Goal: Task Accomplishment & Management: Manage account settings

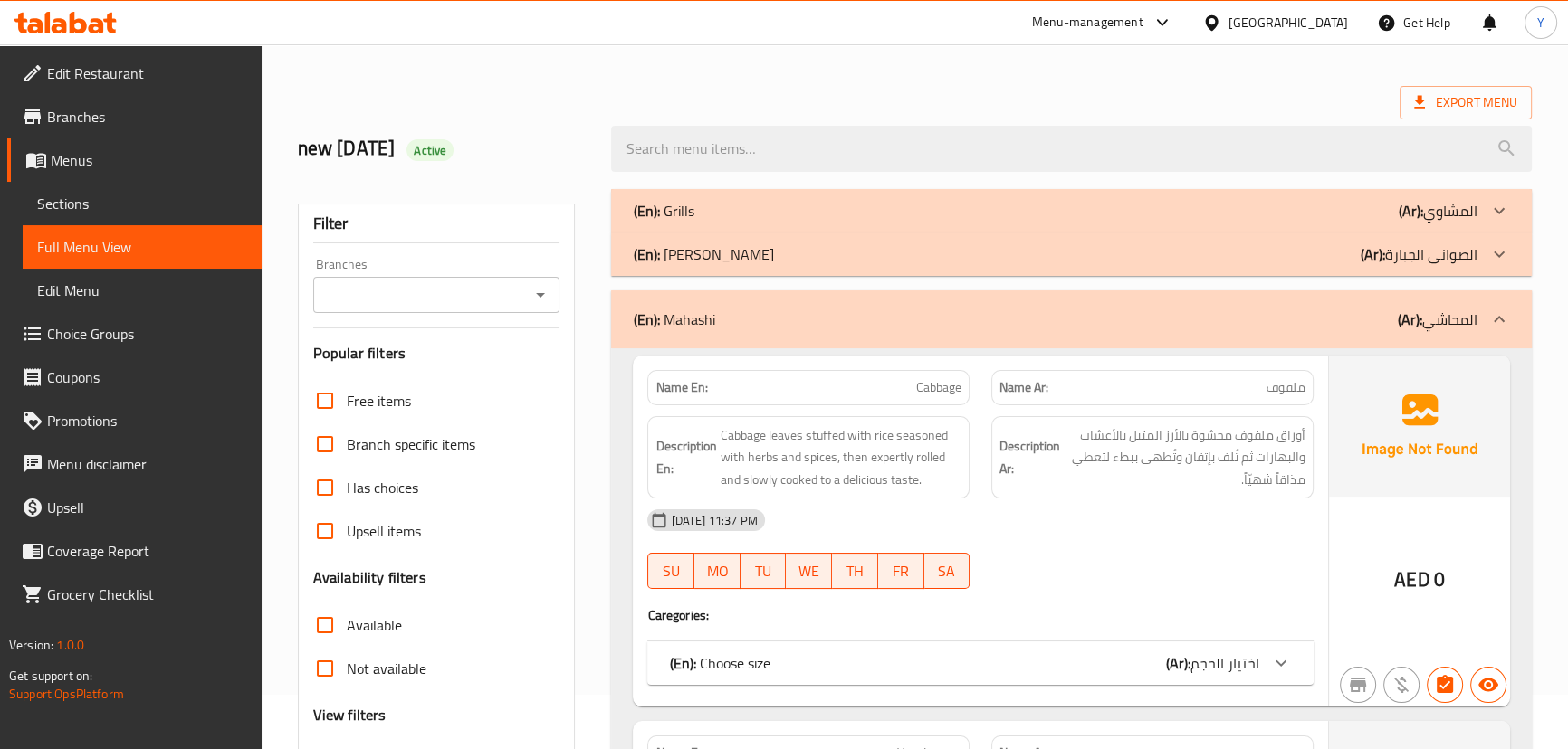
scroll to position [82, 0]
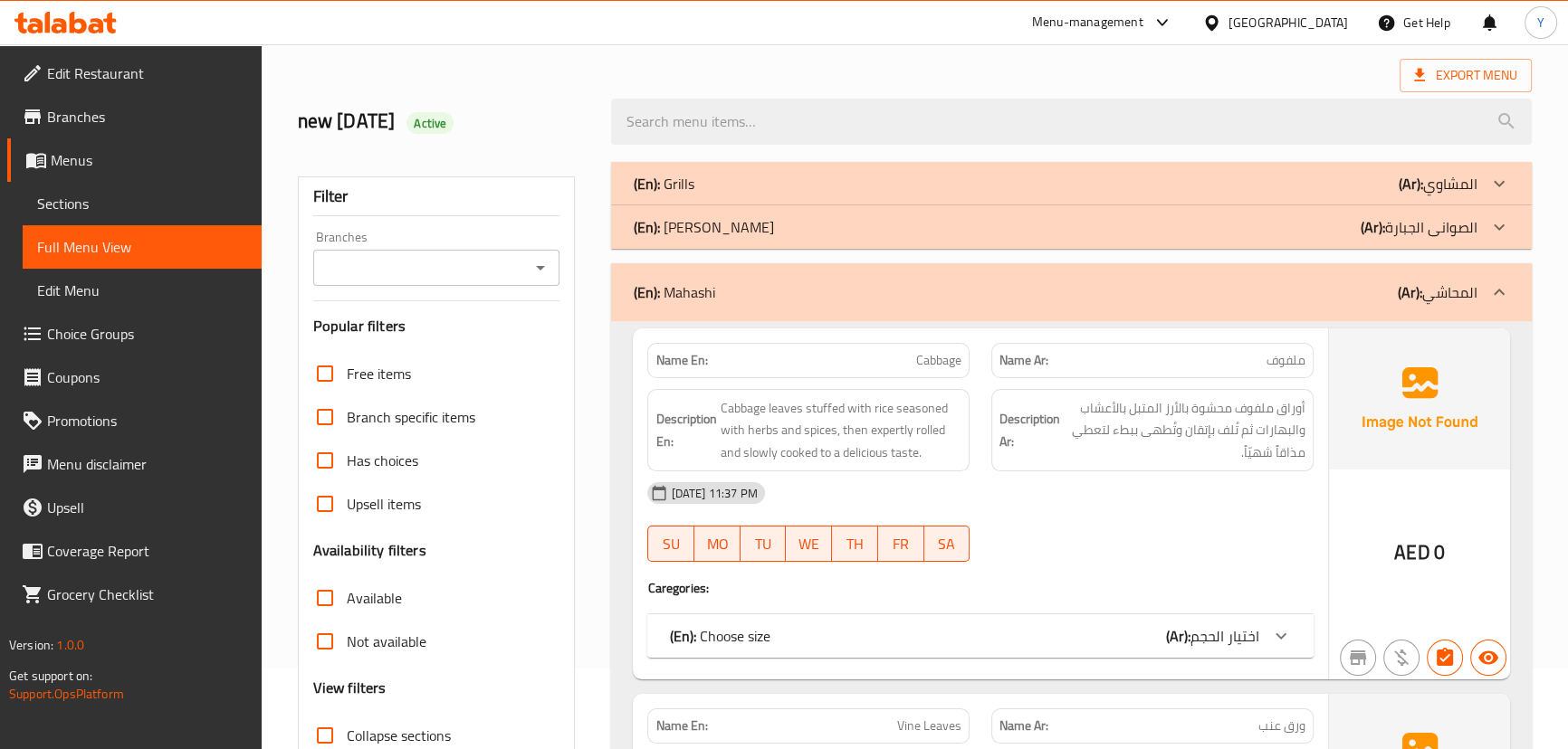
click at [976, 539] on div "SU MO TU WE TH FR SA" at bounding box center [809, 544] width 344 height 58
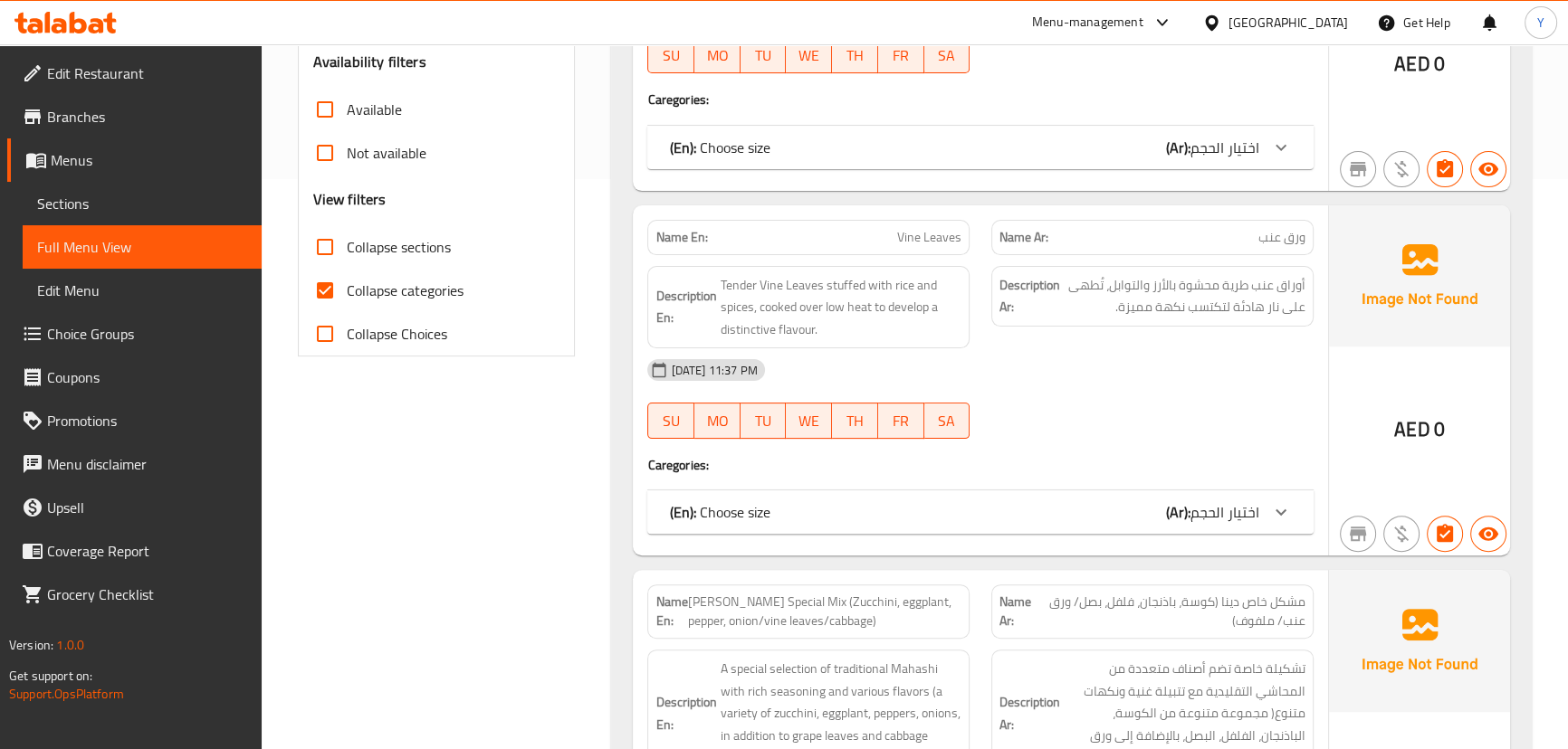
scroll to position [97, 0]
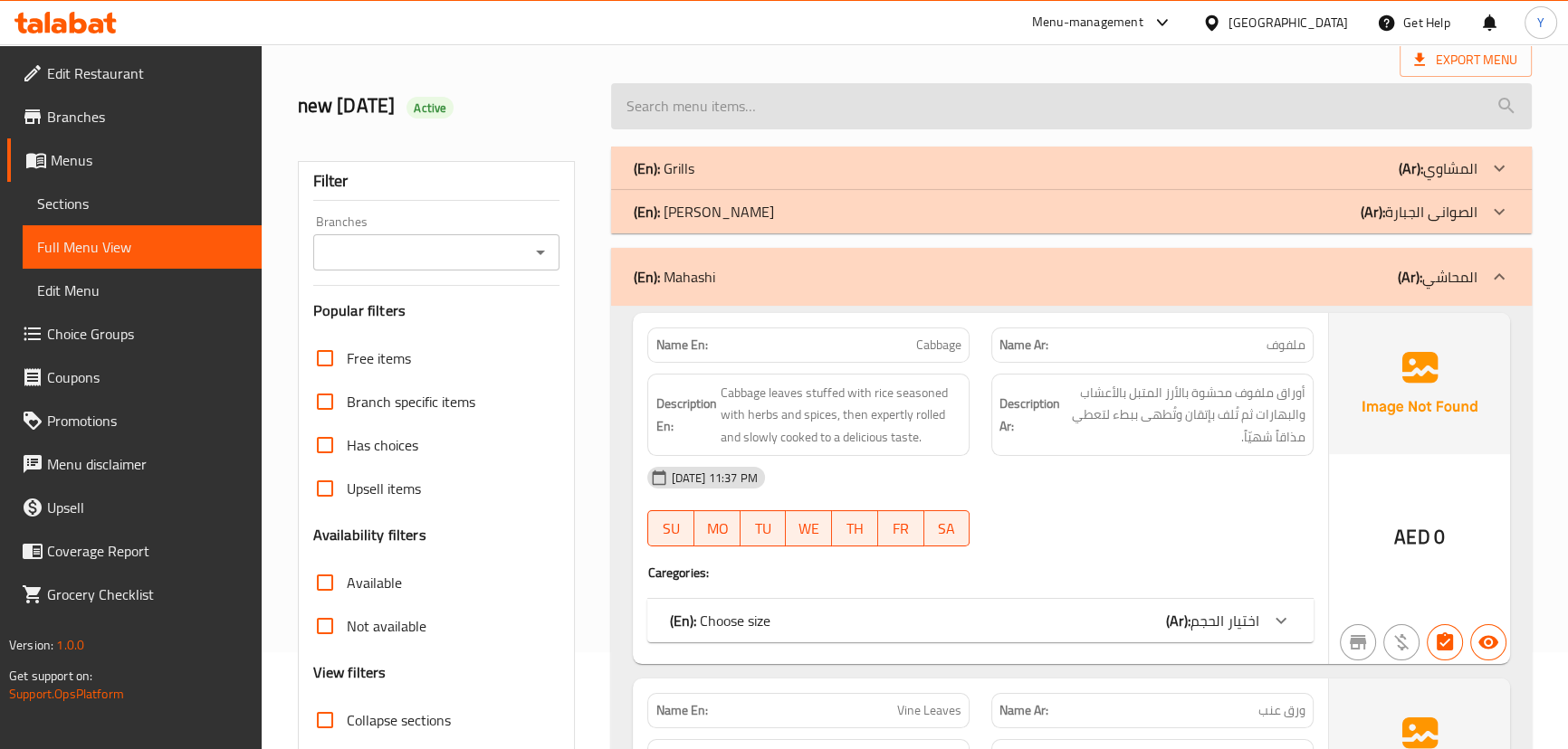
drag, startPoint x: 1161, startPoint y: 630, endPoint x: 1168, endPoint y: 225, distance: 405.1
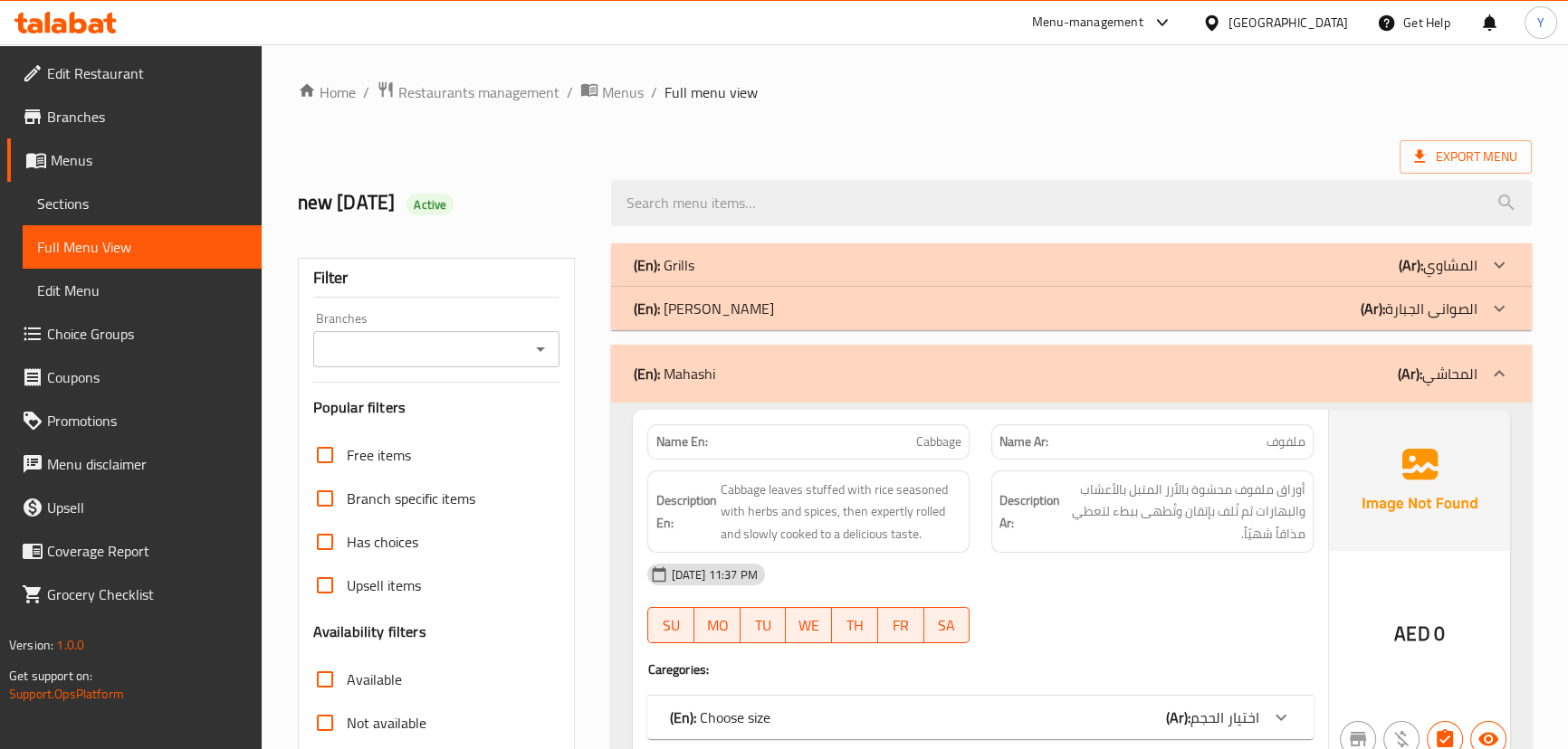
click at [1170, 570] on div "[DATE] 11:37 PM" at bounding box center [980, 574] width 687 height 44
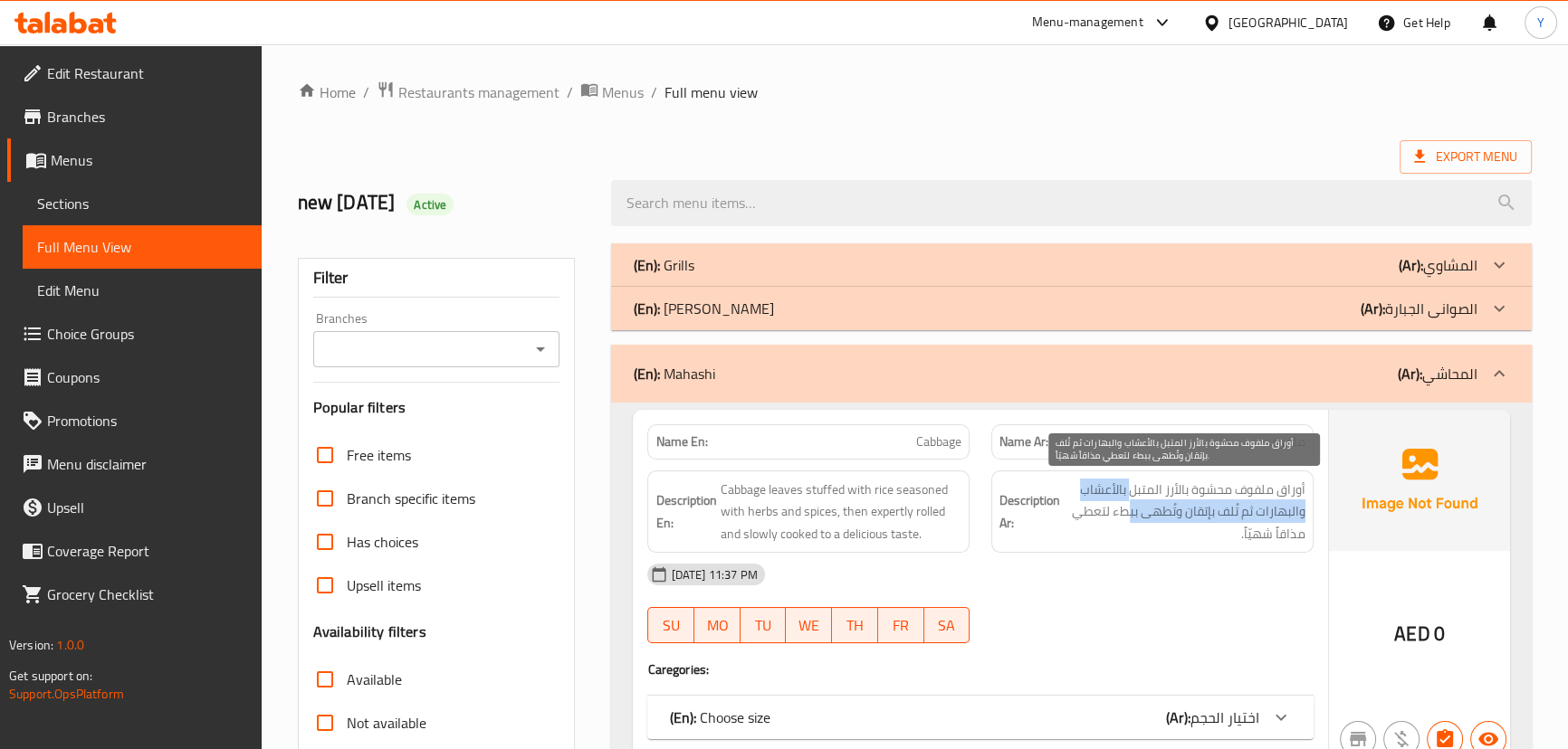
drag, startPoint x: 1130, startPoint y: 493, endPoint x: 1129, endPoint y: 509, distance: 16.0
click at [1129, 509] on span "أوراق ملفوف محشوة بالأرز المتبل بالأعشاب والبهارات ثم تُلف بإتقان وتُطهى ببطء ل…" at bounding box center [1184, 512] width 242 height 67
click at [1143, 486] on span "أوراق ملفوف محشوة بالأرز المتبل بالأعشاب والبهارات ثم تُلف بإتقان وتُطهى ببطء ل…" at bounding box center [1184, 512] width 242 height 67
drag, startPoint x: 1143, startPoint y: 486, endPoint x: 1105, endPoint y: 501, distance: 40.9
click at [1105, 501] on span "أوراق ملفوف محشوة بالأرز المتبل بالأعشاب والبهارات ثم تُلف بإتقان وتُطهى ببطء ل…" at bounding box center [1184, 512] width 242 height 67
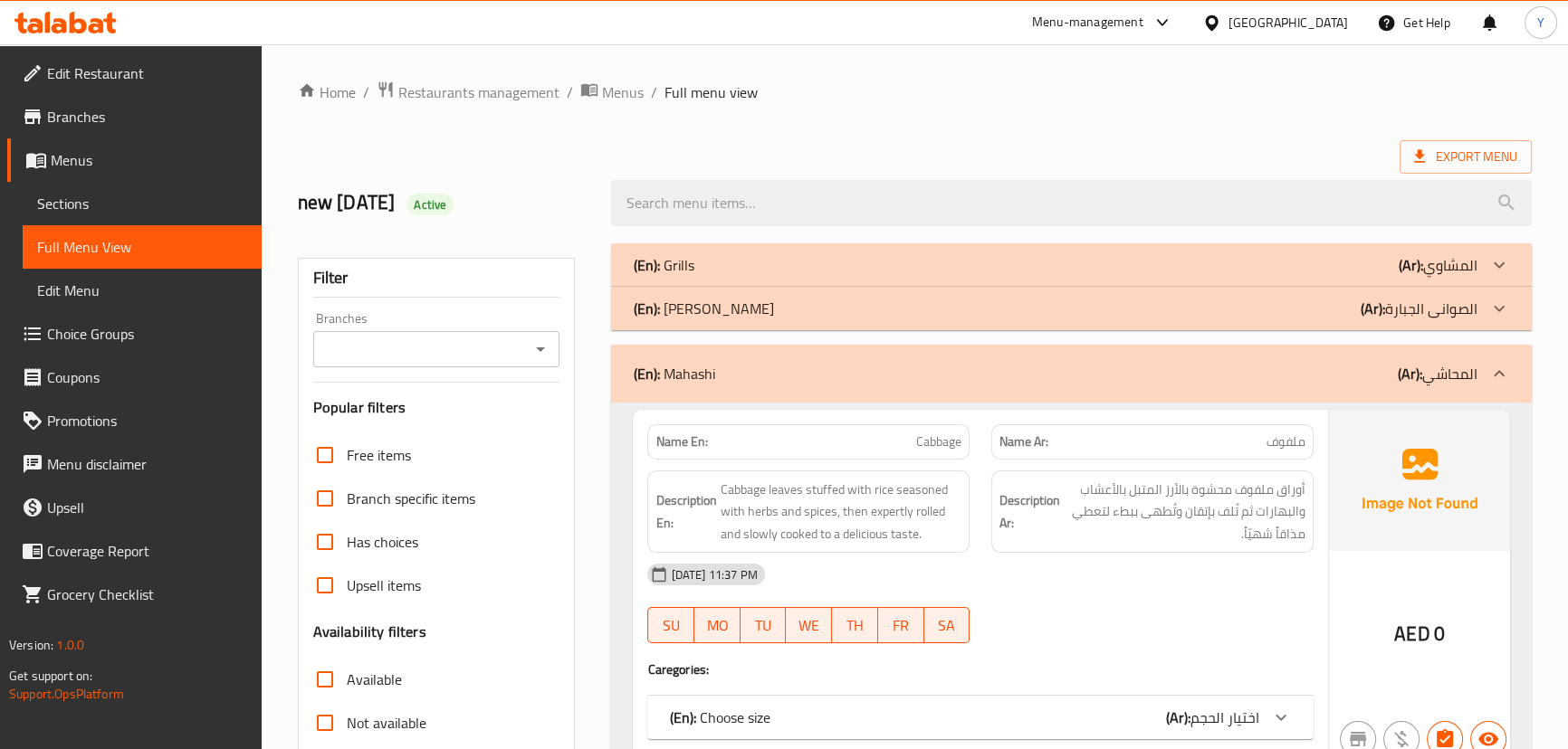
click at [1132, 547] on div "Description Ar: أوراق ملفوف محشوة بالأرز المتبل بالأعشاب والبهارات ثم تُلف بإتق…" at bounding box center [1153, 512] width 323 height 84
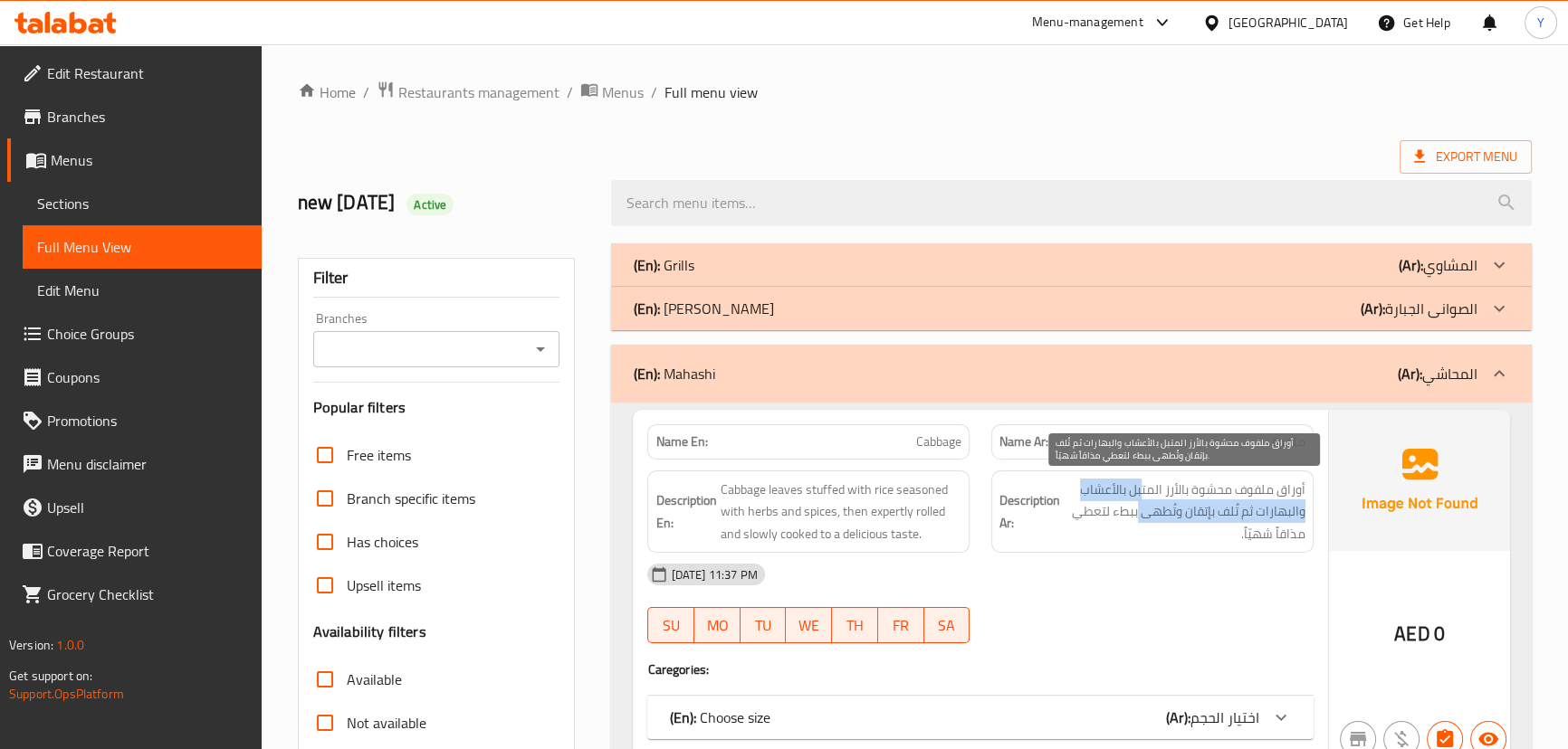
drag, startPoint x: 1140, startPoint y: 489, endPoint x: 1137, endPoint y: 513, distance: 24.2
click at [1137, 513] on span "أوراق ملفوف محشوة بالأرز المتبل بالأعشاب والبهارات ثم تُلف بإتقان وتُطهى ببطء ل…" at bounding box center [1184, 512] width 242 height 67
click at [1150, 491] on span "أوراق ملفوف محشوة بالأرز المتبل بالأعشاب والبهارات ثم تُلف بإتقان وتُطهى ببطء ل…" at bounding box center [1184, 512] width 242 height 67
drag, startPoint x: 1150, startPoint y: 491, endPoint x: 1140, endPoint y: 506, distance: 18.0
click at [1140, 506] on span "أوراق ملفوف محشوة بالأرز المتبل بالأعشاب والبهارات ثم تُلف بإتقان وتُطهى ببطء ل…" at bounding box center [1184, 512] width 242 height 67
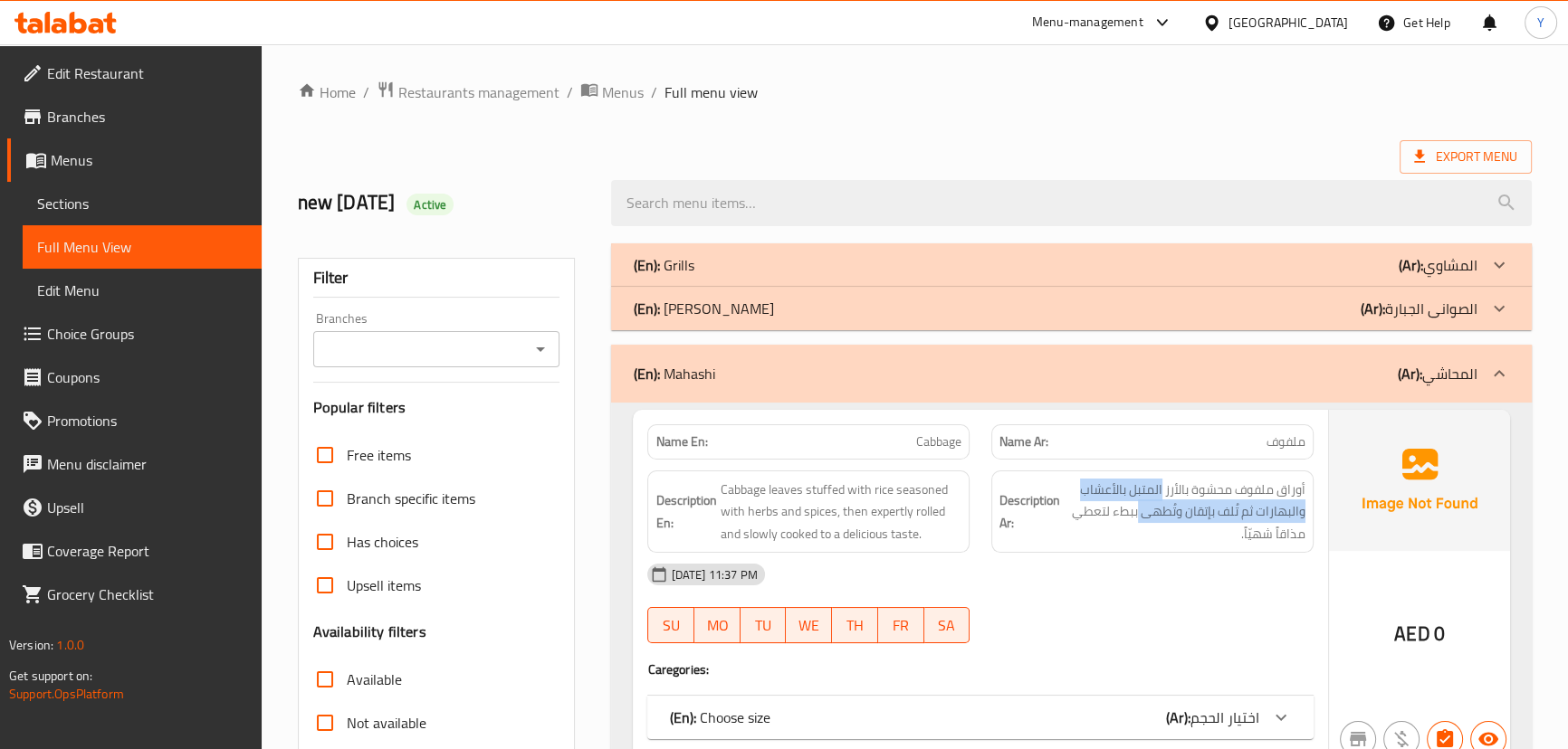
scroll to position [164, 0]
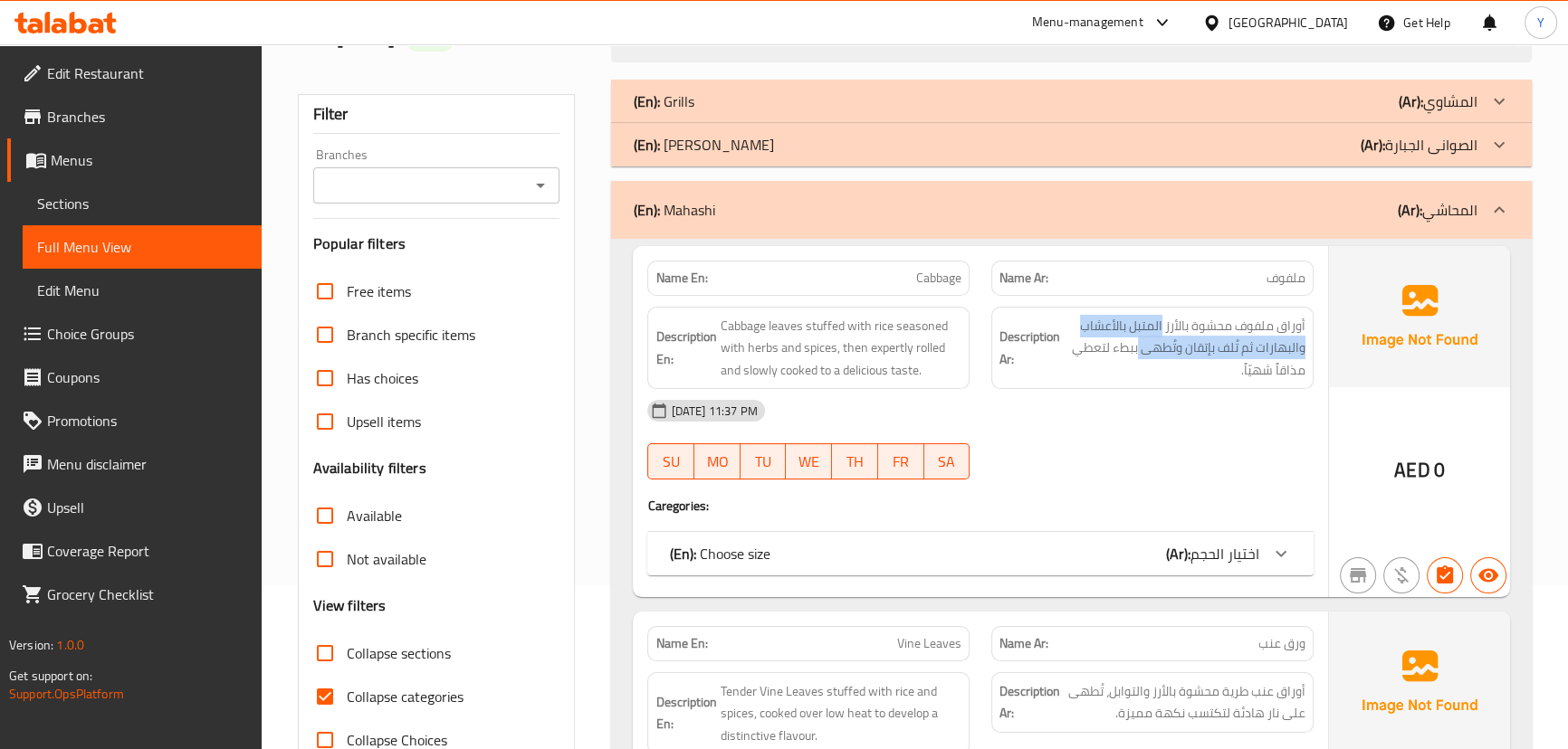
click at [1185, 552] on b "(Ar):" at bounding box center [1177, 554] width 24 height 27
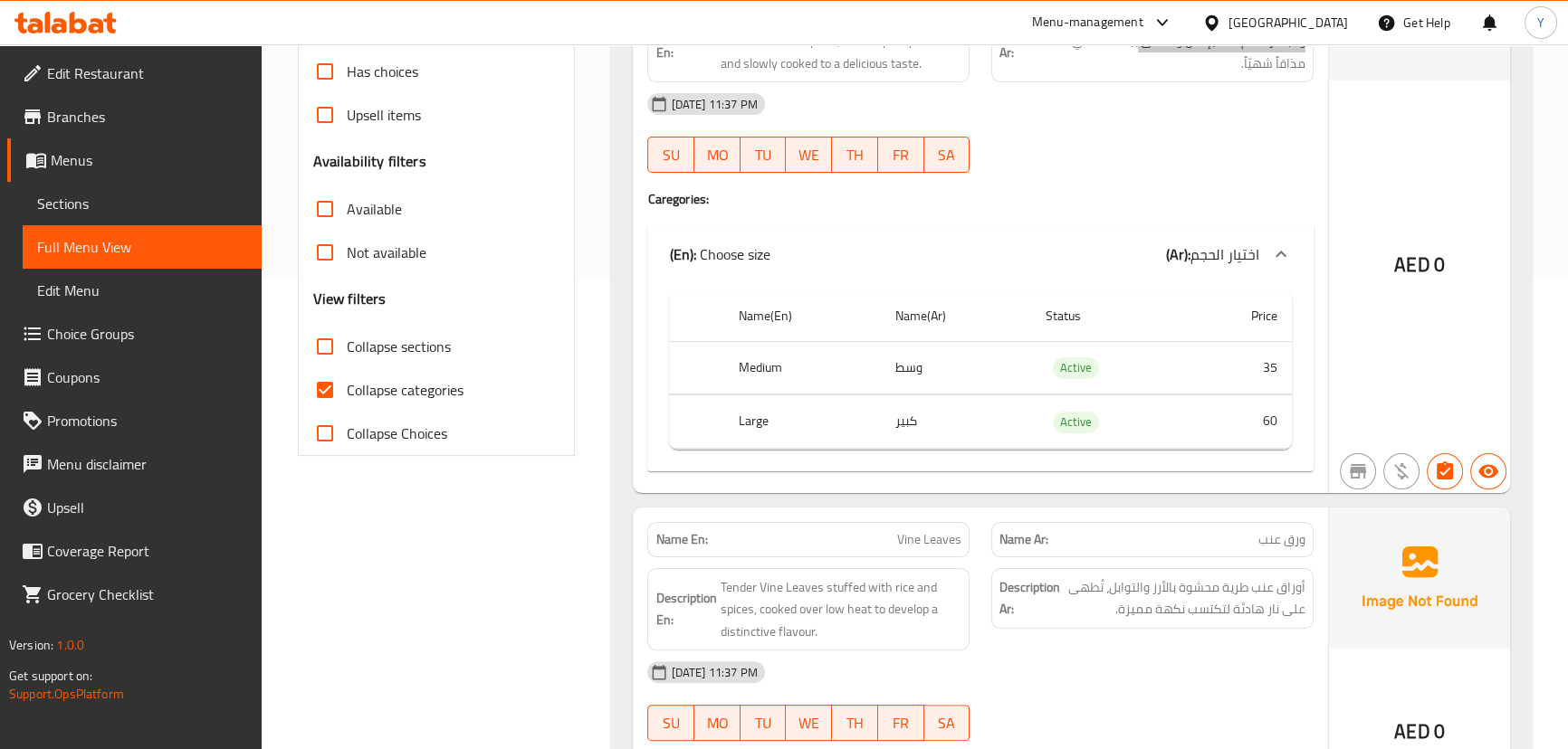
scroll to position [740, 0]
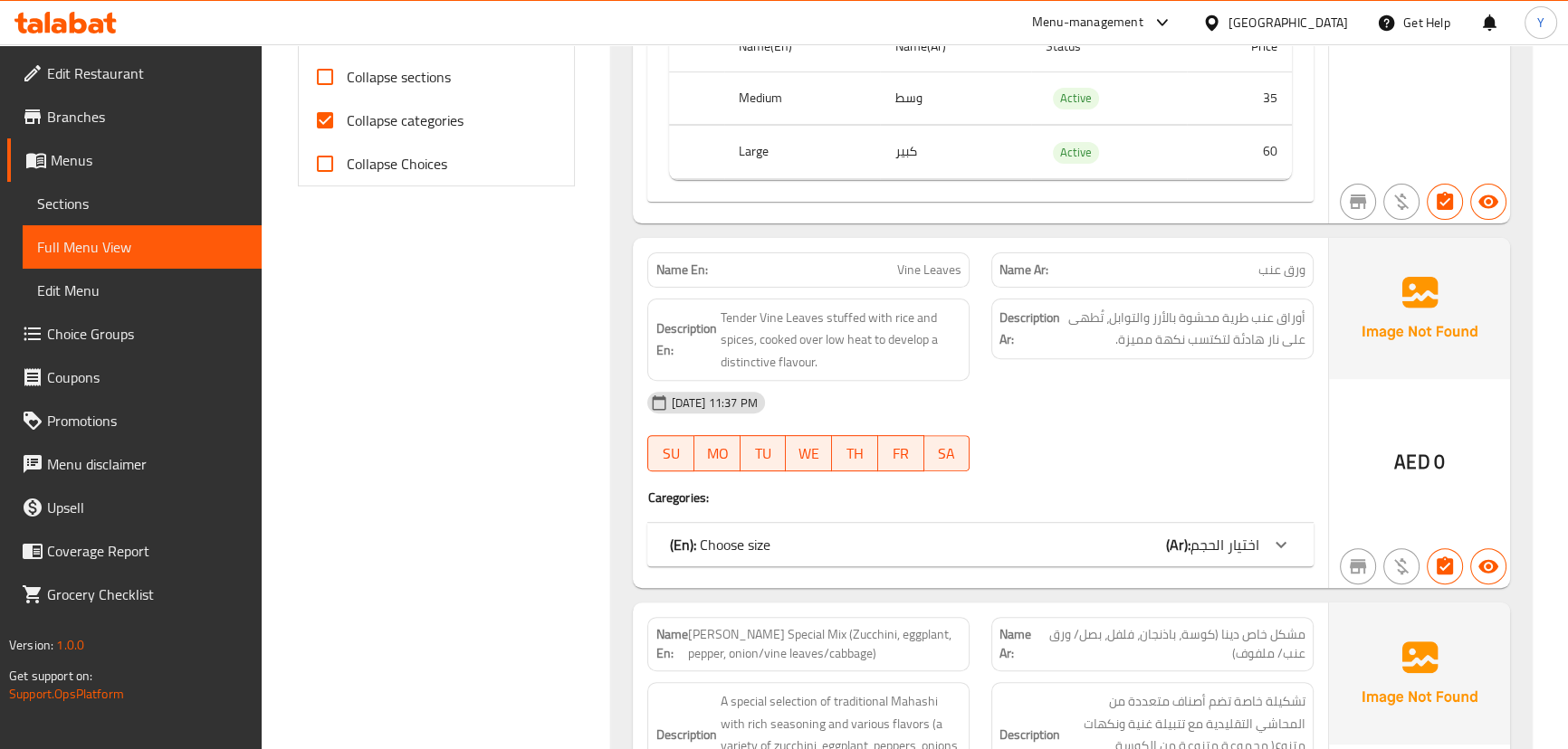
click at [1118, 427] on div "29-09-2025 11:37 PM SU MO TU WE TH FR SA" at bounding box center [980, 431] width 687 height 101
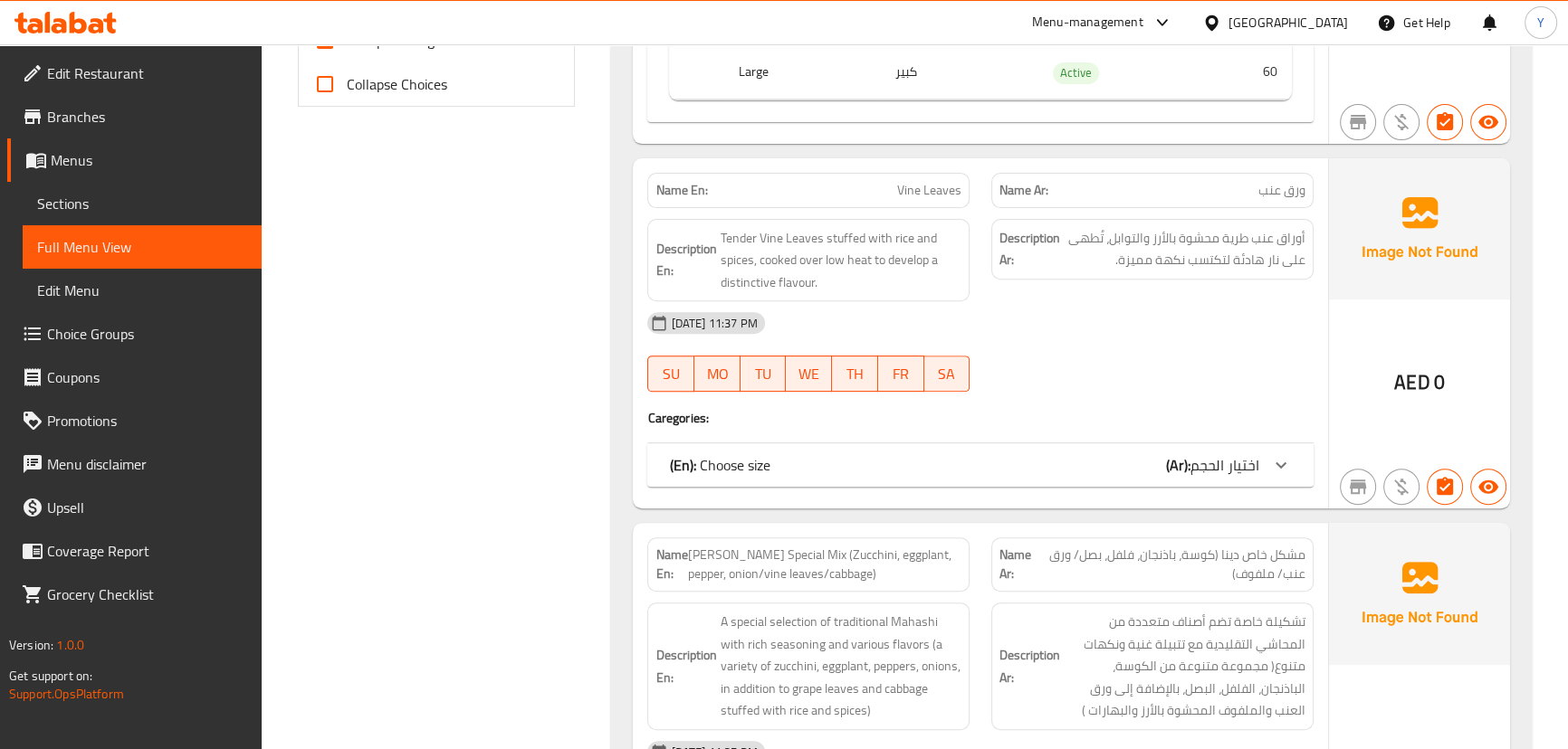
scroll to position [823, 0]
click at [1136, 481] on div "(En): Choose size (Ar): اختيار الحجم" at bounding box center [980, 462] width 665 height 44
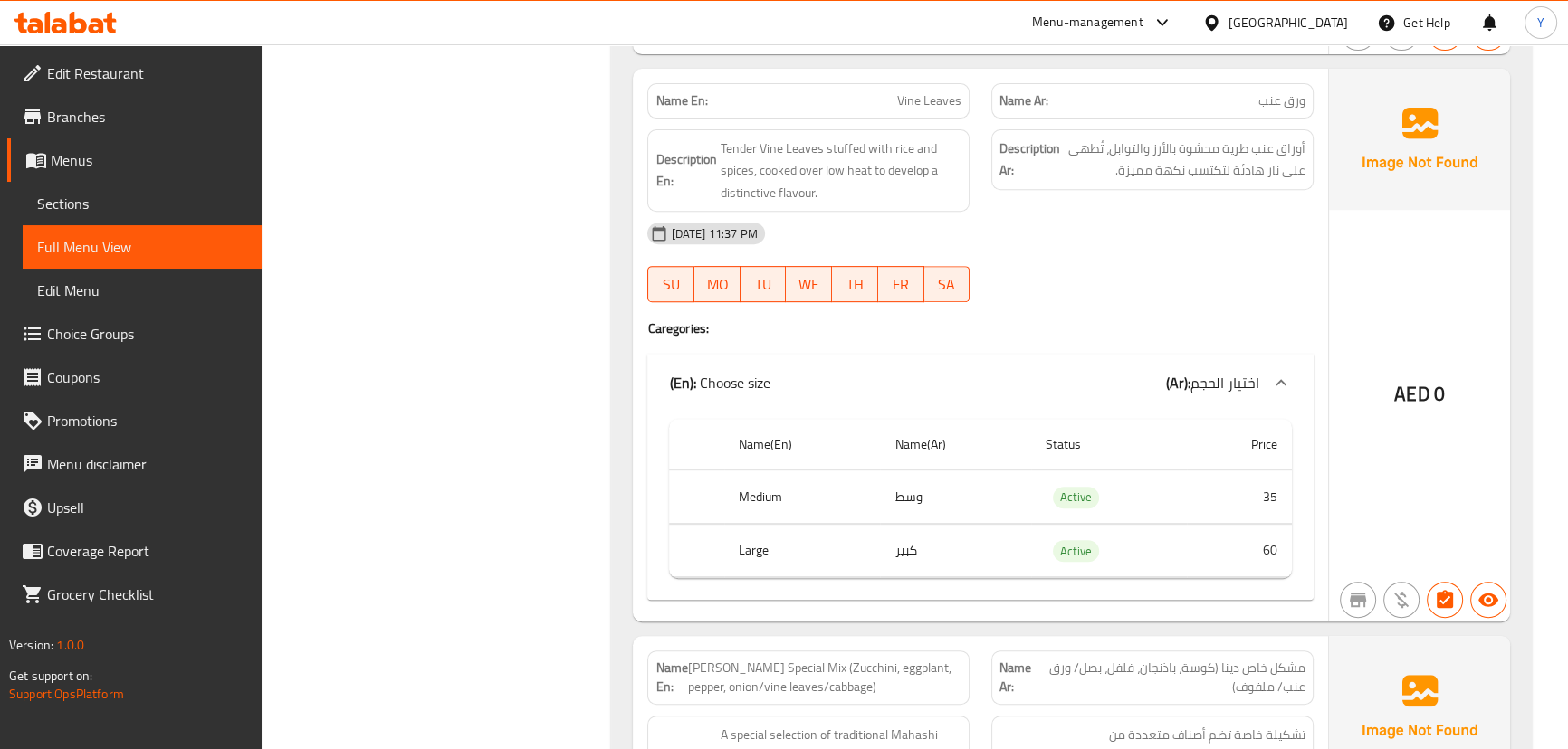
scroll to position [778, 0]
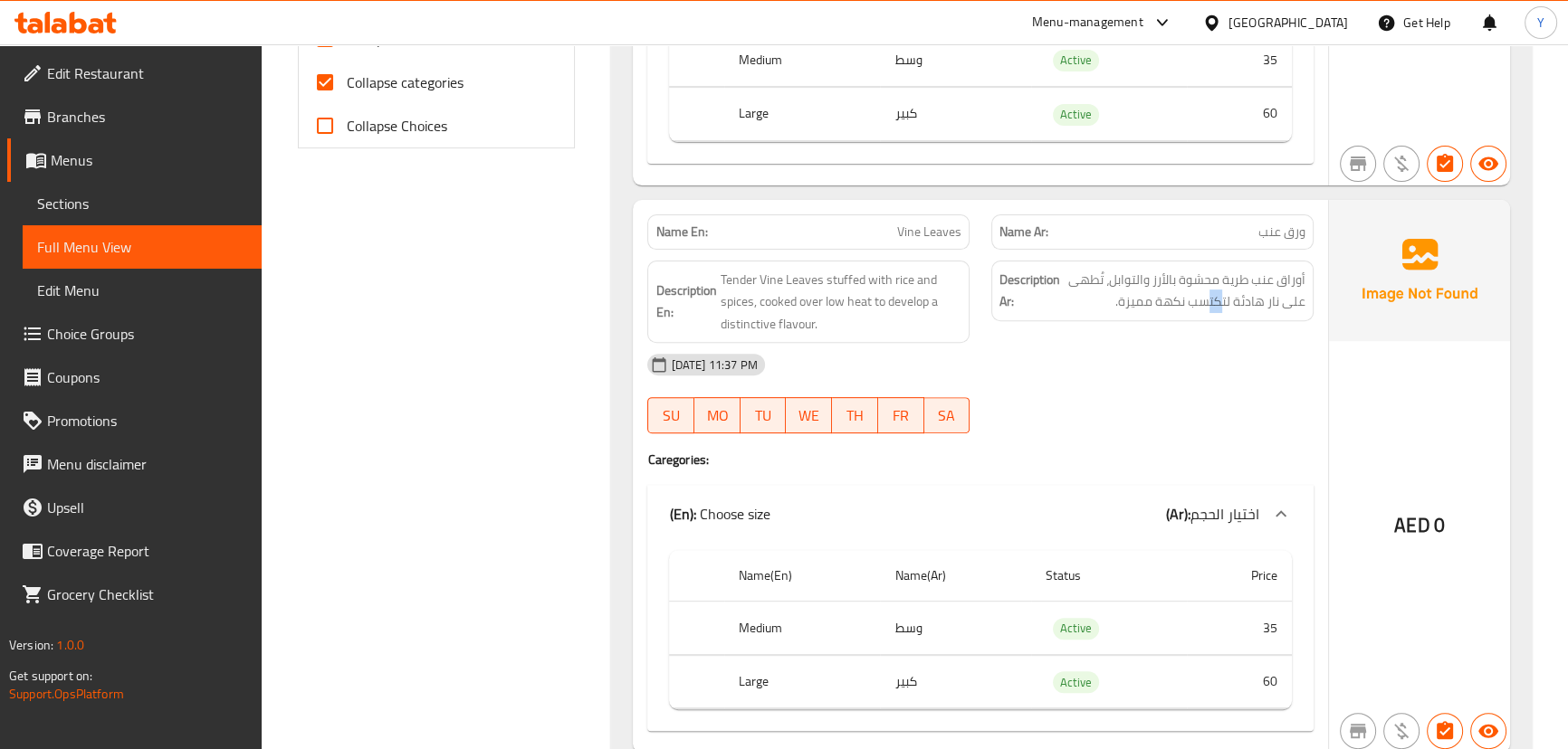
drag, startPoint x: 1222, startPoint y: 312, endPoint x: 1210, endPoint y: 335, distance: 25.9
click at [1210, 335] on div "Description Ar: أوراق عنب طرية محشوة بالأرز والتوابل، تُطهى على نار هادئة لتكتس…" at bounding box center [1153, 302] width 344 height 105
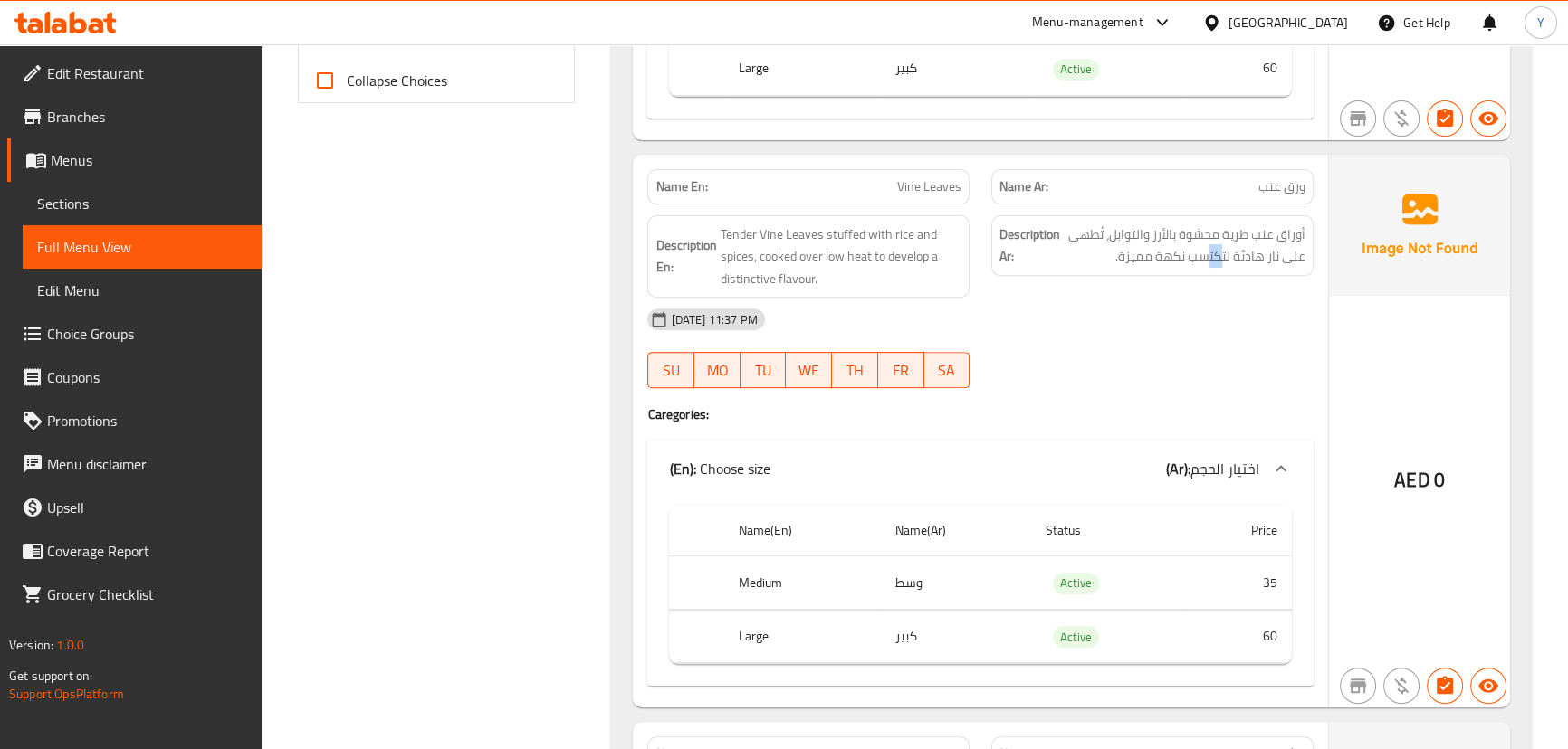
scroll to position [860, 0]
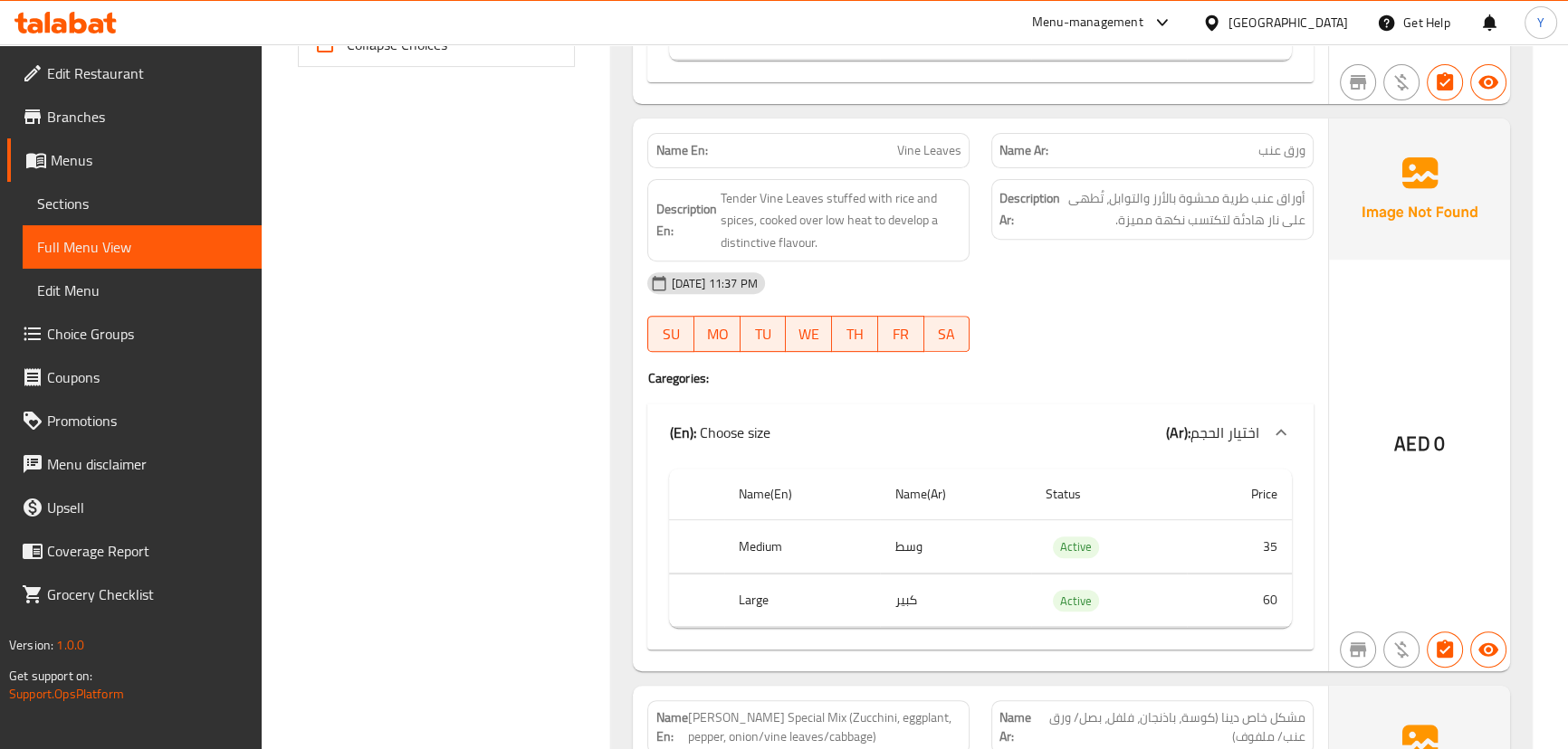
click at [1140, 274] on div "[DATE] 11:37 PM" at bounding box center [980, 283] width 687 height 44
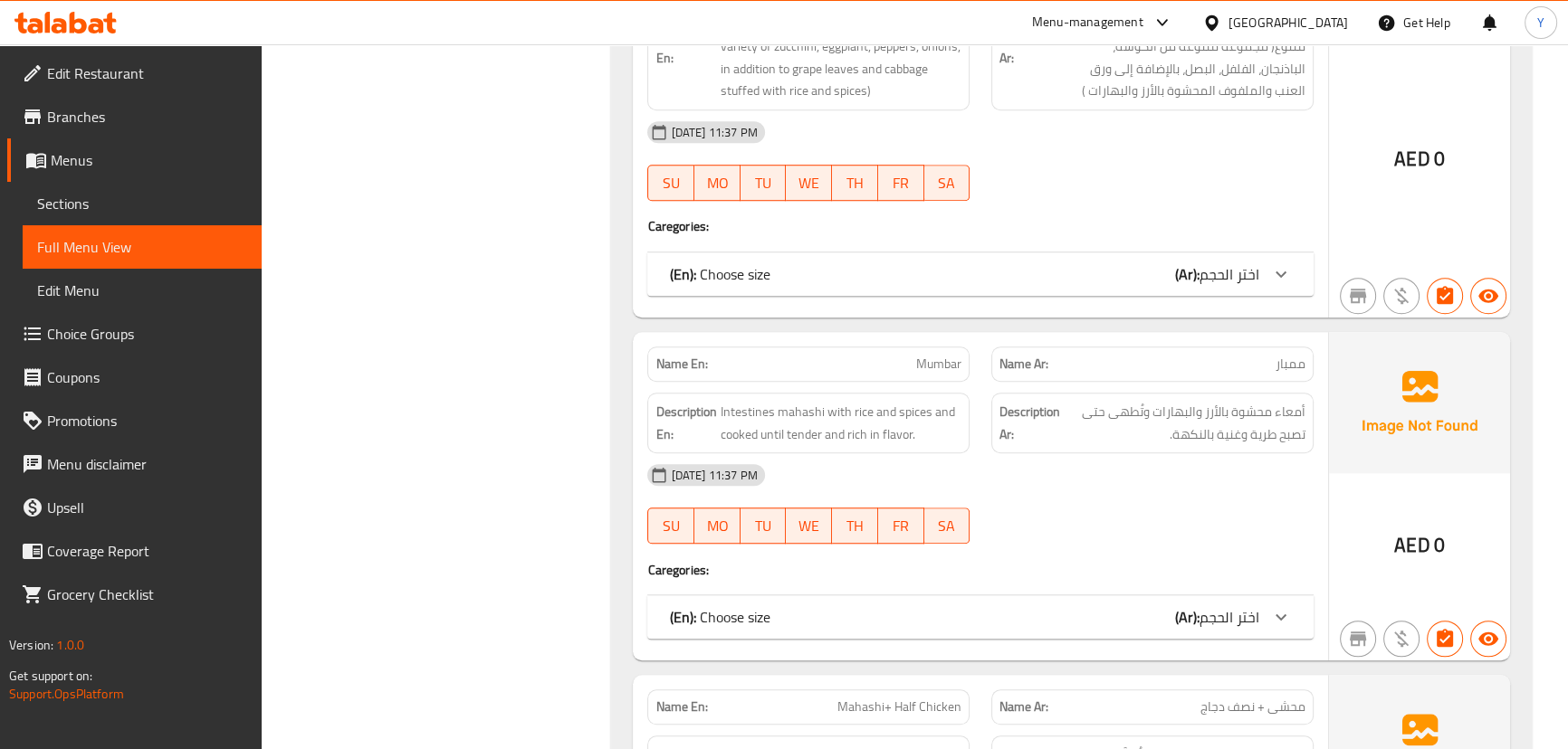
scroll to position [1395, 0]
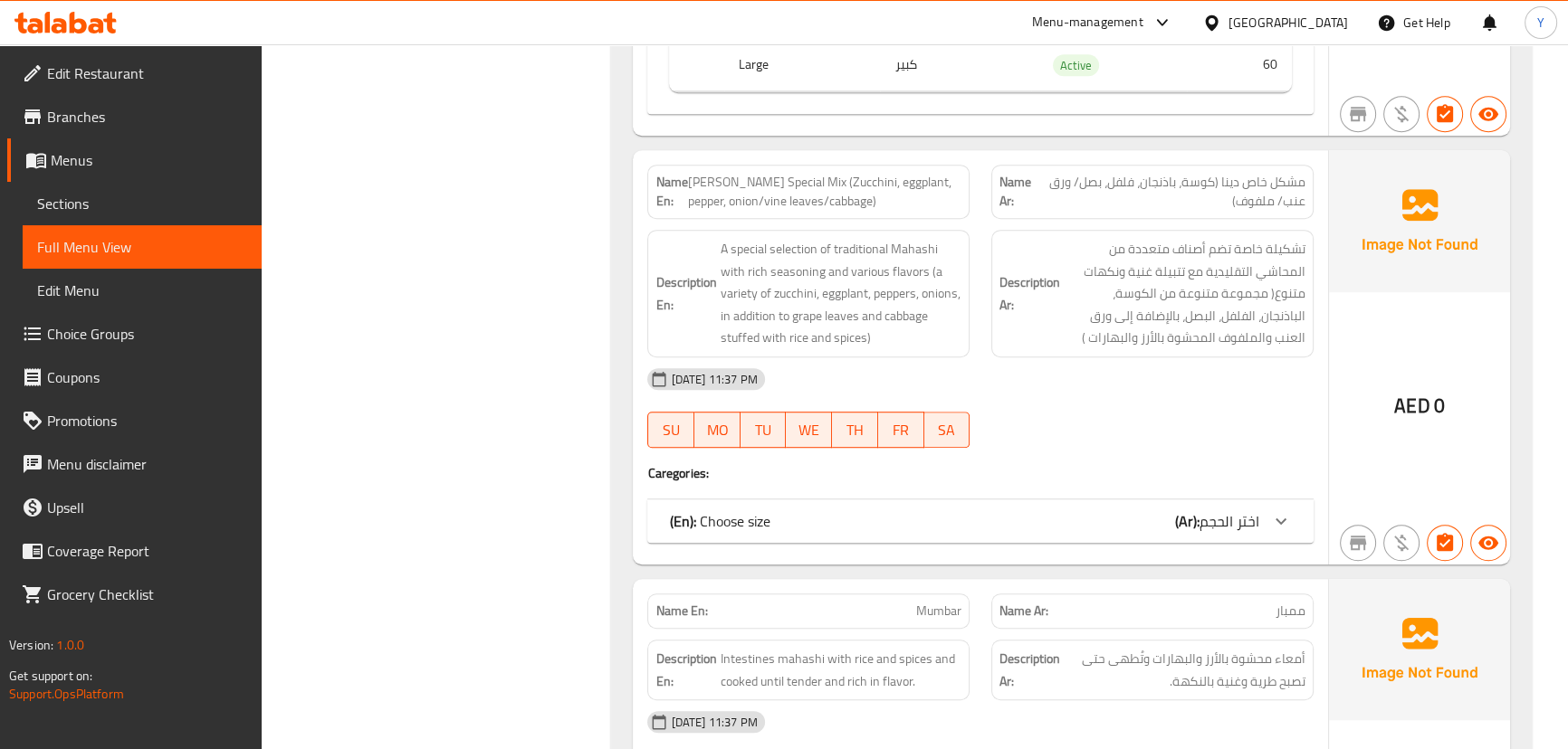
click at [884, 187] on span "[PERSON_NAME]'s Special Mix (Zucchini, eggplant, pepper, onion/vine leaves/cabb…" at bounding box center [824, 191] width 274 height 38
copy span "[PERSON_NAME]'s Special Mix (Zucchini, eggplant, pepper, onion/vine leaves/cabb…"
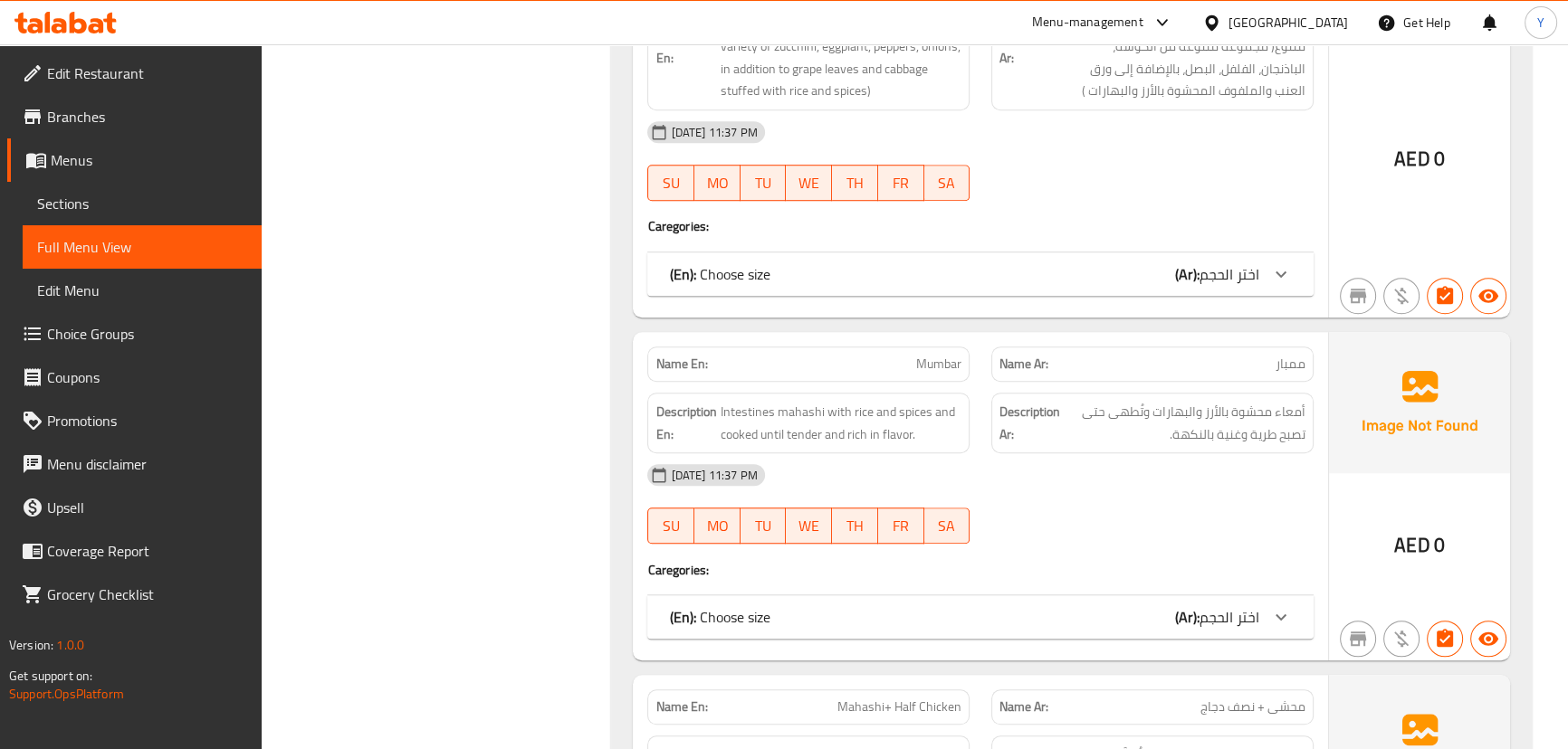
click at [1131, 544] on div at bounding box center [1153, 544] width 344 height 21
click at [1131, 614] on div "(En): Choose size (Ar): اختر الحجم" at bounding box center [963, 617] width 589 height 21
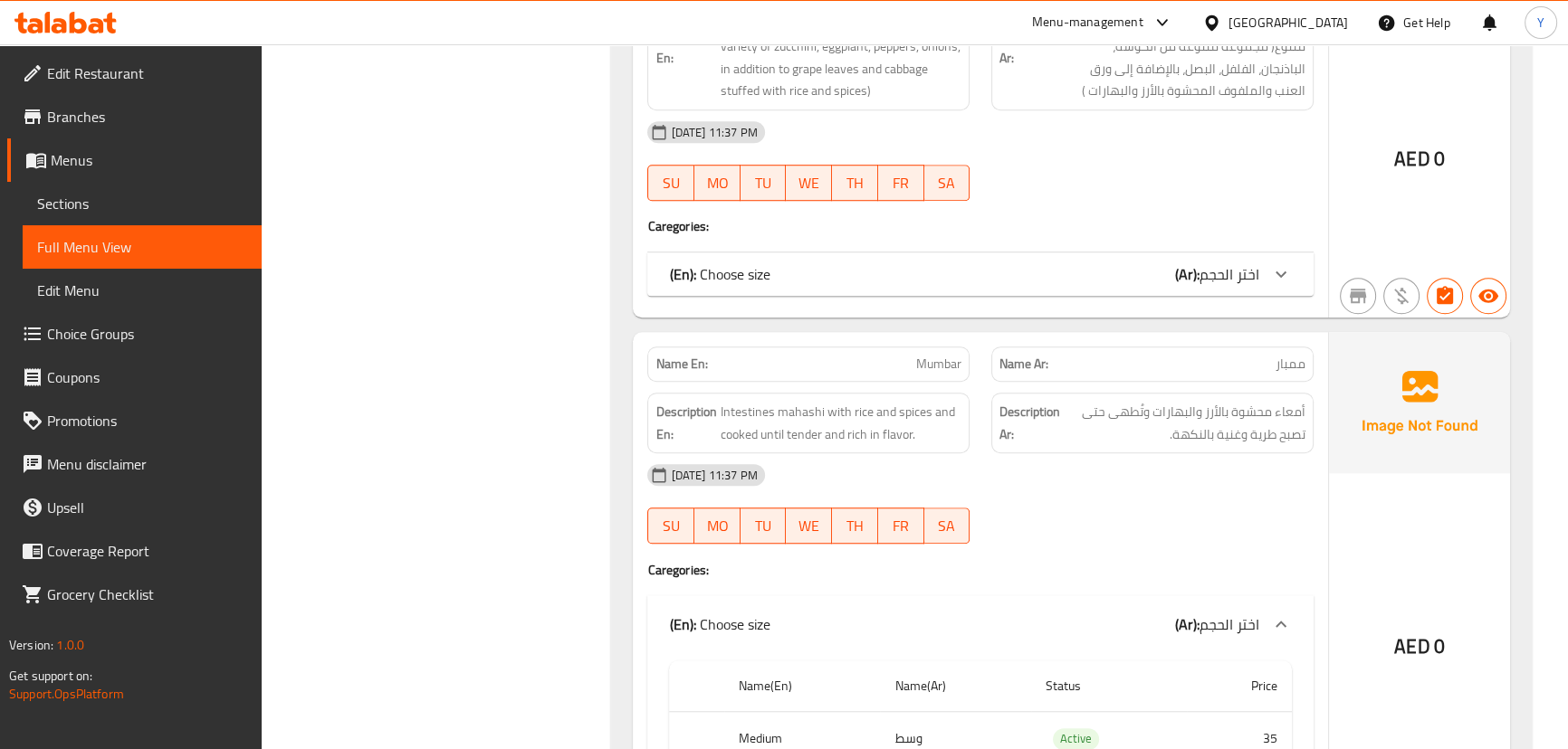
click at [1118, 335] on div "Name Ar: ممبار" at bounding box center [1153, 363] width 344 height 57
click at [1132, 282] on div "(En): Choose size (Ar): اختر الحجم" at bounding box center [963, 274] width 589 height 21
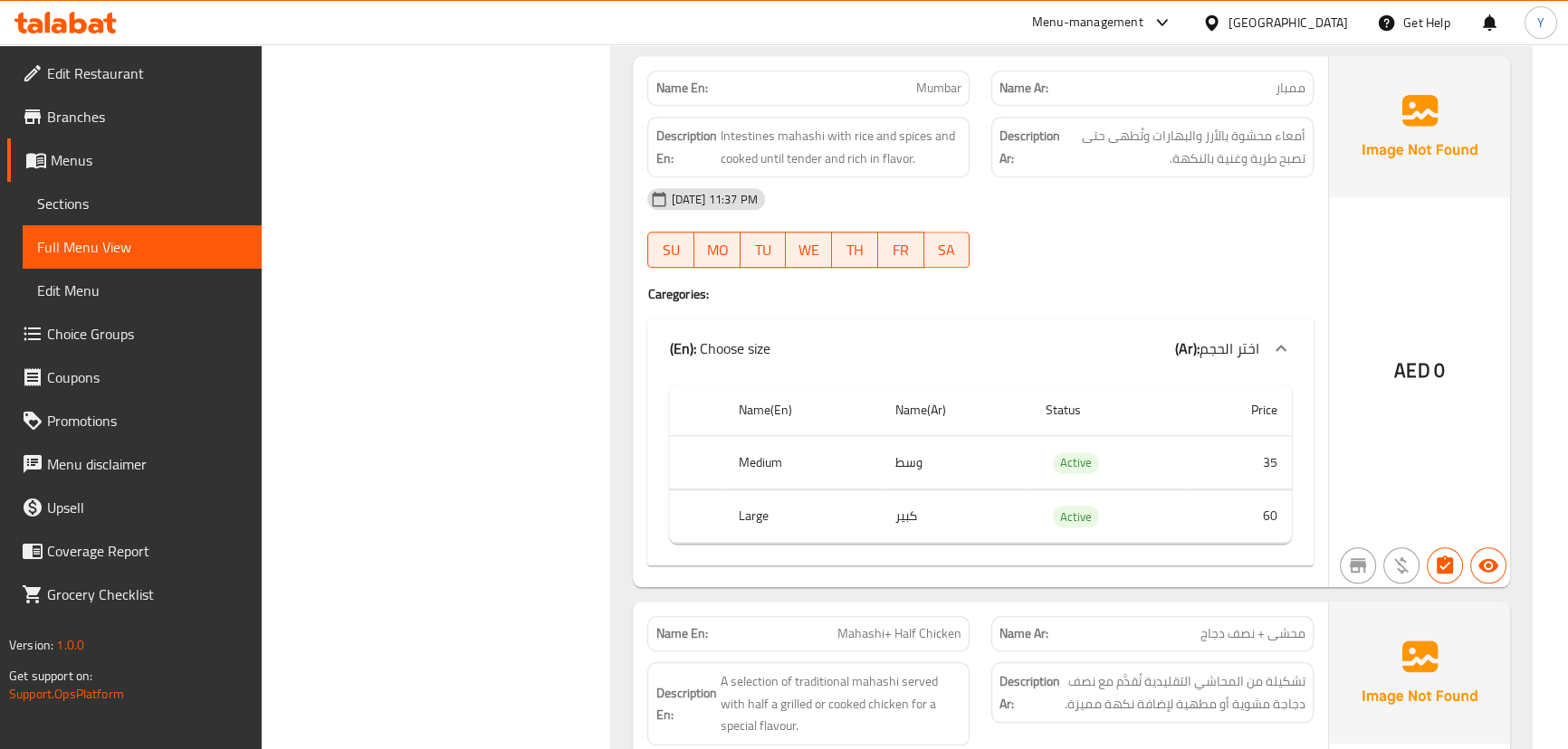
scroll to position [1845, 0]
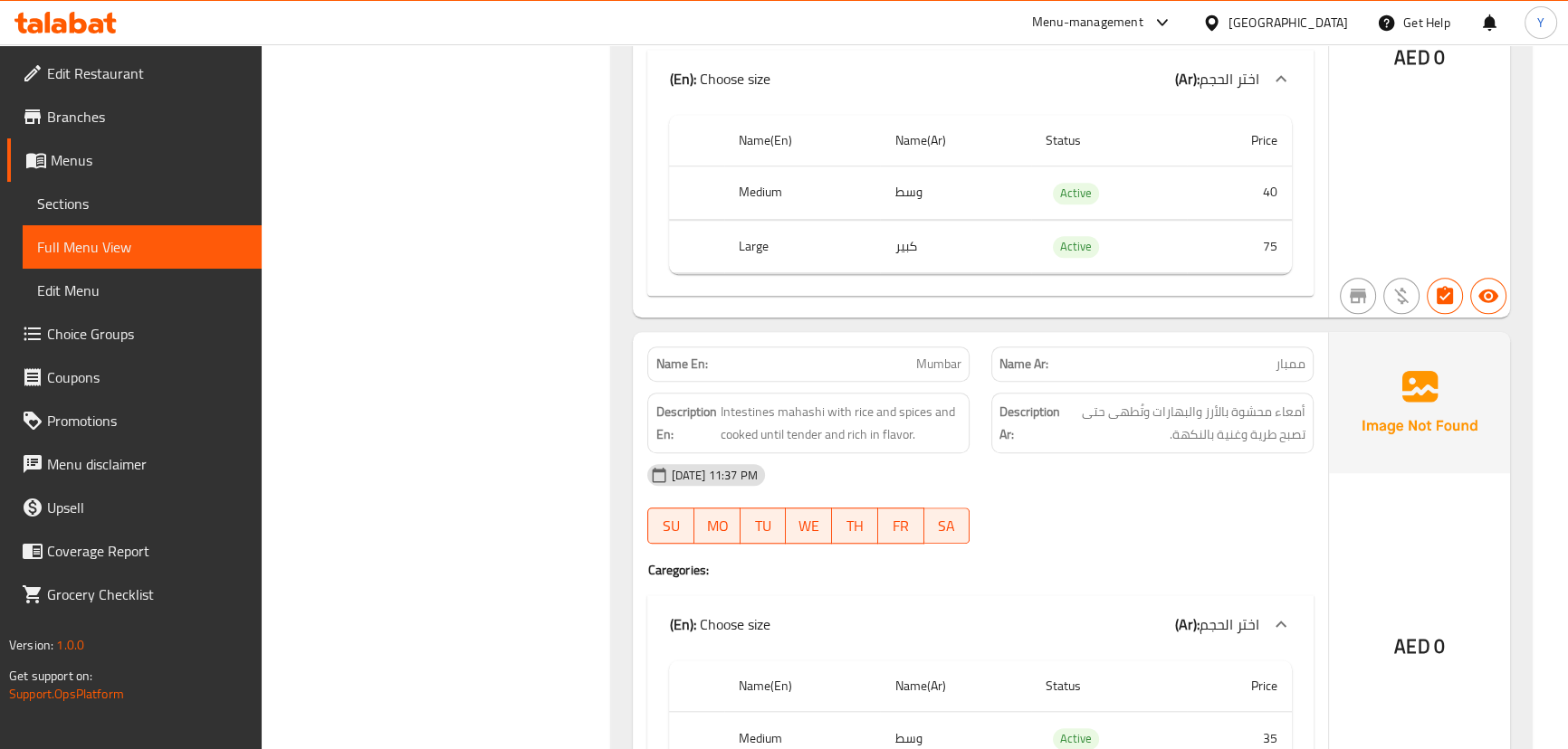
click at [1100, 481] on div "[DATE] 11:37 PM" at bounding box center [980, 475] width 687 height 44
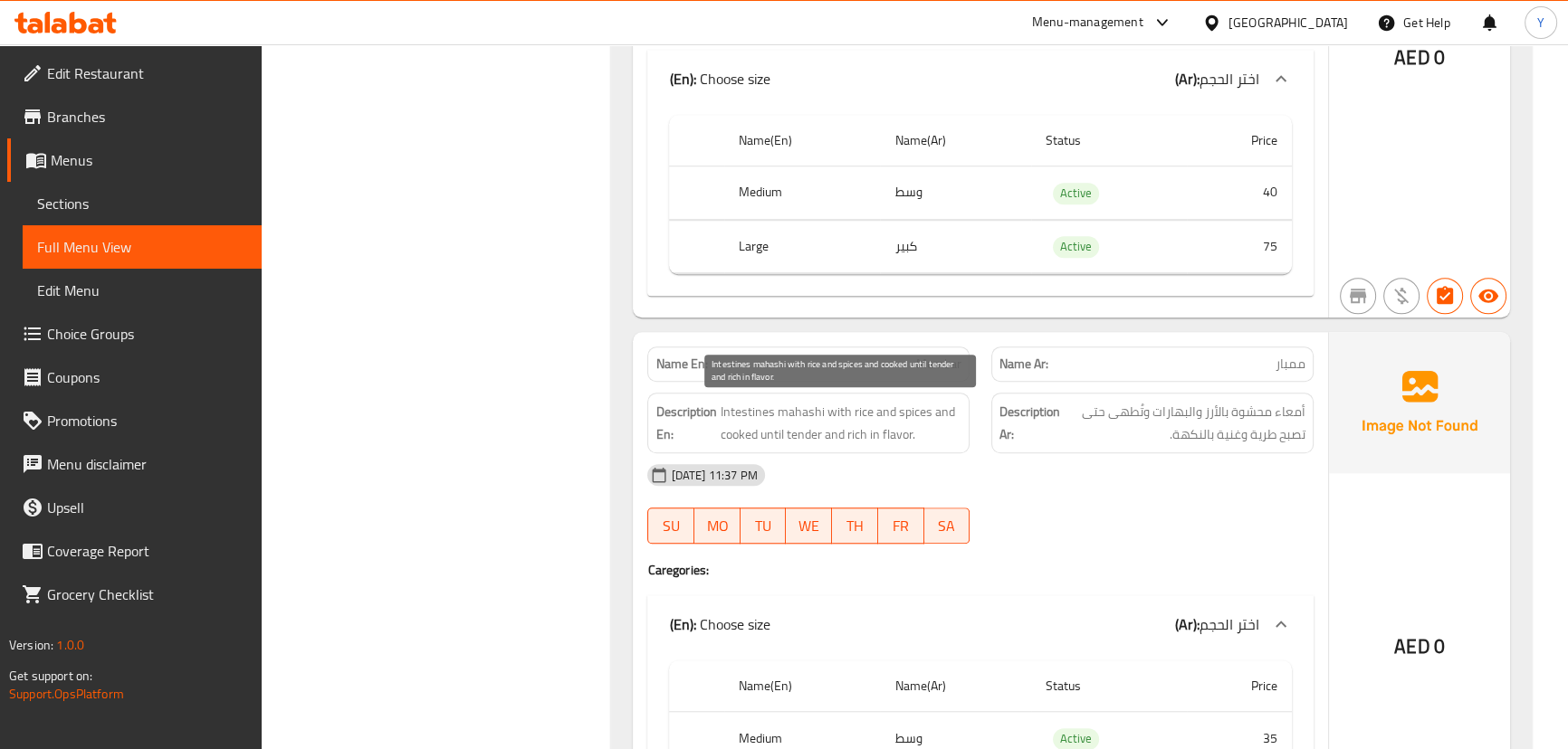
click at [825, 442] on span "Intestines mahashi with rice and spices and cooked until tender and rich in fla…" at bounding box center [840, 424] width 242 height 45
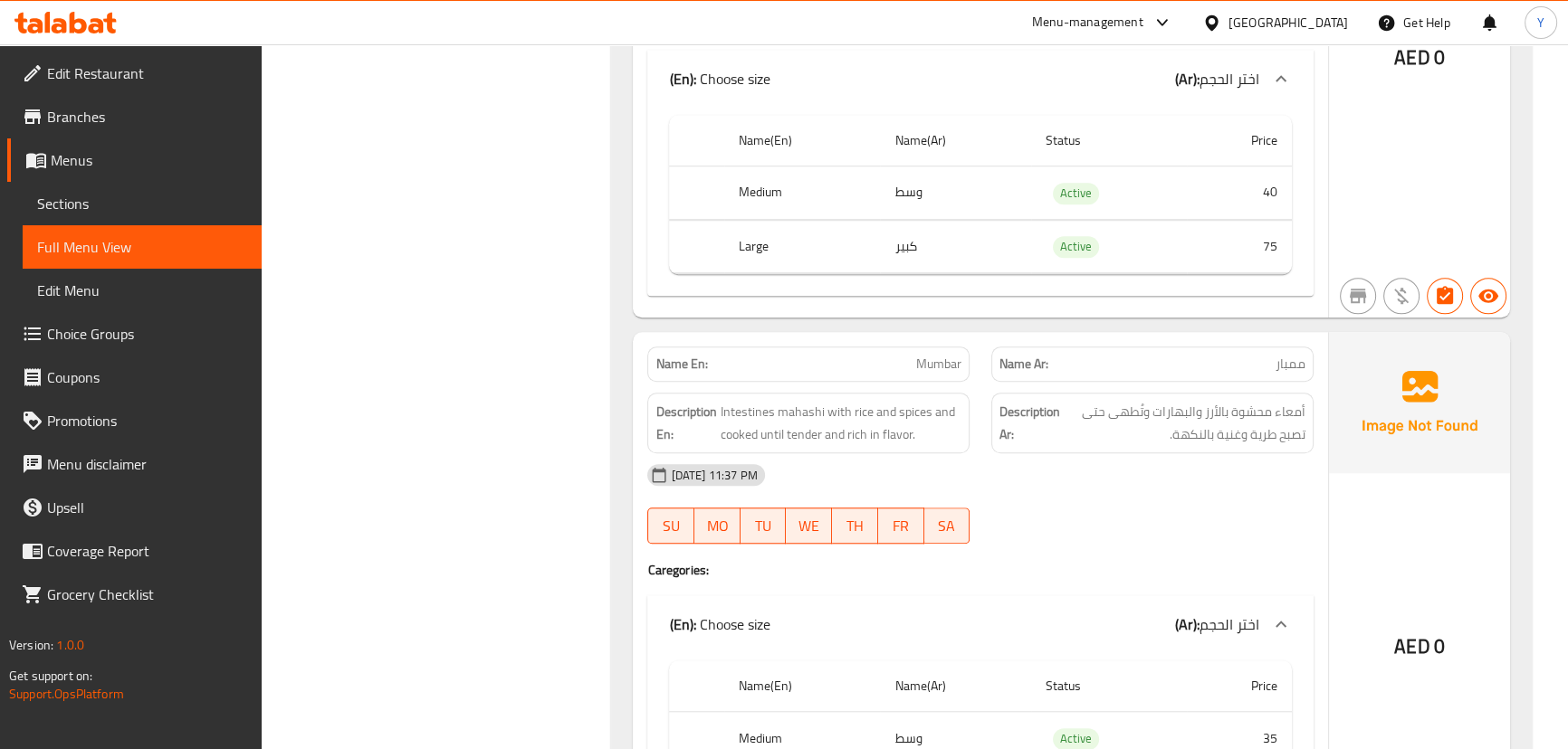
click at [1014, 430] on strong "Description Ar:" at bounding box center [1029, 424] width 60 height 45
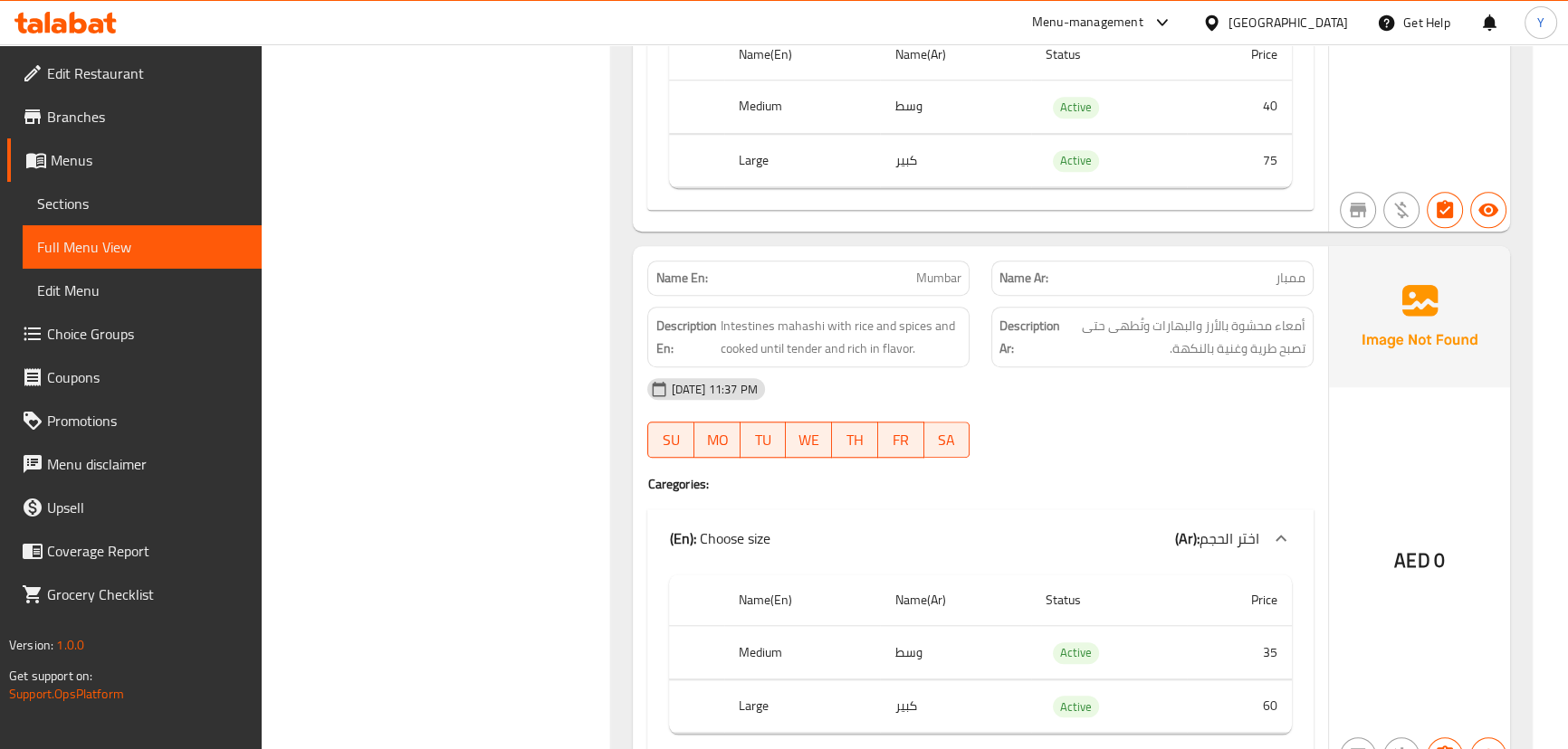
scroll to position [2091, 0]
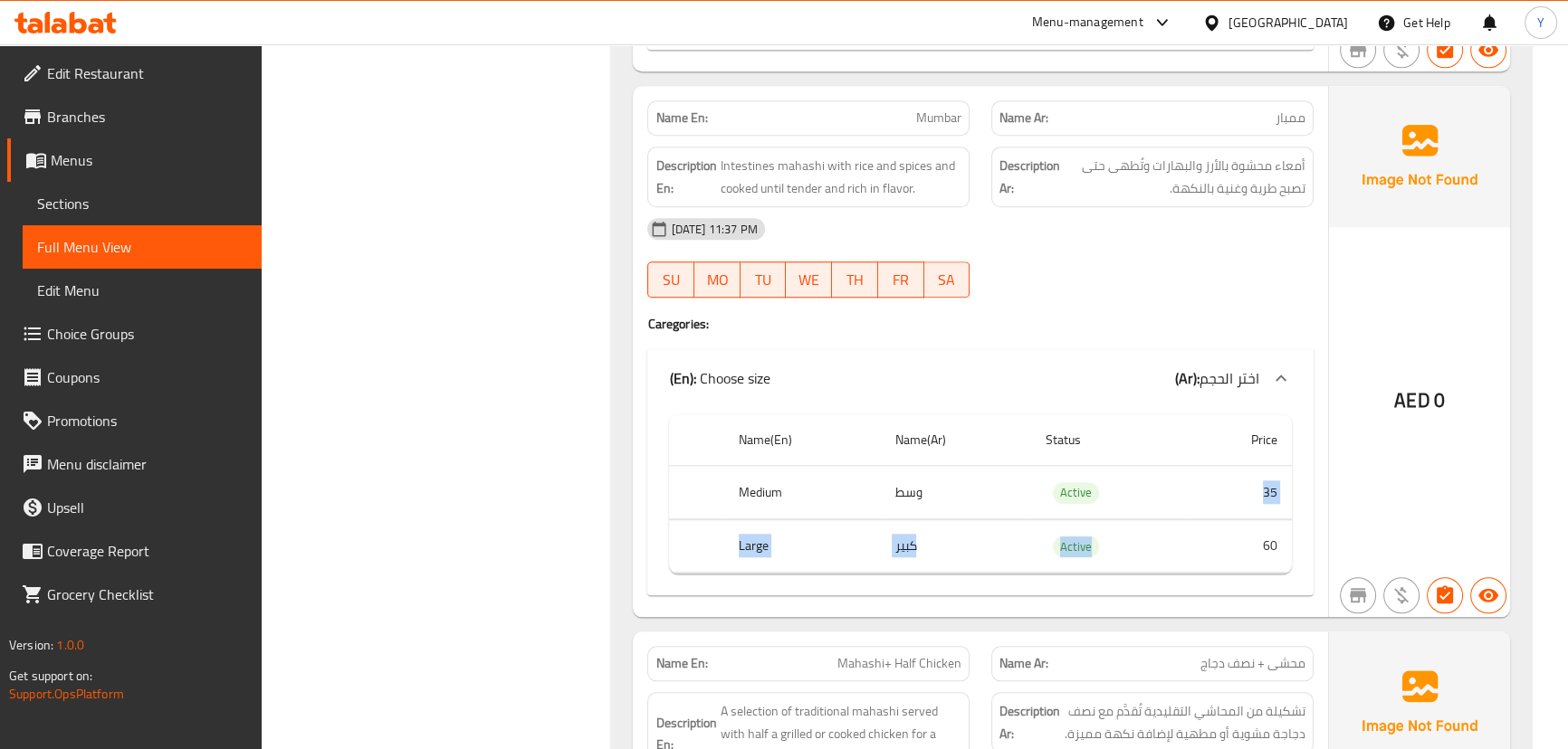
drag, startPoint x: 1199, startPoint y: 463, endPoint x: 1199, endPoint y: 521, distance: 58.0
click at [1199, 521] on tbody "Medium وسط Active 35 Large كبير Active 60" at bounding box center [980, 520] width 622 height 108
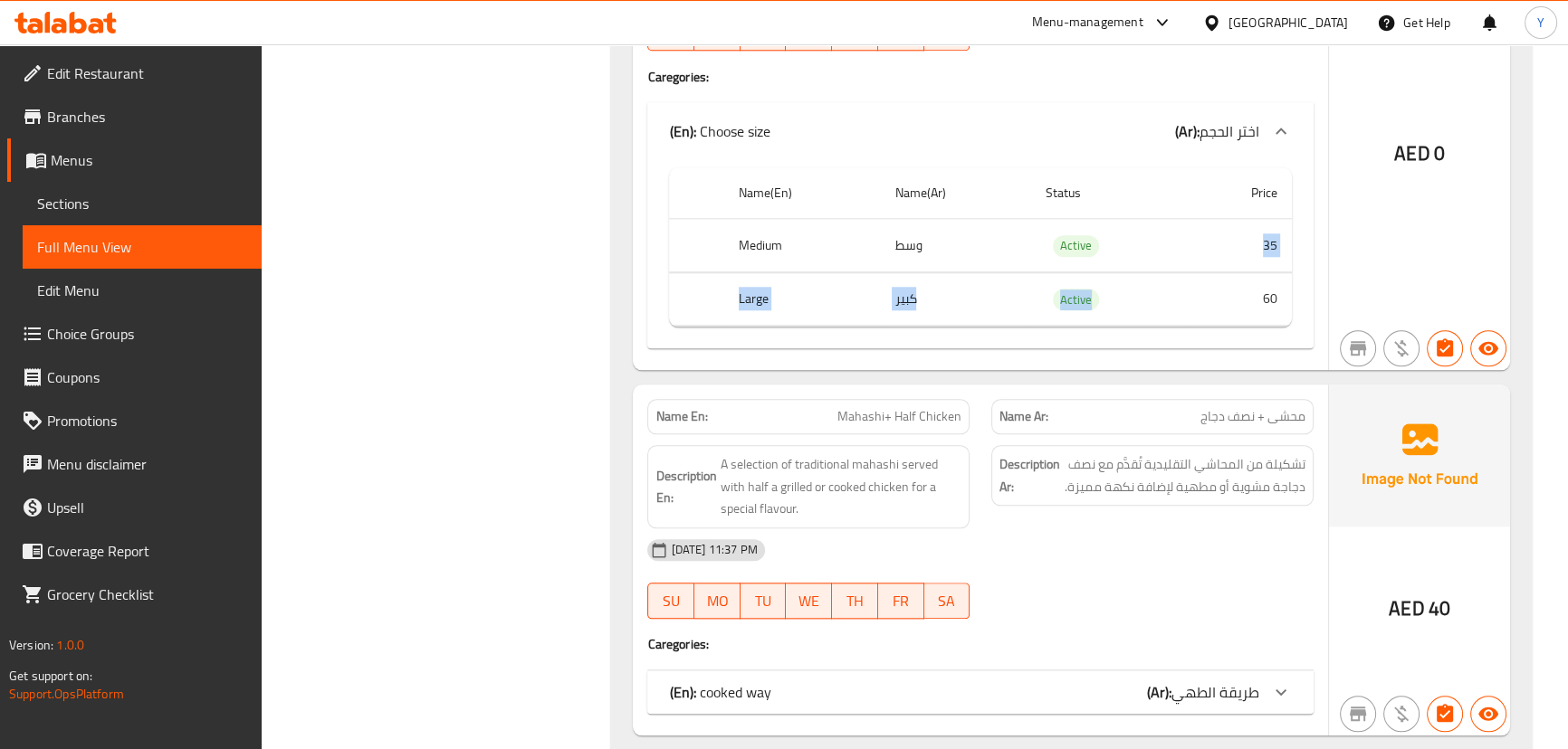
scroll to position [2420, 0]
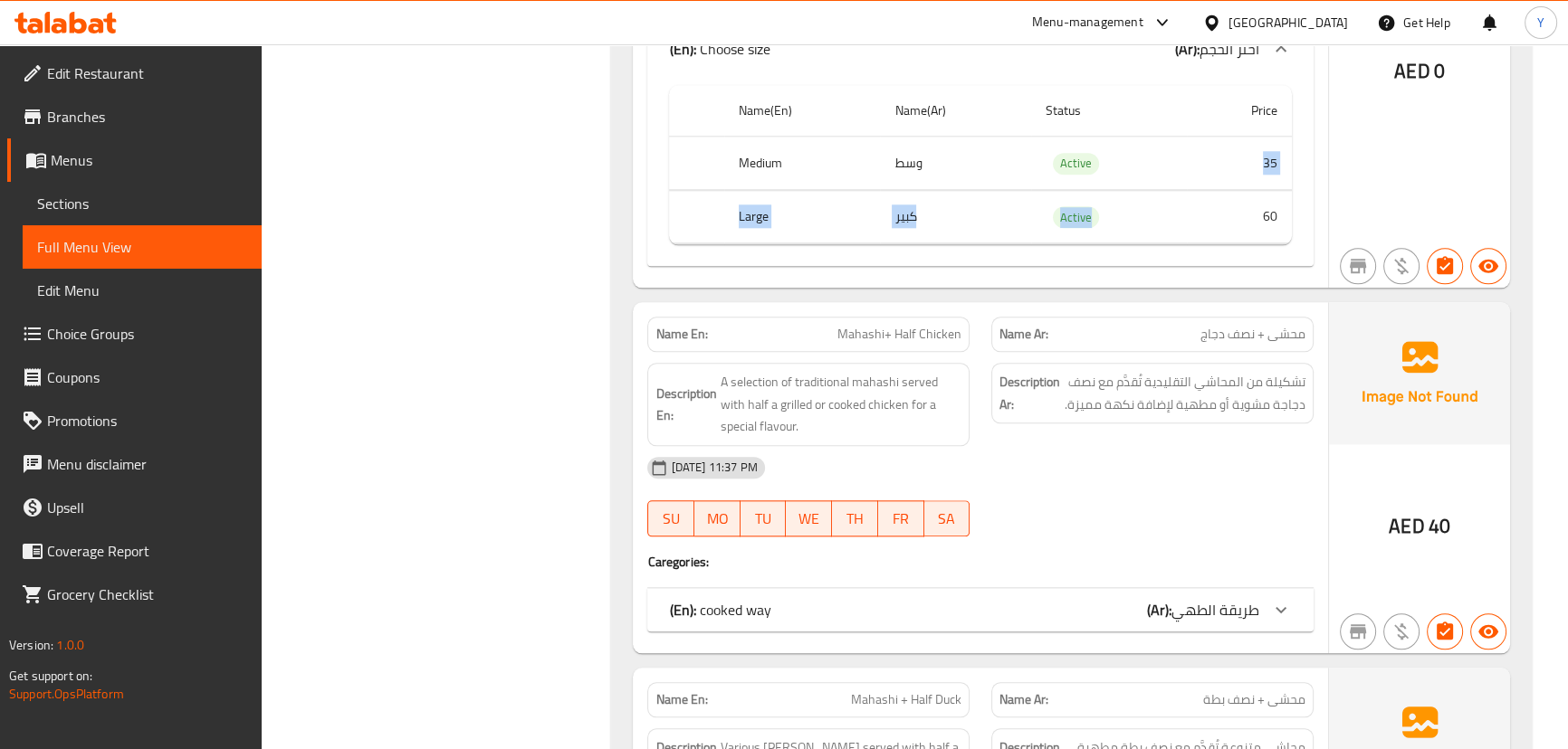
click at [1178, 614] on span "طريقة الطهي" at bounding box center [1215, 610] width 87 height 27
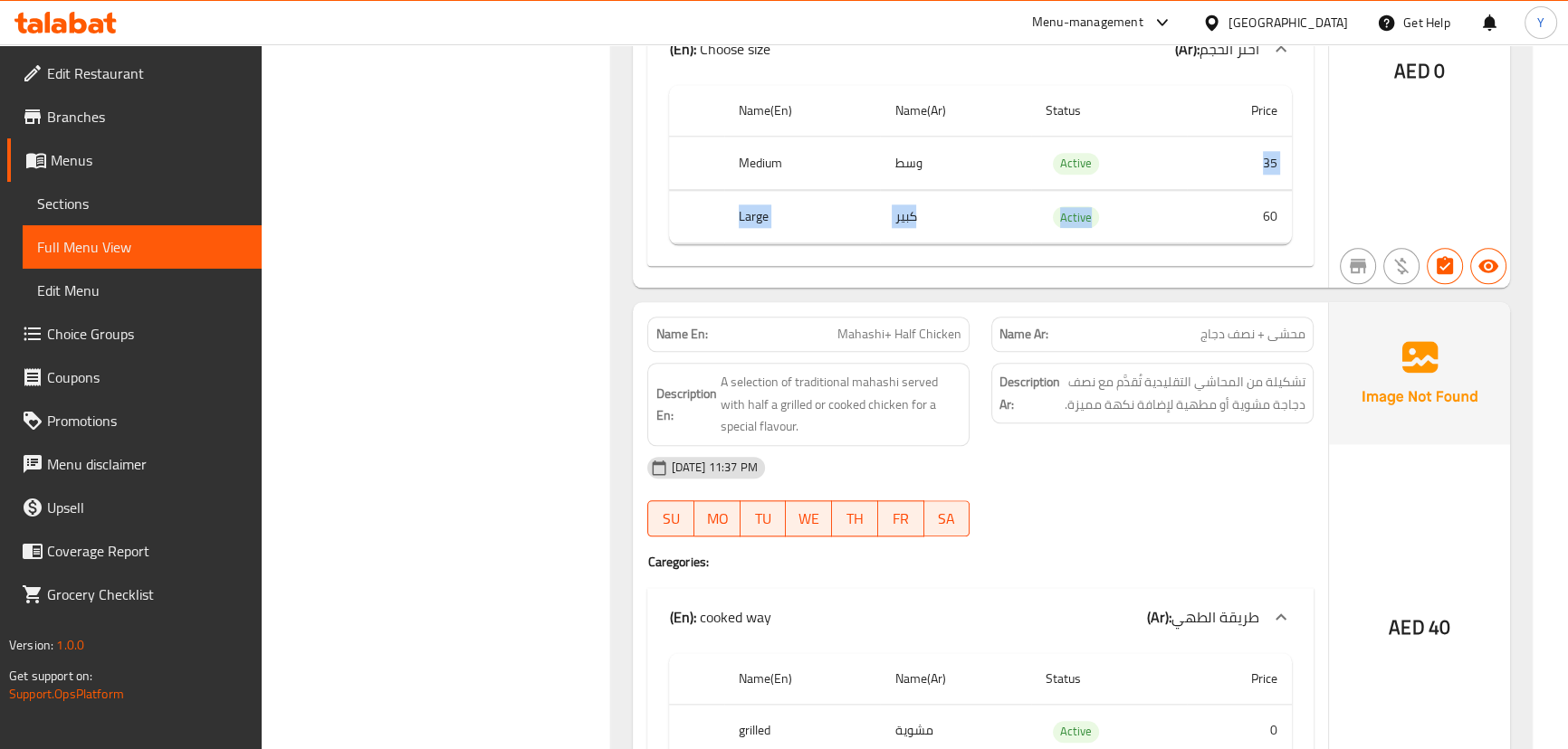
scroll to position [2585, 0]
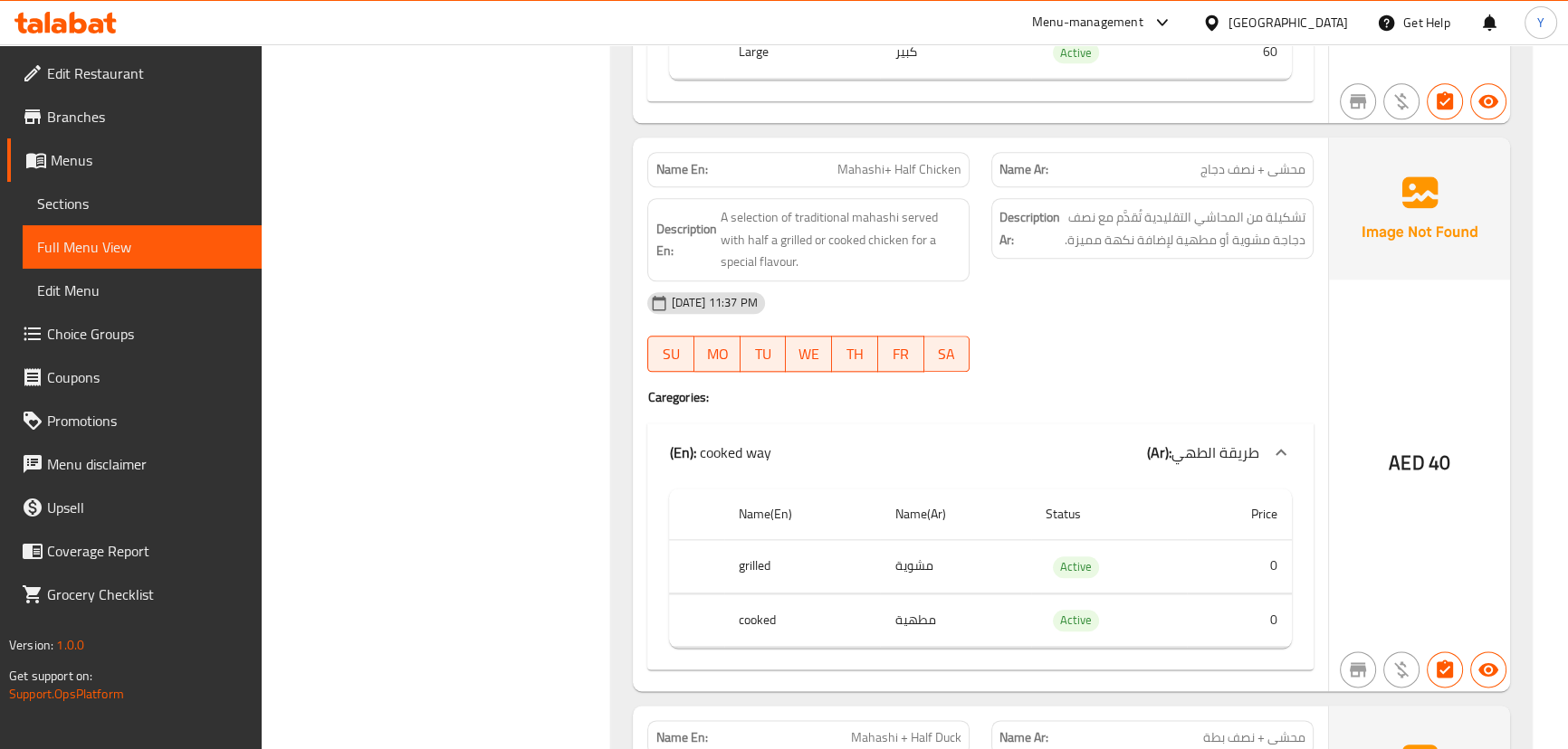
click at [917, 177] on span "Mahashi+ Half Chicken" at bounding box center [899, 170] width 124 height 19
copy span "Mahashi+ Half Chicken"
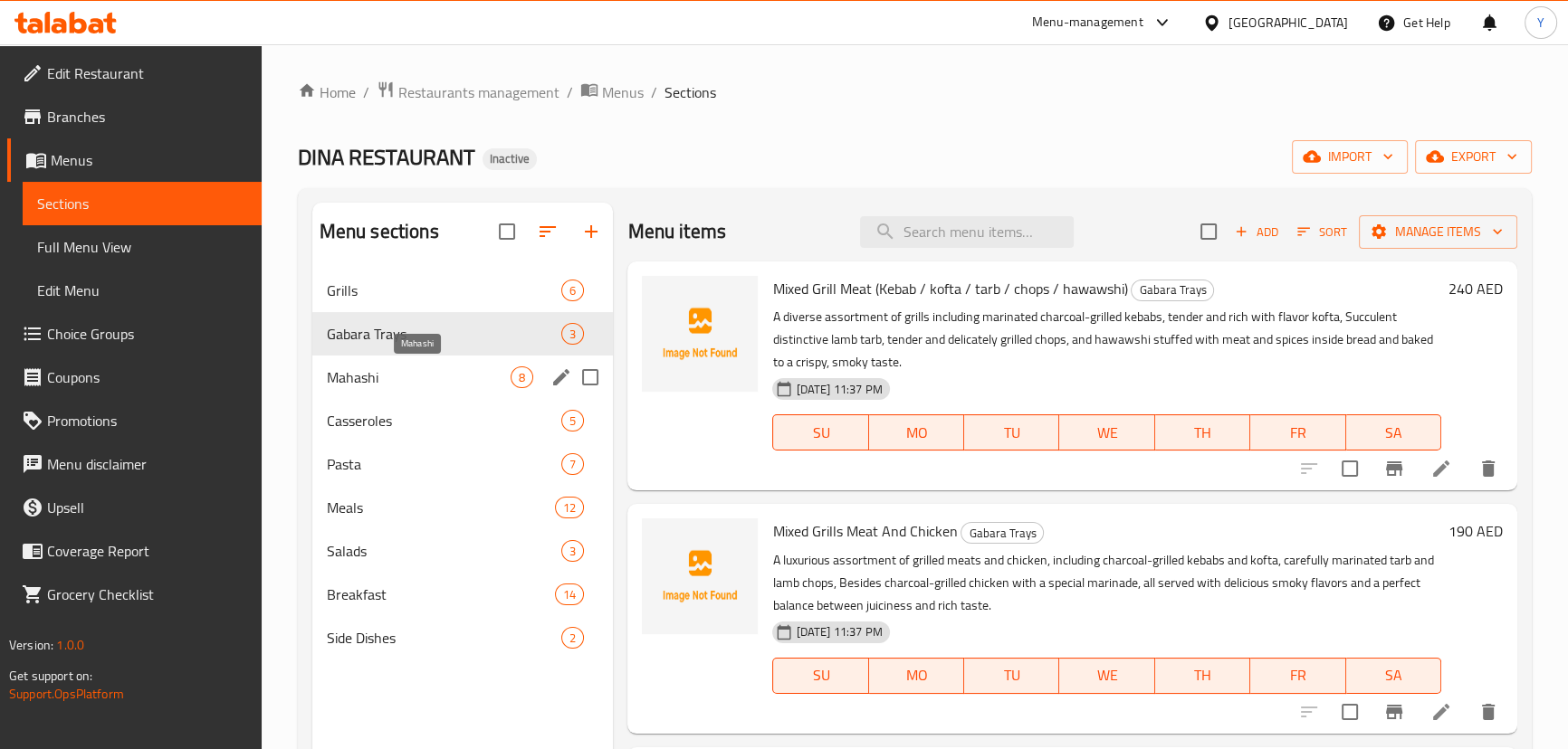
click at [423, 380] on span "Mahashi" at bounding box center [419, 377] width 185 height 21
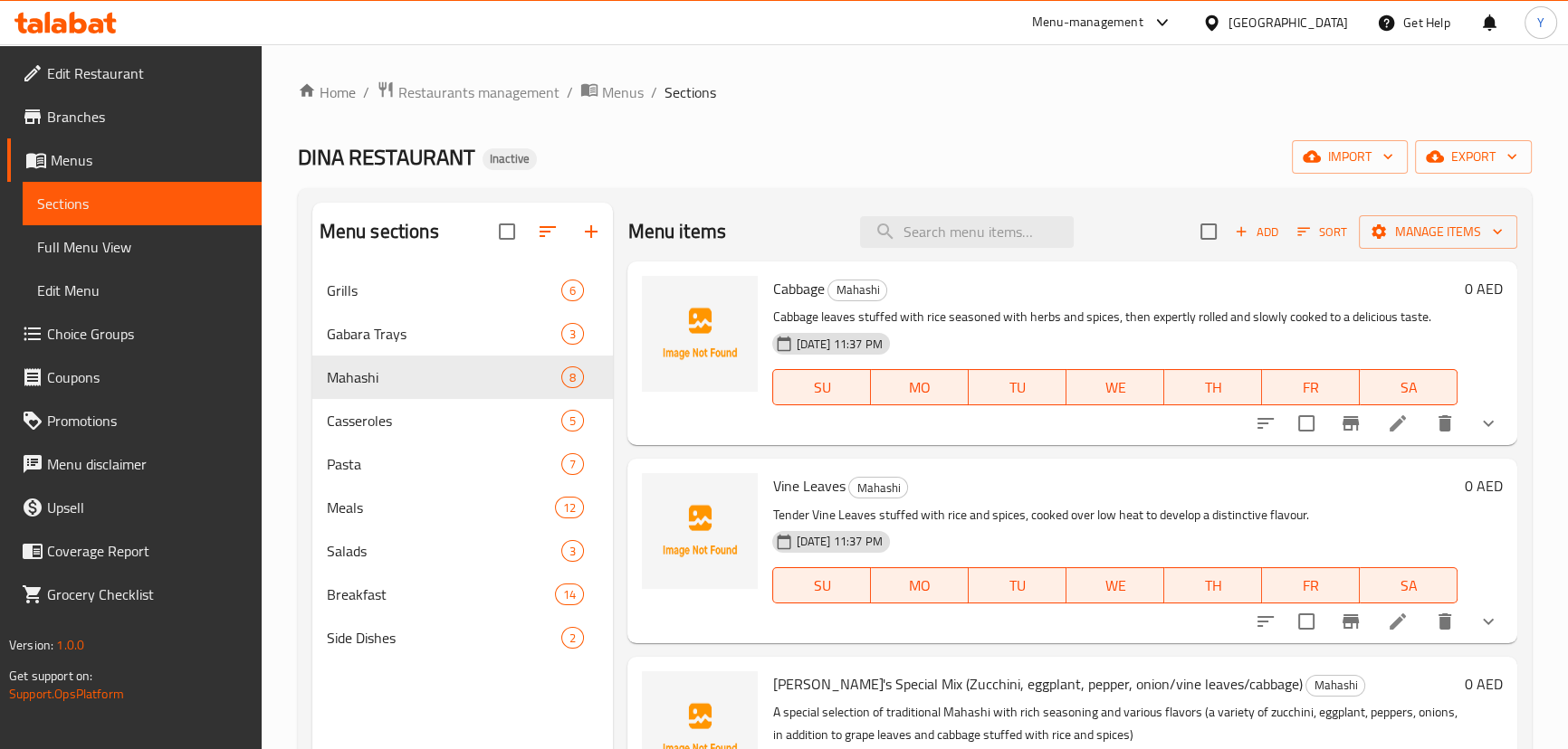
scroll to position [246, 0]
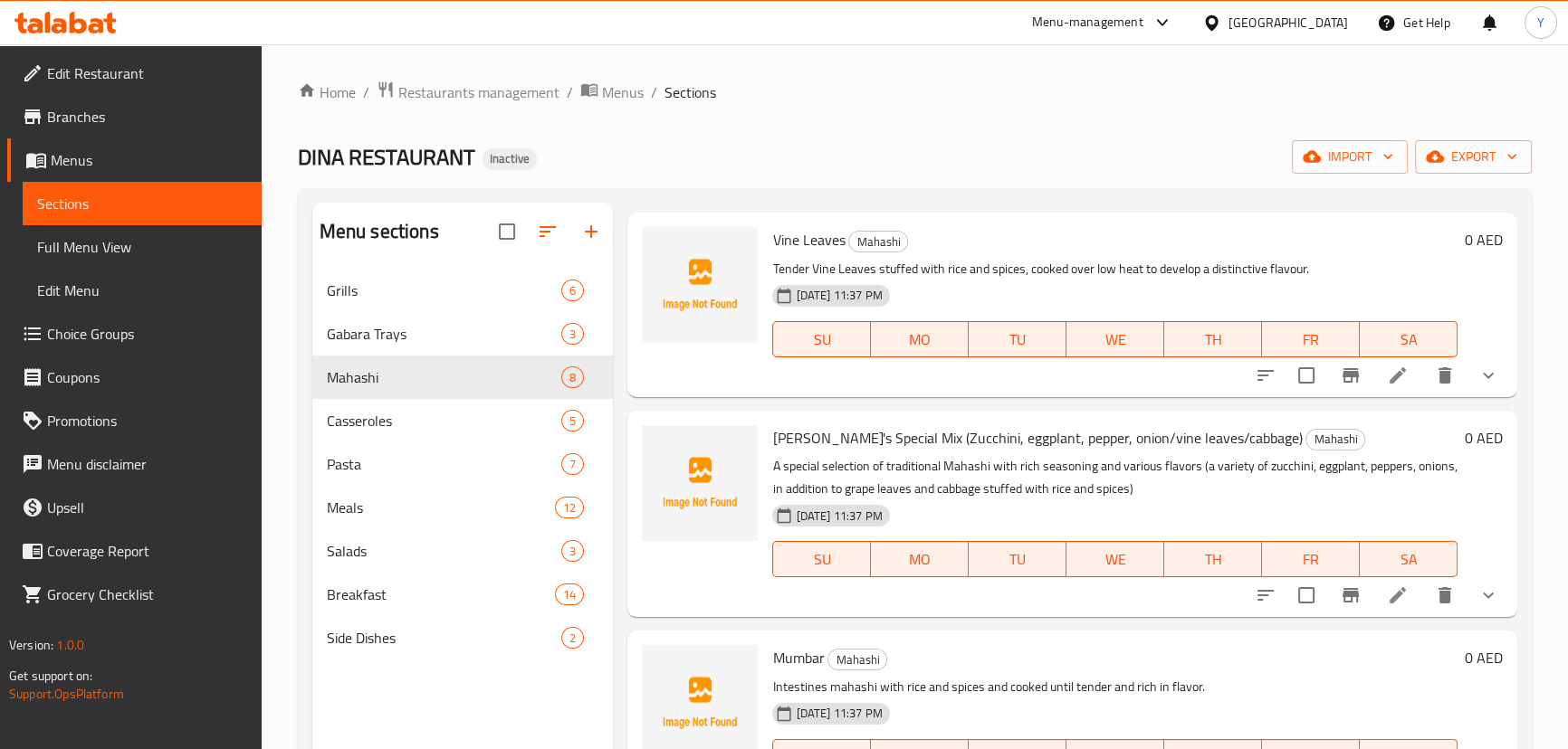
click at [1387, 591] on icon at bounding box center [1398, 596] width 21 height 21
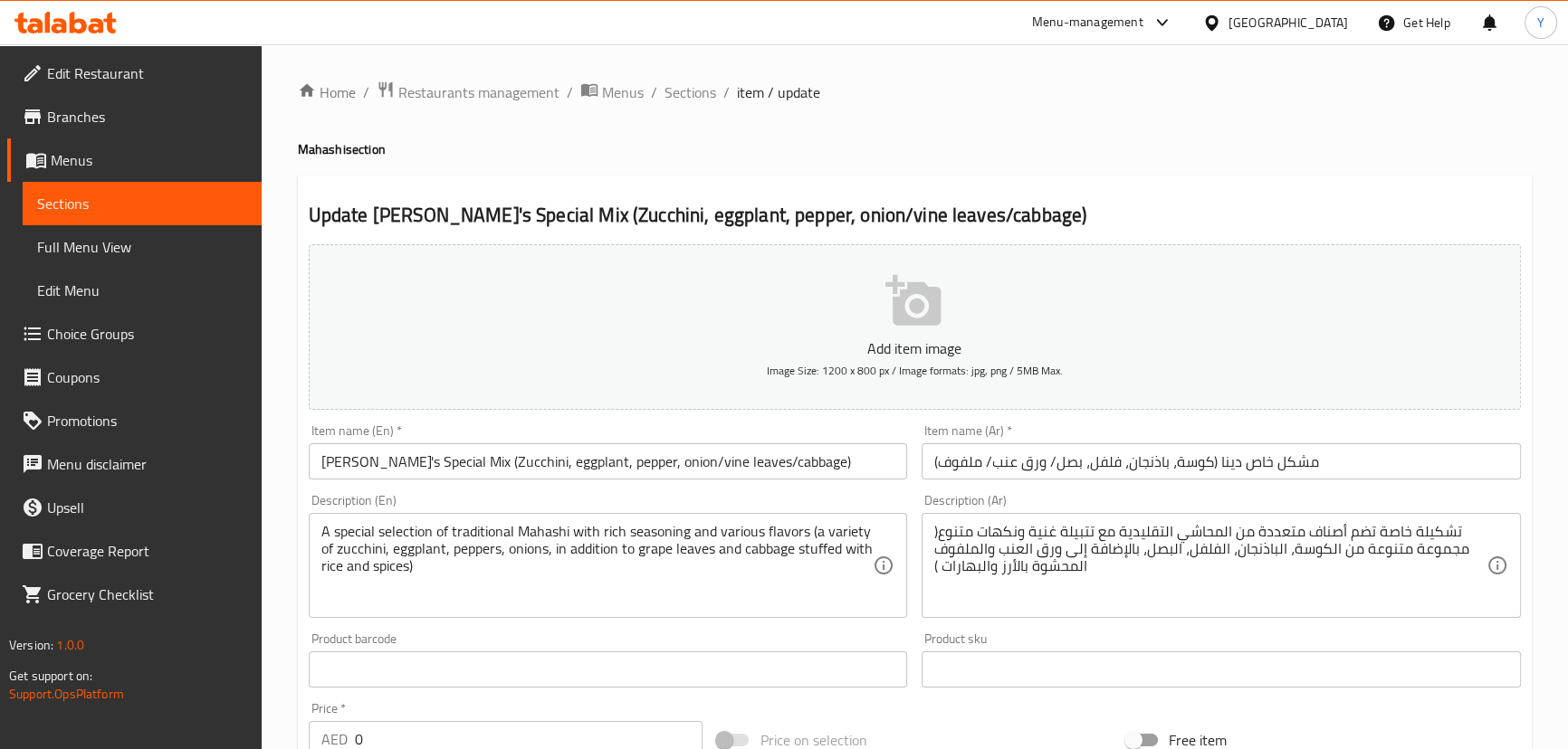
click at [1123, 467] on input "مشكل خاص دينا (كوسة، باذنجان، فلفل، بصل/ ورق عنب/ ملفوف)" at bounding box center [1221, 460] width 599 height 36
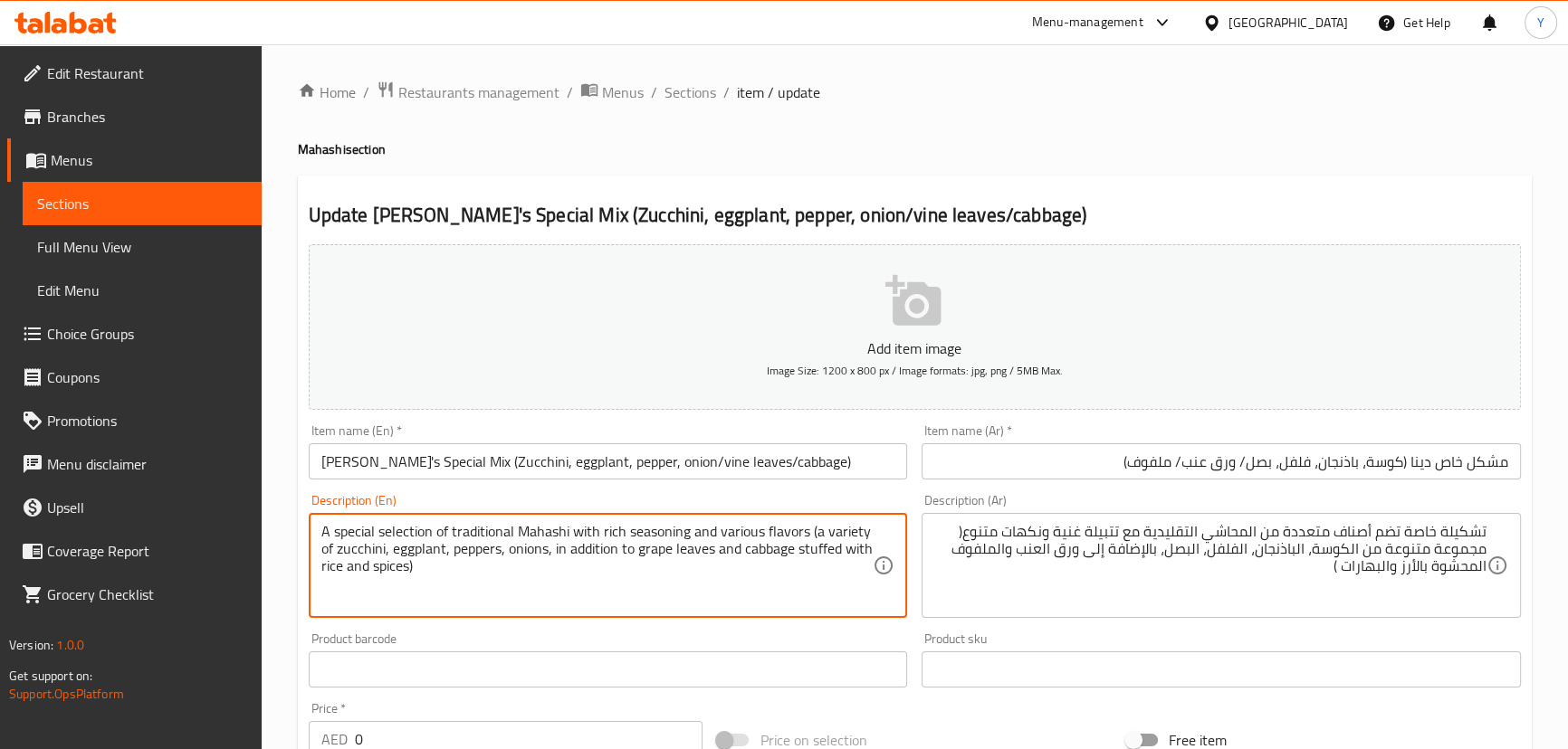
click at [413, 528] on textarea "A special selection of traditional Mahashi with rich seasoning and various flav…" at bounding box center [598, 565] width 552 height 85
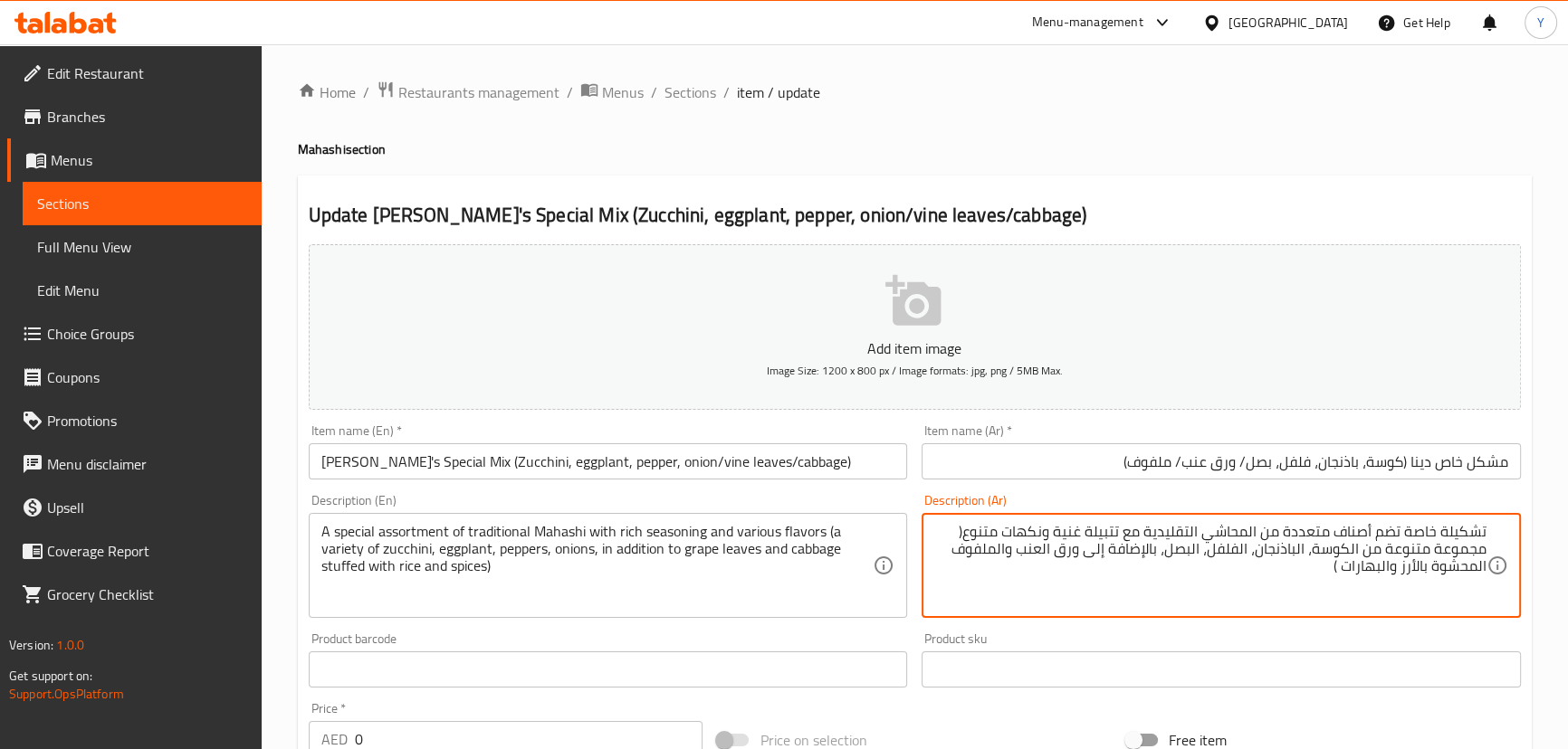
click at [1376, 531] on textarea "تشكيلة خاصة تضم أصناف متعددة من المحاشي التقليدية مع تتبيلة غنية ونكهات متنوع( …" at bounding box center [1210, 565] width 552 height 85
drag, startPoint x: 1376, startPoint y: 531, endPoint x: 1281, endPoint y: 533, distance: 95.0
click at [1281, 533] on textarea "تشكيلة خاصة تضم أصناف متعددة من المحاشي التقليدية مع تتبيلة غنية ونكهات متنوع( …" at bounding box center [1210, 565] width 552 height 85
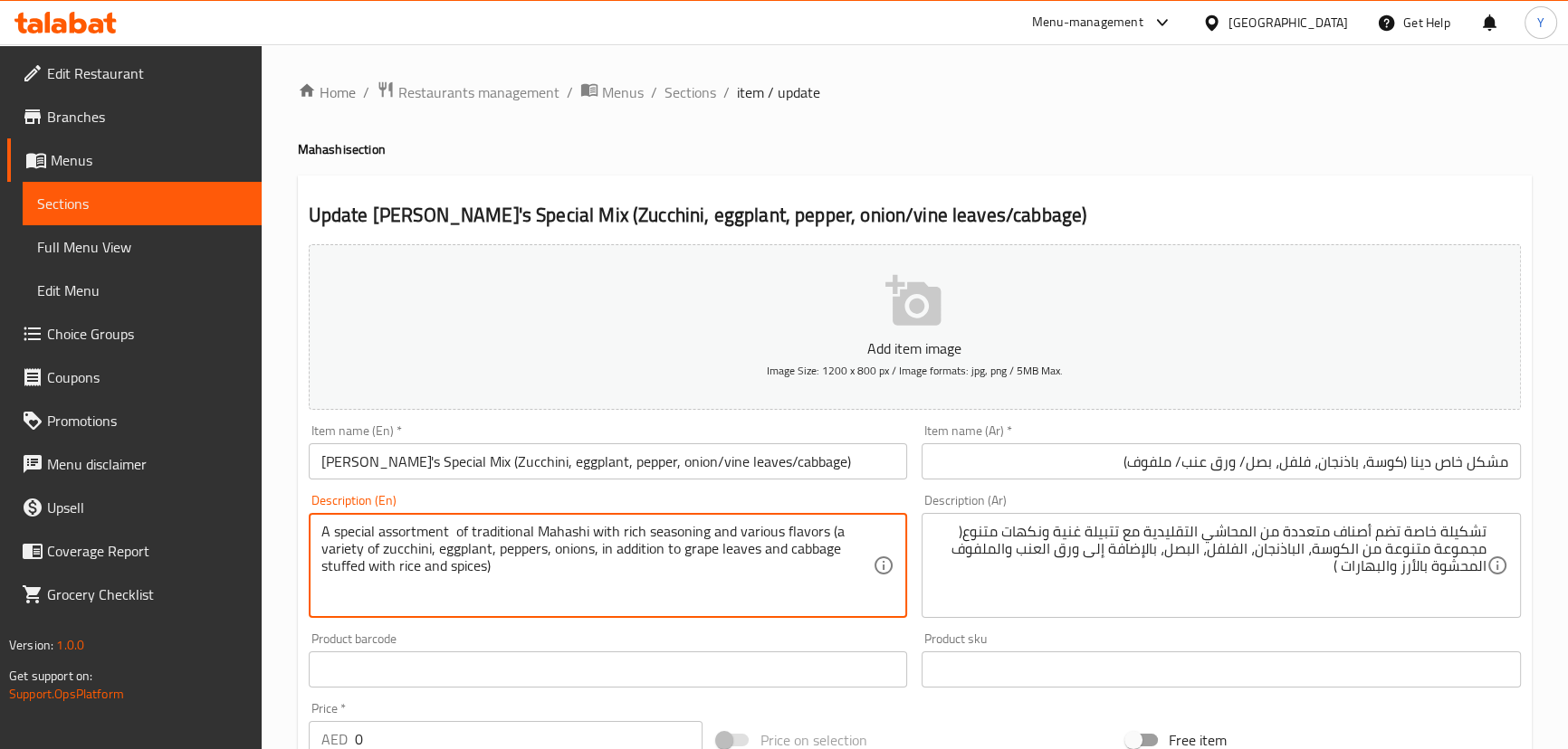
paste textarea "Includes multiple varieties of"
click at [654, 455] on input "[PERSON_NAME]'s Special Mix (Zucchini, eggplant, pepper, onion/vine leaves/cabb…" at bounding box center [609, 460] width 599 height 36
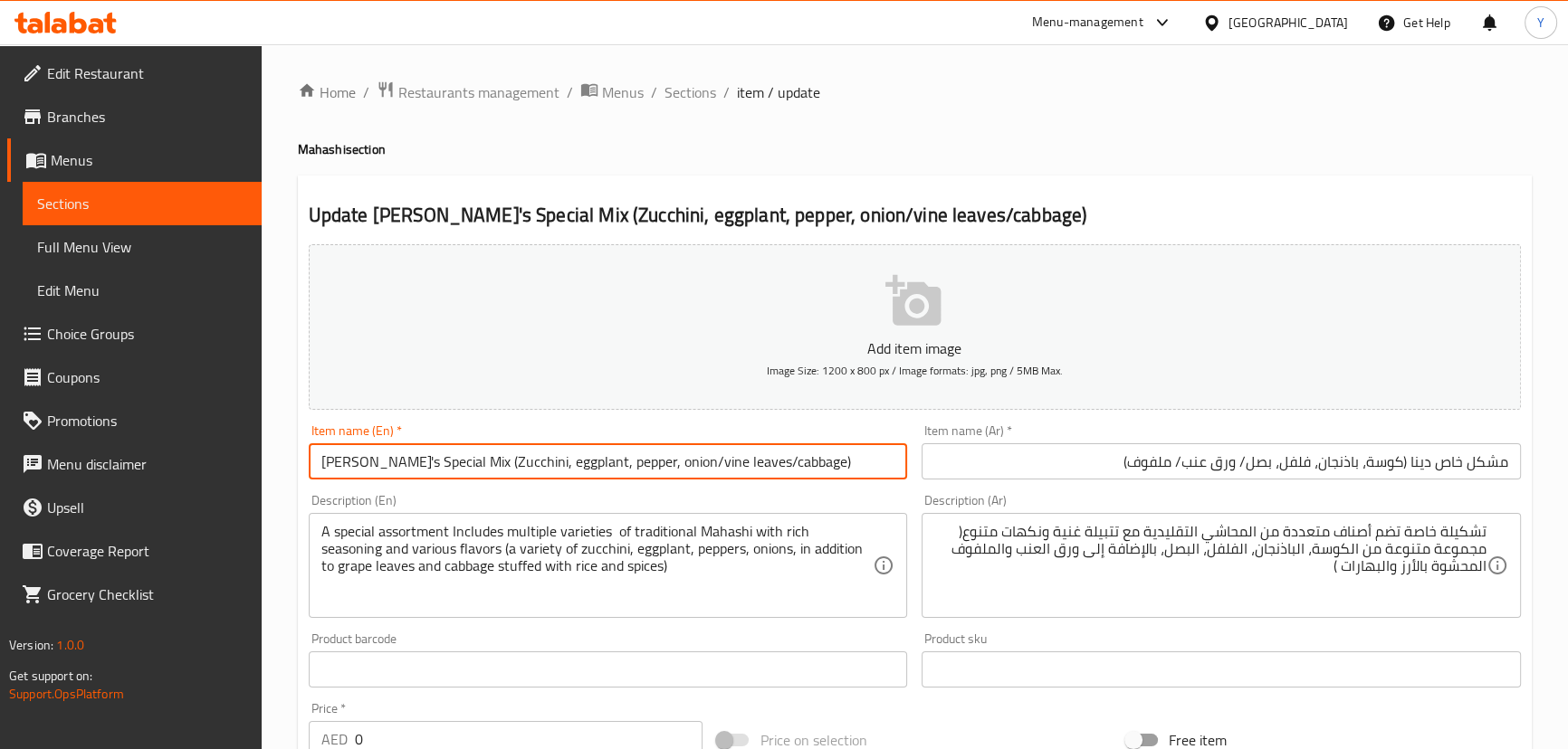
click at [654, 455] on input "[PERSON_NAME]'s Special Mix (Zucchini, eggplant, pepper, onion/vine leaves/cabb…" at bounding box center [609, 460] width 599 height 36
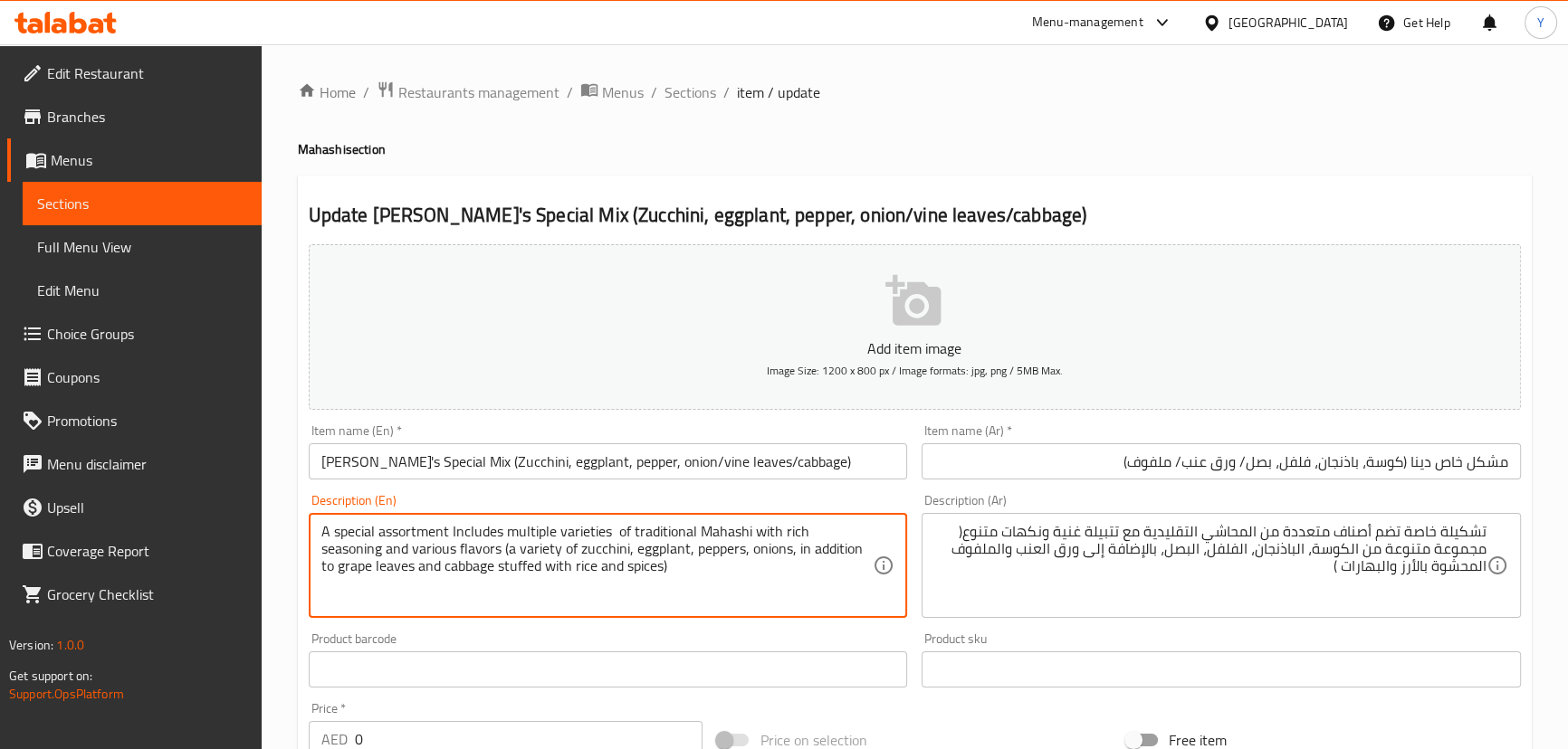
click at [829, 548] on textarea "A special assortment Includes multiple varieties of traditional Mahashi with ri…" at bounding box center [598, 565] width 552 height 85
paste textarea "vin"
type textarea "A special assortment Includes multiple varieties of traditional Mahashi with ri…"
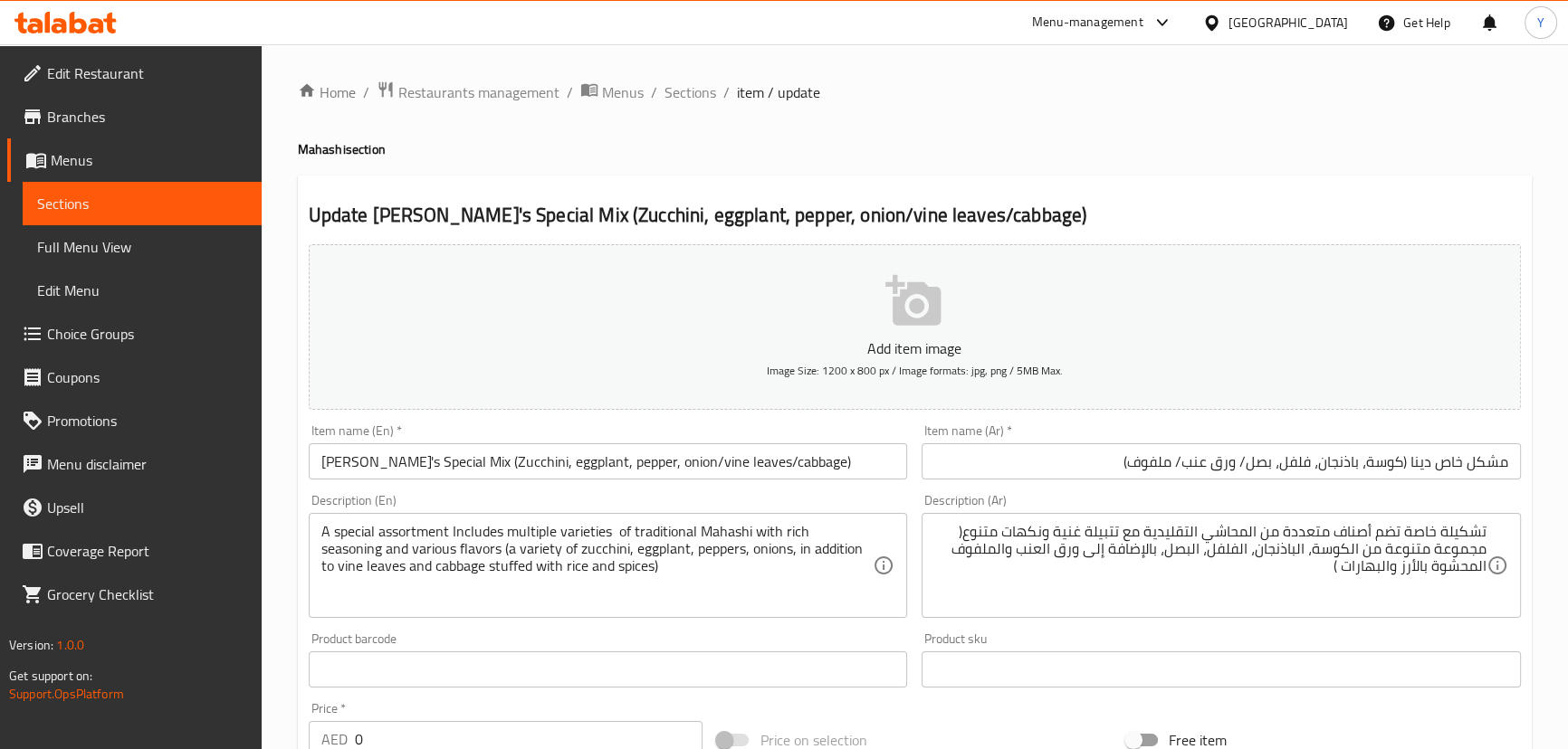
click at [1145, 194] on div "Update Dina's Special Mix (Zucchini, eggplant, pepper, onion/vine leaves/cabbag…" at bounding box center [914, 722] width 1234 height 1093
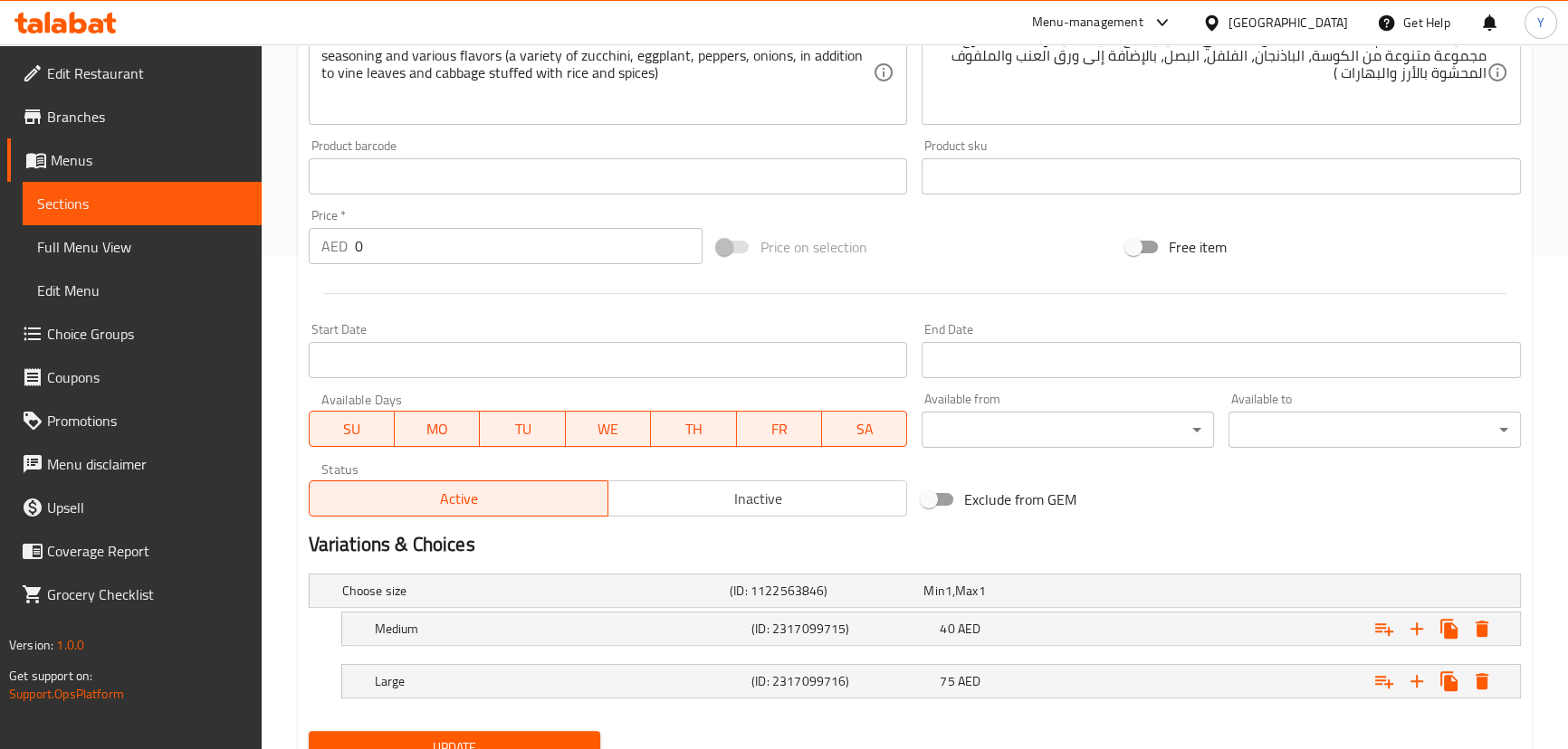
click at [544, 715] on div "Choose size (ID: 1122563846) Min 1 , Max 1 Name (En) Choose size Name (En) Name…" at bounding box center [915, 645] width 1227 height 157
click at [545, 728] on div "Update" at bounding box center [455, 747] width 307 height 48
click at [548, 737] on span "Update" at bounding box center [454, 747] width 263 height 22
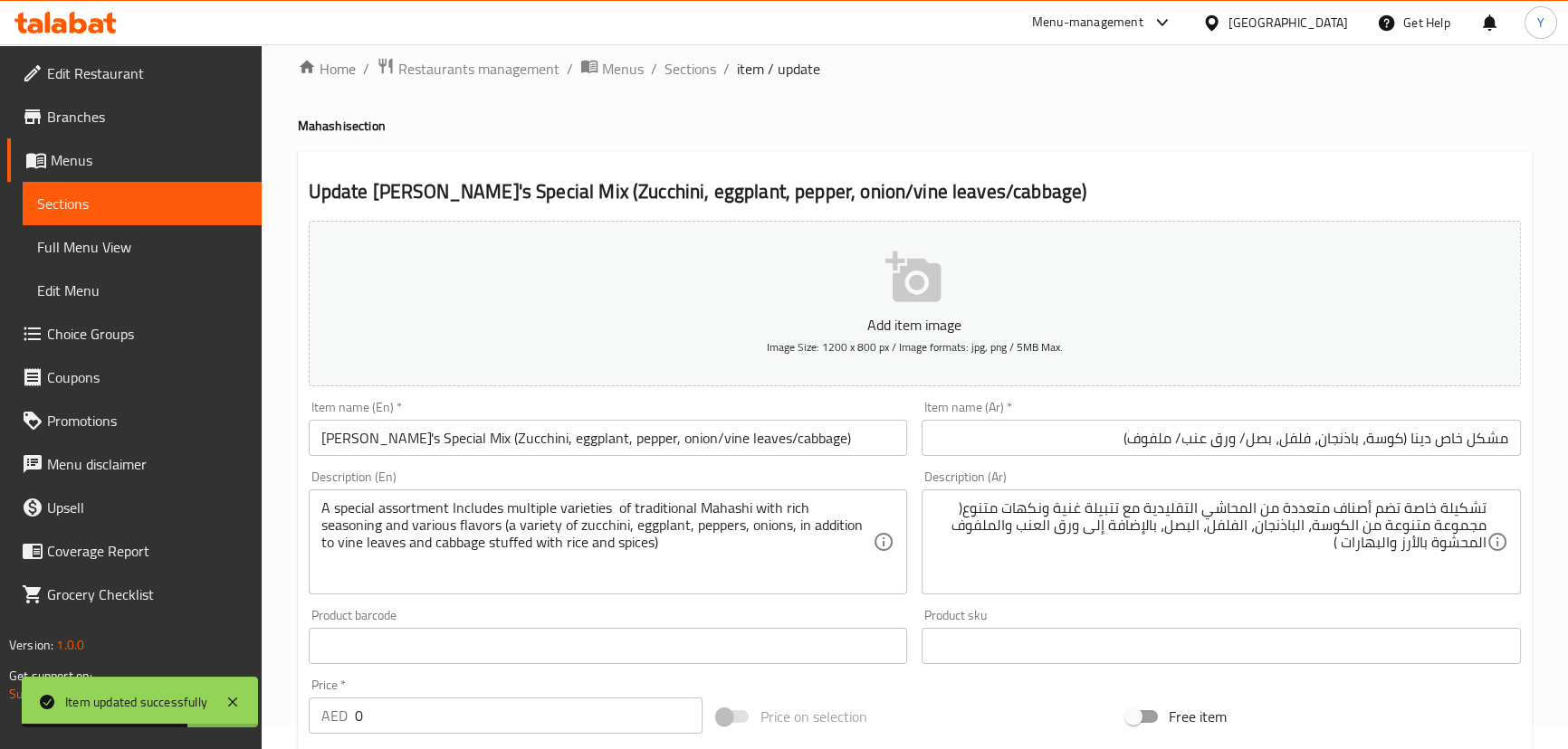
scroll to position [0, 0]
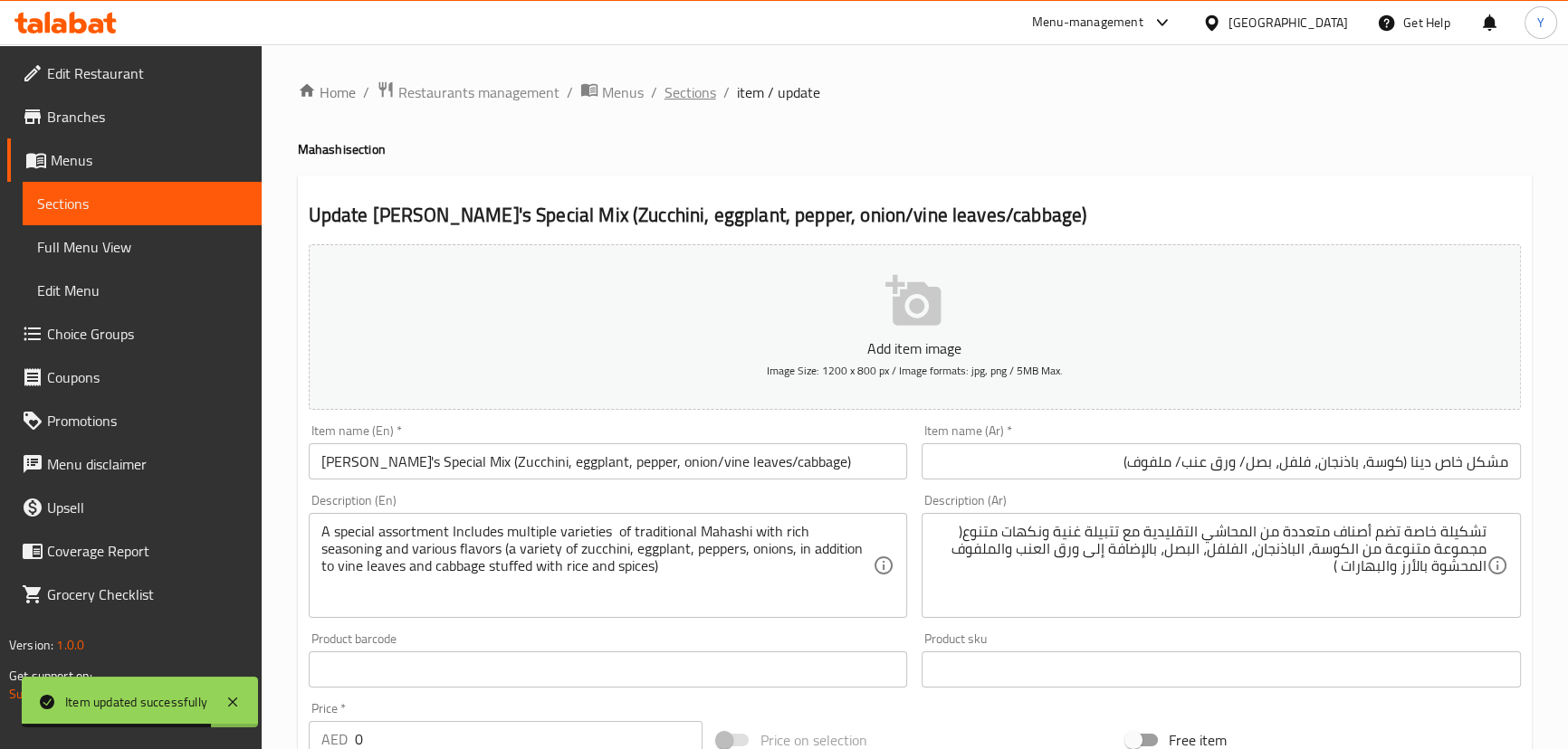
click at [700, 101] on span "Sections" at bounding box center [690, 92] width 52 height 21
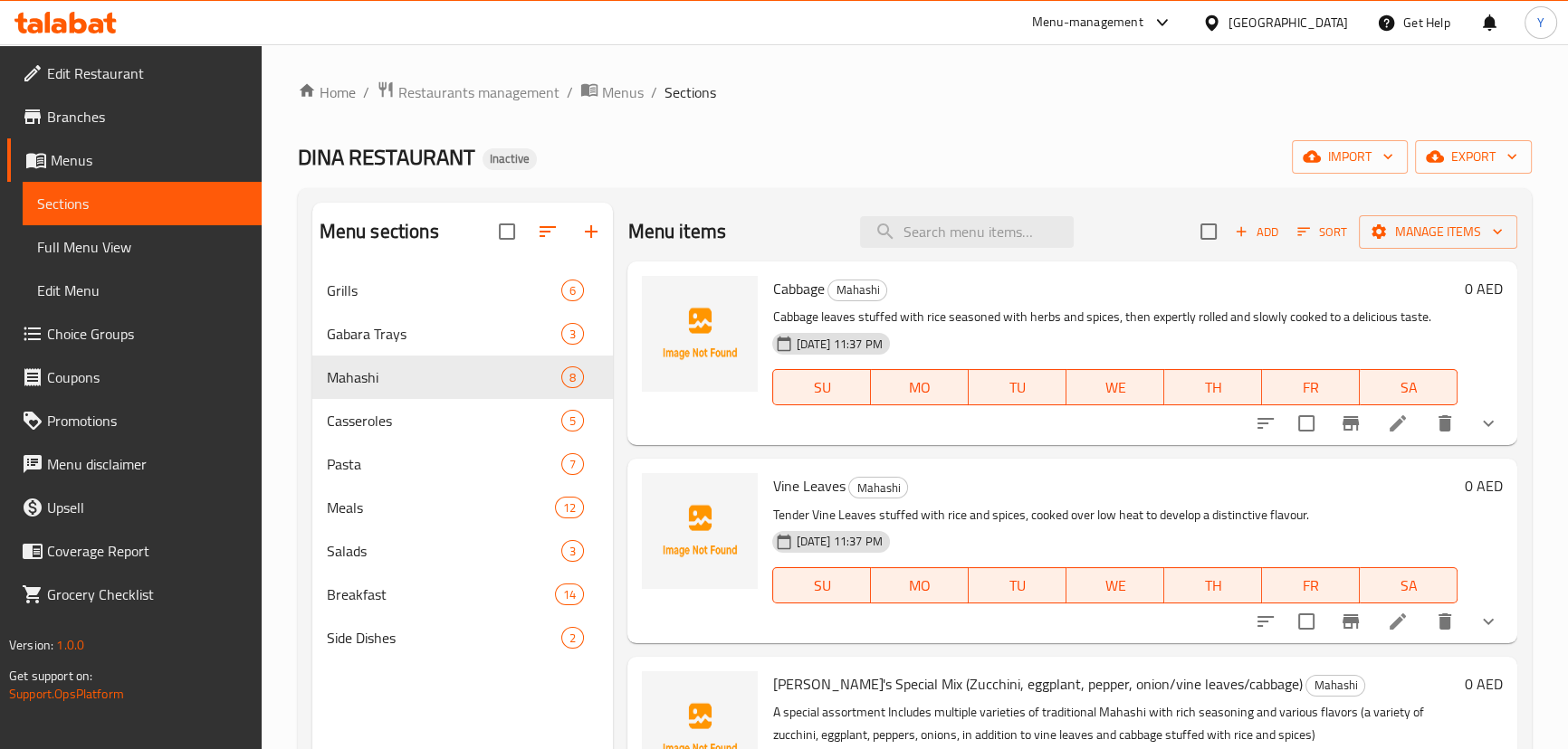
scroll to position [658, 0]
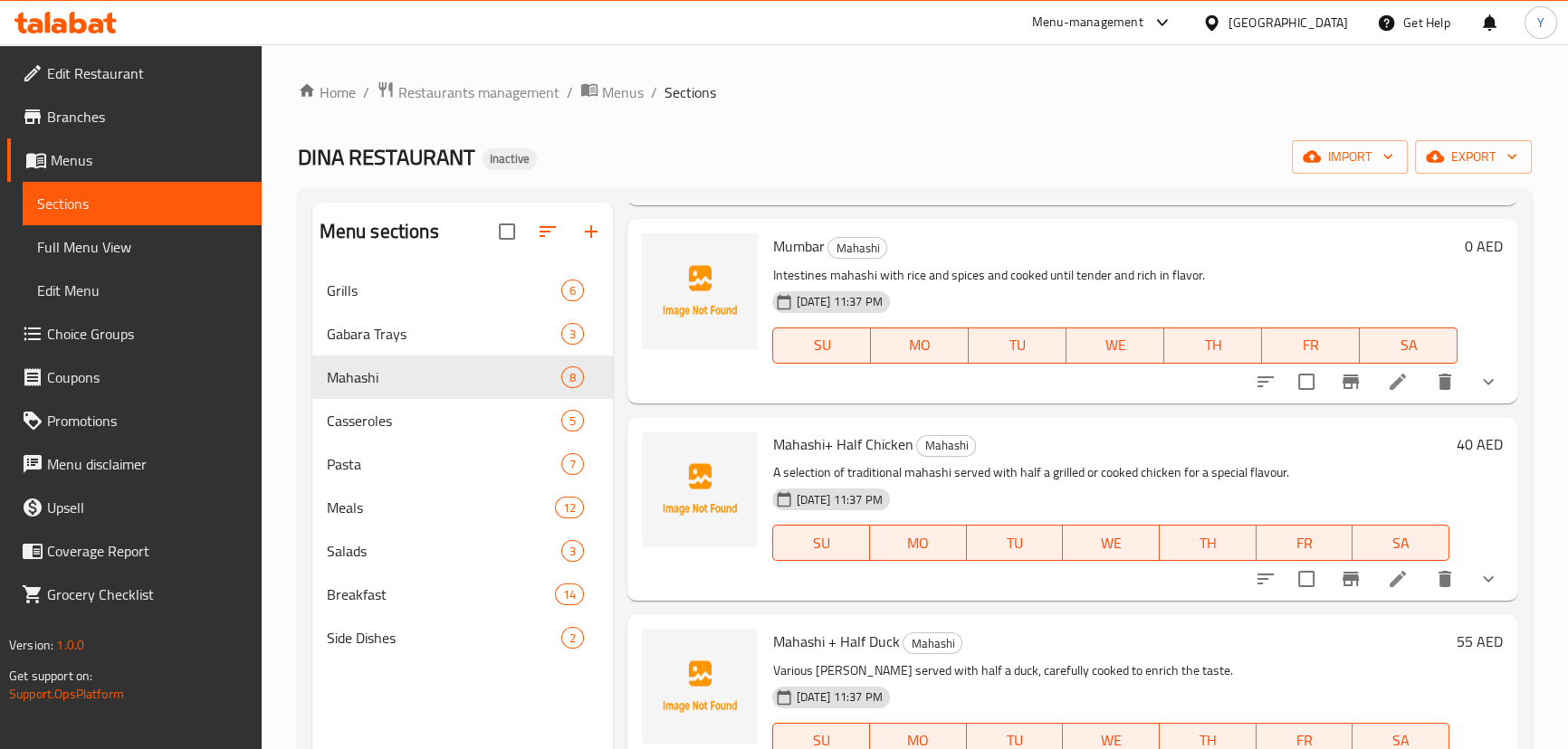
click at [1387, 574] on icon at bounding box center [1398, 579] width 21 height 21
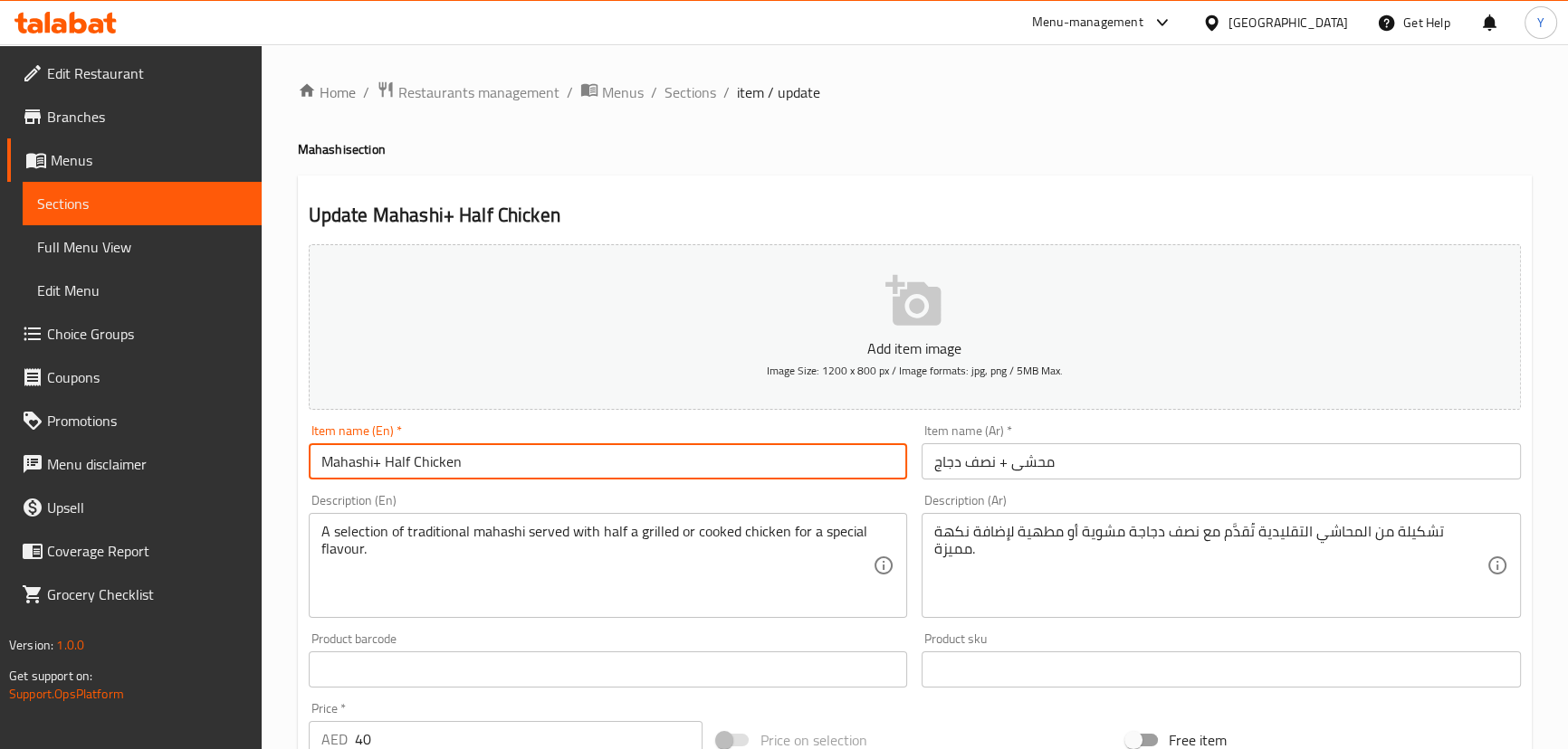
click at [382, 455] on input "Mahashi+ Half Chicken" at bounding box center [609, 460] width 599 height 36
type input "Large Mahashi+ Half Chicken"
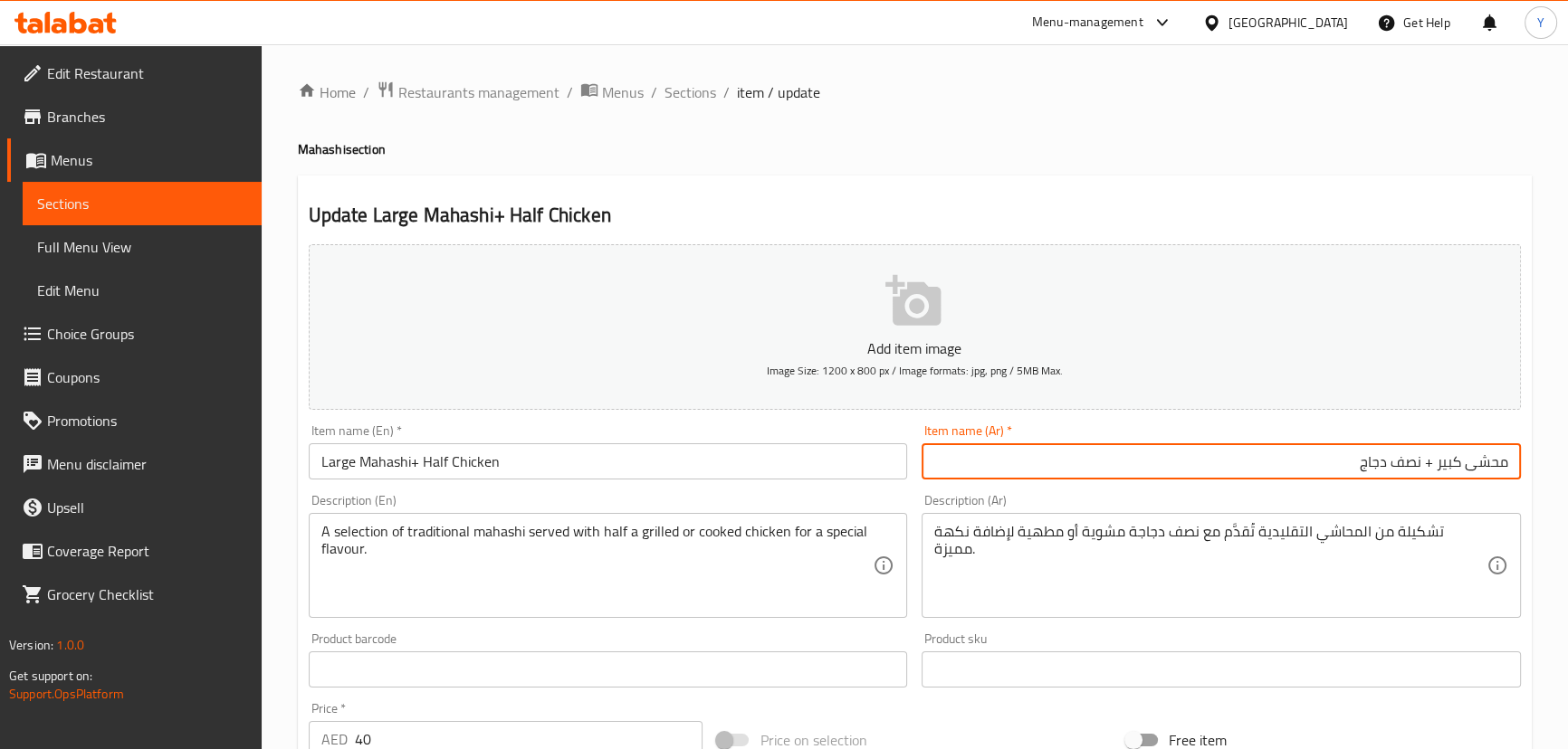
type input "محشى كبير + نصف دجاج"
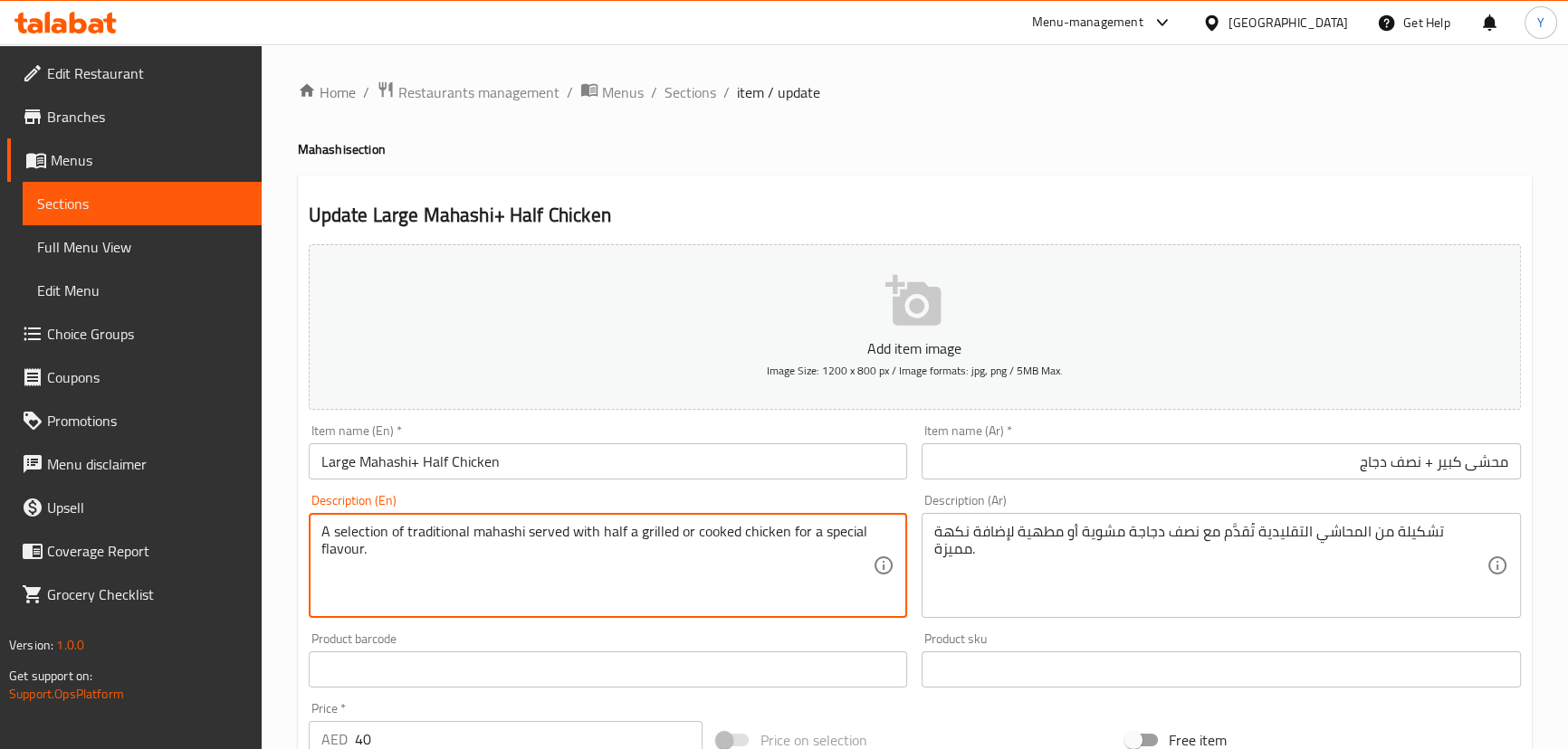
click at [355, 530] on textarea "A selection of traditional mahashi served with half a grilled or cooked chicken…" at bounding box center [598, 565] width 552 height 85
type textarea "Assortment of traditional mahashi served with half a grilled or cooked chicken …"
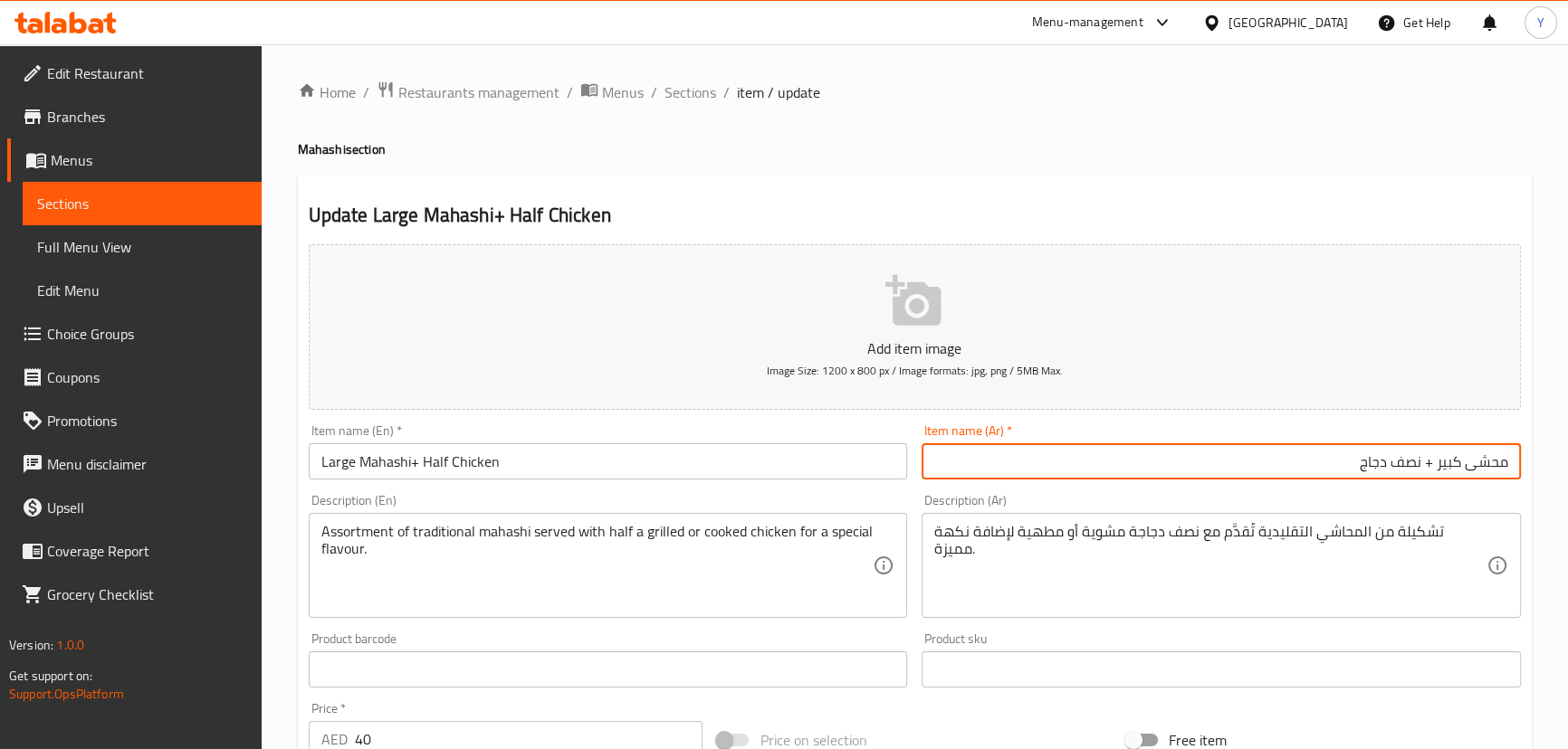
click at [1240, 470] on input "محشى كبير + نصف دجاج" at bounding box center [1221, 460] width 599 height 36
click at [1448, 467] on input "محشى كبير + نصف دجاج" at bounding box center [1221, 460] width 599 height 36
type input "محشى+ نصف دجاج كبير"
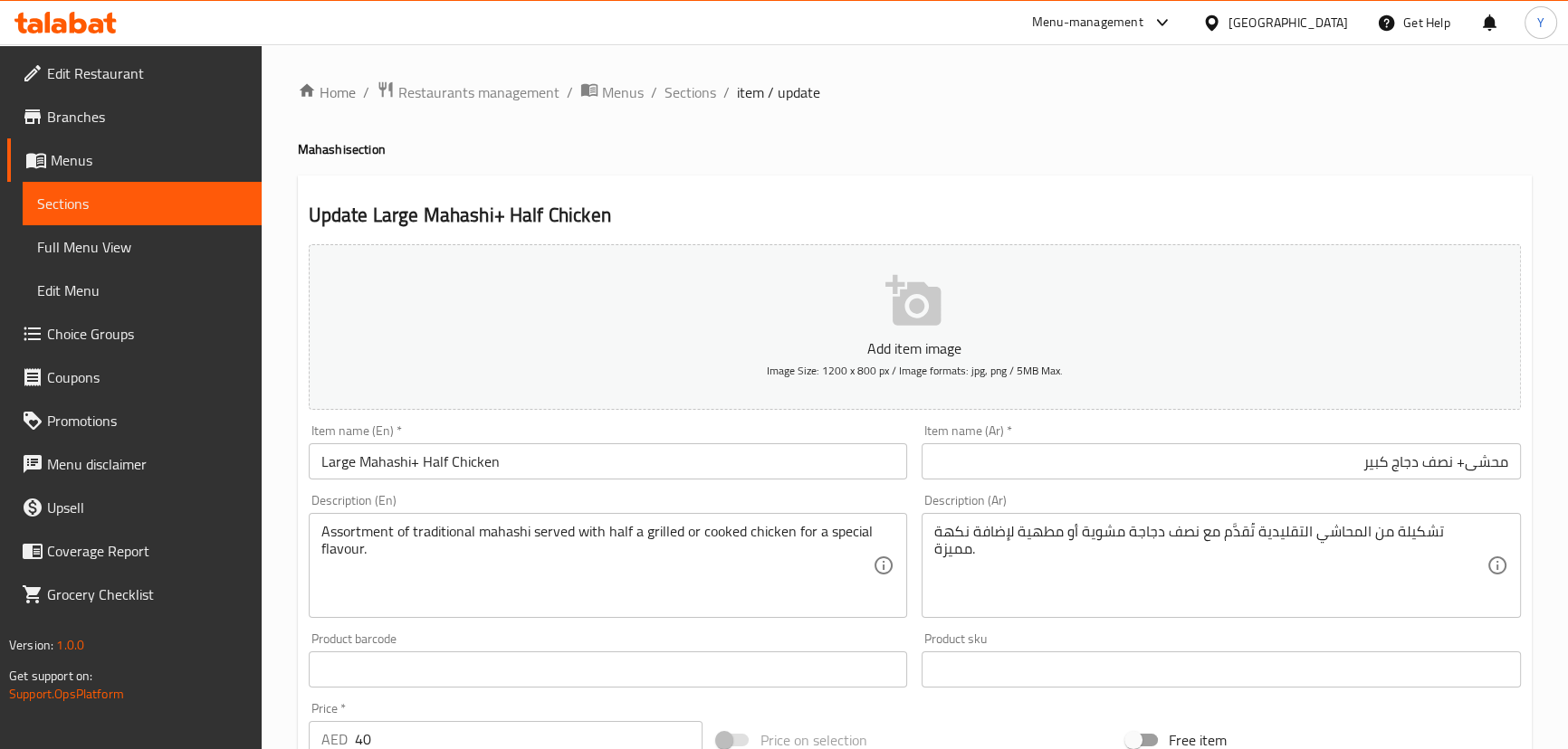
click at [1308, 183] on div "Update Large Mahashi+ Half Chicken Add item image Image Size: 1200 x 800 px / I…" at bounding box center [914, 717] width 1234 height 1083
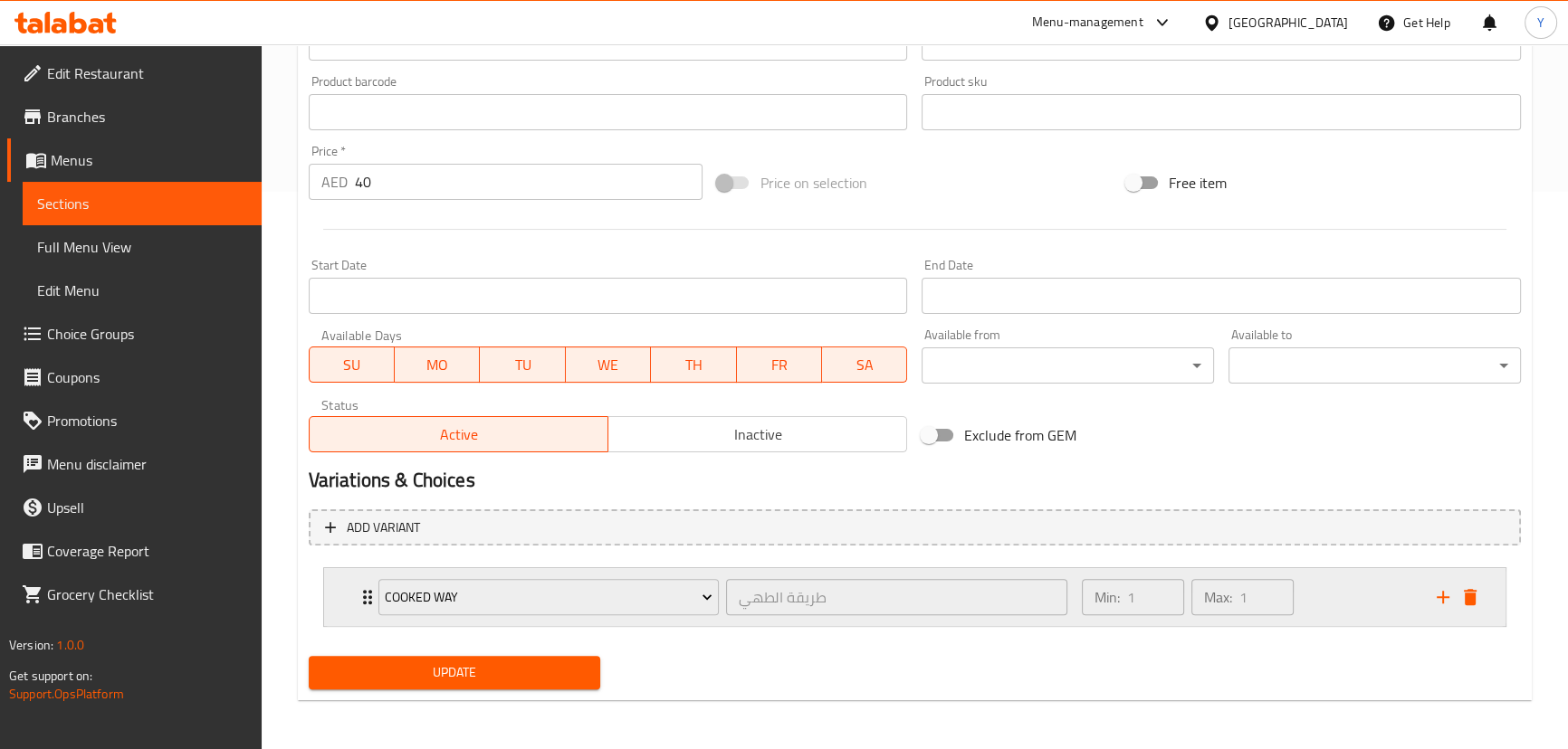
click at [1384, 584] on div "Min: 1 ​ Max: 1 ​" at bounding box center [1248, 597] width 355 height 58
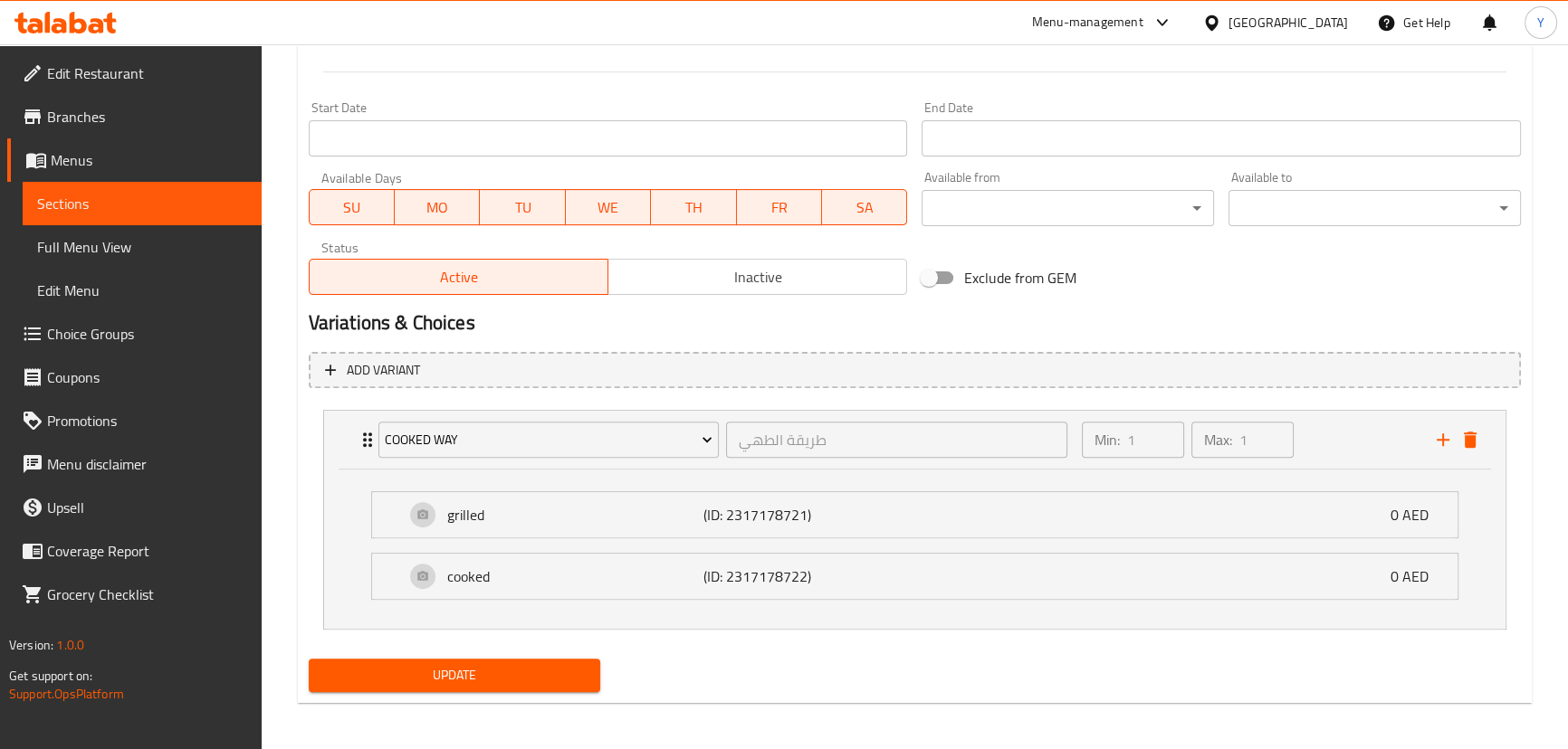
scroll to position [717, 0]
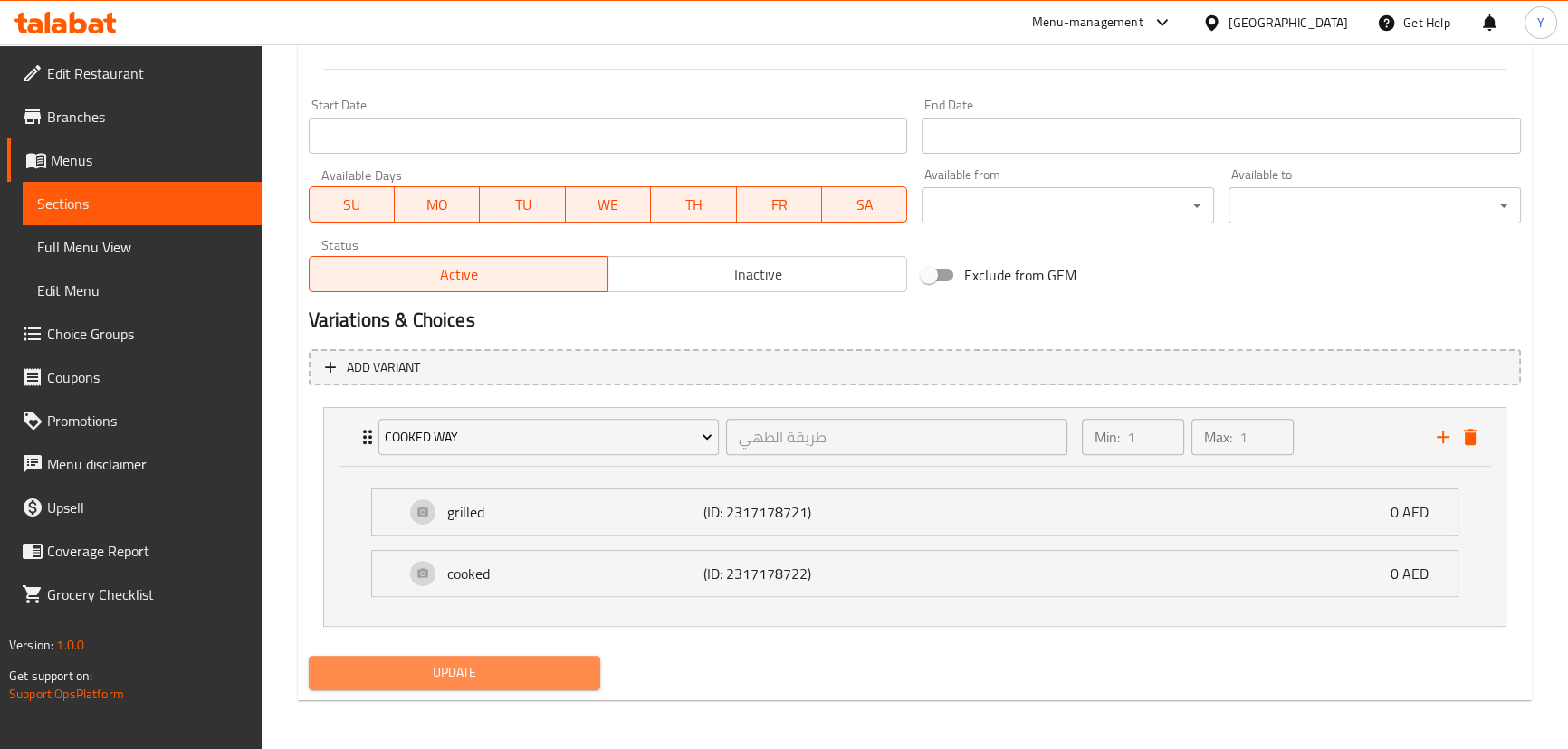
click at [470, 664] on span "Update" at bounding box center [454, 672] width 263 height 22
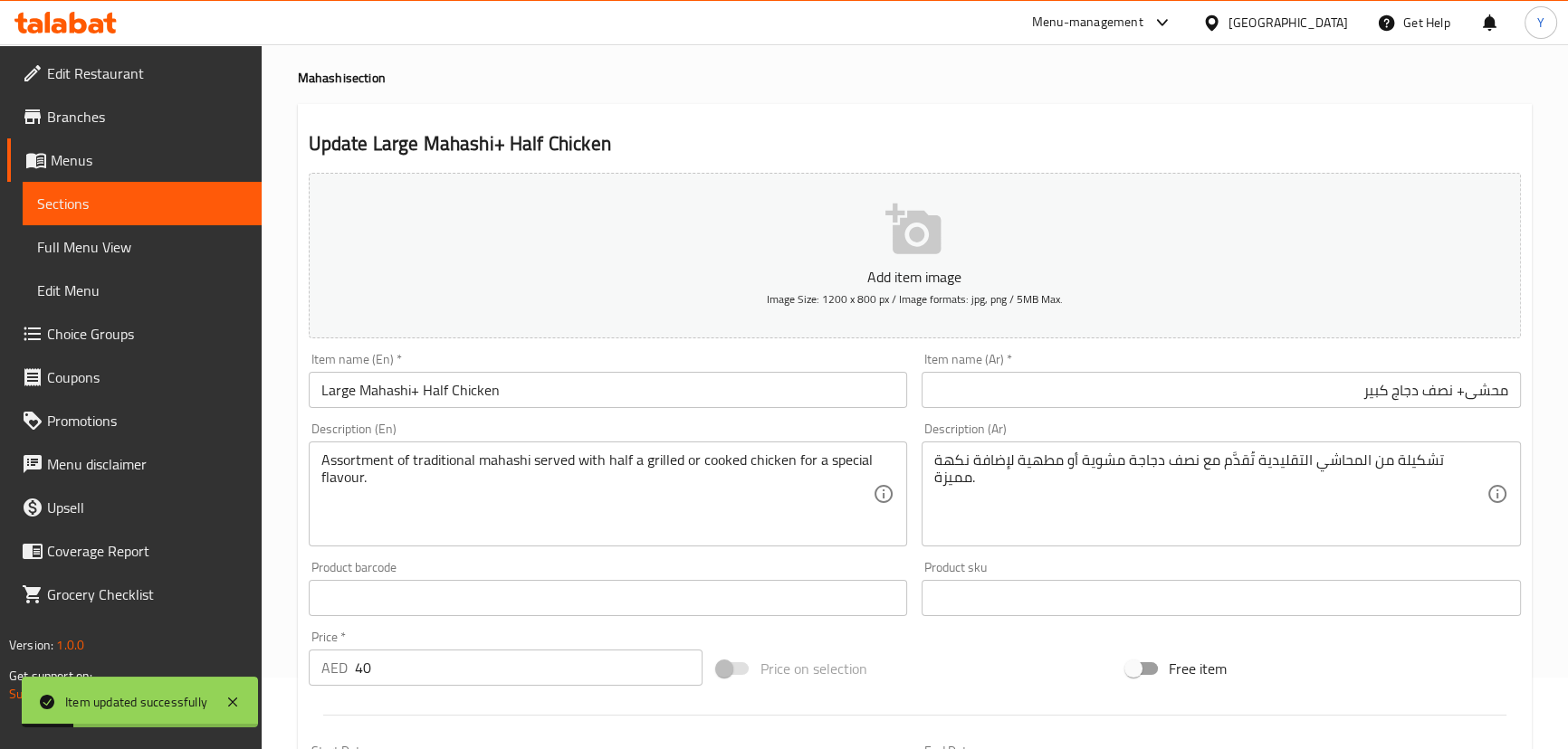
scroll to position [0, 0]
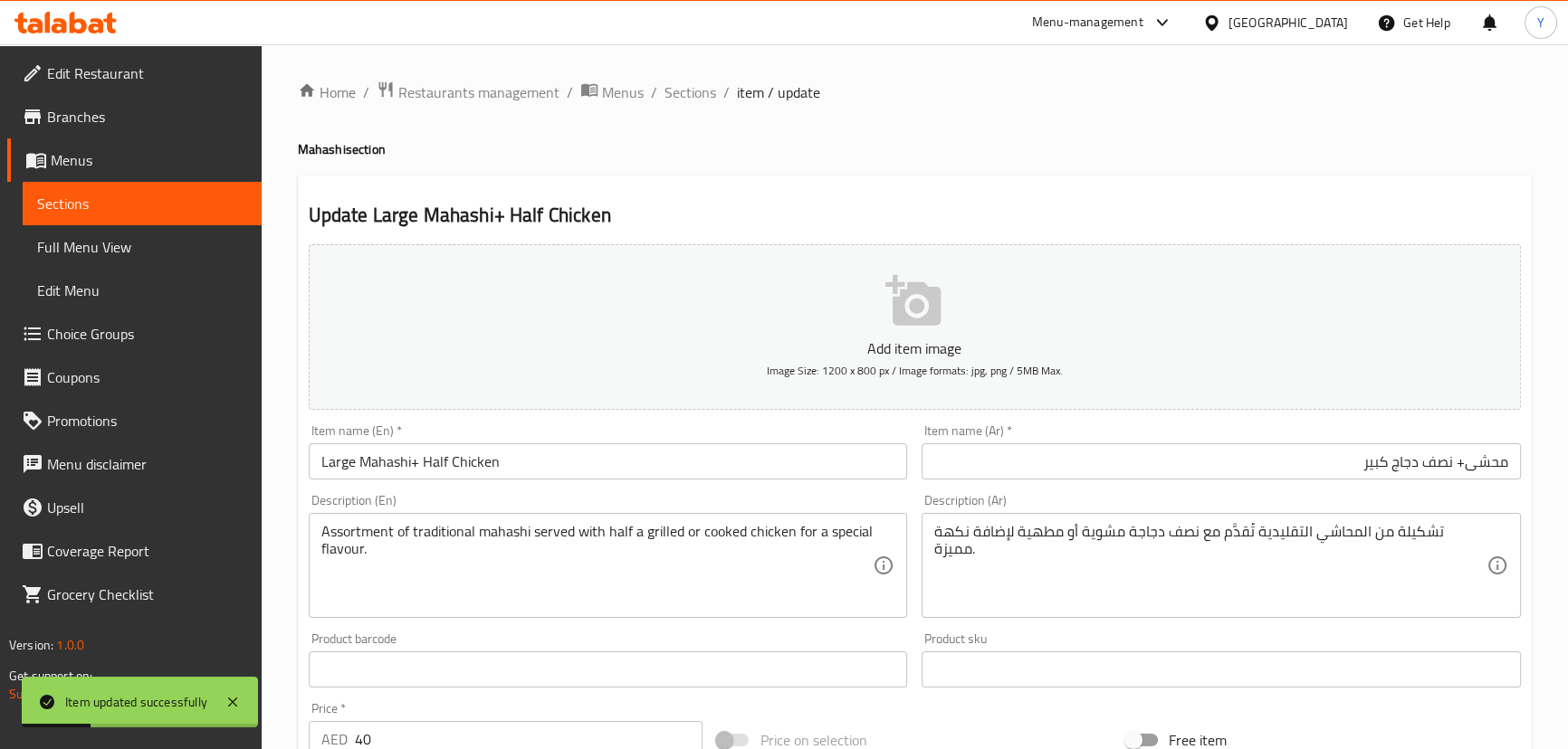
drag, startPoint x: 710, startPoint y: 85, endPoint x: 772, endPoint y: 135, distance: 79.6
click at [710, 85] on span "Sections" at bounding box center [690, 92] width 52 height 21
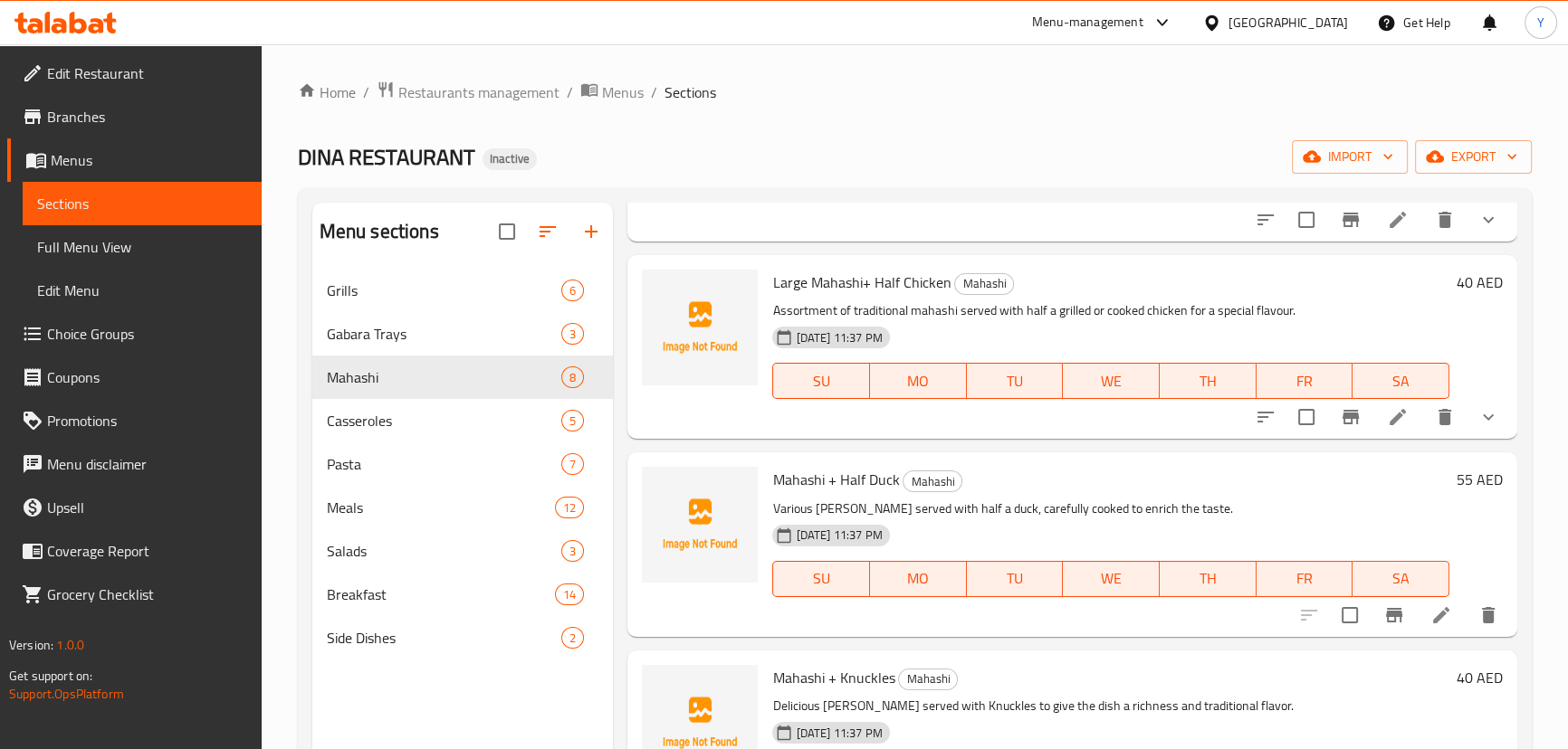
scroll to position [899, 0]
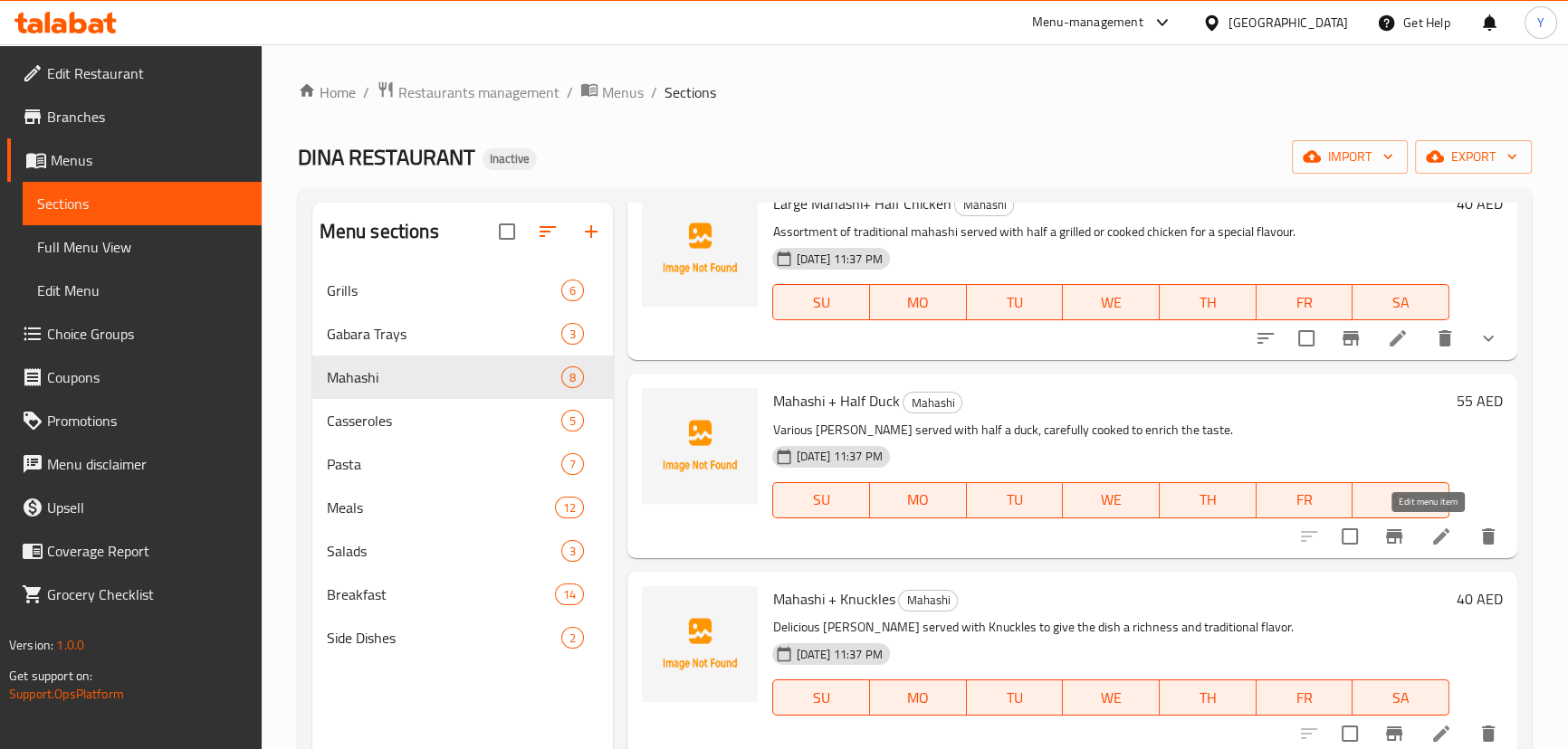
click at [1436, 535] on icon at bounding box center [1441, 536] width 21 height 21
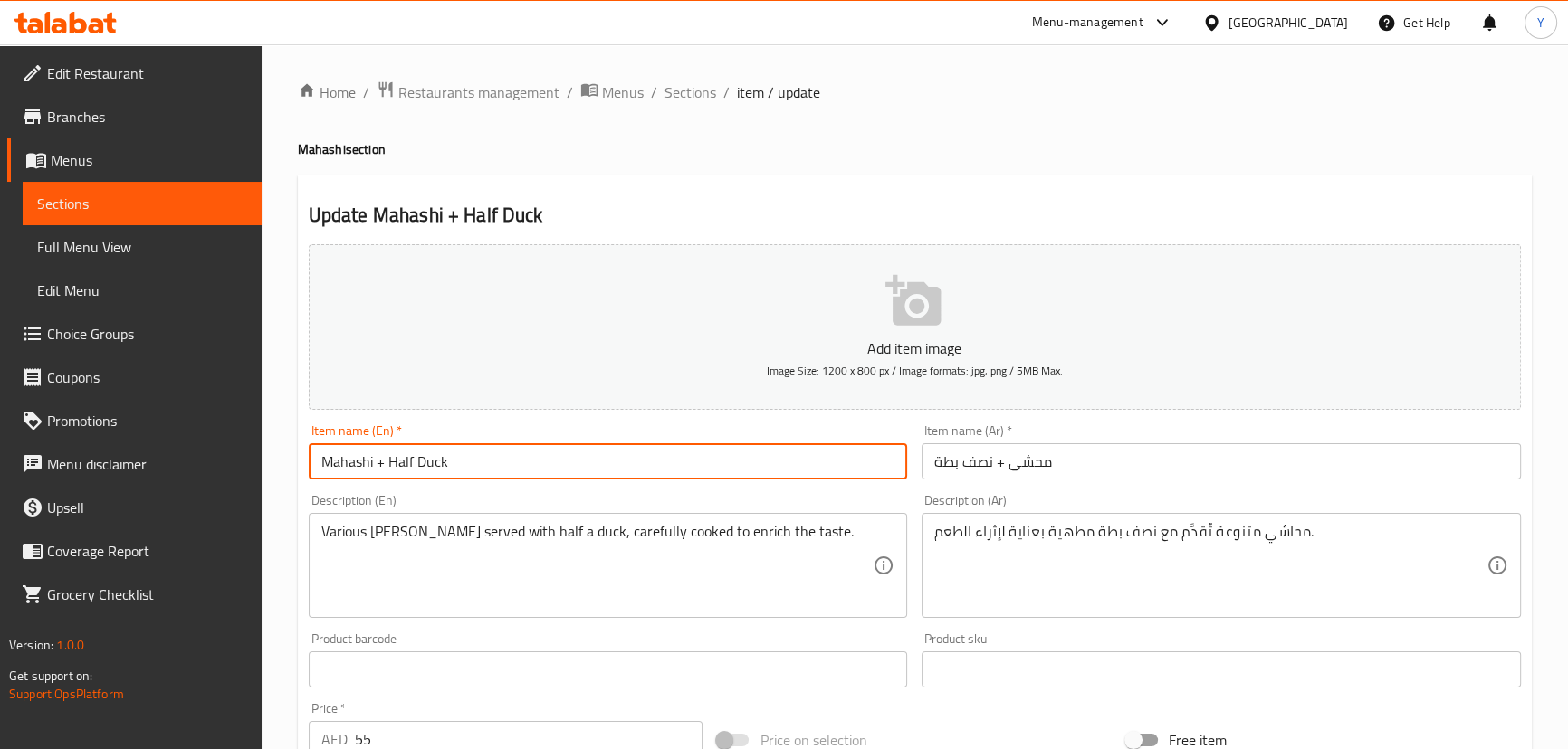
click at [311, 460] on input "Mahashi + Half Duck" at bounding box center [609, 460] width 599 height 36
type input "Large Mahashi + Half Duck"
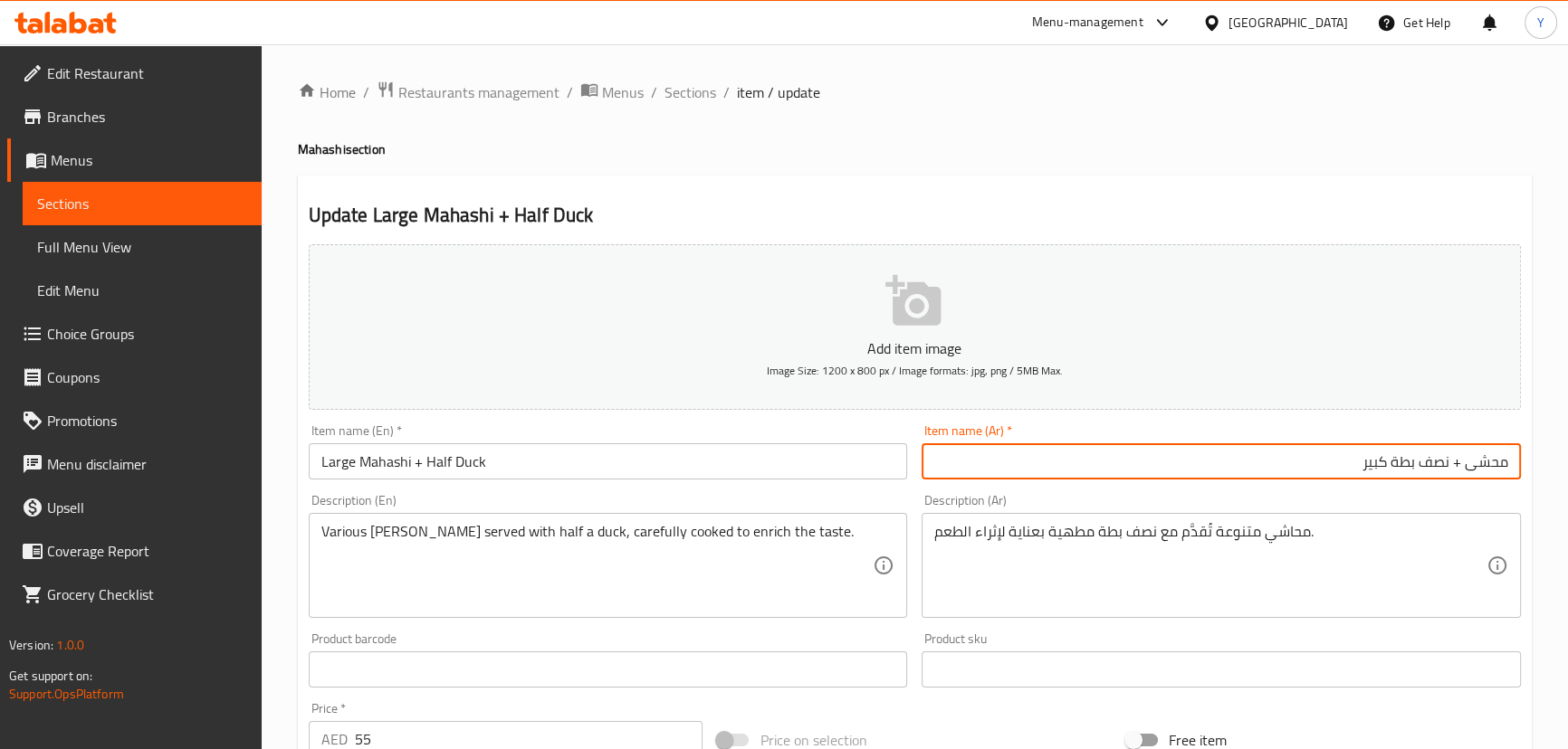
click at [1374, 464] on input "محشى + نصف بطة كبير" at bounding box center [1221, 460] width 599 height 36
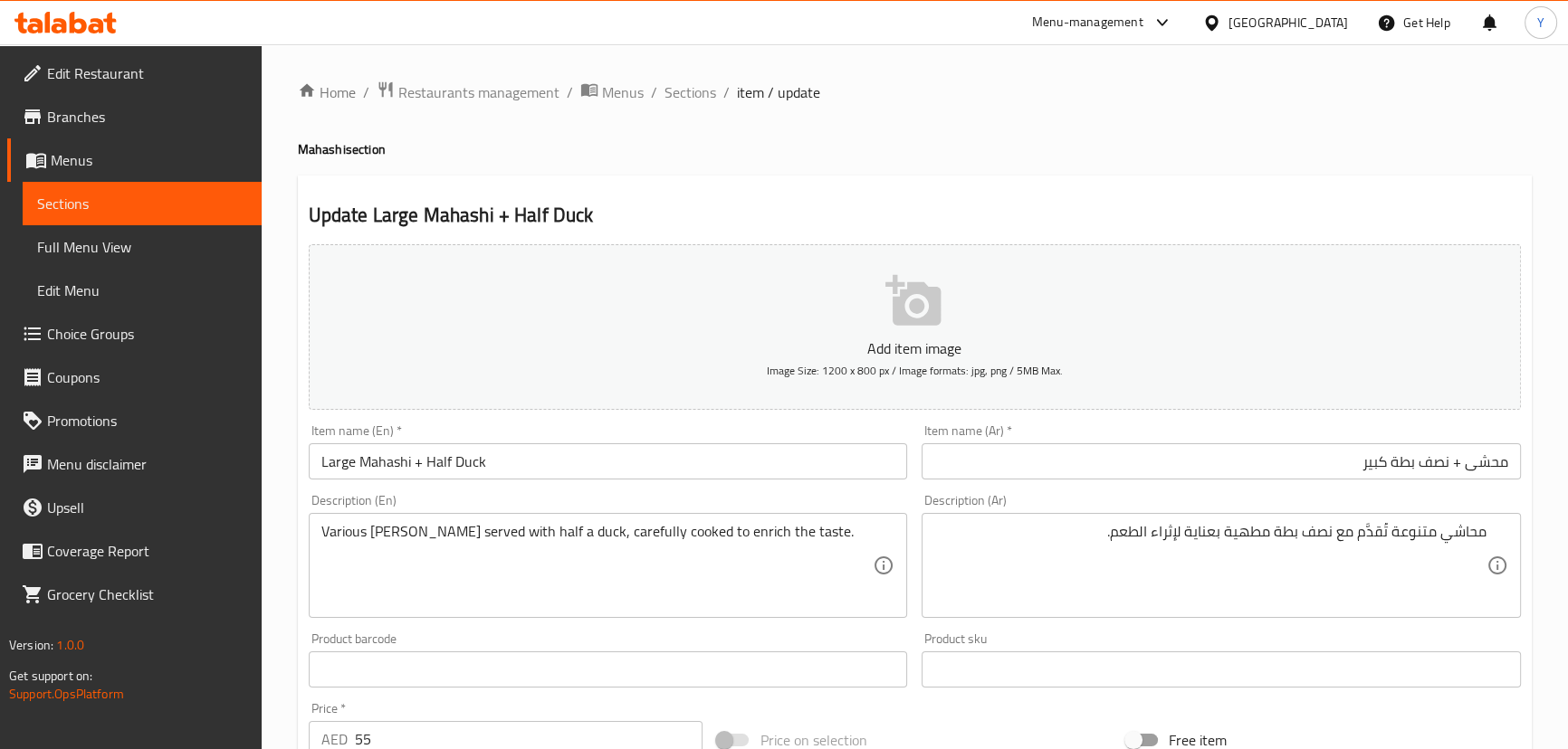
click at [1121, 167] on div "Home / Restaurants management / Menus / Sections / item / update Mahashi sectio…" at bounding box center [914, 662] width 1234 height 1162
click at [1377, 460] on input "محشى + نصف بطة كبير" at bounding box center [1221, 460] width 599 height 36
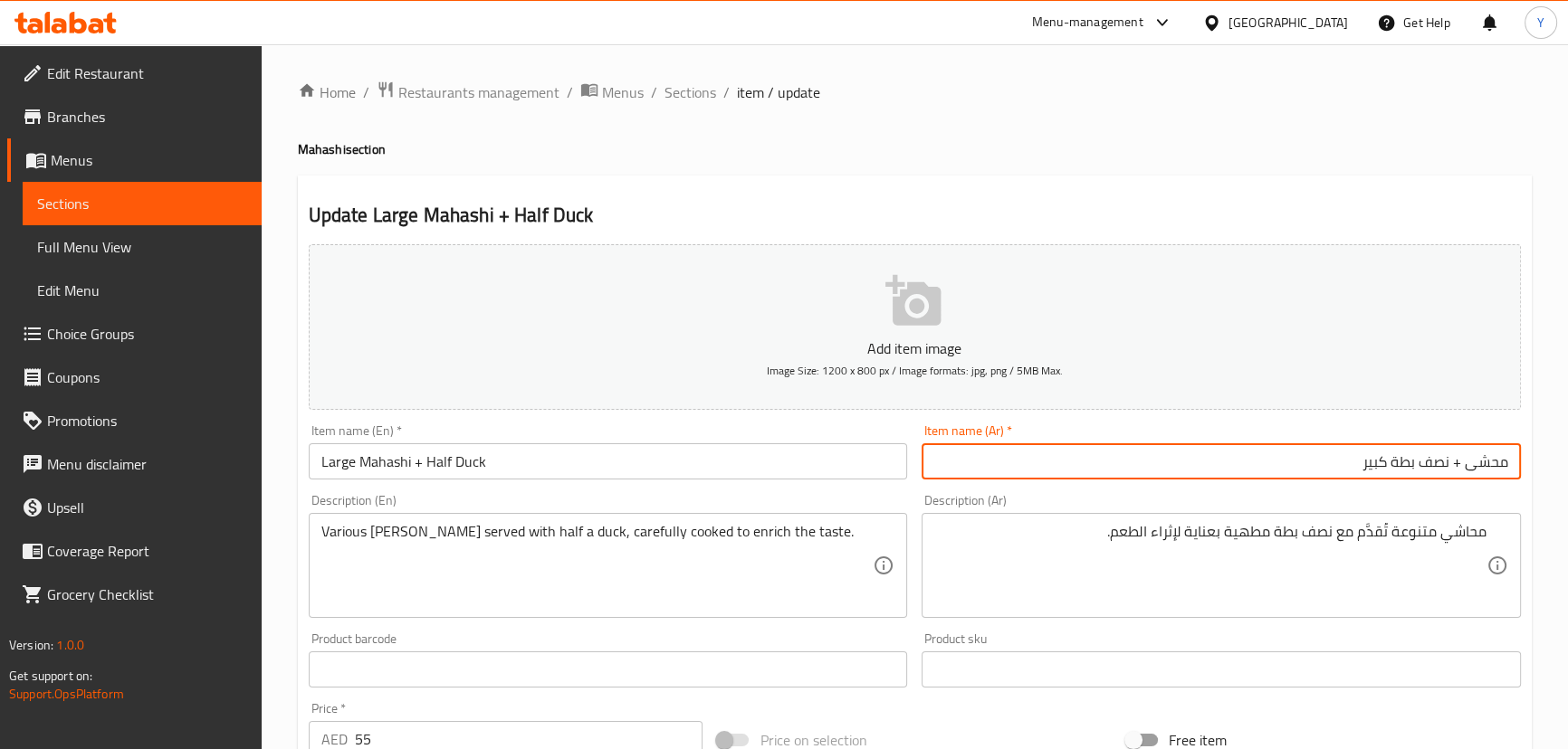
click at [1377, 460] on input "محشى + نصف بطة كبير" at bounding box center [1221, 460] width 599 height 36
click at [1466, 462] on input "محشى + نصف بطة" at bounding box center [1221, 460] width 599 height 36
paste input "كبير"
type input "محشى كبير + نصف بطة"
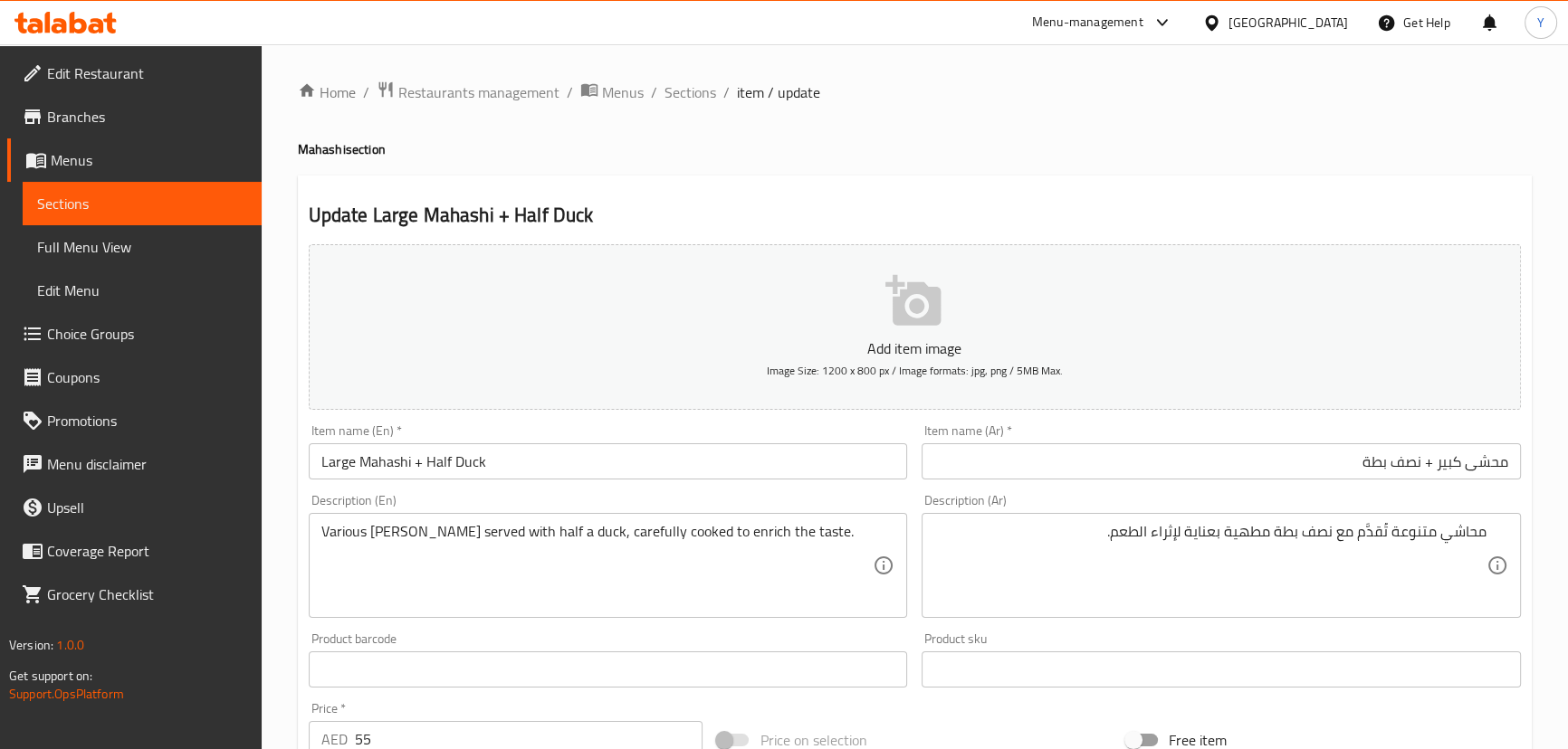
click at [1196, 237] on div "Add item image Image Size: 1200 x 800 px / Image formats: jpg, png / 5MB Max." at bounding box center [915, 326] width 1227 height 180
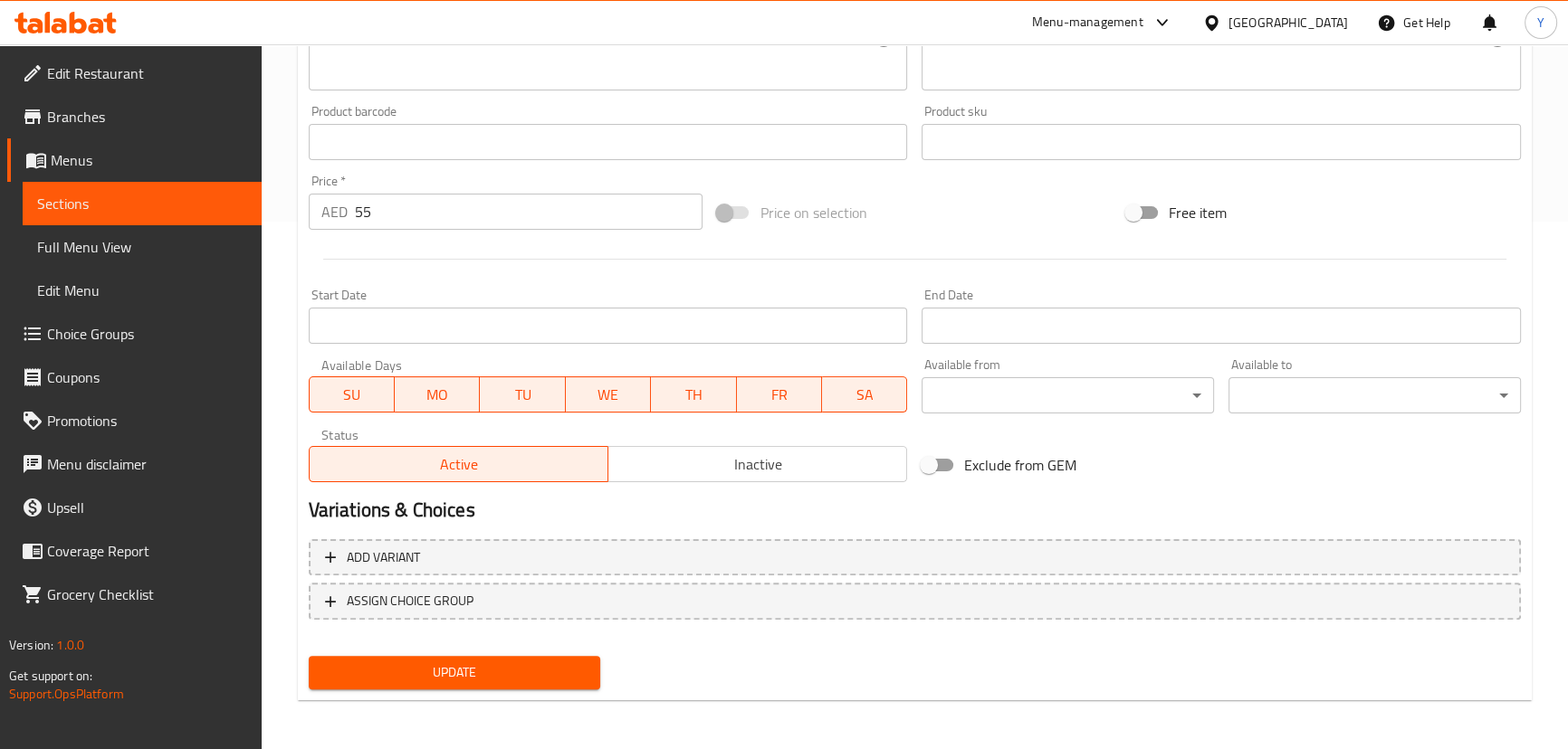
click at [573, 671] on span "Update" at bounding box center [454, 672] width 263 height 22
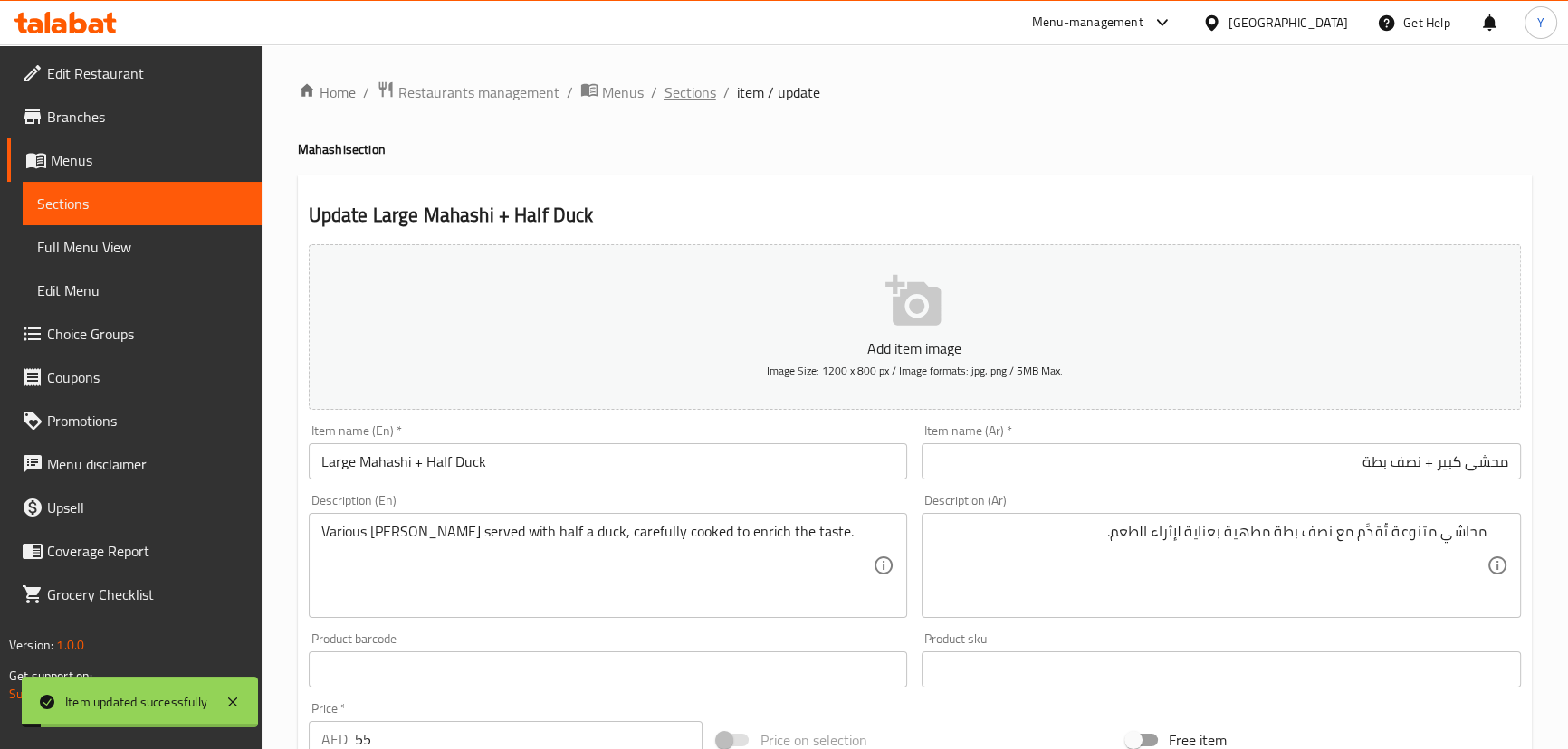
click at [709, 90] on span "Sections" at bounding box center [690, 92] width 52 height 21
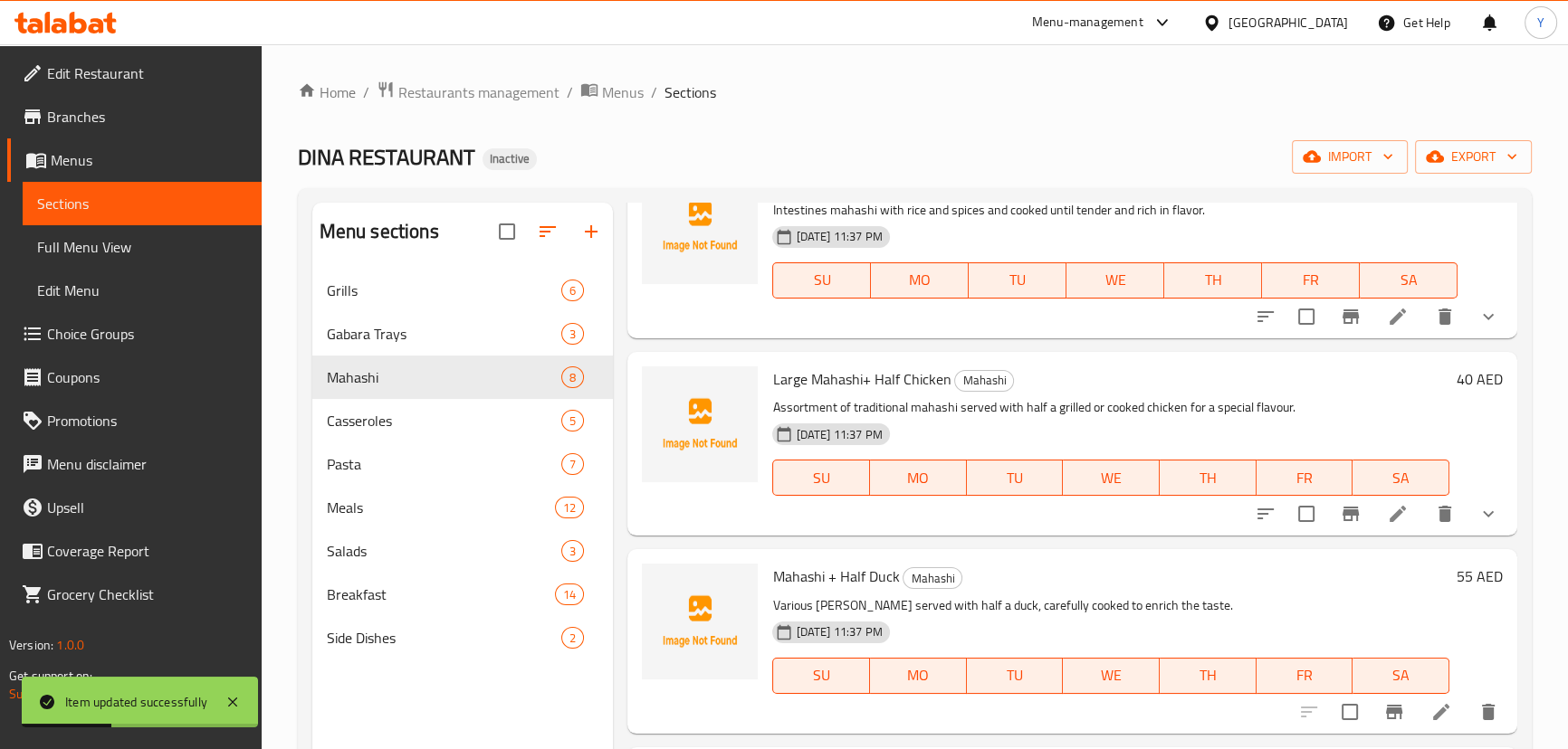
scroll to position [652, 0]
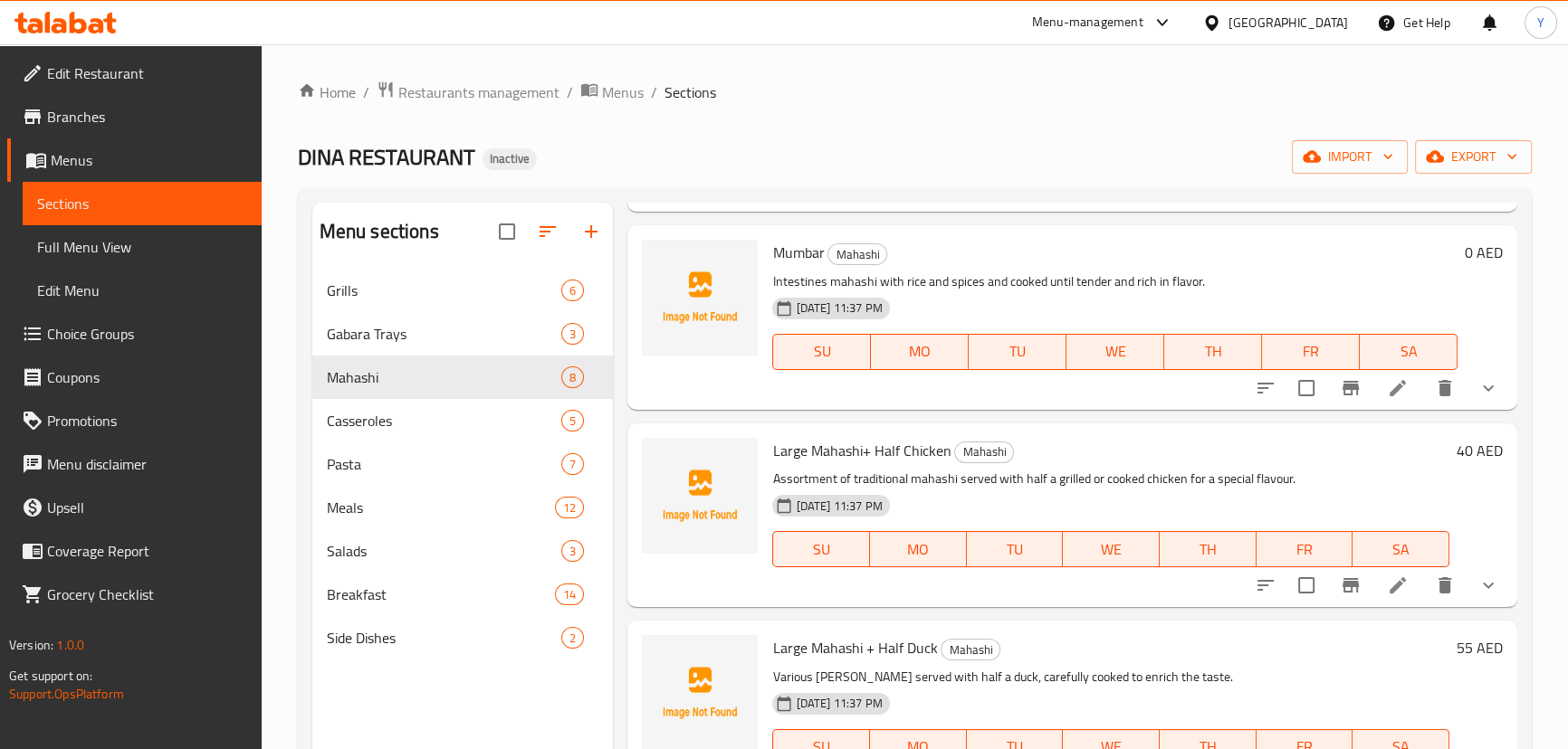
click at [977, 83] on ol "Home / Restaurants management / Menus / Sections" at bounding box center [914, 92] width 1234 height 23
click at [789, 136] on div "Home / Restaurants management / Menus / Sections DINA RESTAURANT Inactive impor…" at bounding box center [914, 524] width 1234 height 886
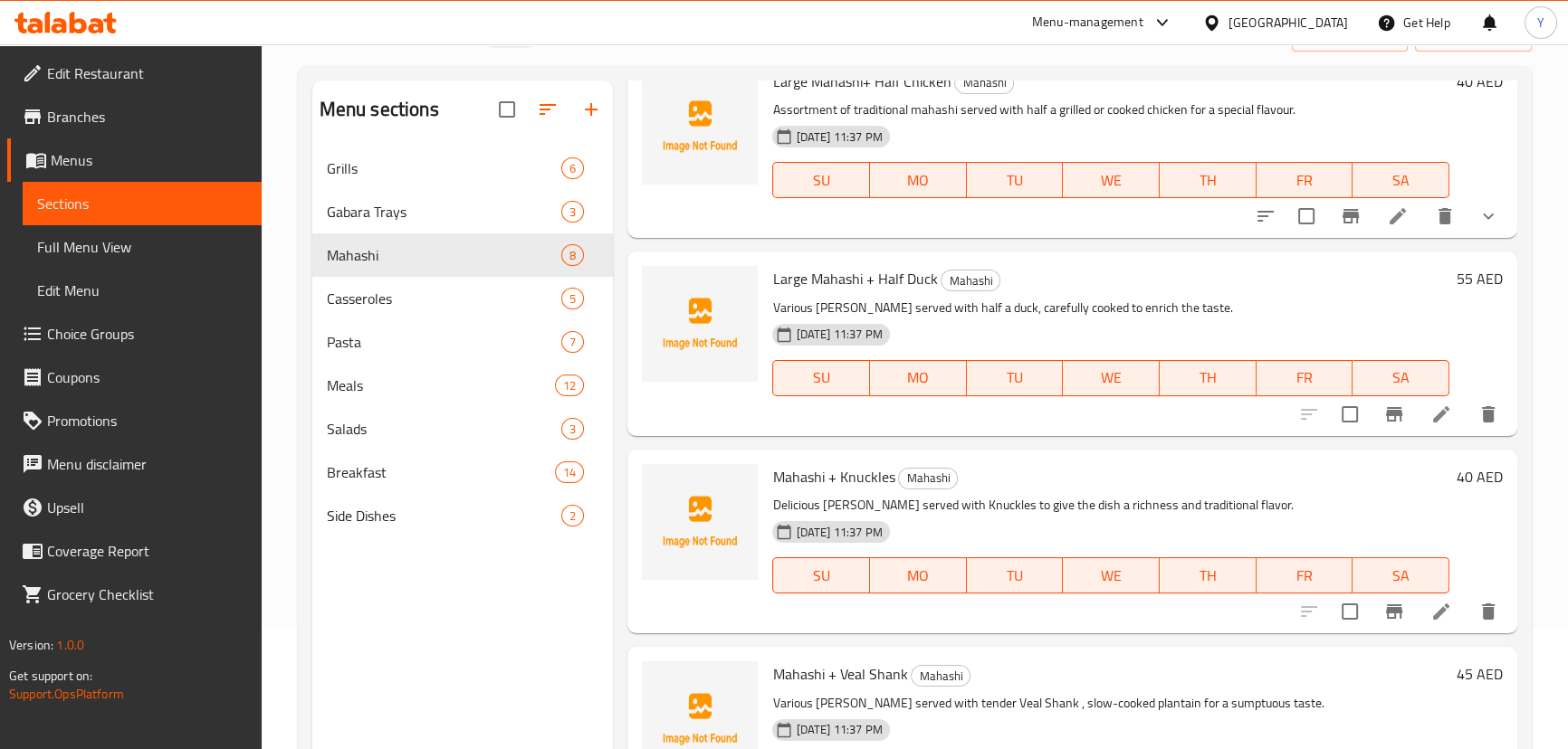
scroll to position [246, 0]
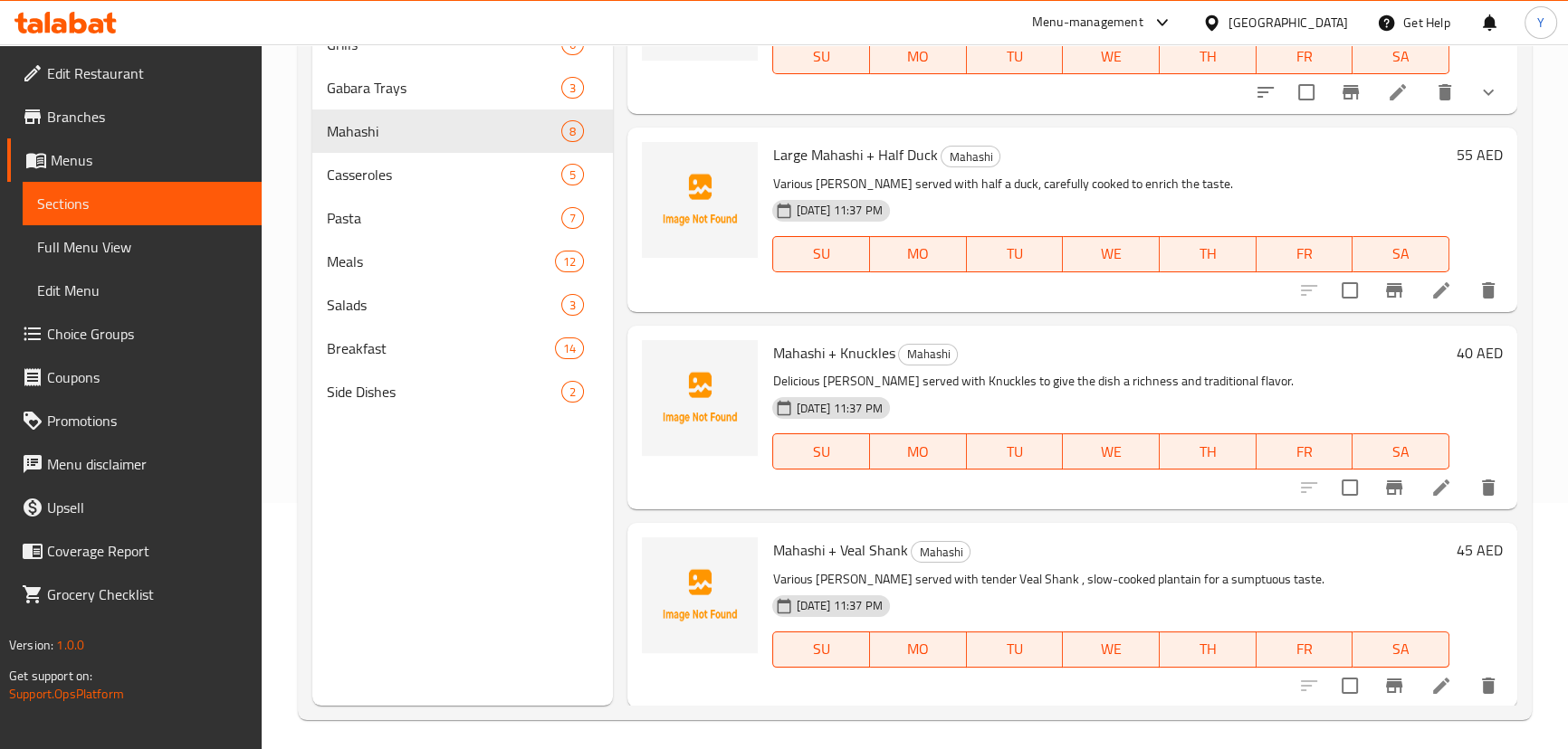
click at [797, 147] on span "Large Mahashi + Half Duck" at bounding box center [854, 154] width 164 height 27
copy span "Large"
click at [1430, 489] on icon at bounding box center [1441, 488] width 21 height 21
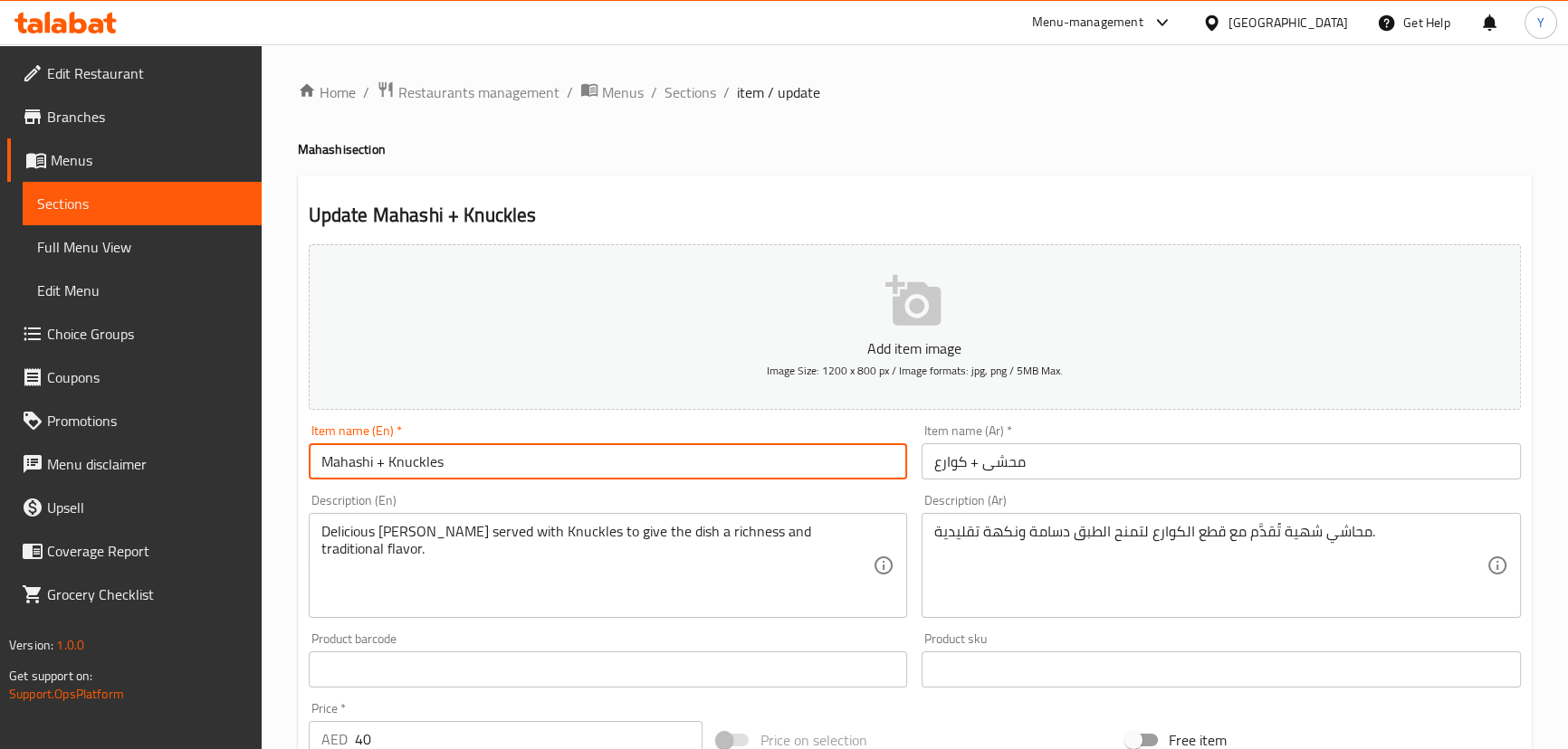
click at [317, 467] on input "Mahashi + Knuckles" at bounding box center [609, 460] width 599 height 36
paste input "Large"
type input "Large Mahashi + Knuckles"
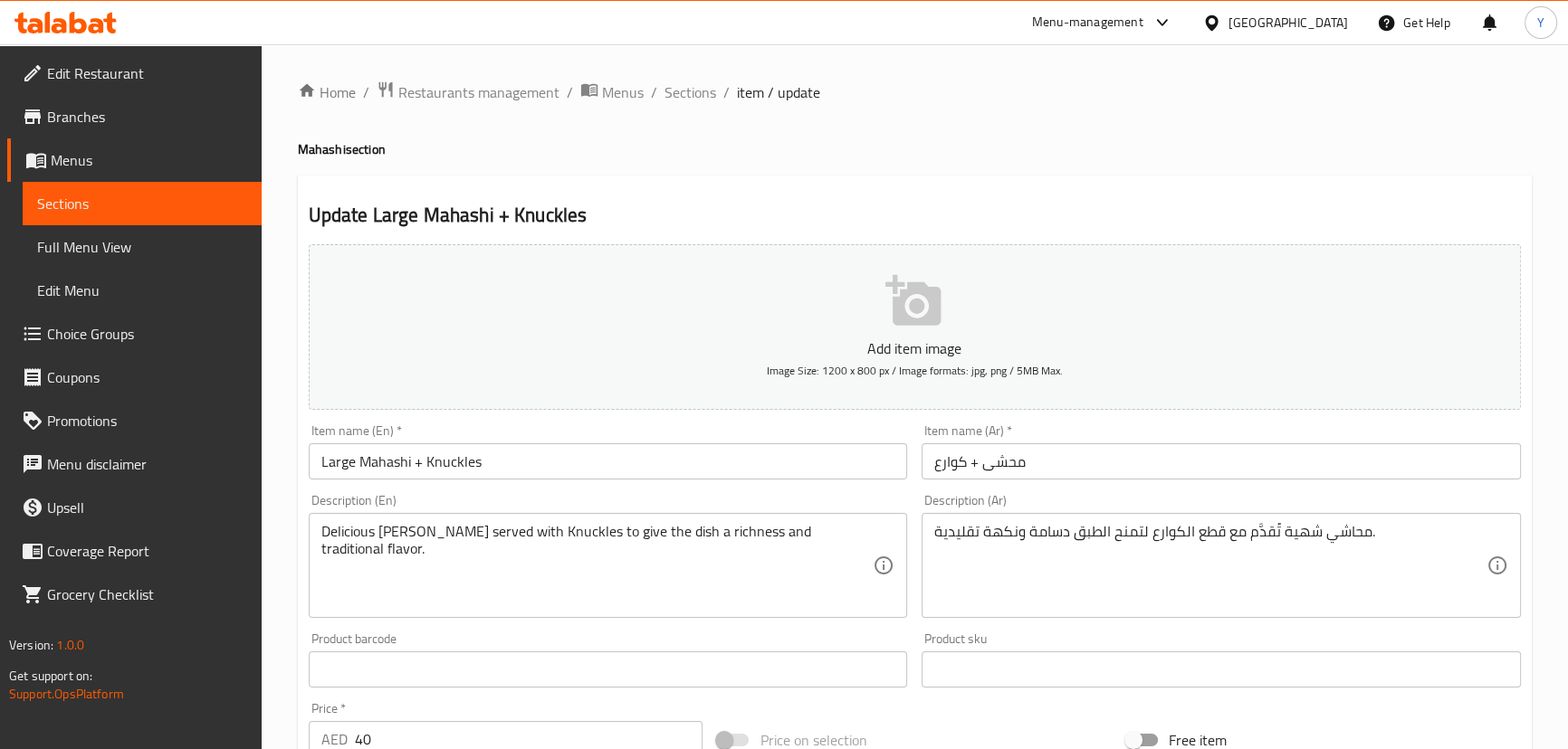
click at [871, 200] on div "Update Large Mahashi + Knuckles Add item image Image Size: 1200 x 800 px / Imag…" at bounding box center [914, 702] width 1234 height 1053
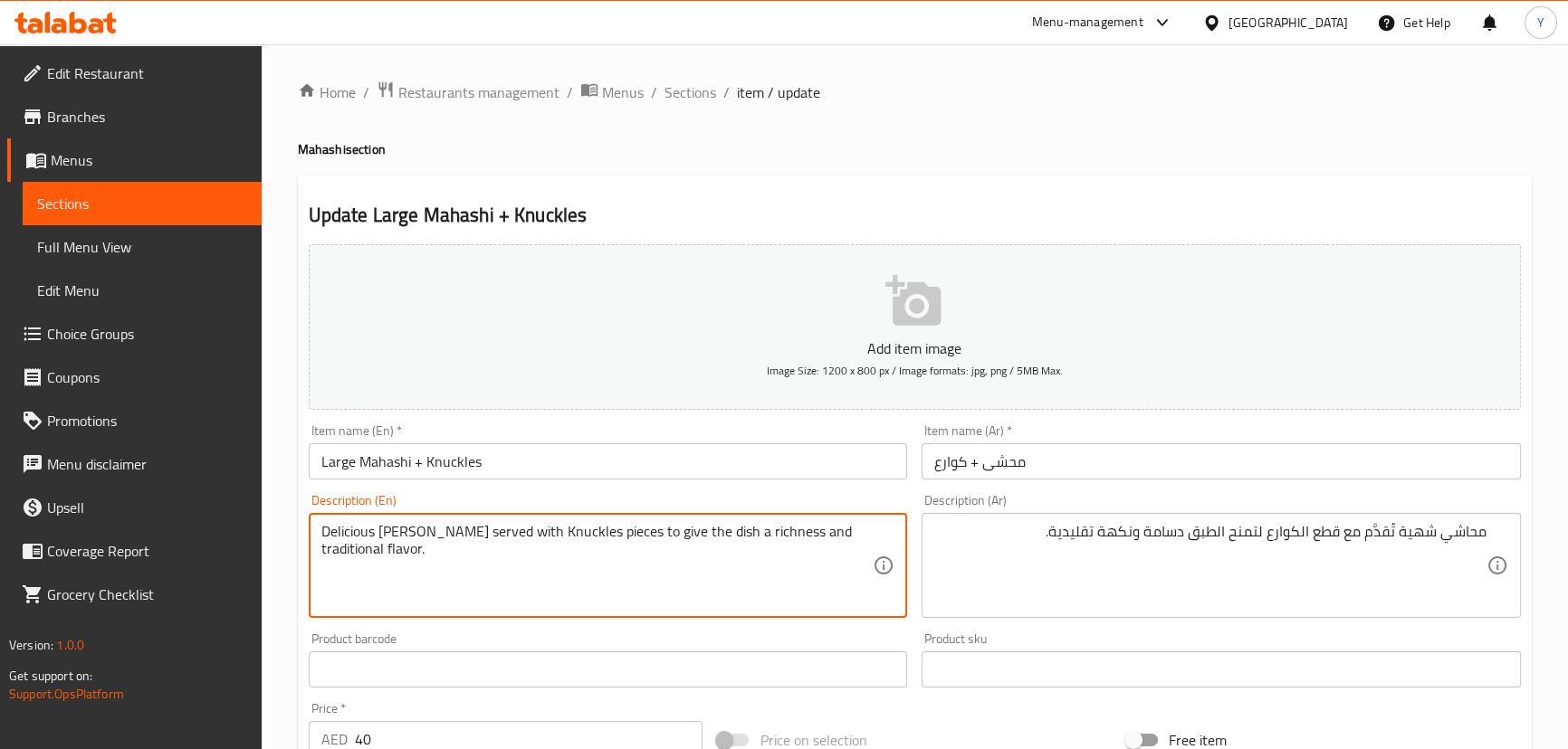
type textarea "Delicious [PERSON_NAME] served with Knuckles pieces to give the dish a richness…"
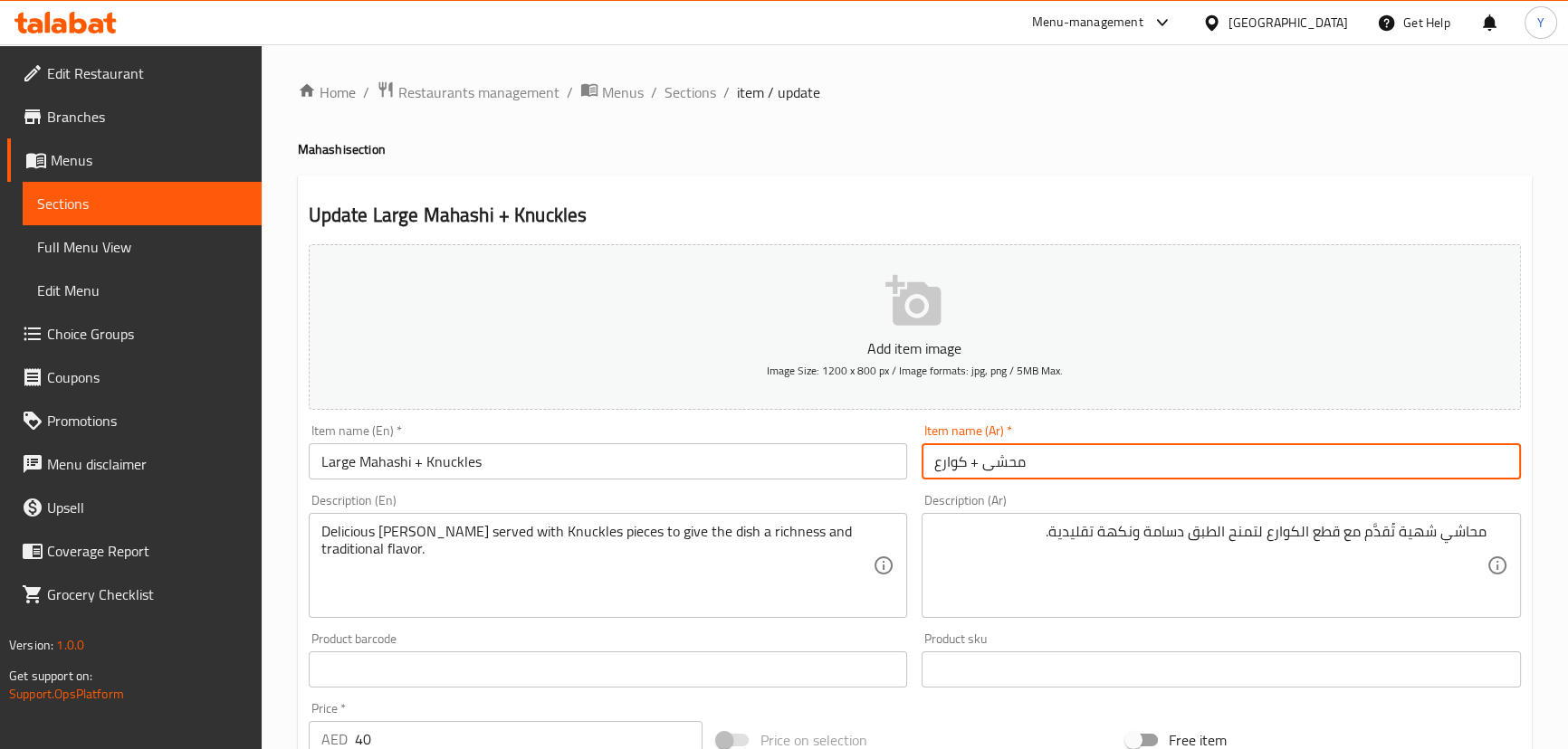
click at [1150, 470] on input "محشى + كوارع" at bounding box center [1221, 460] width 599 height 36
click at [1461, 458] on input "محشى + كوارع" at bounding box center [1221, 460] width 599 height 36
type input "محشى كبير + كوارع"
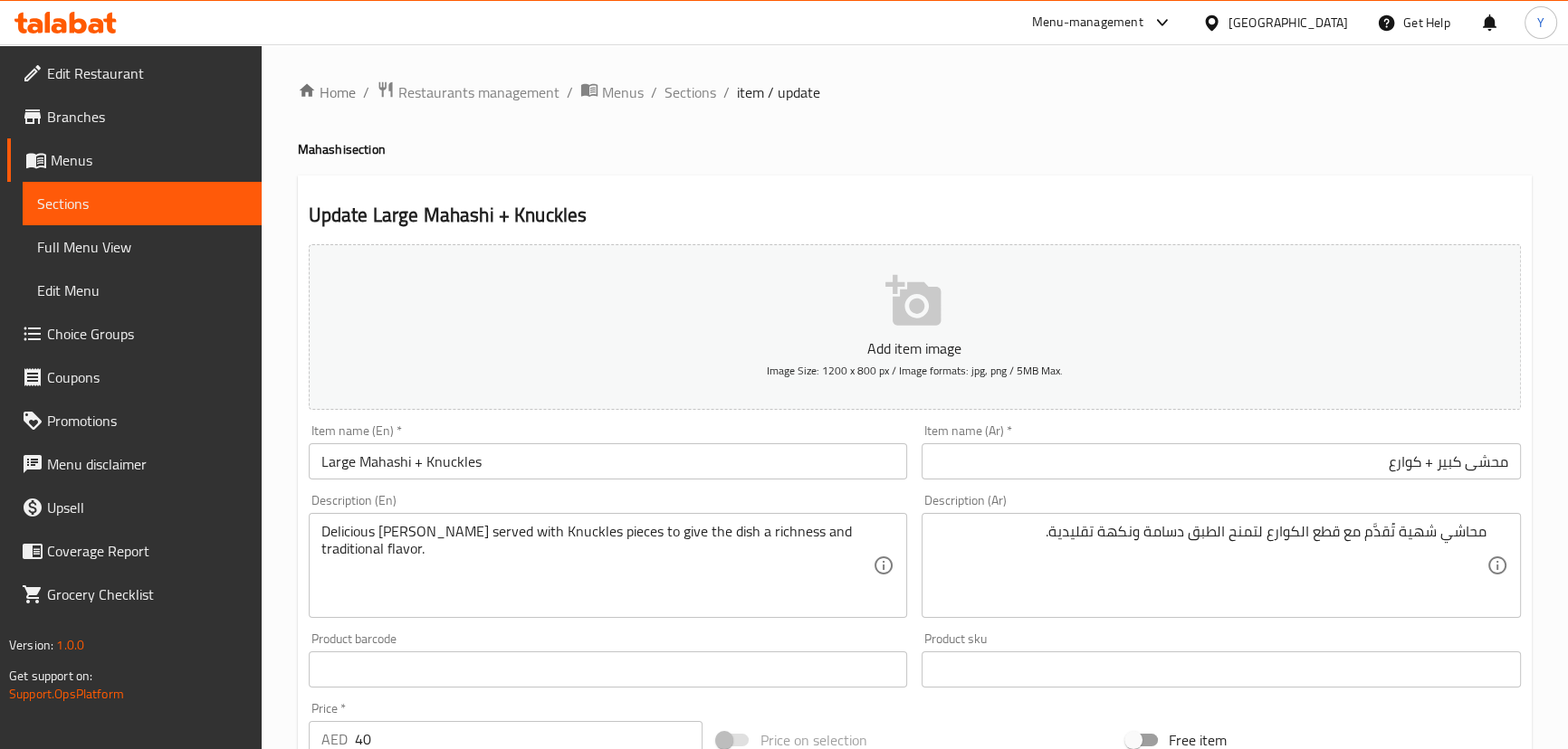
click at [1404, 451] on input "محشى كبير + كوارع" at bounding box center [1221, 460] width 599 height 36
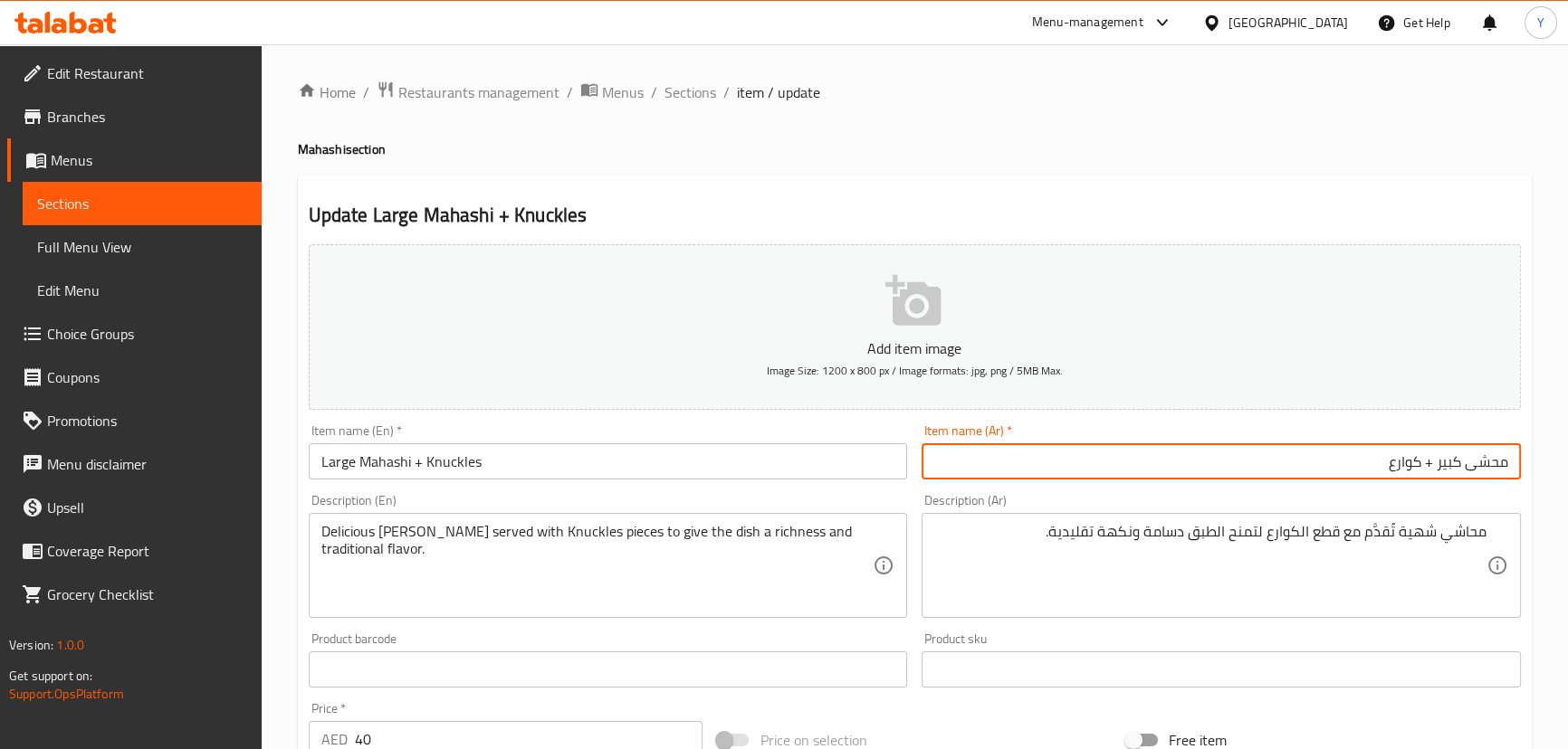
click at [1404, 451] on input "محشى كبير + كوارع" at bounding box center [1221, 460] width 599 height 36
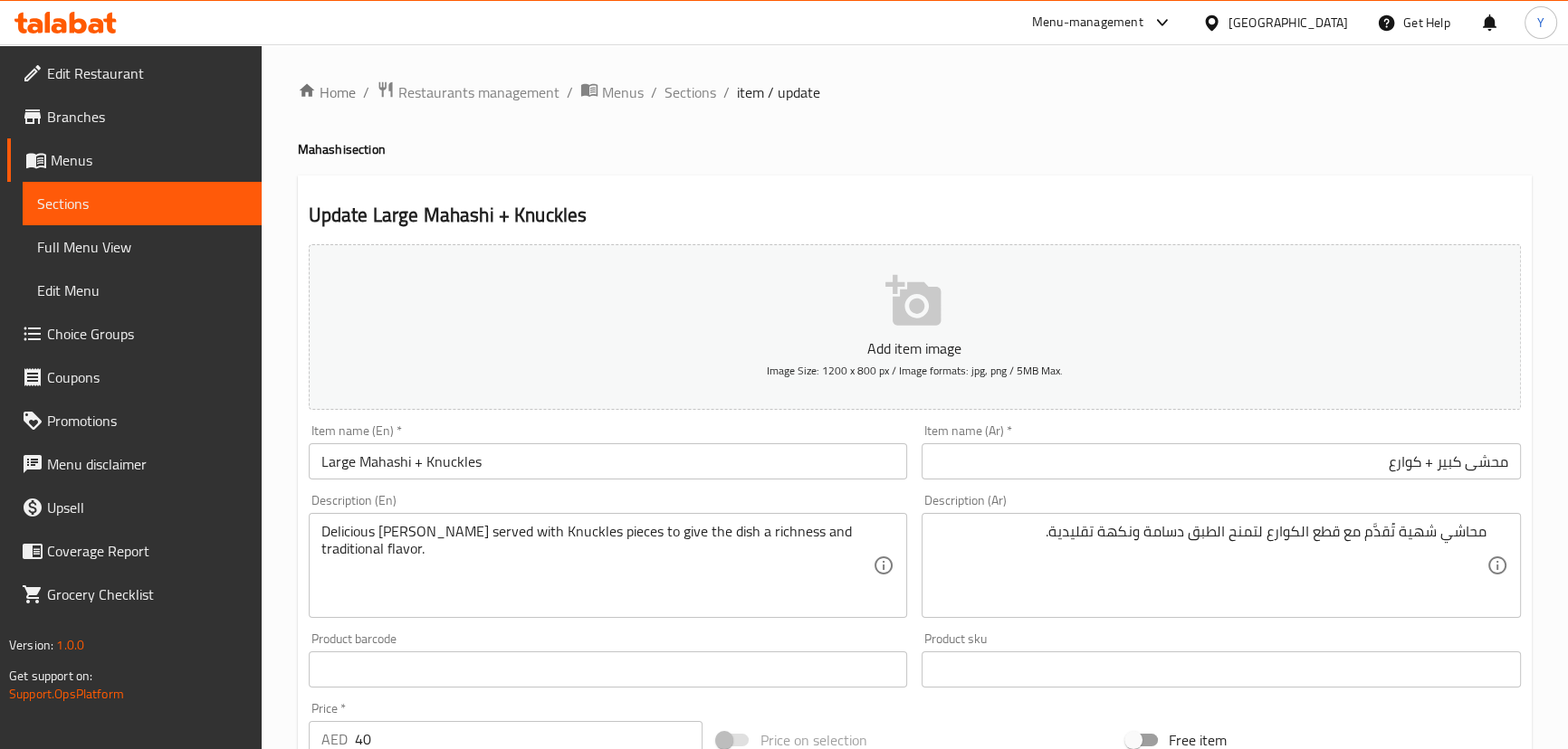
click at [941, 163] on div "Home / Restaurants management / Menus / Sections / item / update Mahashi sectio…" at bounding box center [914, 662] width 1234 height 1162
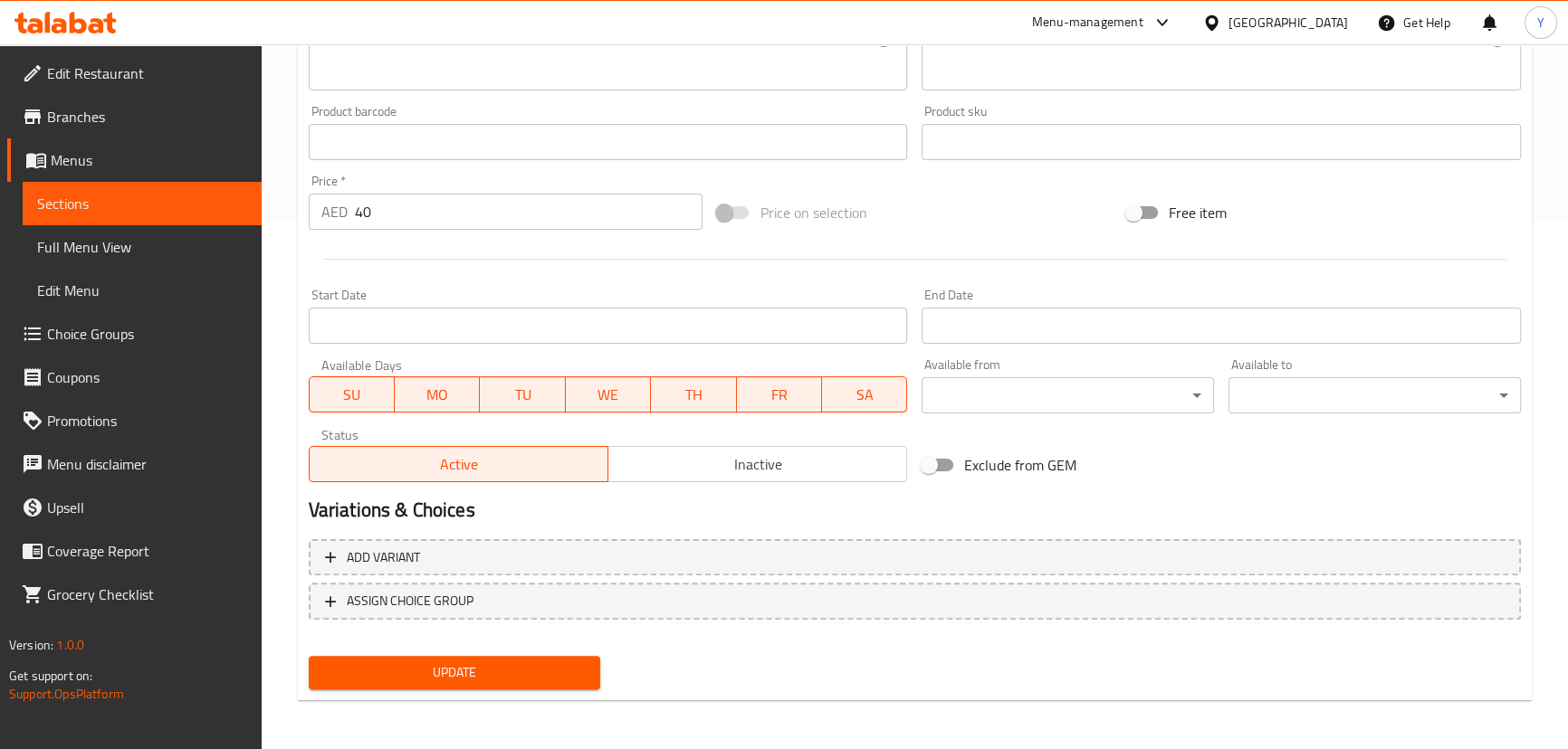
click at [534, 688] on div "Update" at bounding box center [455, 672] width 307 height 48
click at [544, 669] on span "Update" at bounding box center [454, 672] width 263 height 22
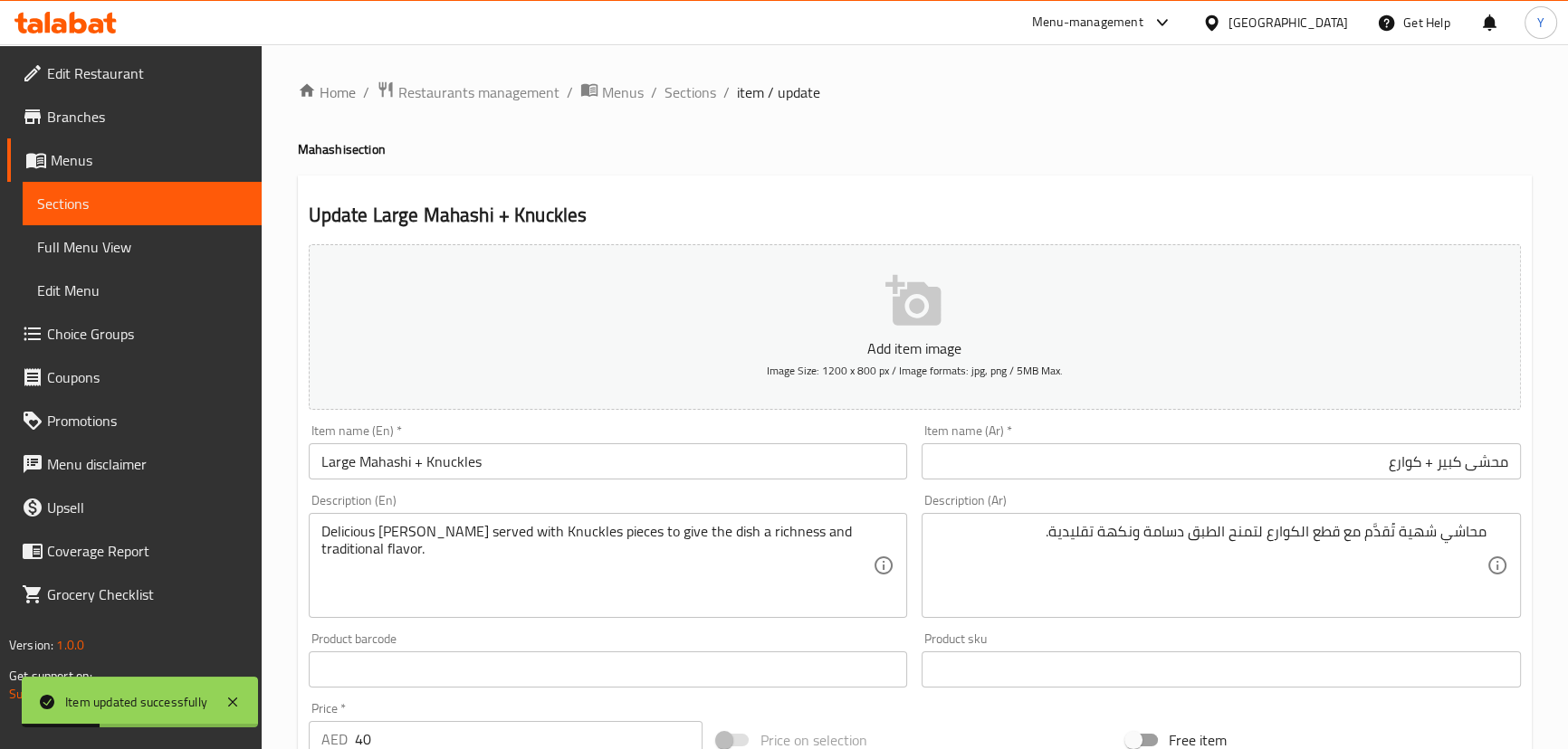
drag, startPoint x: 679, startPoint y: 97, endPoint x: 685, endPoint y: 126, distance: 29.6
click at [679, 97] on span "Sections" at bounding box center [690, 92] width 52 height 21
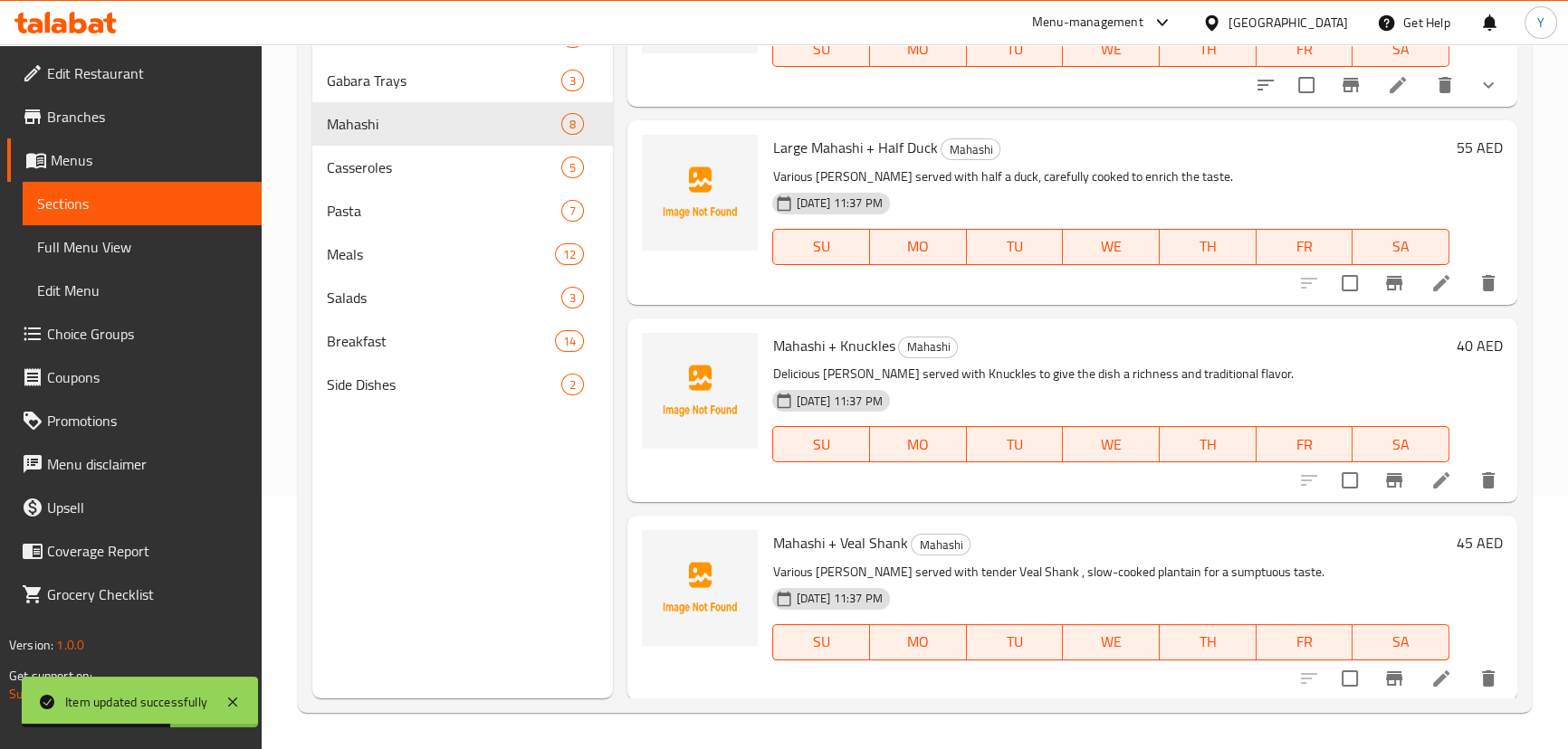
scroll to position [254, 0]
click at [1434, 683] on icon at bounding box center [1441, 678] width 21 height 21
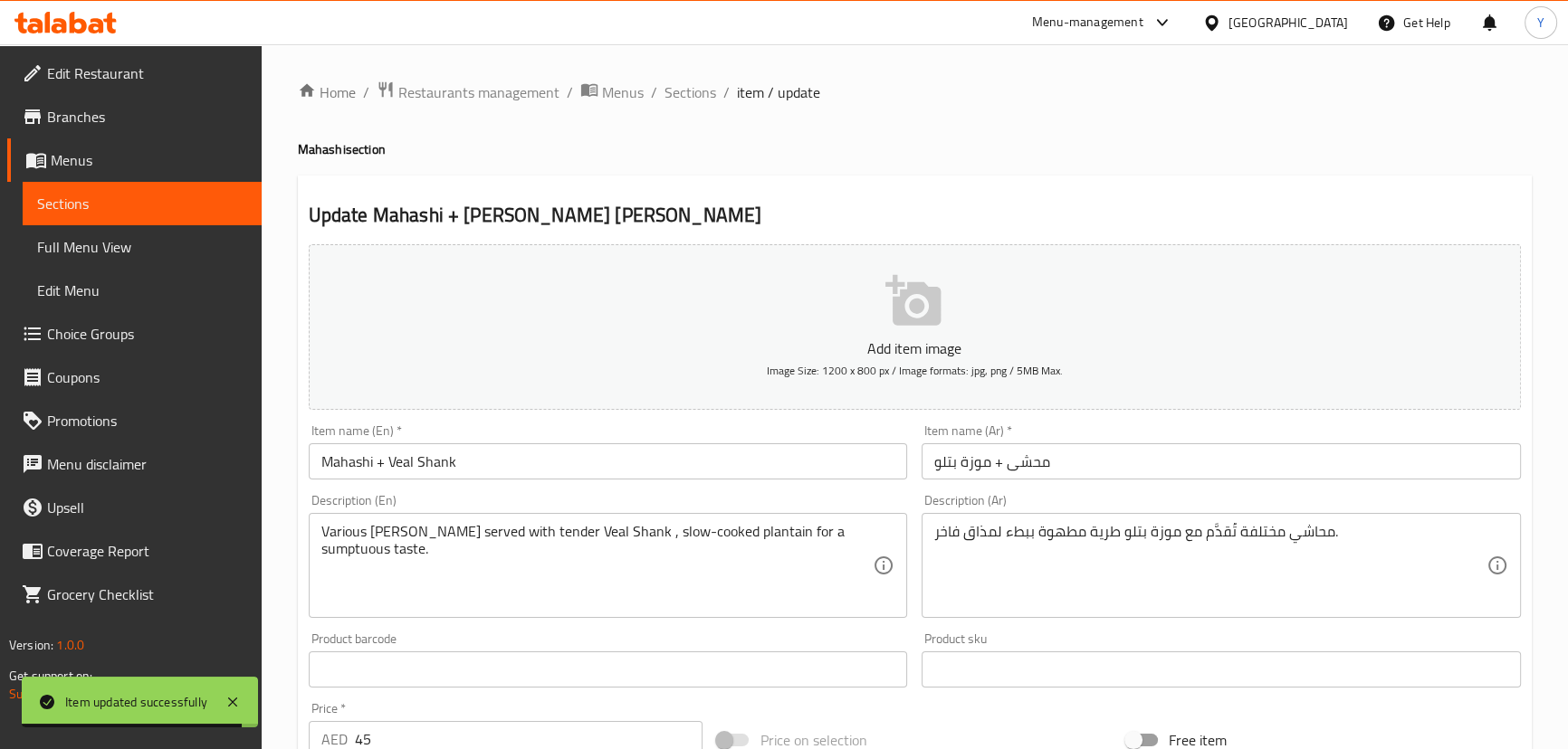
click at [849, 187] on div "Update Mahashi + Veal Shank Add item image Image Size: 1200 x 800 px / Image fo…" at bounding box center [914, 702] width 1234 height 1053
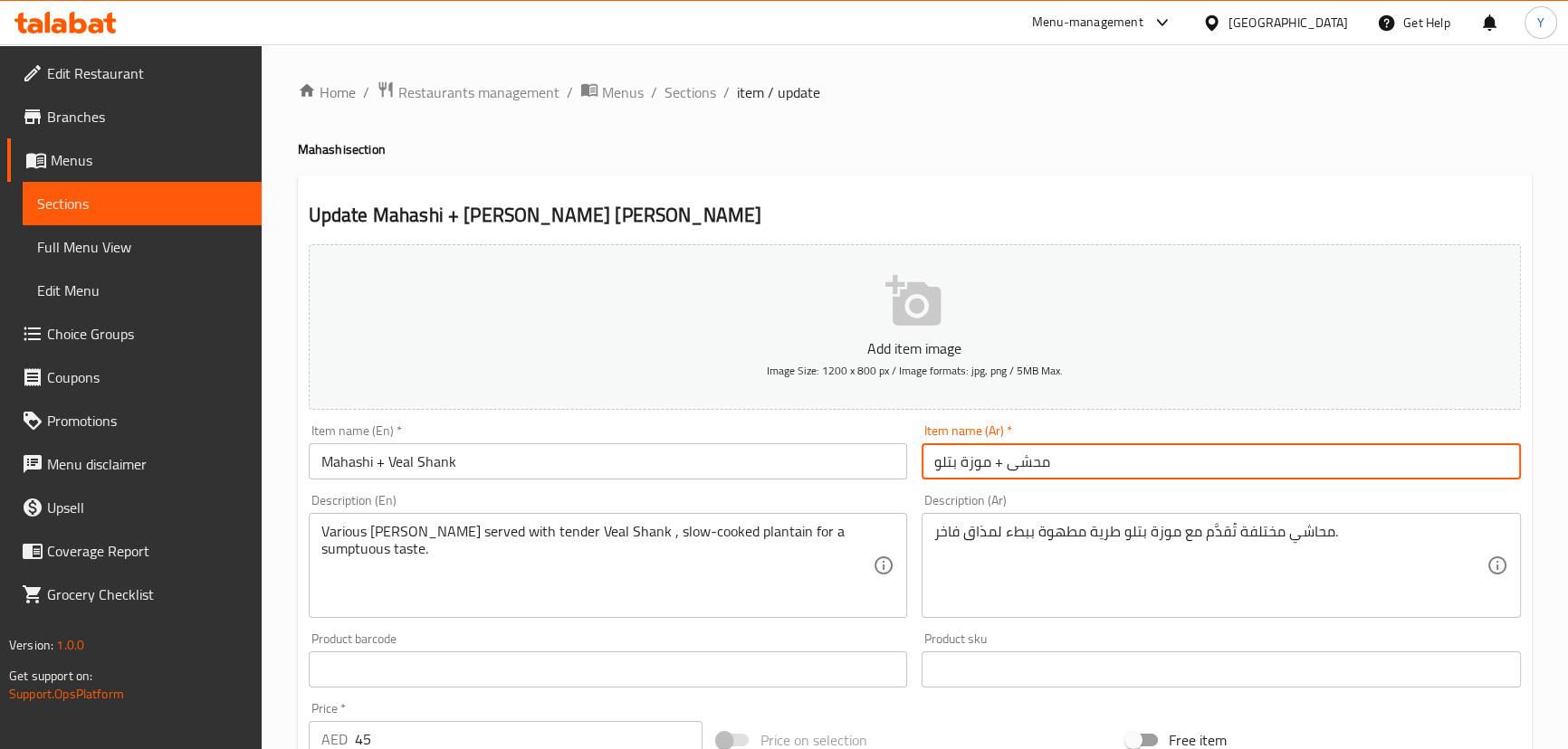
click at [1197, 446] on input "محشى + موزة بتلو" at bounding box center [1221, 460] width 599 height 36
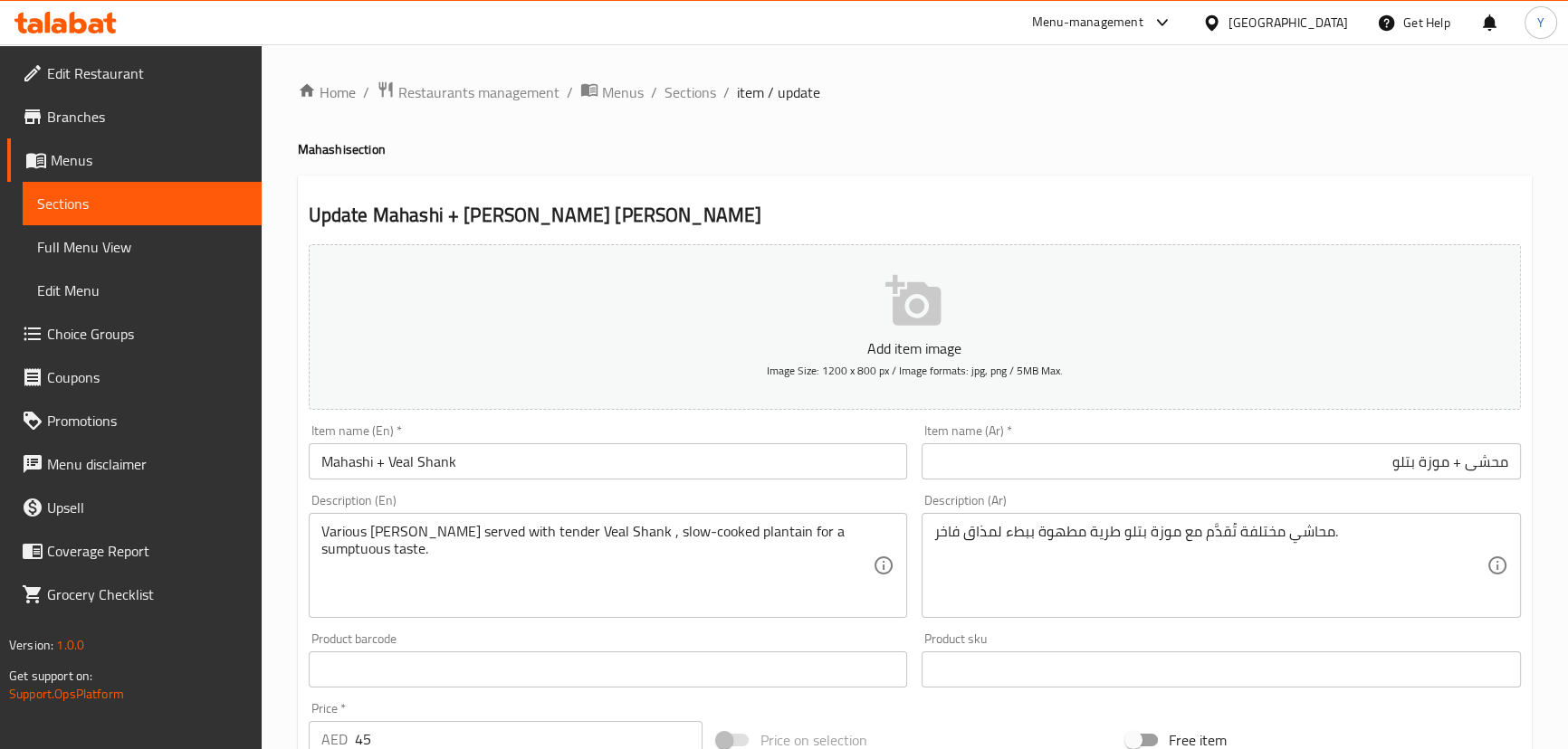
click at [1010, 163] on div "Home / Restaurants management / Menus / Sections / item / update Mahashi sectio…" at bounding box center [914, 662] width 1234 height 1162
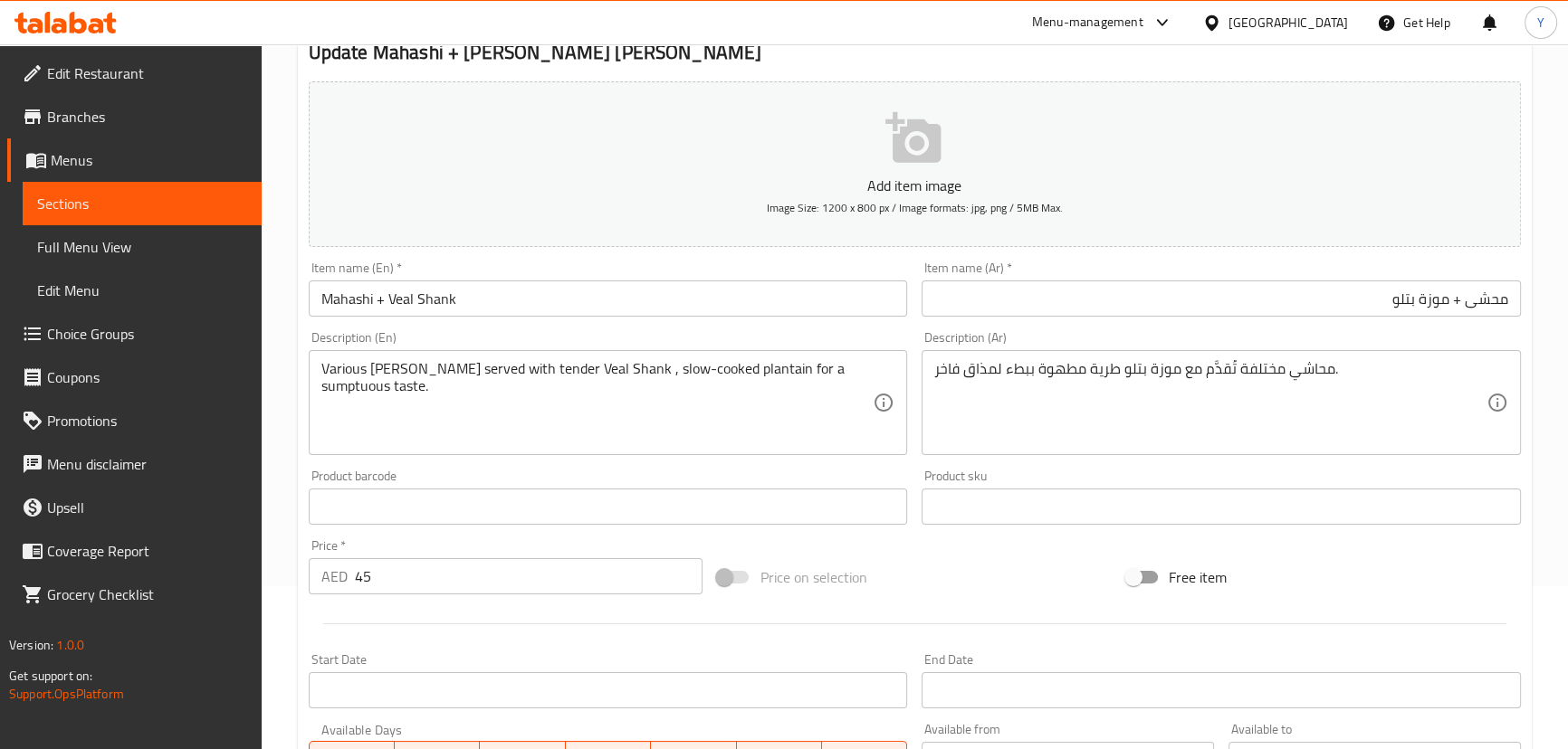
scroll to position [164, 0]
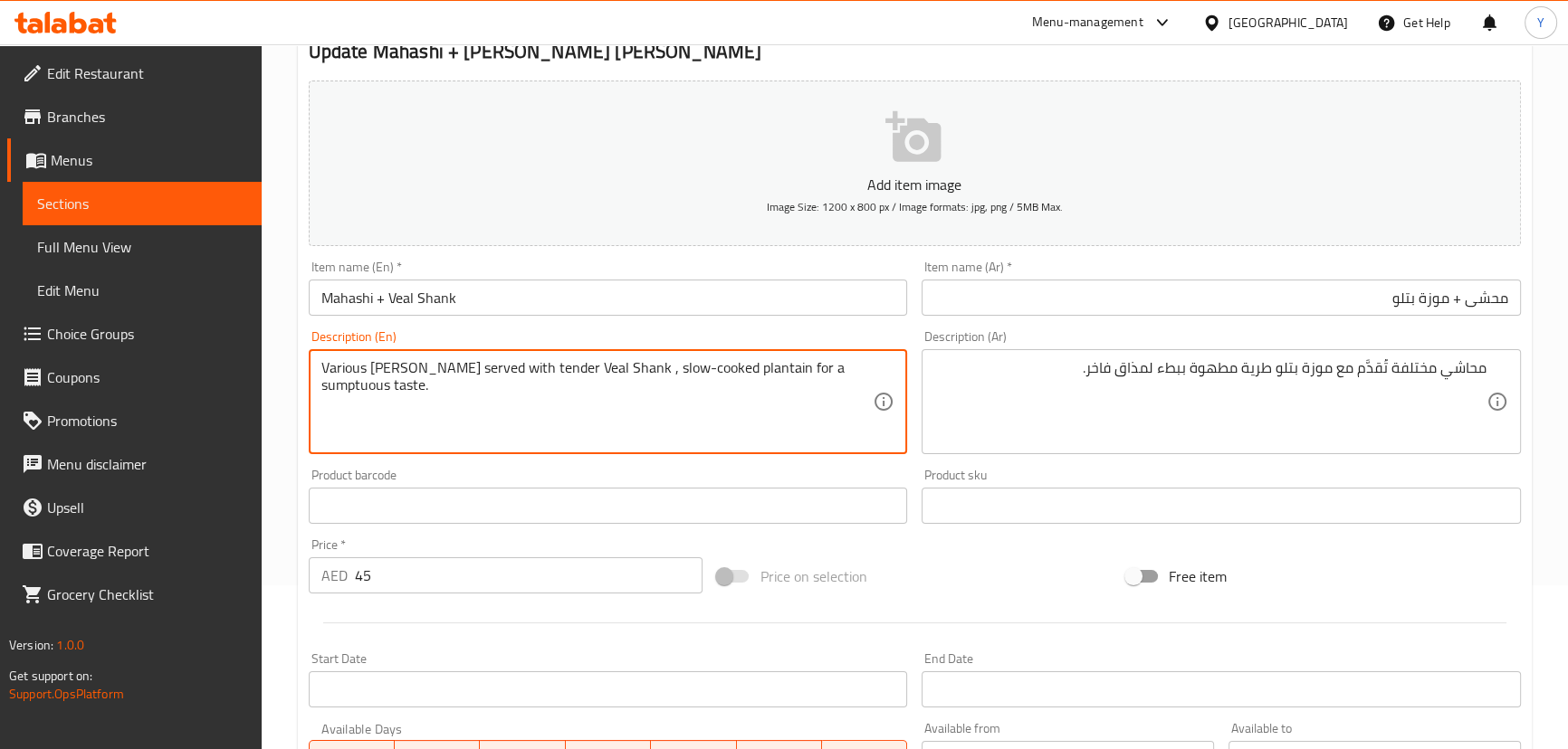
drag, startPoint x: 445, startPoint y: 379, endPoint x: 673, endPoint y: 353, distance: 229.5
click at [1465, 298] on input "محشى + موزة بتلو" at bounding box center [1221, 297] width 599 height 36
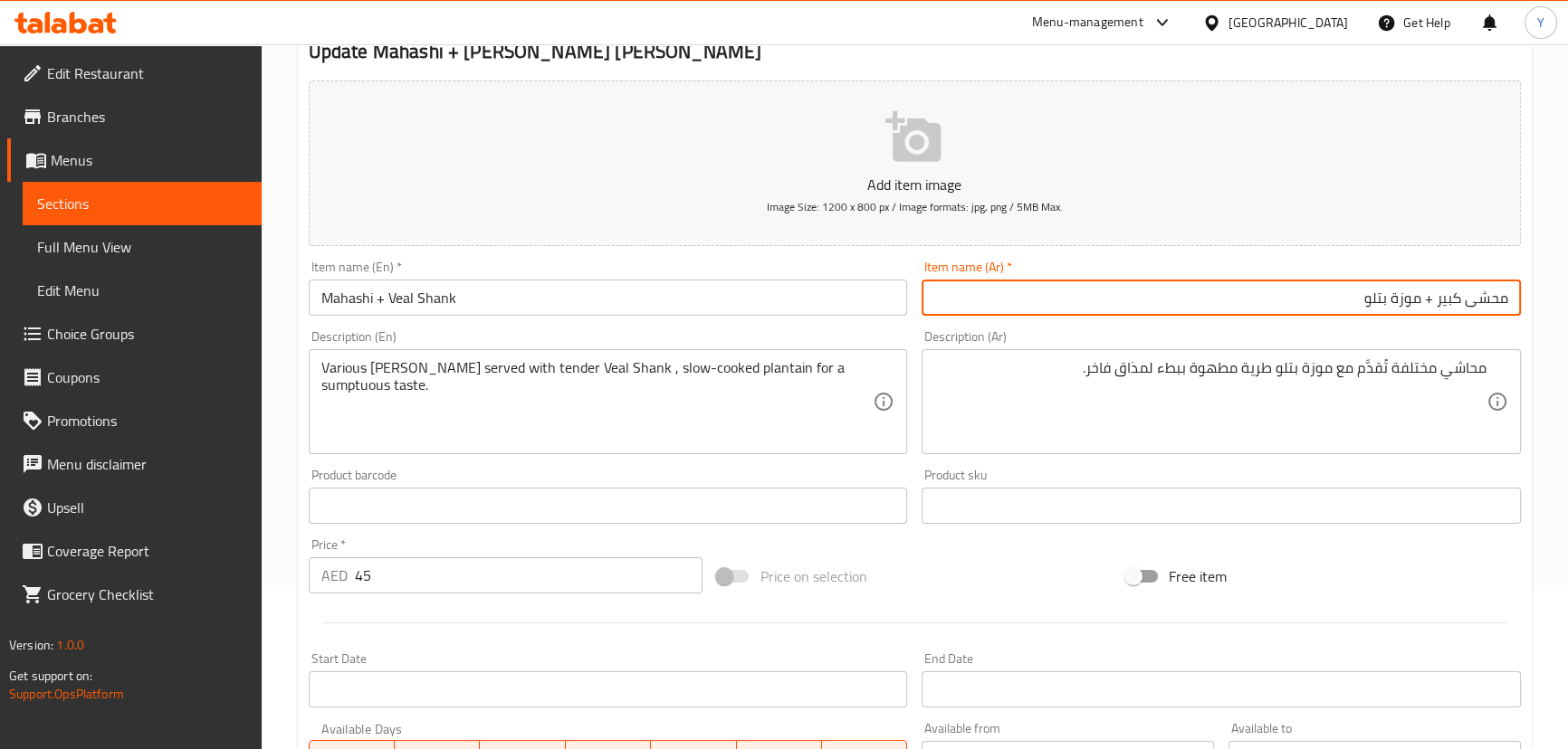
type input "محشى كبير + موزة بتلو"
click at [317, 290] on input "Mahashi + Veal Shank" at bounding box center [609, 297] width 599 height 36
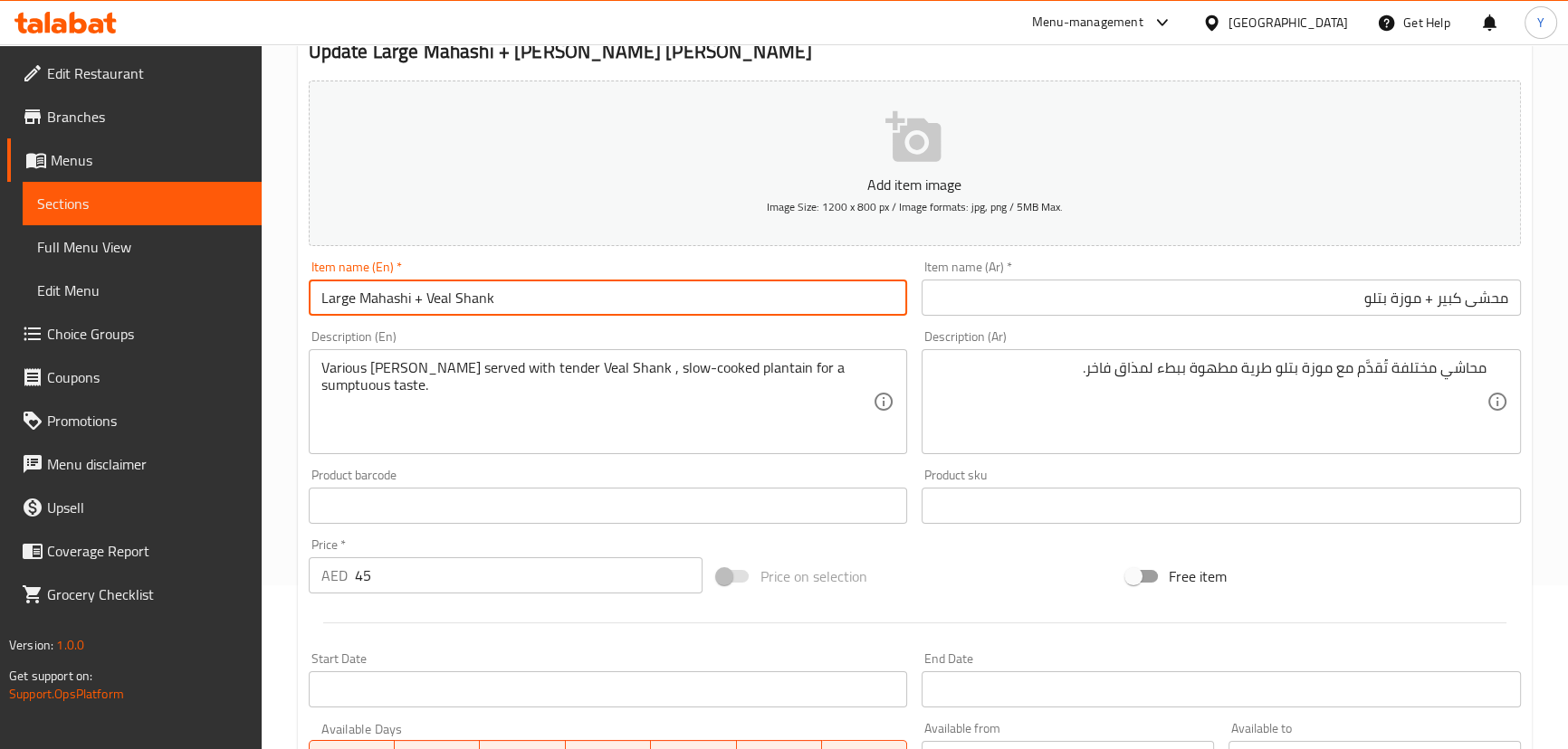
type input "Large Mahashi + Veal Shank"
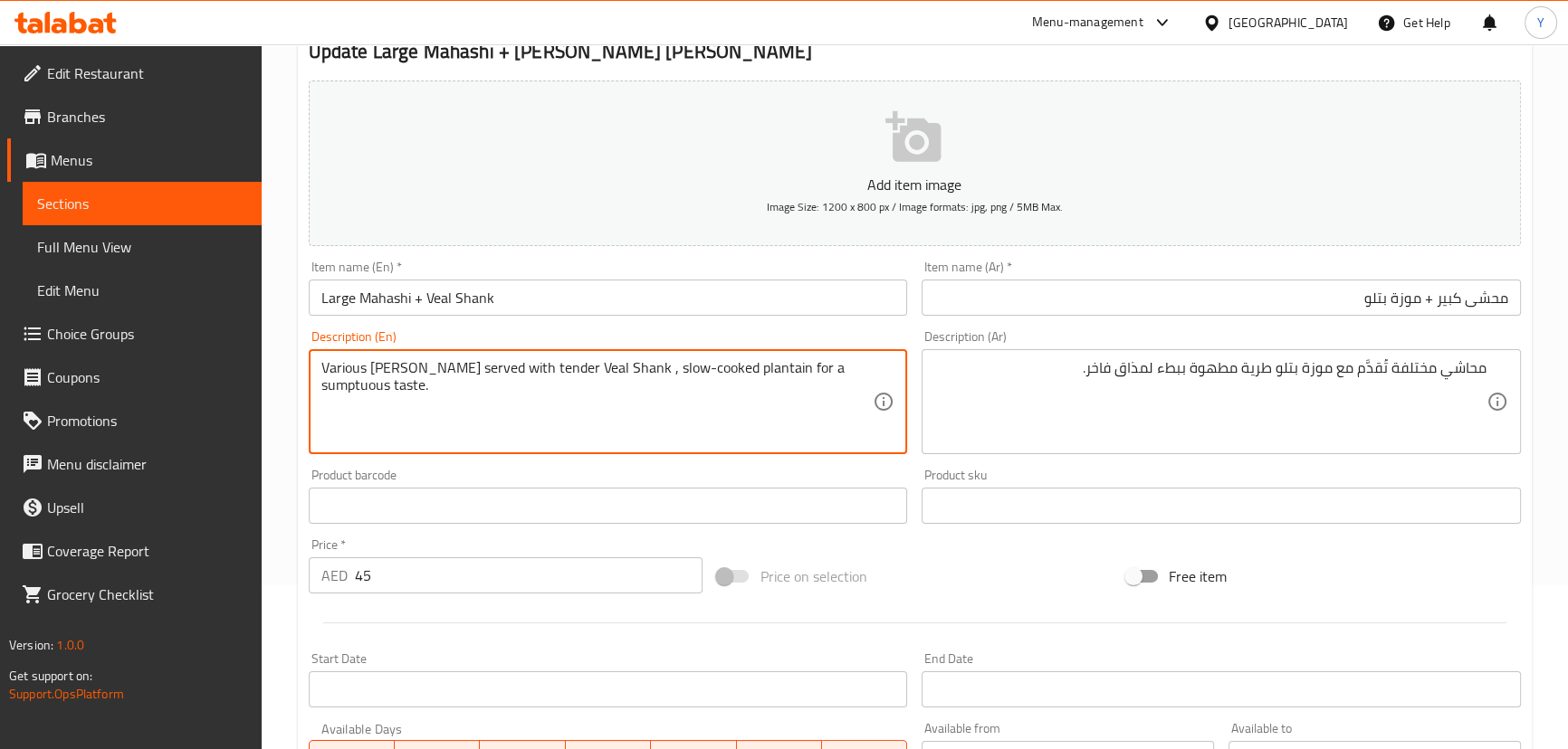
drag, startPoint x: 607, startPoint y: 367, endPoint x: 620, endPoint y: 411, distance: 45.9
click at [608, 367] on textarea "Various Mahashi served with tender Veal Shank , slow-cooked plantain for a sump…" at bounding box center [598, 402] width 552 height 85
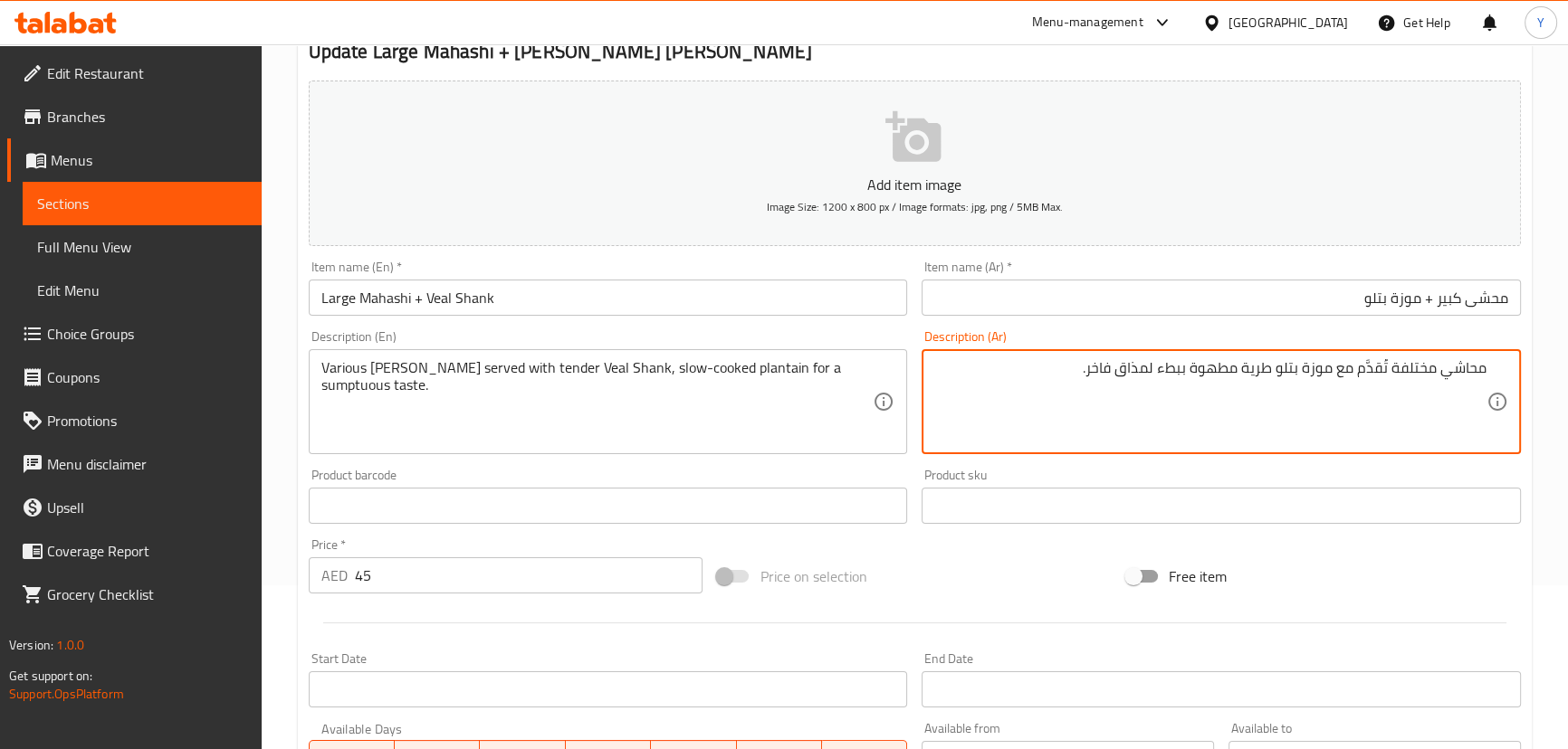
click at [1095, 375] on textarea "محاشي مختلفة تُقدَّم مع موزة بتلو طرية مطهوة ببطء لمذاق فاخر." at bounding box center [1210, 402] width 552 height 85
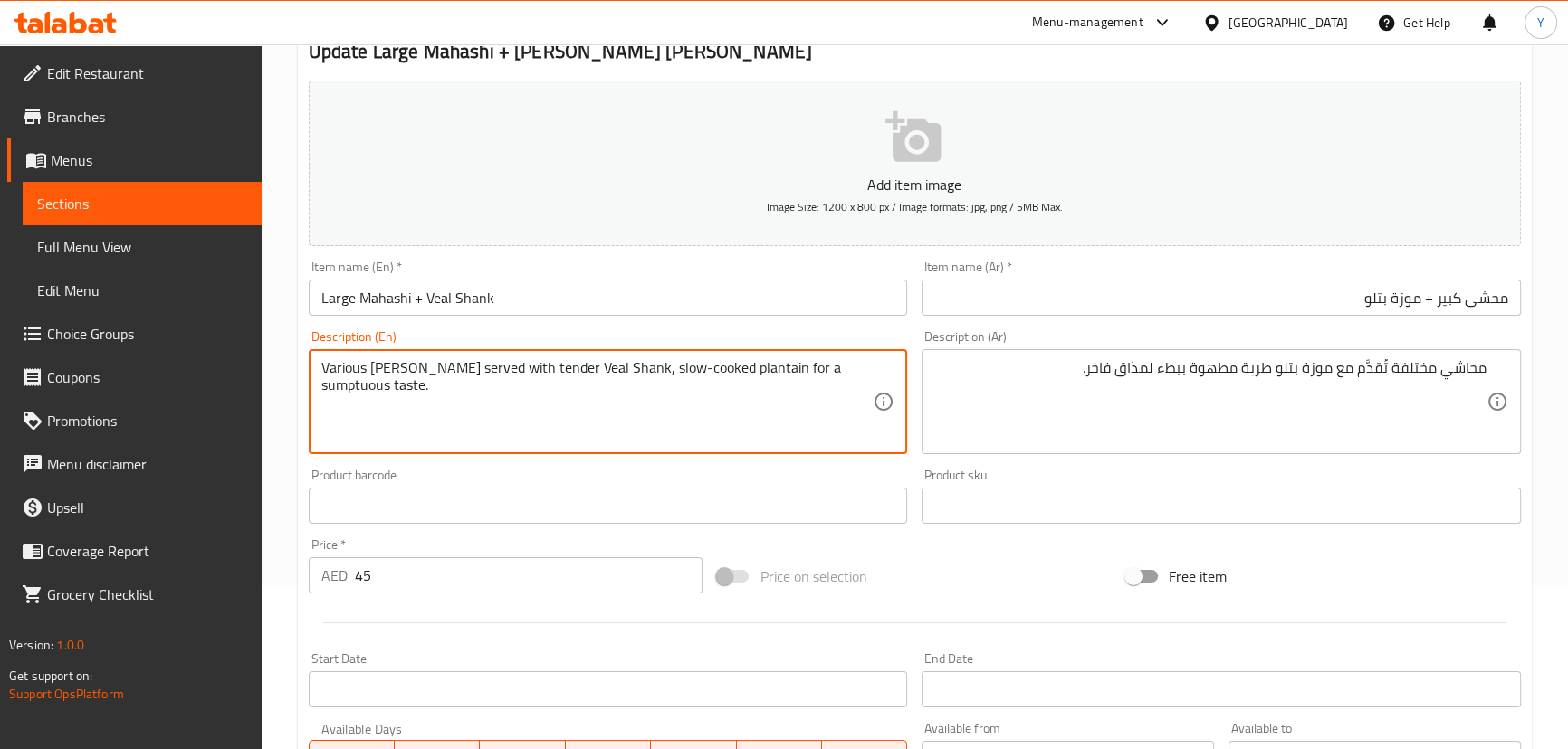
click at [806, 368] on textarea "Various Mahashi served with tender Veal Shank, slow-cooked plantain for a sumpt…" at bounding box center [598, 402] width 552 height 85
paste textarea "luxurious"
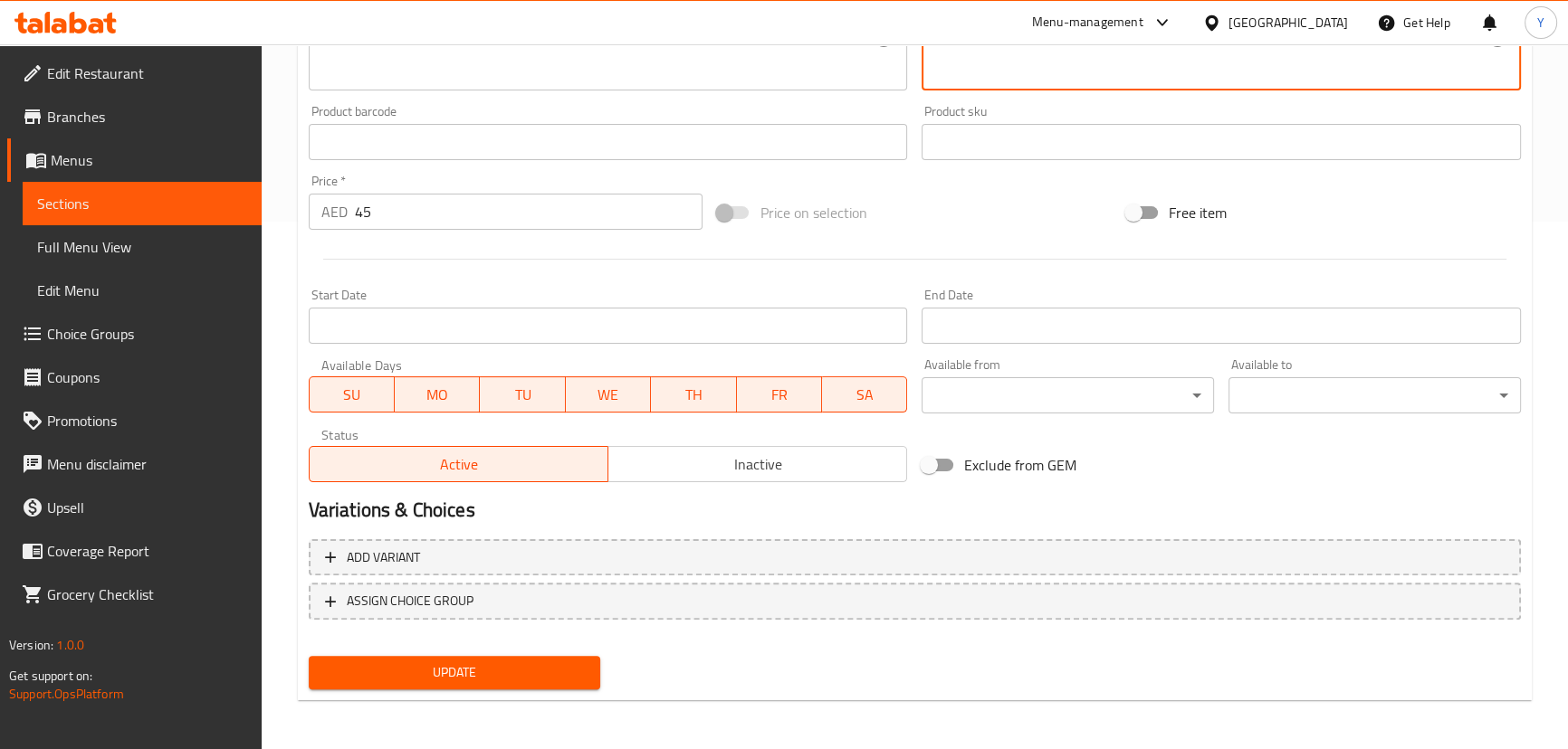
click at [573, 662] on span "Update" at bounding box center [454, 672] width 263 height 22
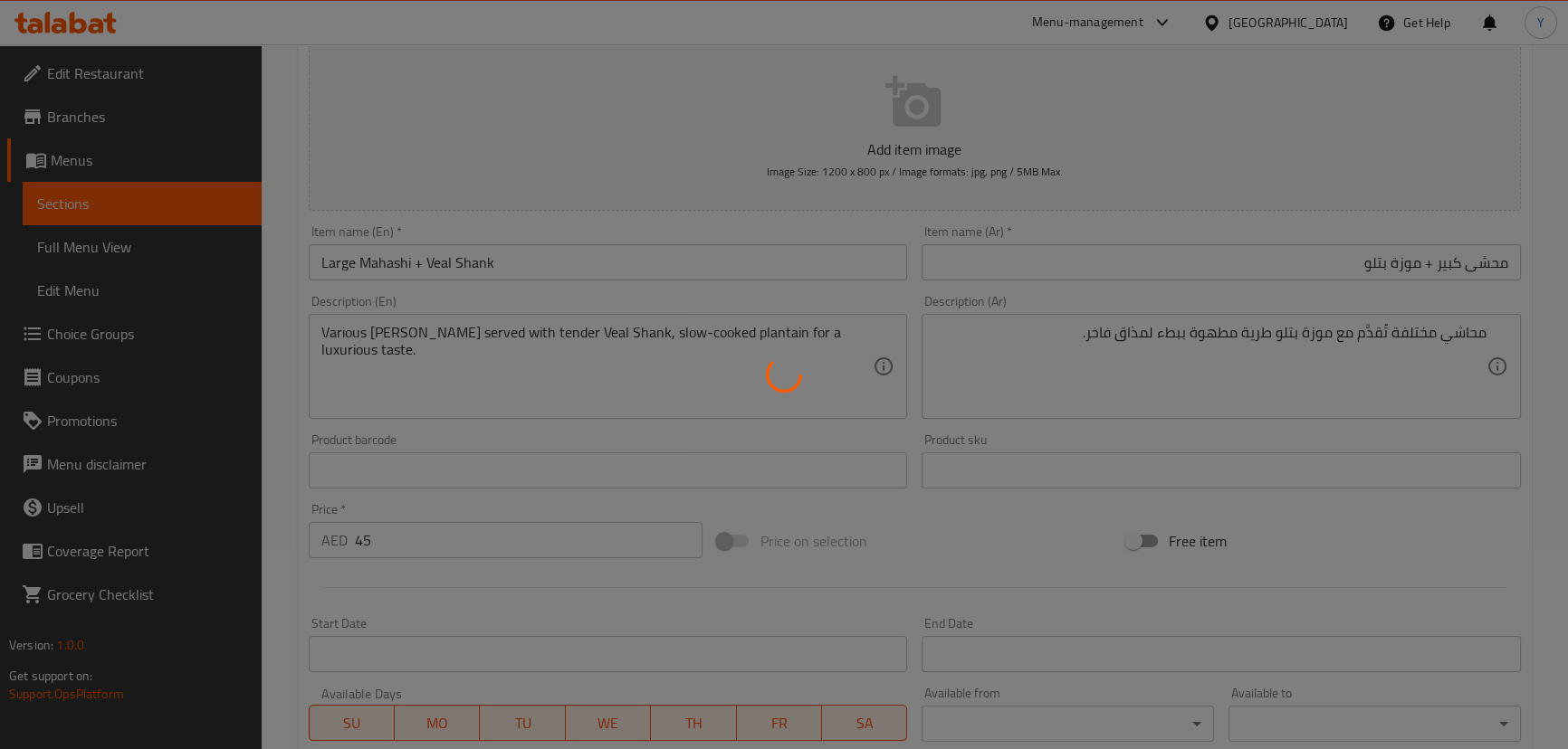
scroll to position [117, 0]
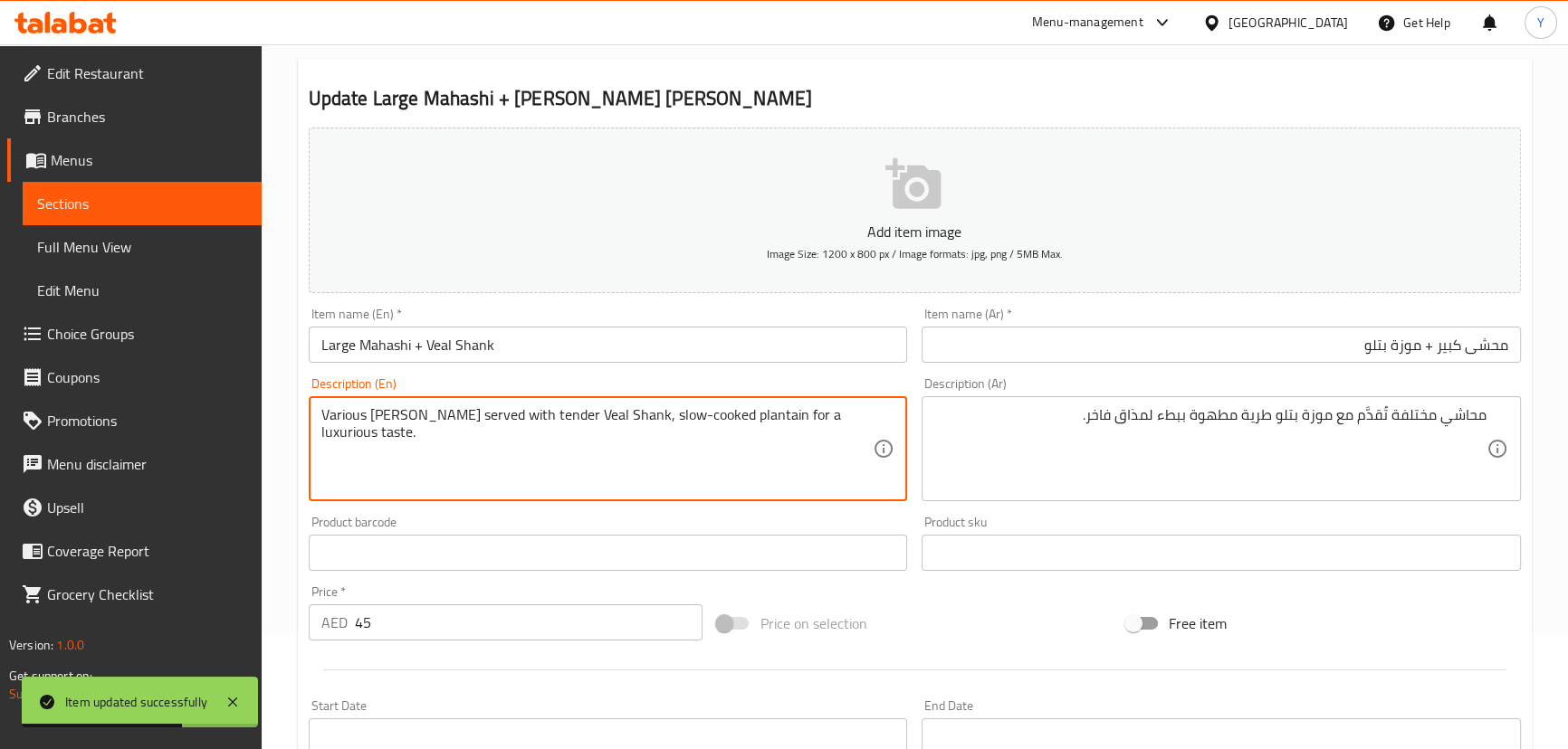
click at [733, 410] on textarea "Various Mahashi served with tender Veal Shank, slow-cooked plantain for a luxur…" at bounding box center [598, 449] width 552 height 85
click at [709, 421] on textarea "Various Mahashi served with tender Veal Shank, slow-cooked plantain for a luxur…" at bounding box center [598, 449] width 552 height 85
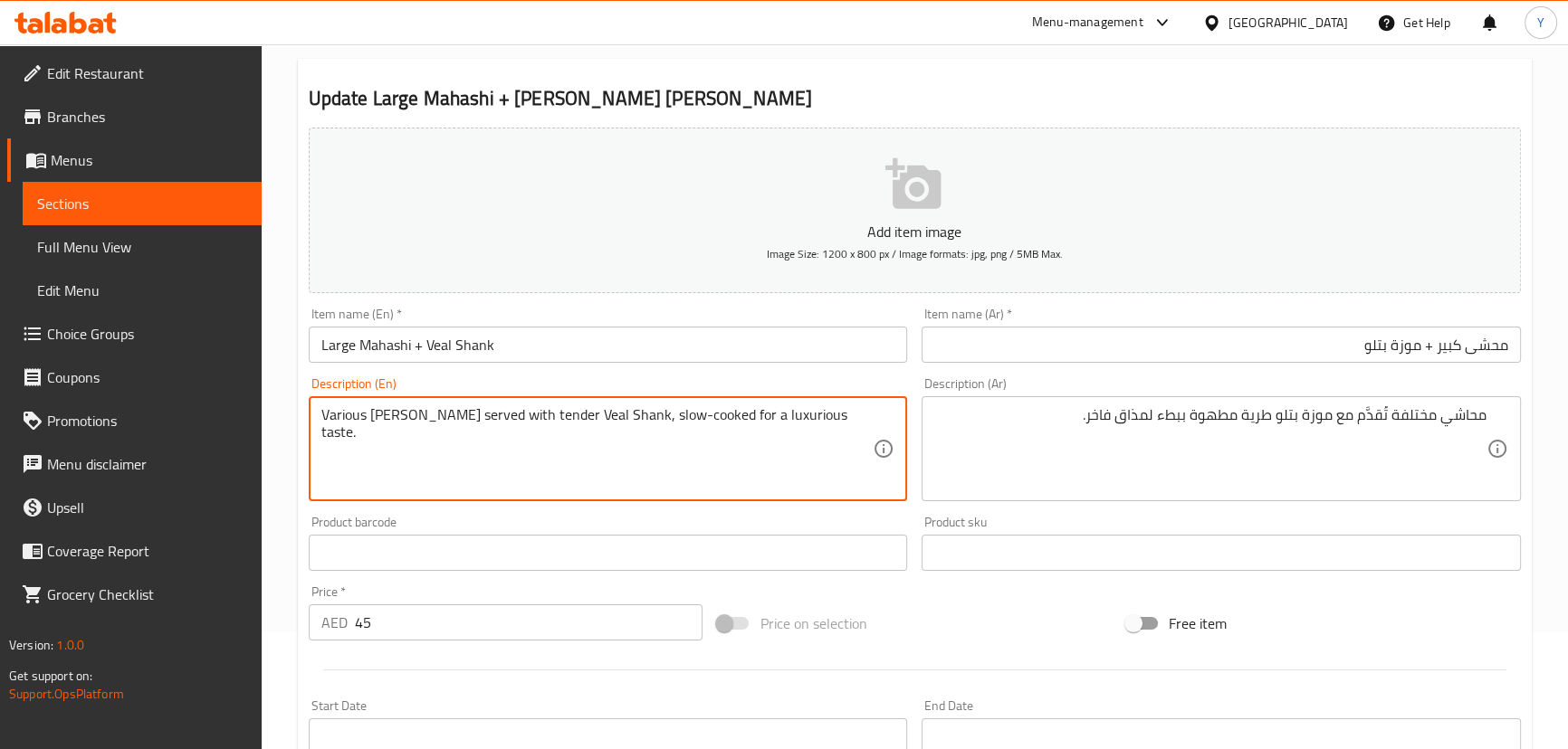
type textarea "Various [PERSON_NAME] served with tender Veal Shank, slow-cooked for a luxuriou…"
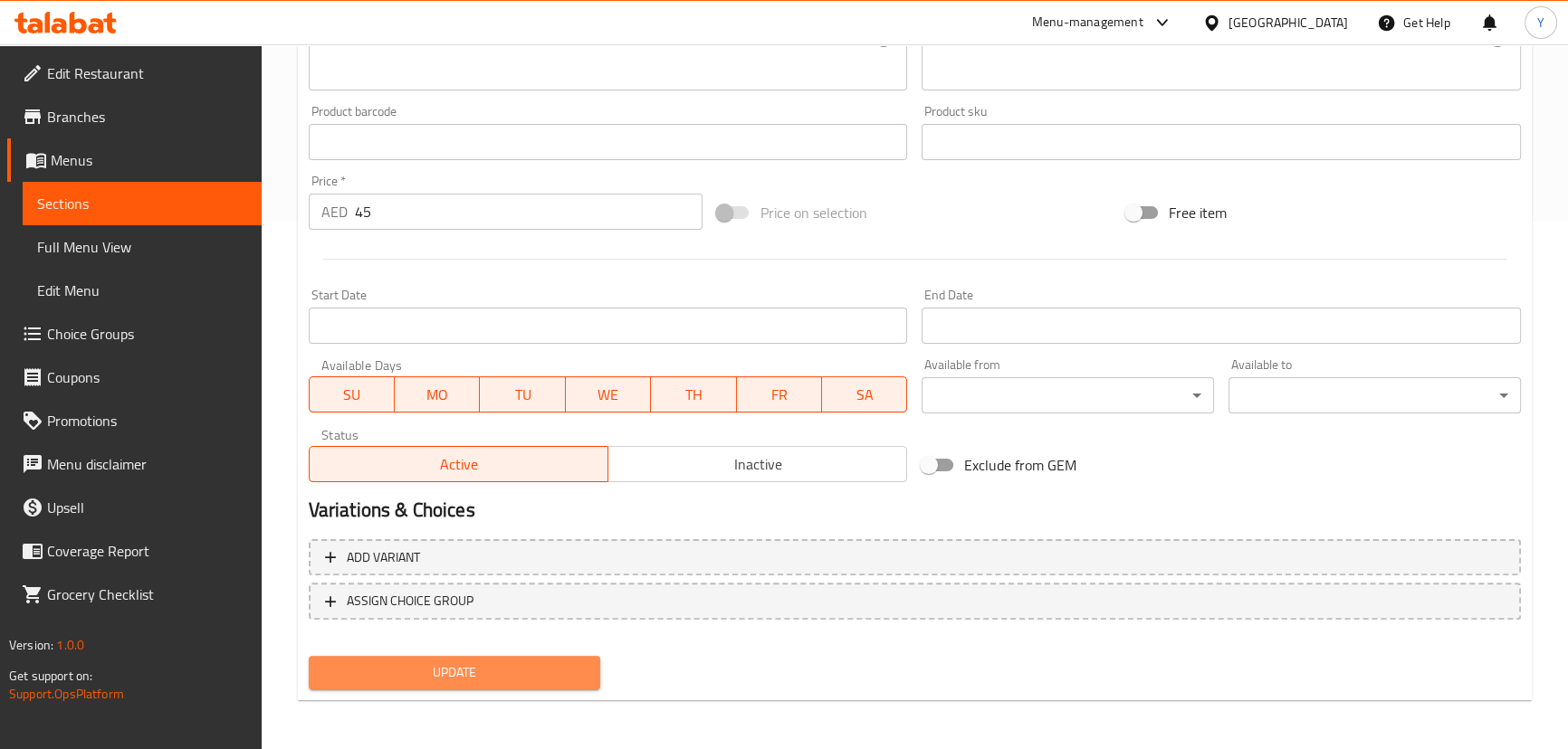
click at [510, 669] on span "Update" at bounding box center [454, 672] width 263 height 22
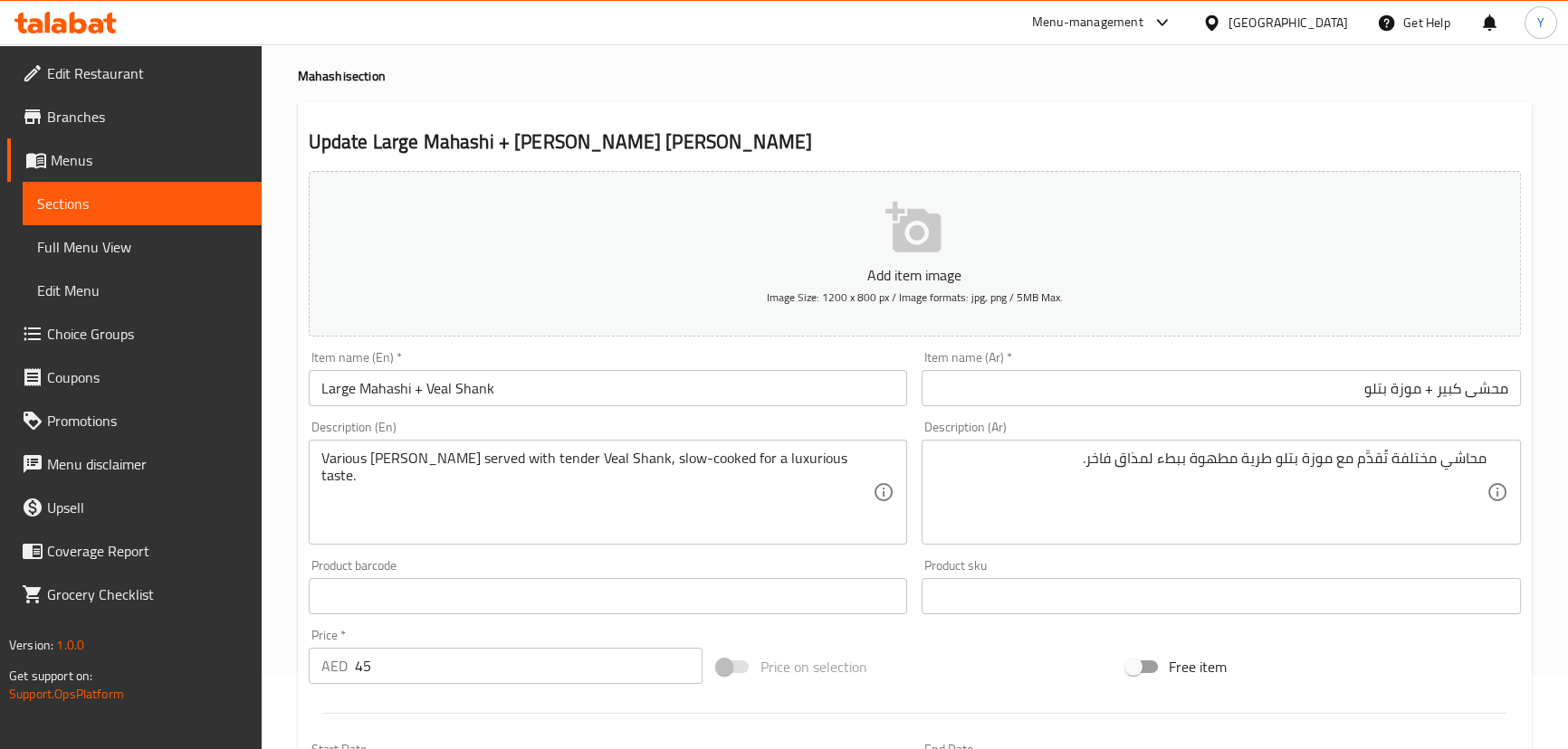
scroll to position [0, 0]
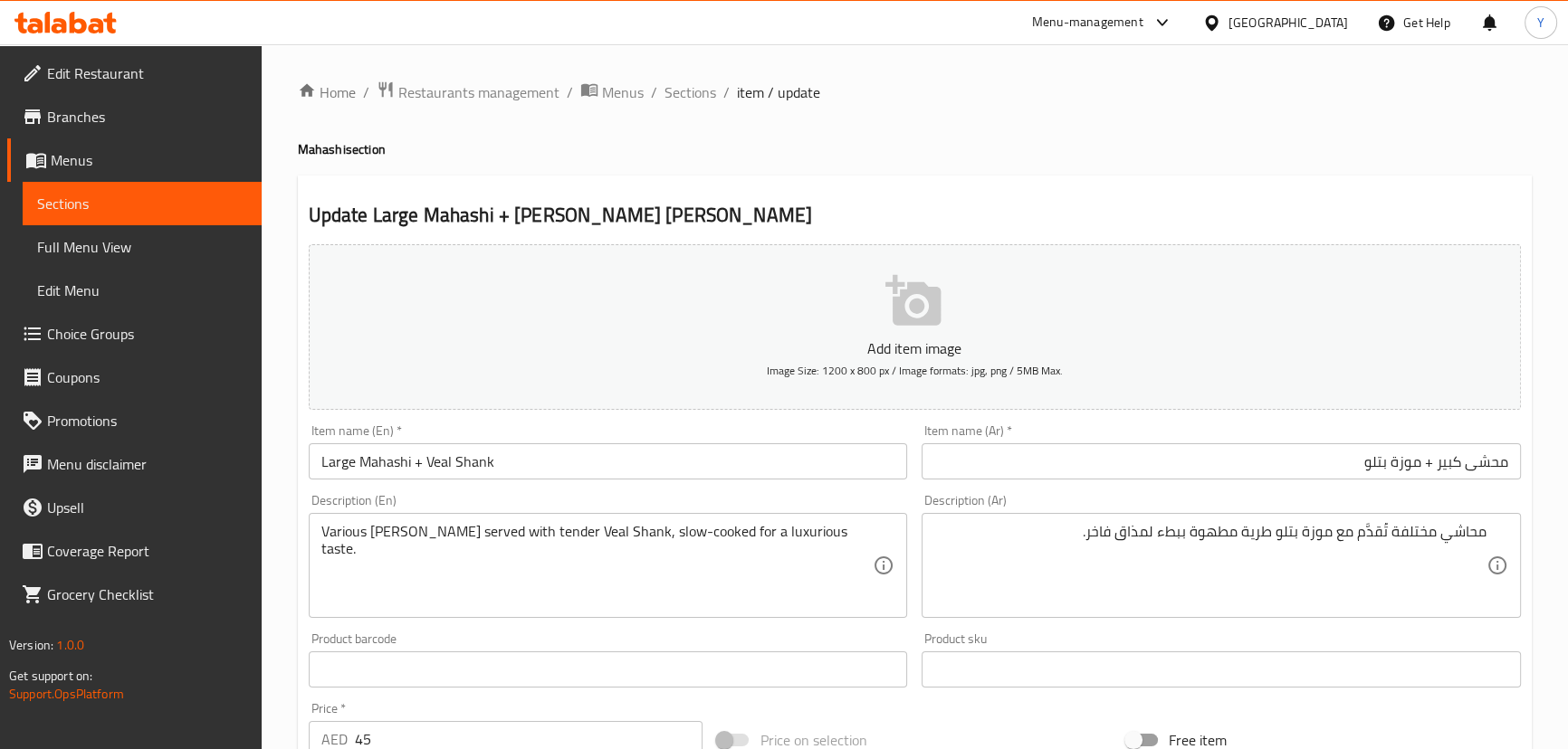
drag, startPoint x: 696, startPoint y: 88, endPoint x: 705, endPoint y: 119, distance: 32.3
click at [696, 88] on span "Sections" at bounding box center [690, 92] width 52 height 21
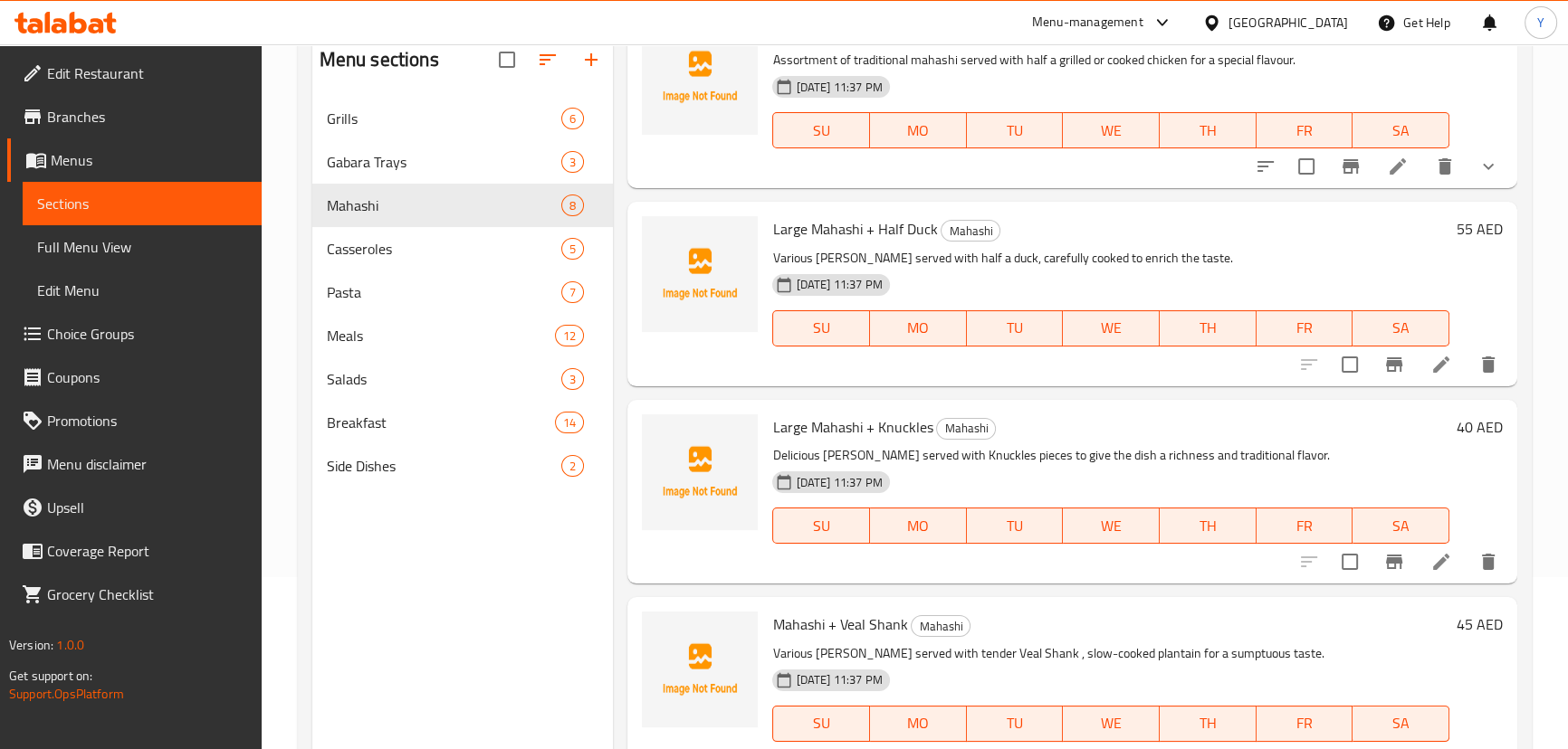
scroll to position [254, 0]
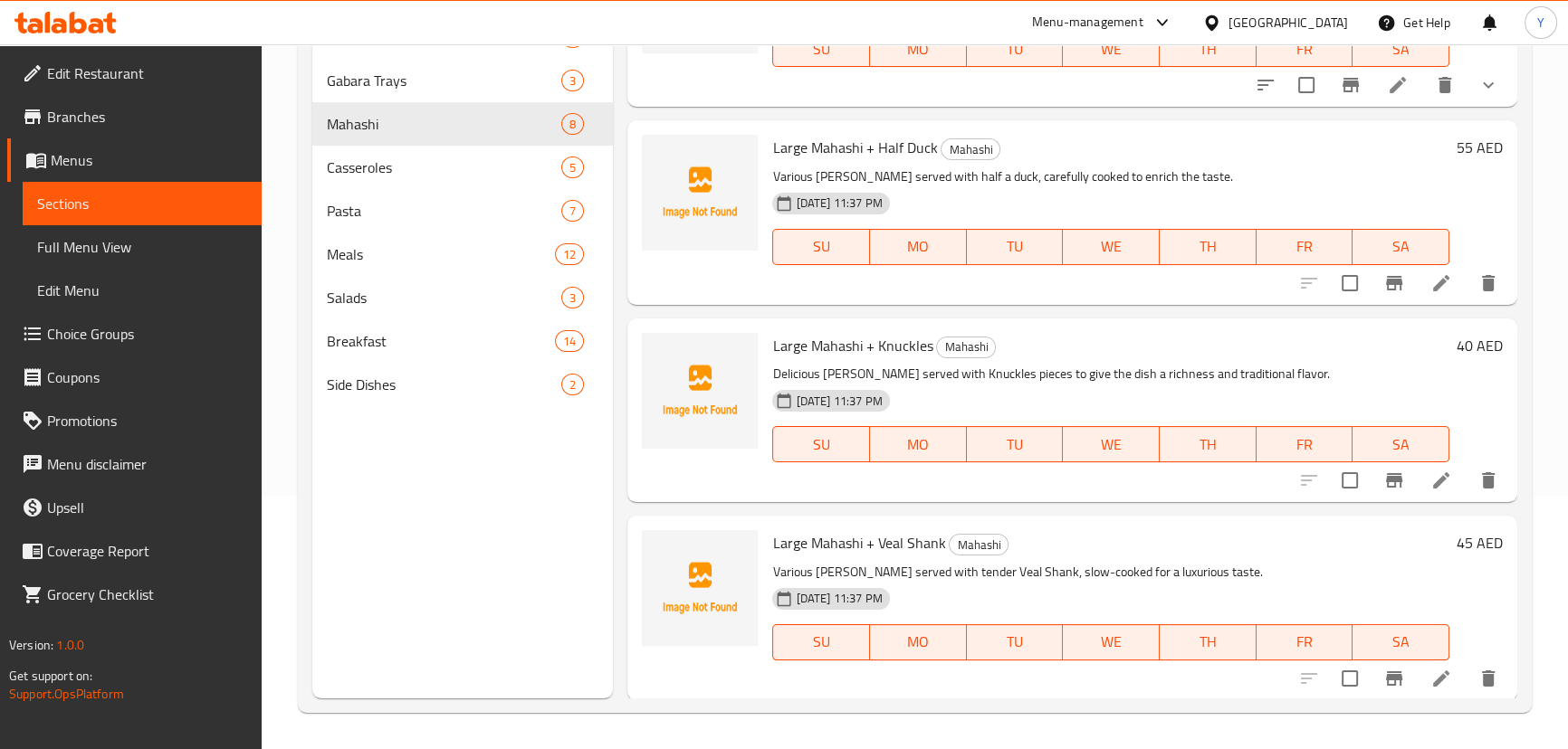
click at [1430, 683] on icon at bounding box center [1441, 678] width 21 height 21
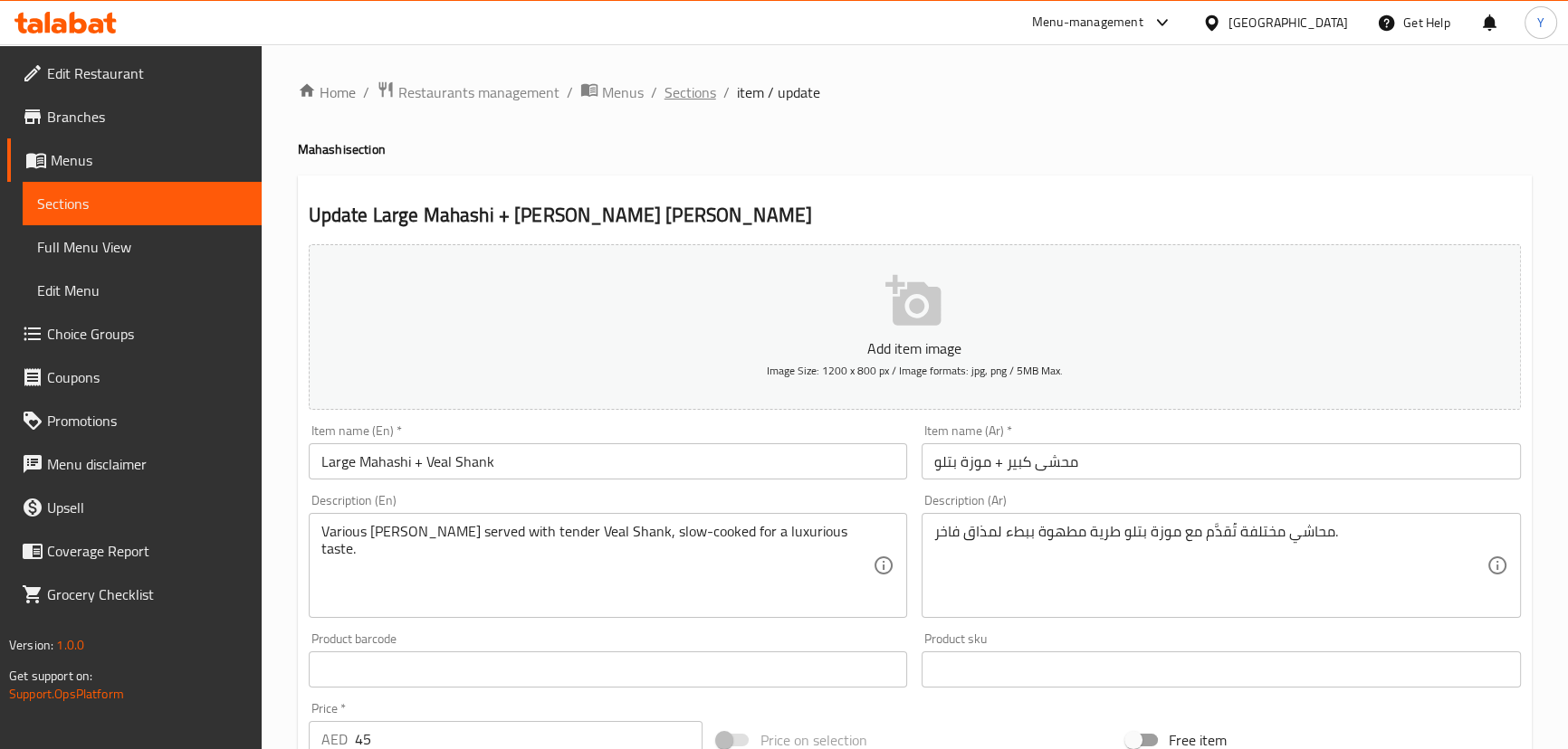
click at [689, 93] on span "Sections" at bounding box center [690, 92] width 52 height 21
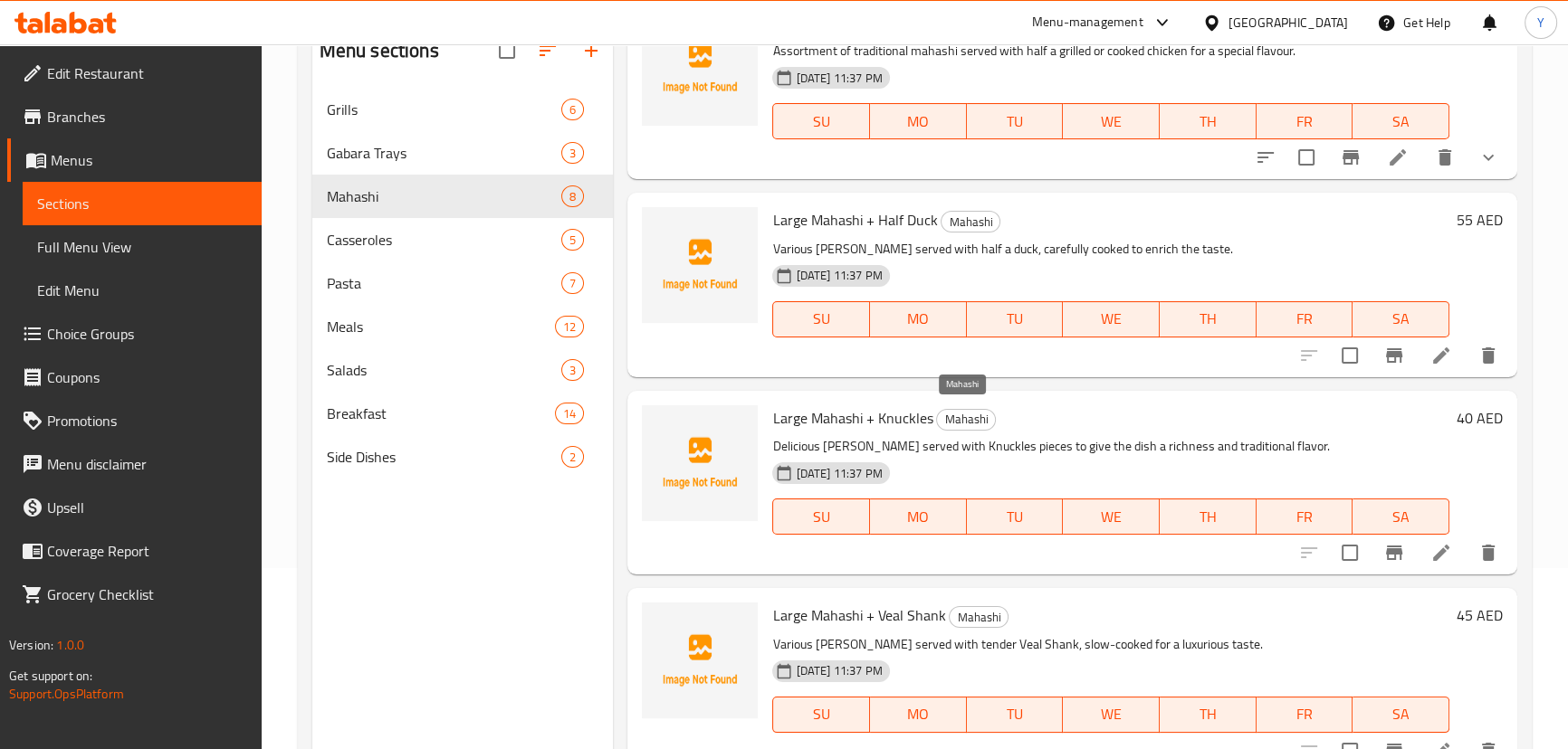
scroll to position [254, 0]
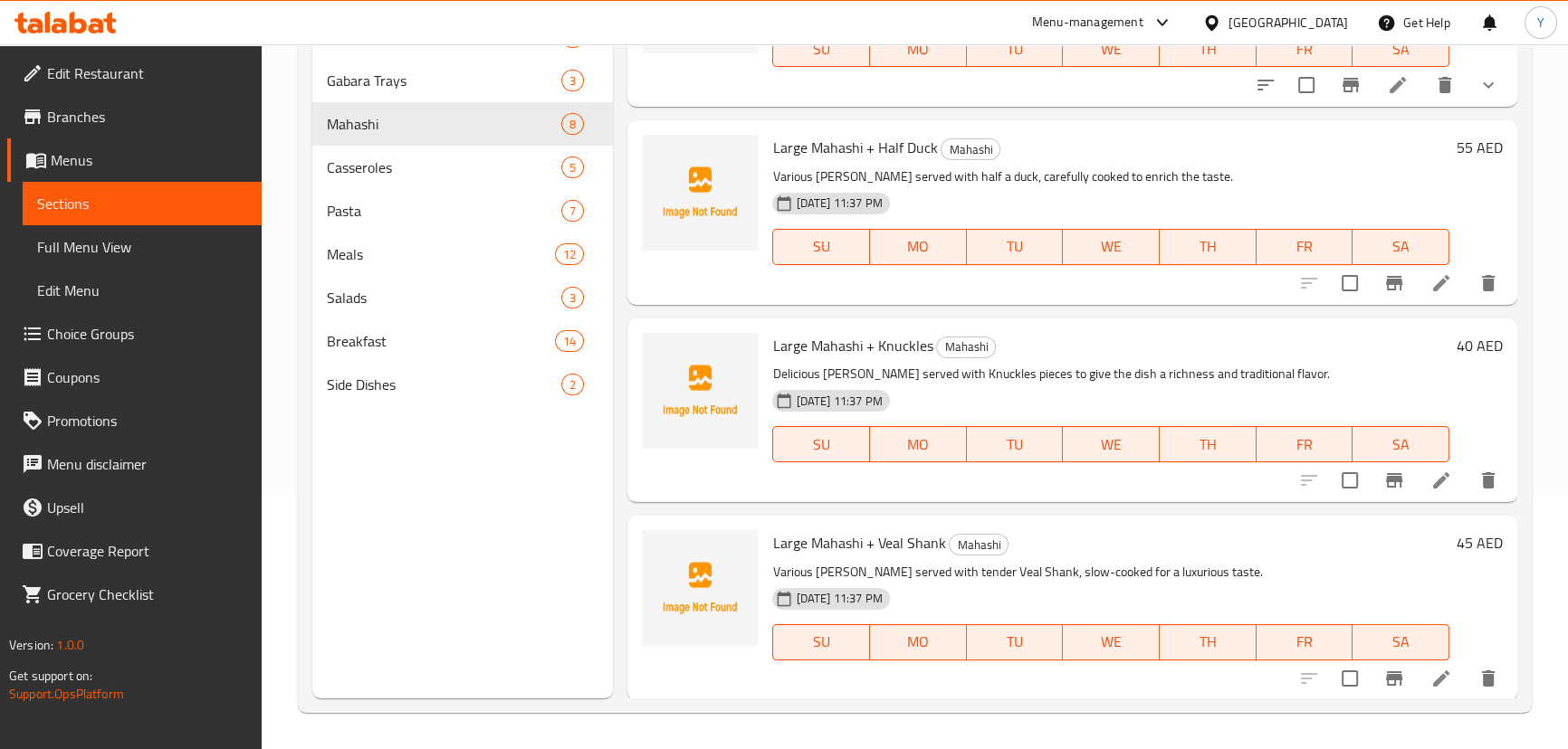
click at [889, 536] on span "Large Mahashi + Veal Shank" at bounding box center [858, 543] width 173 height 27
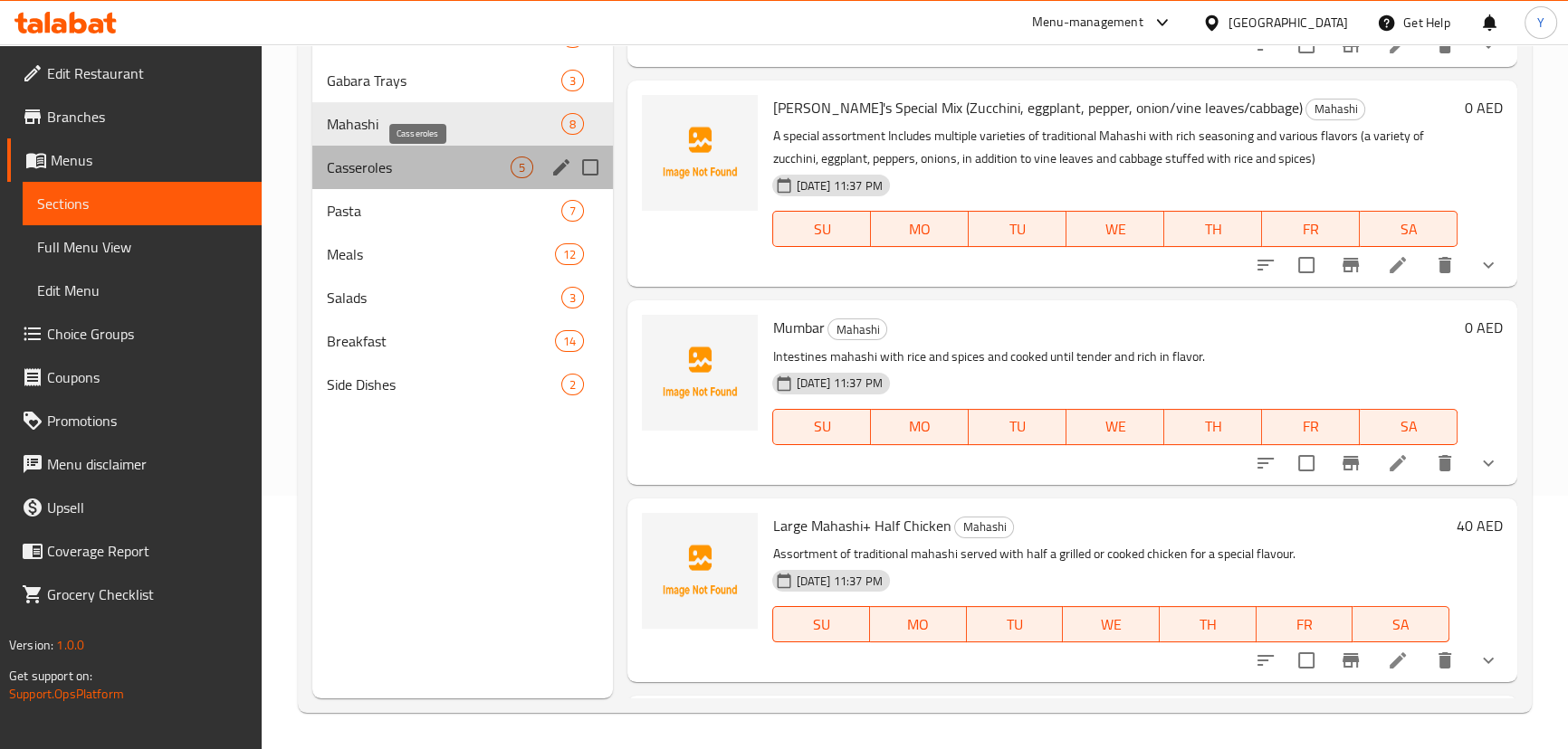
click at [392, 159] on span "Casseroles" at bounding box center [419, 167] width 185 height 21
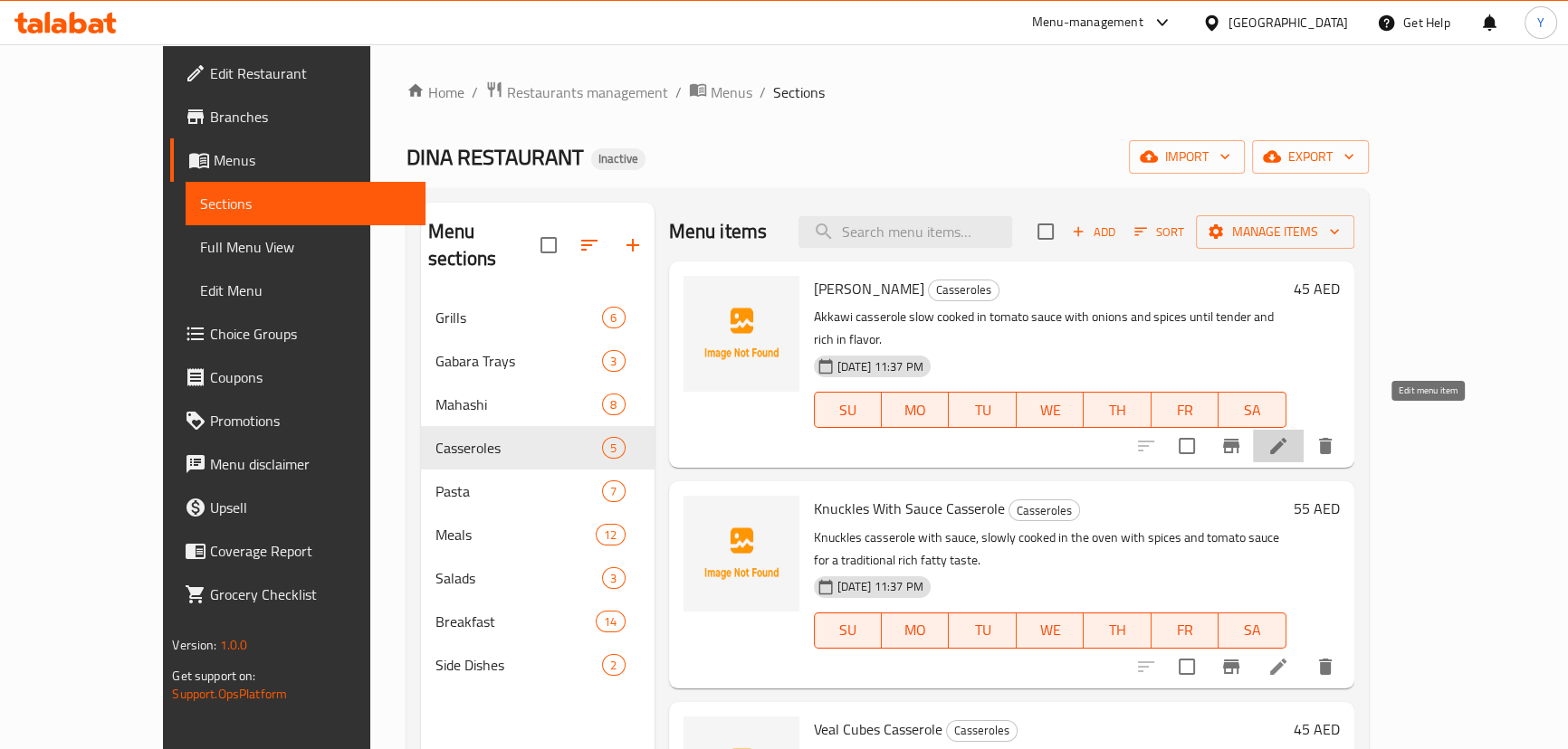
click at [1289, 435] on icon at bounding box center [1278, 446] width 21 height 21
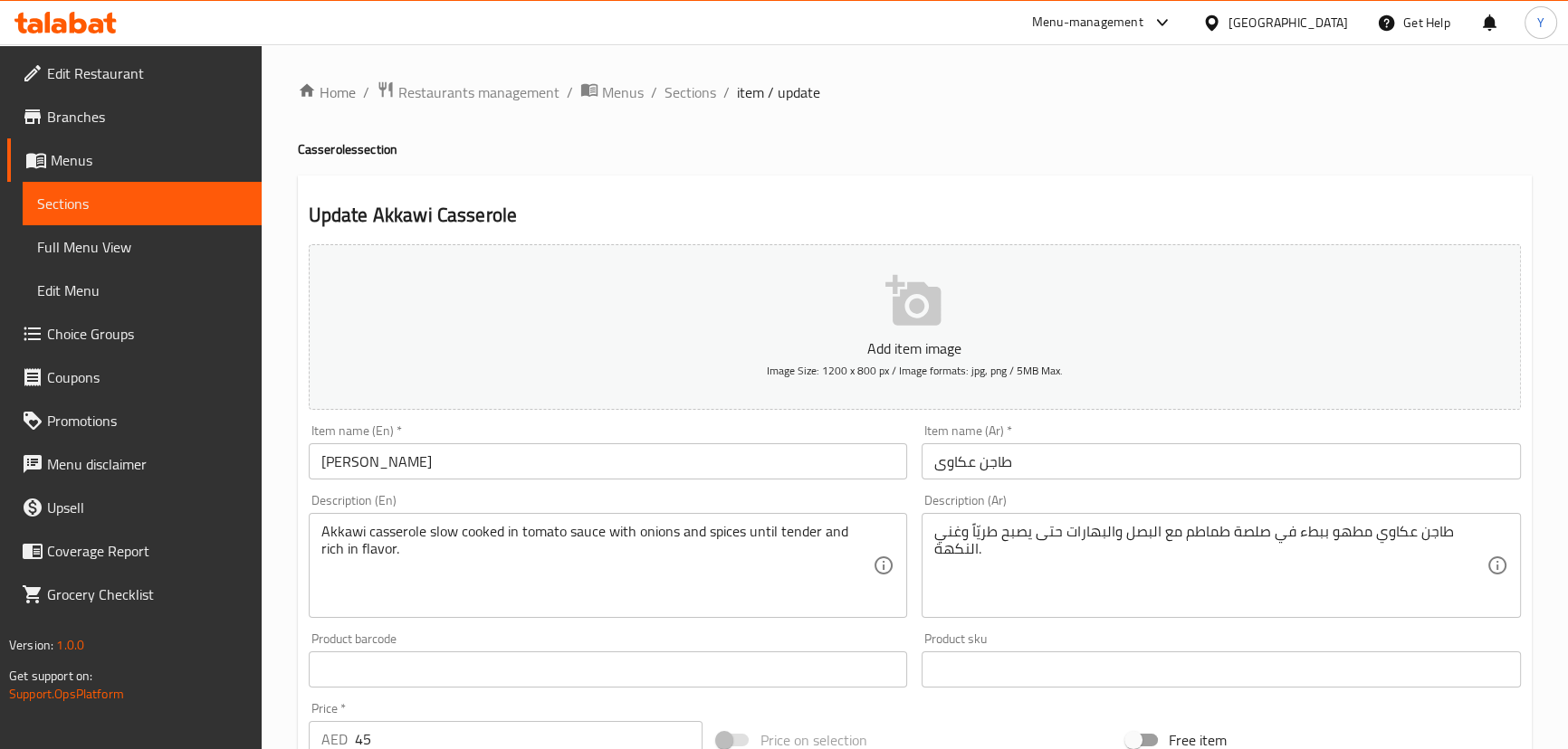
click at [954, 463] on input "طاجن عكاوى" at bounding box center [1221, 460] width 599 height 36
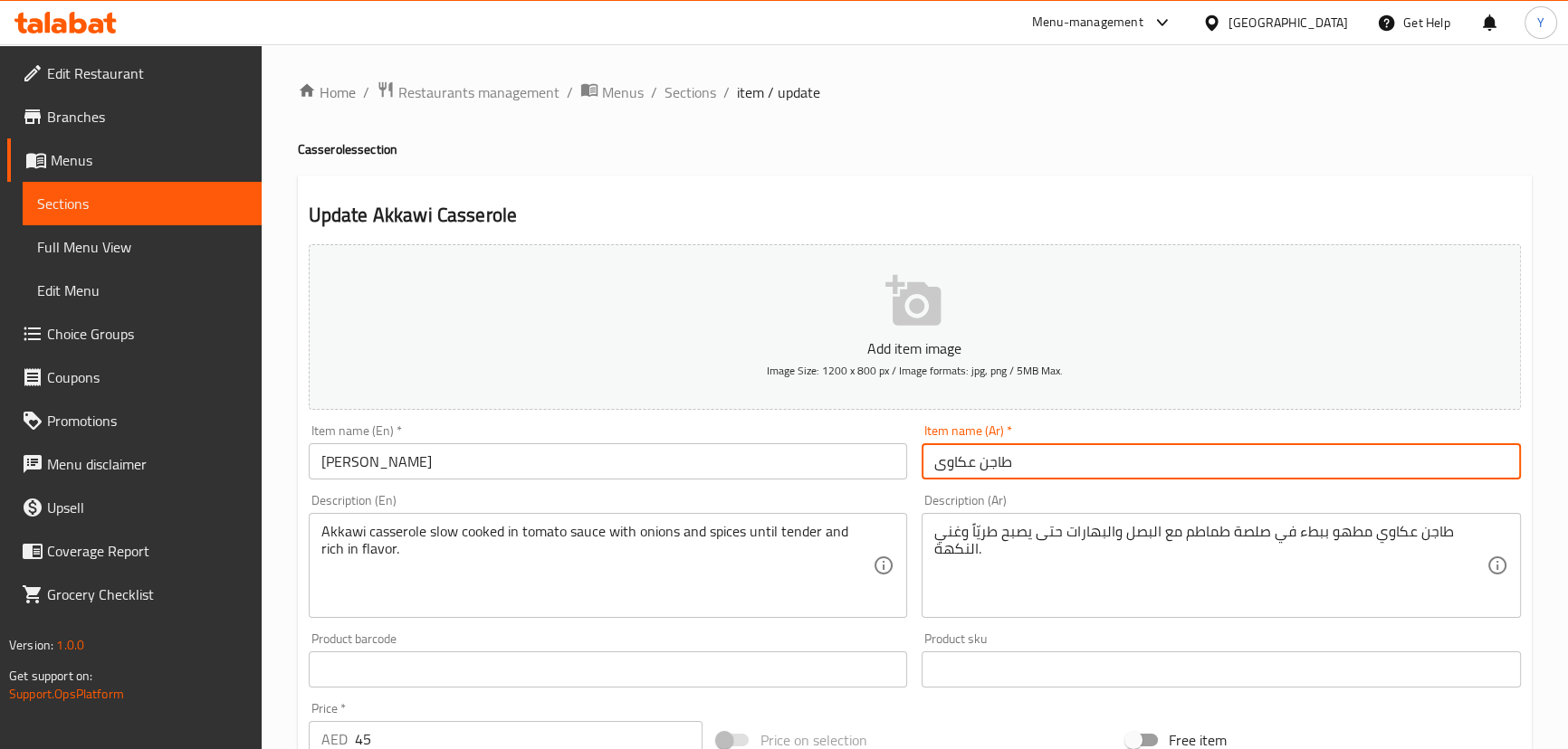
click at [954, 463] on input "طاجن عكاوى" at bounding box center [1221, 460] width 599 height 36
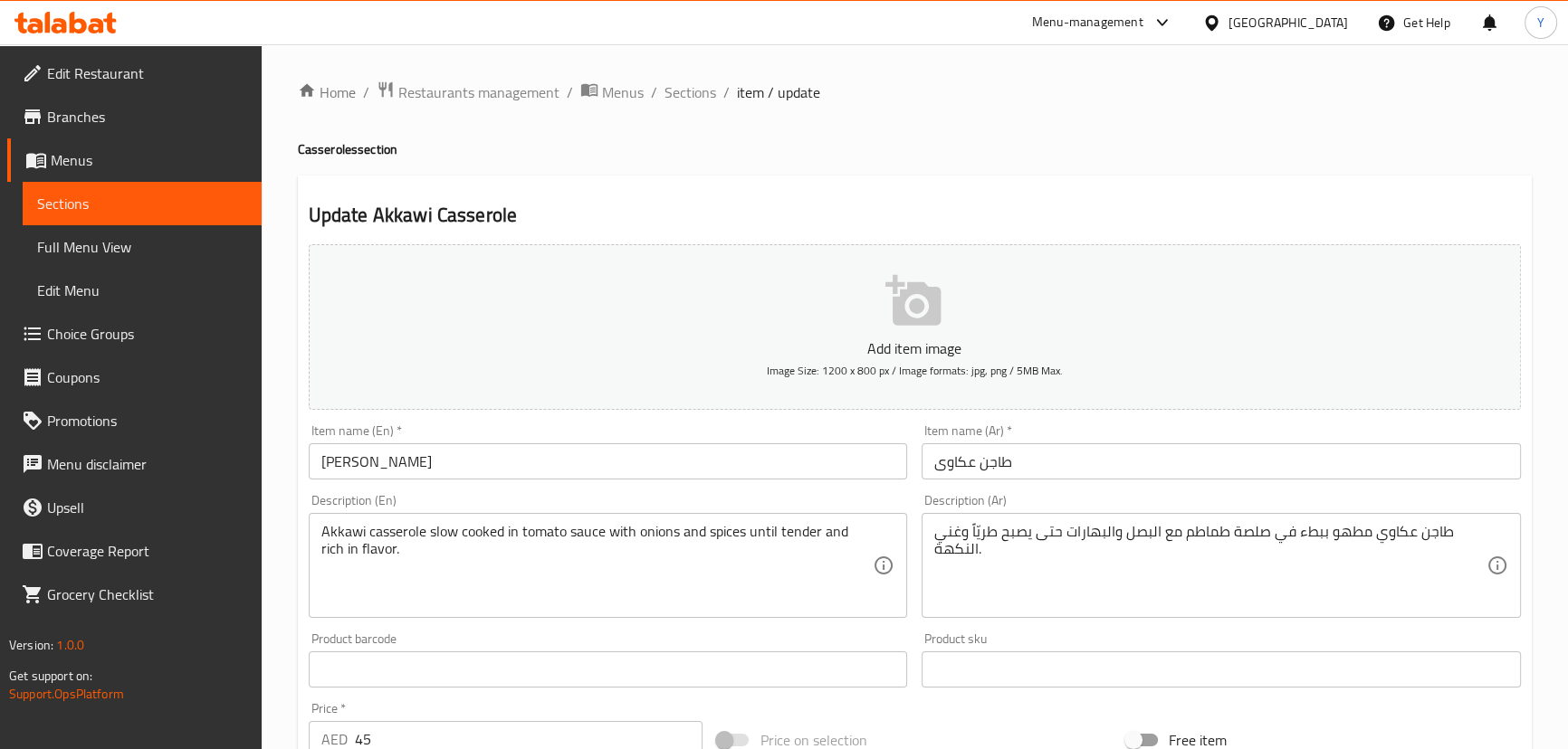
click at [1143, 85] on ol "Home / Restaurants management / Menus / Sections / item / update" at bounding box center [914, 92] width 1234 height 23
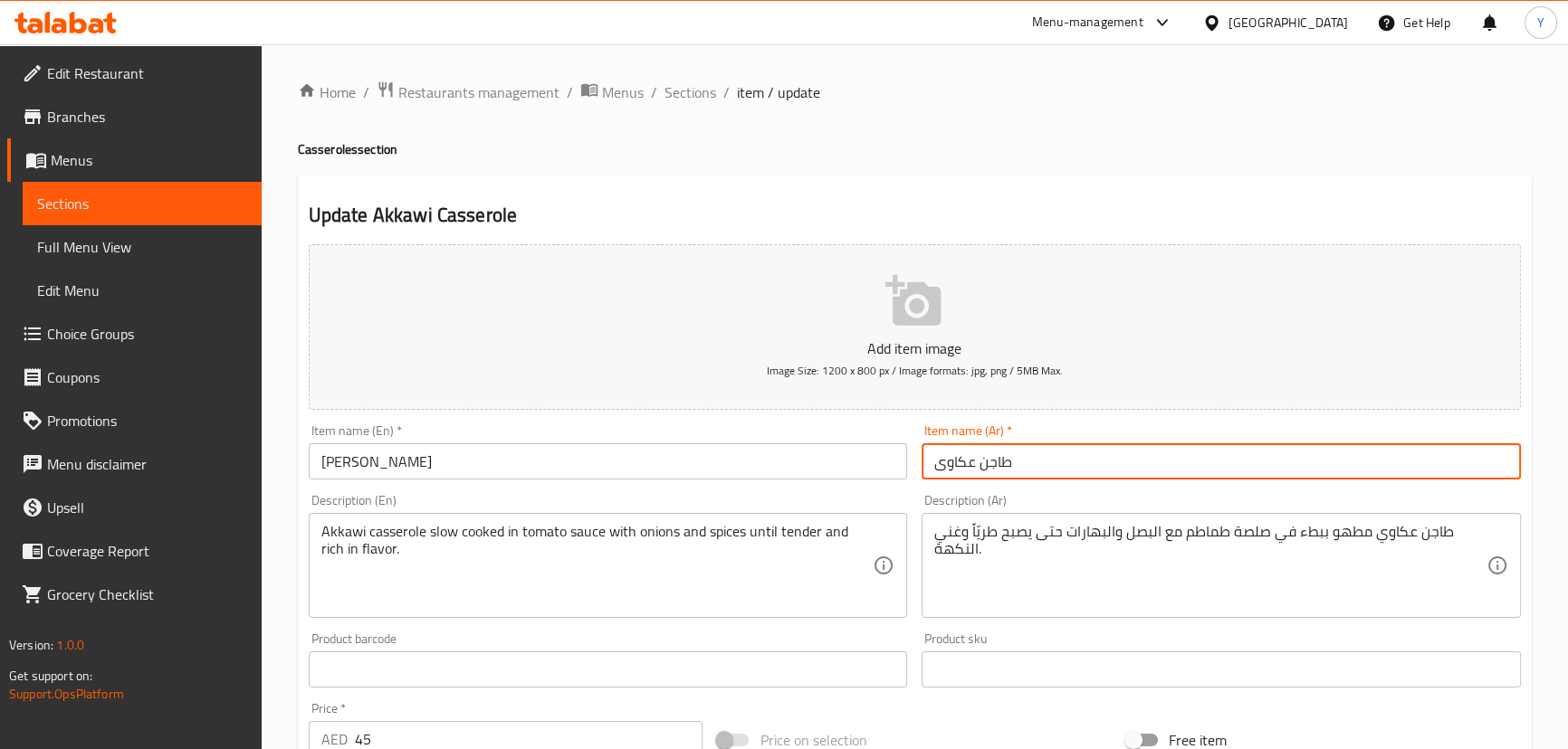
click at [953, 468] on input "طاجن عكاوى" at bounding box center [1221, 460] width 599 height 36
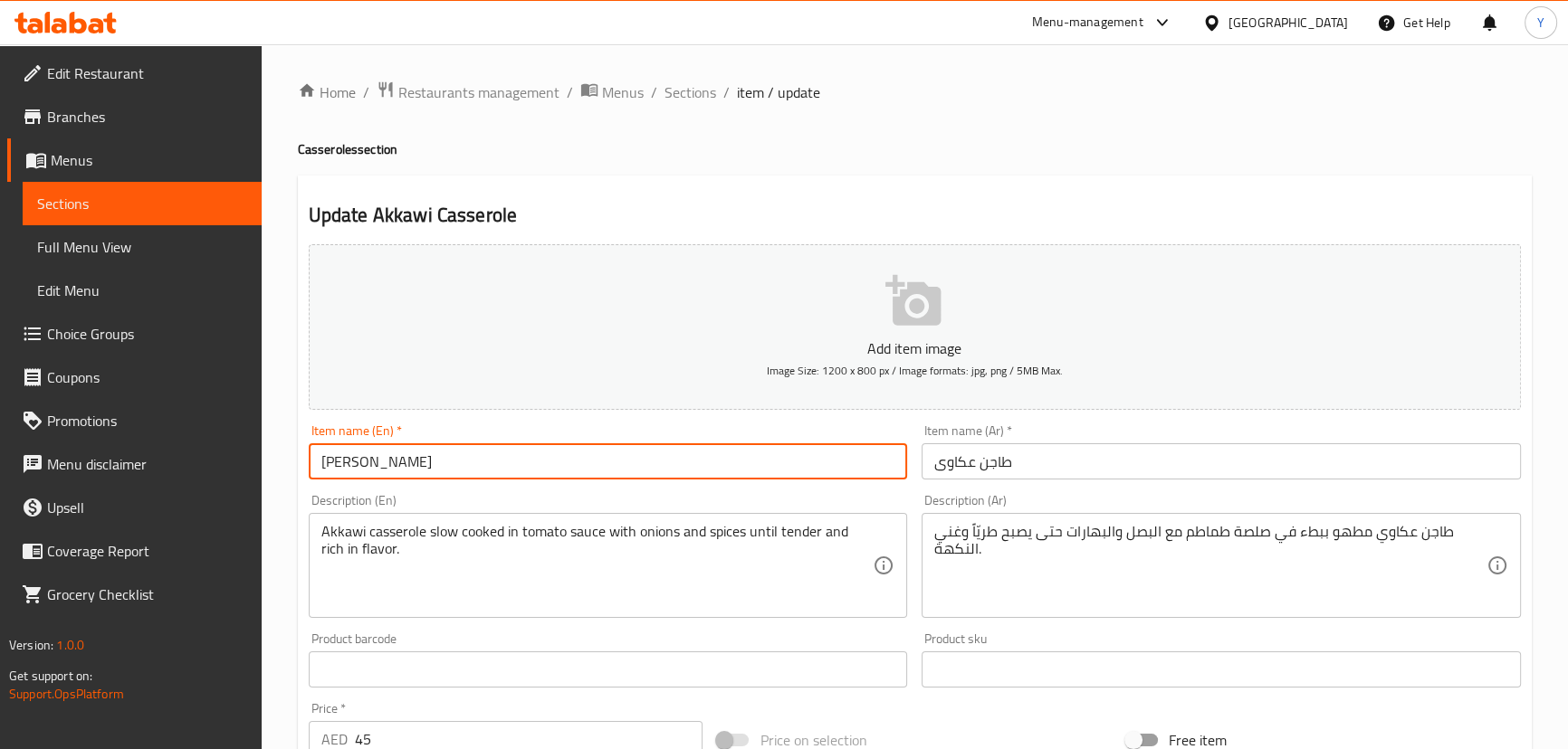
click at [352, 463] on input "Akkawi Casserole" at bounding box center [609, 460] width 599 height 36
paste input "Oxtail"
type input "Oxtail Casserole"
click at [956, 458] on input "طاجن عكاوى" at bounding box center [1221, 460] width 599 height 36
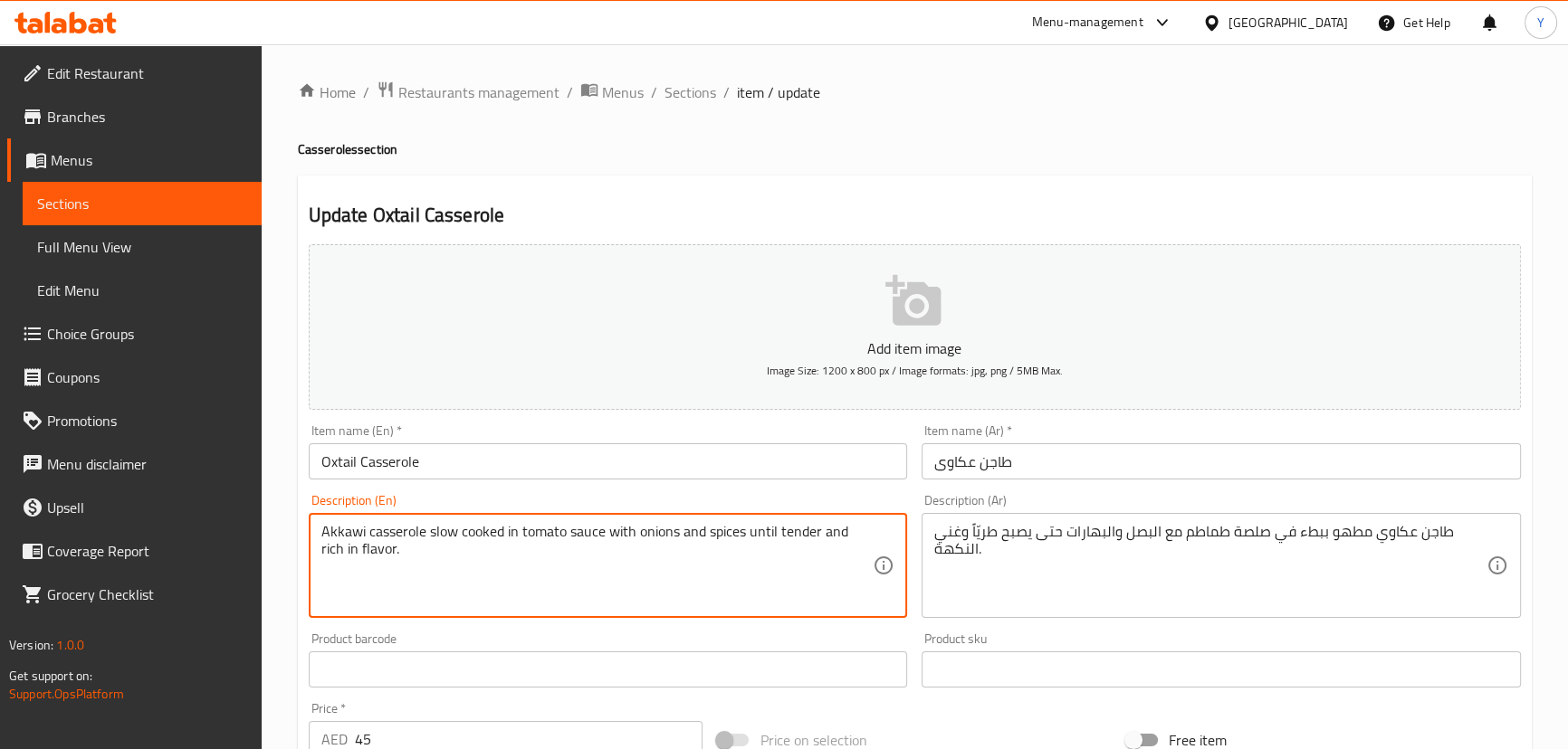
click at [352, 526] on textarea "Akkawi casserole slow cooked in tomato sauce with onions and spices until tende…" at bounding box center [598, 565] width 552 height 85
paste textarea "Oxtail"
type textarea "Oxtail casserole slow cooked in tomato sauce with onions and spices until tende…"
click at [1057, 204] on h2 "Update Oxtail Casserole" at bounding box center [915, 216] width 1212 height 27
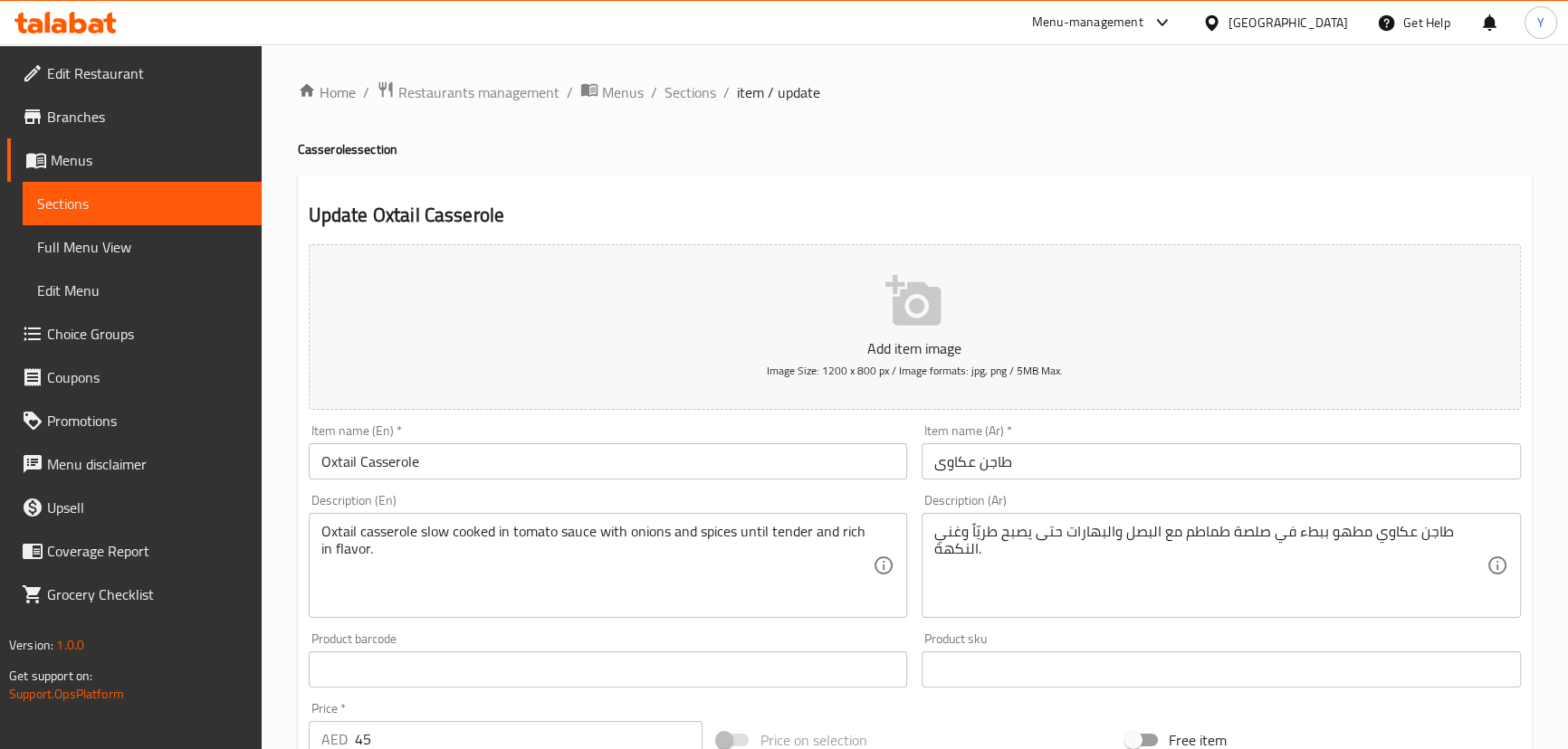
drag, startPoint x: 1104, startPoint y: 448, endPoint x: 353, endPoint y: 534, distance: 755.9
click at [394, 532] on div "Add item image Image Size: 1200 x 800 px / Image formats: jpg, png / 5MB Max. I…" at bounding box center [915, 627] width 1227 height 780
click at [934, 147] on h4 "Casseroles section" at bounding box center [914, 149] width 1234 height 18
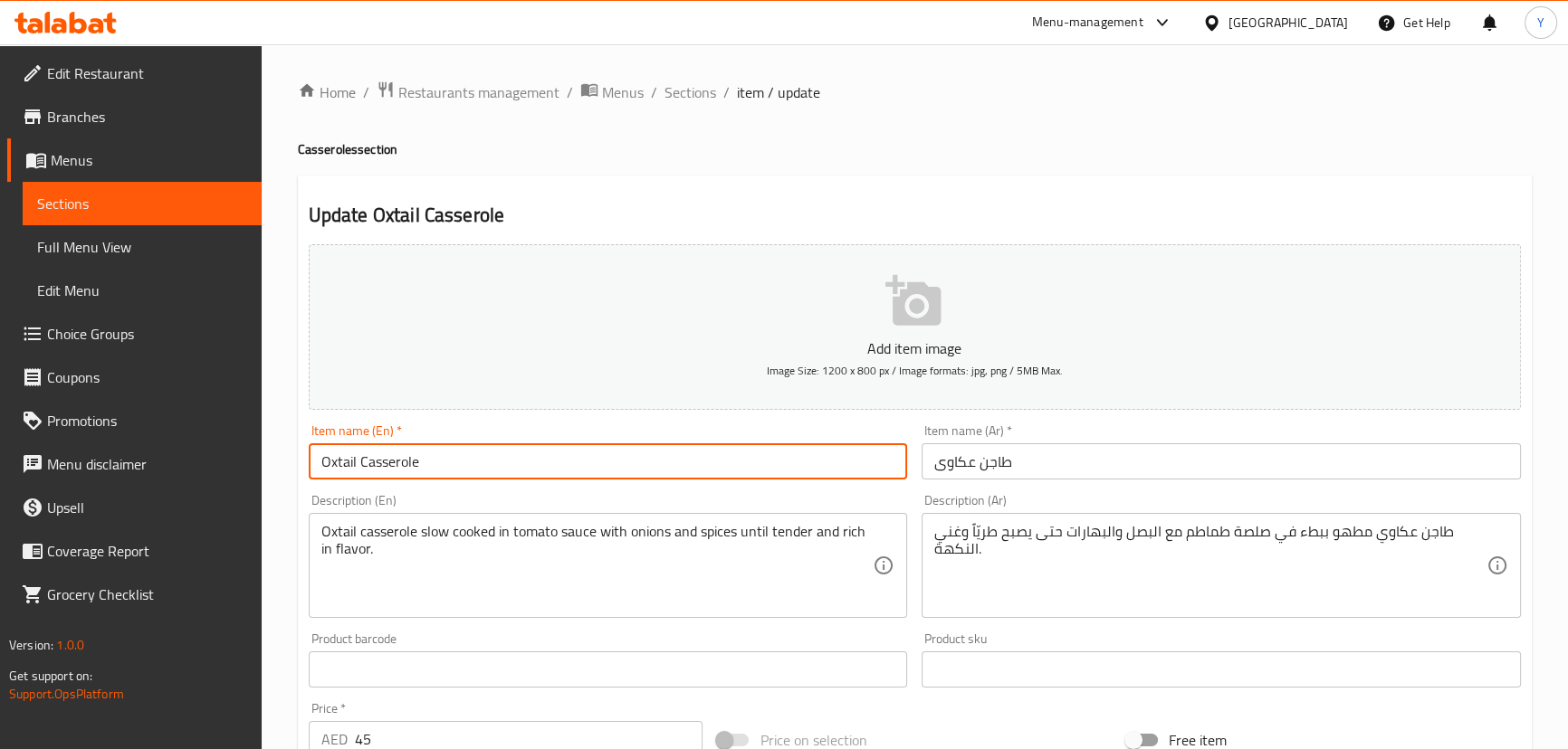
drag, startPoint x: 514, startPoint y: 454, endPoint x: 74, endPoint y: 436, distance: 440.4
click at [80, 435] on div "Edit Restaurant Branches Menus Sections Full Menu View Edit Menu Choice Groups …" at bounding box center [784, 662] width 1568 height 1234
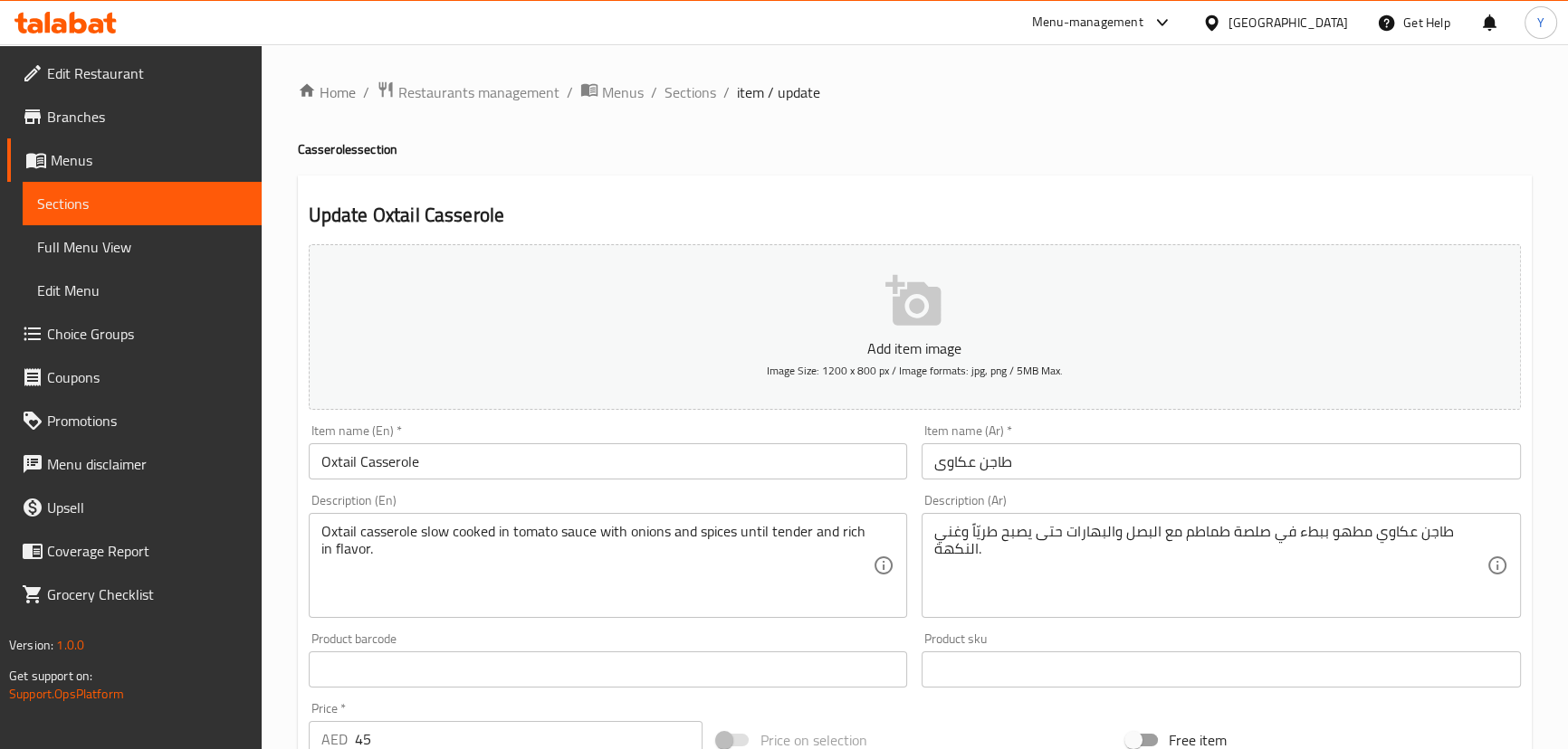
click at [945, 135] on div "Home / Restaurants management / Menus / Sections / item / update Casseroles sec…" at bounding box center [914, 662] width 1234 height 1162
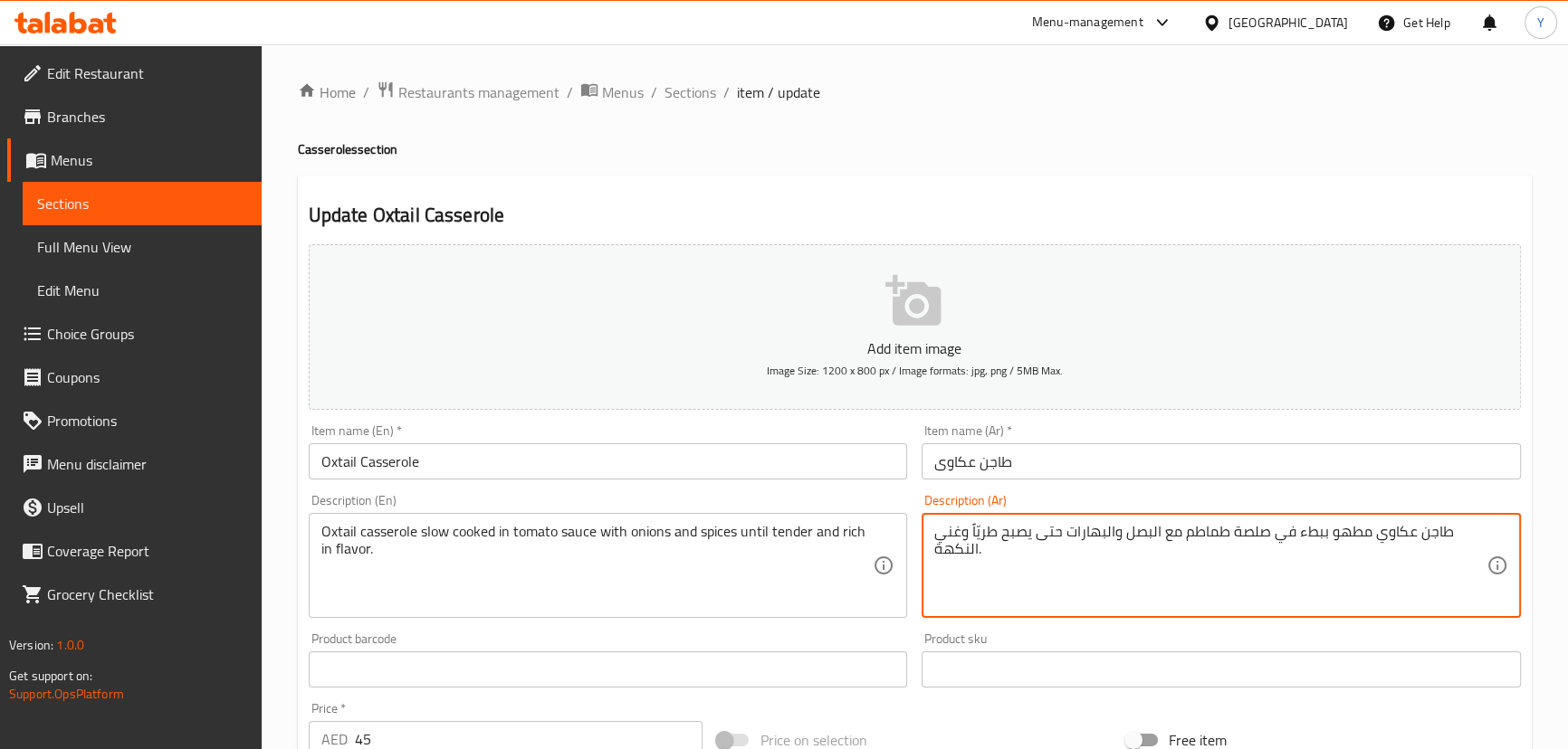
click at [1321, 538] on textarea "طاجن عكاوي مطهو ببطء في صلصة طماطم مع البصل والبهارات حتى يصبح طريّاً وغني النك…" at bounding box center [1210, 565] width 552 height 85
click at [1050, 178] on div "Update Oxtail Casserole Add item image Image Size: 1200 x 800 px / Image format…" at bounding box center [914, 702] width 1234 height 1053
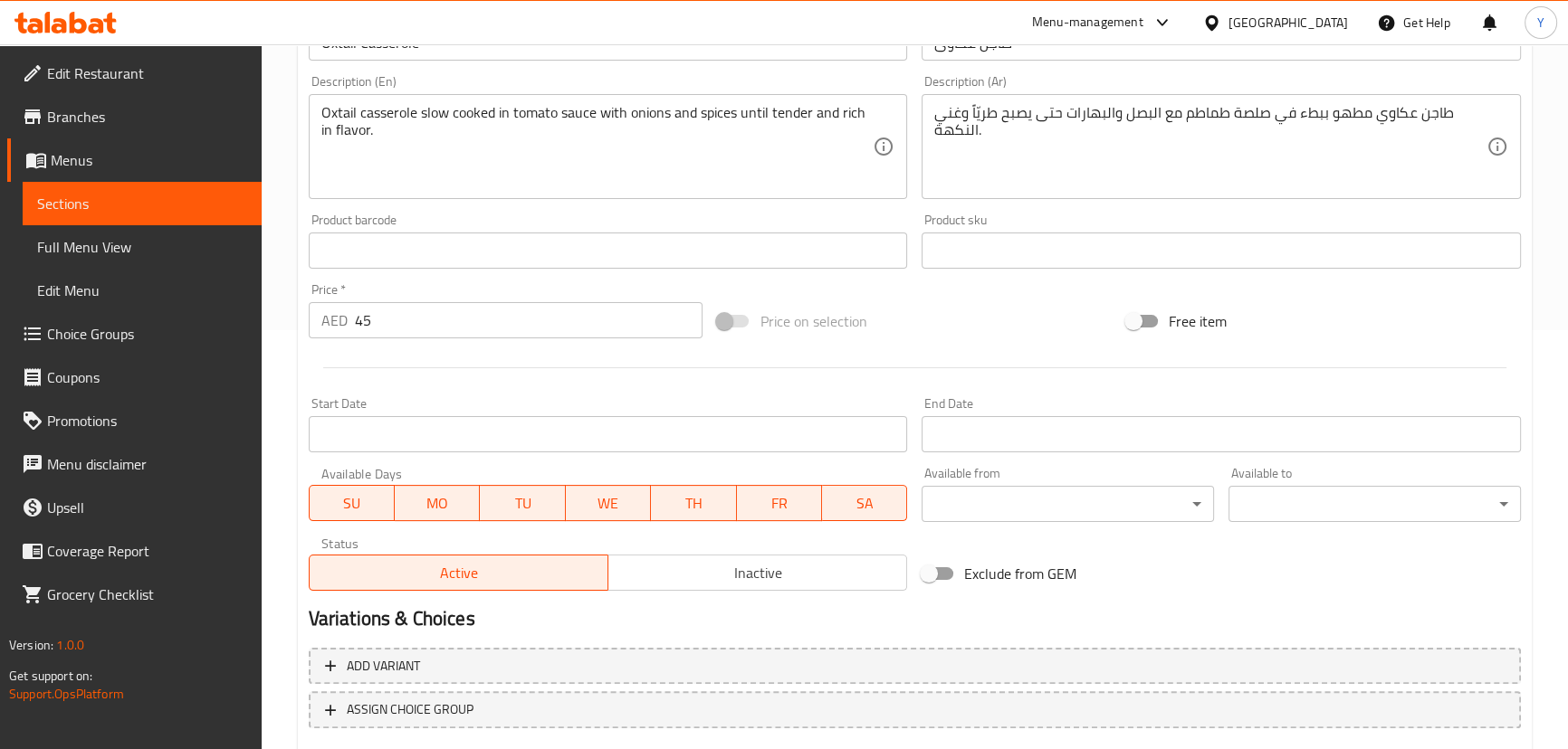
scroll to position [528, 0]
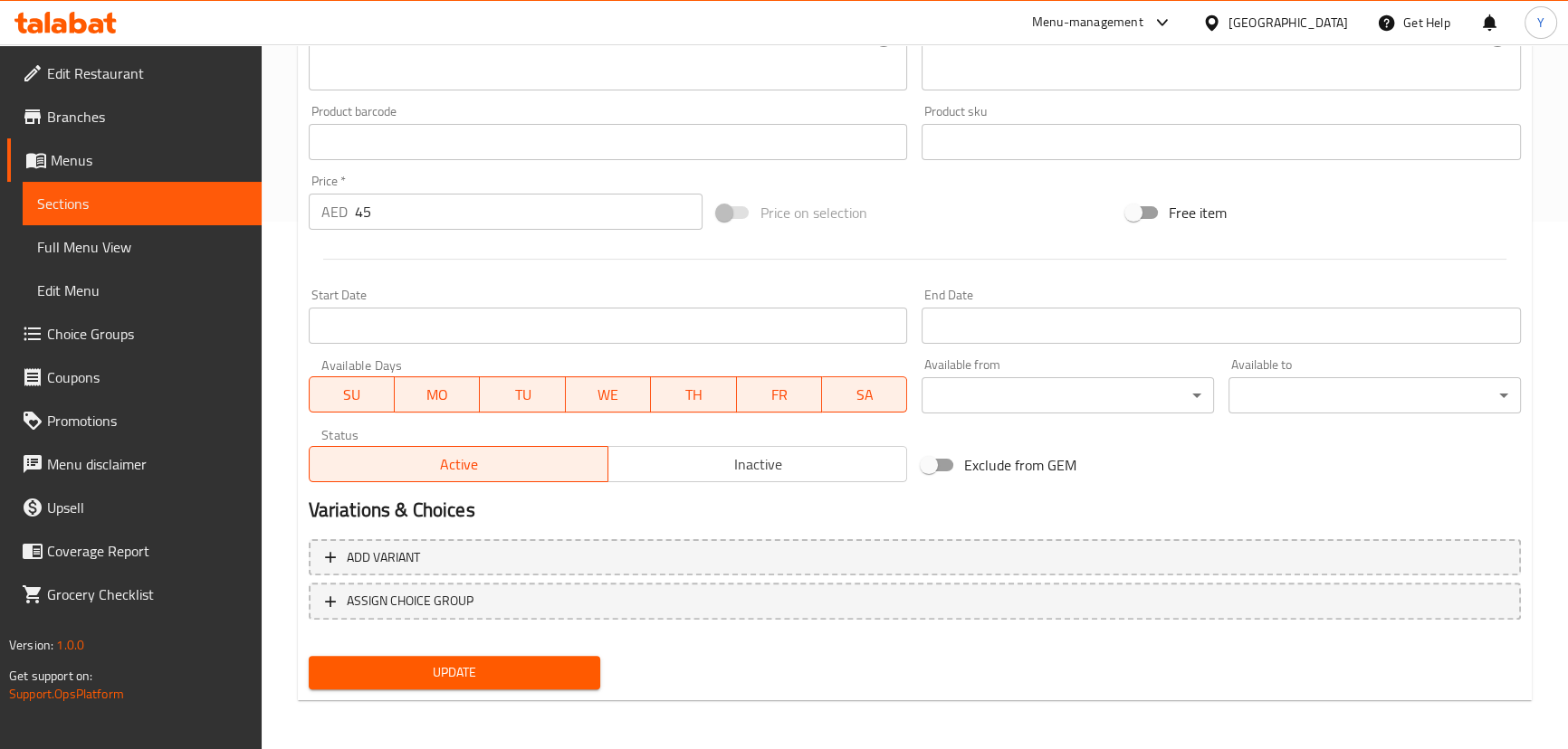
click at [490, 669] on span "Update" at bounding box center [454, 672] width 263 height 22
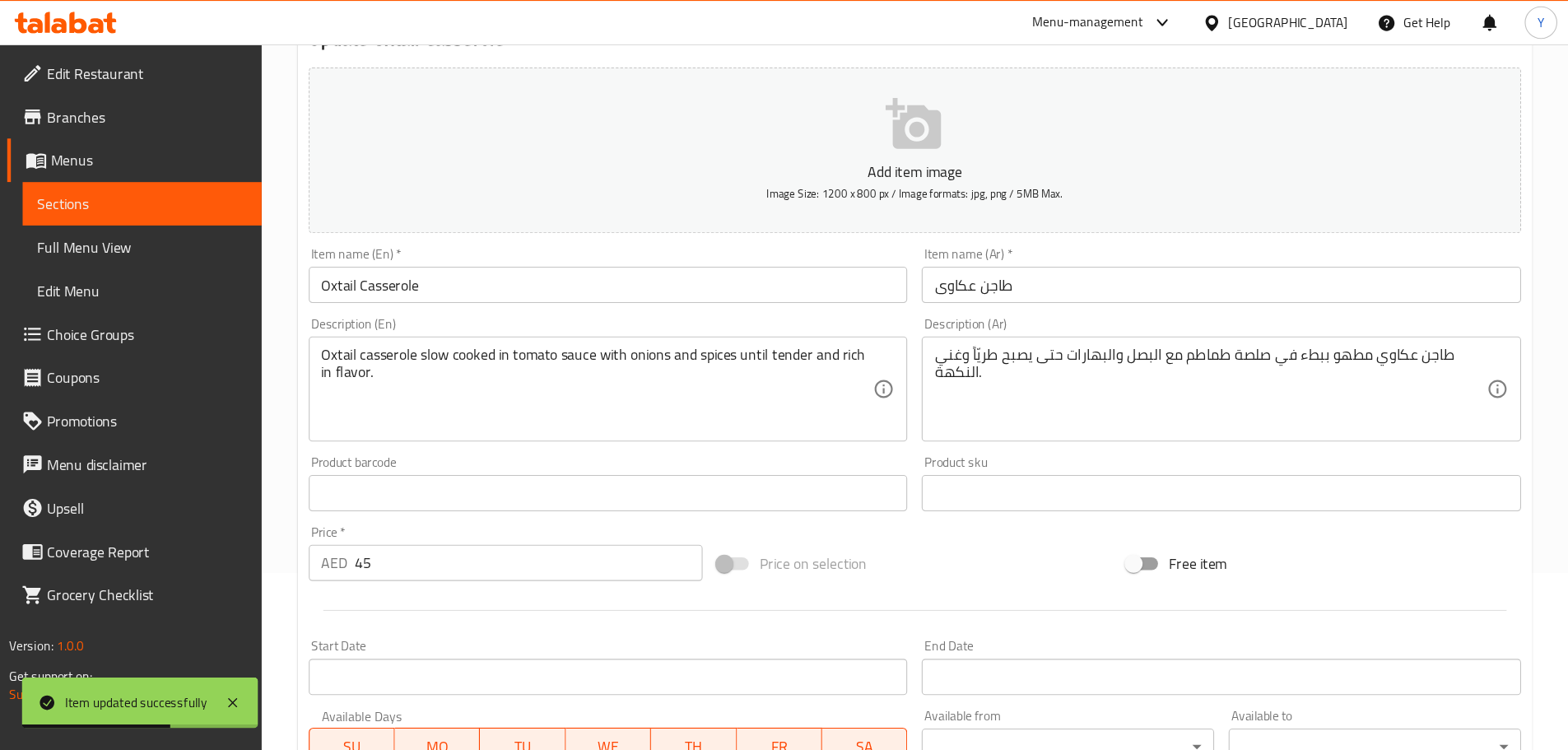
scroll to position [0, 0]
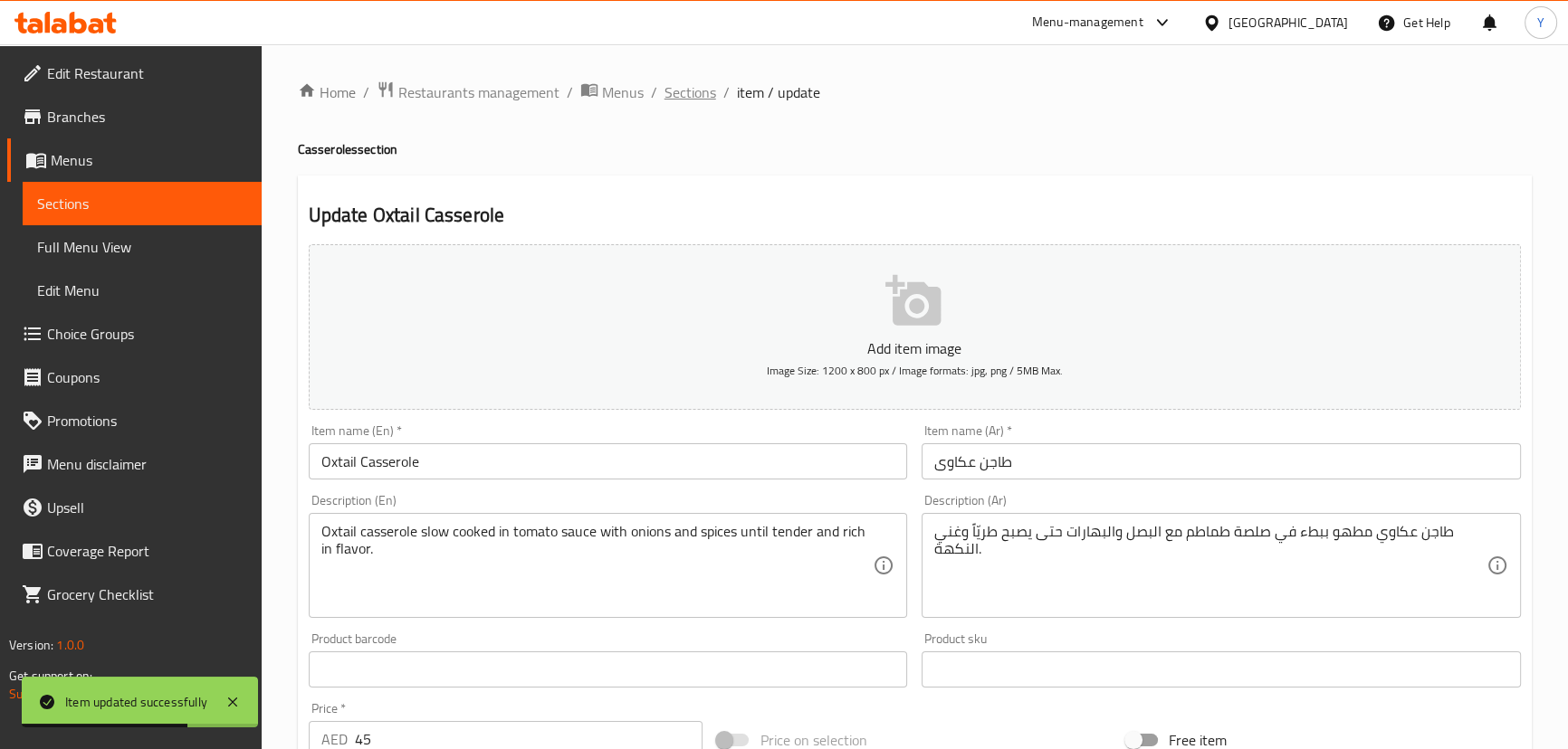
click at [706, 98] on span "Sections" at bounding box center [690, 92] width 52 height 21
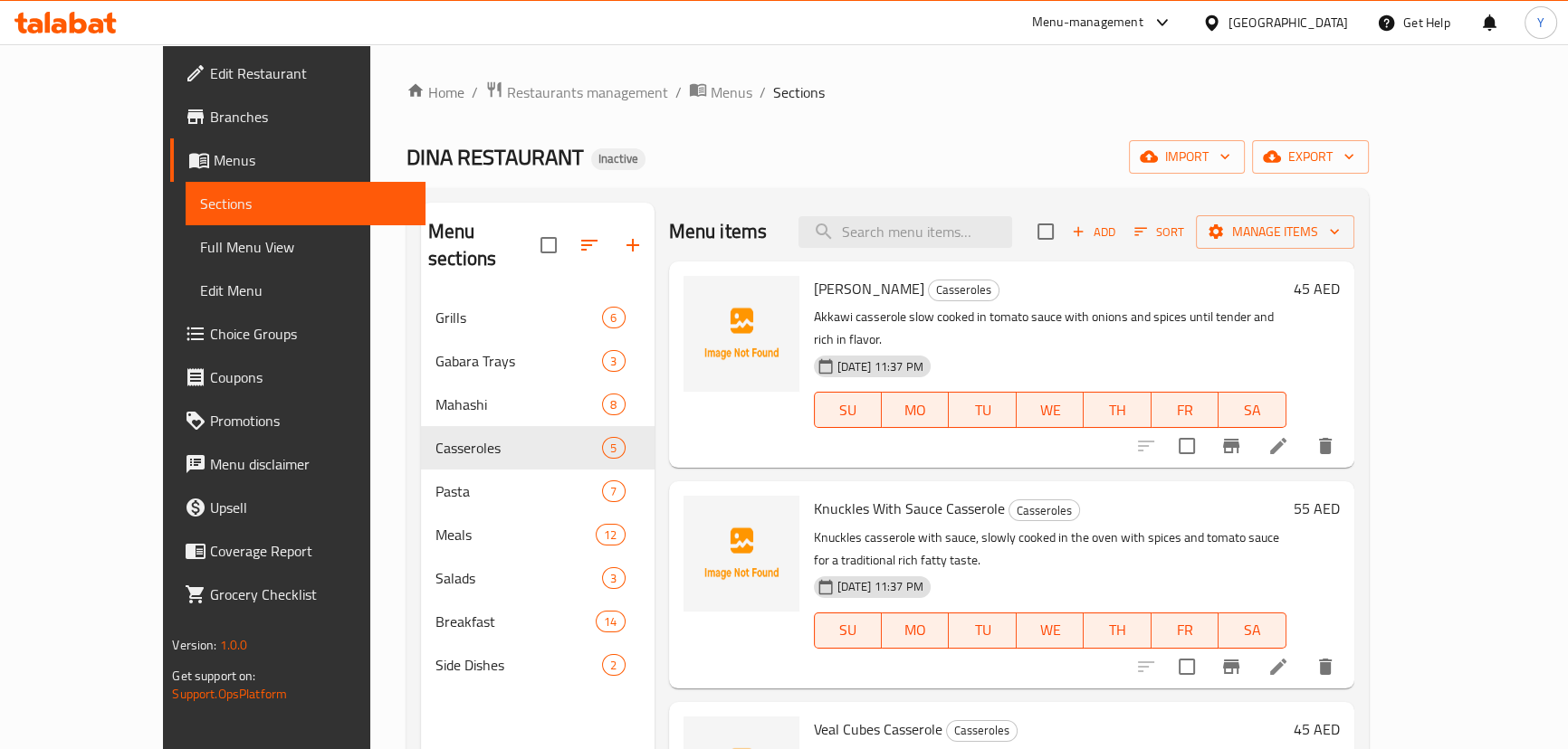
click at [814, 295] on span "Akkawi Casserole" at bounding box center [869, 289] width 111 height 27
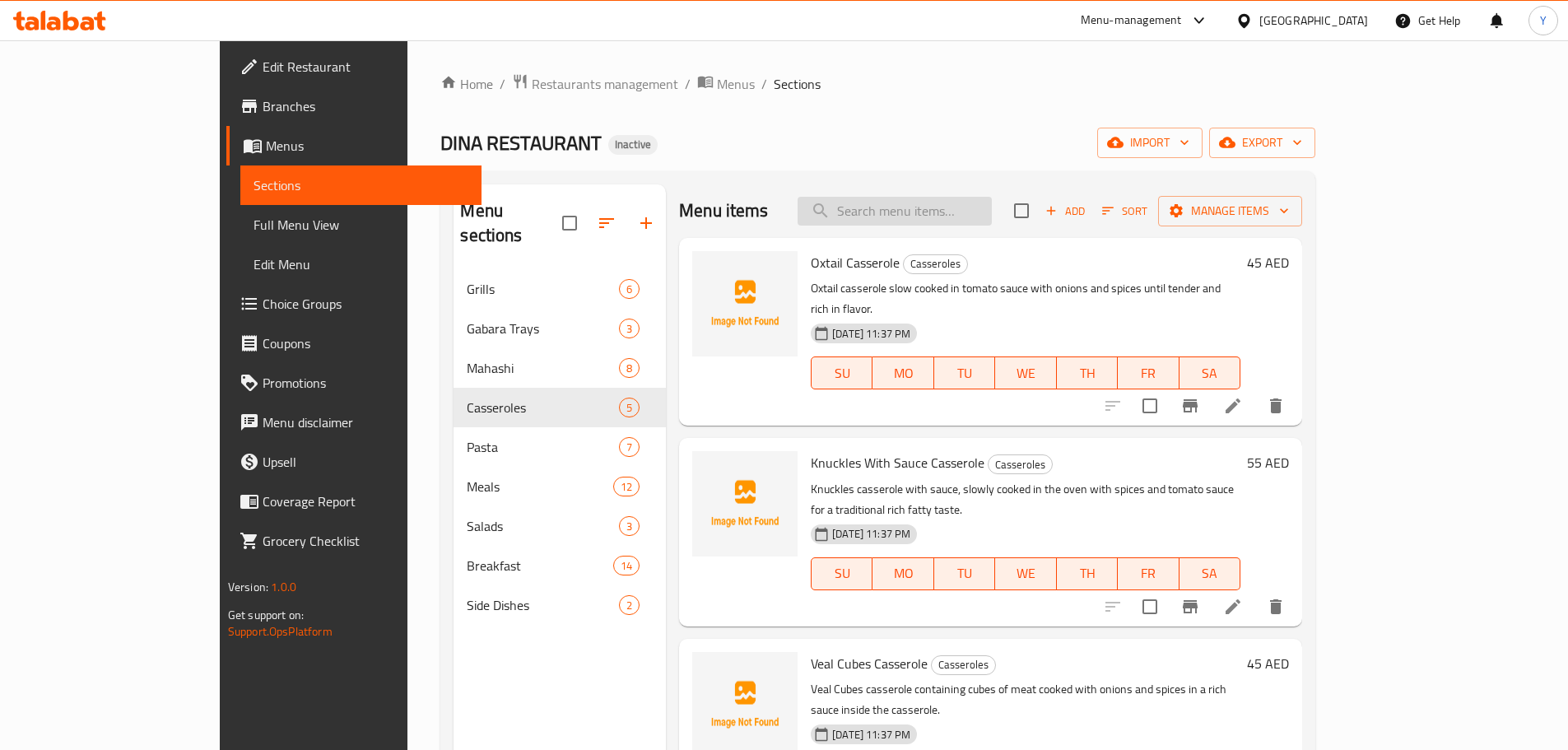
drag, startPoint x: 927, startPoint y: 170, endPoint x: 951, endPoint y: 218, distance: 53.7
click at [937, 186] on div "Home / Restaurants management / Menus / Sections DINA RESTAURANT Inactive impor…" at bounding box center [878, 510] width 875 height 875
click at [954, 223] on input "search" at bounding box center [894, 211] width 194 height 29
paste input "Stuffed Pigeons"
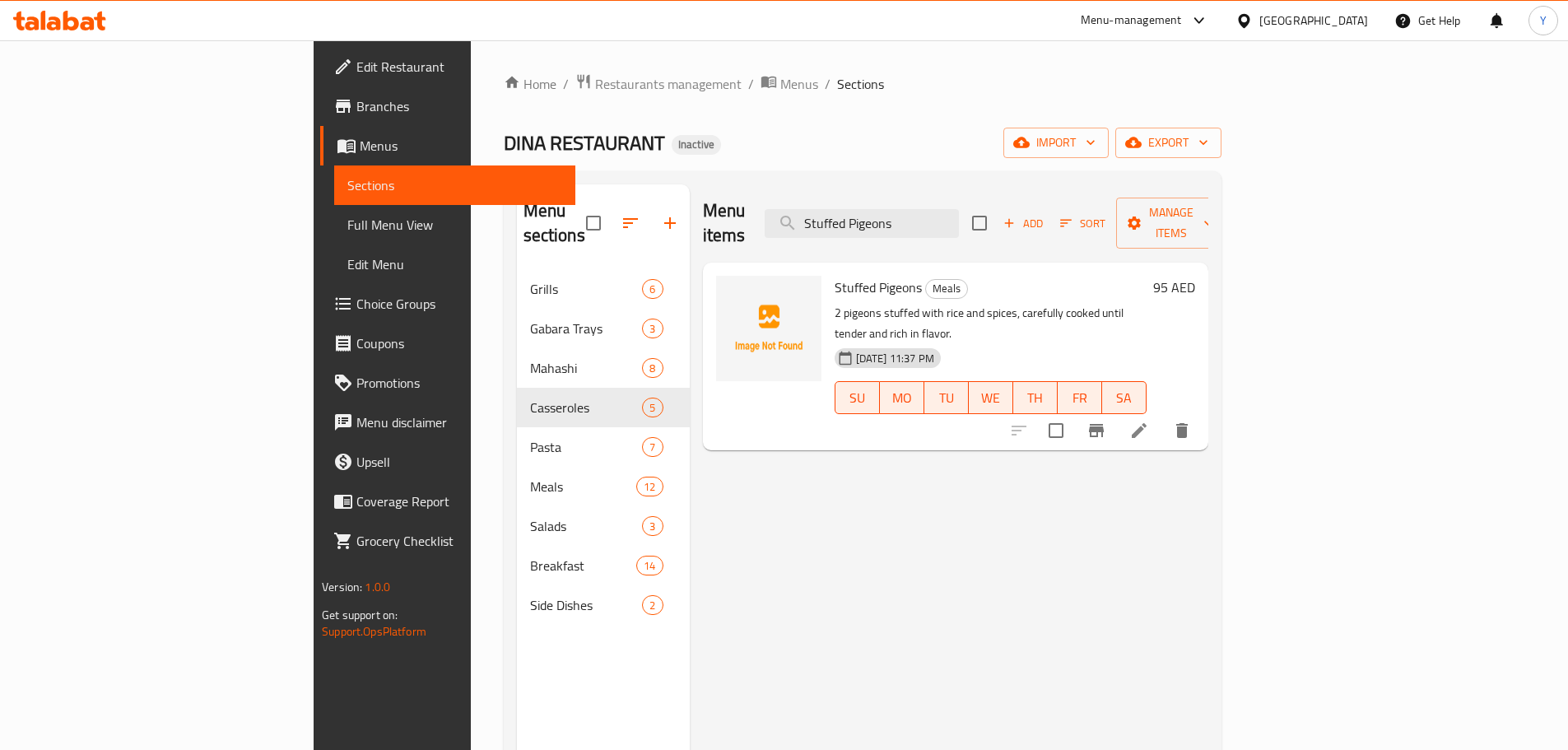
type input "Stuffed Pigeons"
click at [1162, 416] on li at bounding box center [1139, 431] width 46 height 30
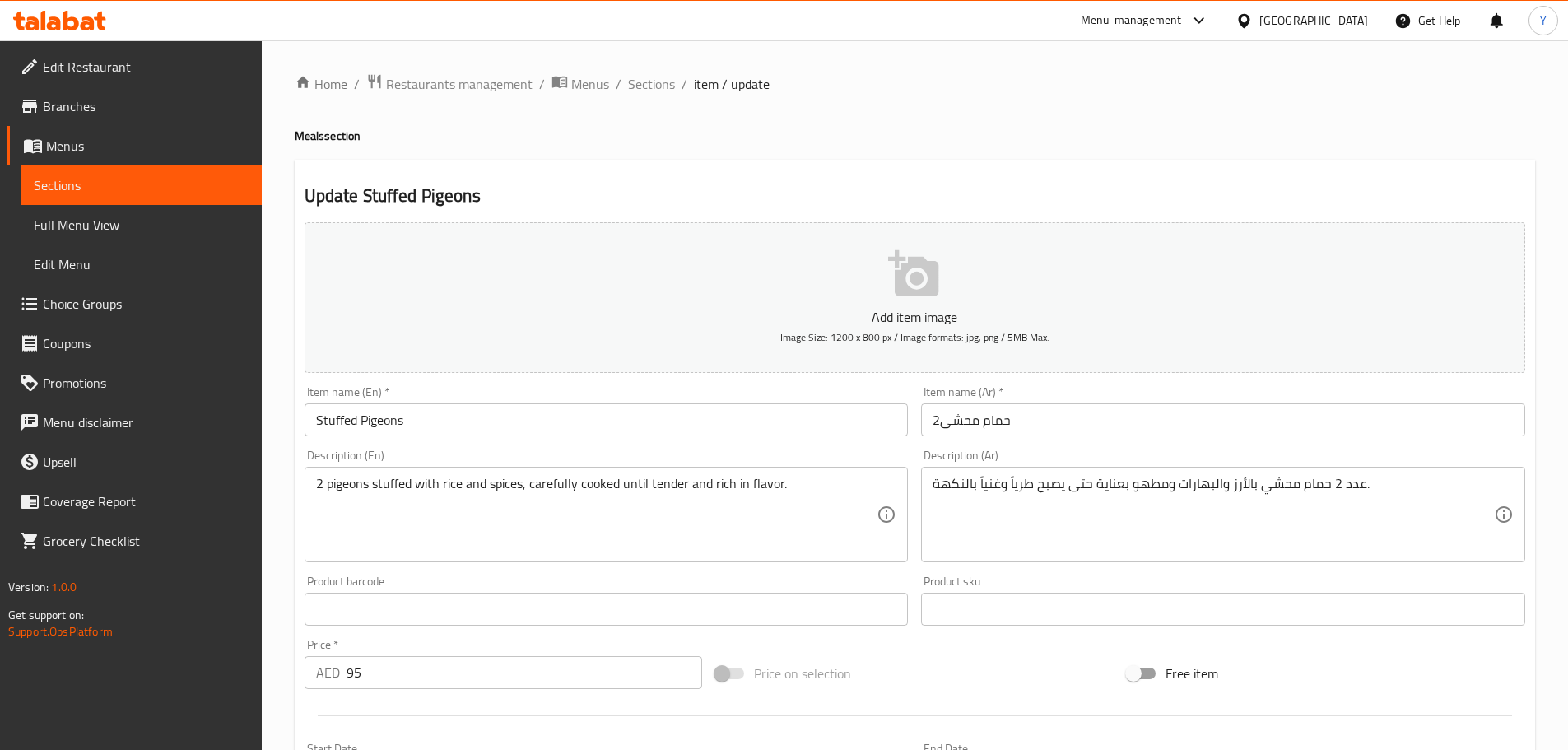
click at [1168, 395] on div "Item name (Ar)   * 2حمام محشى Item name (Ar) *" at bounding box center [1223, 411] width 605 height 50
click at [1163, 413] on input "2حمام محشى" at bounding box center [1223, 419] width 605 height 33
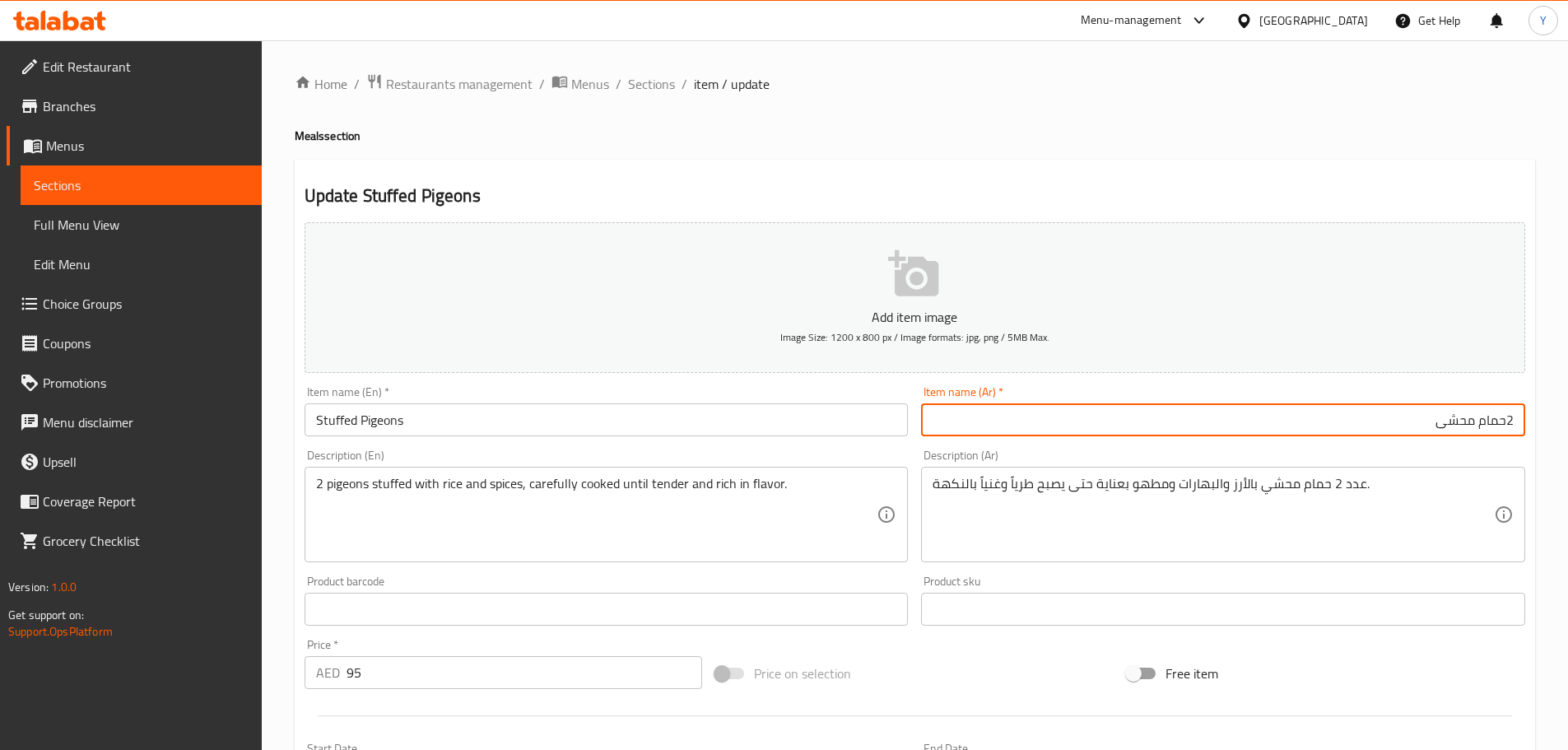
click at [1425, 463] on html "​ Menu-management United Arab Emirates Get Help Y Edit Restaurant Branches Menu…" at bounding box center [784, 375] width 1568 height 750
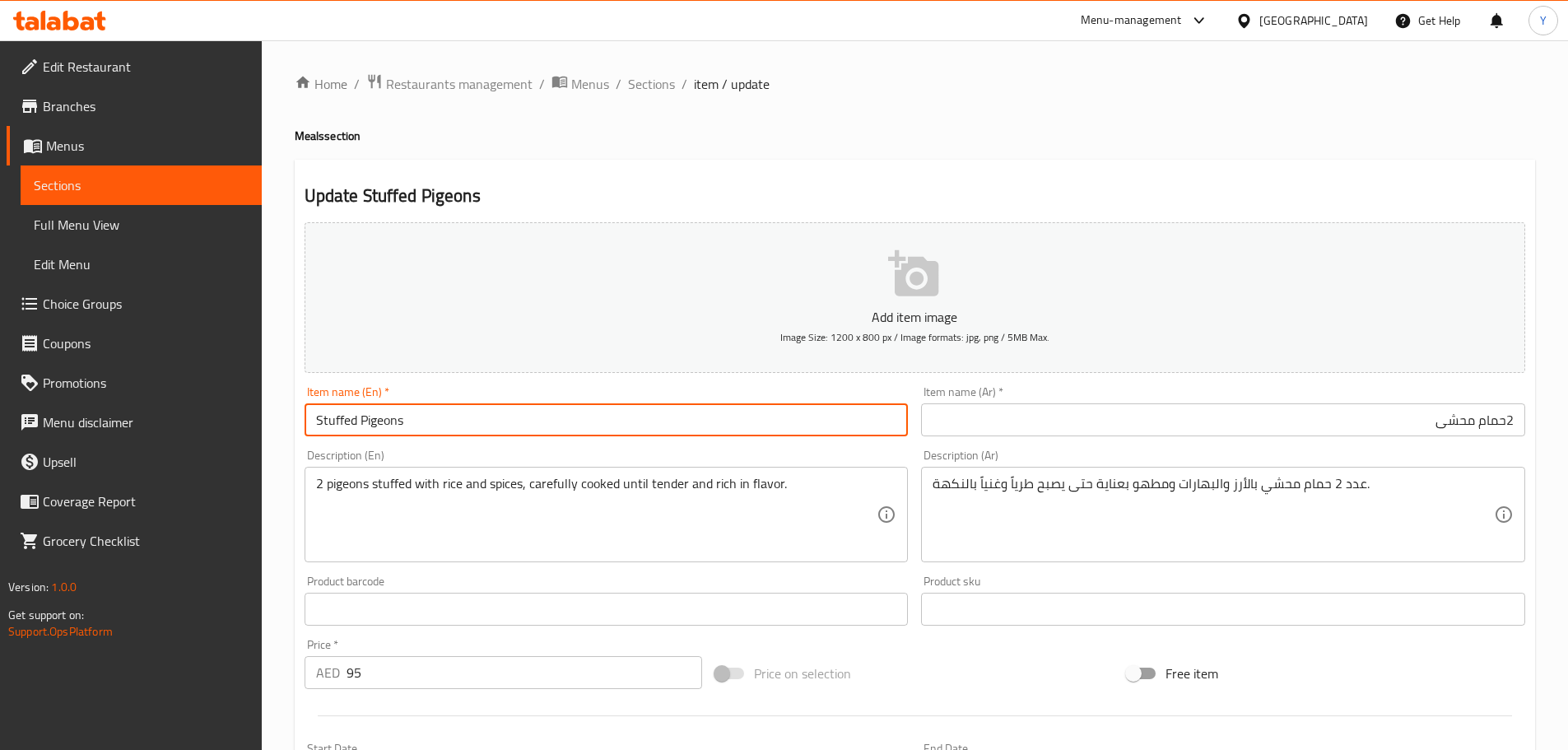
click at [728, 422] on input "Stuffed Pigeons" at bounding box center [607, 419] width 605 height 33
click at [733, 425] on input "Stuffed Pigeons" at bounding box center [607, 419] width 605 height 33
click at [318, 417] on input "Stuffed Pigeons" at bounding box center [607, 419] width 605 height 33
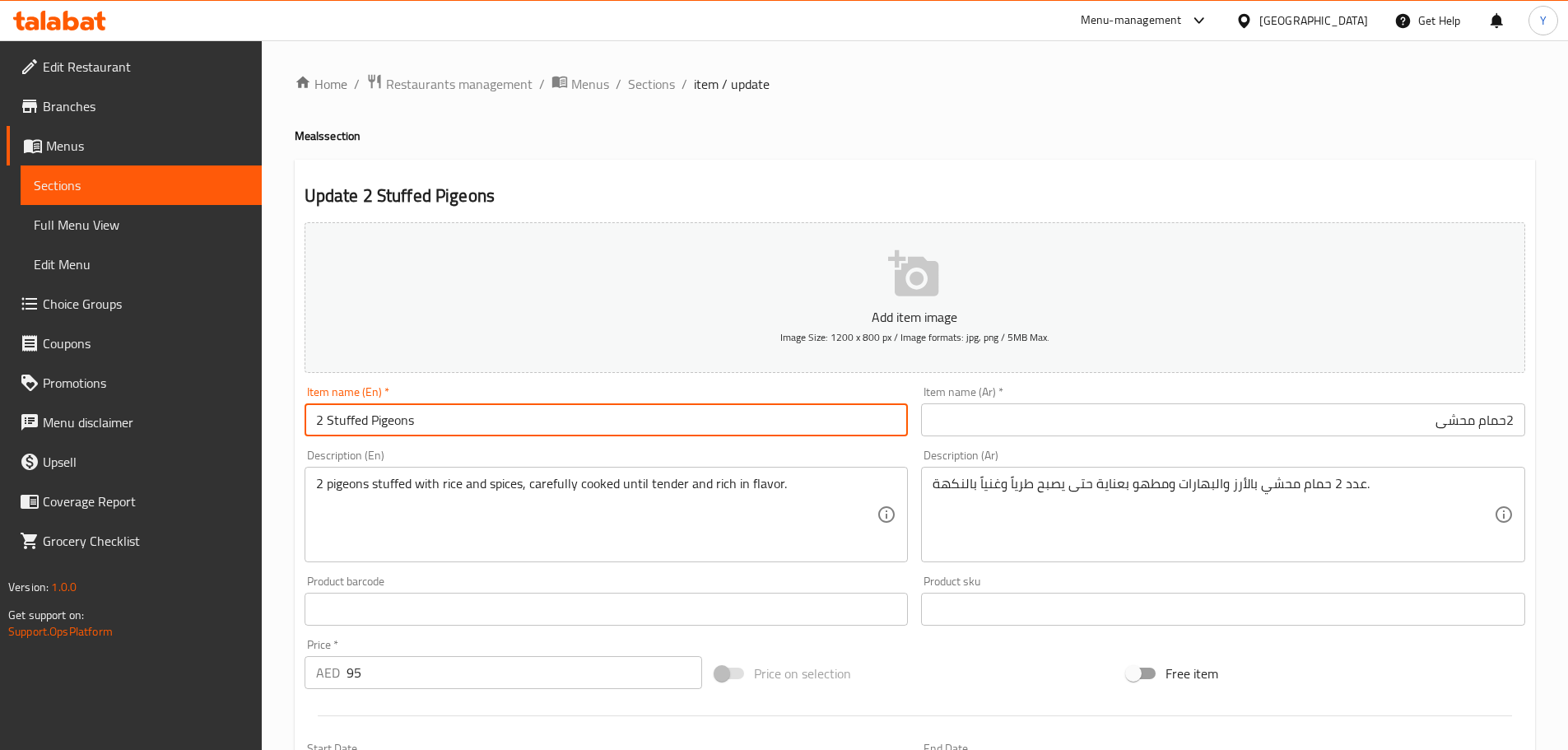
type input "2 Stuffed Pigeons"
click at [1425, 421] on input "2حمام محشى" at bounding box center [1223, 419] width 605 height 33
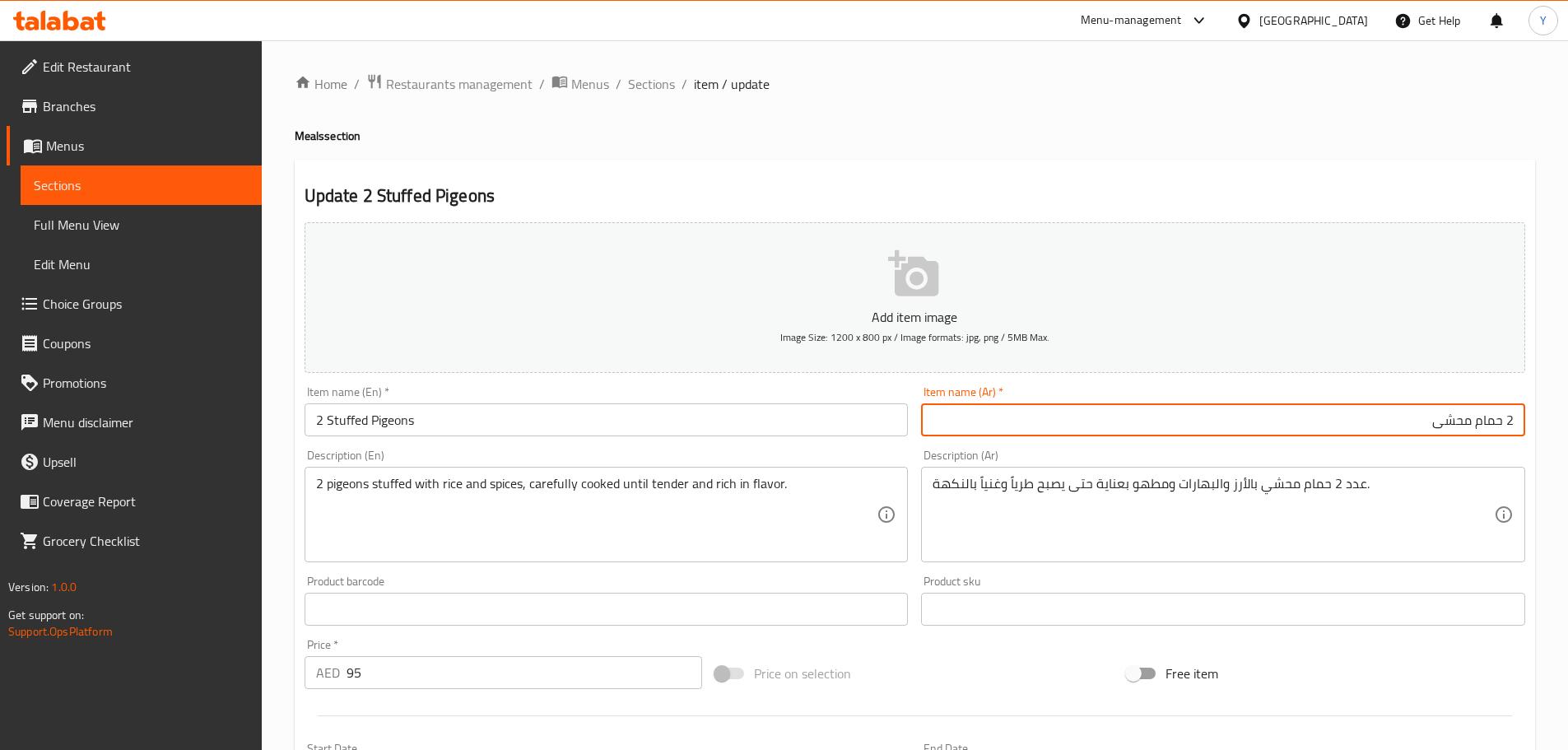
type input "2 حمام محشى"
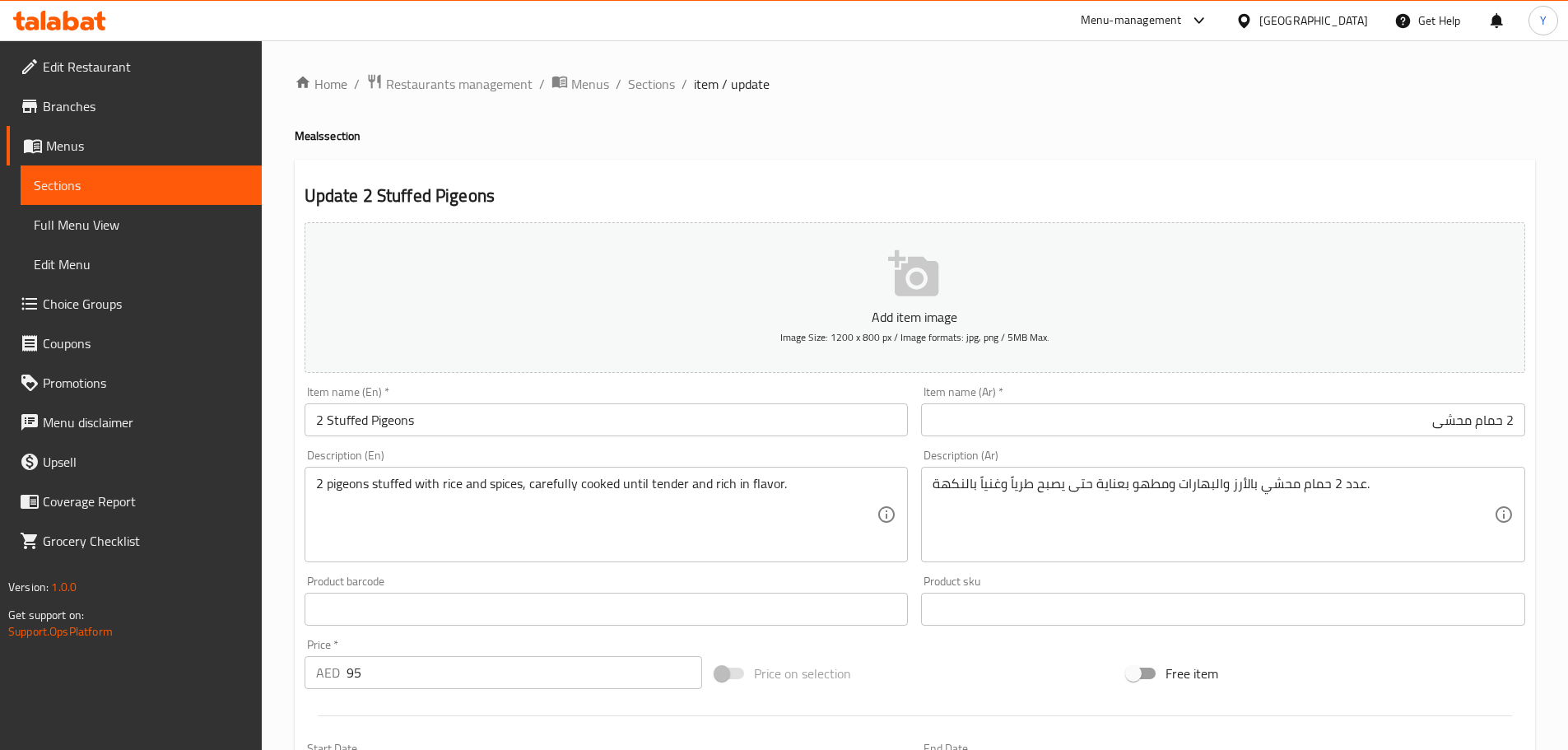
click at [1357, 191] on h2 "Update 2 Stuffed Pigeons" at bounding box center [915, 196] width 1221 height 25
click at [1109, 129] on h4 "Meals section" at bounding box center [914, 135] width 1240 height 17
click at [1156, 137] on h4 "Meals section" at bounding box center [914, 135] width 1240 height 17
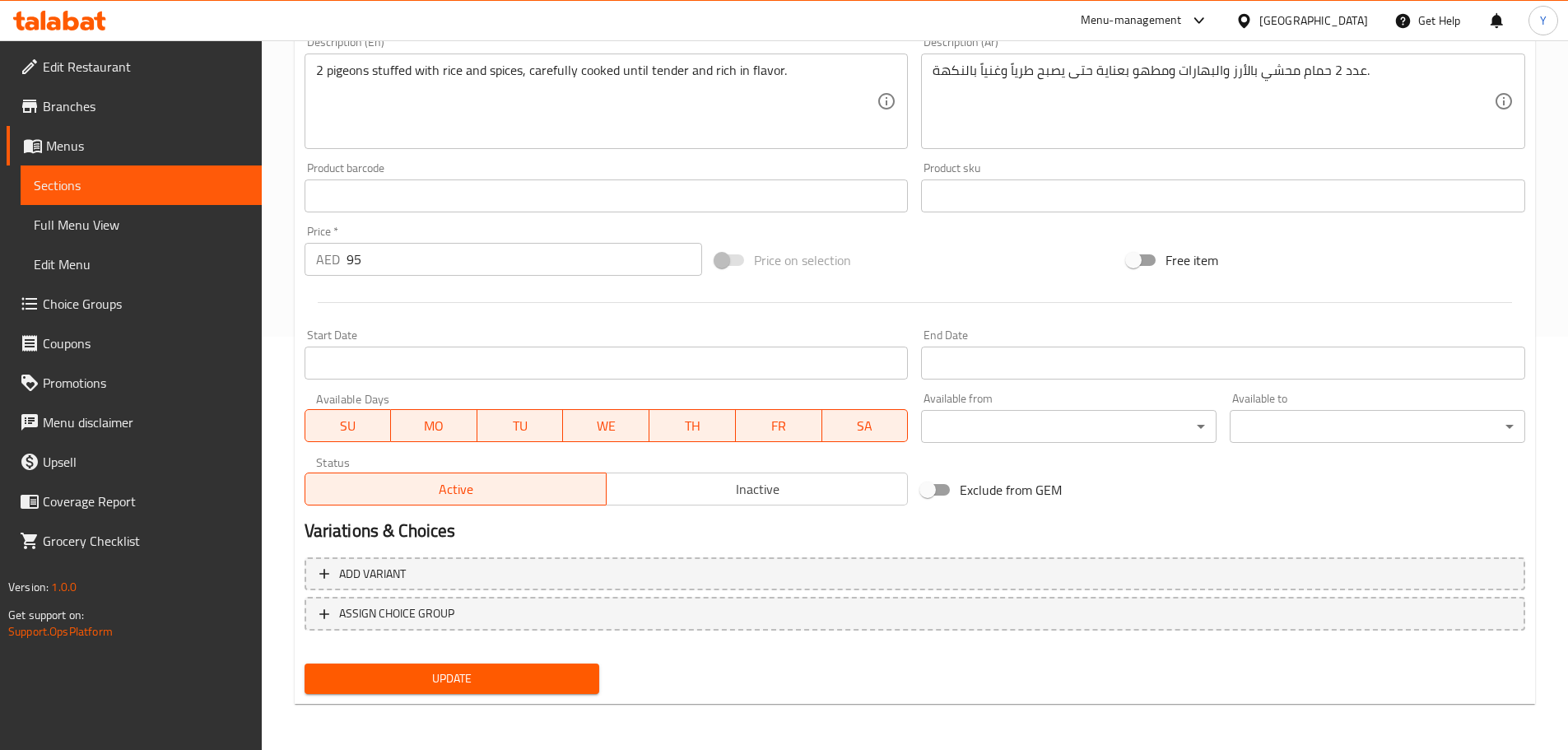
click at [550, 663] on div "Update" at bounding box center [452, 678] width 308 height 43
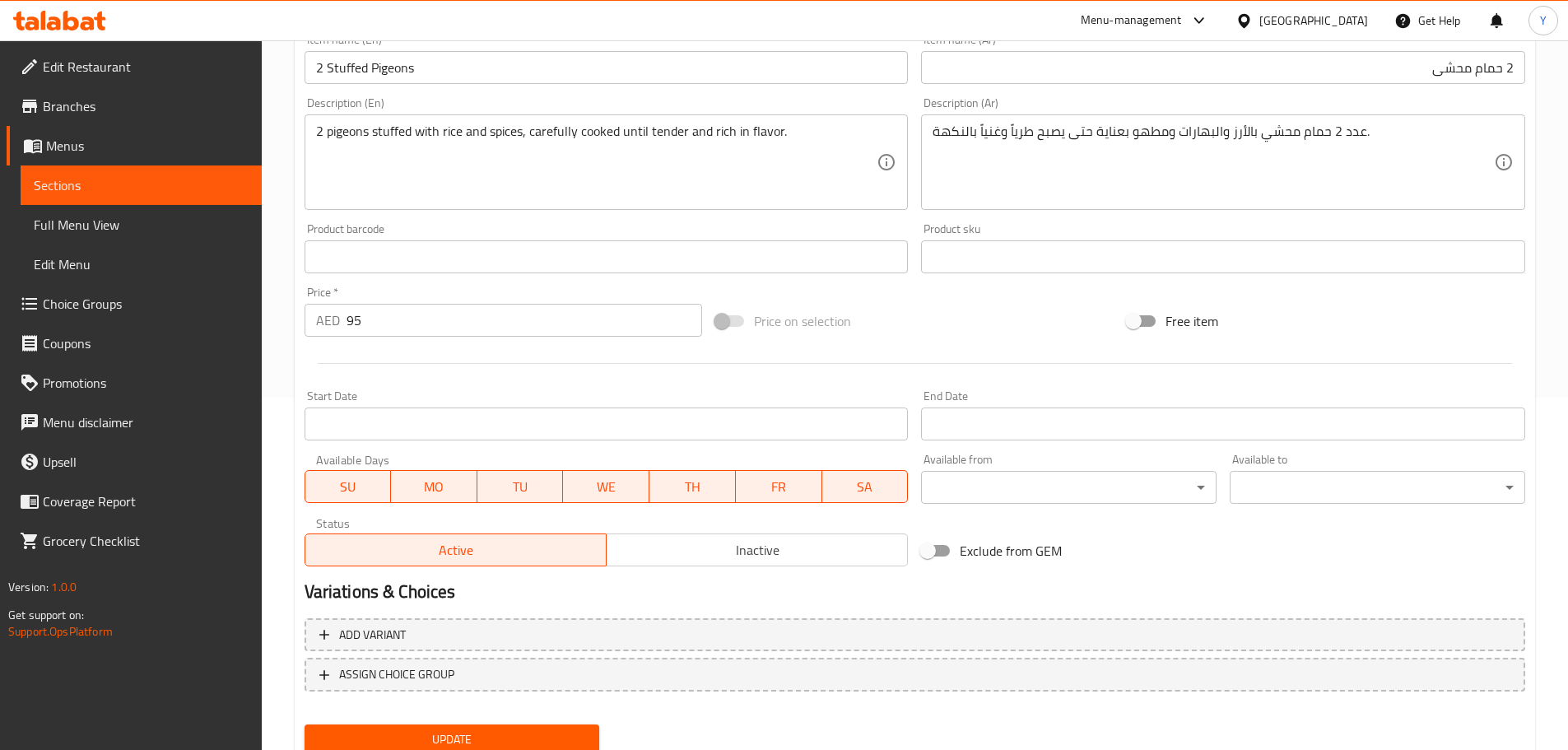
scroll to position [413, 0]
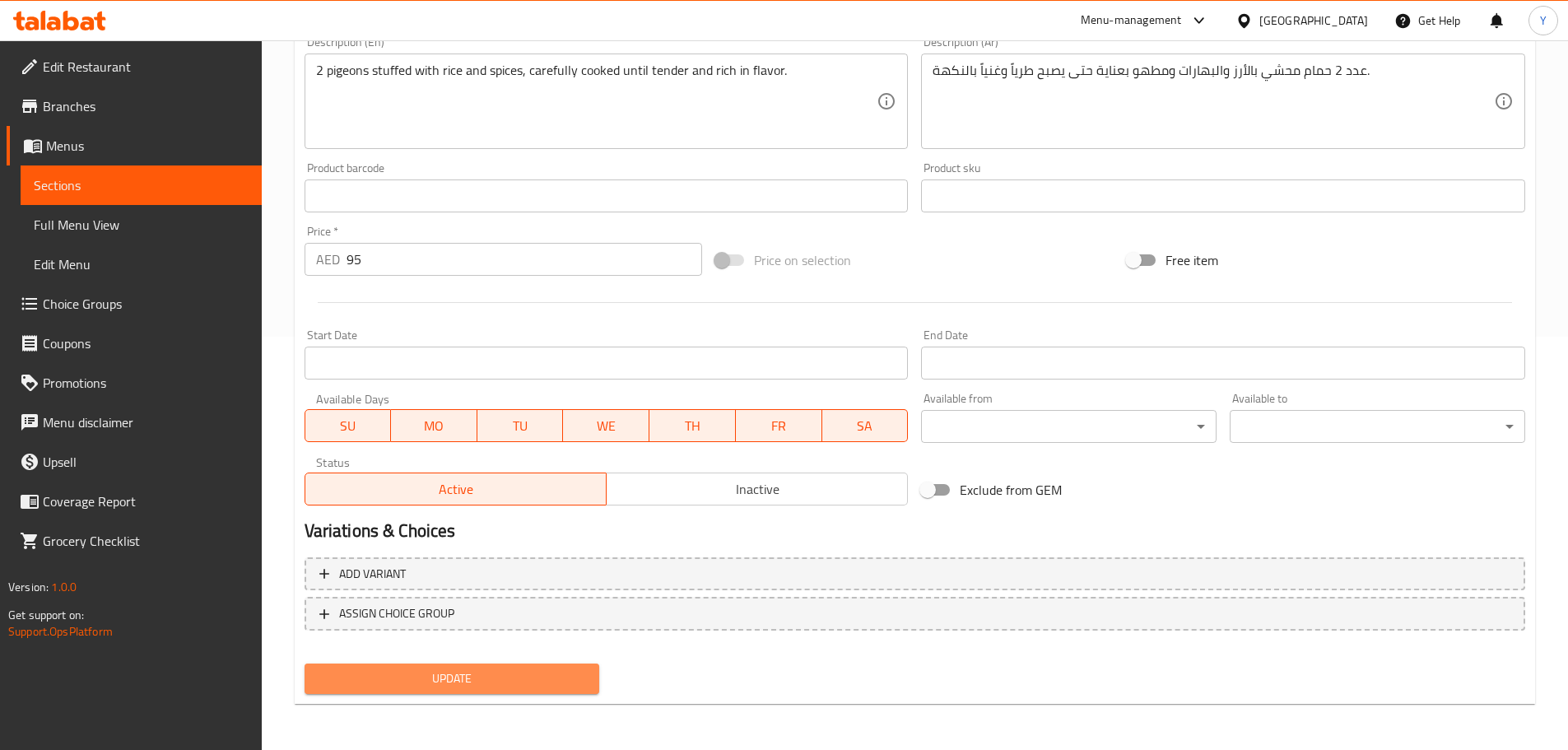
click at [524, 681] on span "Update" at bounding box center [452, 678] width 270 height 20
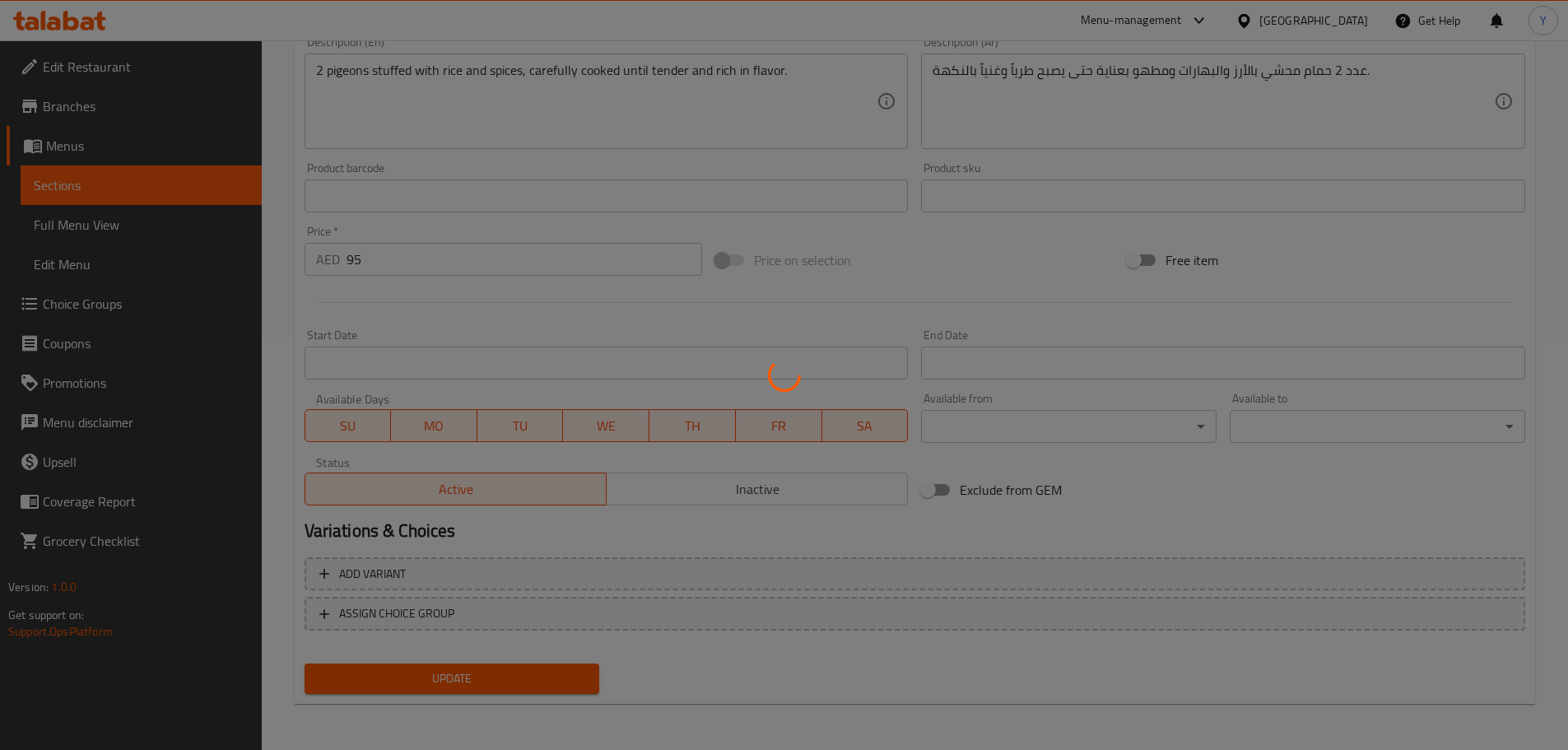
scroll to position [0, 0]
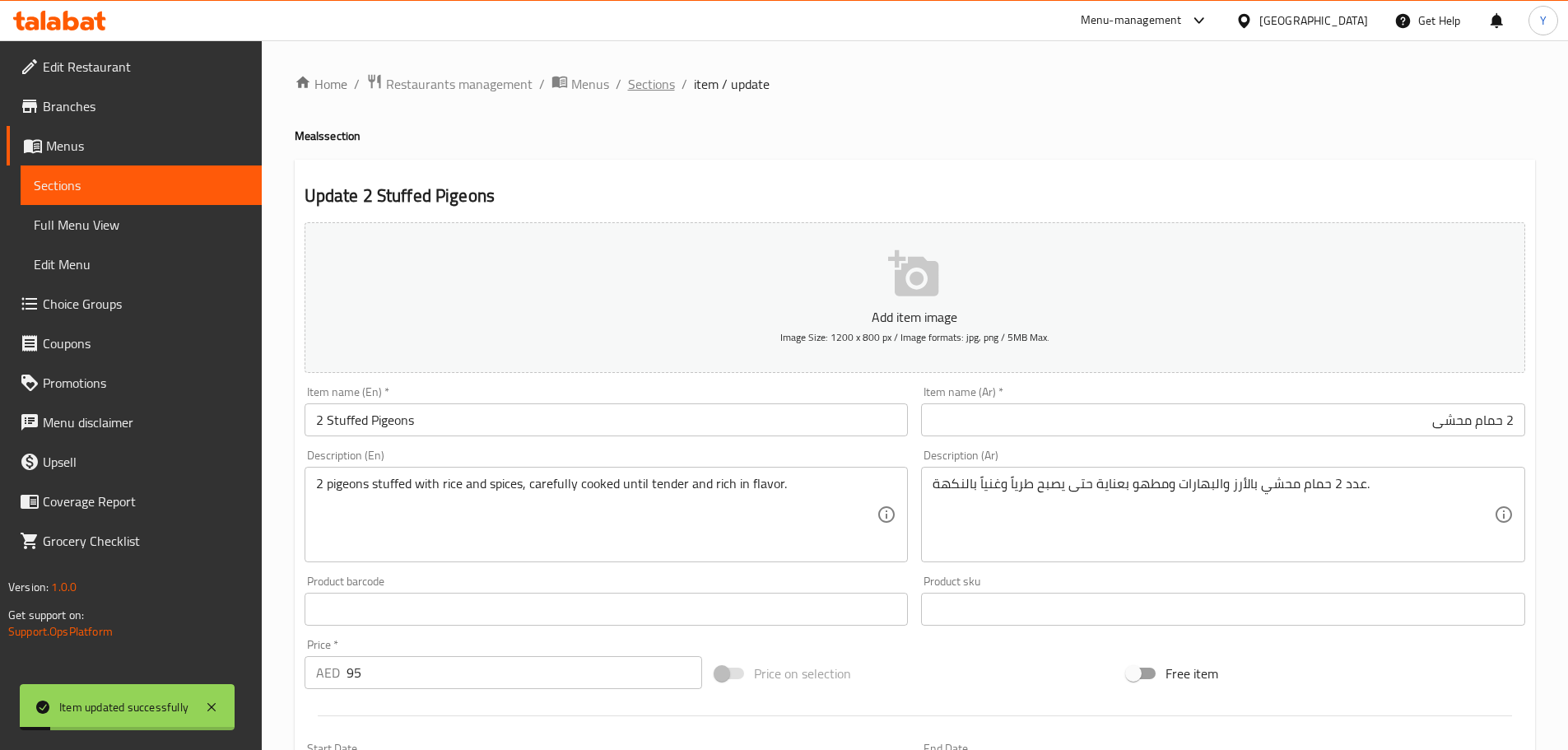
click at [659, 87] on span "Sections" at bounding box center [651, 84] width 47 height 19
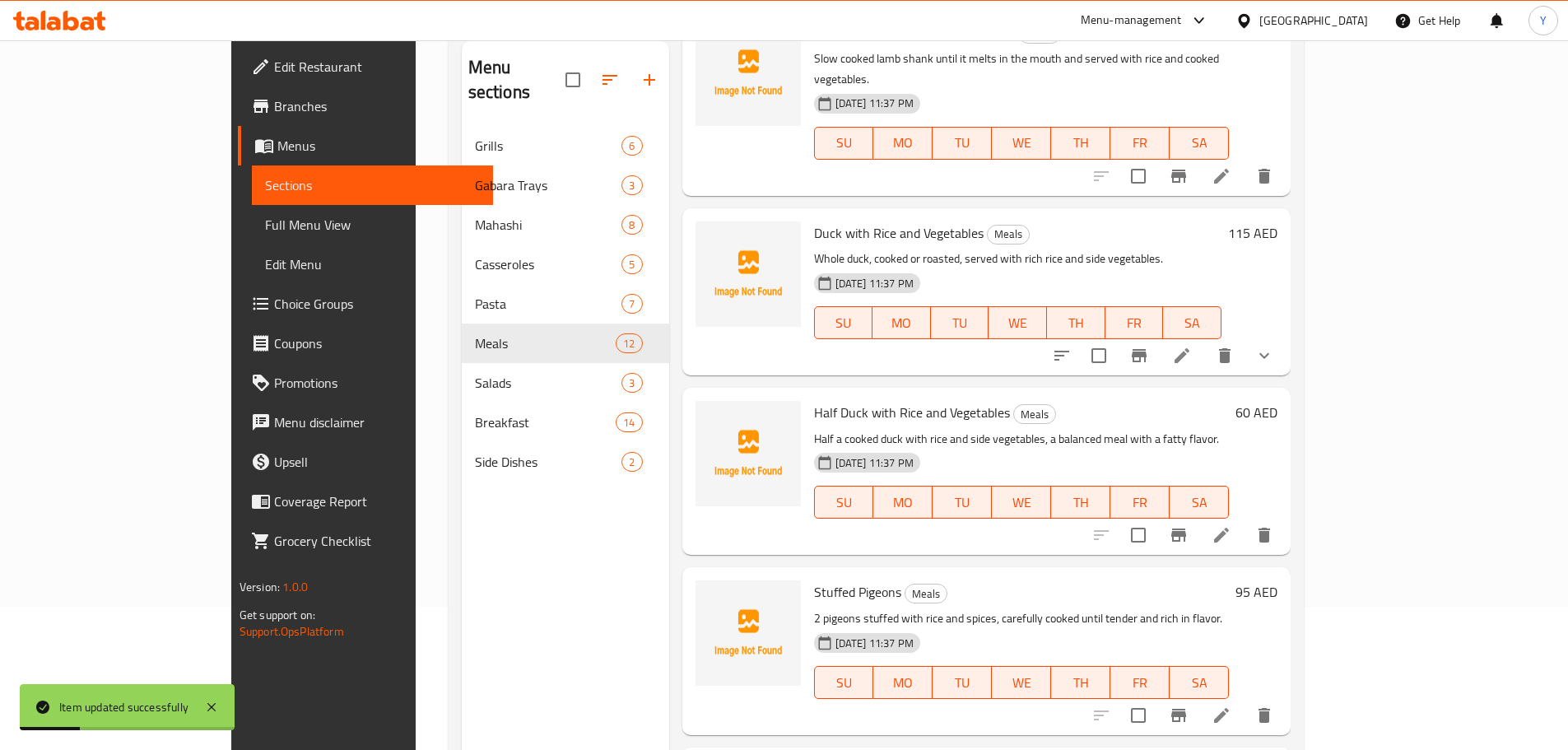
scroll to position [231, 0]
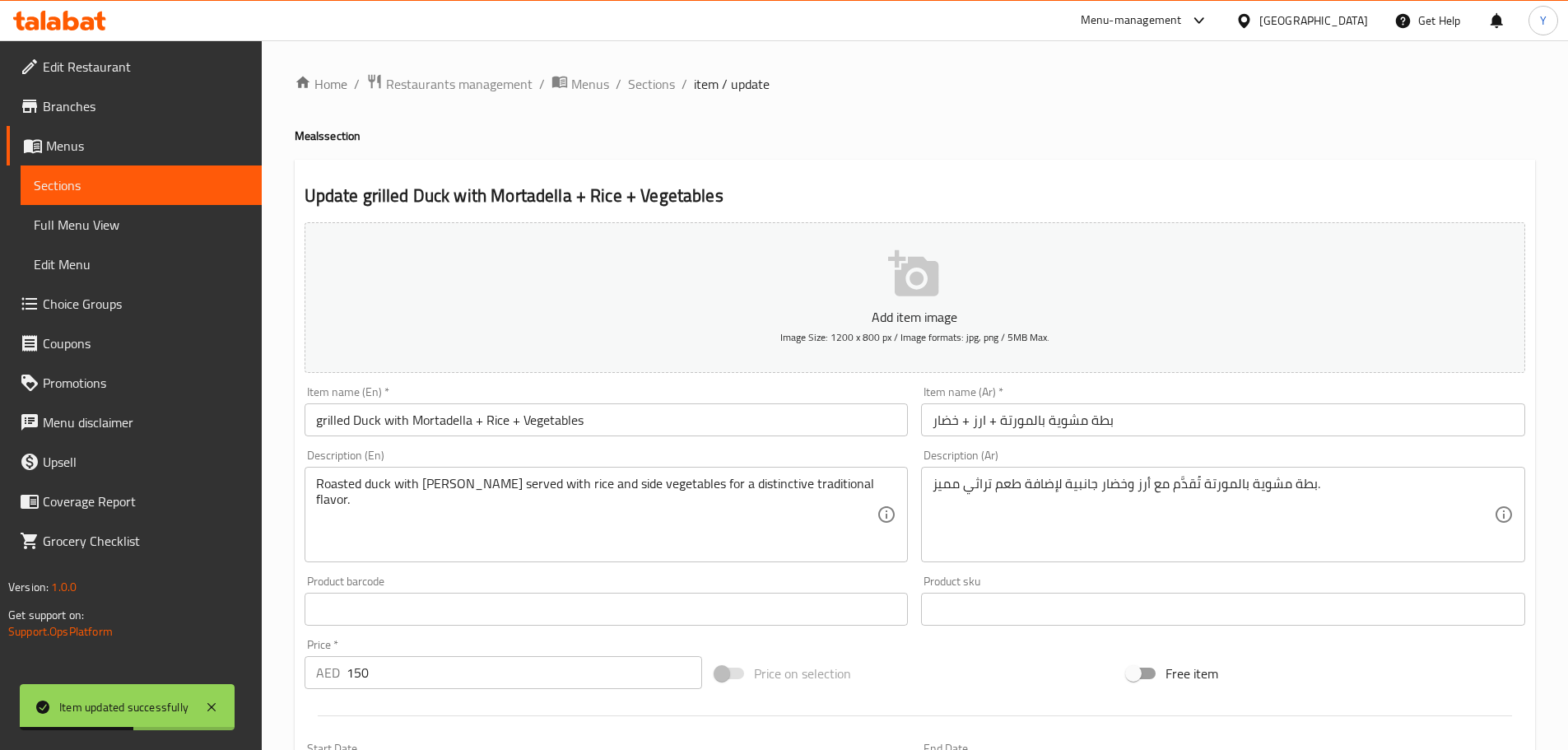
click at [1080, 168] on div "Update grilled Duck with Mortadella + Rice + Vegetables Add item image Image Si…" at bounding box center [914, 639] width 1240 height 959
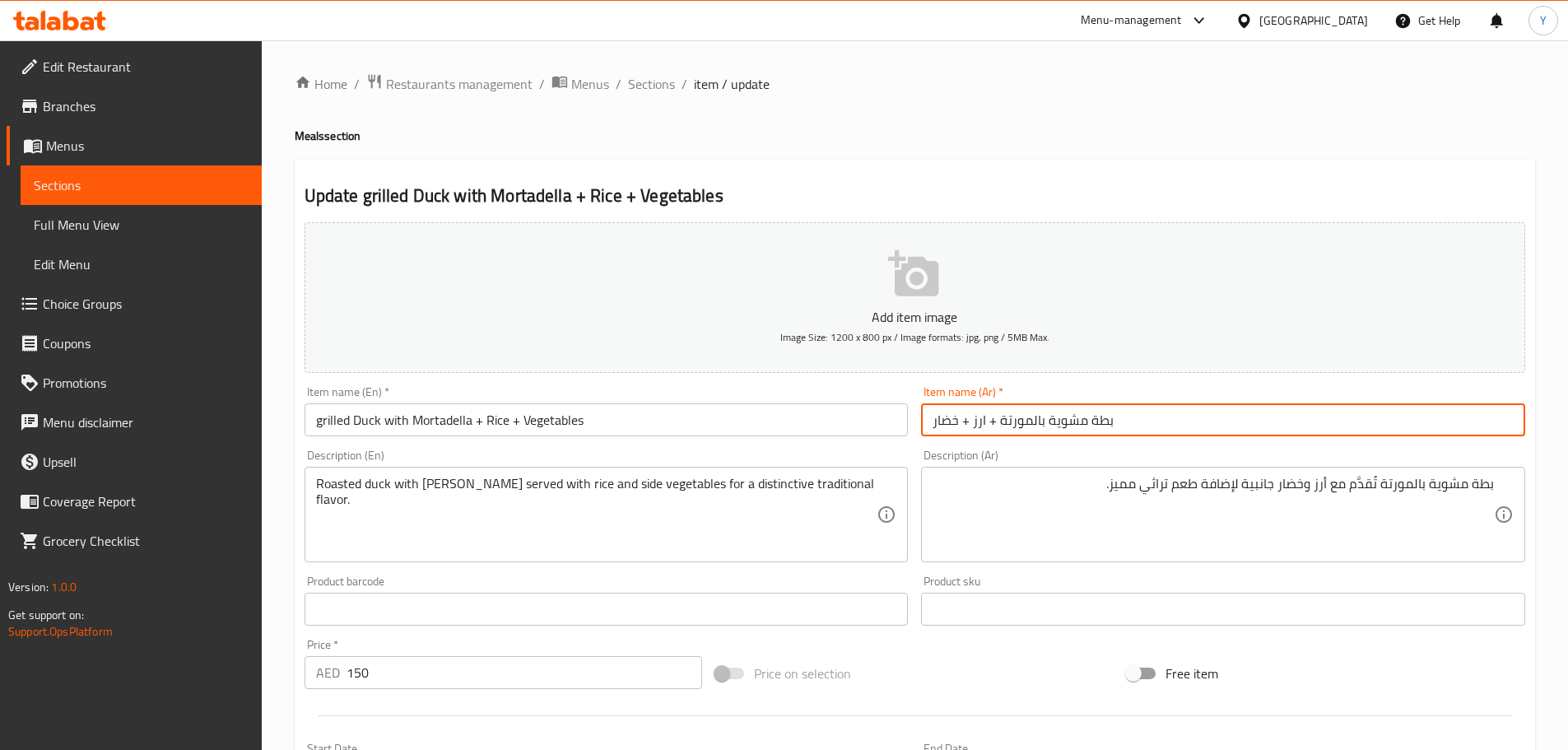
drag, startPoint x: 1030, startPoint y: 422, endPoint x: 1001, endPoint y: 422, distance: 29.0
click at [1001, 422] on input "بطة مشوية بالمورتة + ارز + خضار" at bounding box center [1223, 419] width 605 height 33
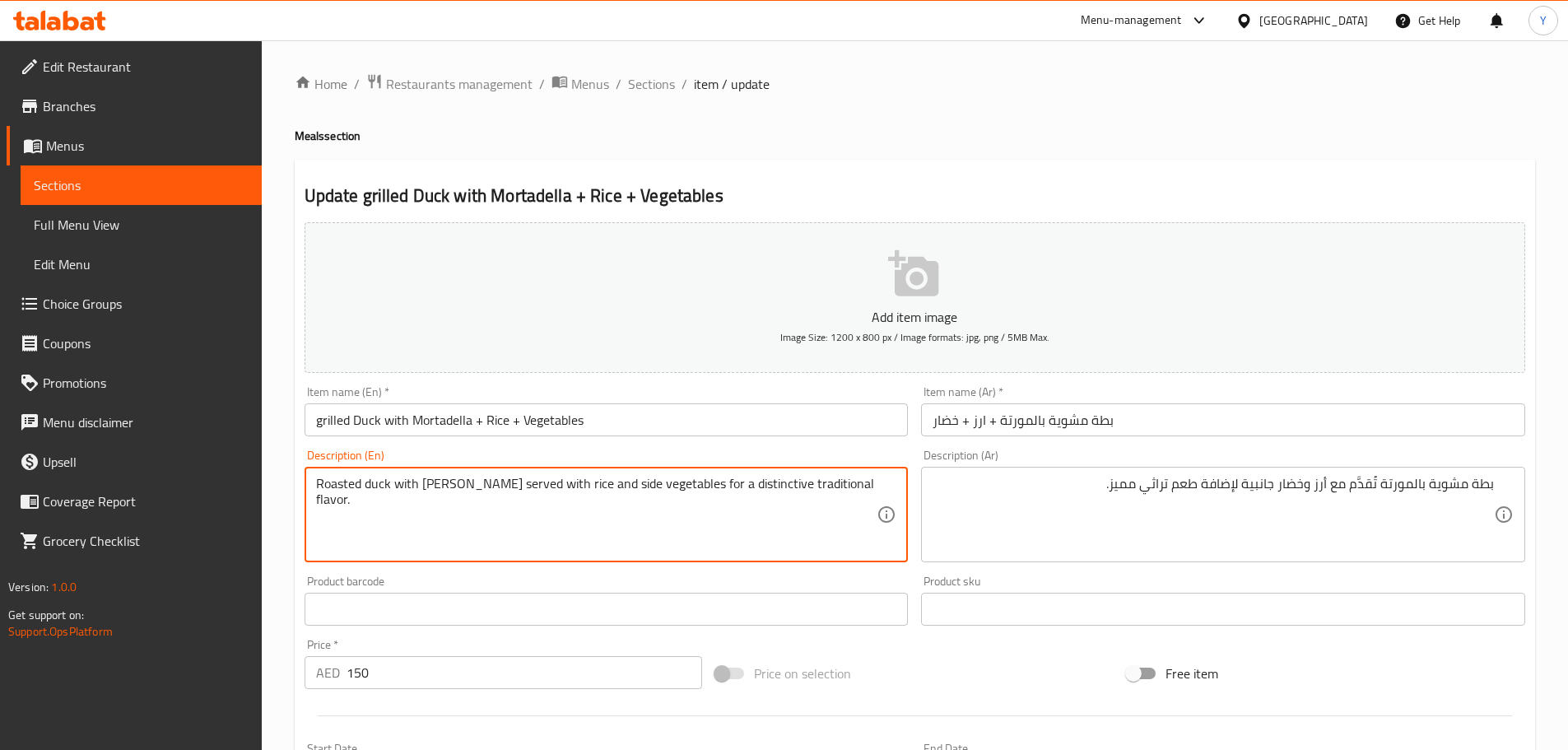
click at [438, 484] on textarea "Roasted duck with mortadella served with rice and side vegetables for a distinc…" at bounding box center [597, 515] width 561 height 78
paste textarea "Mort"
type textarea "Roasted duck with [PERSON_NAME] served with rice and side vegetables for a dist…"
click at [432, 425] on input "grilled Duck with Mortadella + Rice + Vegetables" at bounding box center [607, 419] width 605 height 33
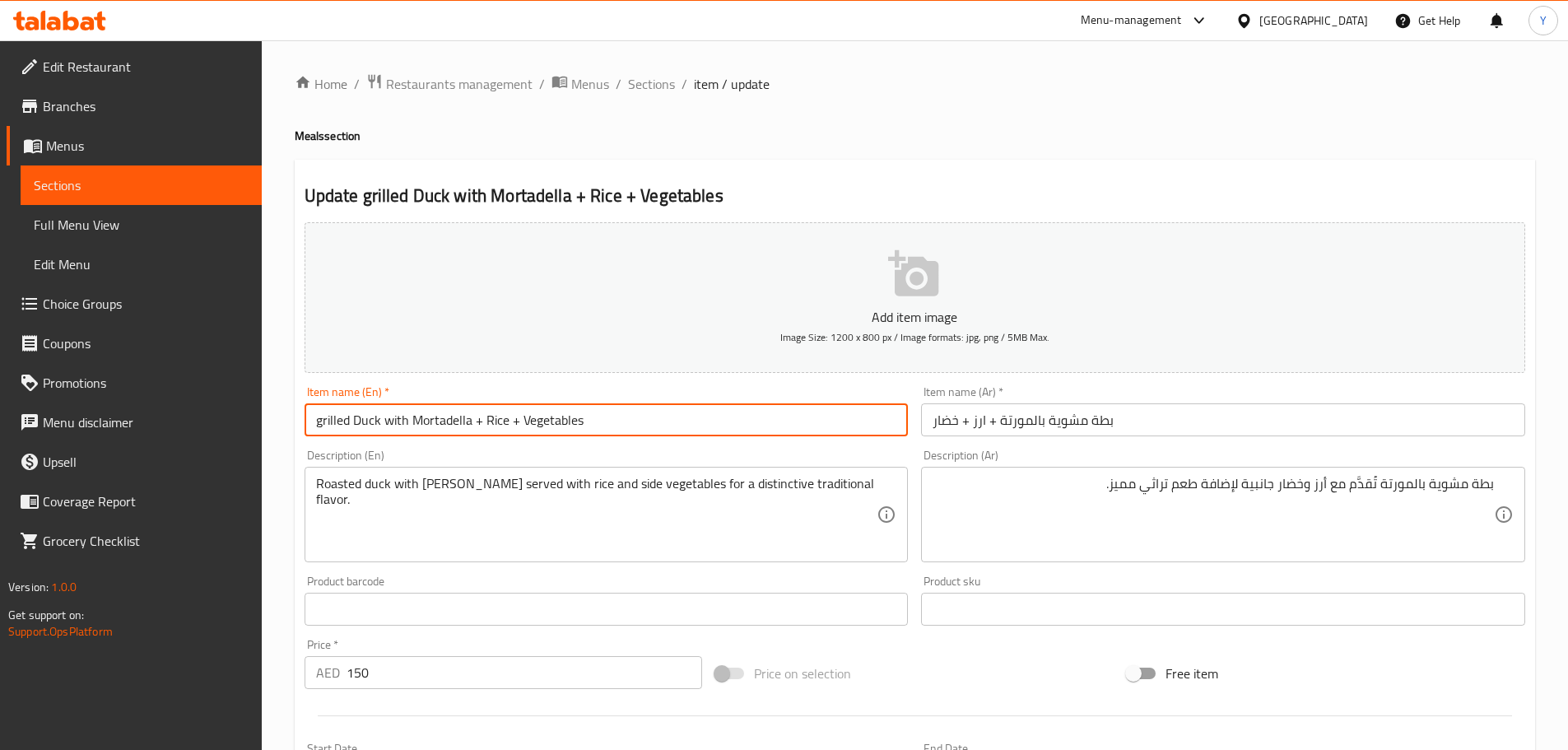
click at [432, 425] on input "grilled Duck with Mortadella + Rice + Vegetables" at bounding box center [607, 419] width 605 height 33
paste input "text"
type input "grilled Duck with Morta + Rice + Vegetables"
click at [980, 120] on div "Home / Restaurants management / Menus / Sections / item / update Meals section …" at bounding box center [914, 602] width 1240 height 1058
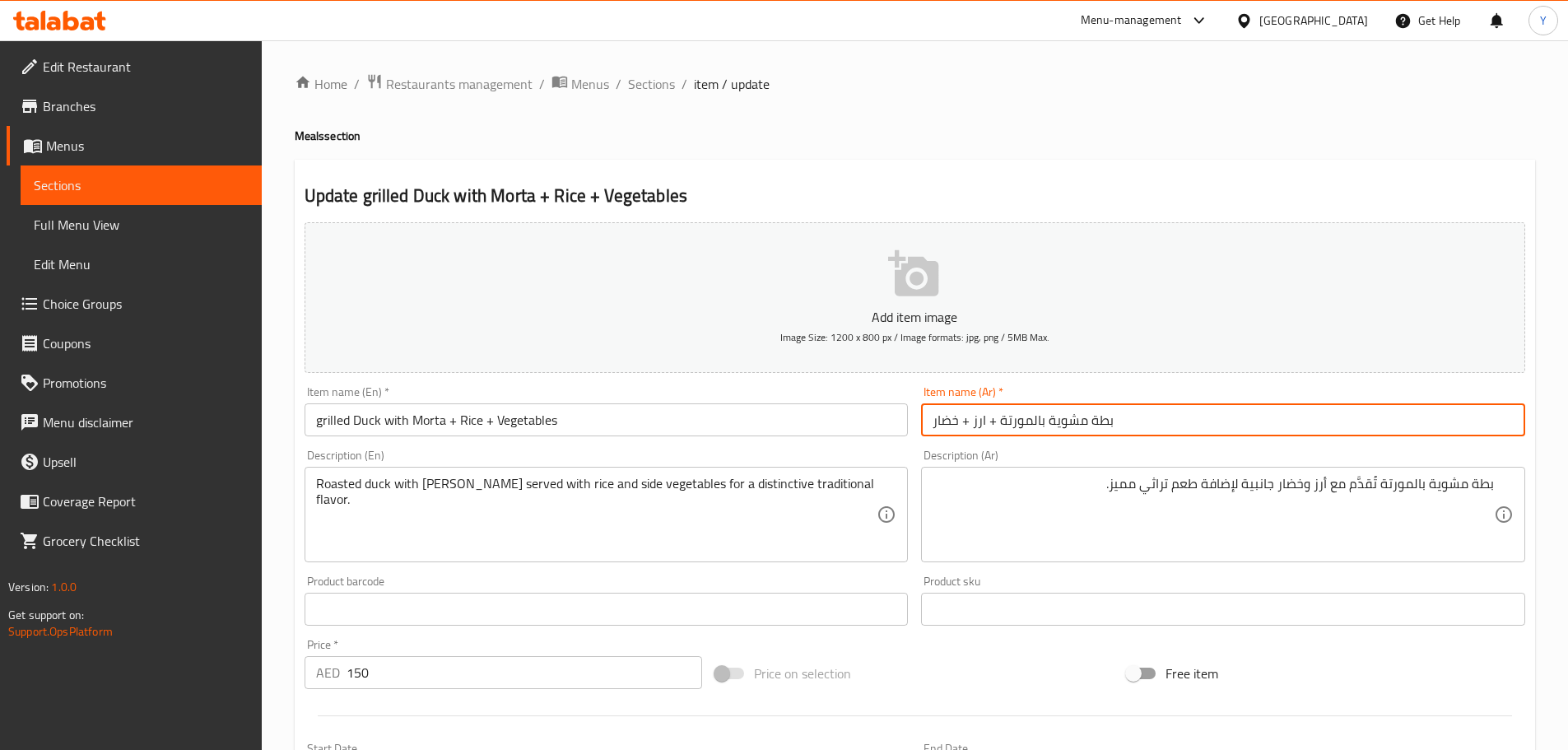
drag, startPoint x: 1033, startPoint y: 426, endPoint x: 997, endPoint y: 426, distance: 36.0
click at [997, 426] on input "بطة مشوية بالمورتة + ارز + خضار" at bounding box center [1223, 419] width 605 height 33
click at [1060, 419] on input "بطة مشوية بالمورتة + ارز + خضار" at bounding box center [1223, 419] width 605 height 33
click at [1029, 418] on input "بطة مشوية بالمورتة + ارز + خضار" at bounding box center [1223, 419] width 605 height 33
click at [1020, 423] on input "بطة مشوية بال مورتة + ارز + خضار" at bounding box center [1223, 419] width 605 height 33
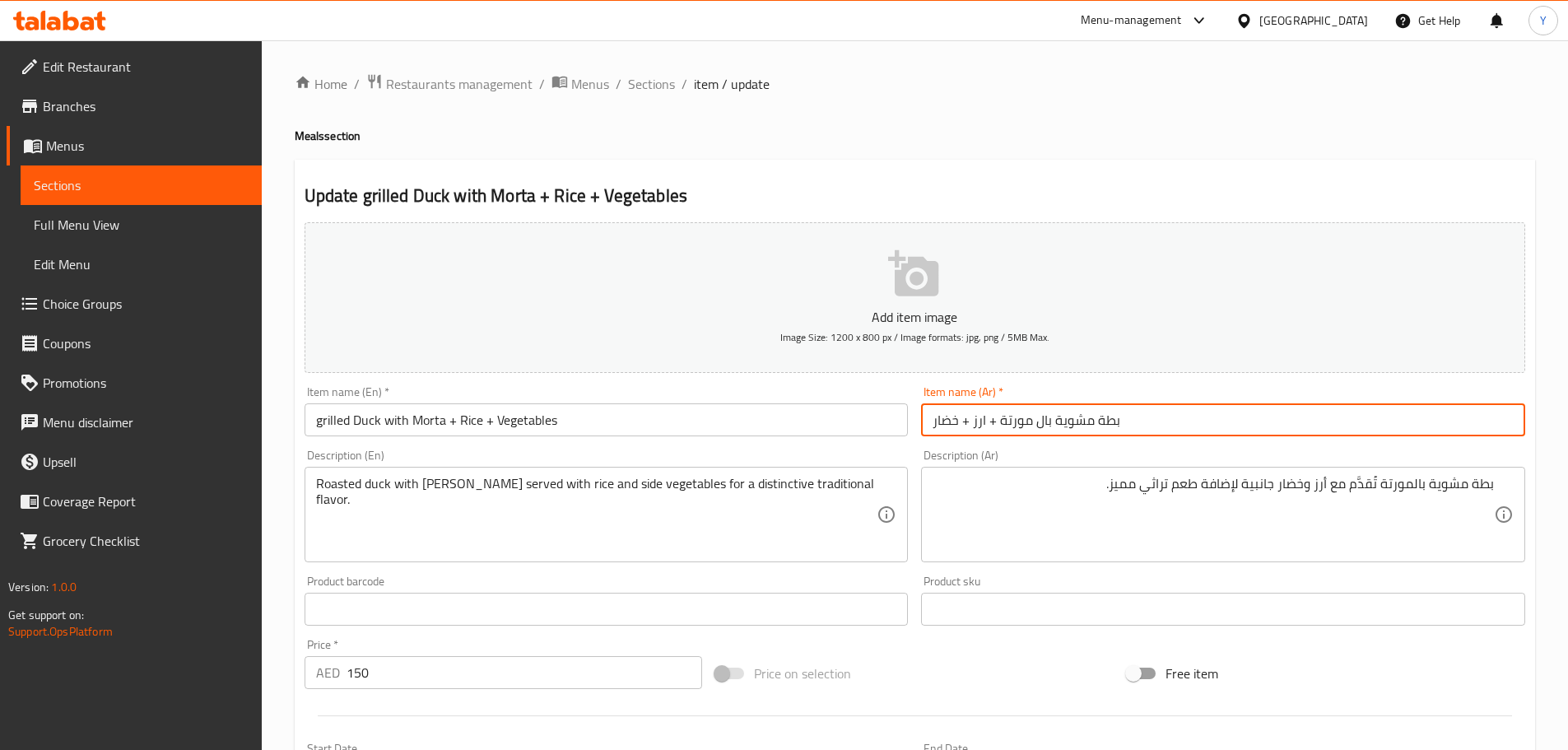
click at [1020, 423] on input "بطة مشوية بال مورتة + ارز + خضار" at bounding box center [1223, 419] width 605 height 33
type input "بطة مشوية بالمورتة + ارز + خضار"
click at [952, 116] on div "Home / Restaurants management / Menus / Sections / item / update Meals section …" at bounding box center [914, 602] width 1240 height 1058
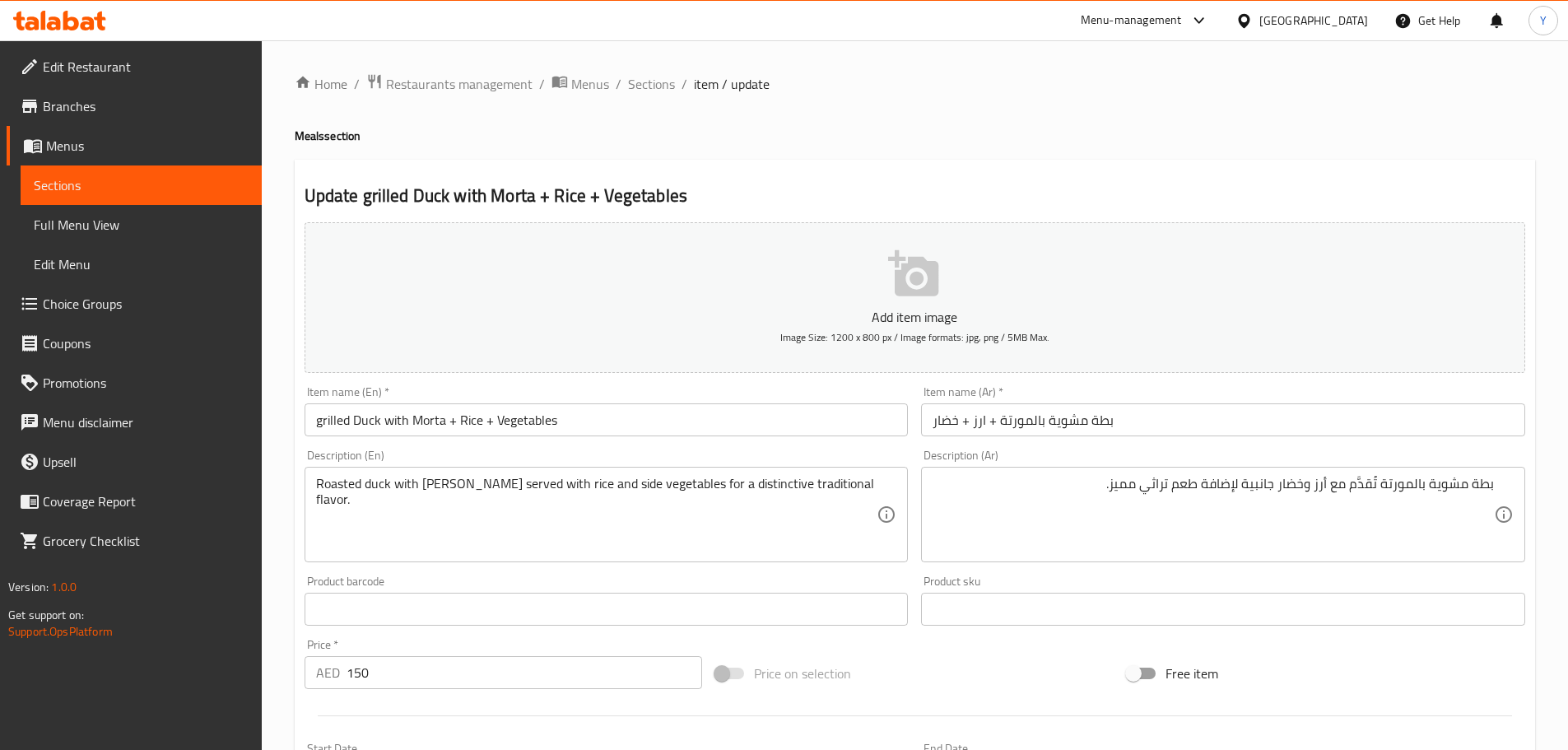
click at [1141, 126] on div "Home / Restaurants management / Menus / Sections / item / update Meals section …" at bounding box center [914, 602] width 1240 height 1058
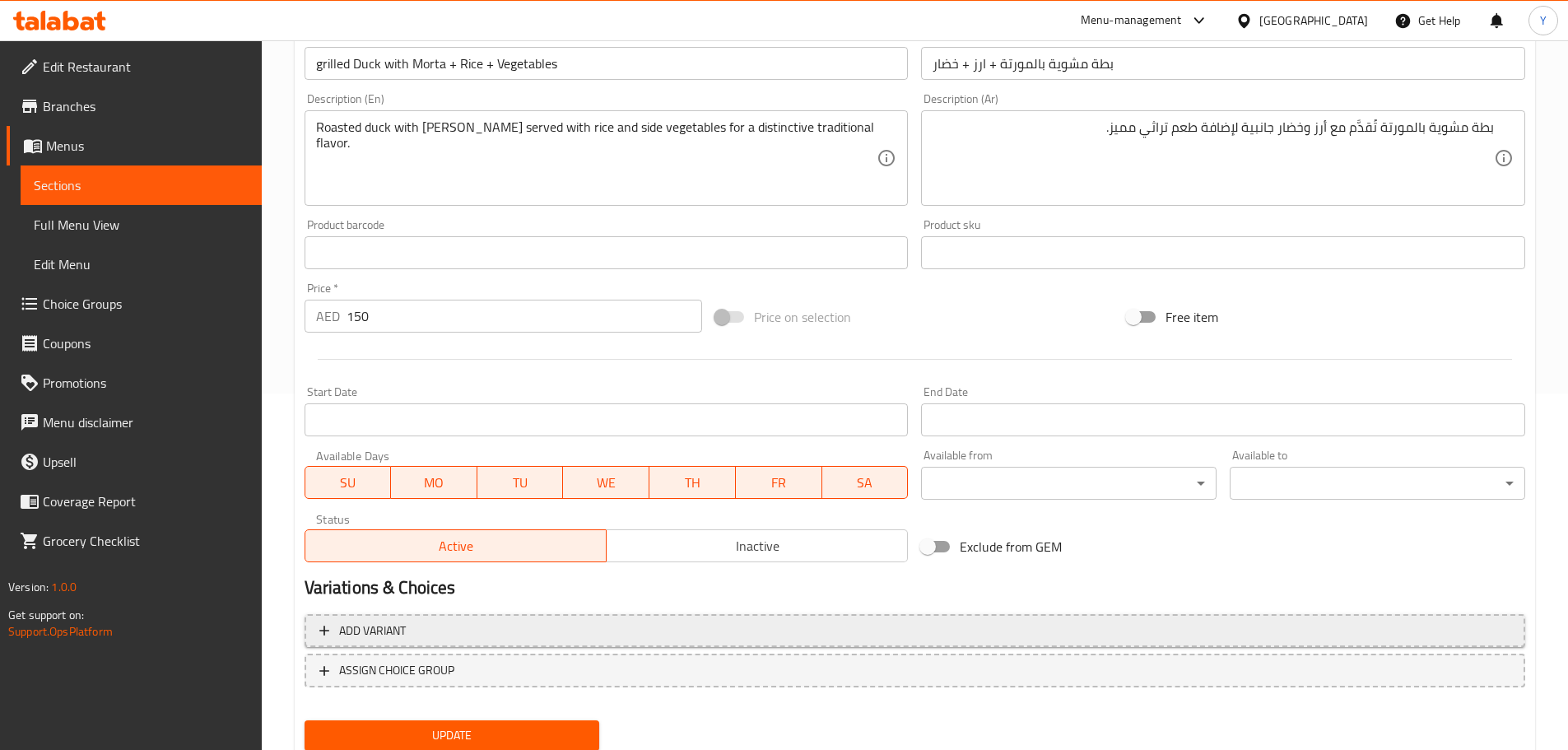
scroll to position [413, 0]
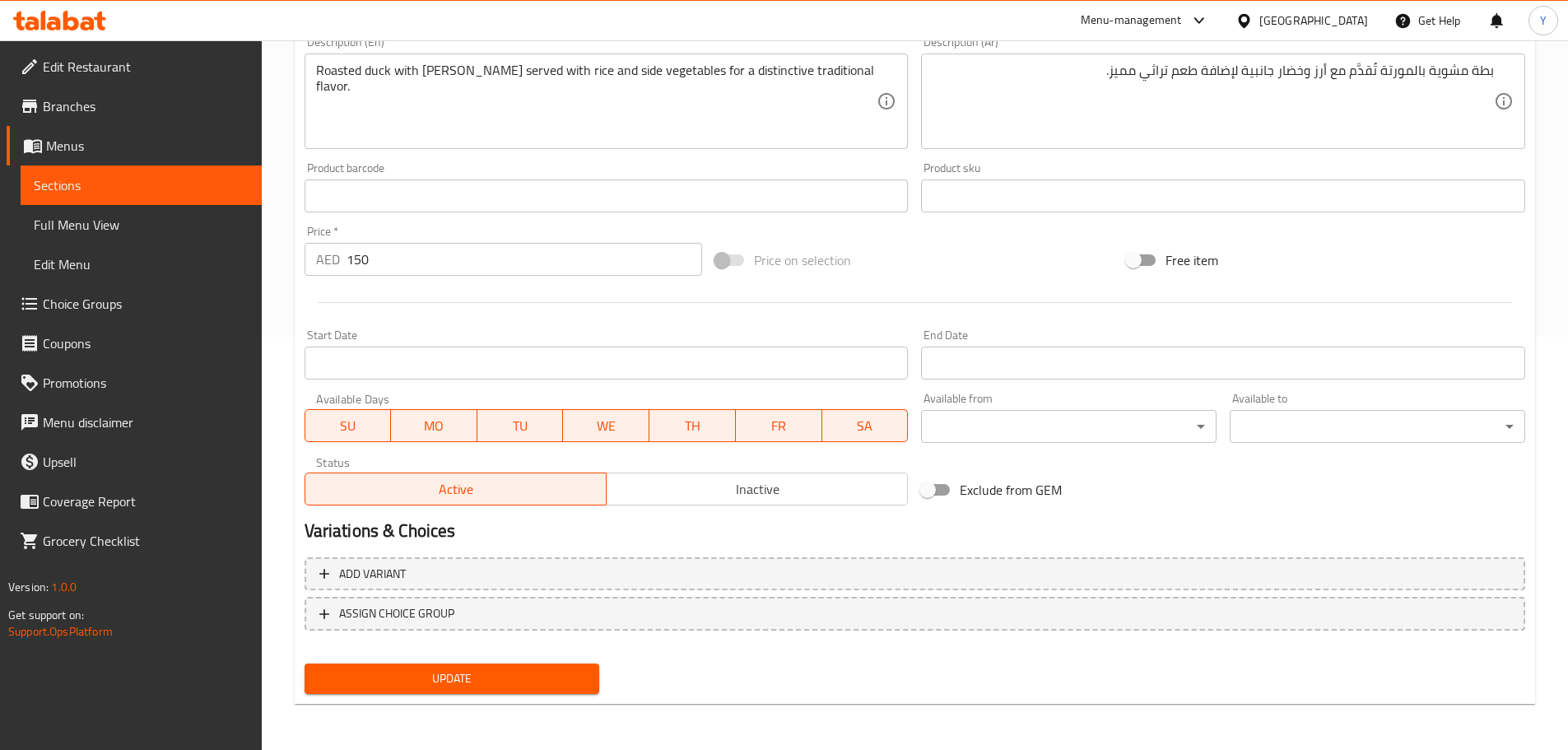
click at [505, 681] on span "Update" at bounding box center [452, 678] width 270 height 20
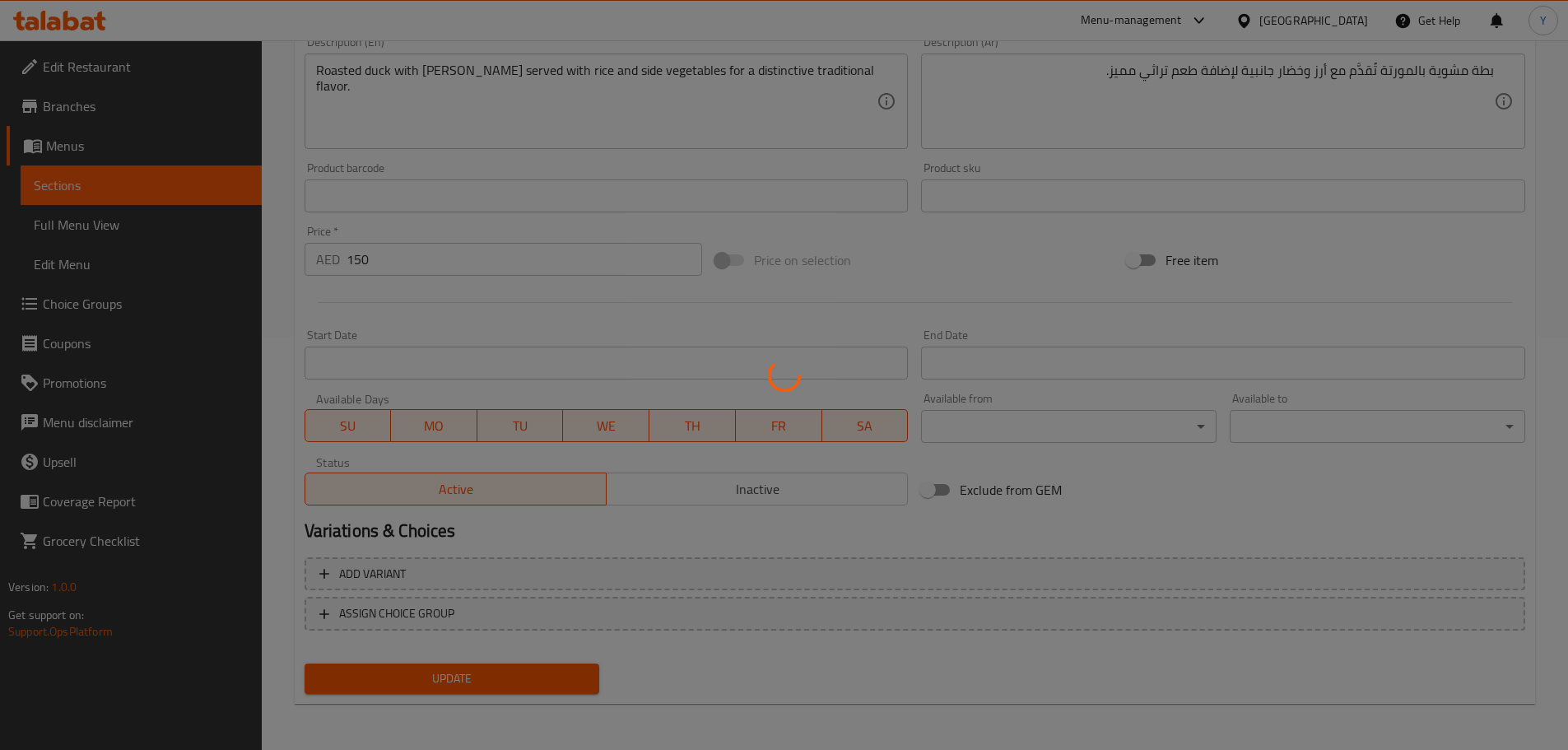
scroll to position [0, 0]
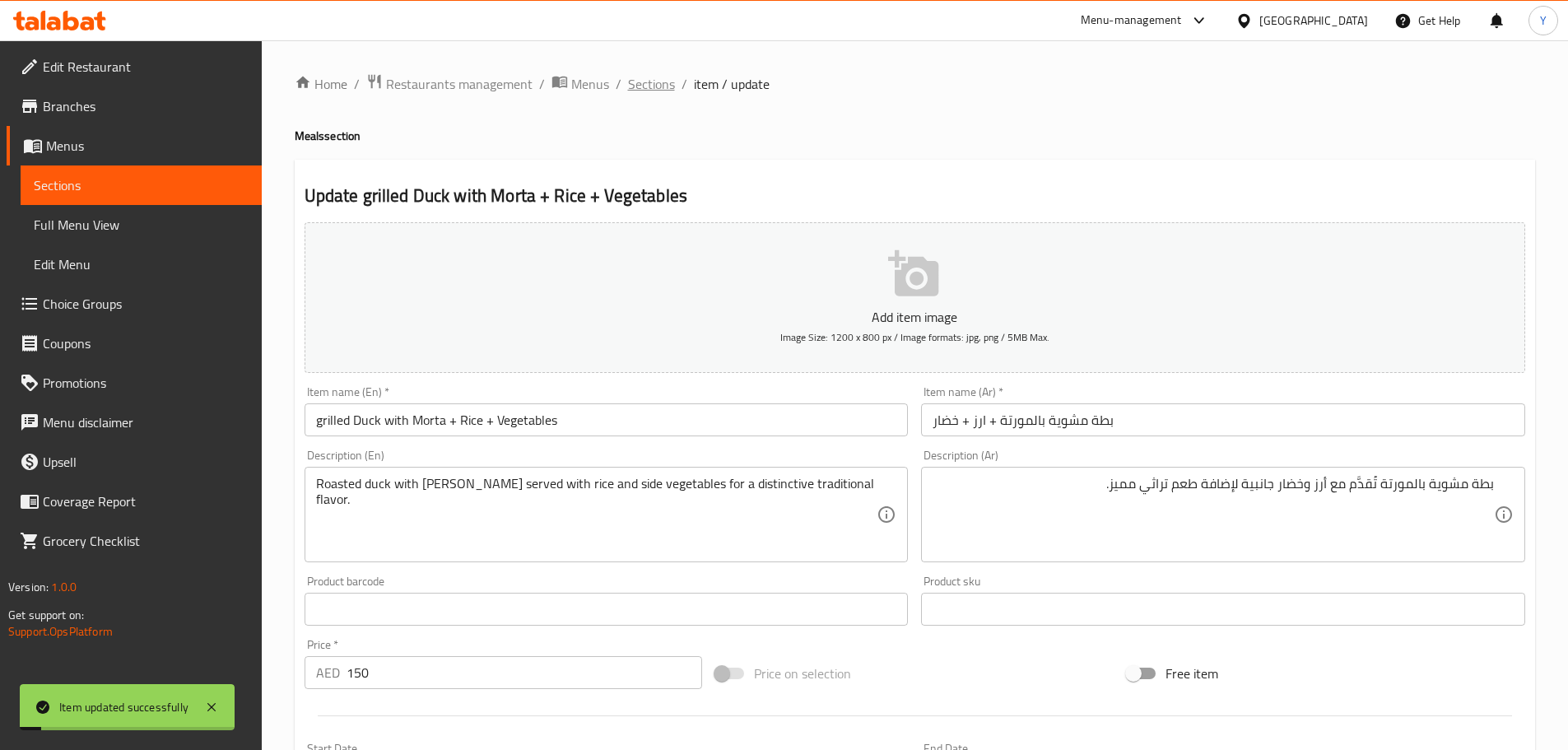
click at [652, 82] on span "Sections" at bounding box center [651, 84] width 47 height 19
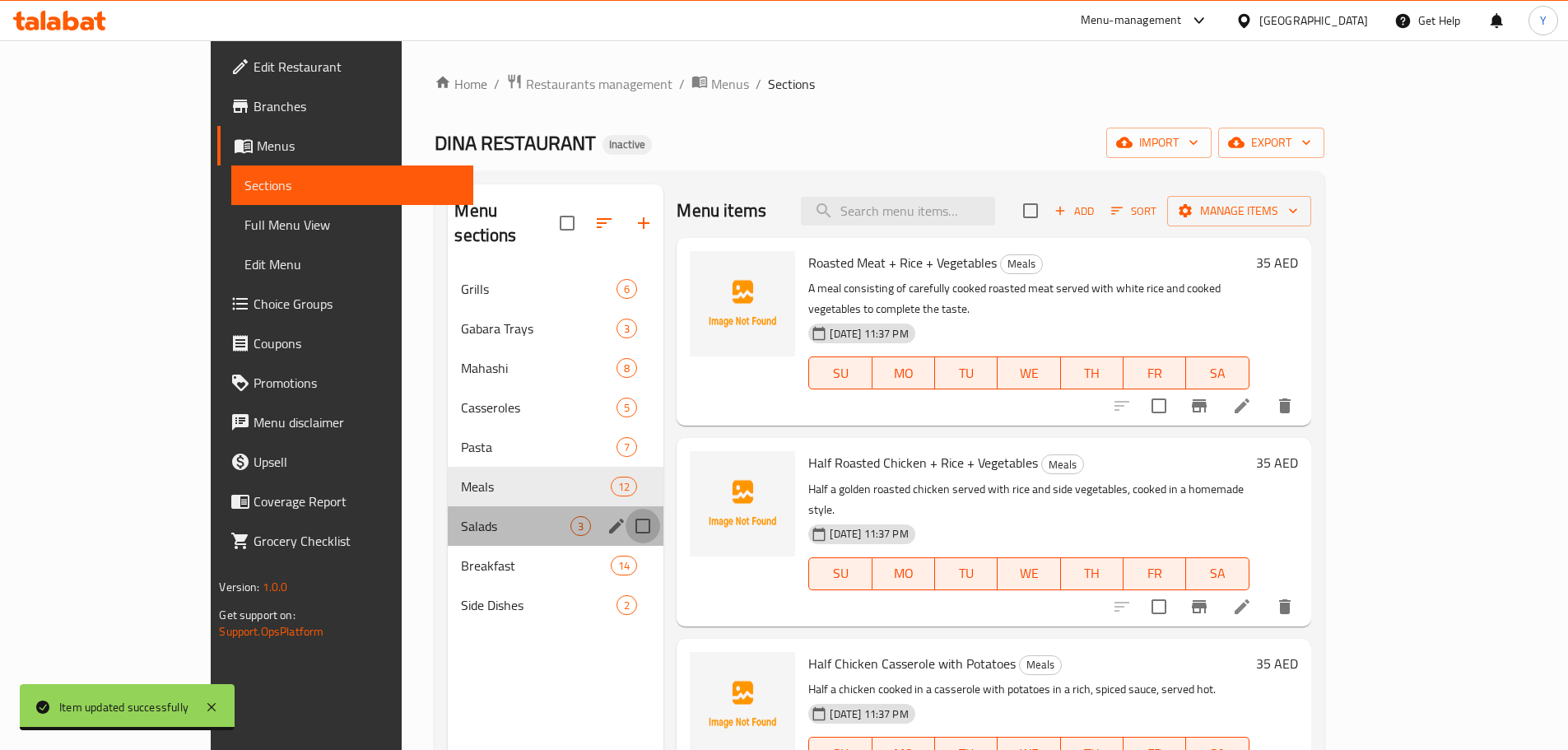
click at [626, 509] on input "Menu sections" at bounding box center [643, 526] width 34 height 34
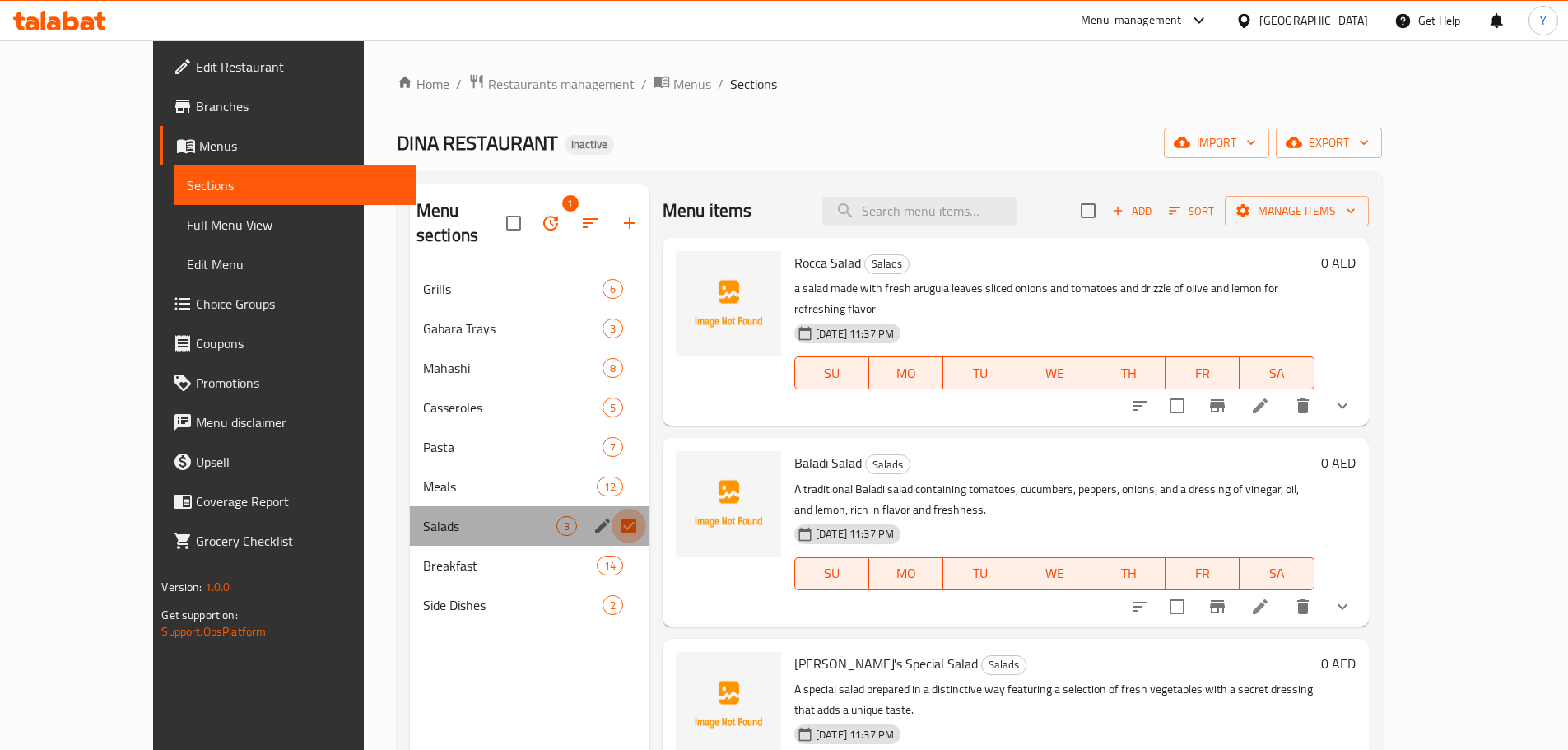
click at [612, 509] on input "Menu sections" at bounding box center [628, 526] width 34 height 34
checkbox input "false"
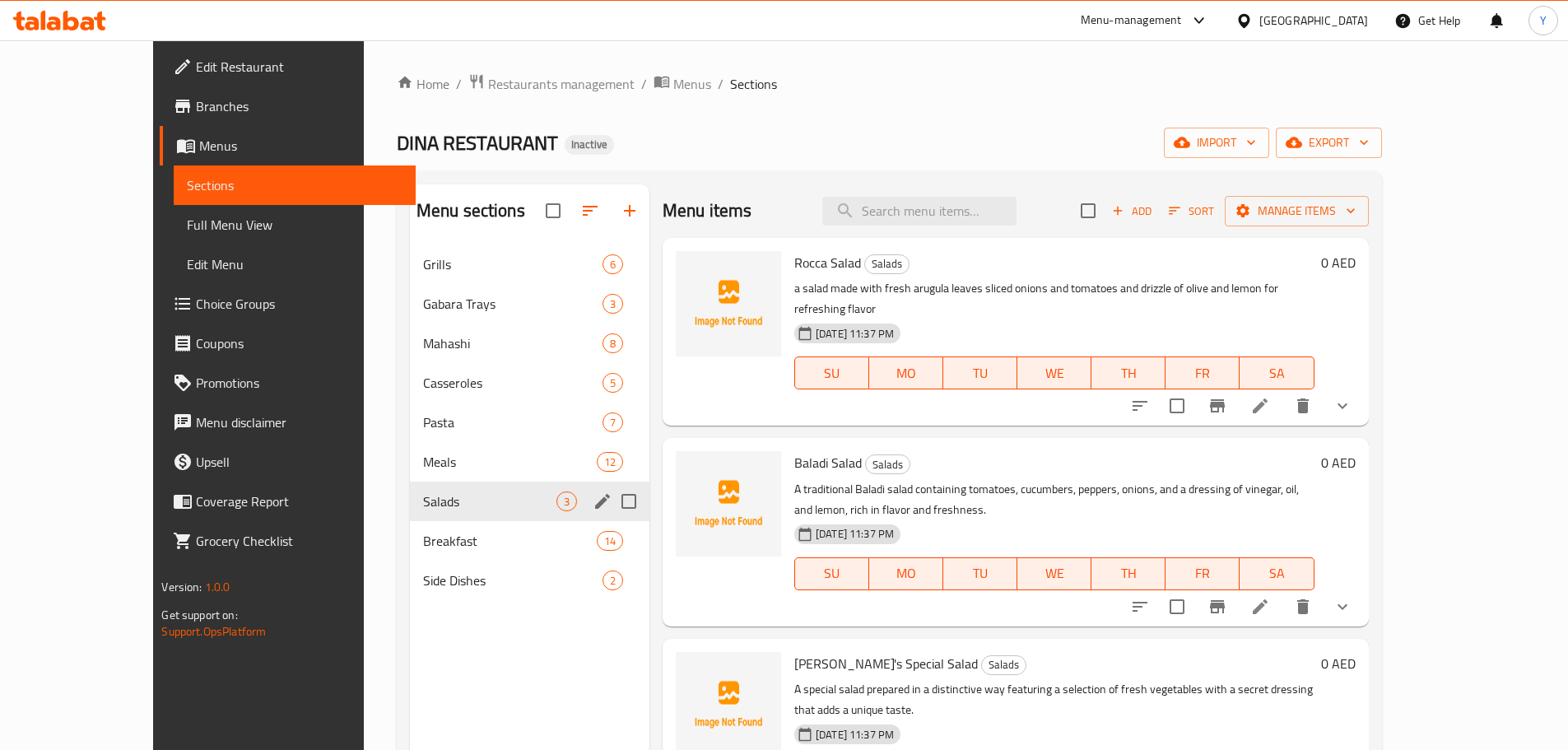
click at [593, 497] on icon "edit" at bounding box center [603, 501] width 19 height 19
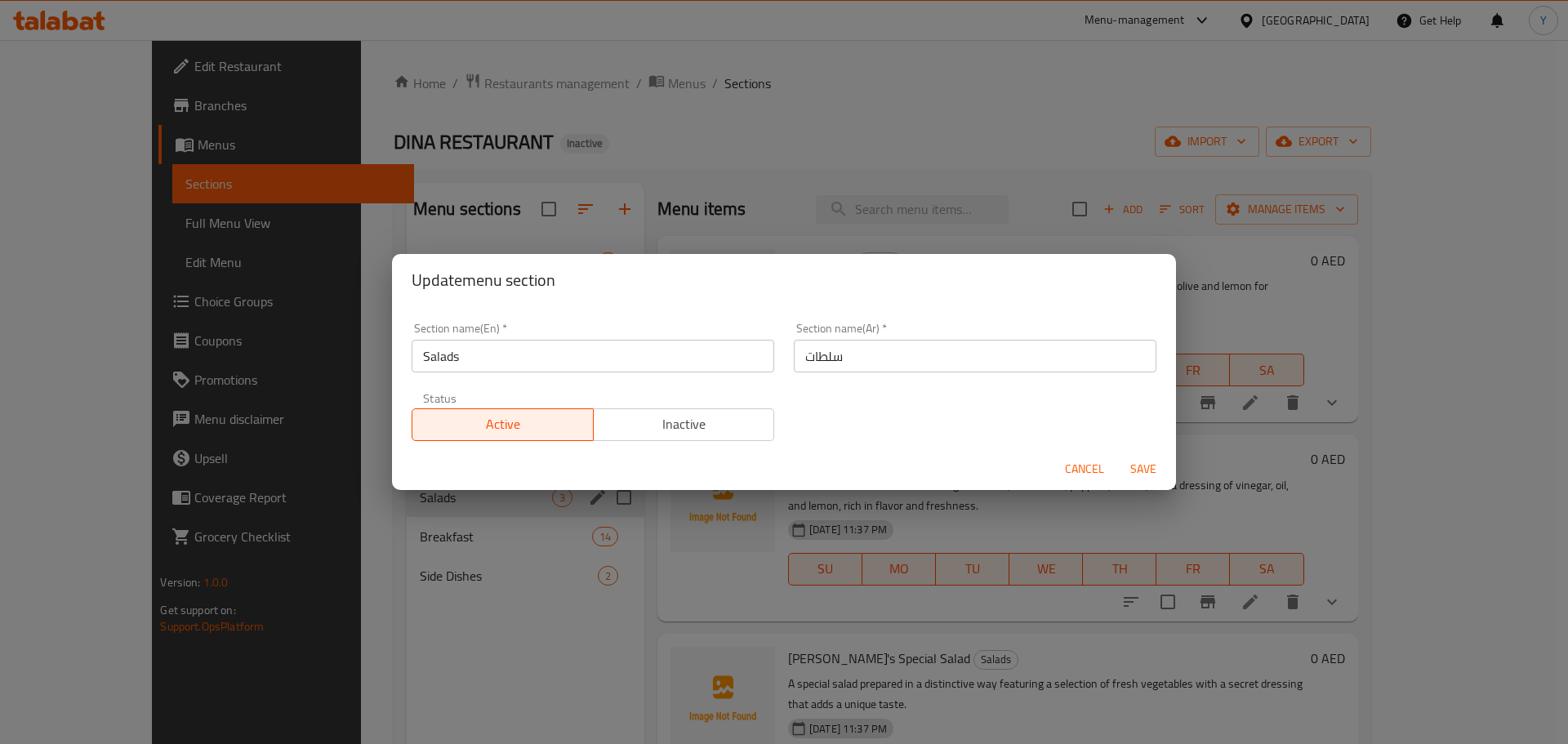
click at [966, 362] on input "سلطات" at bounding box center [974, 355] width 362 height 32
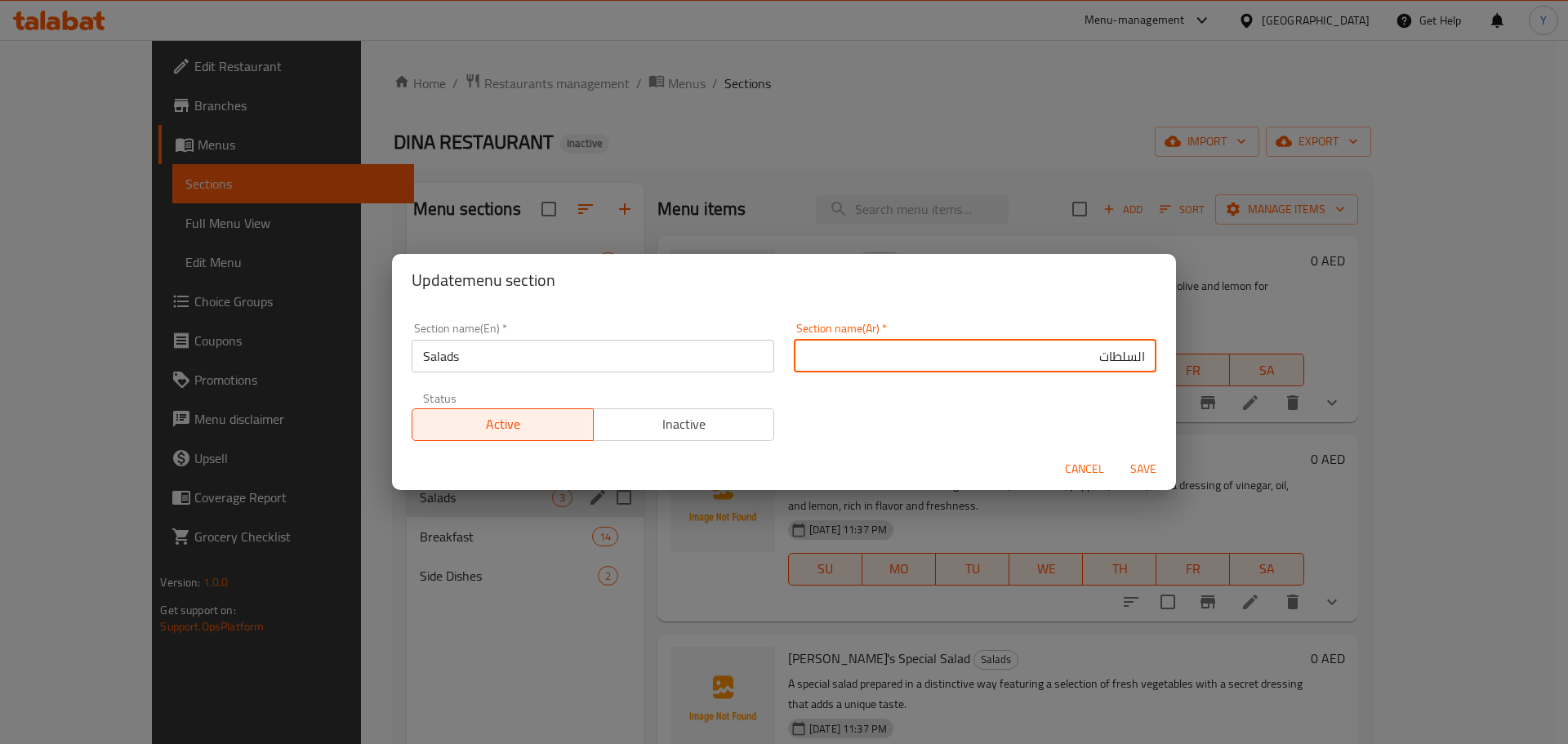
type input "السلطات"
click at [1117, 454] on button "Save" at bounding box center [1144, 469] width 53 height 30
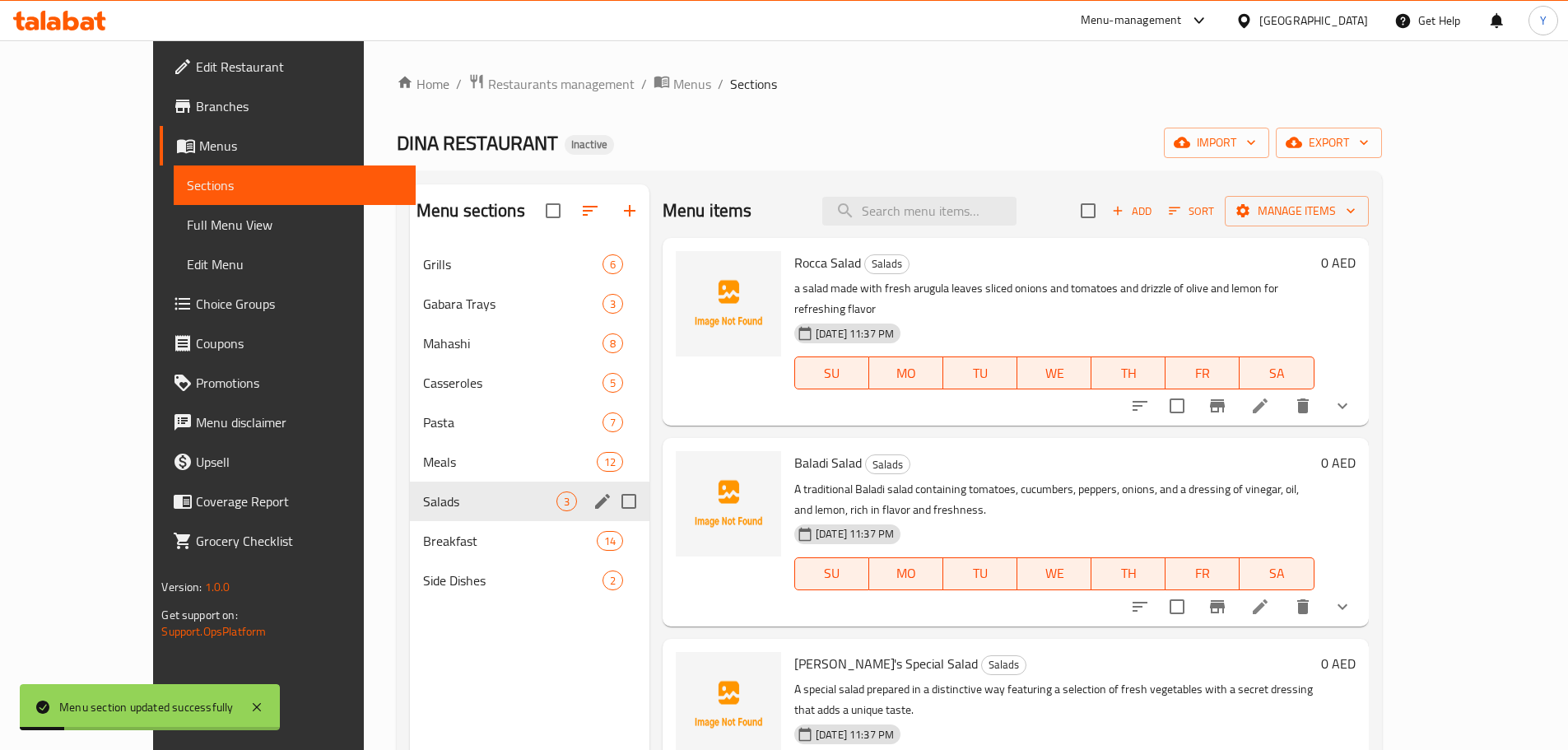
click at [865, 272] on span "Salads" at bounding box center [887, 264] width 43 height 19
click at [865, 267] on span "Salads" at bounding box center [887, 264] width 43 height 19
copy span "Salads"
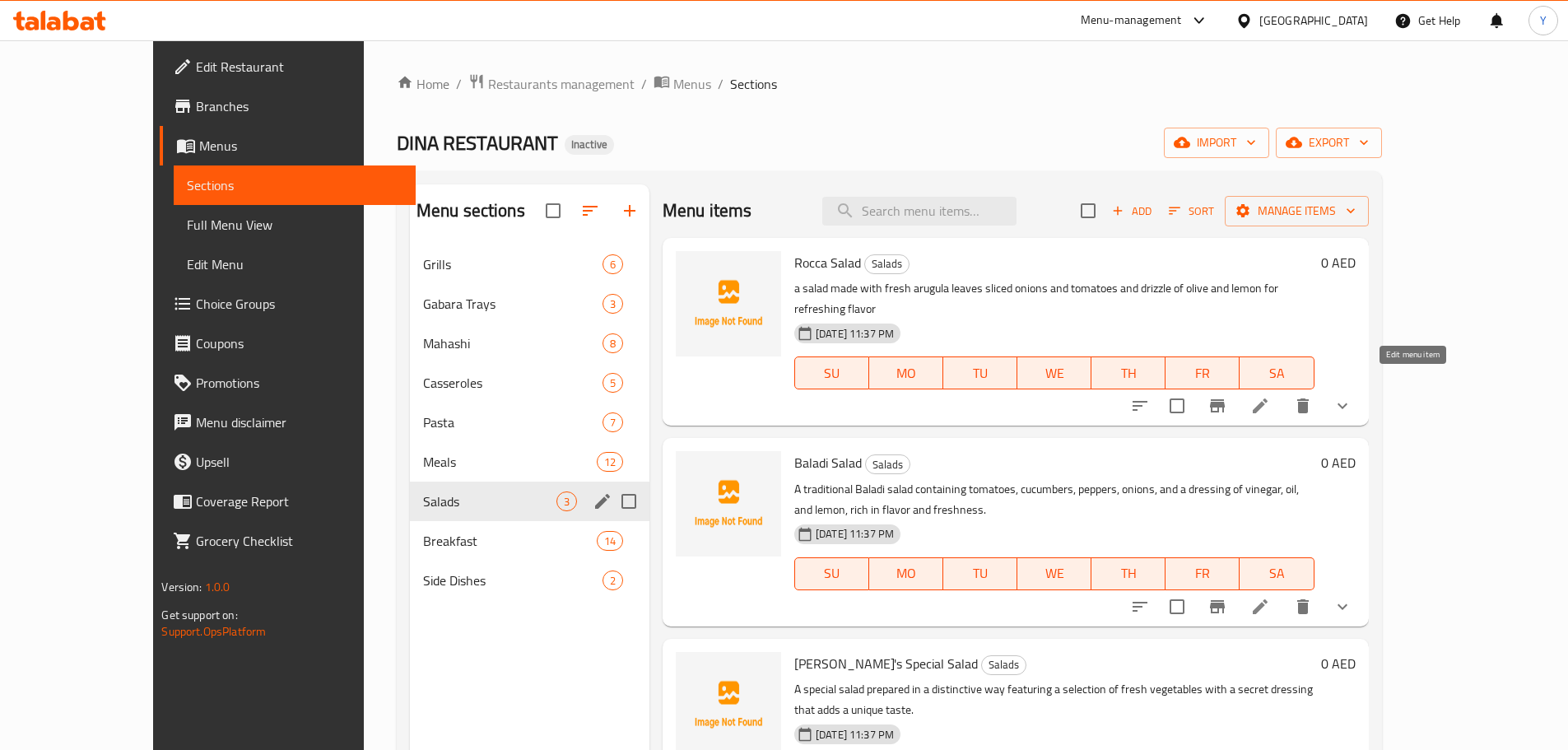
click at [1270, 396] on icon at bounding box center [1260, 406] width 19 height 19
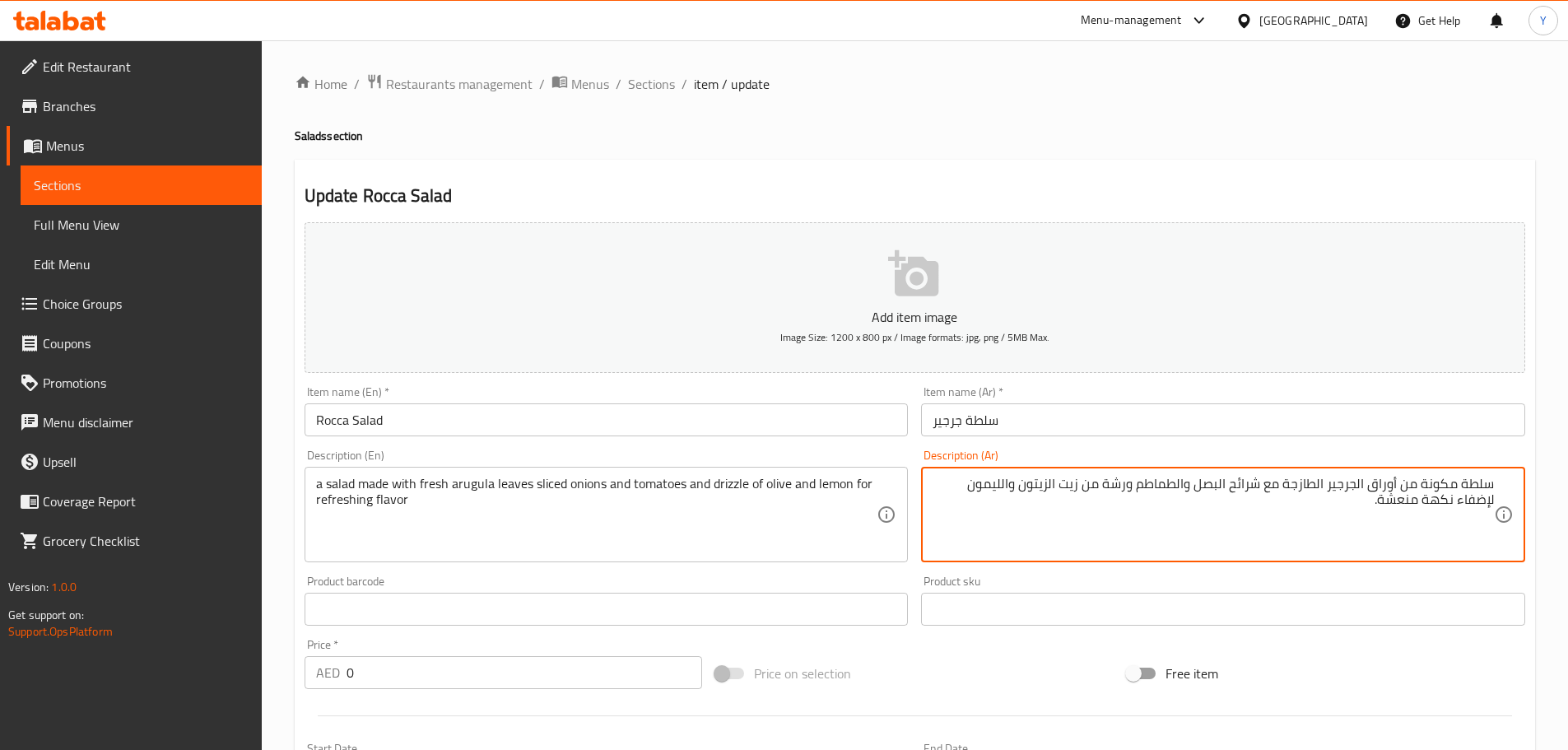
drag, startPoint x: 1078, startPoint y: 485, endPoint x: 1051, endPoint y: 491, distance: 27.7
click at [1051, 491] on textarea "سلطة مكونة من أوراق الجرجير الطازجة مع شرائح البصل والطماطم ورشة من زيت الزيتون…" at bounding box center [1213, 515] width 561 height 78
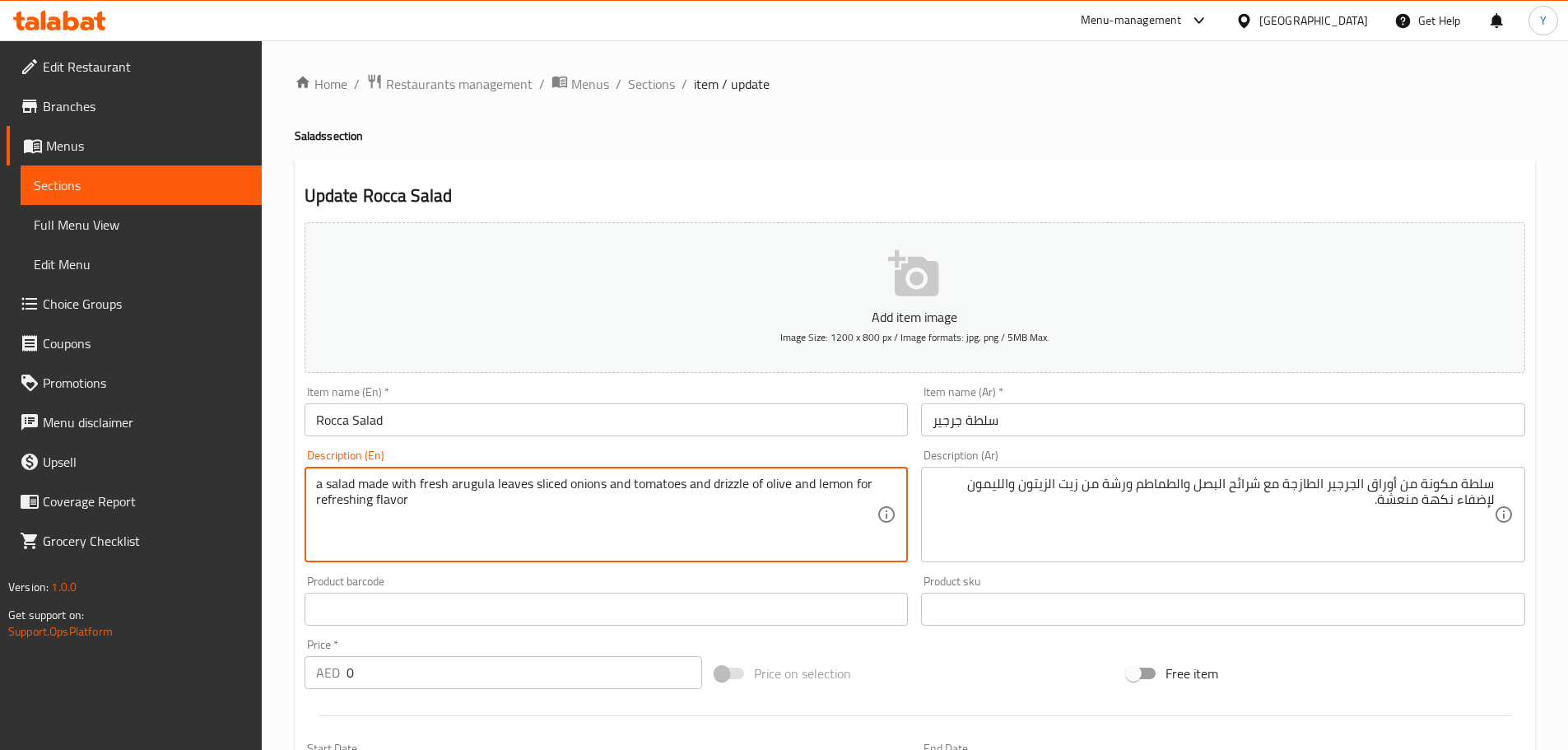
click at [779, 479] on textarea "a salad made with fresh arugula leaves sliced onions and tomatoes and drizzle o…" at bounding box center [597, 515] width 561 height 78
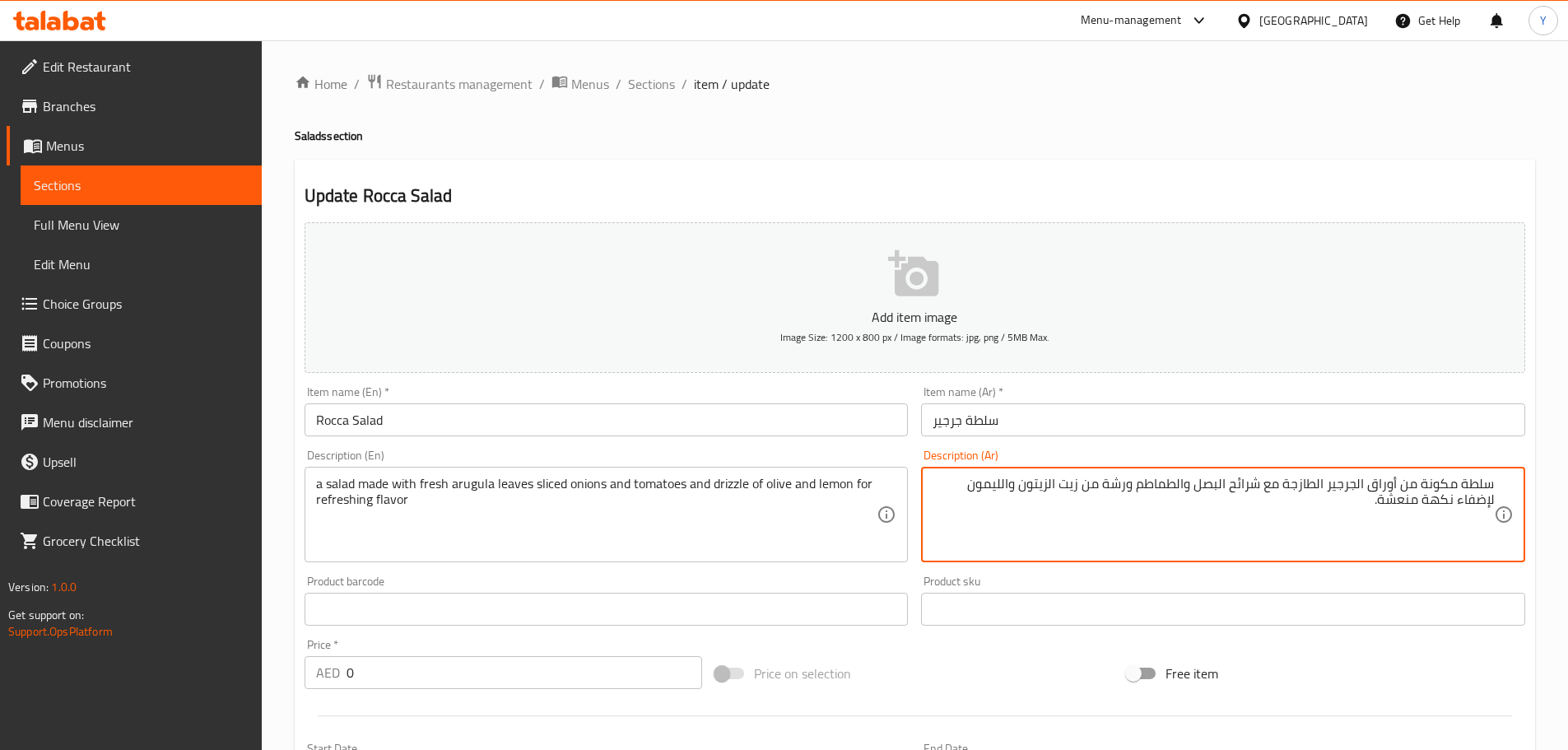
click at [1071, 482] on textarea "سلطة مكونة من أوراق الجرجير الطازجة مع شرائح البصل والطماطم ورشة من زيت الزيتون…" at bounding box center [1213, 515] width 561 height 78
drag, startPoint x: 1071, startPoint y: 482, endPoint x: 1037, endPoint y: 485, distance: 34.1
click at [1037, 485] on textarea "سلطة مكونة من أوراق الجرجير الطازجة مع شرائح البصل والطماطم ورشة من زيت الزيتون…" at bounding box center [1213, 515] width 561 height 78
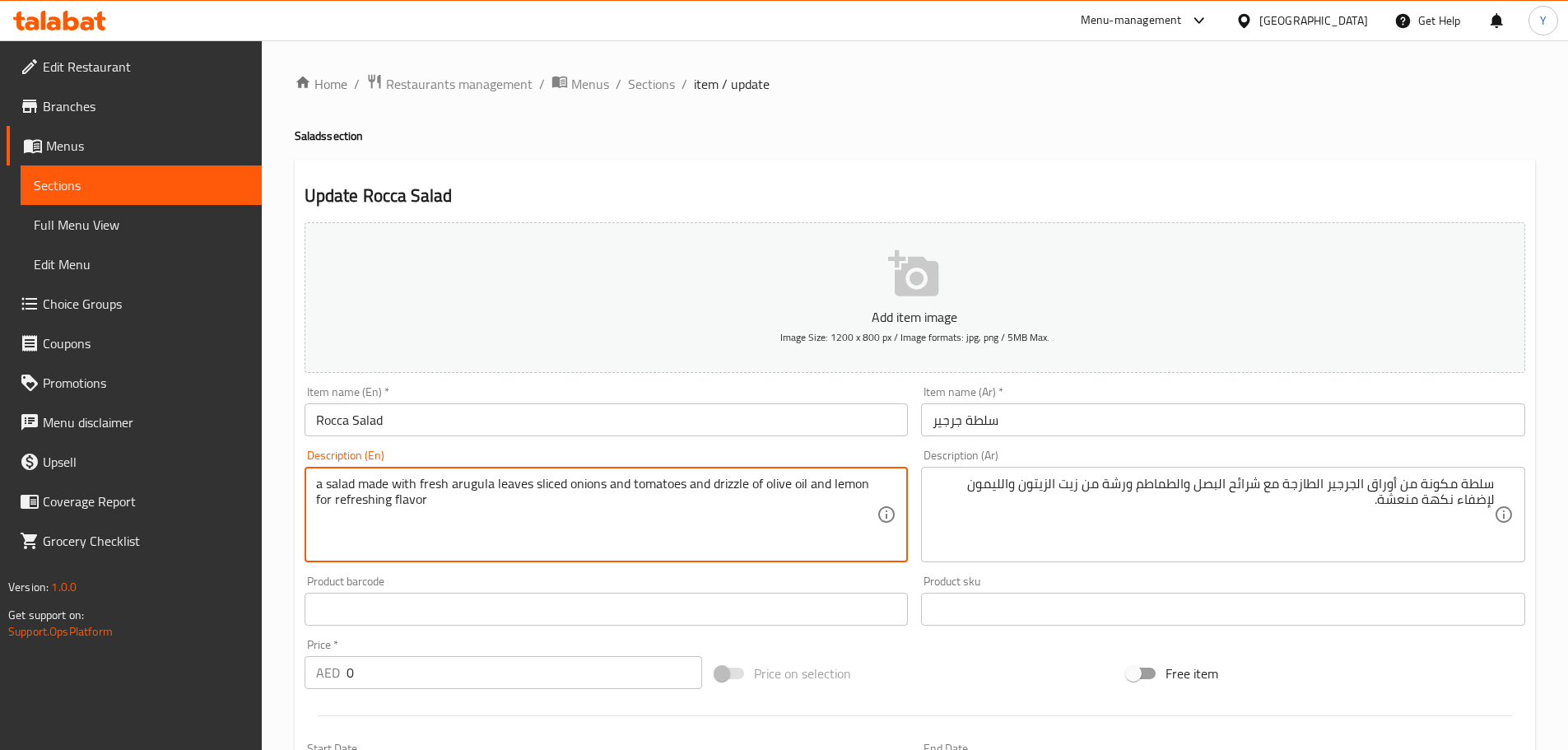
click at [538, 483] on textarea "a salad made with fresh arugula leaves sliced onions and tomatoes and drizzle o…" at bounding box center [597, 515] width 561 height 78
type textarea "a salad made with fresh arugula leaves with sliced onions and tomatoes and driz…"
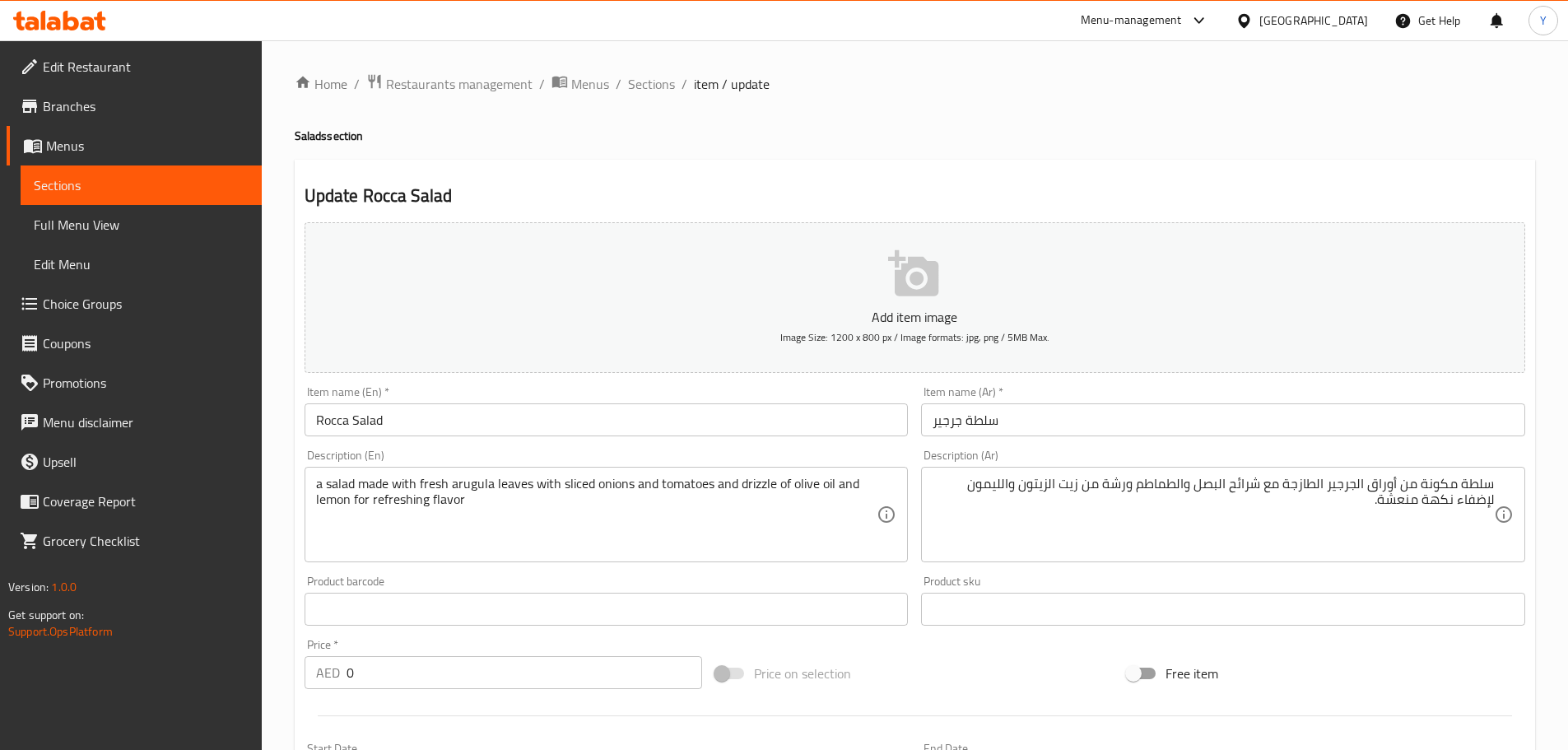
click at [1025, 165] on div "Update Rocca Salad Add item image Image Size: 1200 x 800 px / Image formats: jp…" at bounding box center [914, 653] width 1240 height 986
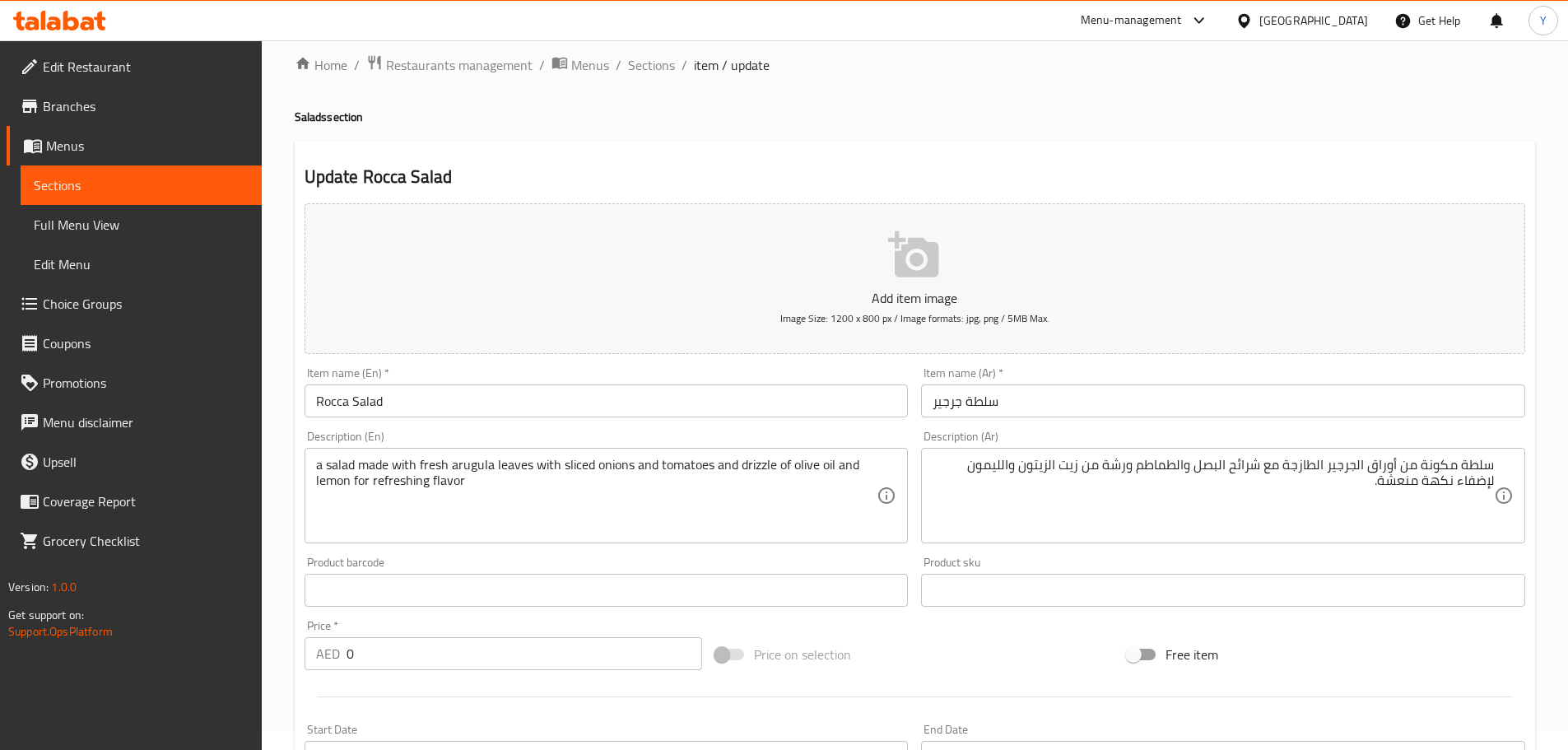
scroll to position [440, 0]
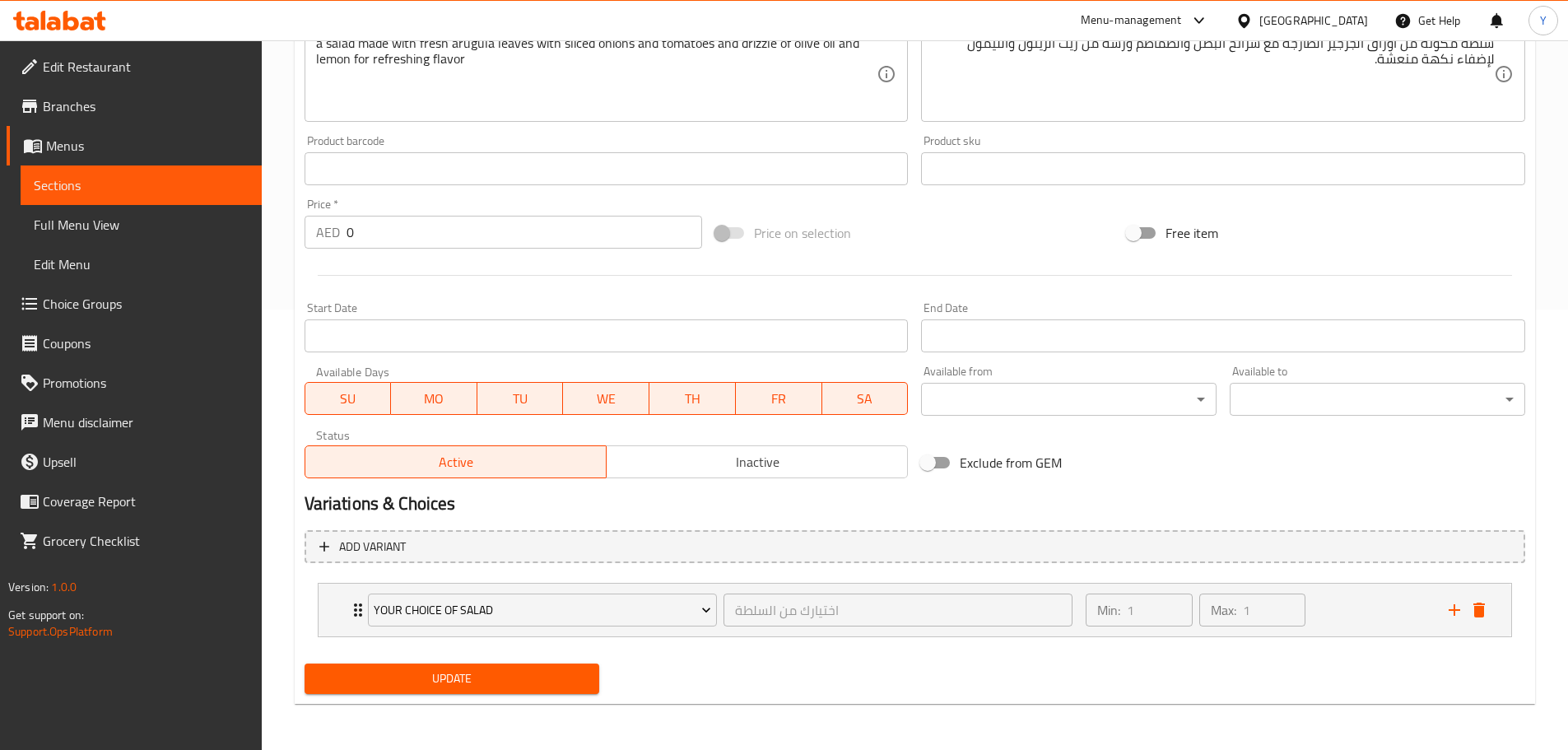
click at [542, 673] on span "Update" at bounding box center [452, 678] width 270 height 20
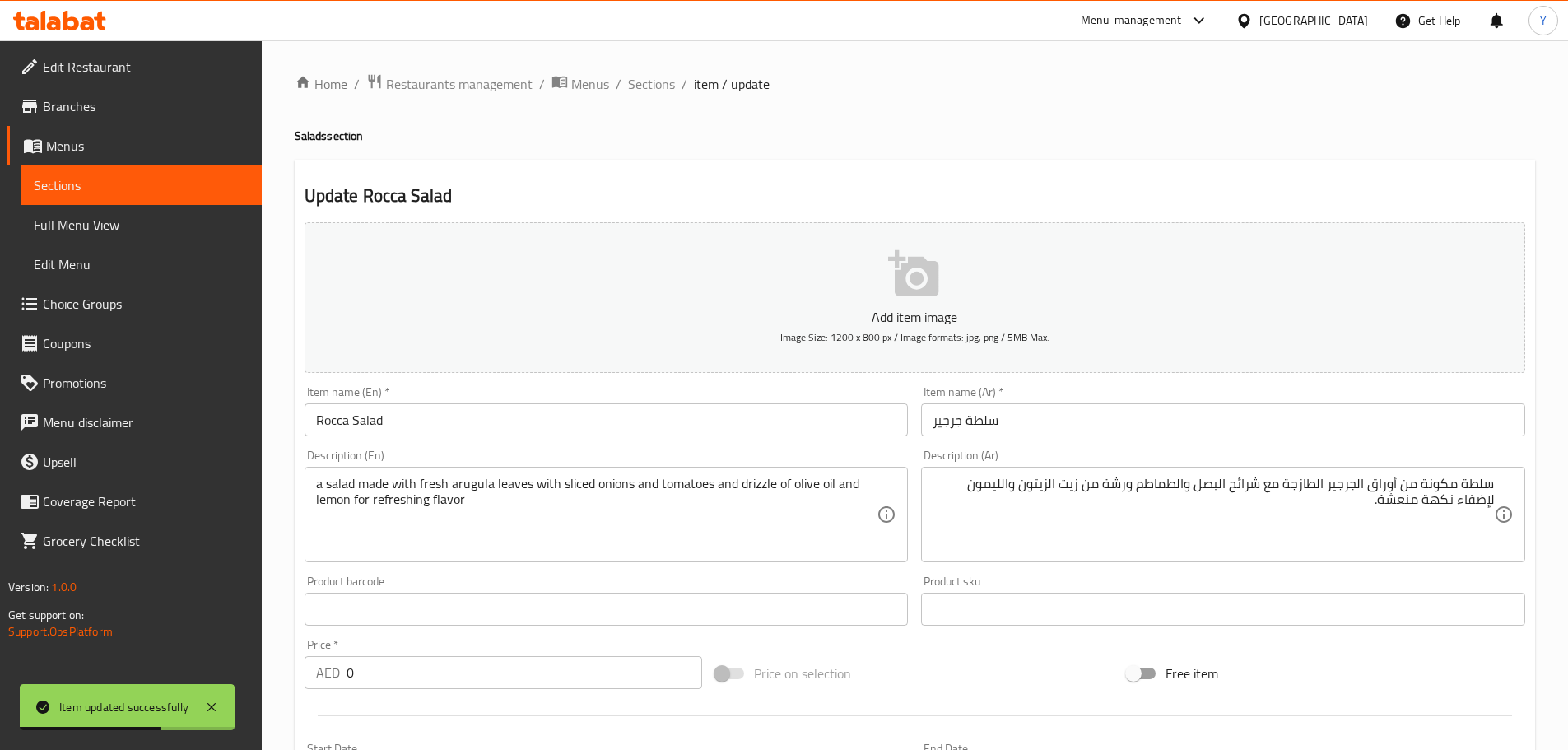
drag, startPoint x: 665, startPoint y: 84, endPoint x: 704, endPoint y: 120, distance: 53.1
click at [665, 84] on span "Sections" at bounding box center [651, 84] width 47 height 19
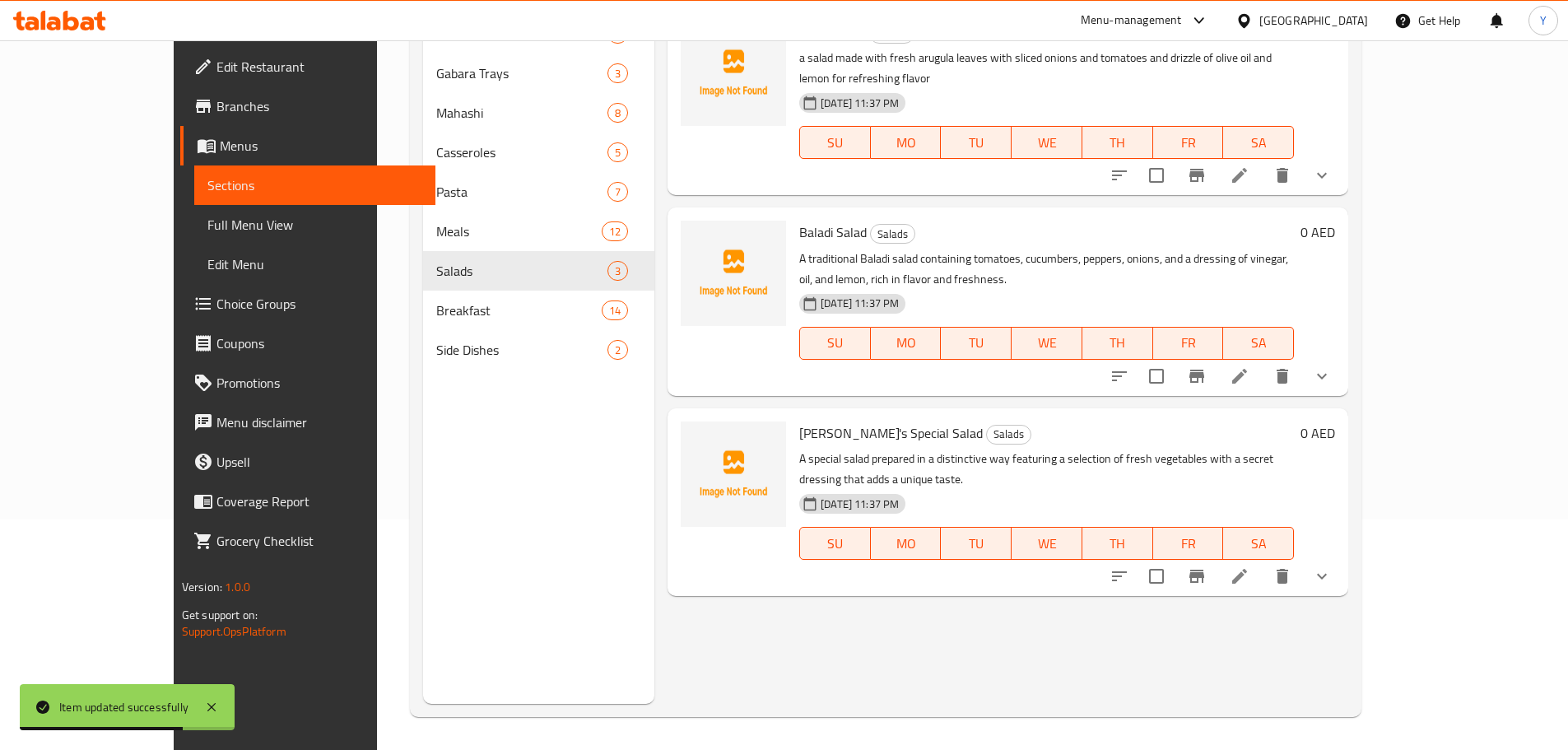
scroll to position [149, 0]
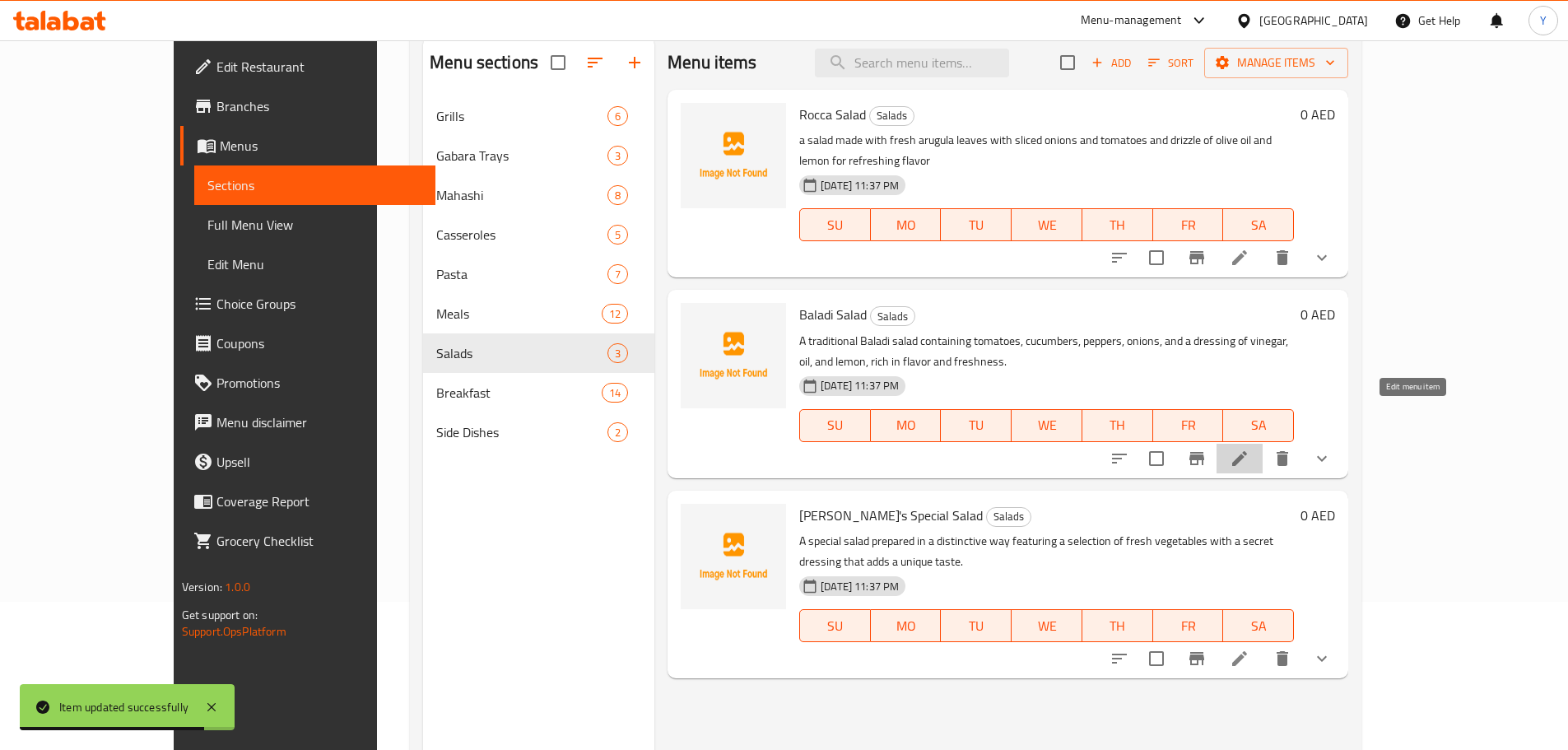
click at [1250, 449] on icon at bounding box center [1239, 459] width 19 height 19
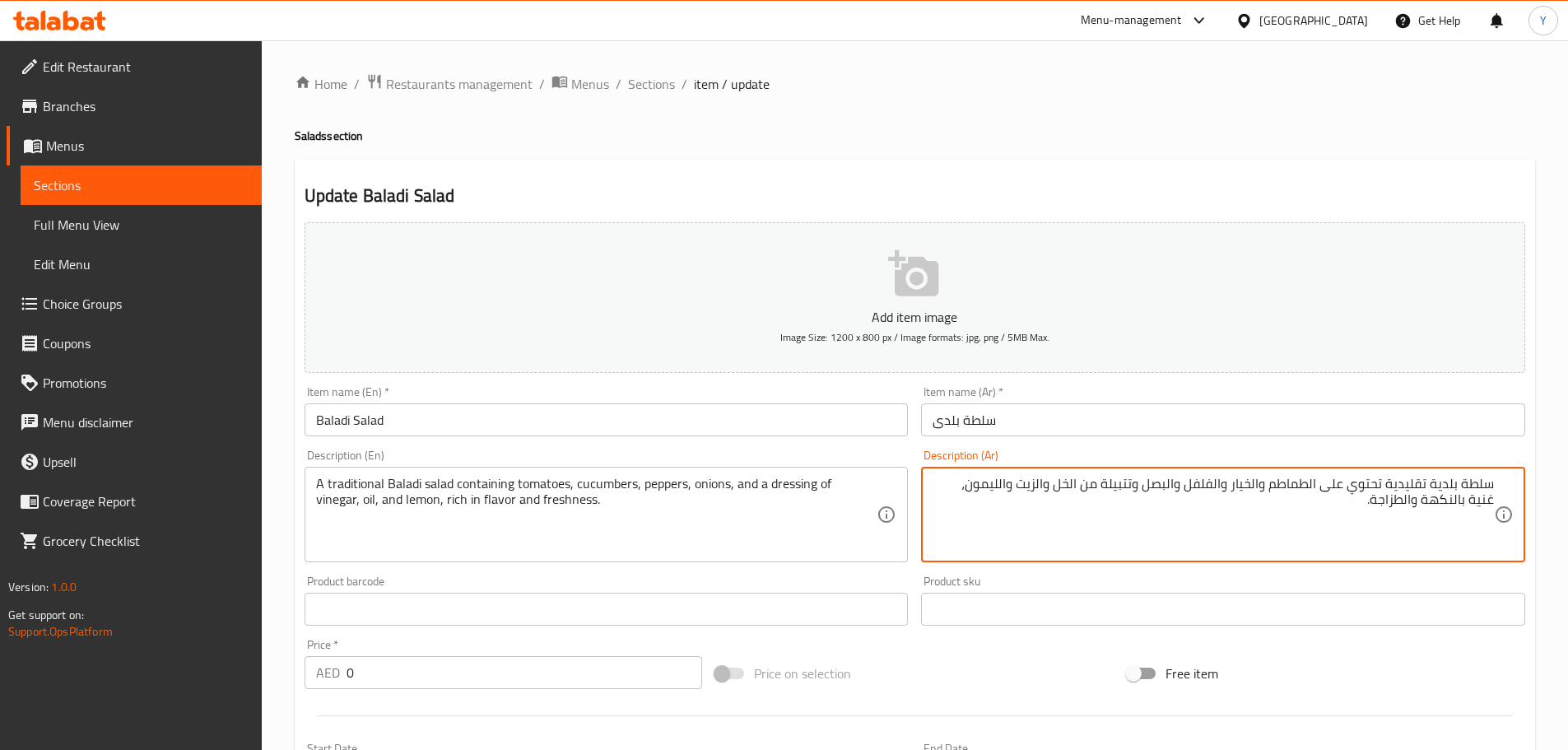
drag, startPoint x: 1135, startPoint y: 484, endPoint x: 1106, endPoint y: 484, distance: 29.0
click at [1106, 484] on textarea "سلطة بلدية تقليدية تحتوي على الطماطم والخيار والفلفل والبصل وتتبيلة من الخل وال…" at bounding box center [1213, 515] width 561 height 78
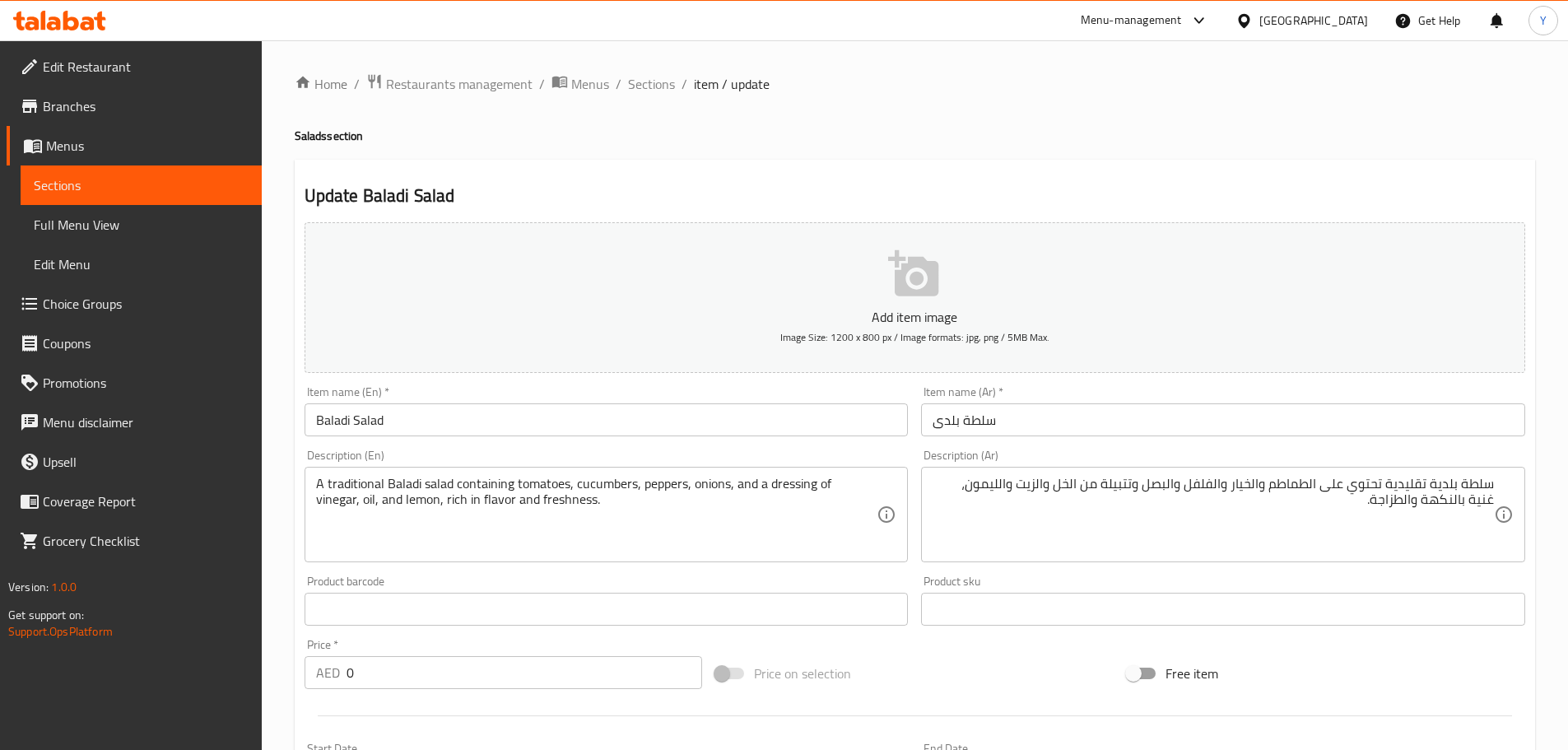
click at [1365, 173] on div "Update Baladi Salad Add item image Image Size: 1200 x 800 px / Image formats: j…" at bounding box center [914, 653] width 1240 height 986
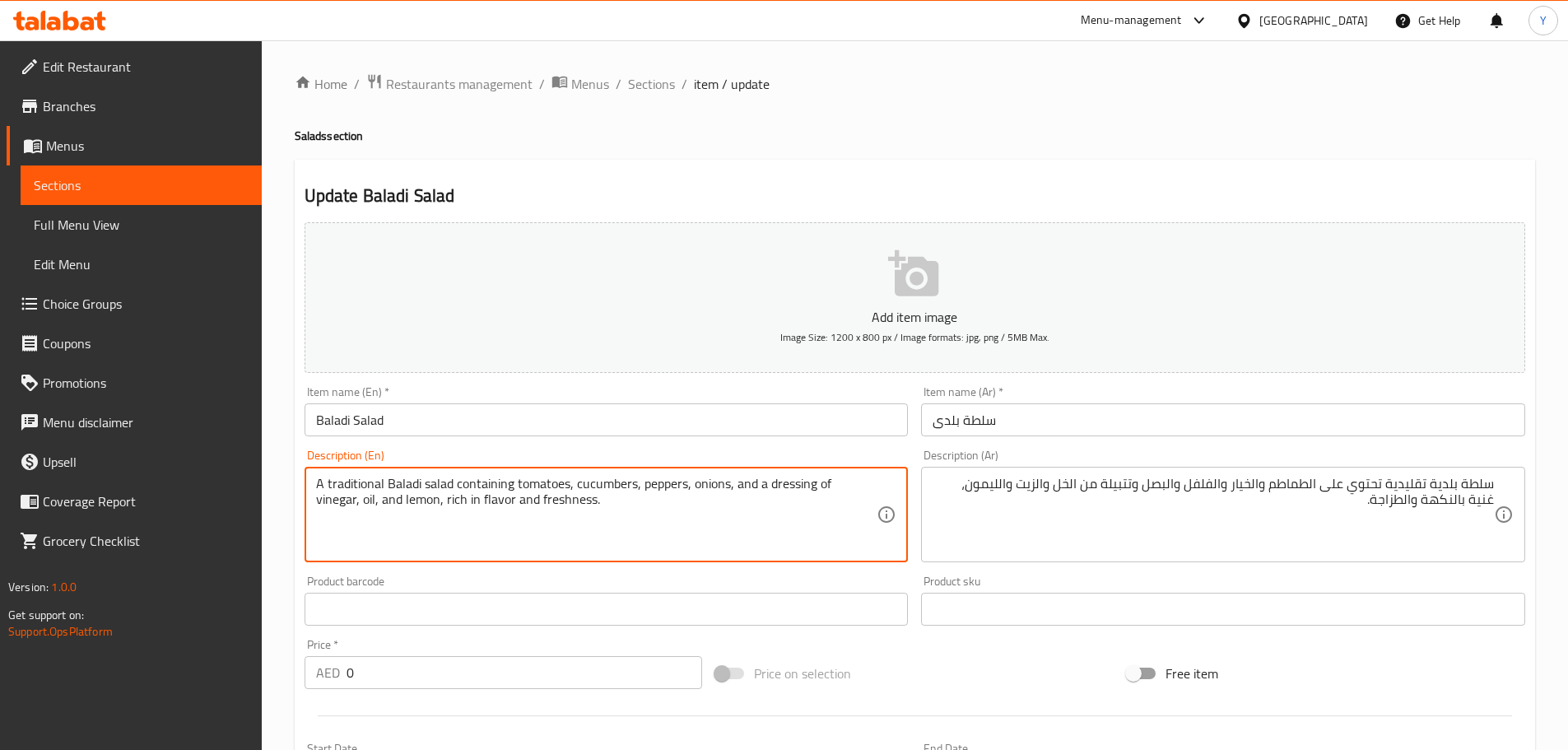
click at [775, 479] on textarea "A traditional Baladi salad containing tomatoes, cucumbers, peppers, onions, and…" at bounding box center [597, 515] width 561 height 78
paste textarea "marinade"
click at [554, 506] on textarea "A traditional Baladi salad containing tomatoes, cucumbers, peppers, onions, and…" at bounding box center [597, 515] width 561 height 78
type textarea "A traditional Baladi salad containing tomatoes, cucumbers, peppers, onions, and…"
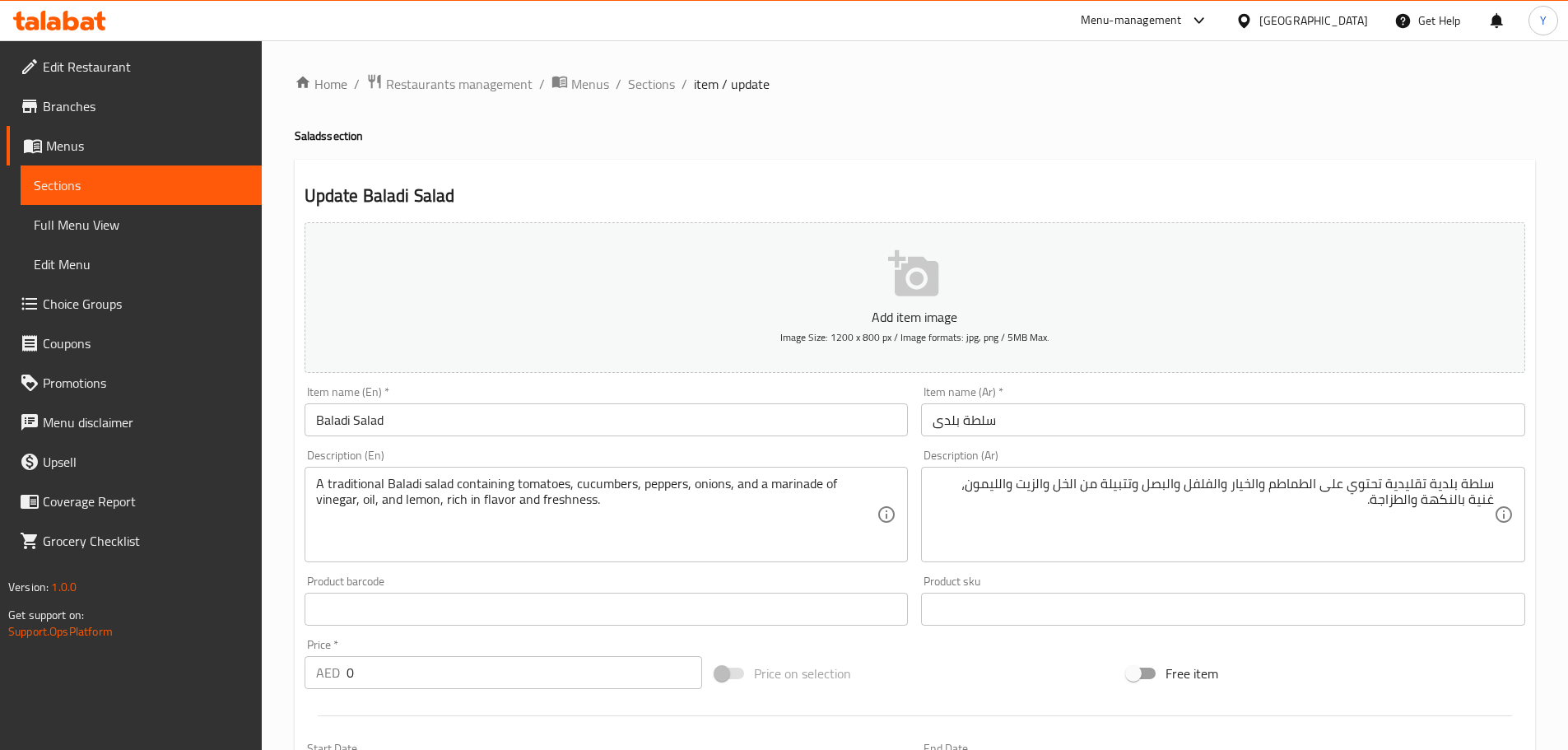
click at [1370, 133] on h4 "Salads section" at bounding box center [914, 135] width 1240 height 17
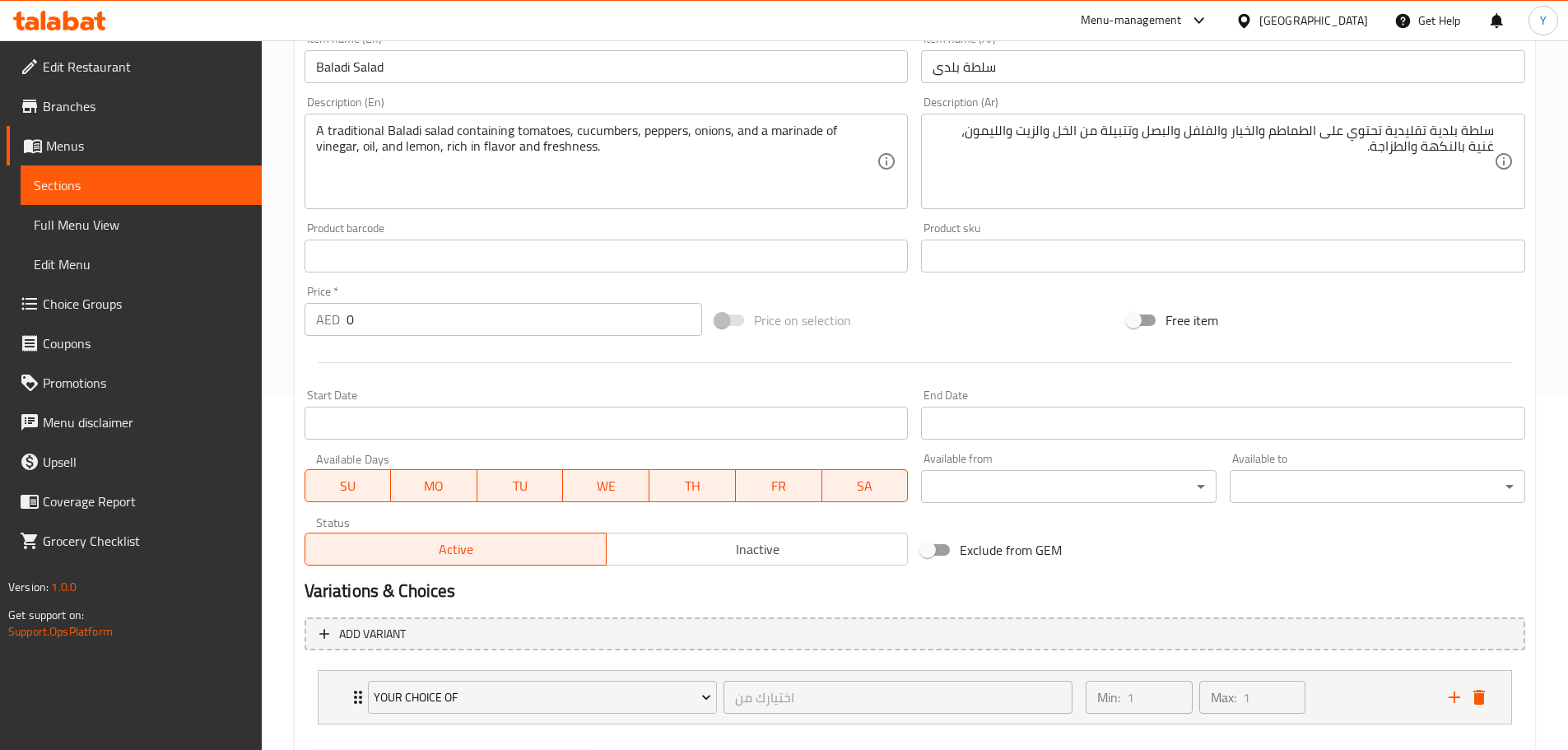
scroll to position [440, 0]
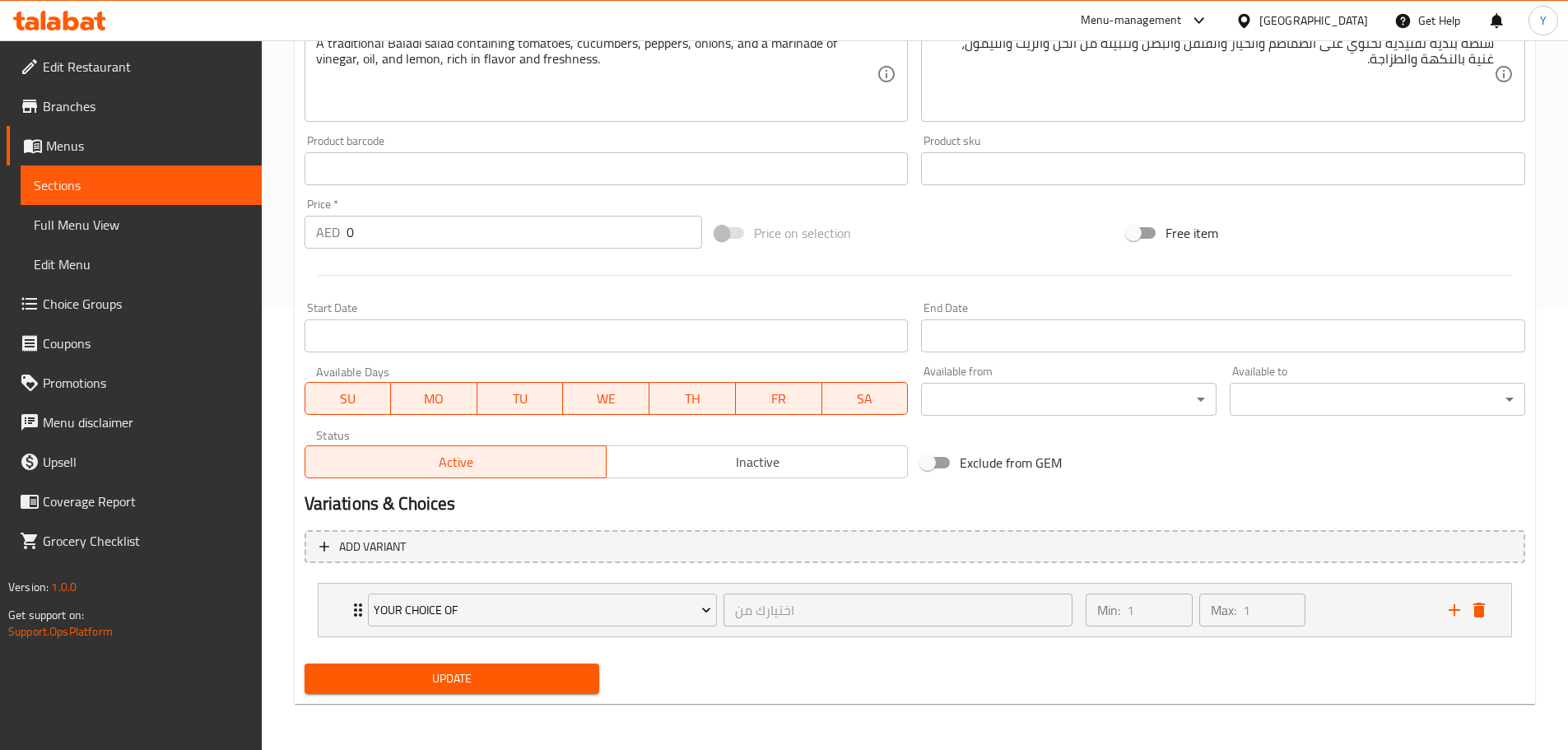
click at [563, 681] on span "Update" at bounding box center [452, 678] width 270 height 20
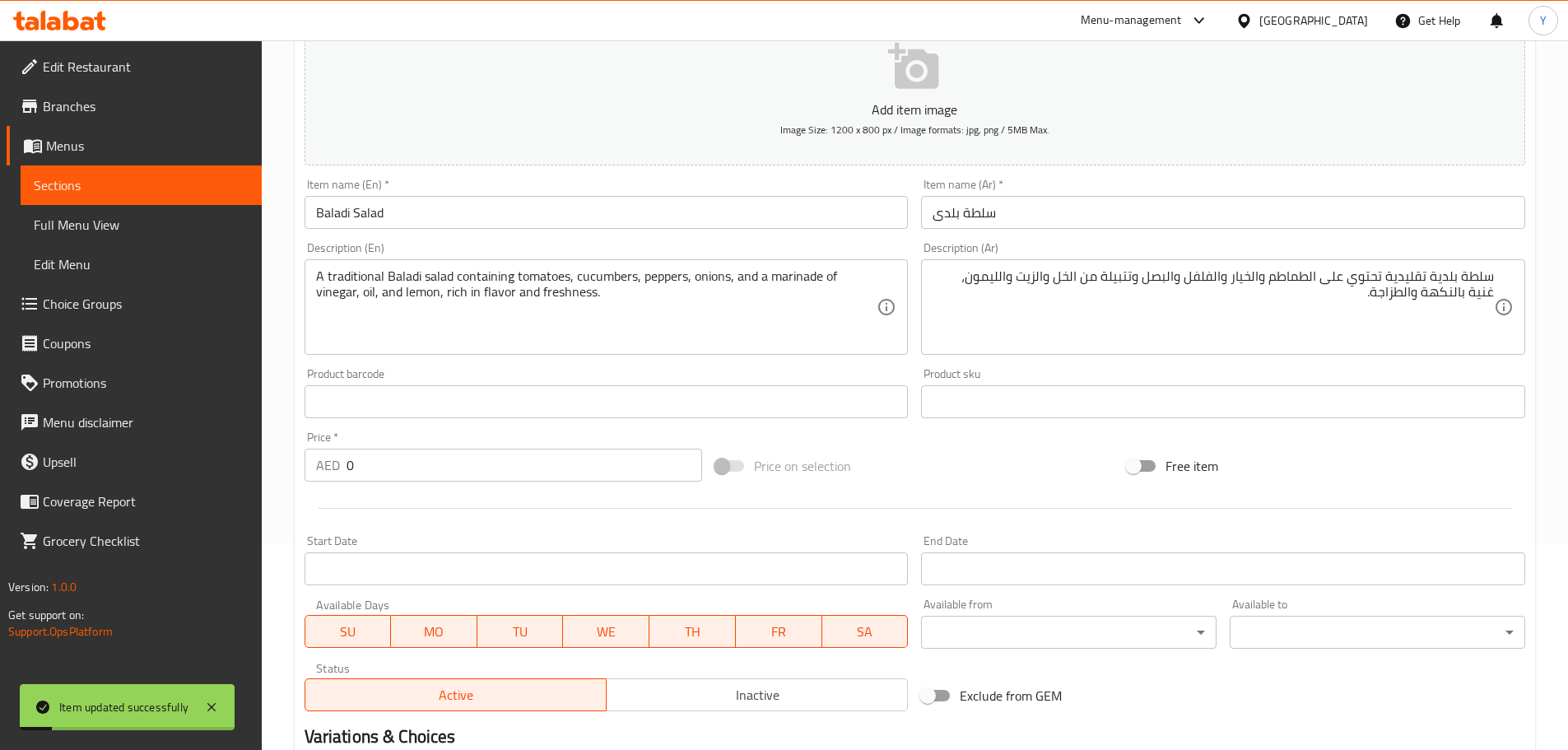
scroll to position [29, 0]
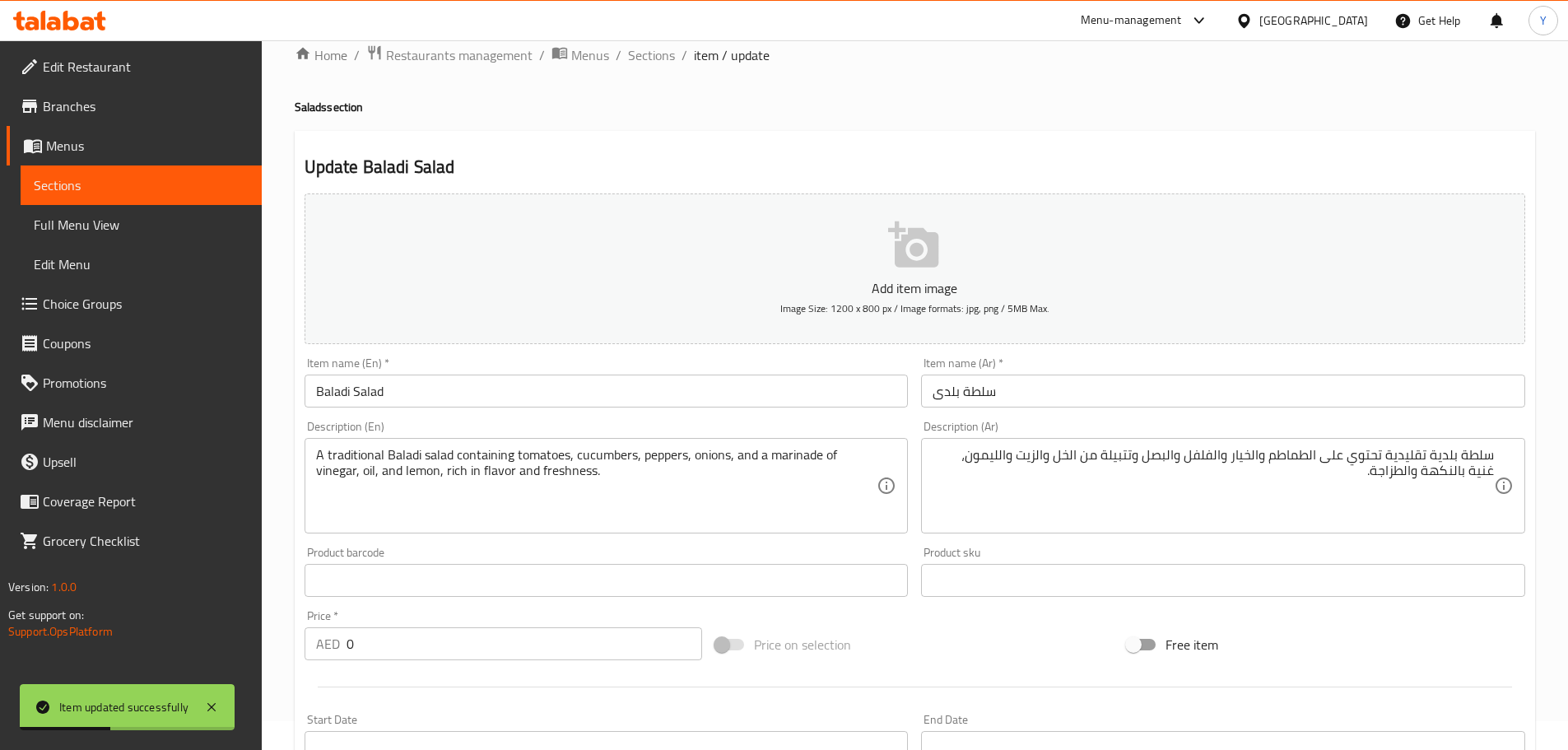
click at [1035, 91] on div "Home / Restaurants management / Menus / Sections / item / update Salads section…" at bounding box center [914, 586] width 1240 height 1084
click at [657, 57] on span "Sections" at bounding box center [651, 55] width 47 height 19
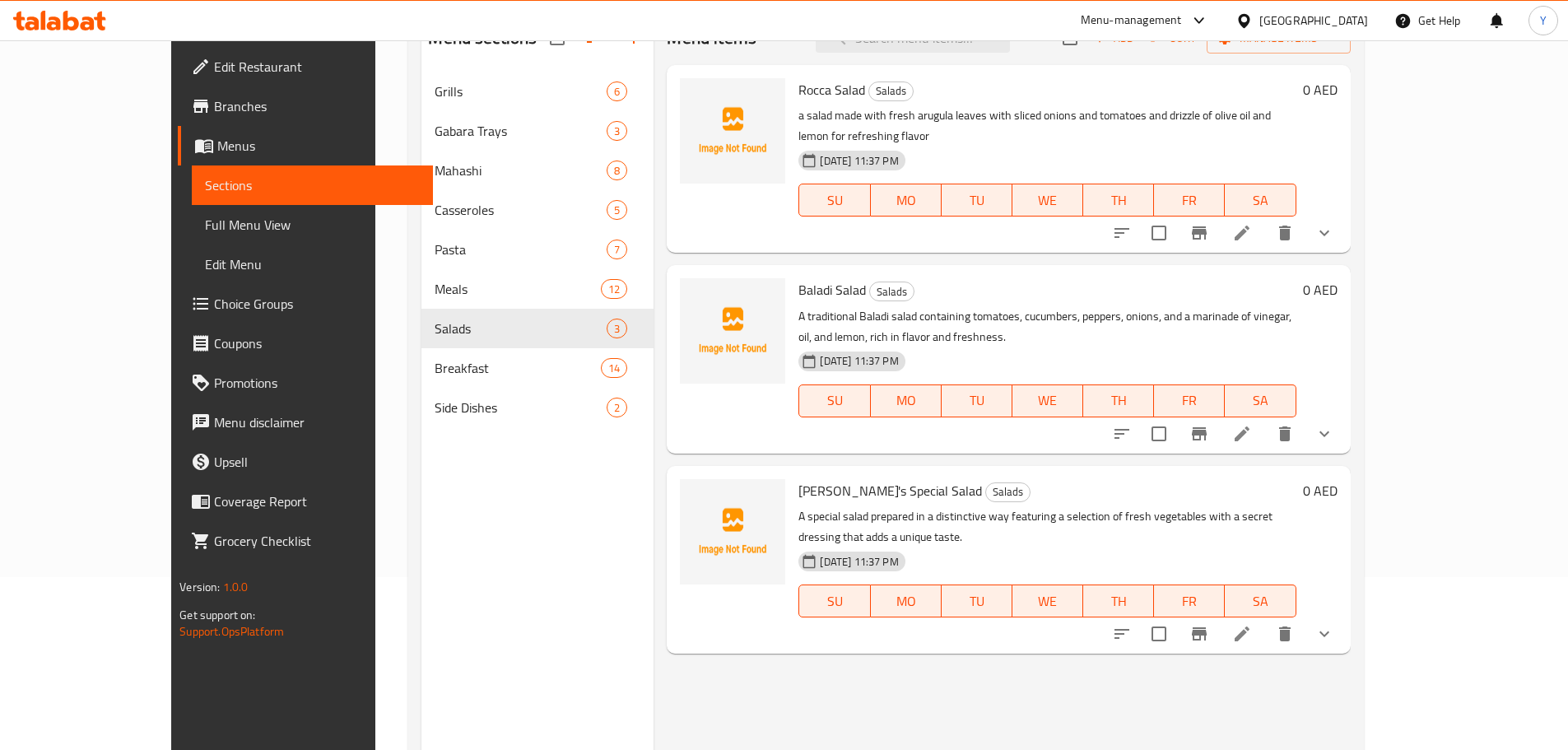
scroll to position [231, 0]
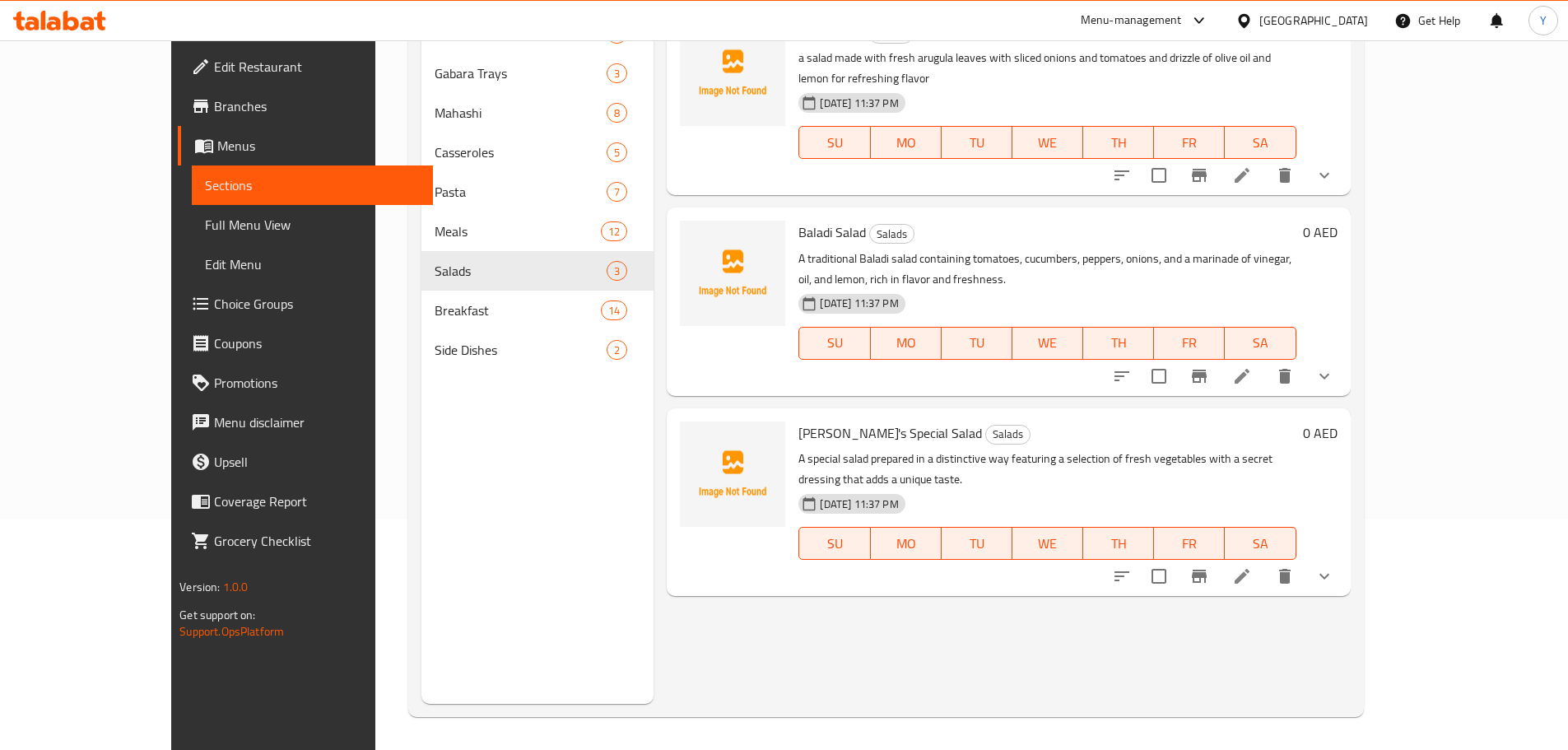
click at [1252, 567] on icon at bounding box center [1242, 577] width 19 height 19
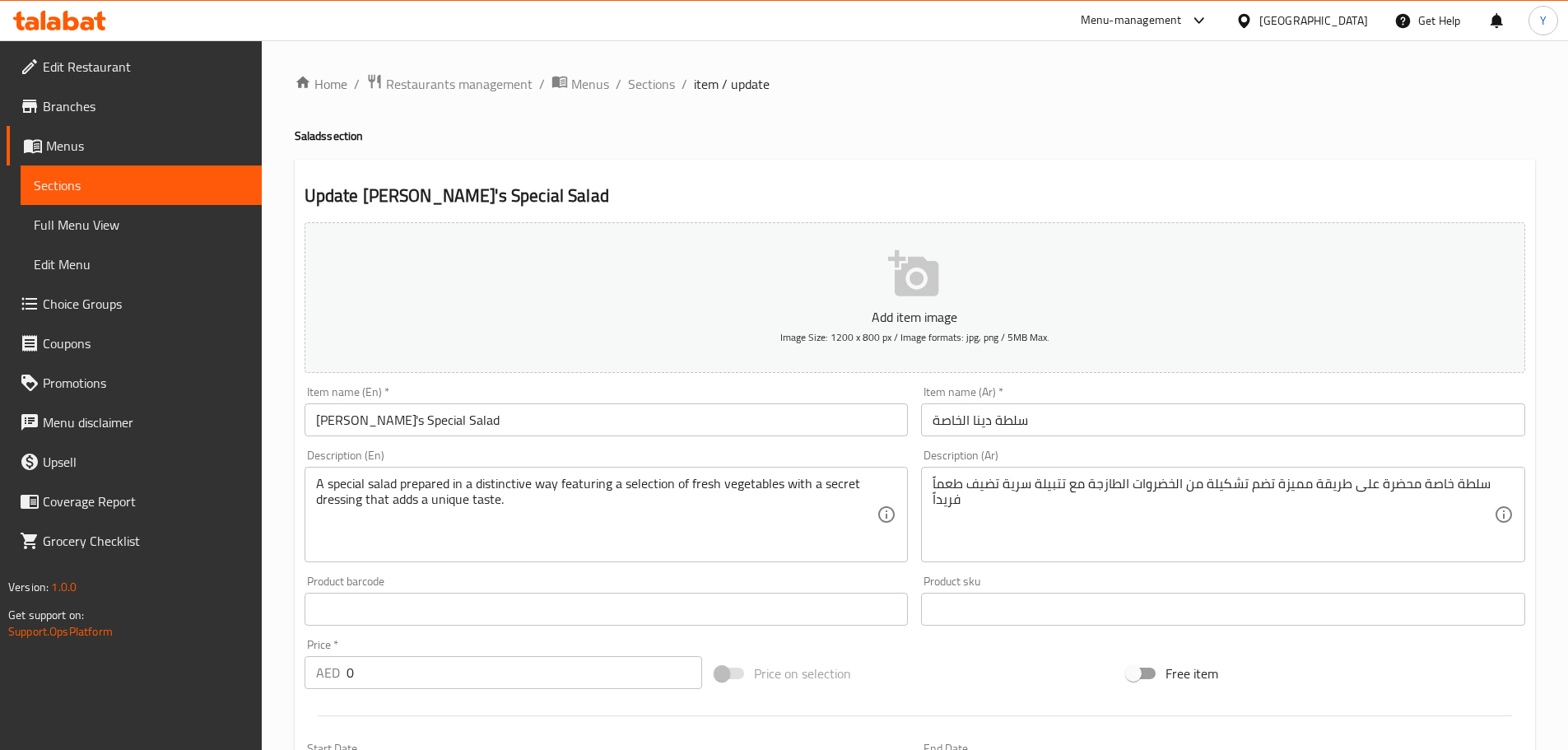
click at [643, 486] on textarea "A special salad prepared in a distinctive way featuring a selection of fresh ve…" at bounding box center [597, 515] width 561 height 78
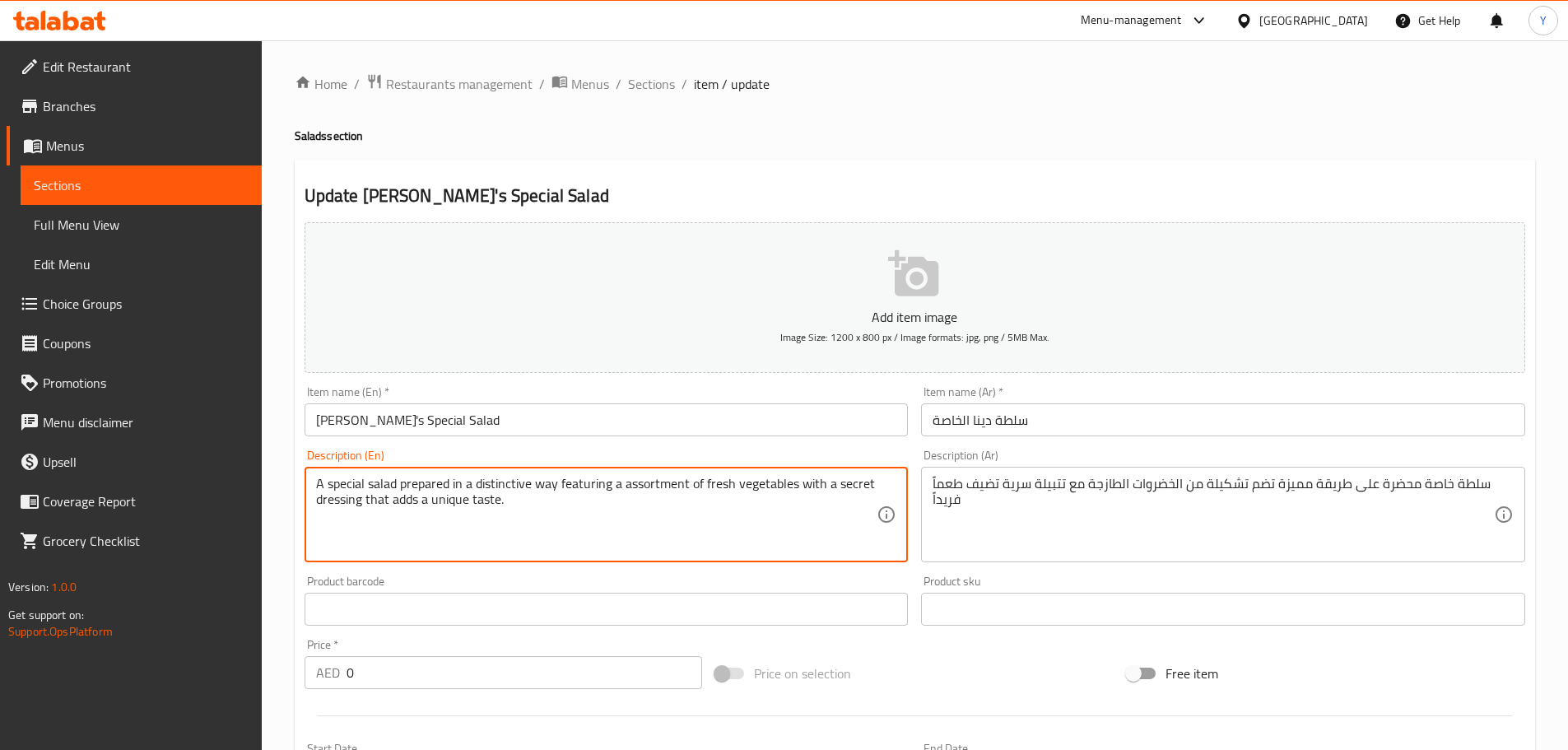
type textarea "A special salad prepared in a distinctive way featuring a assortment of fresh v…"
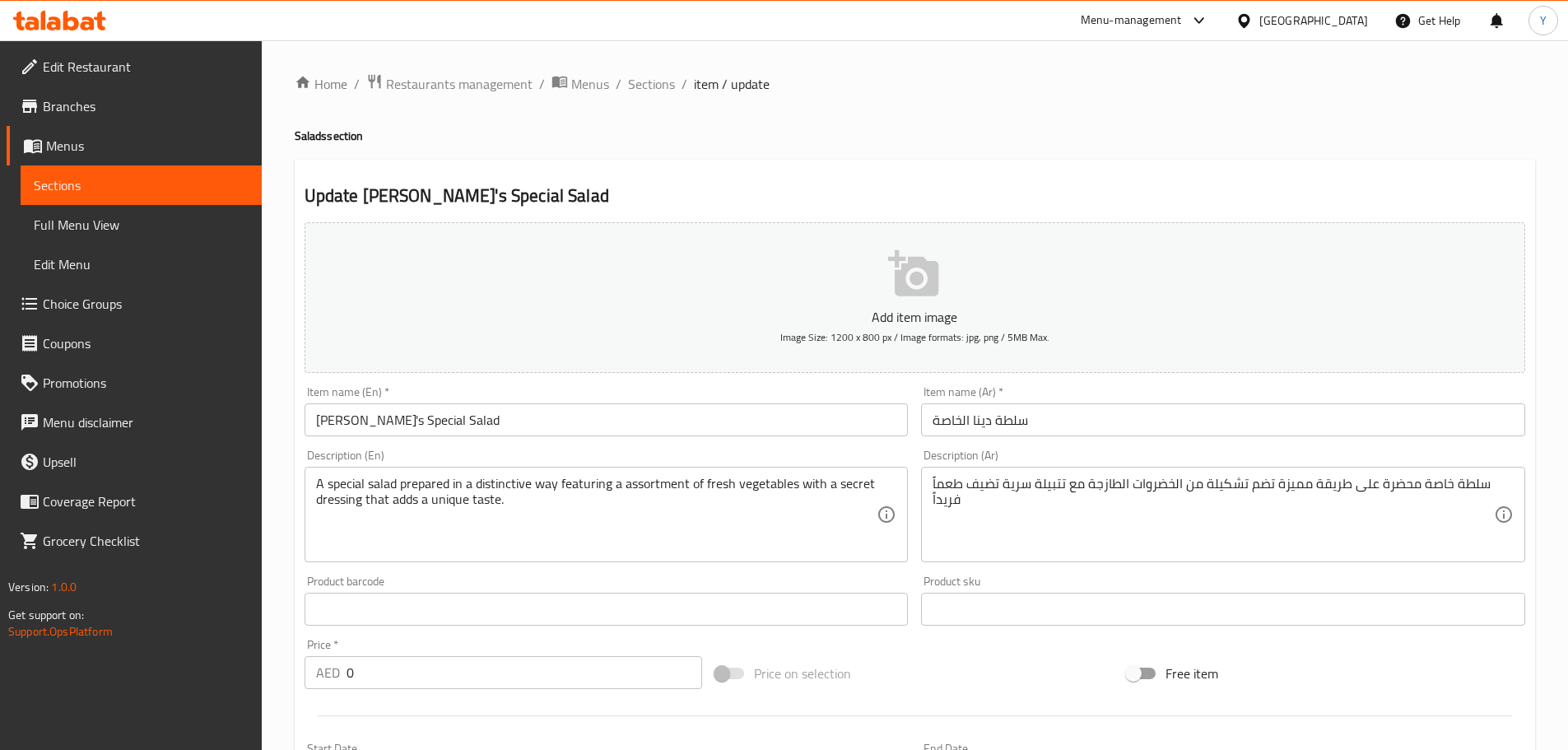
click at [919, 173] on div "Update Dina's Special Salad Add item image Image Size: 1200 x 800 px / Image fo…" at bounding box center [914, 653] width 1240 height 986
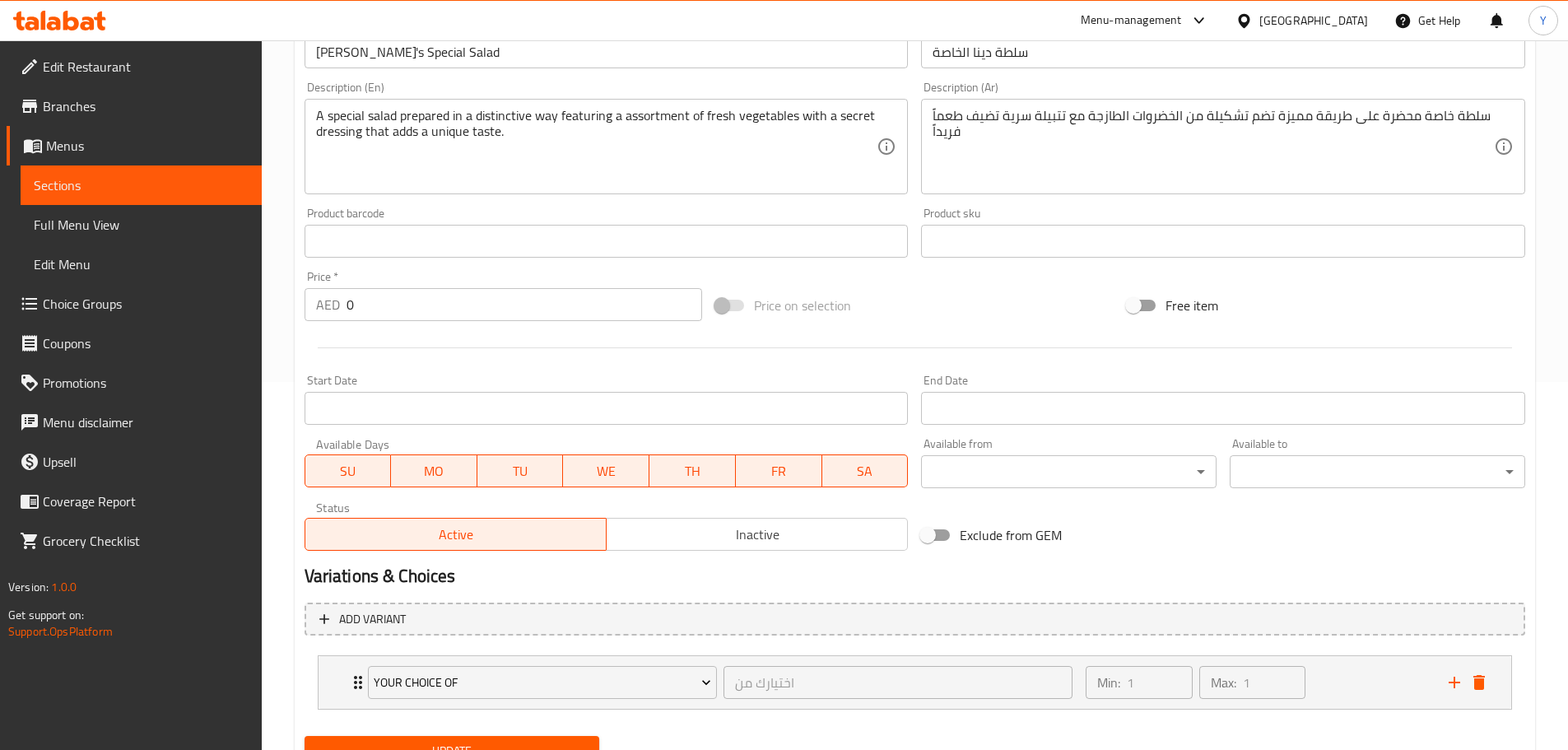
scroll to position [440, 0]
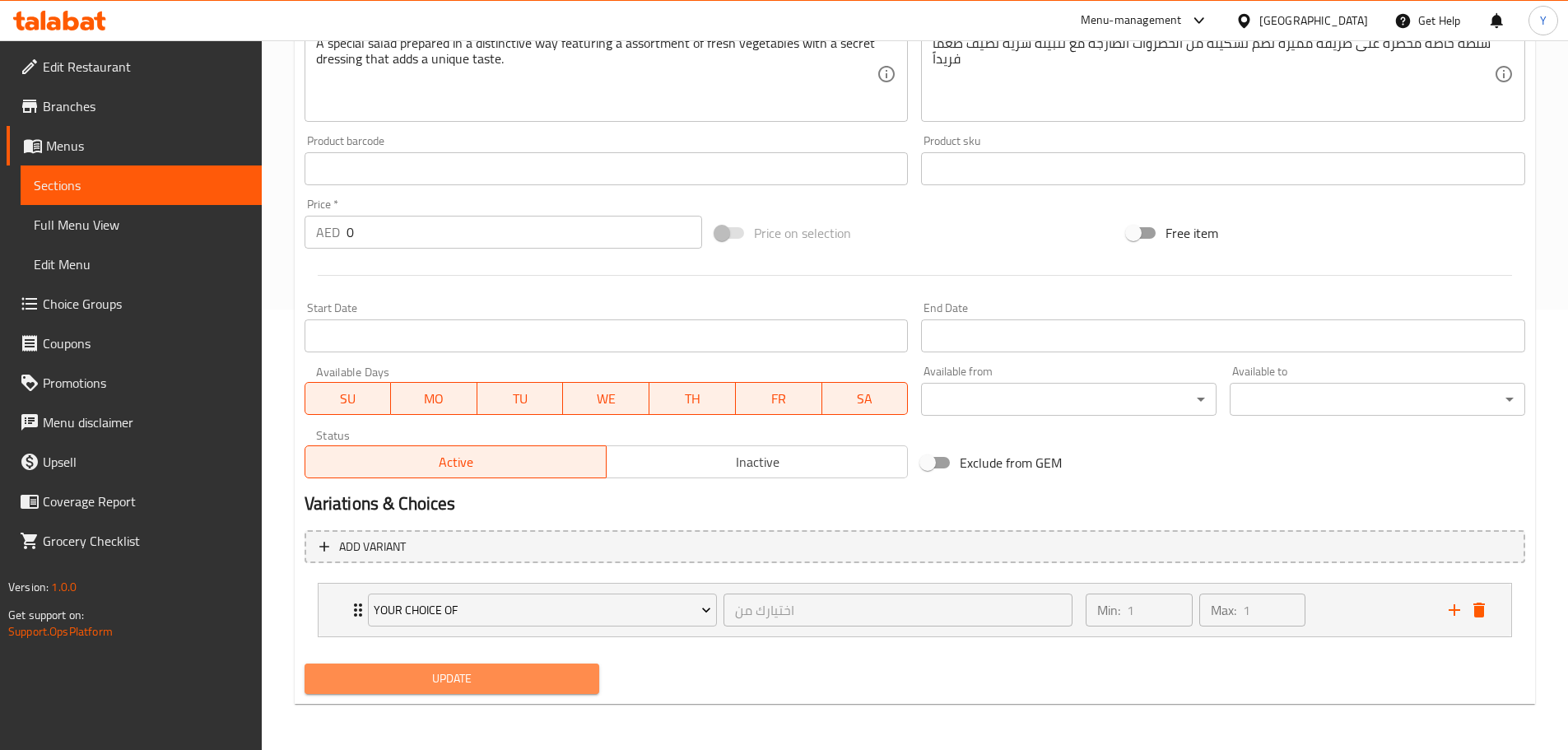
click at [534, 681] on span "Update" at bounding box center [452, 678] width 270 height 20
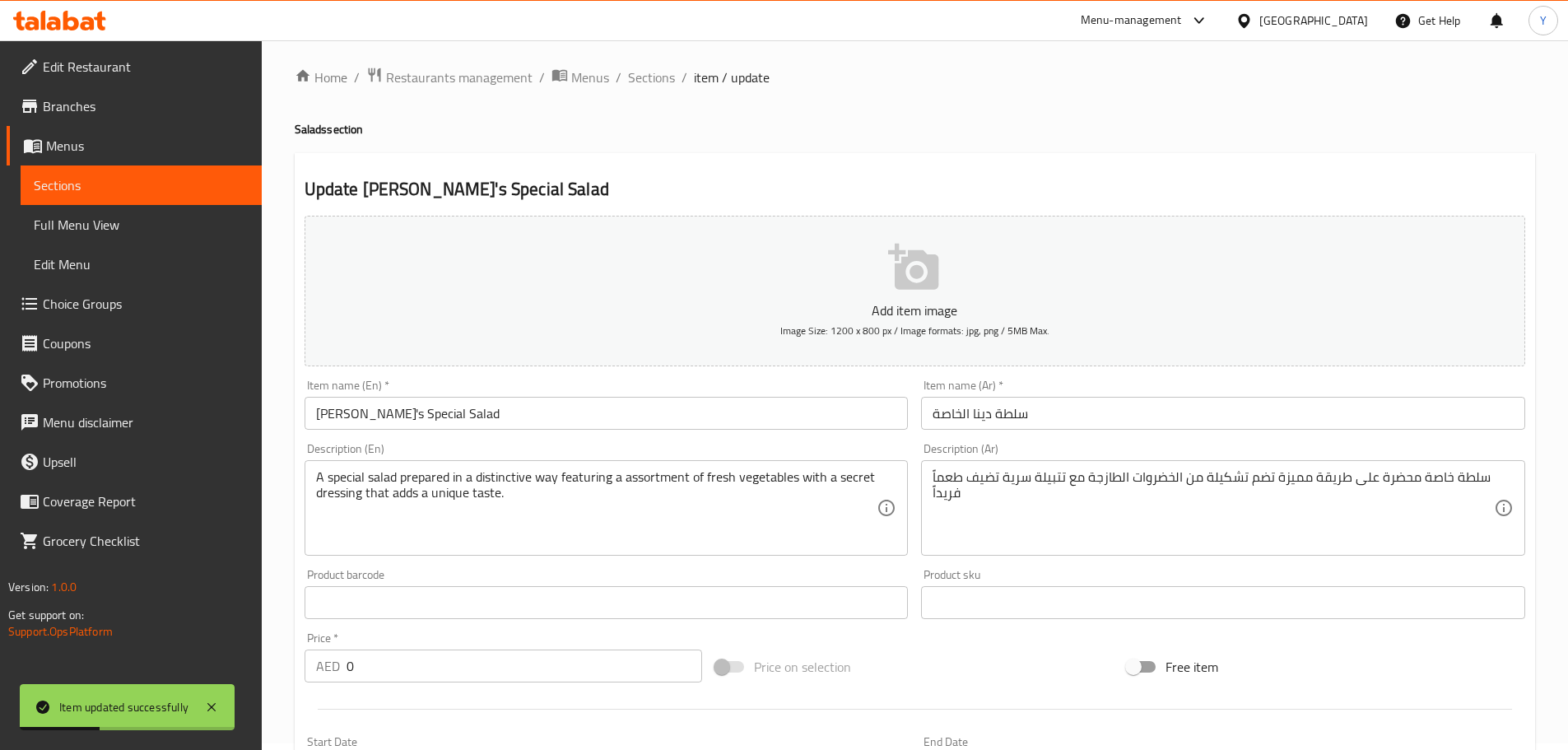
scroll to position [0, 0]
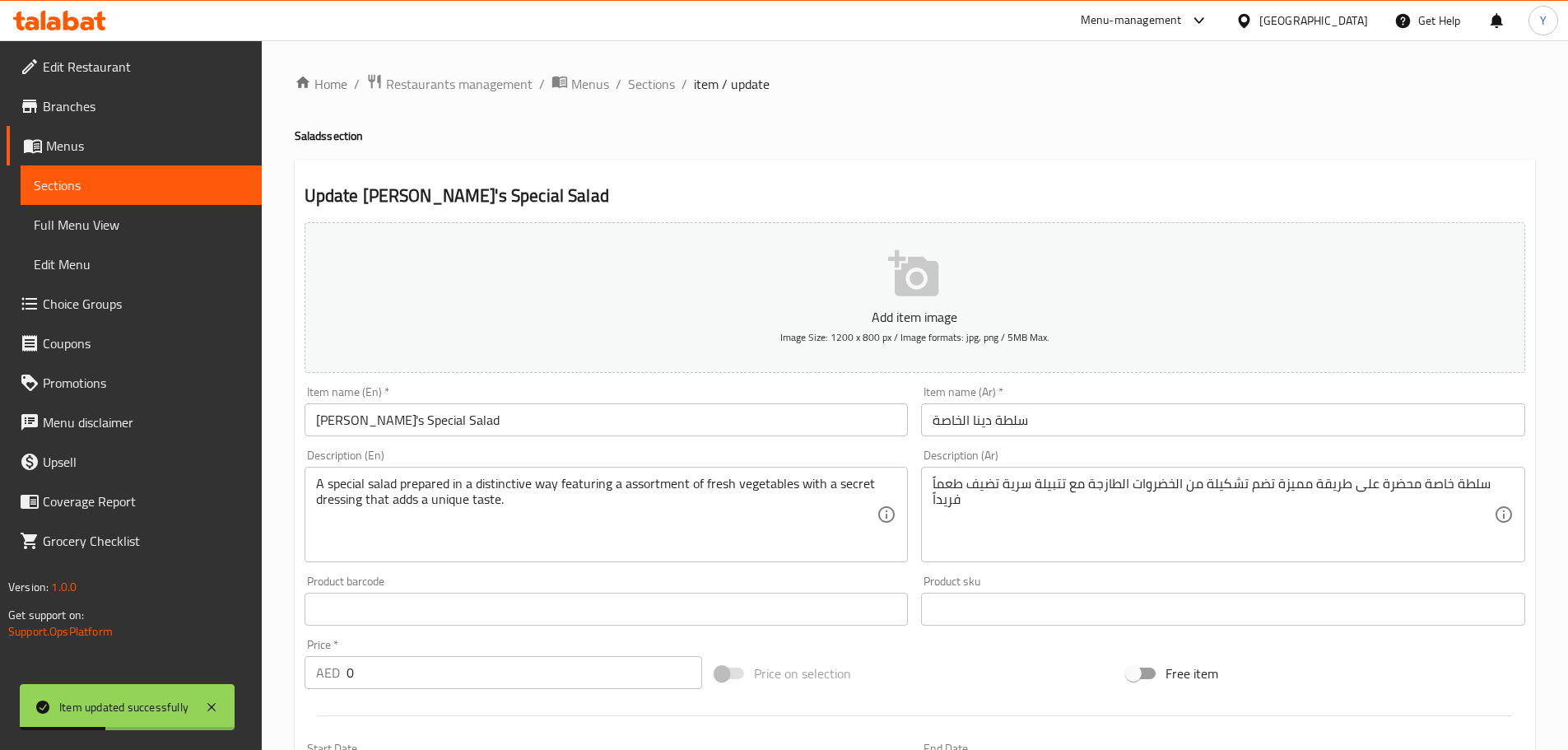
drag, startPoint x: 651, startPoint y: 81, endPoint x: 671, endPoint y: 123, distance: 46.5
click at [651, 81] on span "Sections" at bounding box center [651, 84] width 47 height 19
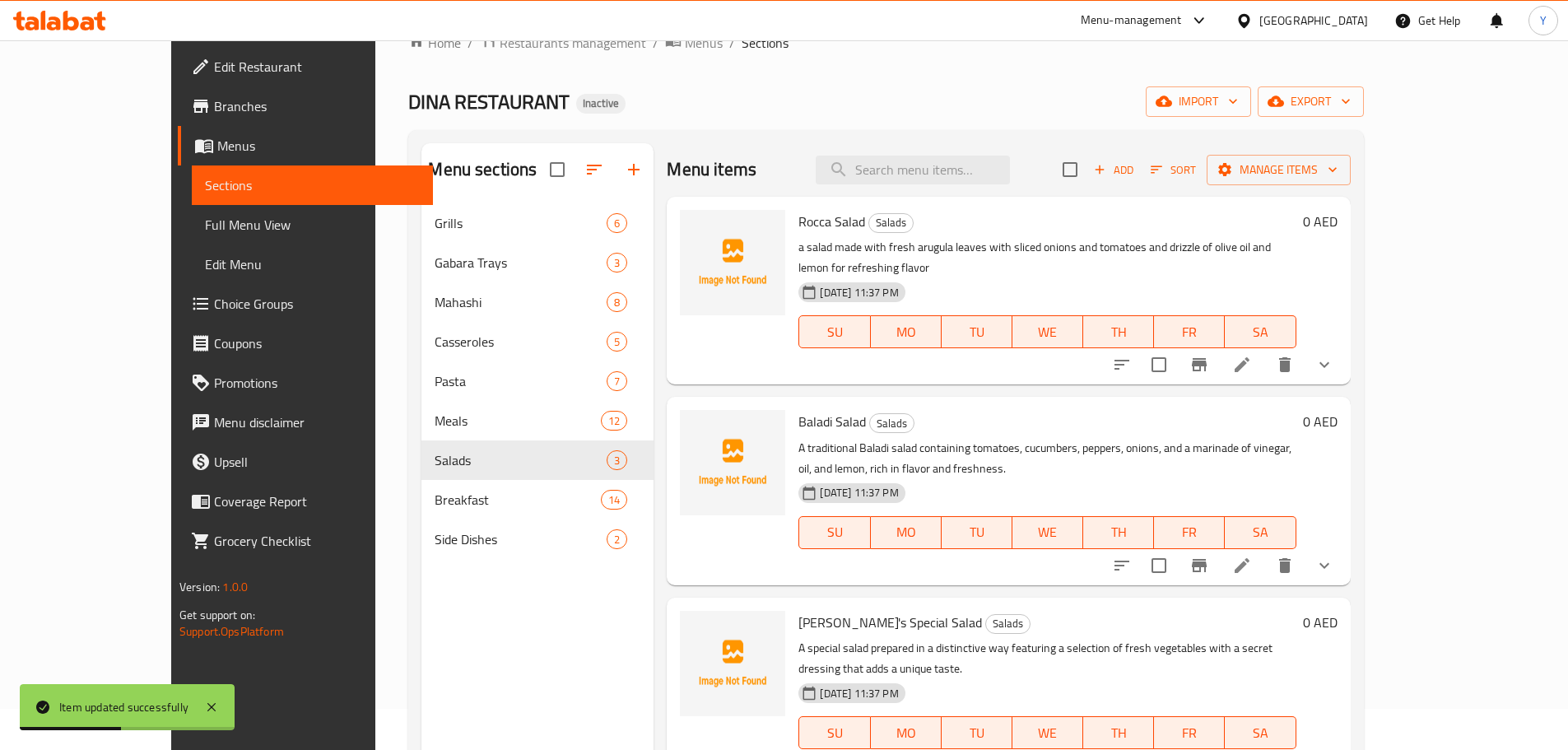
scroll to position [82, 0]
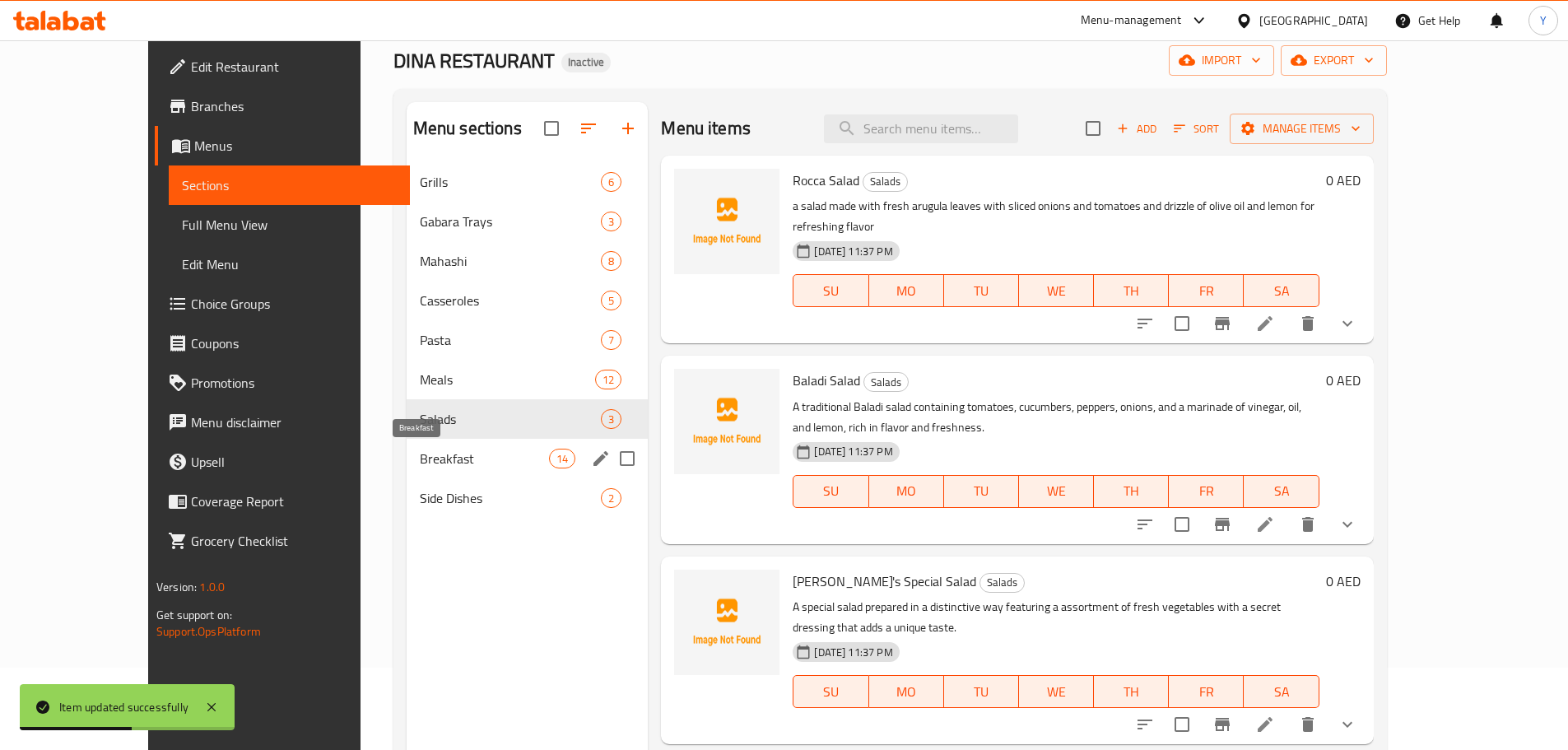
click at [446, 453] on span "Breakfast" at bounding box center [484, 459] width 129 height 19
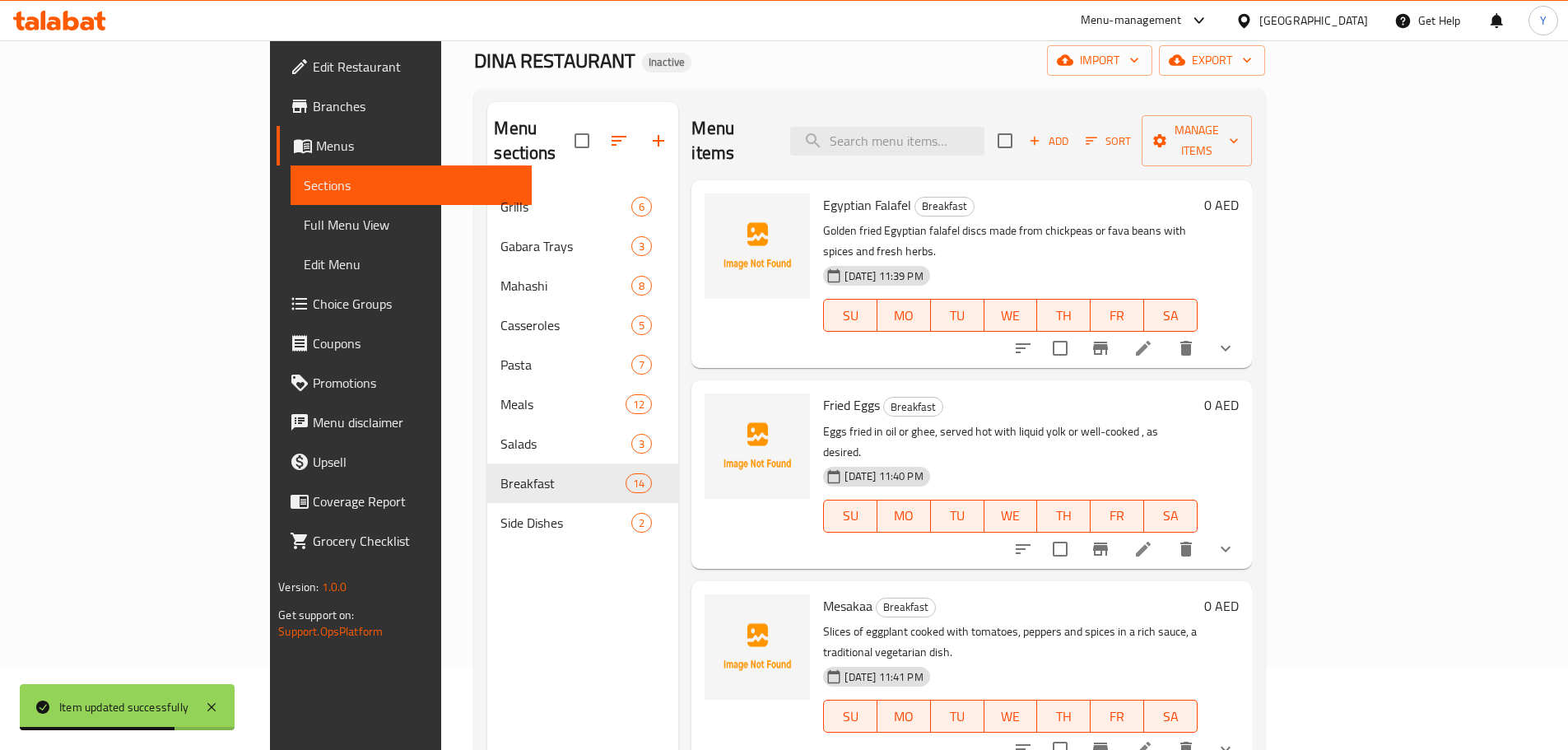
click at [1153, 339] on icon at bounding box center [1143, 348] width 19 height 19
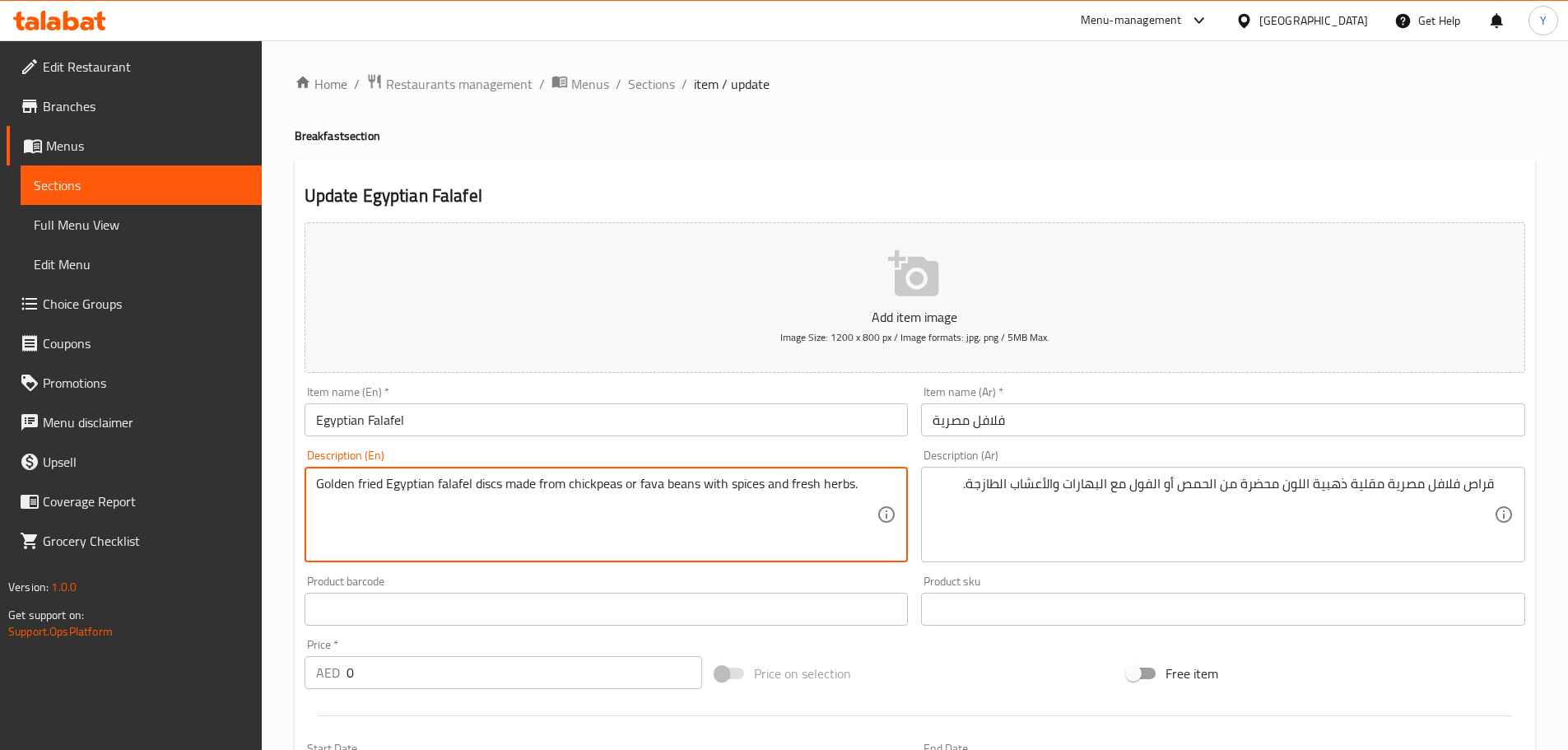
click at [486, 484] on textarea "Golden fried Egyptian falafel discs made from chickpeas or fava beans with spic…" at bounding box center [597, 515] width 561 height 78
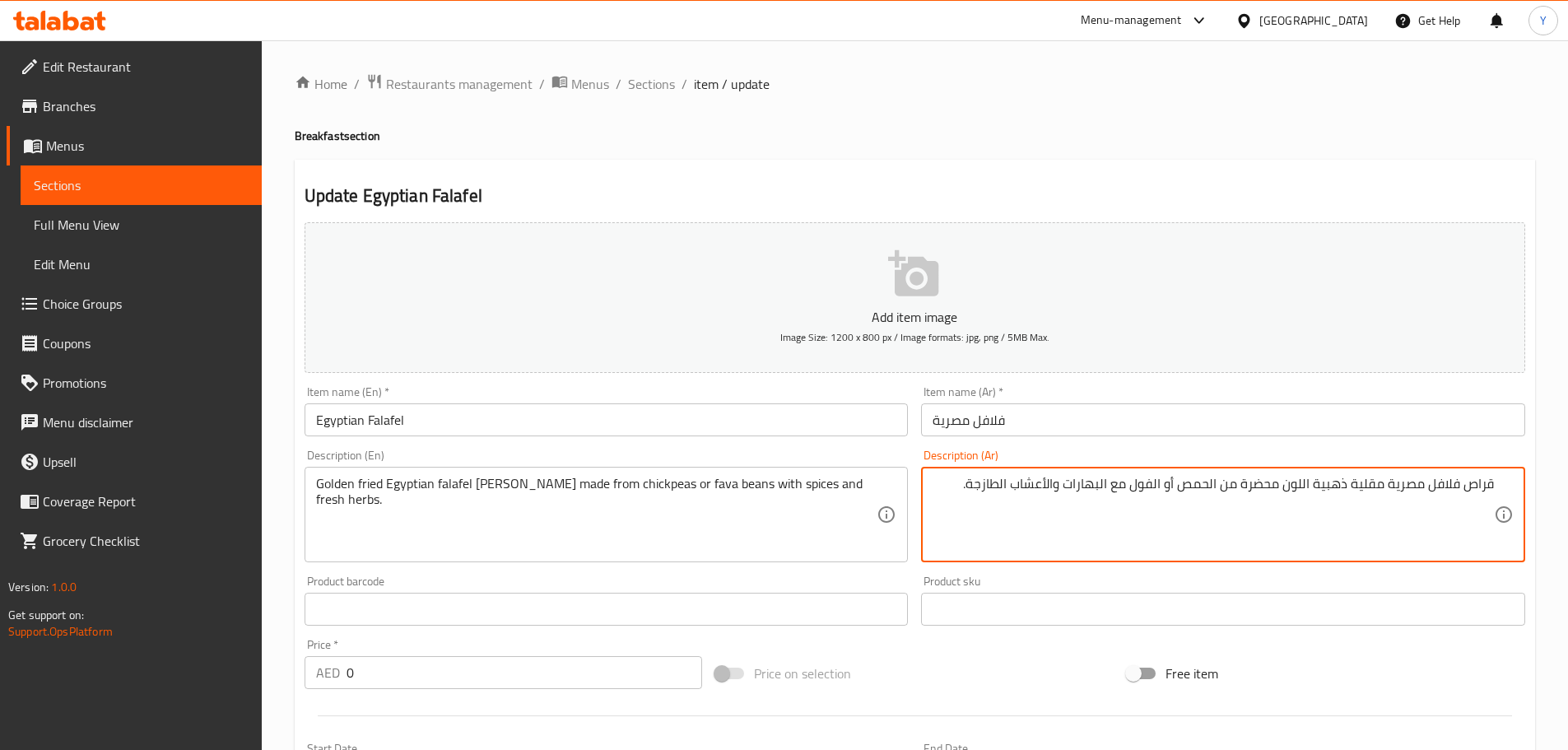
click at [1425, 491] on textarea "قراص فلافل مصرية مقلية ذهبية اللون محضرة من الحمص أو الفول مع البهارات والأعشاب…" at bounding box center [1213, 515] width 561 height 78
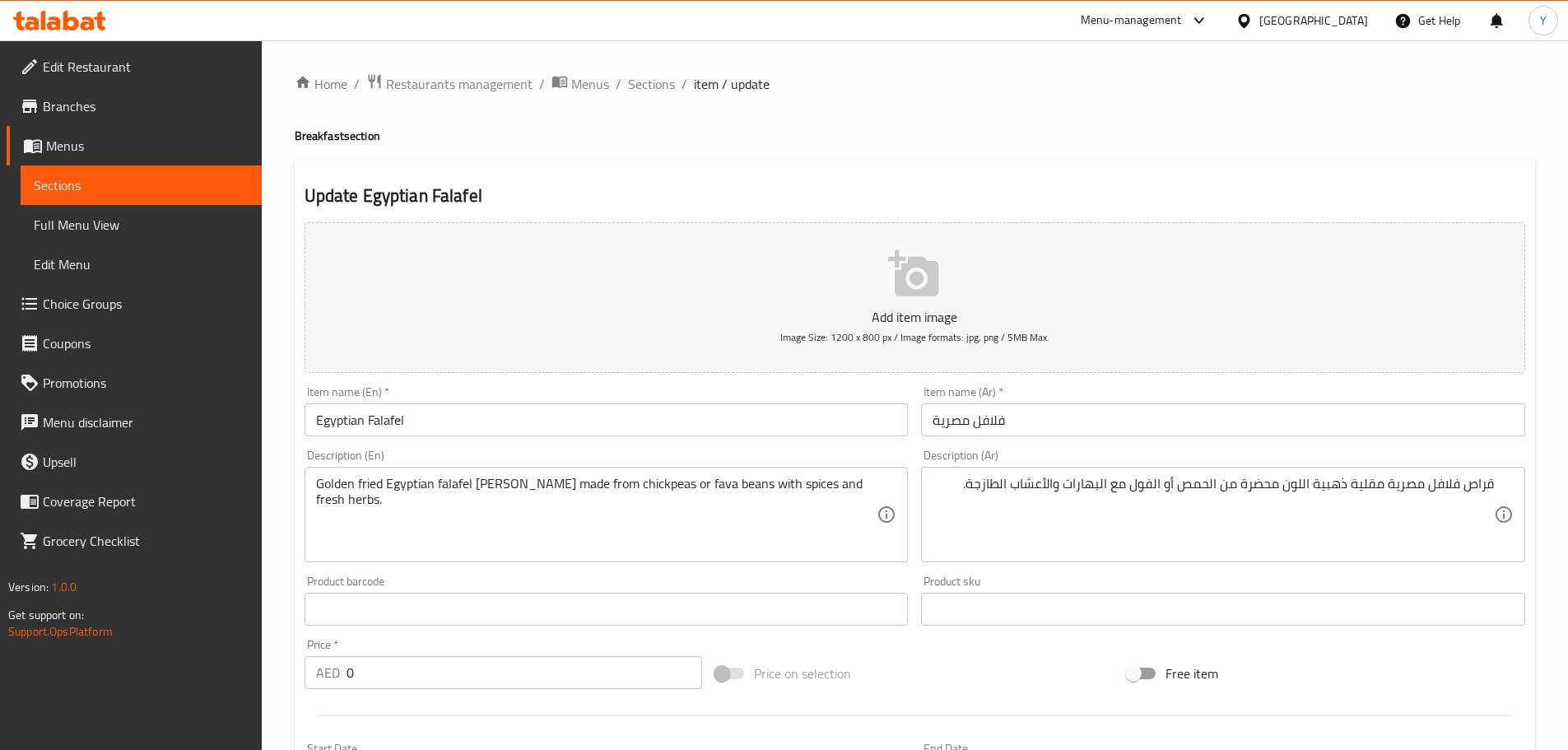
drag, startPoint x: 507, startPoint y: 487, endPoint x: 539, endPoint y: 488, distance: 32.0
click at [1067, 142] on h4 "Breakfast section" at bounding box center [914, 135] width 1240 height 17
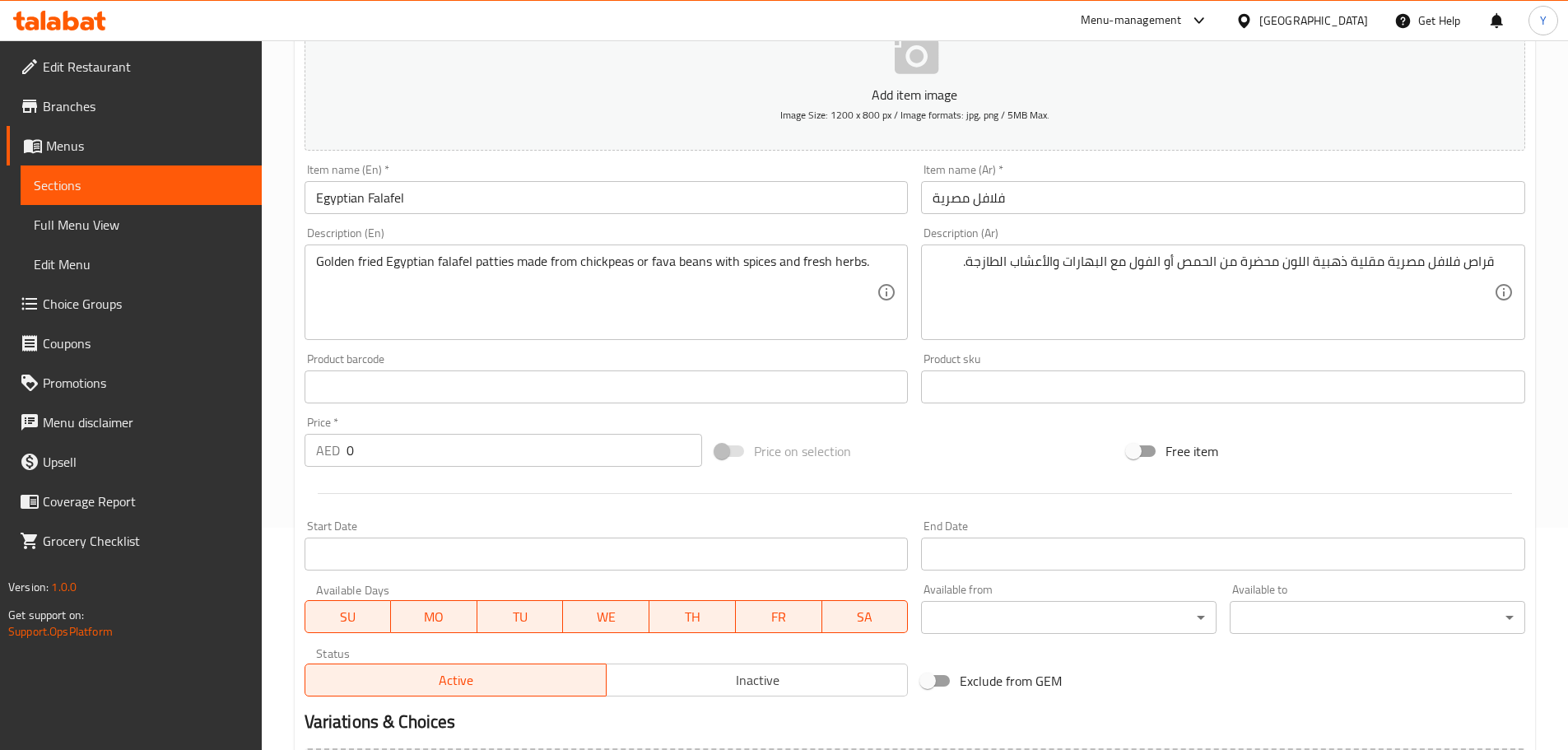
scroll to position [14, 0]
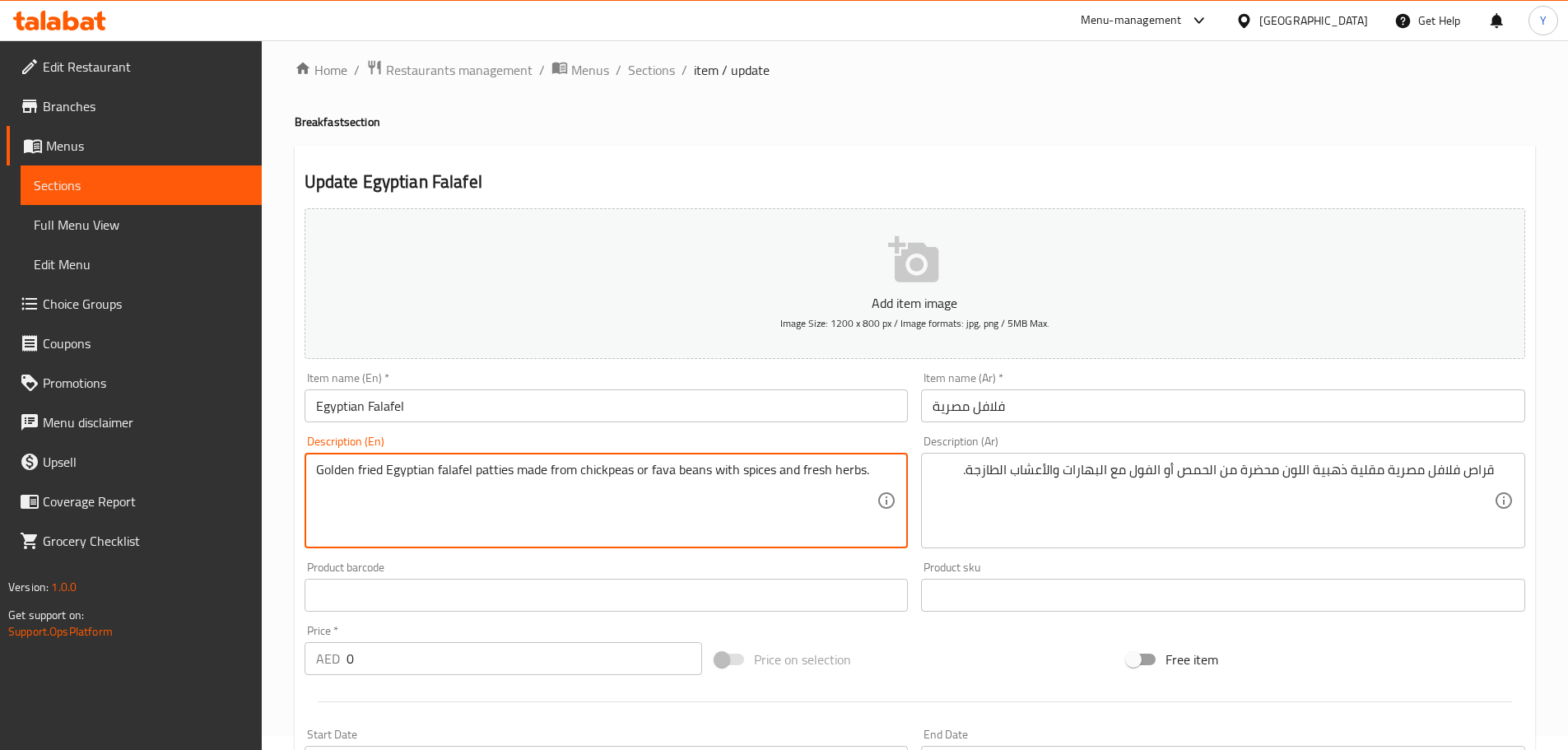
drag, startPoint x: 674, startPoint y: 469, endPoint x: 690, endPoint y: 469, distance: 16.0
click at [690, 469] on textarea "Golden fried Egyptian falafel patties made from chickpeas or fava beans with sp…" at bounding box center [597, 501] width 561 height 78
click at [662, 476] on textarea "Golden fried Egyptian falafel patties made from chickpeas or fava beans with sp…" at bounding box center [597, 501] width 561 height 78
drag, startPoint x: 662, startPoint y: 476, endPoint x: 685, endPoint y: 478, distance: 23.1
click at [685, 478] on textarea "Golden fried Egyptian falafel patties made from chickpeas or fava beans with sp…" at bounding box center [597, 501] width 561 height 78
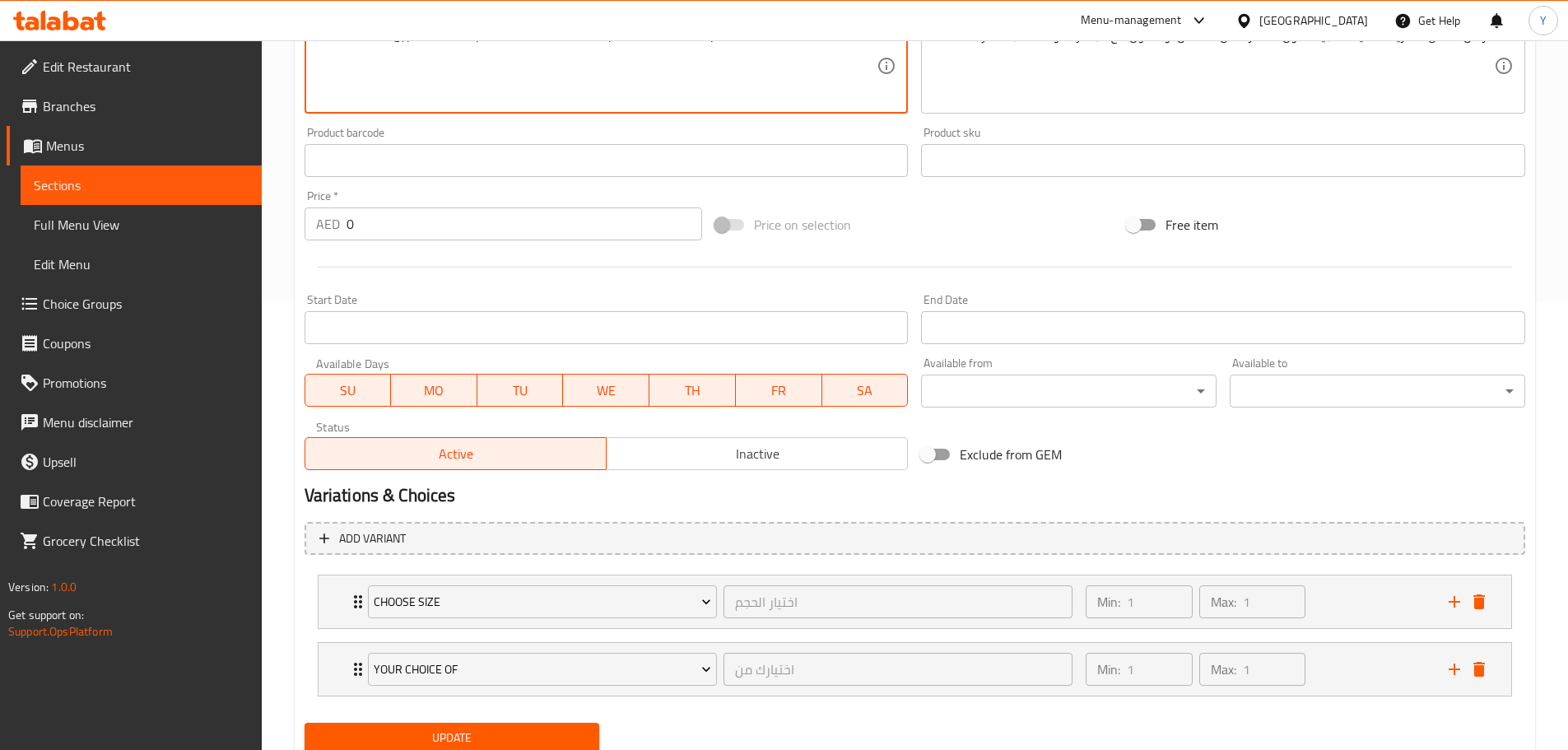
scroll to position [509, 0]
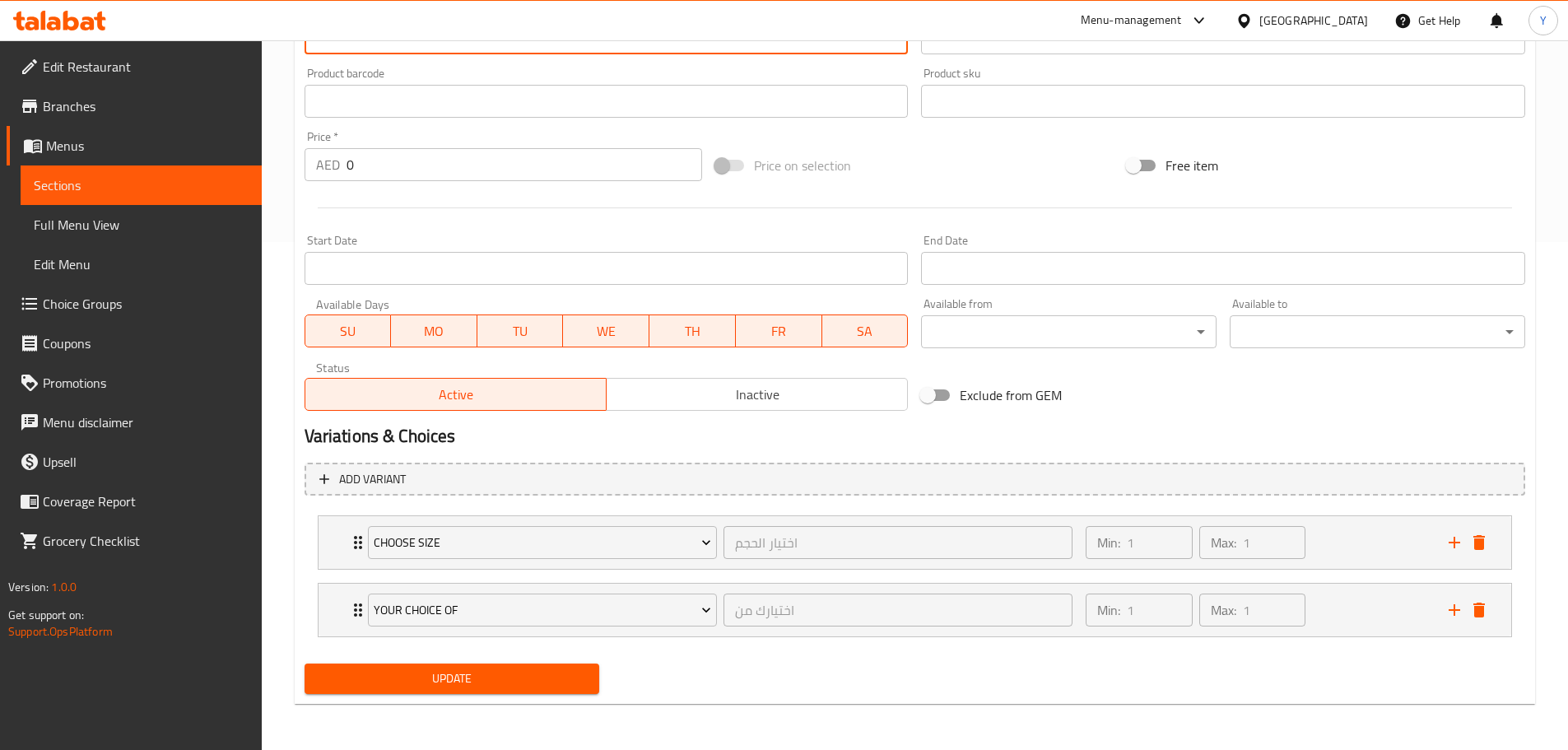
type textarea "Golden fried Egyptian falafel patties made from chickpeas or foul with spices a…"
click at [448, 664] on button "Update" at bounding box center [453, 679] width 295 height 30
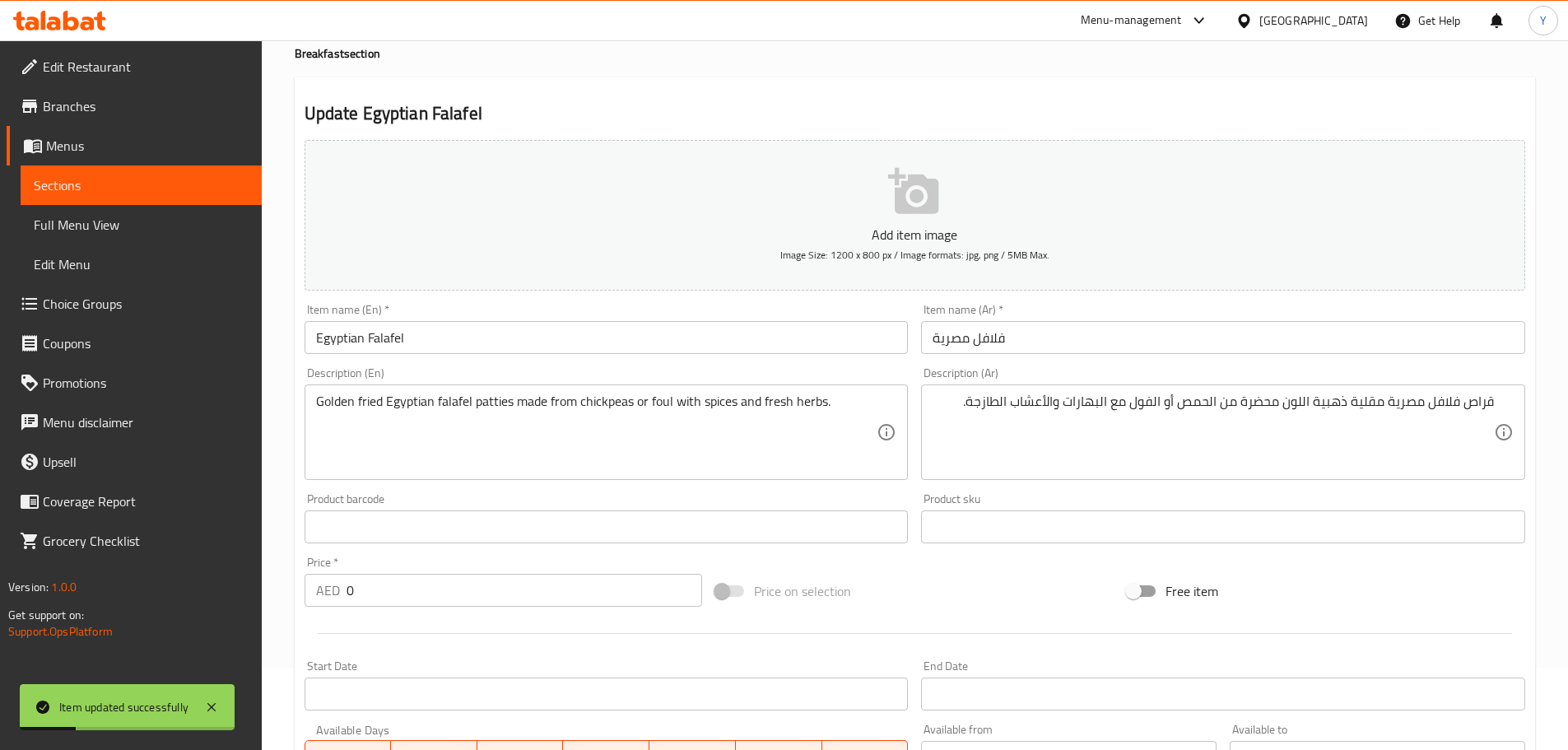
scroll to position [0, 0]
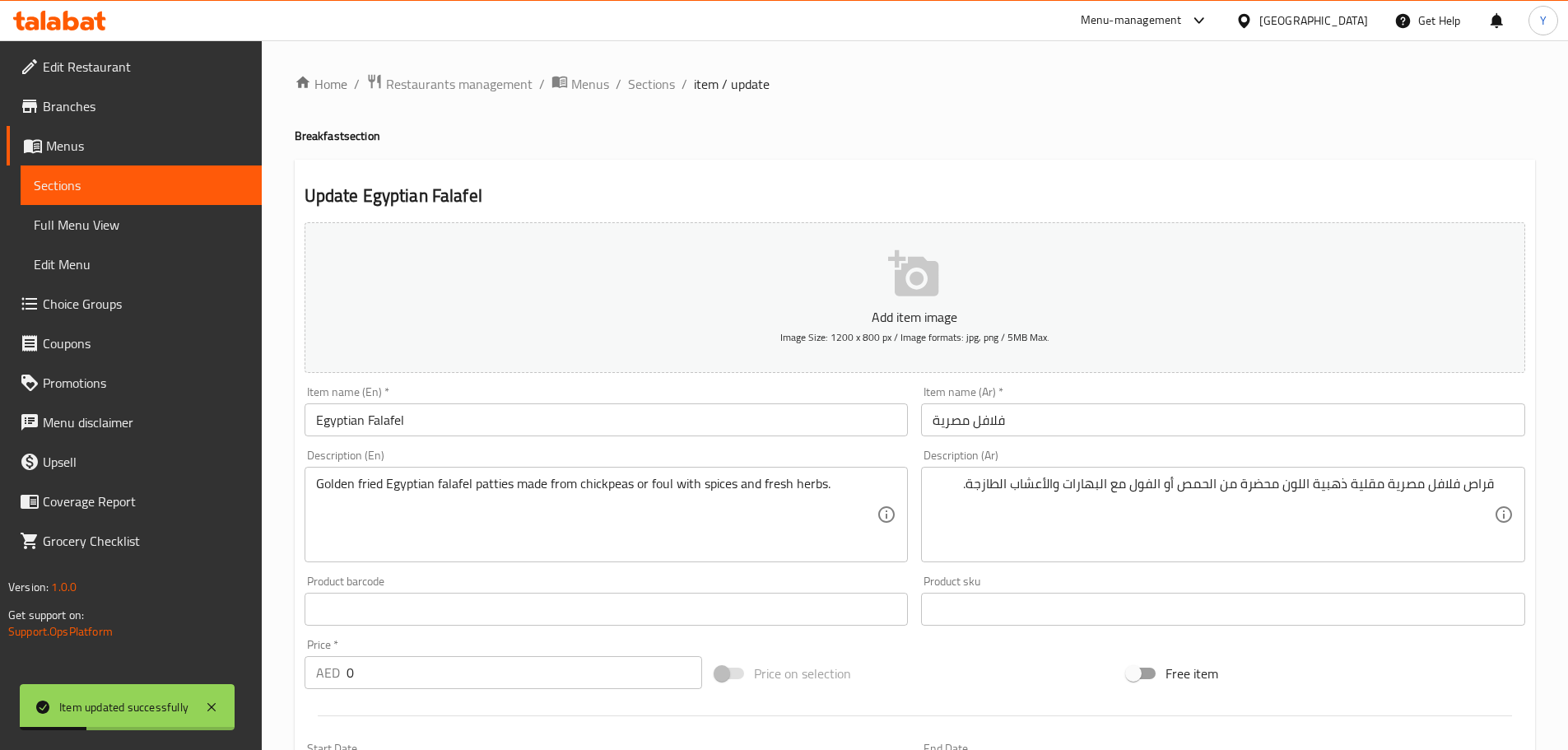
click at [654, 68] on div "Home / Restaurants management / Menus / Sections / item / update Breakfast sect…" at bounding box center [915, 649] width 1306 height 1218
click at [664, 76] on span "Sections" at bounding box center [651, 84] width 47 height 19
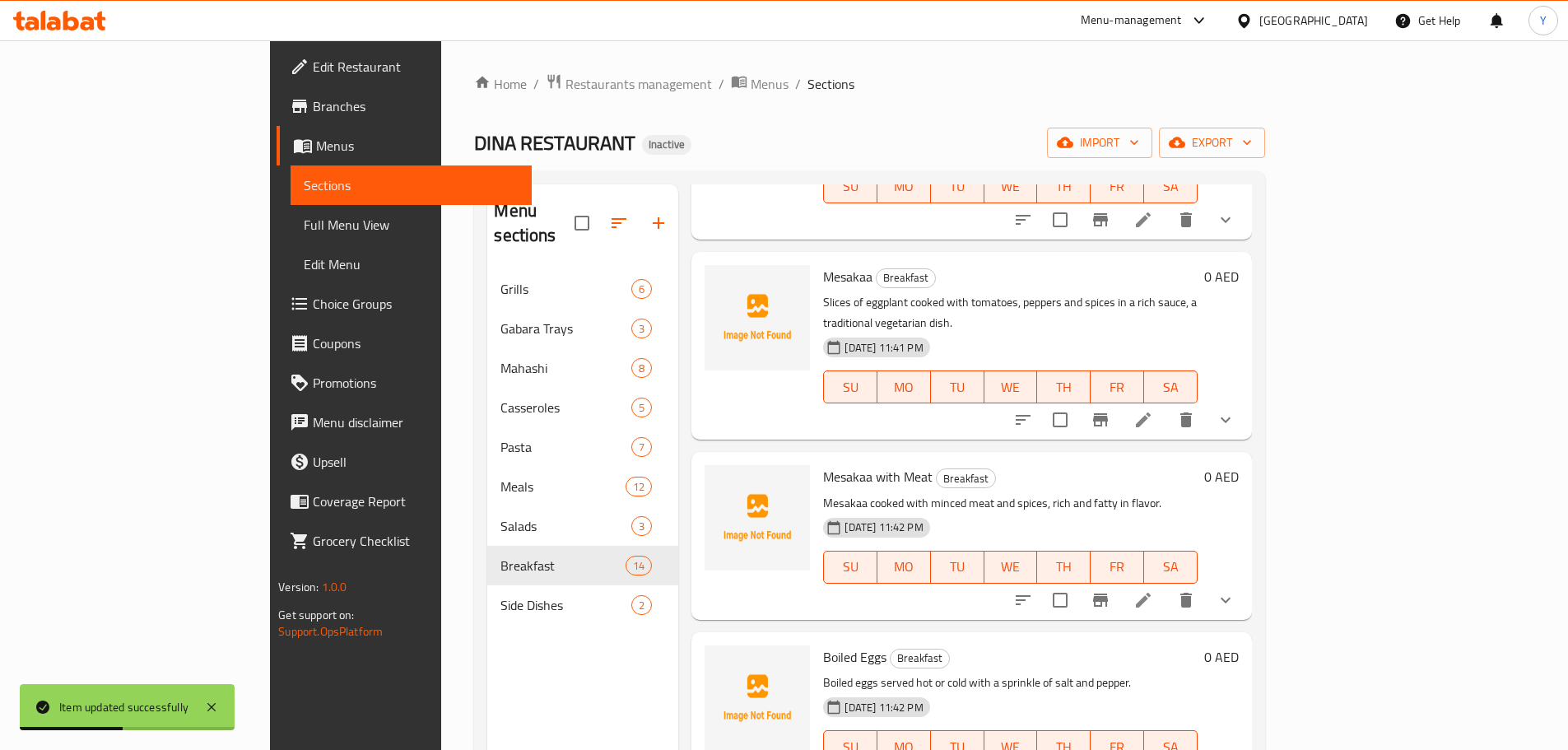
scroll to position [165, 0]
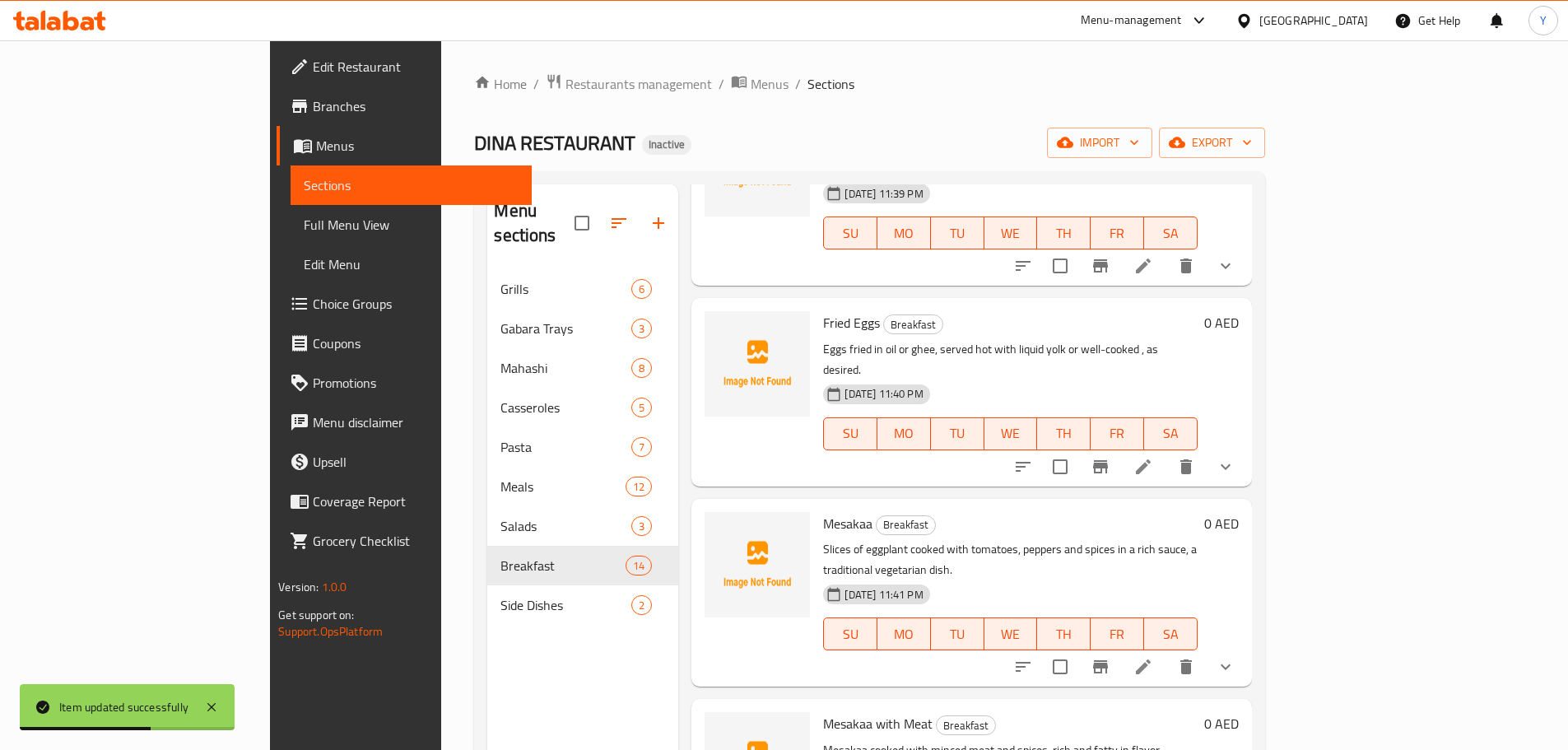
click at [1167, 452] on li at bounding box center [1143, 467] width 46 height 30
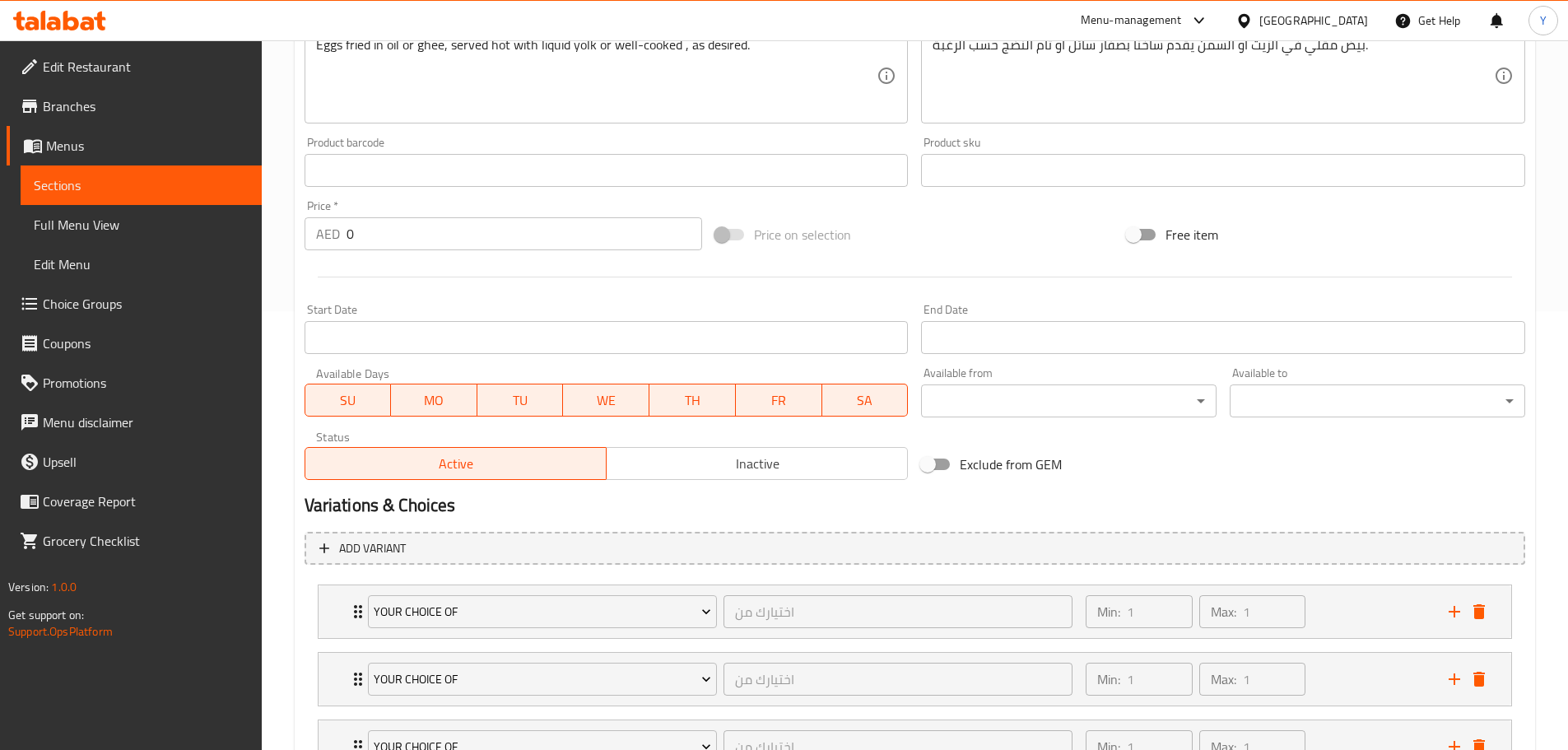
scroll to position [576, 0]
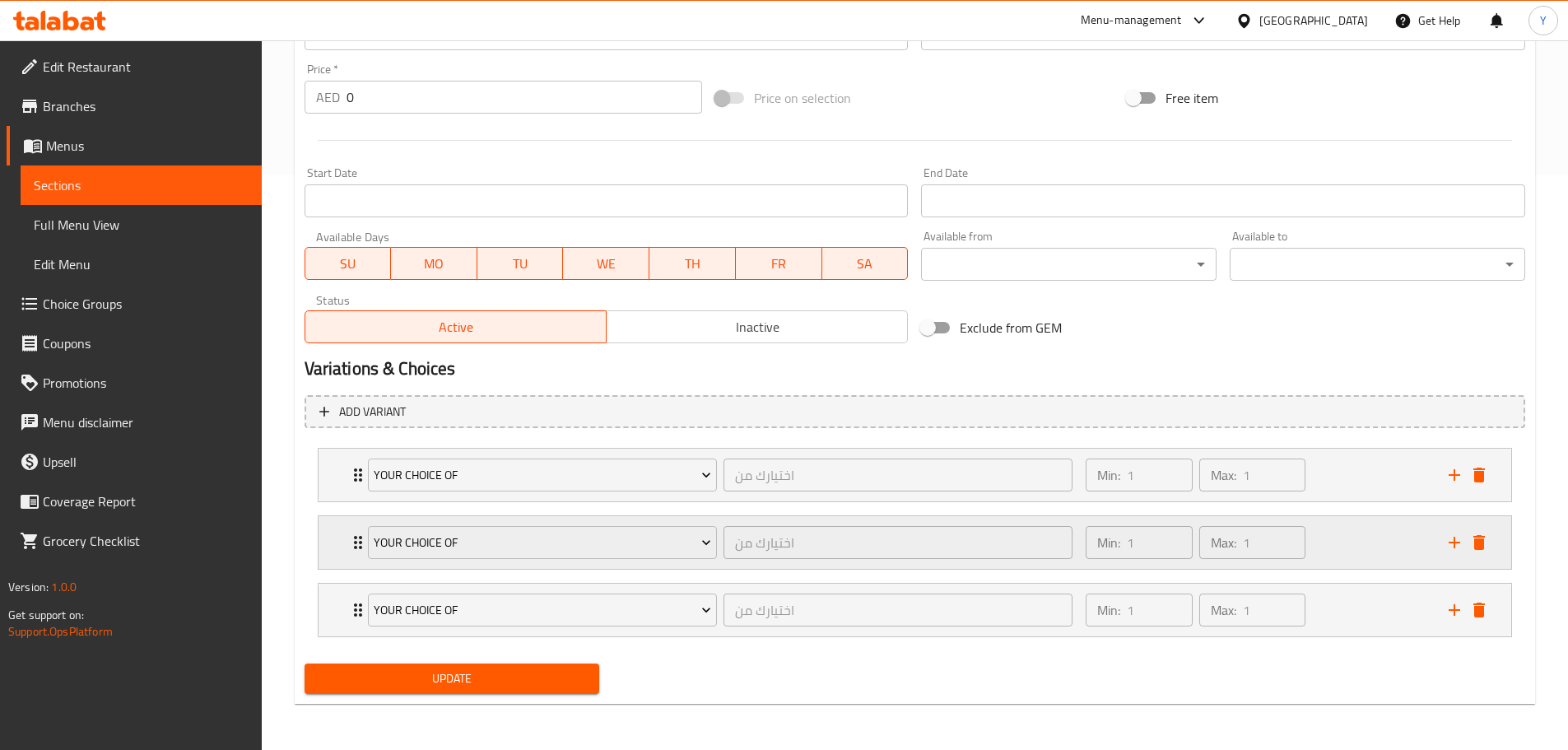
click at [1349, 526] on div "Min: 1 ​ Max: 1 ​" at bounding box center [1257, 543] width 362 height 53
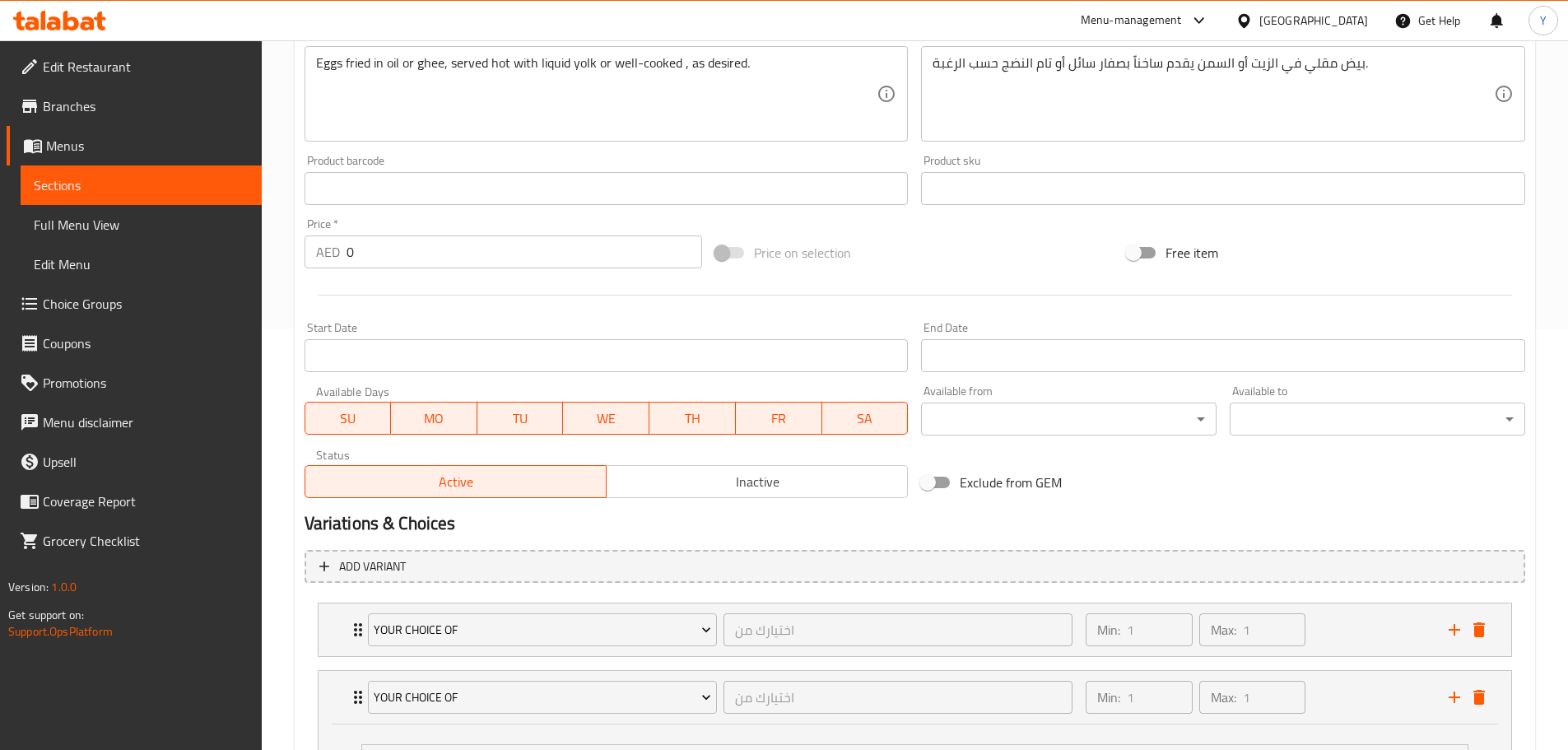
scroll to position [0, 0]
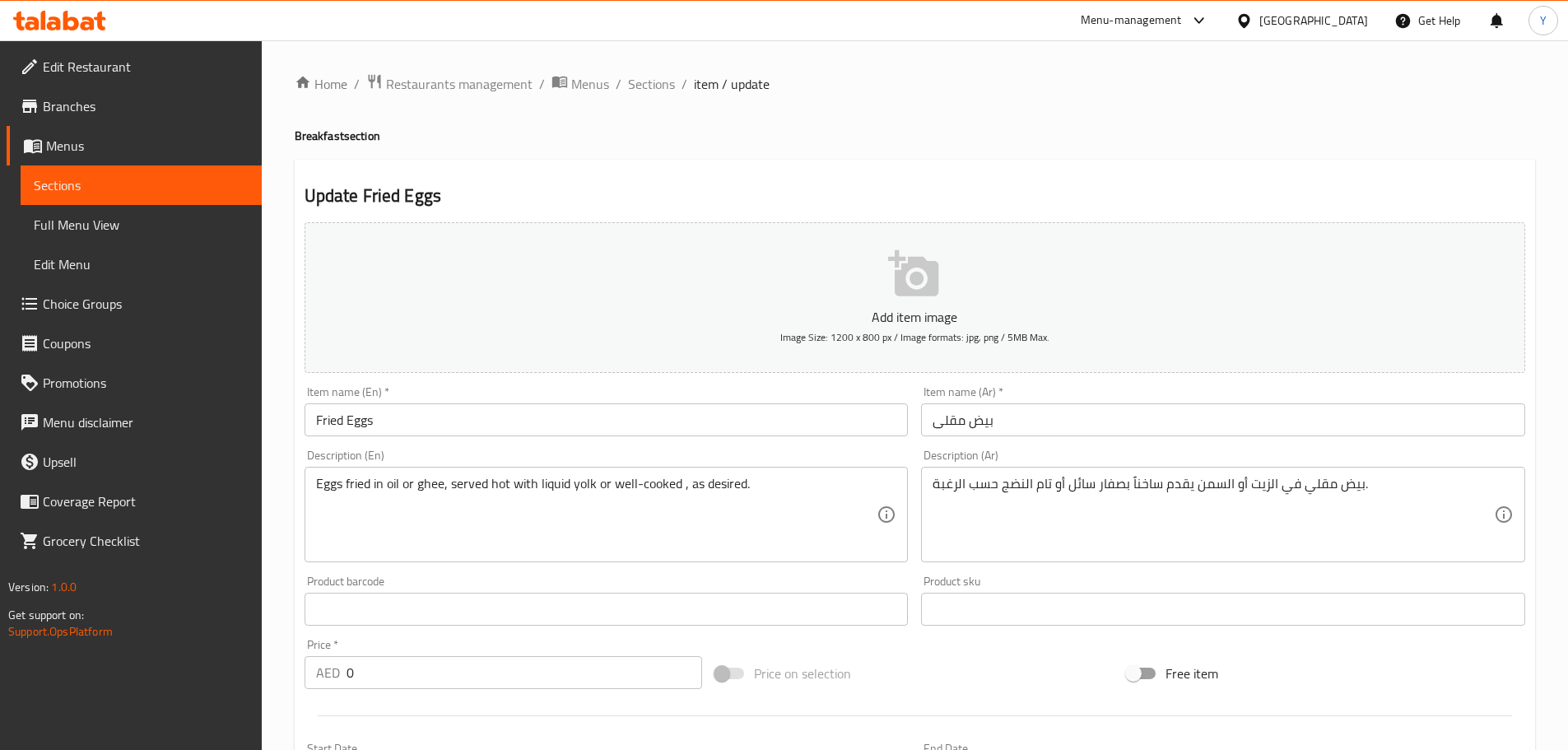
drag, startPoint x: 632, startPoint y: 82, endPoint x: 648, endPoint y: 113, distance: 34.9
click at [632, 82] on span "Sections" at bounding box center [651, 84] width 47 height 19
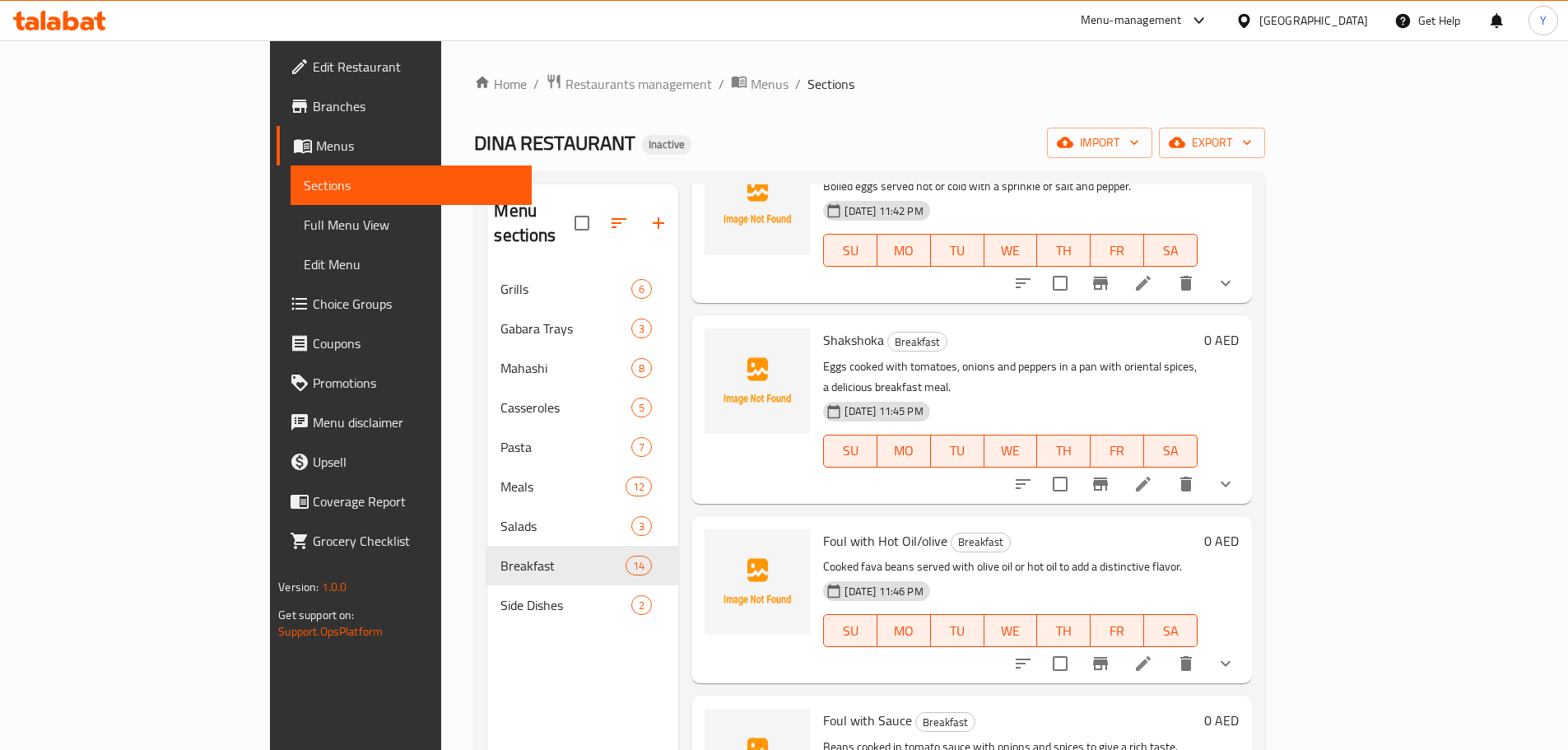
scroll to position [1029, 0]
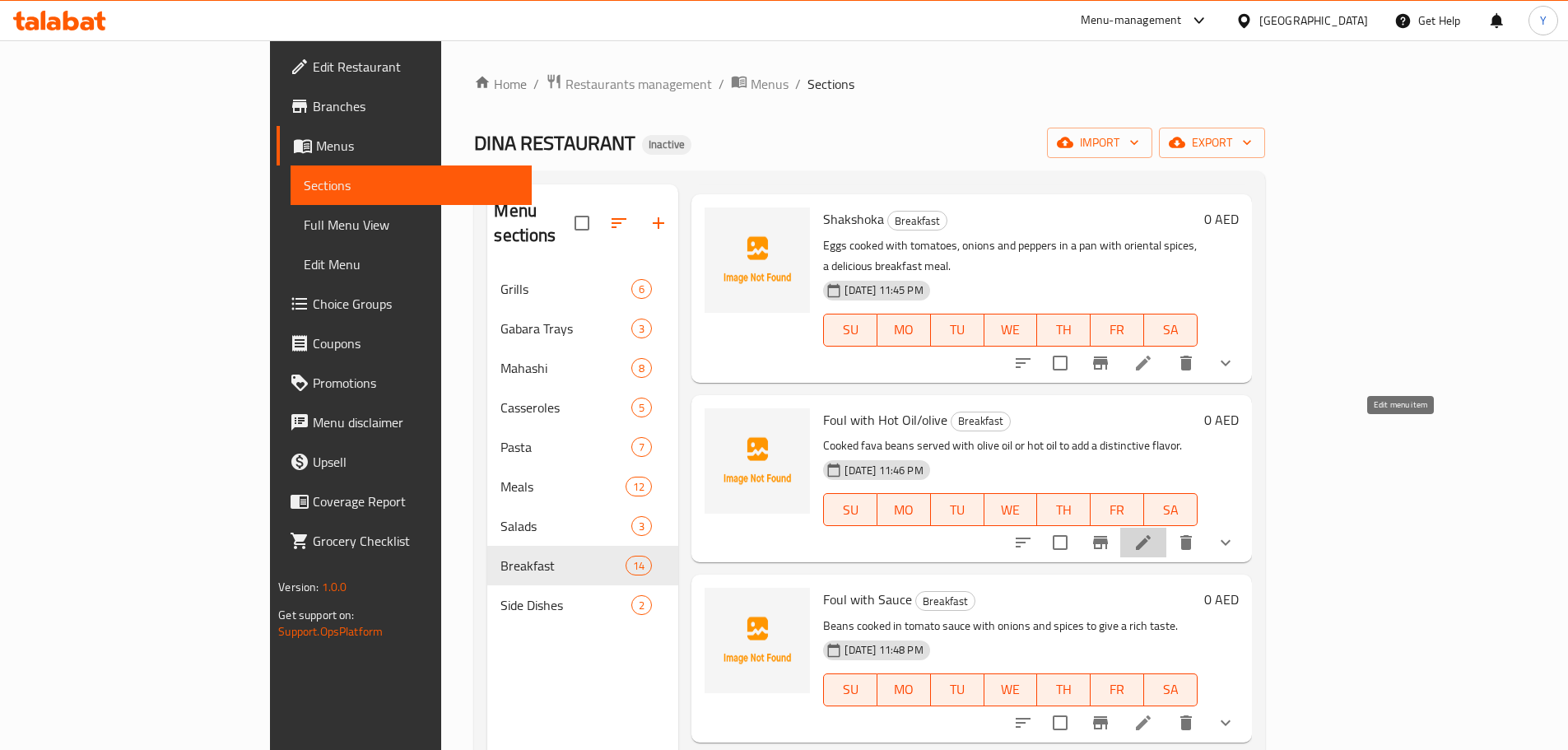
click at [1153, 533] on icon at bounding box center [1143, 543] width 19 height 19
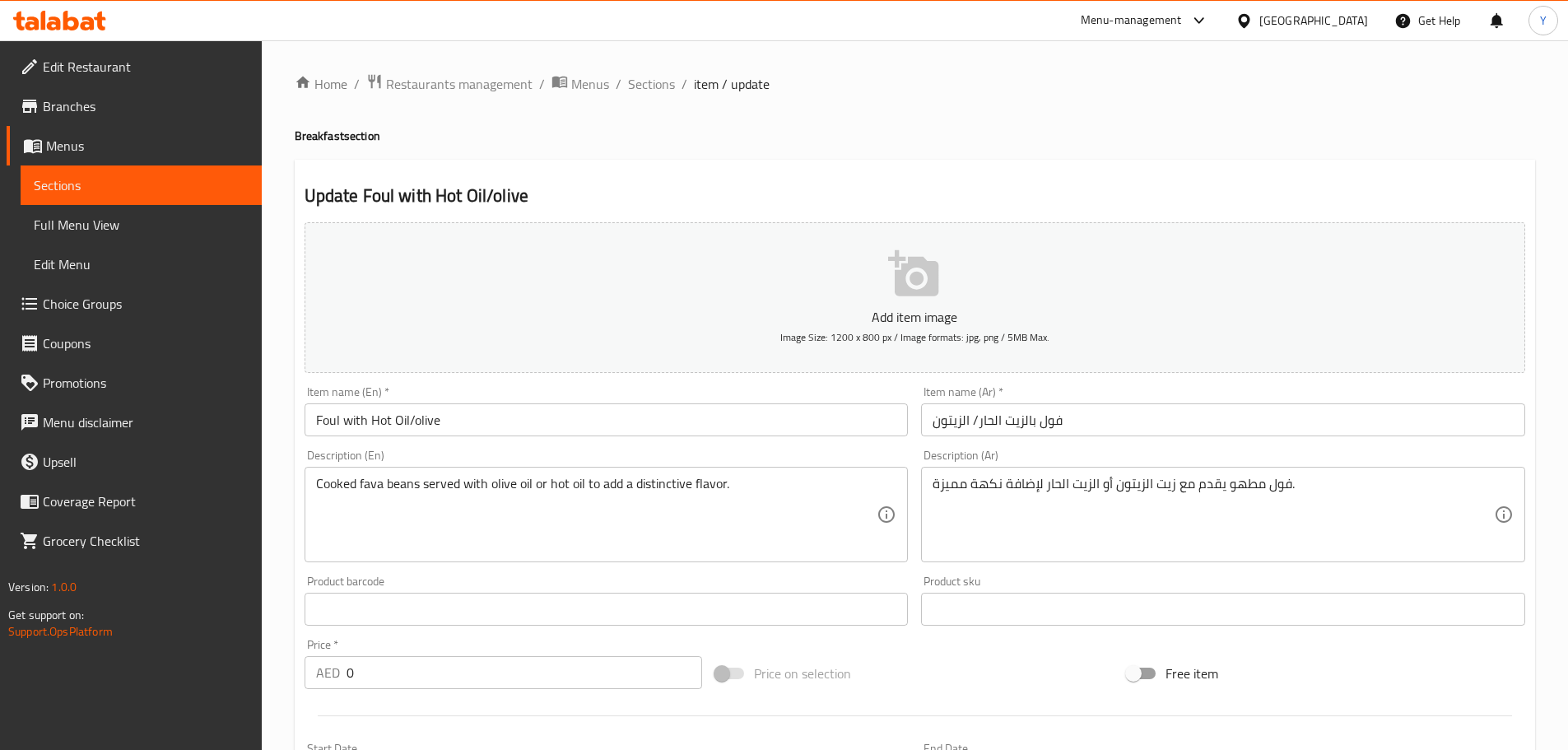
click at [1028, 425] on input "فول بالزيت الحار/ الزيتون" at bounding box center [1223, 419] width 605 height 33
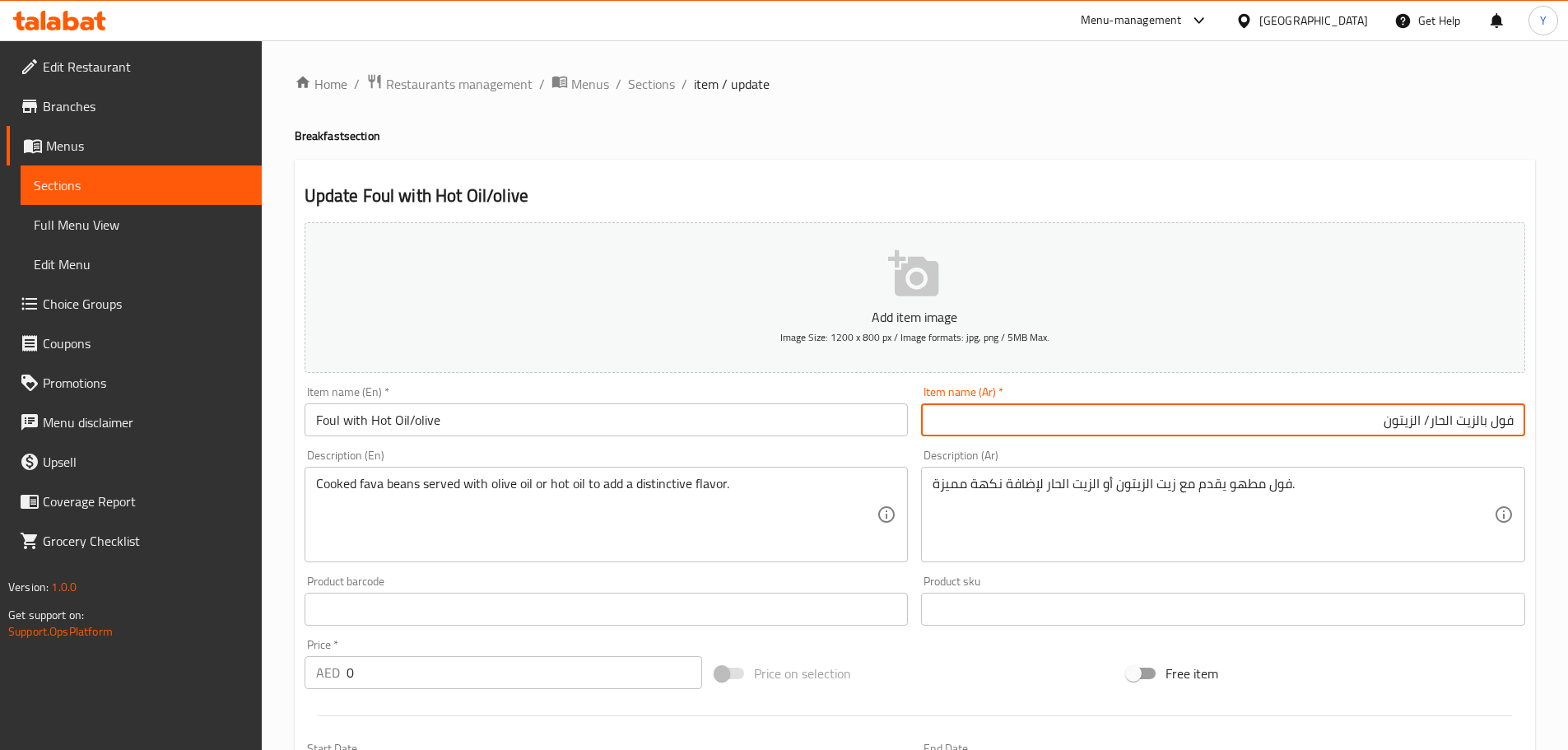
drag, startPoint x: 1480, startPoint y: 421, endPoint x: 1454, endPoint y: 421, distance: 26.0
click at [1425, 421] on input "فول بالزيت الحار/ الزيتون" at bounding box center [1223, 419] width 605 height 33
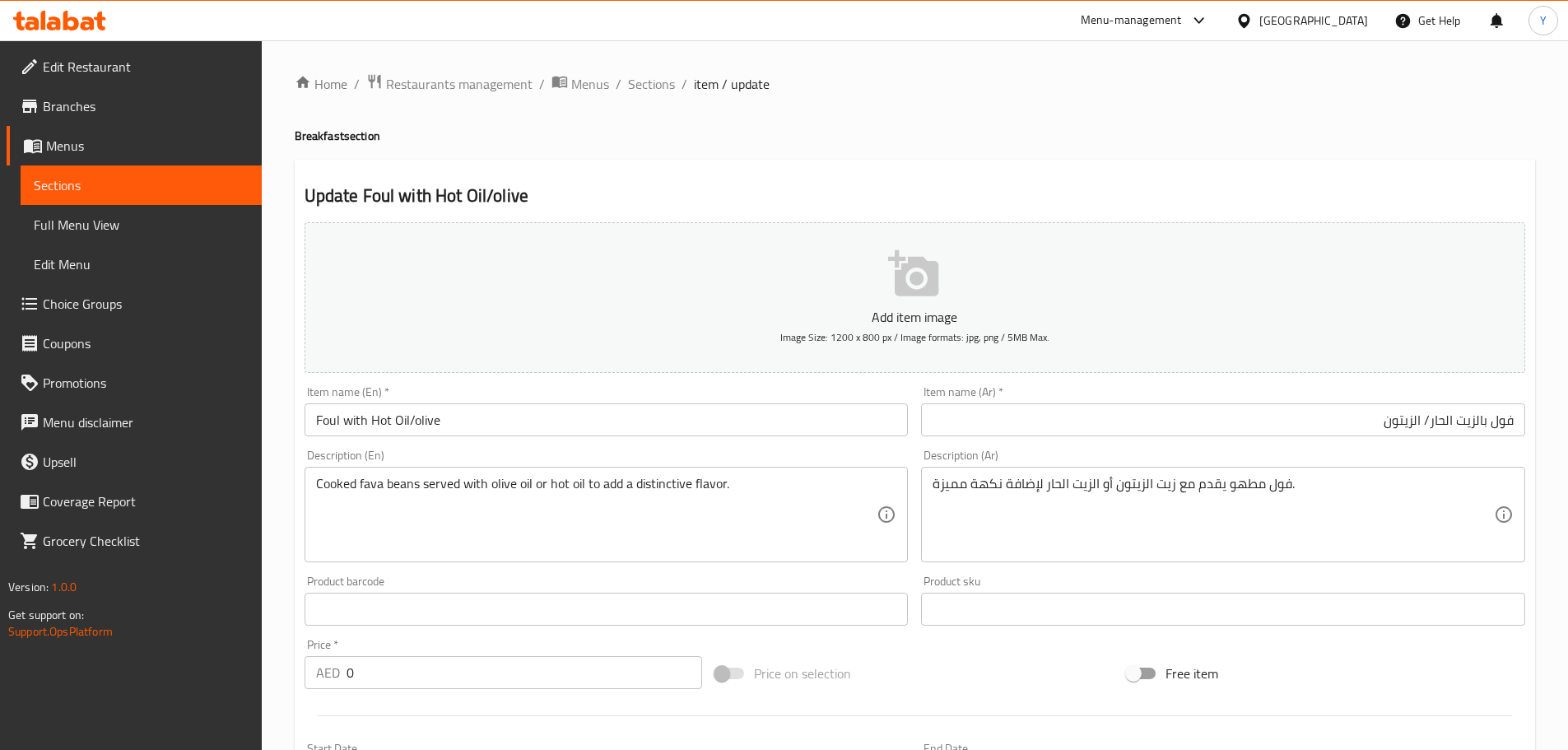
click at [1087, 142] on h4 "Breakfast section" at bounding box center [914, 135] width 1240 height 17
click at [371, 425] on input "Foul with Hot Oil/olive" at bounding box center [607, 419] width 605 height 33
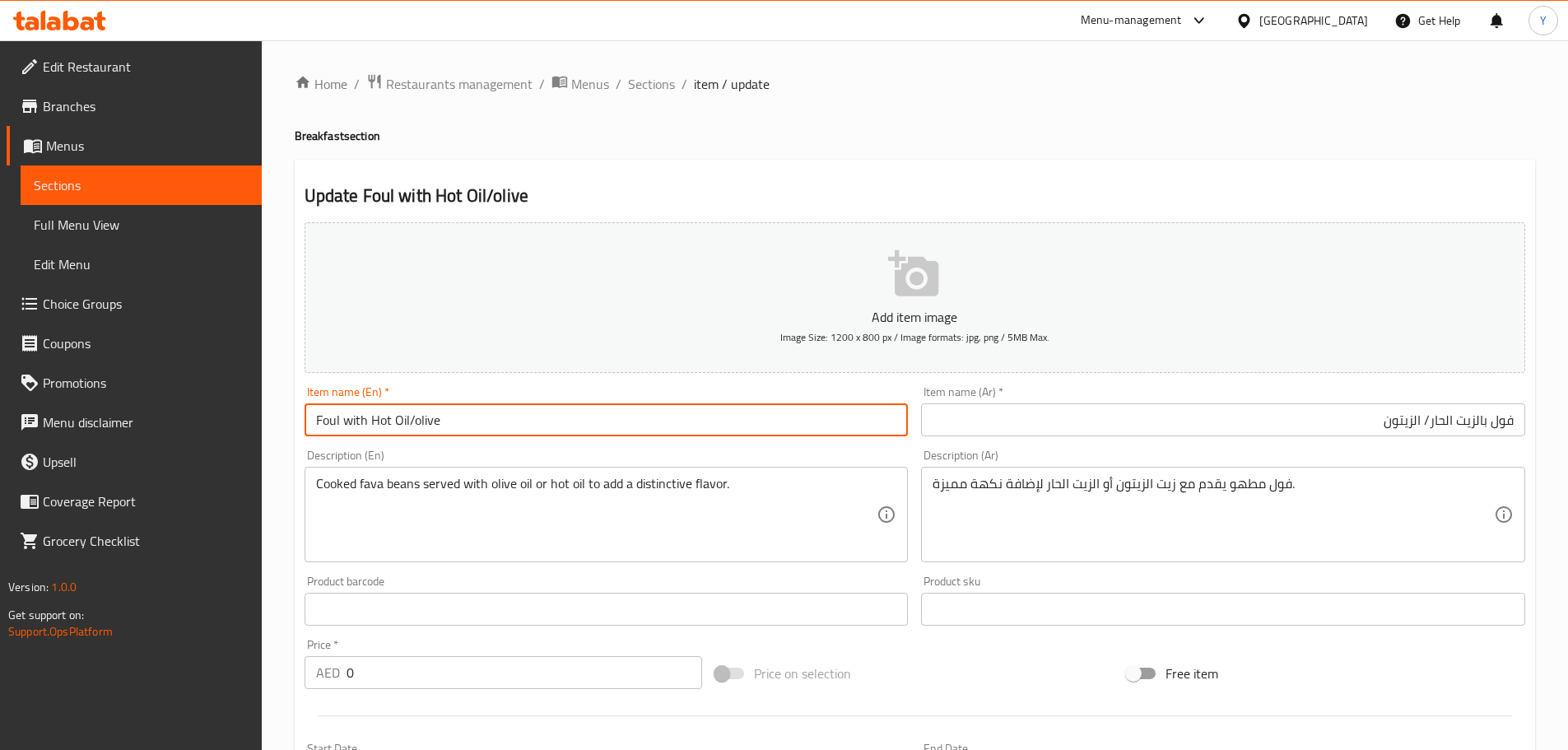
drag, startPoint x: 371, startPoint y: 425, endPoint x: 398, endPoint y: 423, distance: 27.1
click at [398, 423] on input "Foul with Hot Oil/olive" at bounding box center [607, 419] width 605 height 33
paste input "Flaxseed"
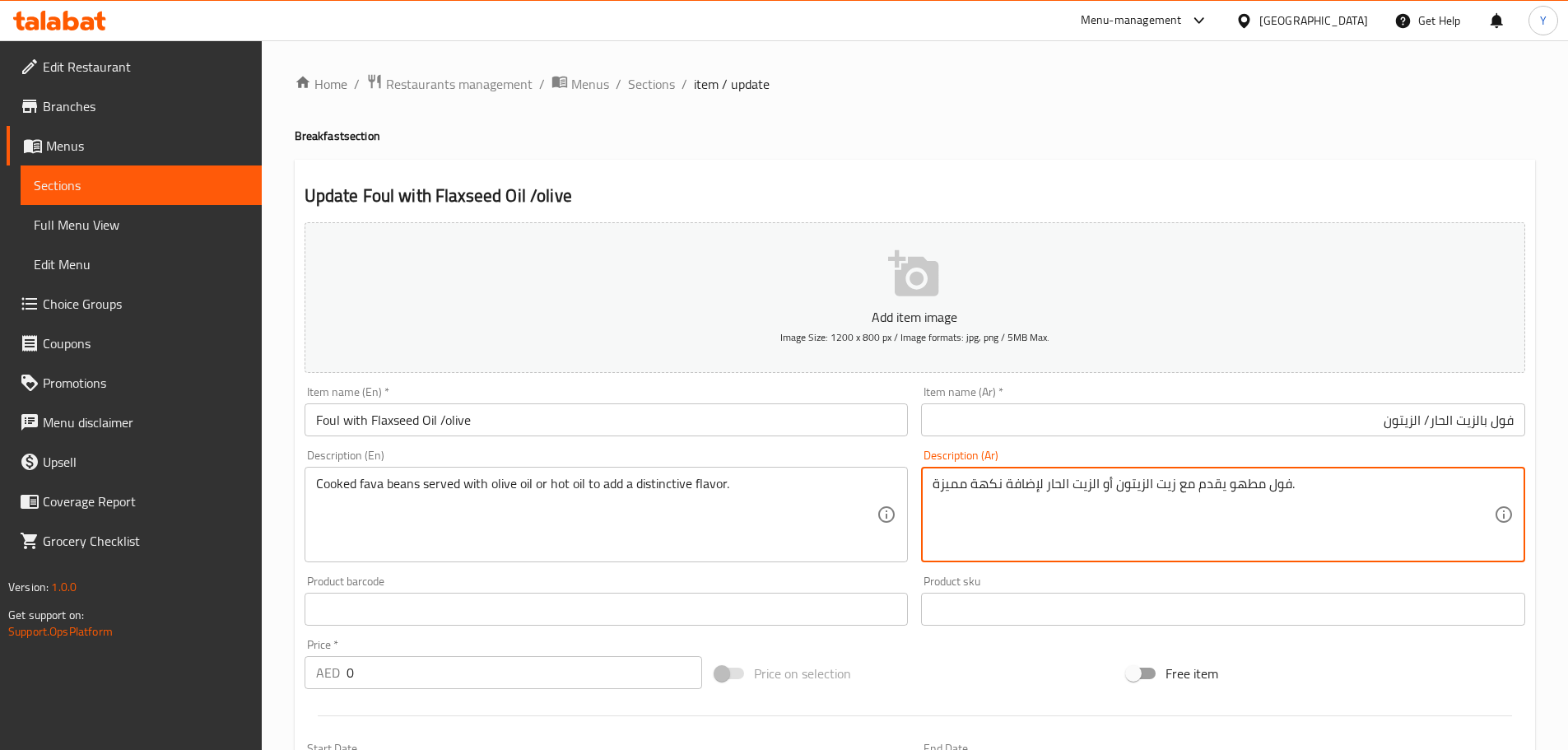
drag, startPoint x: 1079, startPoint y: 487, endPoint x: 1062, endPoint y: 487, distance: 17.0
click at [1062, 487] on textarea "فول مطهو يقدم مع زيت الزيتون أو الزيت الحار لإضافة نكهة مميزة." at bounding box center [1213, 515] width 561 height 78
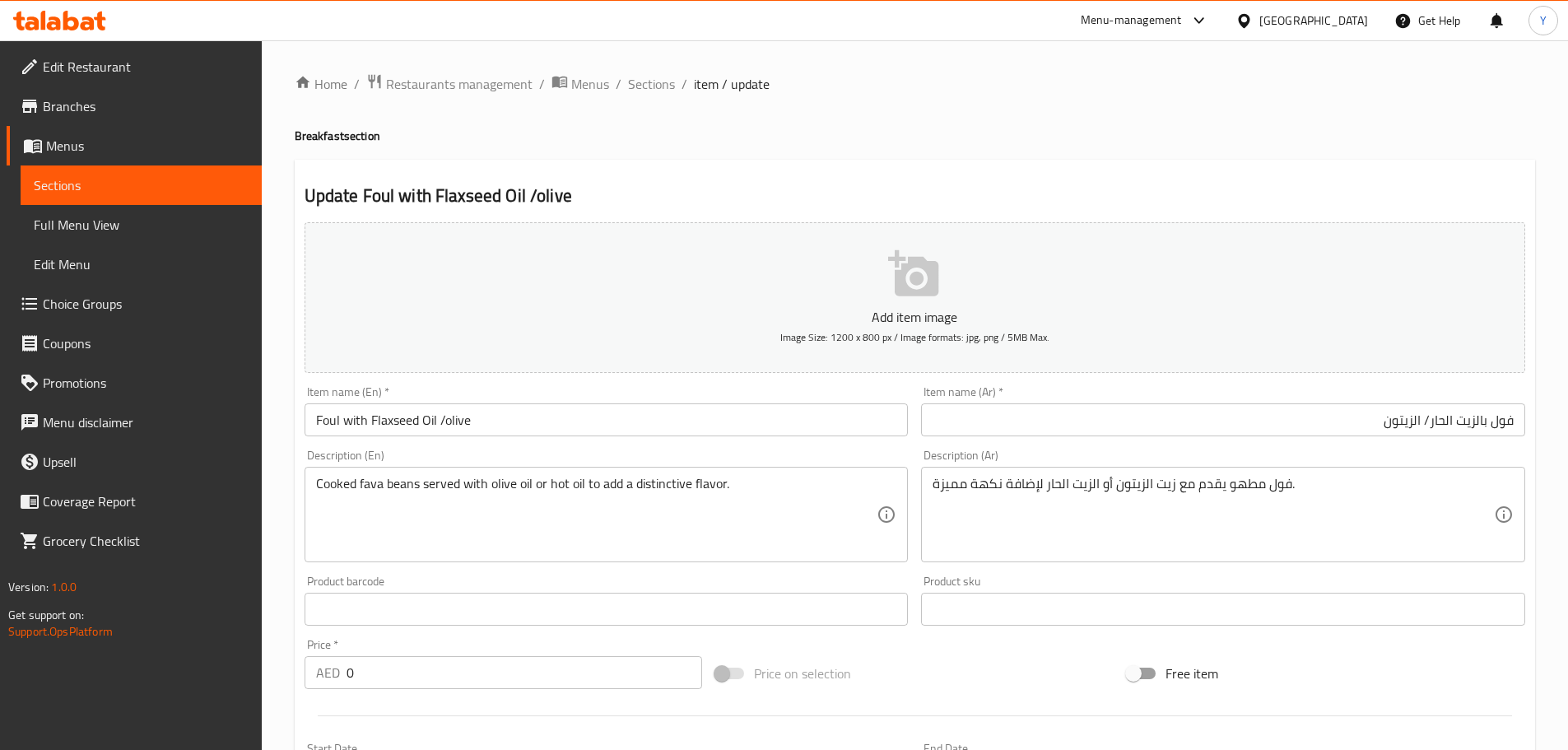
click at [775, 425] on input "Foul with Flaxseed Oil /olive" at bounding box center [607, 419] width 605 height 33
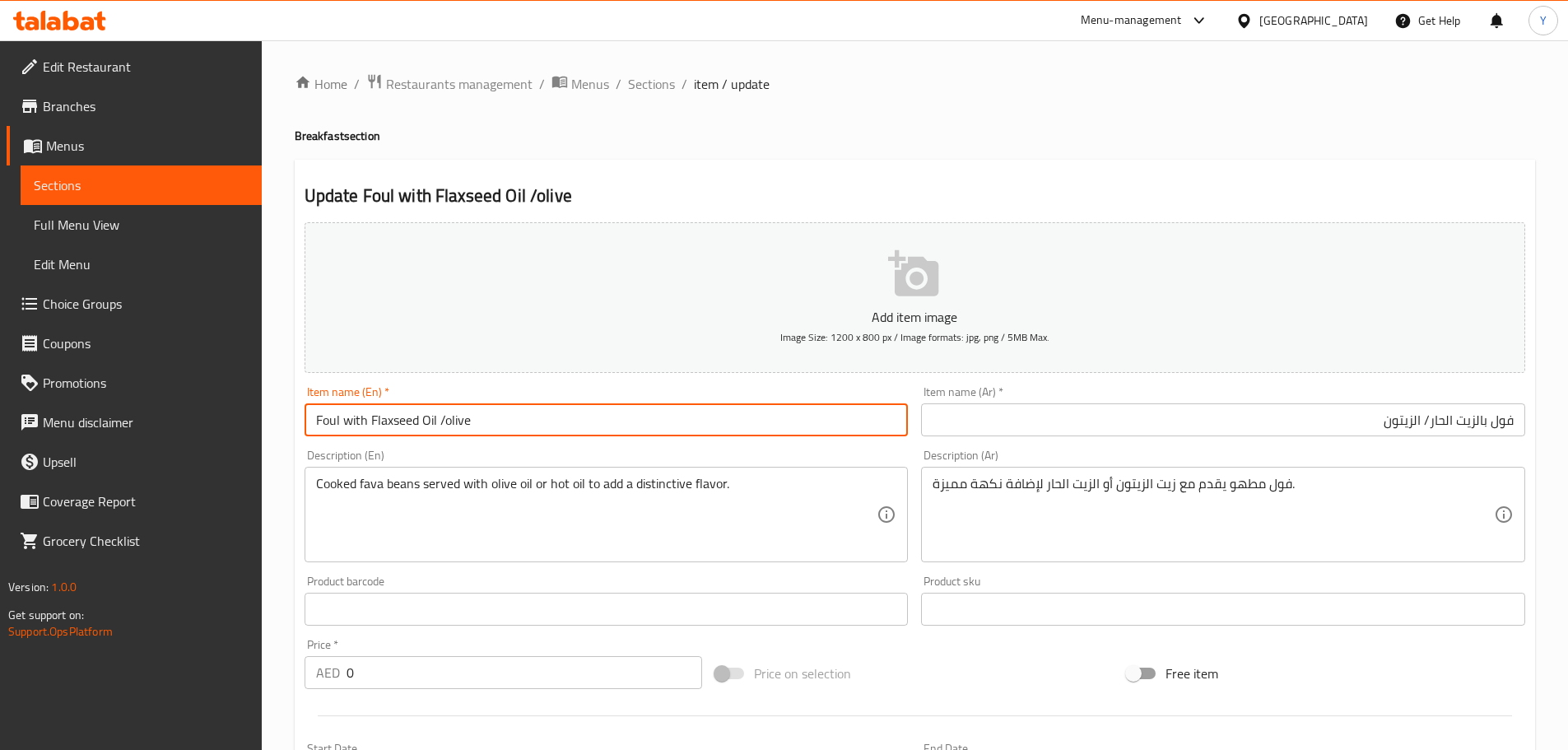
click at [430, 417] on input "Foul with Flaxseed Oil /olive" at bounding box center [607, 419] width 605 height 33
drag, startPoint x: 430, startPoint y: 417, endPoint x: 403, endPoint y: 419, distance: 27.1
click at [403, 419] on input "Foul with Flaxseed Oil /olive" at bounding box center [607, 419] width 605 height 33
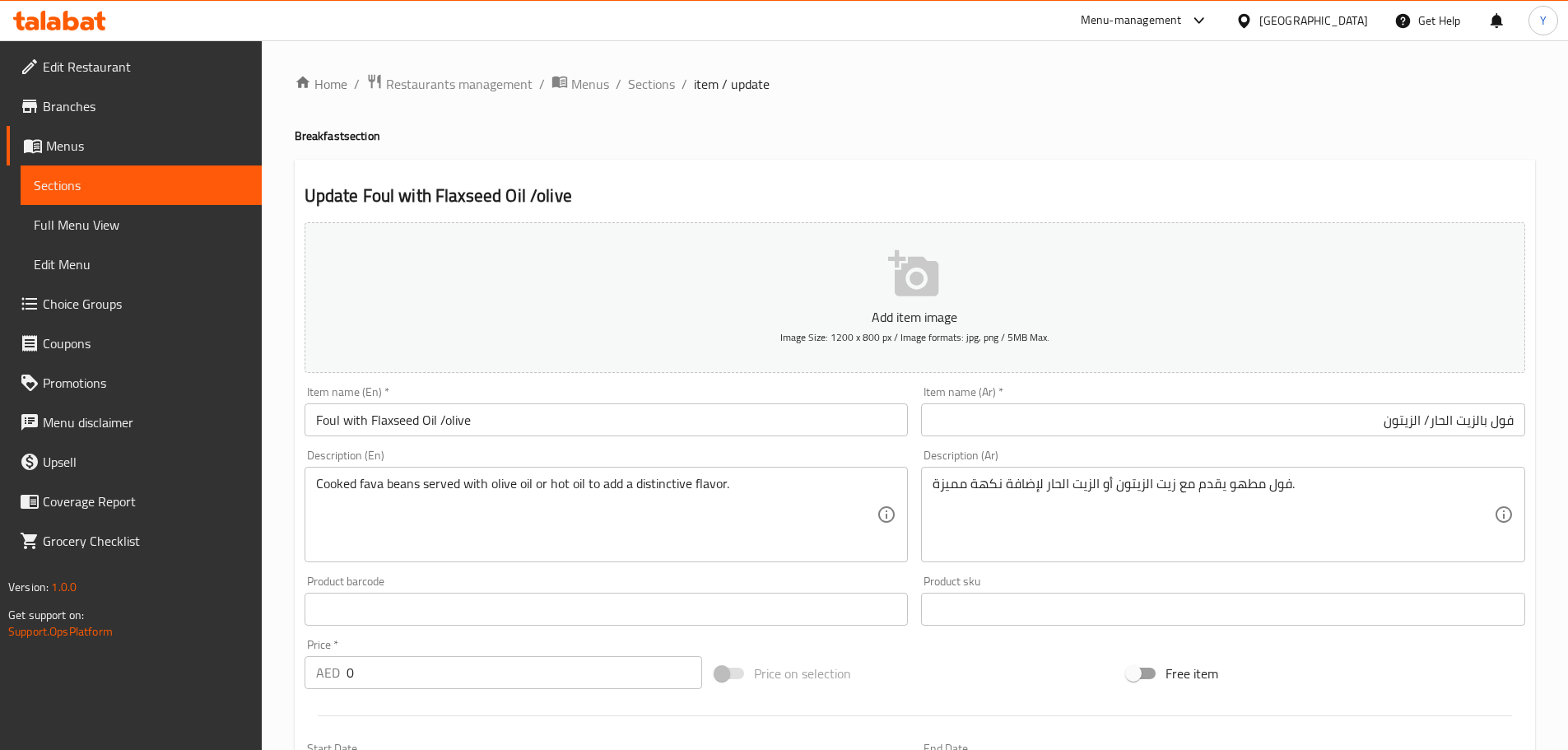
click at [1053, 123] on div "Home / Restaurants management / Menus / Sections / item / update Breakfast sect…" at bounding box center [914, 649] width 1240 height 1152
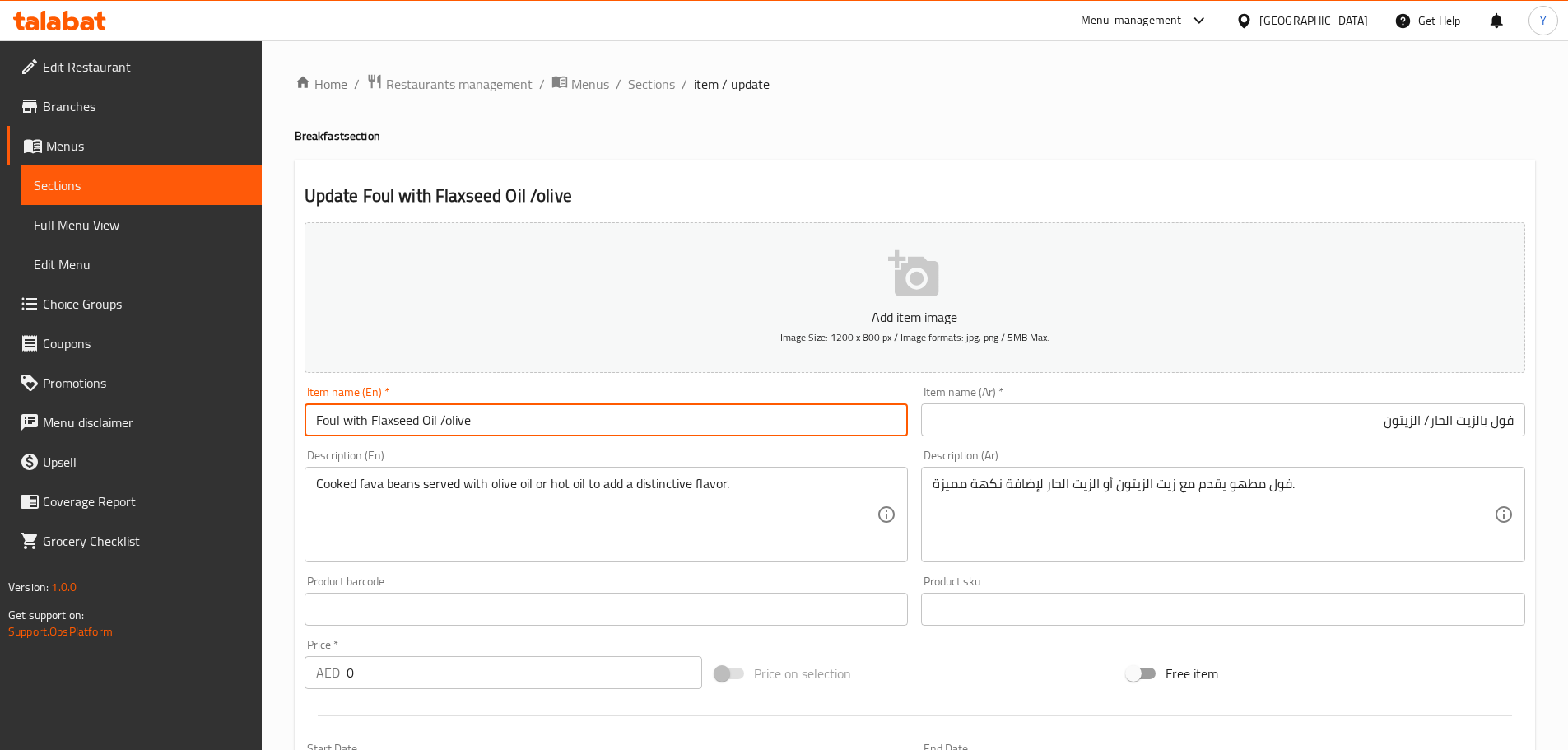
click at [422, 422] on input "Foul with Flaxseed Oil /olive" at bounding box center [607, 419] width 605 height 33
click at [563, 418] on input "Foul with Flaxseed /olive" at bounding box center [607, 419] width 605 height 33
paste input "Oil"
click at [438, 421] on input "Foul with Flaxseed /olive Oil" at bounding box center [607, 419] width 605 height 33
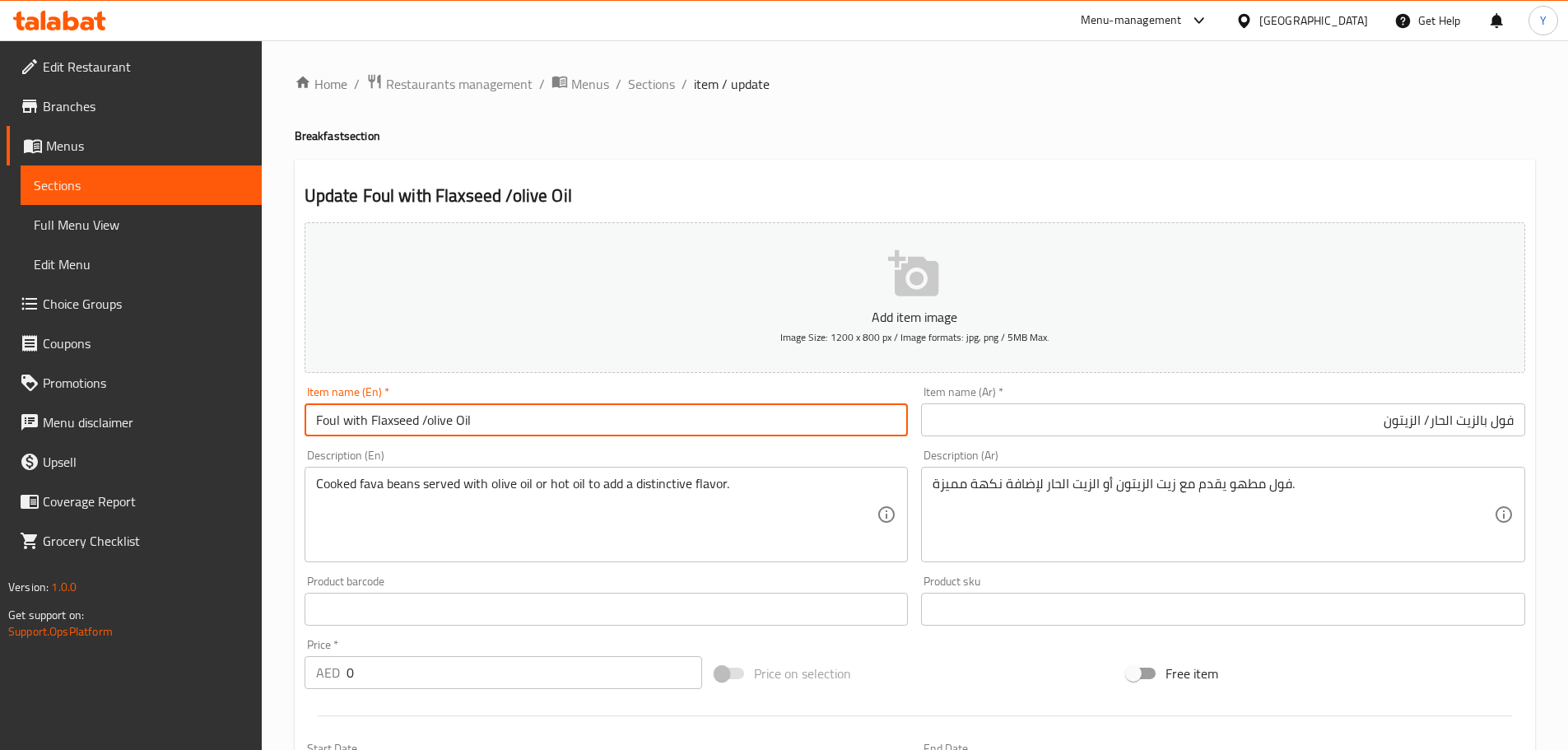
click at [438, 421] on input "Foul with Flaxseed /olive Oil" at bounding box center [607, 419] width 605 height 33
click at [369, 418] on input "Foul with Flaxseed /Oil" at bounding box center [607, 419] width 605 height 33
paste input "olive"
click at [449, 425] on input "Foul with olive Flaxseed /Oil" at bounding box center [607, 419] width 605 height 33
type input "Foul with olive / Flaxseed Oil"
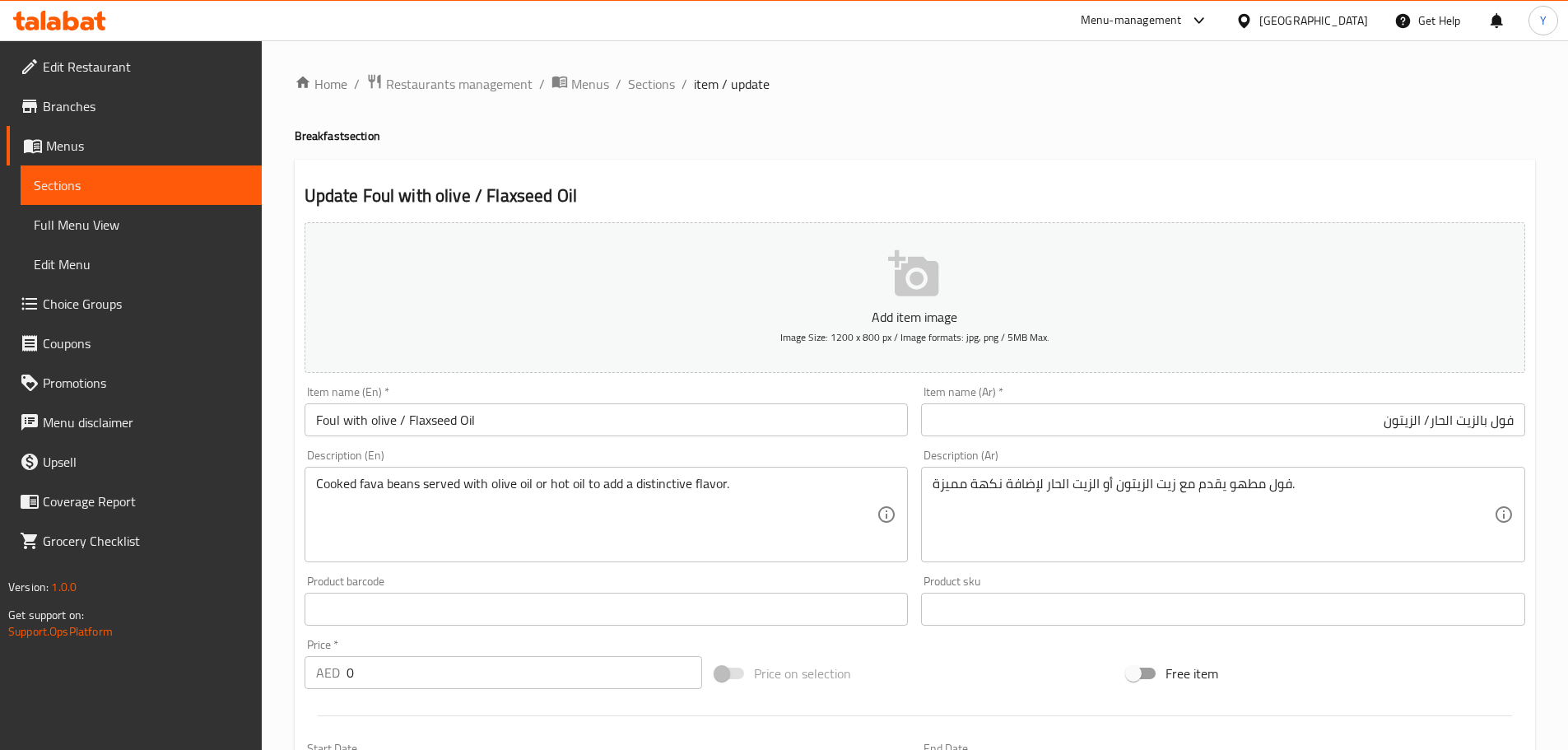
click at [1168, 138] on h4 "Breakfast section" at bounding box center [914, 135] width 1240 height 17
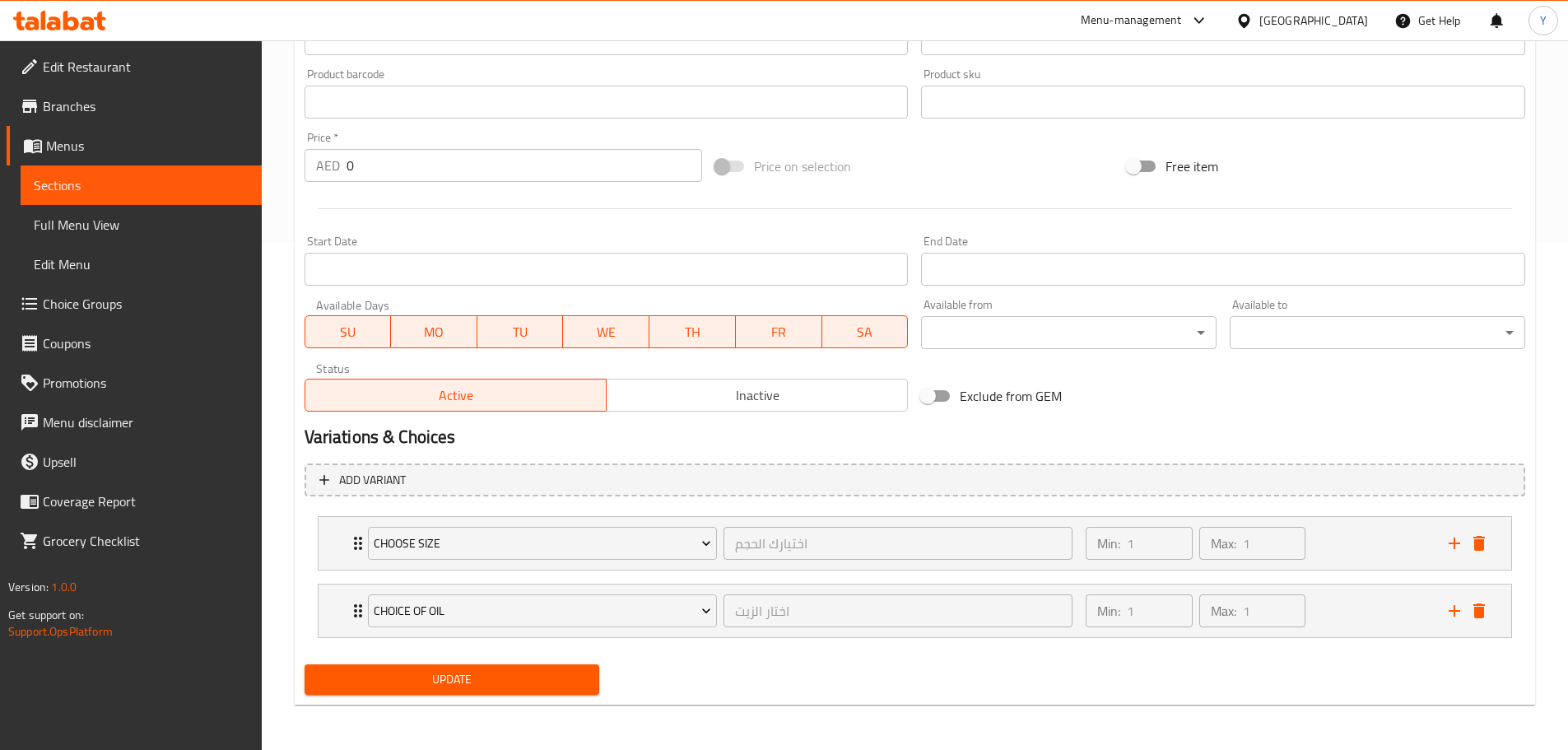
scroll to position [509, 0]
click at [1351, 607] on div "Min: 1 ​ Max: 1 ​" at bounding box center [1257, 610] width 362 height 53
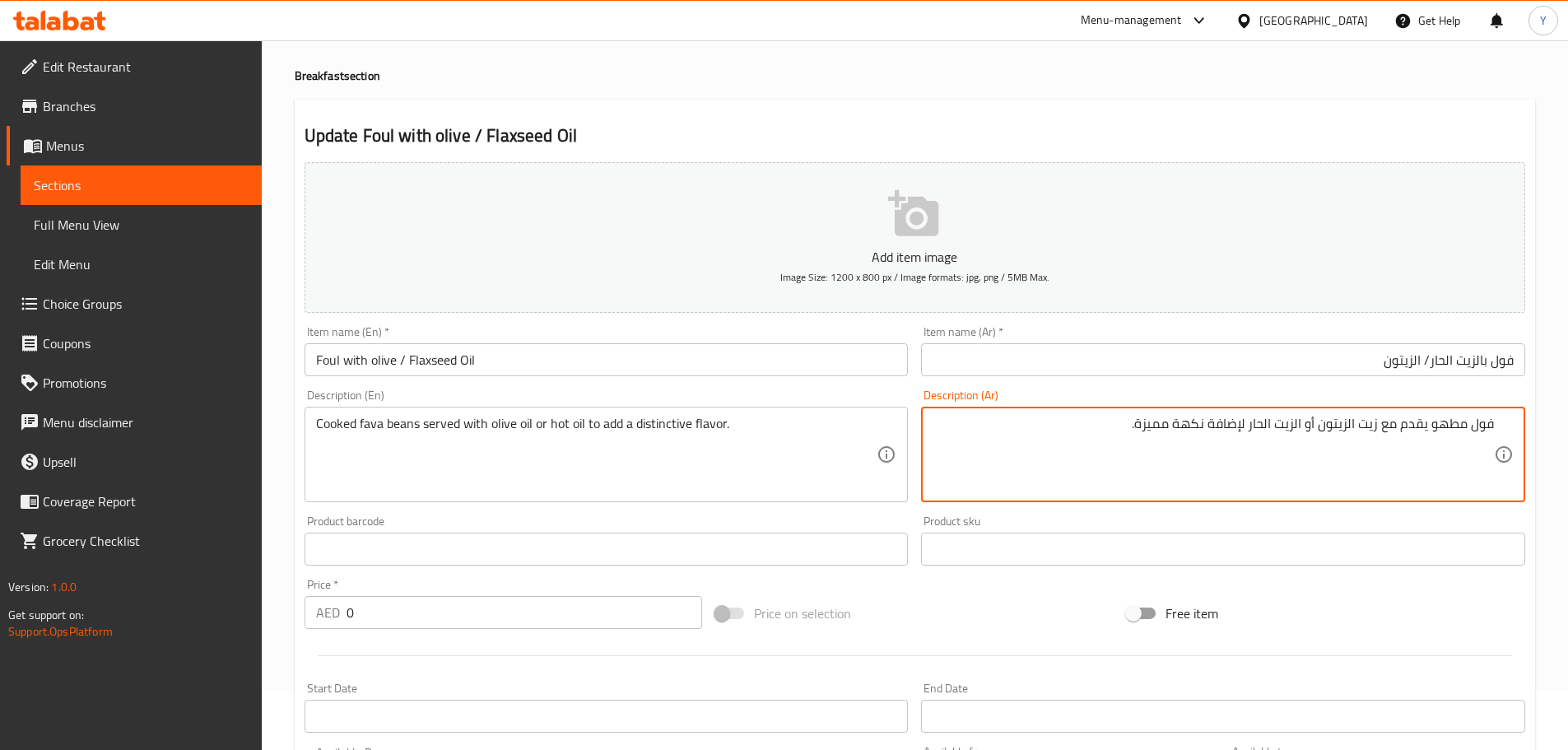
scroll to position [0, 0]
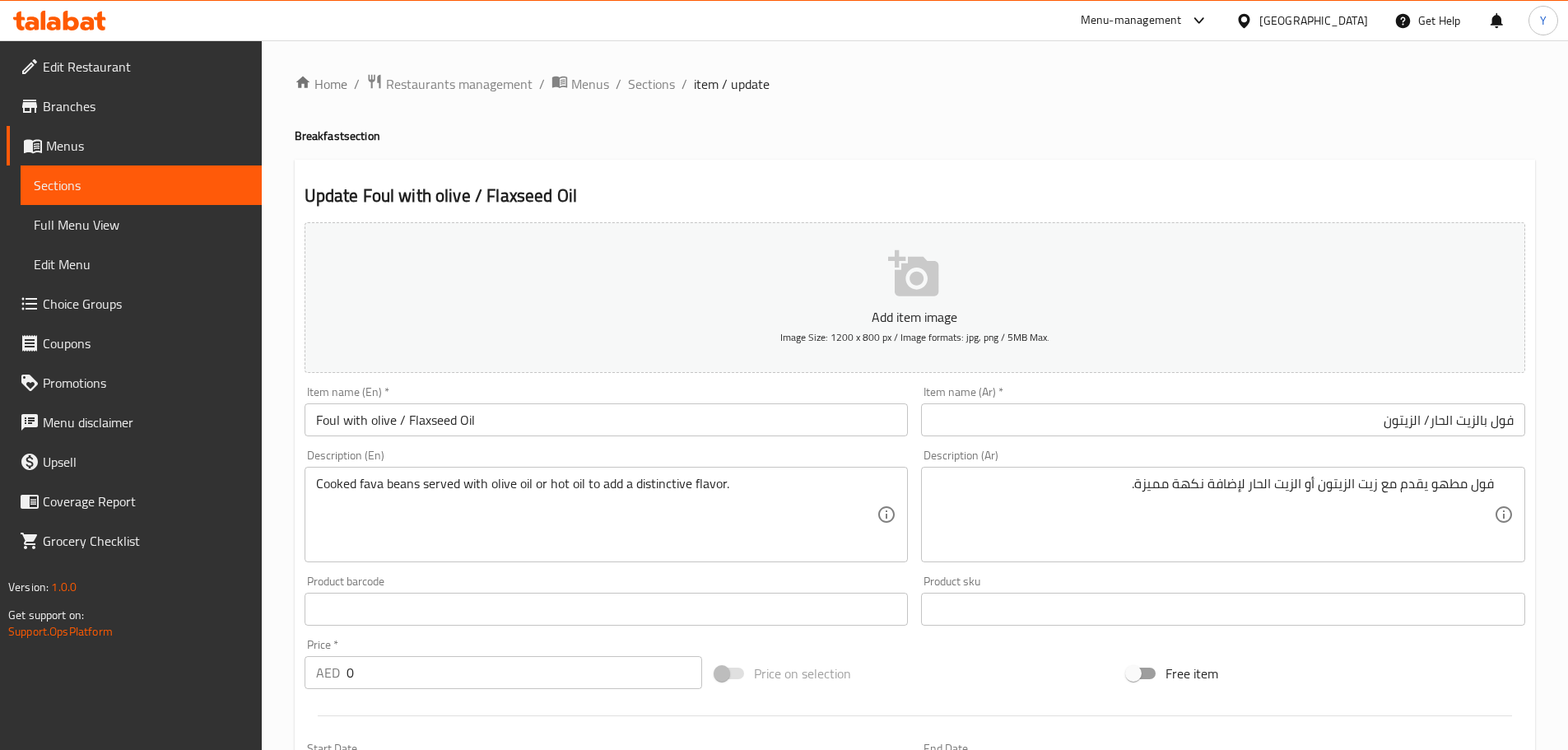
click at [710, 144] on h4 "Breakfast section" at bounding box center [914, 135] width 1240 height 17
click at [668, 88] on span "Sections" at bounding box center [651, 84] width 47 height 19
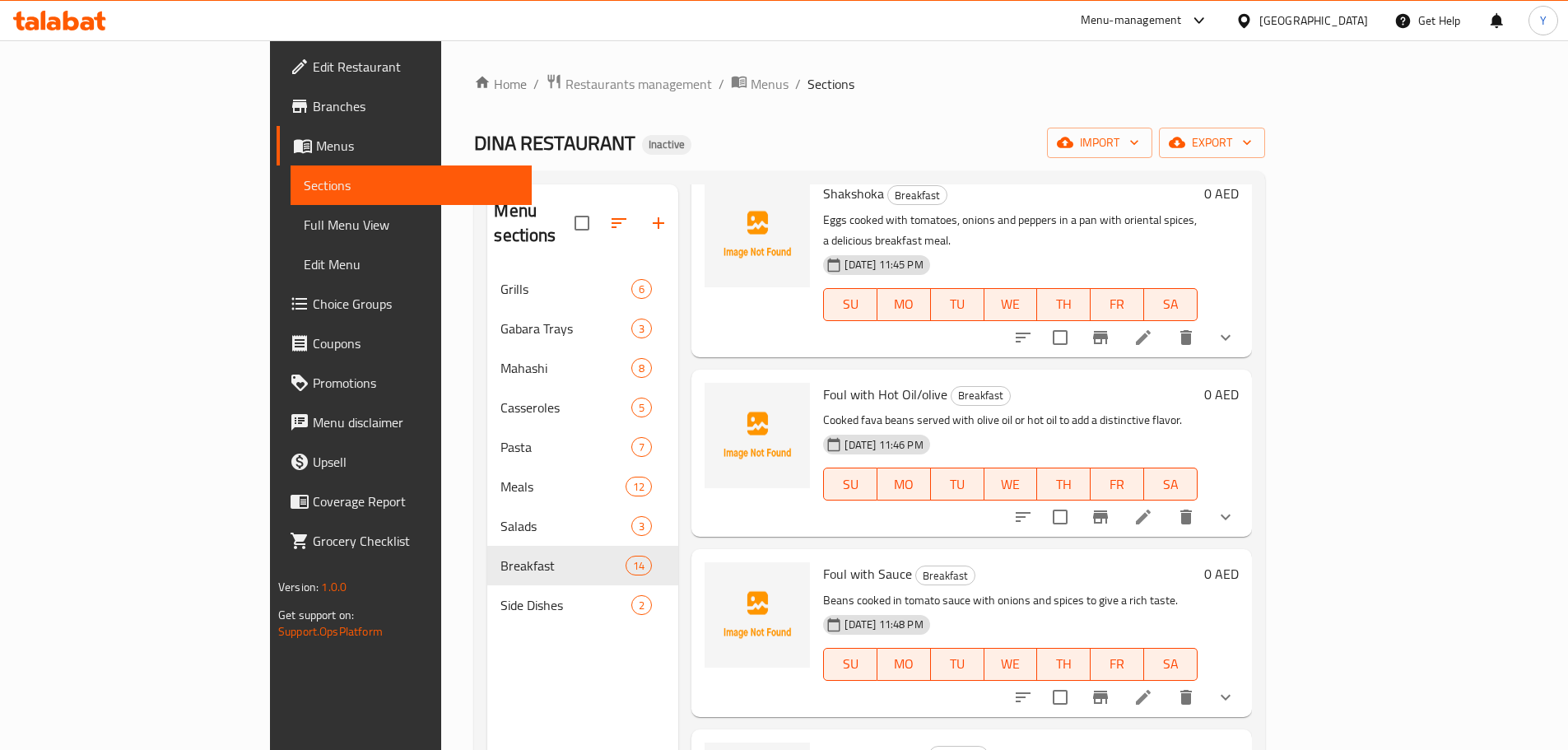
scroll to position [1128, 0]
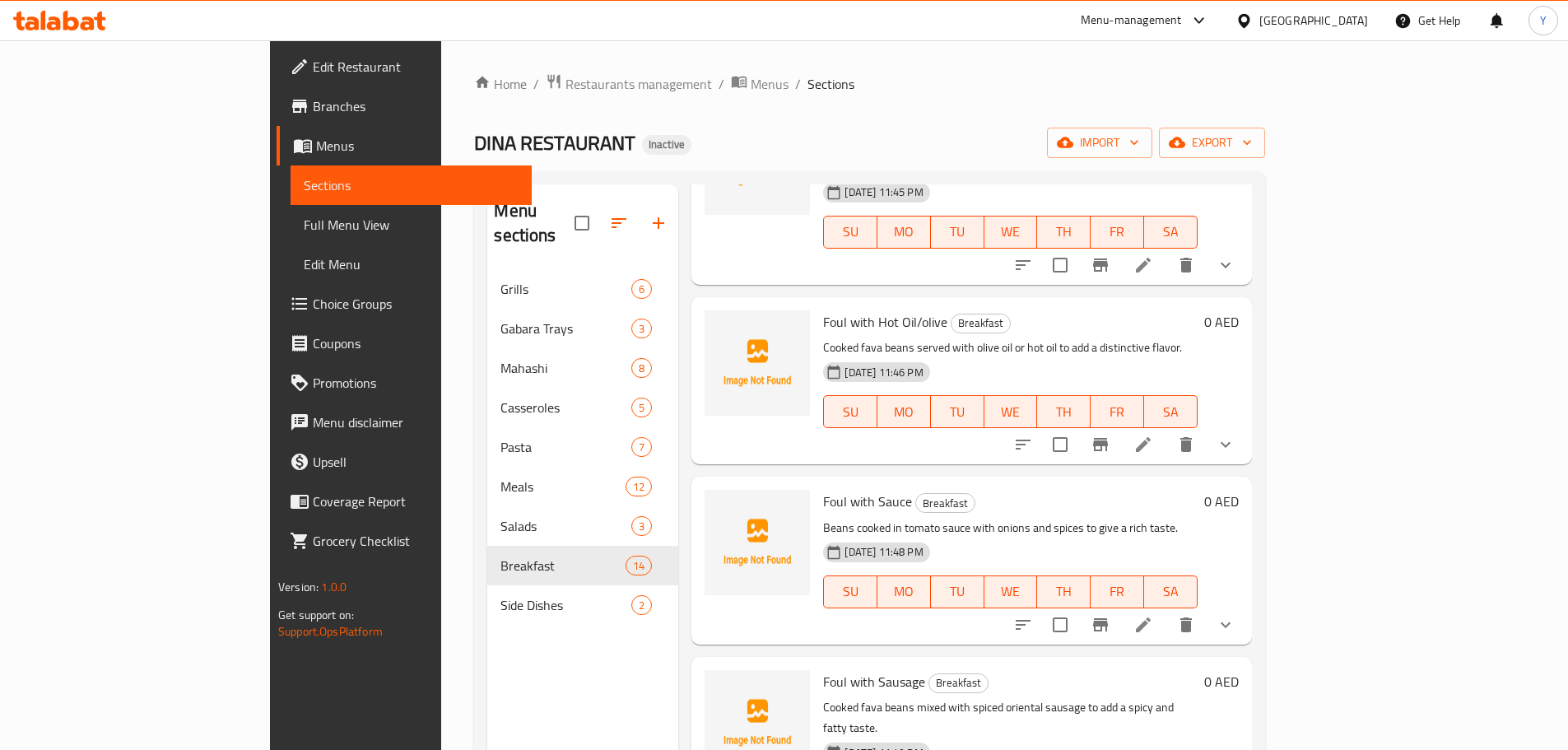
click at [1153, 616] on icon at bounding box center [1143, 625] width 19 height 19
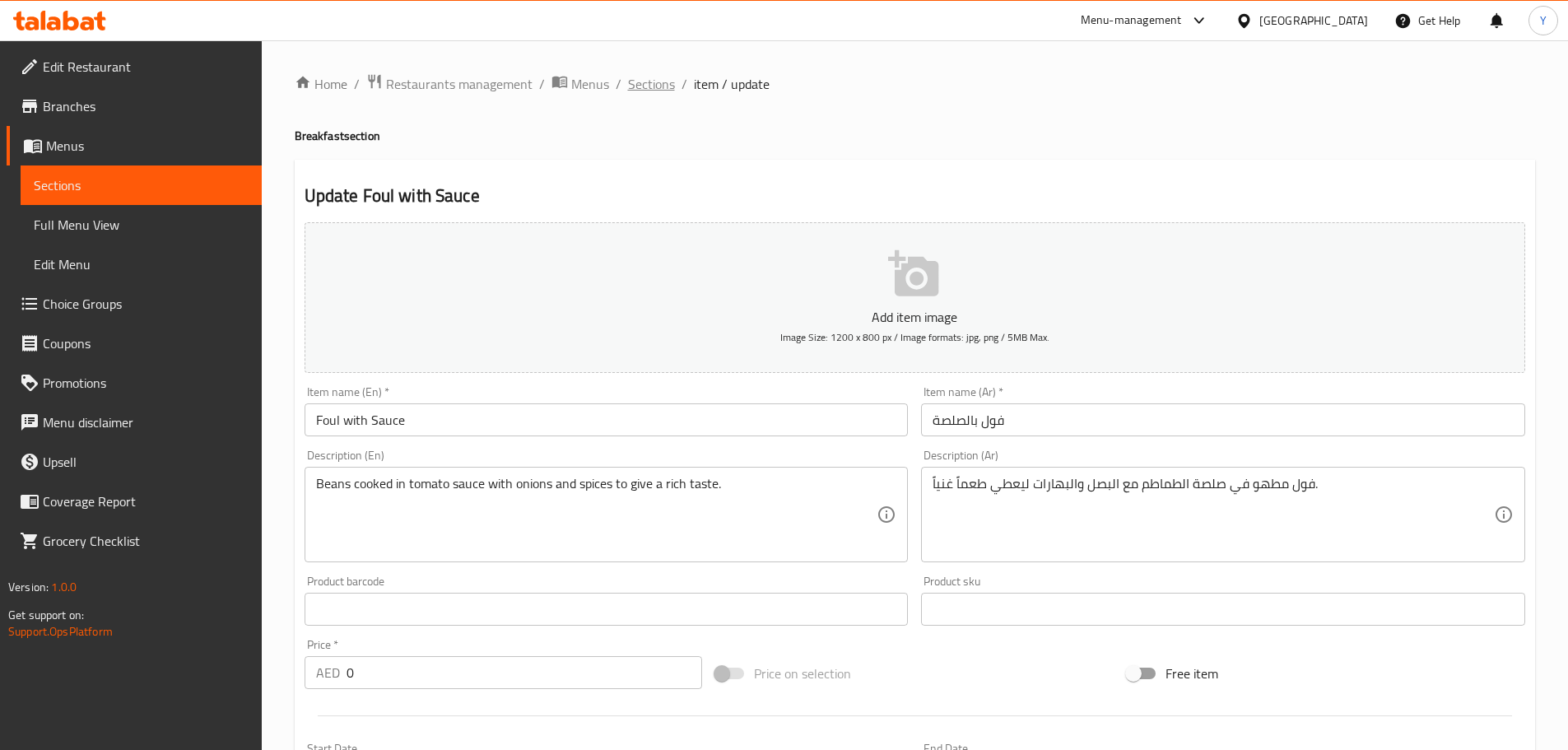
click at [635, 80] on span "Sections" at bounding box center [651, 84] width 47 height 19
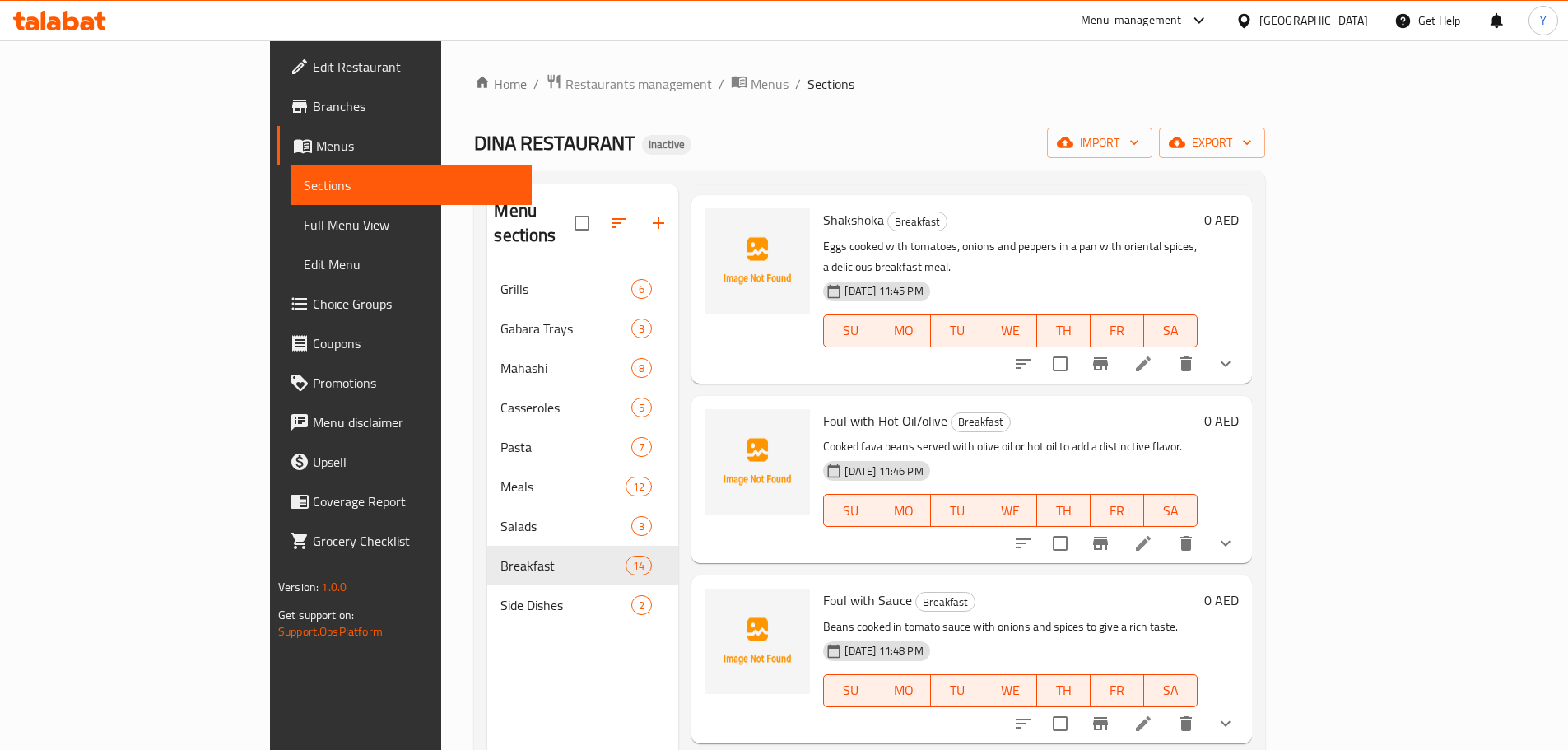
scroll to position [1029, 0]
click at [1153, 533] on icon at bounding box center [1143, 543] width 19 height 19
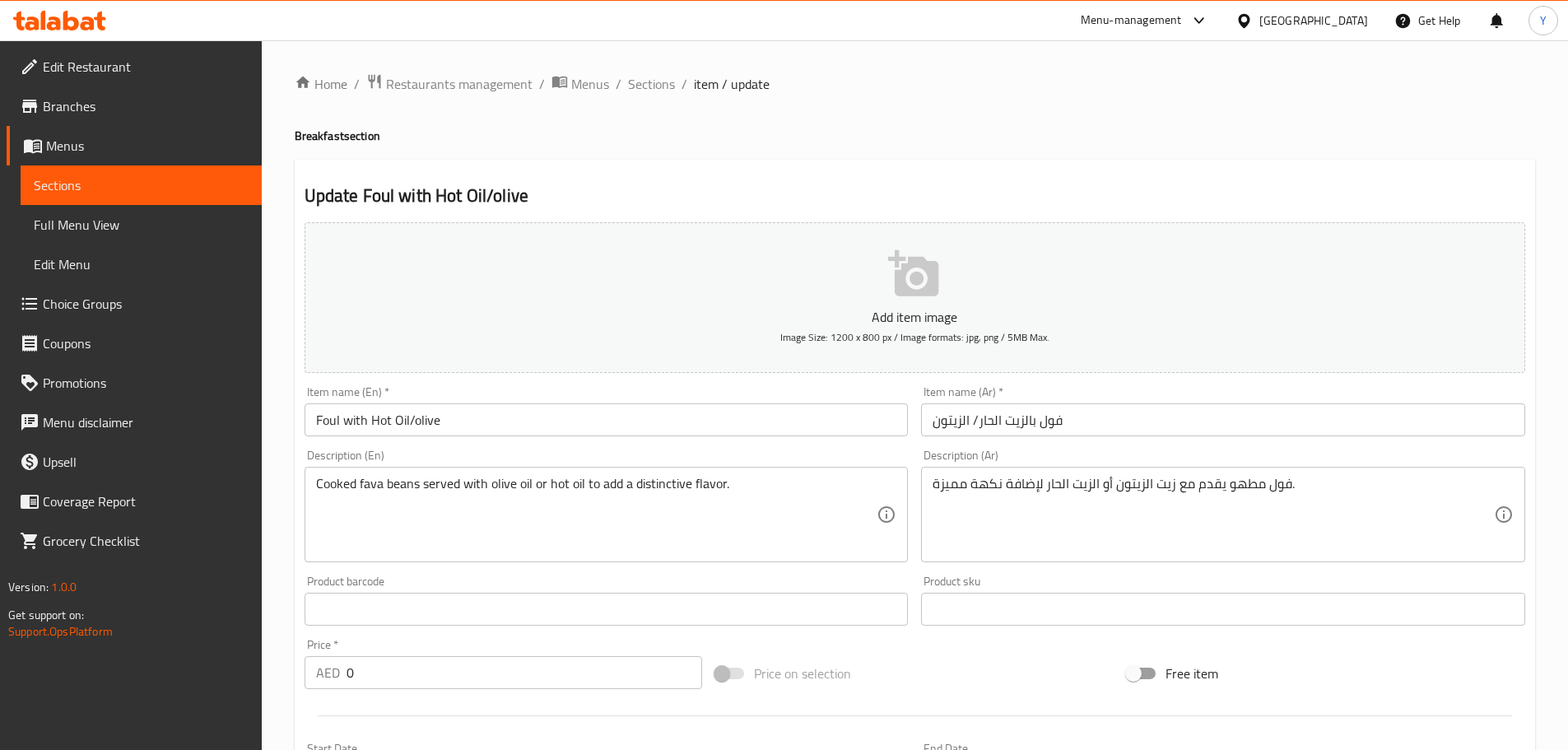
click at [377, 419] on input "Foul with Hot Oil/olive" at bounding box center [607, 419] width 605 height 33
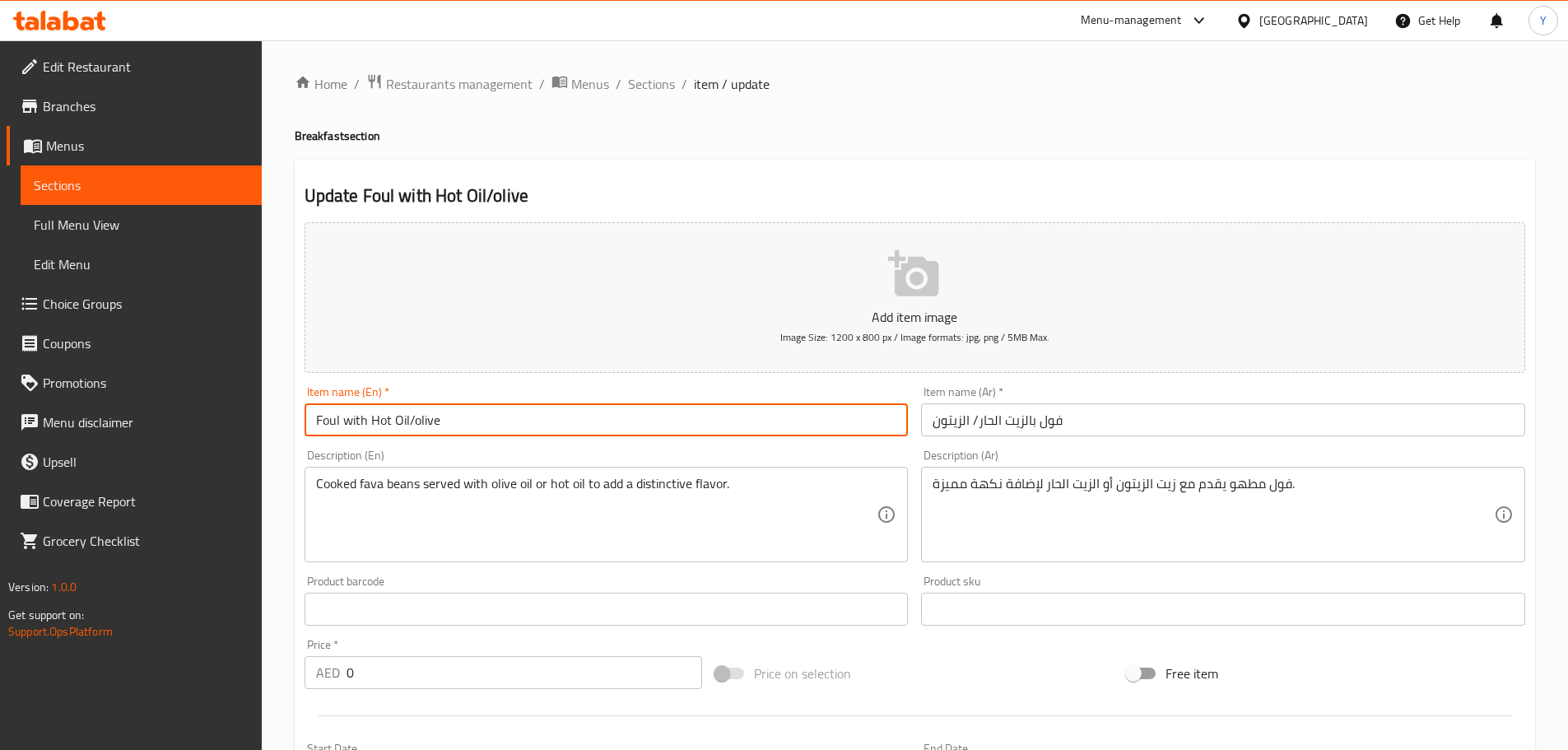
drag, startPoint x: 377, startPoint y: 419, endPoint x: 394, endPoint y: 414, distance: 17.7
click at [394, 414] on input "Foul with Hot Oil/olive" at bounding box center [607, 419] width 605 height 33
paste input "Flaxseed Oil"
click at [430, 420] on input "Foul with Flaxseed Oil/olive" at bounding box center [607, 419] width 605 height 33
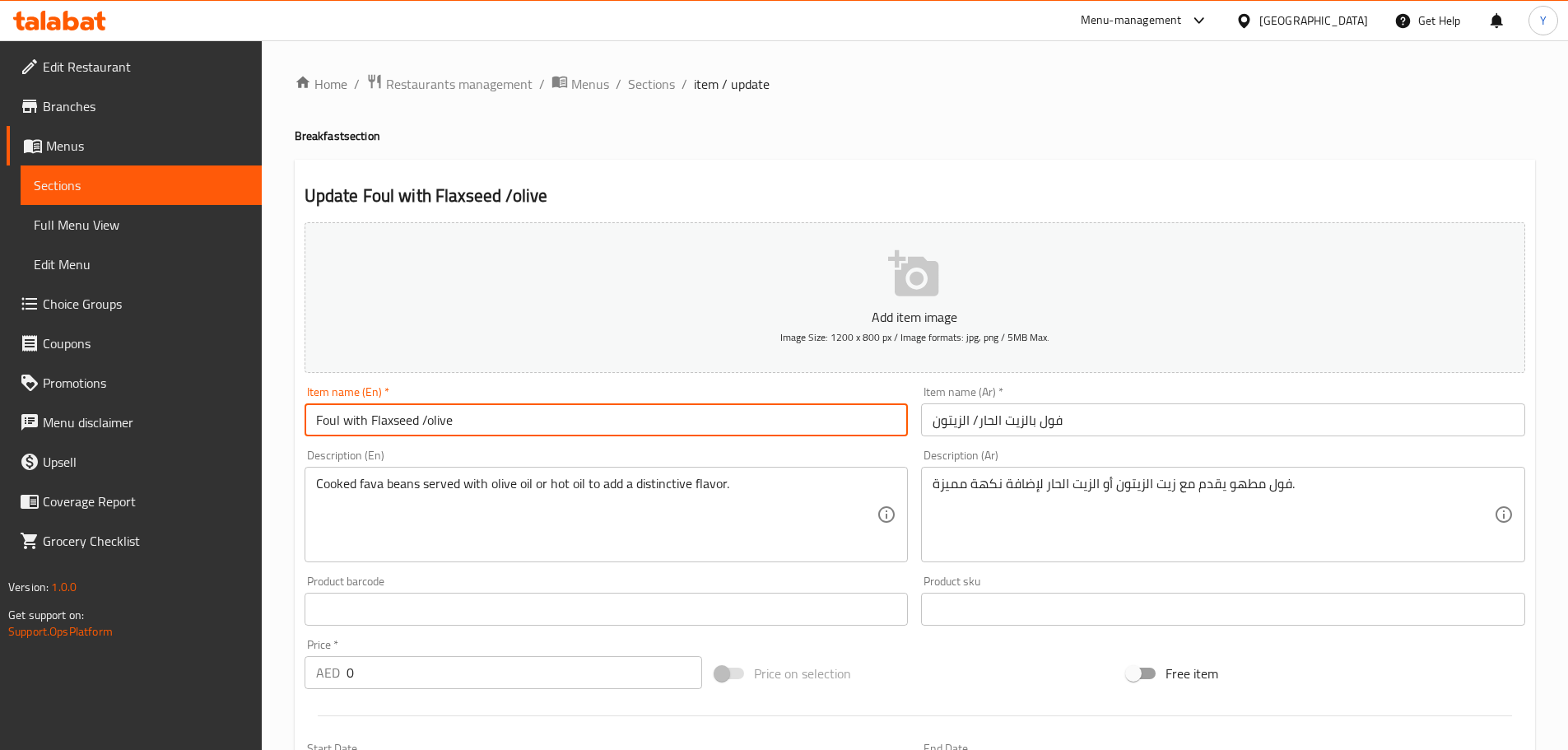
click at [492, 416] on input "Foul with Flaxseed /olive" at bounding box center [607, 419] width 605 height 33
paste input "Oil"
type input "Foul with Flaxseed /olive Oil"
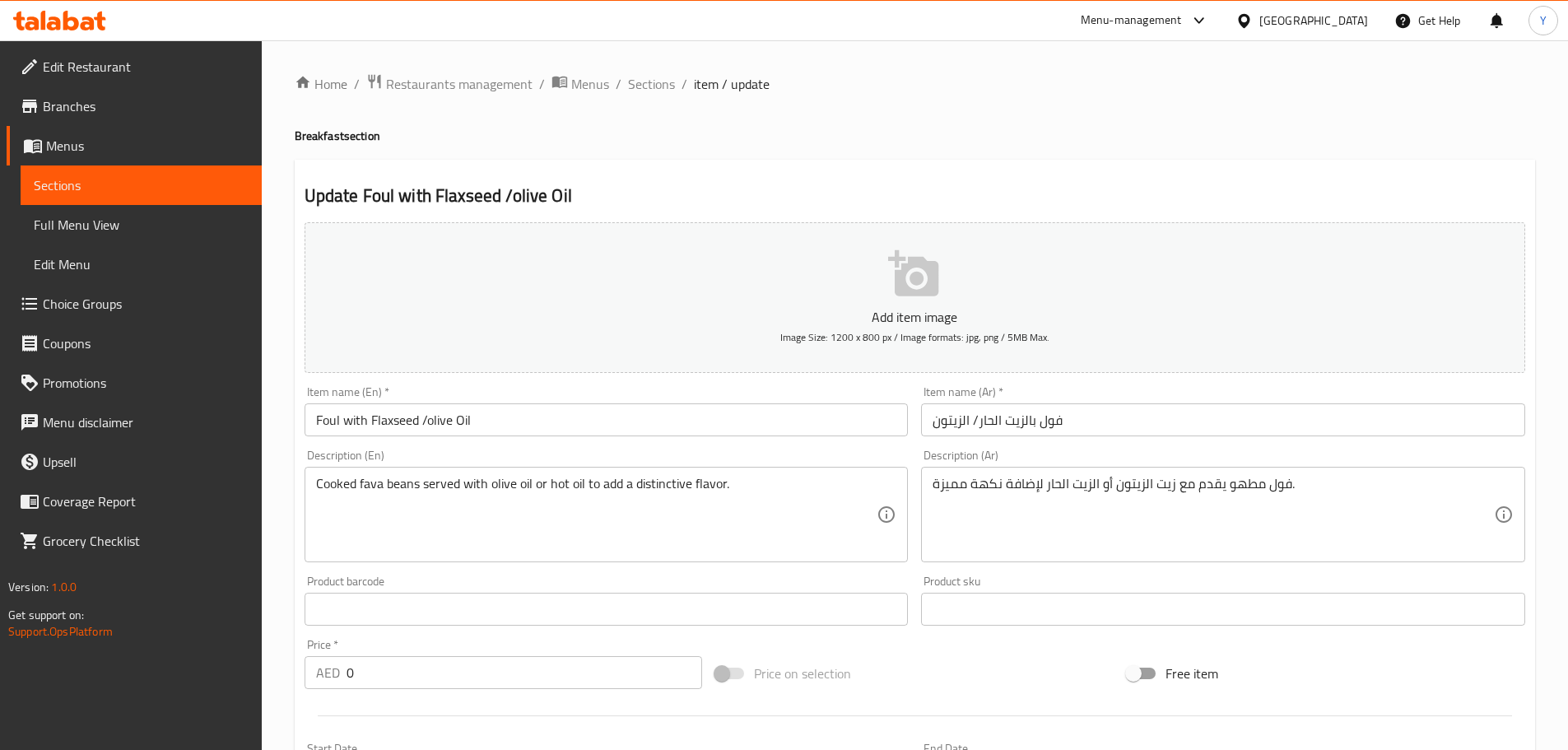
click at [739, 170] on div "Update Foul with Flaxseed /olive Oil Add item image Image Size: 1200 x 800 px /…" at bounding box center [914, 686] width 1240 height 1053
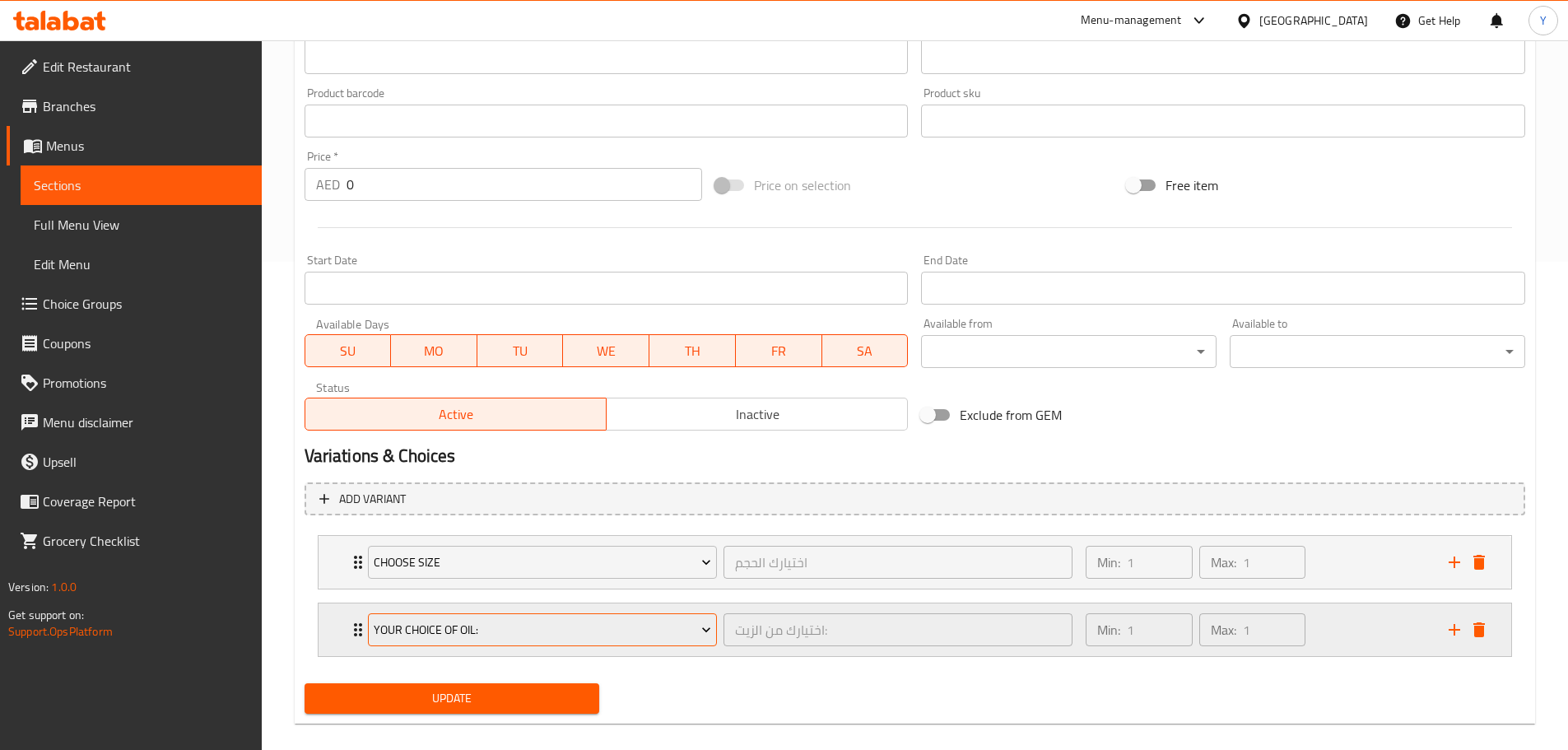
scroll to position [509, 0]
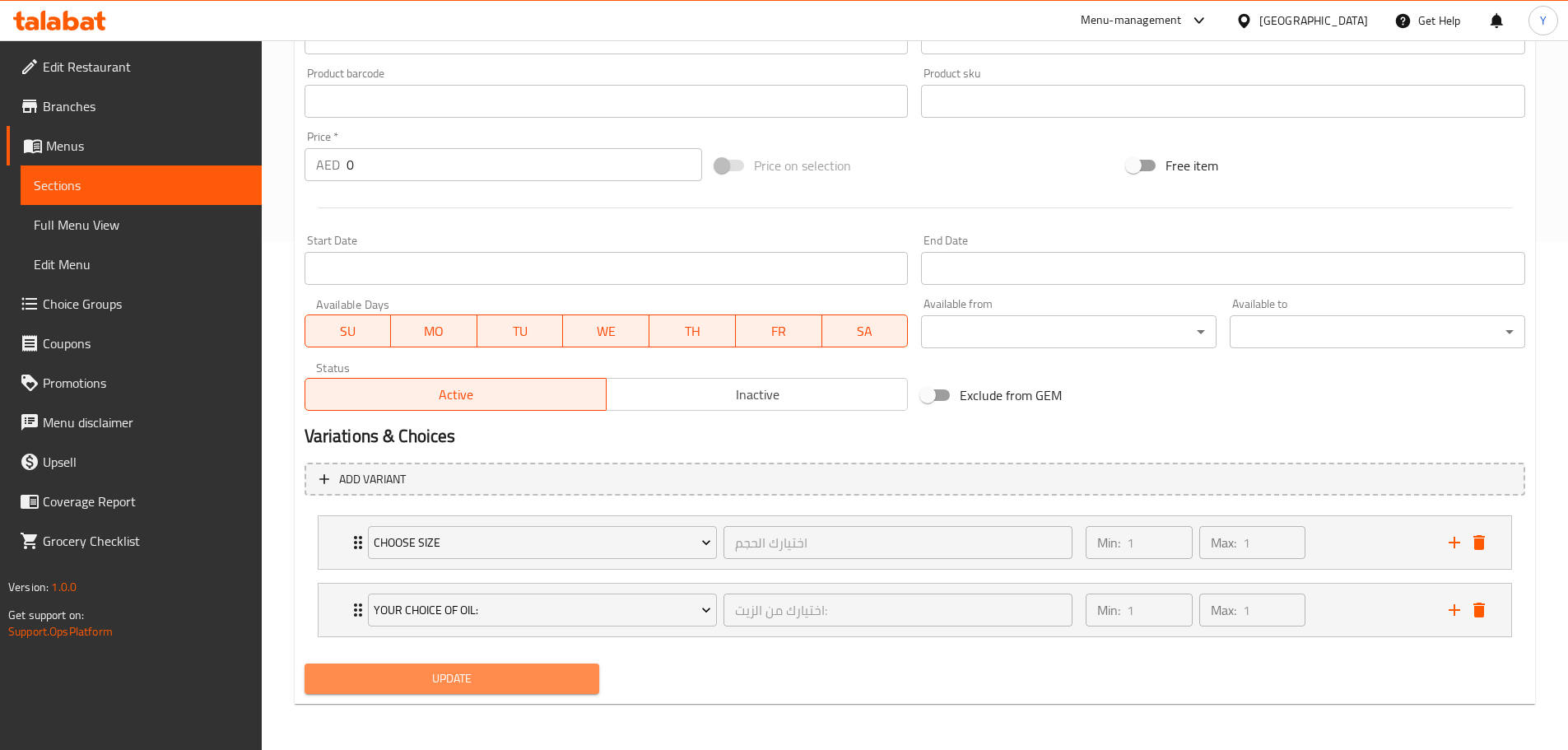
click at [445, 681] on button "Update" at bounding box center [453, 679] width 295 height 30
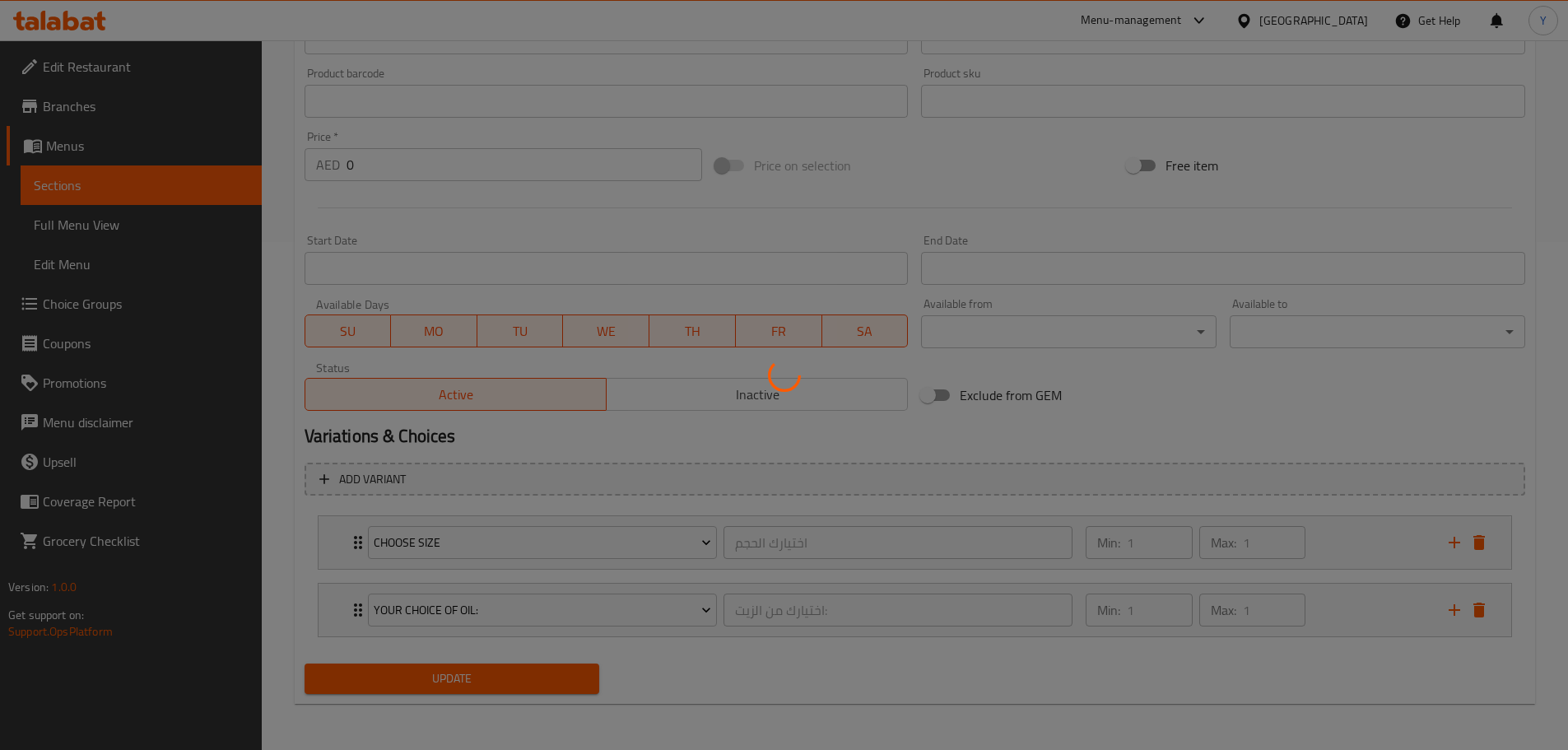
scroll to position [0, 0]
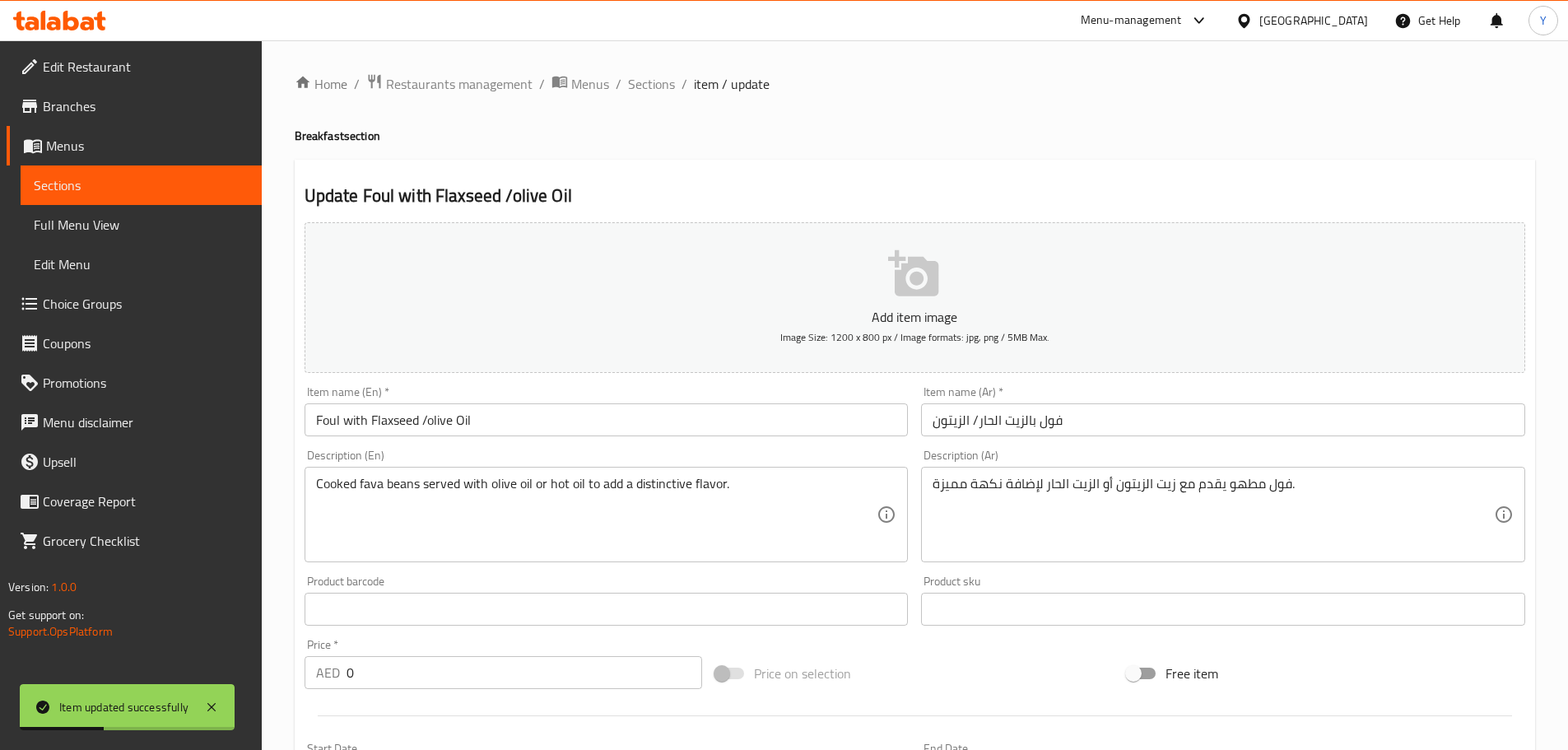
click at [69, 386] on div "Edit Restaurant Branches Menus Sections Full Menu View Edit Menu Choice Groups …" at bounding box center [784, 649] width 1568 height 1218
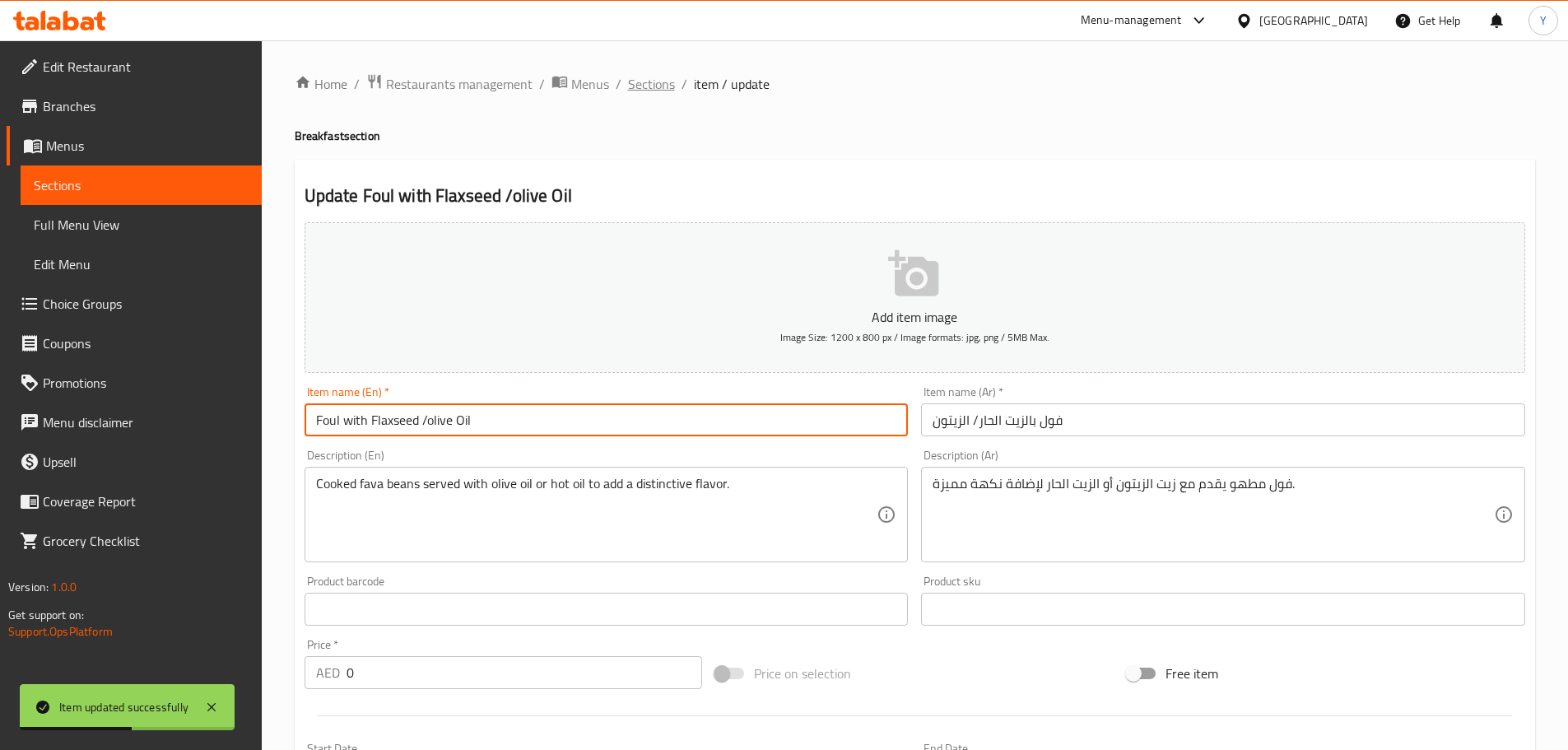
click at [633, 87] on span "Sections" at bounding box center [651, 84] width 47 height 19
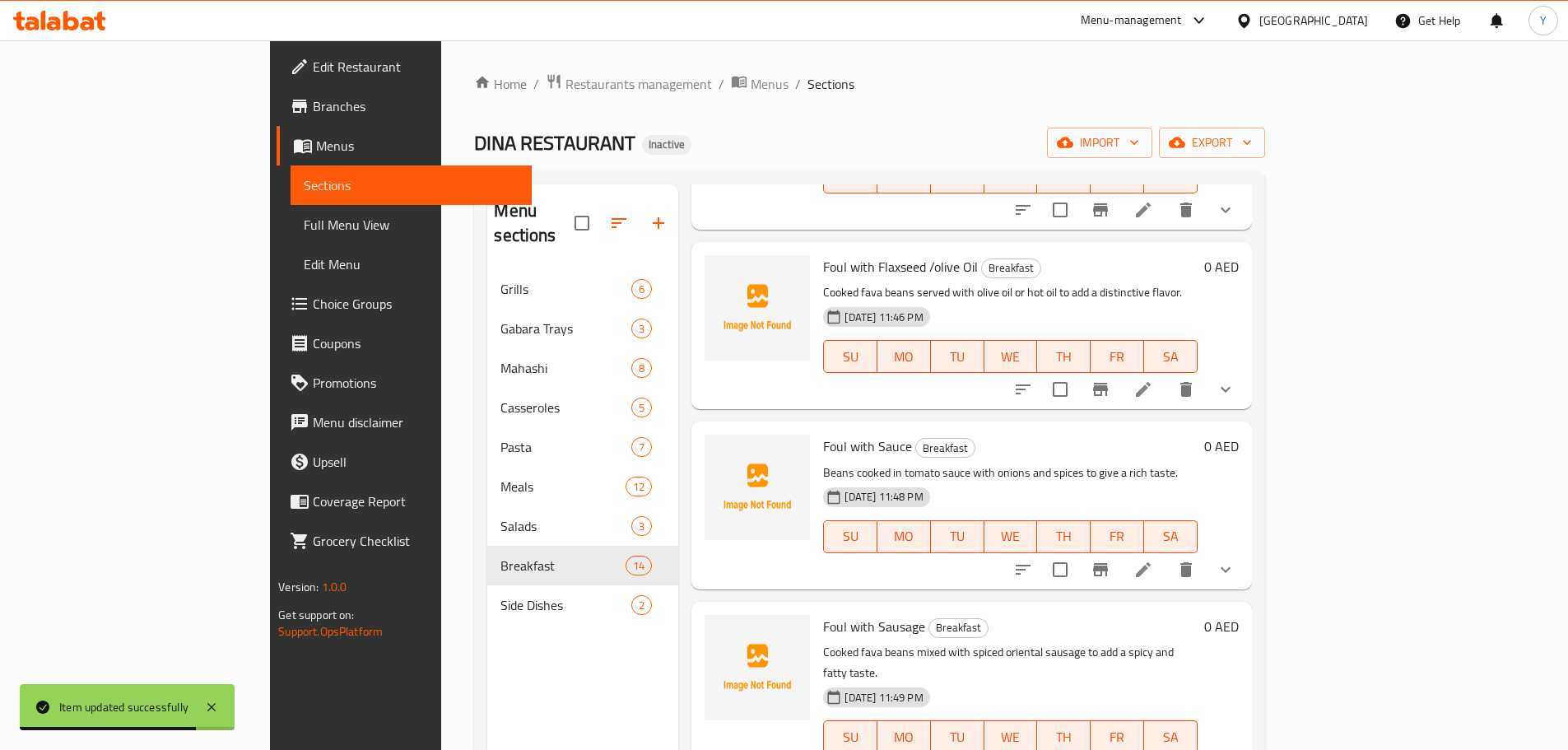
scroll to position [1153, 0]
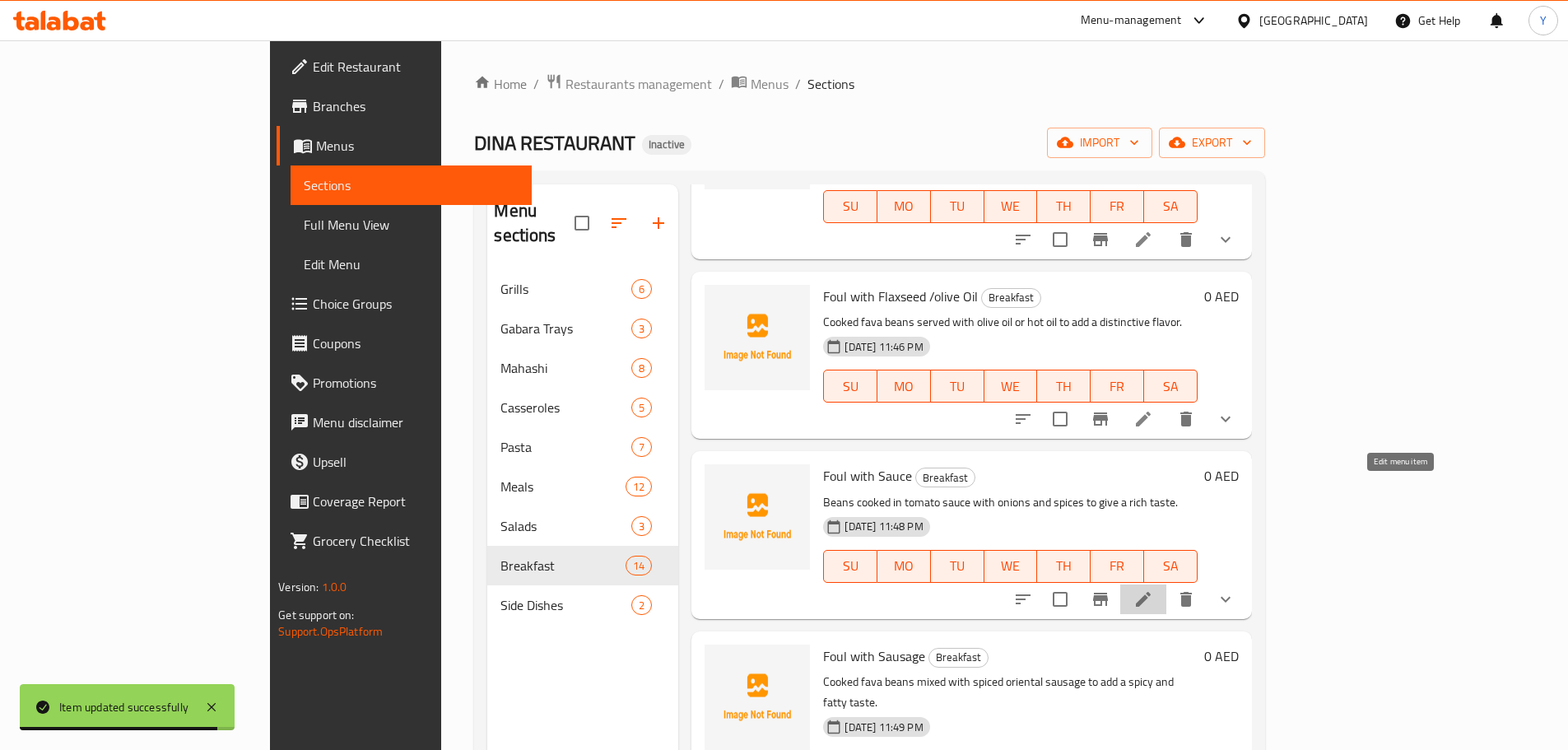
click at [1153, 590] on icon at bounding box center [1143, 600] width 19 height 19
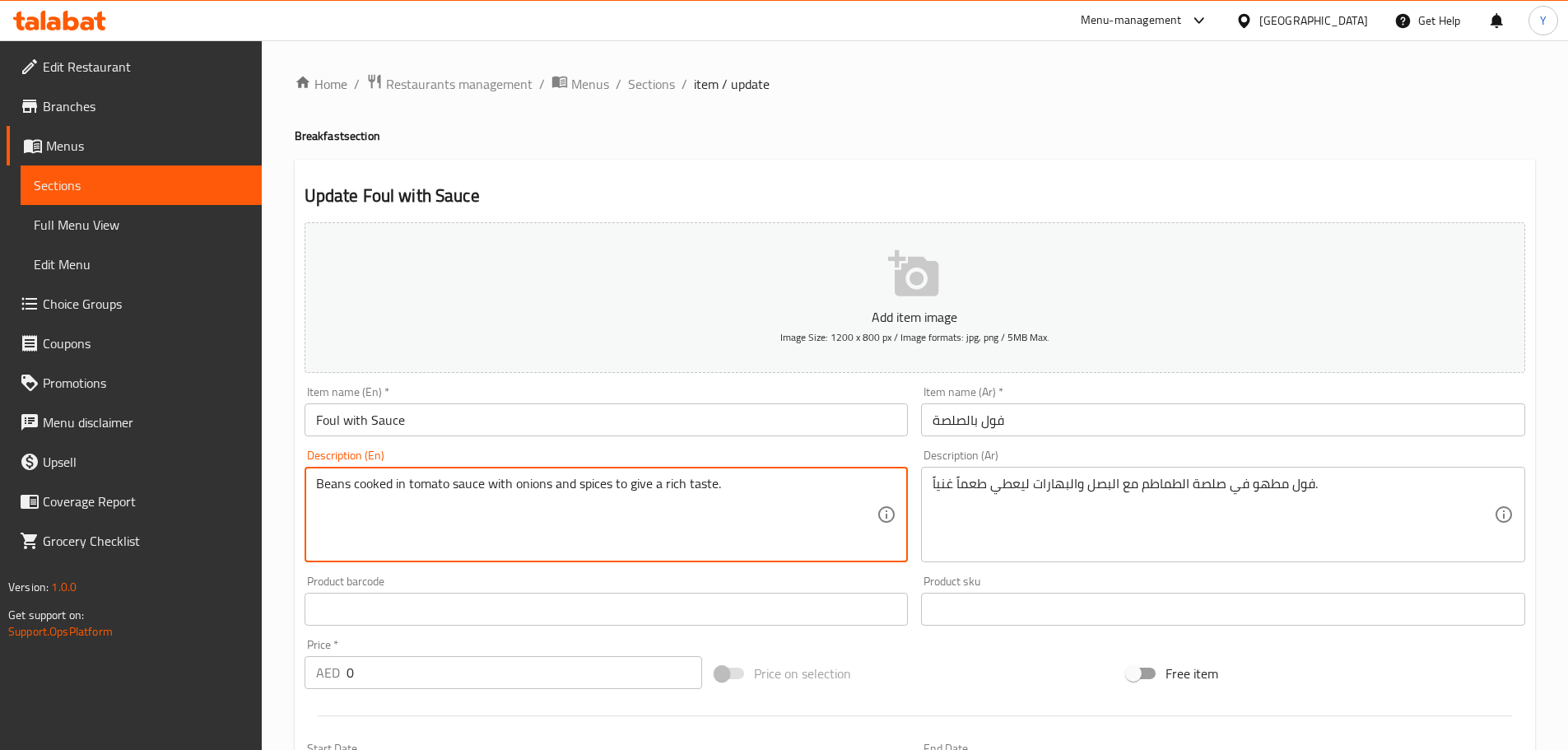
click at [317, 422] on input "Foul with Sauce" at bounding box center [607, 419] width 605 height 33
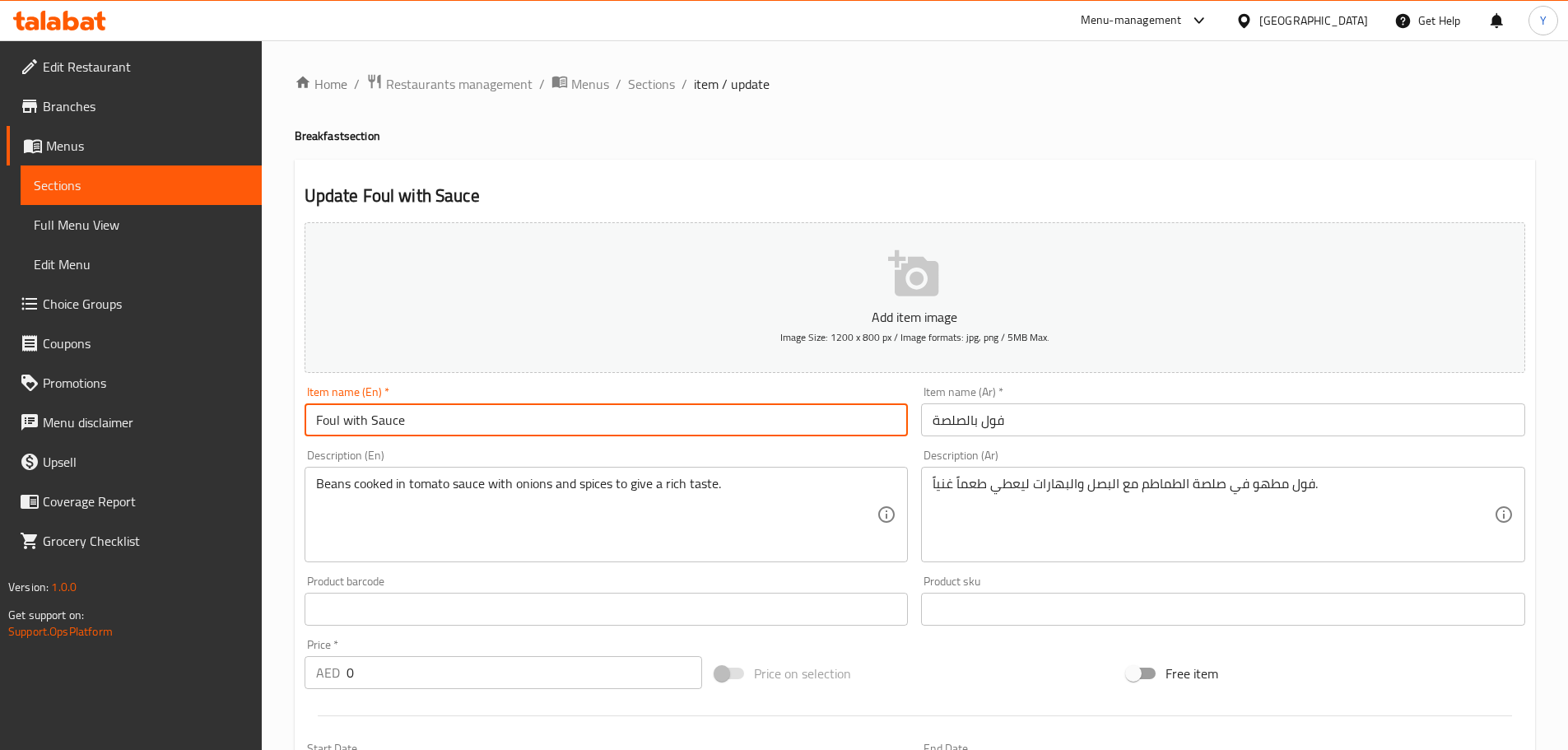
click at [317, 422] on input "Foul with Sauce" at bounding box center [607, 419] width 605 height 33
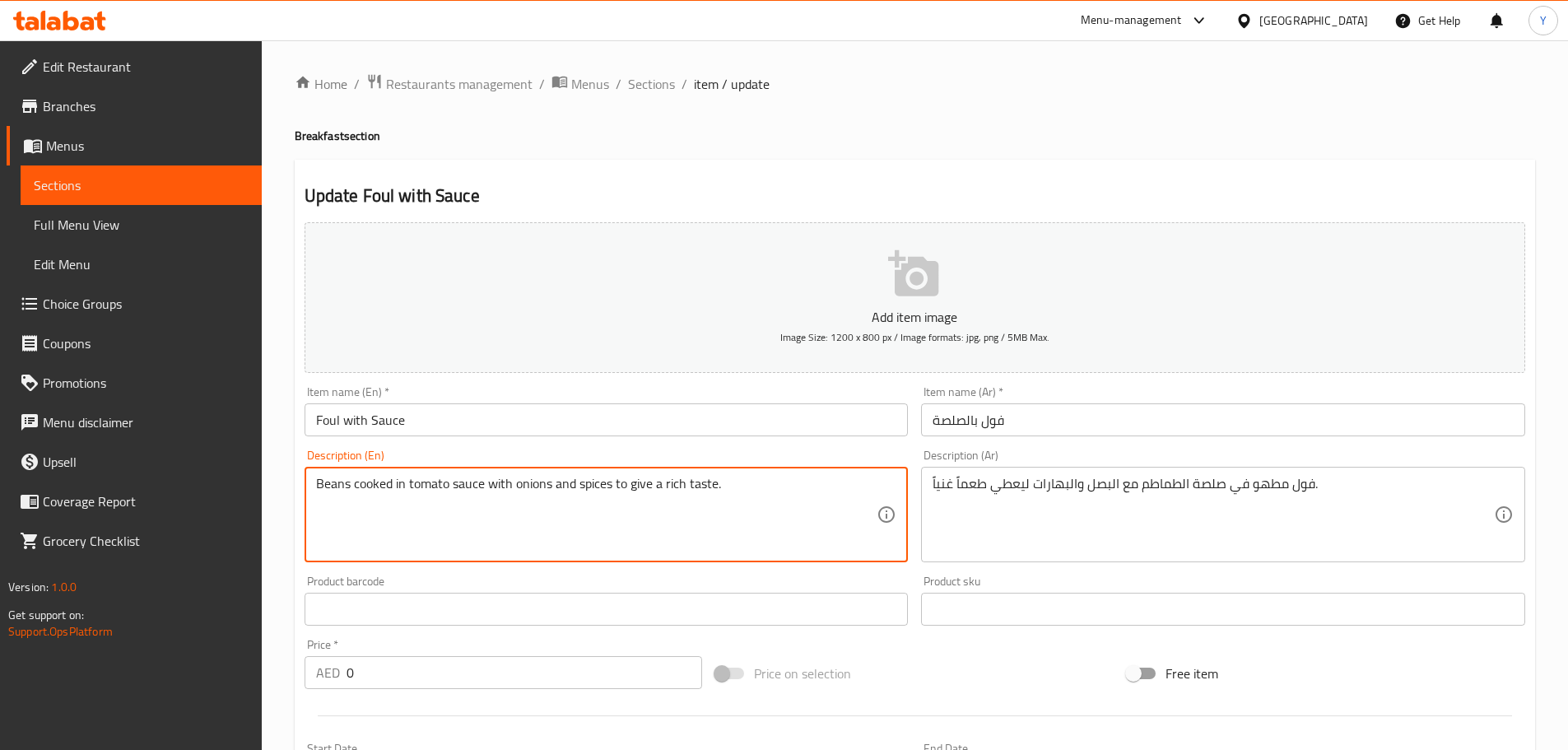
paste textarea "Foul"
click at [313, 484] on div "Beans cooked in tomato sauce with onions and spices to give a rich taste. Descr…" at bounding box center [607, 515] width 605 height 96
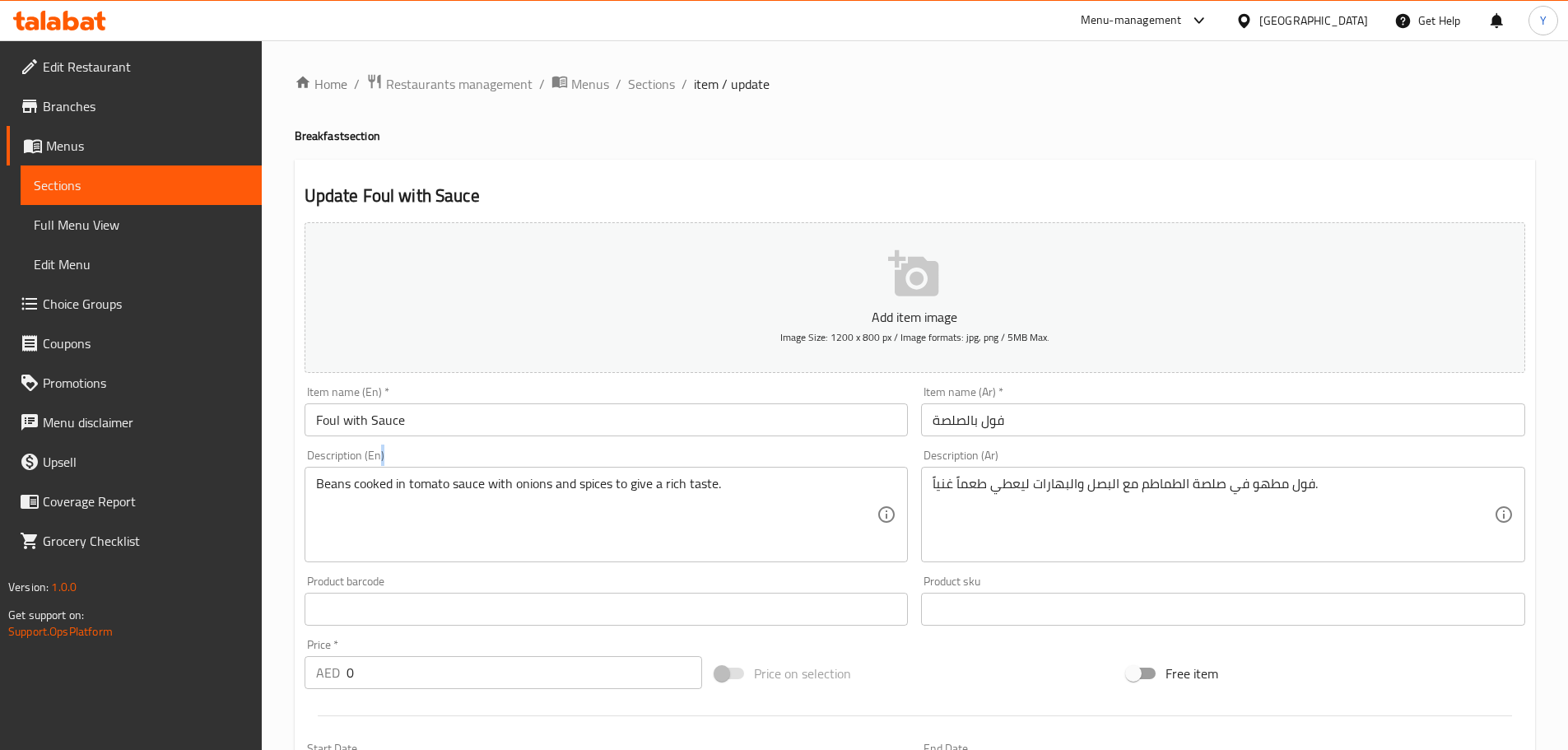
click at [313, 484] on div "Beans cooked in tomato sauce with onions and spices to give a rich taste. Descr…" at bounding box center [607, 515] width 605 height 96
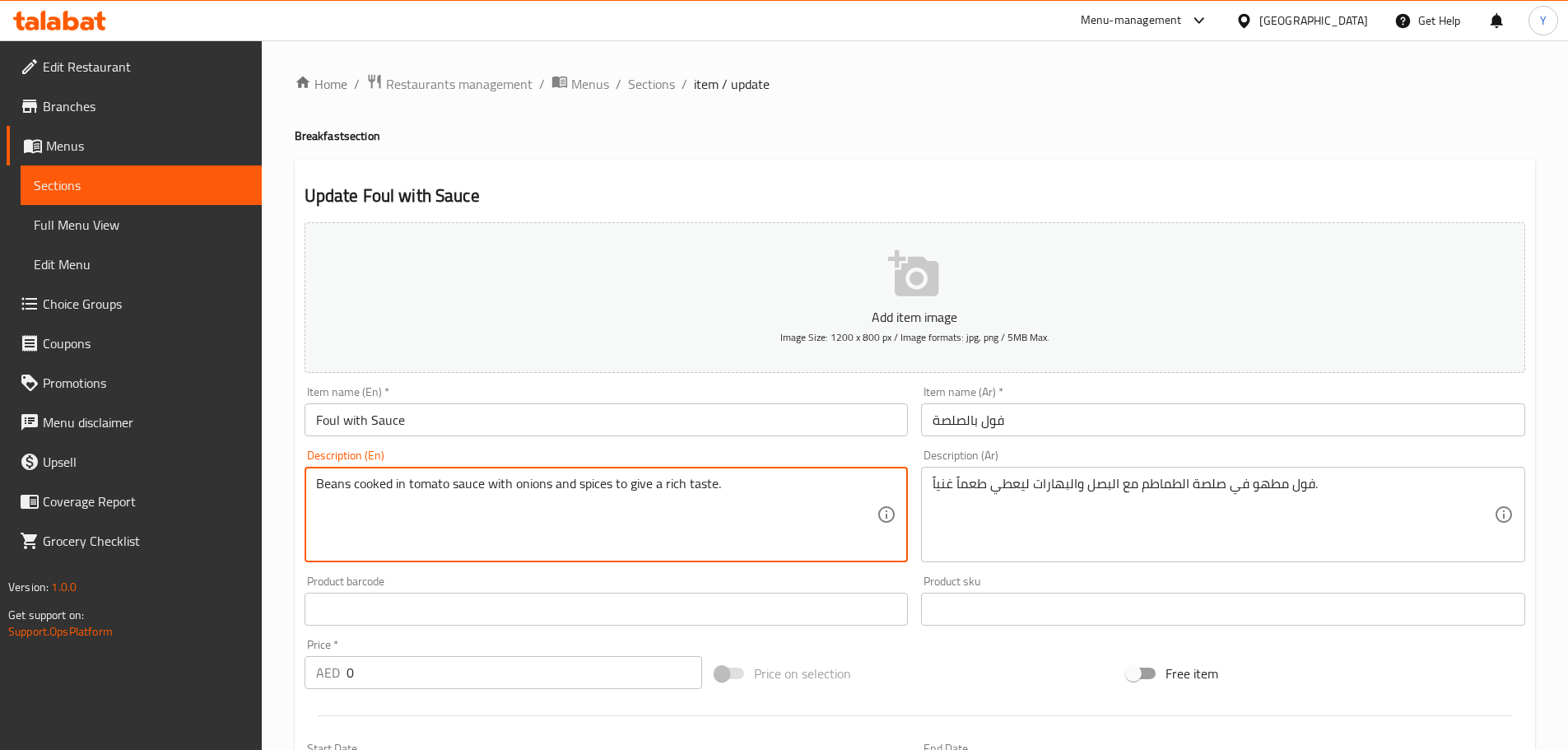
click at [331, 491] on textarea "Beans cooked in tomato sauce with onions and spices to give a rich taste." at bounding box center [597, 515] width 561 height 78
paste textarea "Foul"
type textarea "Foul cooked in tomato sauce with onions and spices to give a rich taste."
click at [946, 165] on div "Update Foul with Sauce Add item image Image Size: 1200 x 800 px / Image formats…" at bounding box center [914, 653] width 1240 height 986
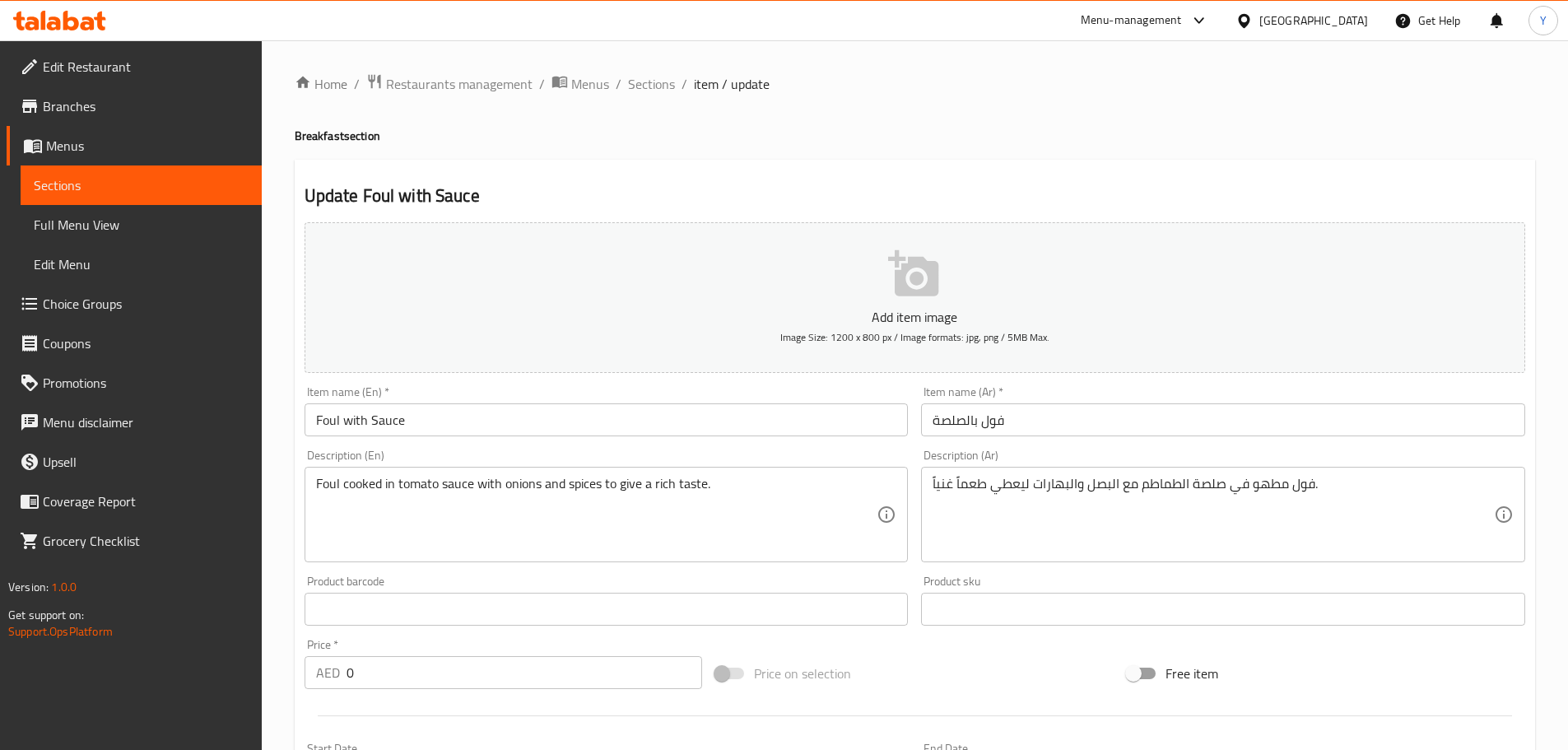
click at [1008, 178] on div "Update Foul with Sauce Add item image Image Size: 1200 x 800 px / Image formats…" at bounding box center [914, 653] width 1240 height 986
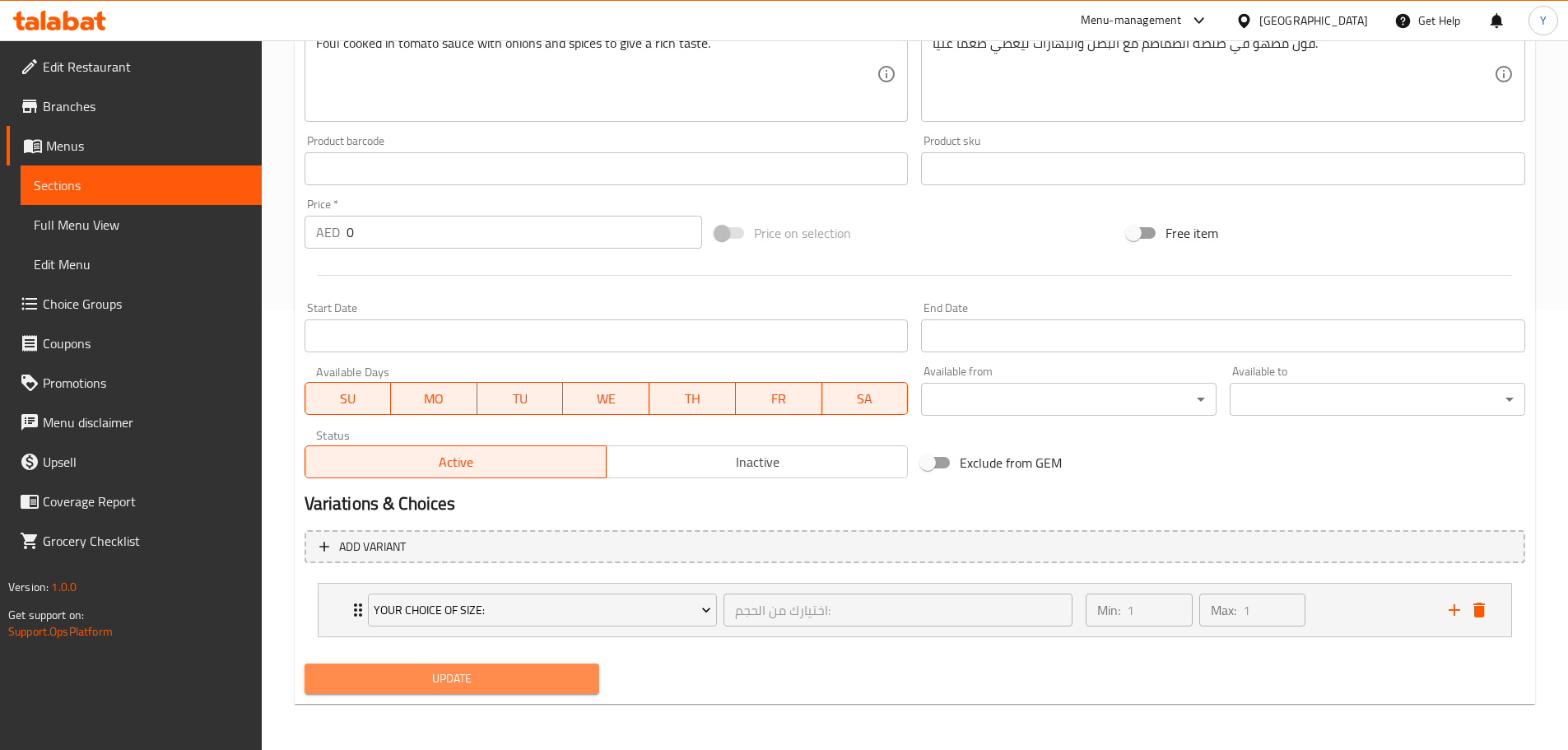
click at [485, 677] on span "Update" at bounding box center [452, 678] width 270 height 20
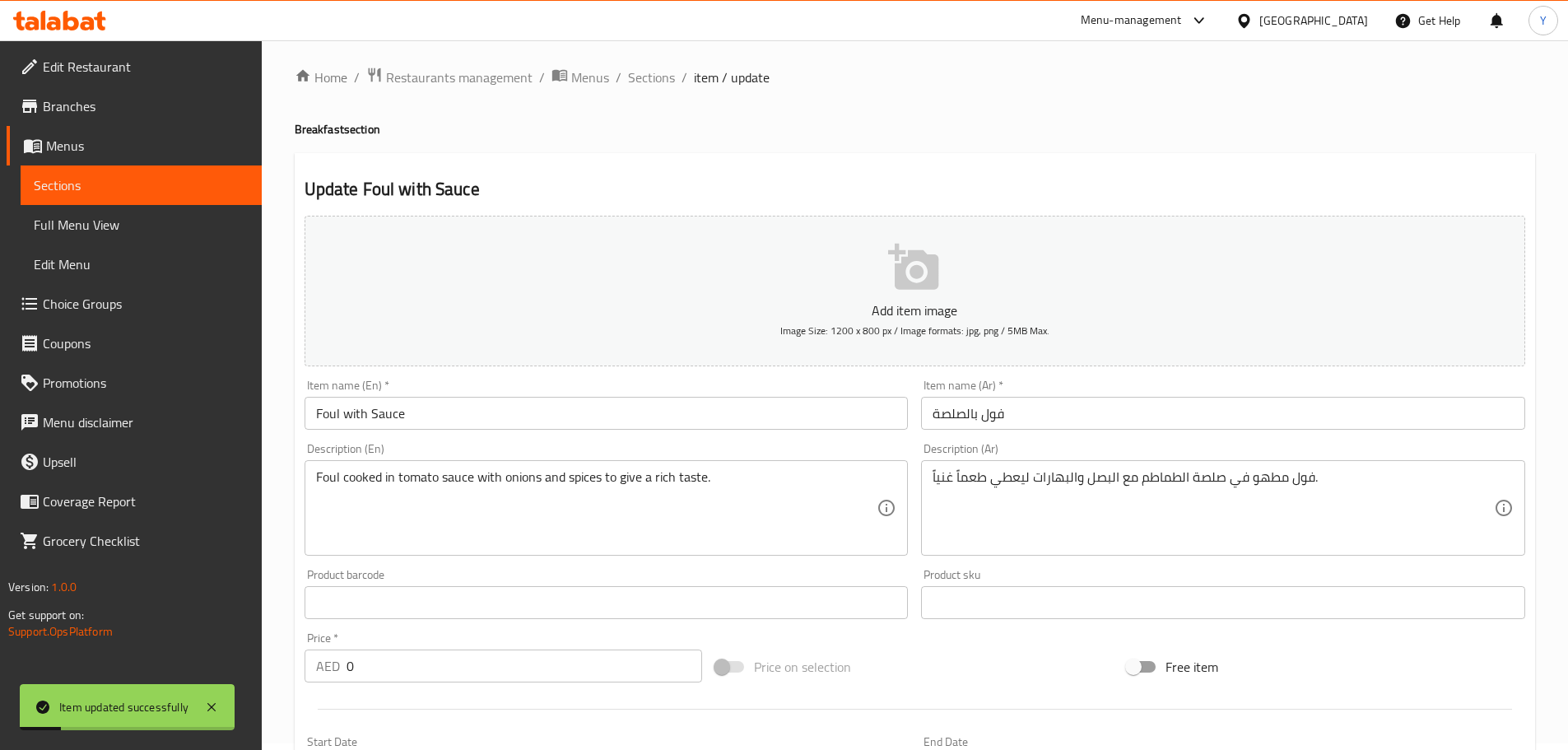
scroll to position [0, 0]
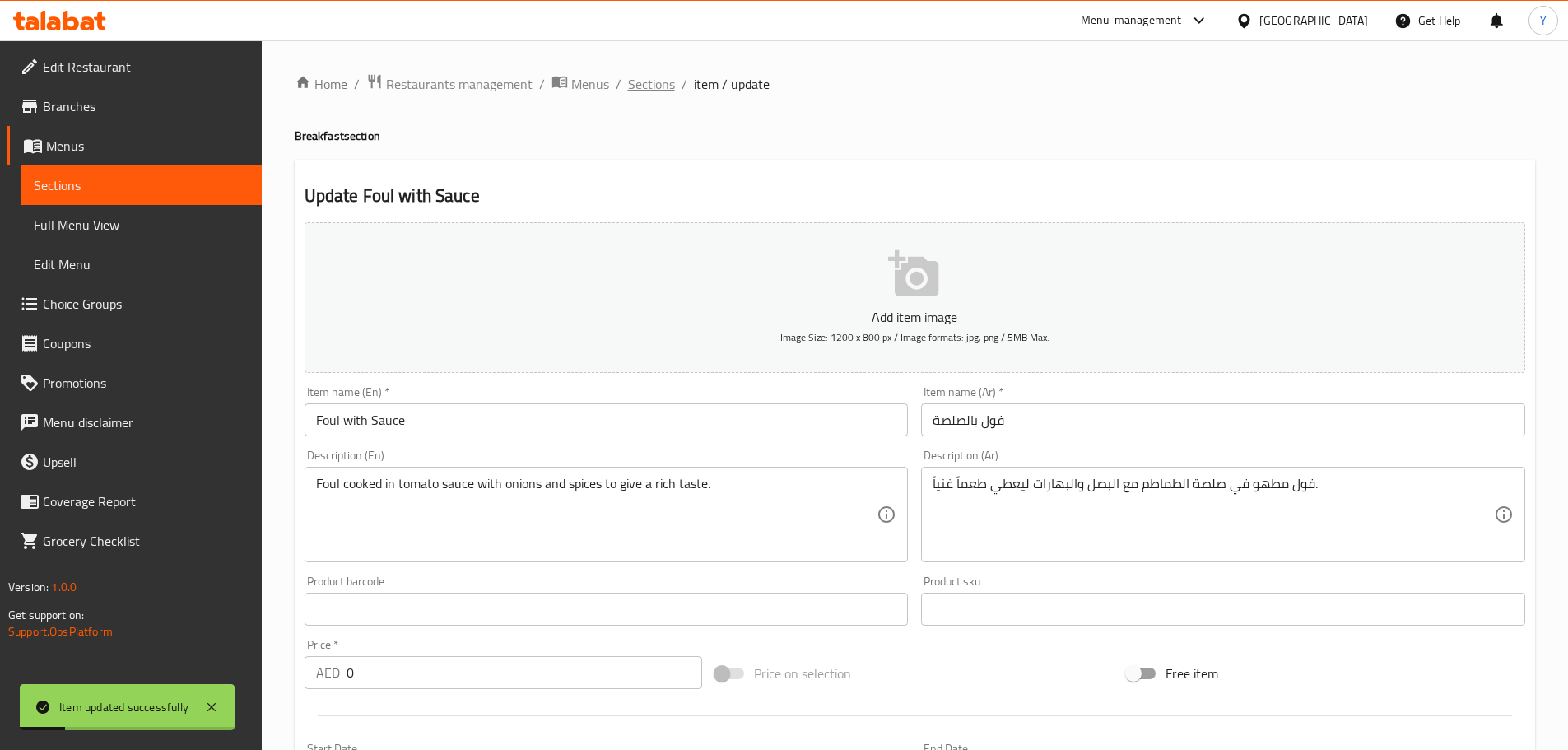
click at [653, 84] on span "Sections" at bounding box center [651, 84] width 47 height 19
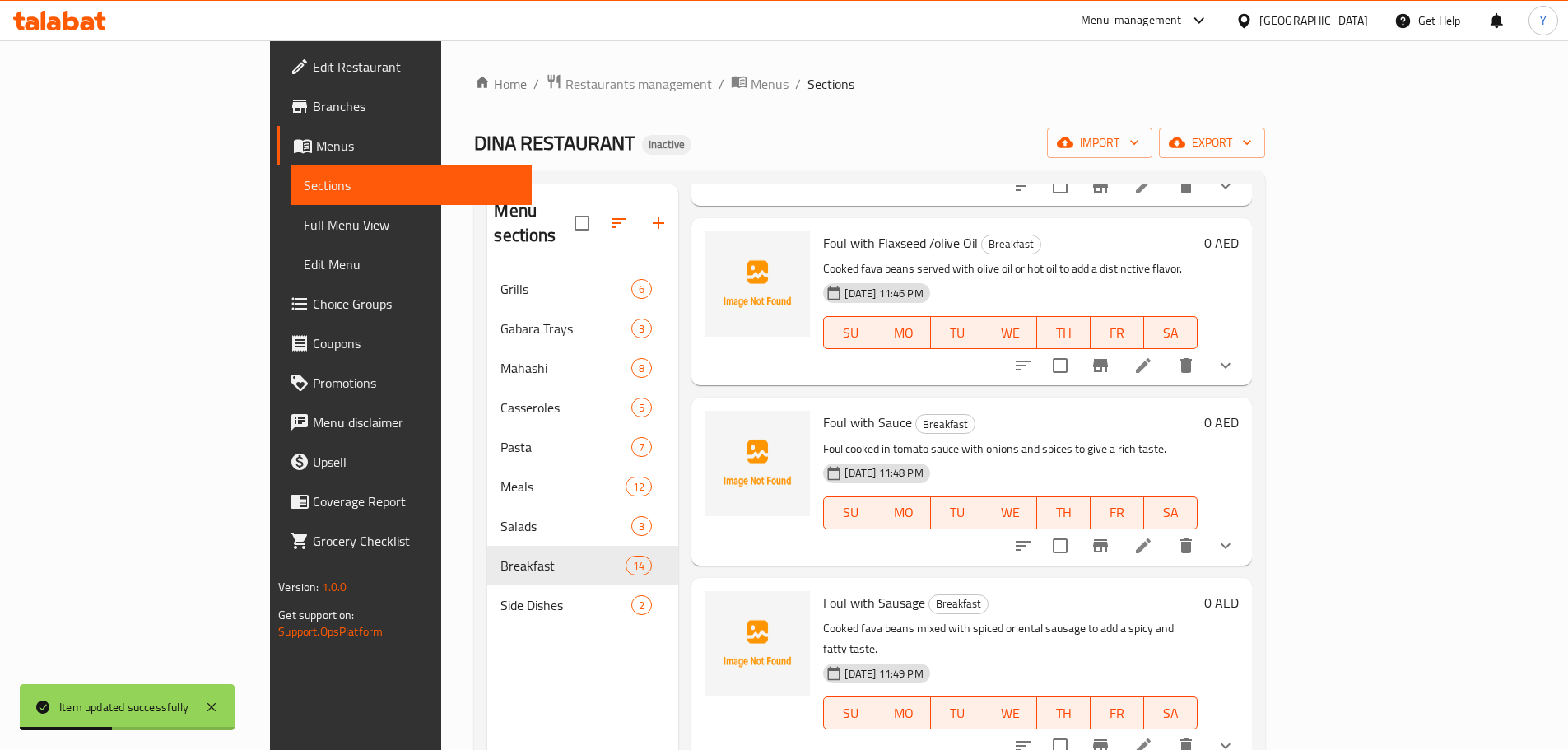
scroll to position [1307, 0]
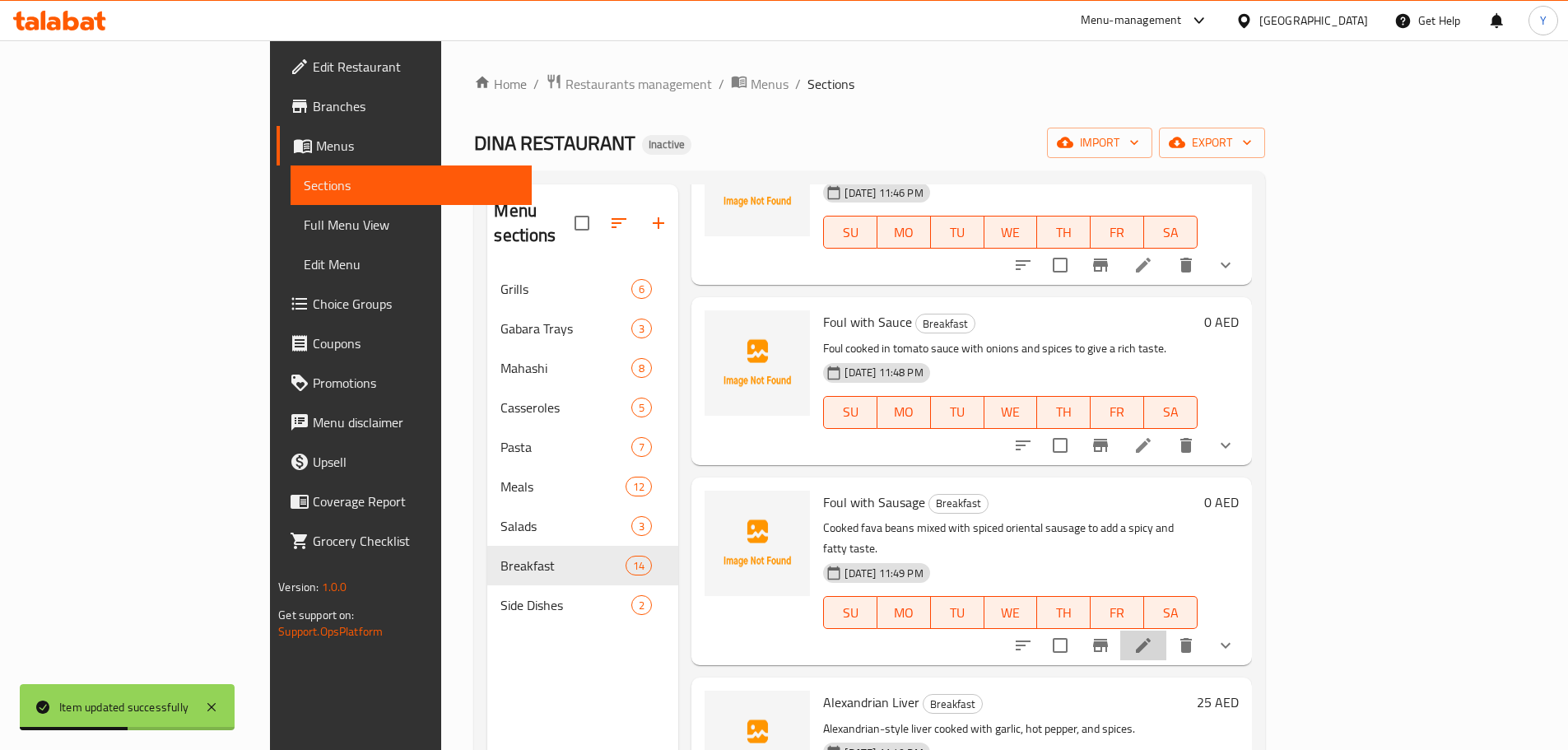
click at [1167, 631] on li at bounding box center [1143, 646] width 46 height 30
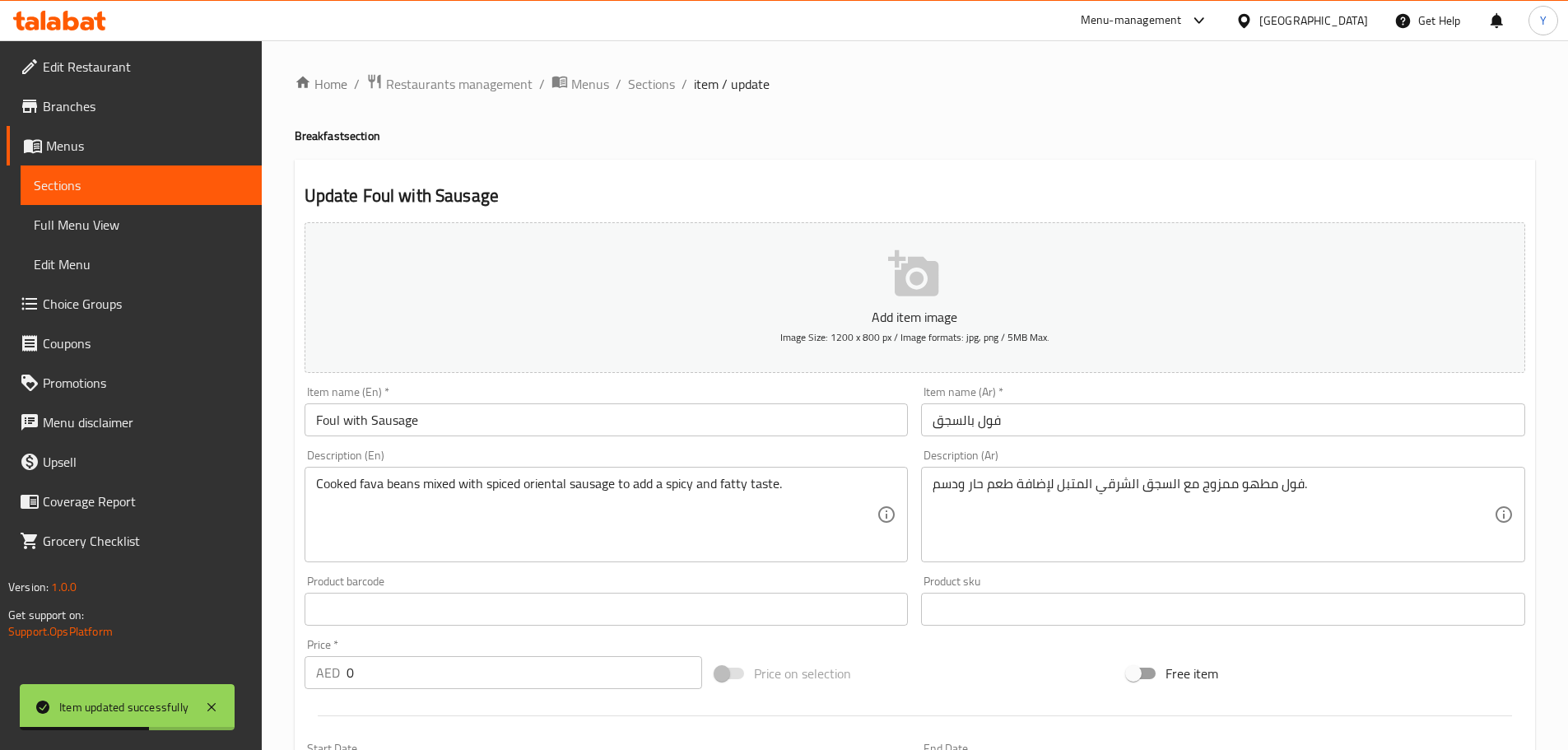
click at [1024, 419] on input "فول بالسجق" at bounding box center [1223, 419] width 605 height 33
click at [1296, 473] on div "فول مطهو ممزوج مع السجق الشرقي المتبل لإضافة طعم حار ودسم. Description (Ar)" at bounding box center [1223, 515] width 605 height 96
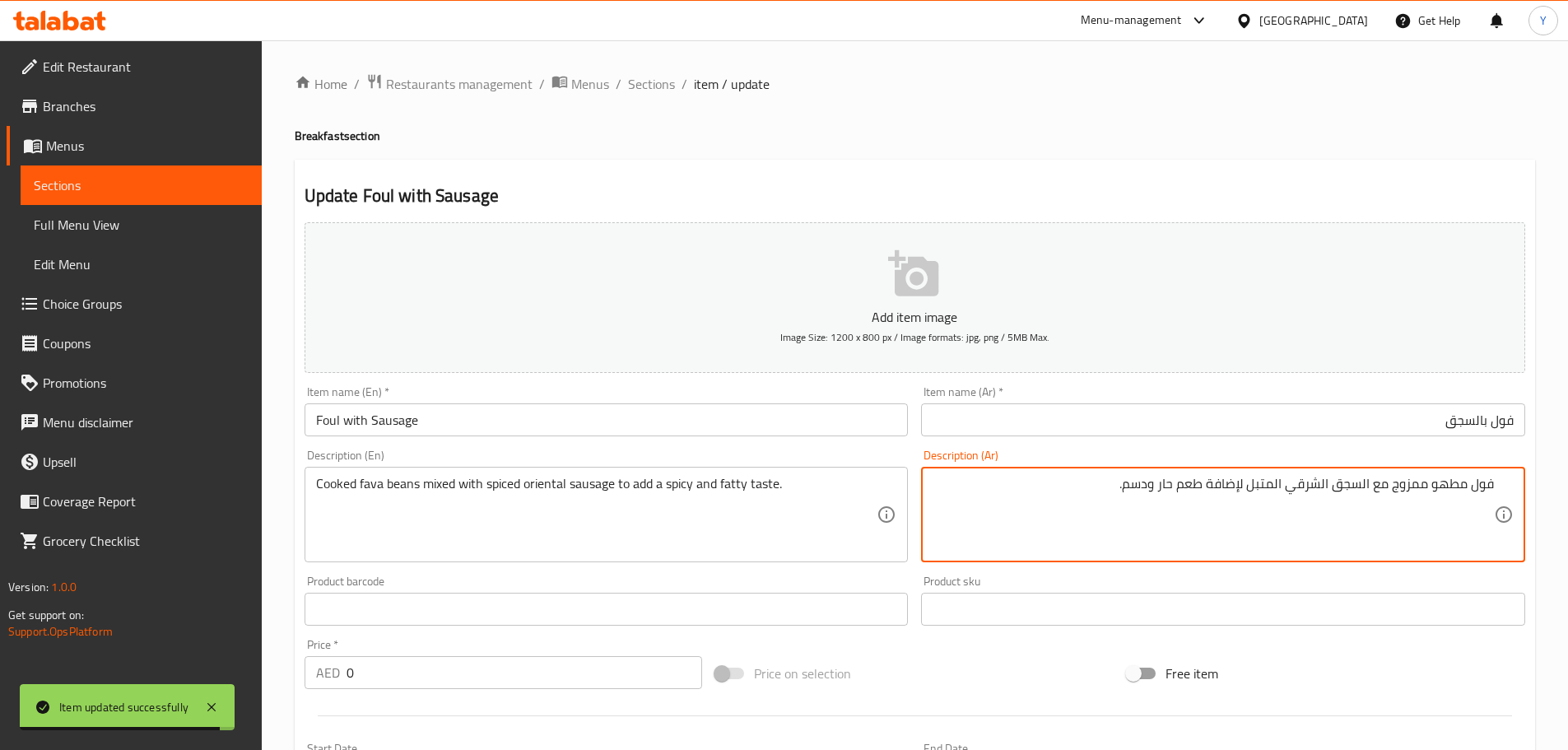
click at [319, 421] on input "Foul with Sausage" at bounding box center [607, 419] width 605 height 33
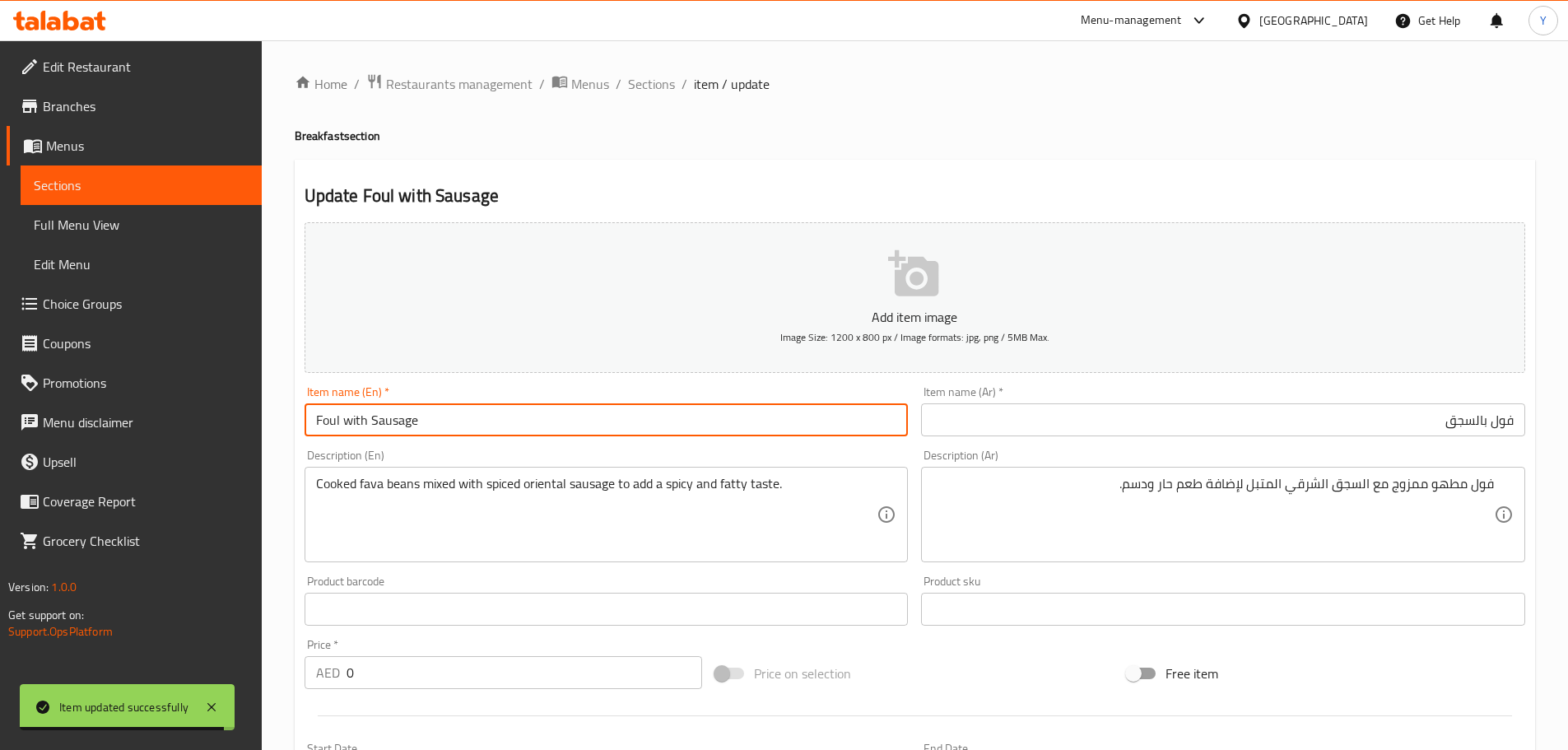
click at [319, 421] on input "Foul with Sausage" at bounding box center [607, 419] width 605 height 33
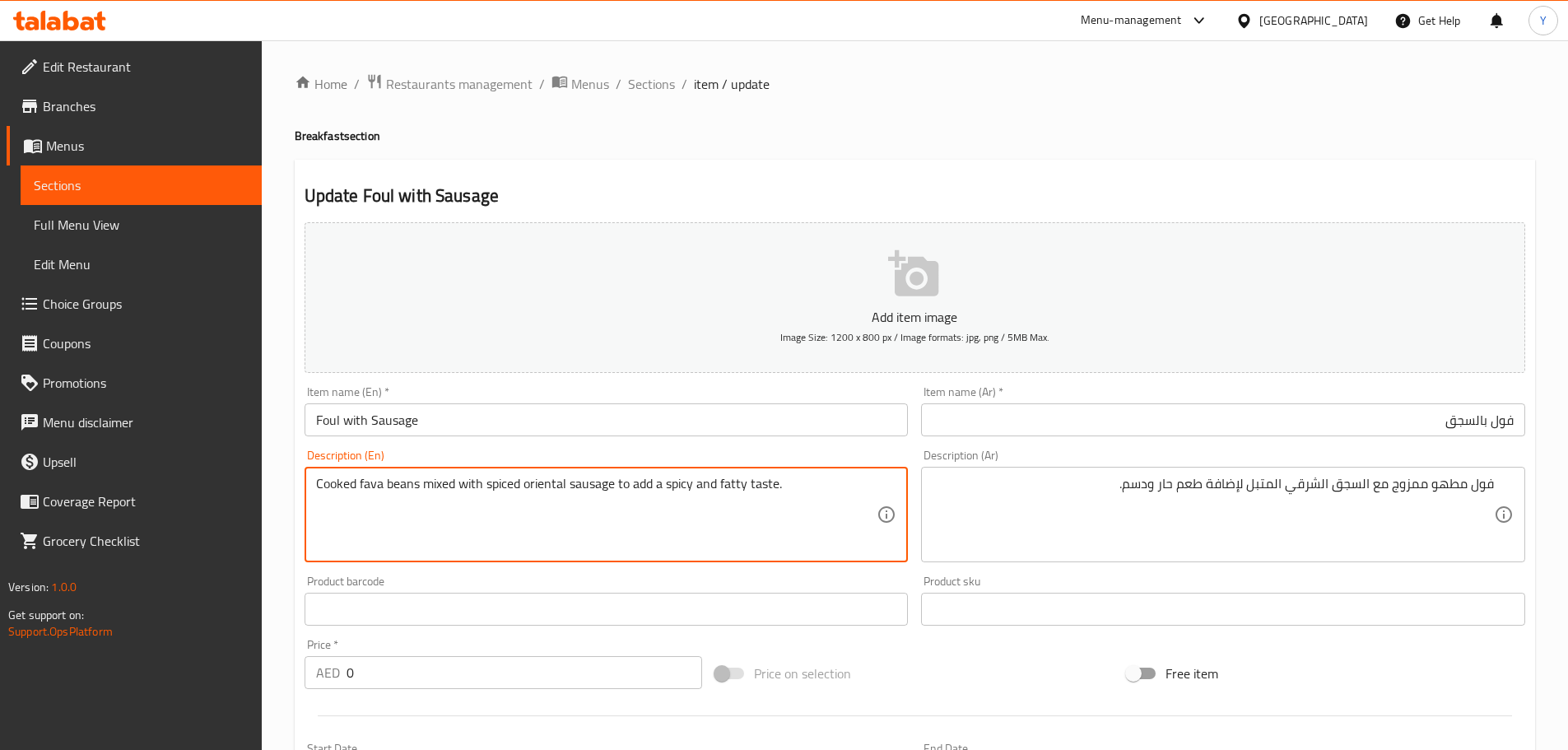
click at [364, 486] on textarea "Cooked fava beans mixed with spiced oriental sausage to add a spicy and fatty t…" at bounding box center [597, 515] width 561 height 78
paste textarea "Foul"
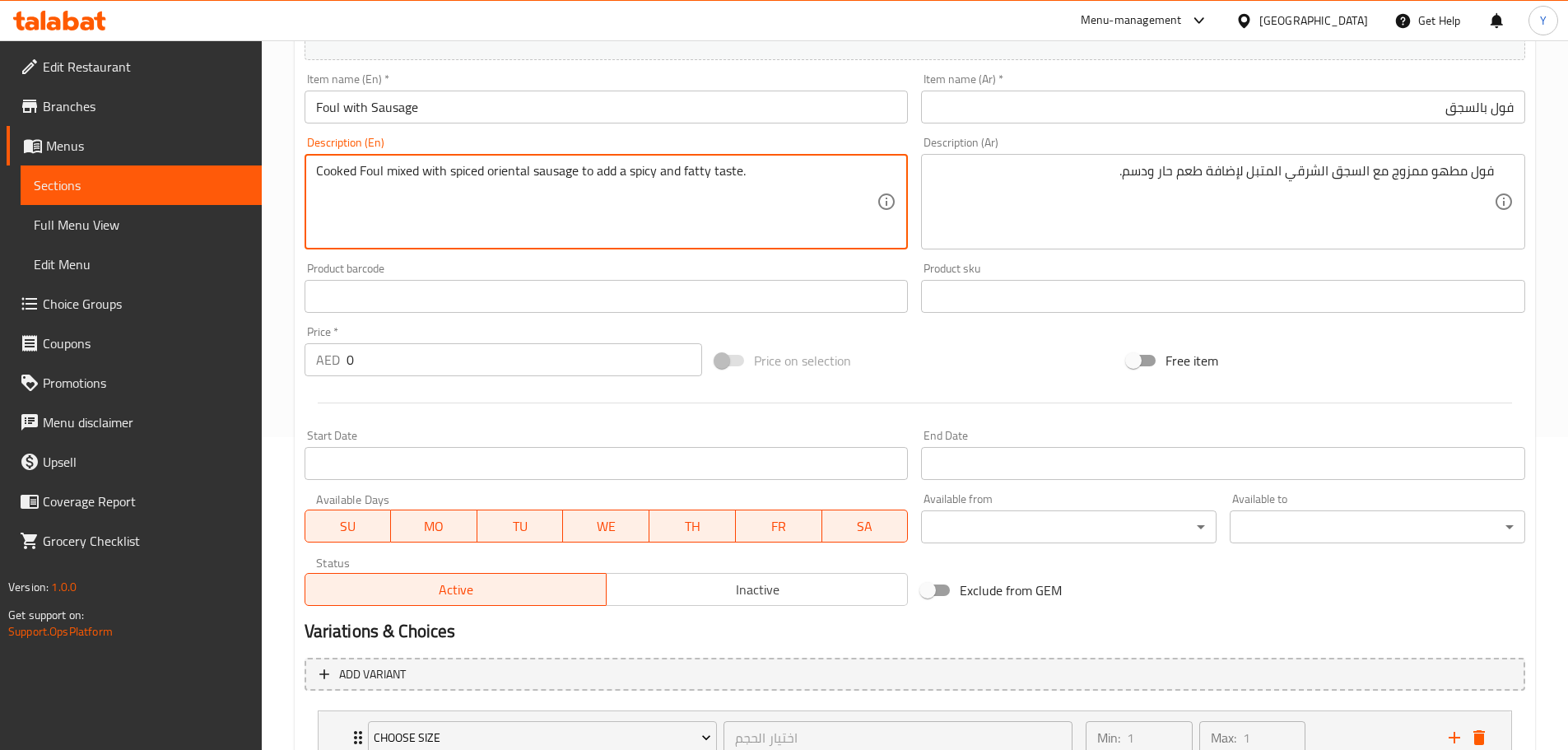
scroll to position [440, 0]
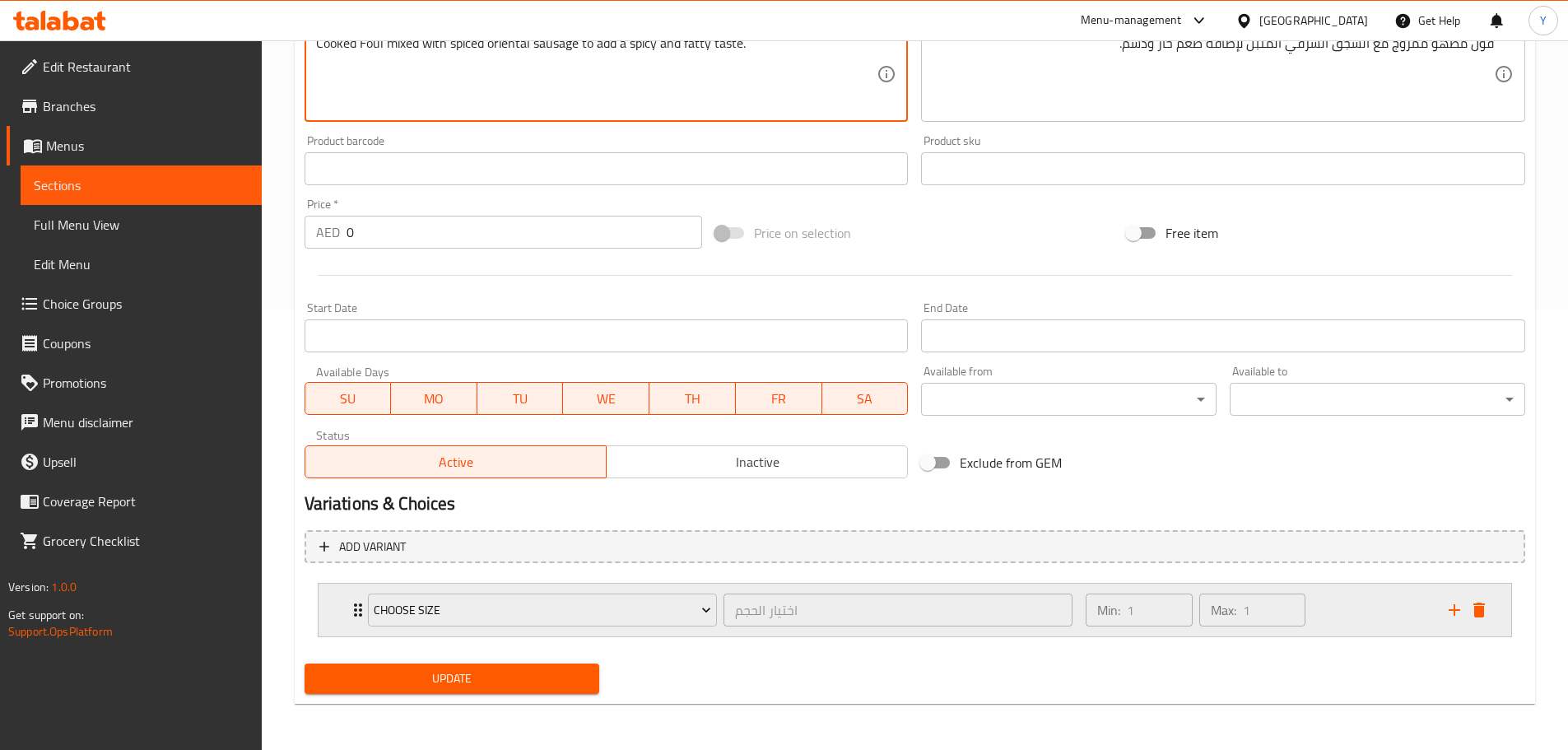
click at [1328, 606] on div "Min: 1 ​ Max: 1 ​" at bounding box center [1257, 610] width 362 height 53
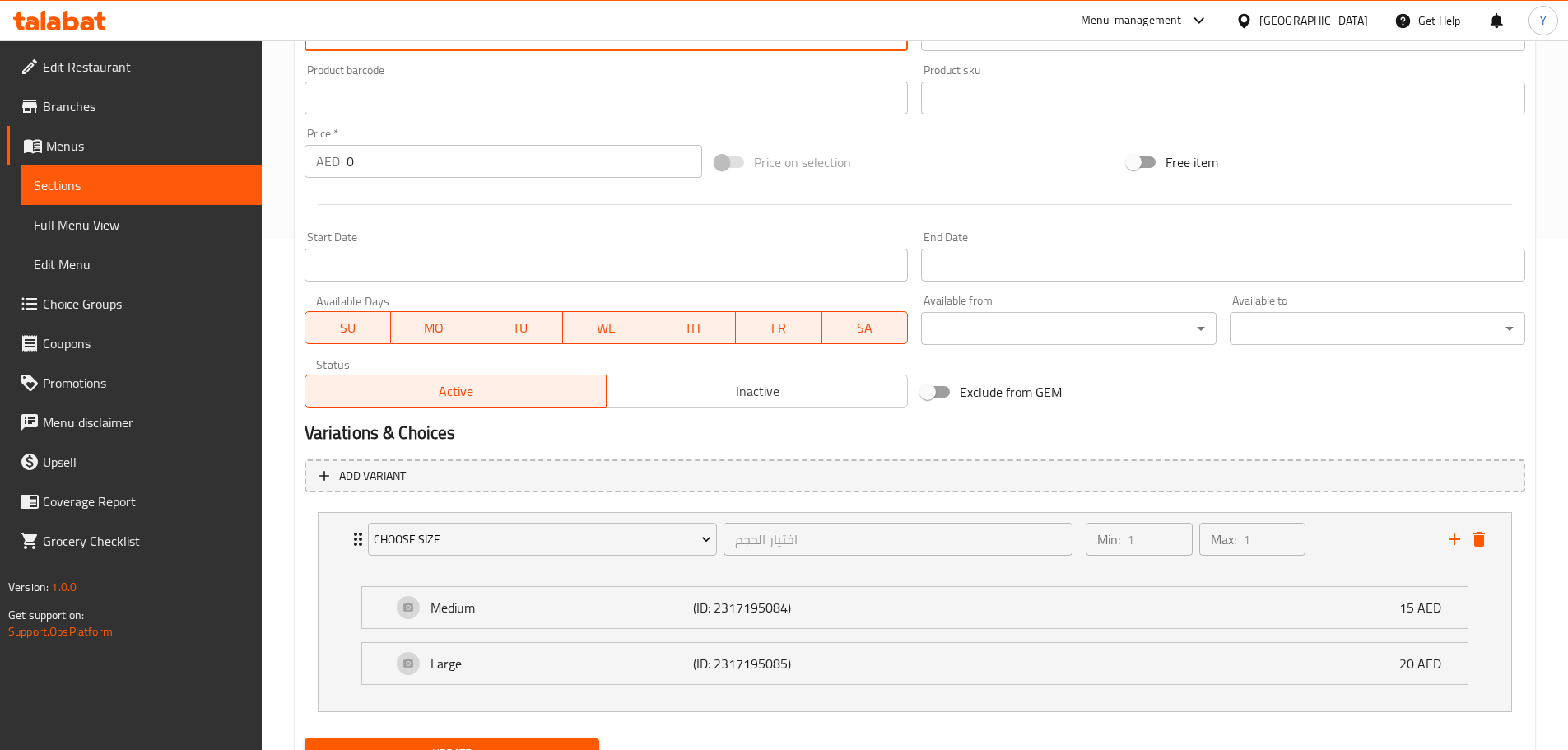
scroll to position [586, 0]
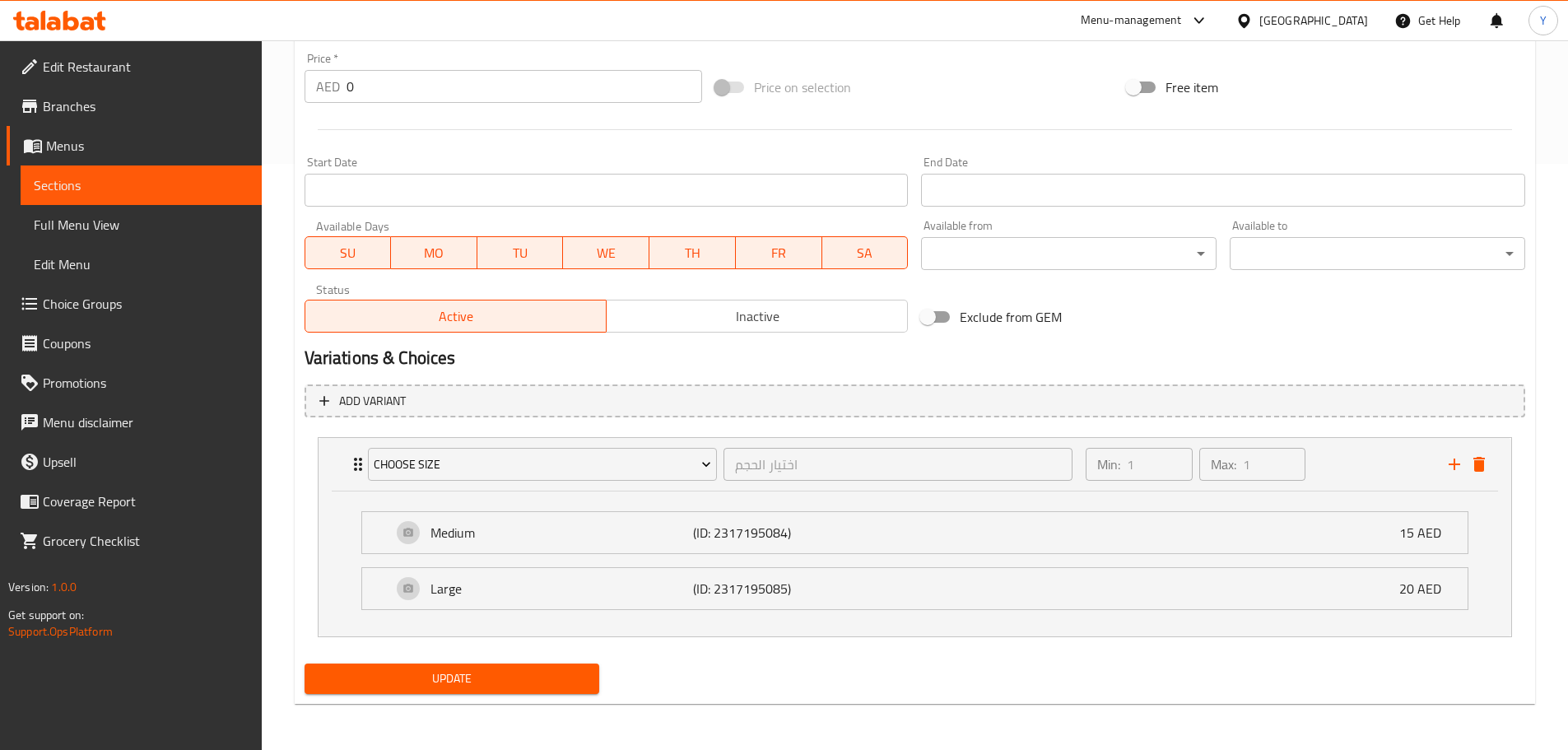
type textarea "Cooked Foul mixed with spiced oriental sausage to add a spicy and fatty taste."
click at [591, 672] on button "Update" at bounding box center [453, 679] width 295 height 30
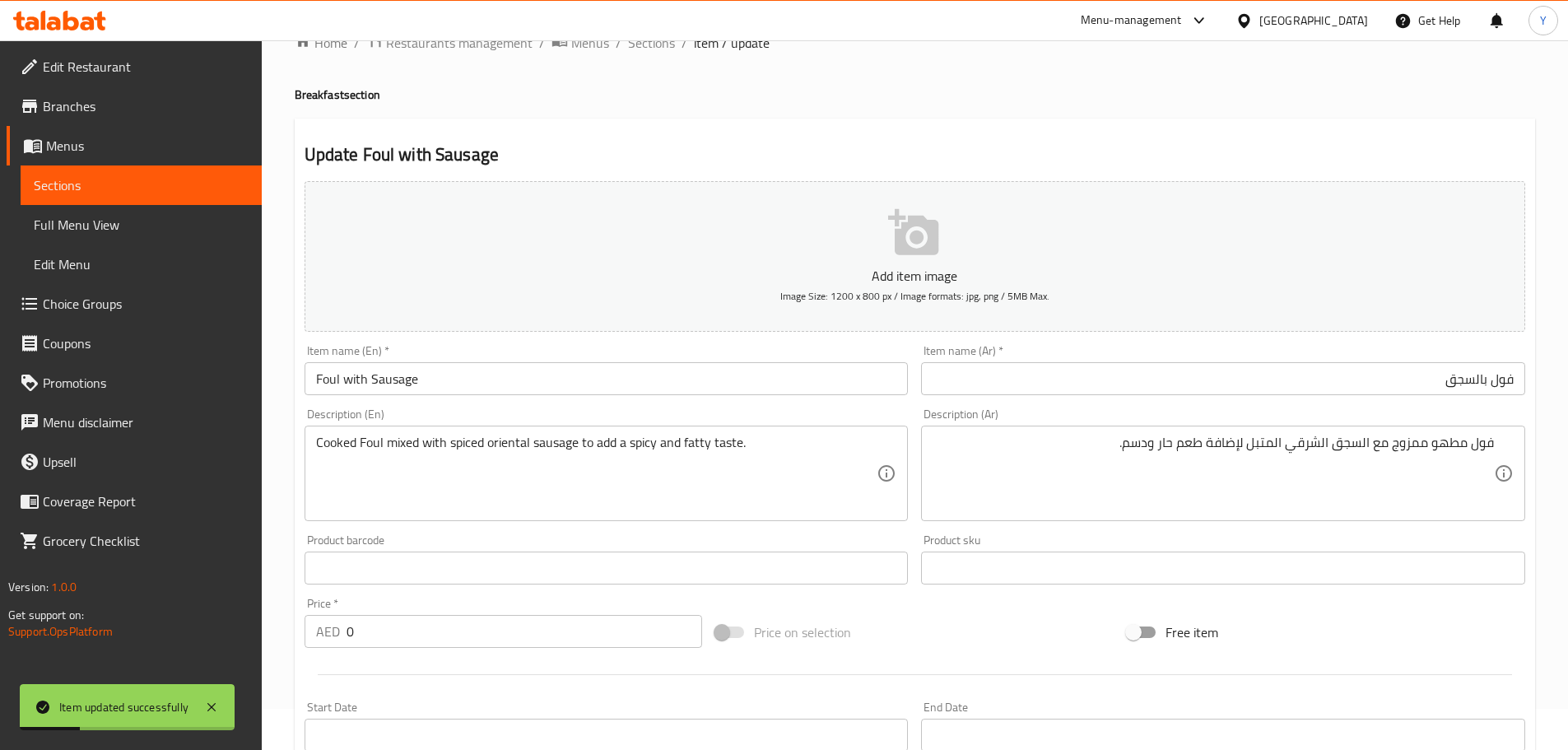
scroll to position [0, 0]
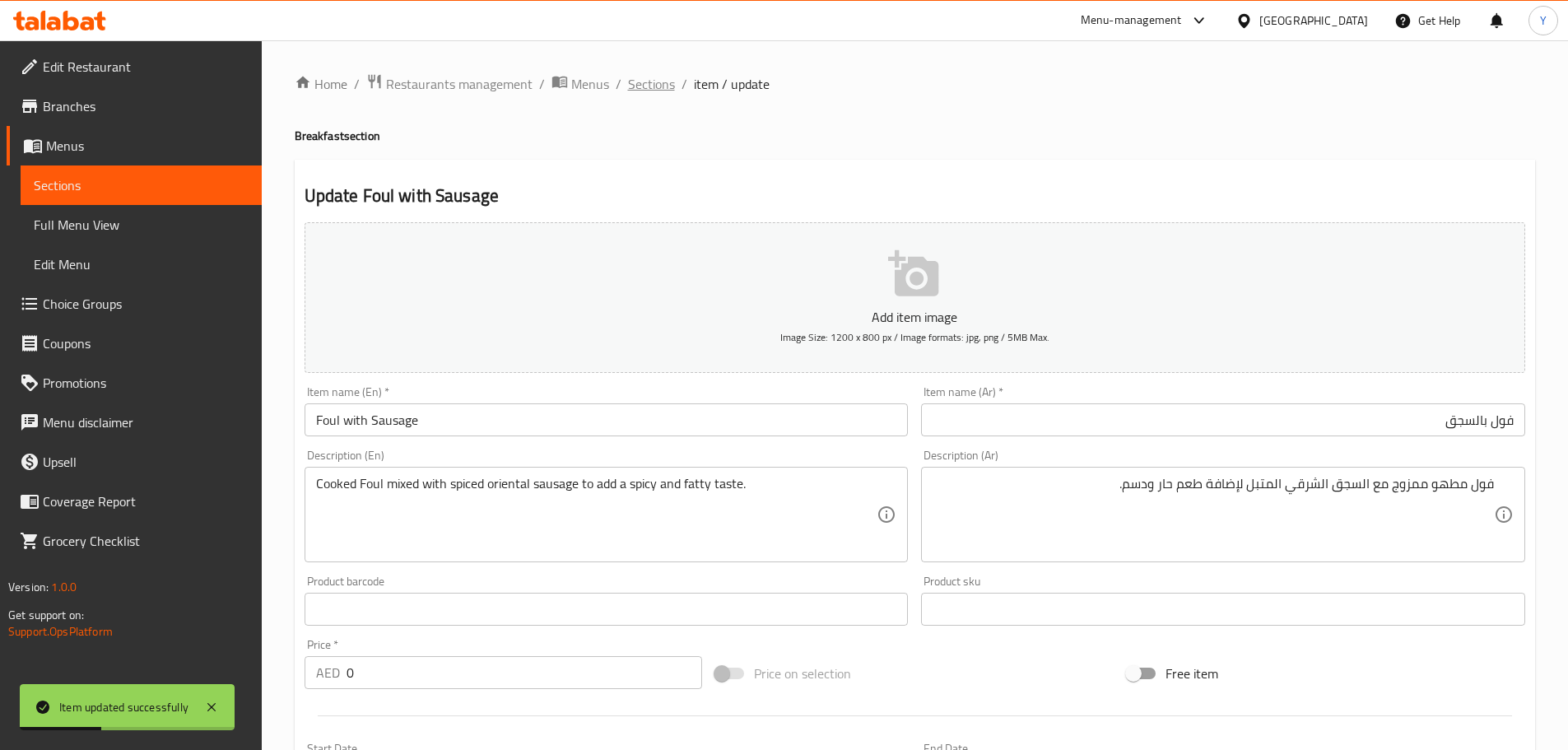
click at [647, 94] on span "Sections" at bounding box center [651, 84] width 47 height 19
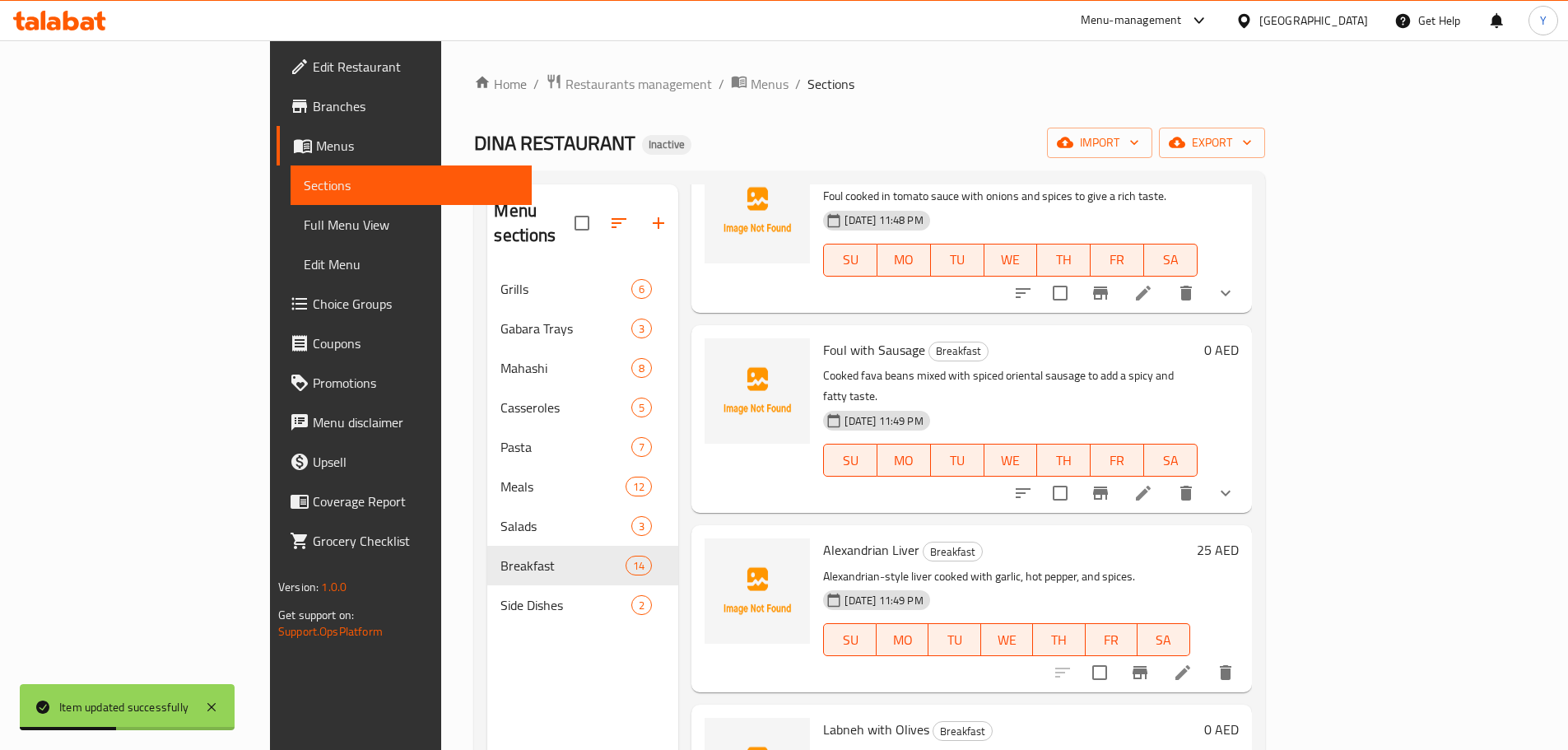
scroll to position [1570, 0]
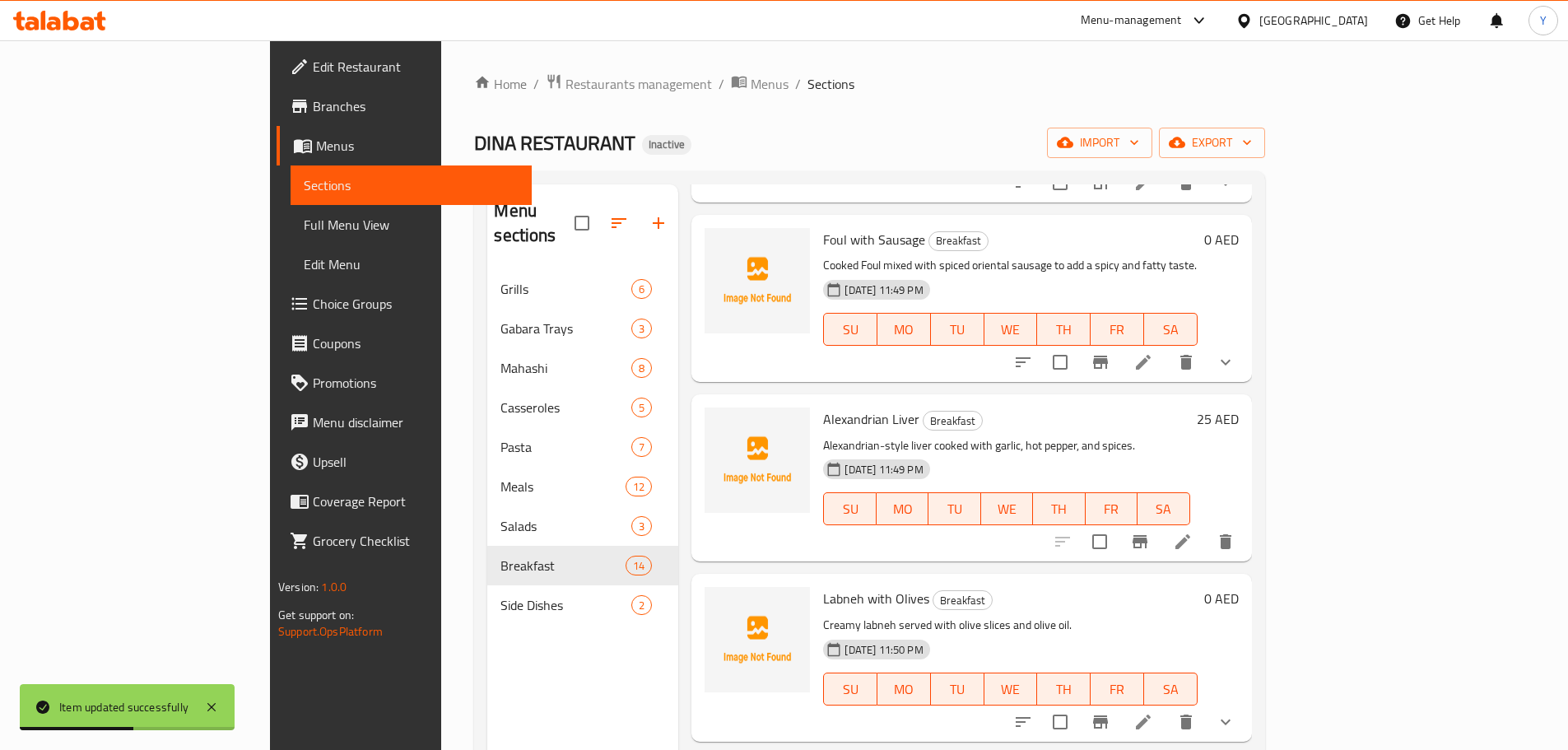
click at [1191, 534] on icon at bounding box center [1183, 541] width 15 height 15
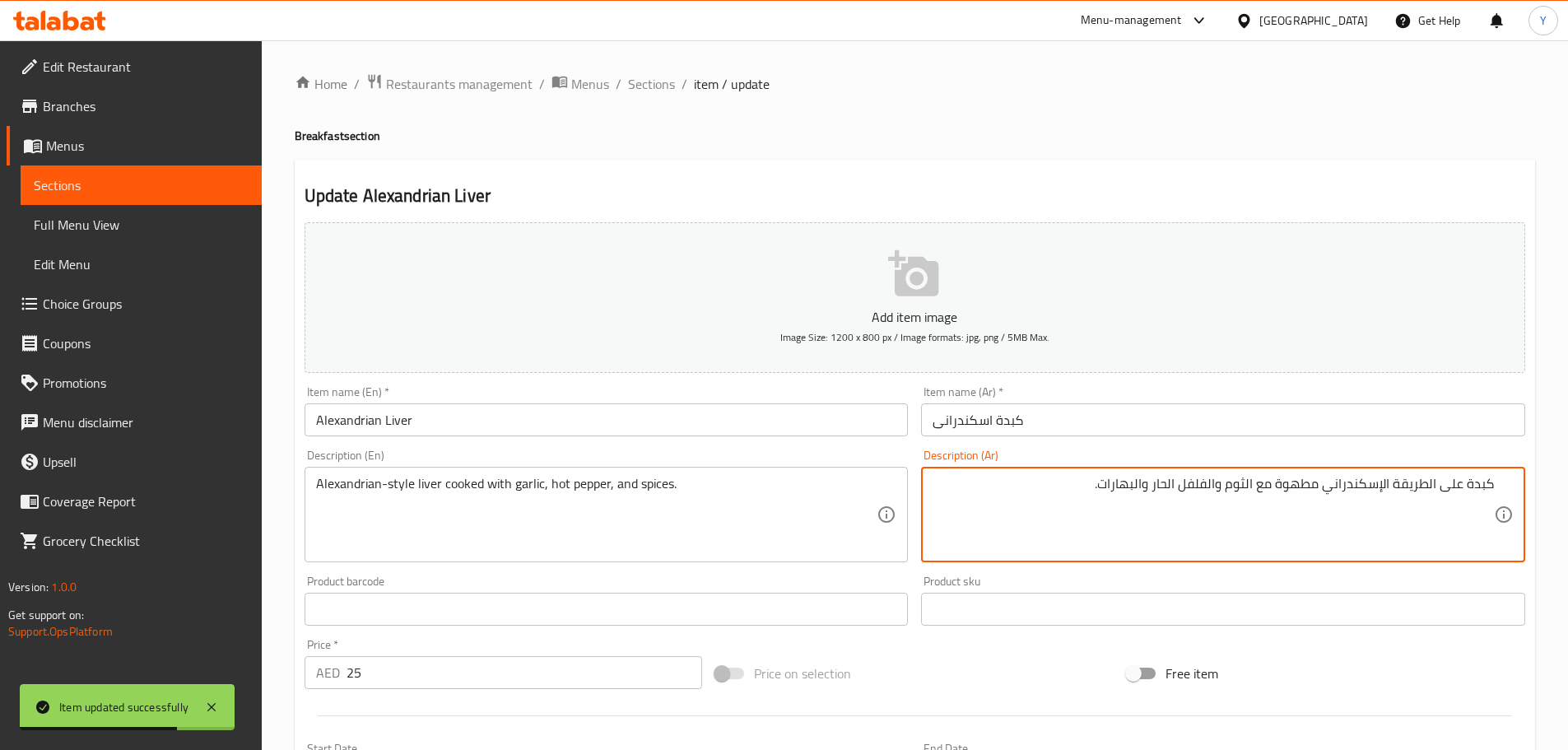
click at [1060, 415] on input "كبدة اسكندرانى" at bounding box center [1223, 419] width 605 height 33
click at [1089, 425] on input "كبدة اسكندرانى" at bounding box center [1223, 419] width 605 height 33
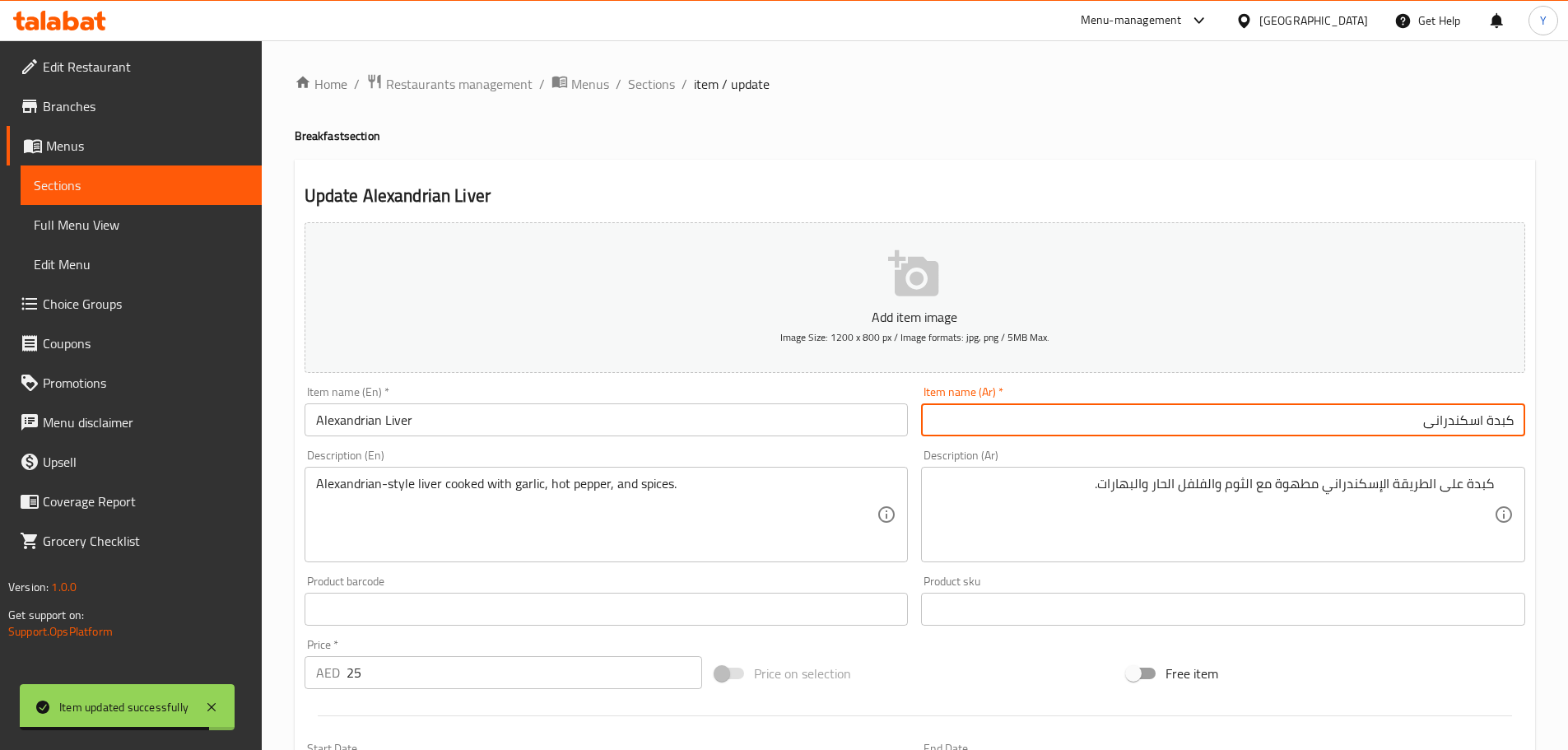
click at [1367, 416] on input "كبدة اسكندرانى" at bounding box center [1223, 419] width 605 height 33
type input "كبدة اسكندرانى وسط"
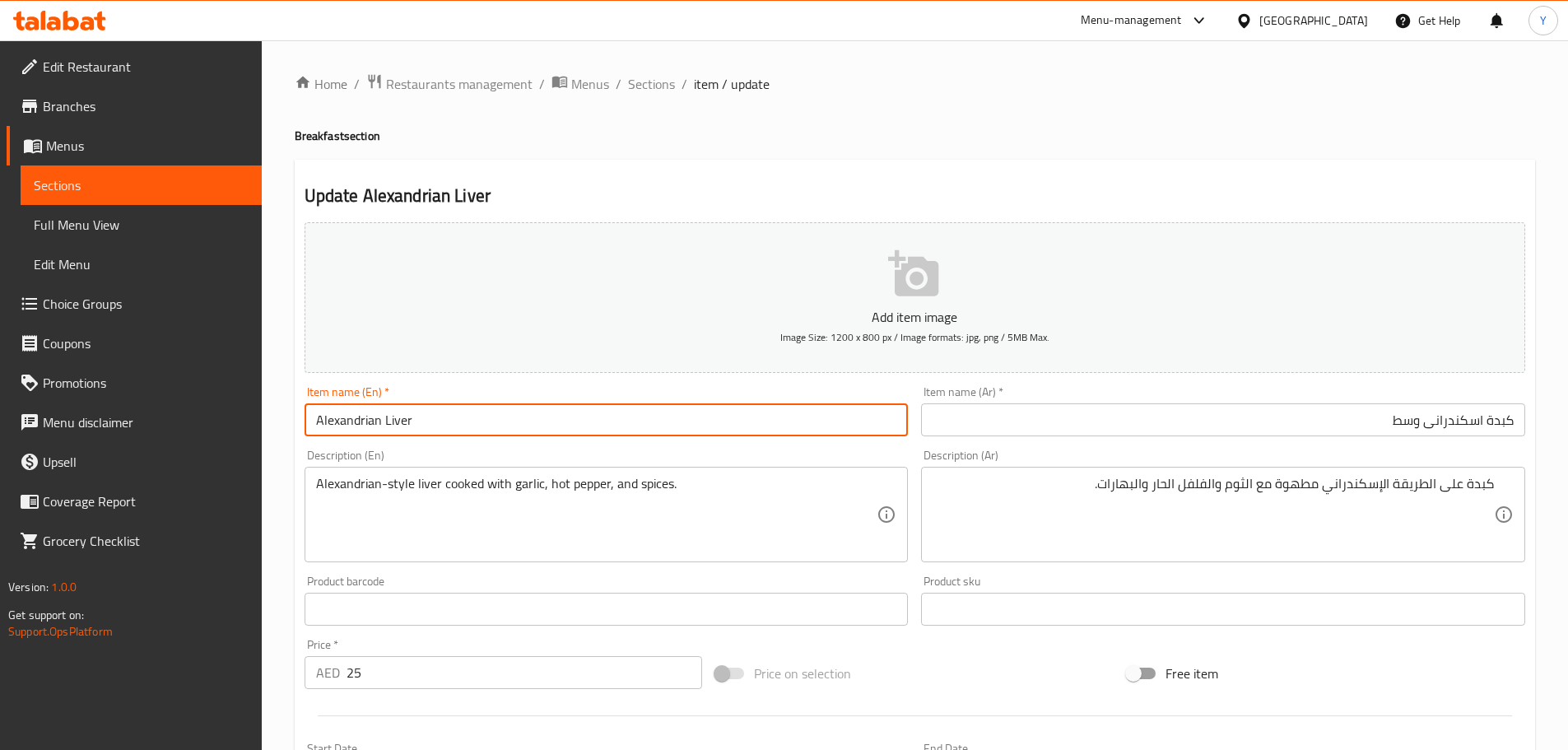
click at [542, 424] on input "Alexandrian Liver" at bounding box center [607, 419] width 605 height 33
type input "Alexandrian Liver Medium"
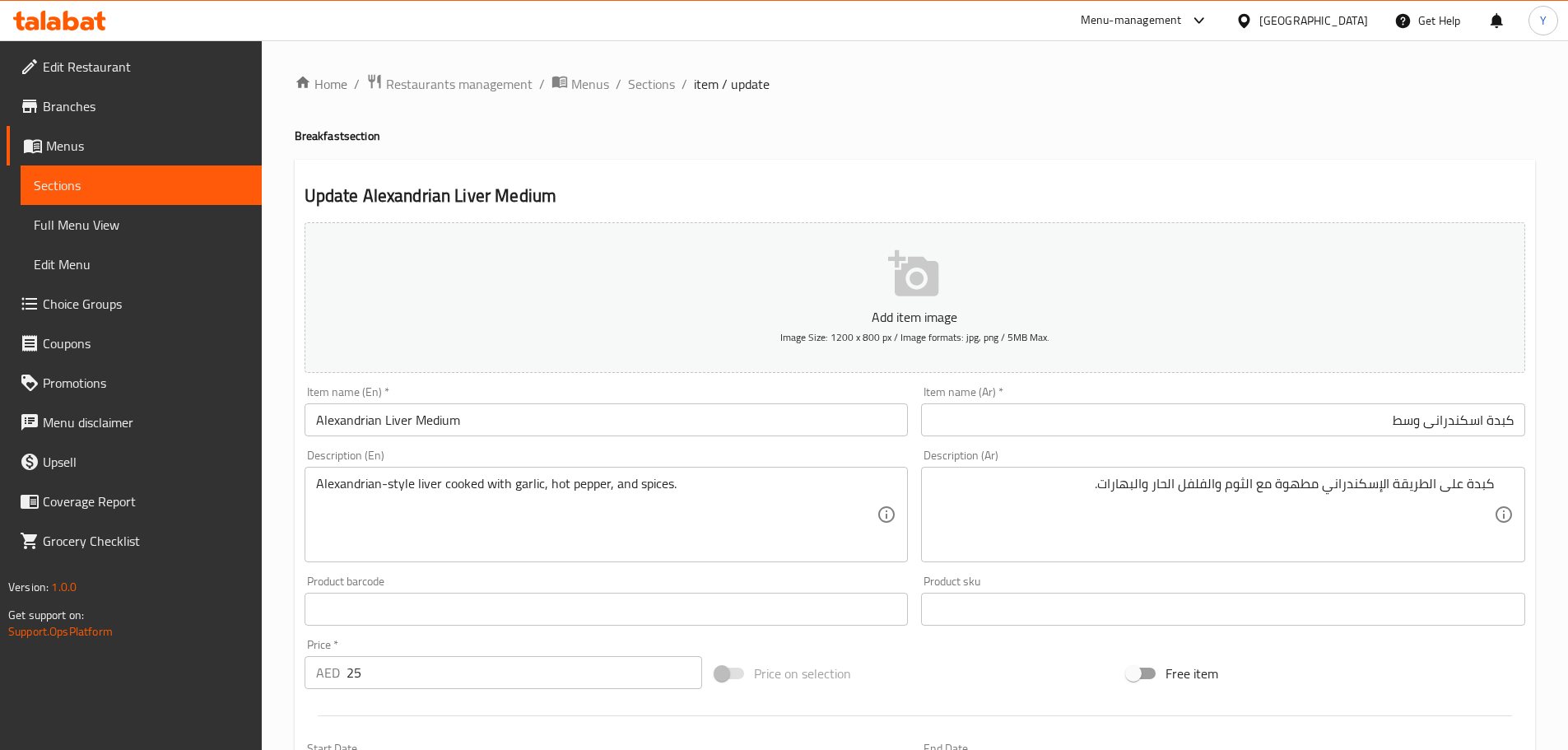
click at [1006, 144] on h4 "Breakfast section" at bounding box center [914, 135] width 1240 height 17
click at [1231, 100] on div "Home / Restaurants management / Menus / Sections / item / update Breakfast sect…" at bounding box center [914, 602] width 1240 height 1058
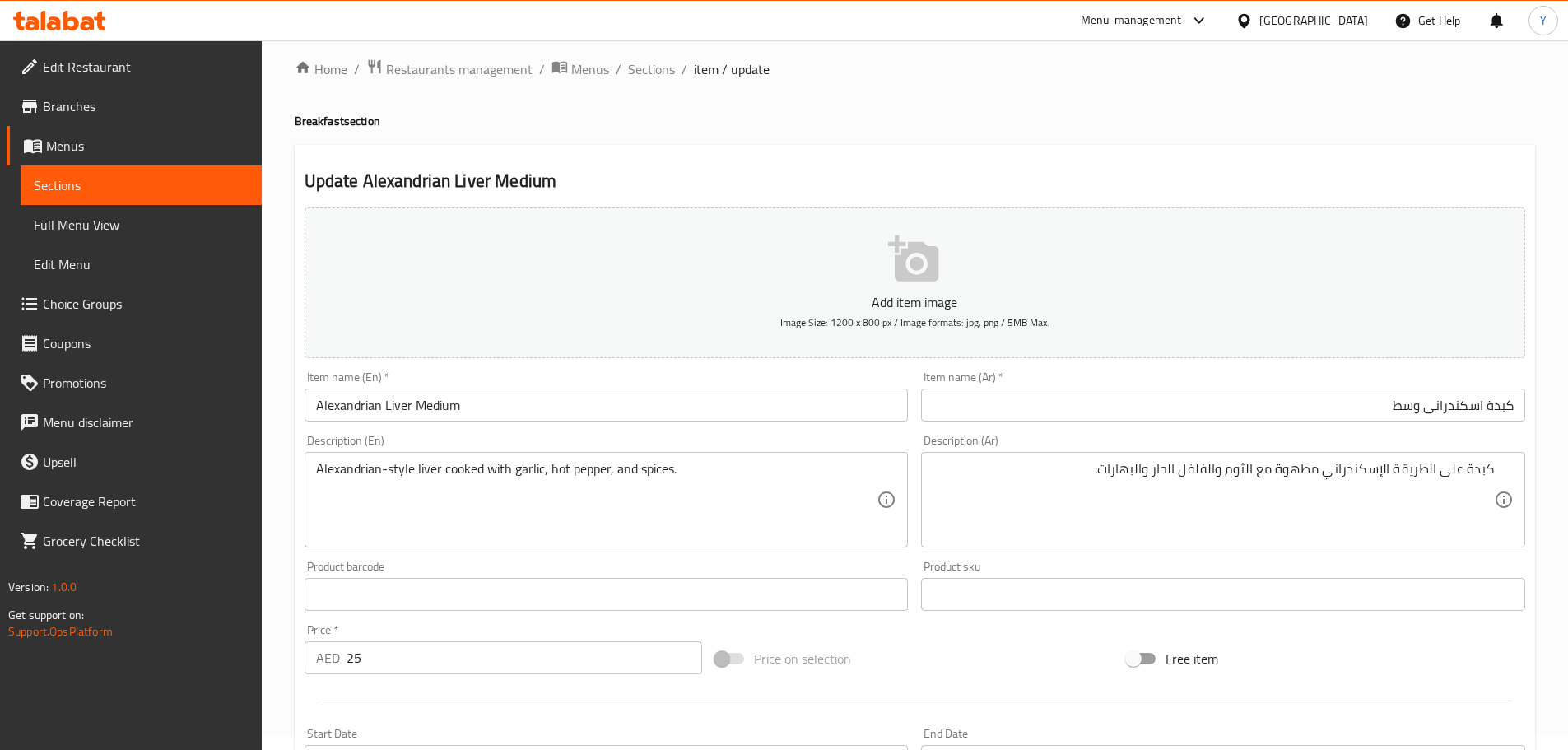
scroll to position [413, 0]
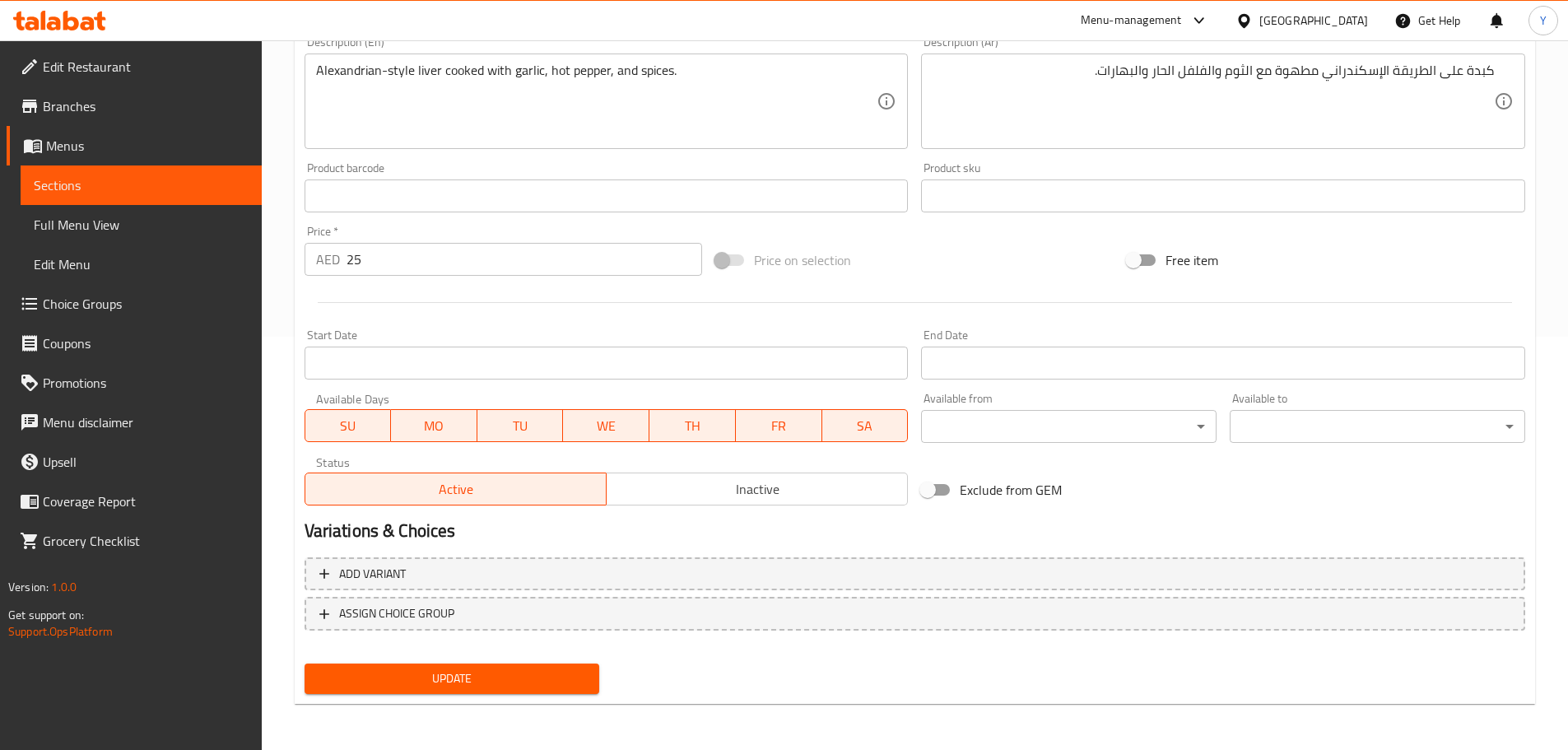
click at [526, 681] on span "Update" at bounding box center [452, 678] width 270 height 20
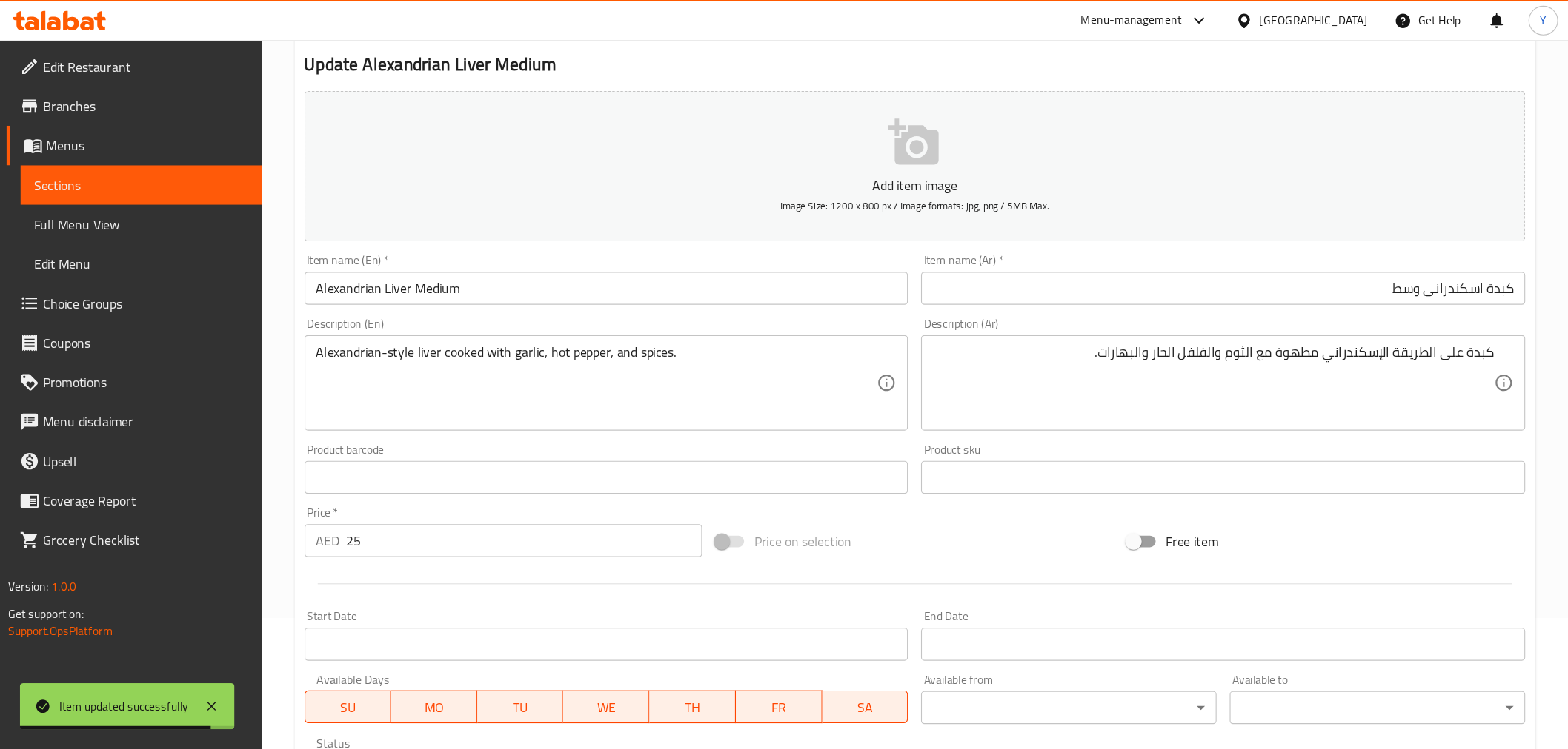
scroll to position [0, 0]
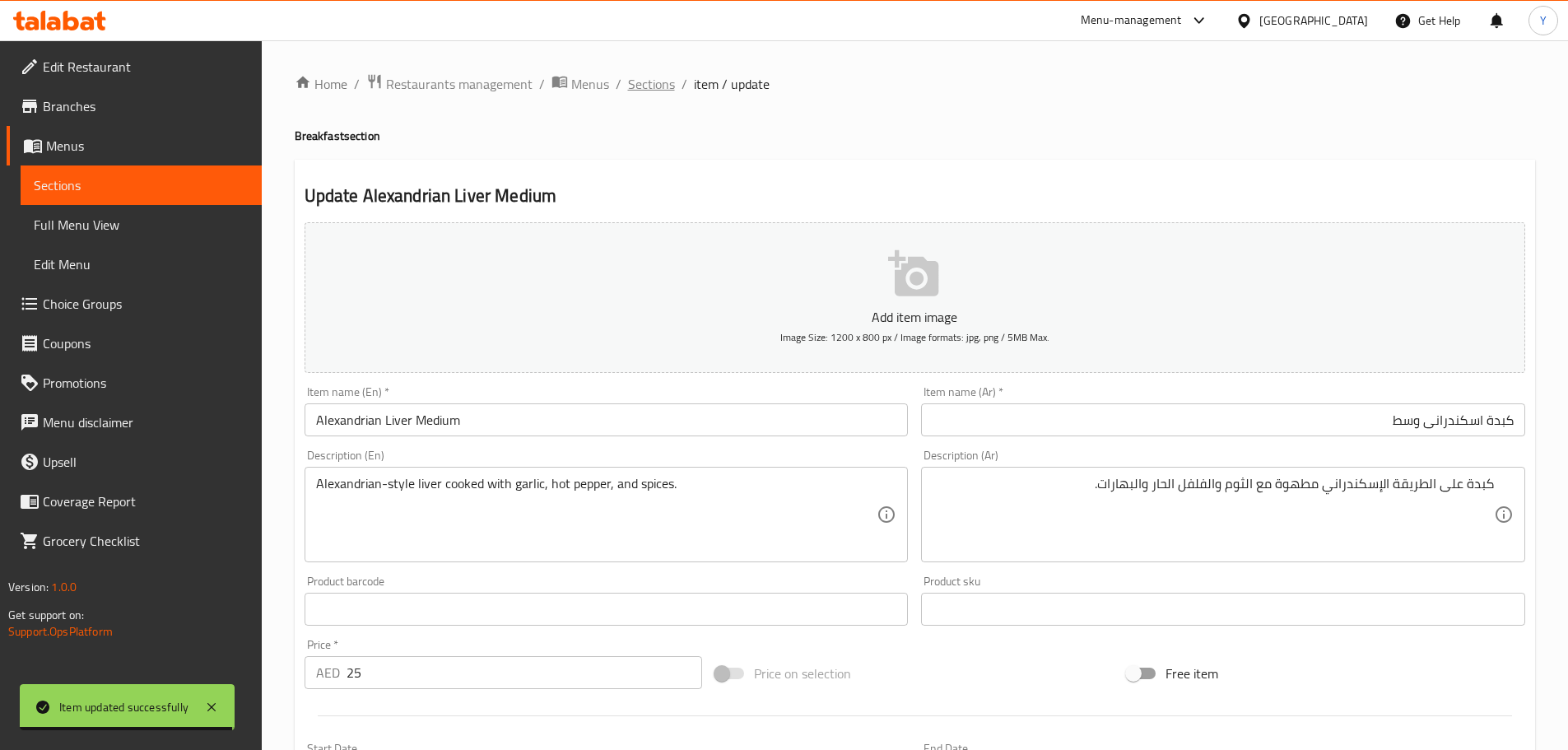
click at [662, 76] on span "Sections" at bounding box center [651, 84] width 47 height 19
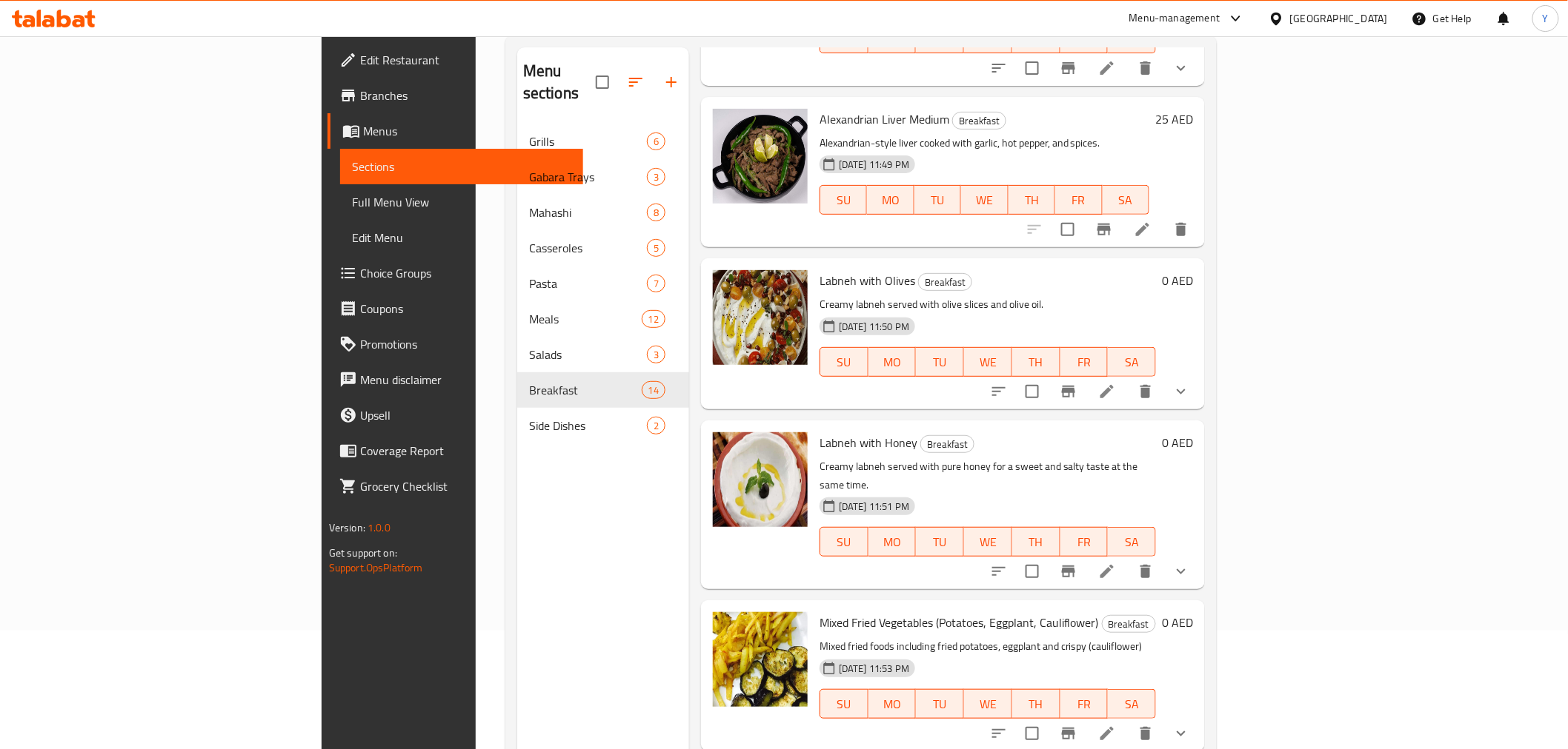
scroll to position [208, 0]
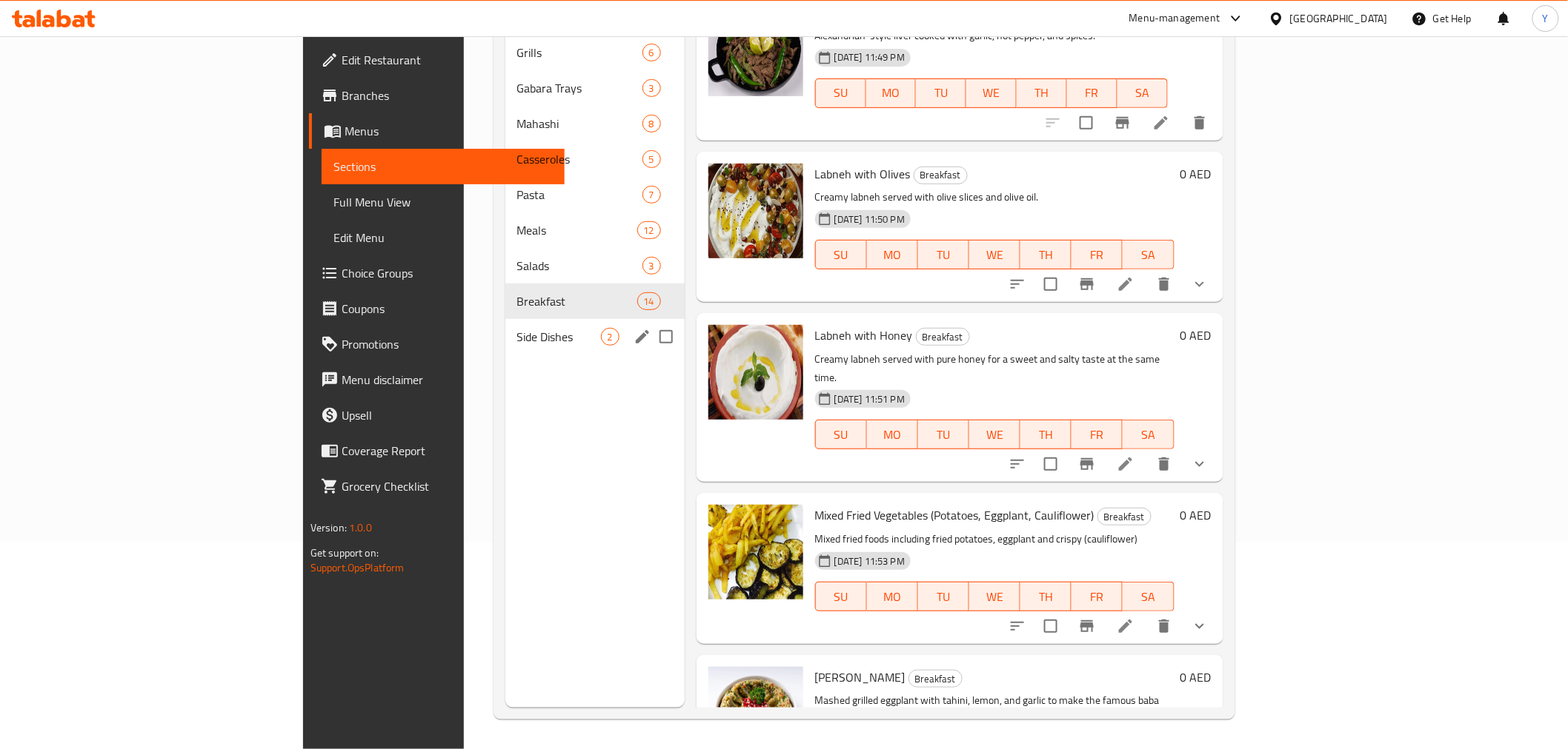
click at [517, 328] on span "Side Dishes" at bounding box center [558, 337] width 84 height 17
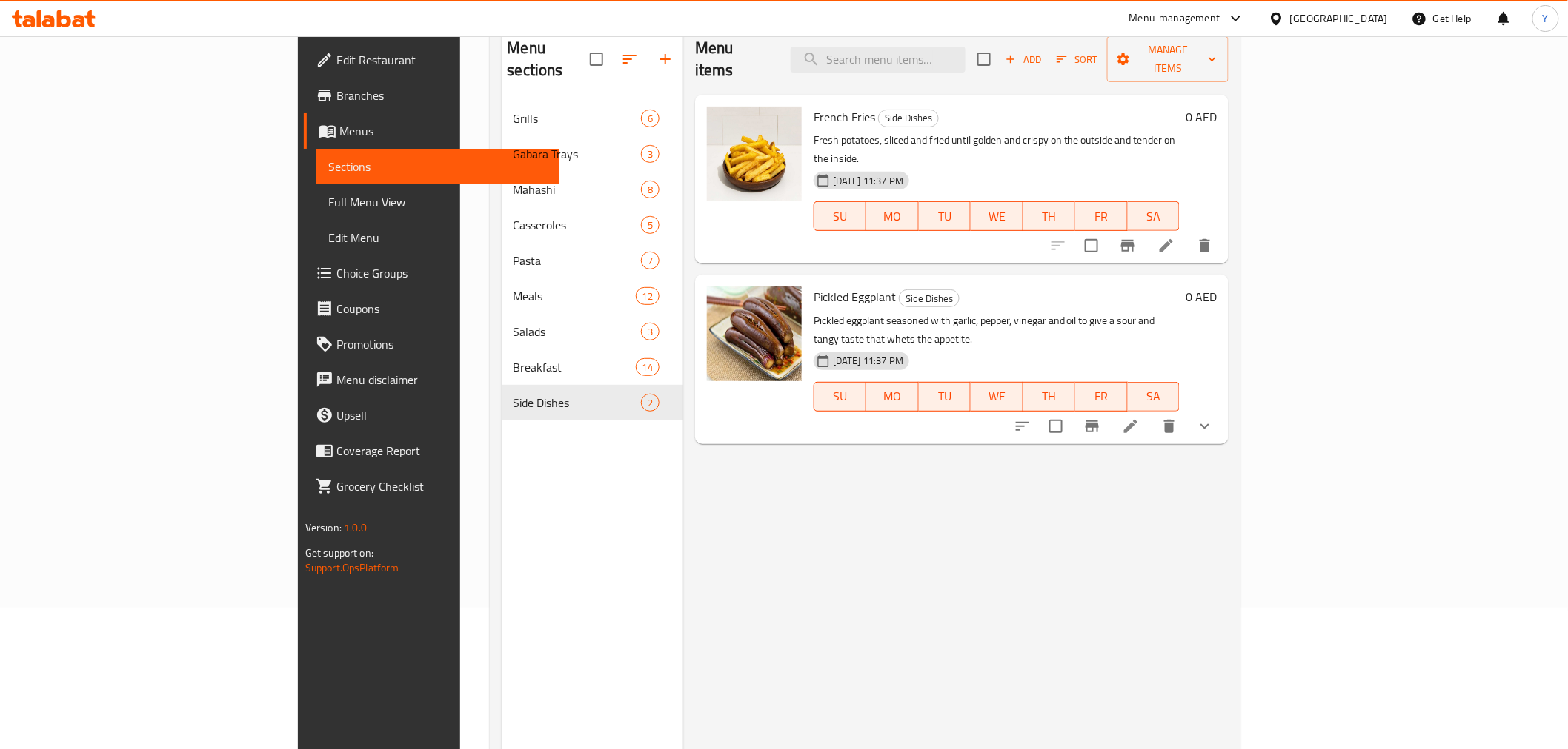
scroll to position [42, 0]
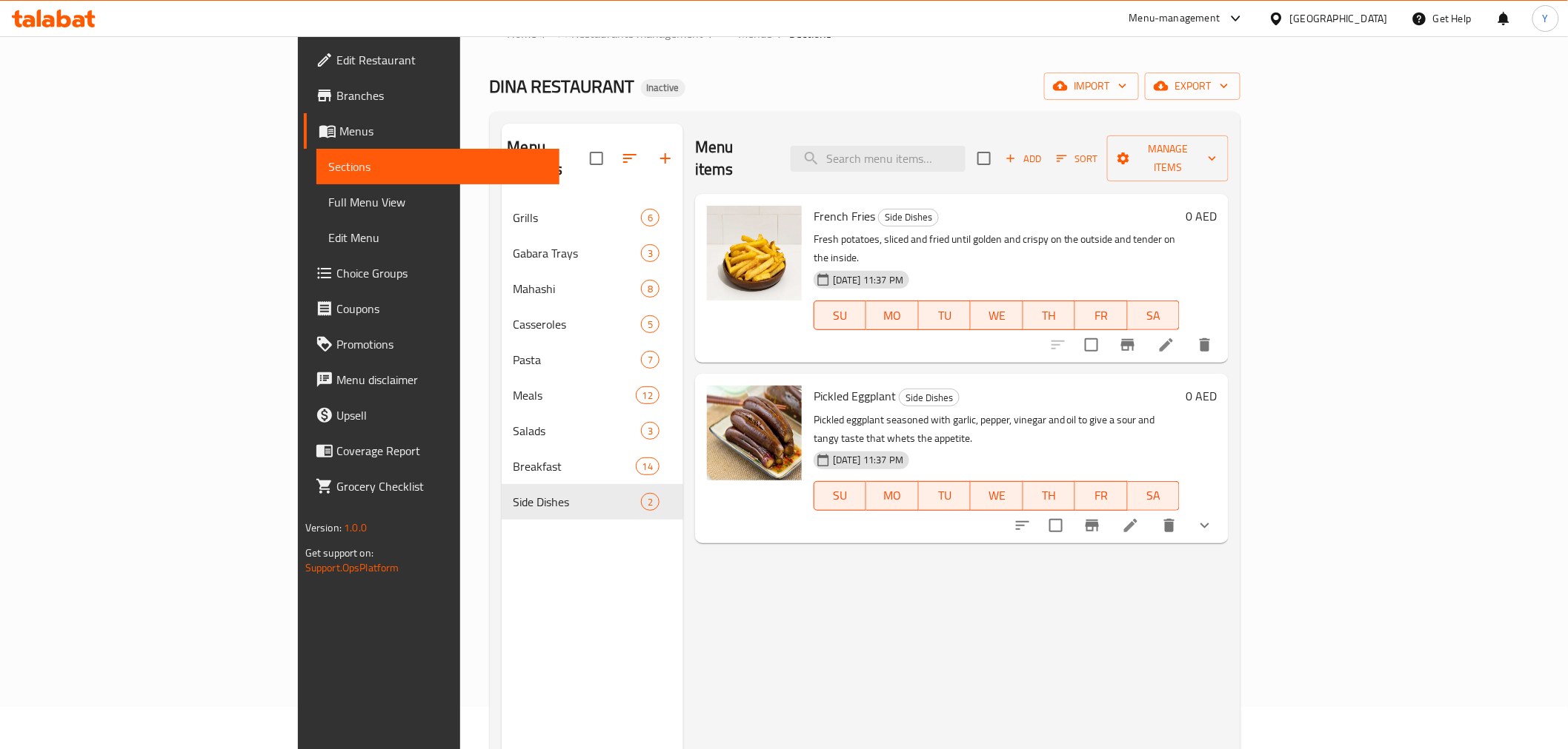
click at [1187, 332] on li at bounding box center [1166, 345] width 41 height 27
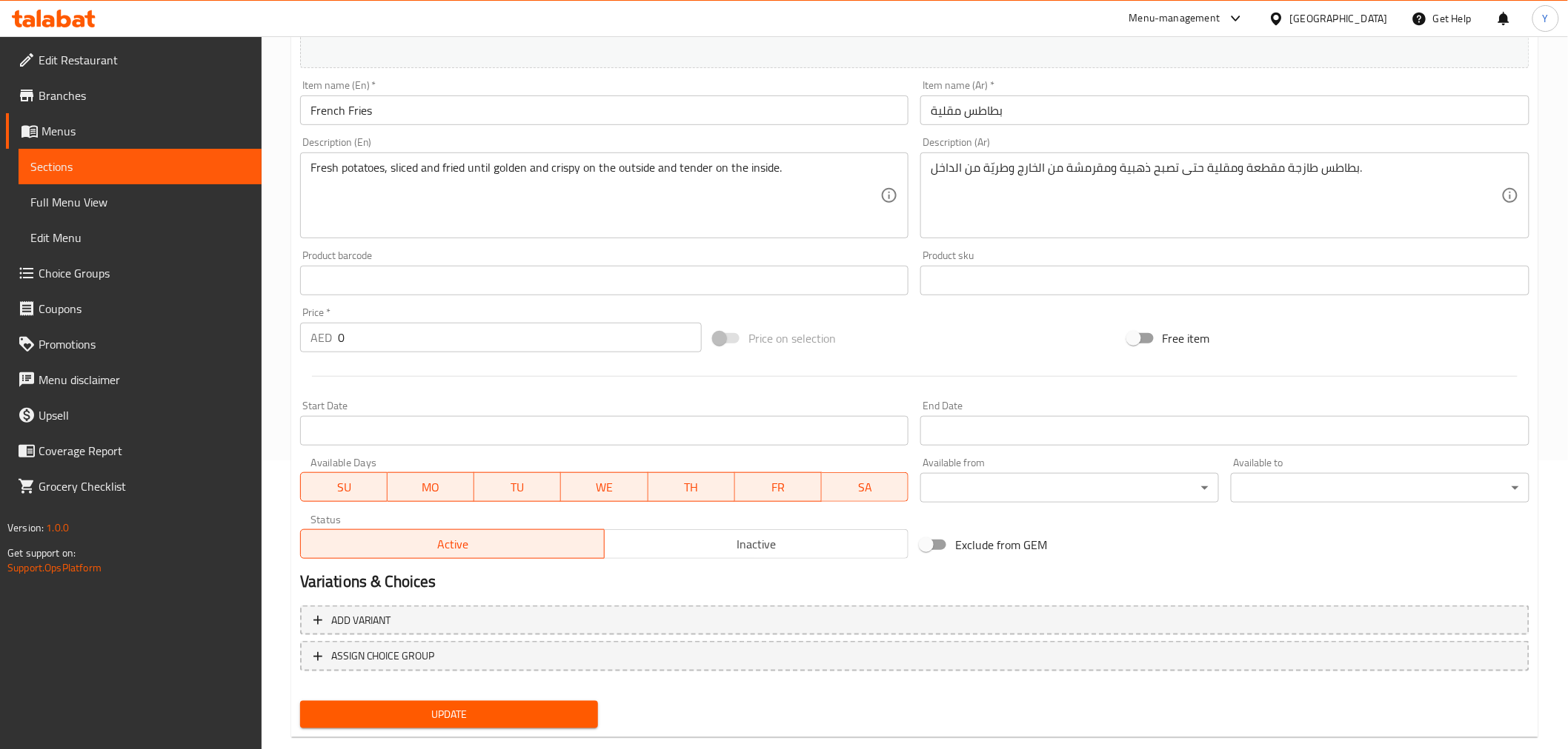
scroll to position [316, 0]
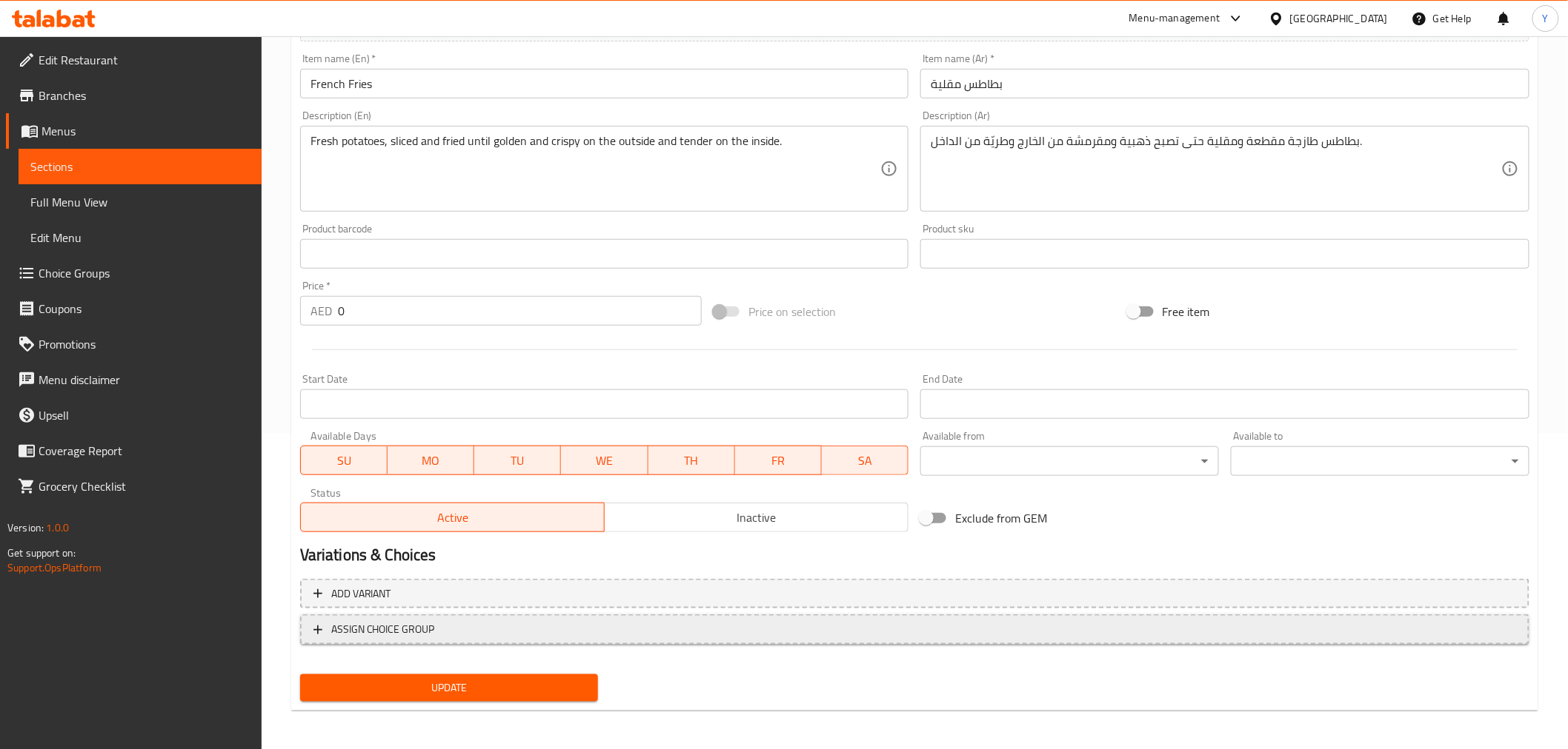
click at [479, 612] on span "ASSIGN CHOICE GROUP" at bounding box center [914, 629] width 1202 height 18
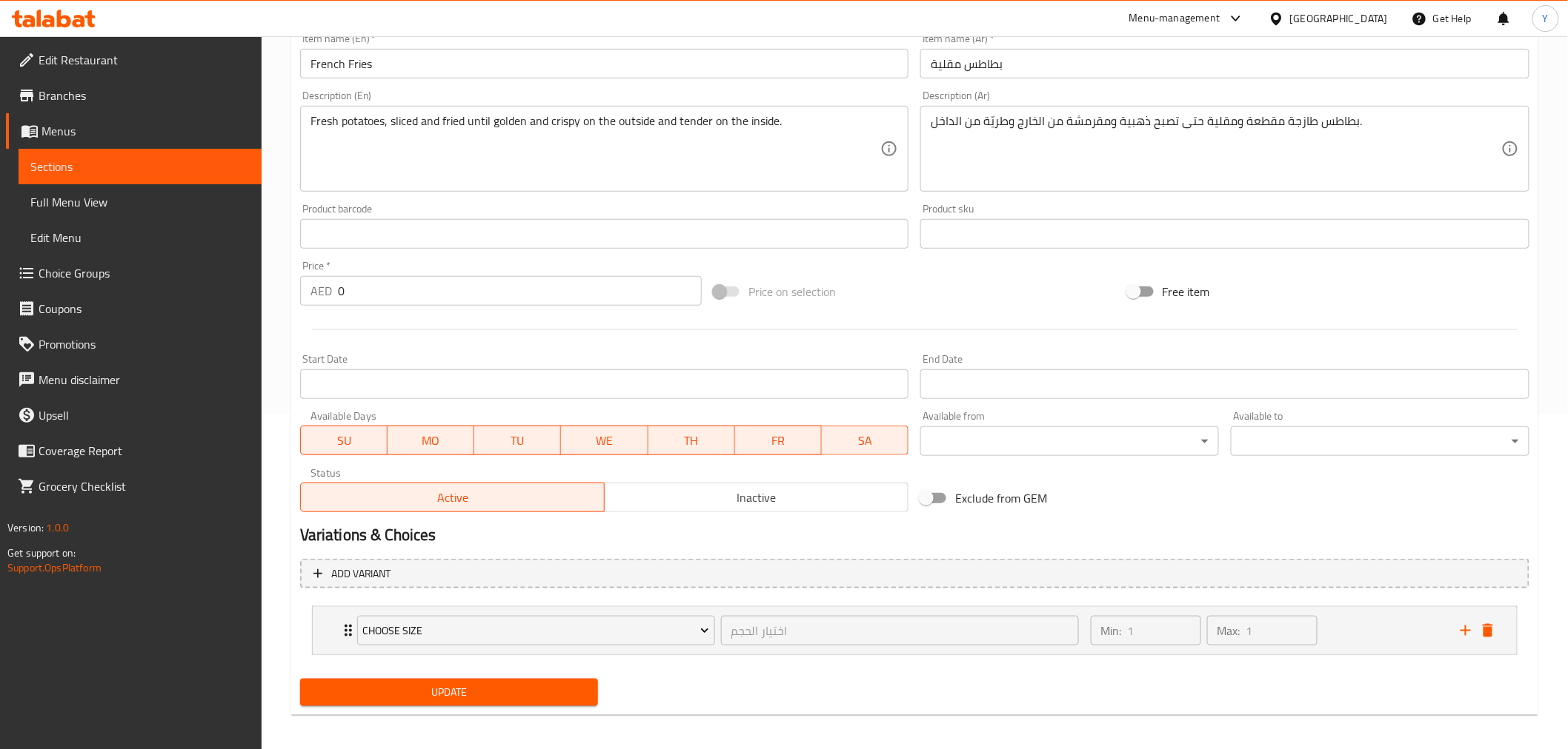
scroll to position [341, 0]
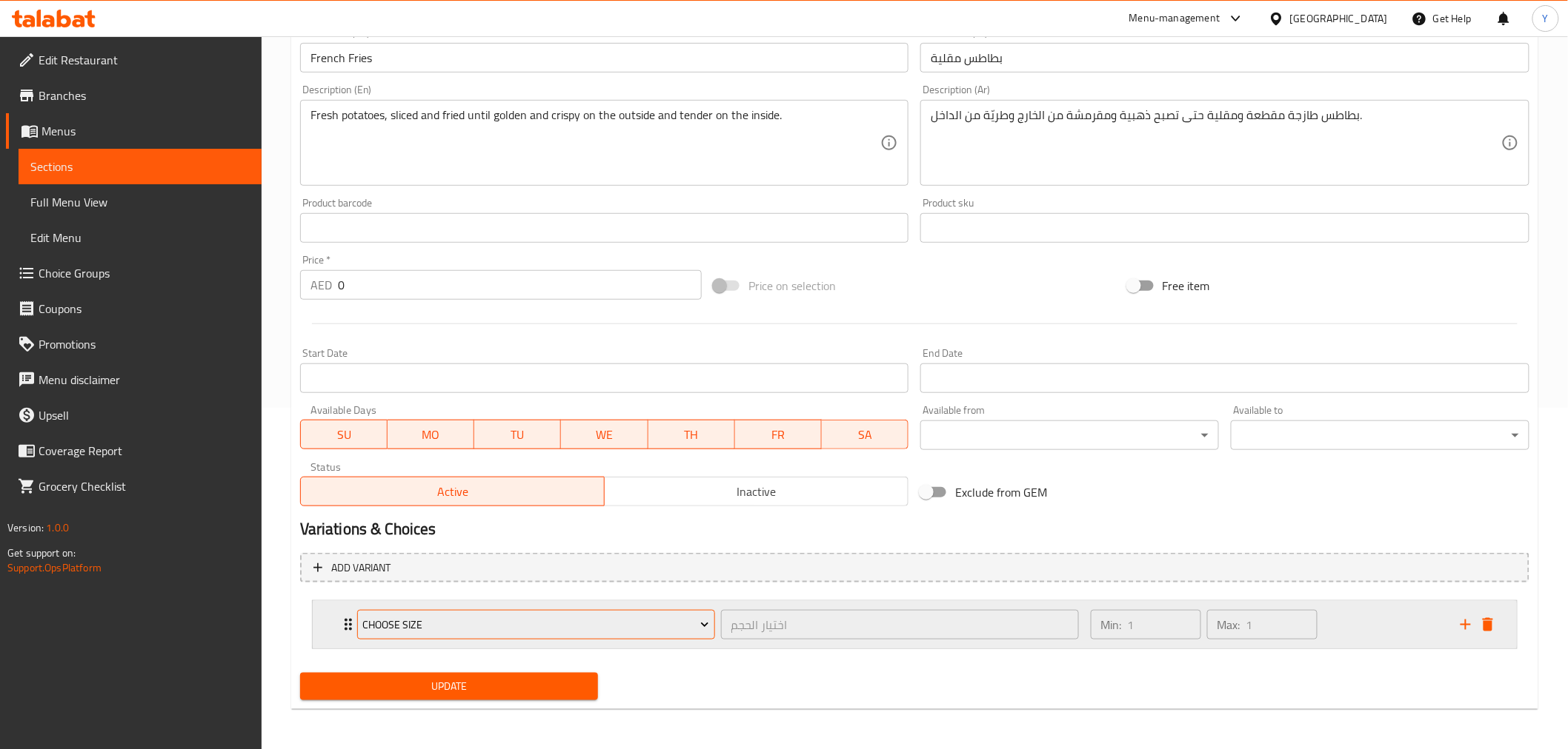
click at [661, 612] on span "Choose size" at bounding box center [535, 625] width 347 height 18
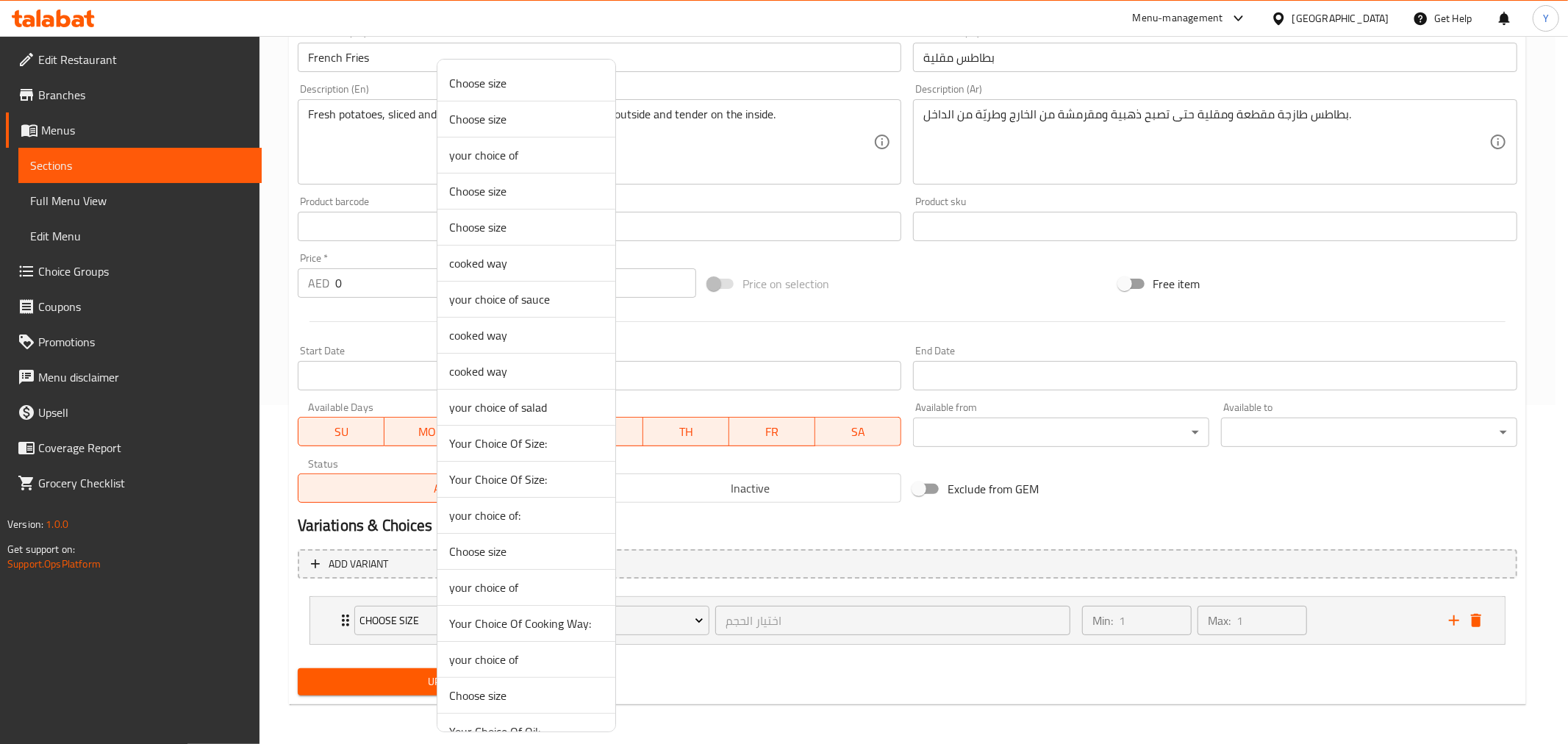
click at [1273, 608] on div at bounding box center [784, 372] width 1568 height 744
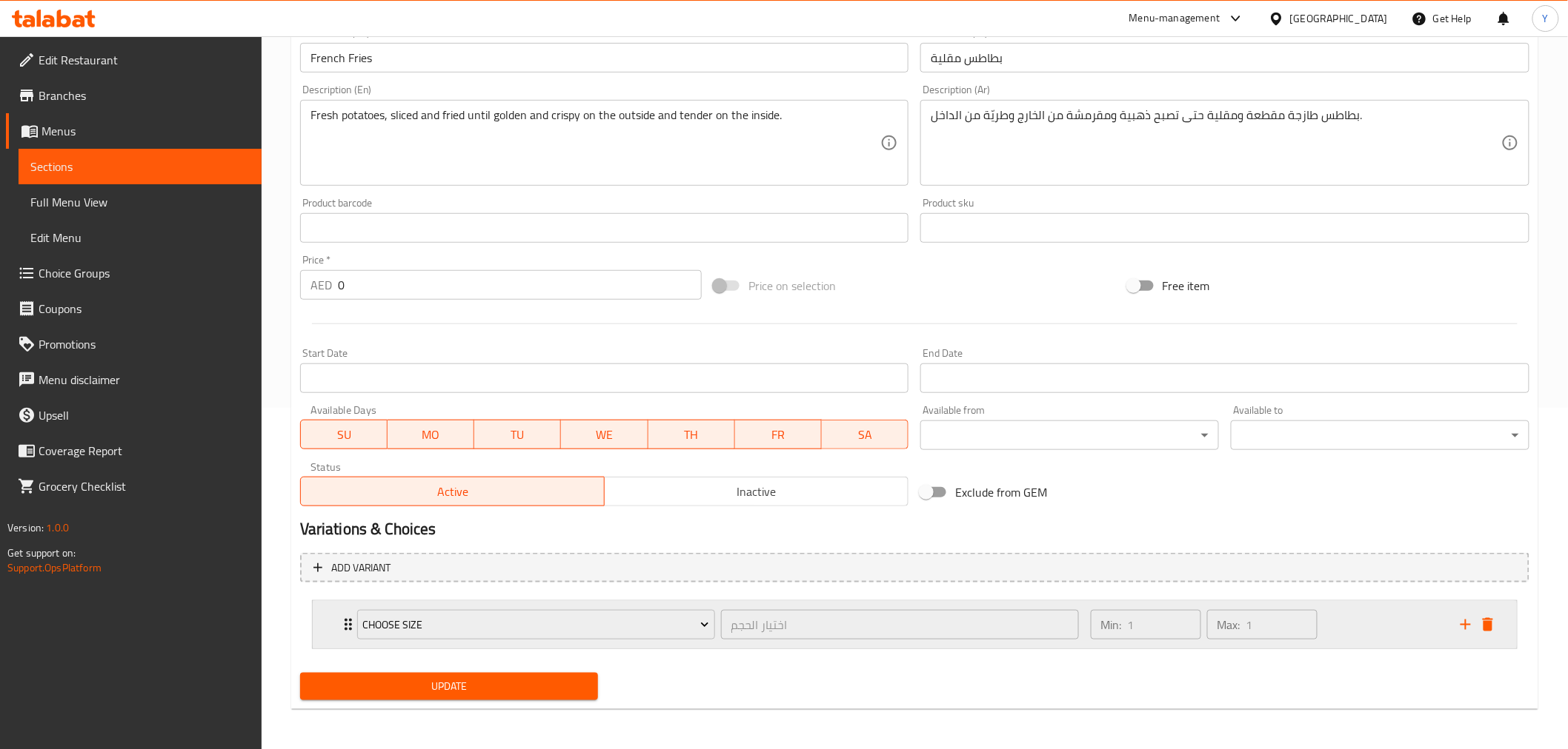
click at [1282, 612] on div "Min: 1 ​ Max: 1 ​" at bounding box center [1266, 625] width 370 height 48
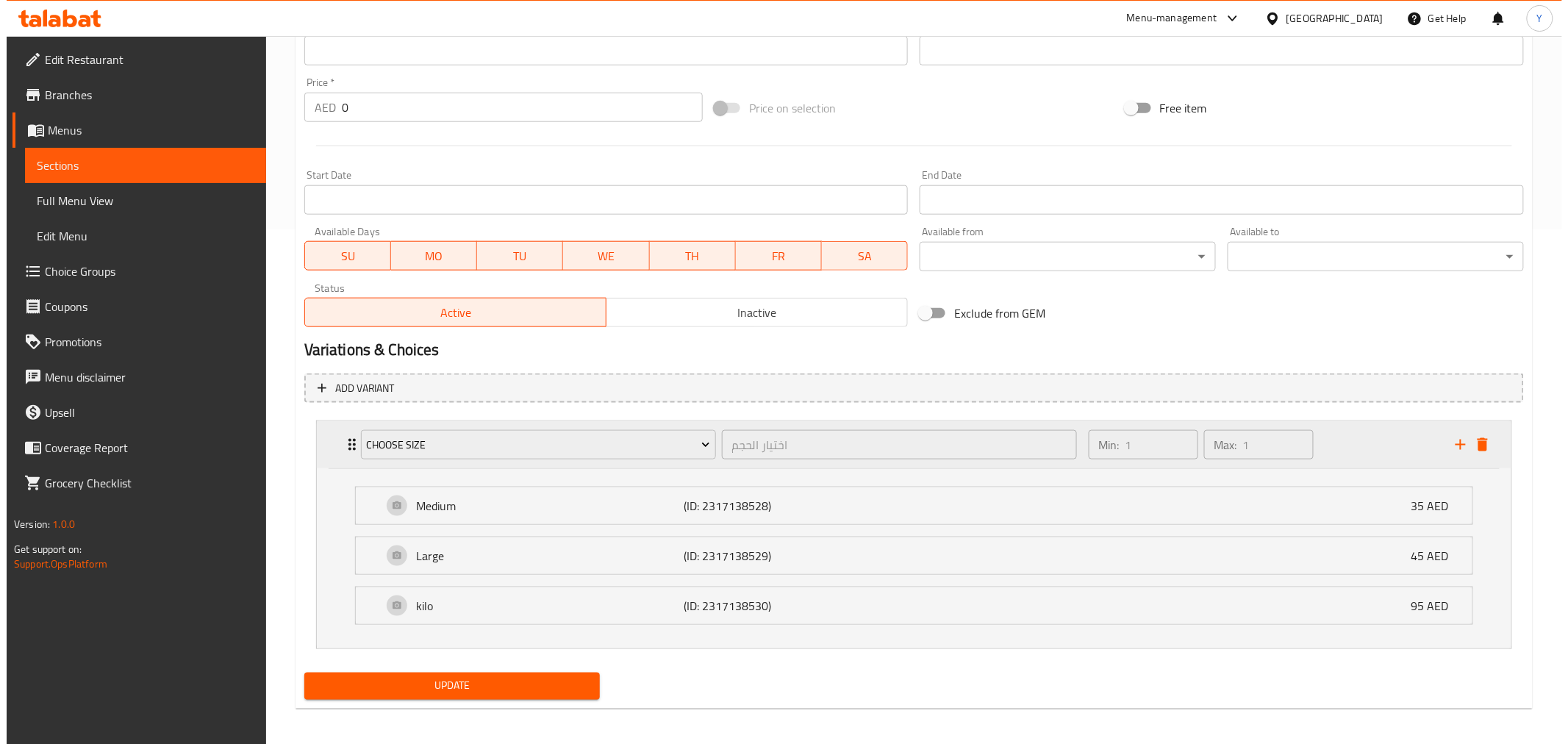
scroll to position [519, 0]
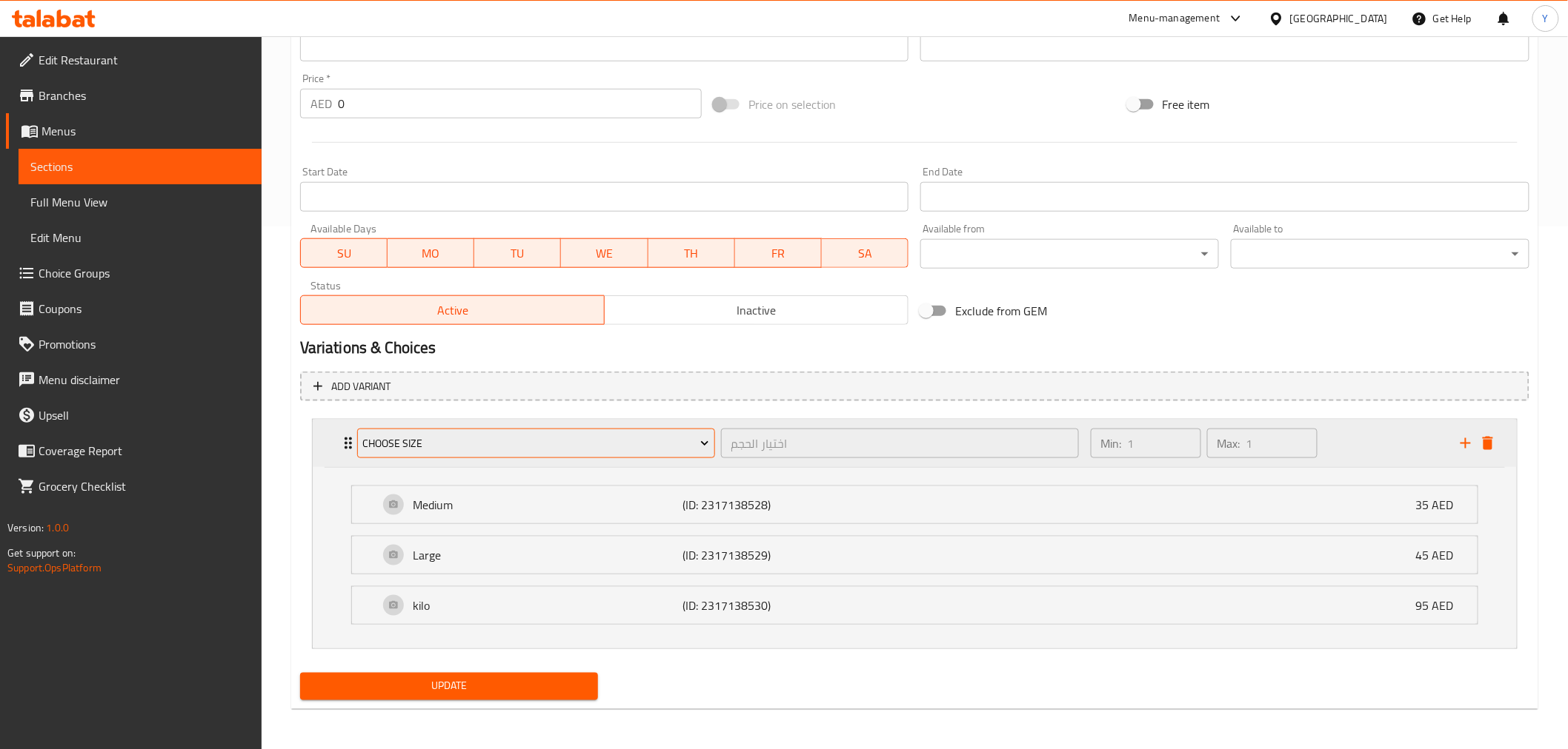
click at [573, 445] on span "Choose size" at bounding box center [535, 444] width 347 height 18
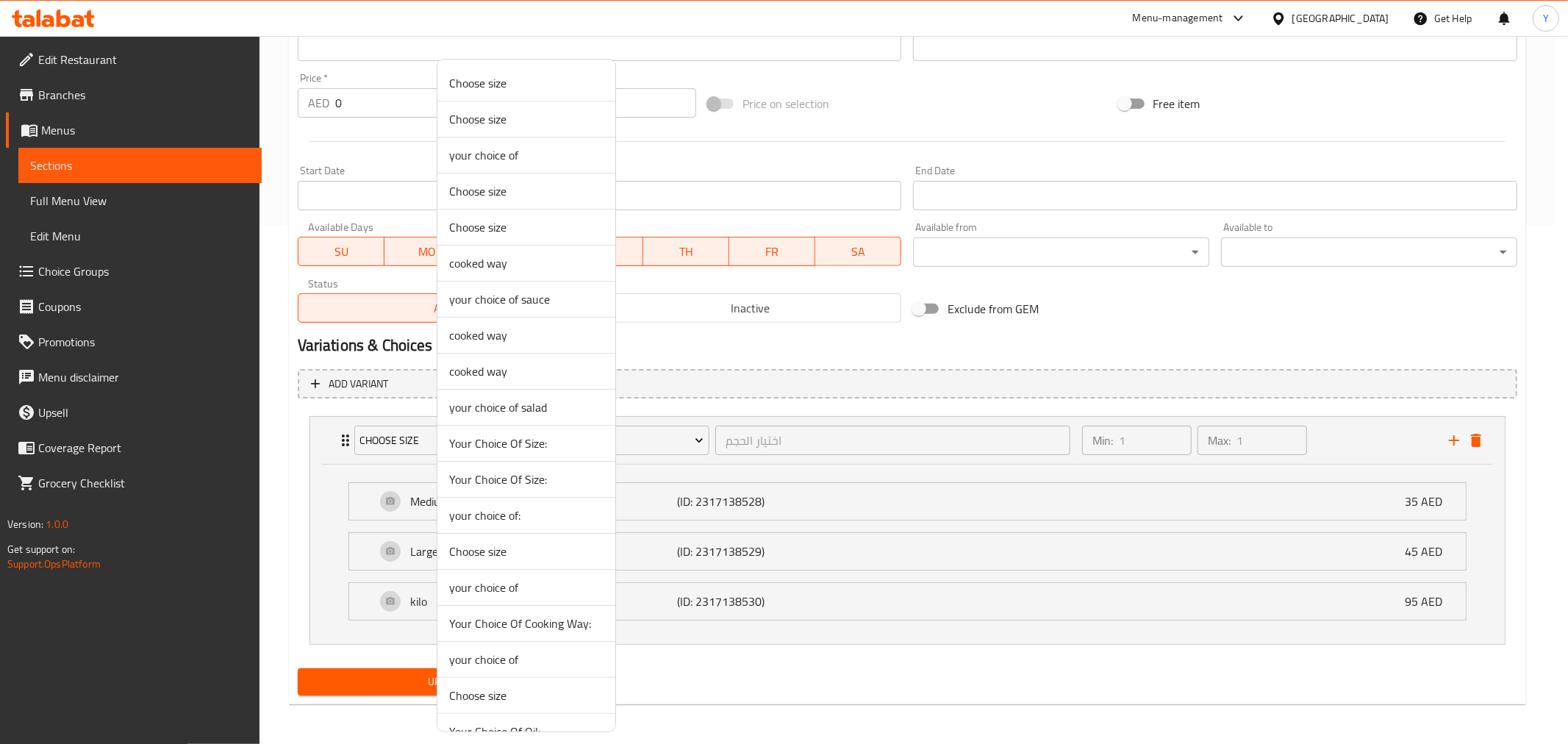
click at [508, 553] on span "Choose size" at bounding box center [527, 551] width 155 height 17
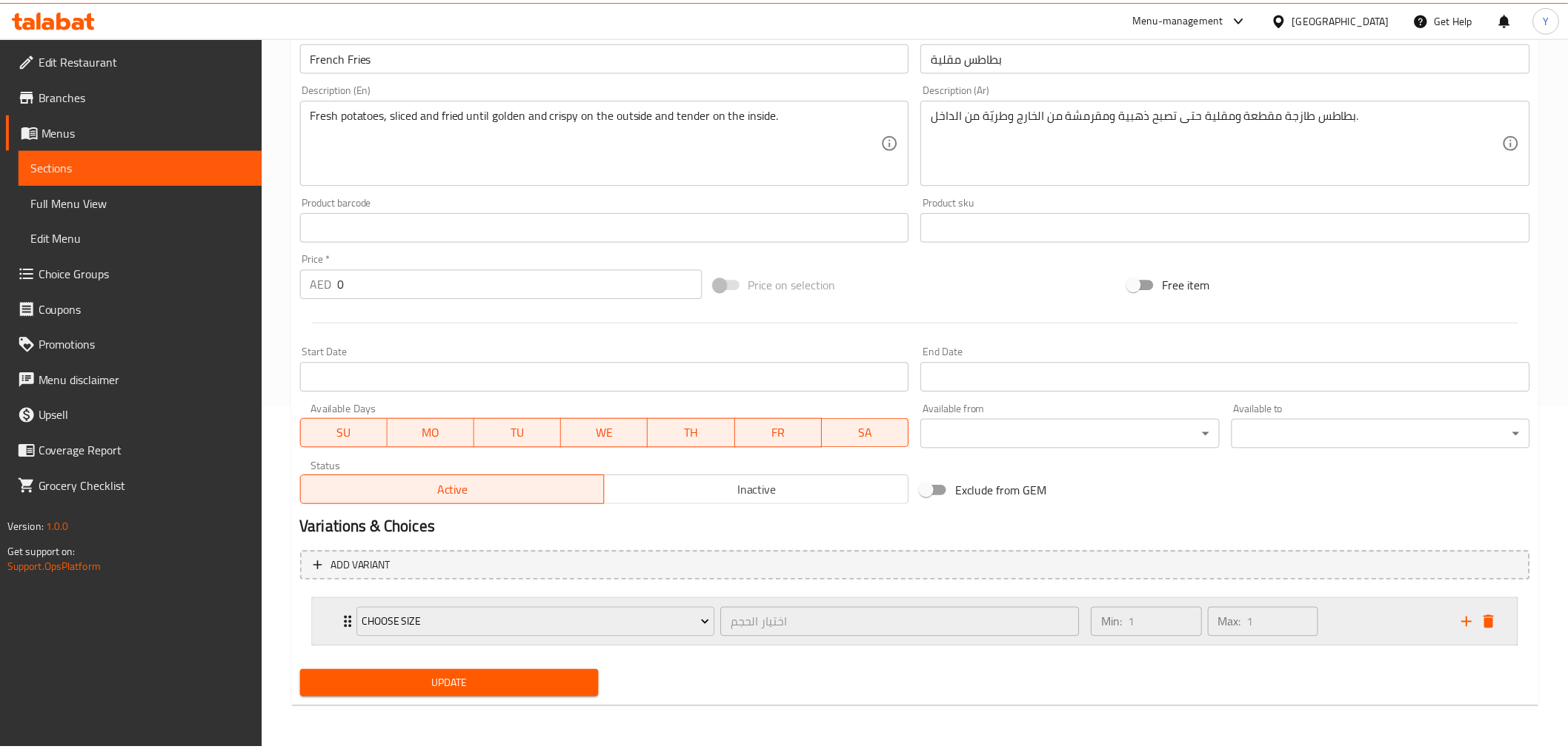
scroll to position [341, 0]
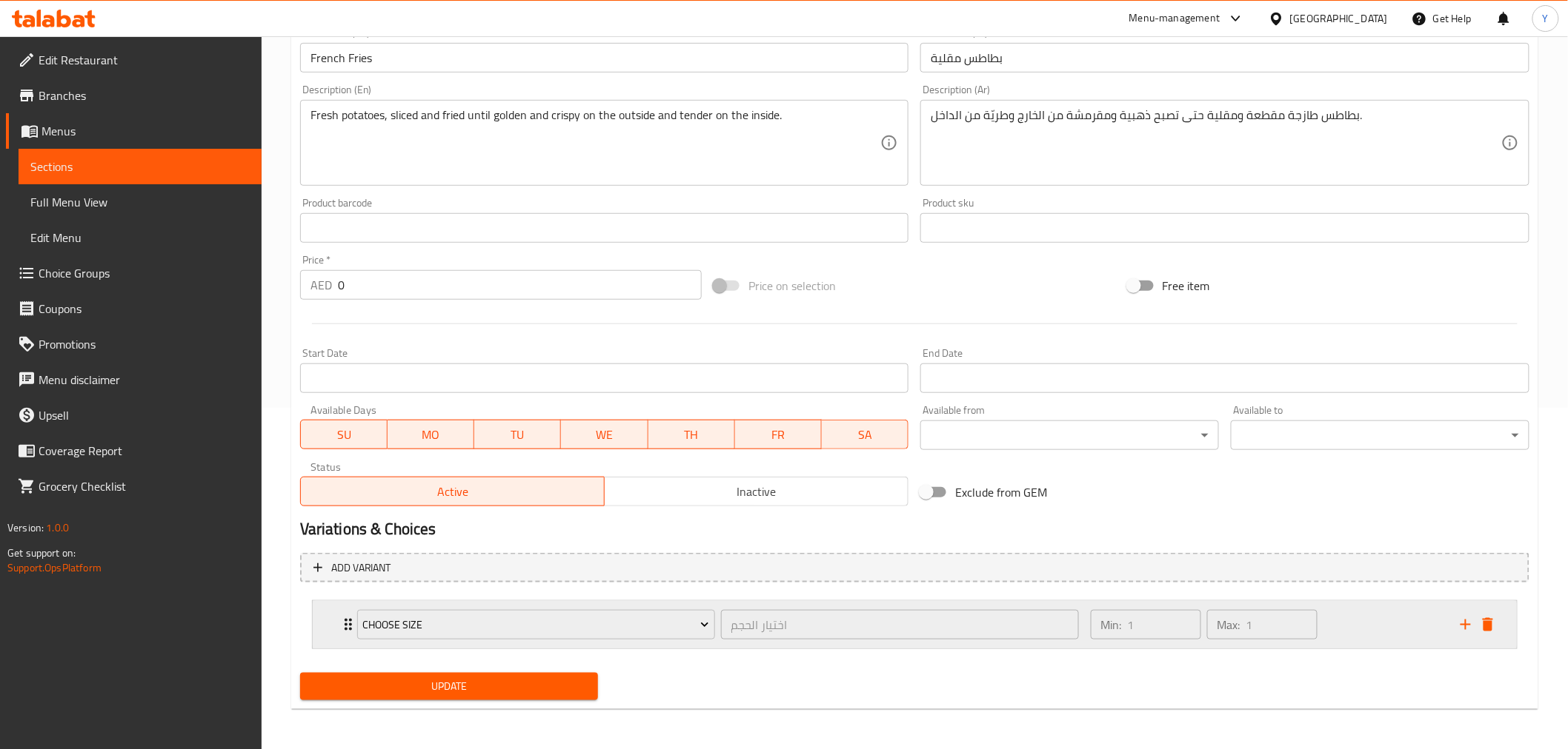
click at [1282, 612] on div "Min: 1 ​ Max: 1 ​" at bounding box center [1266, 625] width 370 height 48
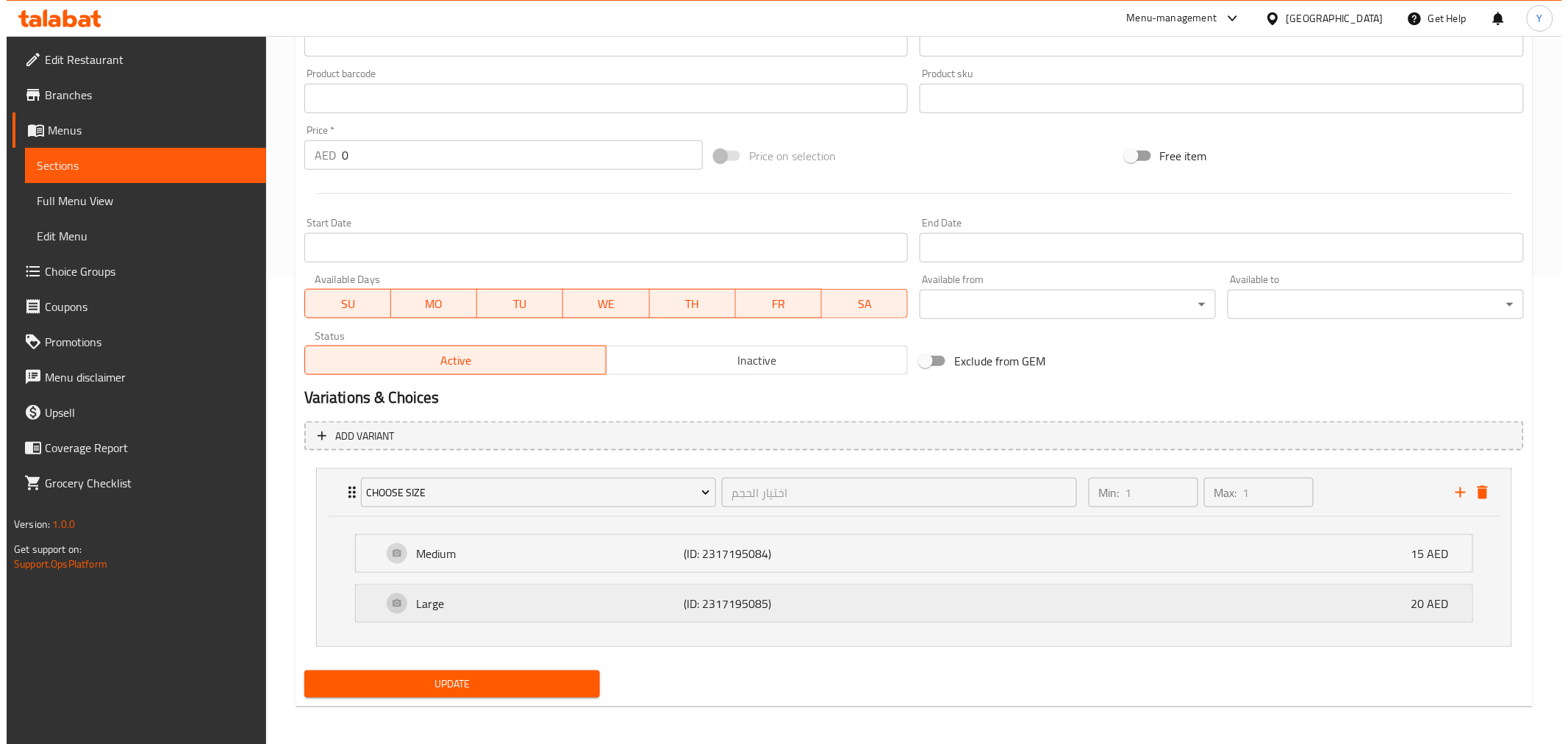
scroll to position [469, 0]
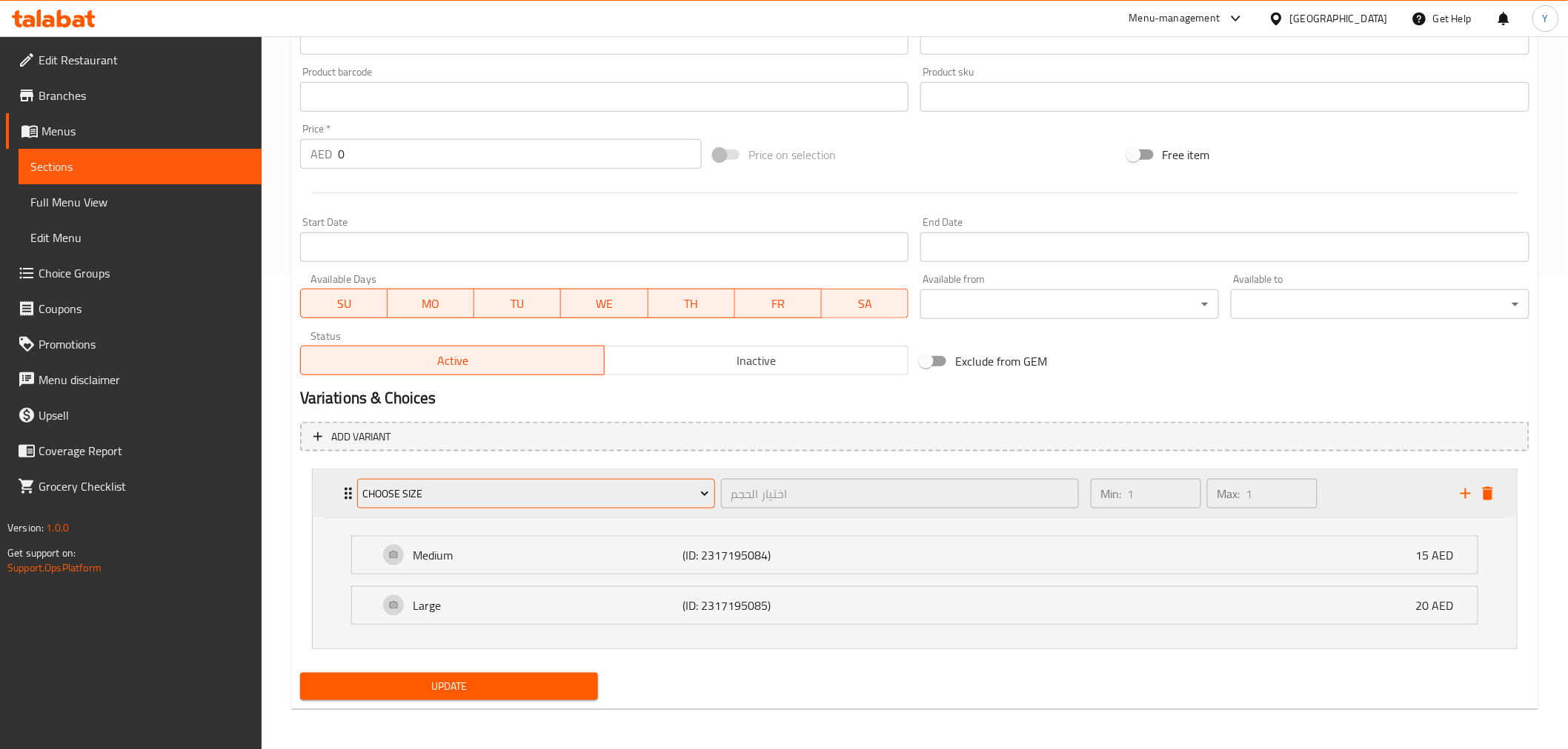
click at [611, 479] on button "Choose size" at bounding box center [536, 494] width 358 height 29
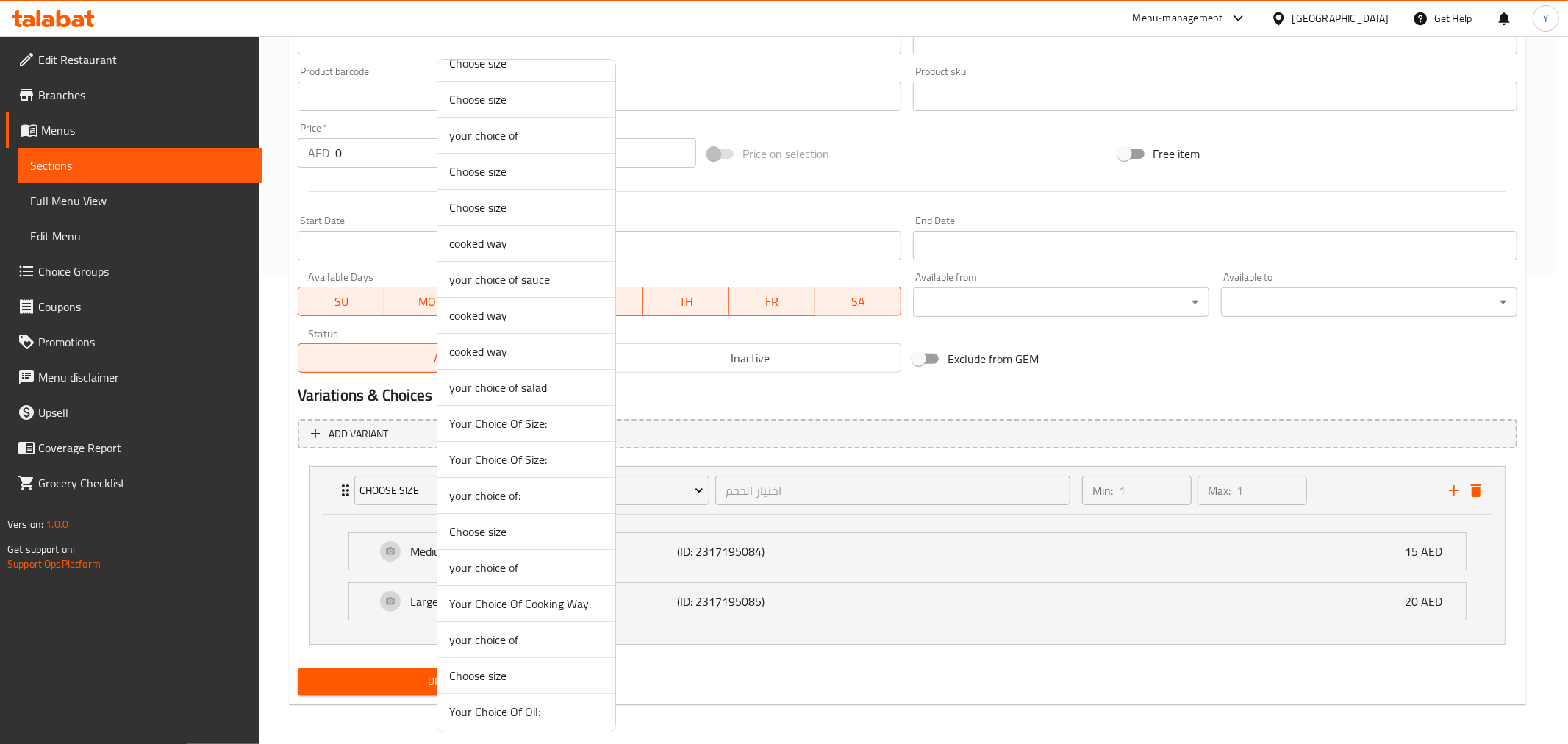
scroll to position [24, 0]
click at [516, 608] on span "Choose size" at bounding box center [527, 672] width 155 height 17
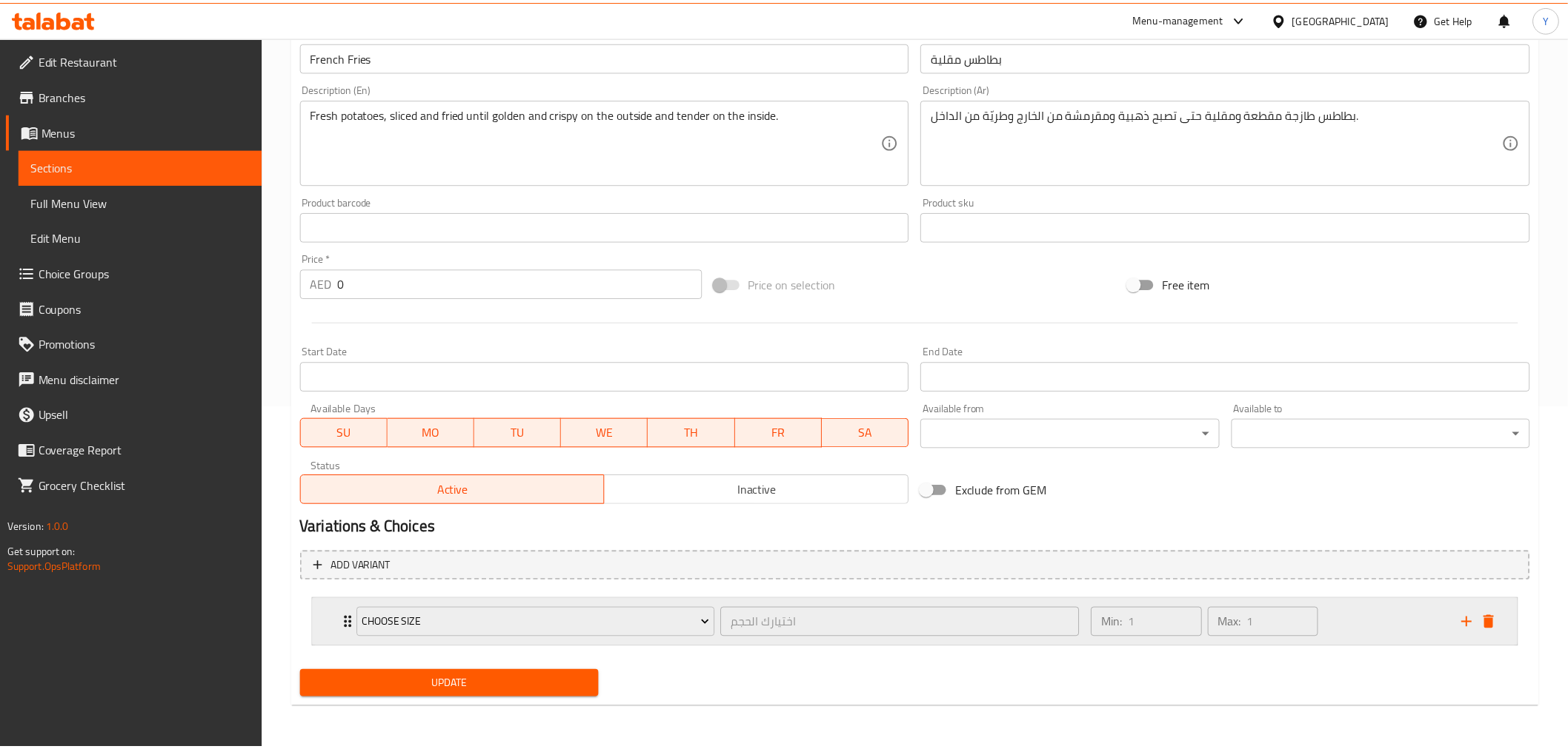
scroll to position [341, 0]
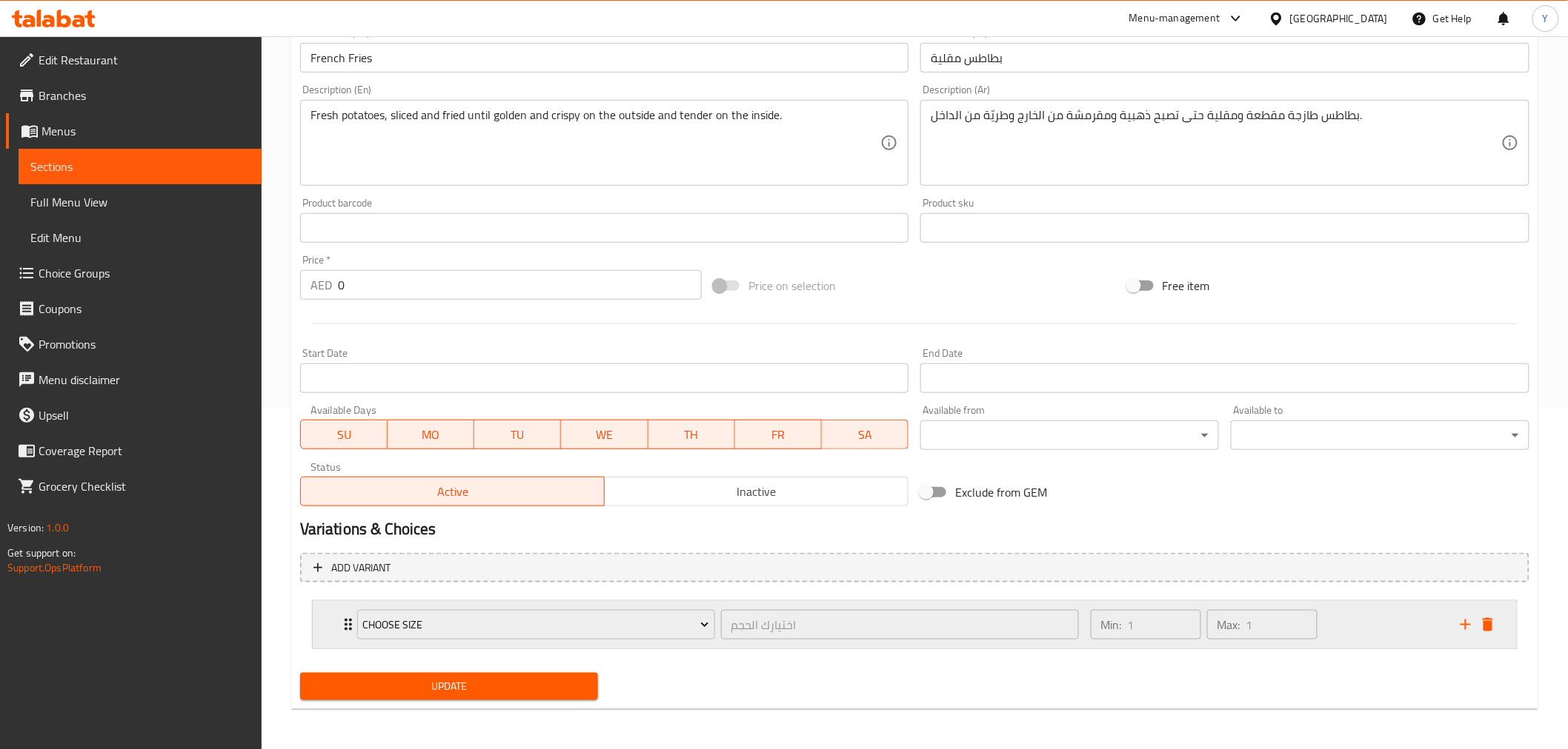
click at [1282, 612] on div "Min: 1 ​ Max: 1 ​" at bounding box center [1266, 625] width 370 height 48
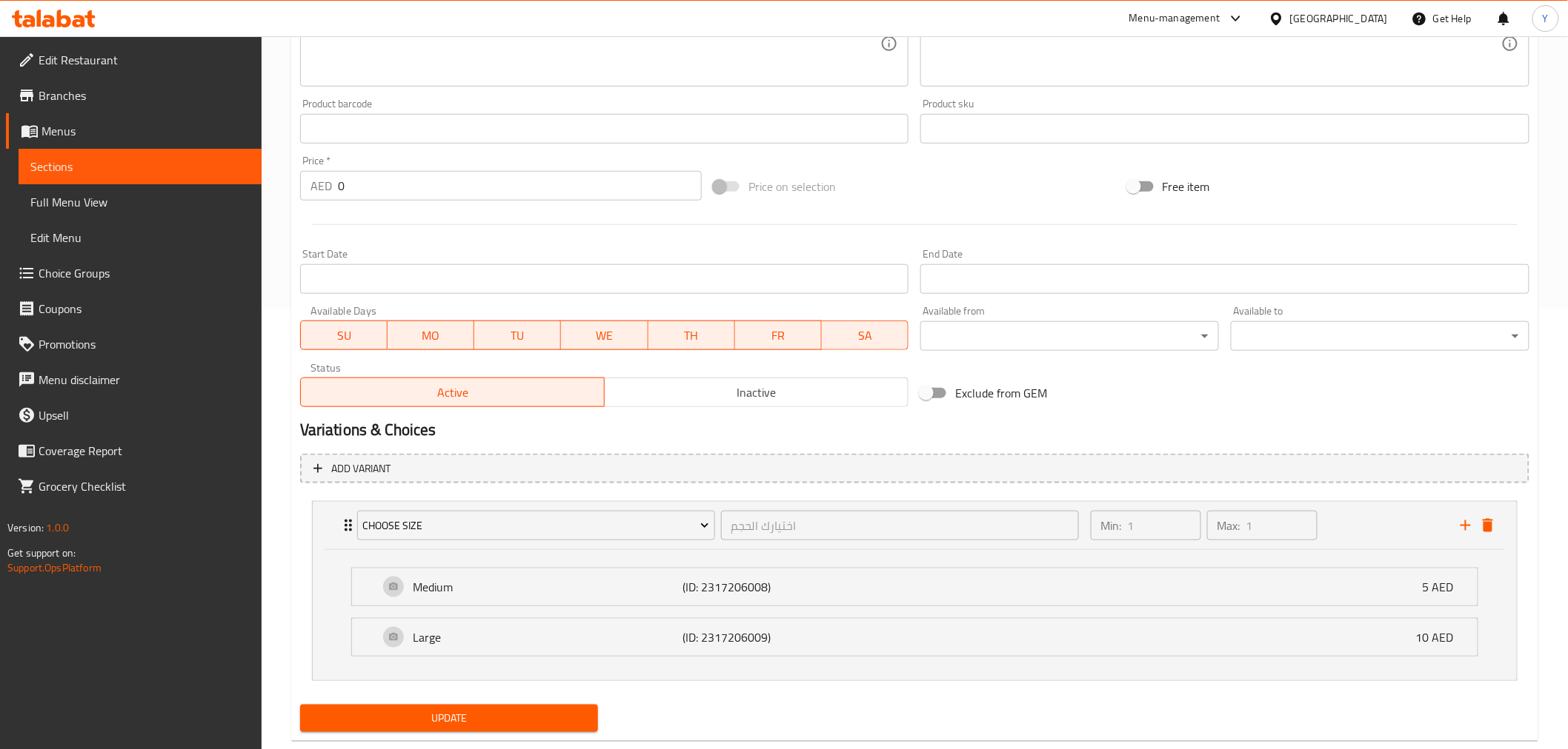
scroll to position [472, 0]
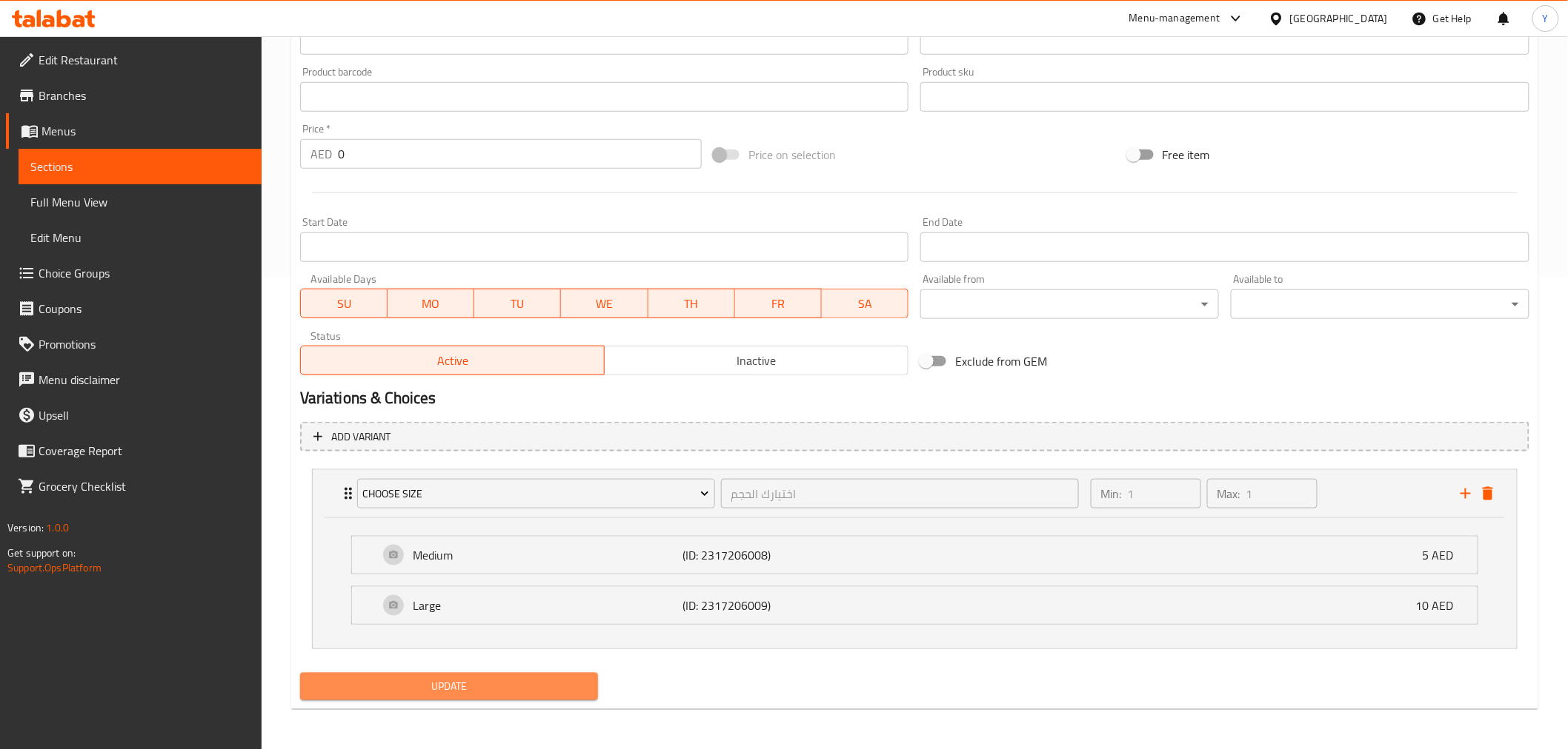
click at [504, 612] on span "Update" at bounding box center [449, 686] width 274 height 18
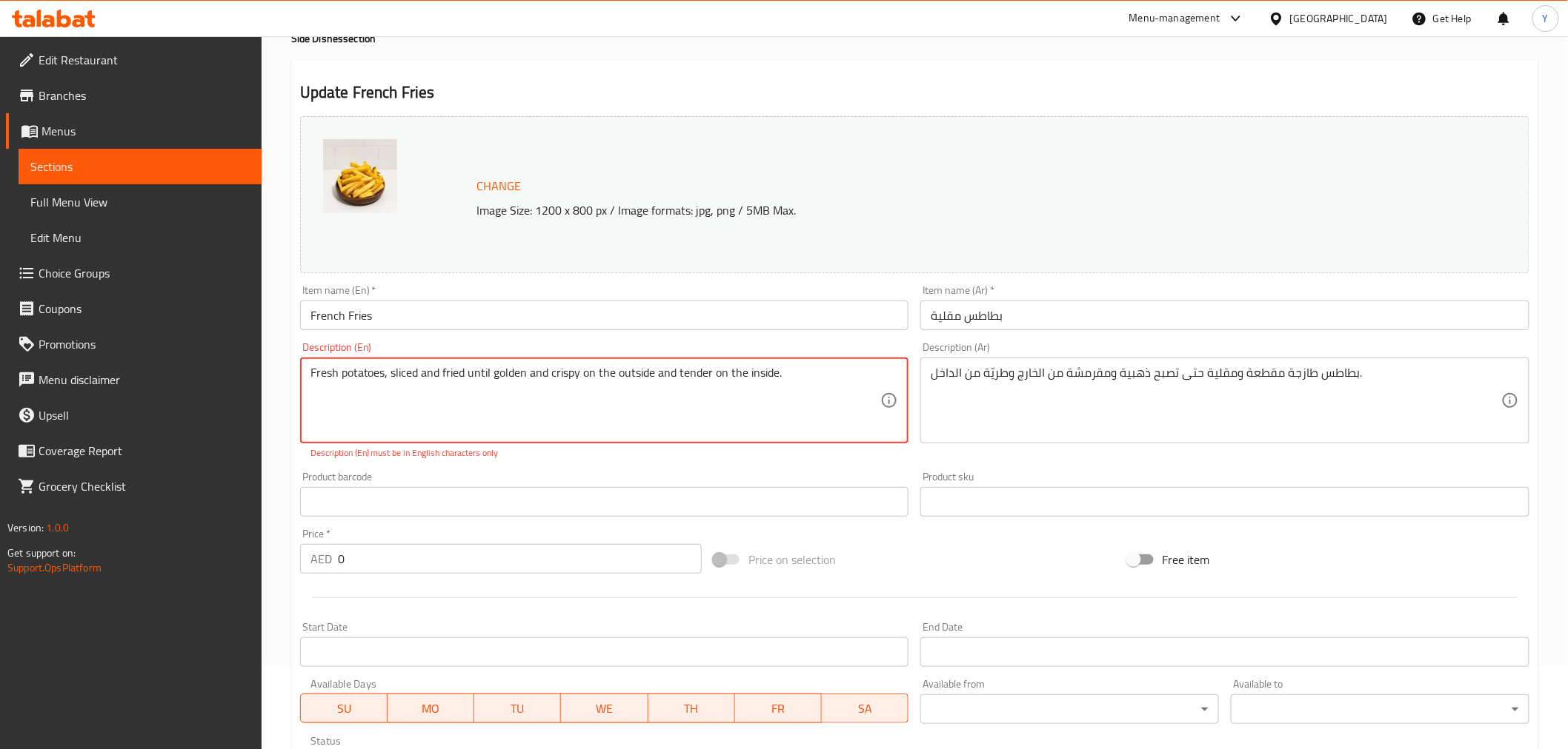
click at [512, 378] on textarea "Fresh potatoes, sliced ​​and fried until golden and crispy on the outside and t…" at bounding box center [595, 401] width 570 height 70
drag, startPoint x: 512, startPoint y: 378, endPoint x: 974, endPoint y: 348, distance: 463.0
click at [974, 348] on div "Change Image Size: 1200 x 800 px / Image formats: jpg, png / 5MB Max. Item name…" at bounding box center [915, 448] width 1241 height 676
click at [983, 91] on h2 "Update French Fries" at bounding box center [914, 92] width 1229 height 22
click at [399, 375] on textarea "Fresh potatoes, sliced ​​and fried until golden and crispy on the outside and t…" at bounding box center [595, 401] width 570 height 70
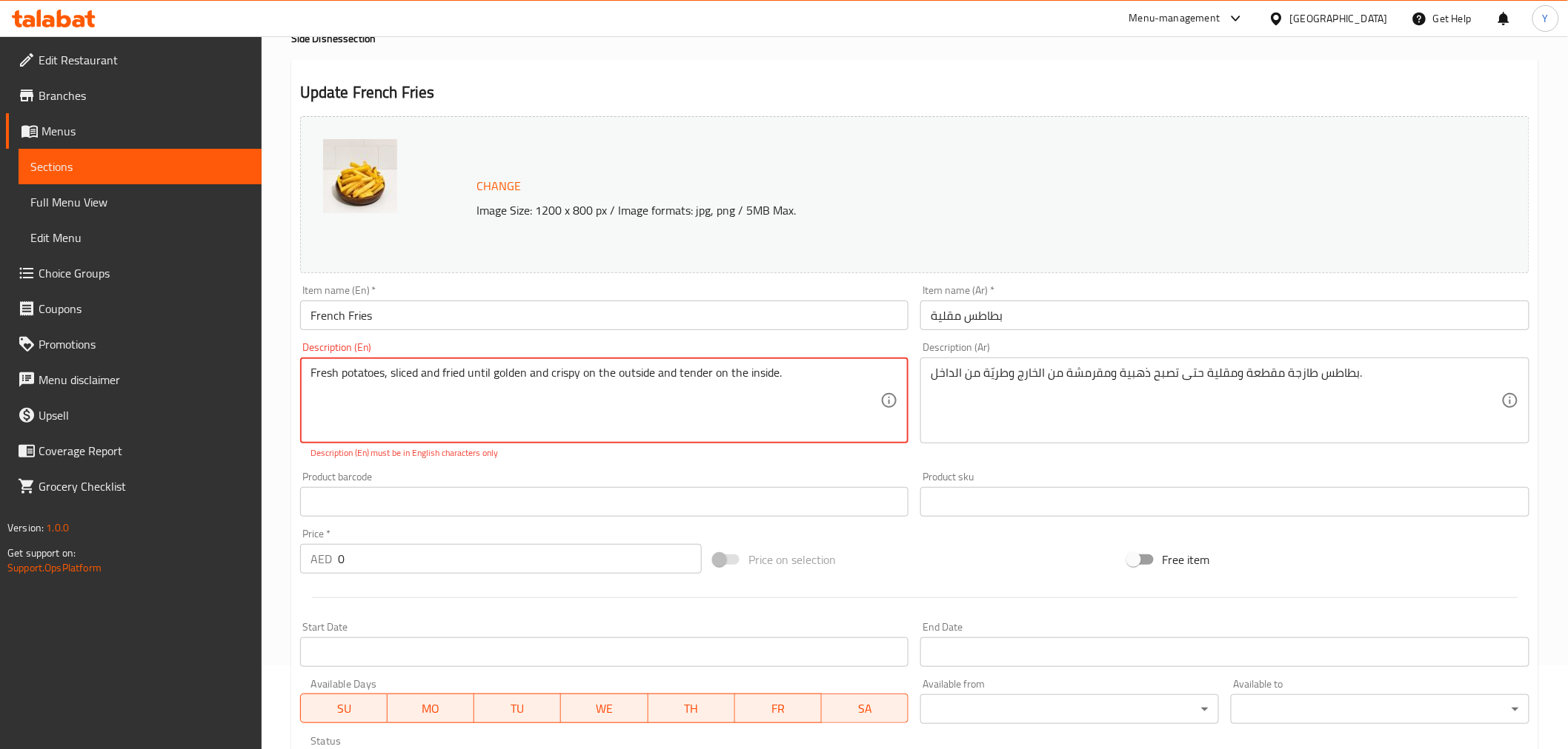
drag, startPoint x: 399, startPoint y: 375, endPoint x: 484, endPoint y: 375, distance: 85.0
click at [484, 375] on textarea "Fresh potatoes, sliced ​​and fried until golden and crispy on the outside and t…" at bounding box center [595, 401] width 570 height 70
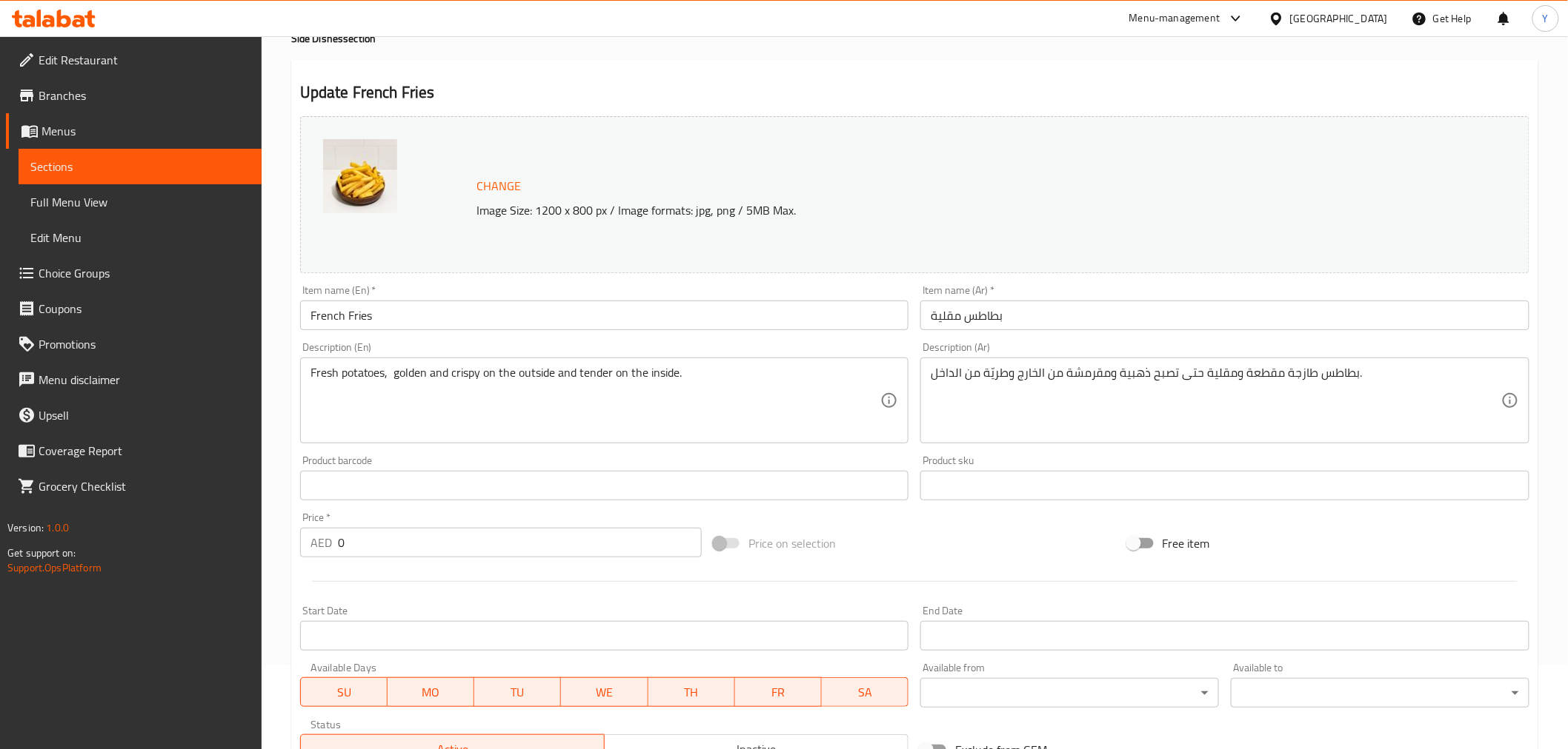
click at [817, 61] on div "Update French Fries Change Image Size: 1200 x 800 px / Image formats: jpg, png …" at bounding box center [914, 579] width 1247 height 1039
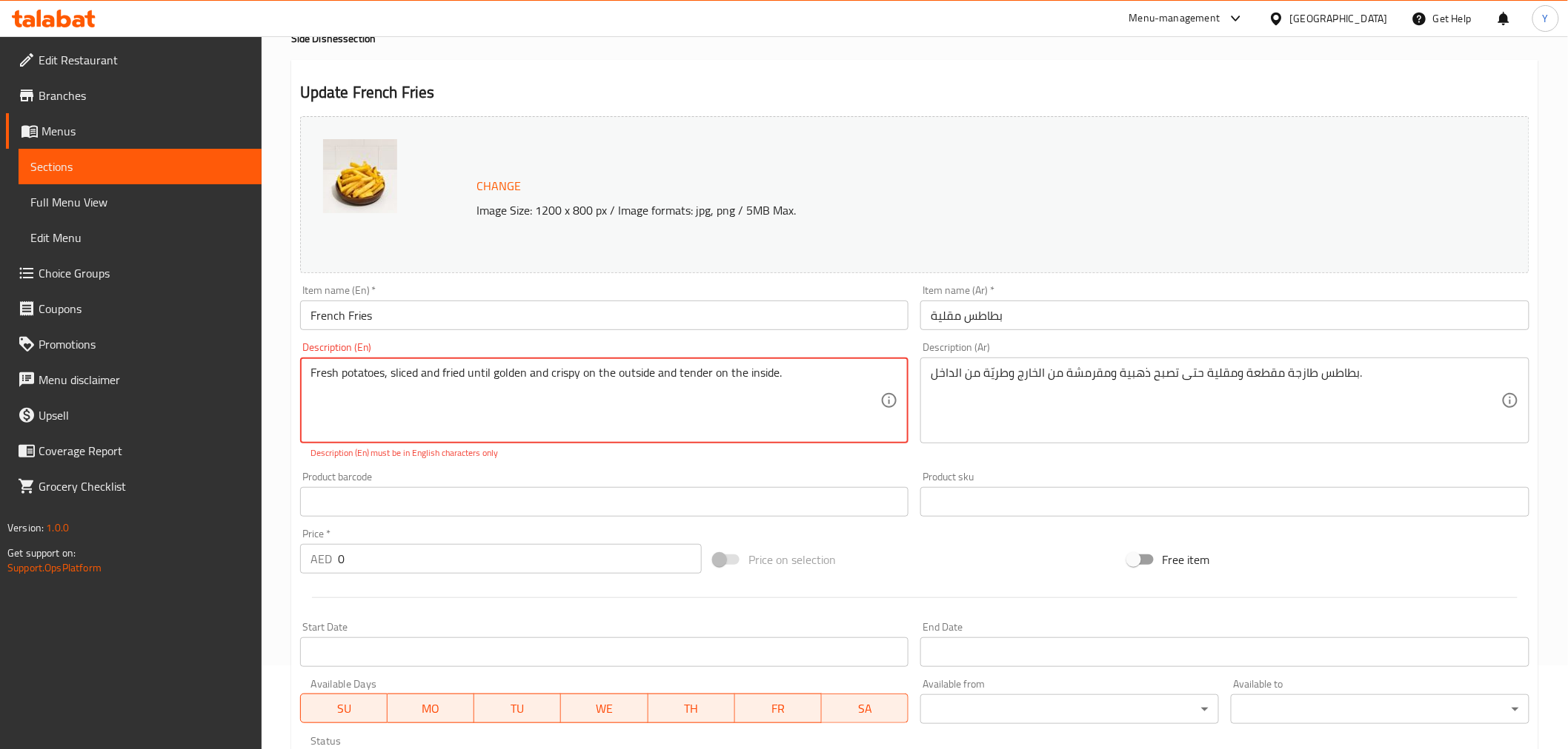
click at [472, 402] on textarea "Fresh potatoes, sliced ​​and fried until golden and crispy on the outside and t…" at bounding box center [595, 401] width 570 height 70
click at [484, 374] on textarea "Fresh potatoes, sliced ​​and fried until golden and crispy on the outside and t…" at bounding box center [595, 401] width 570 height 70
click at [455, 382] on textarea "Fresh potatoes, sliced ​​and fried until golden and crispy on the outside and t…" at bounding box center [595, 401] width 570 height 70
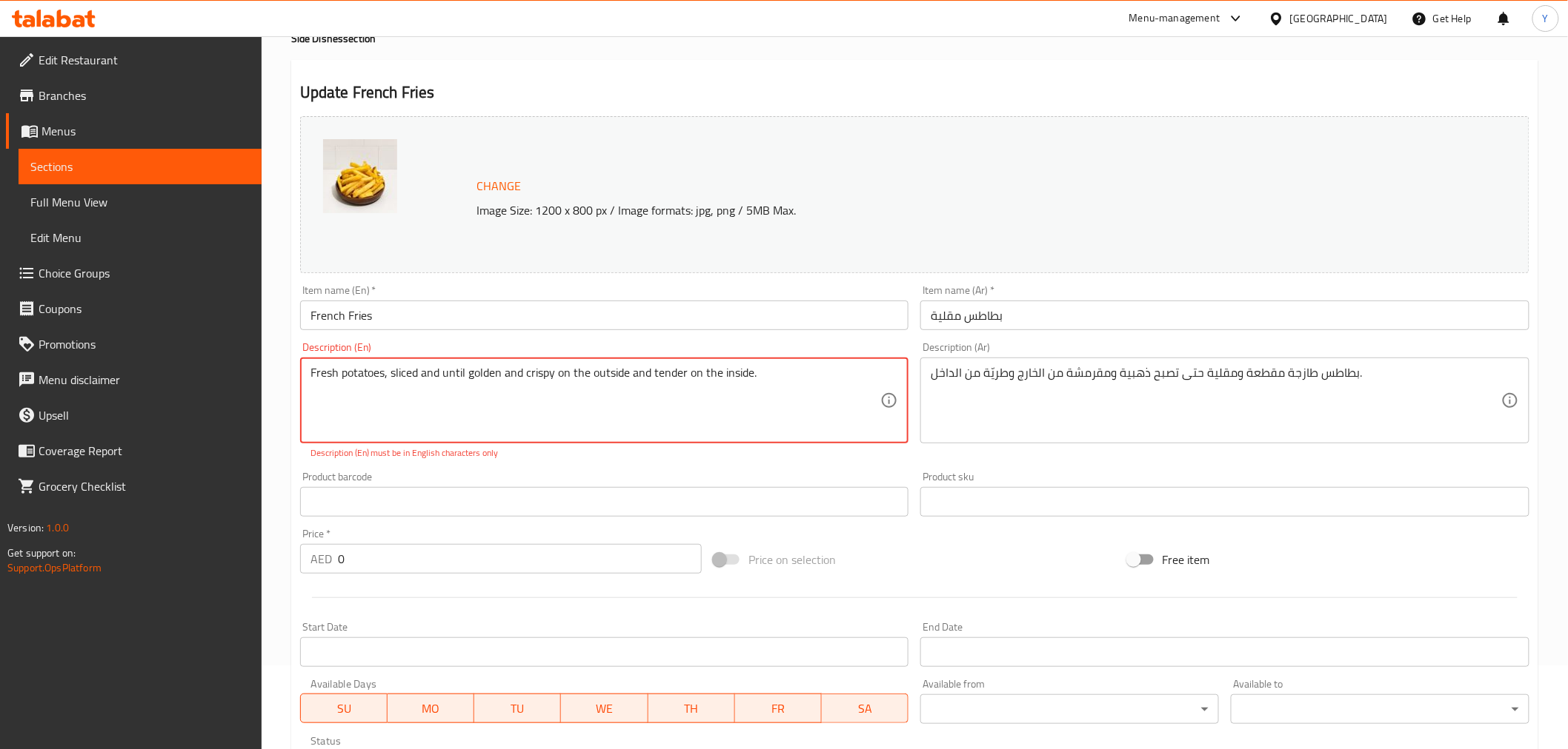
click at [471, 404] on textarea "Fresh potatoes, sliced ​​and until golden and crispy on the outside and tender …" at bounding box center [595, 401] width 570 height 70
click at [433, 382] on textarea "Fresh potatoes, sliced ​​and fried until golden and crispy on the outside and t…" at bounding box center [595, 401] width 570 height 70
click at [404, 368] on textarea "Fresh potatoes, sliced ​​and fried until golden and crispy on the outside and t…" at bounding box center [595, 401] width 570 height 70
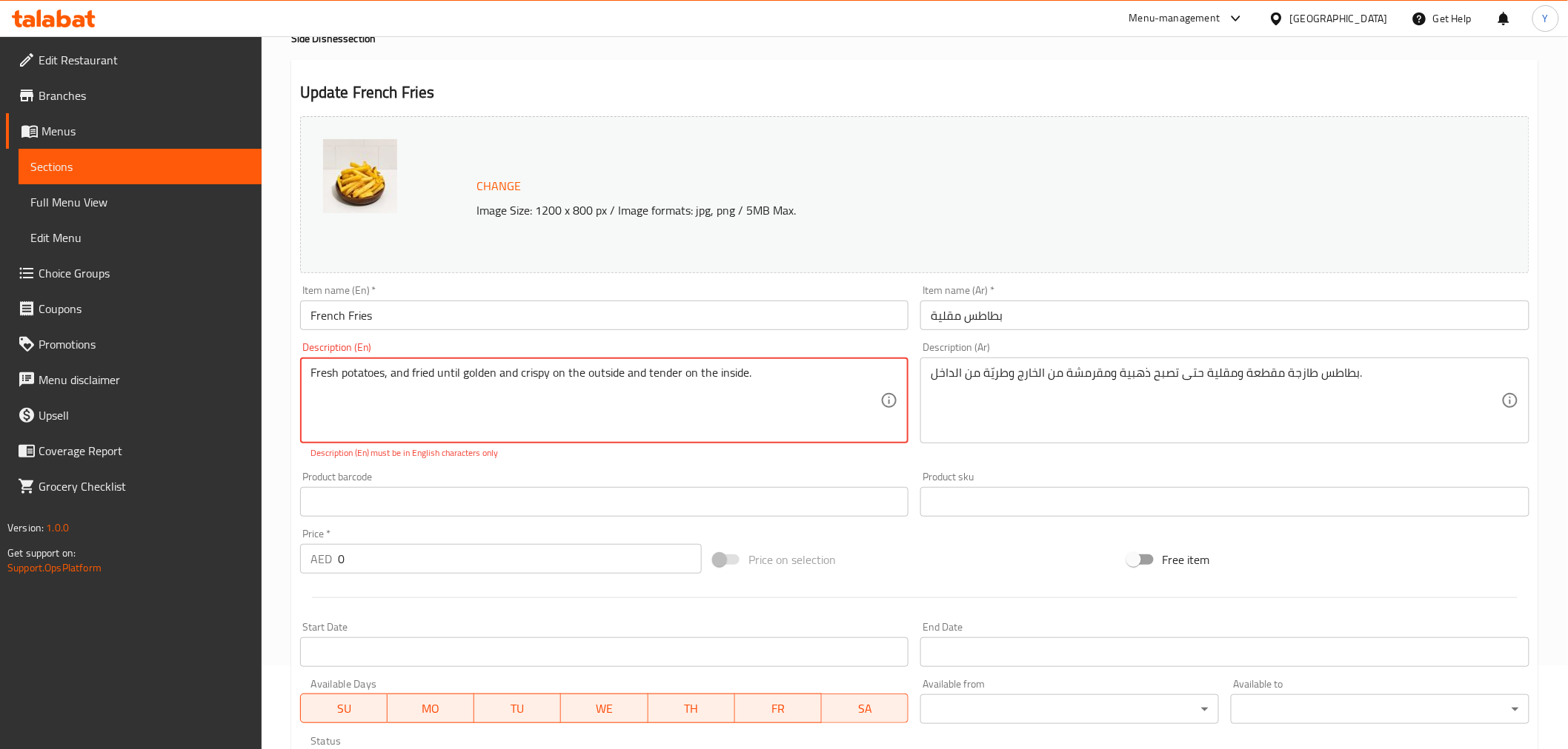
click at [508, 415] on textarea "Fresh potatoes, ​​and fried until golden and crispy on the outside and tender o…" at bounding box center [595, 401] width 570 height 70
click at [485, 407] on textarea "Fresh potatoes, sliced ​​and fried until golden and crispy on the outside and t…" at bounding box center [595, 401] width 570 height 70
drag, startPoint x: 391, startPoint y: 381, endPoint x: 56, endPoint y: 353, distance: 336.2
click at [74, 343] on div "Edit Restaurant Branches Menus Sections Full Menu View Edit Menu Choice Groups …" at bounding box center [784, 553] width 1568 height 1203
click at [732, 46] on div "Home / Restaurants management / Menus / Sections / item / update Side Dishes se…" at bounding box center [914, 554] width 1247 height 1144
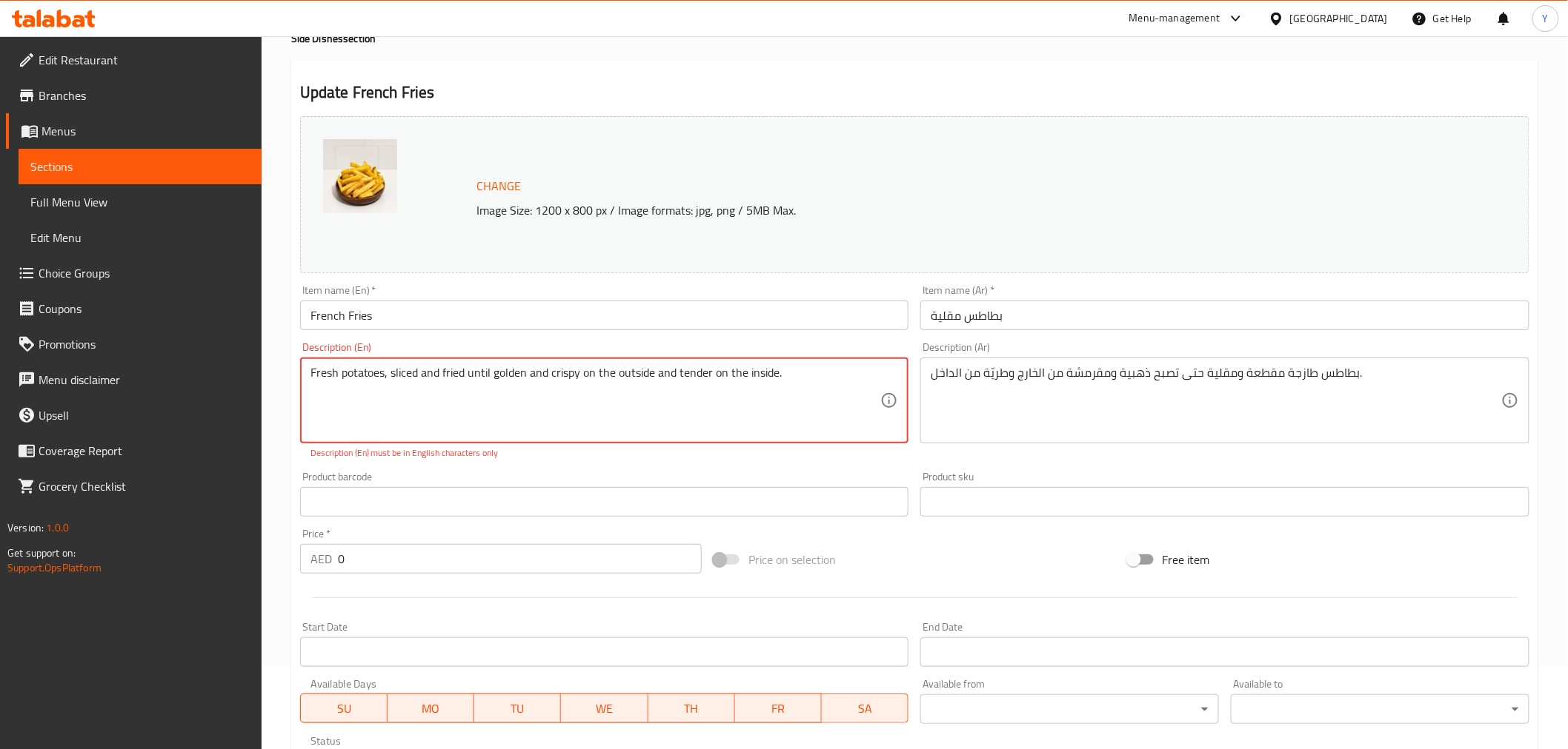
click at [409, 379] on textarea "Fresh potatoes, sliced ​​and fried until golden and crispy on the outside and t…" at bounding box center [595, 401] width 570 height 70
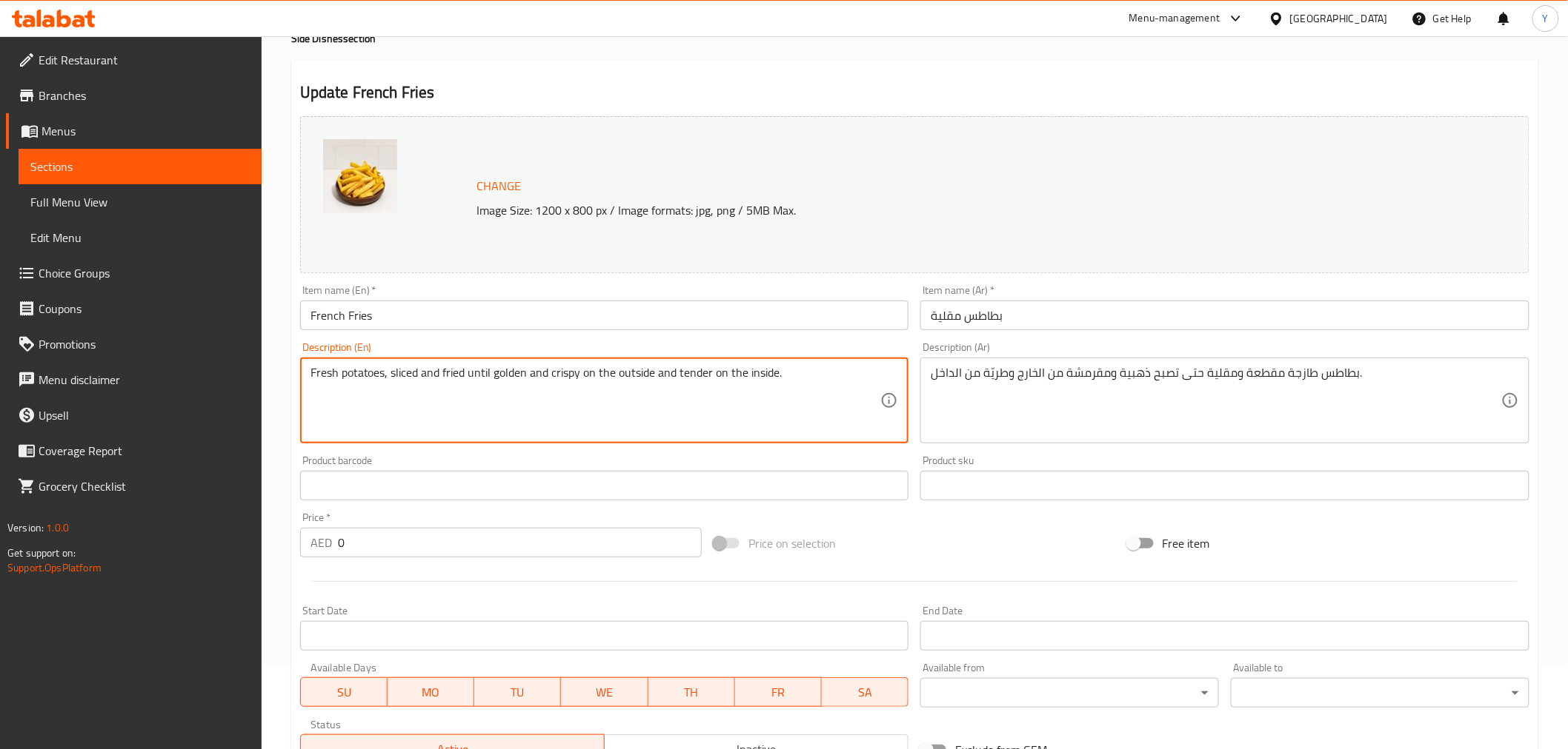
type textarea "Fresh potatoes, sliced and fried until golden and crispy on the outside and ten…"
click at [815, 83] on h2 "Update French Fries" at bounding box center [914, 92] width 1229 height 22
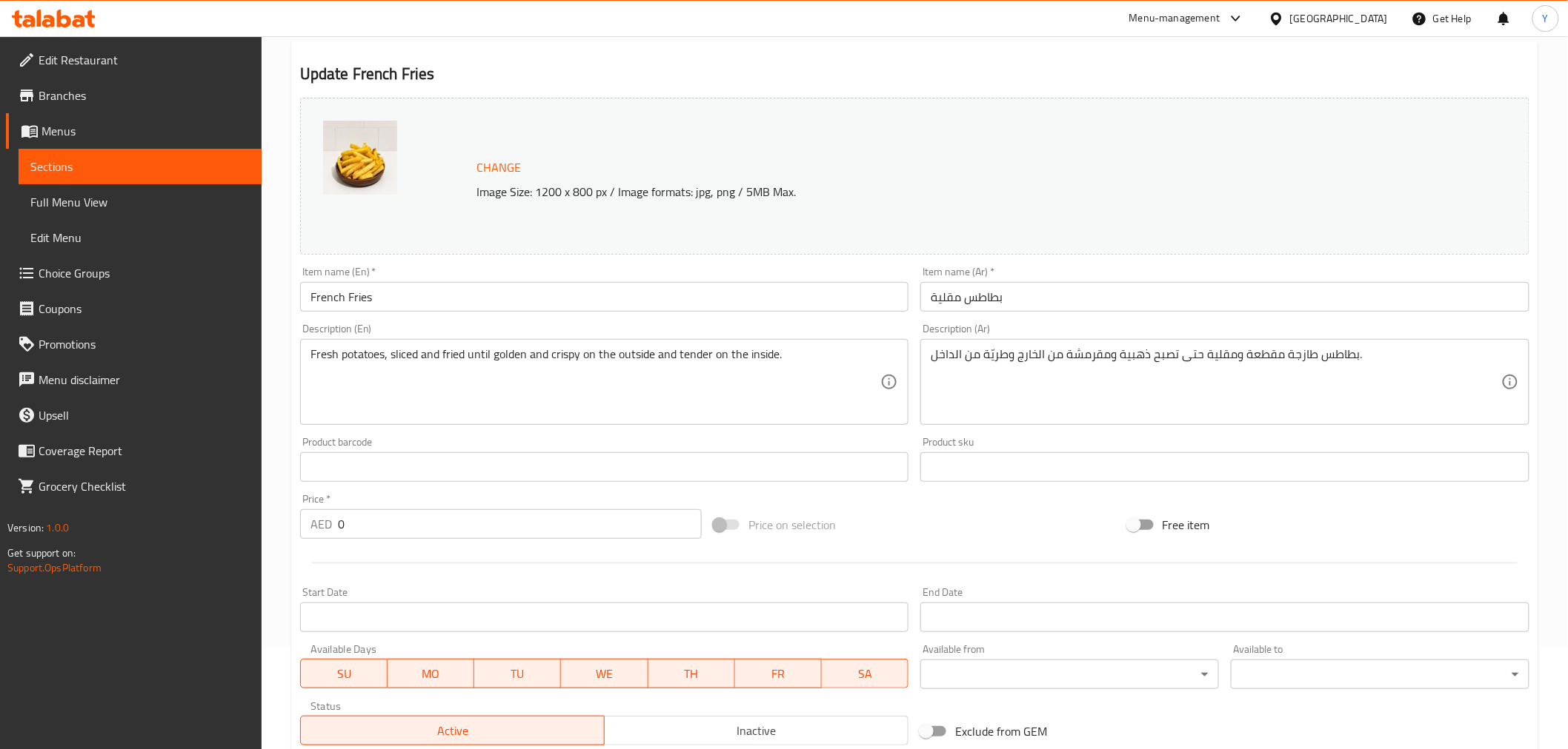
scroll to position [472, 0]
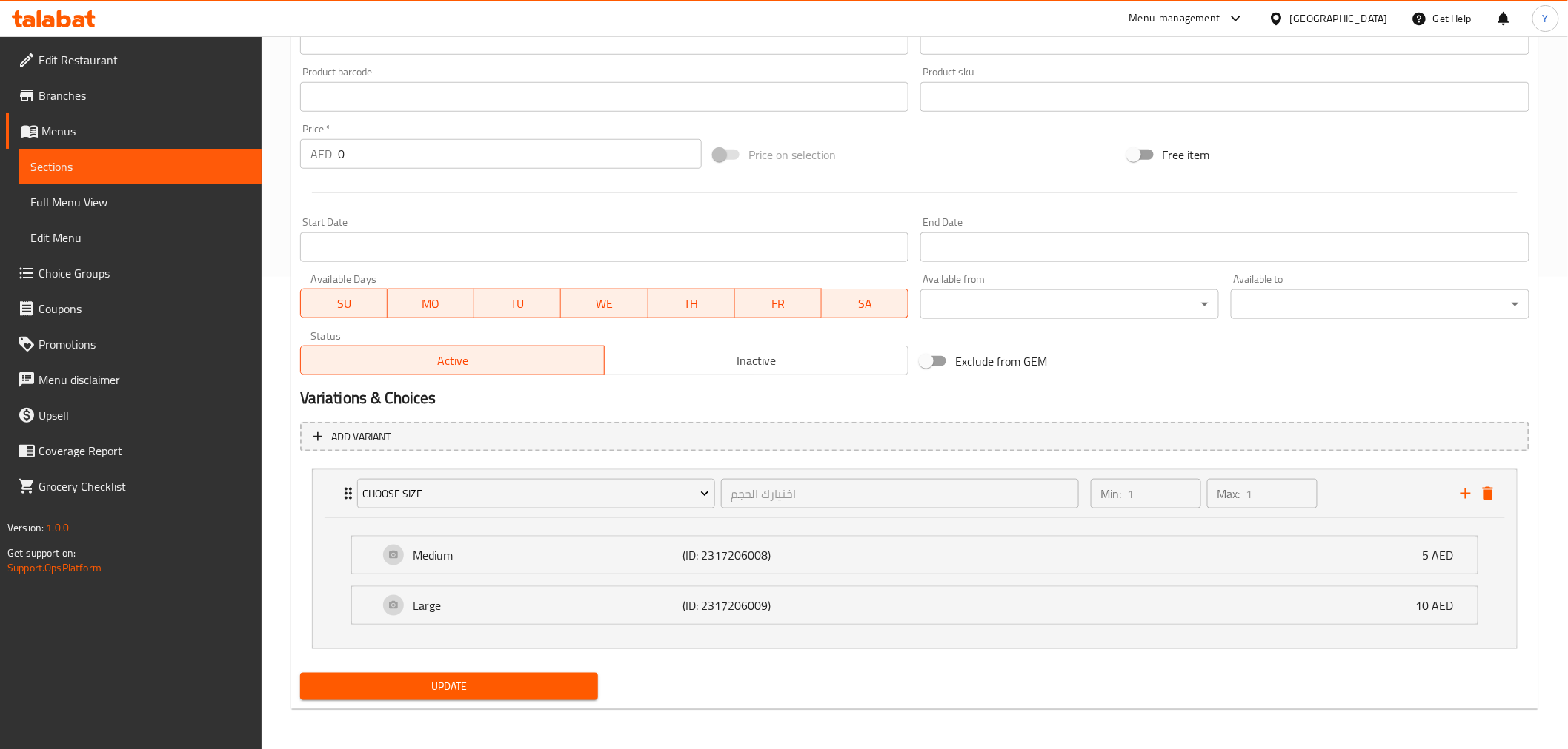
click at [547, 612] on div "Update" at bounding box center [449, 686] width 310 height 39
click at [574, 612] on button "Update" at bounding box center [449, 687] width 298 height 27
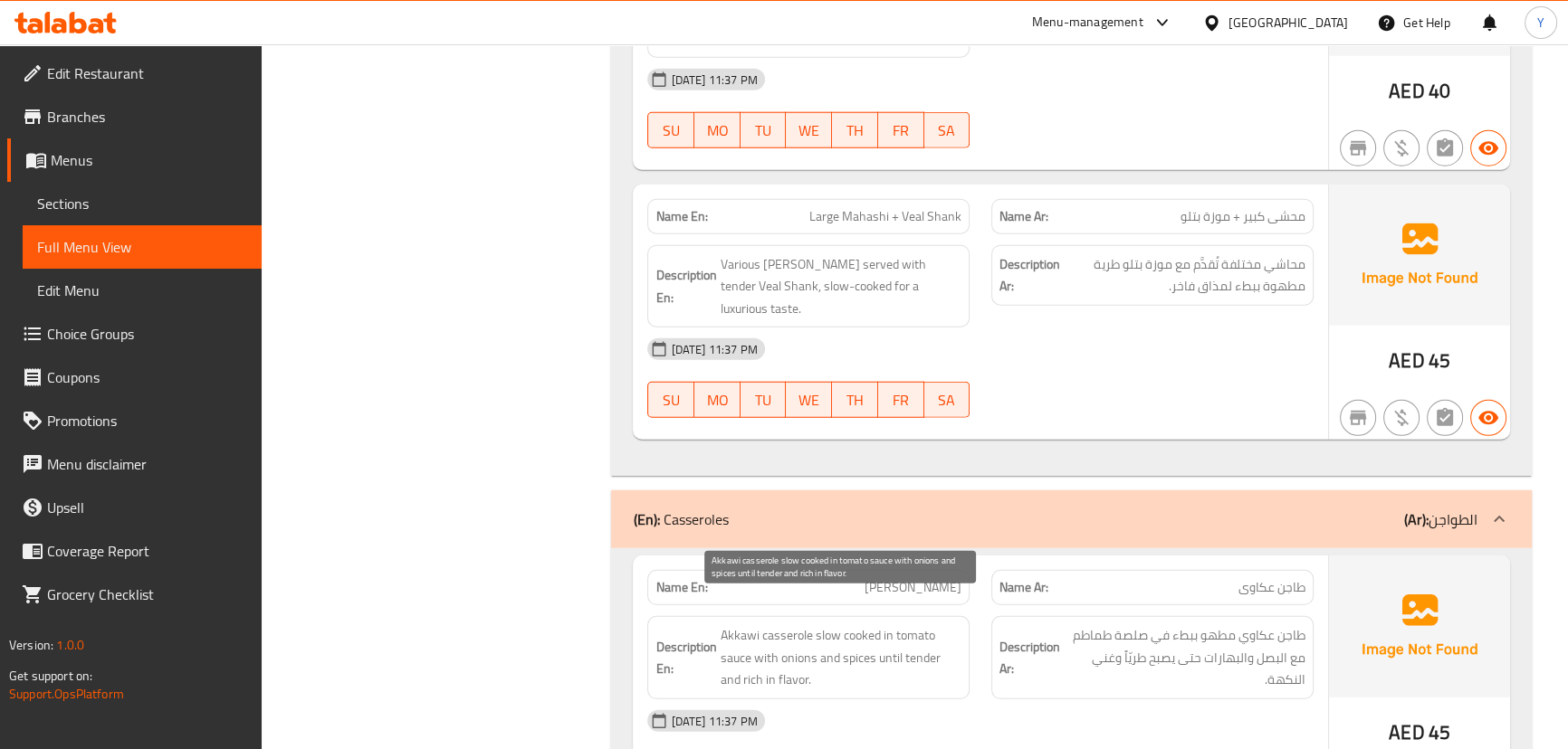
scroll to position [5772, 0]
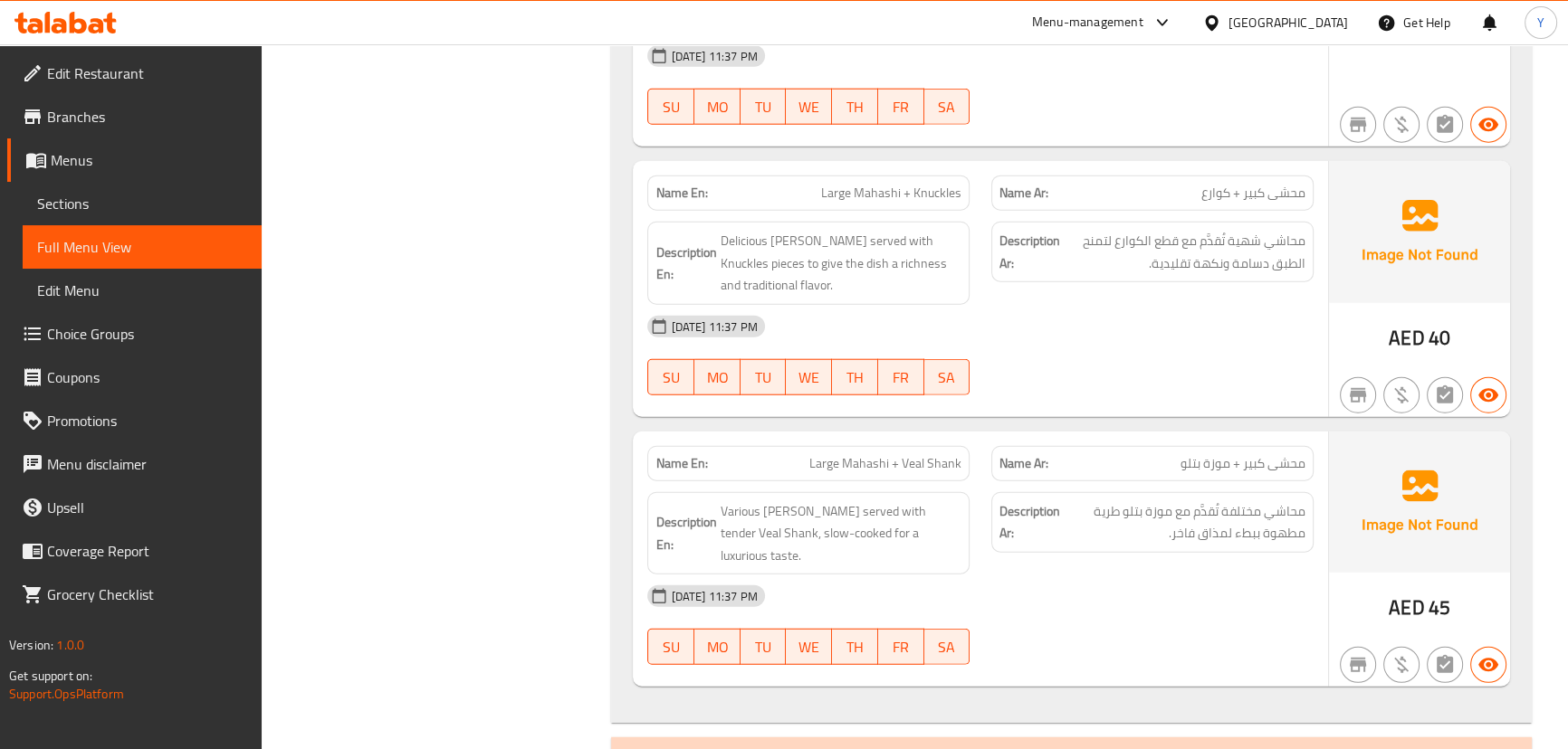
click at [826, 454] on span "Large Mahashi + Veal Shank" at bounding box center [886, 463] width 152 height 19
copy span "Large"
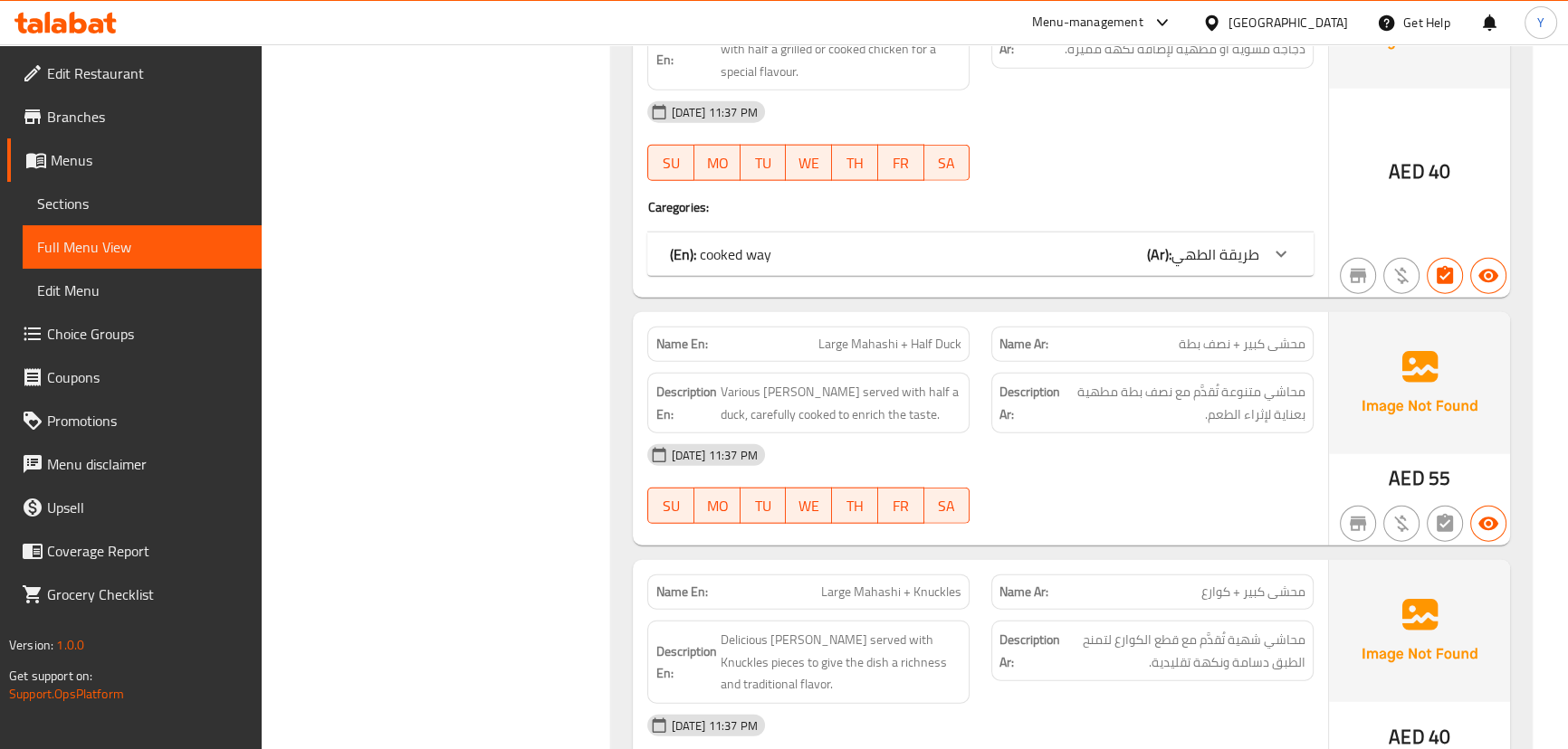
scroll to position [5527, 0]
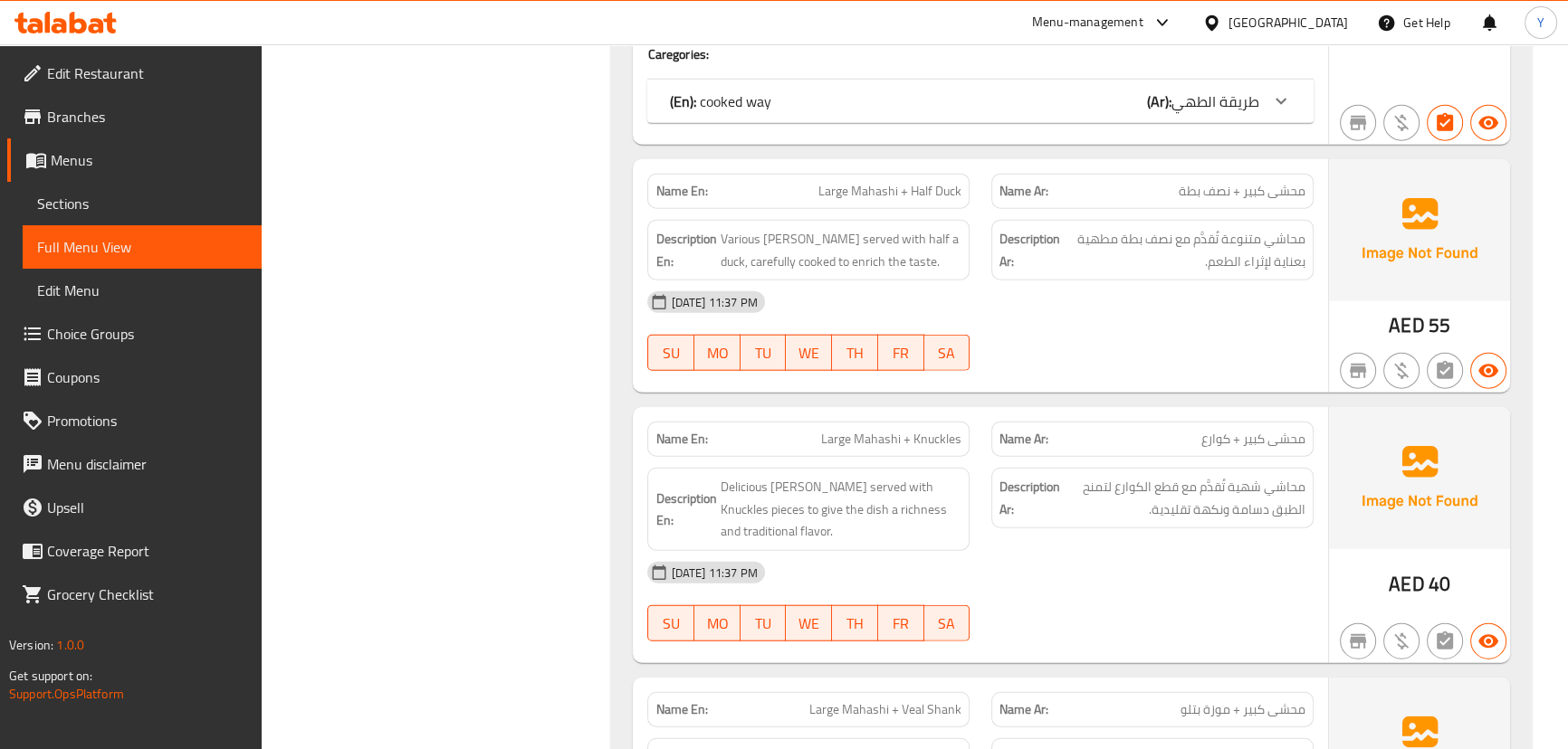
click at [1258, 188] on span "محشى كبير + نصف بطة" at bounding box center [1242, 191] width 126 height 19
copy span "كبير"
click at [1258, 188] on span "محشى كبير + نصف بطة" at bounding box center [1242, 191] width 126 height 19
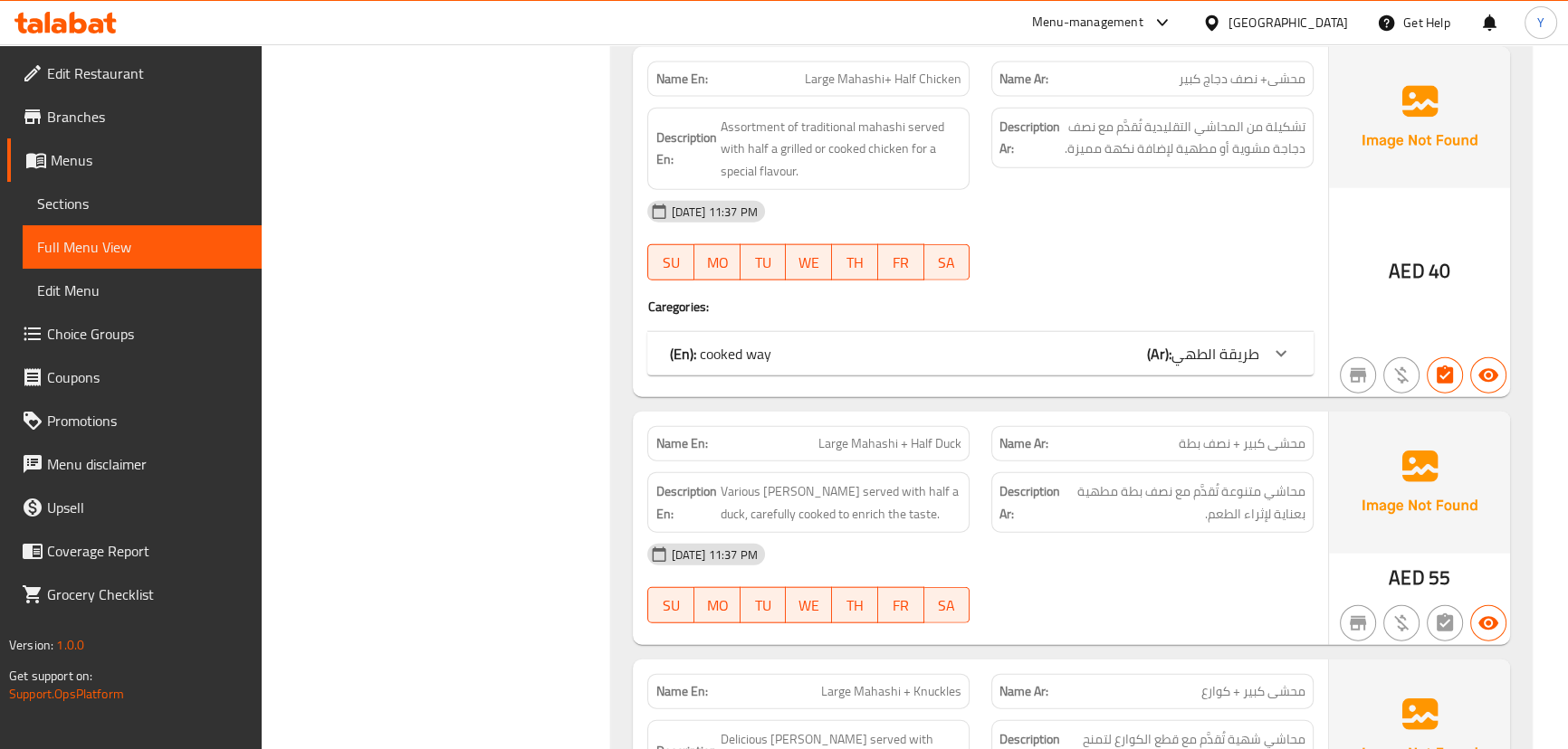
scroll to position [5115, 0]
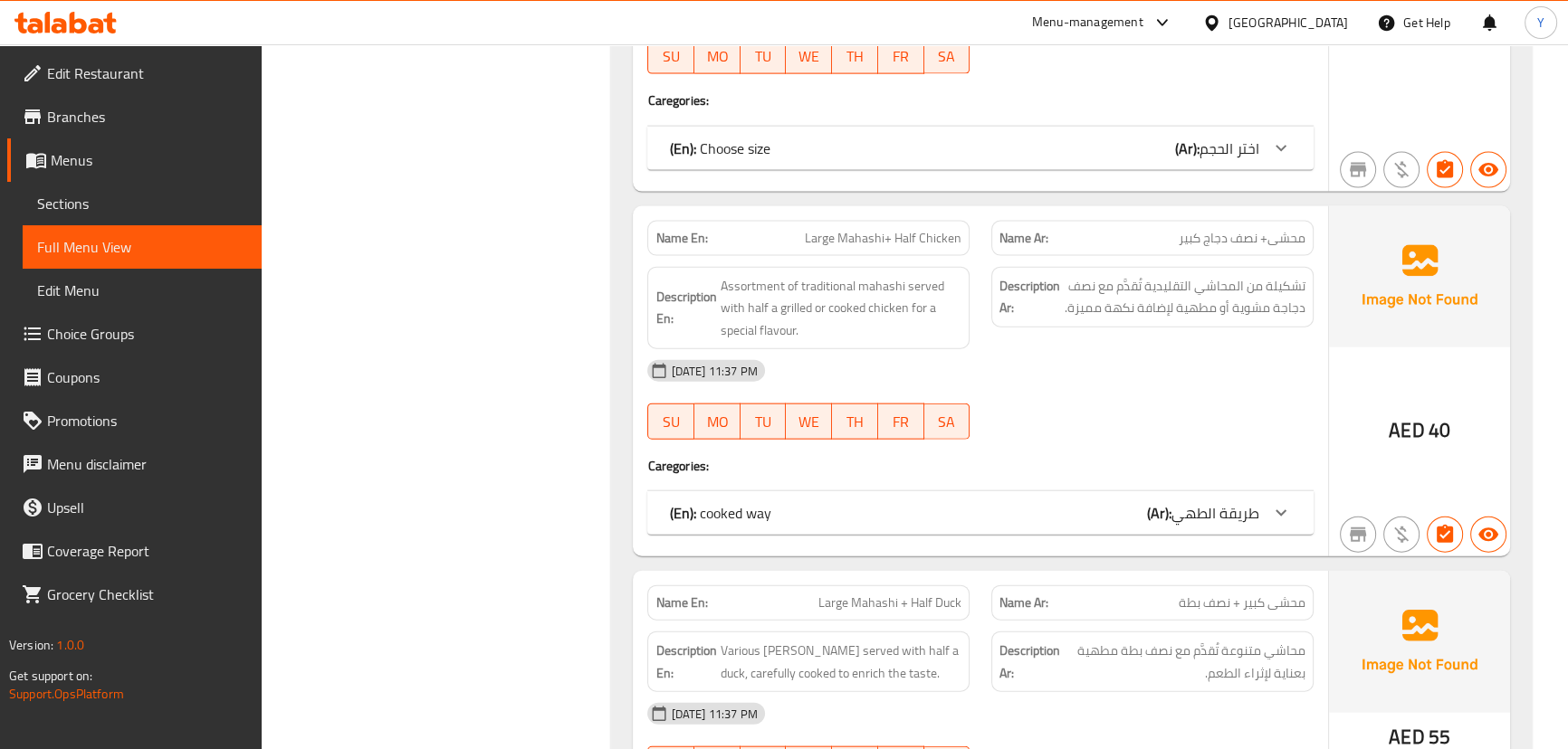
click at [1159, 520] on b "(Ar):" at bounding box center [1159, 513] width 24 height 27
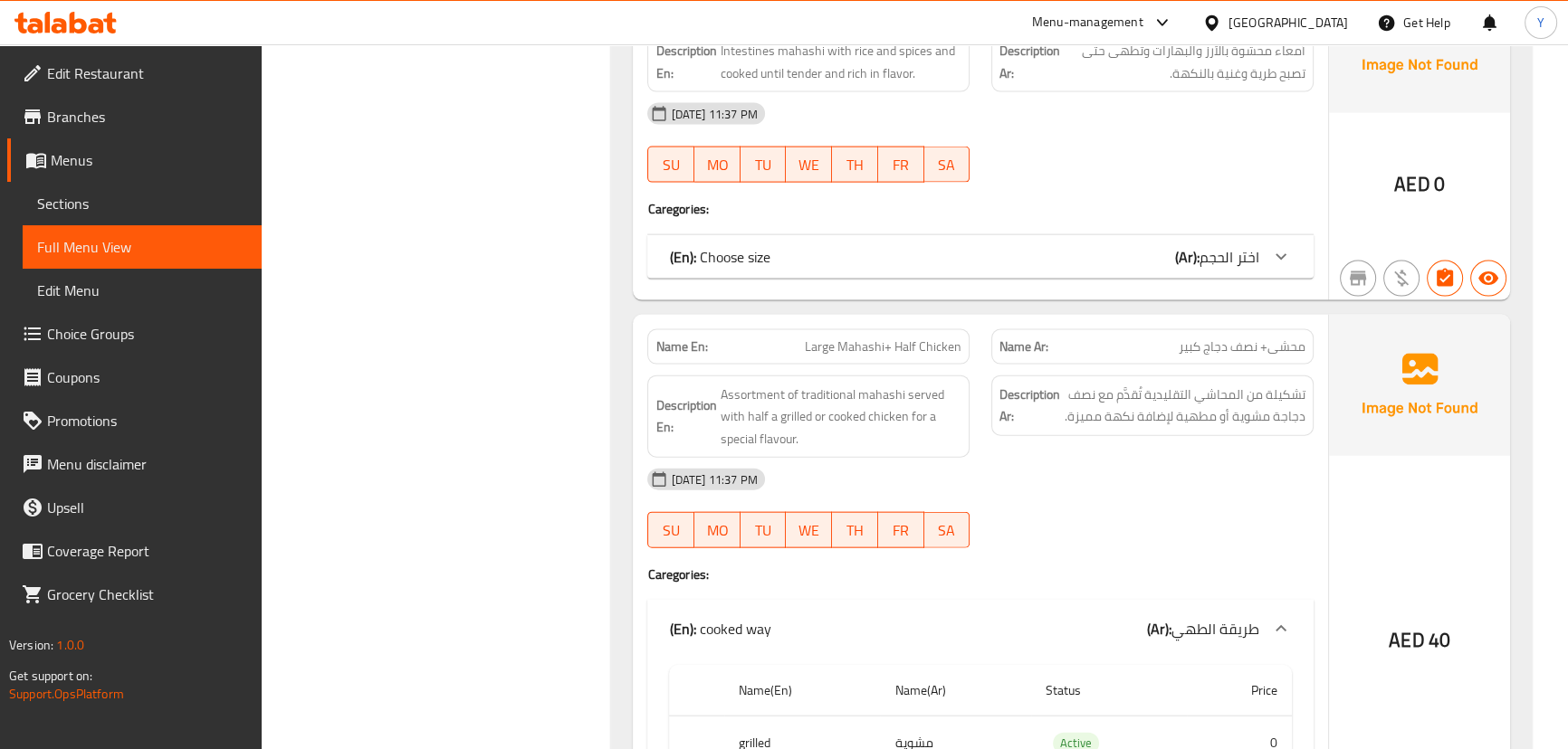
scroll to position [4907, 0]
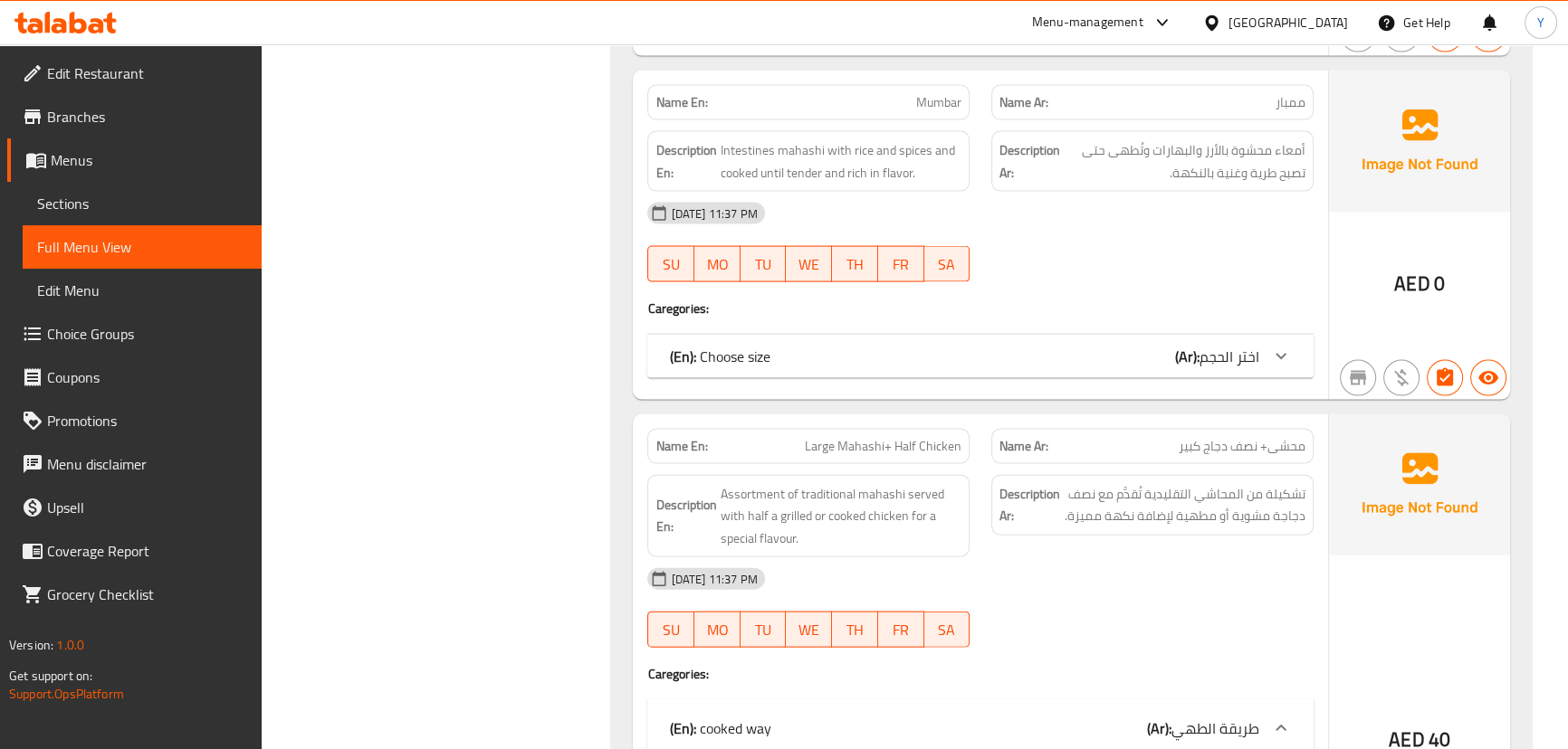
click at [1203, 349] on span "اختر الحجم" at bounding box center [1229, 357] width 59 height 27
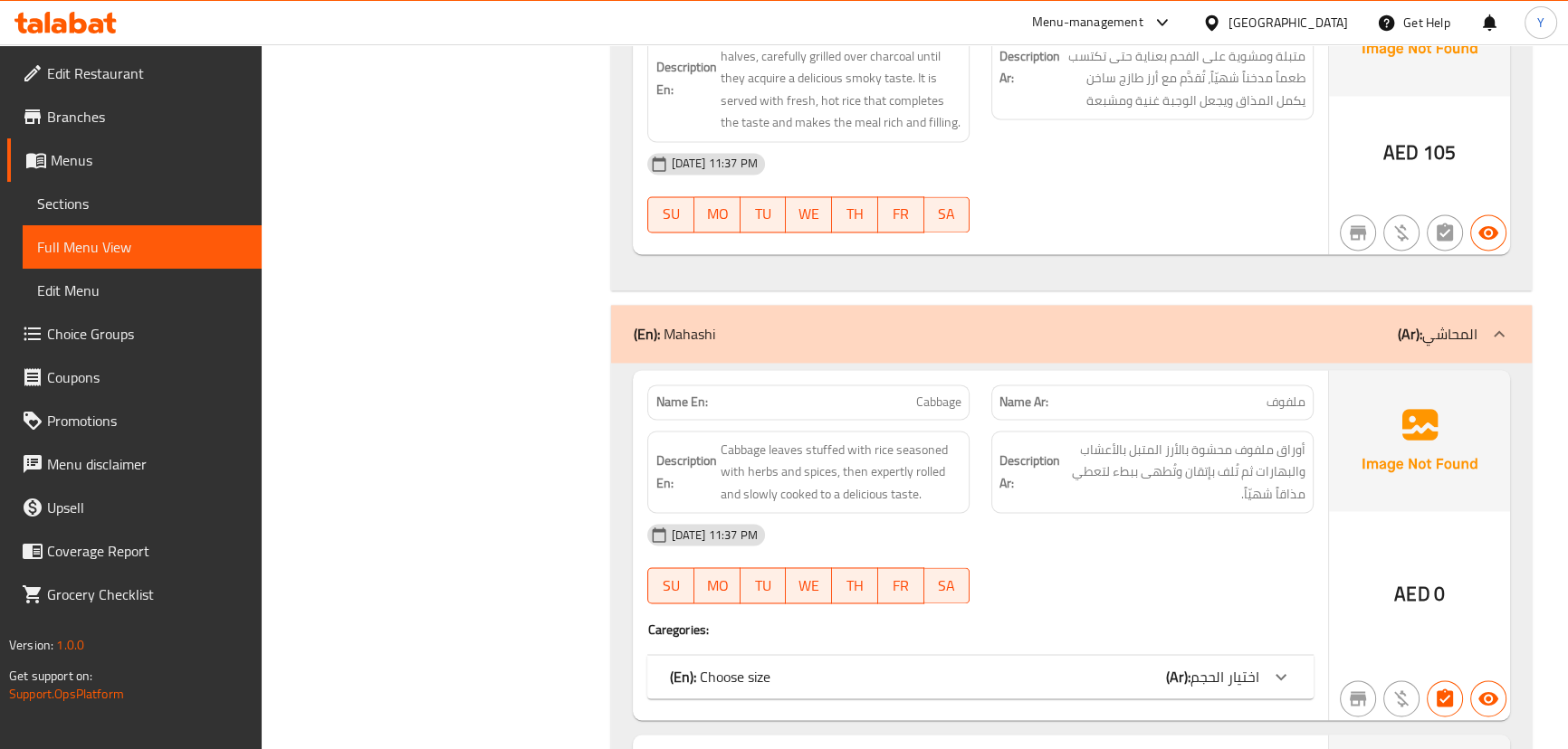
click at [1313, 344] on div "(En): Mahashi (Ar): المحاشي" at bounding box center [1071, 334] width 920 height 58
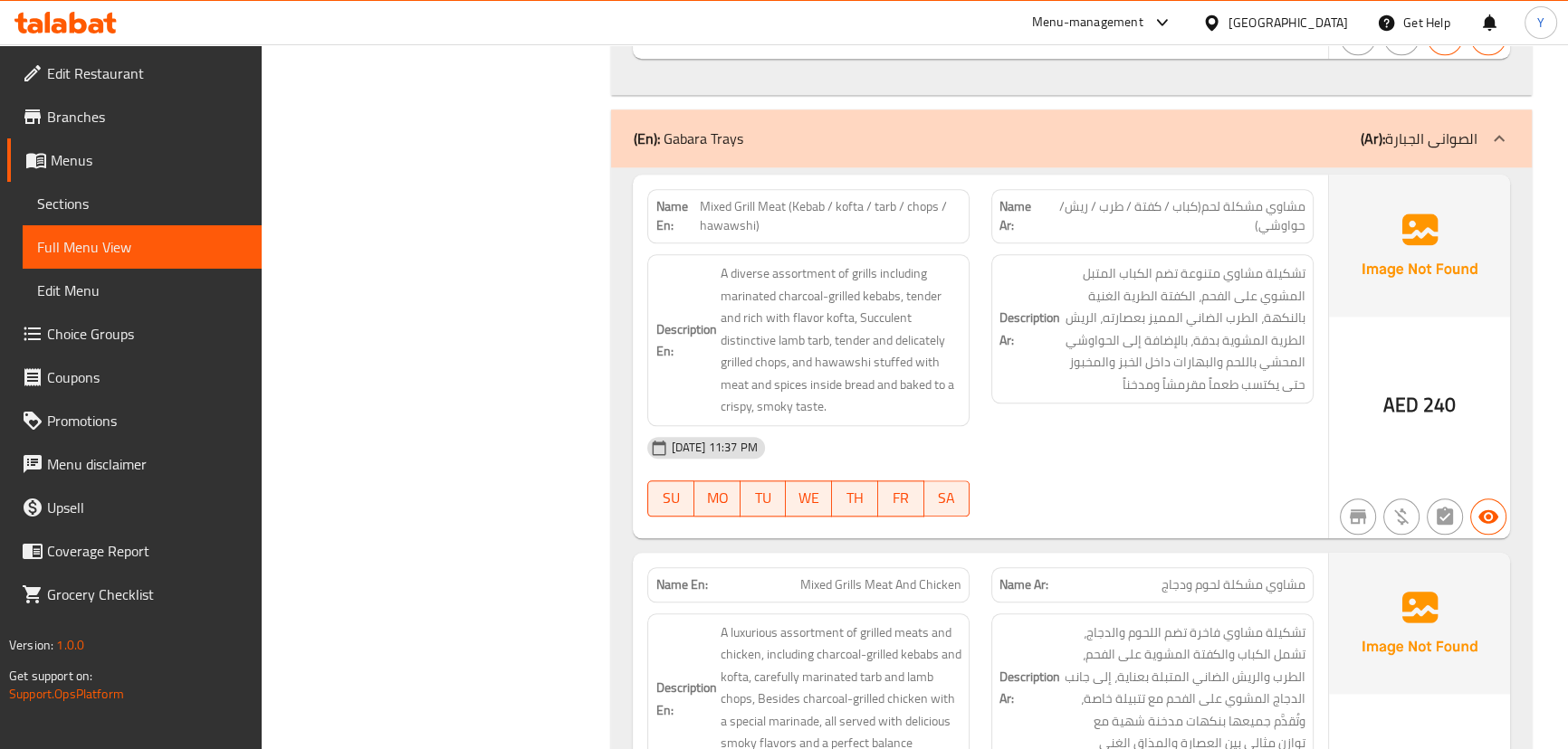
scroll to position [2193, 0]
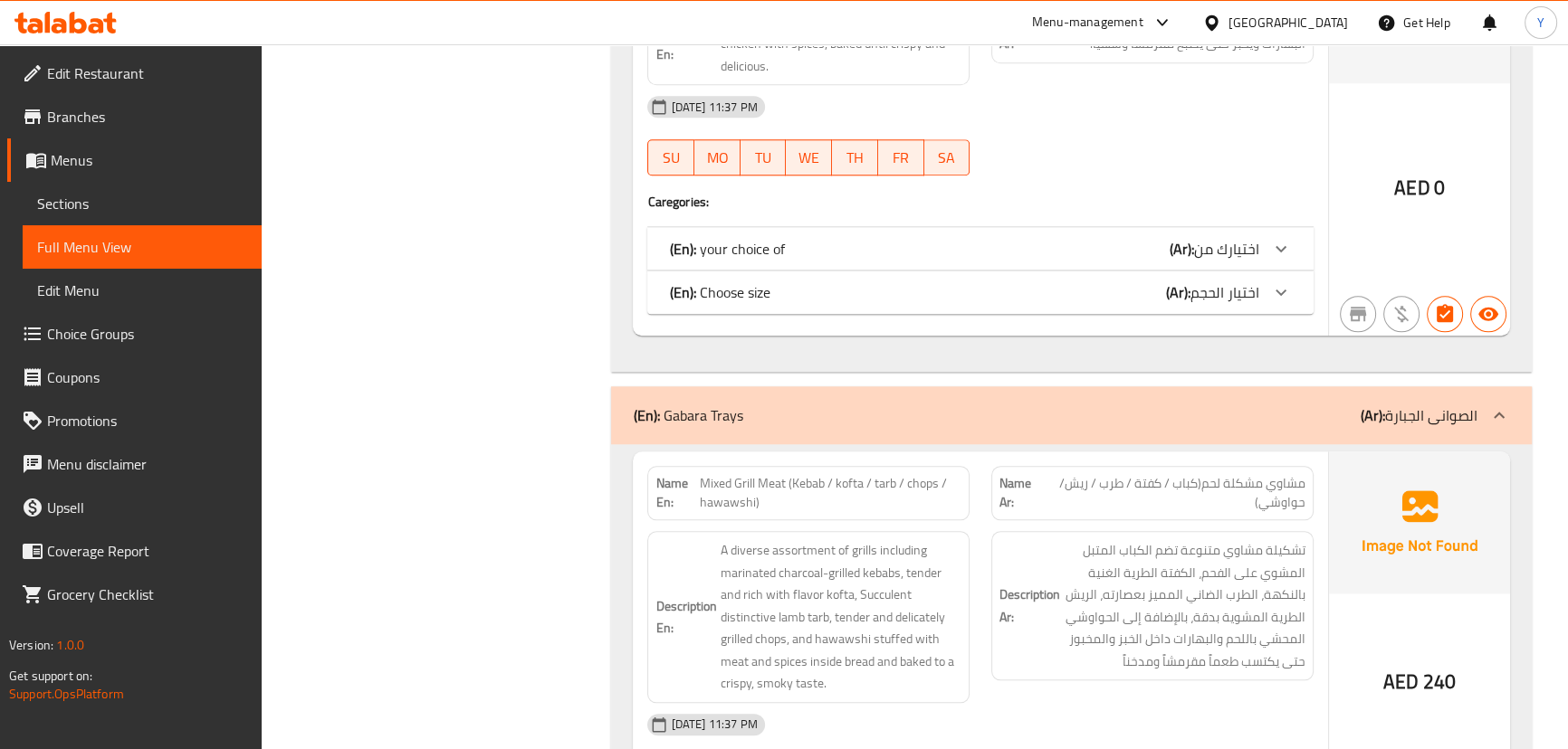
click at [1295, 404] on div "(En): Gabara Trays (Ar): الصوانى الجبارة" at bounding box center [1055, 415] width 844 height 21
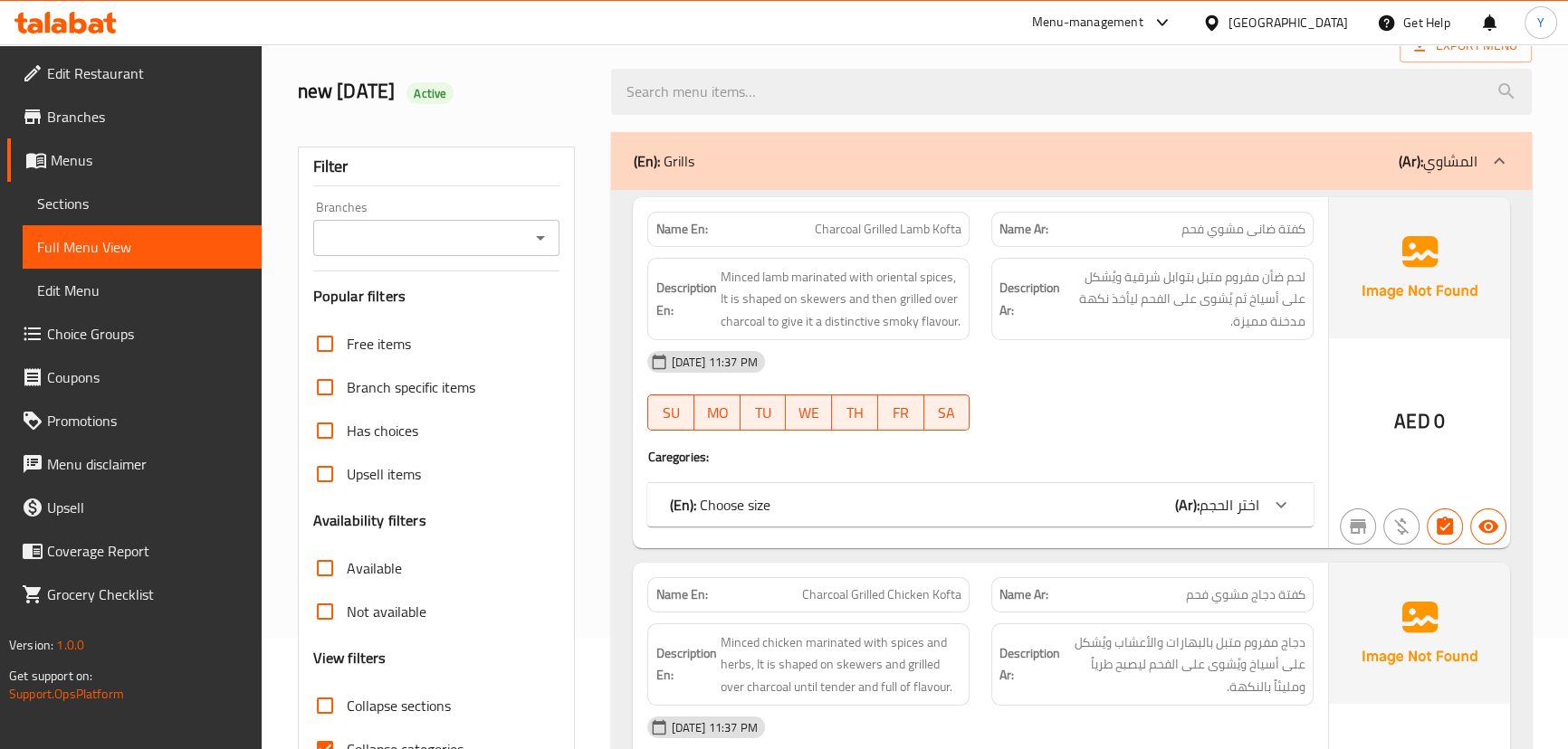
scroll to position [0, 0]
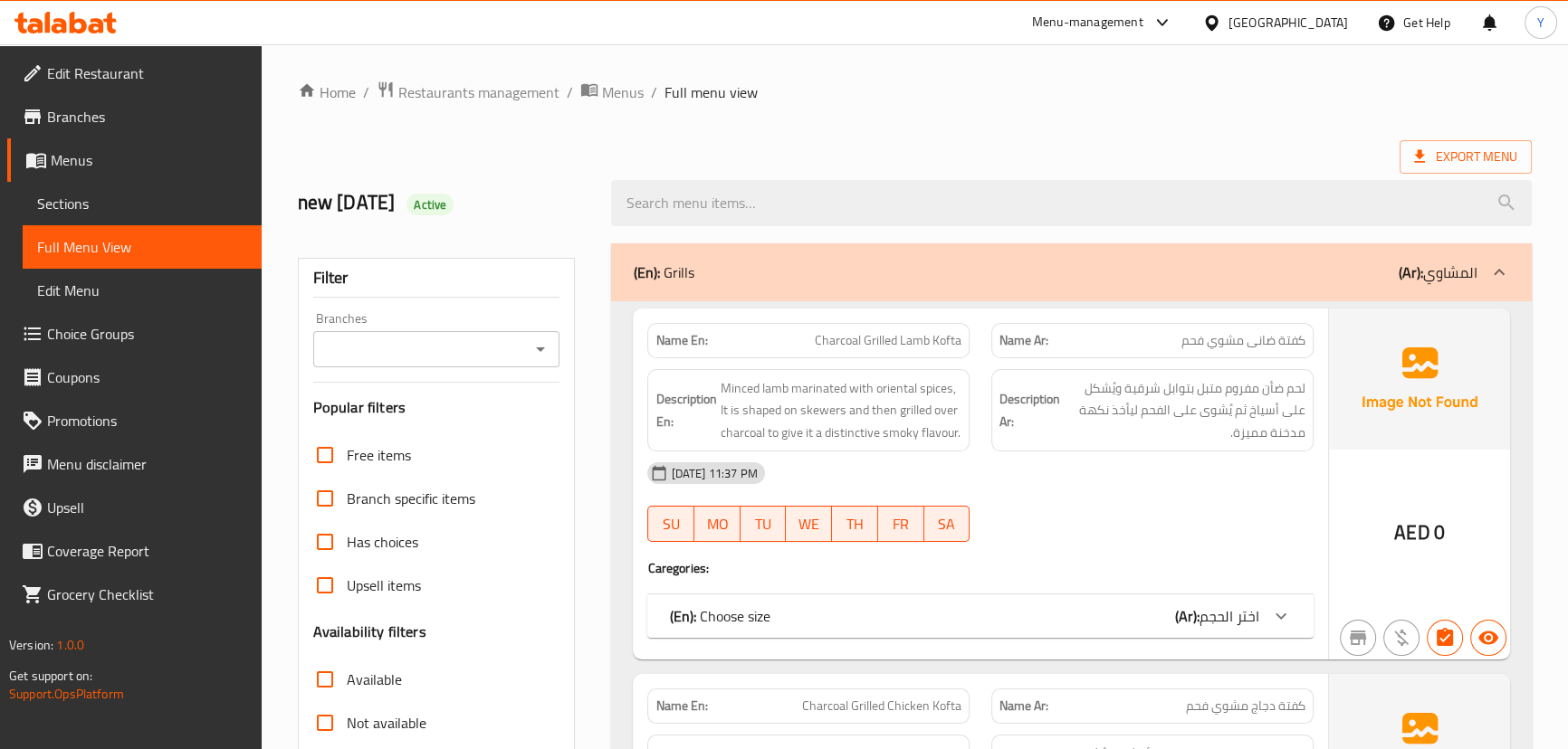
click at [1286, 279] on div "(En): Grills (Ar): المشاوي" at bounding box center [1055, 272] width 844 height 21
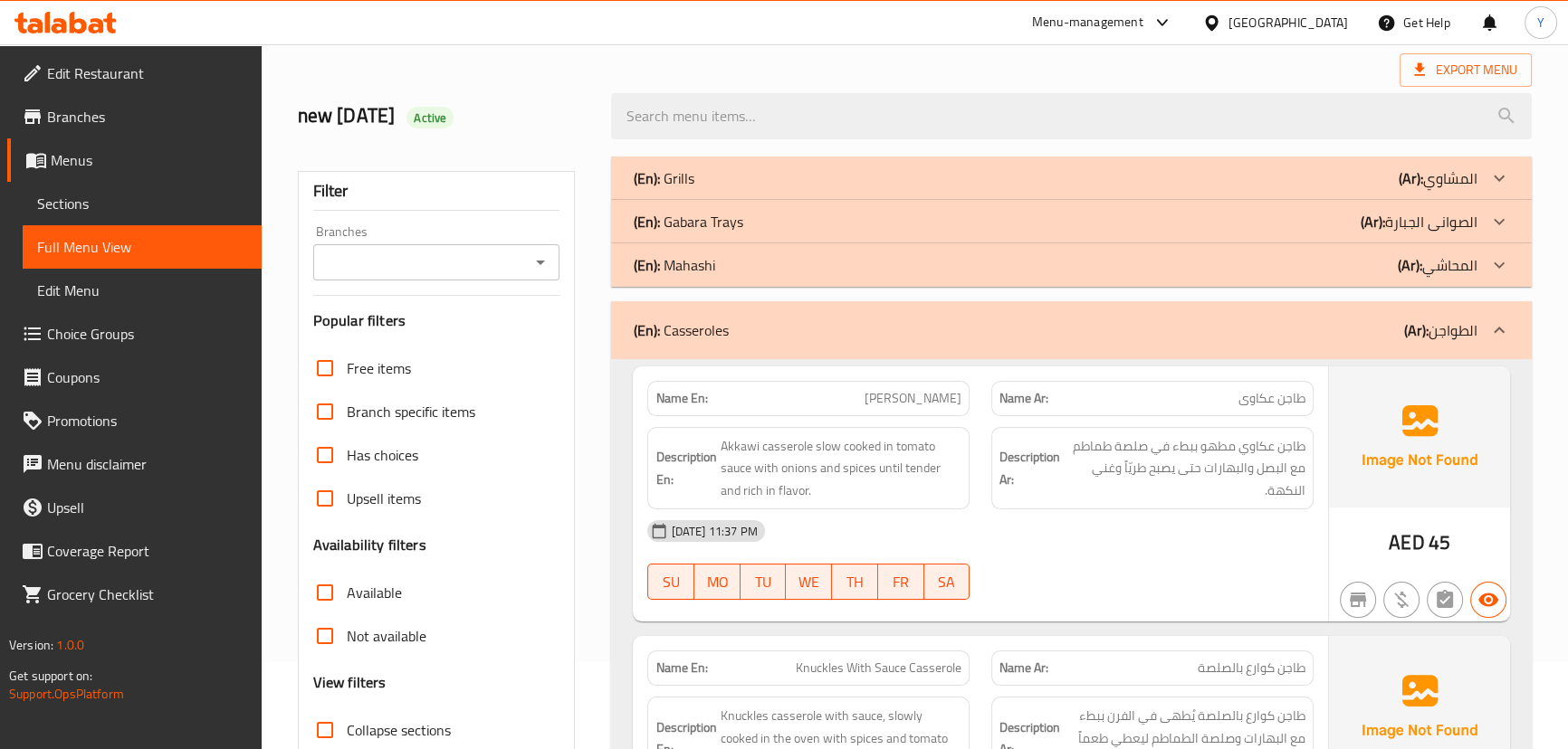
scroll to position [164, 0]
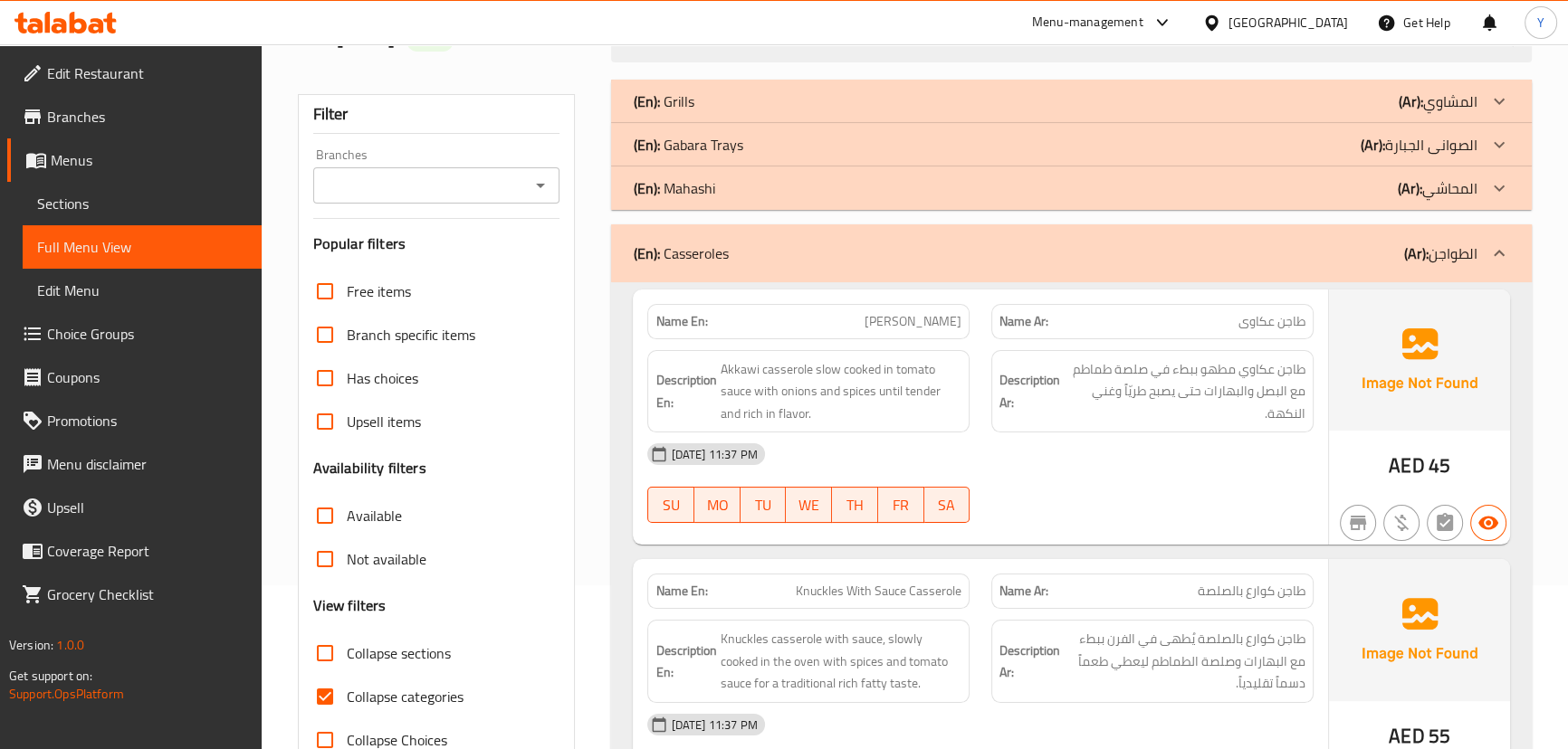
click at [1289, 325] on span "طاجن عكاوى" at bounding box center [1272, 322] width 67 height 19
copy span "طاجن"
click at [1289, 325] on span "طاجن عكاوى" at bounding box center [1272, 322] width 67 height 19
click at [1060, 467] on div "[DATE] 11:37 PM" at bounding box center [980, 454] width 687 height 44
click at [1175, 463] on div "[DATE] 11:37 PM" at bounding box center [980, 454] width 687 height 44
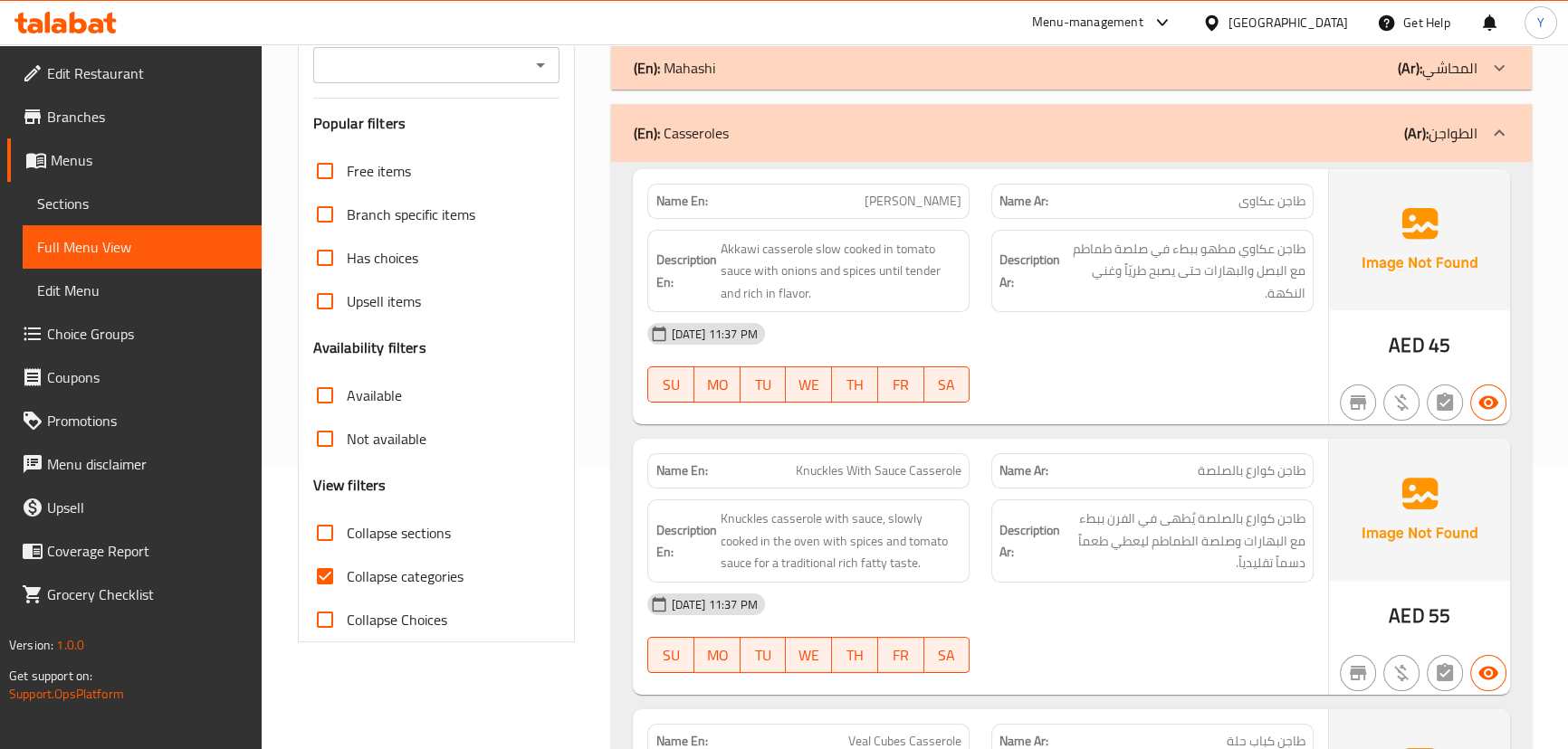
scroll to position [98, 0]
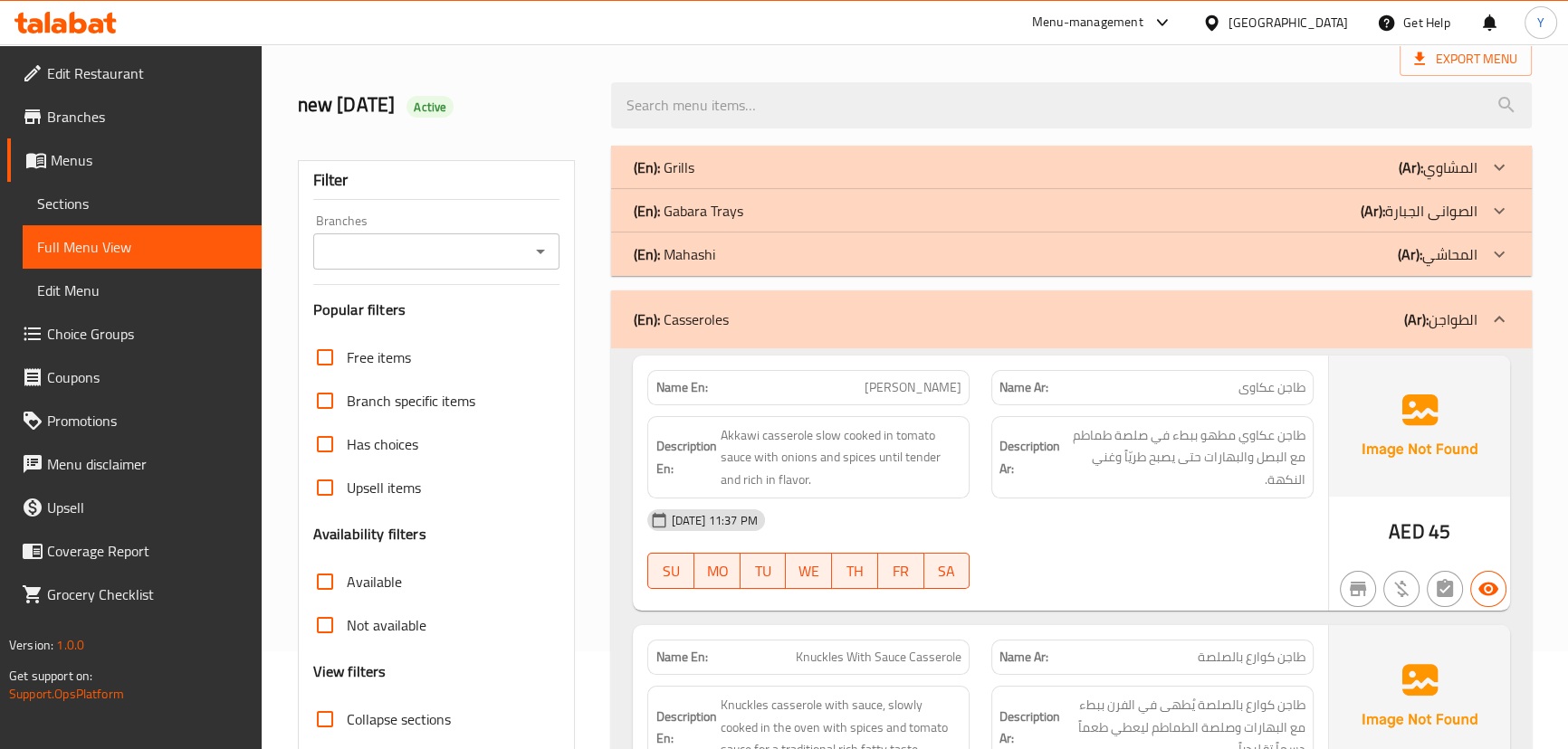
click at [1135, 486] on span "طاجن عكاوي مطهو ببطء في صلصة طماطم مع البصل والبهارات حتى يصبح طريّاً وغني النك…" at bounding box center [1184, 458] width 242 height 67
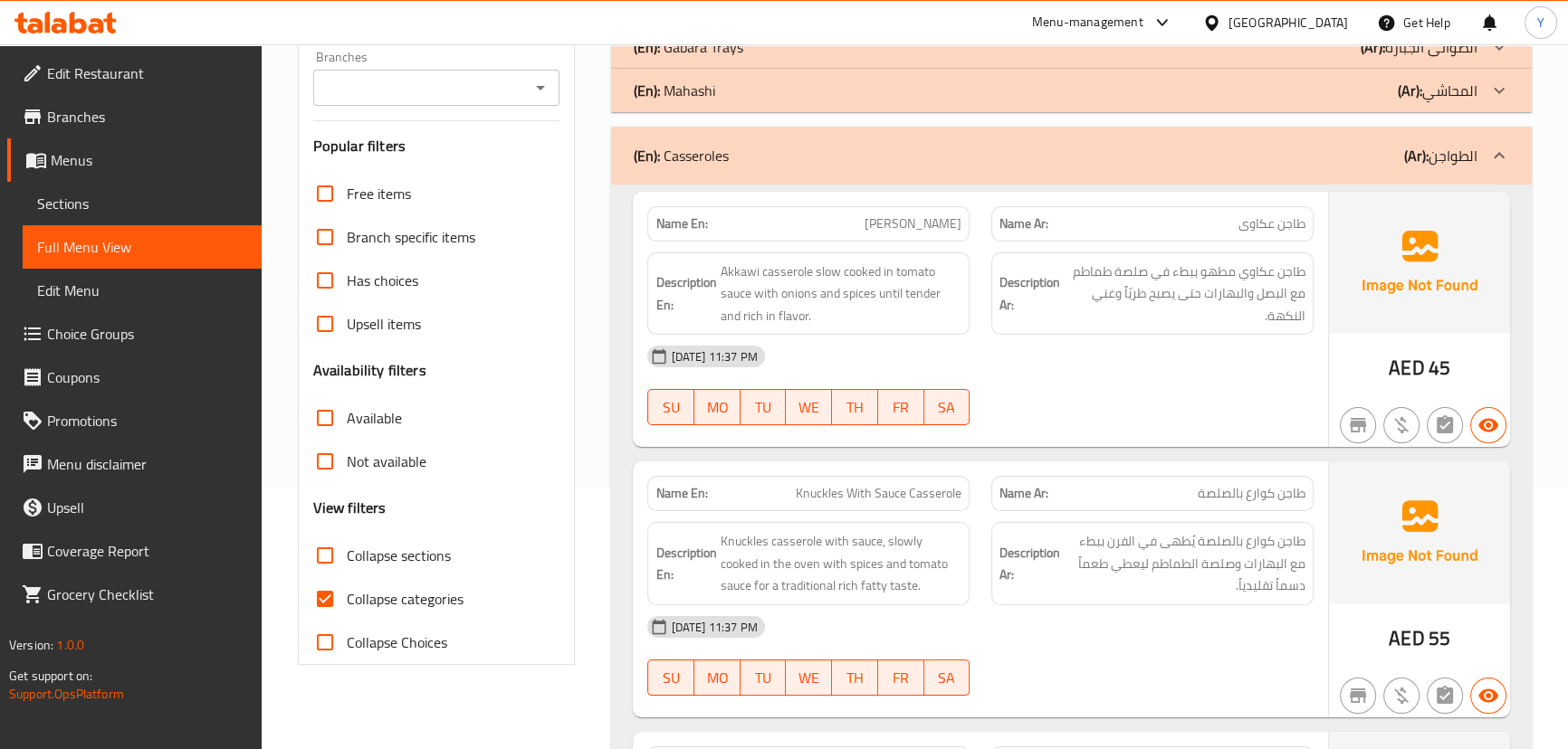
scroll to position [262, 0]
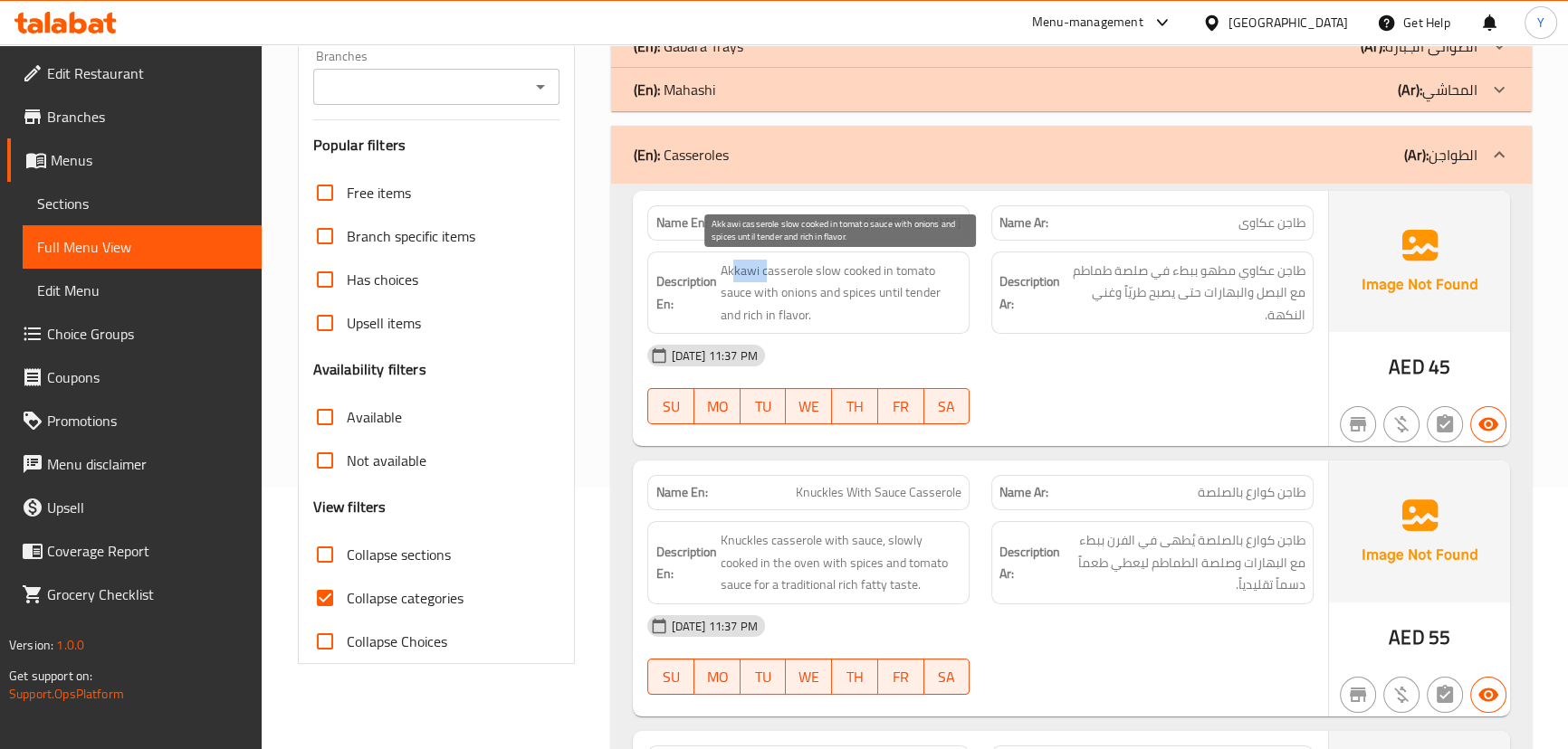
drag, startPoint x: 767, startPoint y: 275, endPoint x: 732, endPoint y: 275, distance: 35.0
click at [732, 275] on span "Akkawi casserole slow cooked in tomato sauce with onions and spices until tende…" at bounding box center [840, 292] width 242 height 67
click at [784, 270] on span "Akkawi casserole slow cooked in tomato sauce with onions and spices until tende…" at bounding box center [840, 292] width 242 height 67
drag, startPoint x: 784, startPoint y: 270, endPoint x: 754, endPoint y: 265, distance: 30.4
click at [770, 269] on span "Akkawi casserole slow cooked in tomato sauce with onions and spices until tende…" at bounding box center [840, 292] width 242 height 67
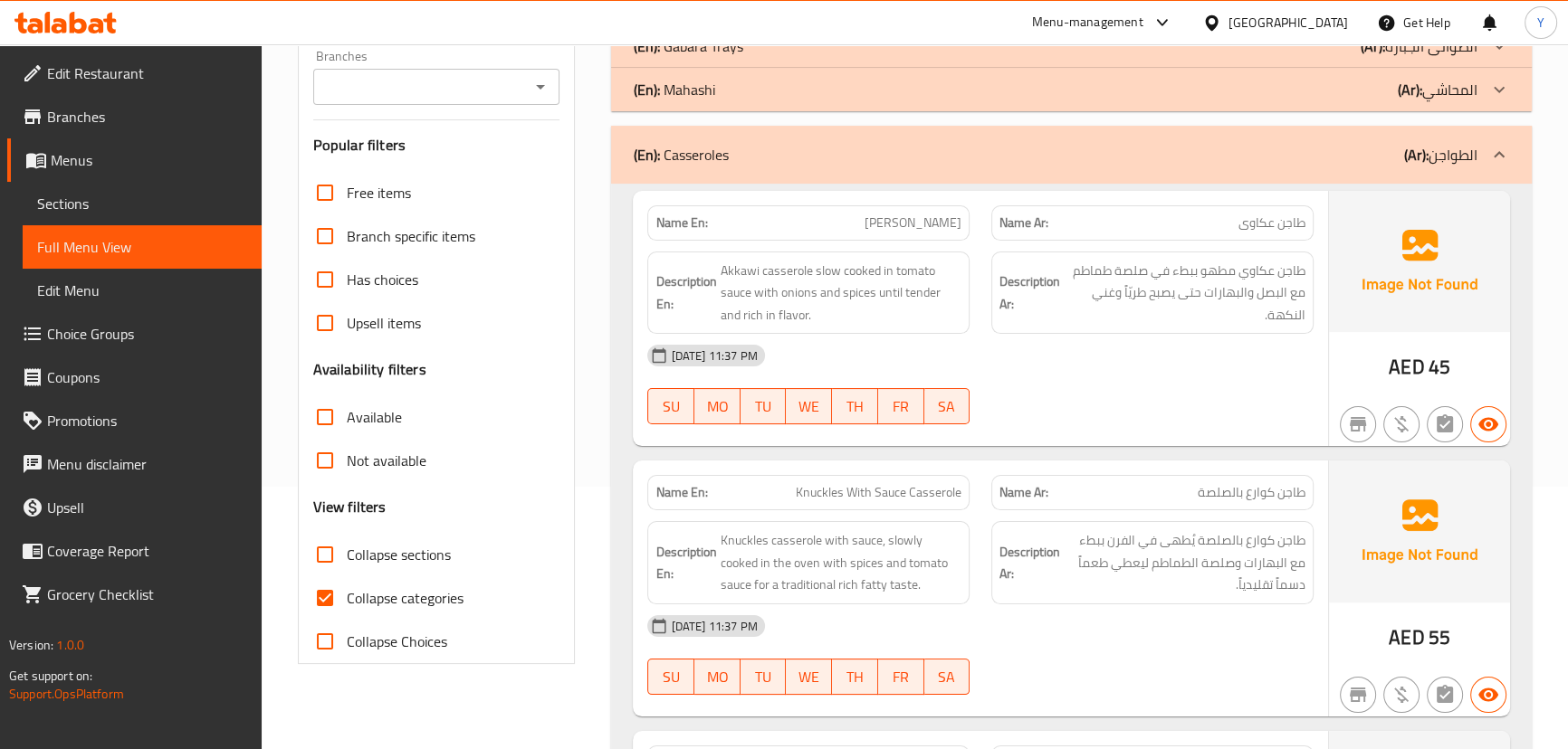
click at [1216, 354] on div "[DATE] 11:37 PM" at bounding box center [980, 356] width 687 height 44
click at [918, 230] on span "Akkawi Casserole" at bounding box center [913, 223] width 97 height 19
copy span "Akkawi Casserole"
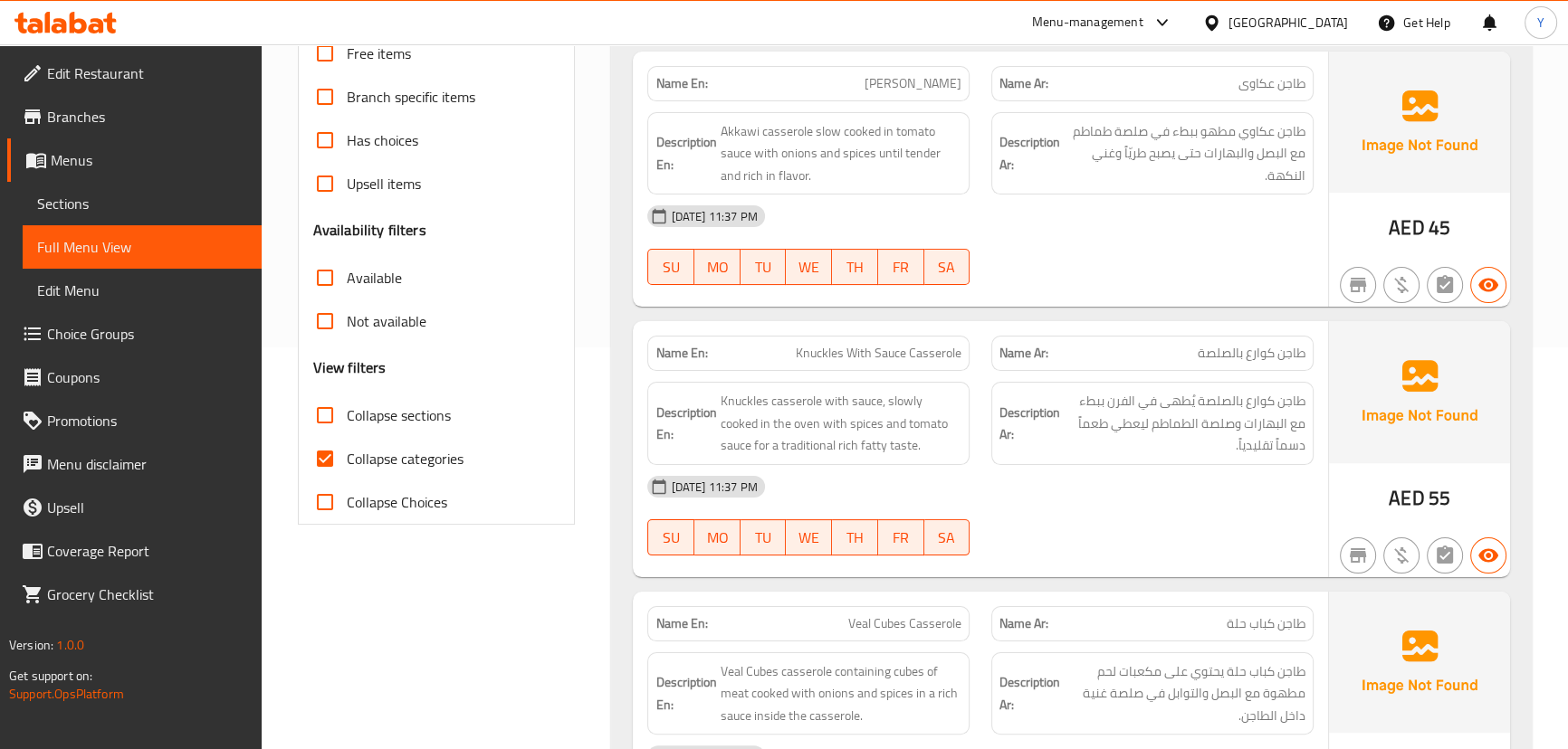
scroll to position [508, 0]
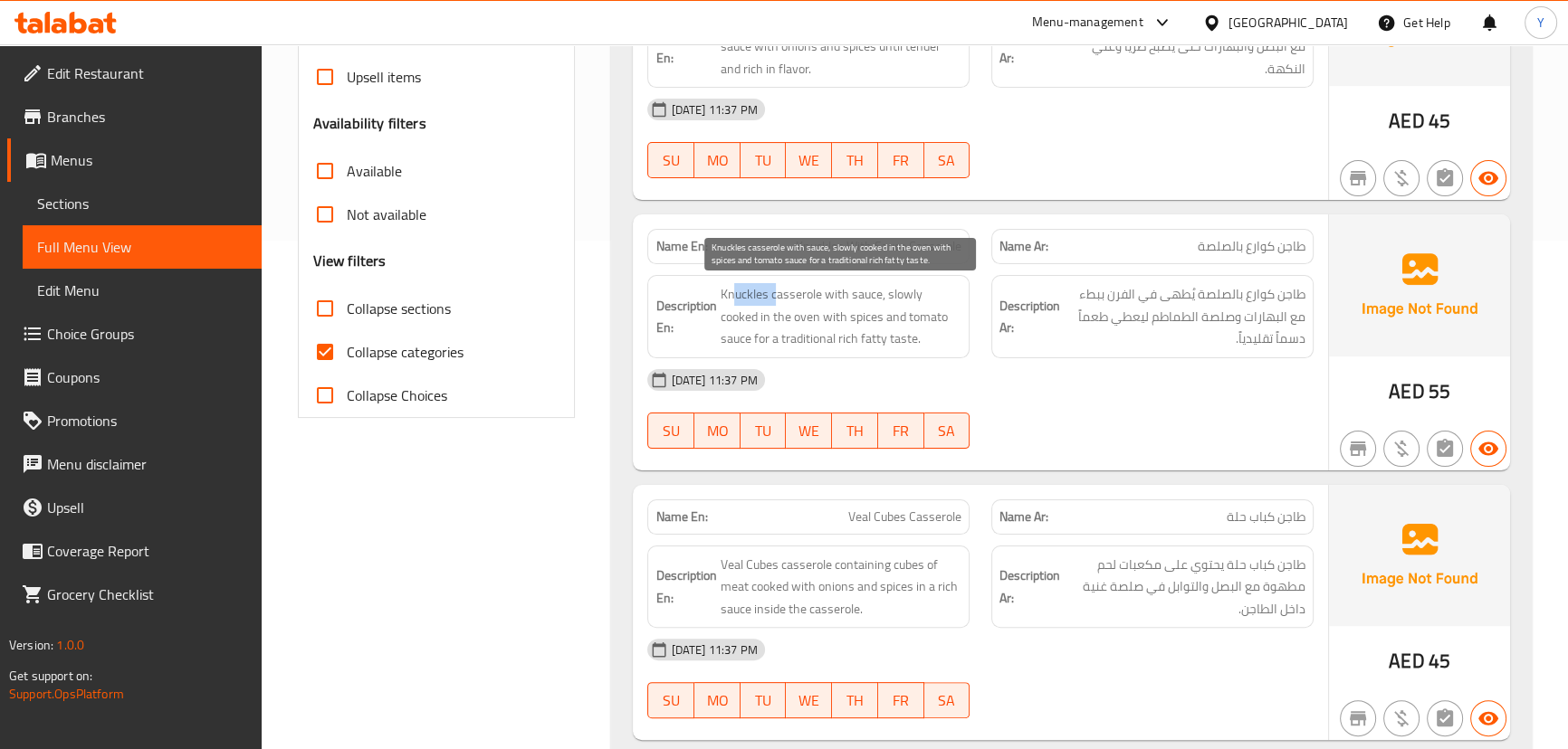
drag, startPoint x: 777, startPoint y: 290, endPoint x: 723, endPoint y: 281, distance: 54.7
click at [724, 281] on div "Description En: Knuckles casserole with sauce, slowly cooked in the oven with s…" at bounding box center [809, 317] width 323 height 84
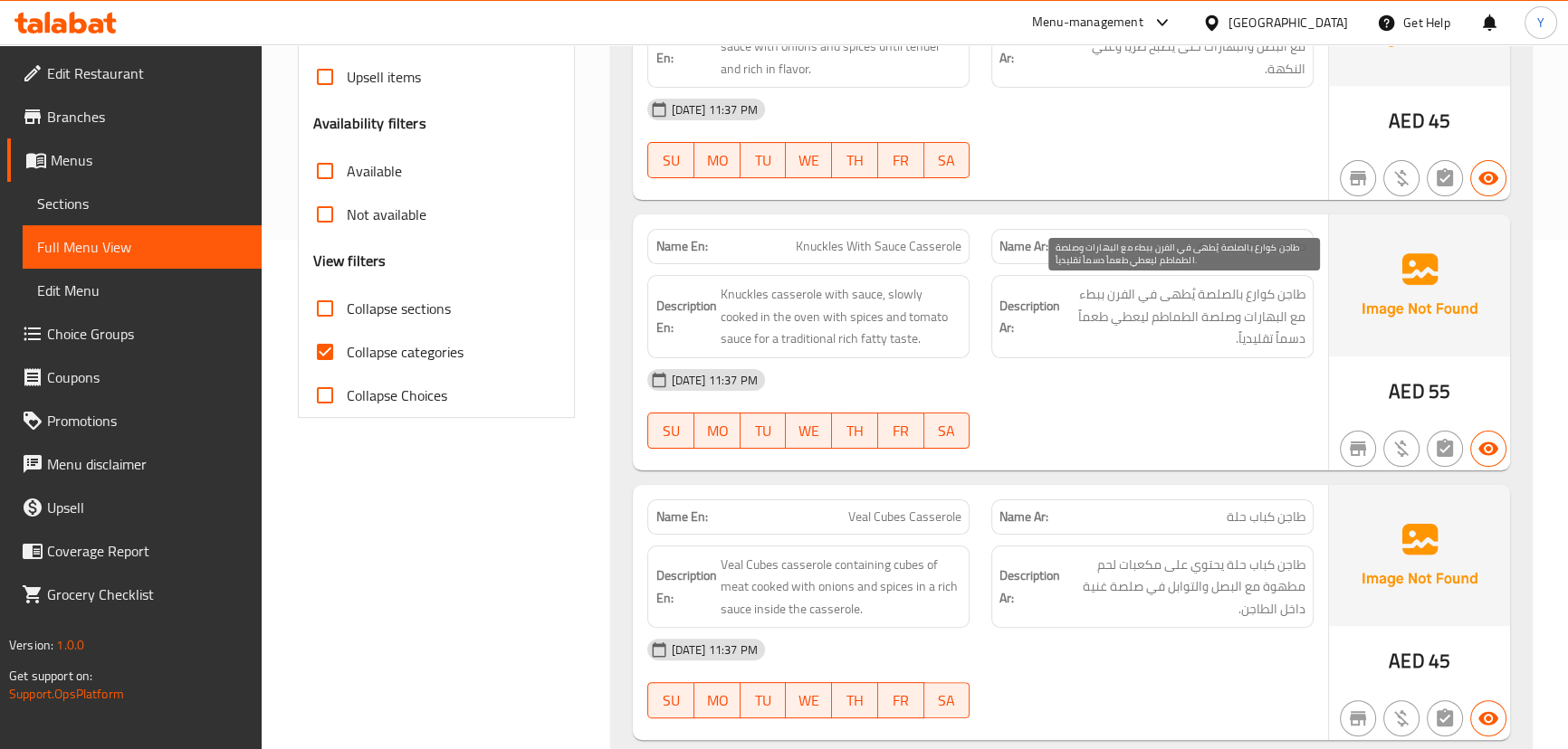
drag, startPoint x: 1227, startPoint y: 289, endPoint x: 1073, endPoint y: 290, distance: 154.0
click at [1186, 290] on span "طاجن كوارع بالصلصة يُطهى في الفرن ببطء مع البهارات وصلصة الطماطم ليعطي طعماً دس…" at bounding box center [1184, 316] width 242 height 67
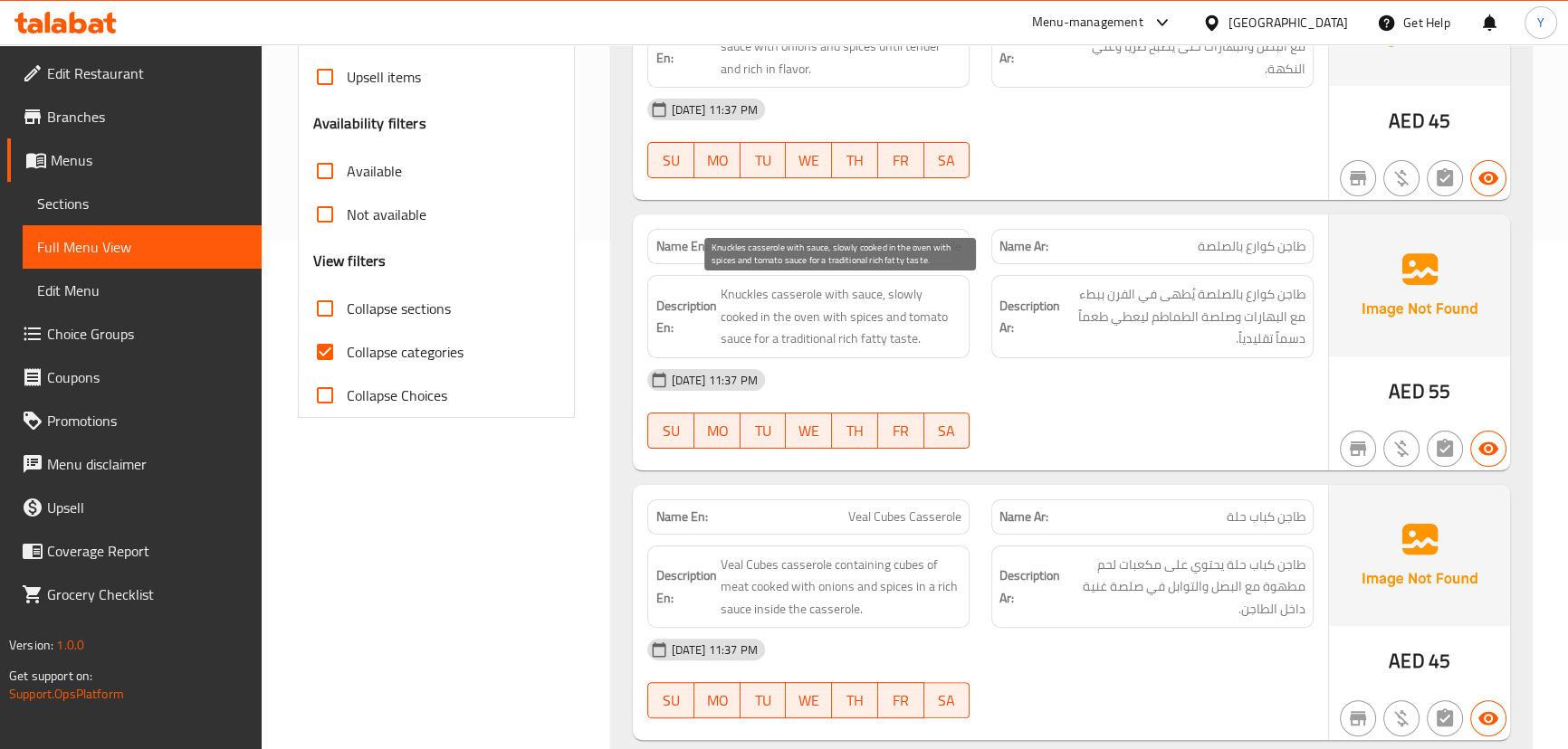
drag, startPoint x: 823, startPoint y: 318, endPoint x: 873, endPoint y: 306, distance: 51.4
click at [863, 312] on span "Knuckles casserole with sauce, slowly cooked in the oven with spices and tomato…" at bounding box center [840, 316] width 242 height 67
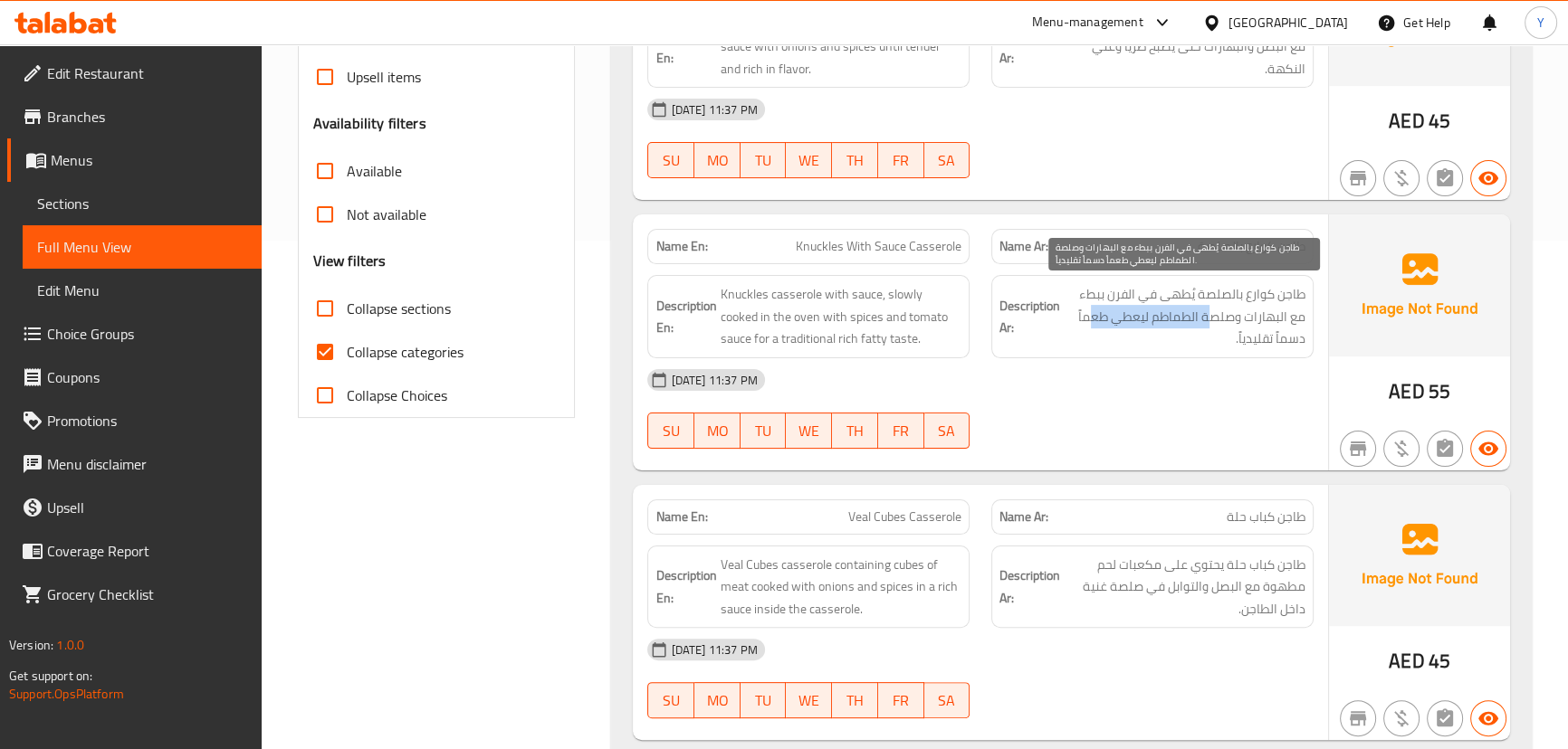
drag, startPoint x: 1212, startPoint y: 312, endPoint x: 1050, endPoint y: 312, distance: 162.0
click at [1072, 312] on span "طاجن كوارع بالصلصة يُطهى في الفرن ببطء مع البهارات وصلصة الطماطم ليعطي طعماً دس…" at bounding box center [1184, 316] width 242 height 67
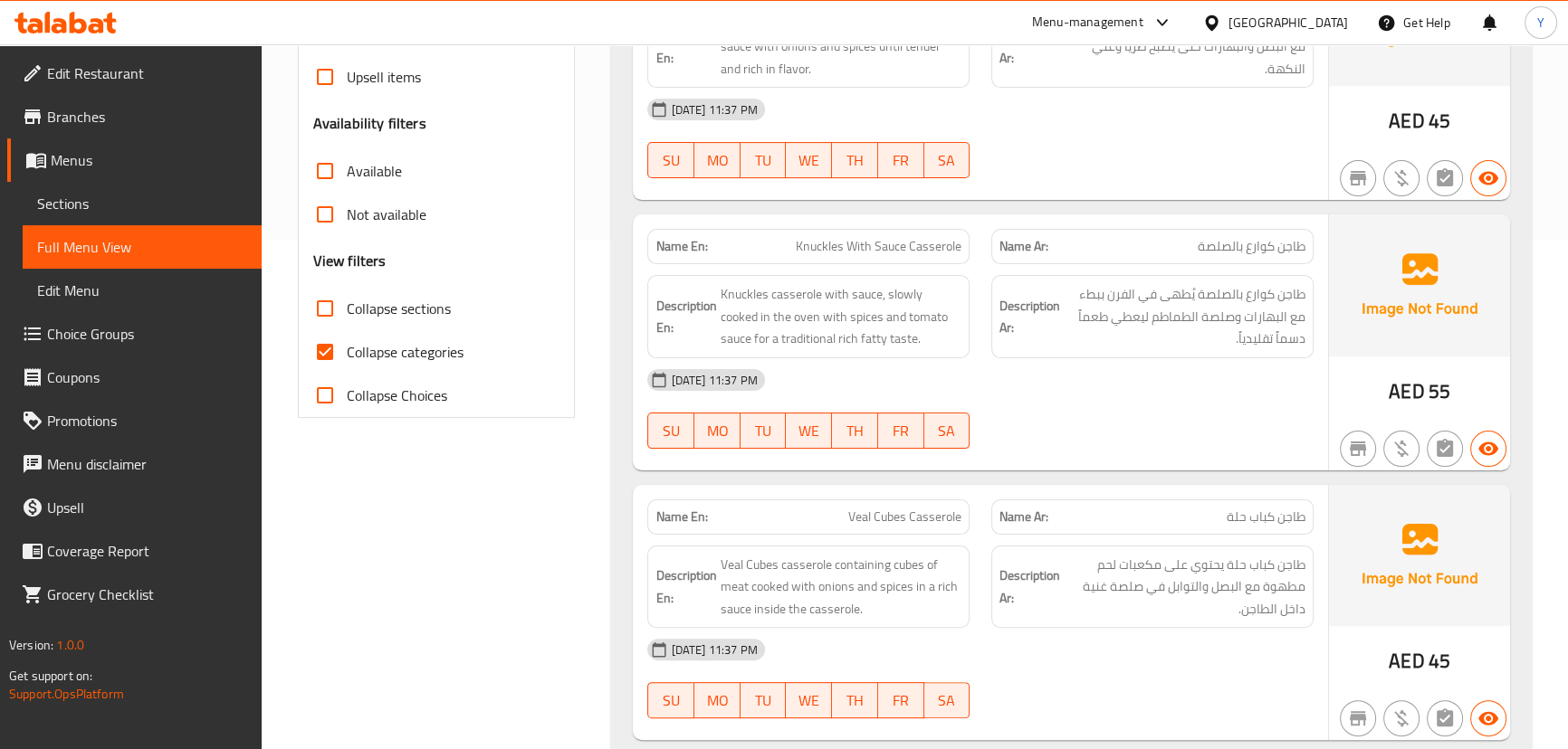
click at [1087, 383] on div "[DATE] 11:37 PM" at bounding box center [980, 380] width 687 height 44
drag, startPoint x: 979, startPoint y: 362, endPoint x: 941, endPoint y: 365, distance: 38.1
click at [982, 373] on div "Name En: Knuckles With Sauce Casserole Name Ar: طاجن كوارع بالصلصة Description …" at bounding box center [980, 343] width 694 height 256
click at [818, 330] on span "Knuckles casserole with sauce, slowly cooked in the oven with spices and tomato…" at bounding box center [840, 316] width 242 height 67
click at [1114, 448] on div at bounding box center [1153, 449] width 344 height 21
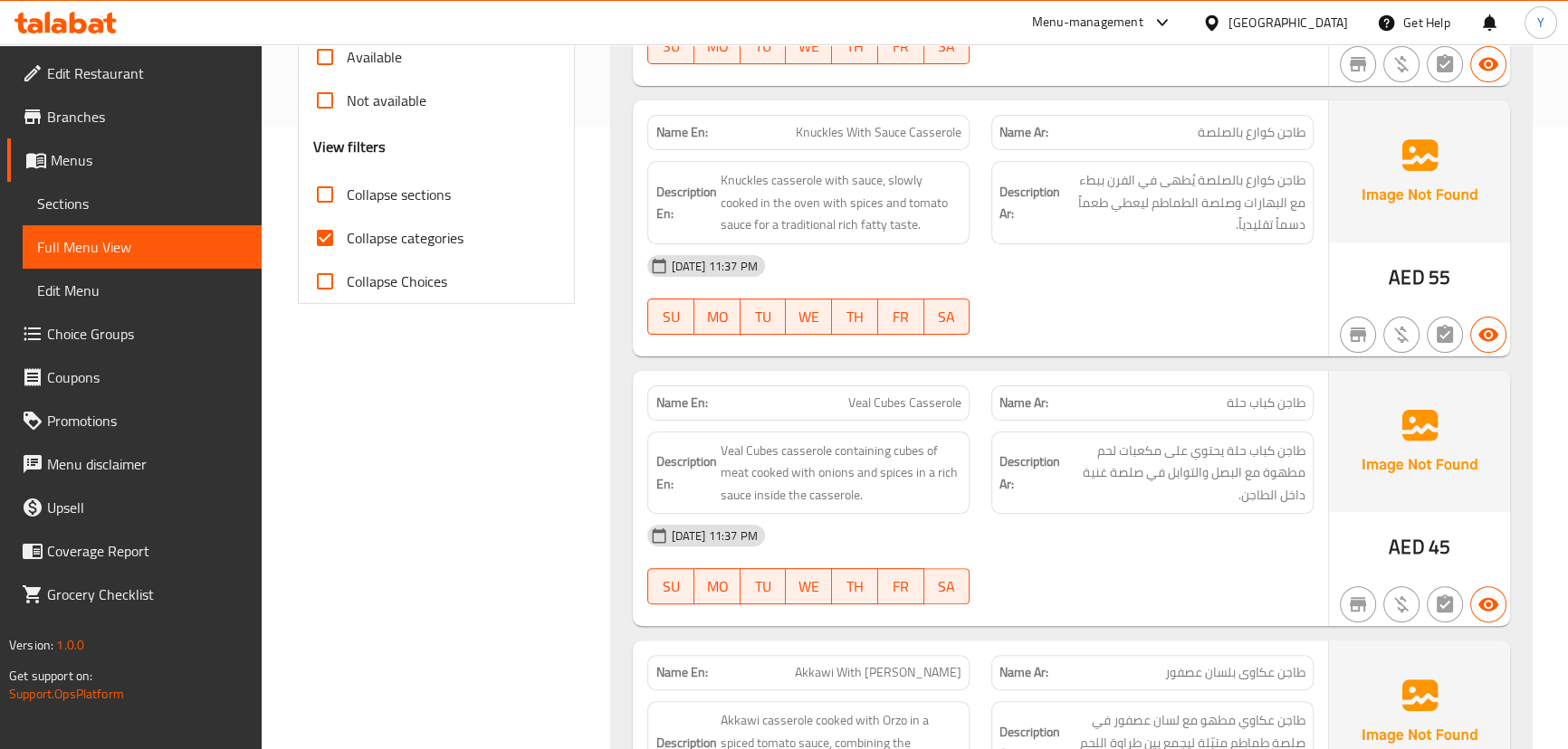
scroll to position [756, 0]
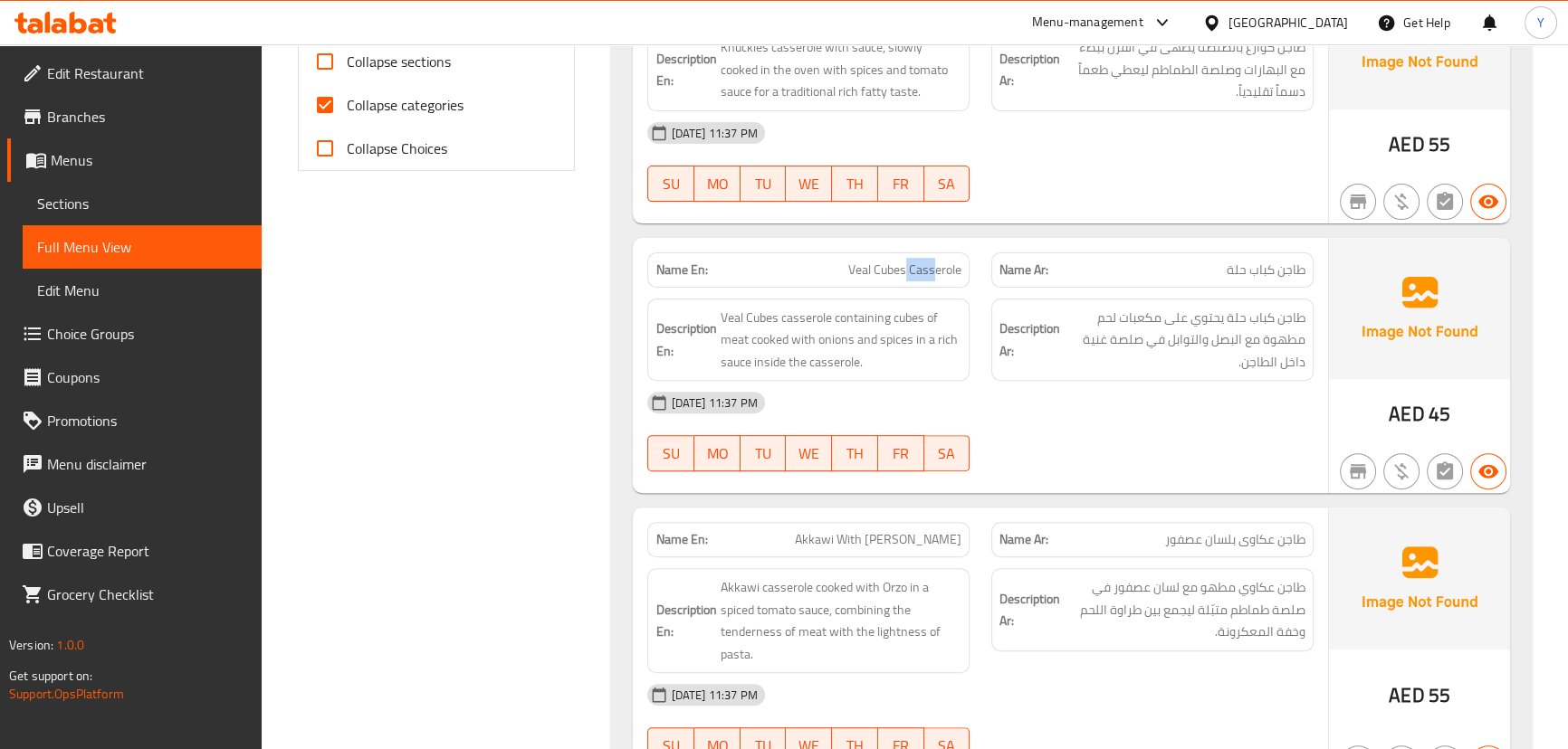
click at [893, 268] on span "Veal Cubes Casserole" at bounding box center [905, 270] width 113 height 19
drag, startPoint x: 1305, startPoint y: 302, endPoint x: 1229, endPoint y: 298, distance: 76.1
click at [1252, 300] on div "Description Ar: طاجن كباب حلة يحتوي على مكعبات لحم مطهوة مع البصل والتوابل في ص…" at bounding box center [1153, 340] width 323 height 84
click at [893, 271] on span "Veal Cubes Casserole" at bounding box center [905, 270] width 113 height 19
drag, startPoint x: 889, startPoint y: 271, endPoint x: 837, endPoint y: 264, distance: 52.5
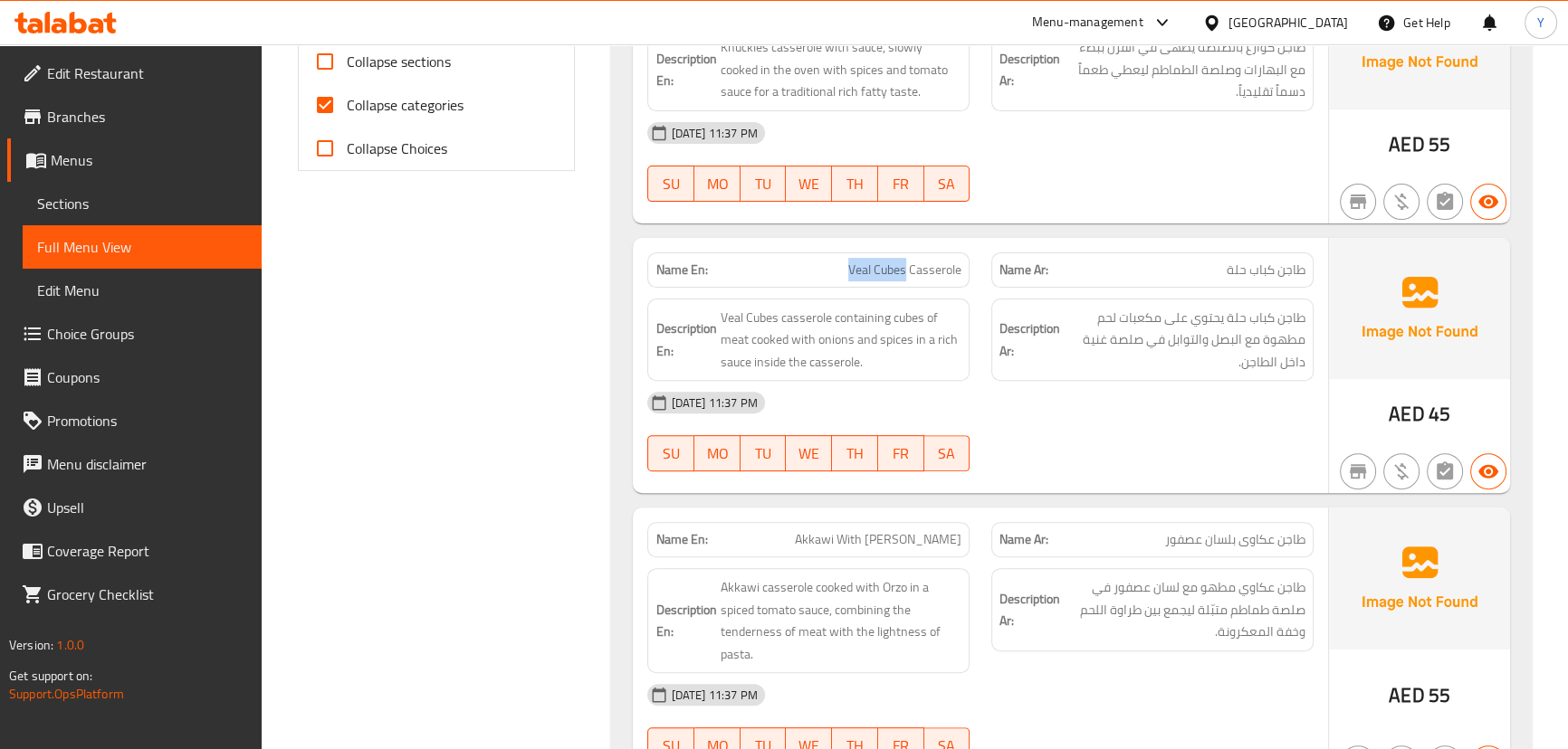
click at [837, 264] on p "Name En: Veal Cubes Casserole" at bounding box center [808, 270] width 306 height 19
copy span "Veal Cubes"
drag, startPoint x: 1324, startPoint y: 293, endPoint x: 1240, endPoint y: 322, distance: 88.9
click at [1240, 322] on div "Description Ar: طاجن كباب حلة يحتوي على مكعبات لحم مطهوة مع البصل والتوابل في ص…" at bounding box center [1153, 340] width 344 height 105
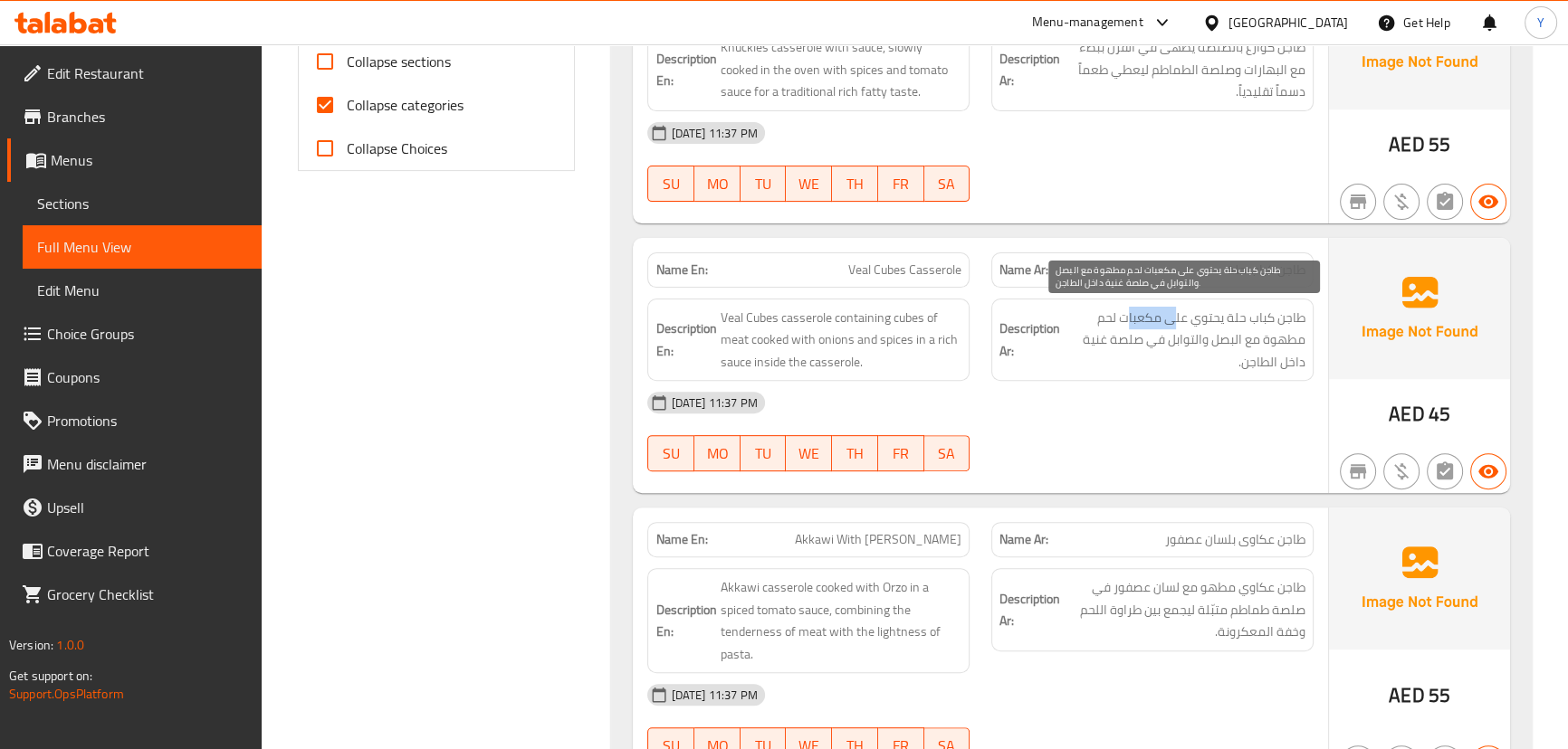
drag, startPoint x: 1172, startPoint y: 317, endPoint x: 1072, endPoint y: 319, distance: 100.0
click at [1072, 319] on span "طاجن كباب حلة يحتوي على مكعبات لحم مطهوة مع البصل والتوابل في صلصة غنية داخل ال…" at bounding box center [1184, 340] width 242 height 67
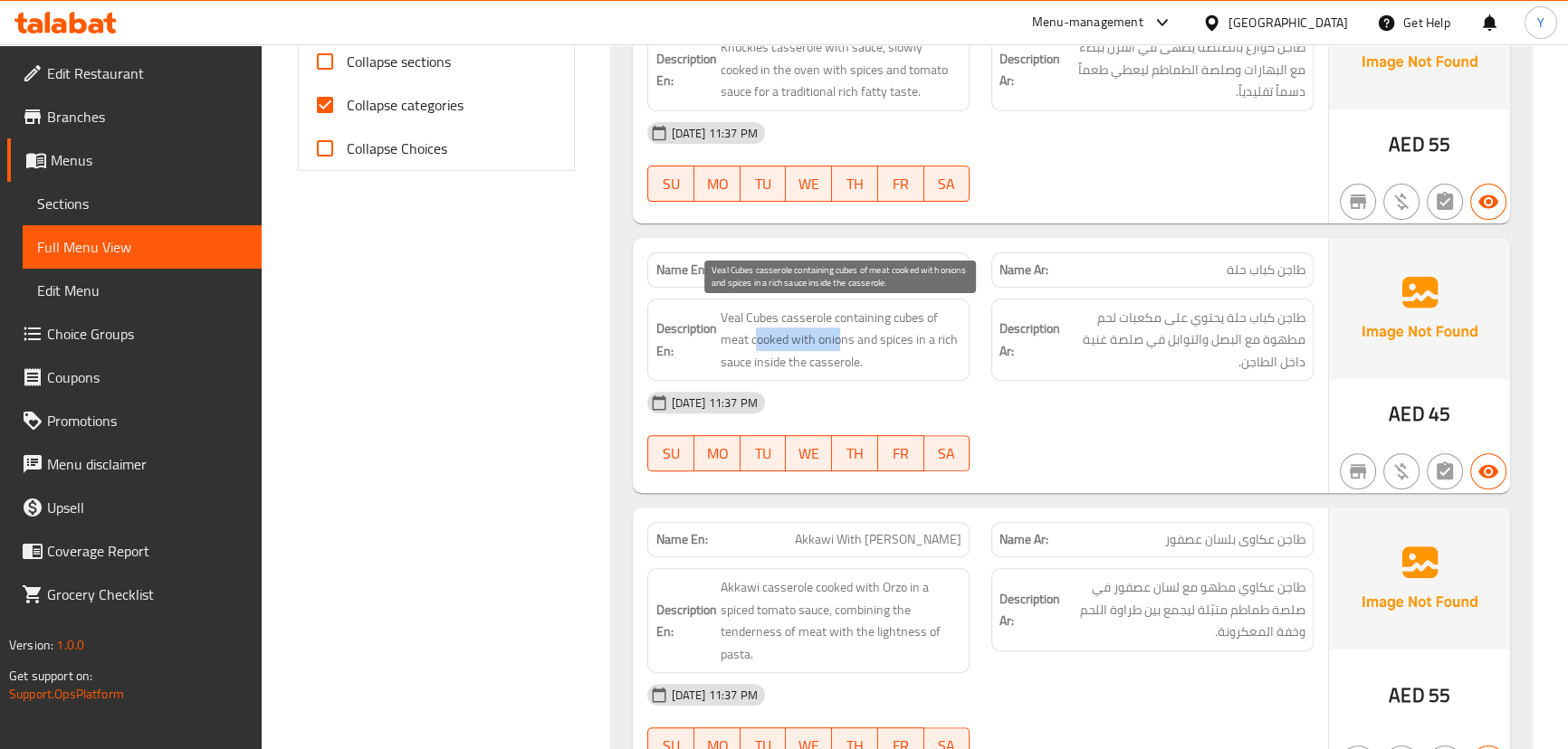
click at [840, 338] on span "Veal Cubes casserole containing cubes of meat cooked with onions and spices in …" at bounding box center [840, 340] width 242 height 67
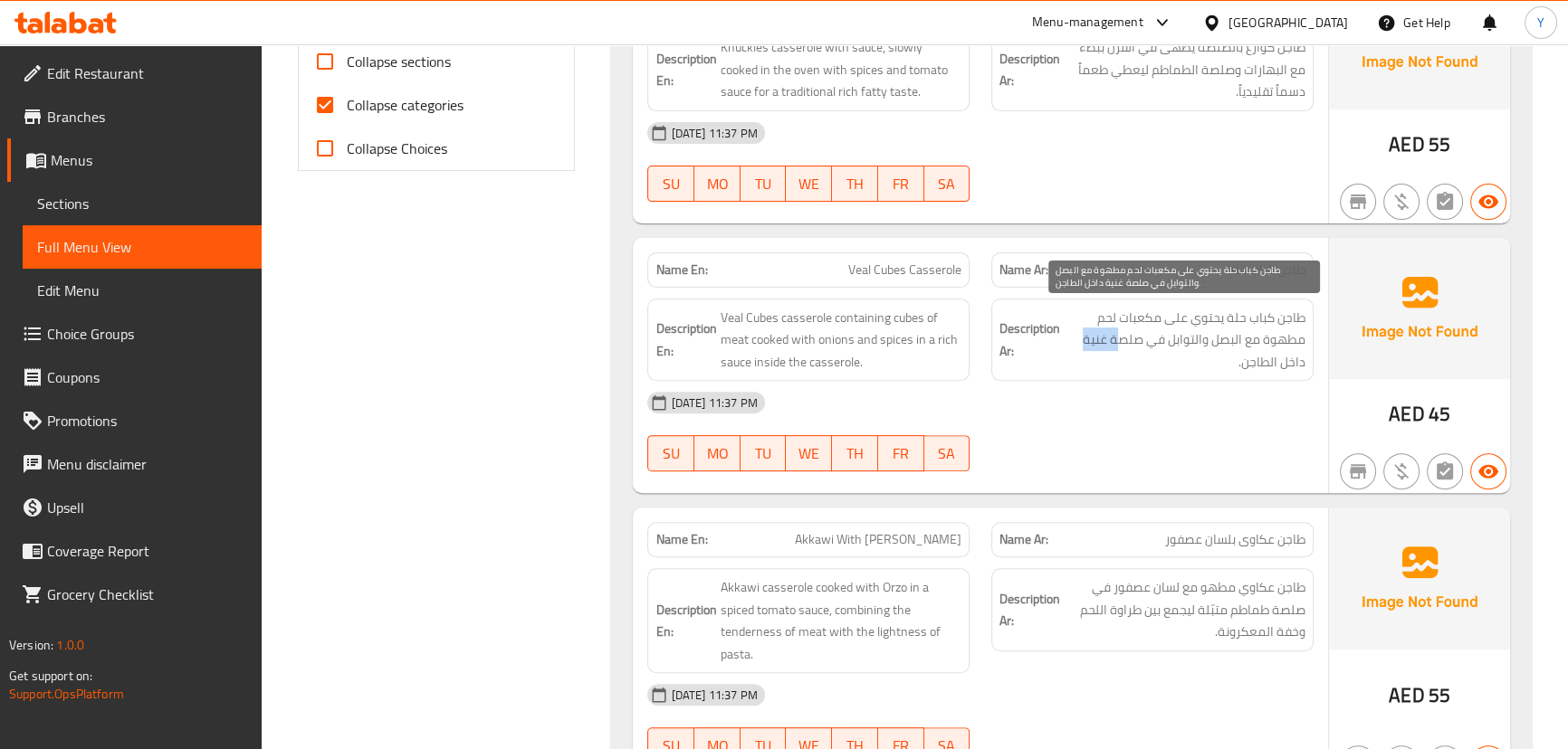
click at [1025, 335] on h6 "Description Ar: طاجن كباب حلة يحتوي على مكعبات لحم مطهوة مع البصل والتوابل في ص…" at bounding box center [1152, 340] width 306 height 67
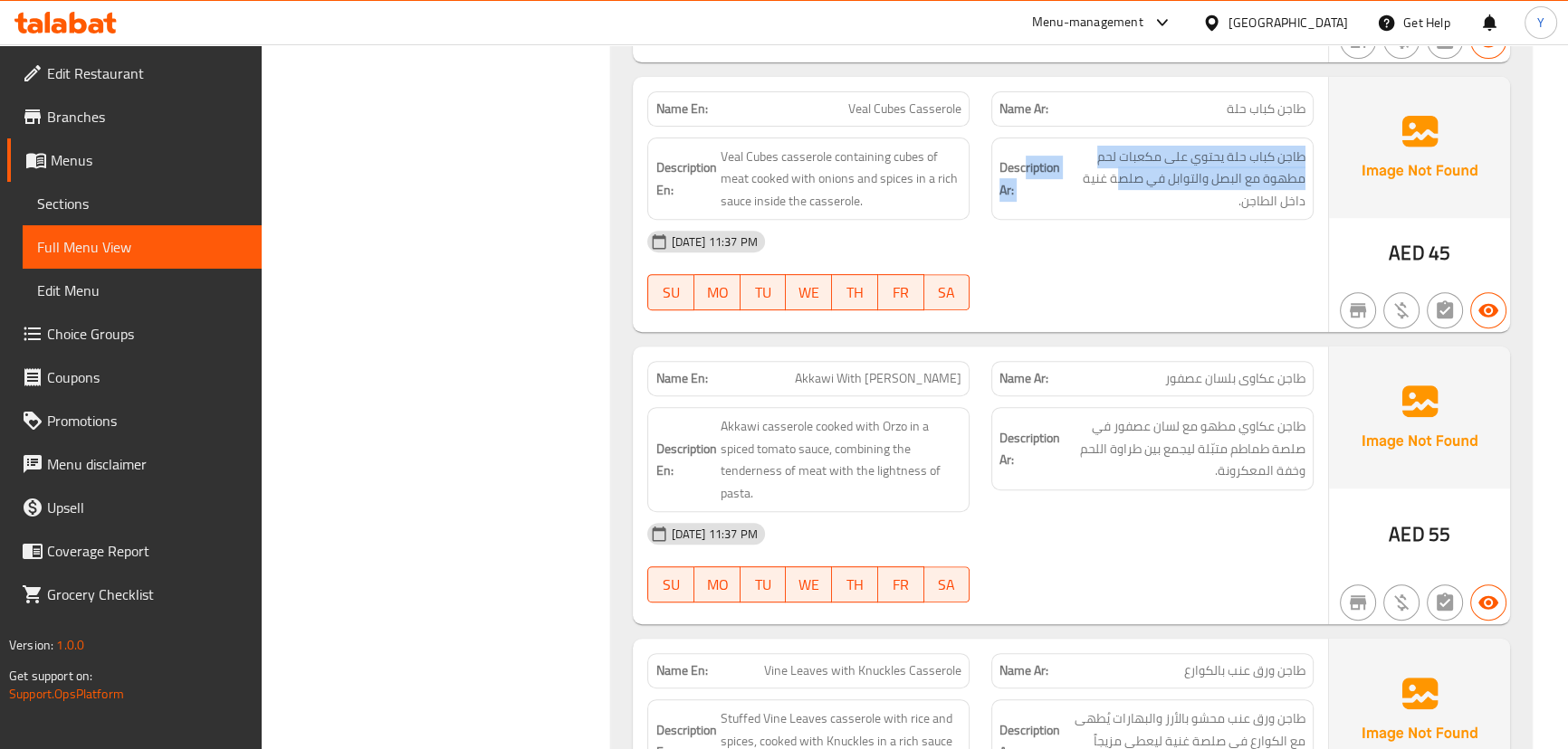
scroll to position [920, 0]
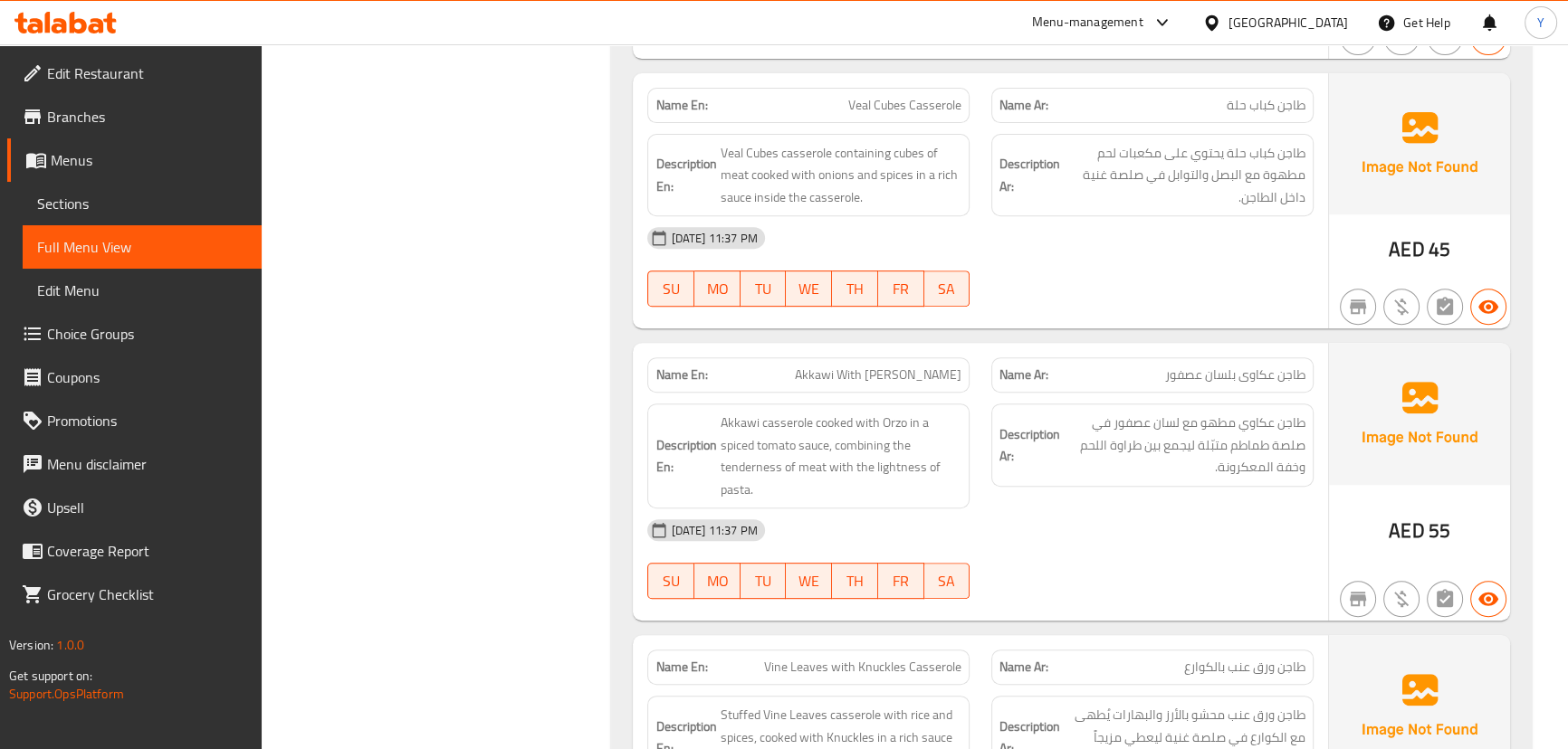
click at [960, 531] on div "[DATE] 11:37 PM" at bounding box center [980, 529] width 687 height 44
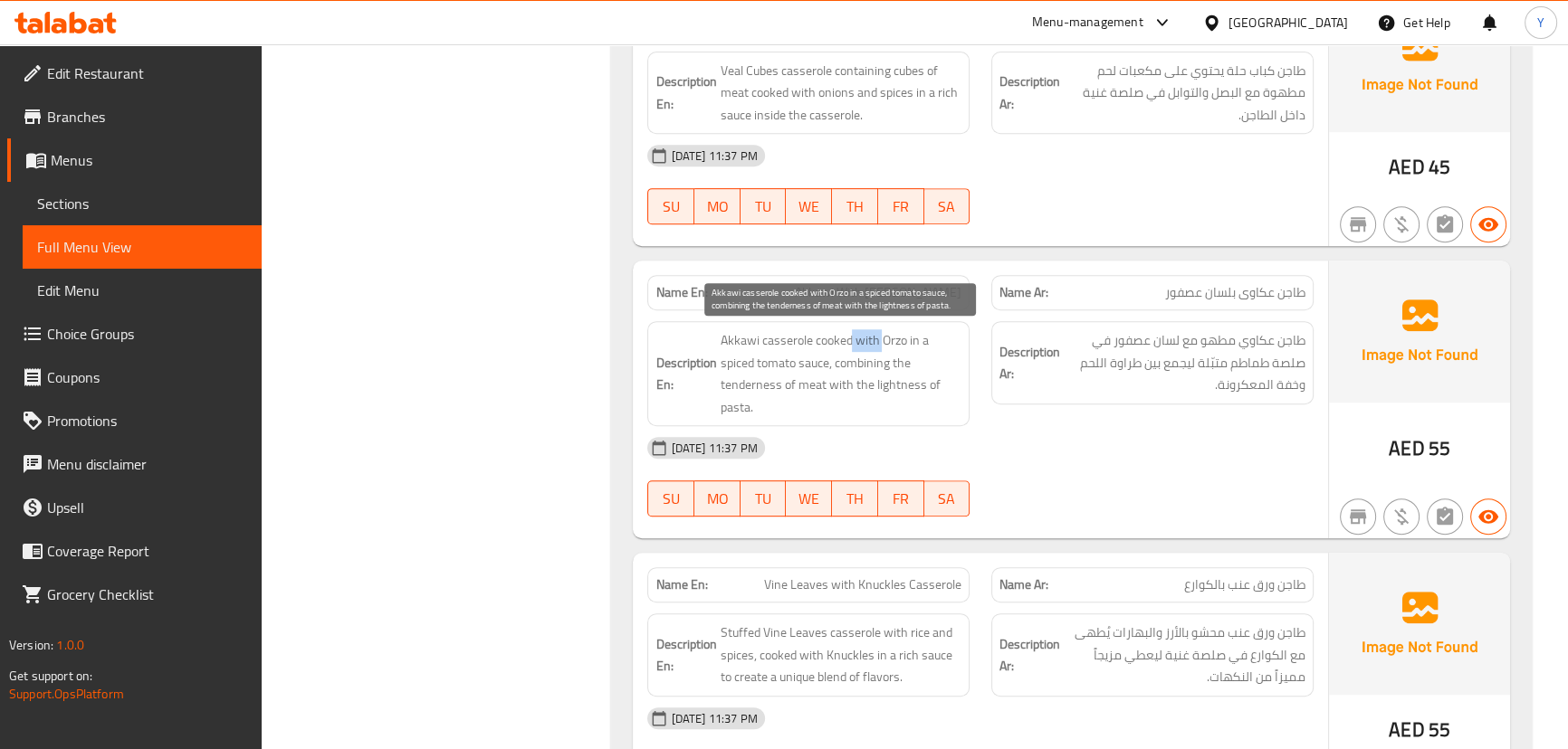
drag, startPoint x: 882, startPoint y: 350, endPoint x: 895, endPoint y: 358, distance: 15.3
click at [894, 358] on span "Akkawi casserole cooked with Orzo in a spiced tomato sauce, combining the tende…" at bounding box center [840, 373] width 242 height 88
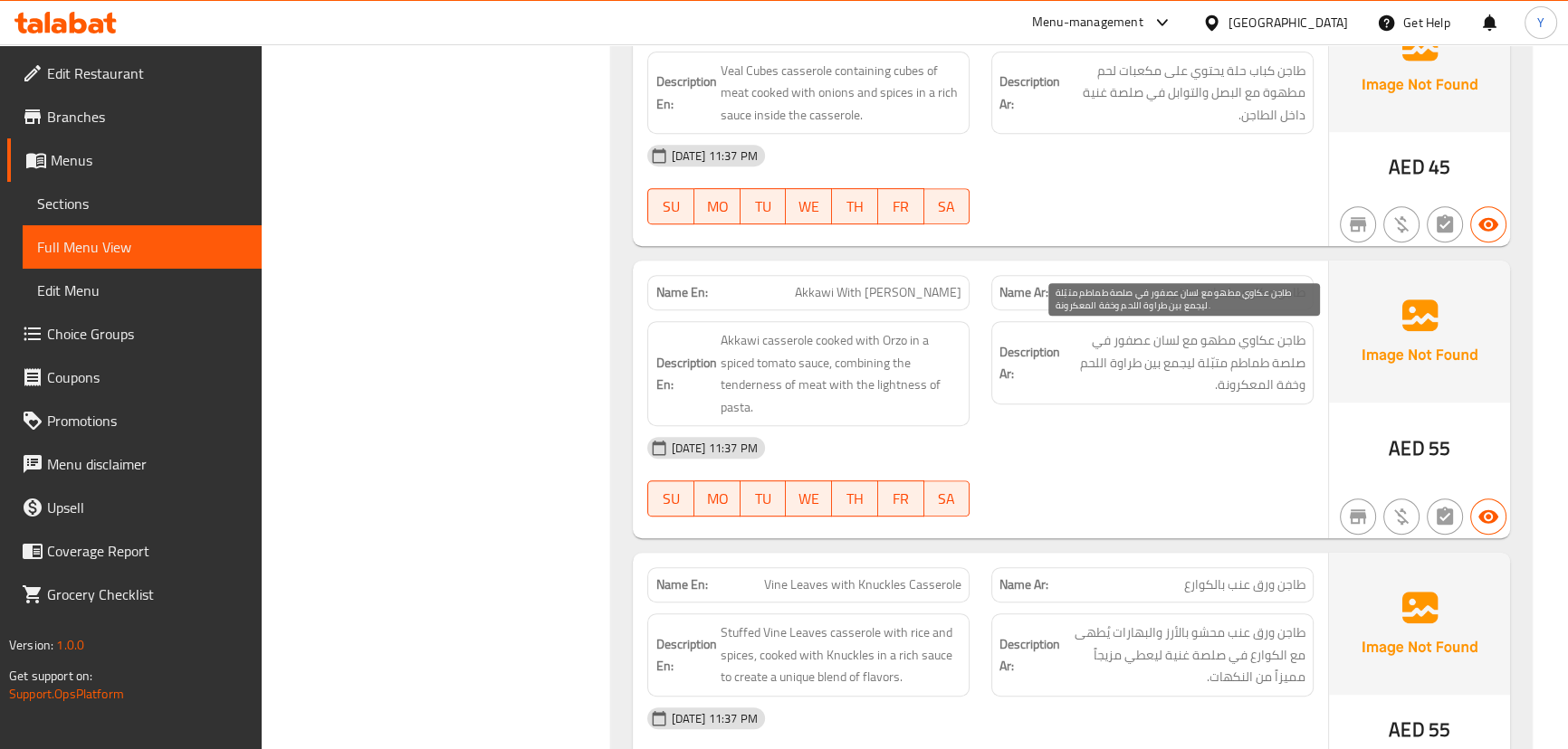
click at [1232, 367] on span "طاجن عكاوي مطهو مع لسان عصفور في صلصة طماطم متبّلة ليجمع بين طراوة اللحم وخفة ا…" at bounding box center [1184, 362] width 242 height 67
drag, startPoint x: 1167, startPoint y: 363, endPoint x: 1088, endPoint y: 361, distance: 79.0
click at [1088, 361] on span "طاجن عكاوي مطهو مع لسان عصفور في صلصة طماطم متبّلة ليجمع بين طراوة اللحم وخفة ا…" at bounding box center [1184, 362] width 242 height 67
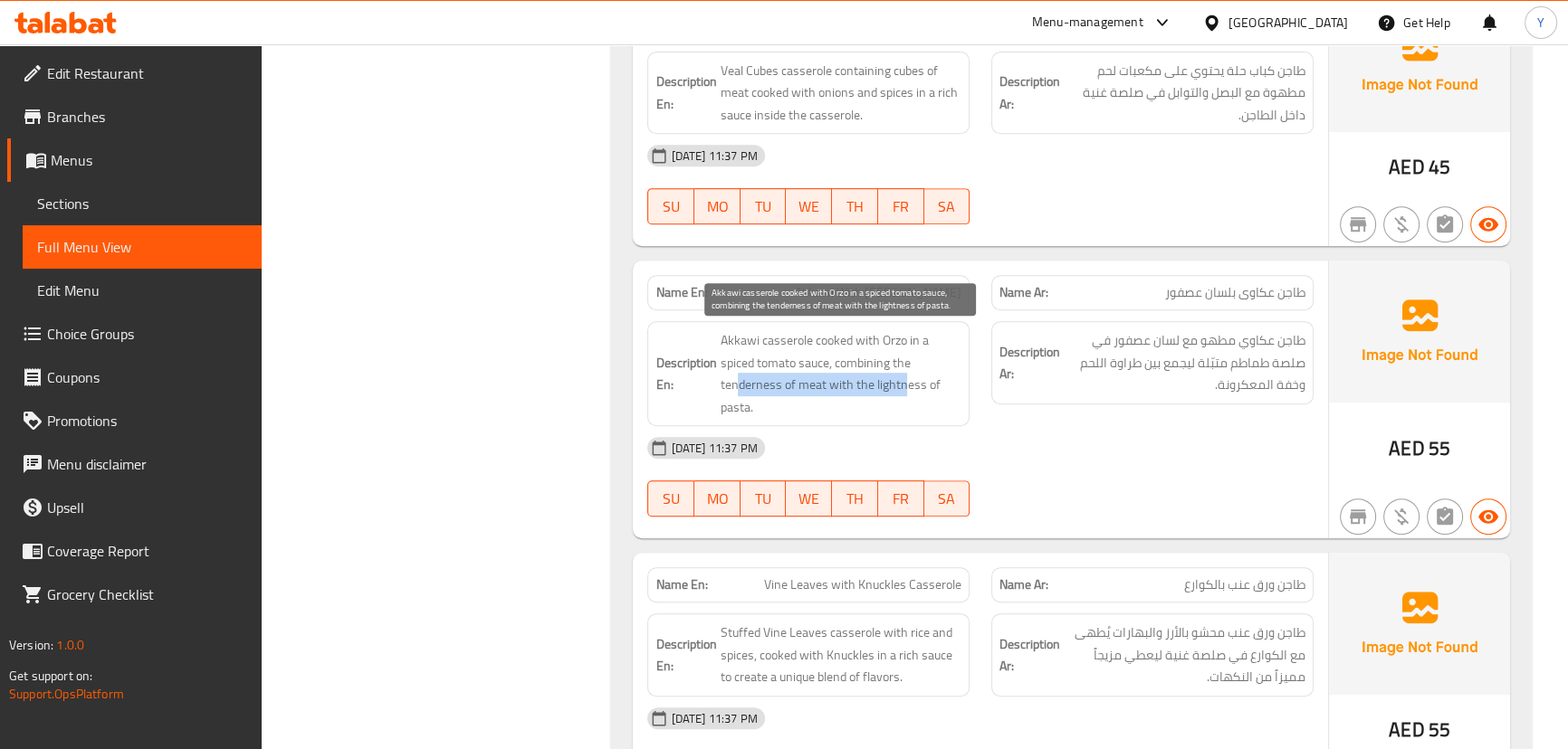
drag, startPoint x: 789, startPoint y: 392, endPoint x: 902, endPoint y: 384, distance: 113.3
click at [902, 384] on span "Akkawi casserole cooked with Orzo in a spiced tomato sauce, combining the tende…" at bounding box center [840, 373] width 242 height 88
click at [1428, 368] on img at bounding box center [1419, 330] width 181 height 141
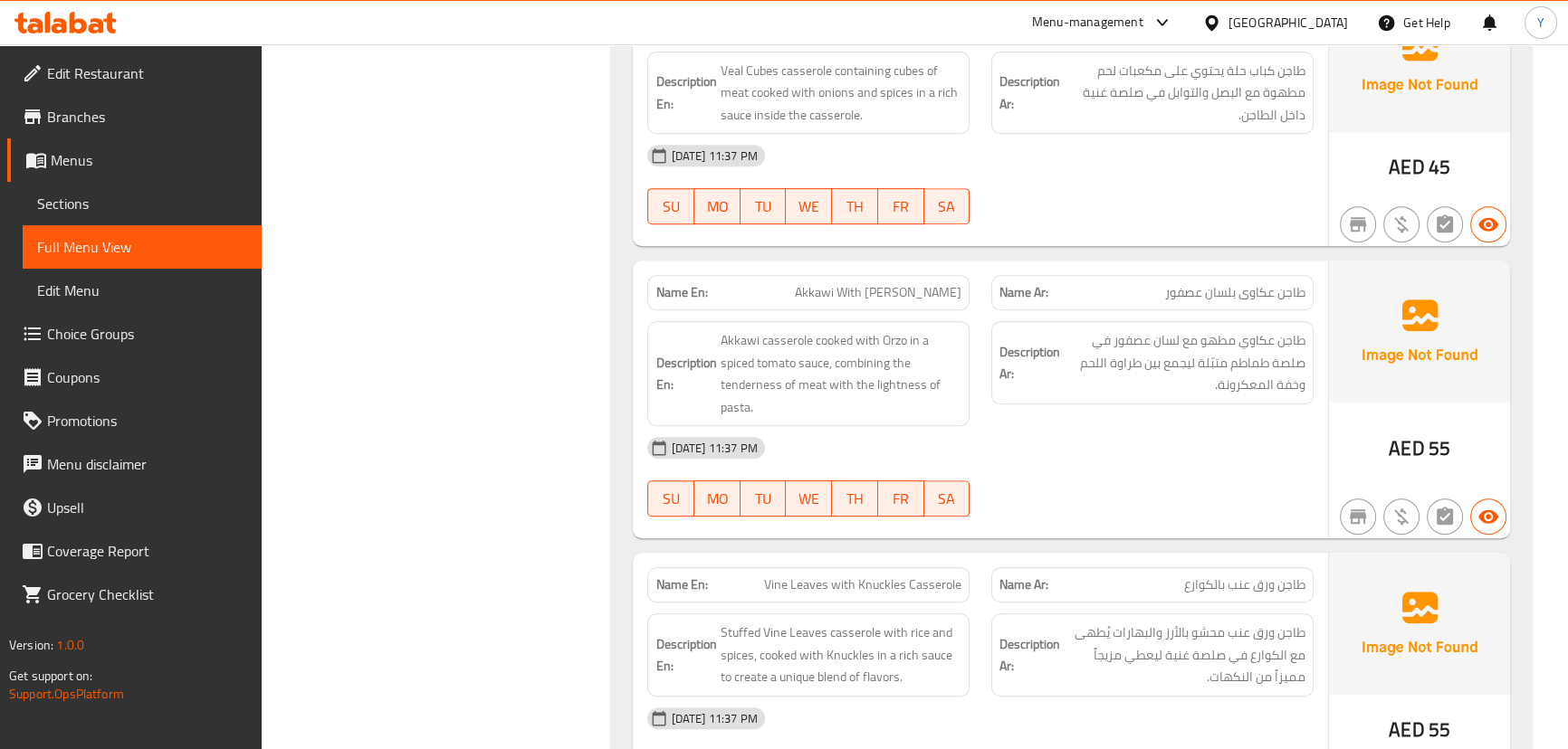
click at [886, 451] on div "[DATE] 11:37 PM" at bounding box center [980, 448] width 687 height 44
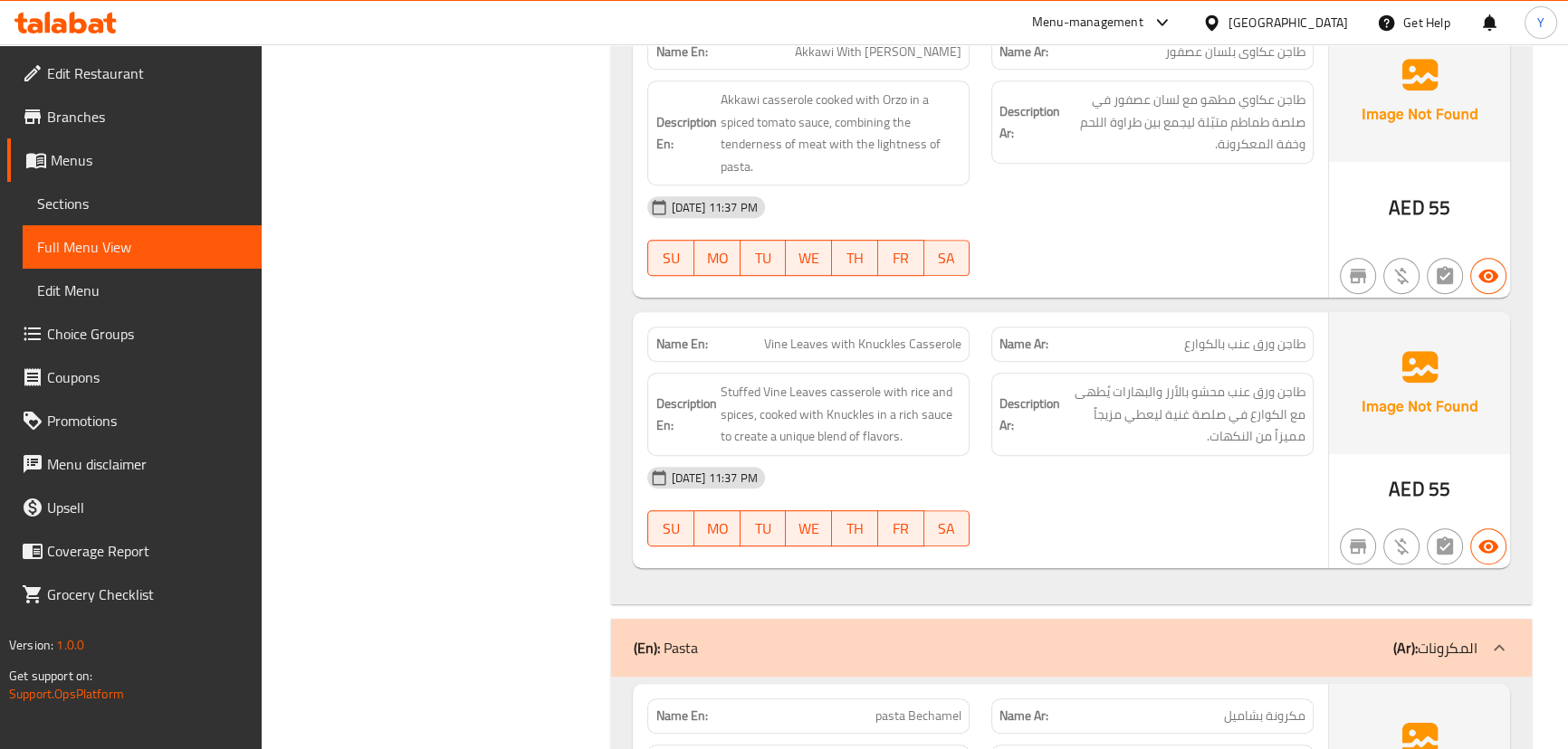
scroll to position [1248, 0]
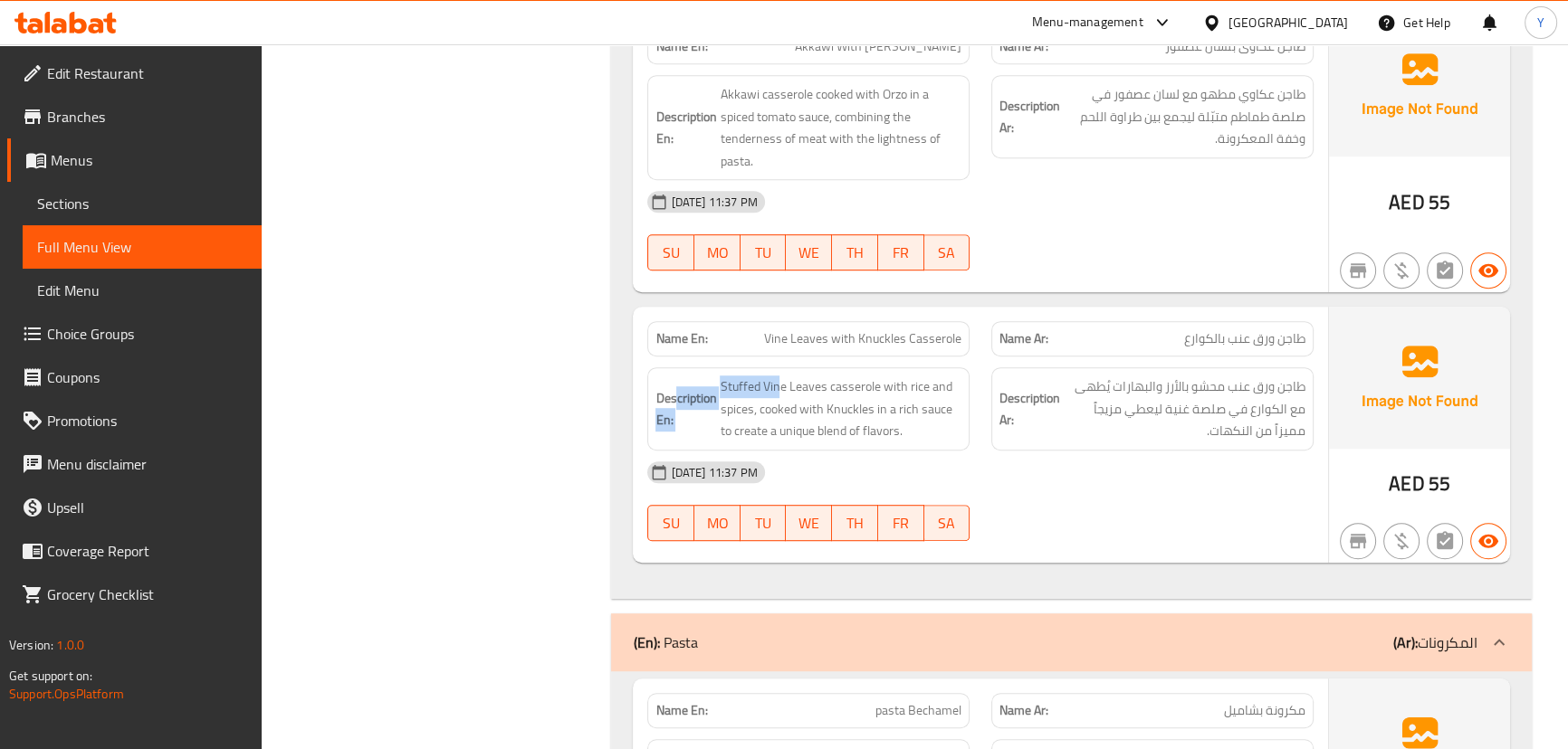
drag, startPoint x: 779, startPoint y: 386, endPoint x: 674, endPoint y: 386, distance: 105.0
click at [674, 386] on h6 "Description En: Stuffed Vine Leaves casserole with rice and spices, cooked with…" at bounding box center [808, 408] width 306 height 67
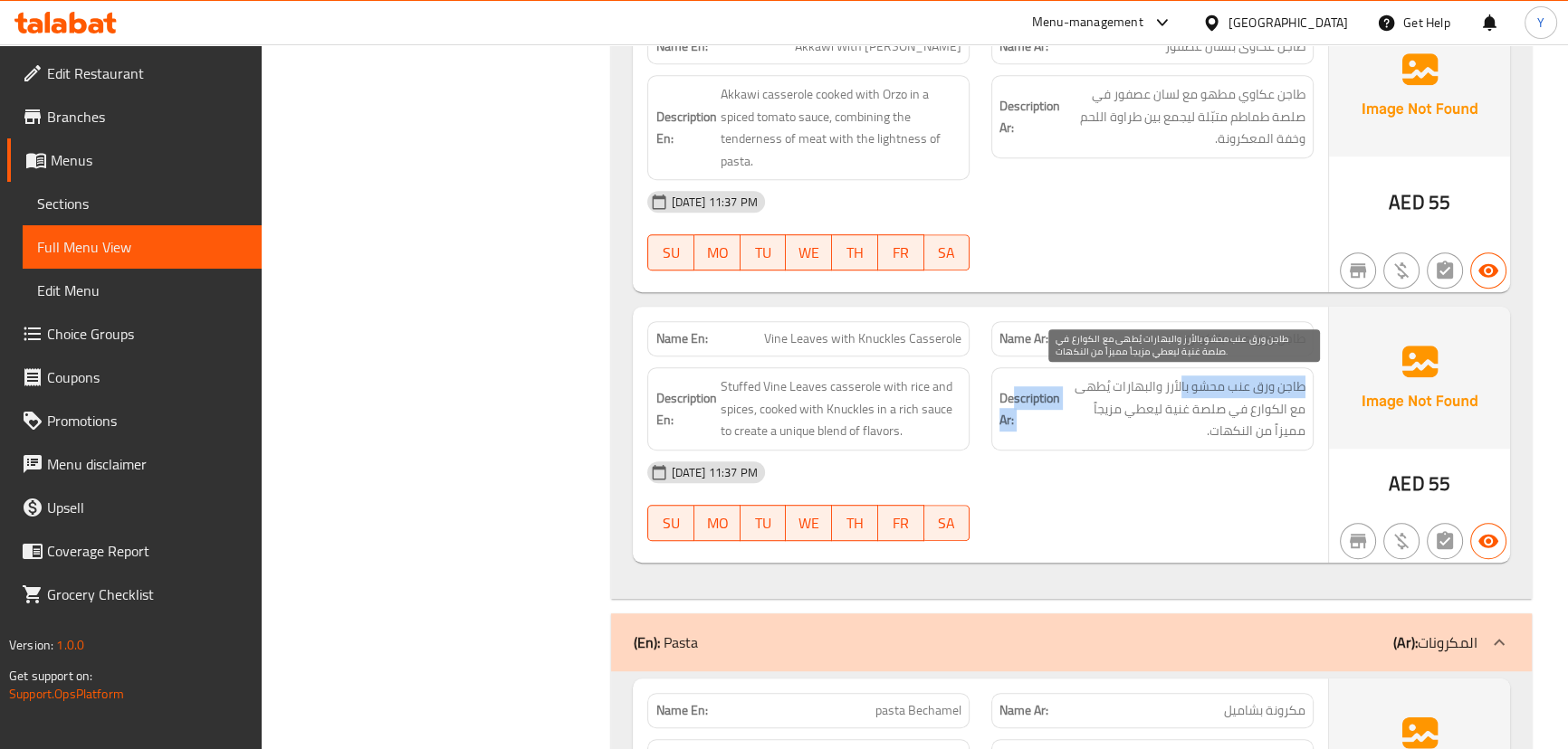
drag, startPoint x: 1181, startPoint y: 393, endPoint x: 1014, endPoint y: 393, distance: 167.0
click at [1014, 393] on h6 "Description Ar: طاجن ورق عنب محشو بالأرز والبهارات يُطهى مع الكوارع في صلصة غني…" at bounding box center [1152, 408] width 306 height 67
drag, startPoint x: 1112, startPoint y: 383, endPoint x: 1023, endPoint y: 395, distance: 89.8
click at [1023, 395] on h6 "Description Ar: طاجن ورق عنب محشو بالأرز والبهارات يُطهى مع الكوارع في صلصة غني…" at bounding box center [1152, 408] width 306 height 67
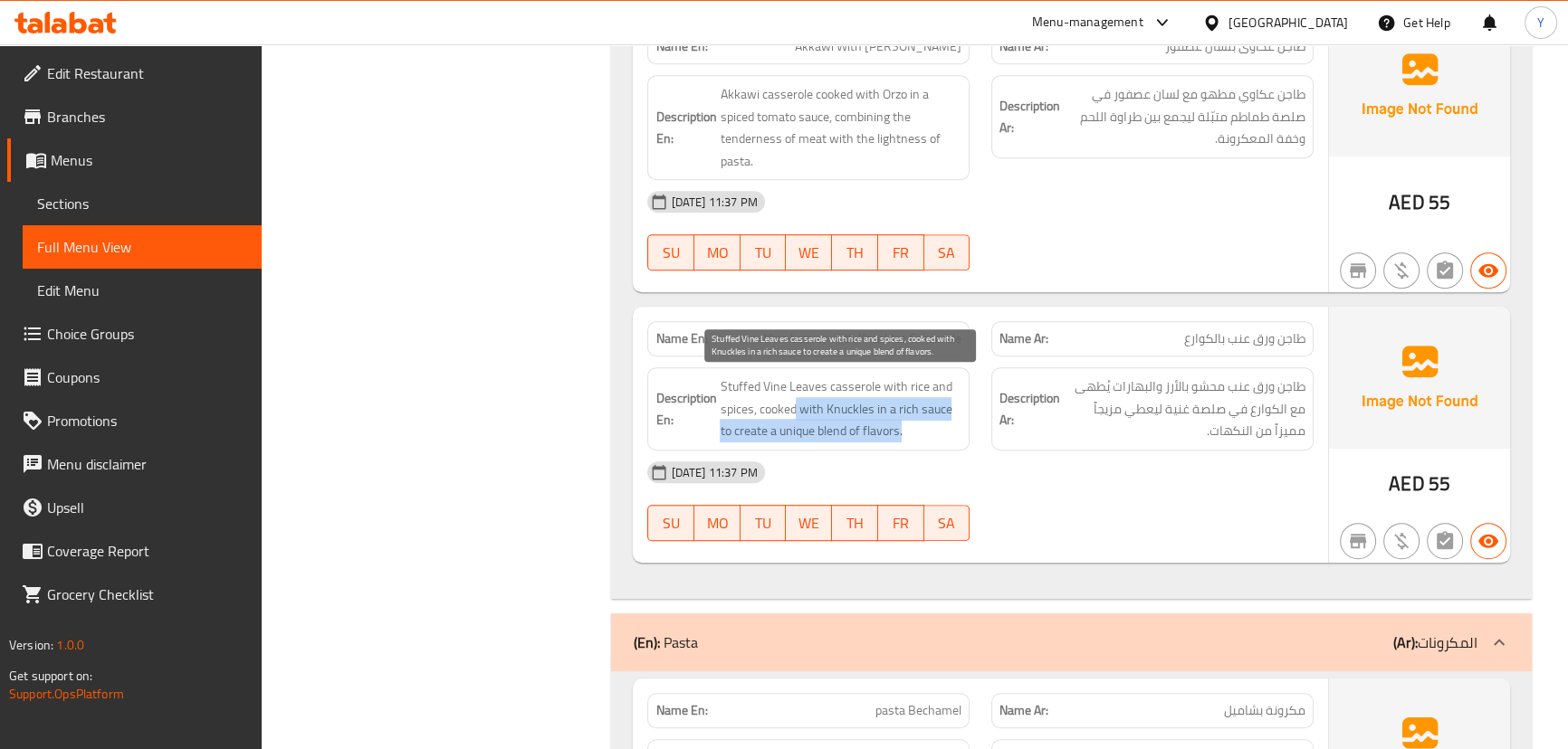
drag, startPoint x: 796, startPoint y: 401, endPoint x: 978, endPoint y: 434, distance: 185.0
click at [978, 434] on div "Description En: Stuffed Vine Leaves casserole with rice and spices, cooked with…" at bounding box center [809, 409] width 344 height 105
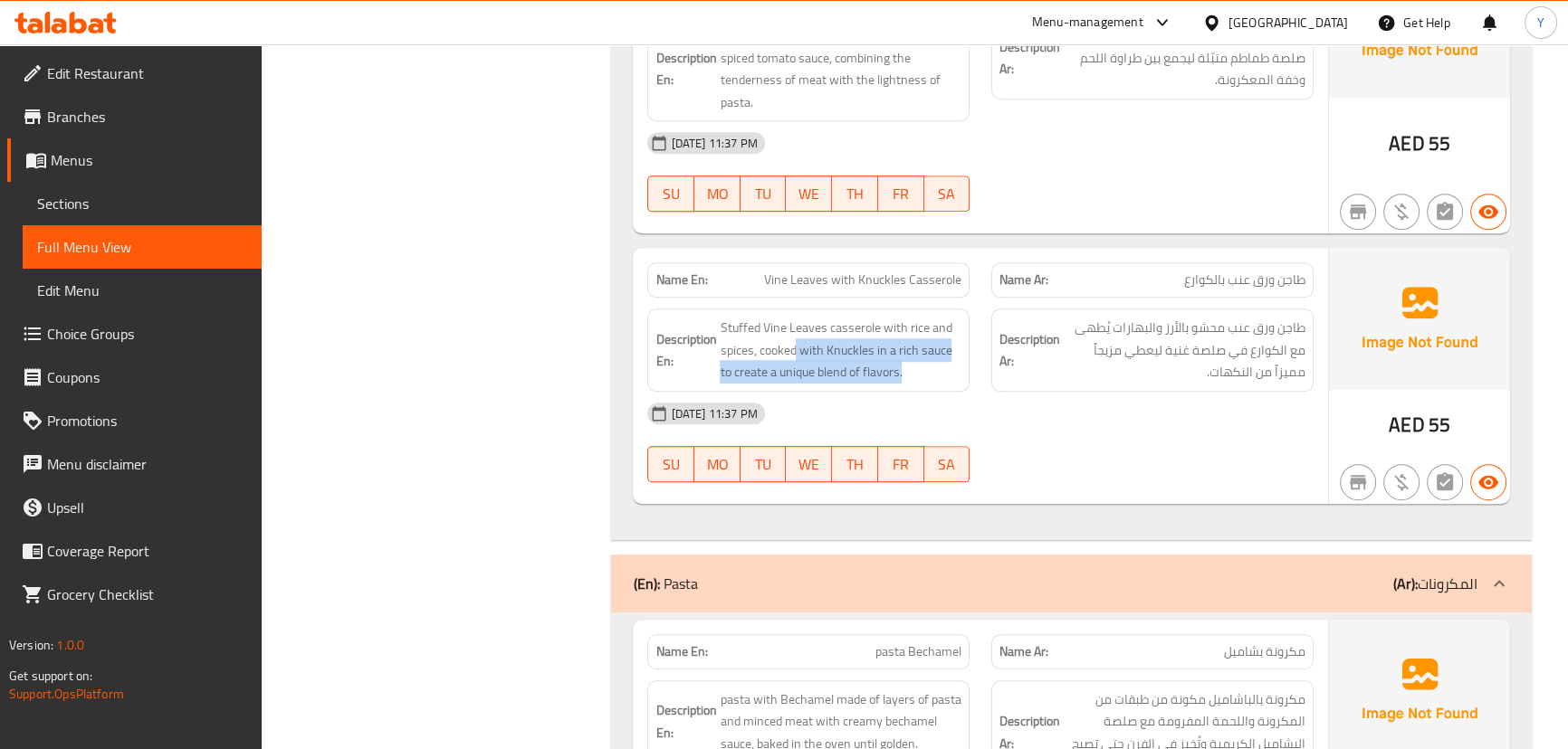
scroll to position [1413, 0]
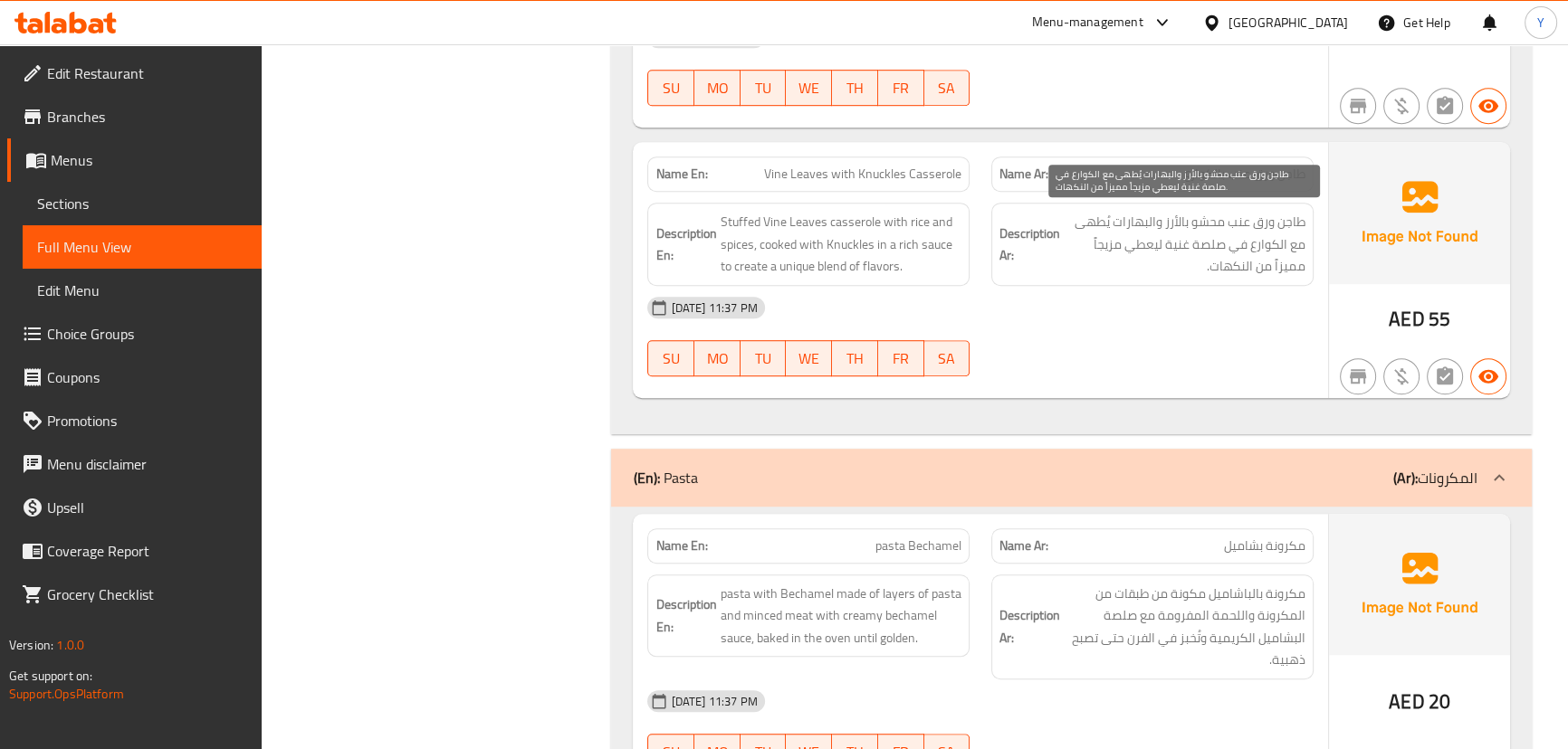
click at [1204, 264] on span "طاجن ورق عنب محشو بالأرز والبهارات يُطهى مع الكوارع في صلصة غنية ليعطي مزيجاً م…" at bounding box center [1184, 244] width 242 height 67
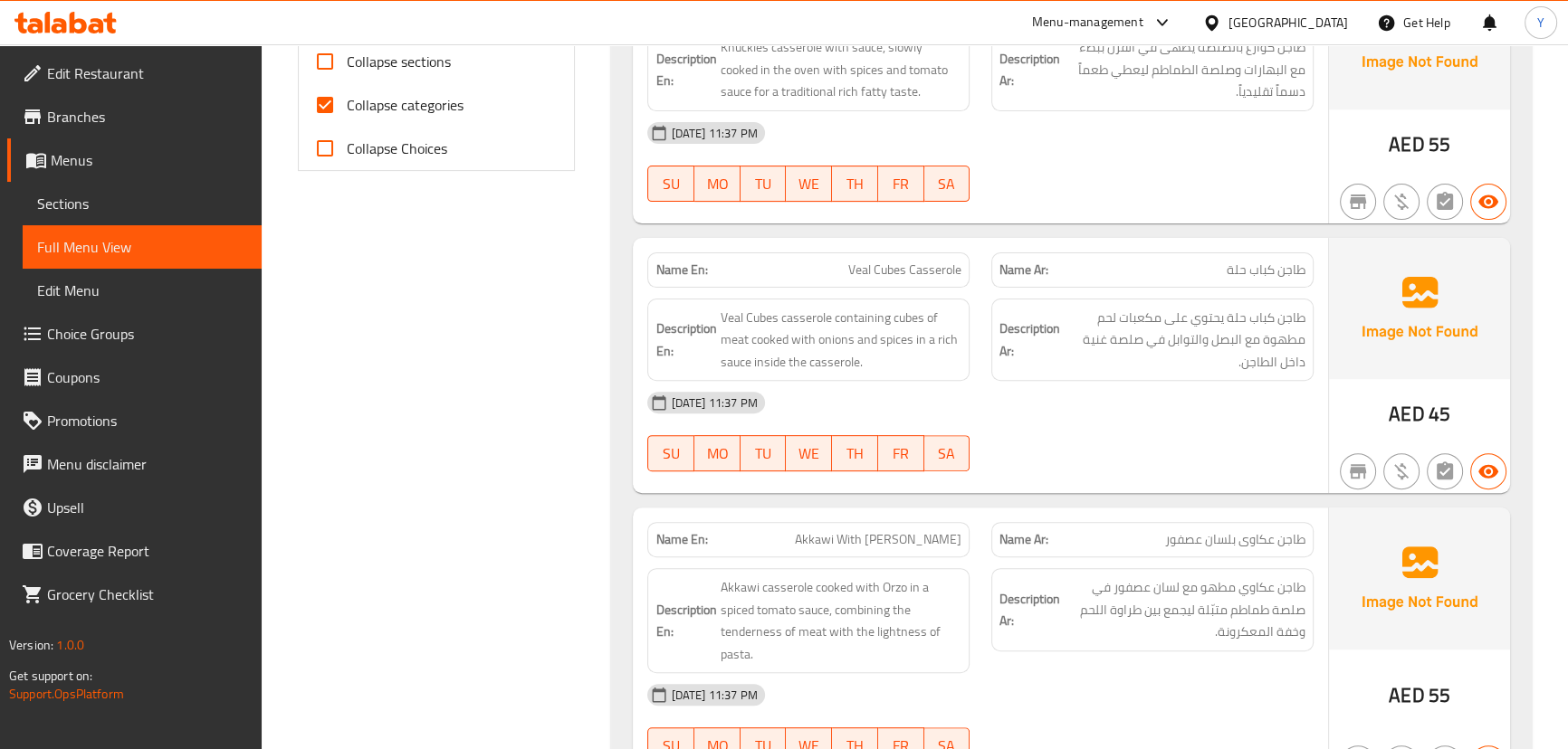
scroll to position [98, 0]
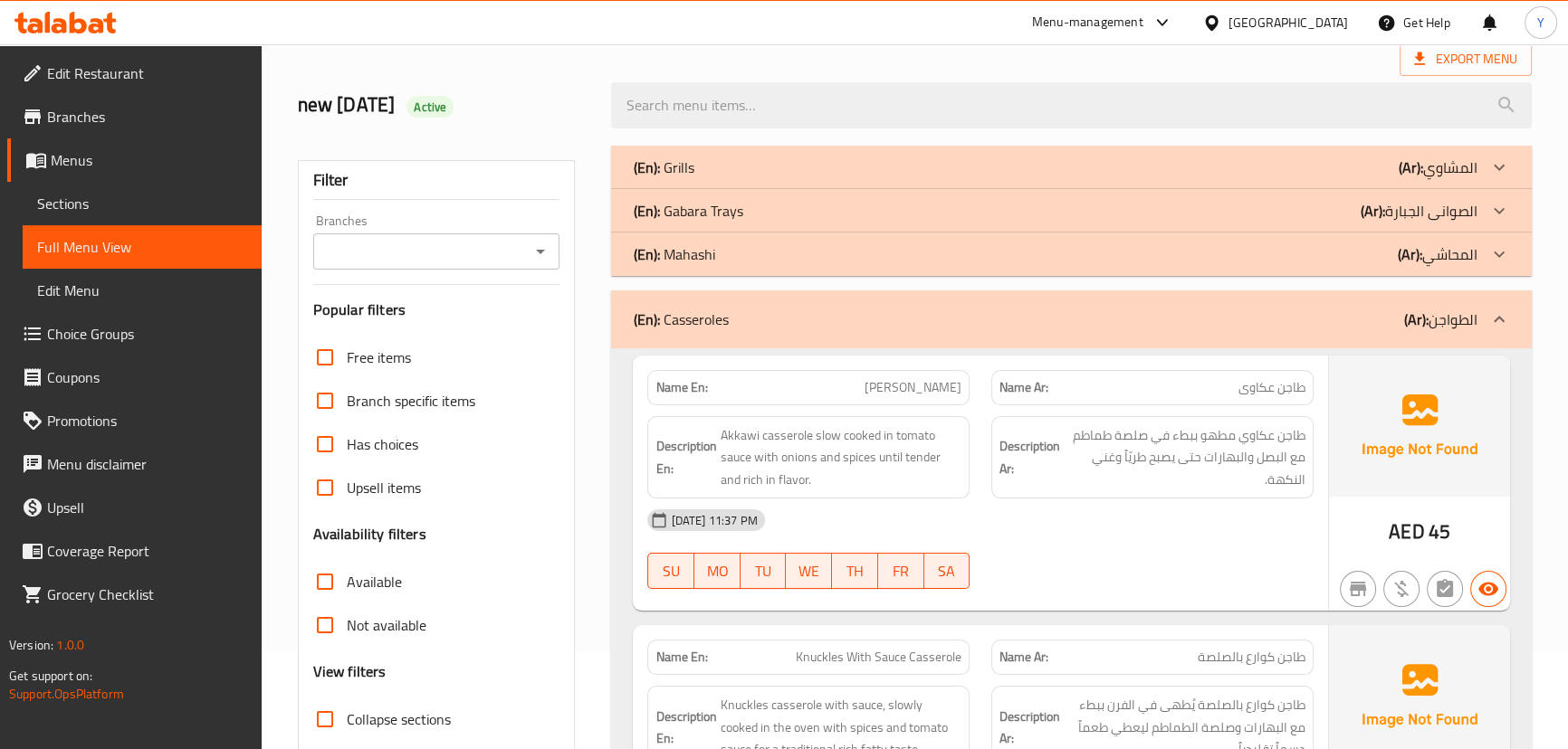
click at [1126, 313] on div "(En): Casseroles (Ar): الطواجن" at bounding box center [1055, 320] width 844 height 21
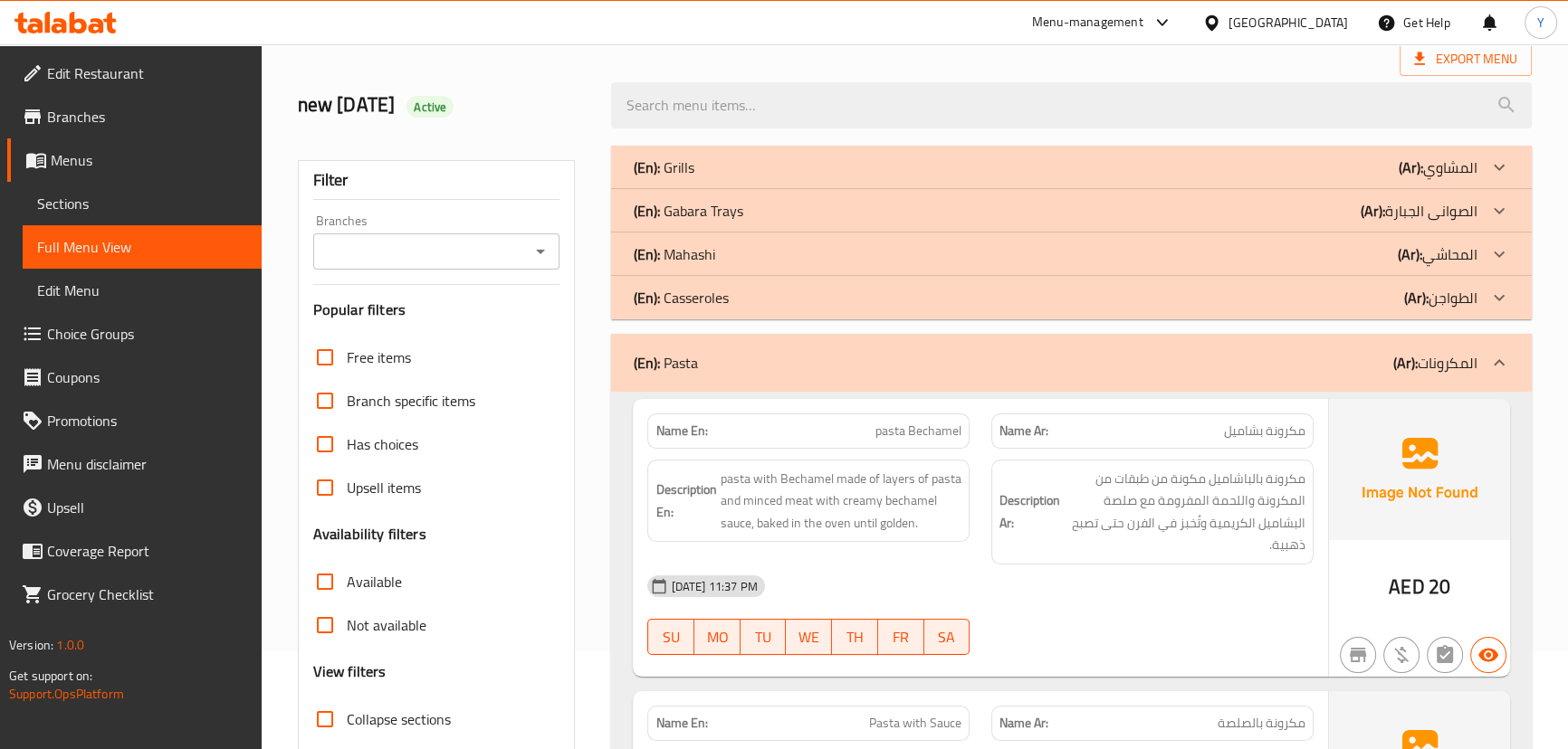
drag, startPoint x: 1140, startPoint y: 450, endPoint x: 1144, endPoint y: 533, distance: 83.1
click at [1140, 507] on div "Description Ar: مكرونة بالباشاميل مكونة من طبقات من المكرونة واللحمة المفرومة م…" at bounding box center [1153, 512] width 344 height 126
click at [1376, 296] on div "(En): Casseroles (Ar): الطواجن" at bounding box center [1055, 297] width 844 height 21
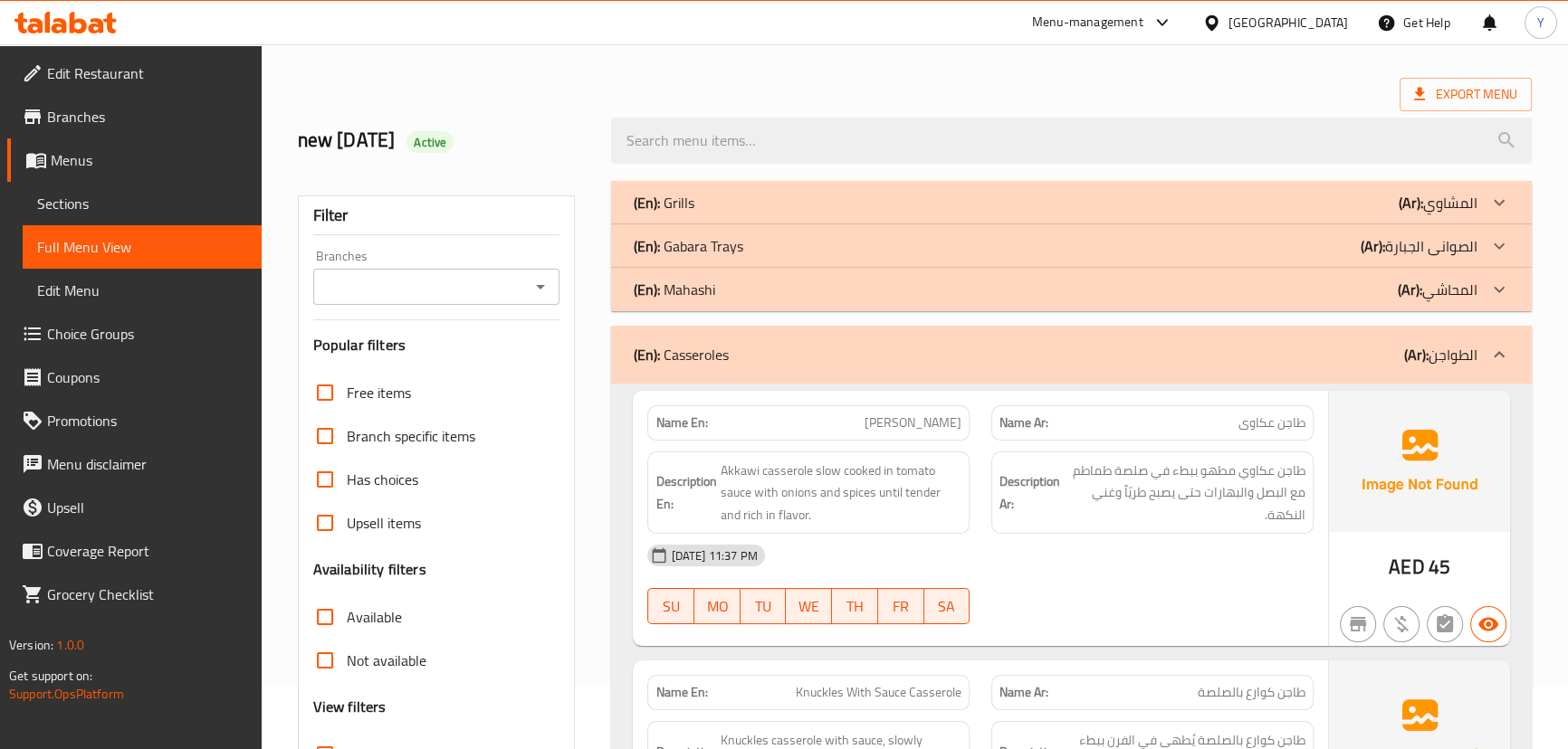
scroll to position [0, 0]
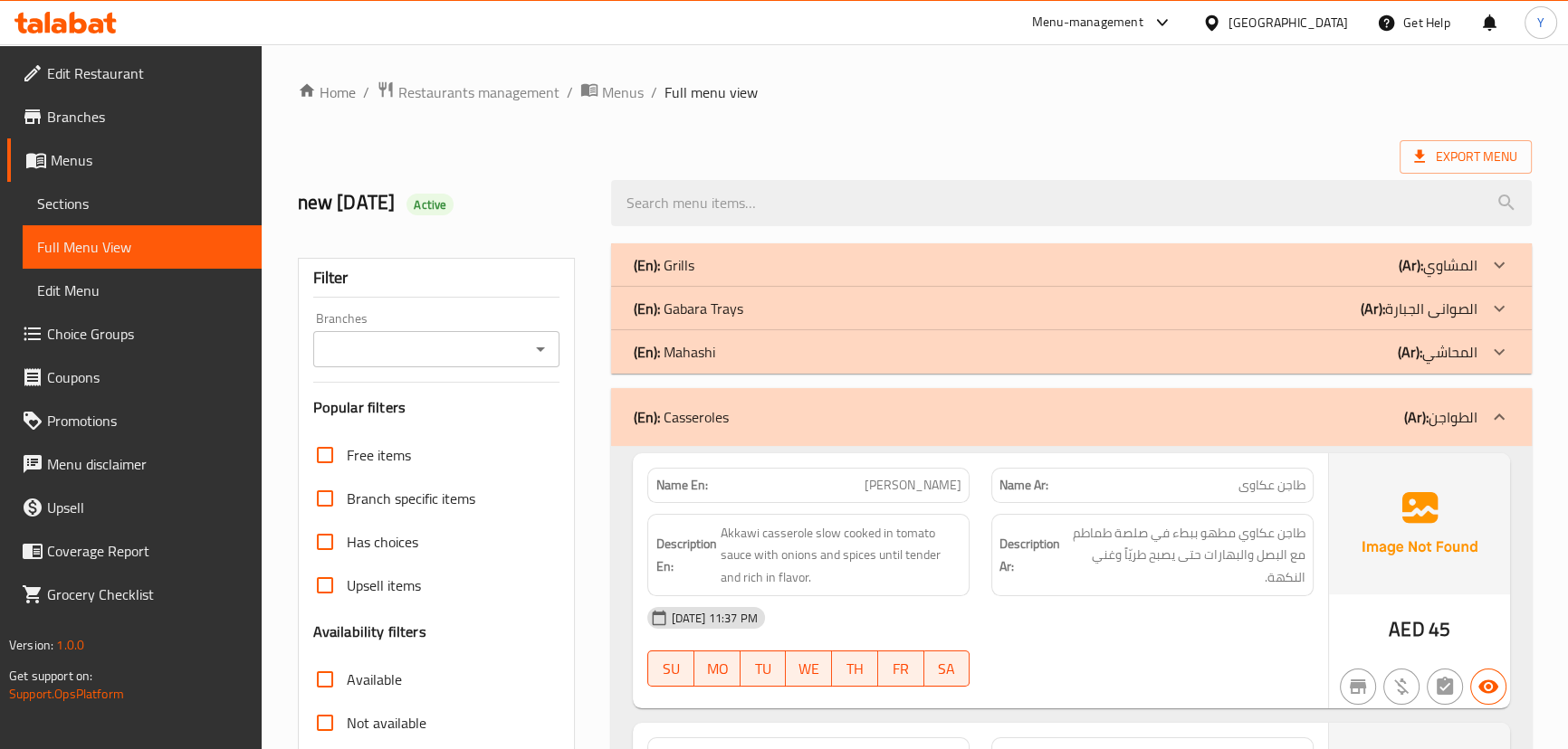
click at [1378, 433] on div "(En): Casseroles (Ar): الطواجن" at bounding box center [1071, 418] width 920 height 58
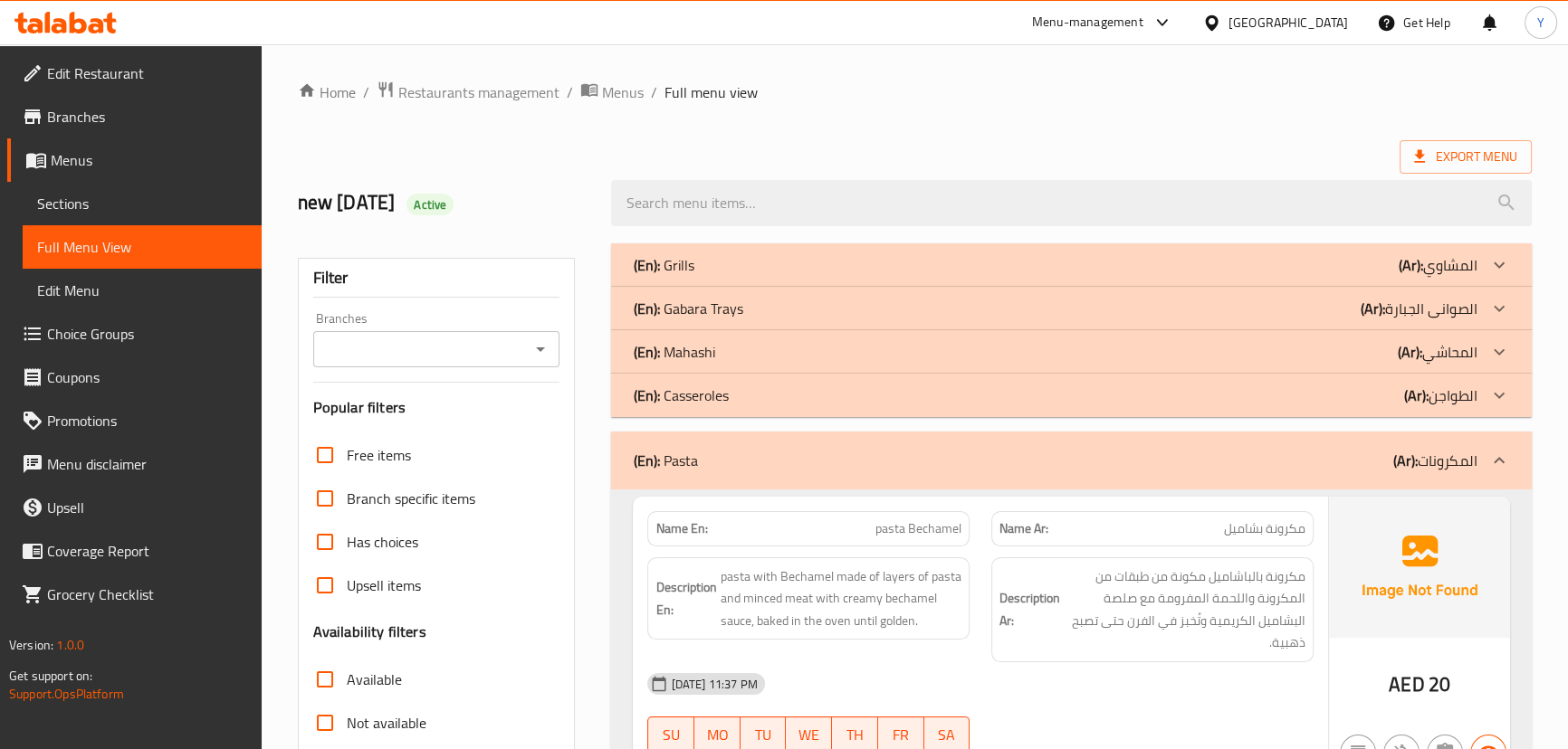
click at [1158, 584] on span "مكرونة بالباشاميل مكونة من طبقات من المكرونة واللحمة المفرومة مع صلصة البشاميل …" at bounding box center [1184, 609] width 242 height 88
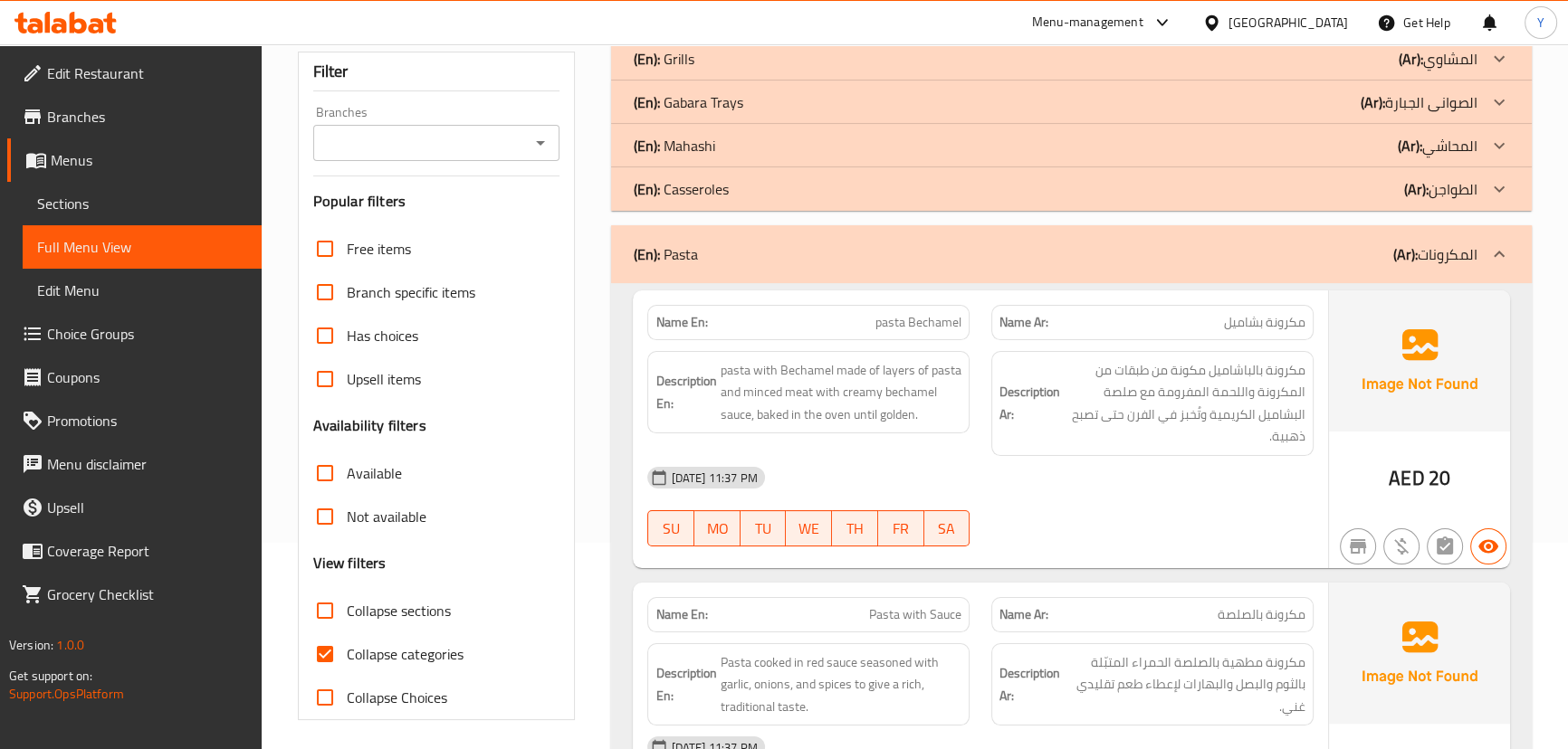
scroll to position [328, 0]
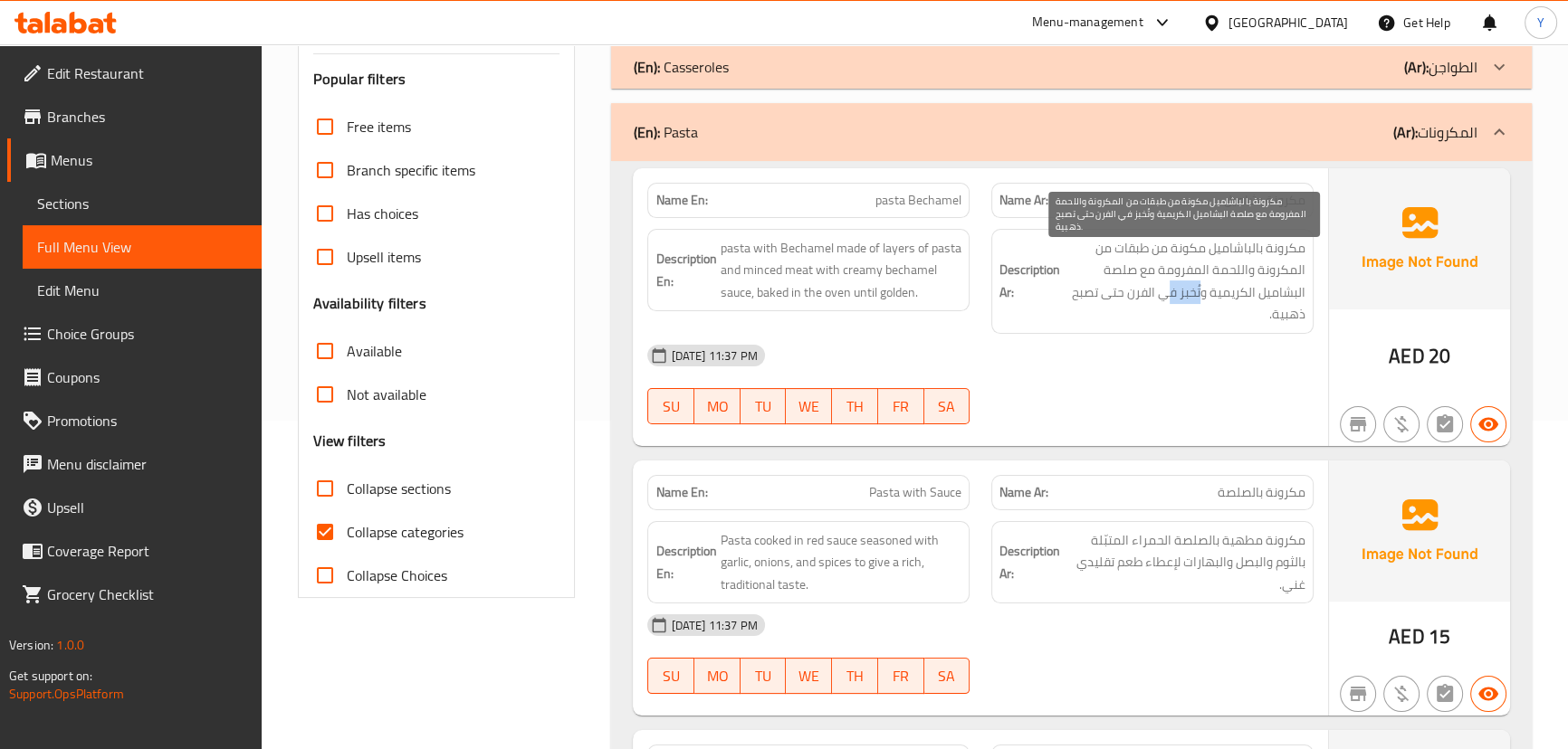
click at [1165, 295] on span "مكرونة بالباشاميل مكونة من طبقات من المكرونة واللحمة المفرومة مع صلصة البشاميل …" at bounding box center [1184, 281] width 242 height 88
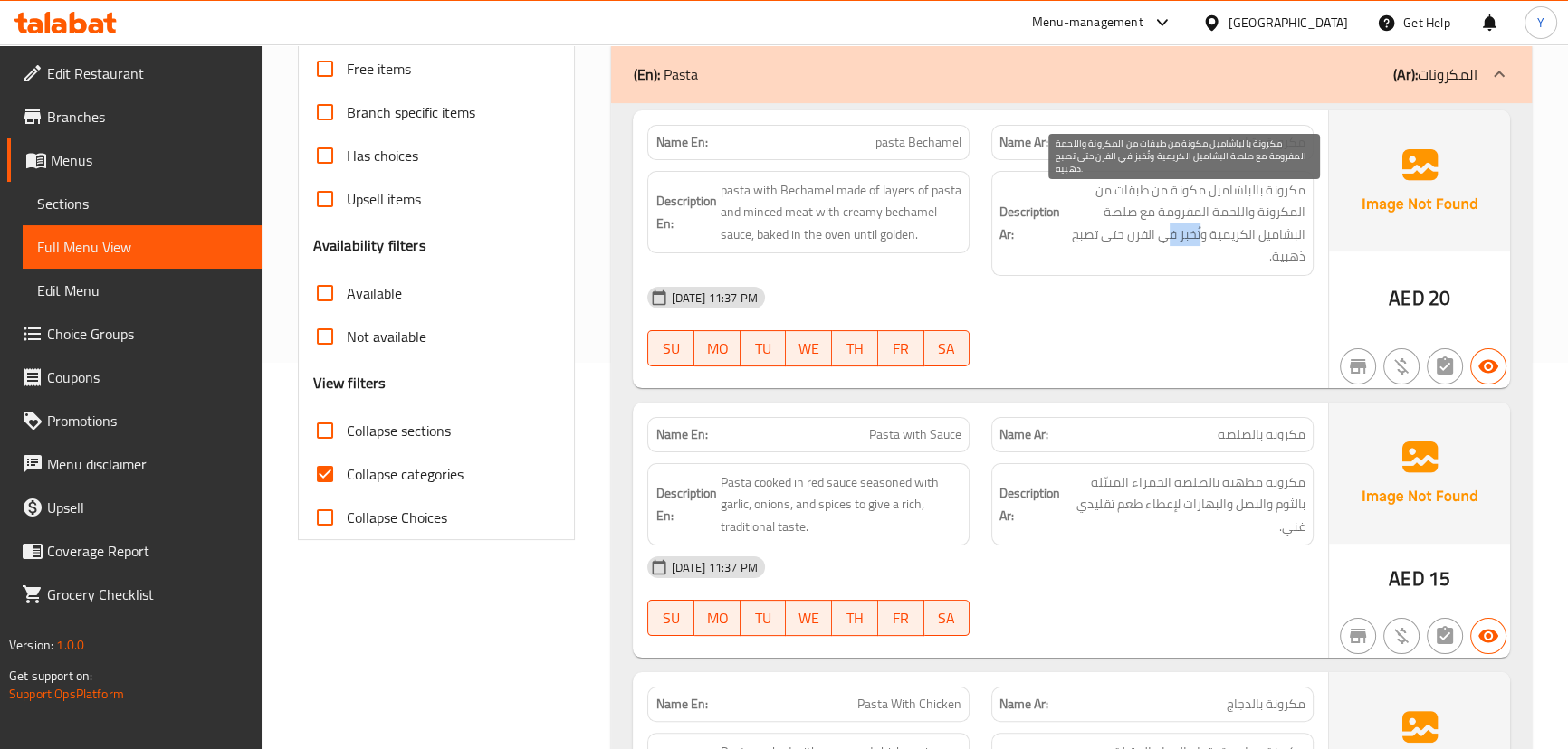
scroll to position [411, 0]
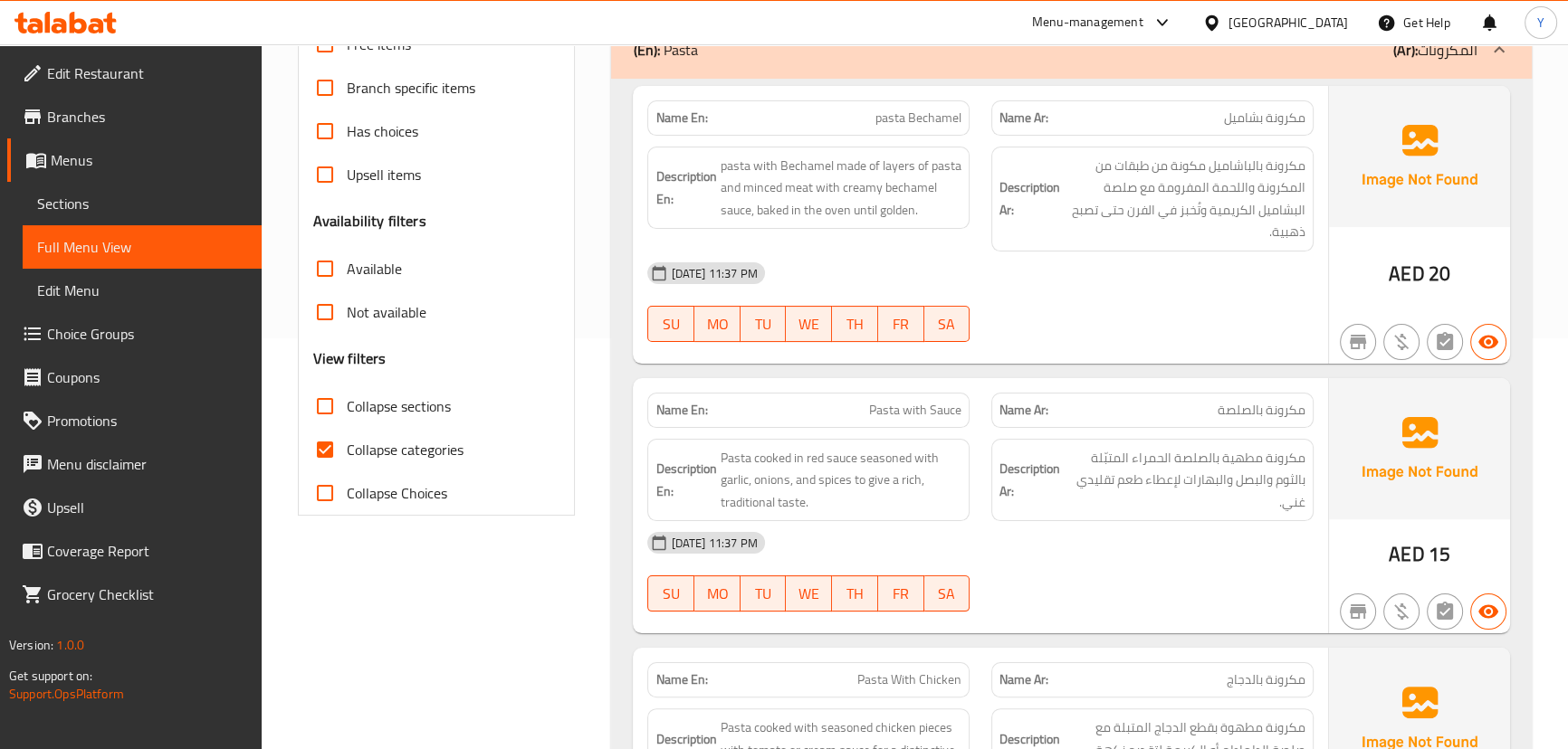
click at [1139, 462] on span "مكرونة مطهية بالصلصة الحمراء المتبّلة بالثوم والبصل والبهارات لإعطاء طعم تقليدي…" at bounding box center [1184, 480] width 242 height 67
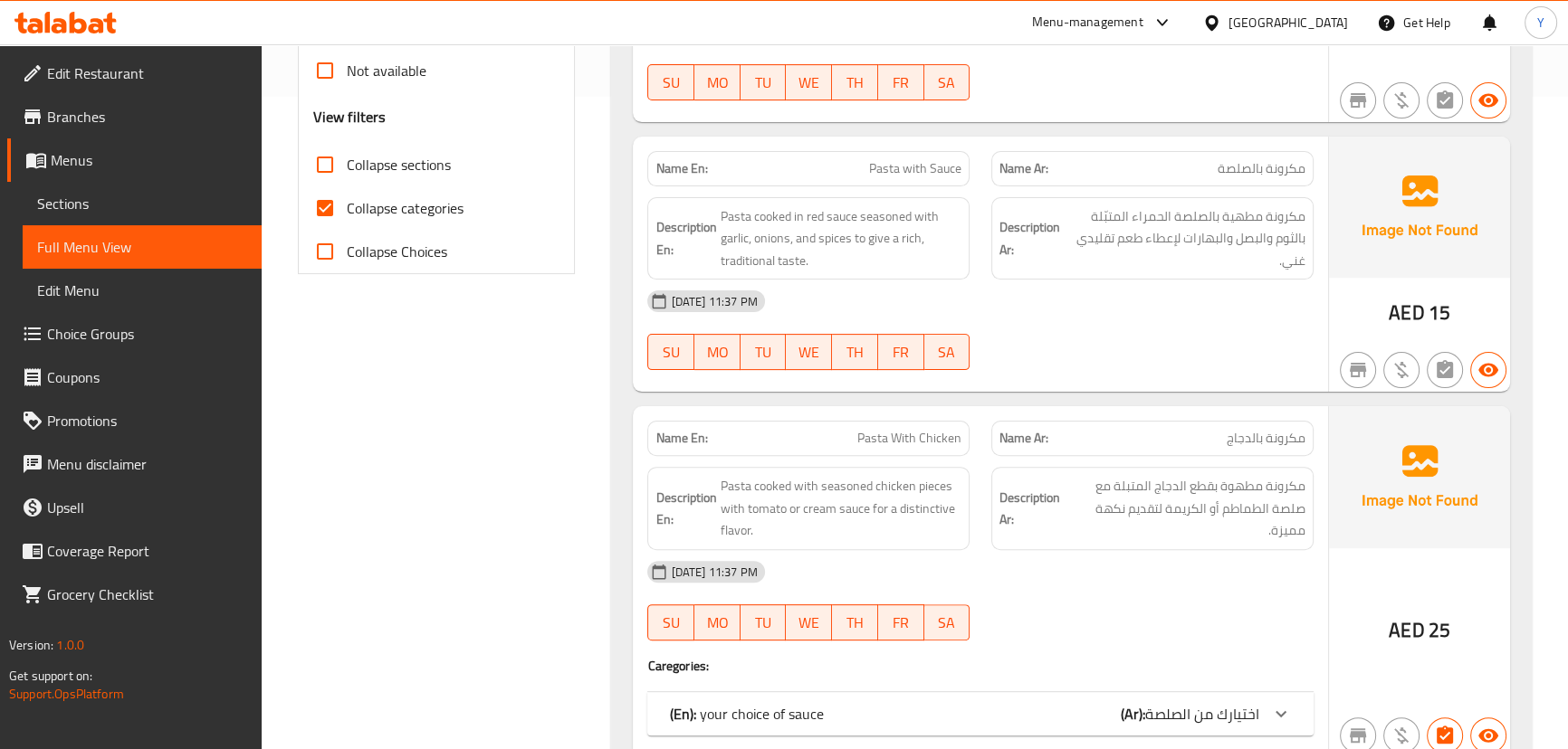
scroll to position [658, 0]
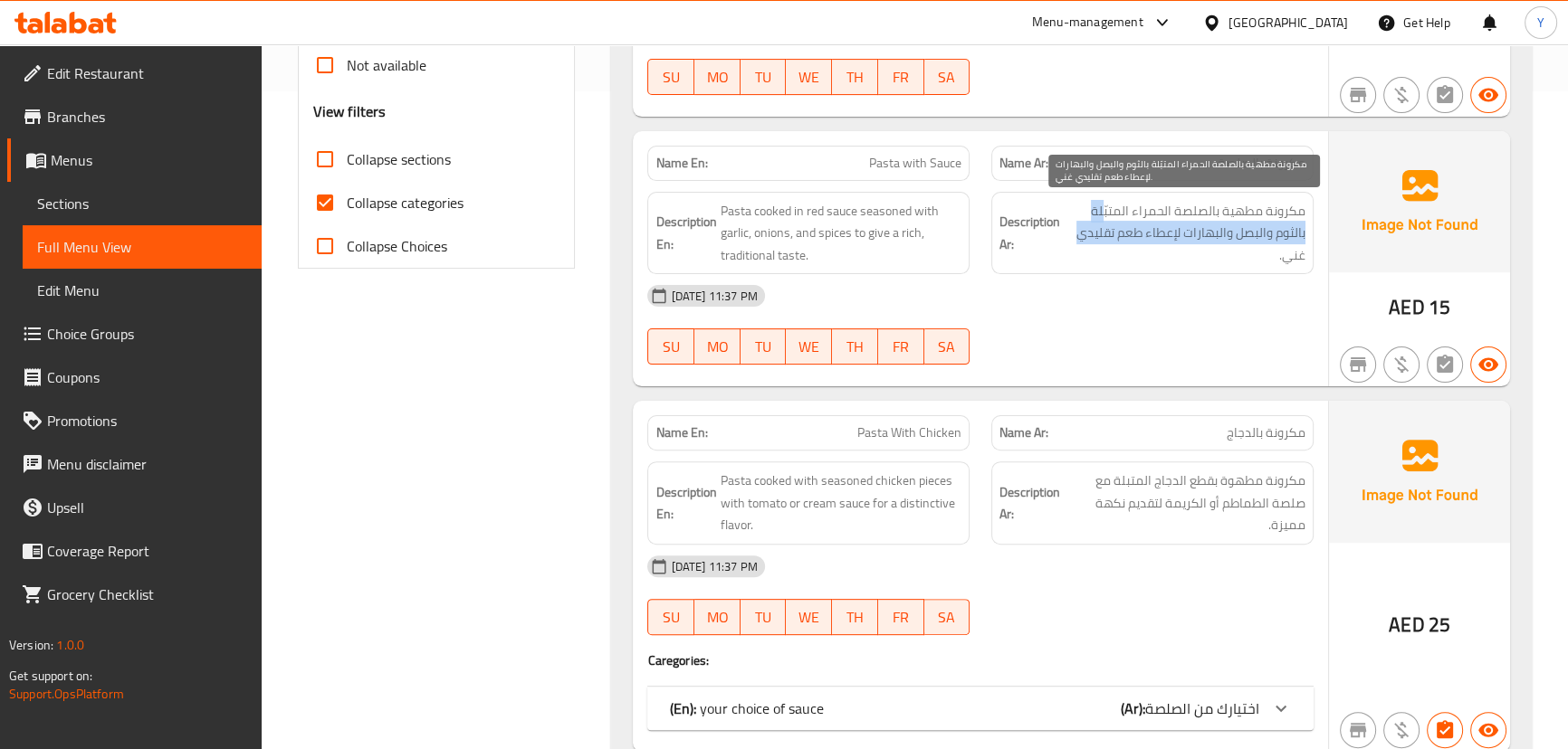
click at [1014, 231] on h6 "Description Ar: مكرونة مطهية بالصلصة الحمراء المتبّلة بالثوم والبصل والبهارات ل…" at bounding box center [1152, 233] width 306 height 67
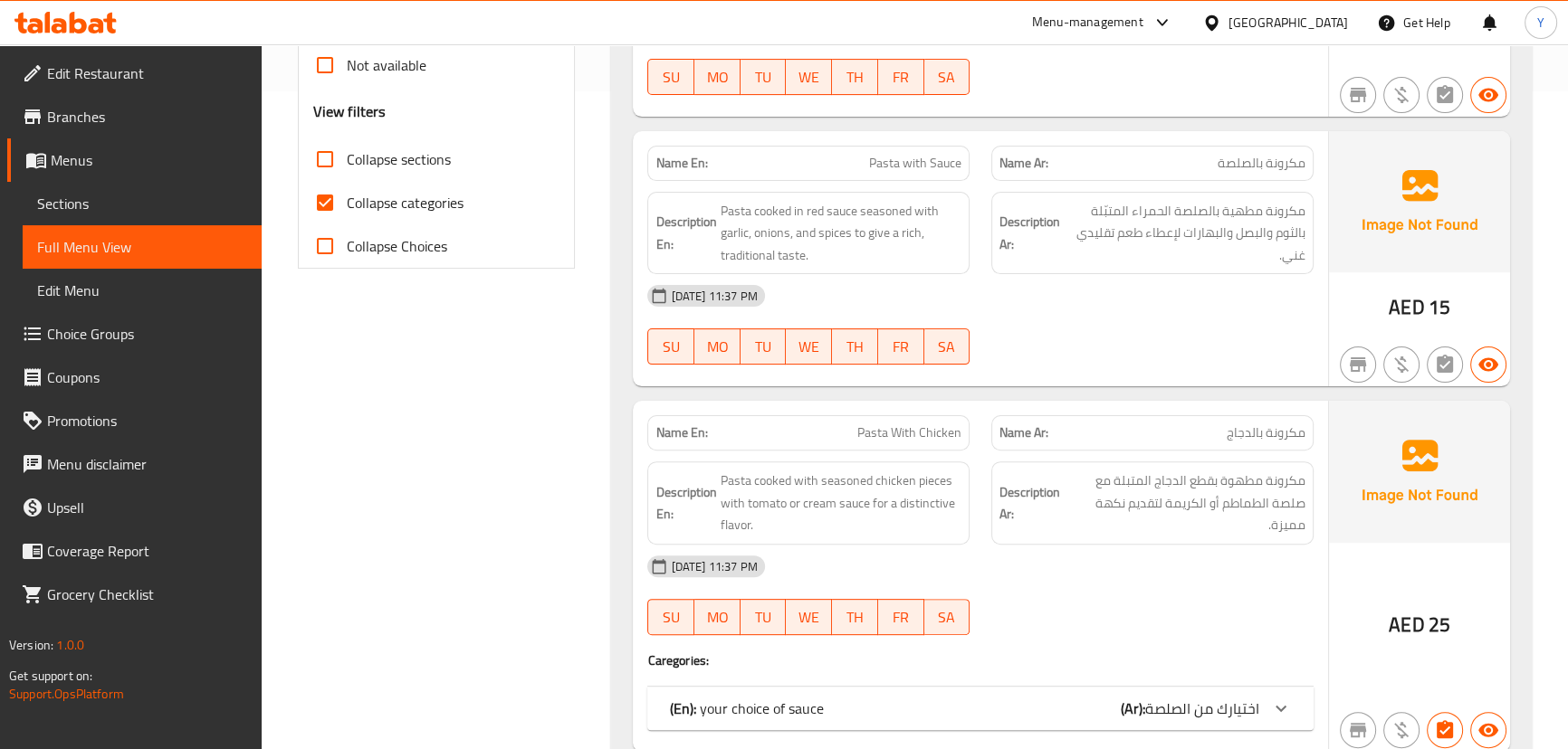
click at [845, 404] on div "Name En: Pasta With Chicken" at bounding box center [809, 432] width 344 height 57
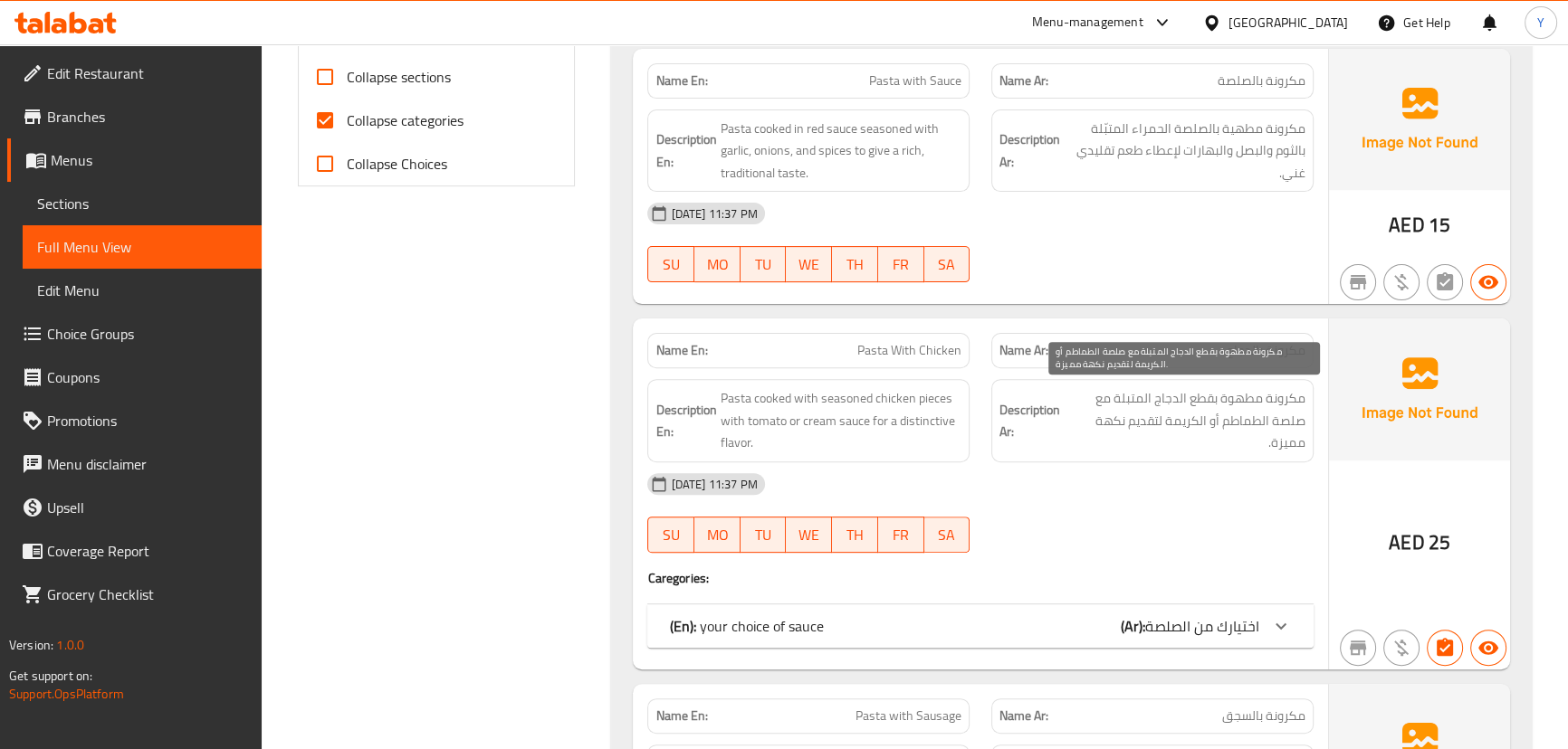
scroll to position [904, 0]
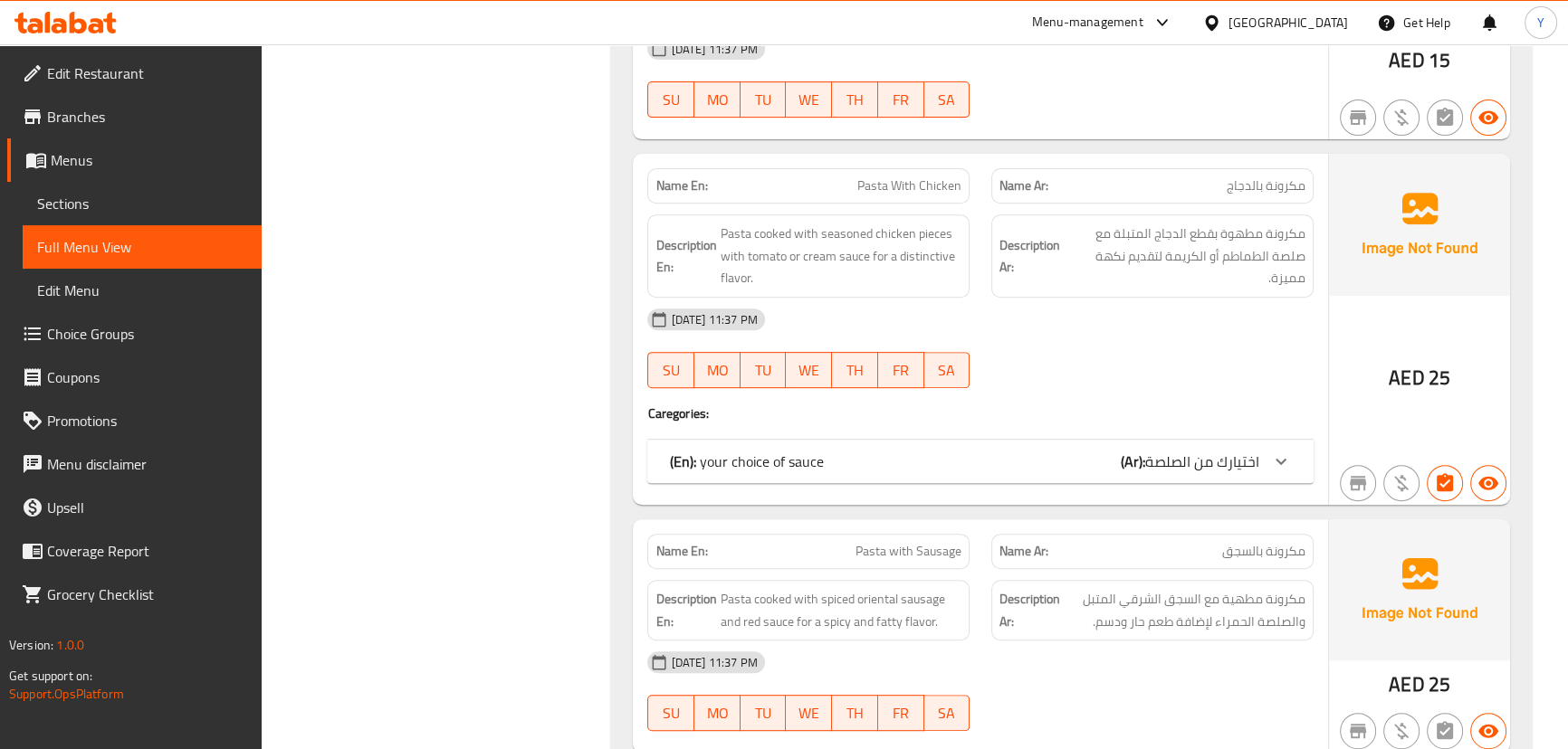
click at [1156, 460] on span "اختيارك من الصلصة" at bounding box center [1202, 461] width 114 height 27
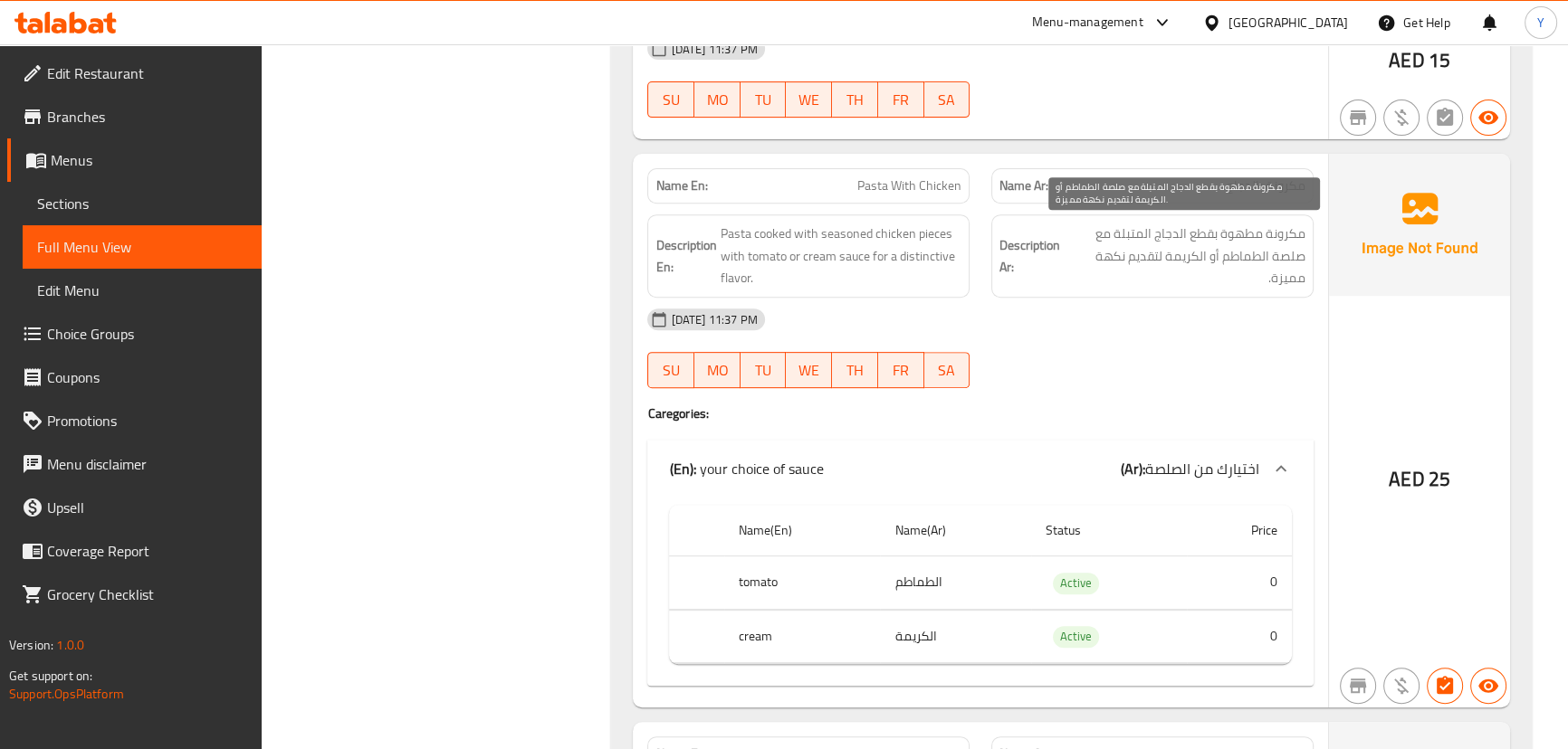
drag, startPoint x: 1154, startPoint y: 266, endPoint x: 1093, endPoint y: 266, distance: 61.0
click at [1099, 266] on span "مكرونة مطهوة بقطع الدجاج المتبلة مع صلصة الطماطم أو الكريمة لتقديم نكهة مميزة." at bounding box center [1184, 255] width 242 height 67
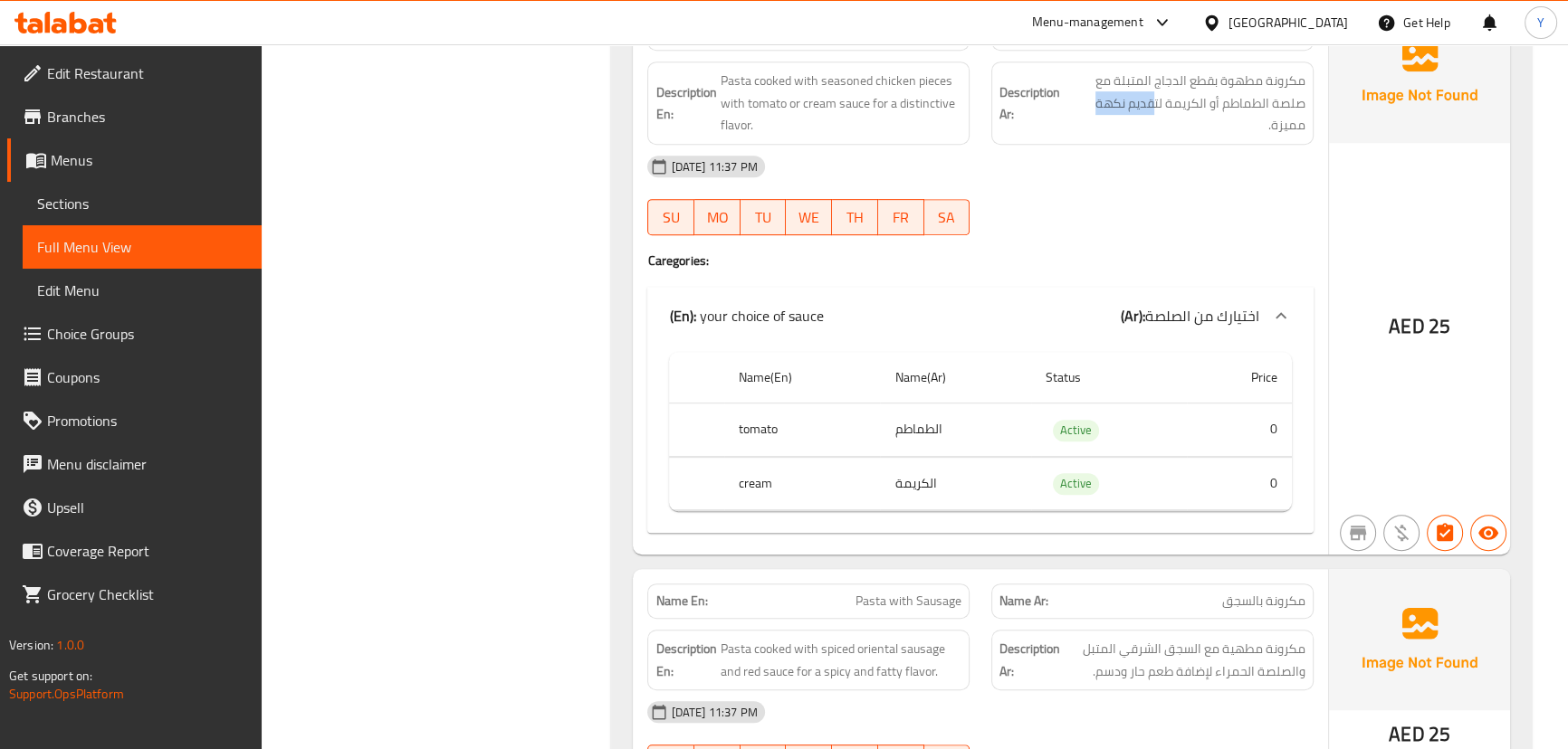
scroll to position [1069, 0]
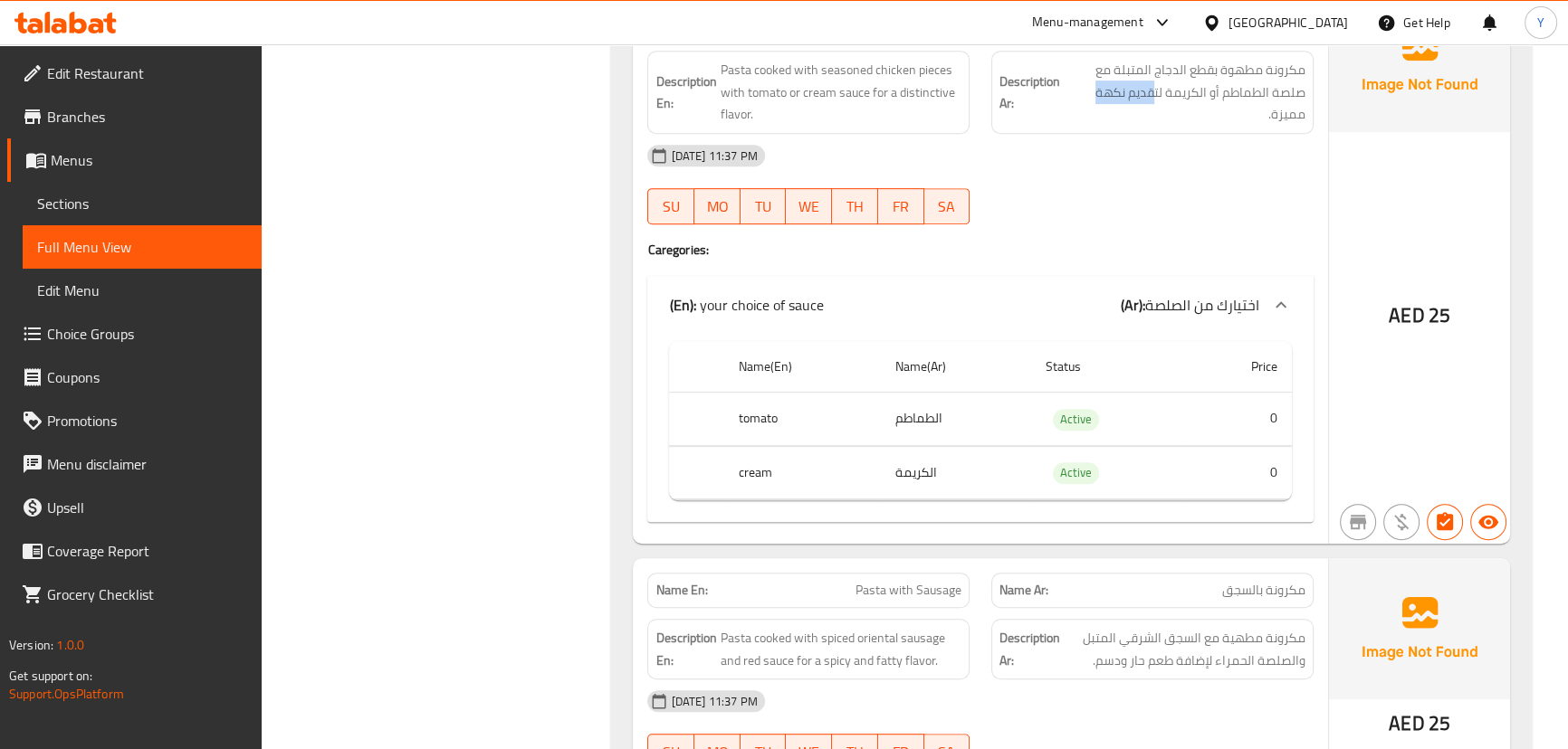
click at [1063, 277] on div "(En): your choice of sauce (Ar): اختيارك من الصلصة" at bounding box center [980, 305] width 665 height 58
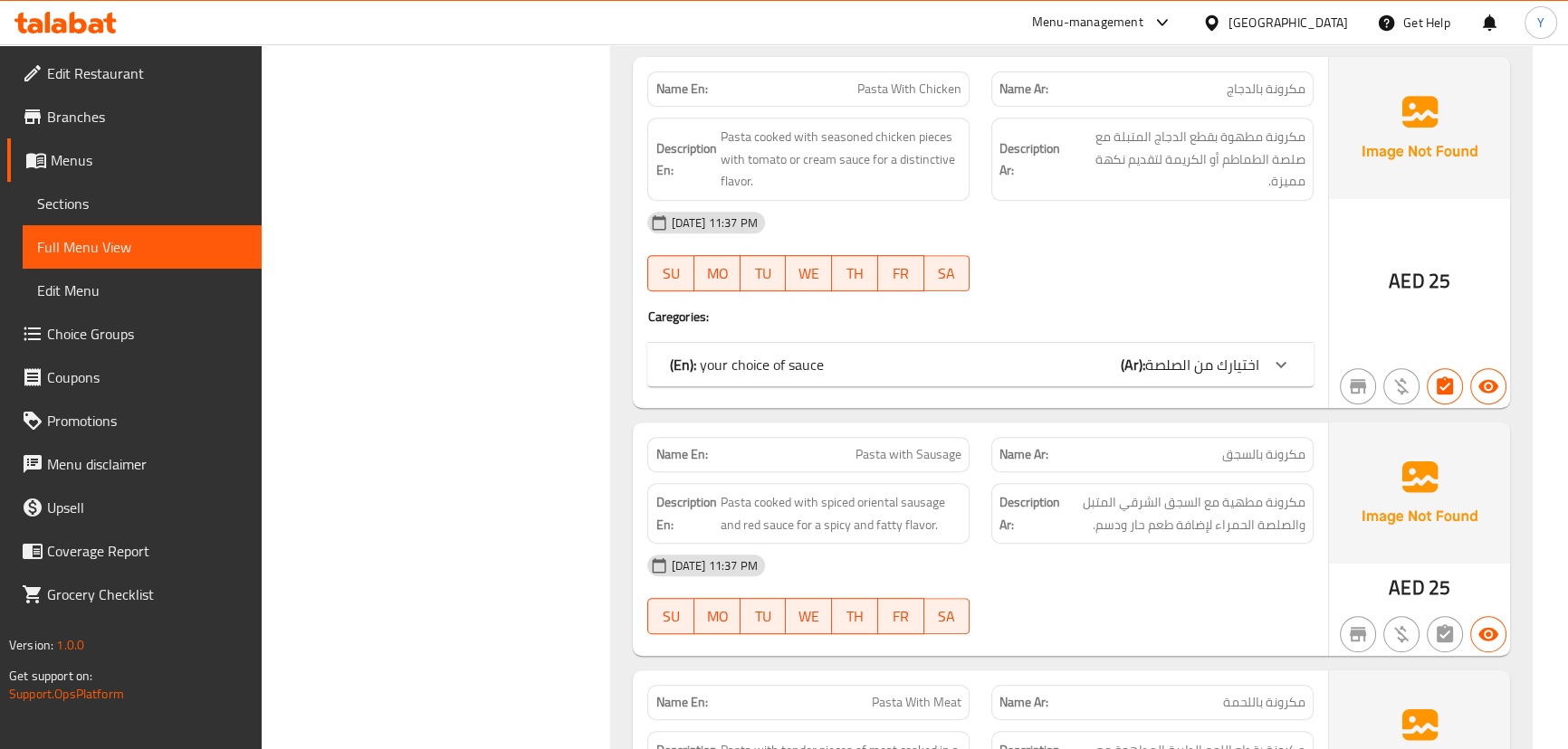
scroll to position [1125, 0]
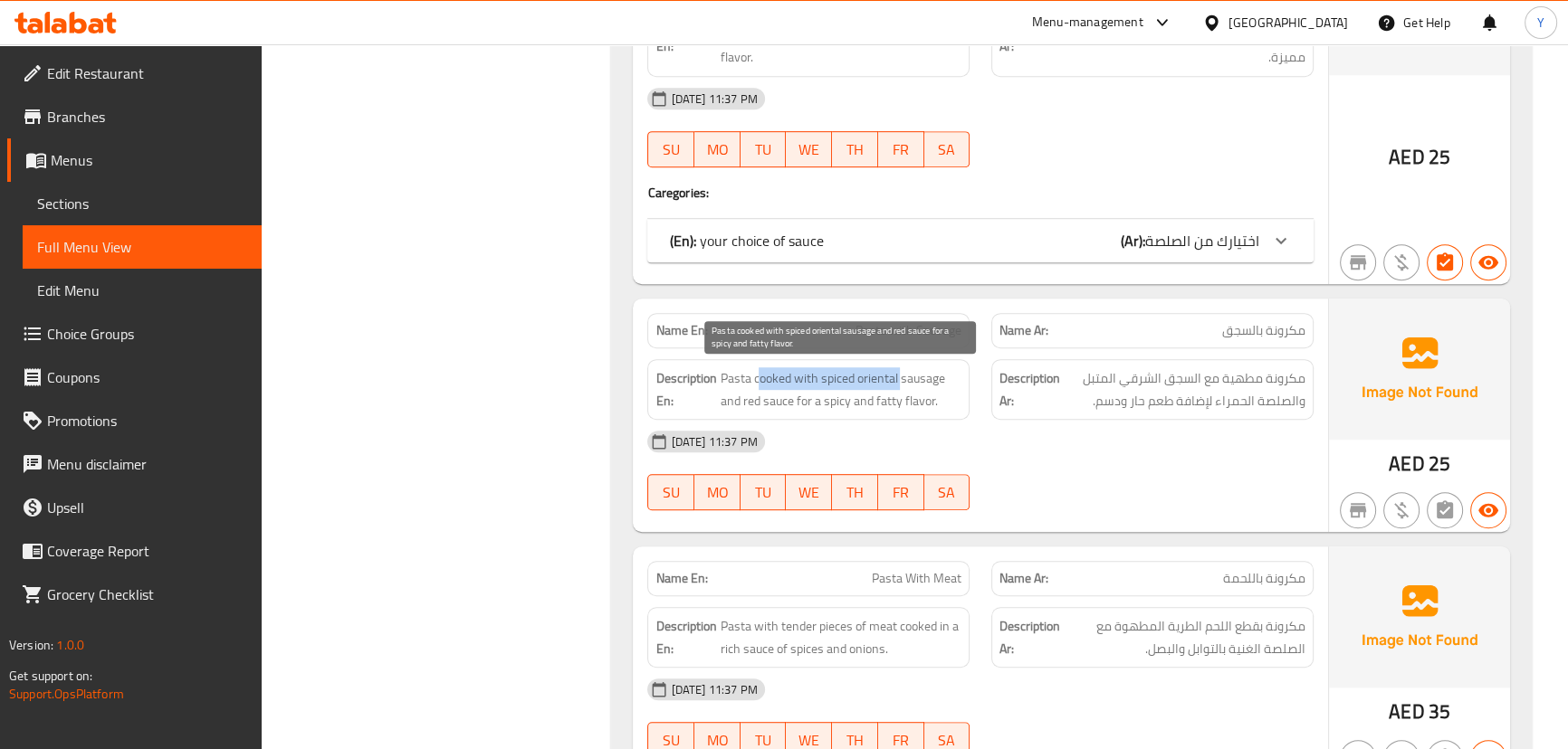
drag, startPoint x: 761, startPoint y: 379, endPoint x: 909, endPoint y: 380, distance: 148.0
click at [904, 380] on span "Pasta cooked with spiced oriental sausage and red sauce for a spicy and fatty f…" at bounding box center [840, 390] width 242 height 45
drag, startPoint x: 917, startPoint y: 378, endPoint x: 859, endPoint y: 371, distance: 58.4
click at [859, 371] on span "Pasta cooked with spiced oriental sausage and red sauce for a spicy and fatty f…" at bounding box center [840, 390] width 242 height 45
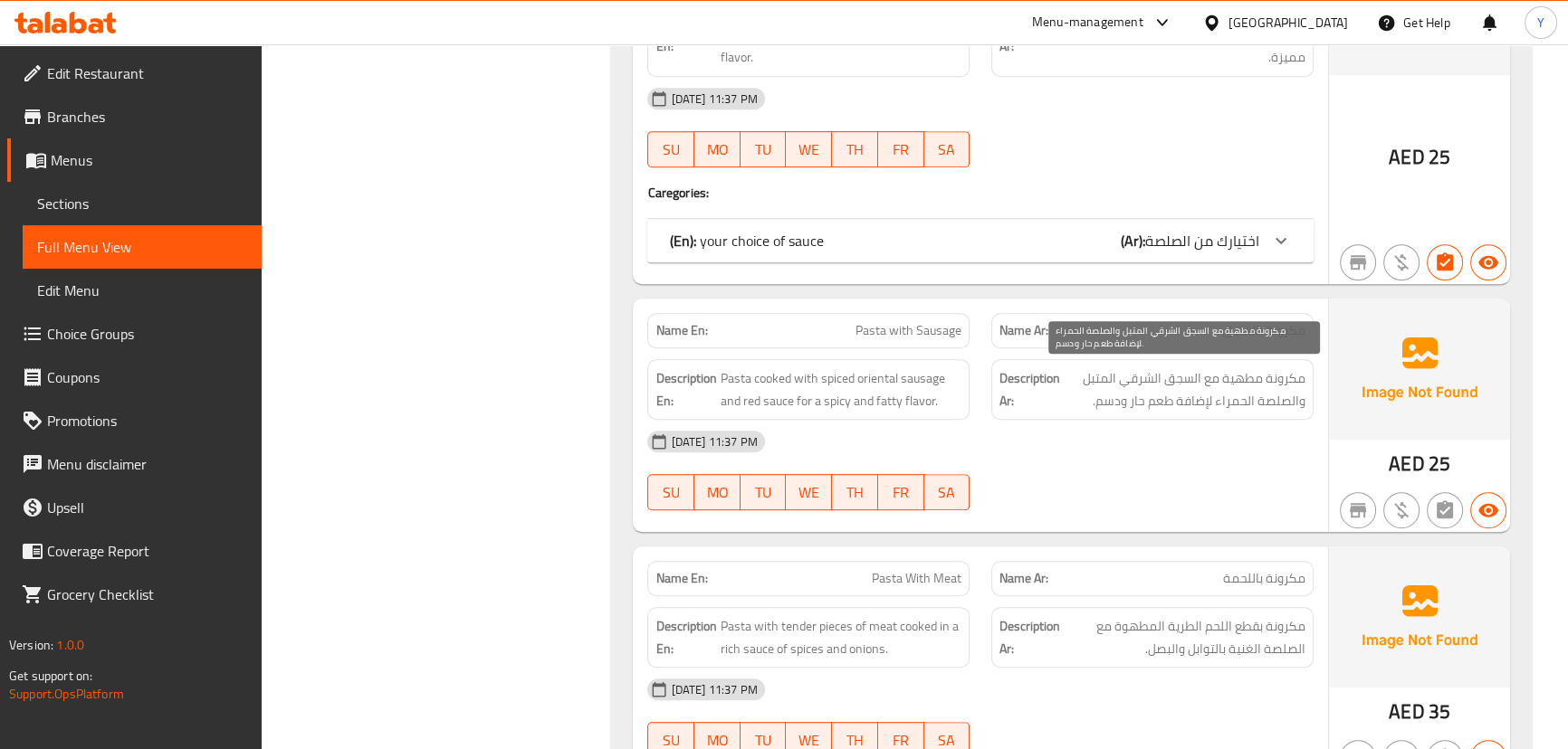
drag, startPoint x: 1103, startPoint y: 372, endPoint x: 1071, endPoint y: 372, distance: 32.0
click at [1071, 372] on span "مكرونة مطهية مع السجق الشرقي المتبل والصلصة الحمراء لإضافة طعم حار ودسم." at bounding box center [1184, 390] width 242 height 45
drag, startPoint x: 1198, startPoint y: 405, endPoint x: 1083, endPoint y: 407, distance: 115.0
click at [1087, 407] on span "مكرونة مطهية مع السجق الشرقي المتبل والصلصة الحمراء لإضافة طعم حار ودسم." at bounding box center [1184, 390] width 242 height 45
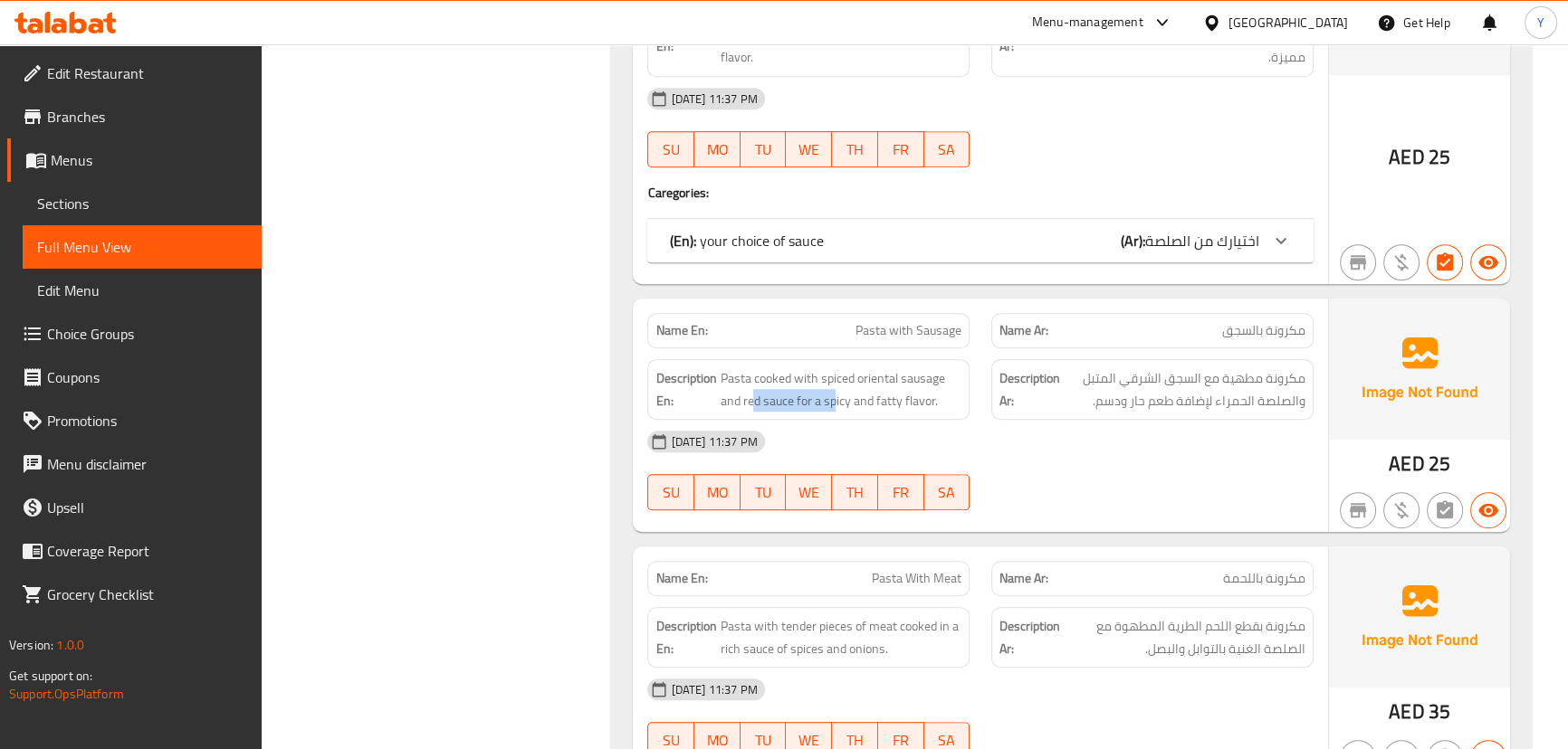
drag, startPoint x: 754, startPoint y: 401, endPoint x: 835, endPoint y: 415, distance: 82.2
click at [835, 415] on div "Description En: Pasta cooked with spiced oriental sausage and red sauce for a s…" at bounding box center [809, 390] width 323 height 60
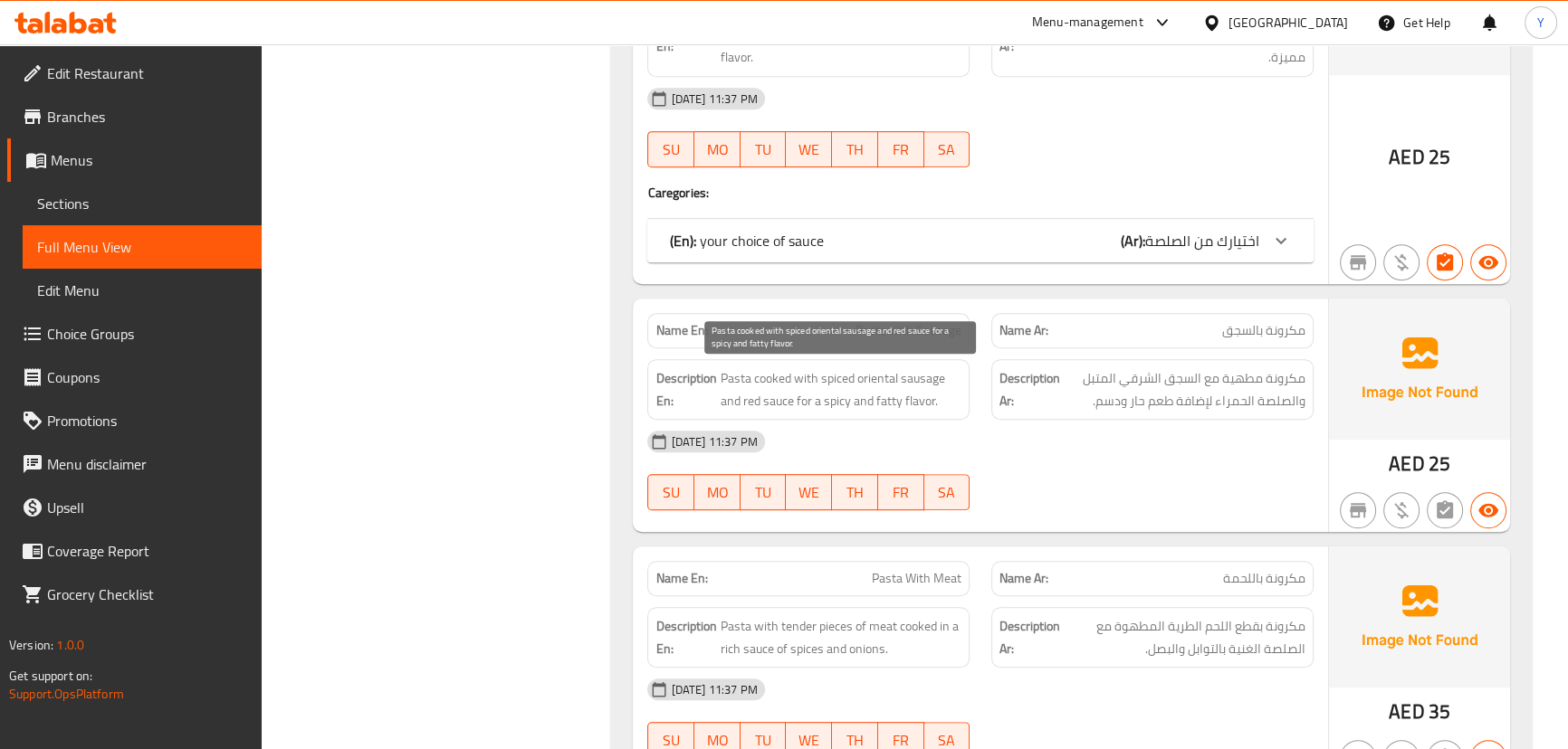
click at [887, 399] on span "Pasta cooked with spiced oriental sausage and red sauce for a spicy and fatty f…" at bounding box center [840, 390] width 242 height 45
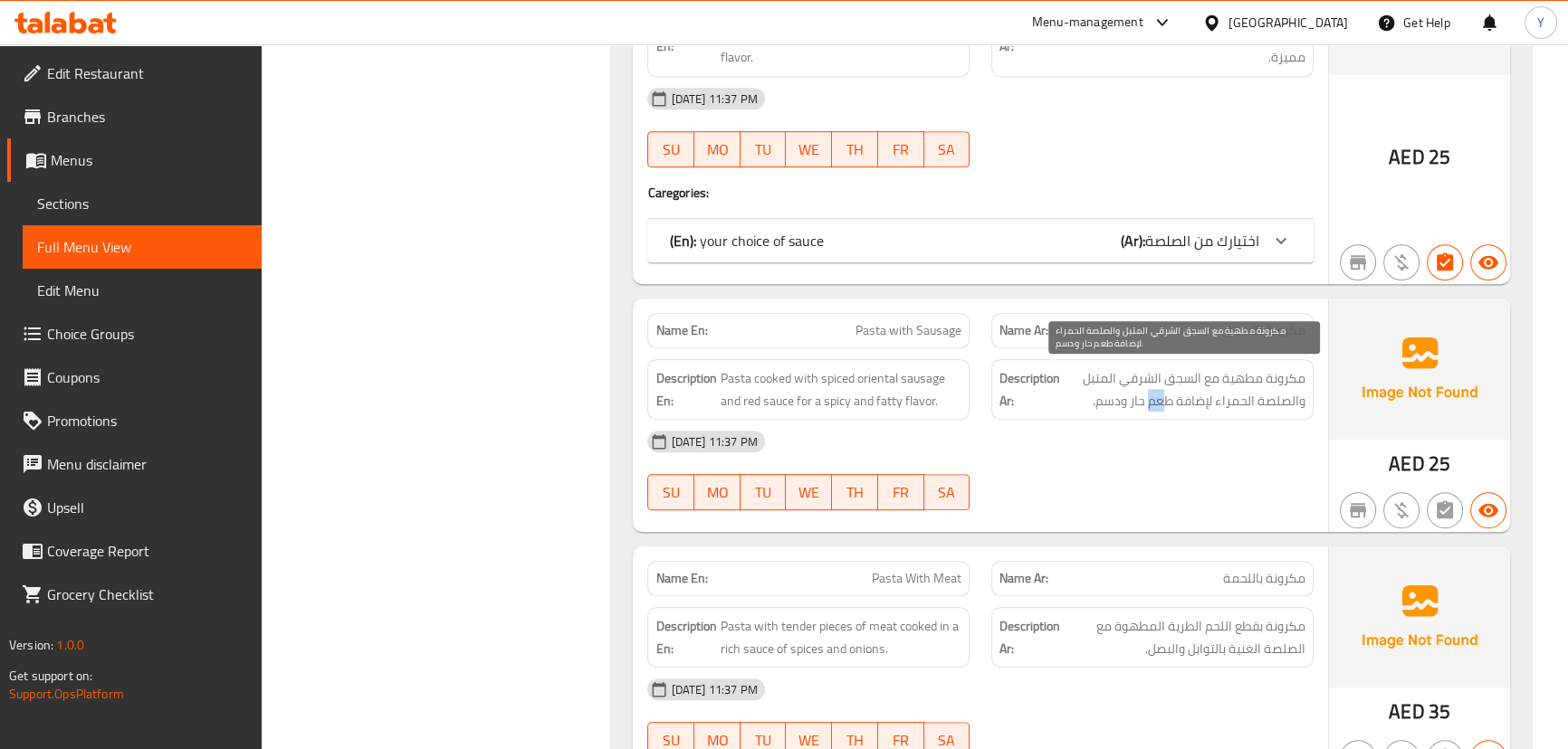
drag, startPoint x: 1166, startPoint y: 397, endPoint x: 1035, endPoint y: 413, distance: 132.0
click at [1100, 406] on span "مكرونة مطهية مع السجق الشرقي المتبل والصلصة الحمراء لإضافة طعم حار ودسم." at bounding box center [1184, 390] width 242 height 45
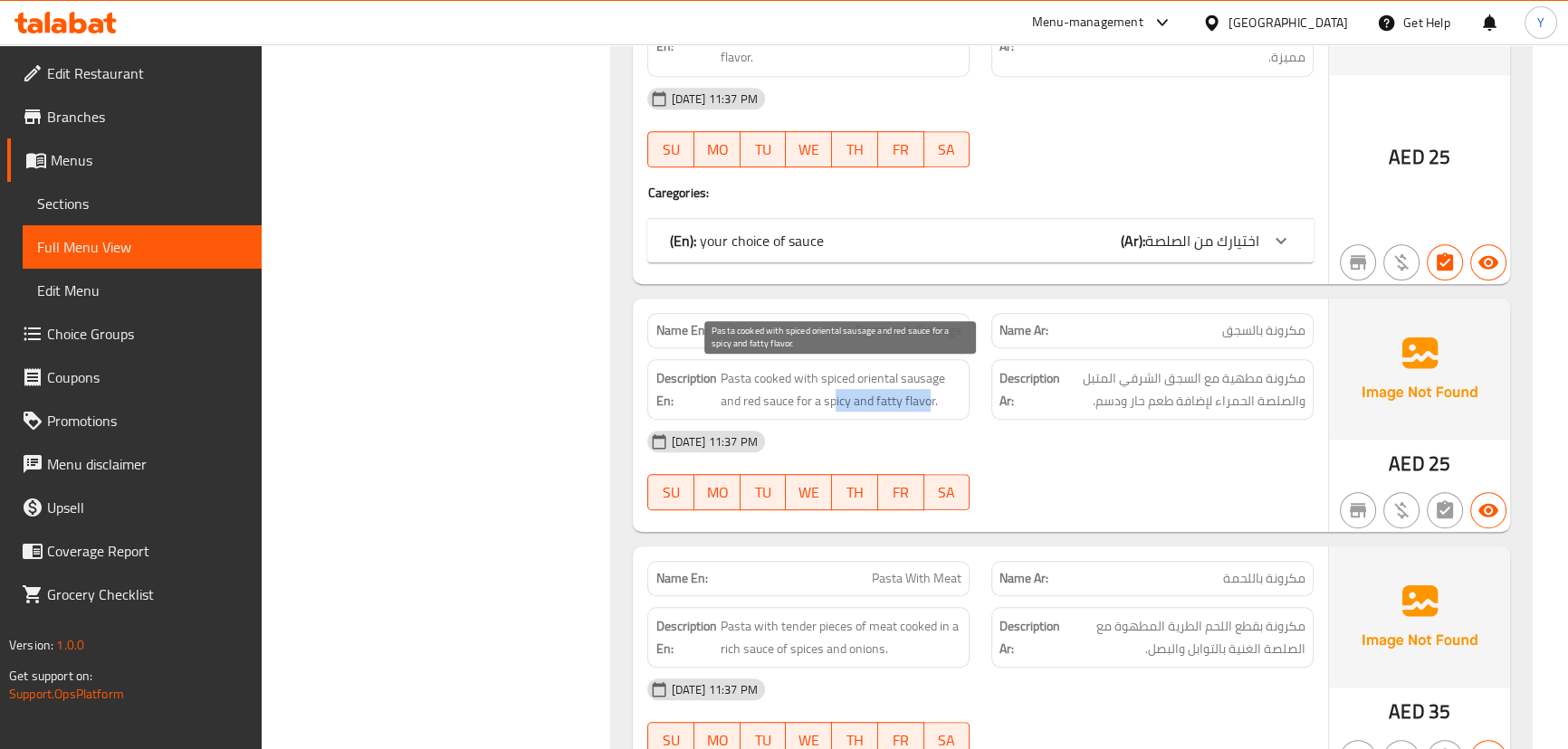
drag, startPoint x: 929, startPoint y: 406, endPoint x: 820, endPoint y: 404, distance: 109.0
click at [820, 404] on span "Pasta cooked with spiced oriental sausage and red sauce for a spicy and fatty f…" at bounding box center [840, 390] width 242 height 45
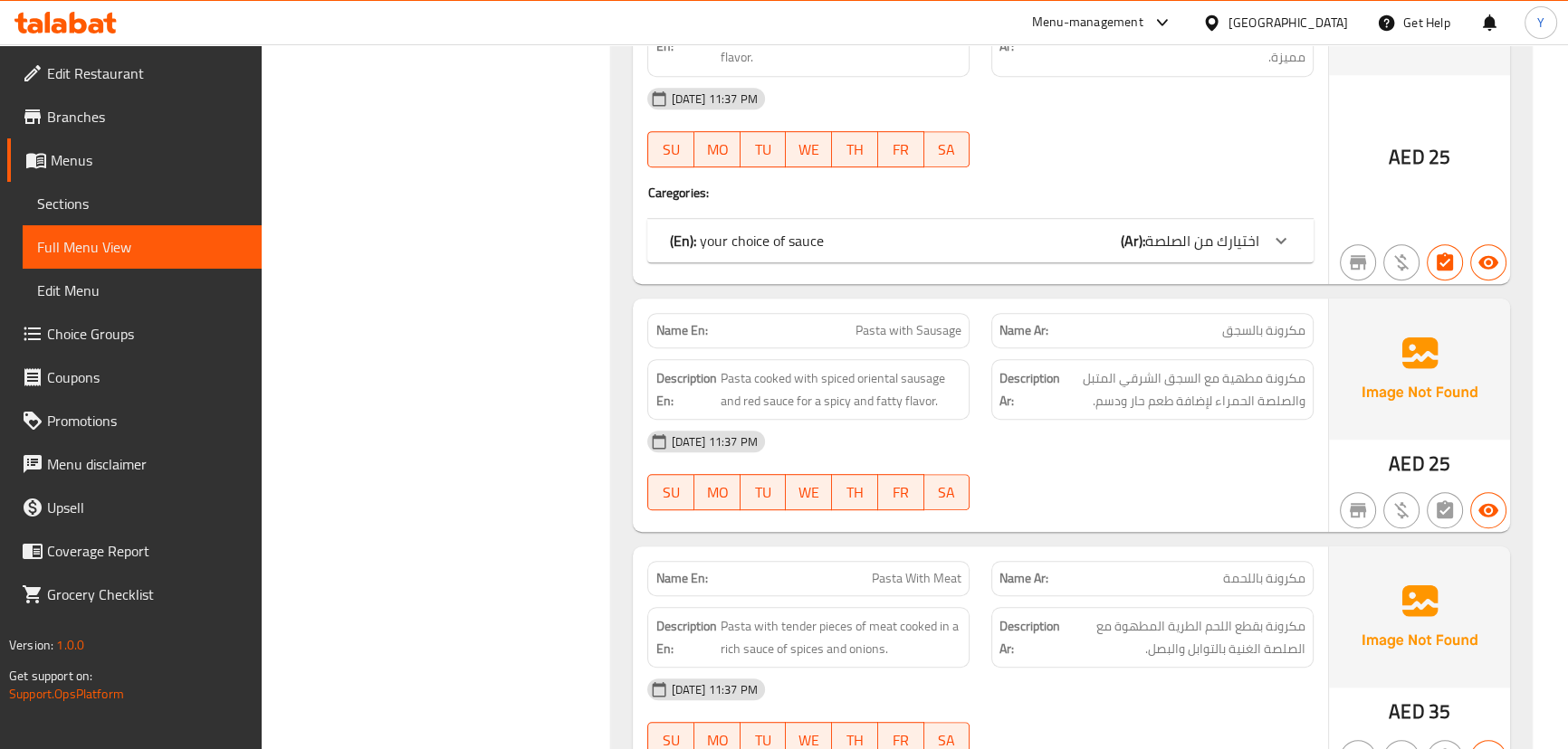
drag, startPoint x: 1003, startPoint y: 517, endPoint x: 1026, endPoint y: 534, distance: 28.6
click at [1003, 517] on div at bounding box center [1153, 510] width 344 height 21
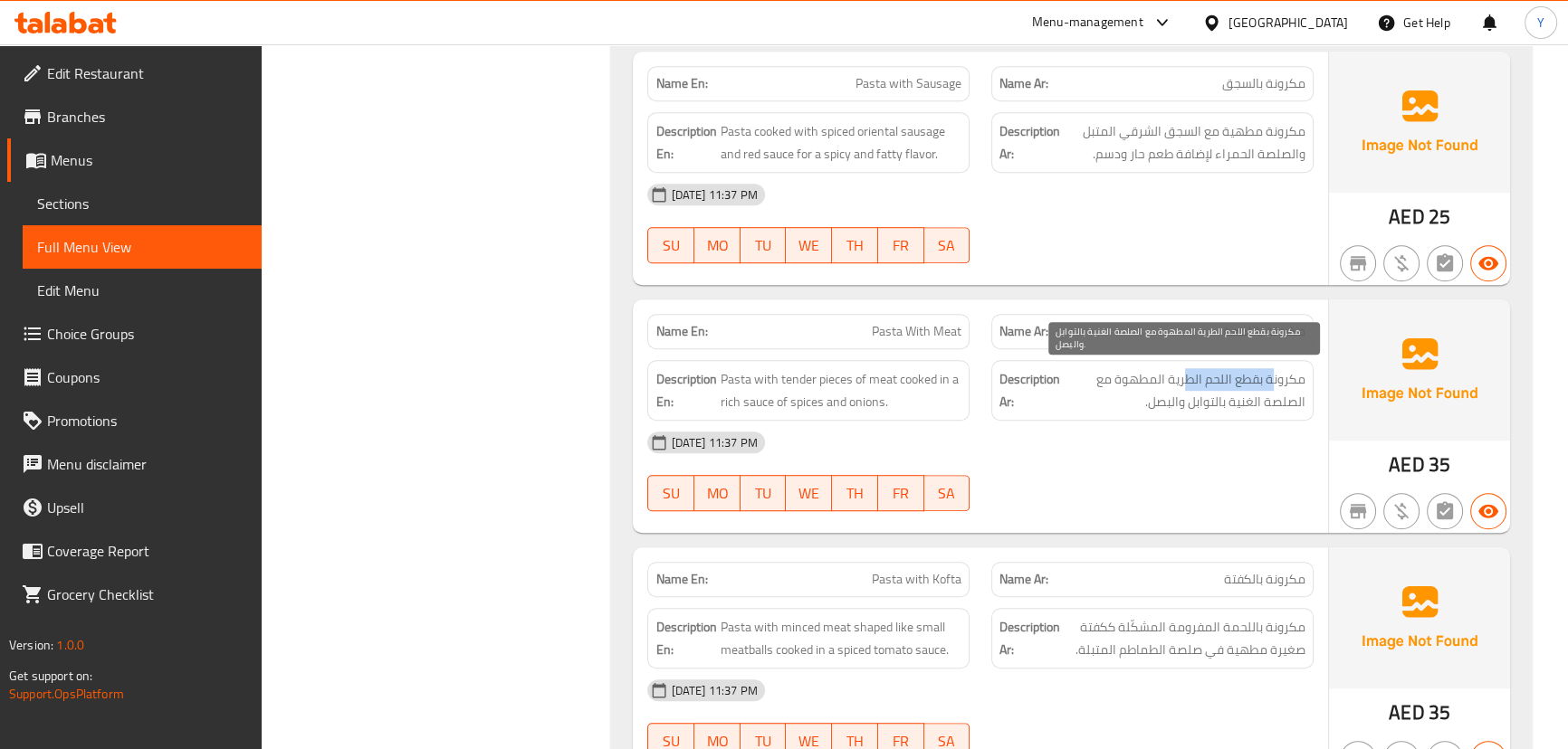
drag, startPoint x: 1274, startPoint y: 375, endPoint x: 1102, endPoint y: 388, distance: 172.5
click at [1148, 373] on span "مكرونة بقطع اللحم الطرية المطهوة مع الصلصة الغنية بالتوابل والبصل." at bounding box center [1184, 391] width 242 height 45
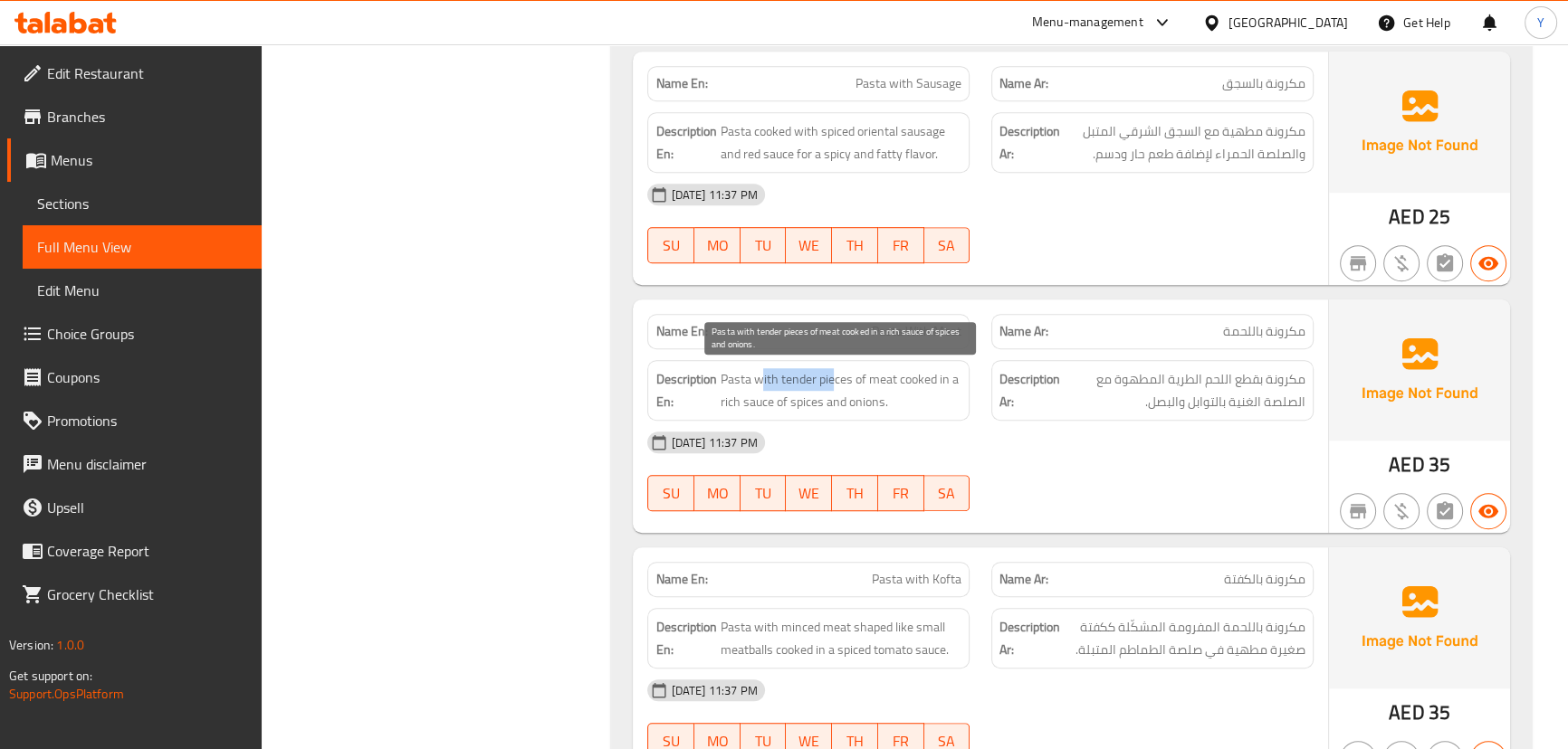
drag, startPoint x: 834, startPoint y: 387, endPoint x: 732, endPoint y: 387, distance: 102.0
click at [732, 387] on span "Pasta with tender pieces of meat cooked in a rich sauce of spices and onions." at bounding box center [840, 391] width 242 height 45
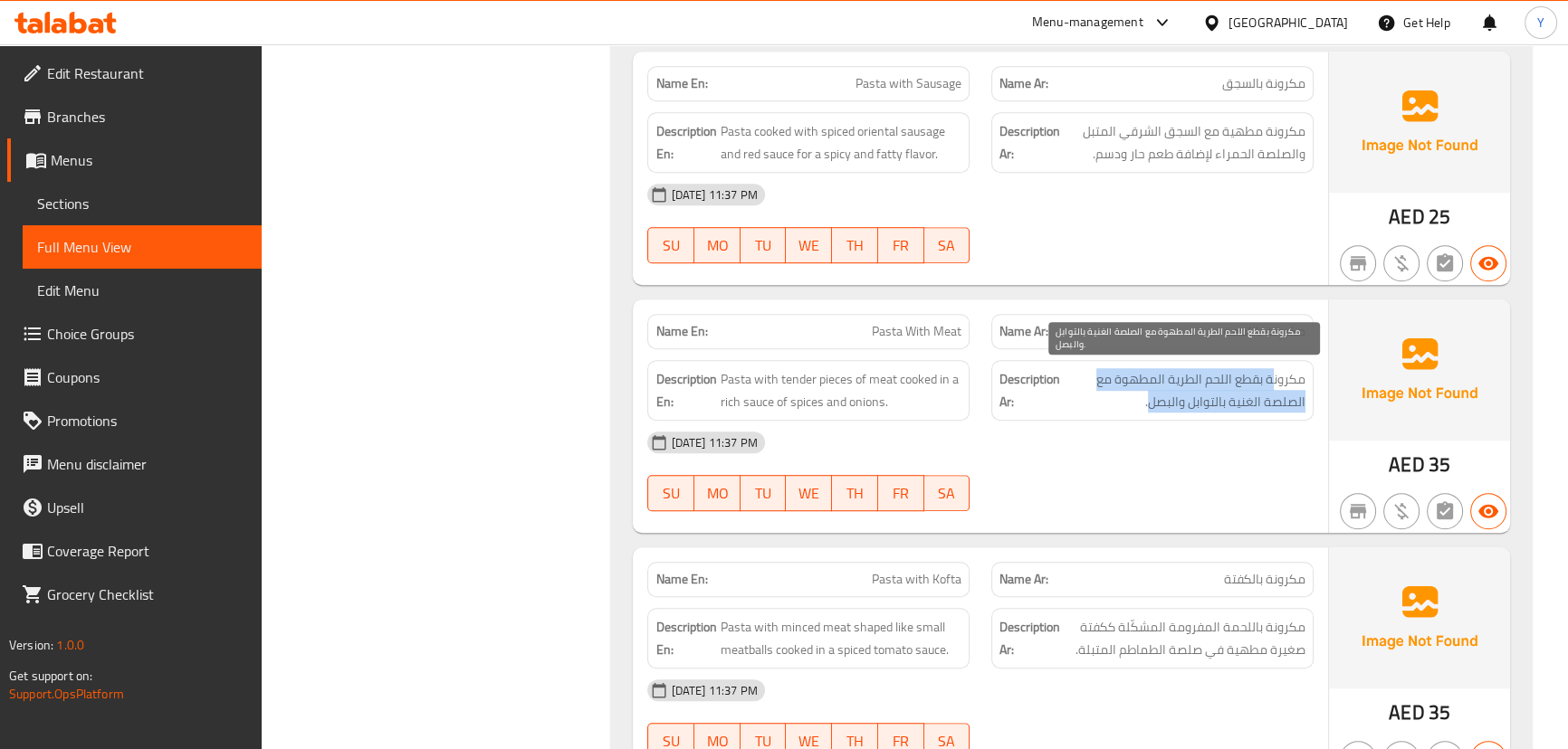
drag, startPoint x: 1274, startPoint y: 388, endPoint x: 1146, endPoint y: 410, distance: 129.9
click at [1150, 410] on span "مكرونة بقطع اللحم الطرية المطهوة مع الصلصة الغنية بالتوابل والبصل." at bounding box center [1184, 391] width 242 height 45
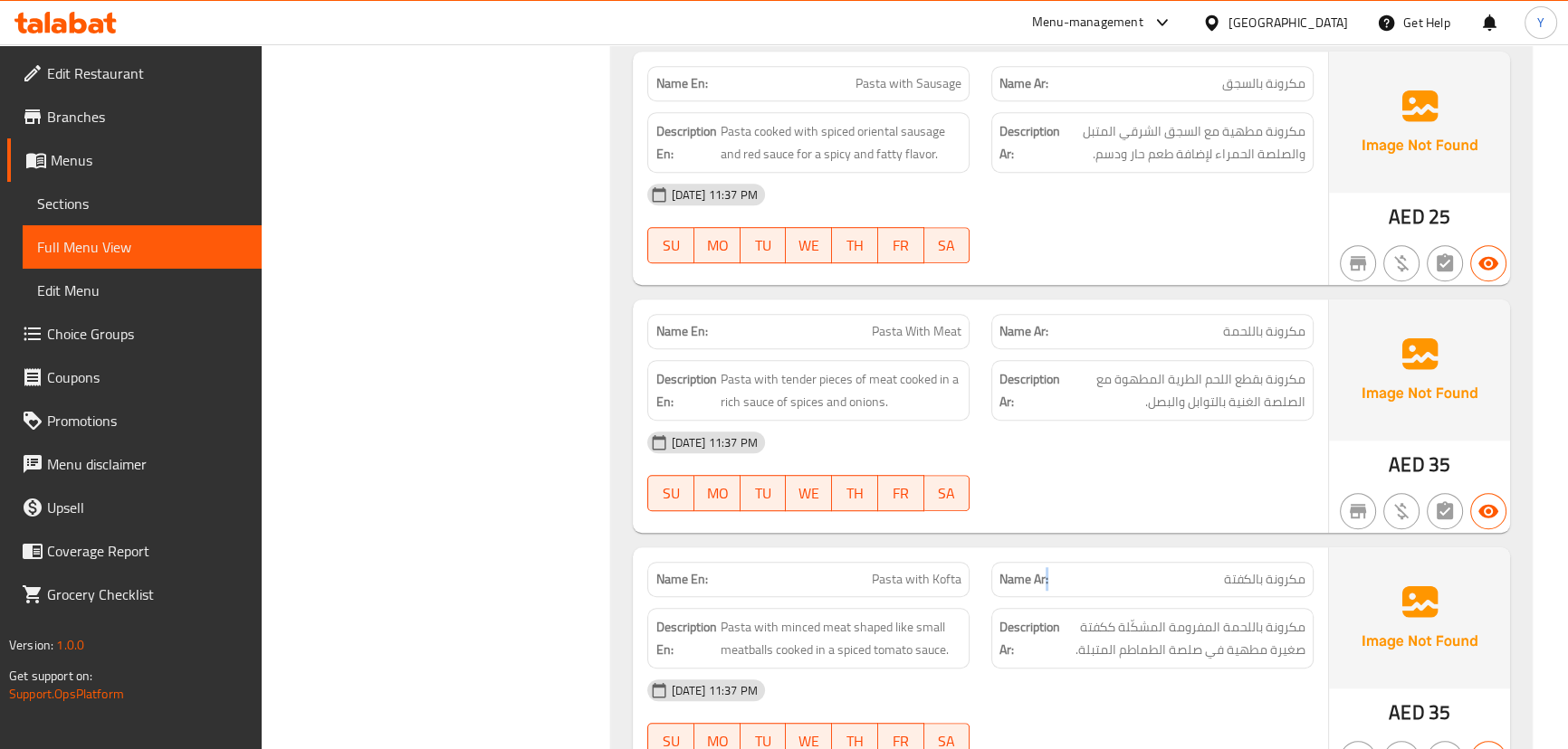
drag, startPoint x: 1046, startPoint y: 561, endPoint x: 1064, endPoint y: 533, distance: 33.3
click at [1060, 583] on div "Name Ar: مكرونة بالكفتة" at bounding box center [1153, 579] width 323 height 35
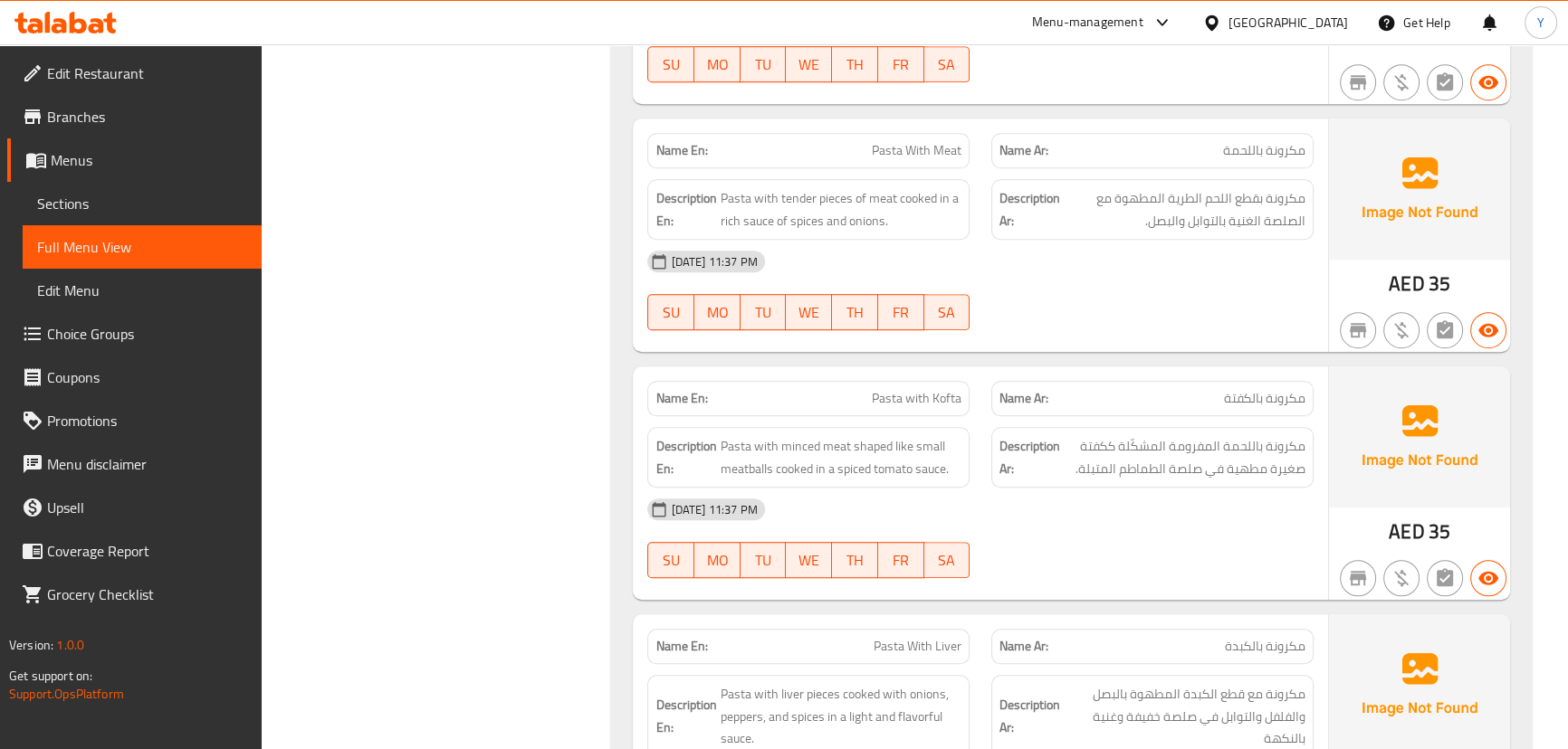
scroll to position [1701, 0]
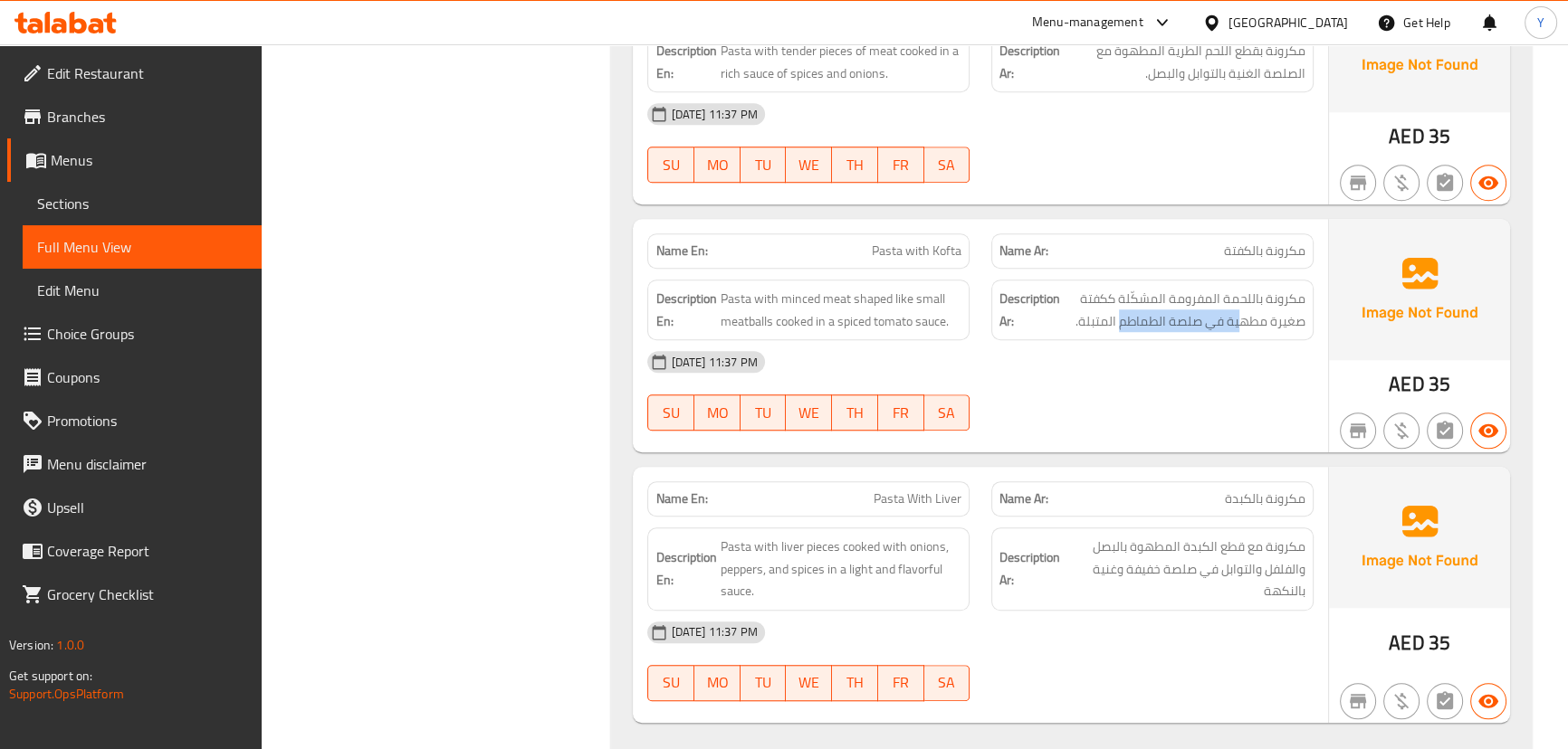
drag, startPoint x: 1240, startPoint y: 316, endPoint x: 1123, endPoint y: 330, distance: 117.8
click at [1123, 330] on div "Description Ar: مكرونة باللحمة المفرومة المشكّلة ككفتة صغيرة مطهية في صلصة الطم…" at bounding box center [1153, 310] width 323 height 60
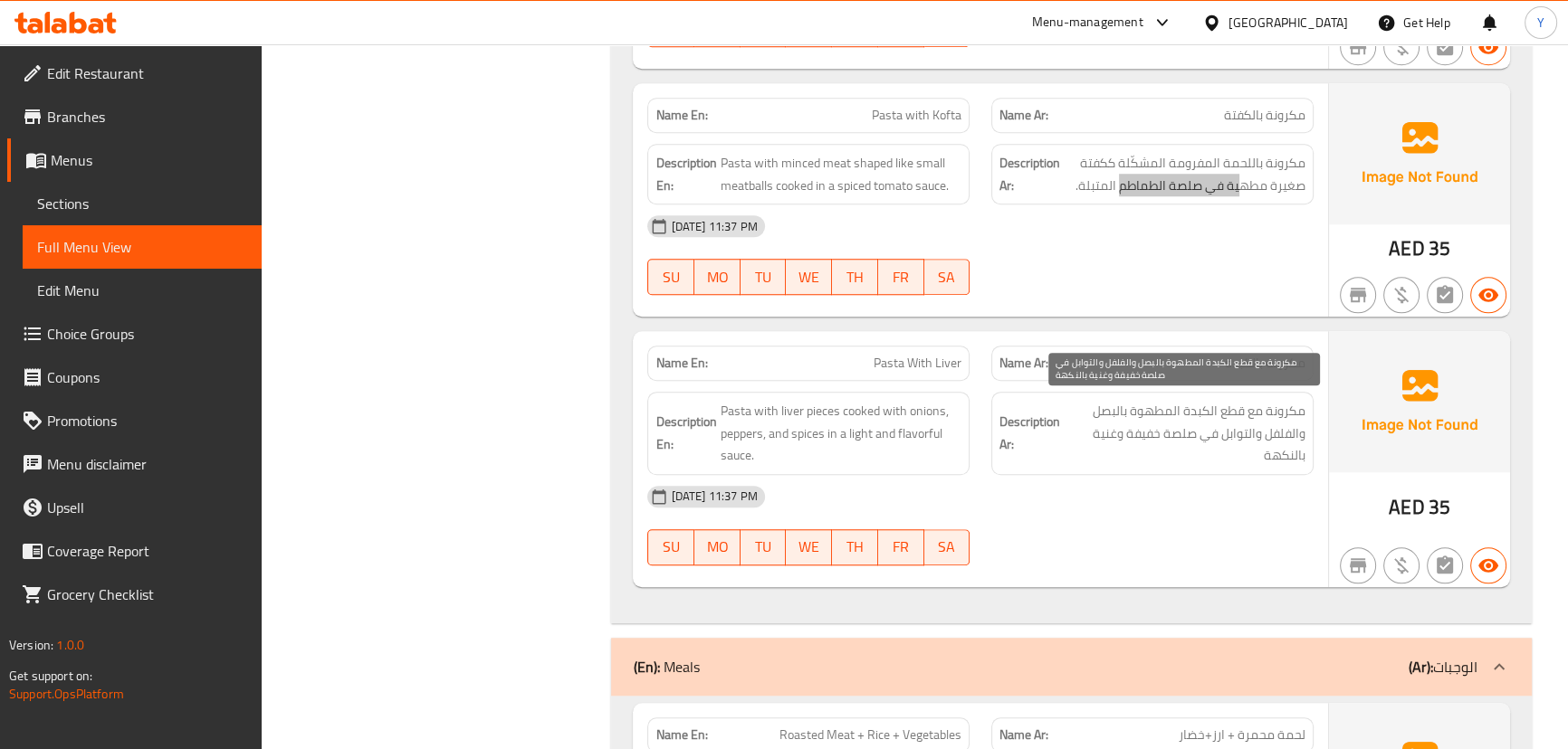
scroll to position [1865, 0]
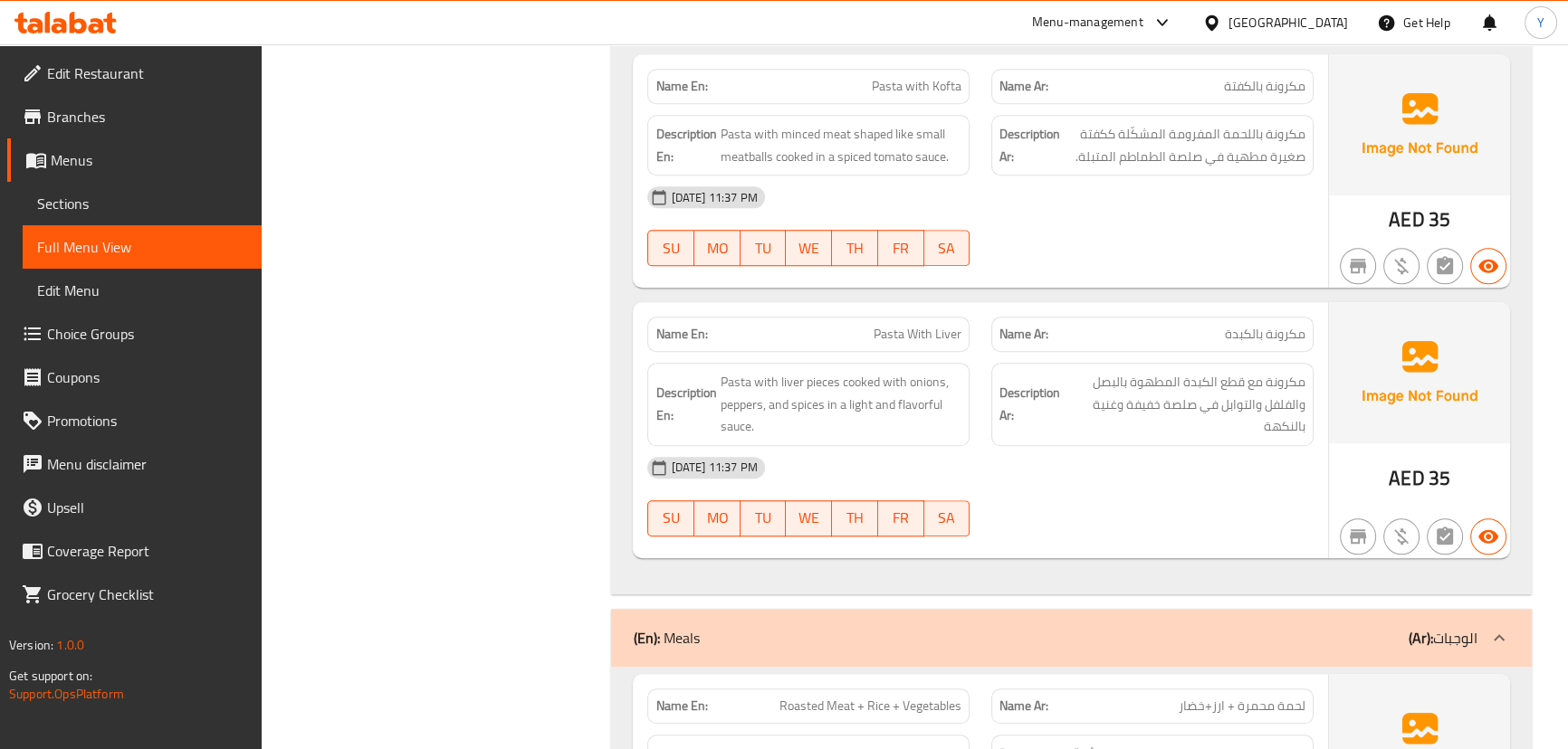
drag, startPoint x: 1175, startPoint y: 353, endPoint x: 1158, endPoint y: 460, distance: 108.3
click at [1175, 353] on div "Description Ar: مكرونة مع قطع الكبدة المطهوة بالبصل والفلفل والتوابل في صلصة خف…" at bounding box center [1153, 404] width 344 height 105
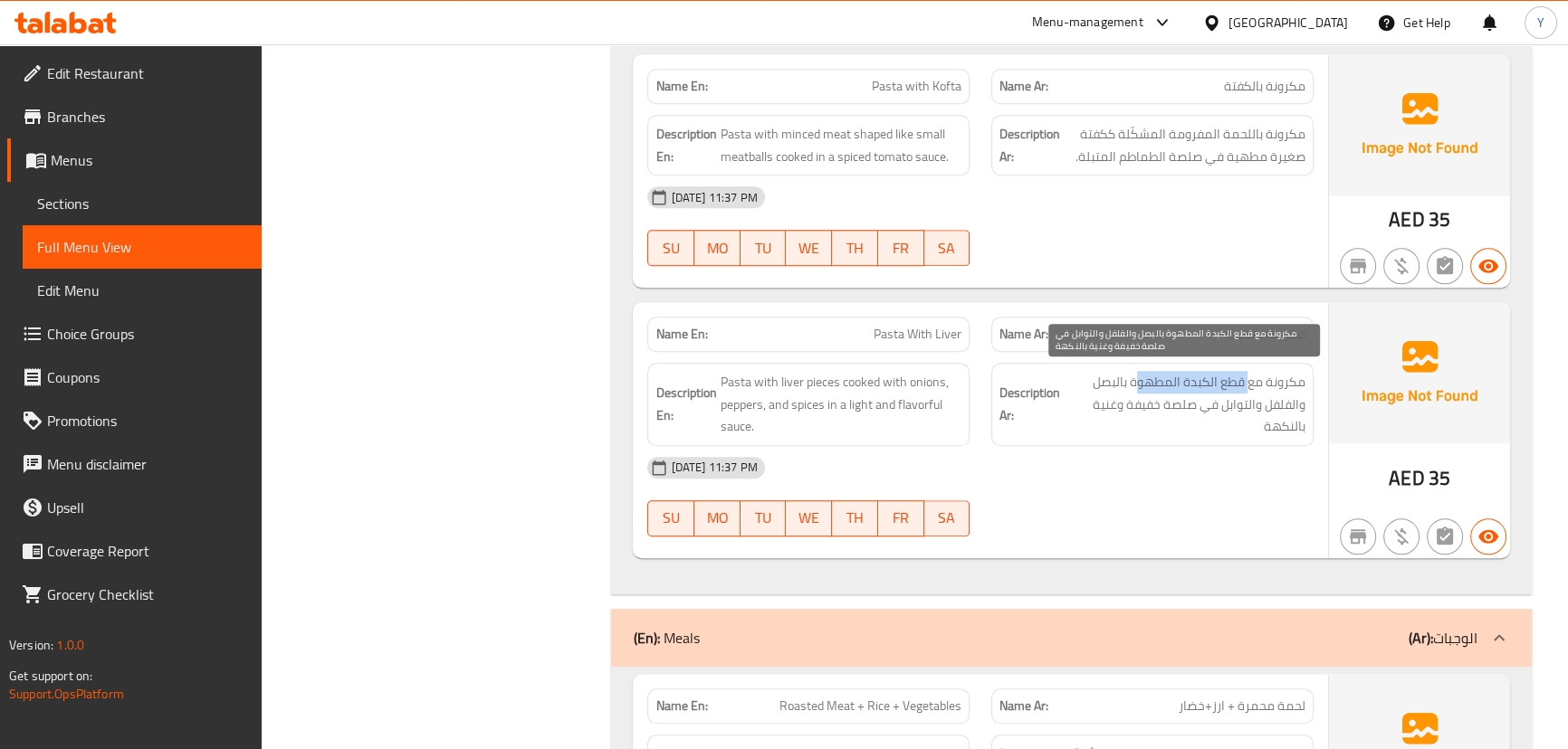
drag, startPoint x: 1249, startPoint y: 389, endPoint x: 1009, endPoint y: 407, distance: 240.7
click at [1027, 398] on h6 "Description Ar: مكرونة مع قطع الكبدة المطهوة بالبصل والفلفل والتوابل في صلصة خف…" at bounding box center [1152, 404] width 306 height 67
drag, startPoint x: 1167, startPoint y: 413, endPoint x: 956, endPoint y: 410, distance: 211.0
click at [956, 410] on div "Description En: Pasta with liver pieces cooked with onions, peppers, and spices…" at bounding box center [980, 404] width 687 height 105
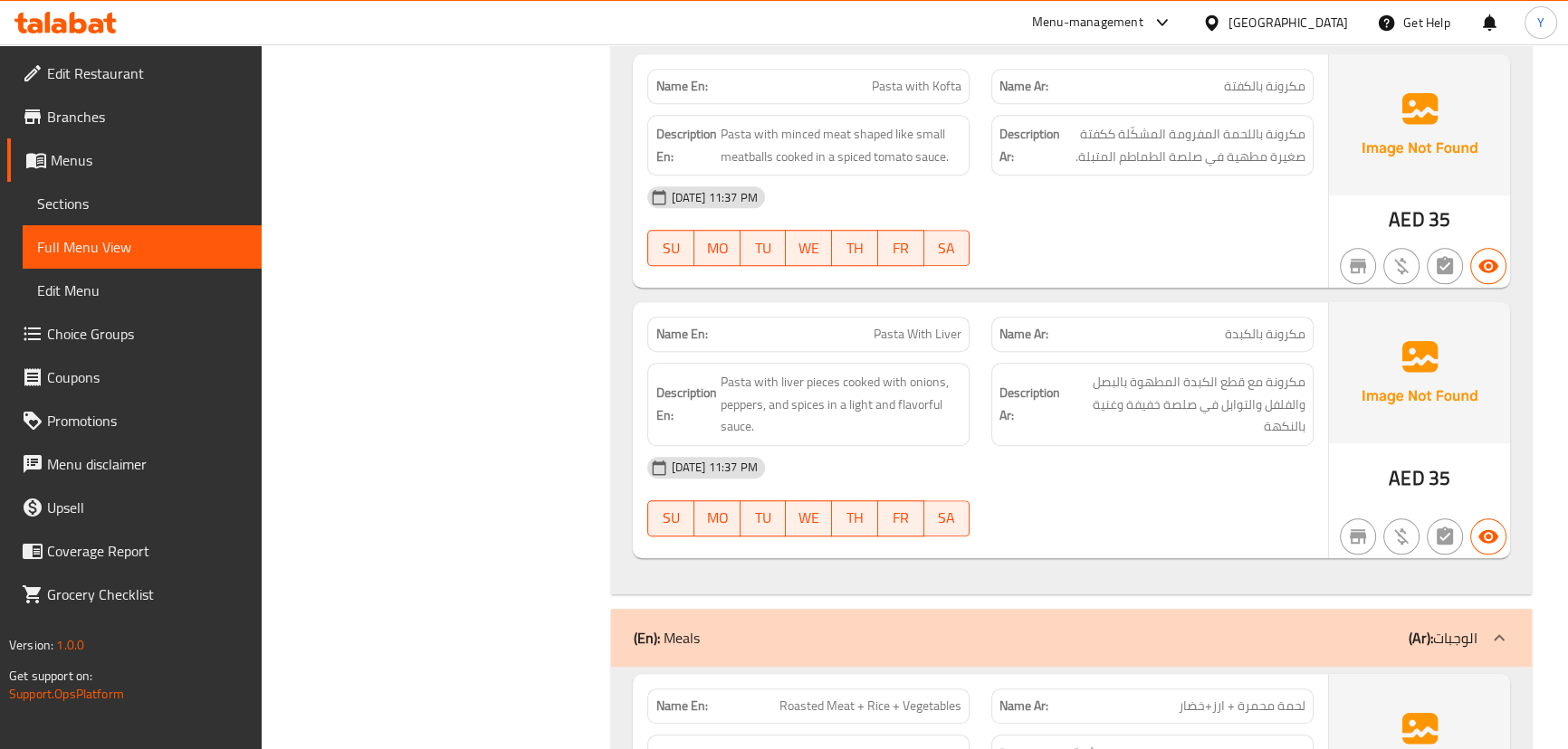
click at [1045, 463] on div "[DATE] 11:37 PM" at bounding box center [980, 467] width 687 height 44
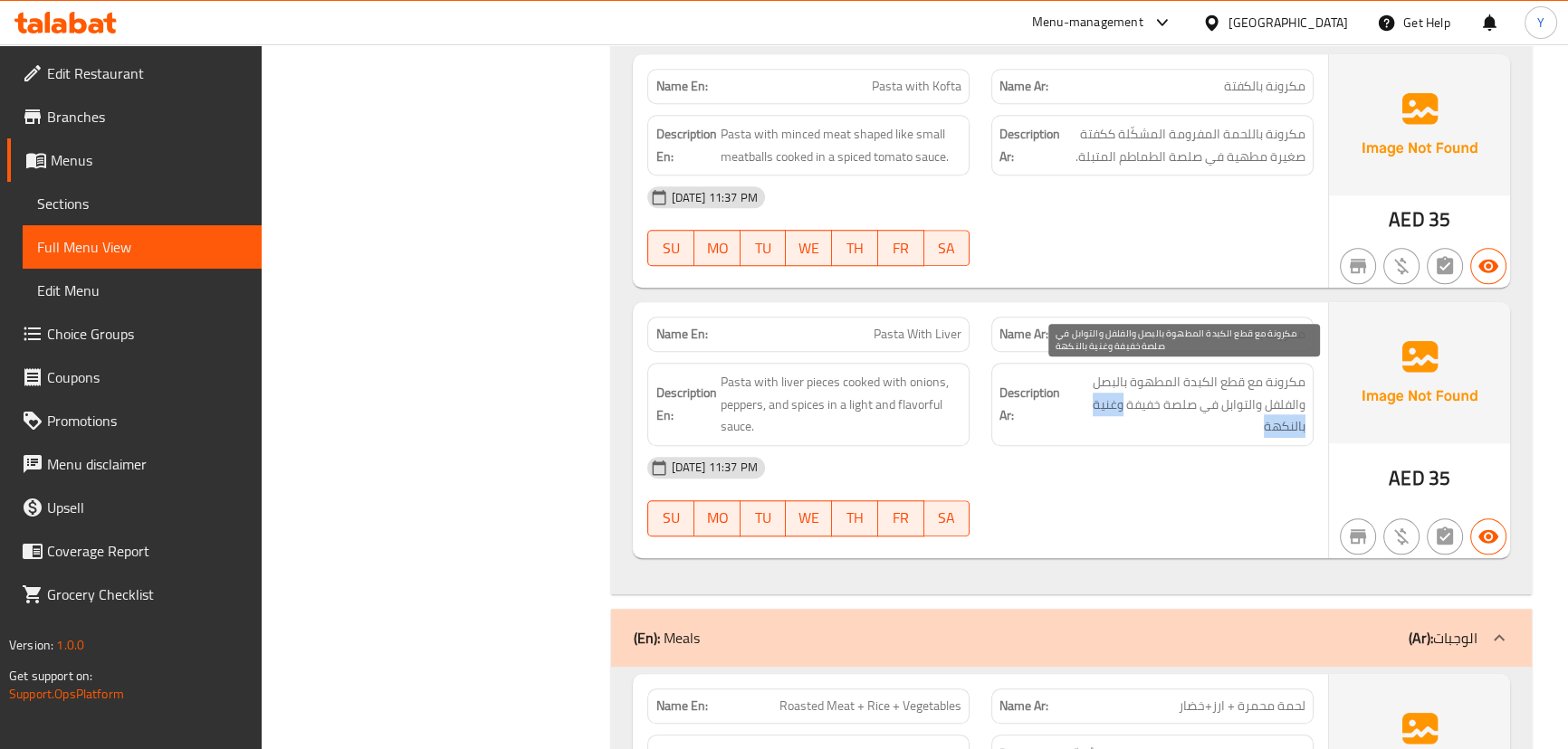
drag, startPoint x: 1123, startPoint y: 401, endPoint x: 1075, endPoint y: 417, distance: 50.6
click at [1075, 417] on span "مكرونة مع قطع الكبدة المطهوة بالبصل والفلفل والتوابل في صلصة خفيفة وغنية بالنكهة" at bounding box center [1184, 404] width 242 height 67
click at [1071, 406] on span "مكرونة مع قطع الكبدة المطهوة بالبصل والفلفل والتوابل في صلصة خفيفة وغنية بالنكهة" at bounding box center [1184, 404] width 242 height 67
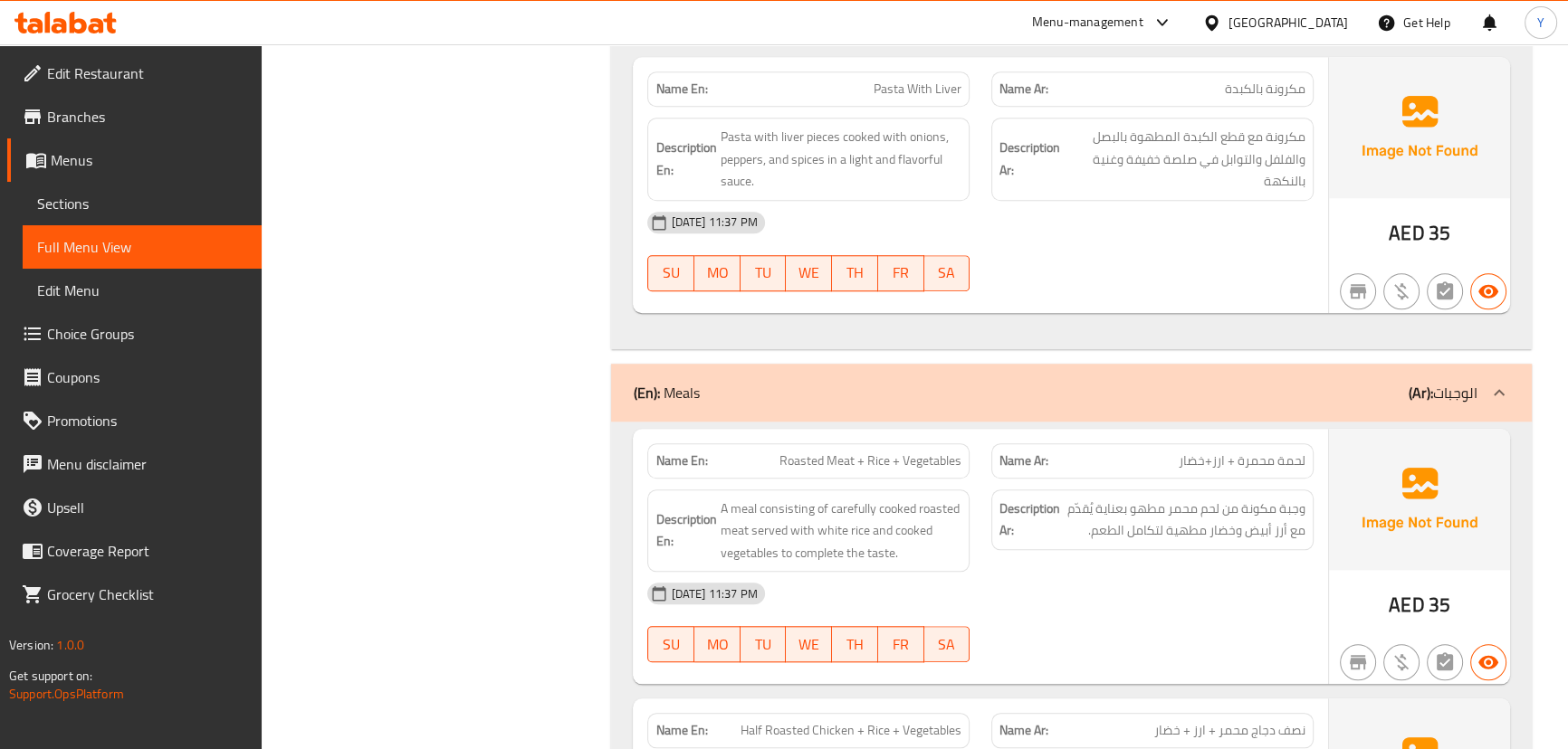
scroll to position [2277, 0]
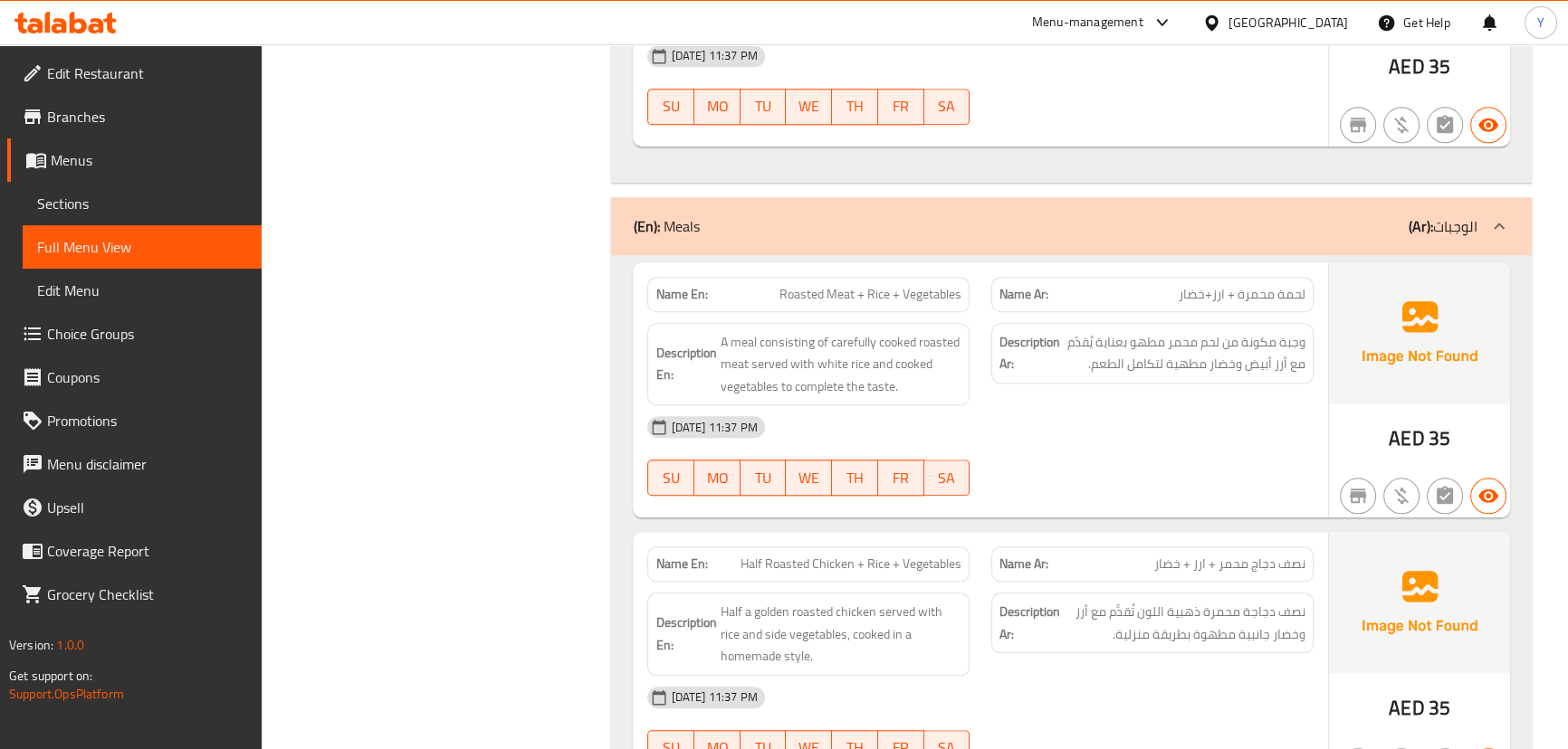
click at [1076, 537] on div "Name Ar: نصف دجاج محمر + ارز + خضار" at bounding box center [1153, 563] width 344 height 57
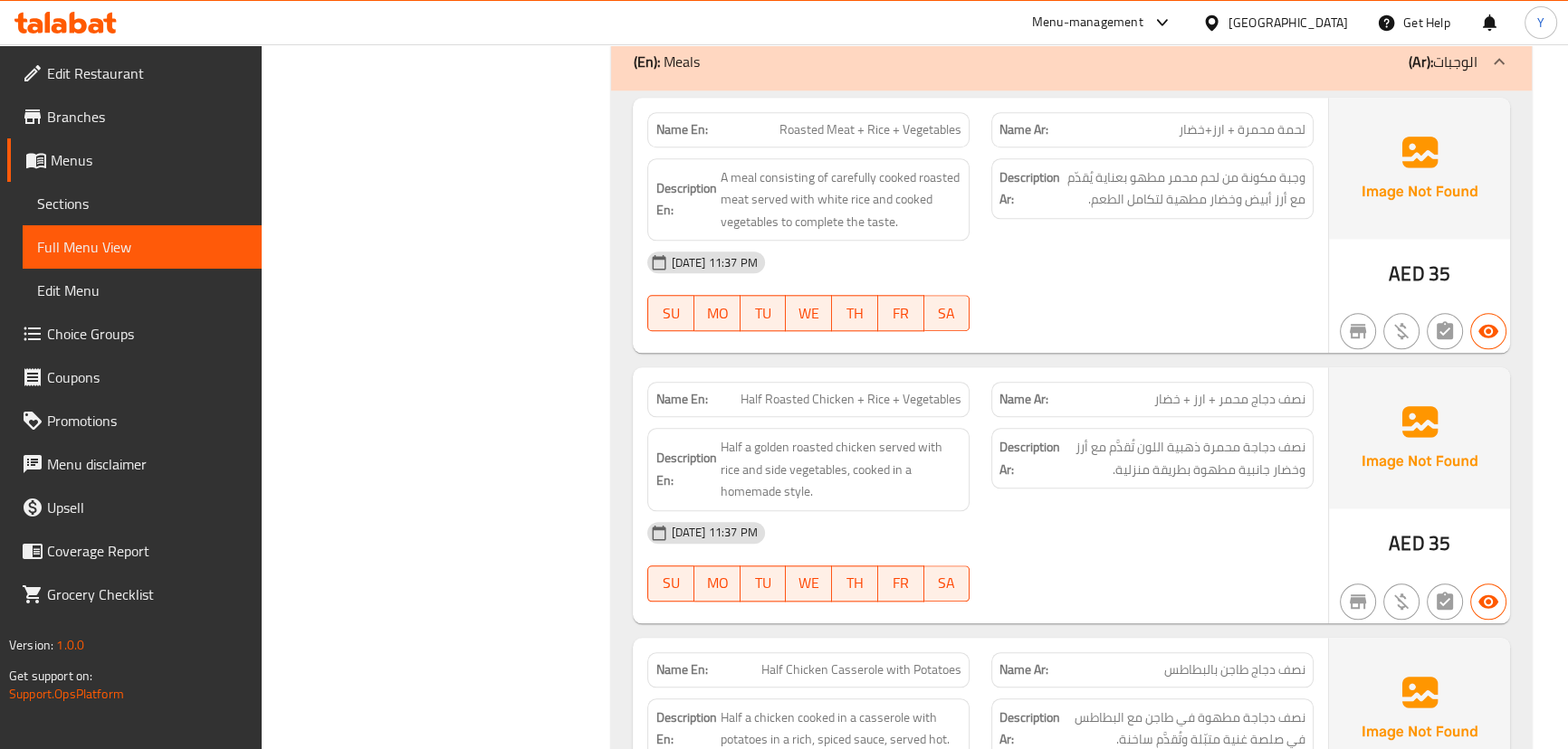
click at [1132, 257] on div "[DATE] 11:37 PM" at bounding box center [980, 262] width 687 height 44
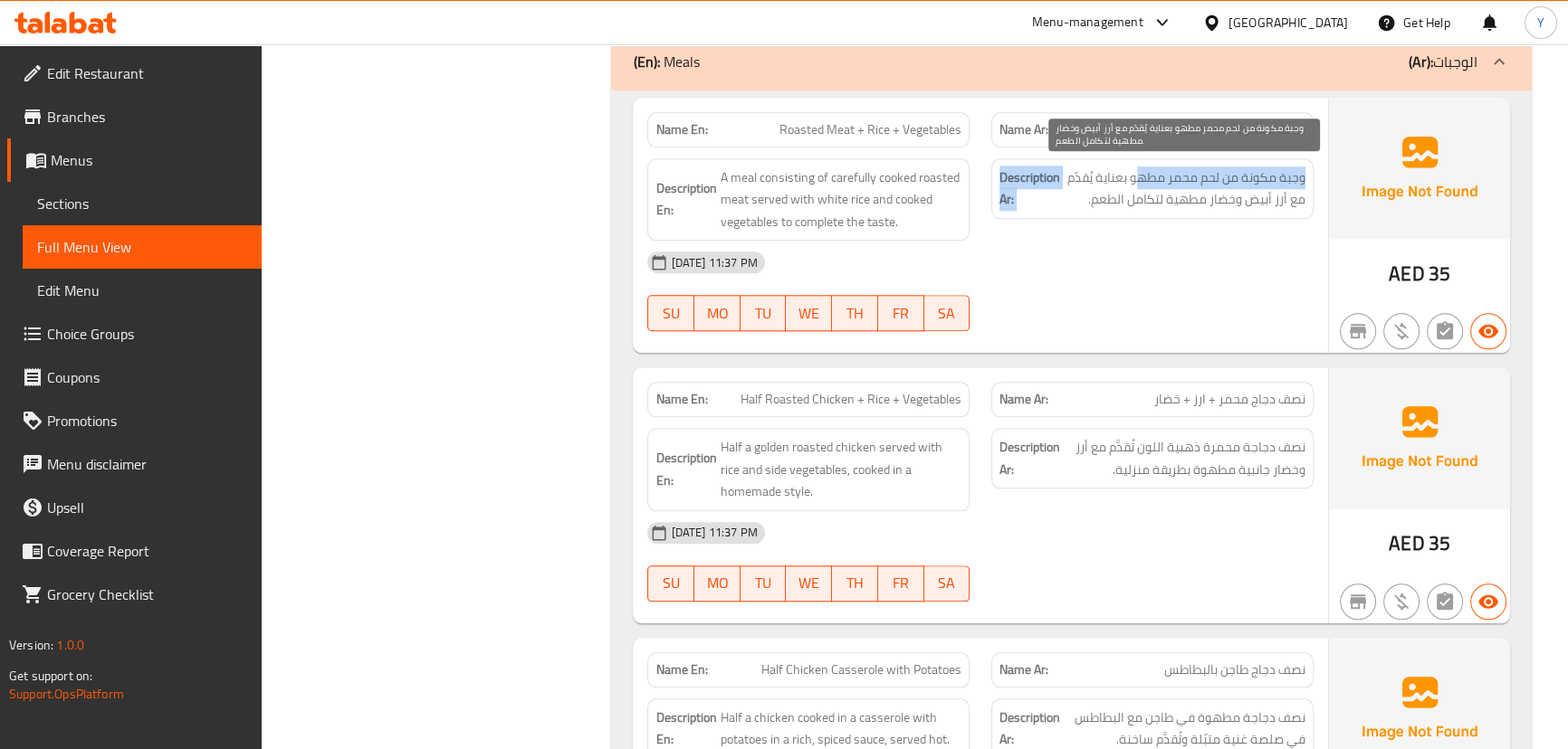
drag, startPoint x: 1137, startPoint y: 176, endPoint x: 998, endPoint y: 174, distance: 139.0
click at [999, 174] on h6 "Description Ar: وجبة مكونة من لحم محمر مطهو بعناية يُقدّم مع أرز أبيض وخضار مطه…" at bounding box center [1152, 188] width 306 height 45
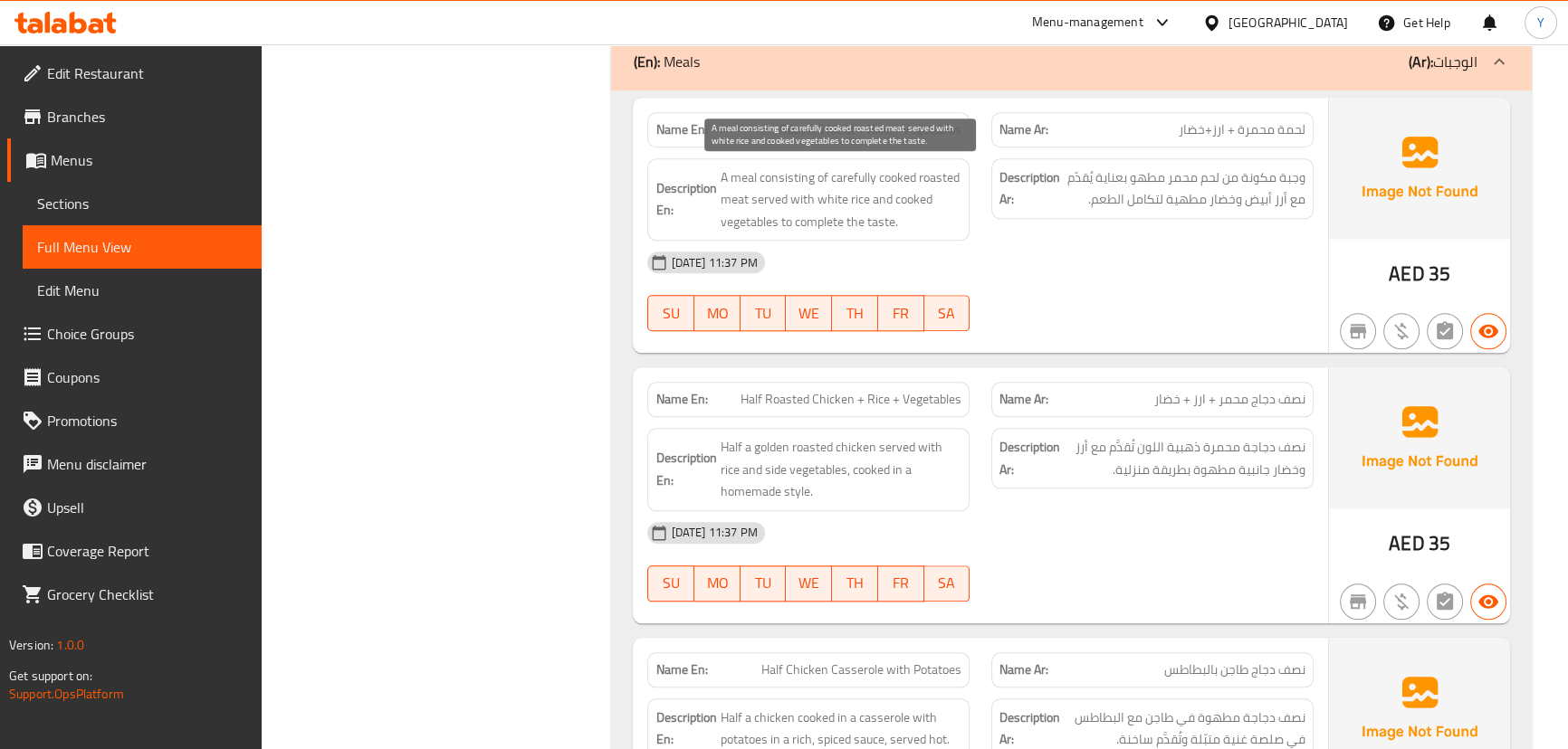
click at [916, 178] on span "A meal consisting of carefully cooked roasted meat served with white rice and c…" at bounding box center [840, 199] width 242 height 67
click at [913, 207] on span "A meal consisting of carefully cooked roasted meat served with white rice and c…" at bounding box center [840, 199] width 242 height 67
drag, startPoint x: 746, startPoint y: 206, endPoint x: 827, endPoint y: 207, distance: 81.0
click at [827, 207] on span "A meal consisting of carefully cooked roasted meat served with white rice and c…" at bounding box center [840, 199] width 242 height 67
click at [923, 207] on span "A meal consisting of carefully cooked roasted meat served with white rice and c…" at bounding box center [840, 199] width 242 height 67
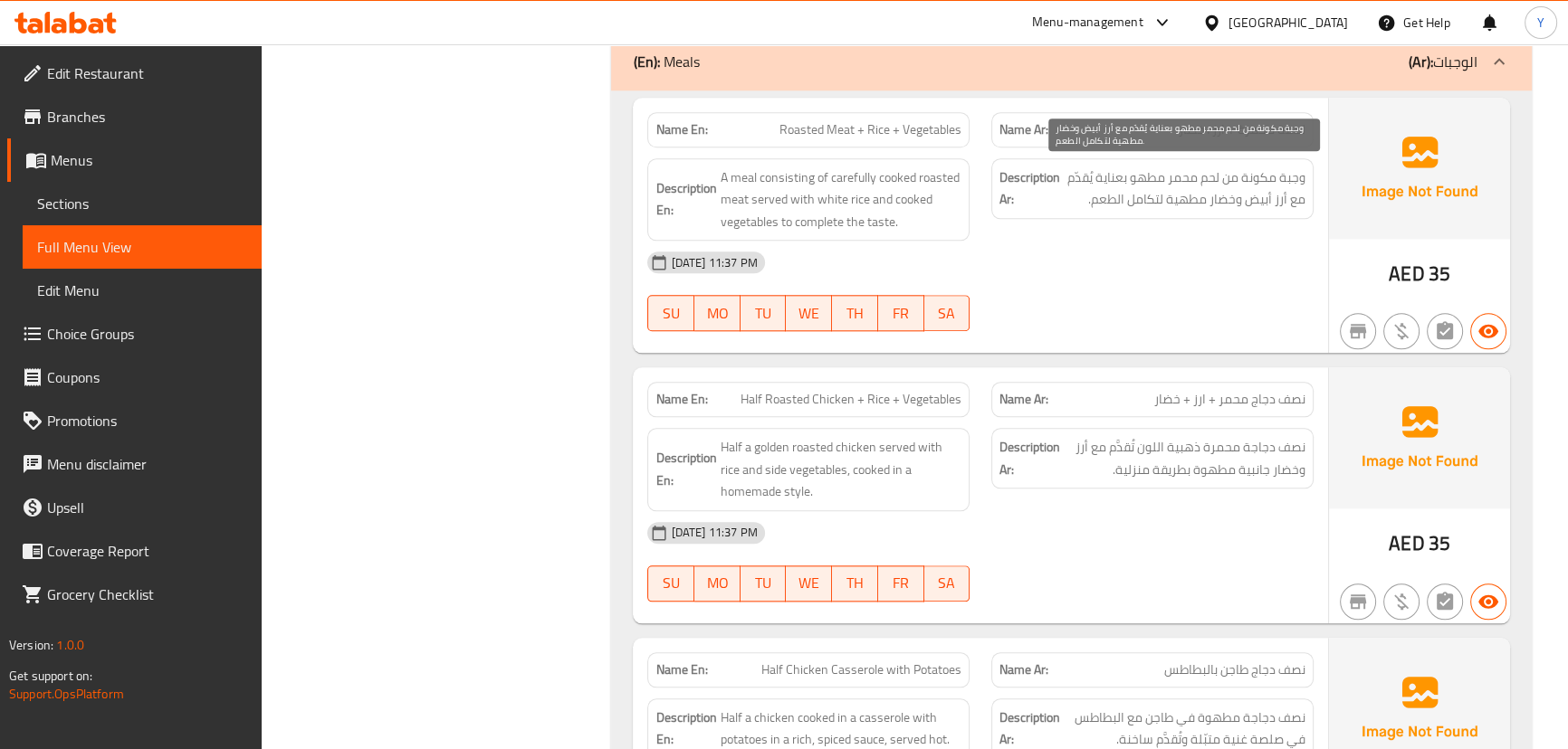
click at [1182, 199] on span "وجبة مكونة من لحم محمر مطهو بعناية يُقدّم مع أرز أبيض وخضار مطهية لتكامل الطعم." at bounding box center [1184, 188] width 242 height 45
drag, startPoint x: 1317, startPoint y: 203, endPoint x: 1143, endPoint y: 191, distance: 174.4
click at [1164, 191] on div "Description Ar: وجبة مكونة من لحم محمر مطهو بعناية يُقدّم مع أرز أبيض وخضار مطه…" at bounding box center [1153, 200] width 344 height 105
drag, startPoint x: 1189, startPoint y: 459, endPoint x: 1192, endPoint y: 477, distance: 18.2
click at [1189, 466] on span "نصف دجاجة محمرة ذهبية اللون تُقدَّم مع أرز وخضار جانبية مطهوة بطريقة منزلية." at bounding box center [1184, 459] width 242 height 45
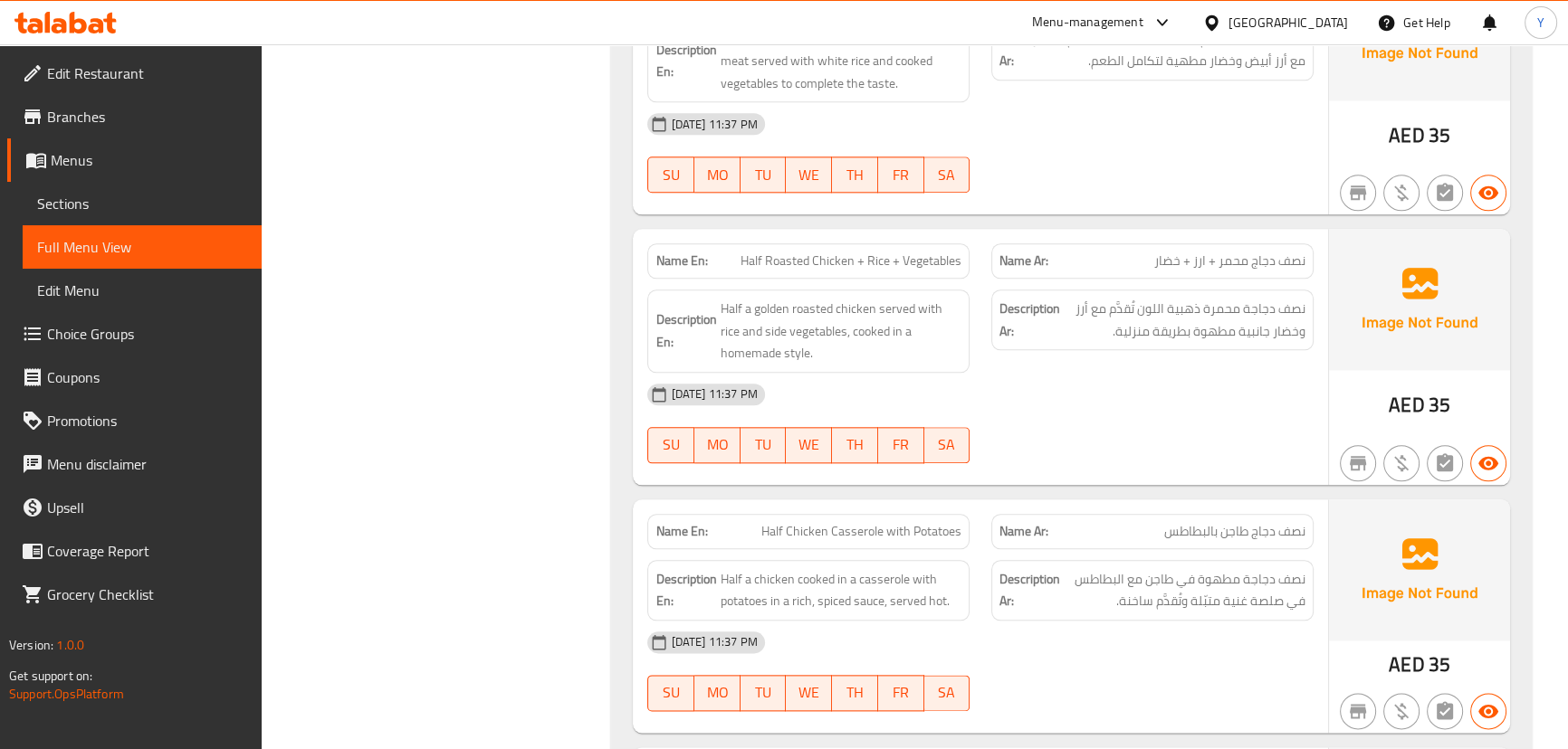
scroll to position [2688, 0]
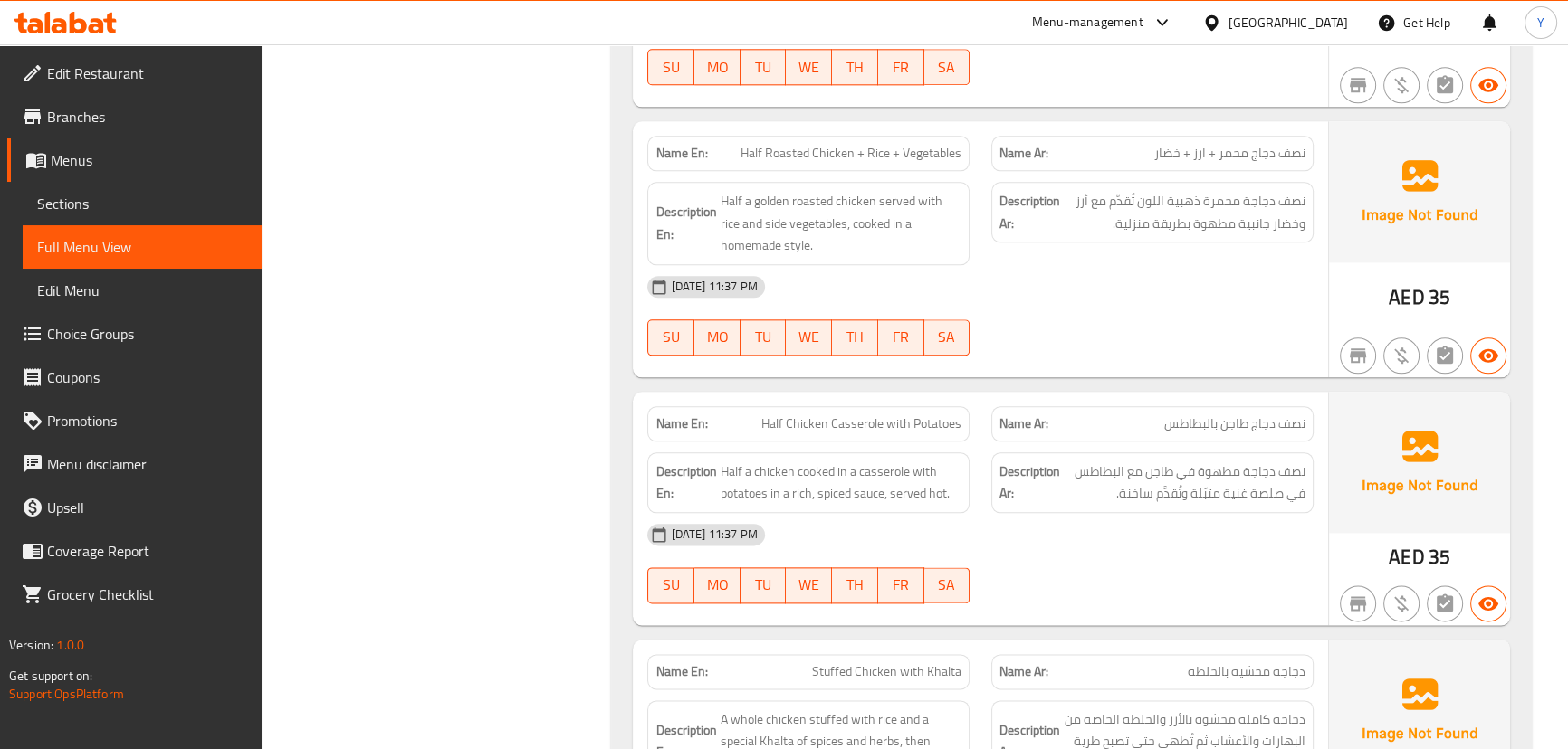
click at [1123, 397] on div "Name Ar: نصف دجاج طاجن بالبطاطس" at bounding box center [1153, 424] width 344 height 57
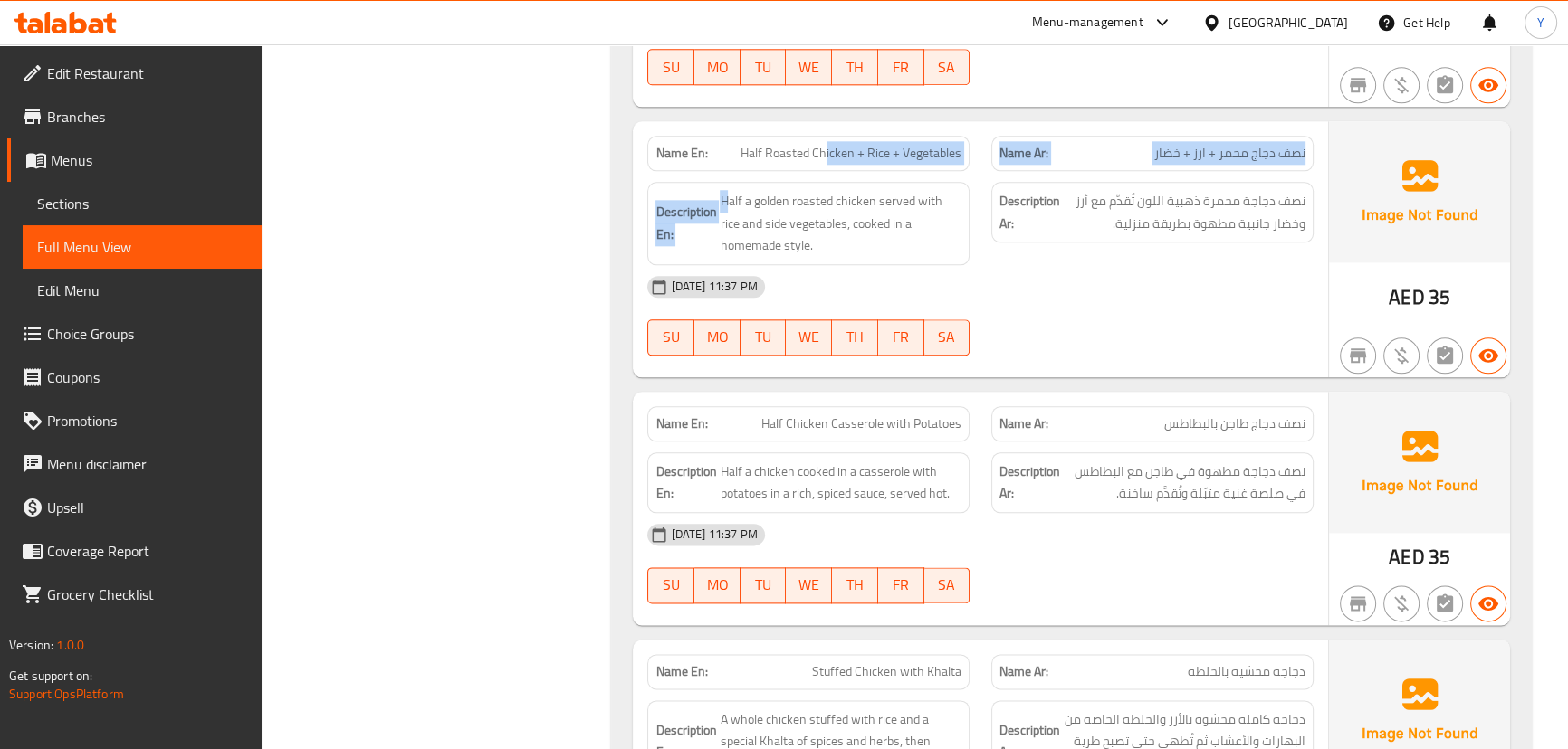
drag, startPoint x: 823, startPoint y: 152, endPoint x: 719, endPoint y: 168, distance: 105.2
click at [723, 168] on div "Name En: Half Roasted Chicken + Rice + Vegetables Name Ar: نصف دجاج محمر + ارز …" at bounding box center [980, 250] width 694 height 256
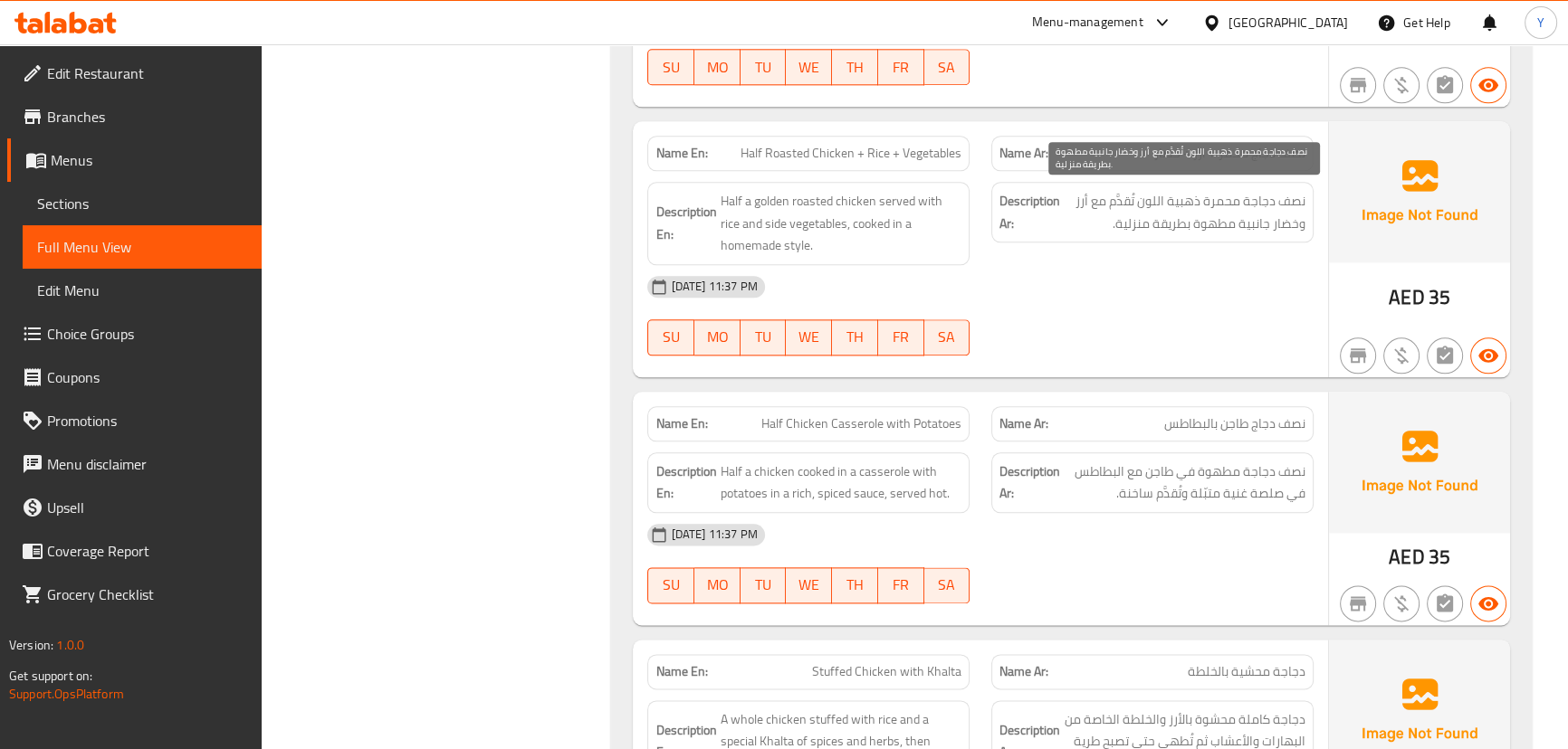
click at [1280, 197] on span "نصف دجاجة محمرة ذهبية اللون تُقدَّم مع أرز وخضار جانبية مطهوة بطريقة منزلية." at bounding box center [1184, 213] width 242 height 45
click at [1182, 323] on div "29-09-2025 11:37 PM SU MO TU WE TH FR SA" at bounding box center [980, 316] width 687 height 101
click at [1012, 290] on div "[DATE] 11:37 PM" at bounding box center [980, 287] width 687 height 44
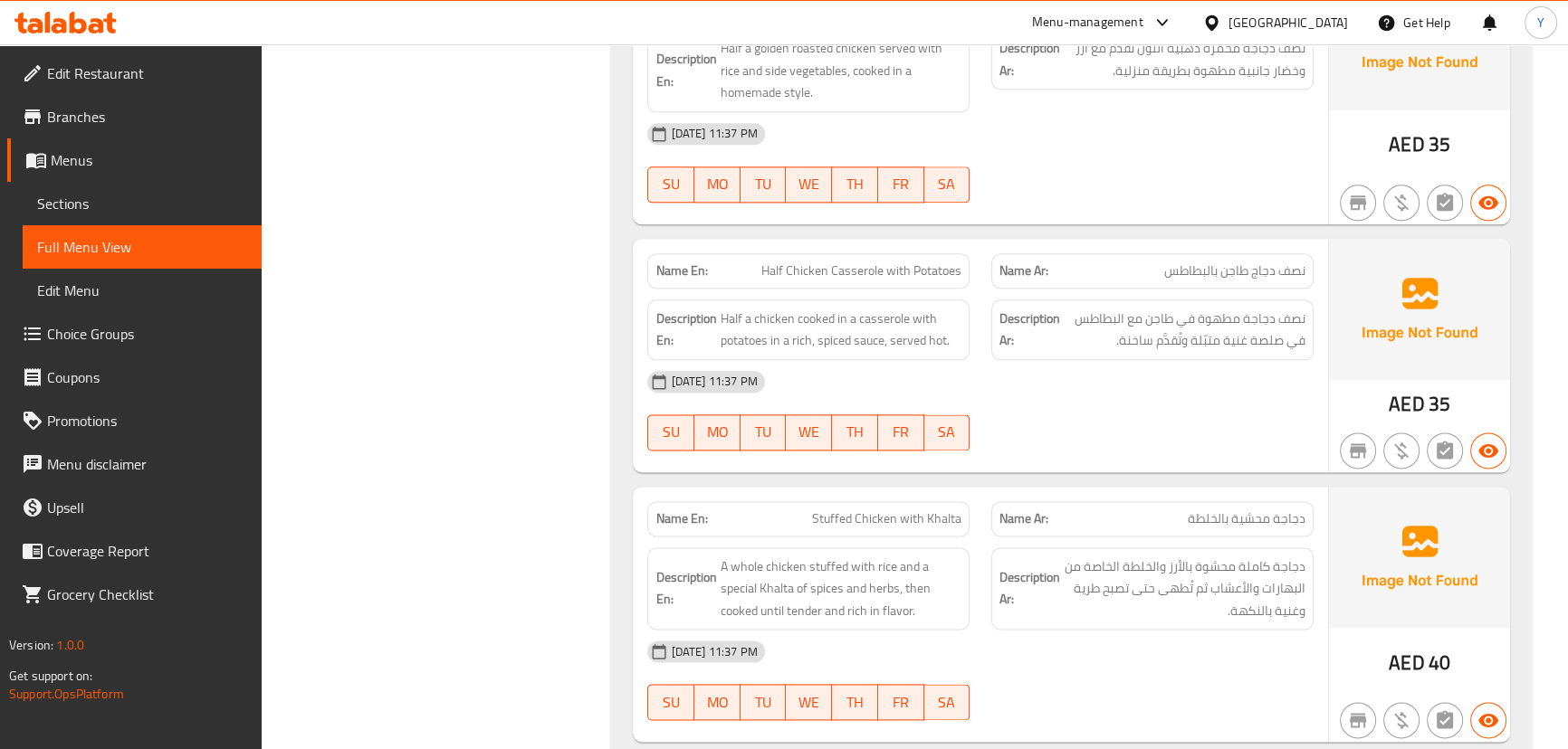
scroll to position [2852, 0]
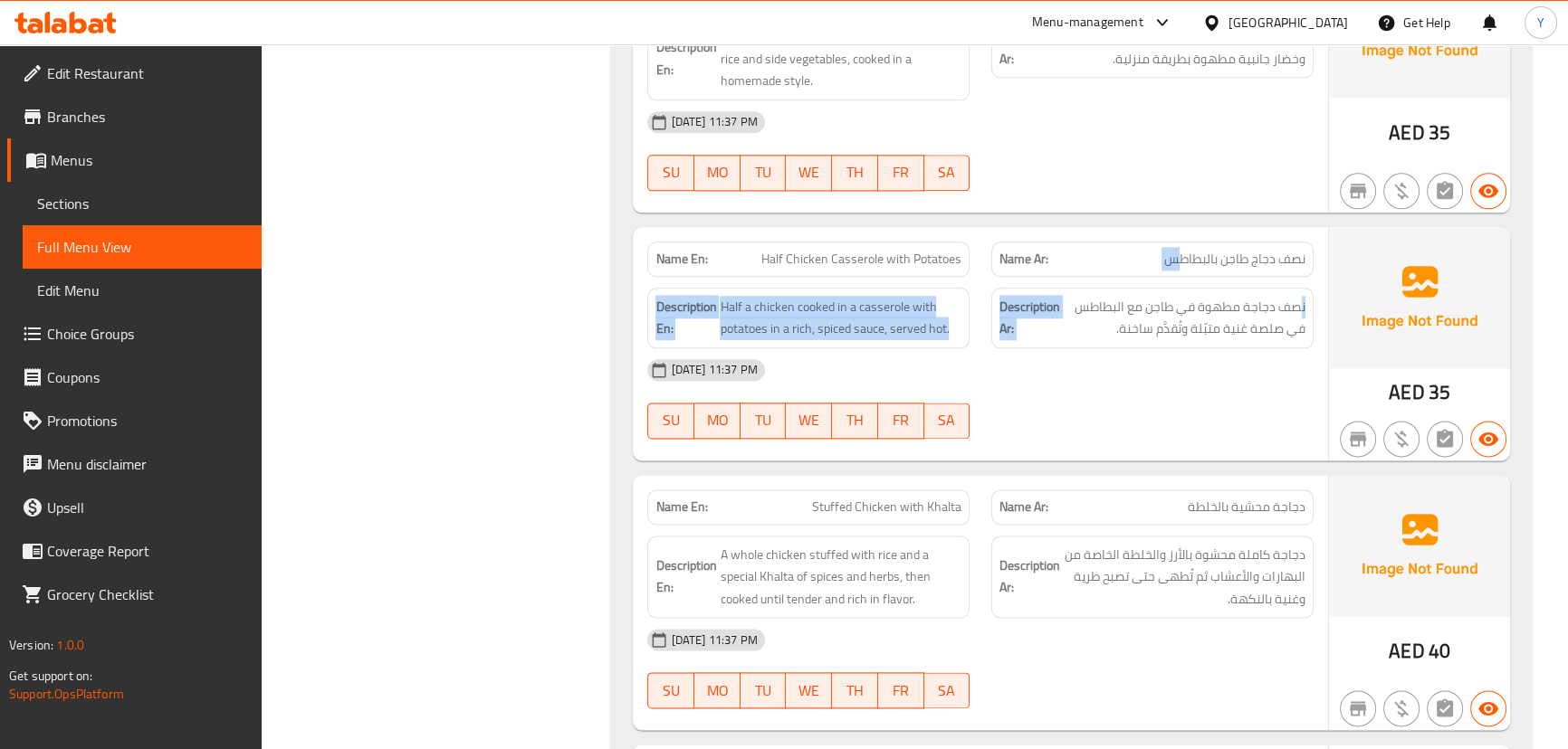
drag, startPoint x: 1299, startPoint y: 295, endPoint x: 1173, endPoint y: 262, distance: 130.2
click at [1173, 262] on div "Name En: Half Chicken Casserole with Potatoes Name Ar: نصف دجاج طاجن بالبطاطس D…" at bounding box center [980, 344] width 694 height 233
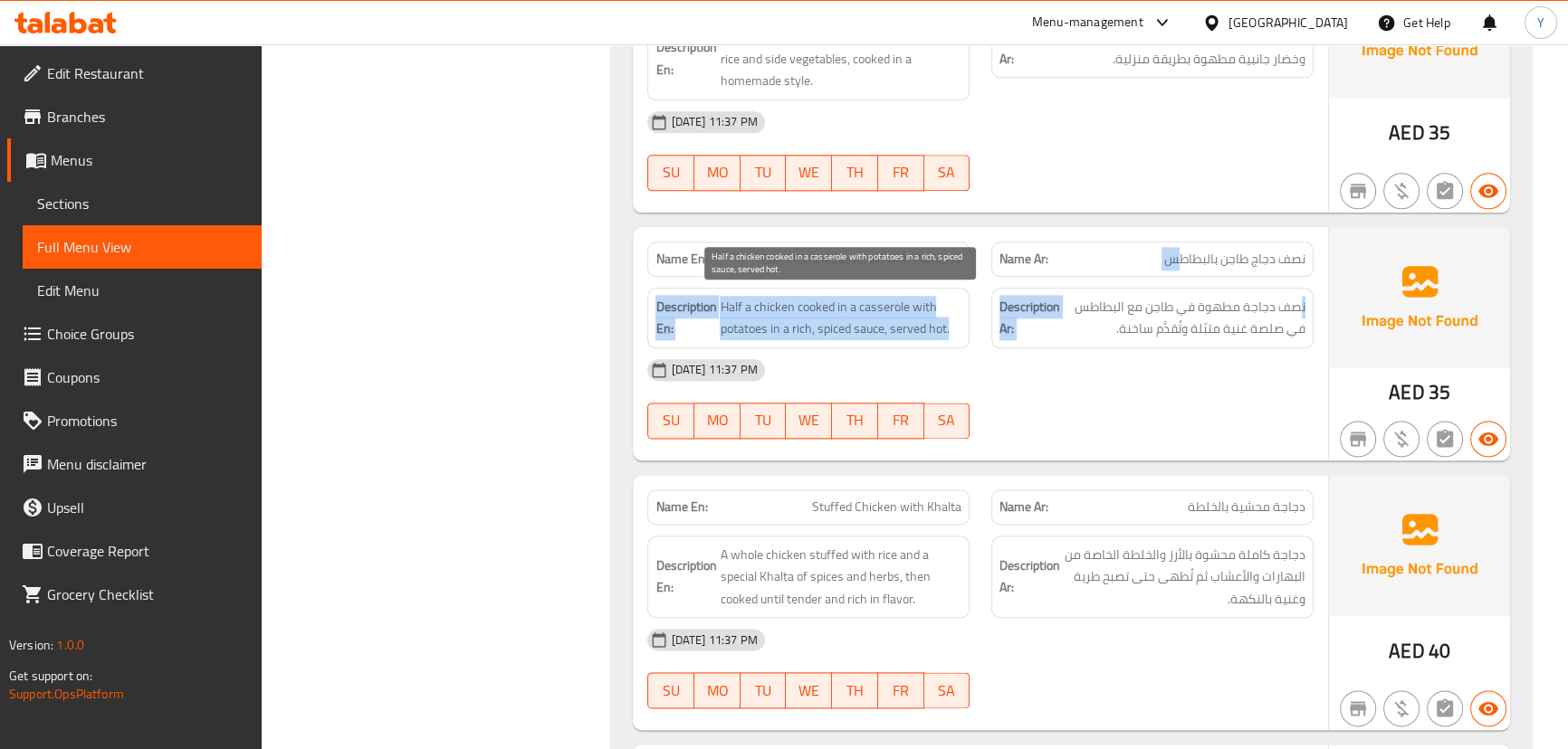
click at [798, 296] on span "Half a chicken cooked in a casserole with potatoes in a rich, spiced sauce, ser…" at bounding box center [840, 319] width 242 height 45
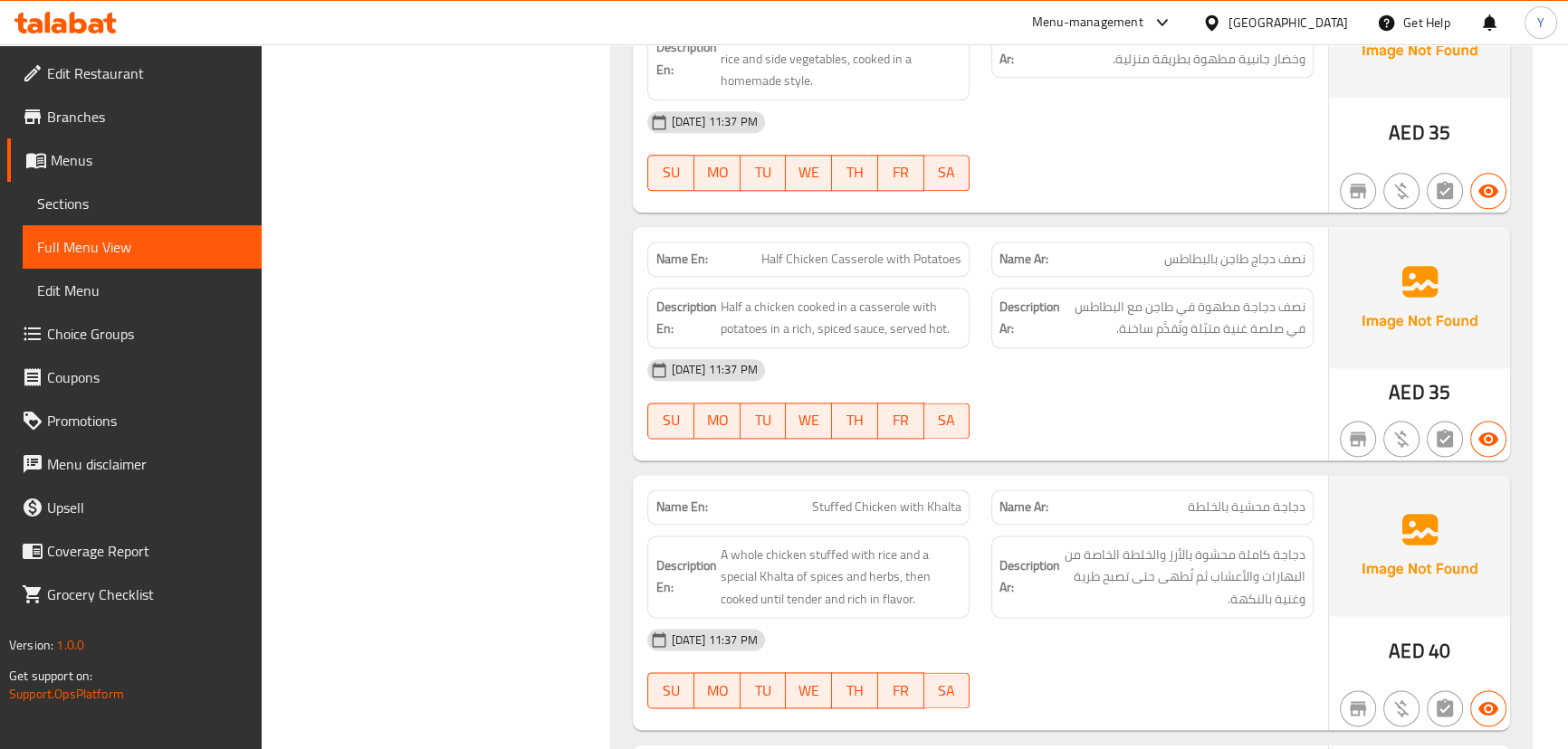
click at [1222, 442] on div at bounding box center [1153, 438] width 344 height 21
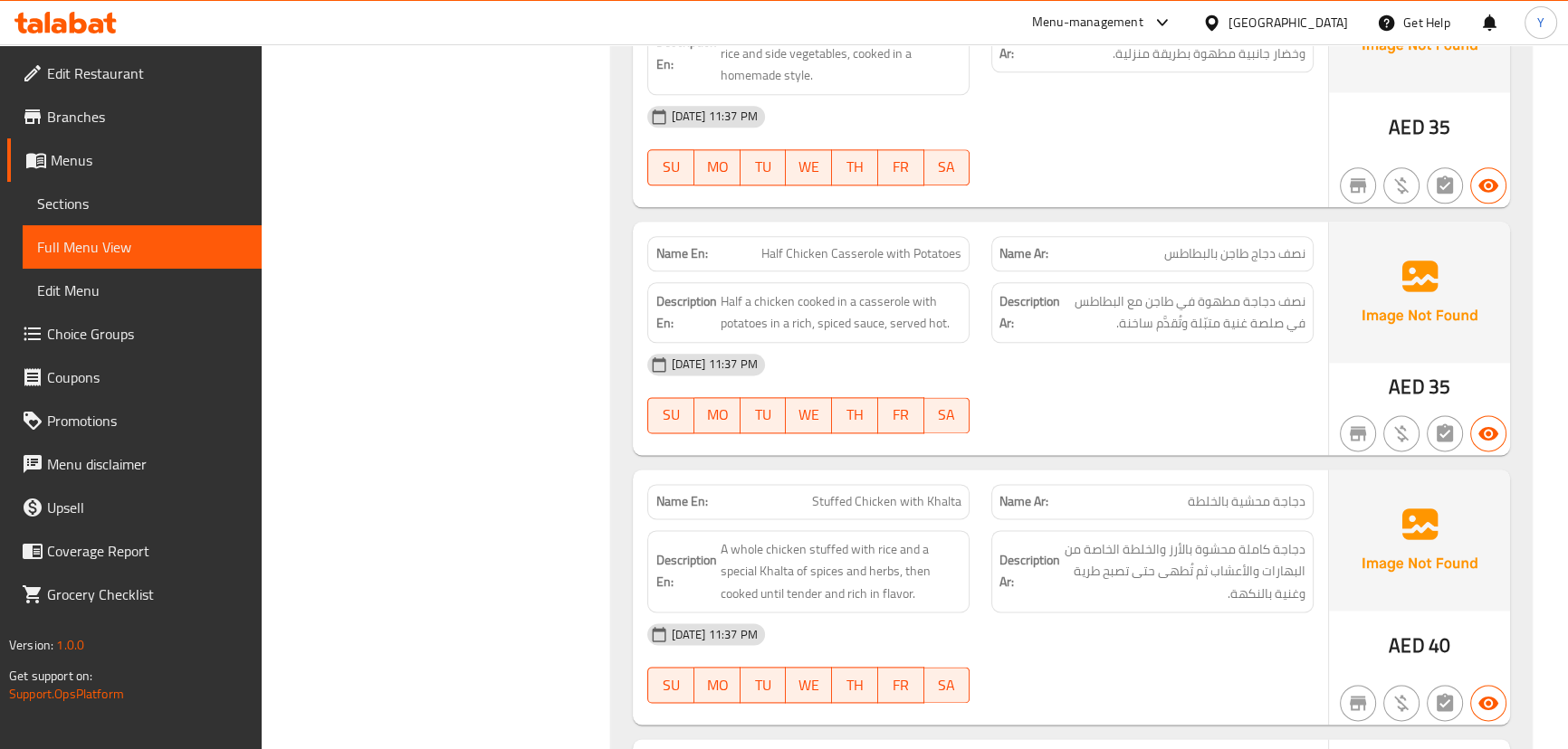
scroll to position [3017, 0]
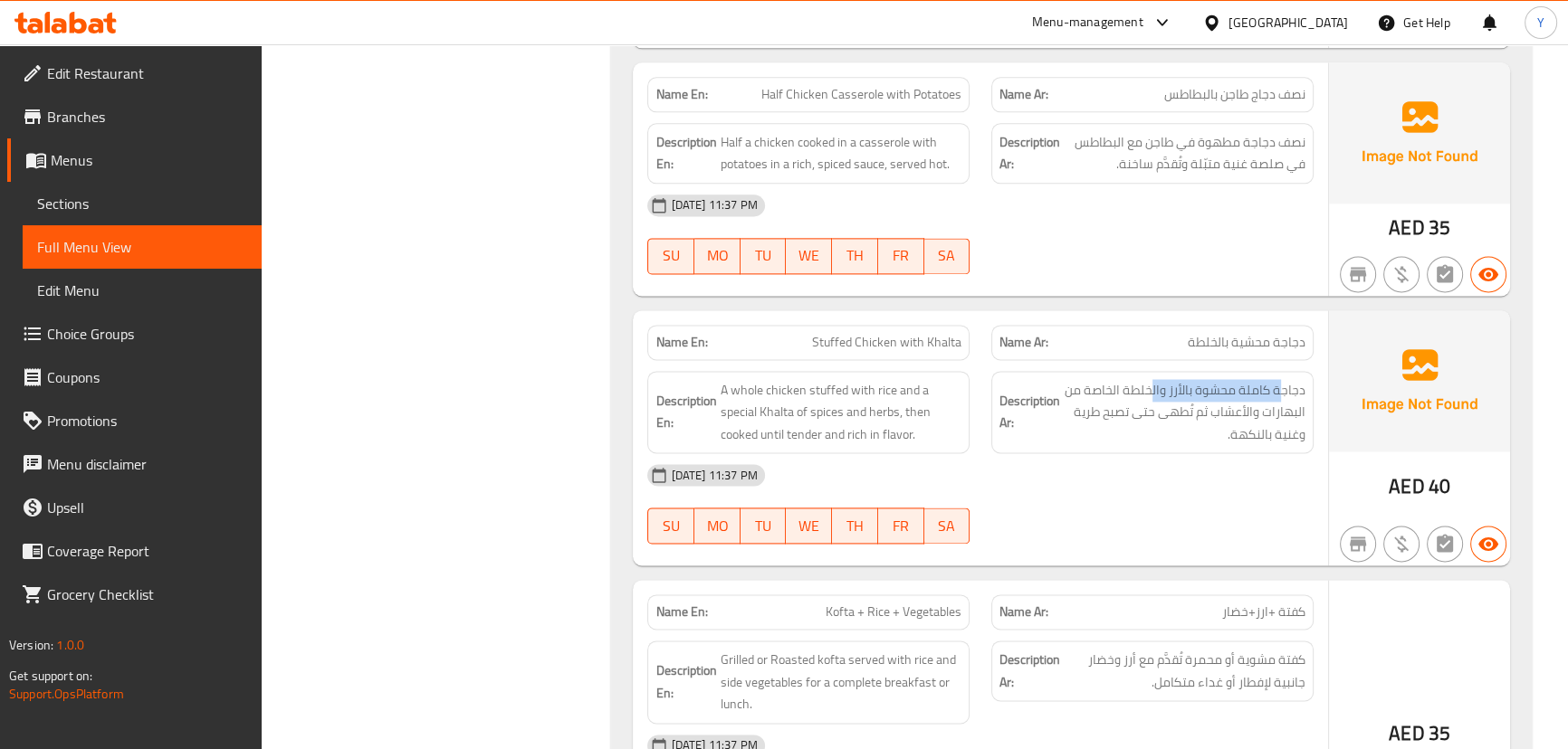
drag, startPoint x: 1284, startPoint y: 381, endPoint x: 1085, endPoint y: 392, distance: 199.3
click at [1085, 392] on span "دجاجة كاملة محشوة بالأرز والخلطة الخاصة من البهارات والأعشاب ثم تُطهى حتى تصبح …" at bounding box center [1184, 412] width 242 height 67
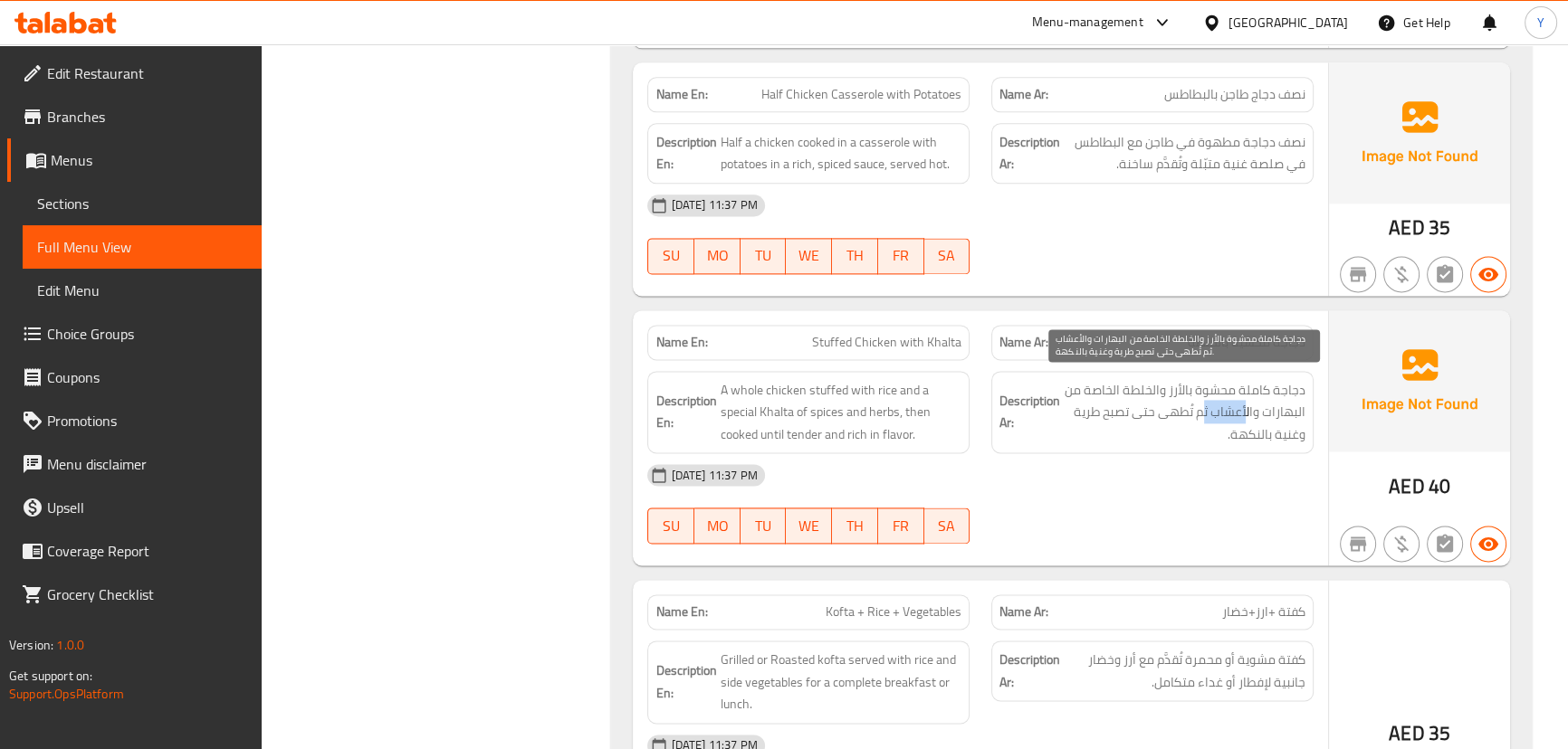
drag, startPoint x: 1246, startPoint y: 415, endPoint x: 1205, endPoint y: 415, distance: 41.0
click at [1206, 415] on span "دجاجة كاملة محشوة بالأرز والخلطة الخاصة من البهارات والأعشاب ثم تُطهى حتى تصبح …" at bounding box center [1184, 412] width 242 height 67
drag, startPoint x: 1175, startPoint y: 414, endPoint x: 1108, endPoint y: 414, distance: 67.0
click at [1108, 414] on span "دجاجة كاملة محشوة بالأرز والخلطة الخاصة من البهارات والأعشاب ثم تُطهى حتى تصبح …" at bounding box center [1184, 412] width 242 height 67
click at [1253, 429] on span "دجاجة كاملة محشوة بالأرز والخلطة الخاصة من البهارات والأعشاب ثم تُطهى حتى تصبح …" at bounding box center [1184, 412] width 242 height 67
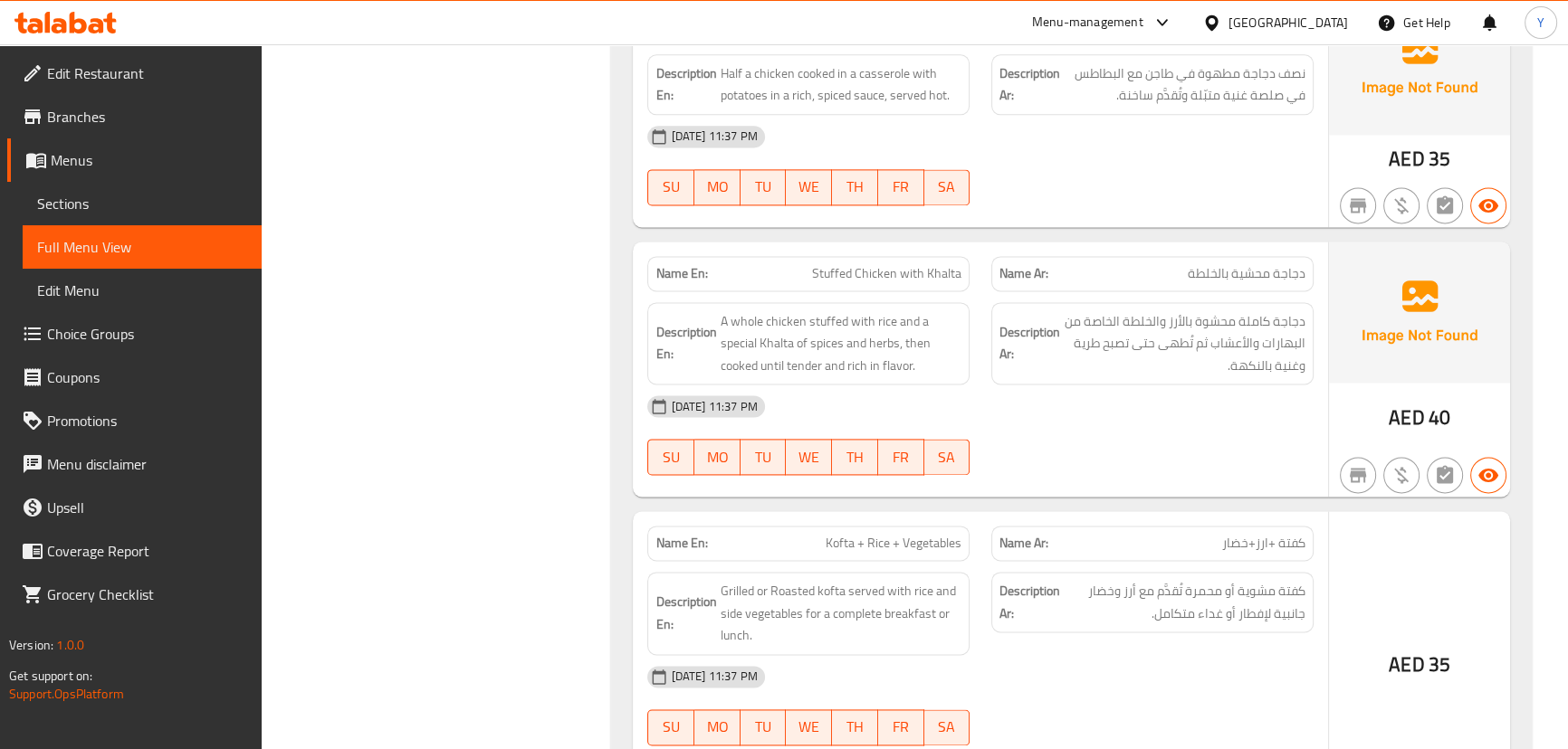
scroll to position [3182, 0]
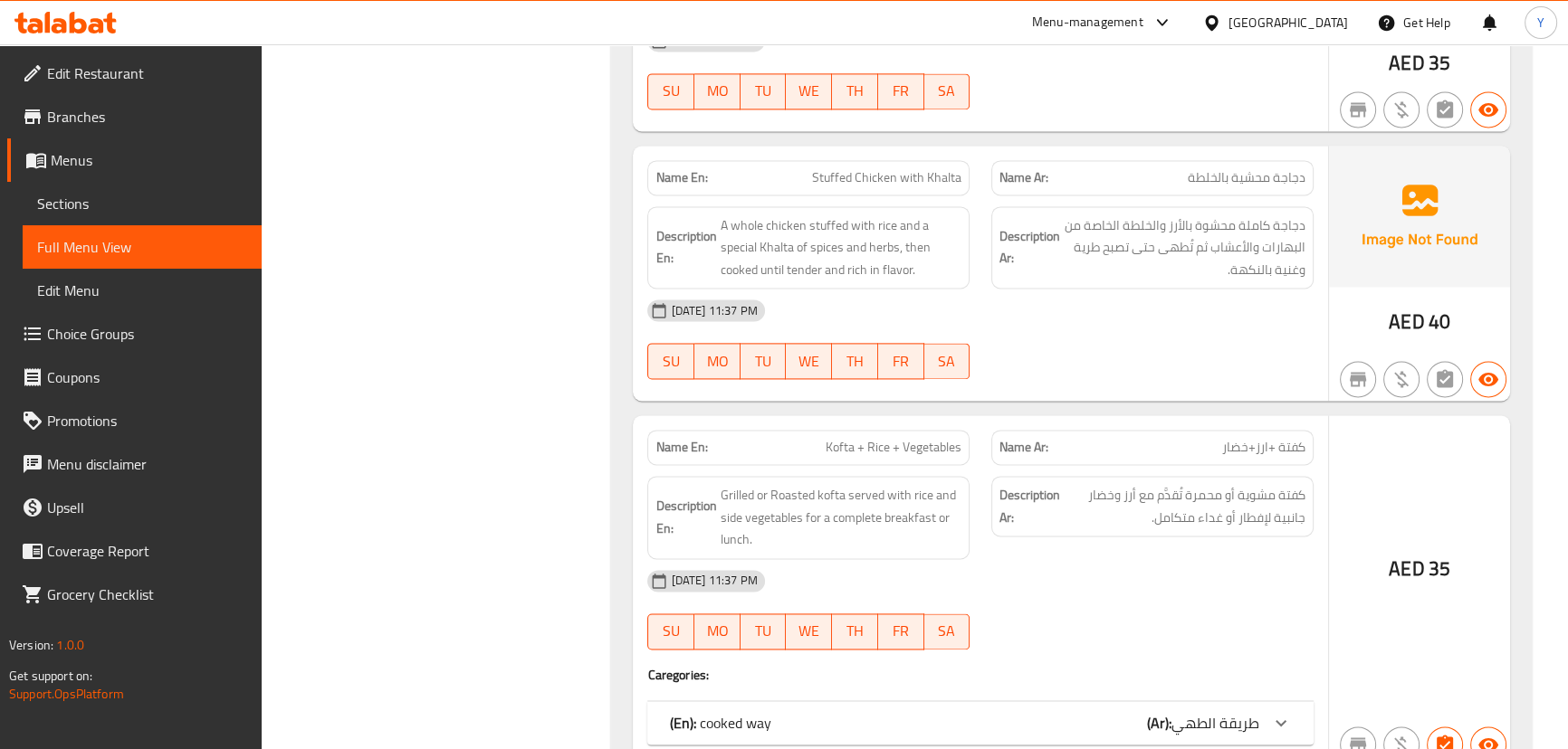
click at [1063, 429] on div "Name Ar: كفتة +ارز+خضار" at bounding box center [1153, 447] width 323 height 35
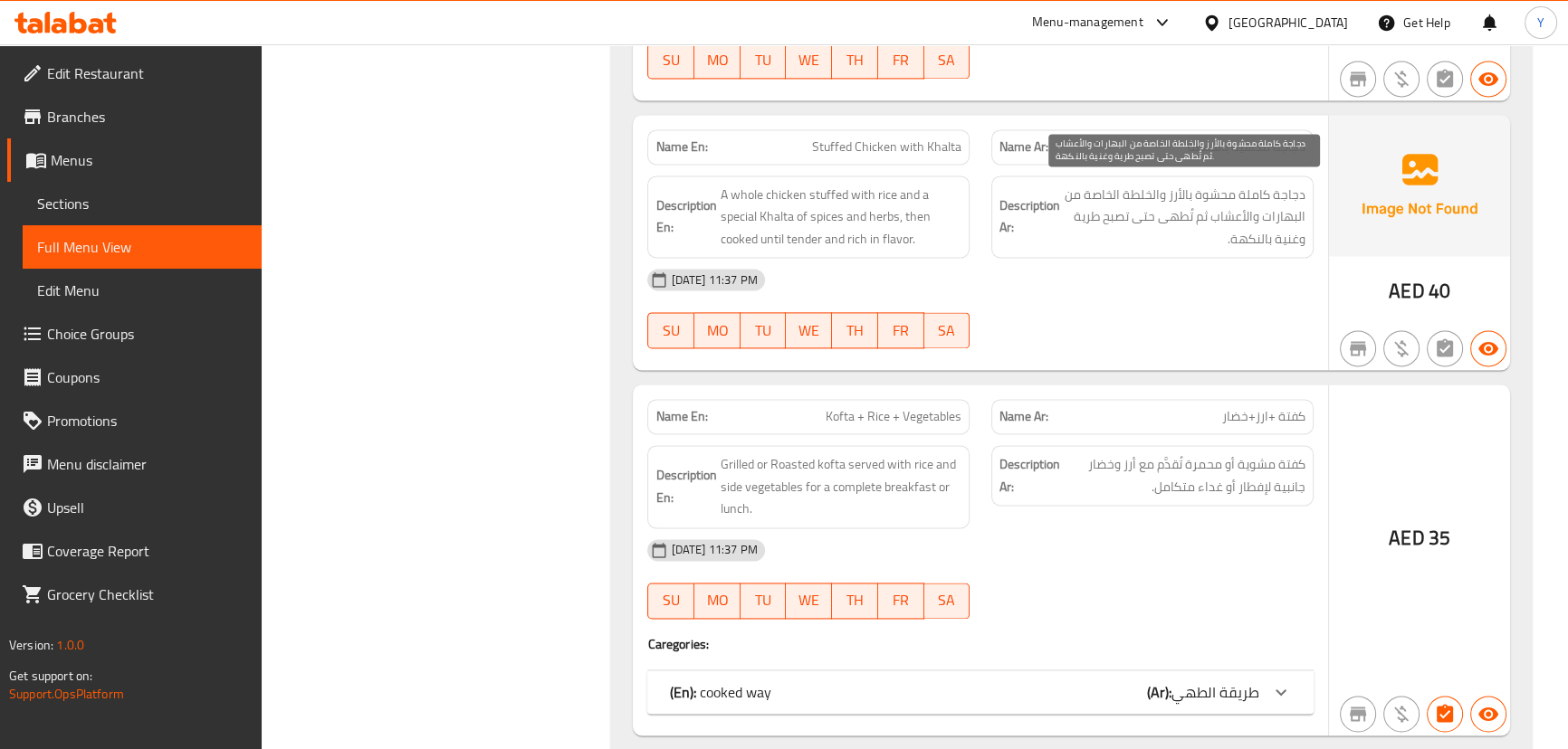
scroll to position [3347, 0]
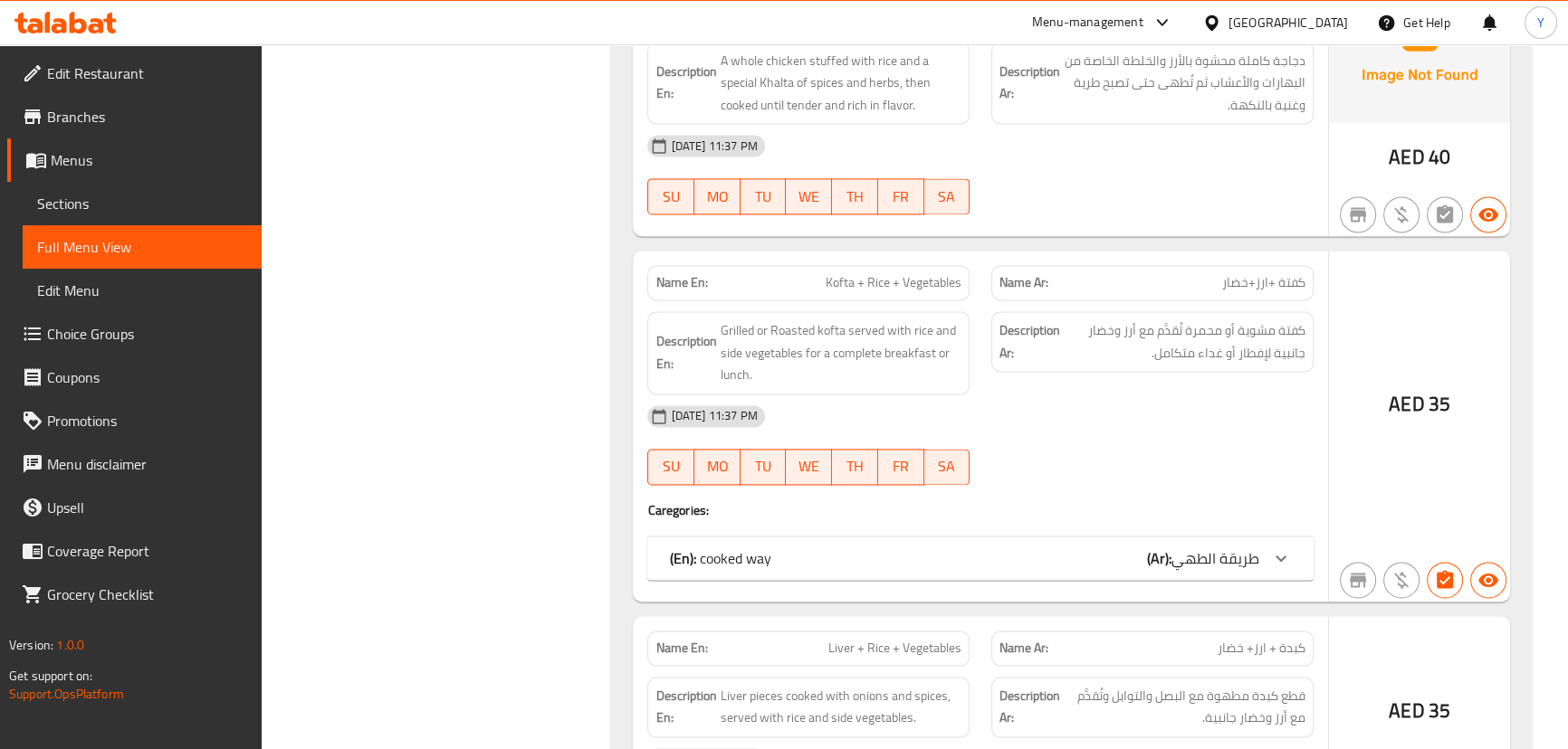
drag, startPoint x: 1271, startPoint y: 278, endPoint x: 1213, endPoint y: 283, distance: 58.2
click at [1222, 283] on p "Name Ar: كفتة +ارز+خضار" at bounding box center [1152, 283] width 306 height 19
click at [843, 275] on span "Kofta + Rice + Vegetables" at bounding box center [893, 283] width 136 height 19
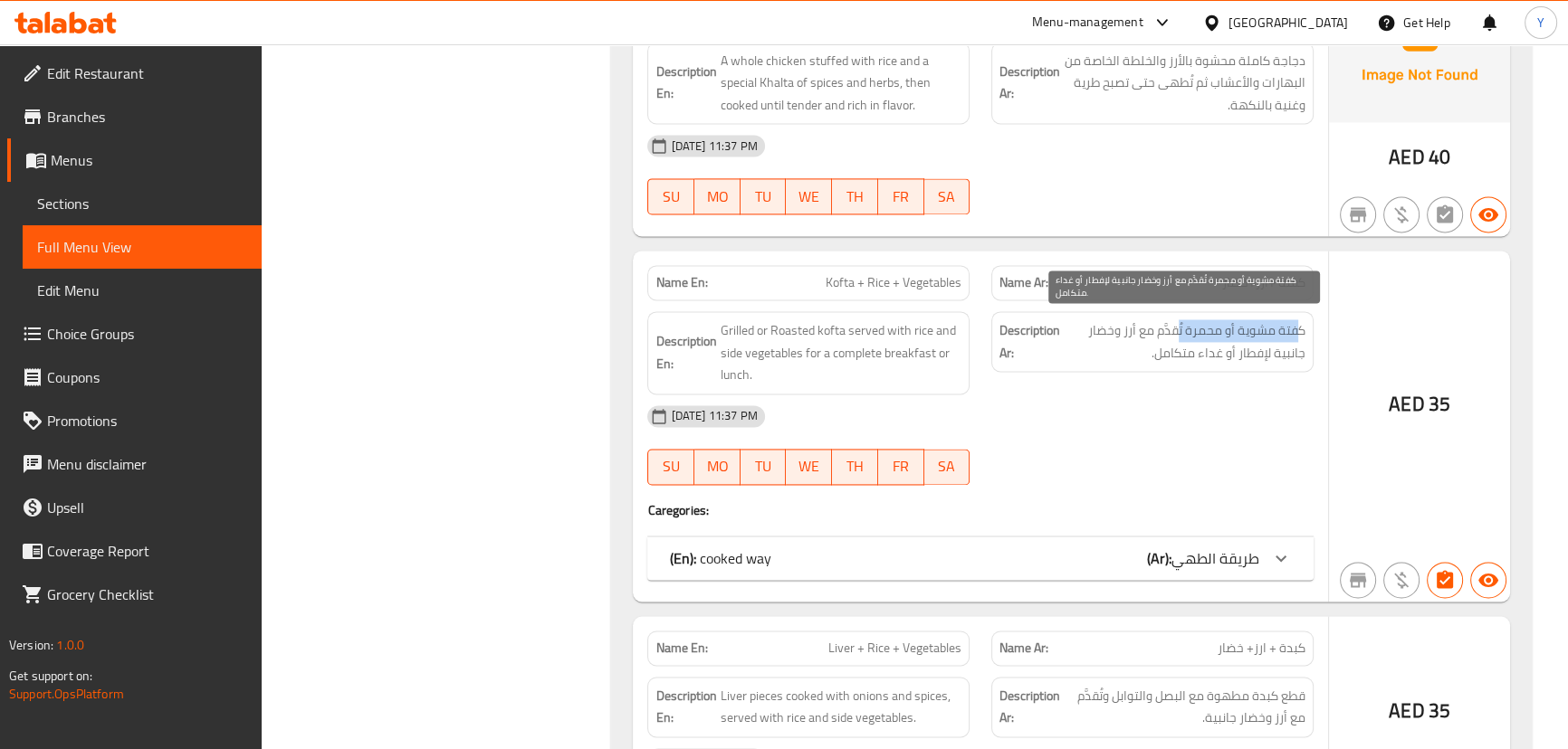
drag, startPoint x: 1299, startPoint y: 321, endPoint x: 1147, endPoint y: 328, distance: 152.2
click at [1159, 328] on span "كفتة مشوية أو محمرة تُقدَّم مع أرز وخضار جانبية لإفطار أو غداء متكامل." at bounding box center [1184, 342] width 242 height 45
click at [1145, 332] on span "كفتة مشوية أو محمرة تُقدَّم مع أرز وخضار جانبية لإفطار أو غداء متكامل." at bounding box center [1184, 342] width 242 height 45
click at [1186, 348] on span "كفتة مشوية أو محمرة تُقدَّم مع أرز وخضار جانبية لإفطار أو غداء متكامل." at bounding box center [1184, 342] width 242 height 45
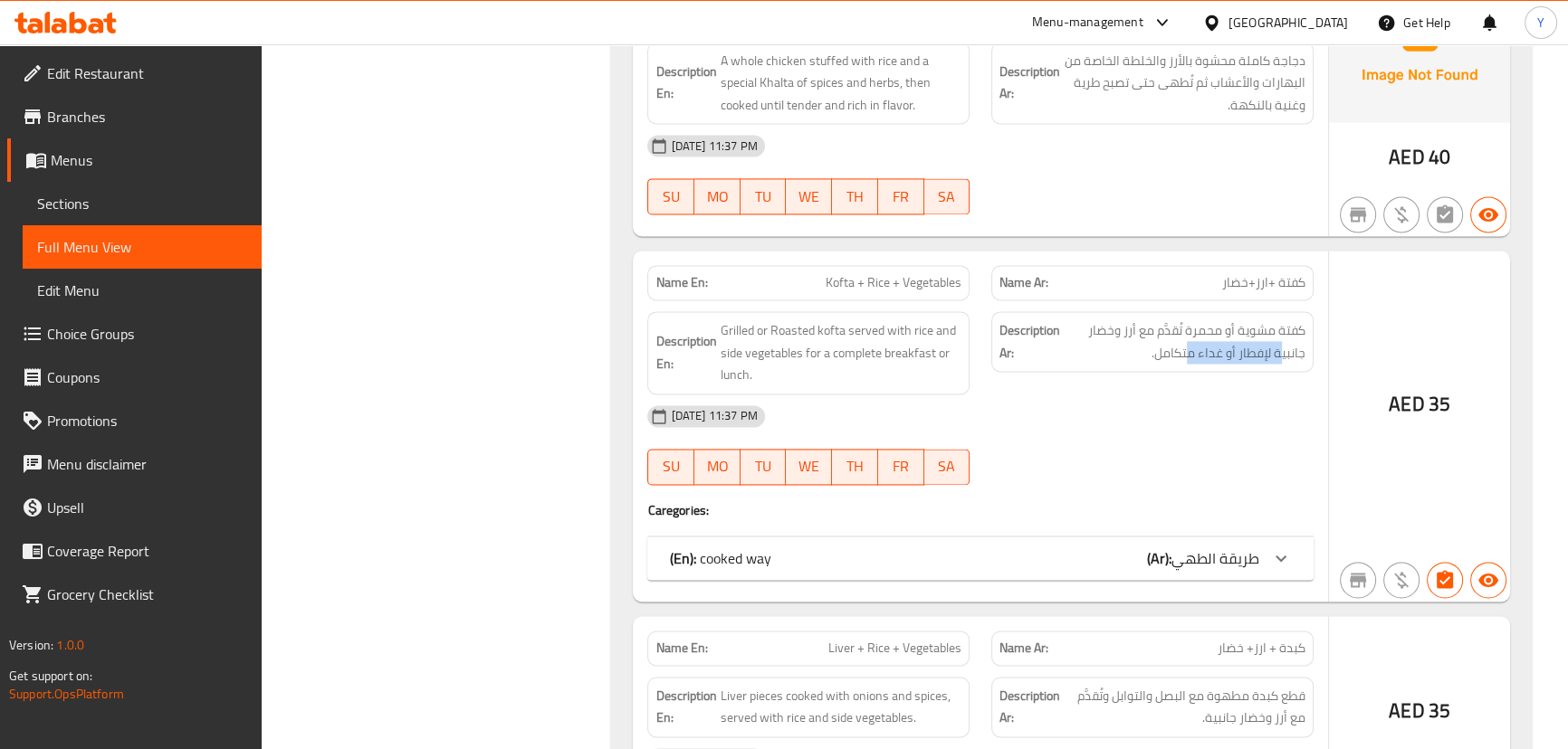
drag, startPoint x: 1041, startPoint y: 552, endPoint x: 1029, endPoint y: 554, distance: 12.2
click at [1041, 553] on div "(En): cooked way (Ar): طريقة الطهي" at bounding box center [963, 558] width 589 height 21
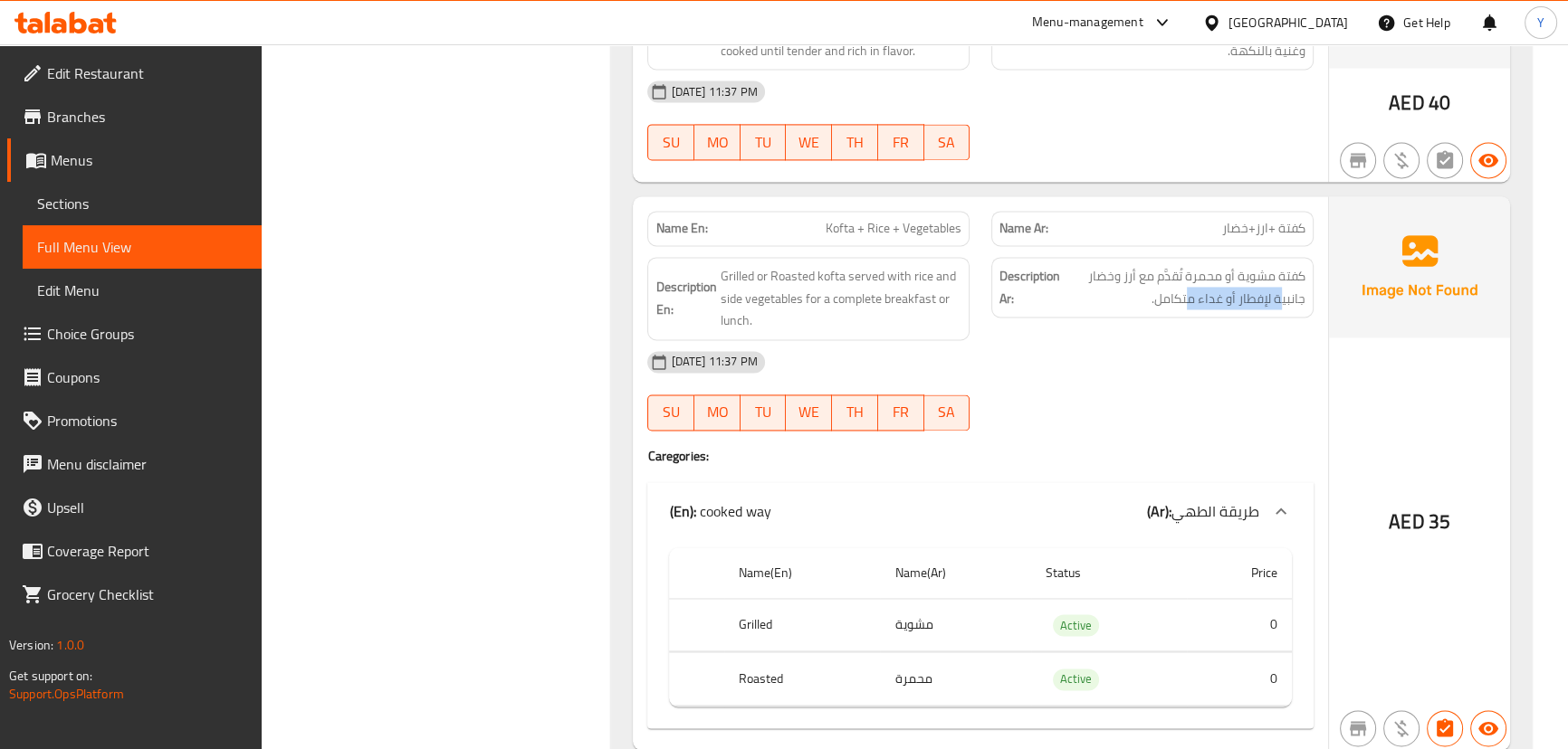
scroll to position [3428, 0]
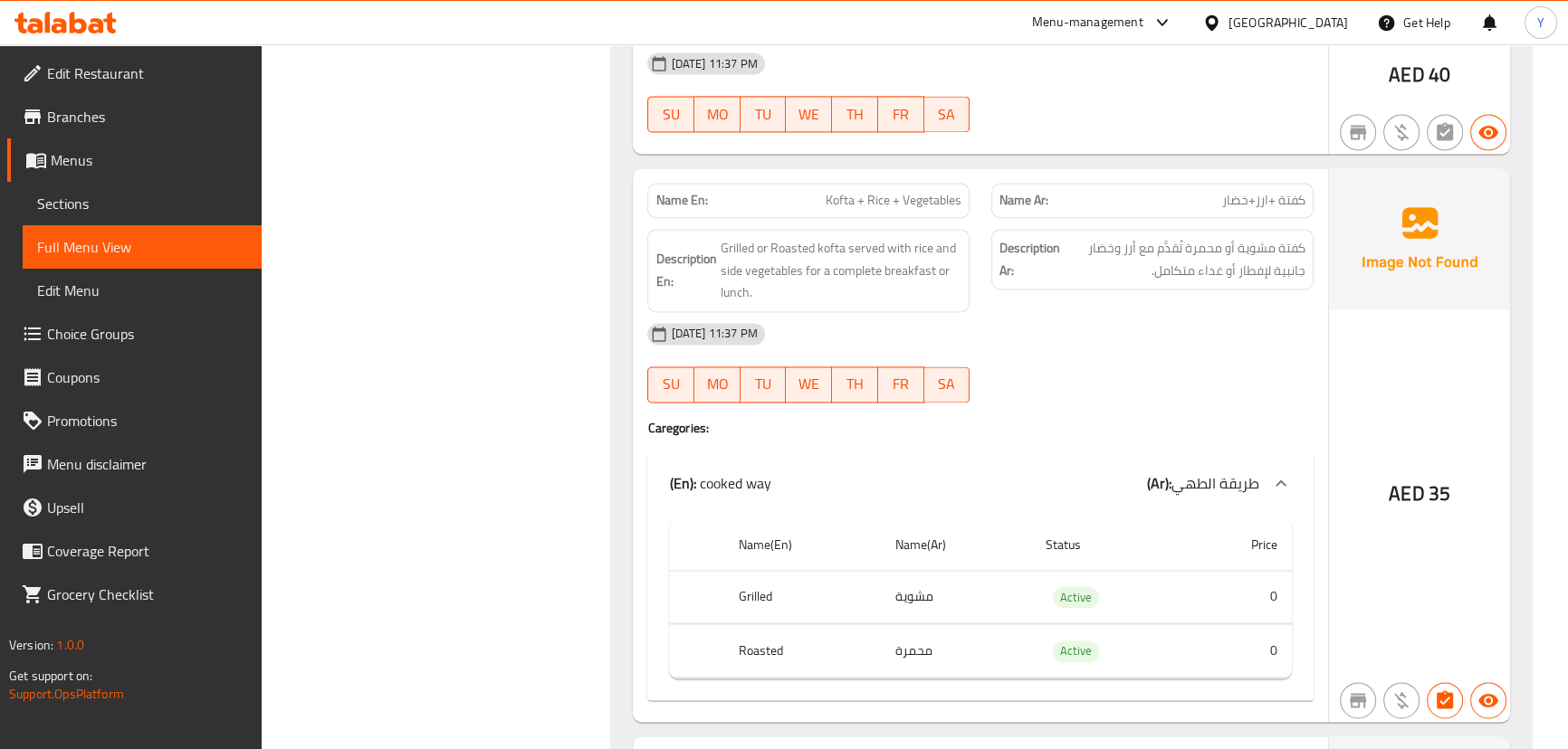
click at [1179, 353] on div "29-09-2025 11:37 PM SU MO TU WE TH FR SA" at bounding box center [980, 362] width 687 height 101
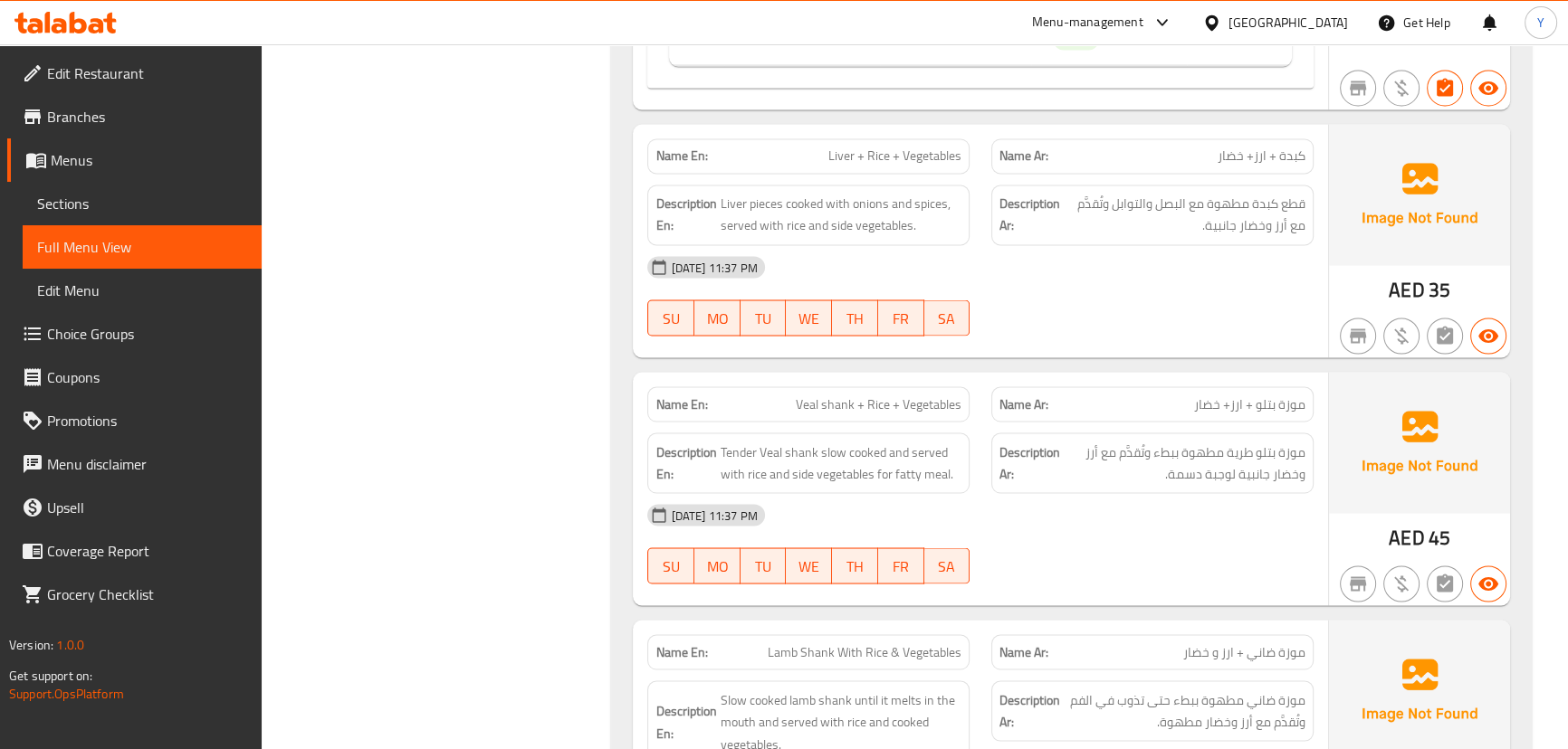
scroll to position [4124, 0]
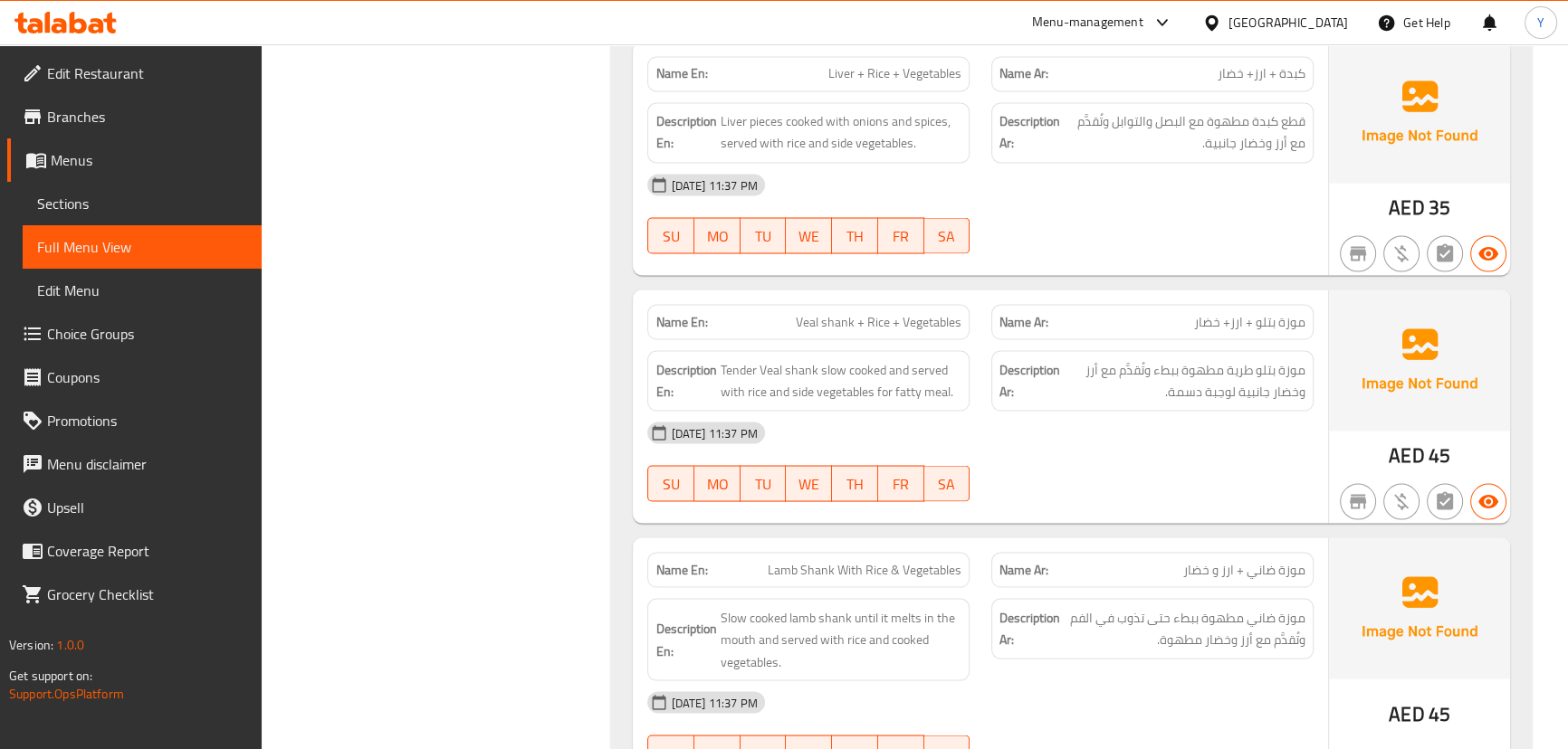
click at [1042, 281] on div "Name En: Roasted Meat + Rice + Vegetables Name Ar: لحمة محمرة + ارز+خضار Descri…" at bounding box center [1071, 205] width 920 height 3592
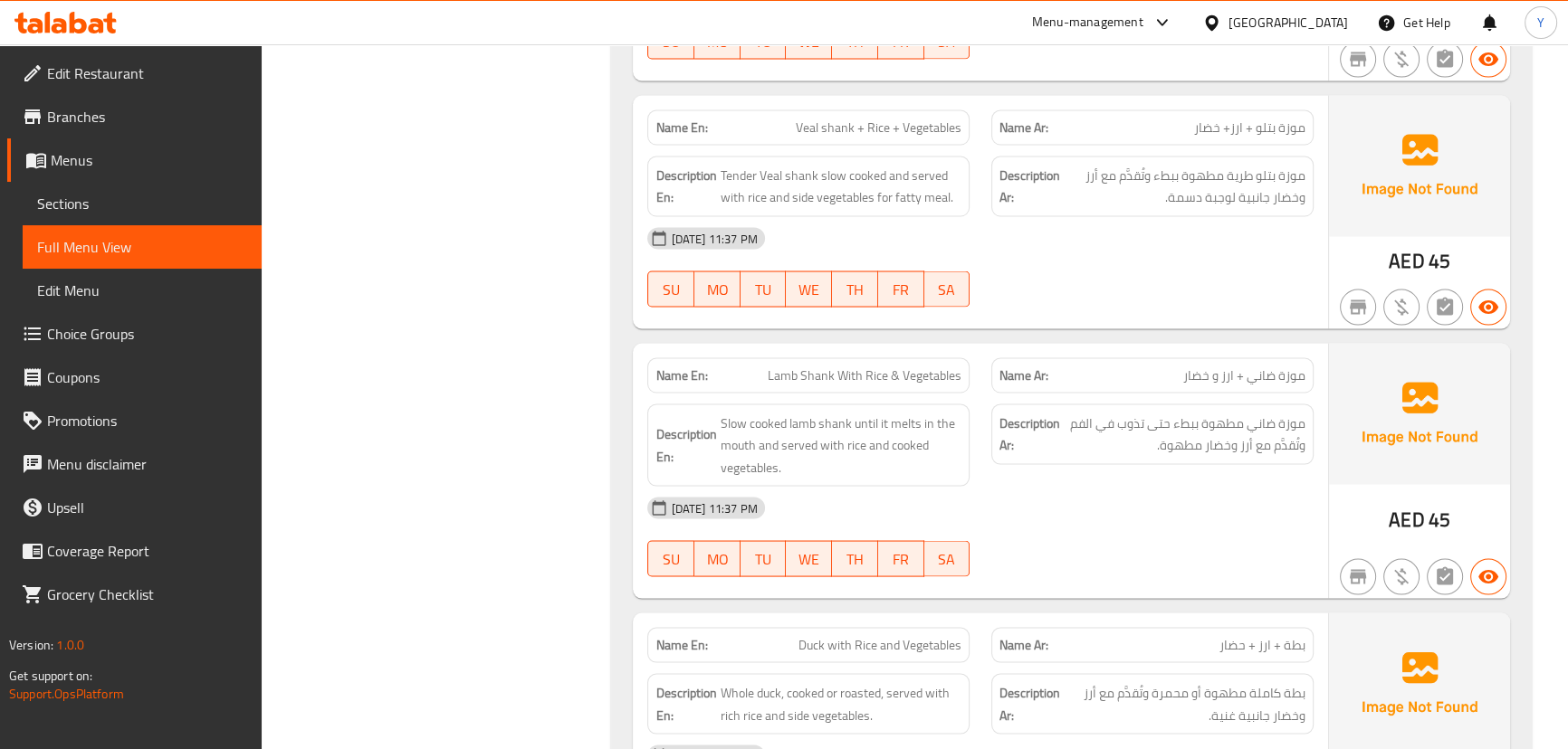
scroll to position [4288, 0]
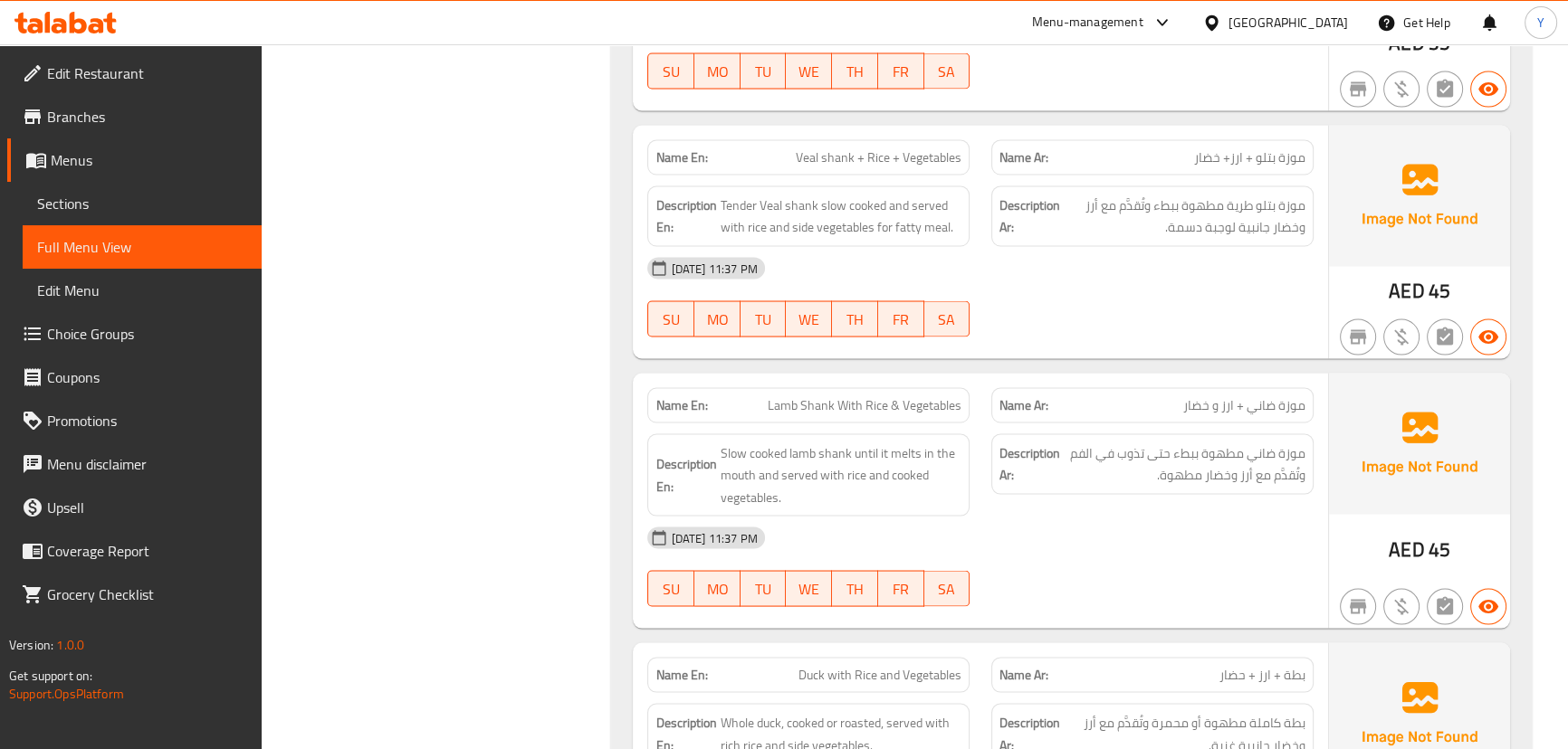
click at [1042, 349] on div "Name En: Veal shank + Rice + Vegetables Name Ar: موزة بتلو + ارز+ خضار Descript…" at bounding box center [980, 242] width 694 height 233
click at [1097, 313] on div "29-09-2025 11:37 PM SU MO TU WE TH FR SA" at bounding box center [980, 296] width 687 height 101
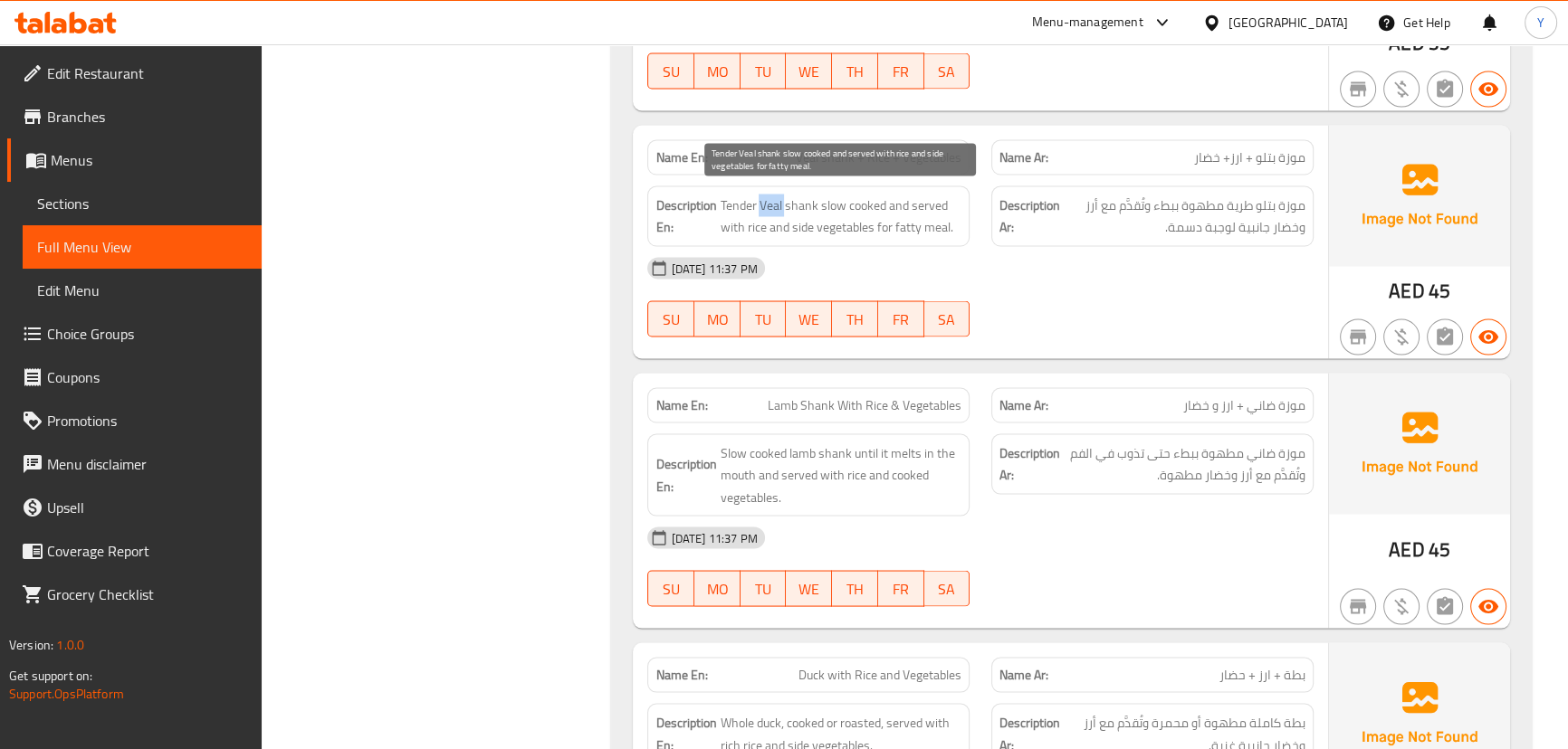
drag, startPoint x: 785, startPoint y: 199, endPoint x: 755, endPoint y: 201, distance: 30.1
click at [756, 201] on span "Tender Veal shank slow cooked and served with rice and side vegetables for fatt…" at bounding box center [840, 216] width 242 height 45
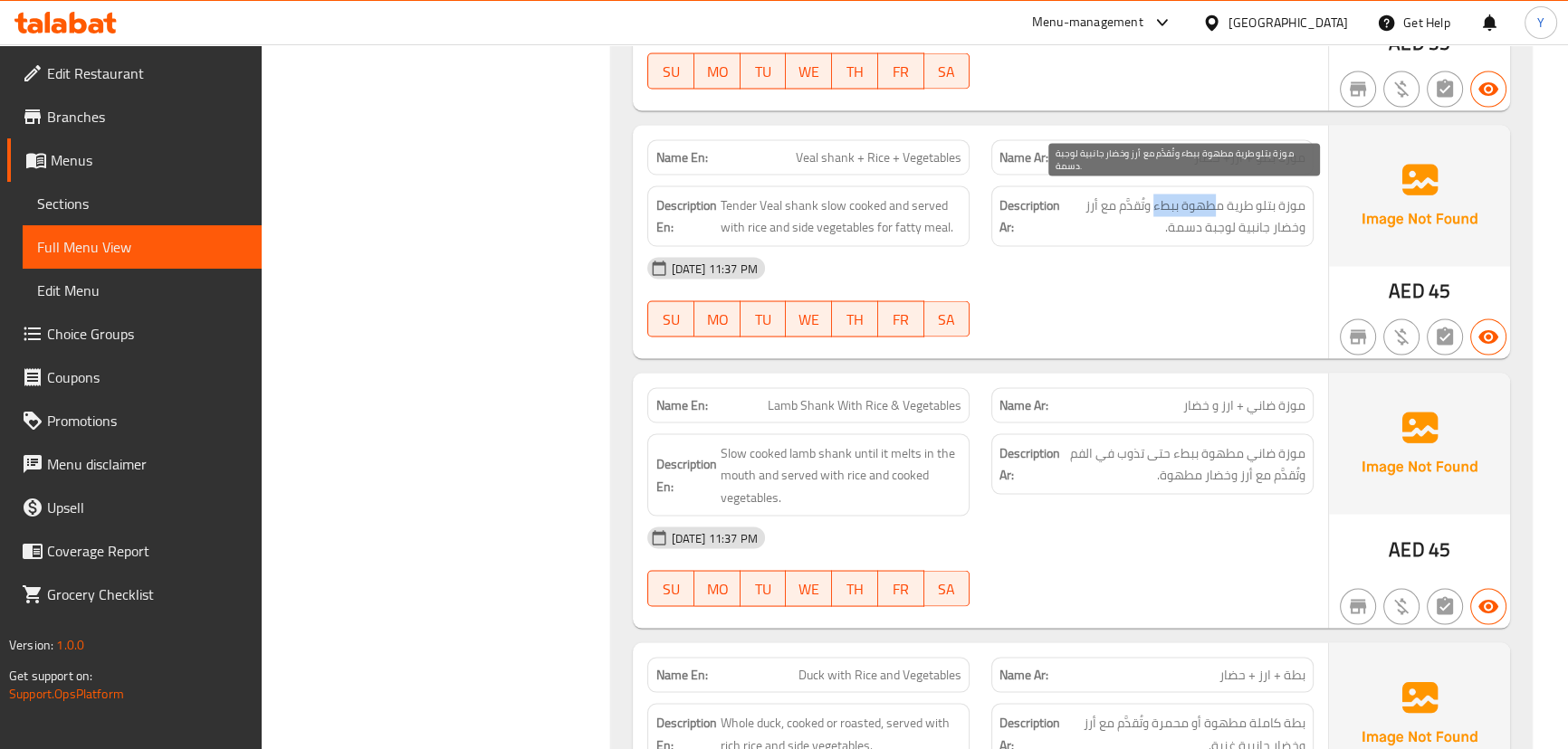
drag, startPoint x: 1212, startPoint y: 205, endPoint x: 1112, endPoint y: 205, distance: 100.0
click at [1112, 205] on span "موزة بتلو طرية مطهوة ببطء وتُقدَّم مع أرز وخضار جانبية لوجبة دسمة." at bounding box center [1184, 216] width 242 height 45
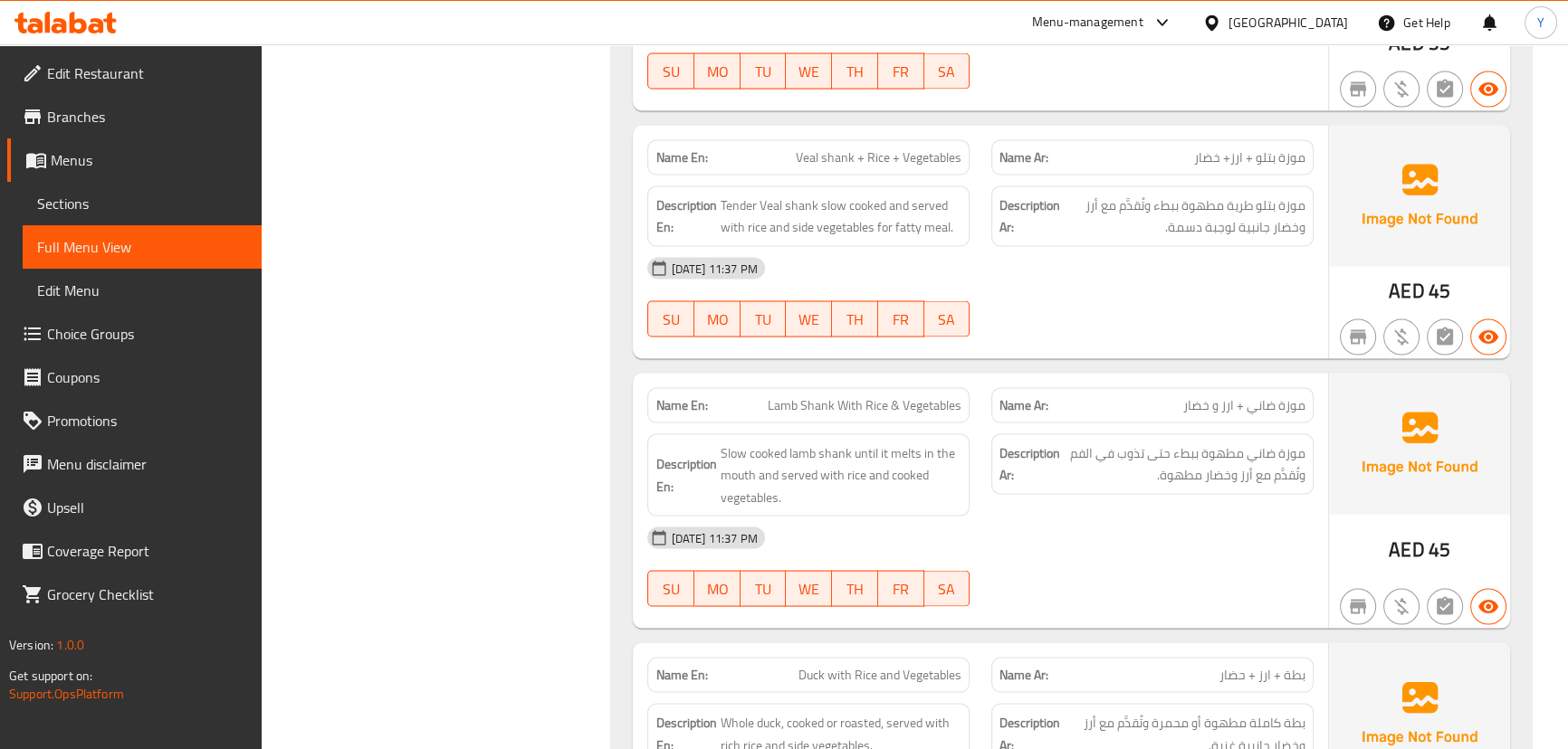
click at [1291, 233] on div "Description Ar: موزة بتلو طرية مطهوة ببطء وتُقدَّم مع أرز وخضار جانبية لوجبة دس…" at bounding box center [1153, 216] width 323 height 60
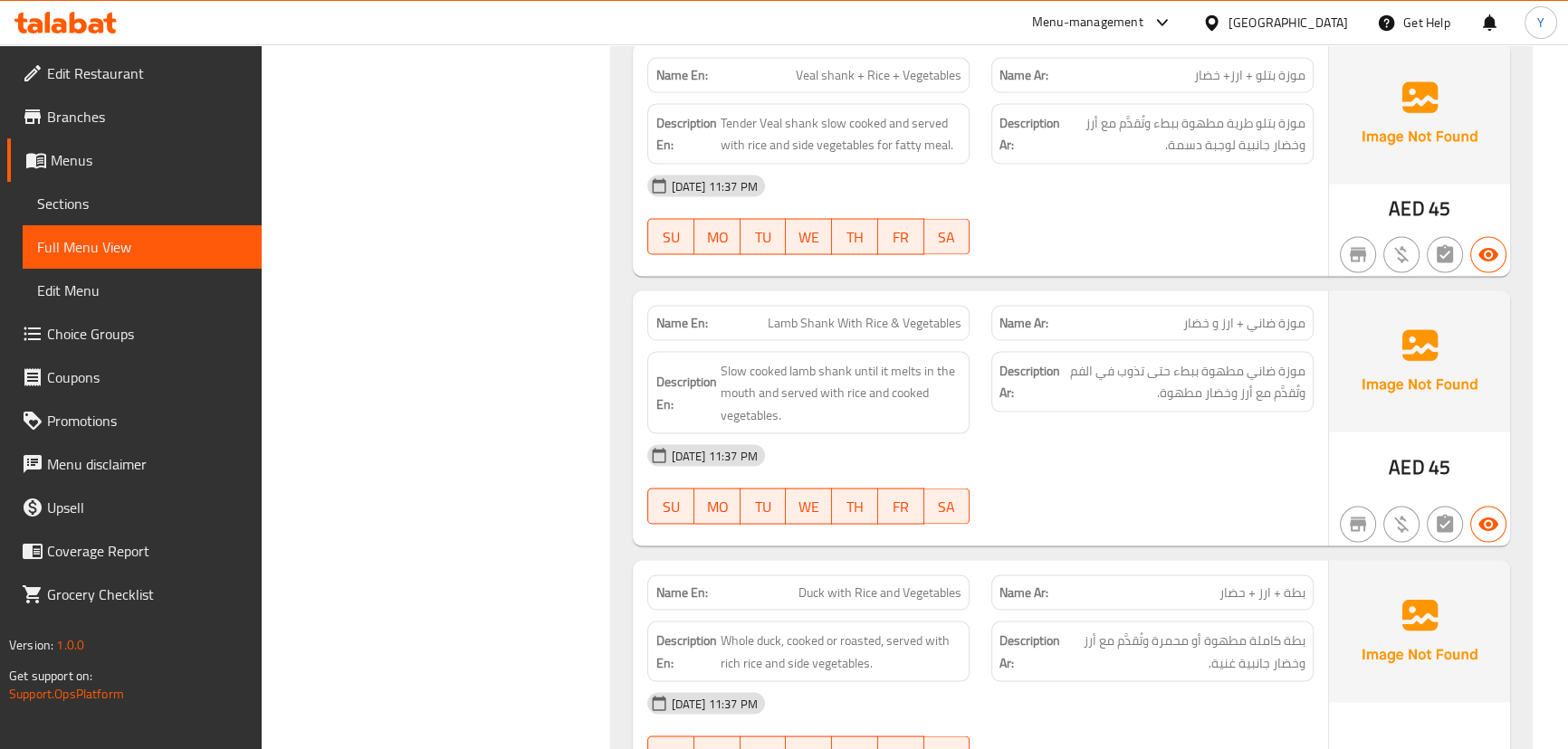
click at [1179, 488] on div "29-09-2025 11:37 PM SU MO TU WE TH FR SA" at bounding box center [980, 485] width 687 height 101
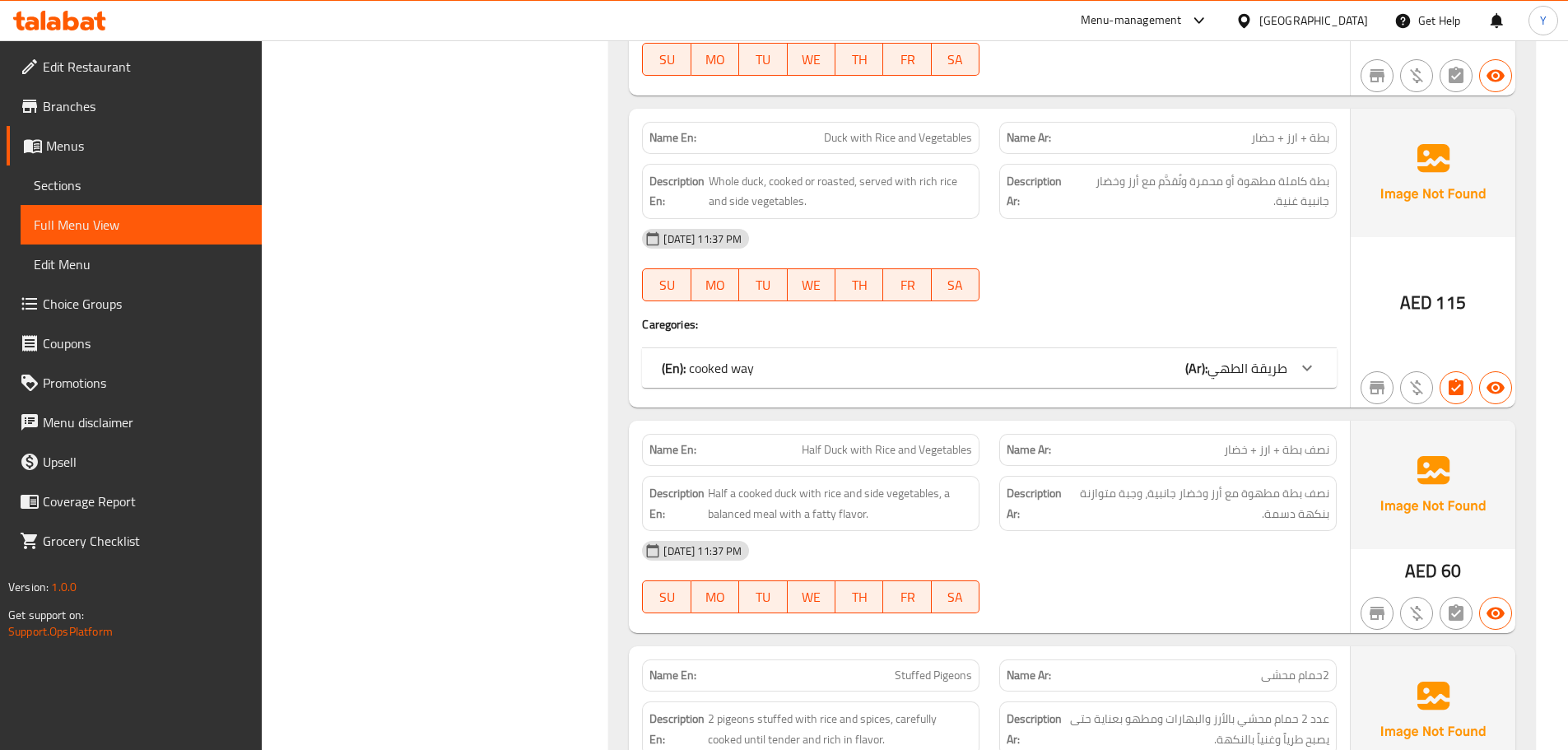
scroll to position [4075, 0]
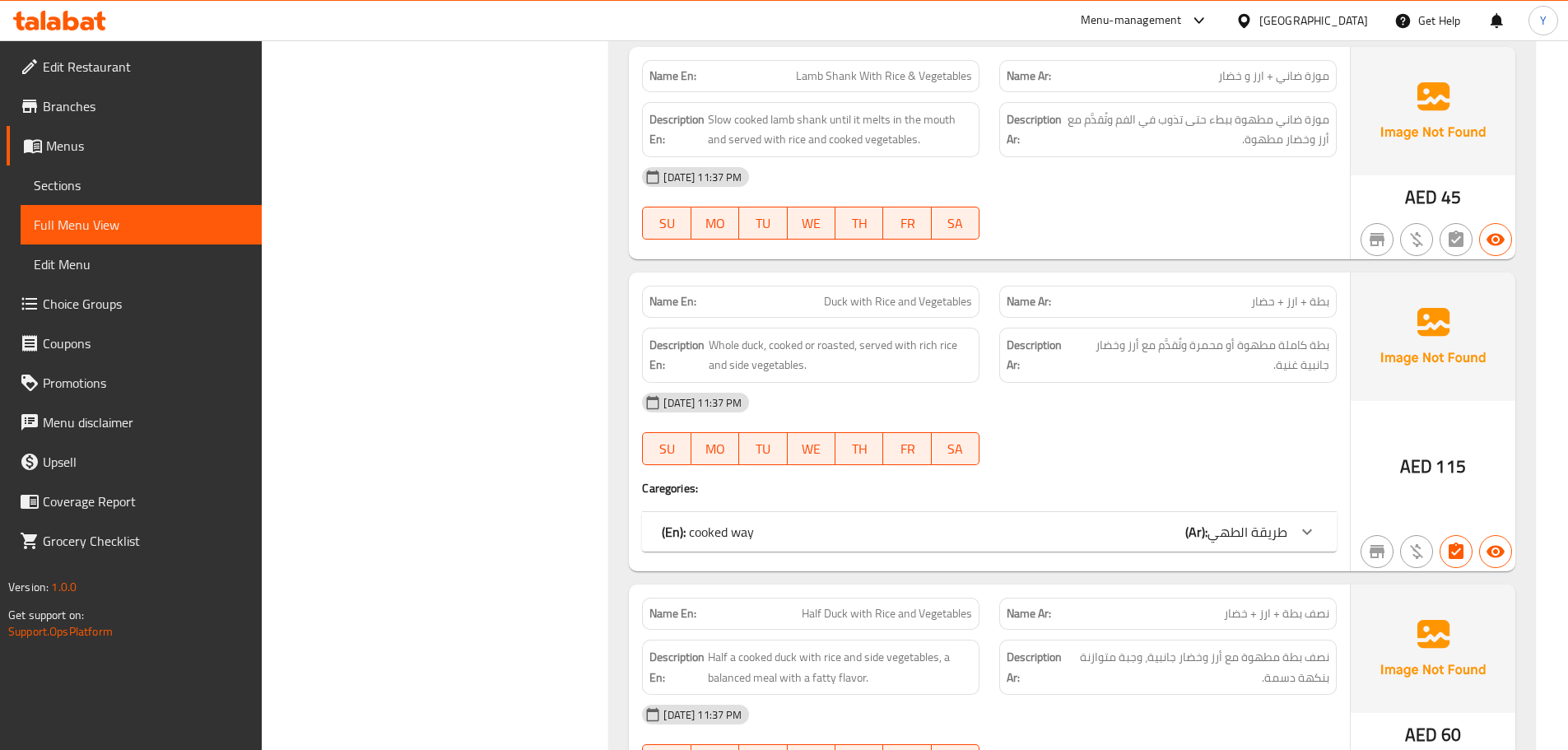
drag, startPoint x: 1217, startPoint y: 462, endPoint x: 1201, endPoint y: 501, distance: 42.2
click at [1217, 463] on div at bounding box center [1168, 465] width 357 height 19
click at [1201, 501] on div "Name En: Duck with Rice and Vegetables Name Ar: بطة + ارز + حضار Description En…" at bounding box center [989, 422] width 721 height 299
click at [1214, 532] on span "طريقة الطهي" at bounding box center [1247, 532] width 80 height 25
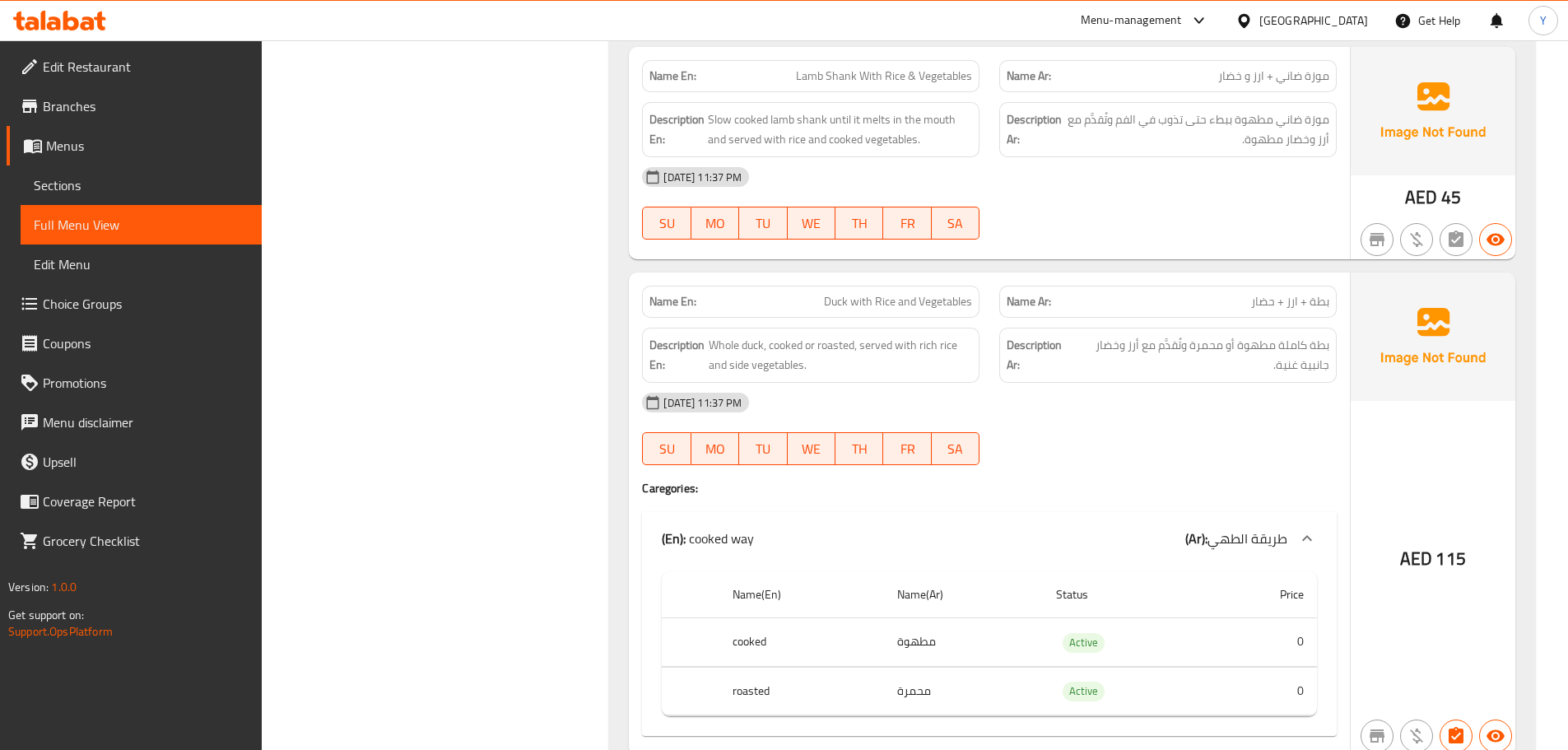
drag, startPoint x: 753, startPoint y: 302, endPoint x: 716, endPoint y: 302, distance: 37.0
click at [716, 302] on p "Name En: Duck with Rice and Vegetables" at bounding box center [811, 302] width 323 height 18
drag, startPoint x: 1111, startPoint y: 356, endPoint x: 1091, endPoint y: 350, distance: 20.9
click at [1091, 350] on span "بطة كاملة مطهوة أو محمرة وتُقدَّم مع أرز وخضار جانبية غنية." at bounding box center [1200, 356] width 257 height 41
click at [1292, 426] on div "29-09-2025 11:37 PM SU MO TU WE TH FR SA" at bounding box center [989, 429] width 714 height 92
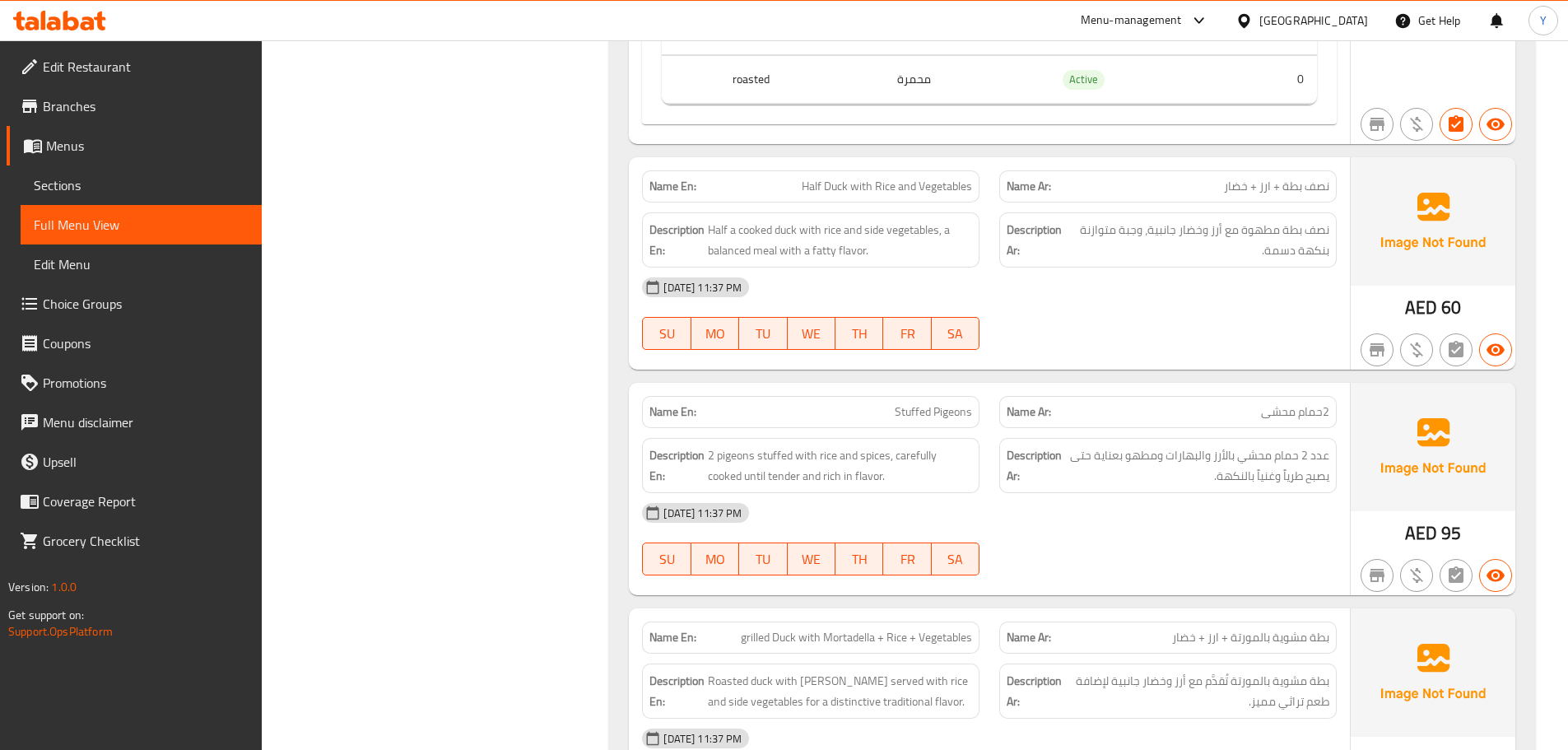
scroll to position [4717, 0]
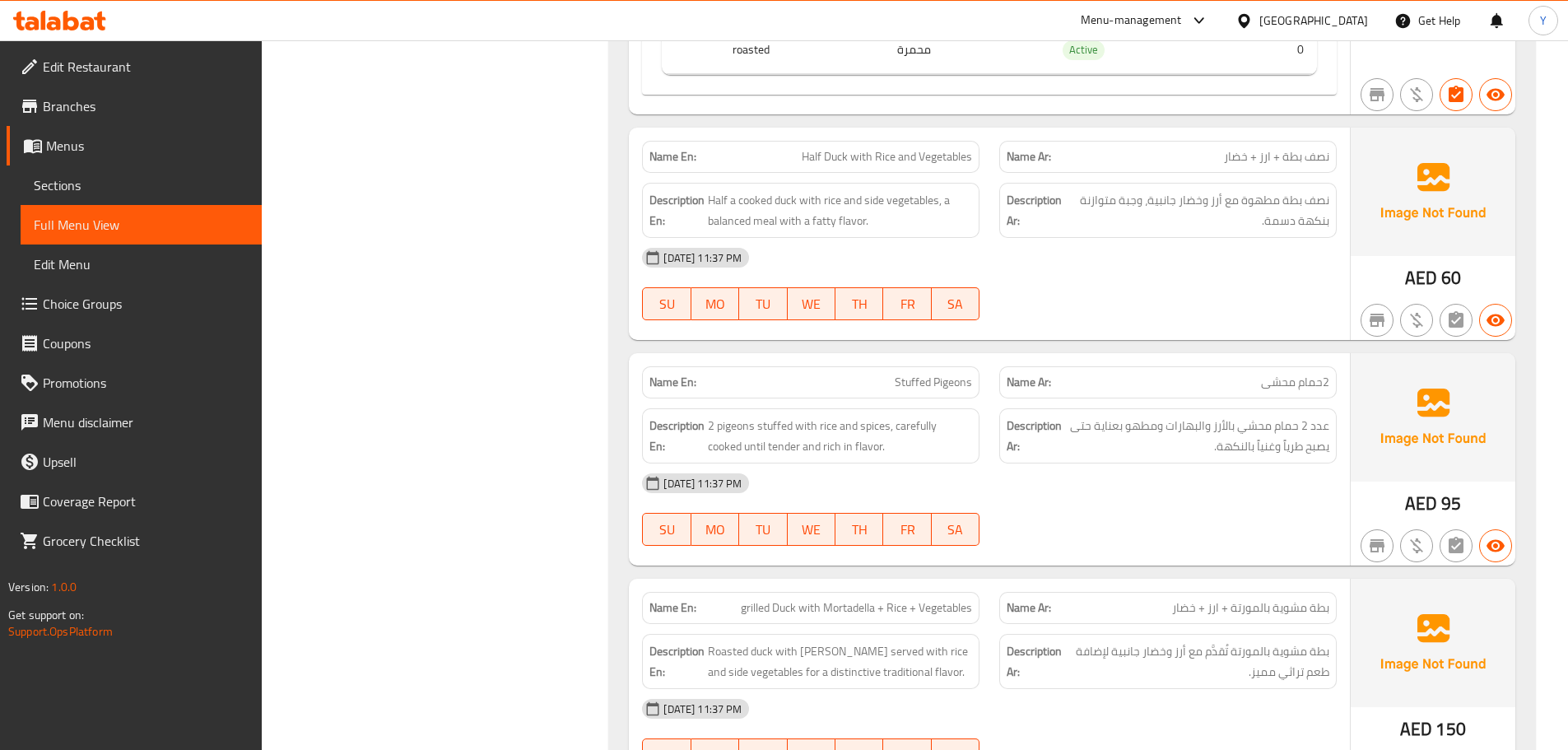
click at [928, 397] on div "Name En: Stuffed Pigeons" at bounding box center [811, 382] width 338 height 32
copy span "Stuffed"
click at [928, 397] on div "Name En: Stuffed Pigeons" at bounding box center [811, 382] width 338 height 32
copy span "Stuffed Pigeons"
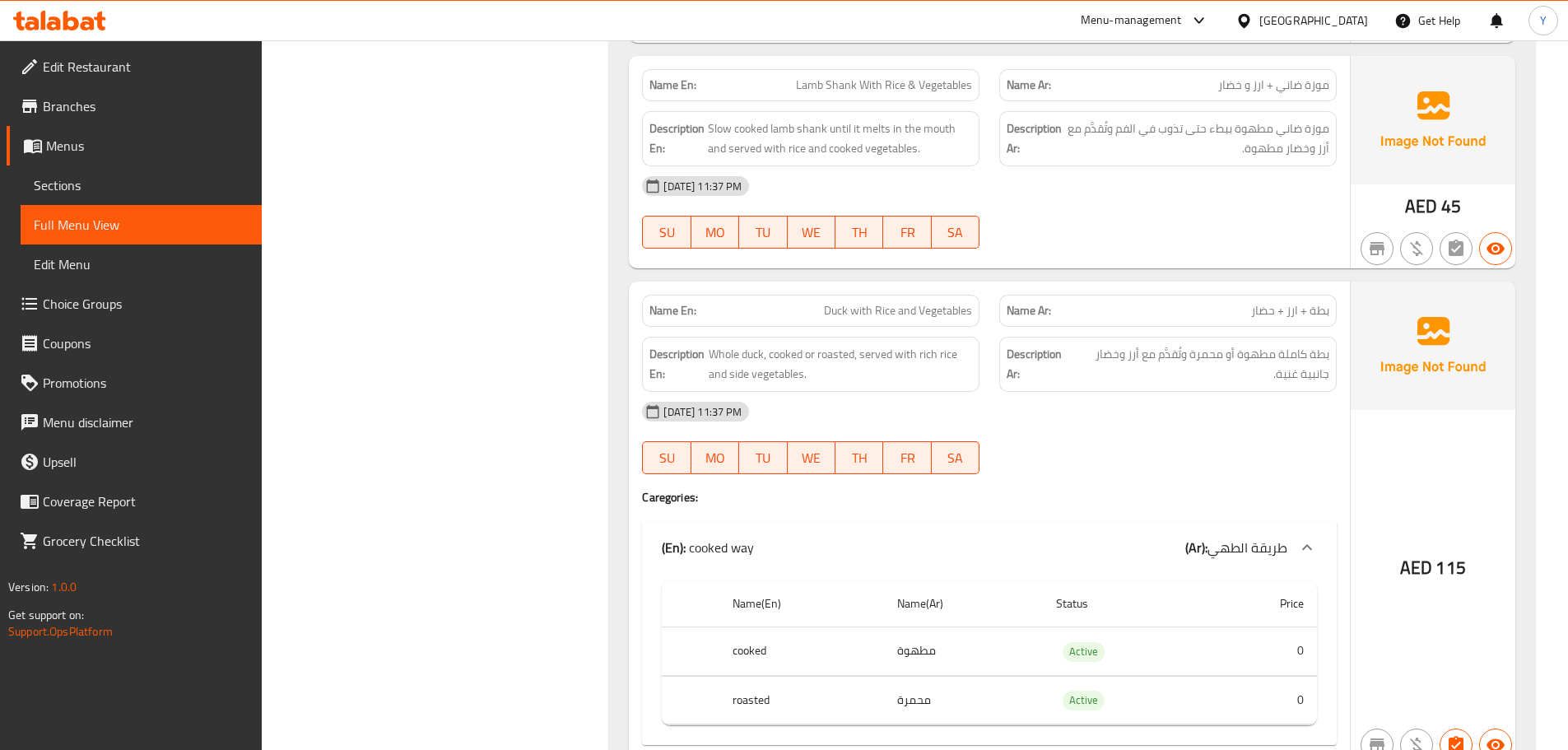
drag, startPoint x: 1134, startPoint y: 427, endPoint x: 1123, endPoint y: 52, distance: 375.2
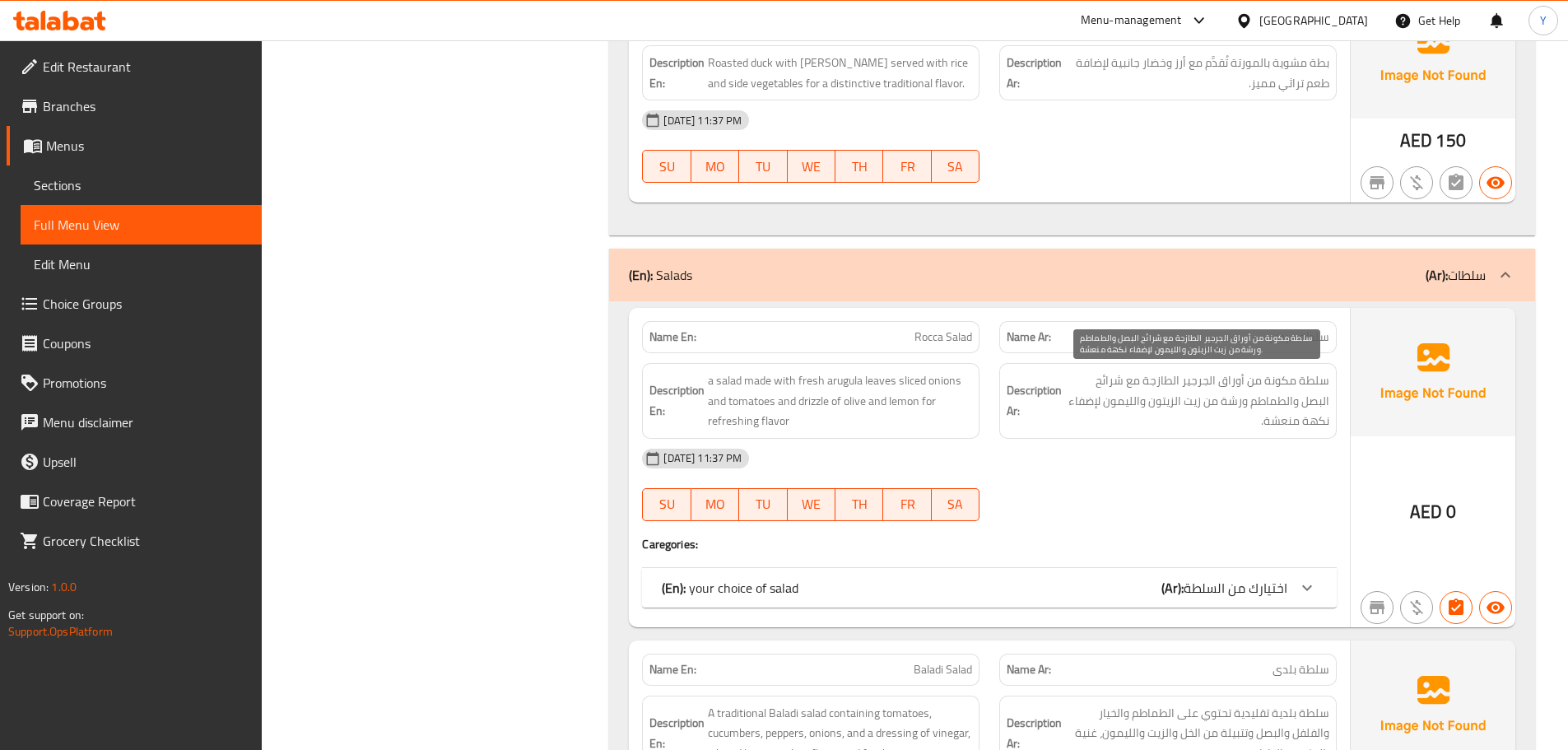
scroll to position [5553, 0]
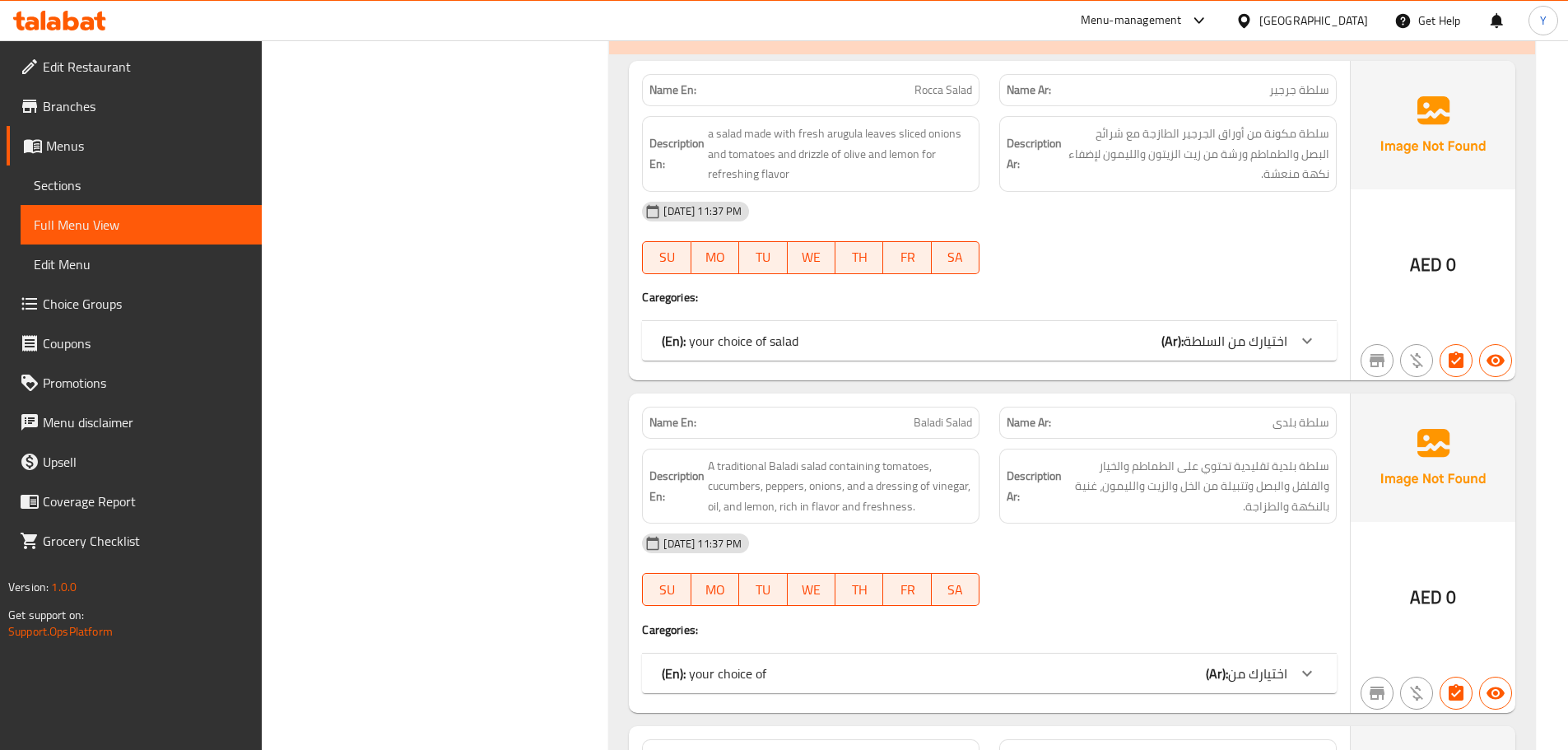
click at [1179, 236] on div "29-09-2025 11:37 PM SU MO TU WE TH FR SA" at bounding box center [989, 238] width 714 height 92
click at [1115, 350] on div "(En): your choice of salad (Ar): اختيارك من السلطة" at bounding box center [975, 341] width 626 height 19
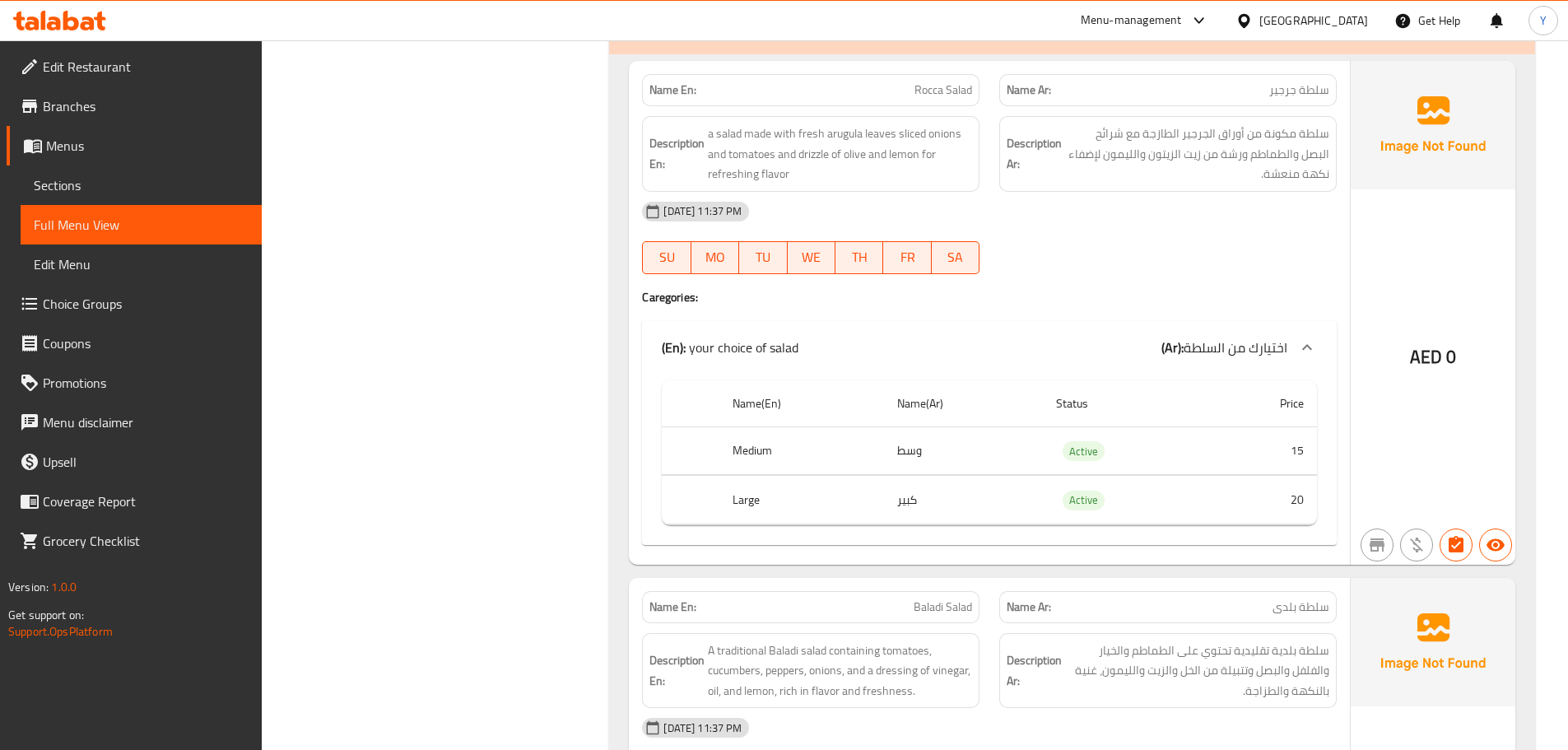
click at [853, 79] on div "Name En: Rocca Salad" at bounding box center [811, 90] width 338 height 32
copy span "Rocca Salad"
click at [1183, 224] on div "29-09-2025 11:37 PM" at bounding box center [989, 211] width 714 height 40
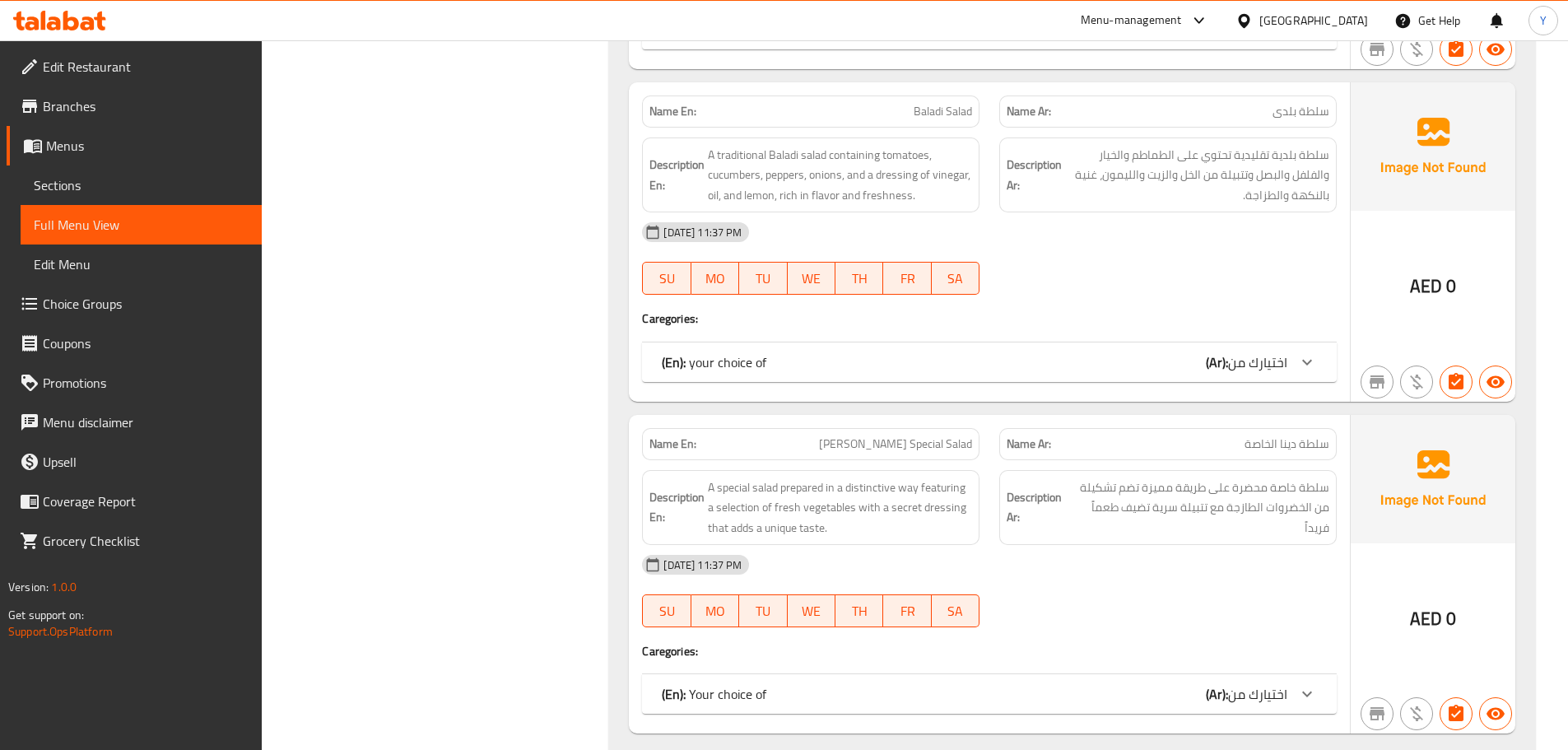
scroll to position [6129, 0]
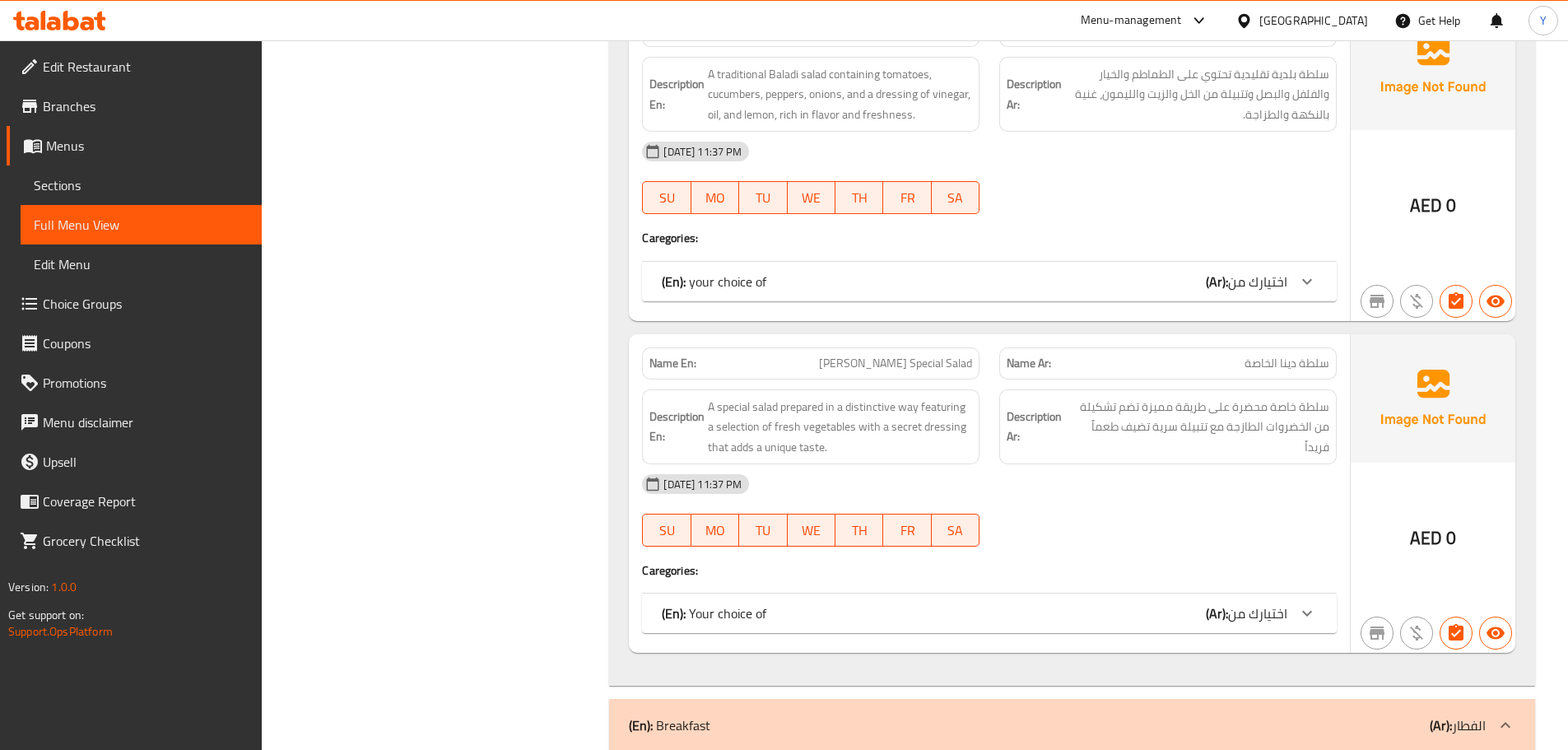
click at [1232, 266] on div "(En): your choice of (Ar): اختيارك من" at bounding box center [989, 281] width 695 height 40
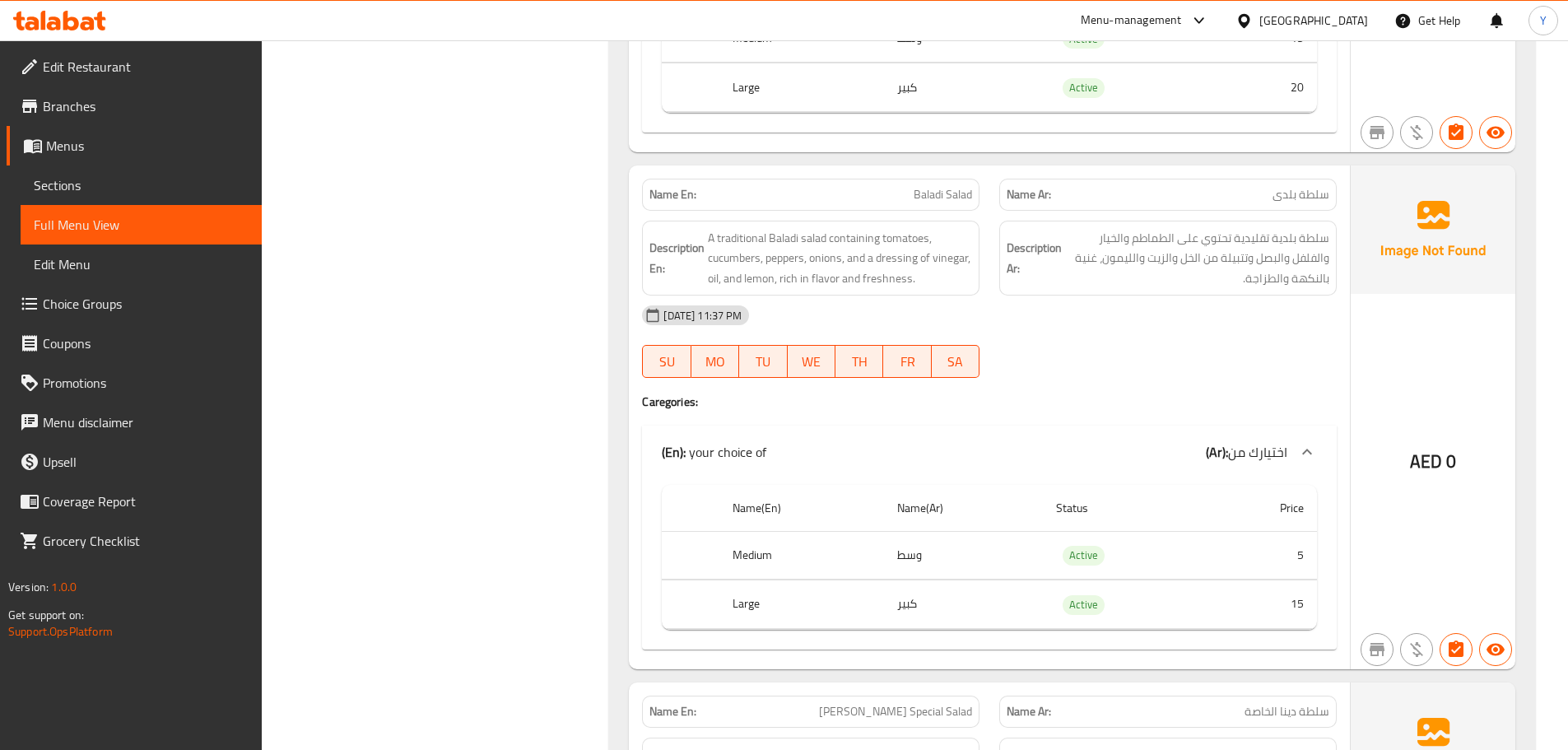
scroll to position [5965, 0]
click at [908, 203] on p "Name En: Baladi Salad" at bounding box center [811, 195] width 323 height 18
copy span "Baladi Salad"
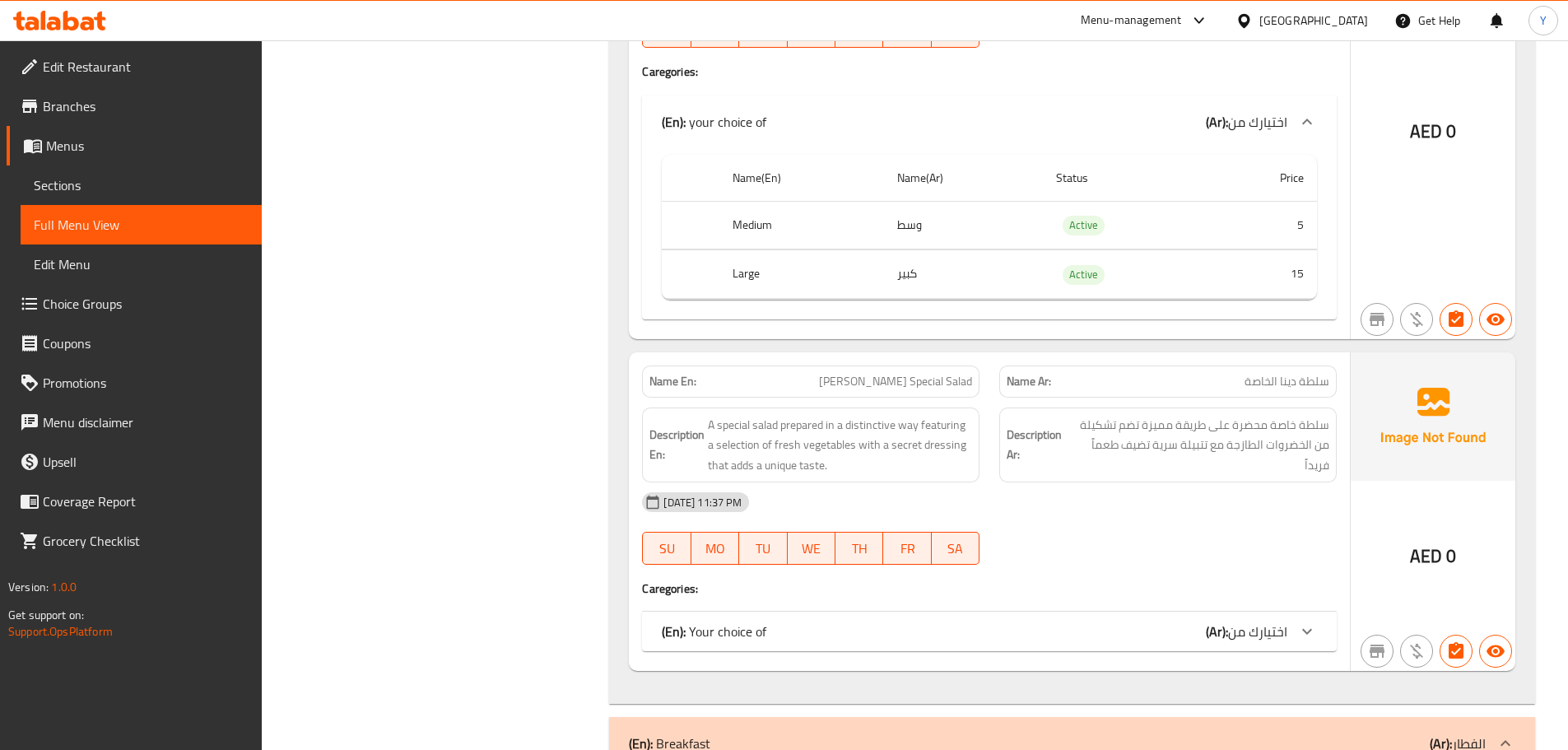
scroll to position [6377, 0]
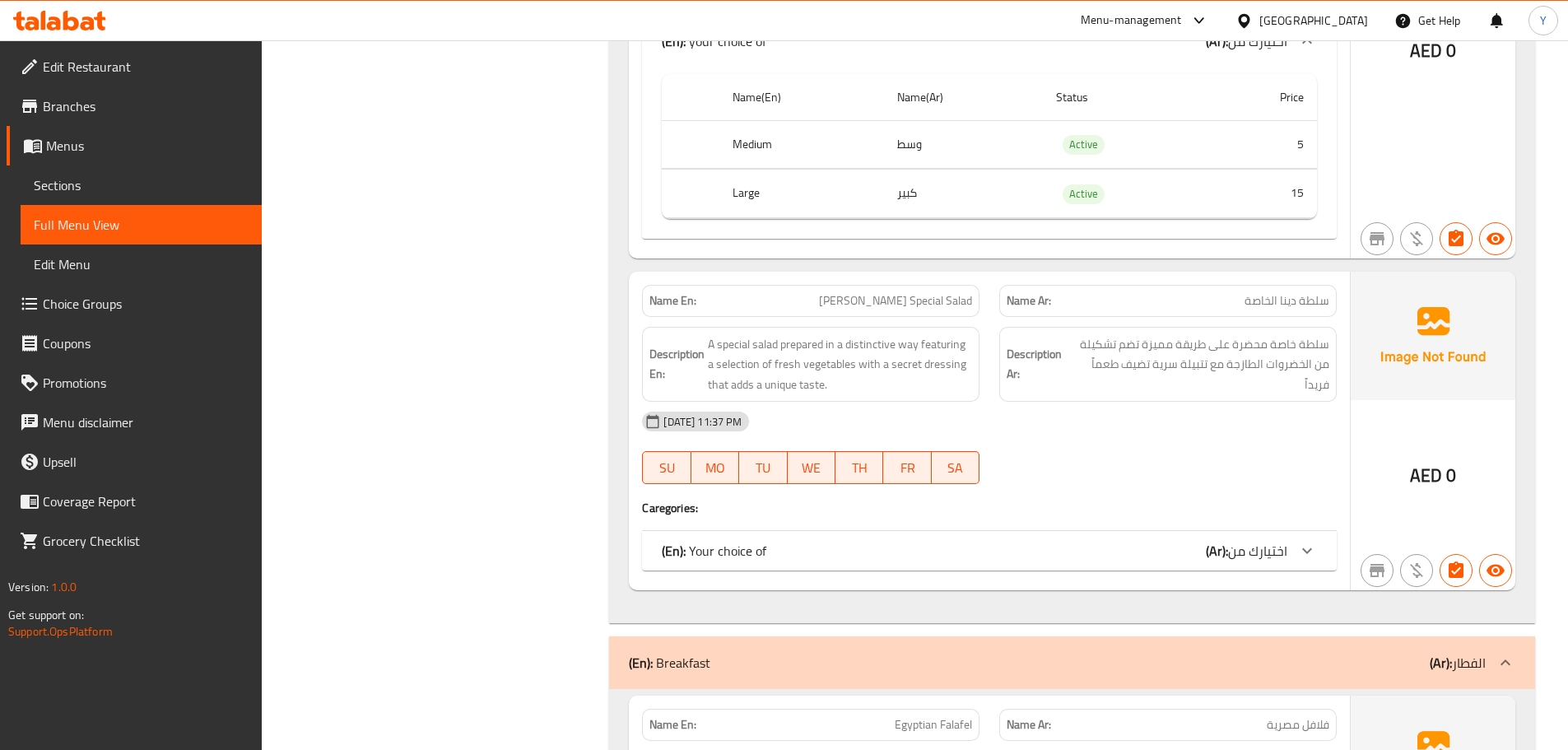
click at [1163, 535] on div "(En): Your choice of (Ar): اختيارك من" at bounding box center [989, 551] width 695 height 40
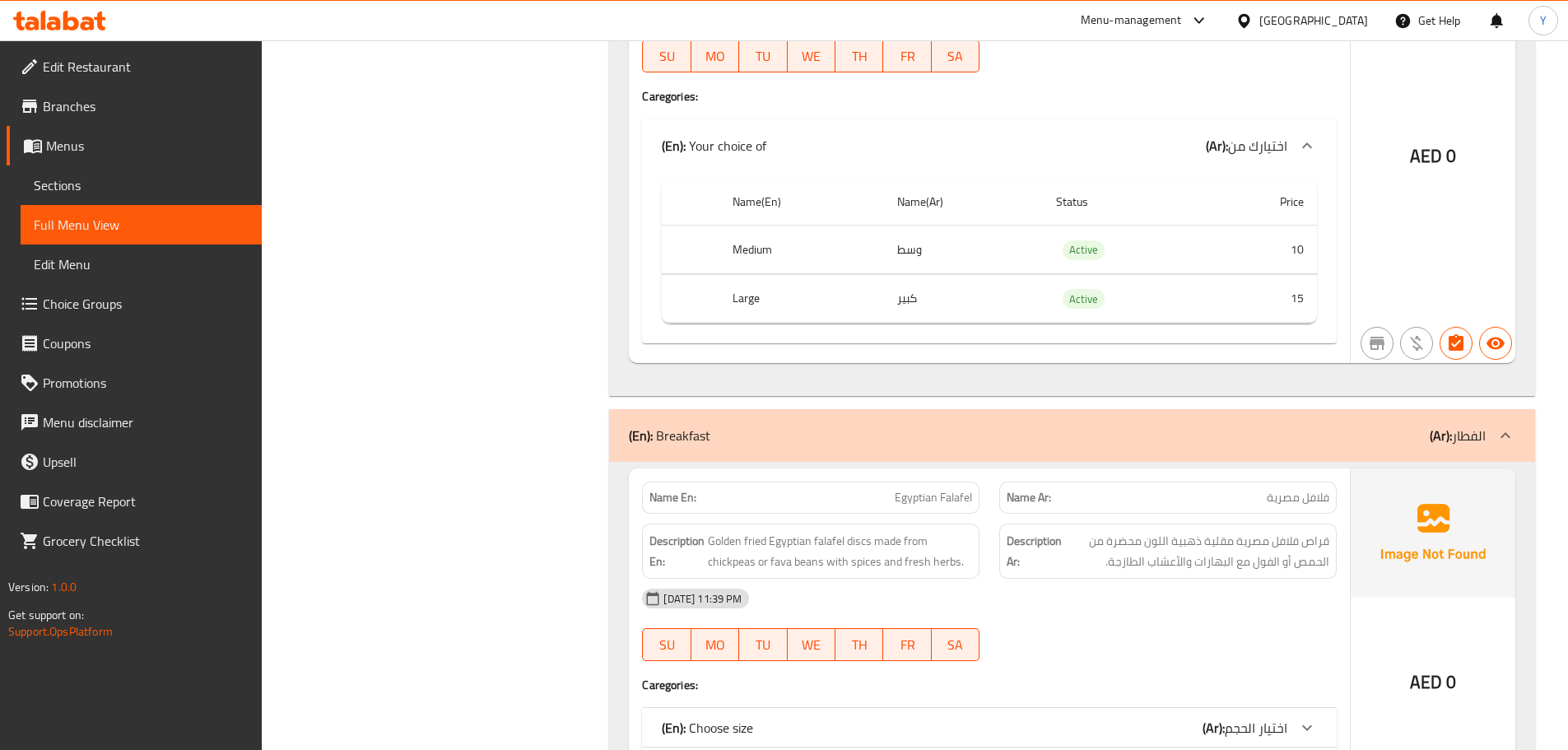
scroll to position [6459, 0]
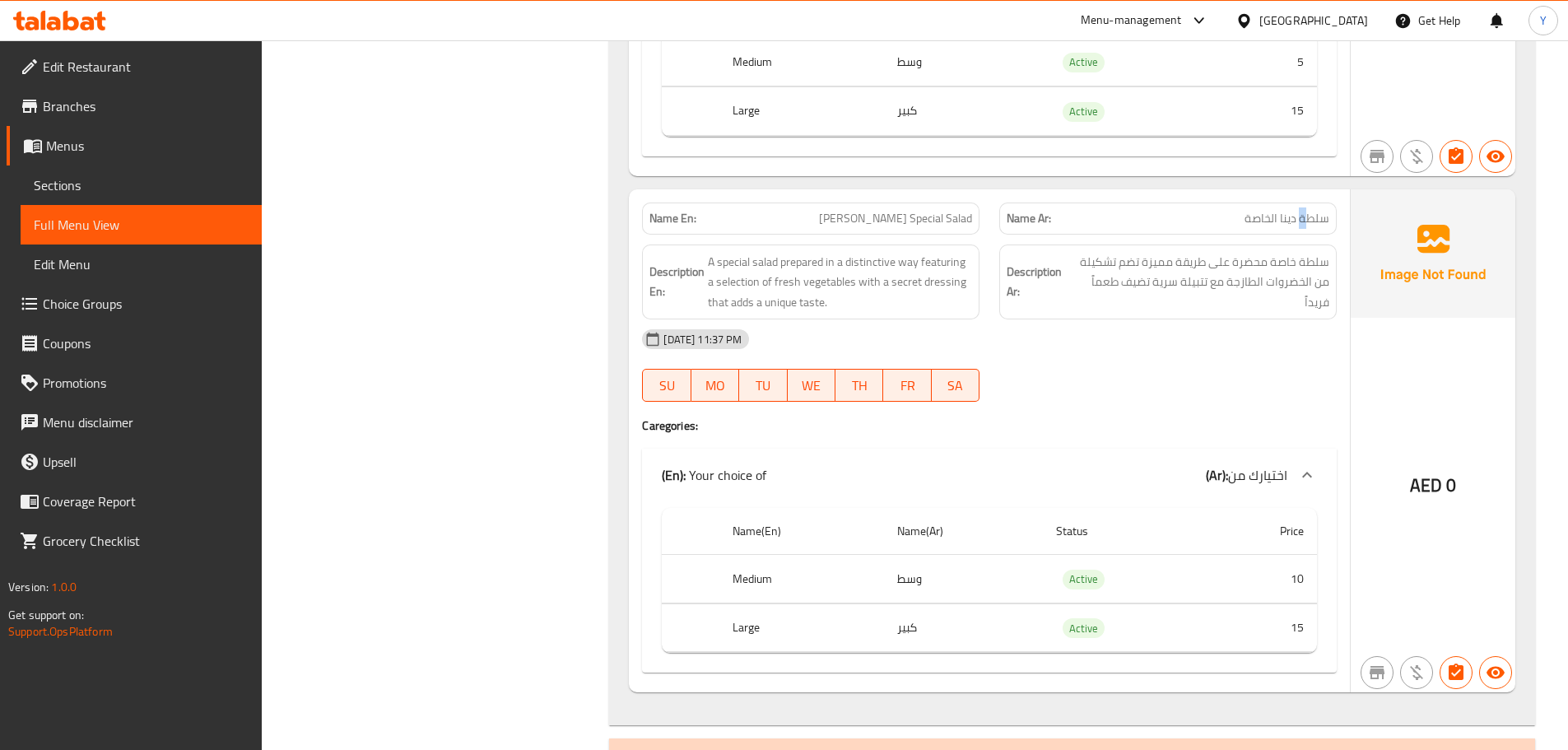
drag, startPoint x: 1305, startPoint y: 222, endPoint x: 1146, endPoint y: 225, distance: 159.0
click at [1161, 223] on p "Name Ar: سلطة دينا الخاصة" at bounding box center [1168, 218] width 323 height 18
click at [1321, 278] on span "سلطة خاصة محضرة على طريقة مميزة تضم تشكيلة من الخضروات الطازجة مع تتبيلة سرية ت…" at bounding box center [1197, 282] width 264 height 61
click at [787, 264] on span "A special salad prepared in a distinctive way featuring a selection of fresh ve…" at bounding box center [840, 282] width 264 height 61
drag, startPoint x: 787, startPoint y: 264, endPoint x: 755, endPoint y: 264, distance: 32.0
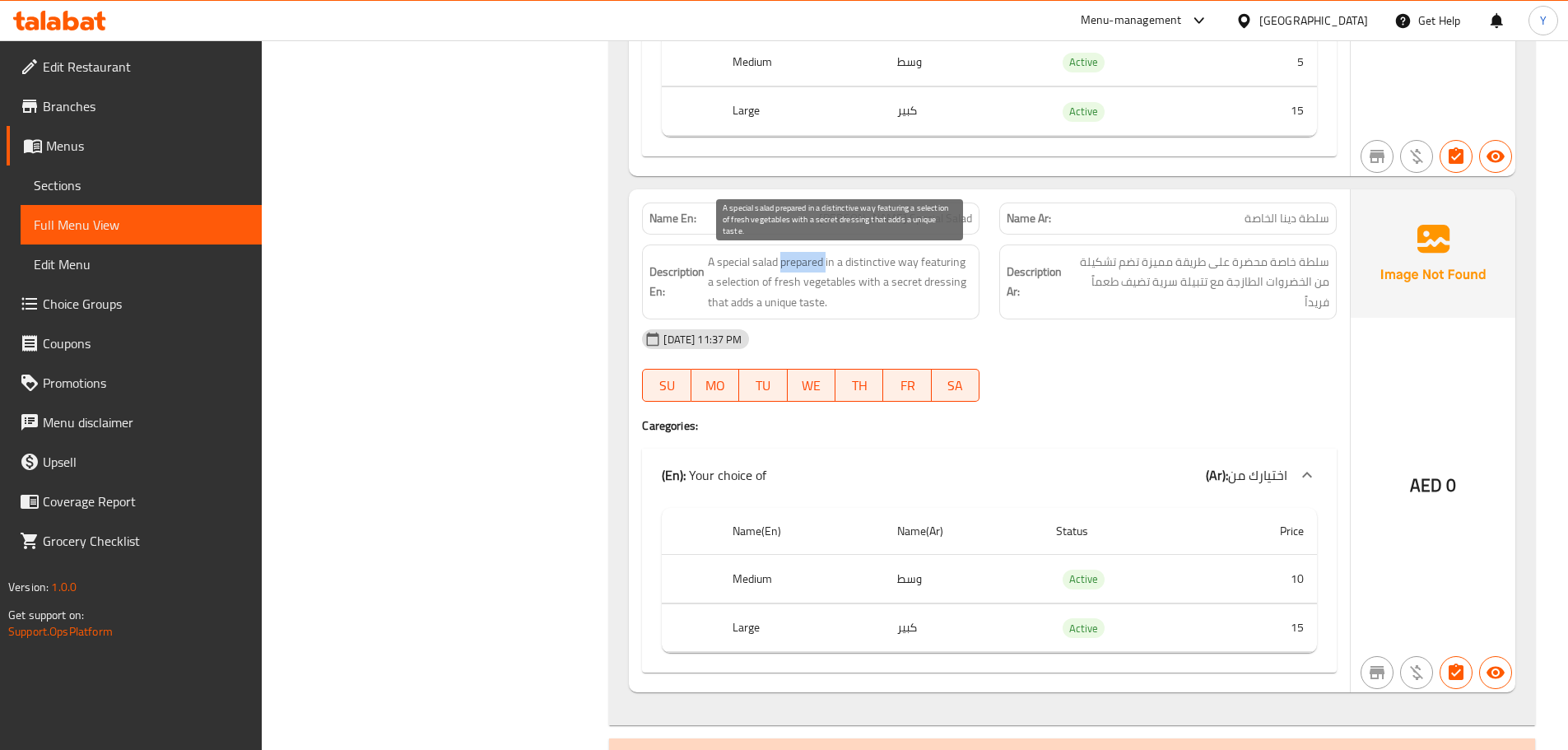
click at [785, 265] on span "A special salad prepared in a distinctive way featuring a selection of fresh ve…" at bounding box center [840, 282] width 264 height 61
click at [882, 247] on div "Description En: A special salad prepared in a distinctive way featuring a selec…" at bounding box center [811, 283] width 338 height 76
click at [991, 217] on div "Name Ar: سلطة دينا الخاصة" at bounding box center [1168, 218] width 357 height 52
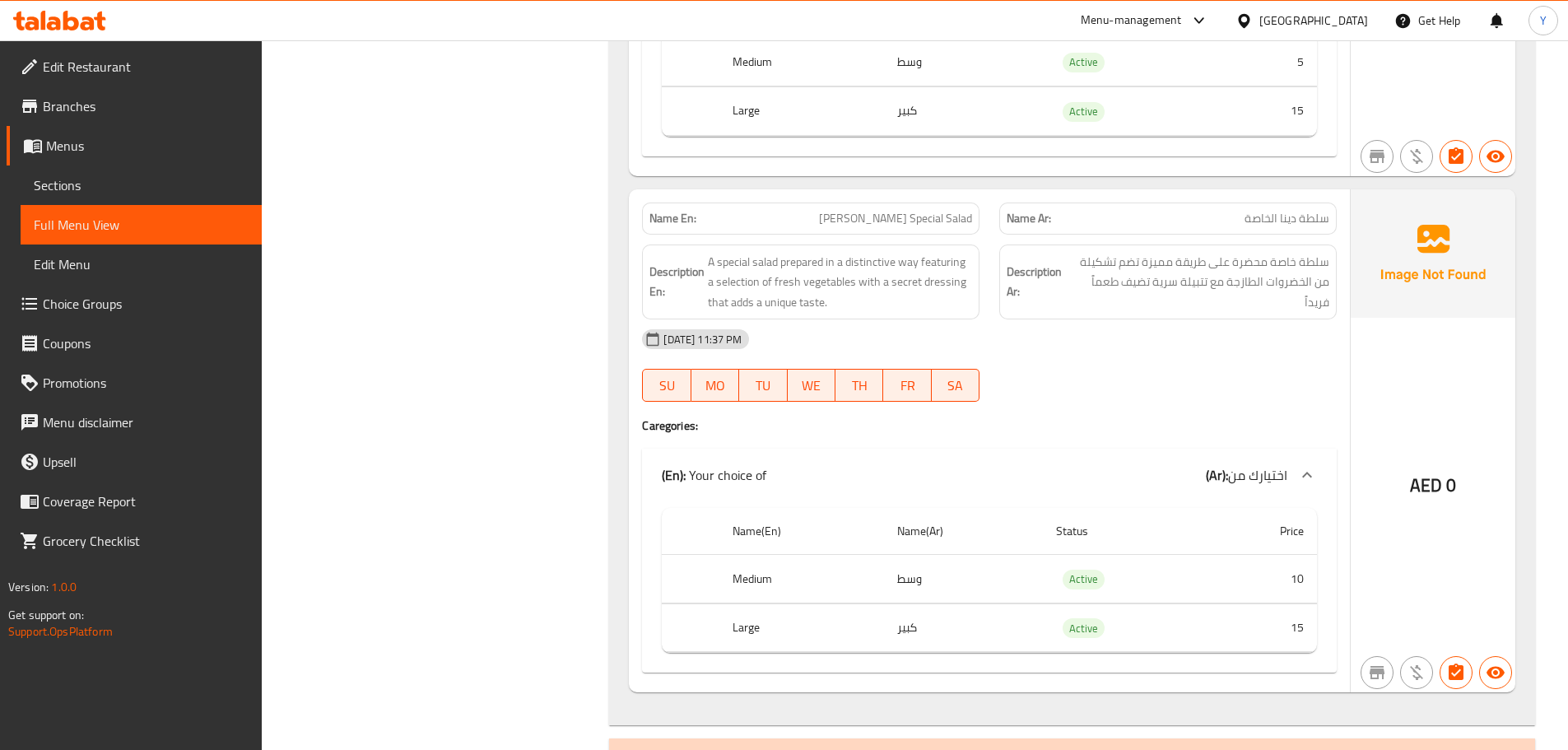
click at [988, 217] on div "Name En: Dina's Special Salad" at bounding box center [811, 218] width 357 height 52
click at [901, 210] on span "Dina's Special Salad" at bounding box center [895, 218] width 153 height 18
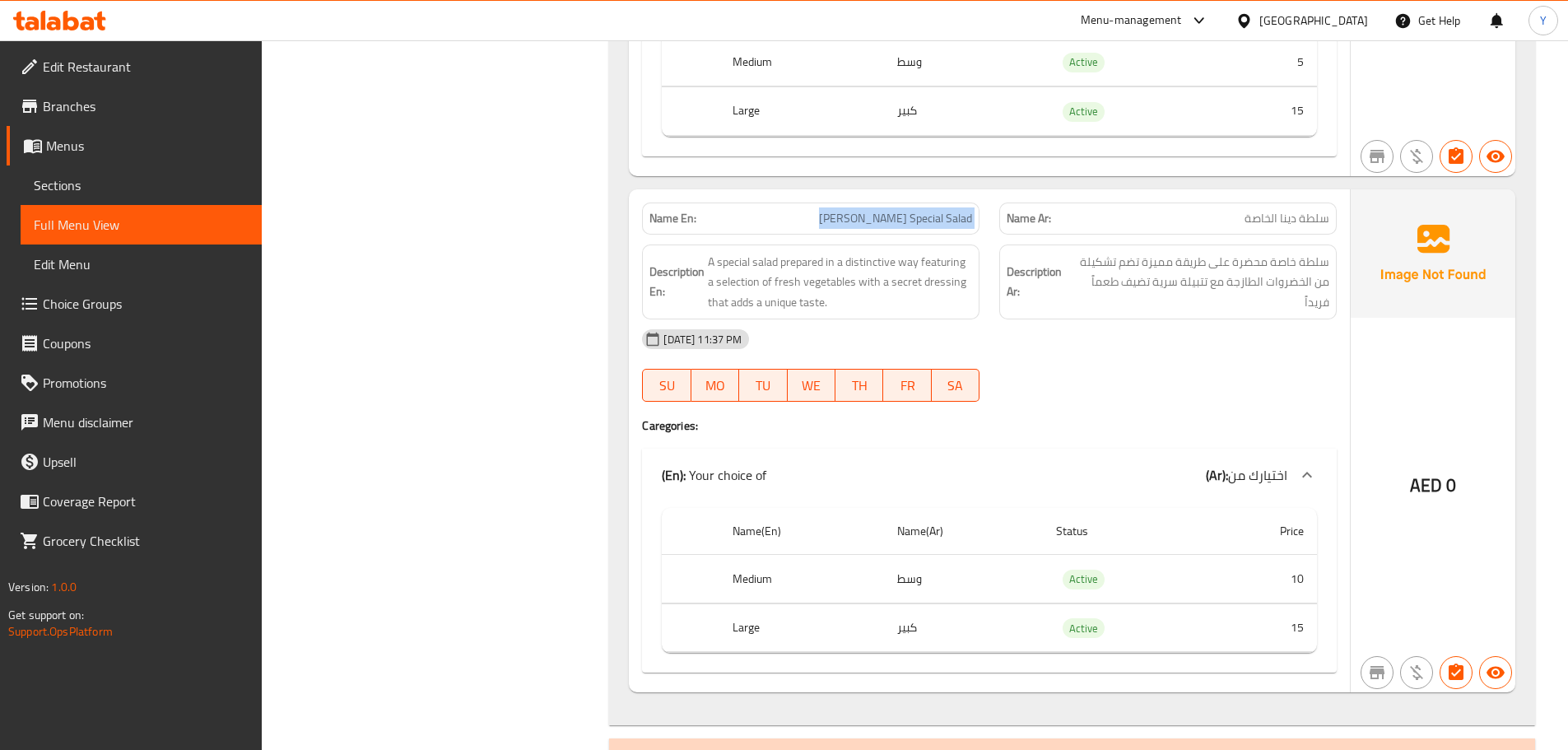
copy span "Dina's Special Salad"
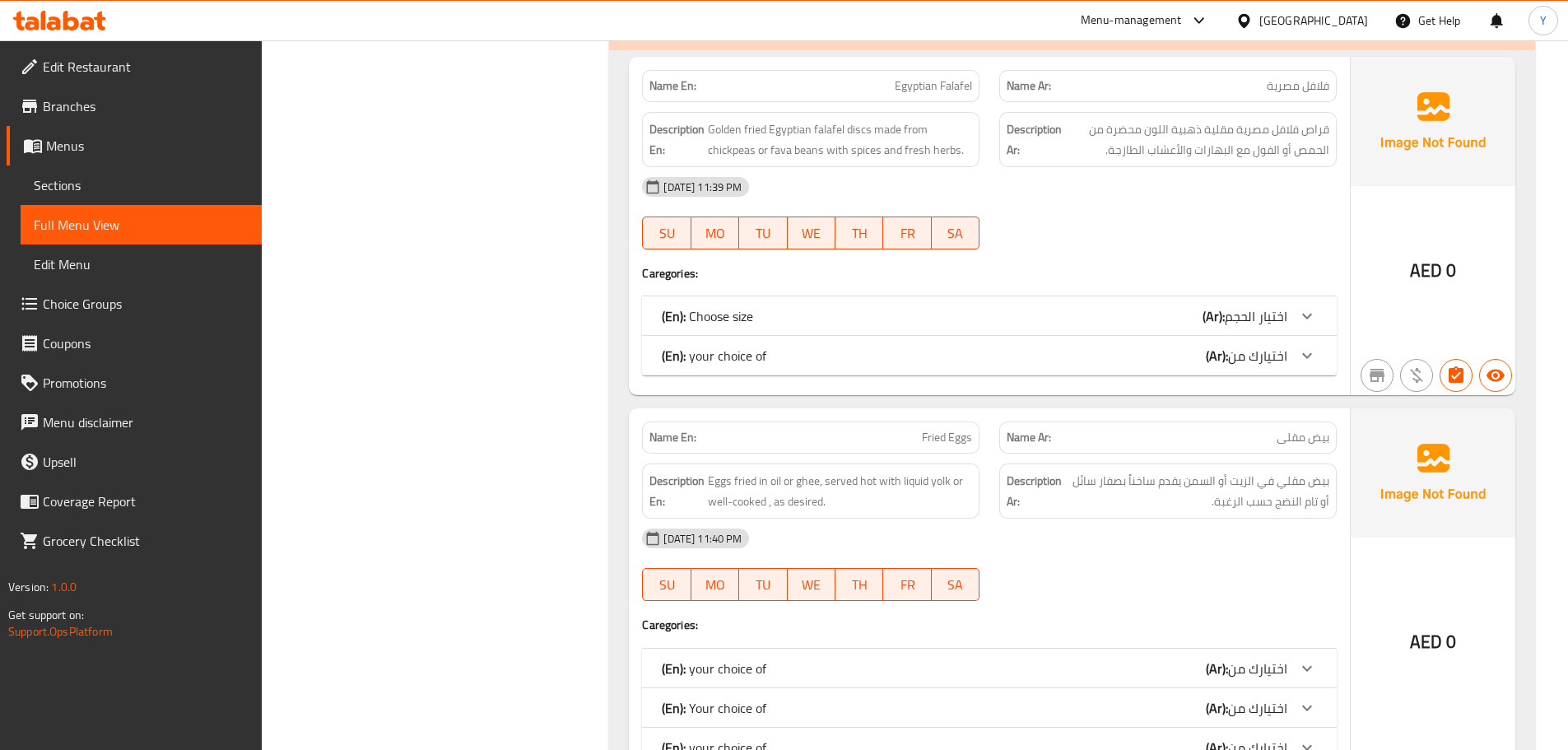
scroll to position [7118, 0]
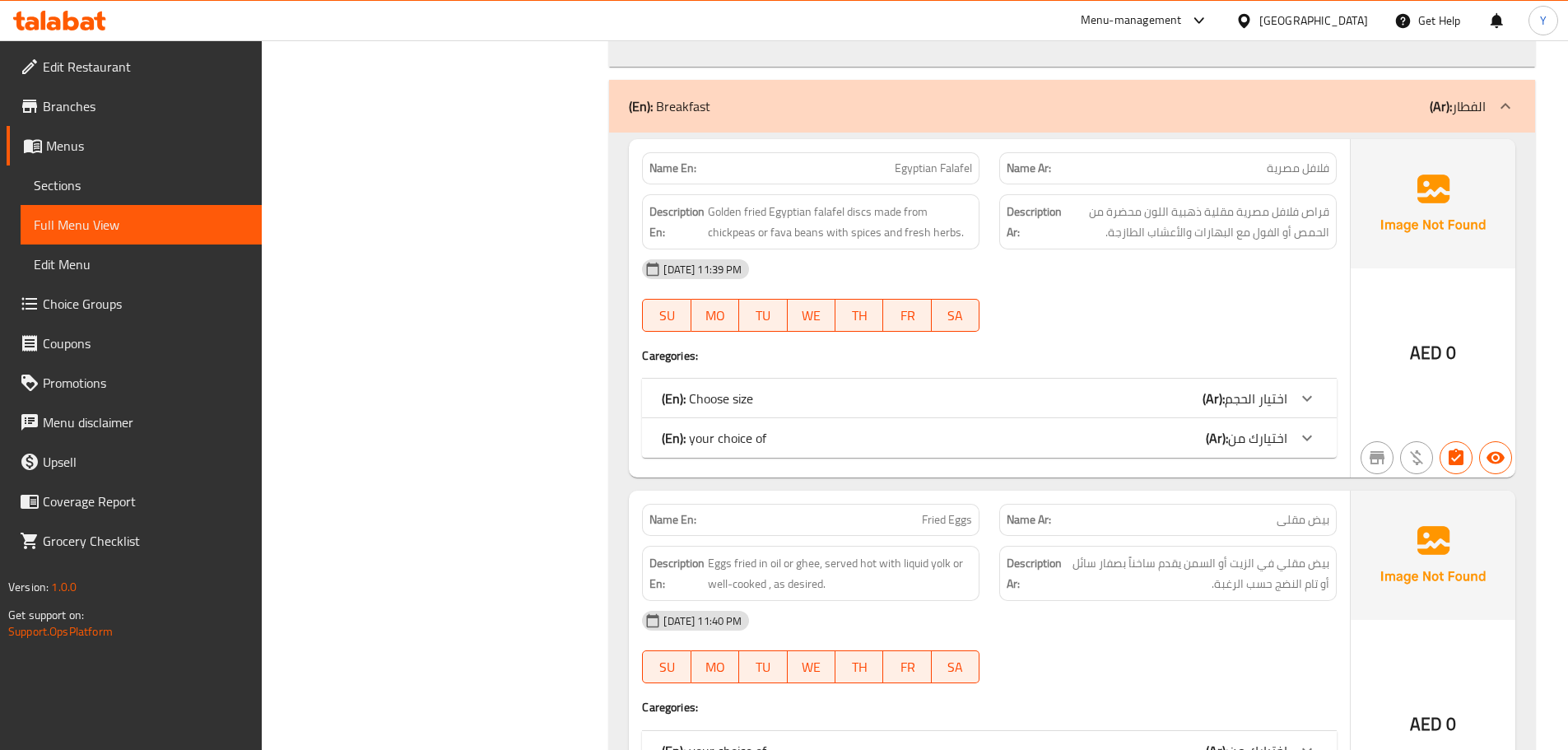
click at [1036, 346] on div "Name En: Egyptian Falafel Name Ar: فلافل مصرية Description En: Golden fried Egy…" at bounding box center [989, 308] width 721 height 339
click at [1333, 253] on div "29-09-2025 11:39 PM" at bounding box center [989, 269] width 714 height 40
click at [923, 179] on div "Name En: Egyptian Falafel" at bounding box center [811, 168] width 338 height 32
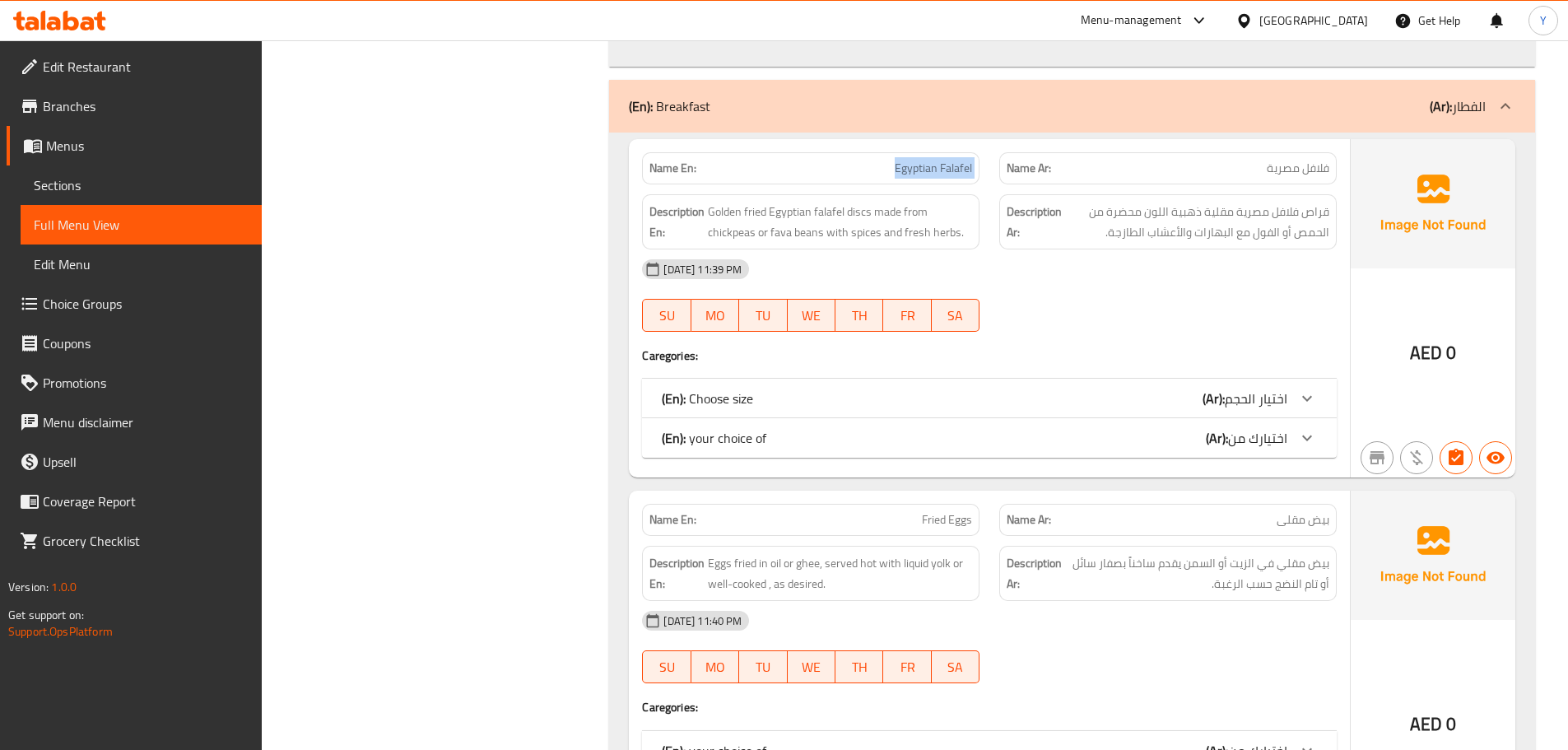
click at [1223, 404] on b "(Ar):" at bounding box center [1214, 399] width 22 height 25
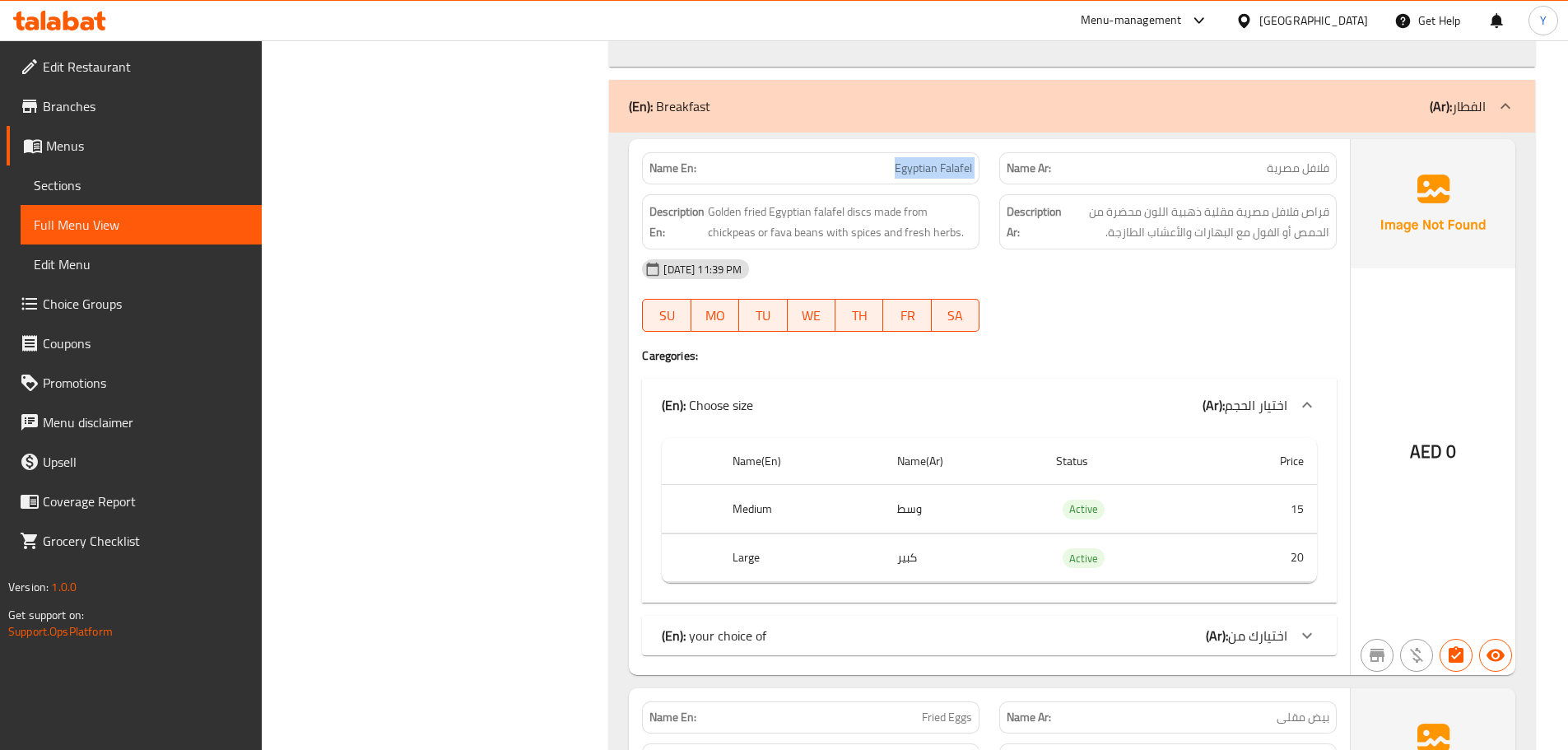
scroll to position [7200, 0]
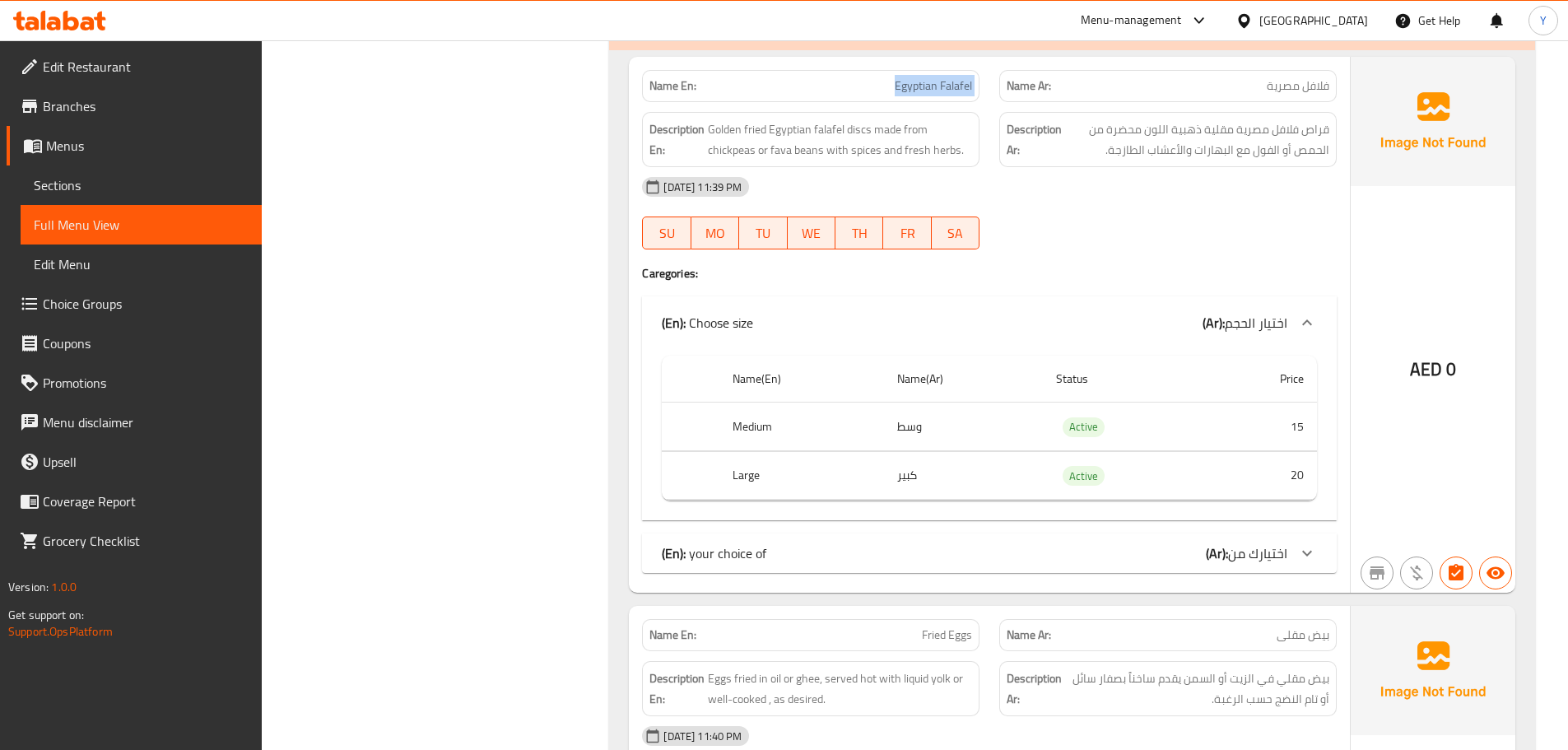
click at [869, 561] on div "(En): your choice of (Ar): اختيارك من" at bounding box center [975, 554] width 626 height 19
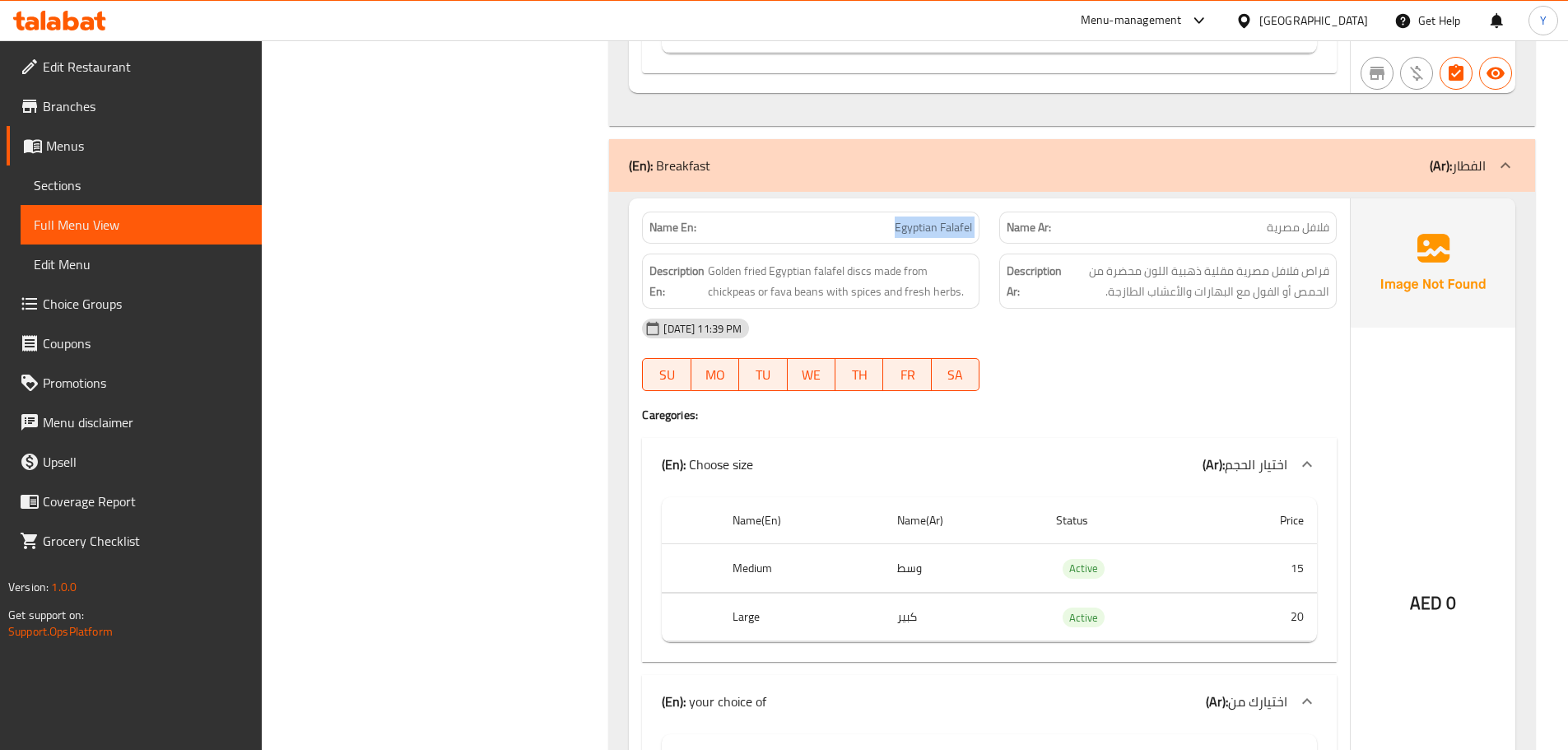
scroll to position [6953, 0]
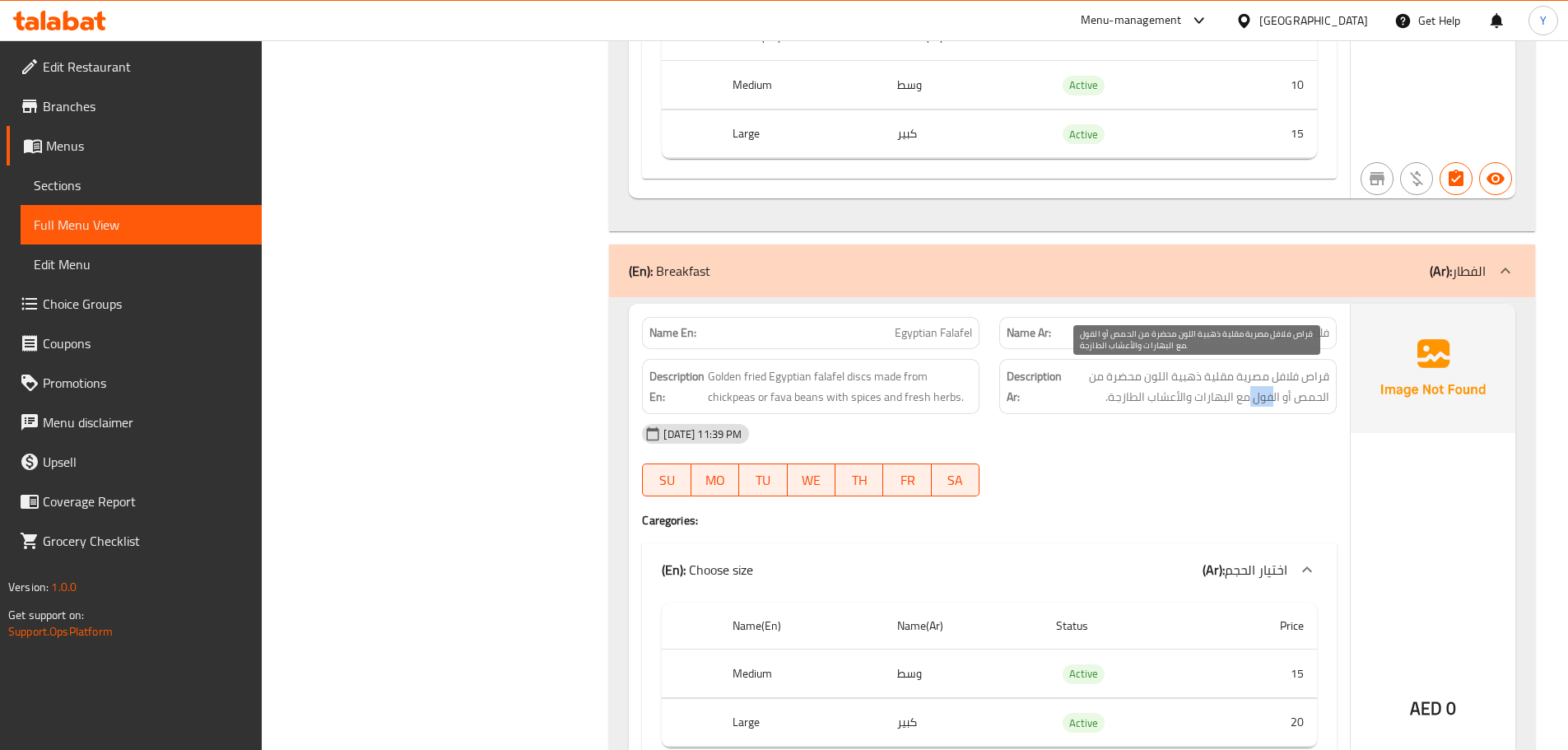
drag, startPoint x: 1275, startPoint y: 393, endPoint x: 1252, endPoint y: 402, distance: 24.7
click at [1252, 402] on span "قراص فلافل مصرية مقلية ذهبية اللون محضرة من الحمص أو الفول مع البهارات والأعشاب…" at bounding box center [1197, 386] width 264 height 41
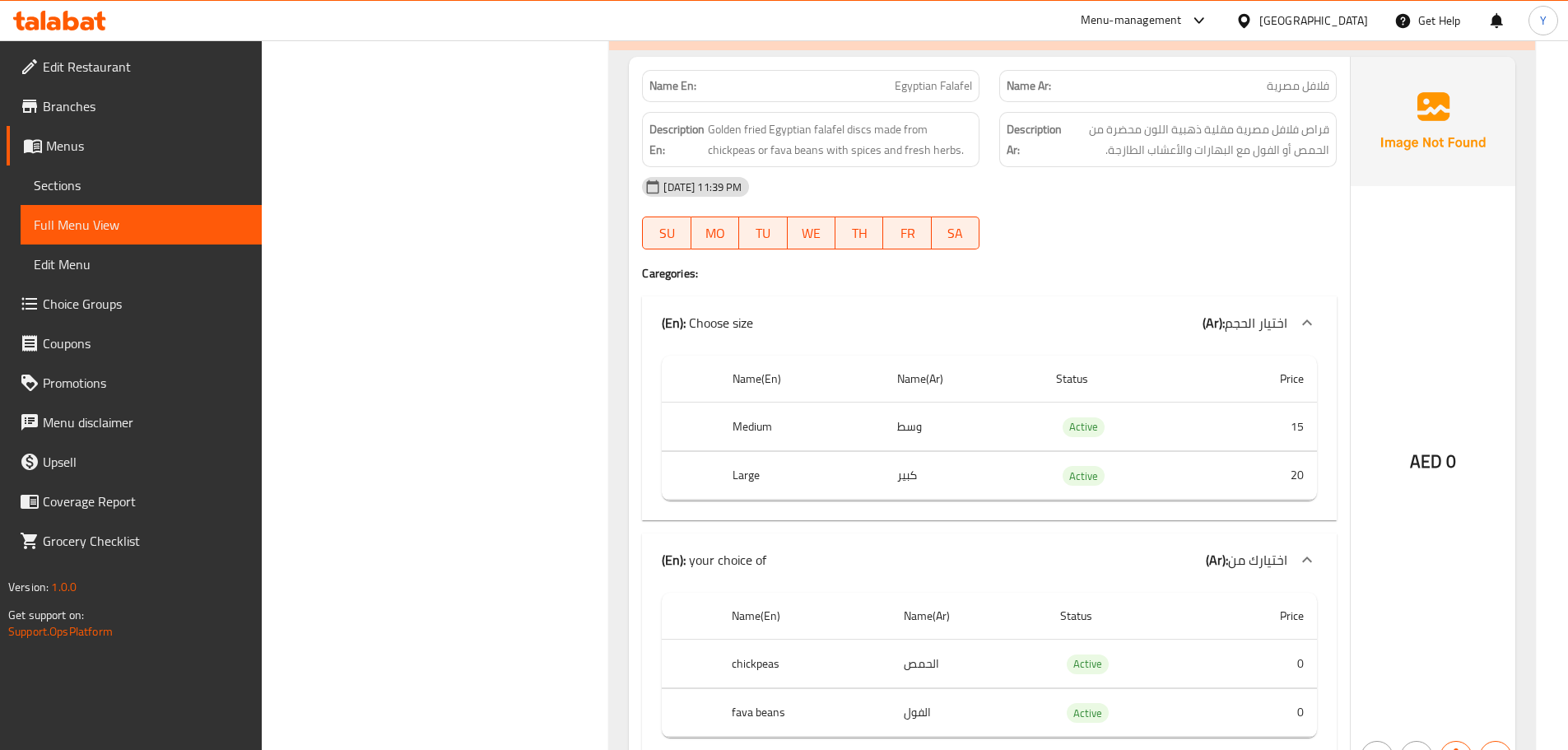
click at [1269, 255] on div at bounding box center [1168, 249] width 357 height 19
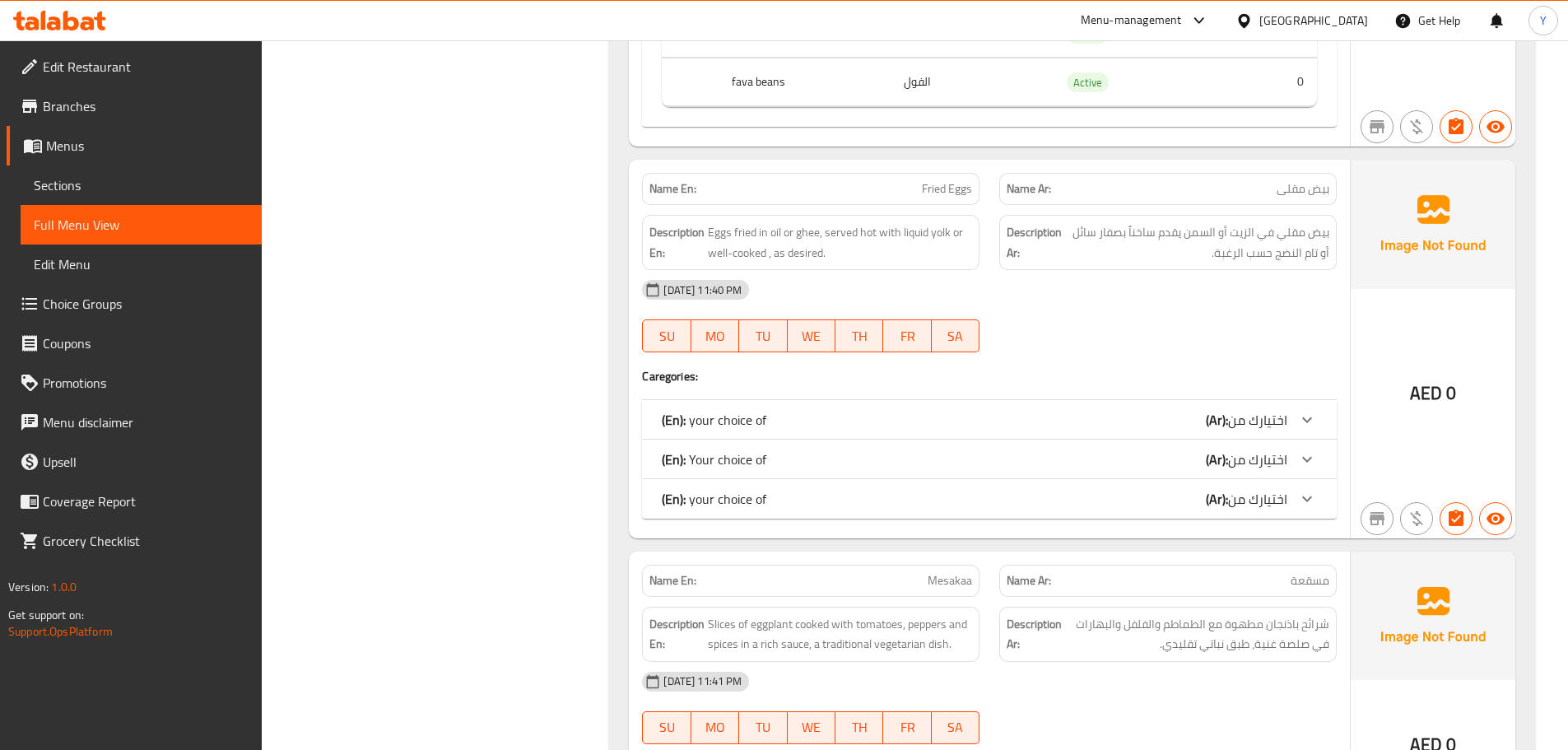
scroll to position [7946, 0]
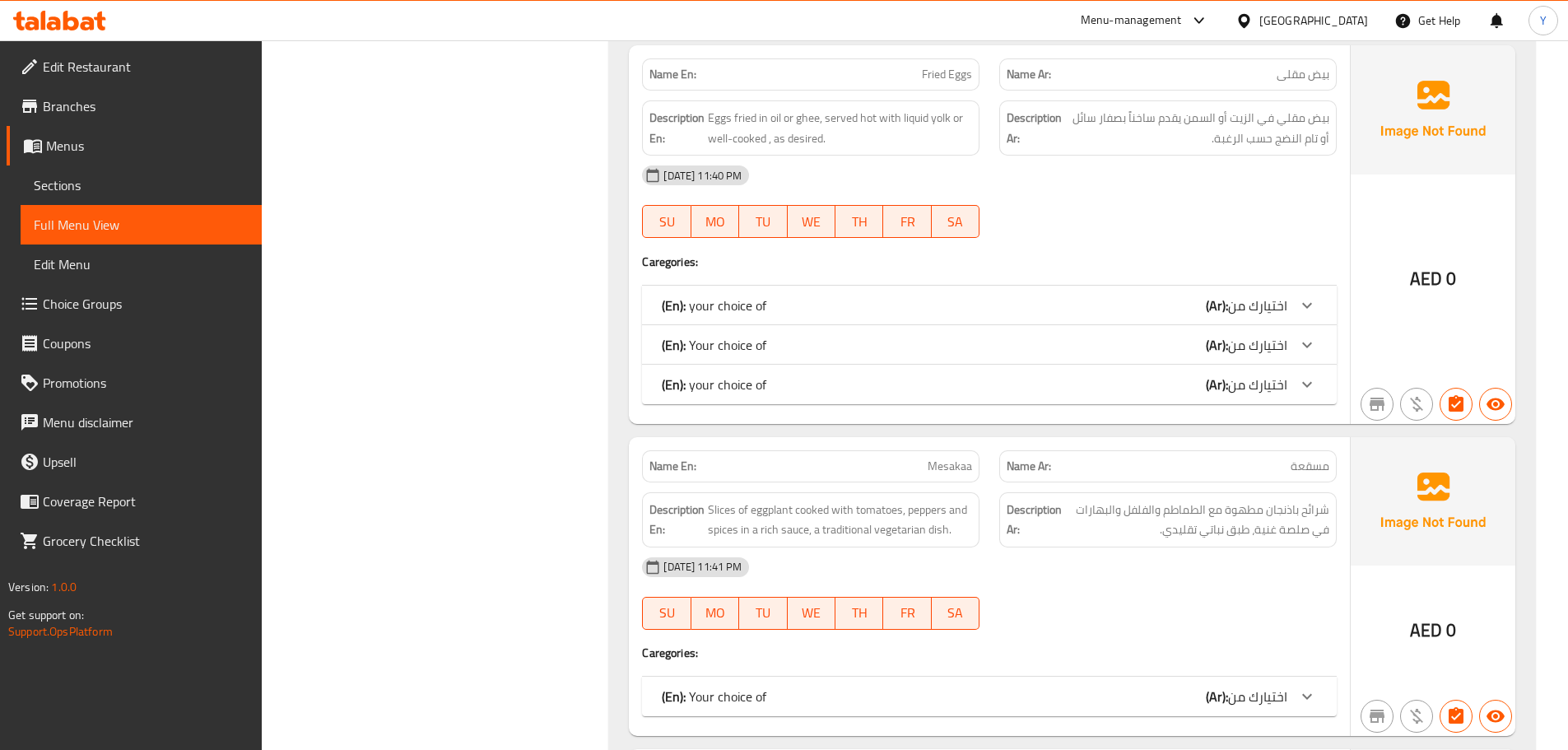
click at [1191, 317] on div "(En): your choice of (Ar): اختيارك من" at bounding box center [989, 305] width 695 height 40
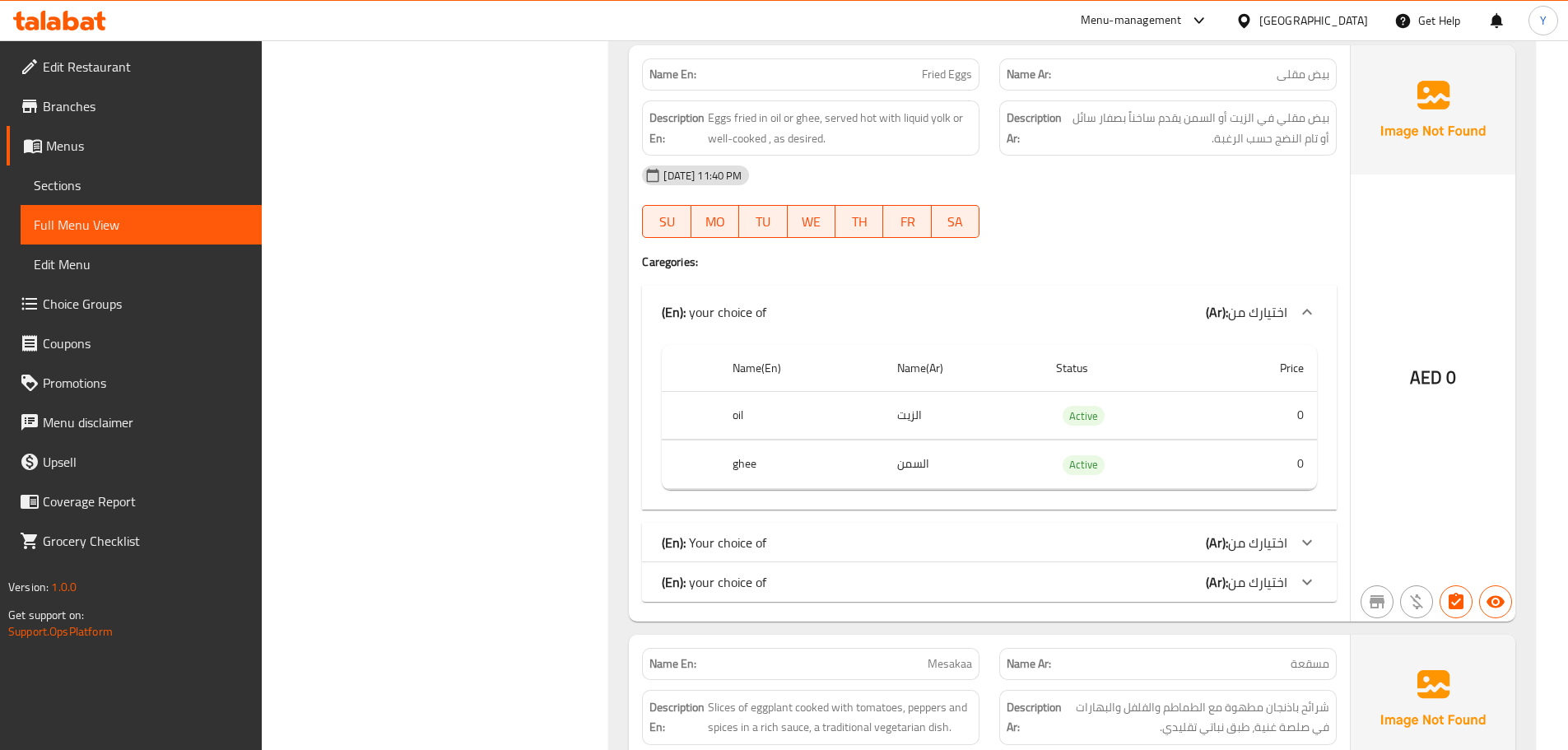
click at [1134, 545] on div "(En): Your choice of (Ar): اختيارك من" at bounding box center [975, 543] width 626 height 19
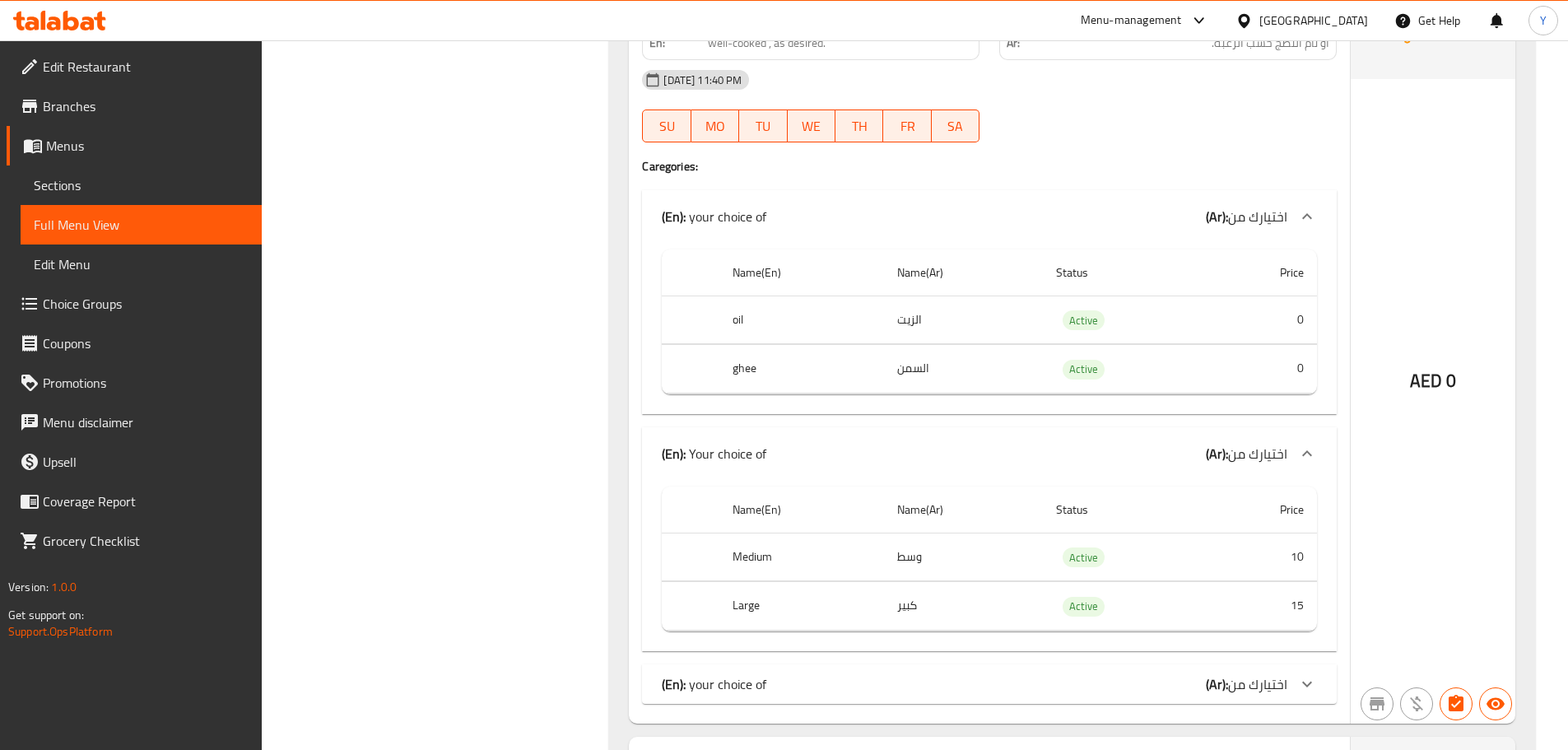
scroll to position [8275, 0]
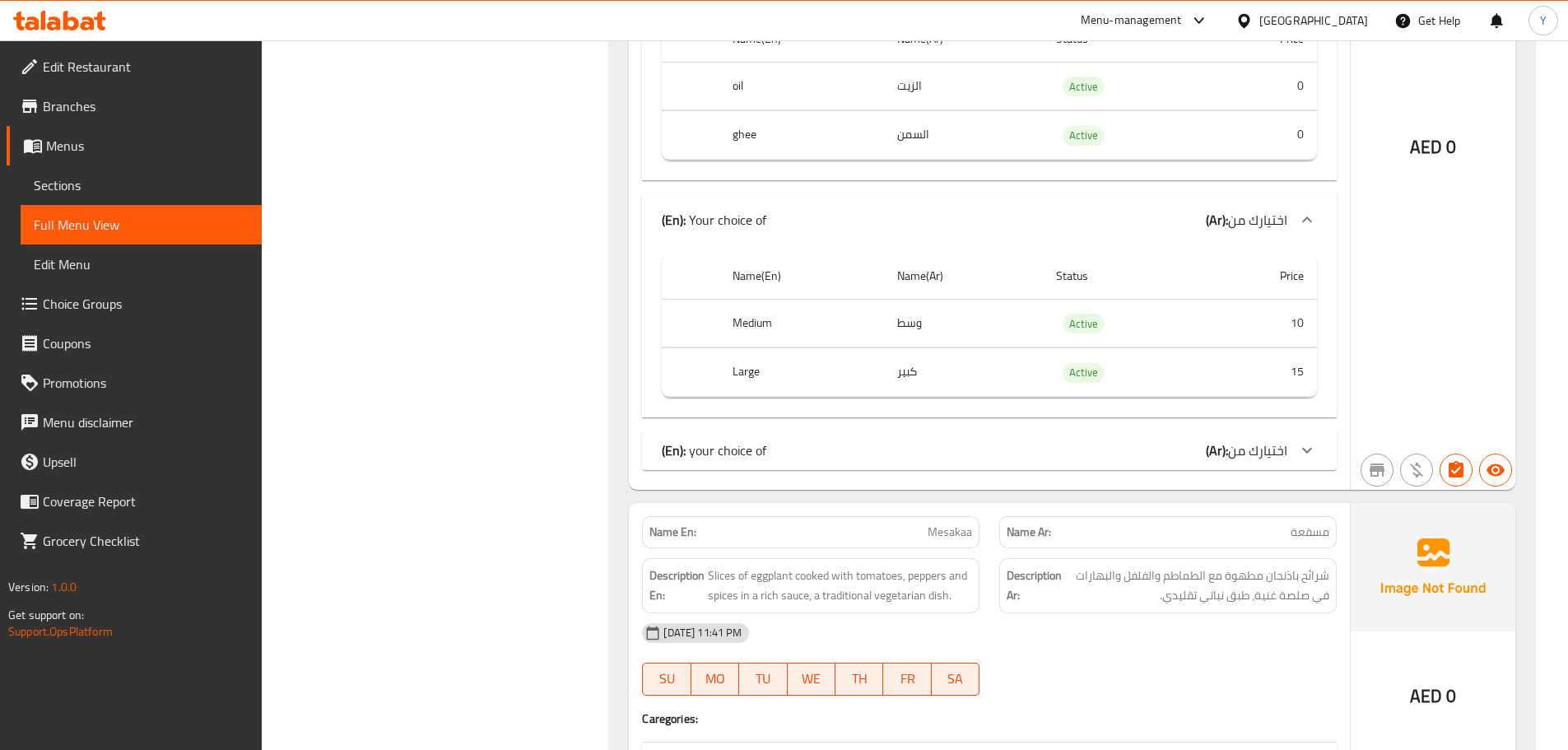
click at [1090, 444] on div "(En): your choice of (Ar): اختيارك من" at bounding box center [975, 450] width 626 height 19
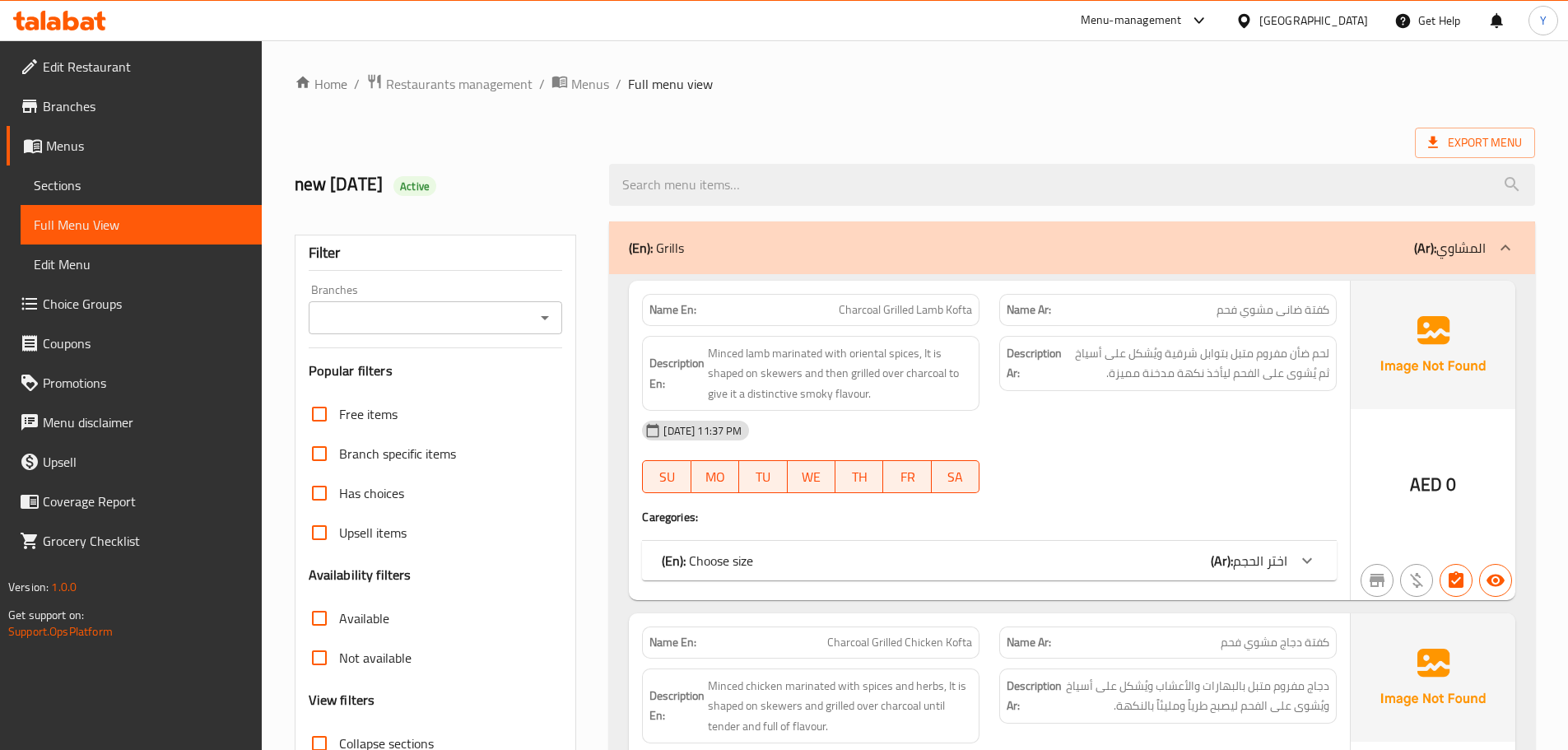
click at [159, 297] on span "Choice Groups" at bounding box center [145, 303] width 206 height 19
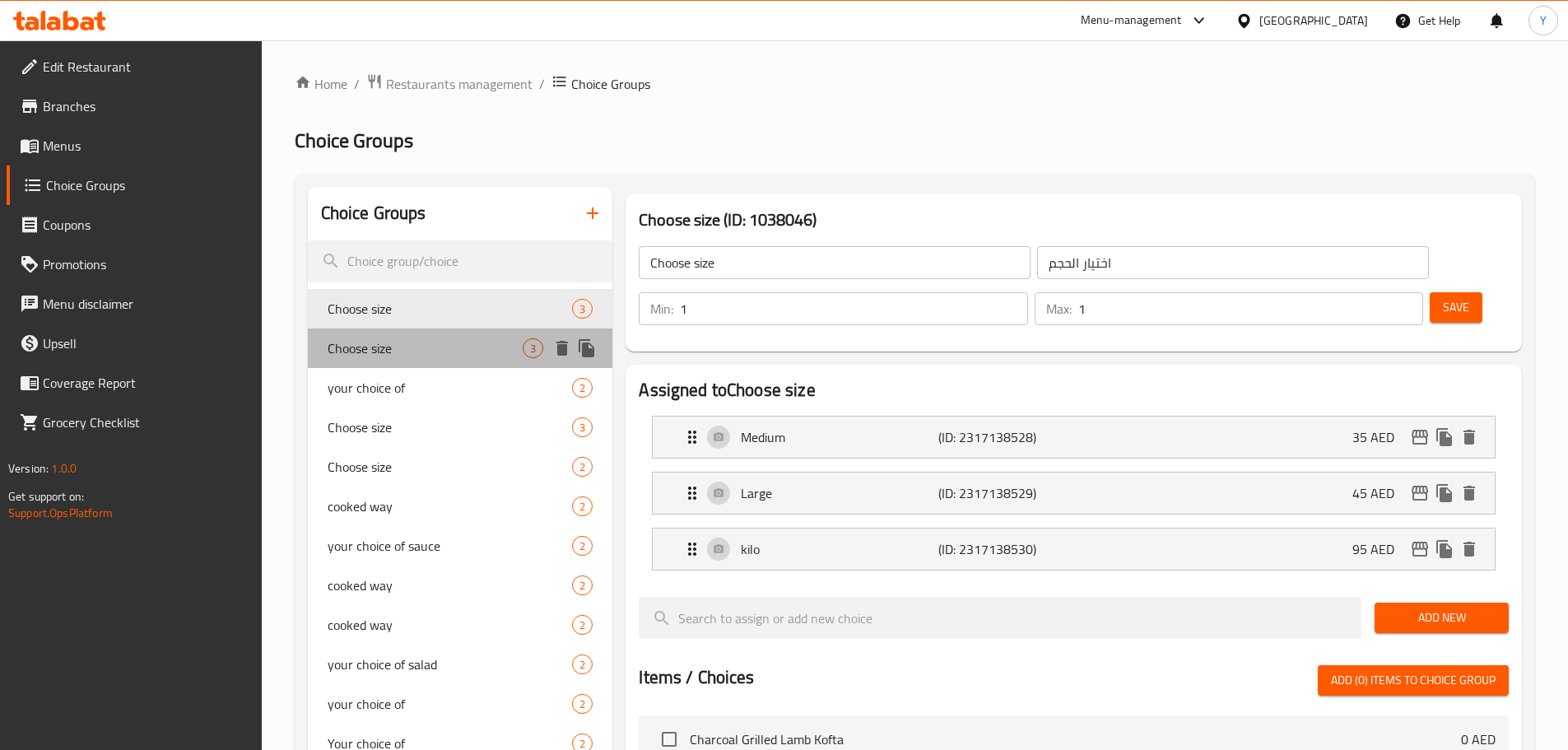
click at [391, 347] on span "Choose size" at bounding box center [426, 348] width 196 height 19
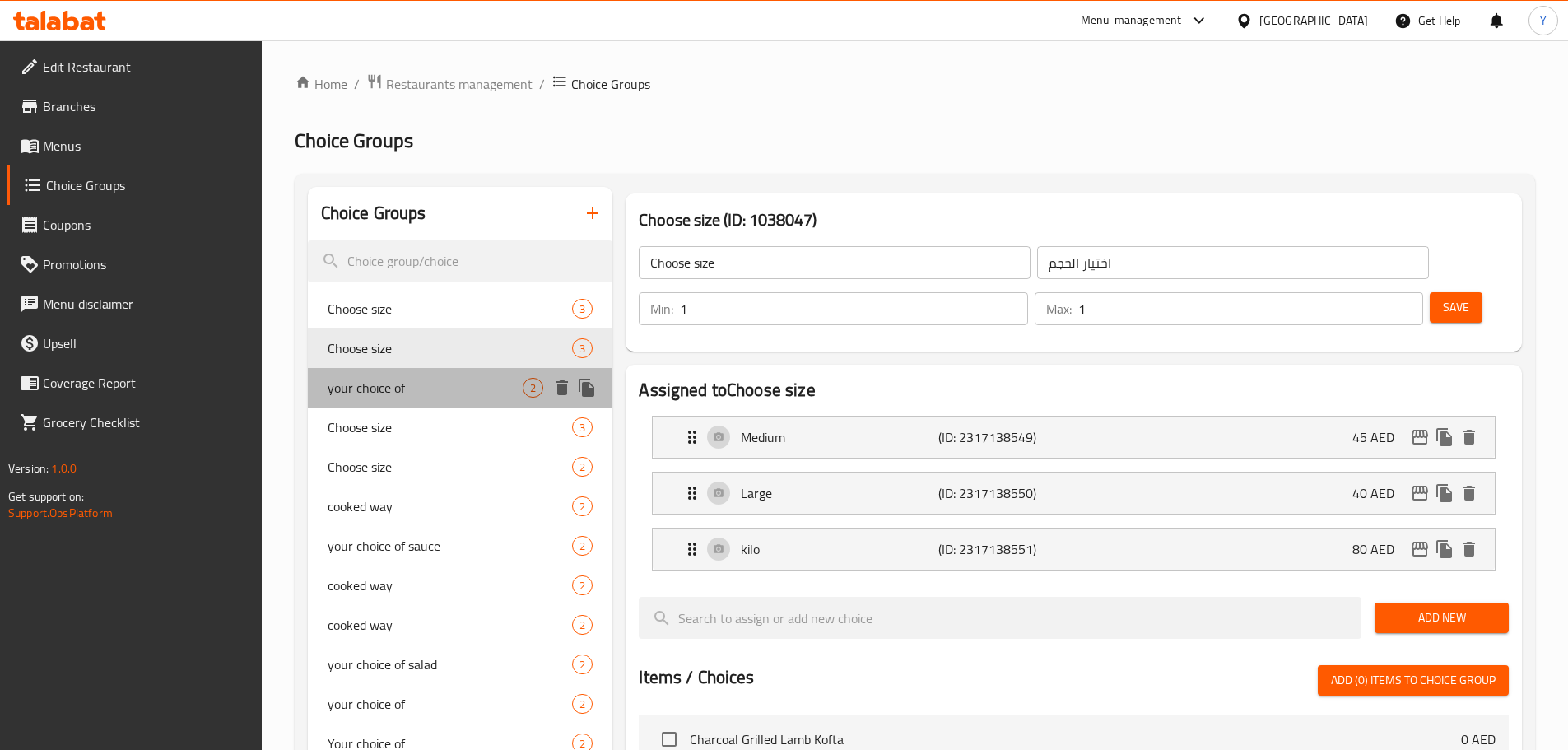
click at [400, 378] on span "your choice of" at bounding box center [426, 387] width 196 height 19
type input "your choice of"
type input "اختيارك من"
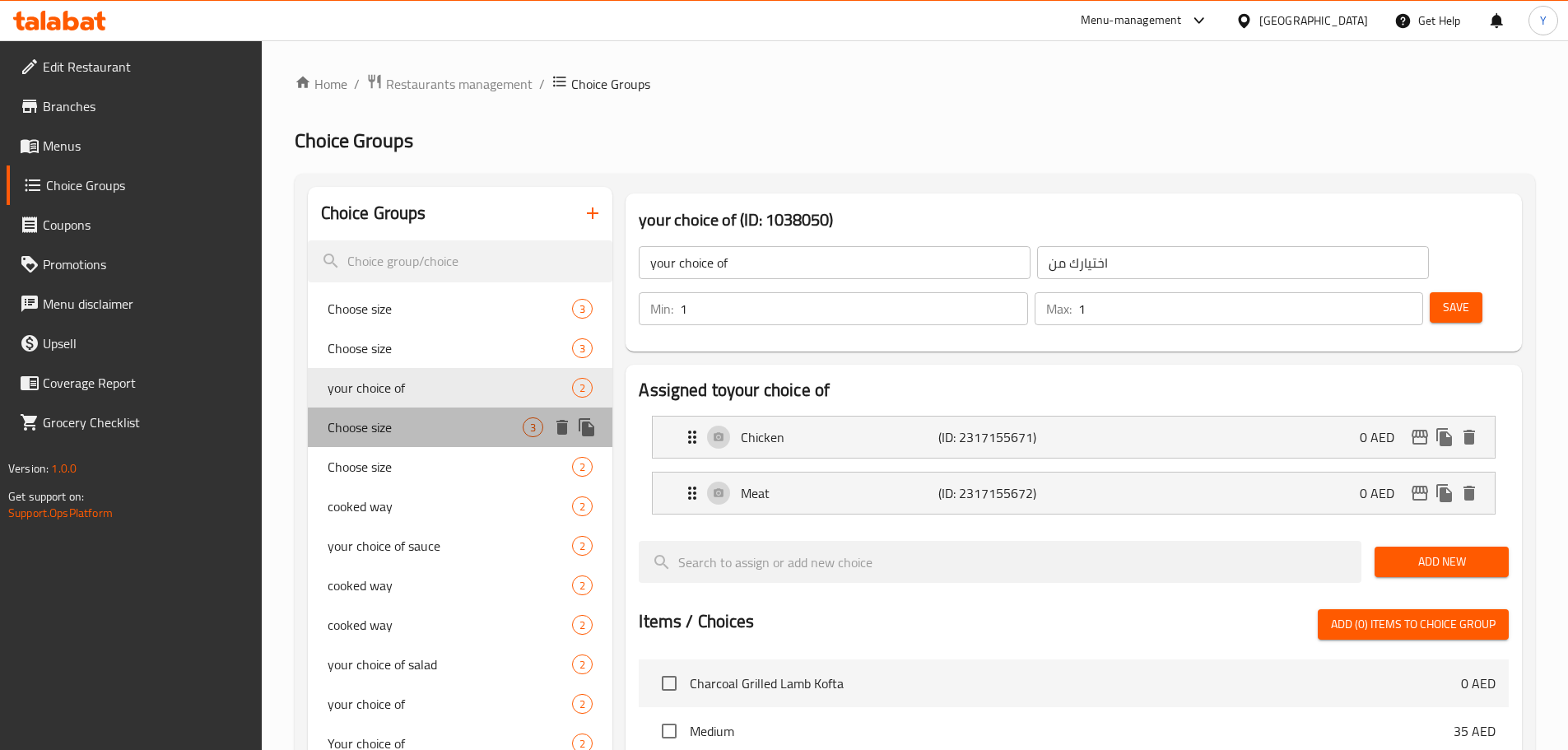
click at [414, 412] on div "Choose size 3" at bounding box center [460, 427] width 305 height 40
type input "Choose size"
type input "اختيار الحجم"
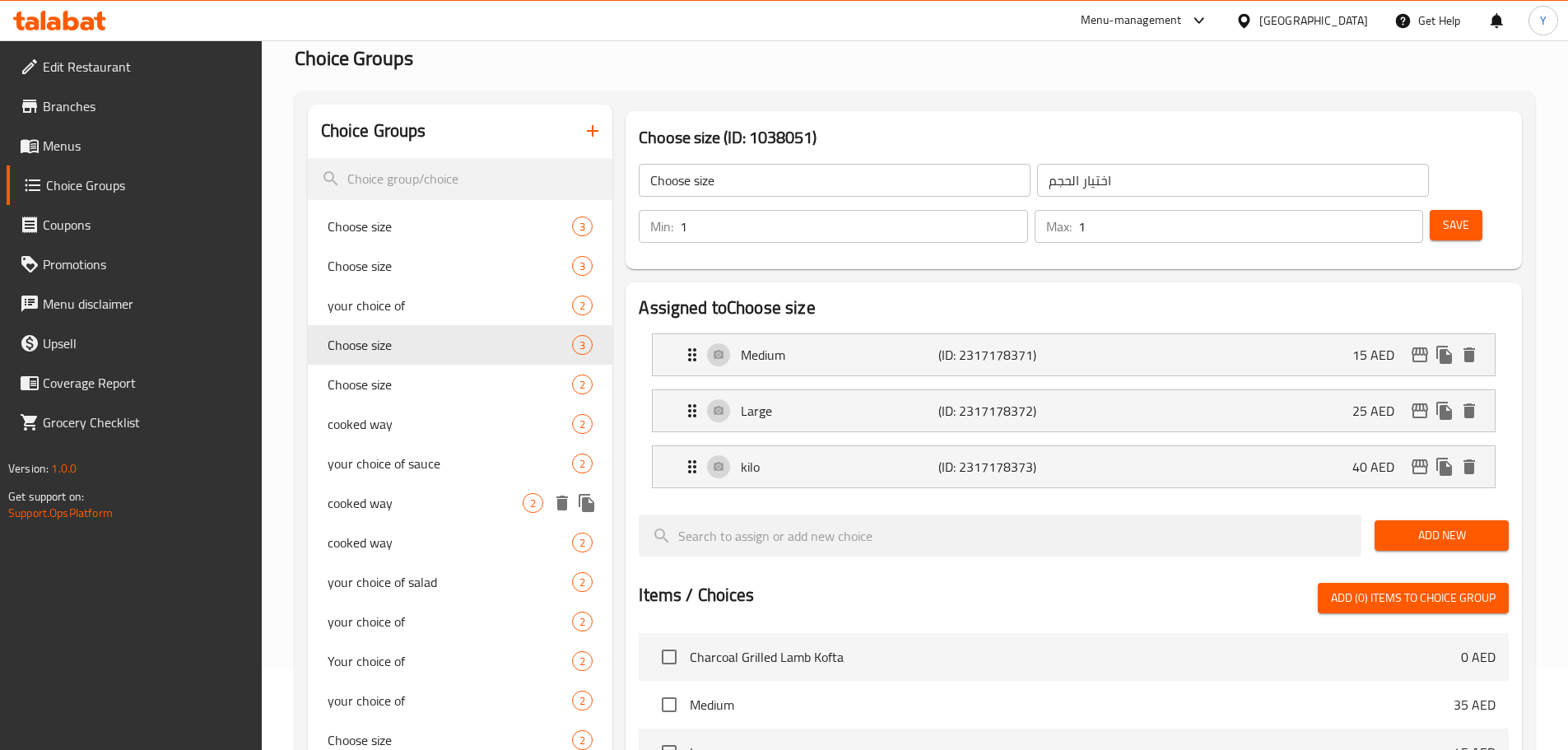
scroll to position [165, 0]
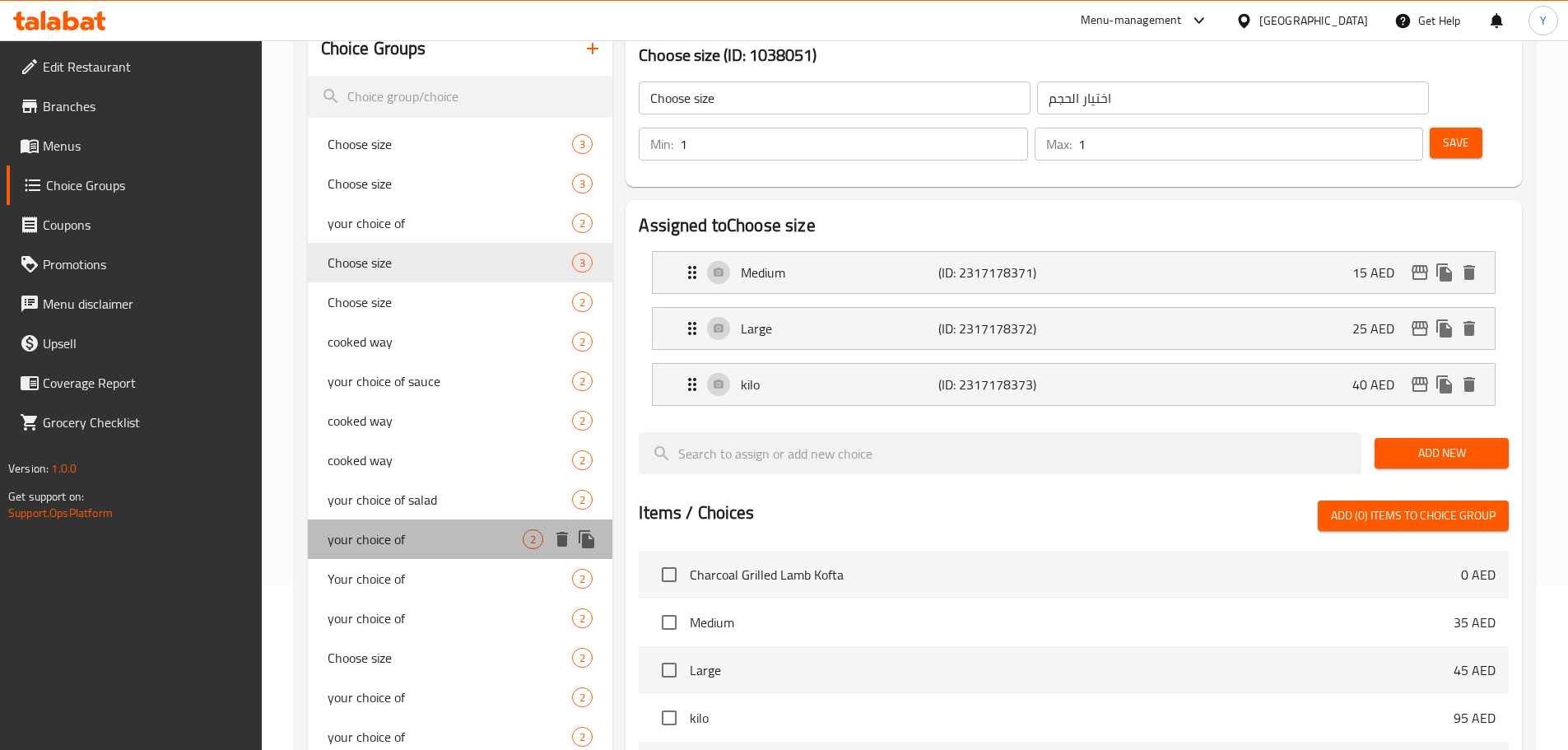
click at [415, 542] on span "your choice of" at bounding box center [426, 540] width 196 height 19
type input "your choice of"
type input "اختيارك من"
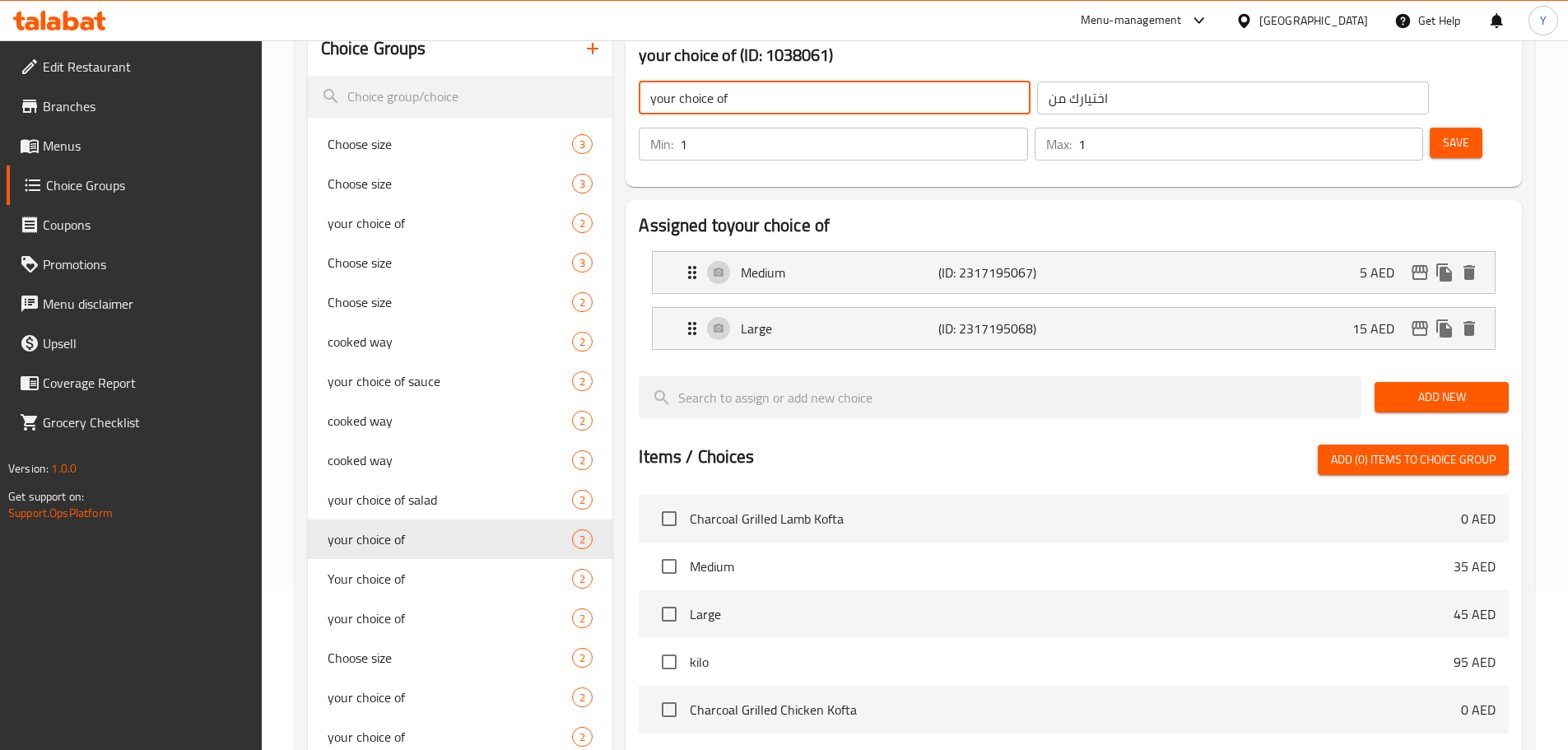
click at [769, 93] on input "your choice of" at bounding box center [834, 97] width 392 height 33
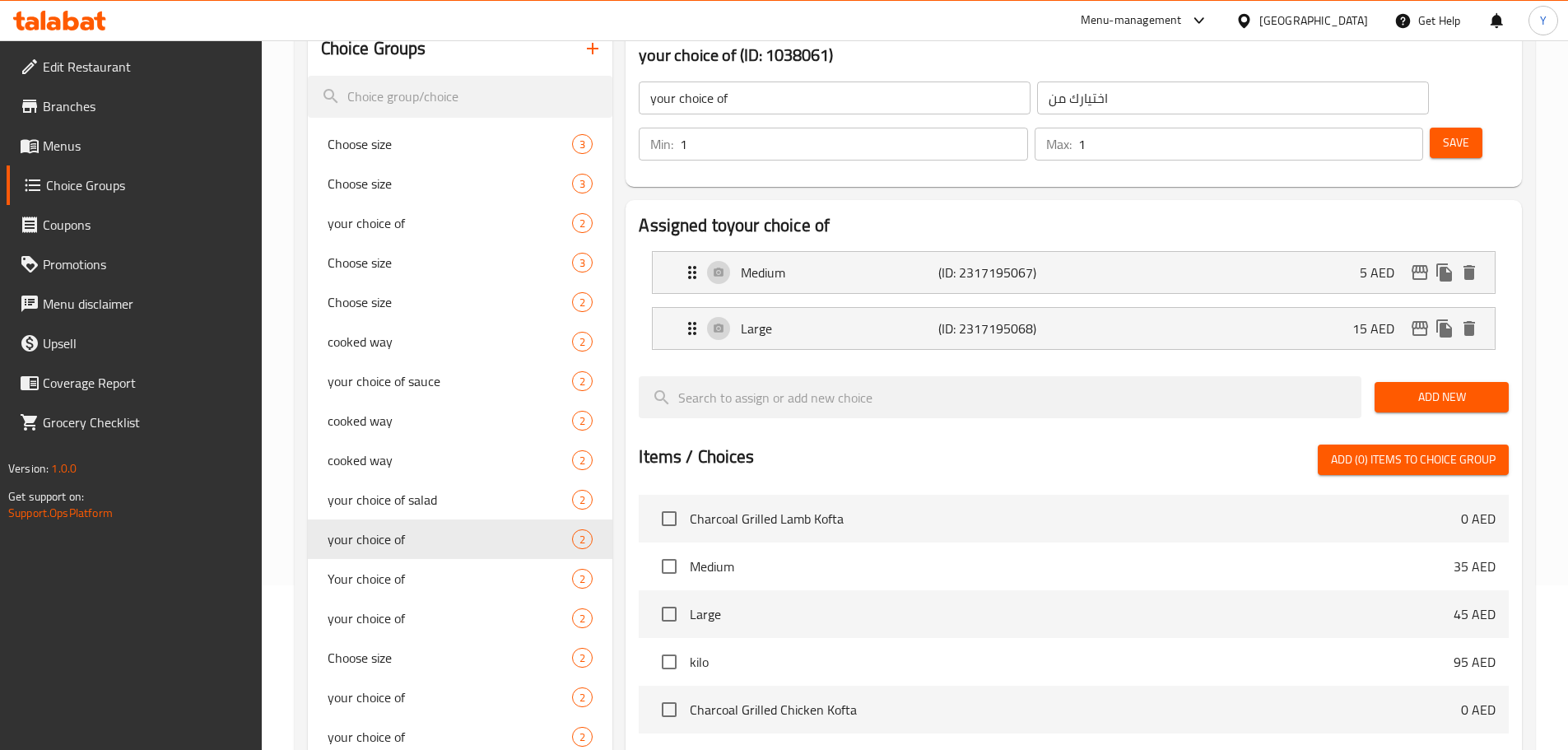
click at [784, 109] on input "your choice of" at bounding box center [834, 97] width 392 height 33
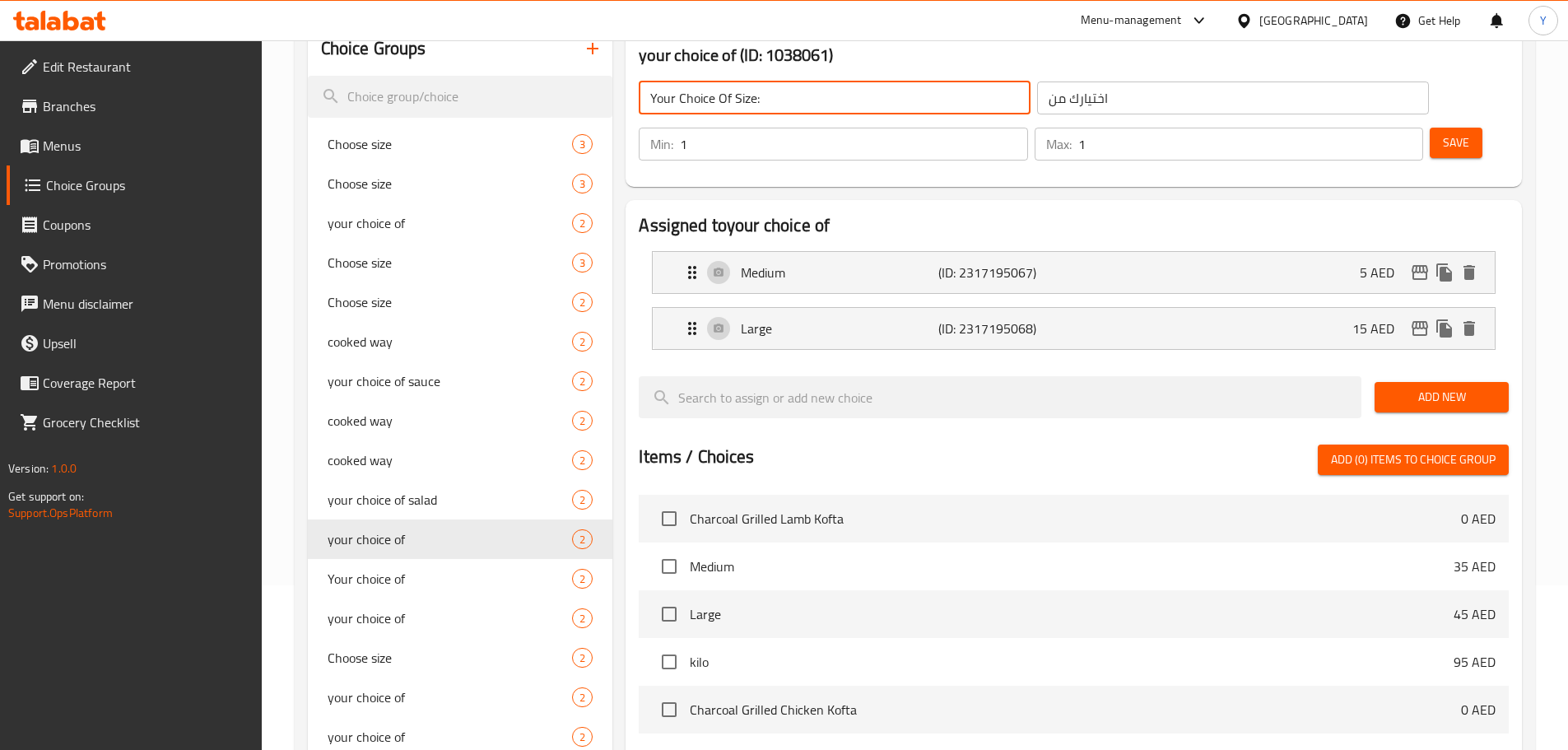
type input "Your Choice Of Size:"
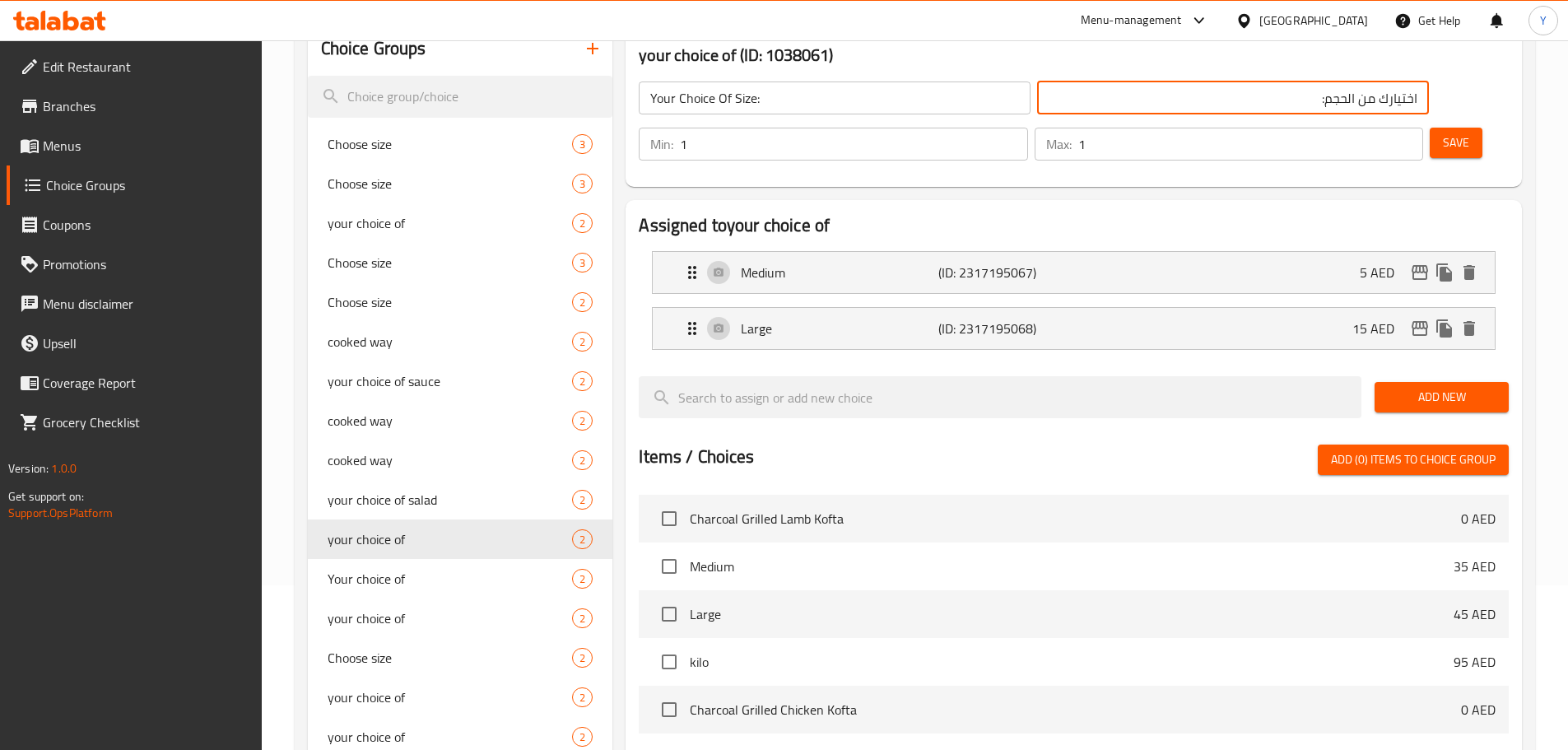
type input "اختيارك من الحجم:"
click at [1431, 127] on button "Save" at bounding box center [1457, 142] width 53 height 30
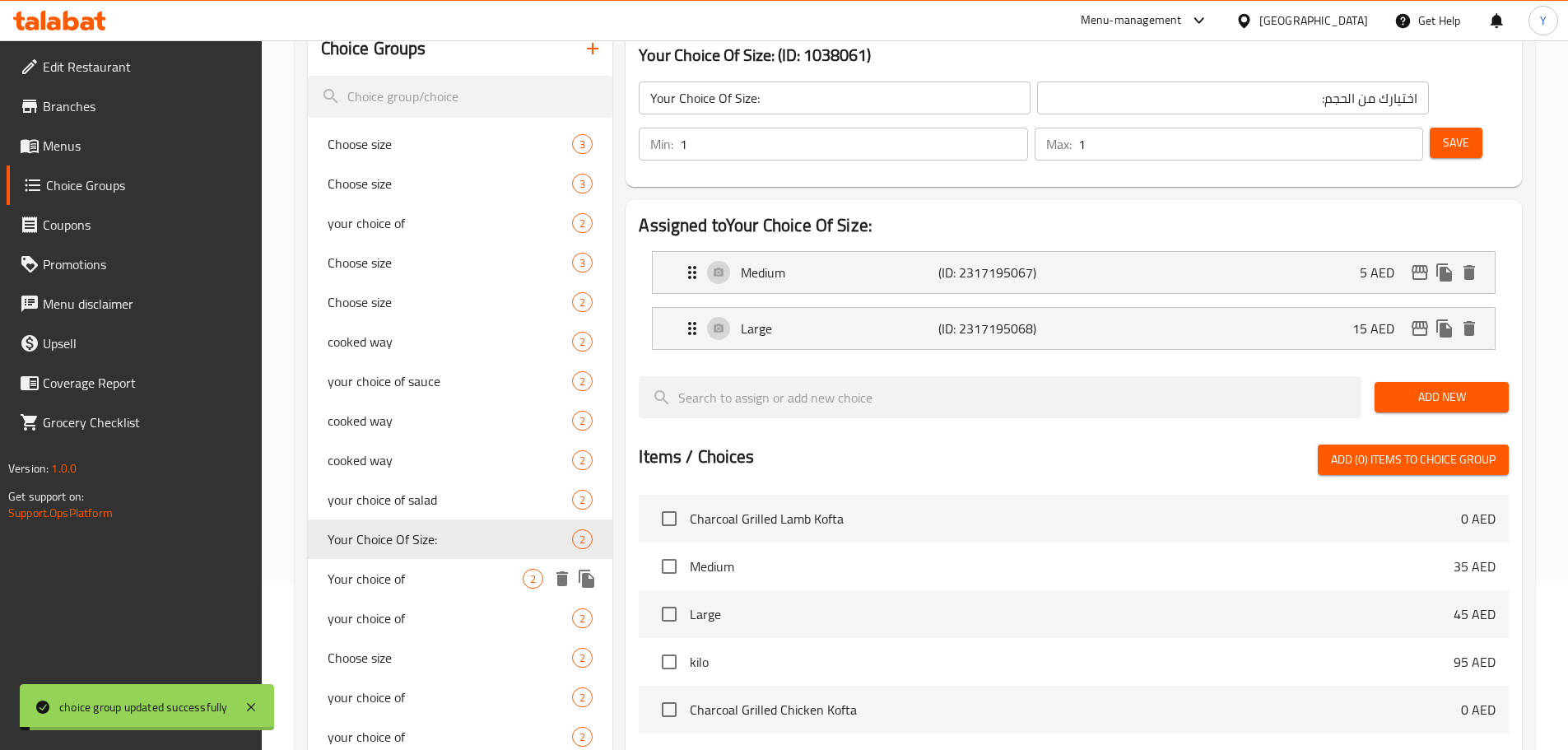
click at [415, 580] on span "Your choice of" at bounding box center [426, 579] width 196 height 19
type input "Your choice of"
type input "اختيارك من"
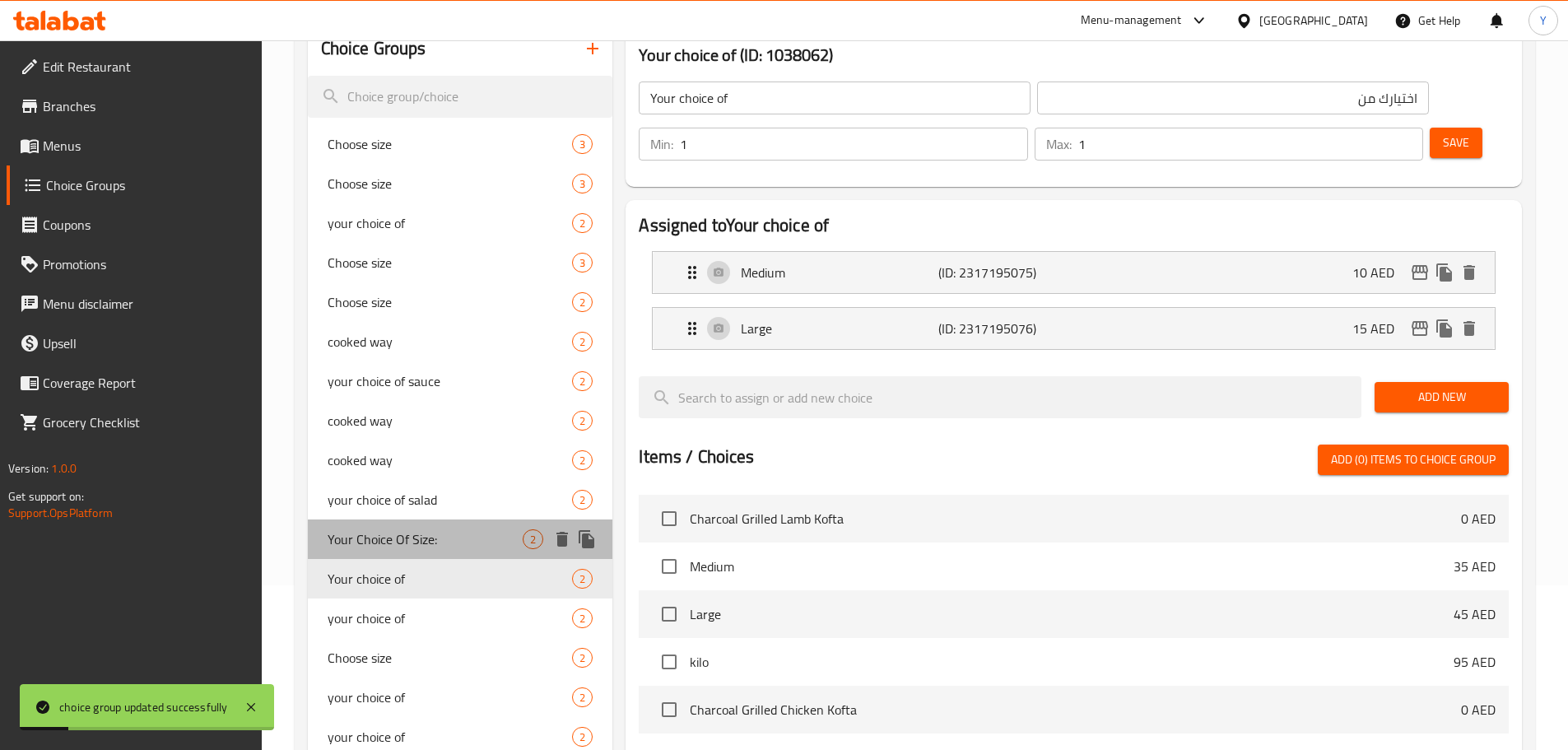
click at [429, 549] on span "Your Choice Of Size:" at bounding box center [426, 540] width 196 height 19
type input "Your Choice Of Size:"
type input "اختيارك من الحجم:"
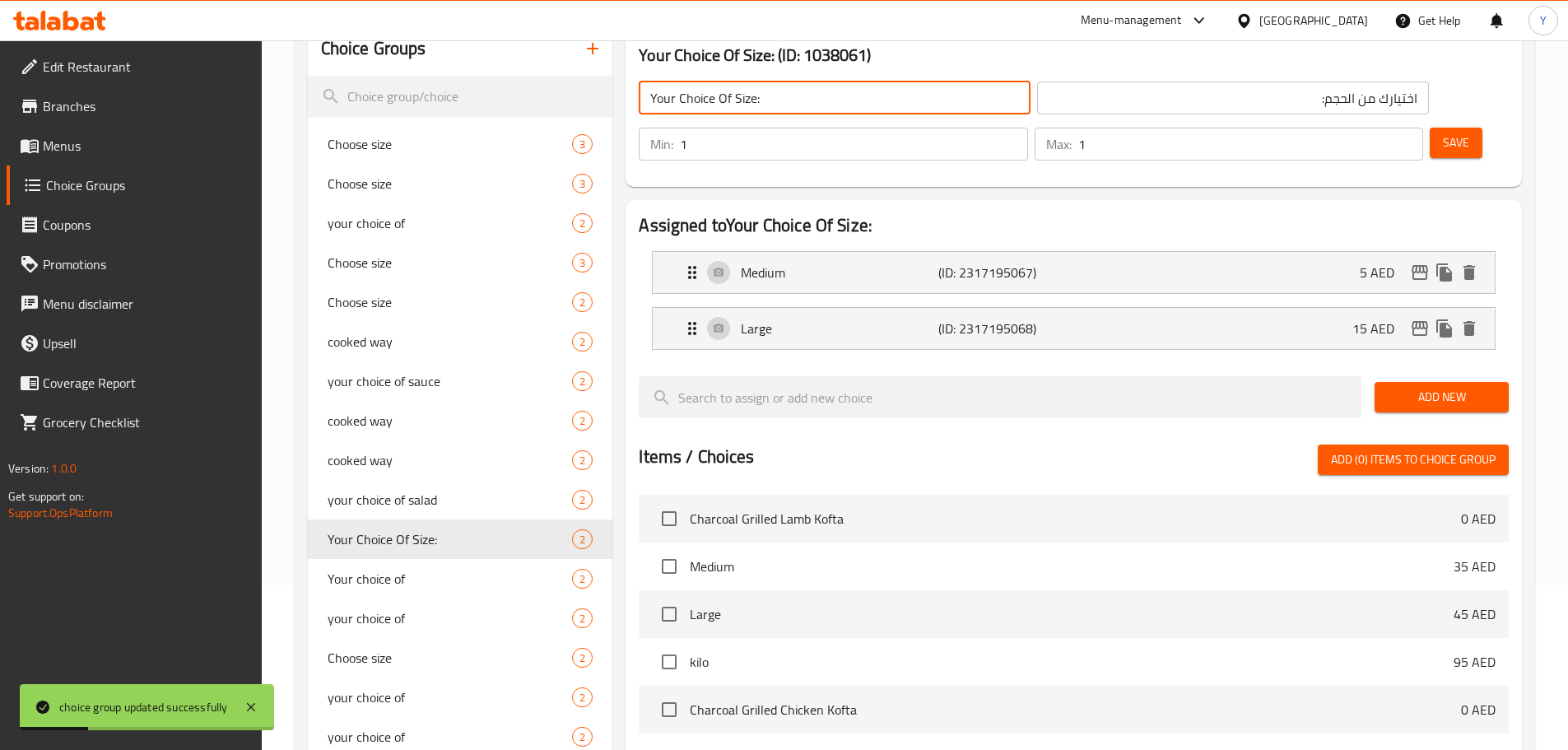
drag, startPoint x: 782, startPoint y: 93, endPoint x: 267, endPoint y: 116, distance: 515.5
click at [354, 96] on div "Choice Groups Choose size 3 Choose size 3 your choice of 2 Choose size 3 Choose…" at bounding box center [917, 547] width 1221 height 1052
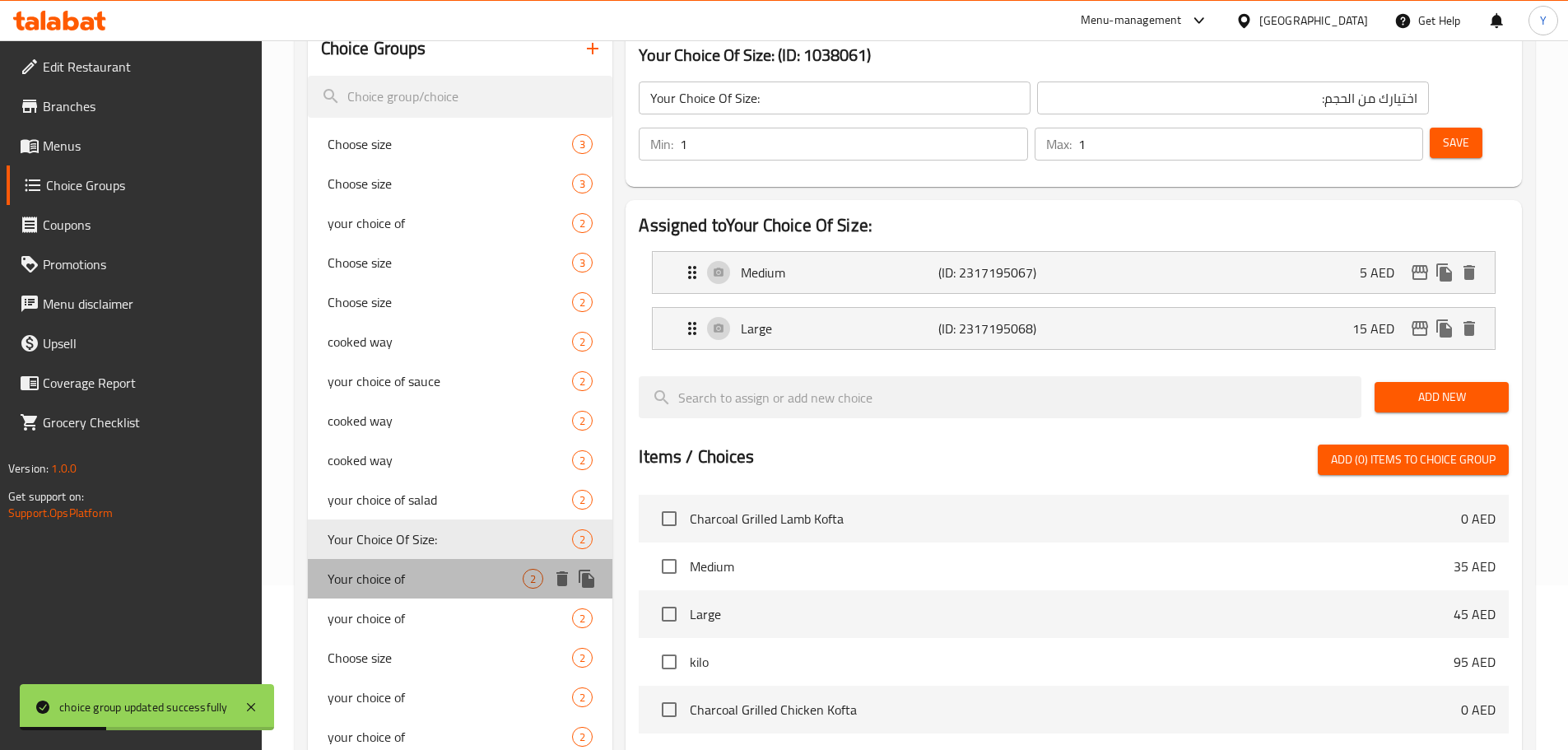
click at [406, 580] on span "Your choice of" at bounding box center [426, 579] width 196 height 19
type input "Your choice of"
type input "اختيارك من"
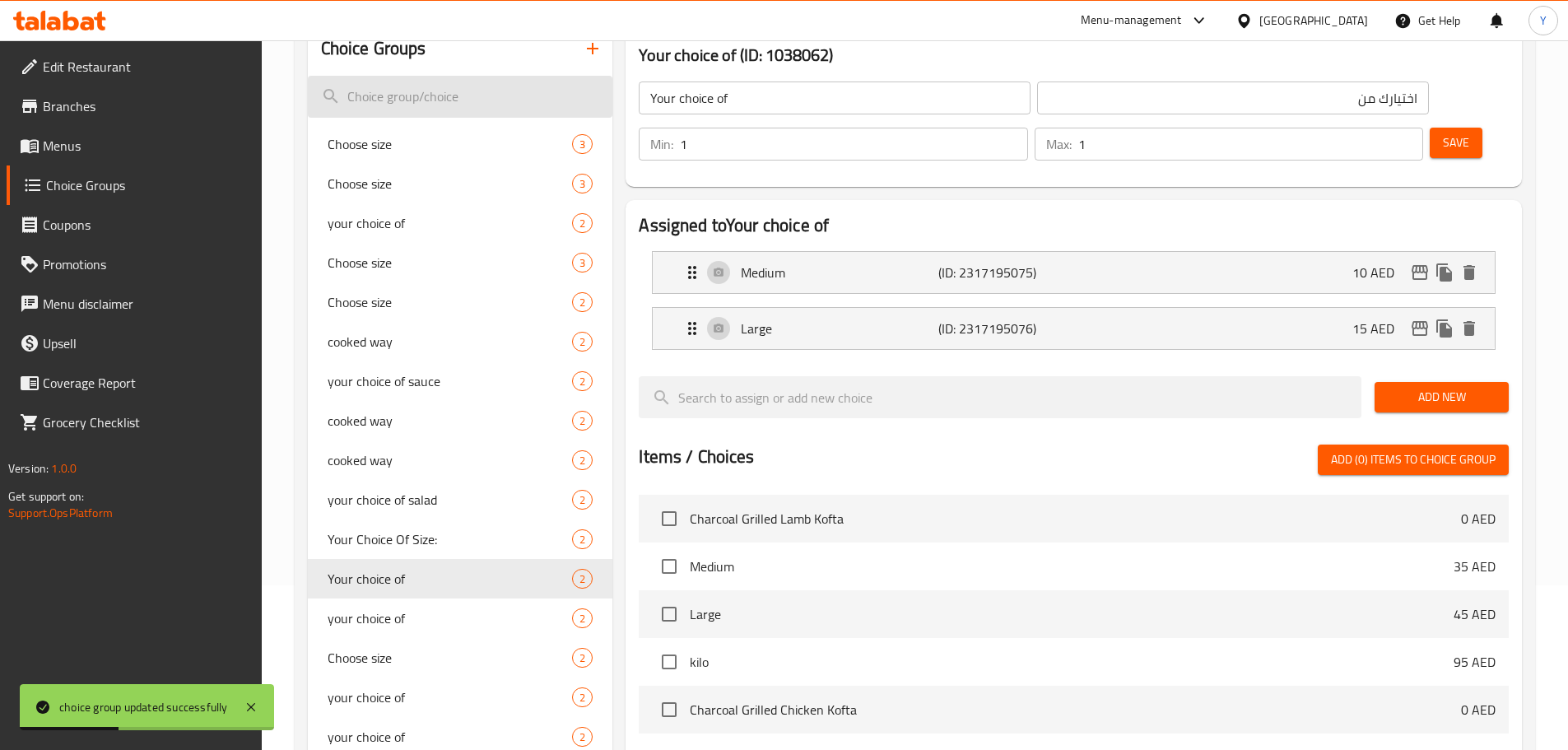
drag, startPoint x: 781, startPoint y: 90, endPoint x: 411, endPoint y: 78, distance: 370.2
click at [436, 78] on div "Choice Groups Choose size 3 Choose size 3 your choice of 2 Choose size 3 Choose…" at bounding box center [917, 547] width 1221 height 1052
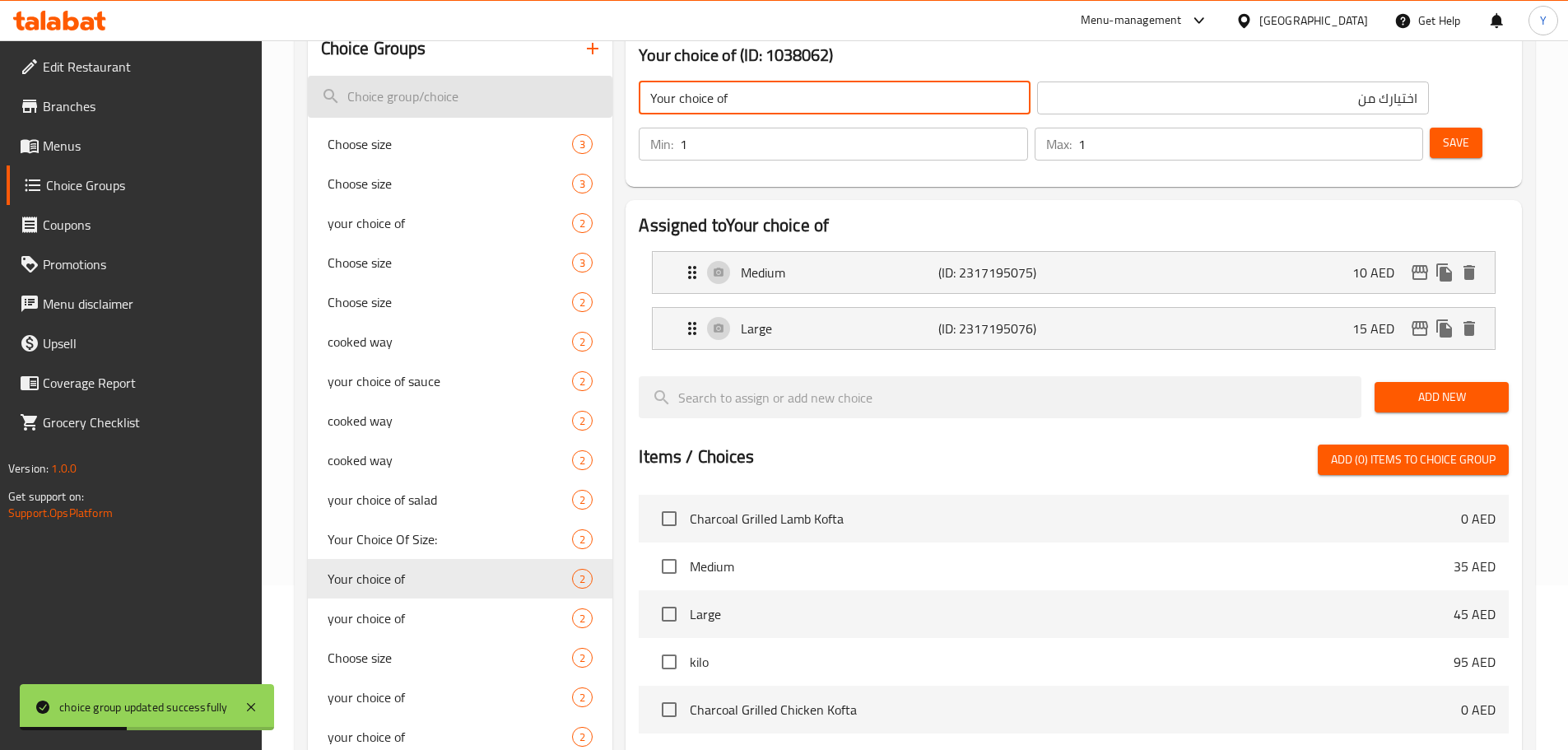
paste input "Choice Of Size:"
type input "Your Choice Of Size:"
click at [1086, 104] on input "اختيارك من" at bounding box center [1232, 97] width 392 height 33
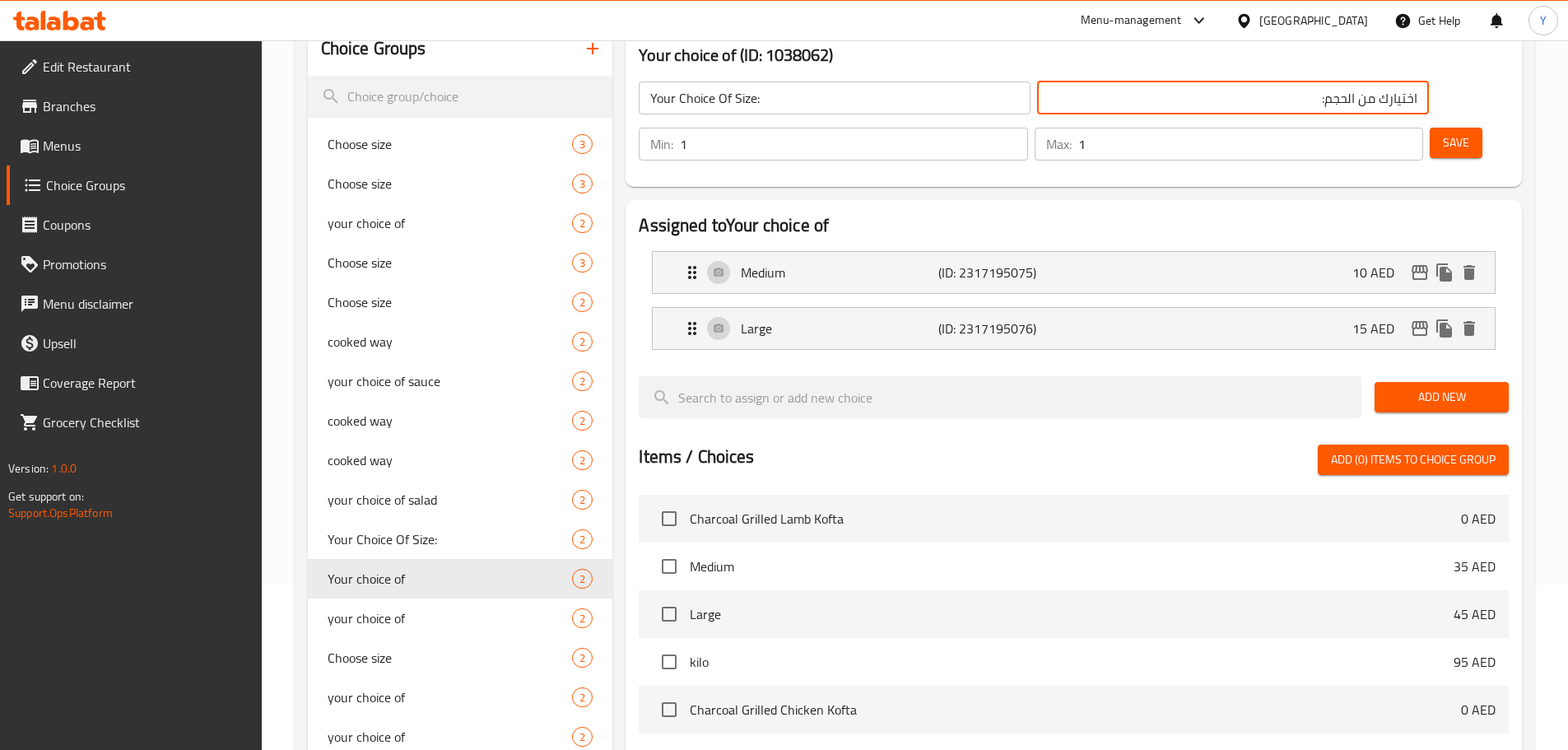
type input "اختيارك من الحجم:"
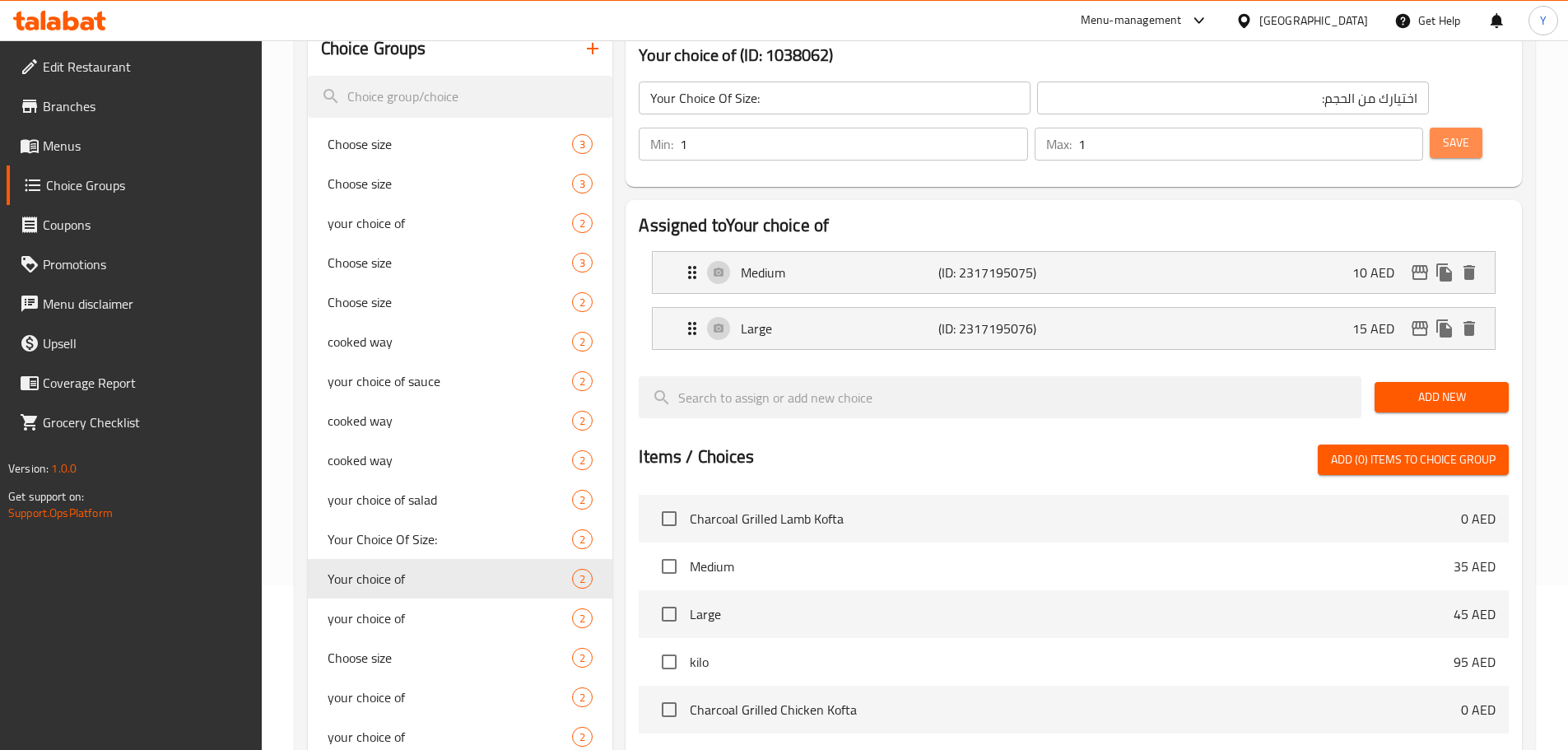
click at [1443, 133] on span "Save" at bounding box center [1457, 142] width 27 height 20
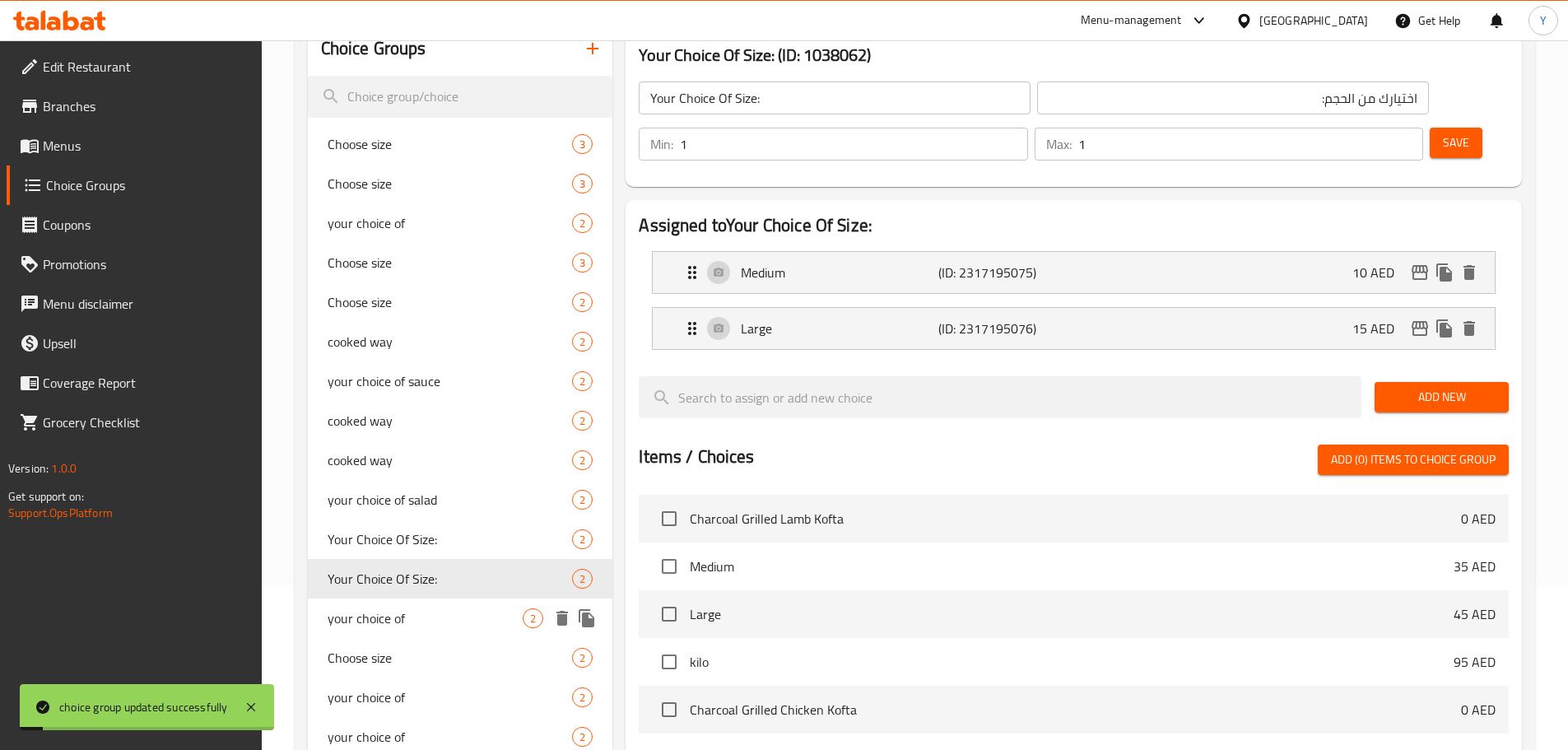
click at [410, 621] on span "your choice of" at bounding box center [426, 618] width 196 height 19
type input "your choice of"
type input "اختيارك من"
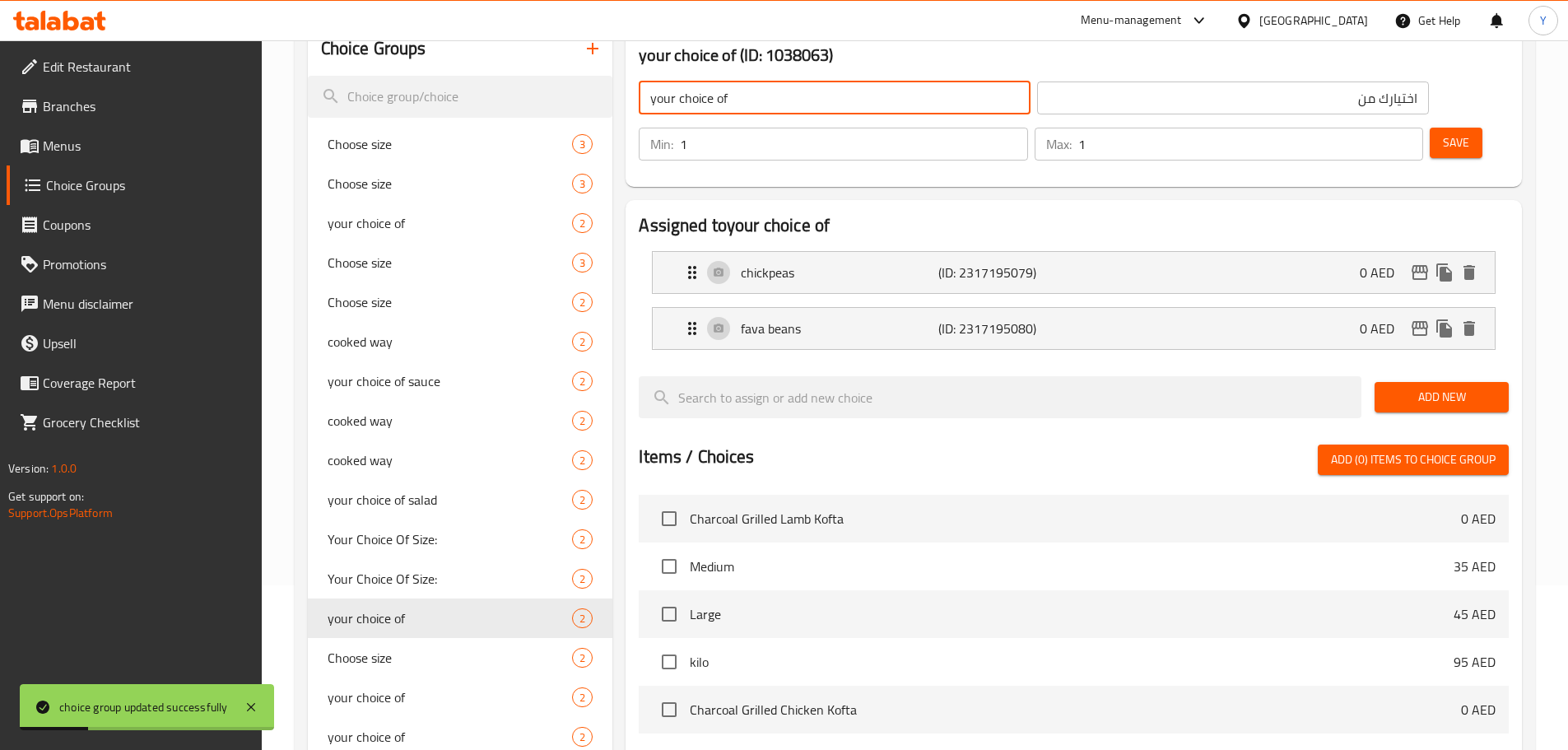
click at [805, 111] on input "your choice of" at bounding box center [834, 97] width 392 height 33
type input "your choice of:"
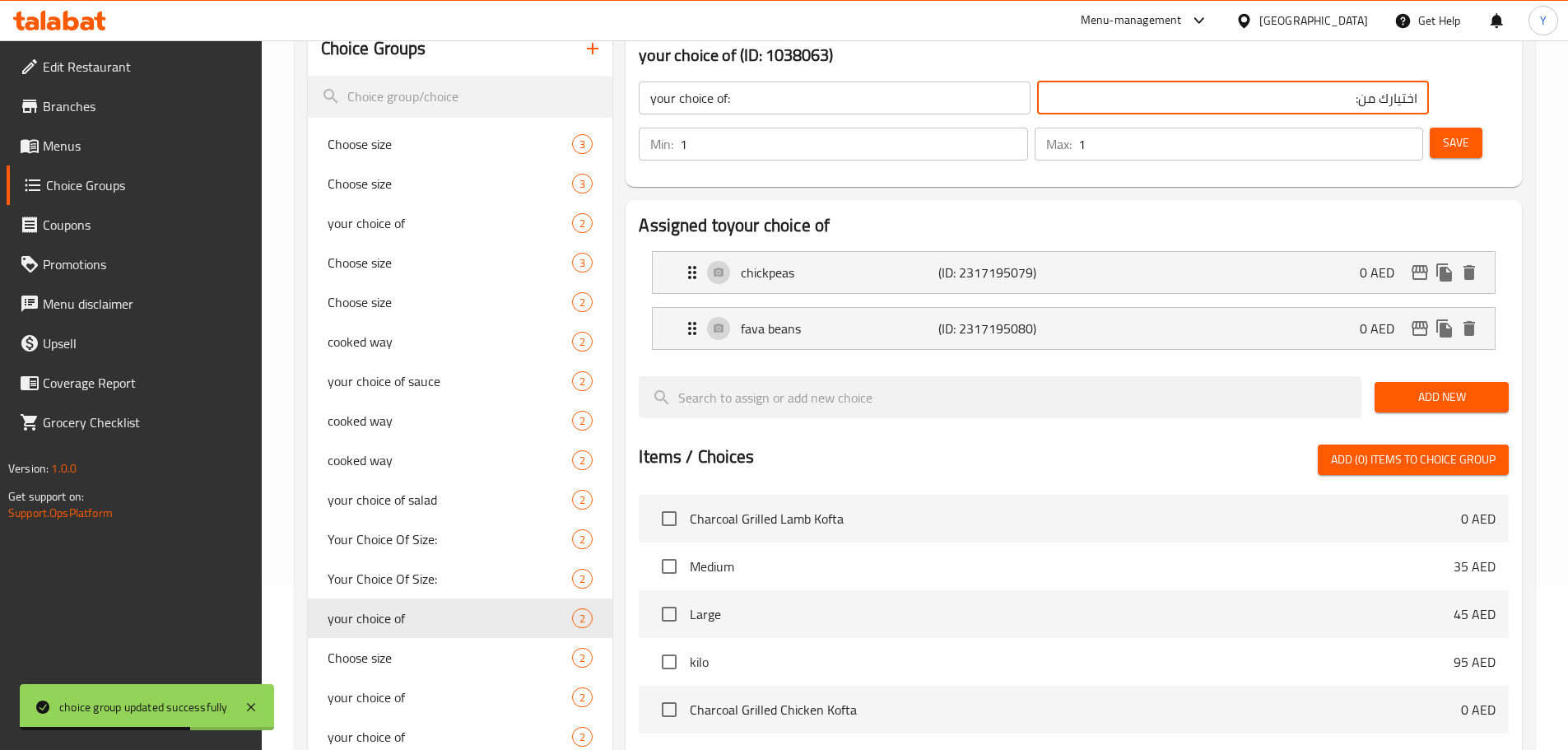
type input "اختيارك من:"
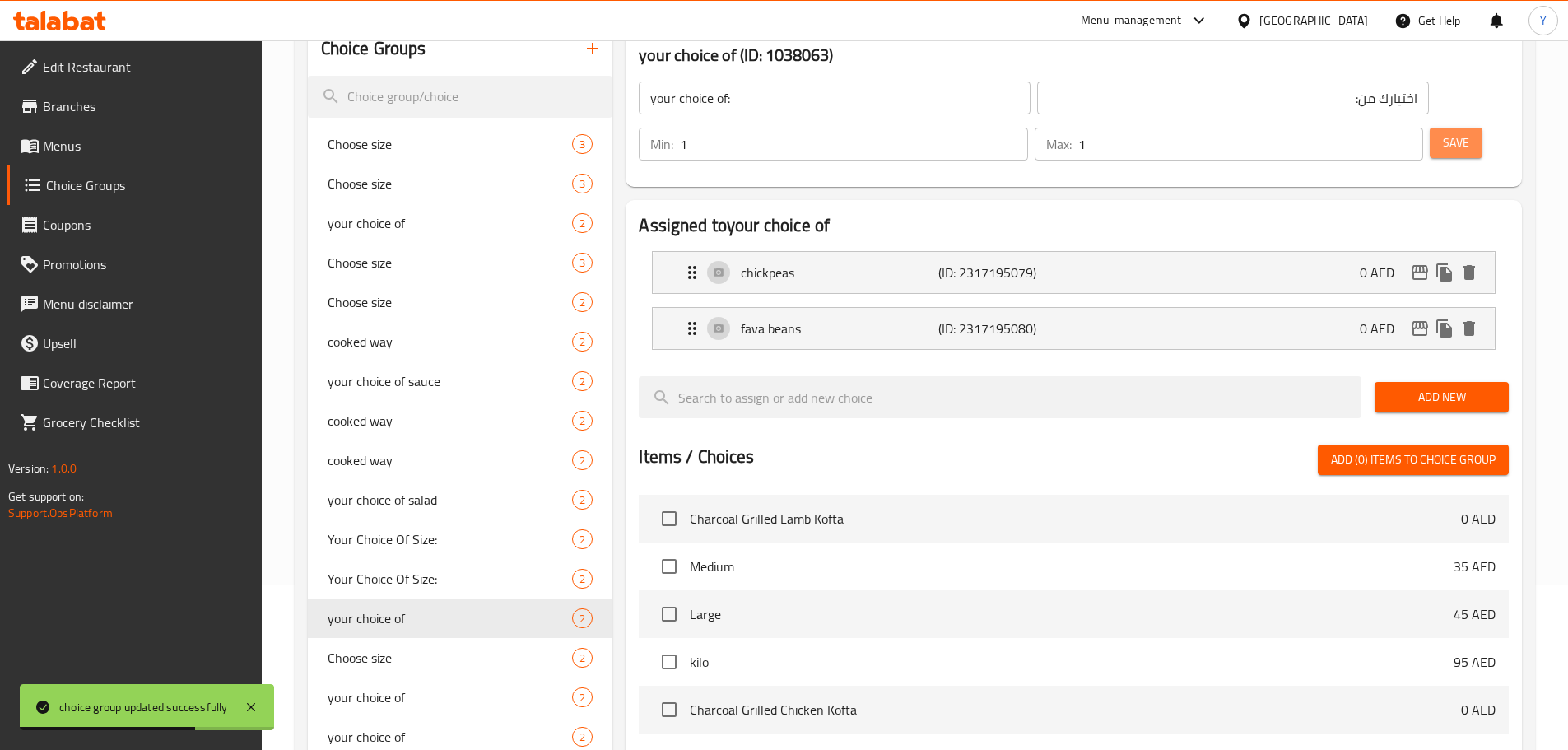
click at [1443, 133] on span "Save" at bounding box center [1457, 142] width 27 height 20
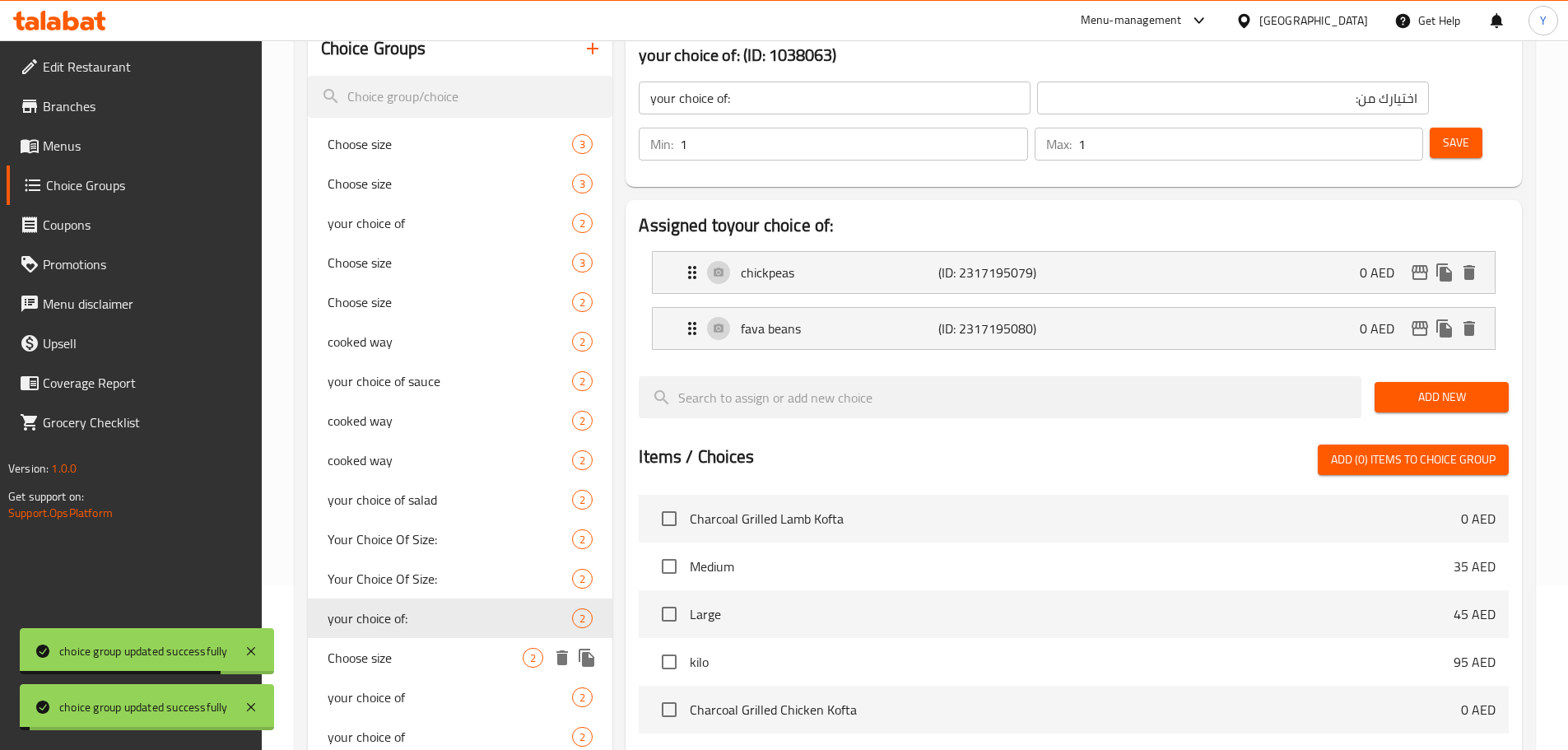
click at [427, 655] on span "Choose size" at bounding box center [426, 658] width 196 height 19
type input "Choose size"
type input "اختيار الحجم"
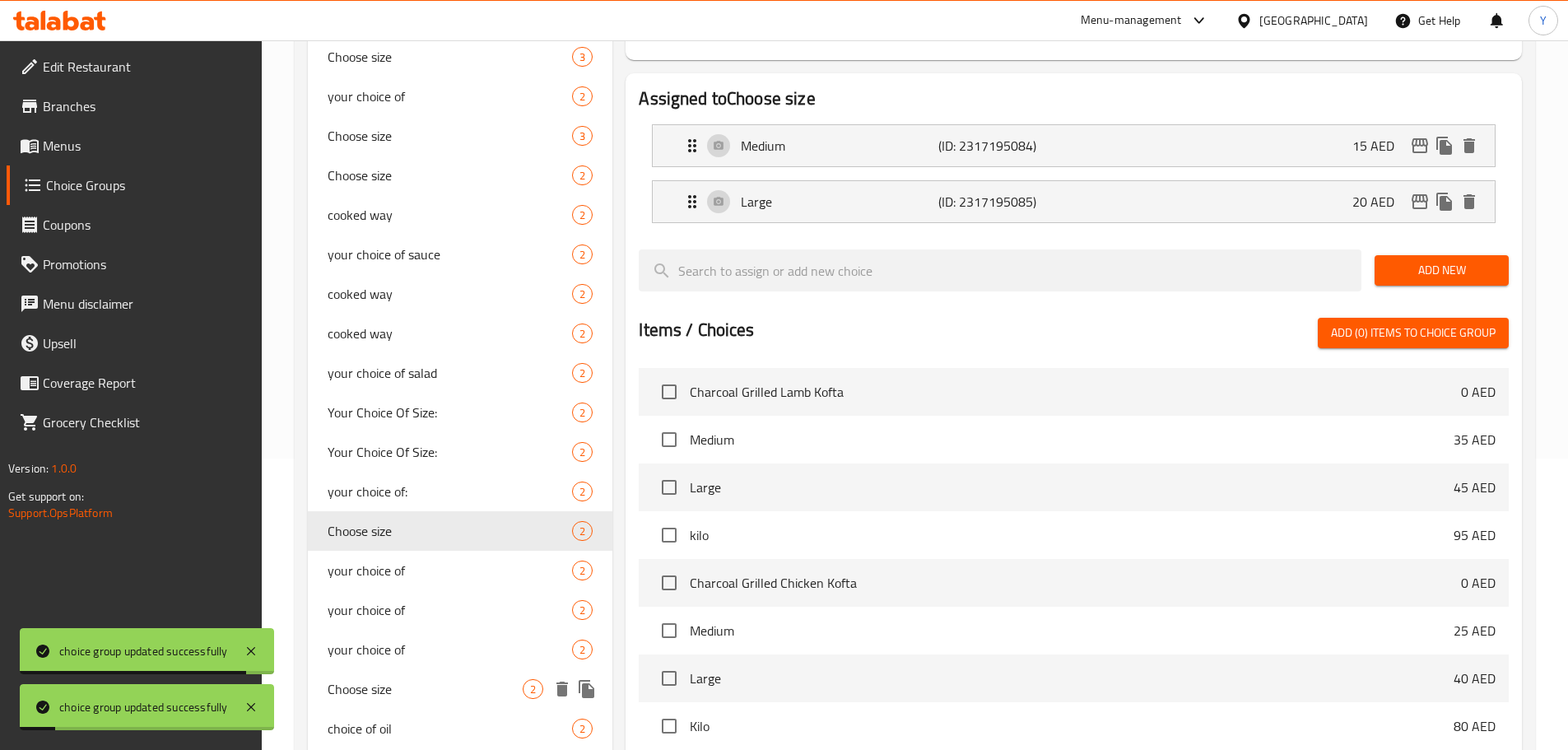
scroll to position [412, 0]
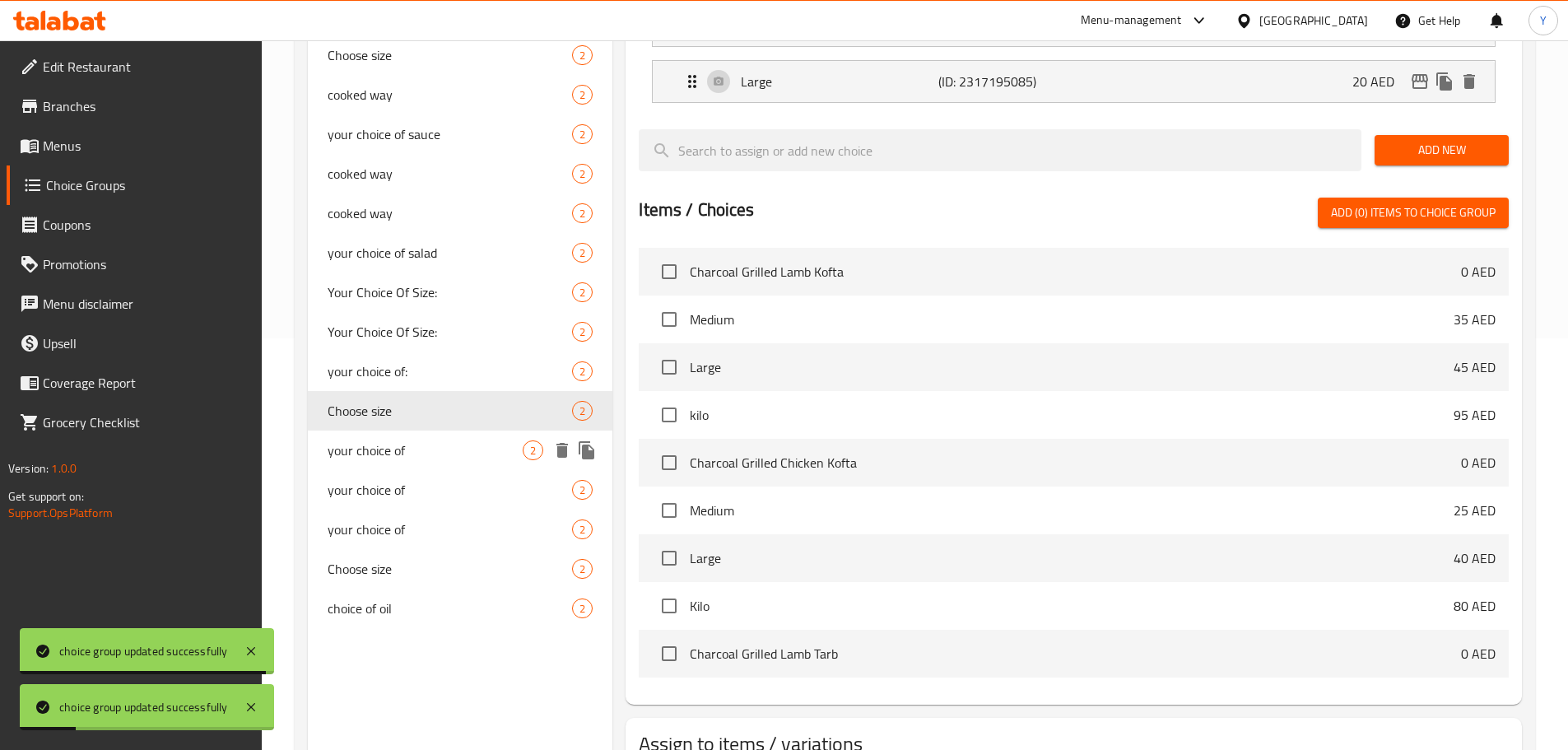
click at [445, 450] on span "your choice of" at bounding box center [426, 450] width 196 height 19
type input "your choice of"
type input "اختيارك من"
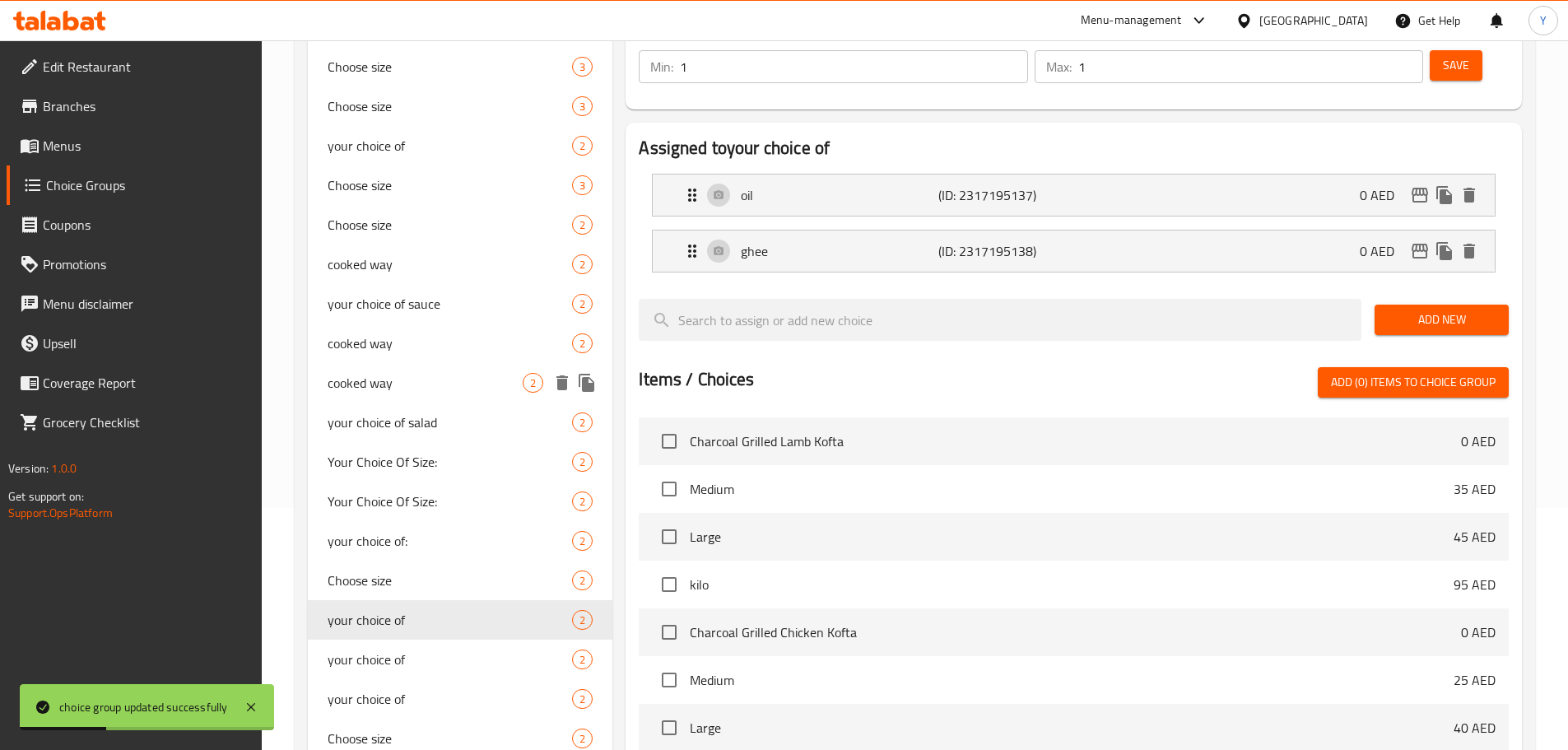
scroll to position [330, 0]
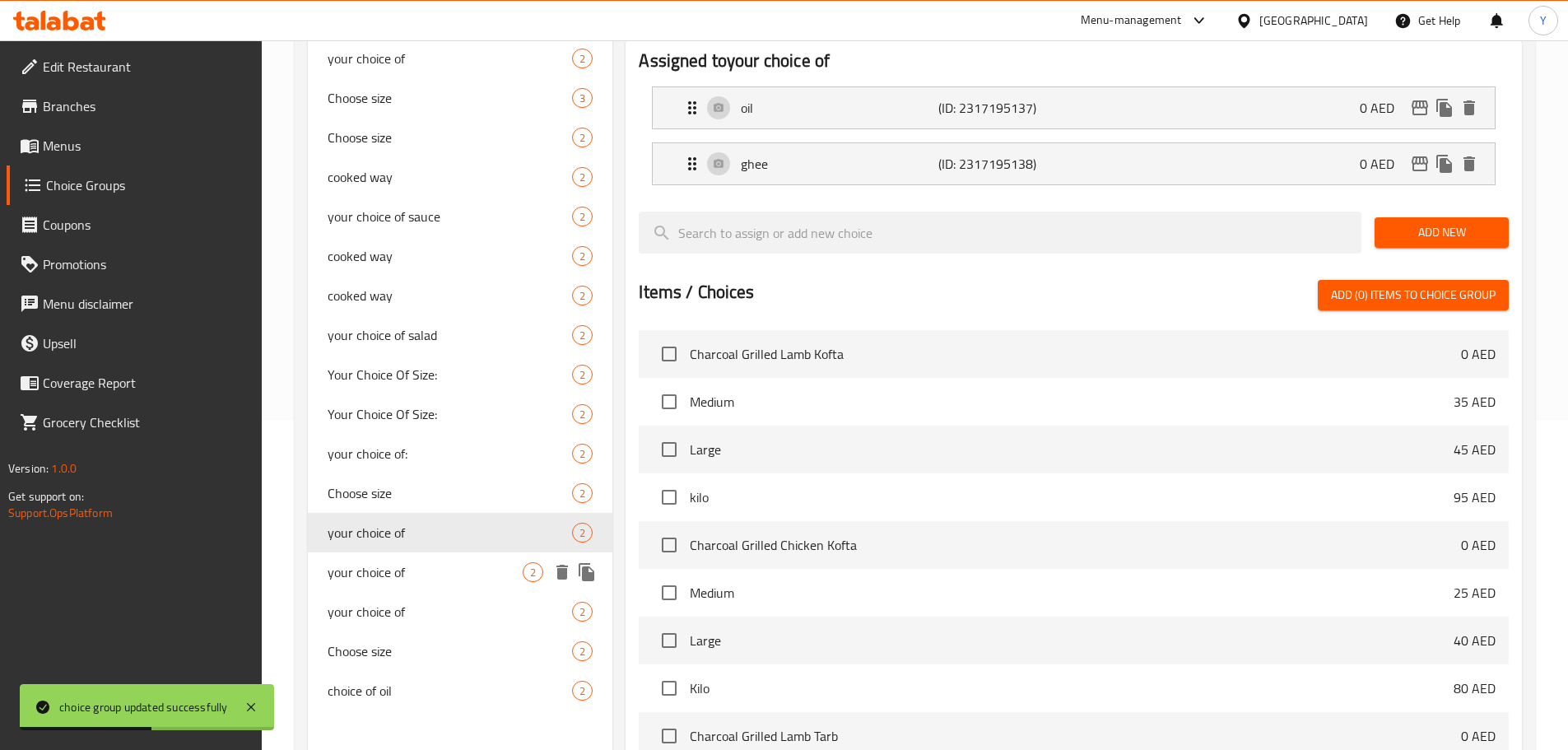
click at [411, 568] on span "your choice of" at bounding box center [426, 572] width 196 height 19
type input "your choice of"
type input "اختيارك من"
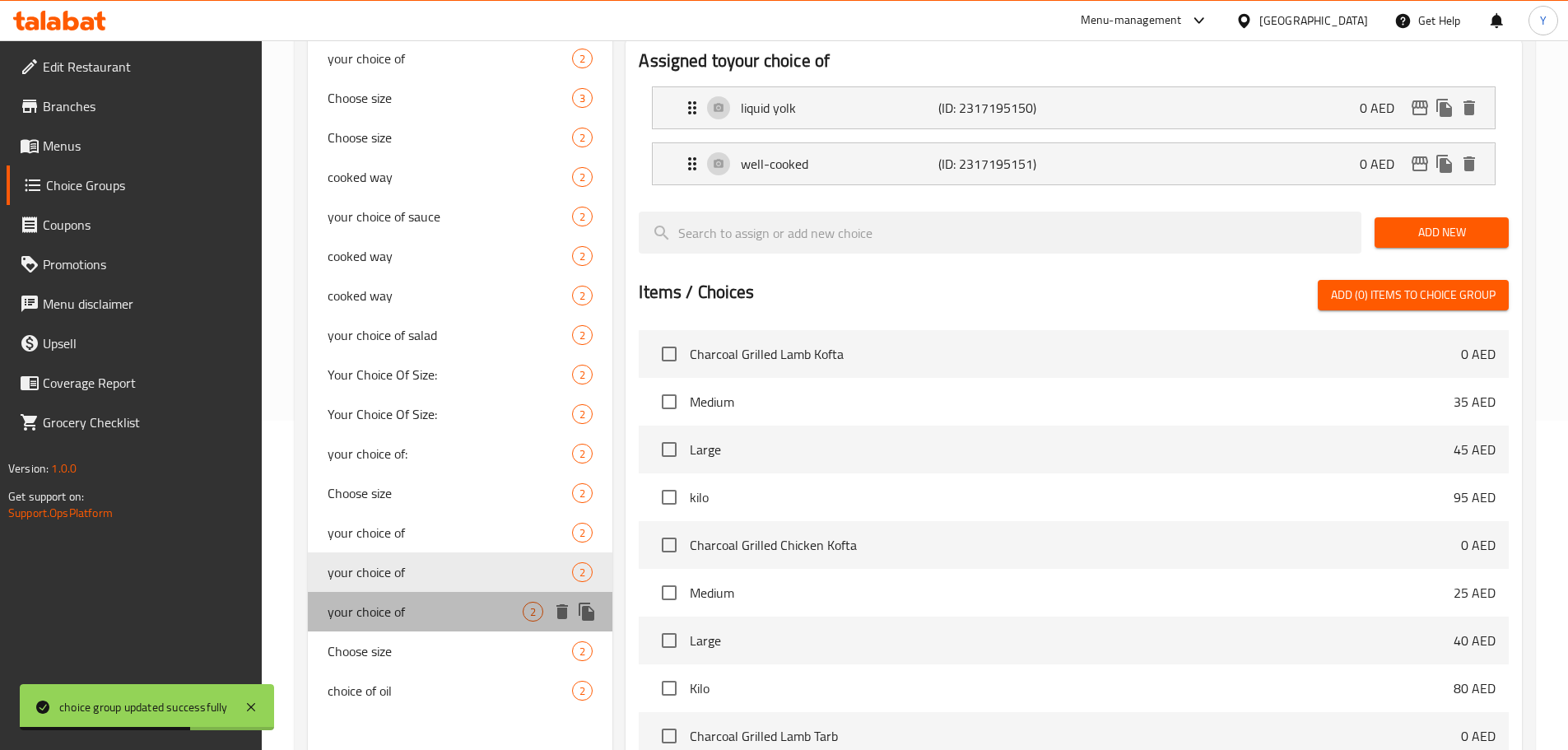
click at [428, 626] on div "your choice of 2" at bounding box center [460, 612] width 305 height 40
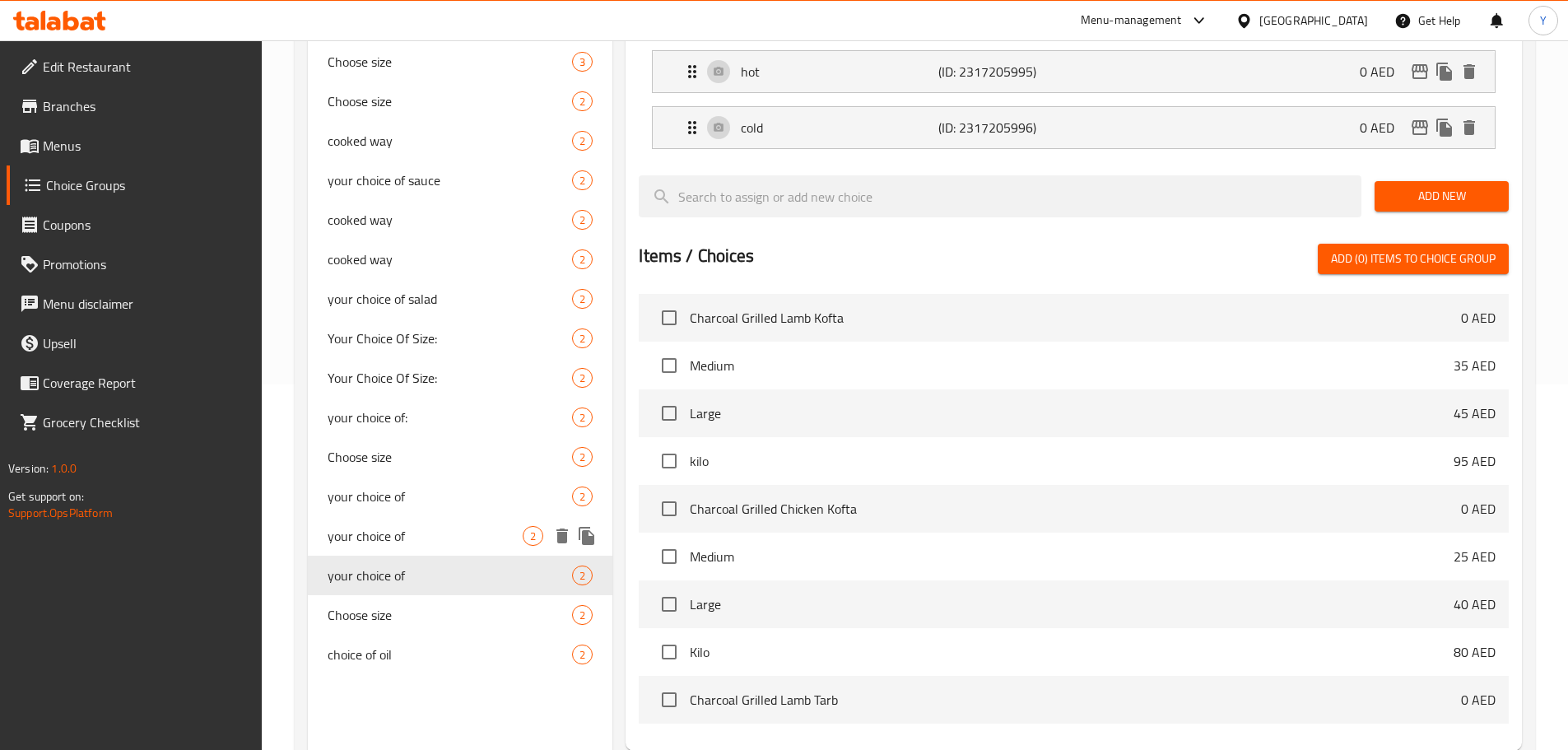
scroll to position [412, 0]
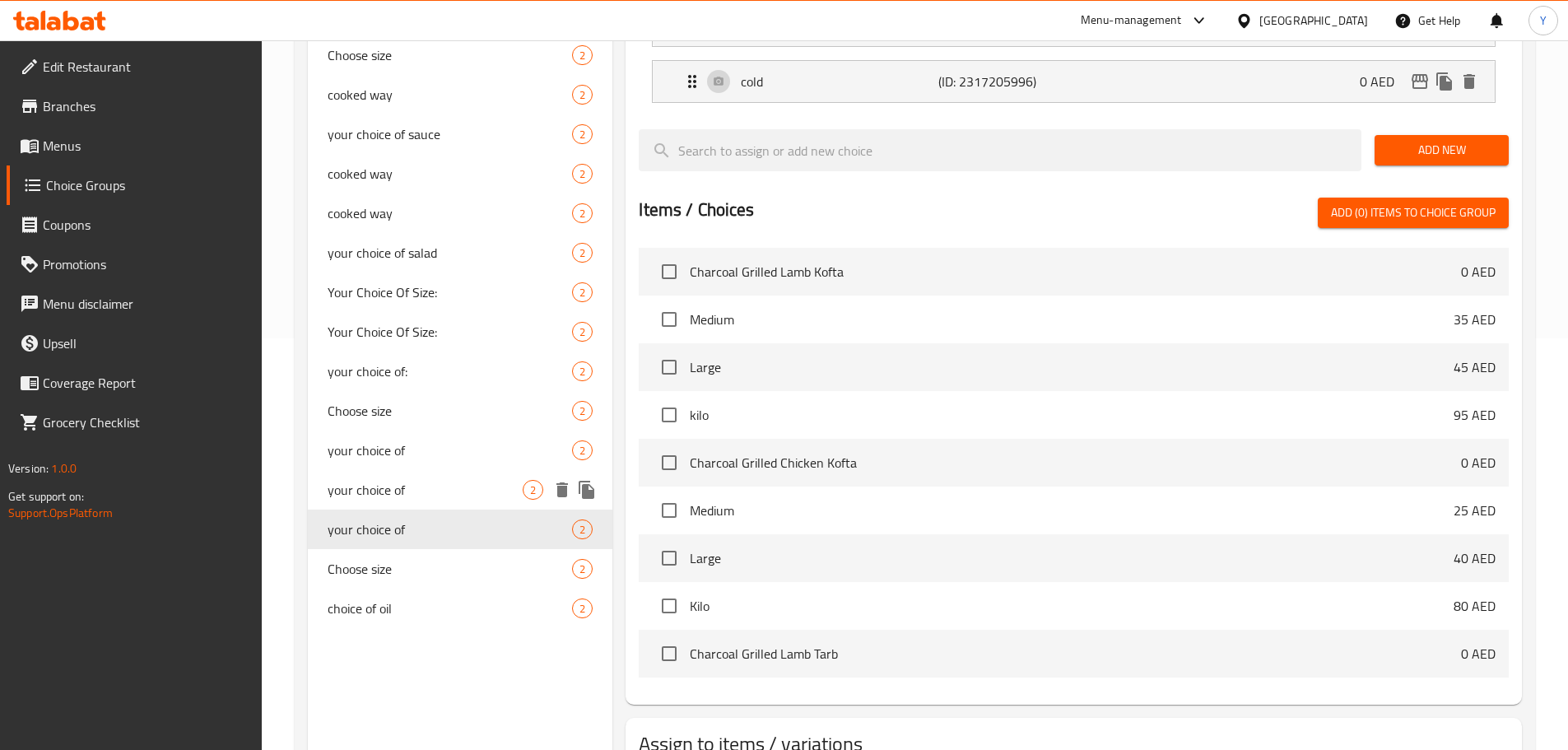
click at [423, 490] on span "your choice of" at bounding box center [426, 490] width 196 height 19
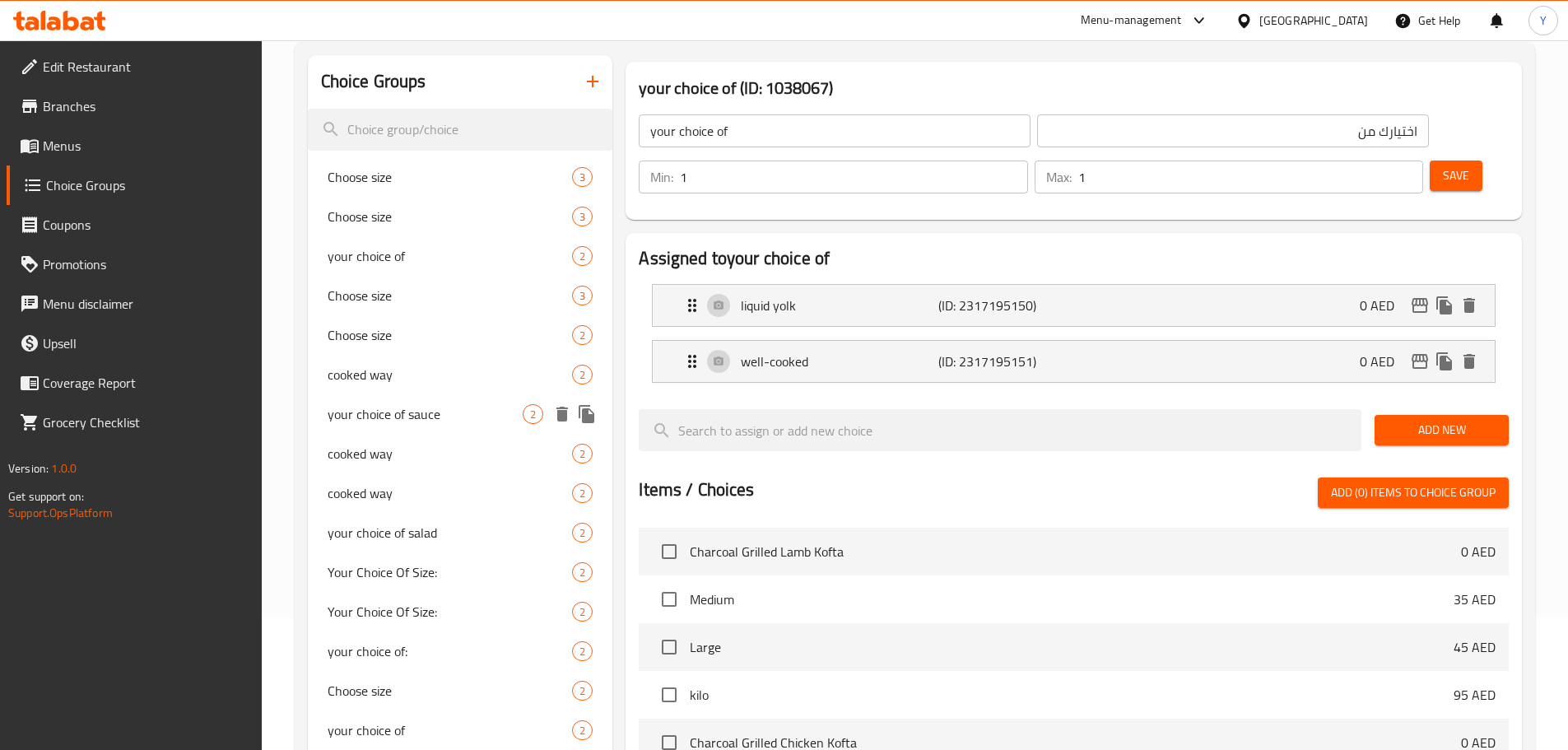
scroll to position [0, 0]
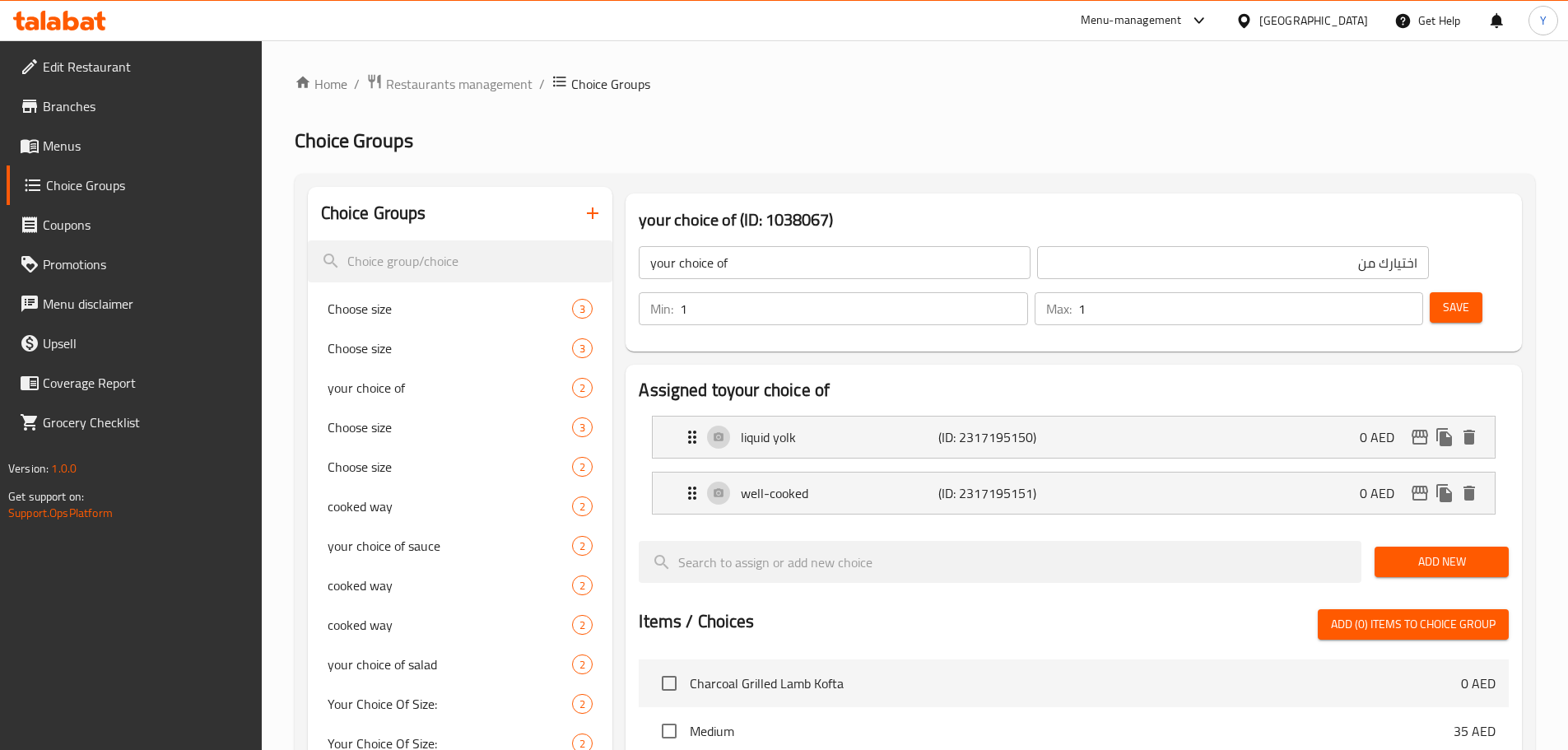
click at [775, 272] on input "your choice of" at bounding box center [834, 262] width 392 height 33
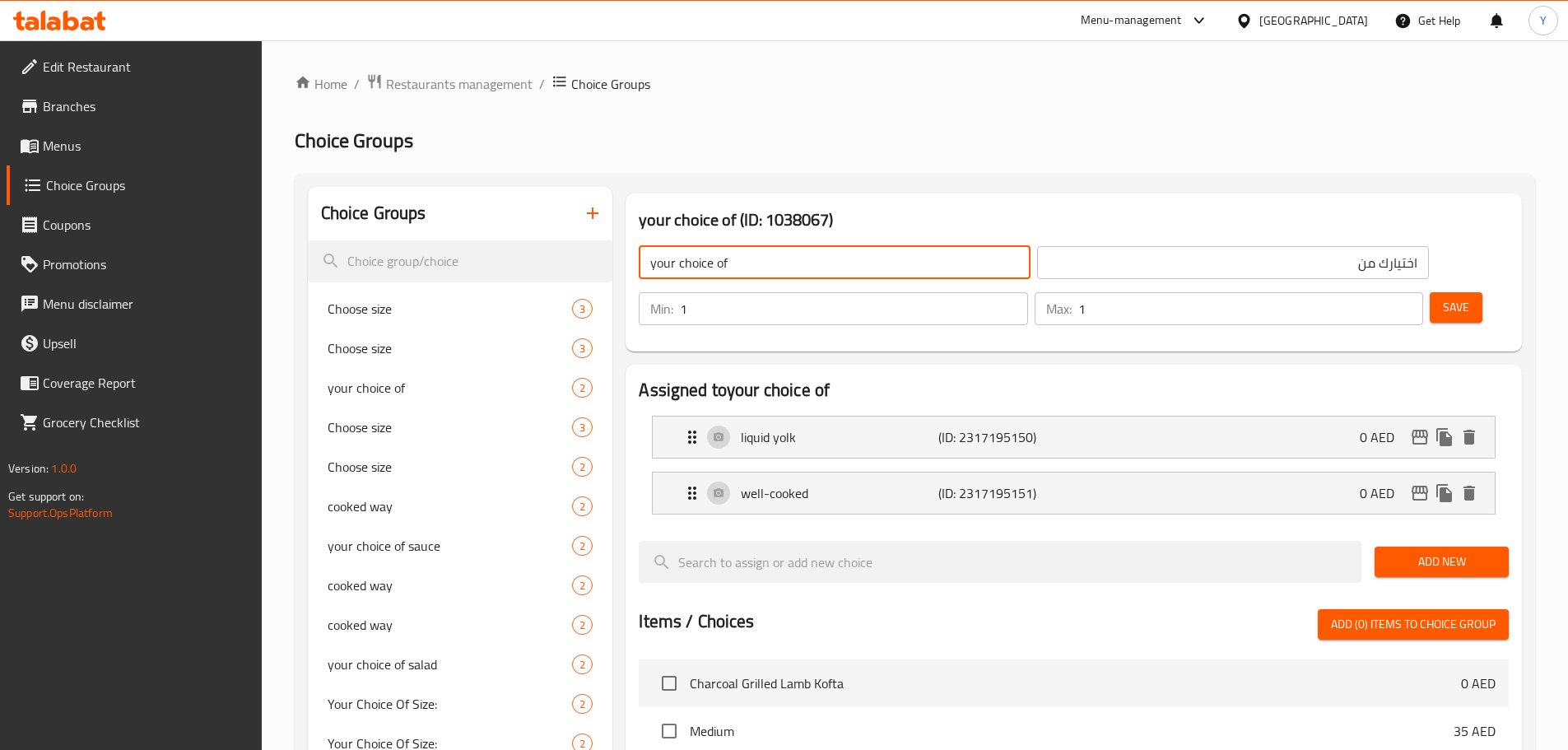
click at [1026, 105] on div "Home / Restaurants management / Choice Groups Choice Groups Choice Groups Choos…" at bounding box center [914, 662] width 1240 height 1179
click at [776, 265] on input "your choice of" at bounding box center [834, 262] width 392 height 33
type input "Your Choice Of Cooking Way:"
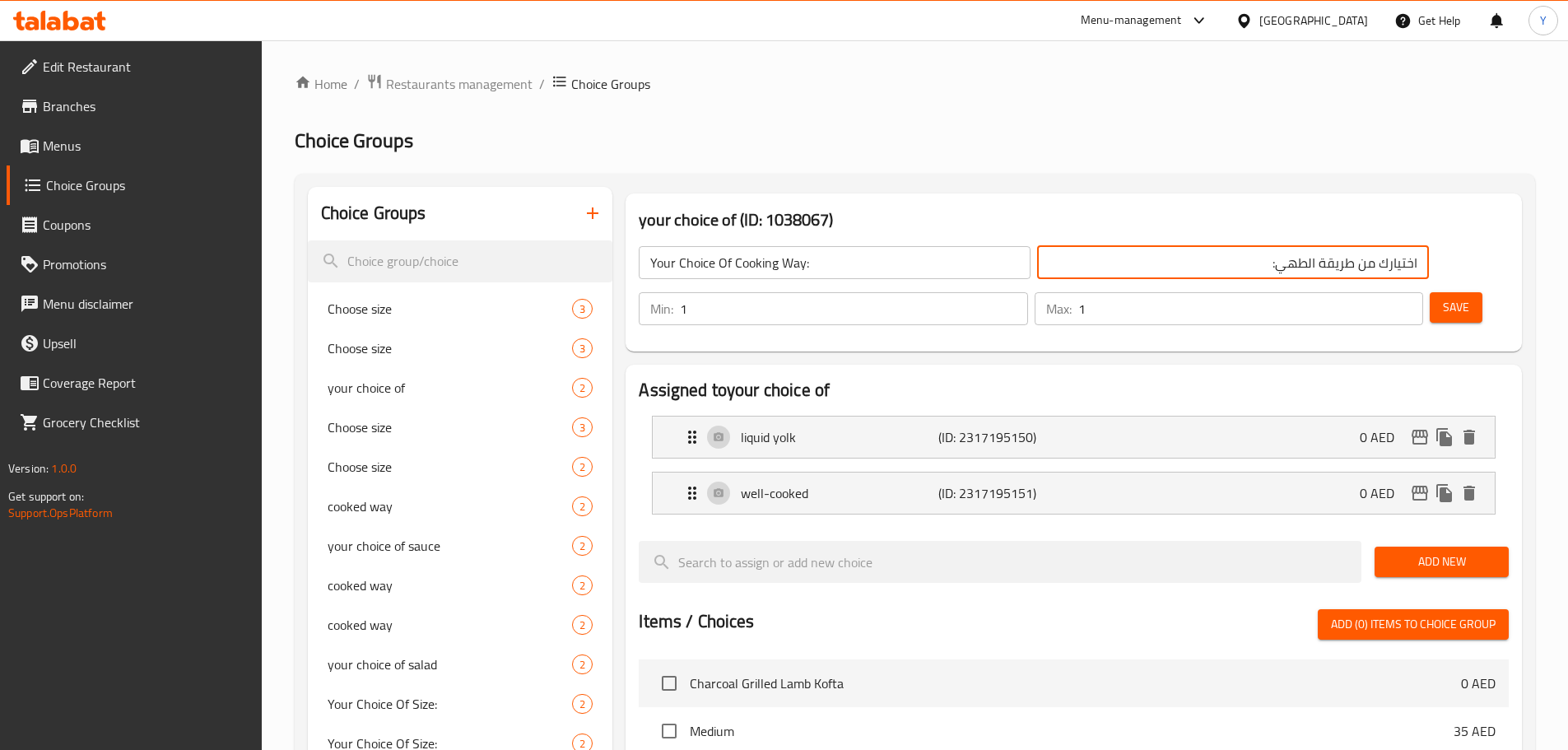
type input "اختيارك من طريقة الطهي:"
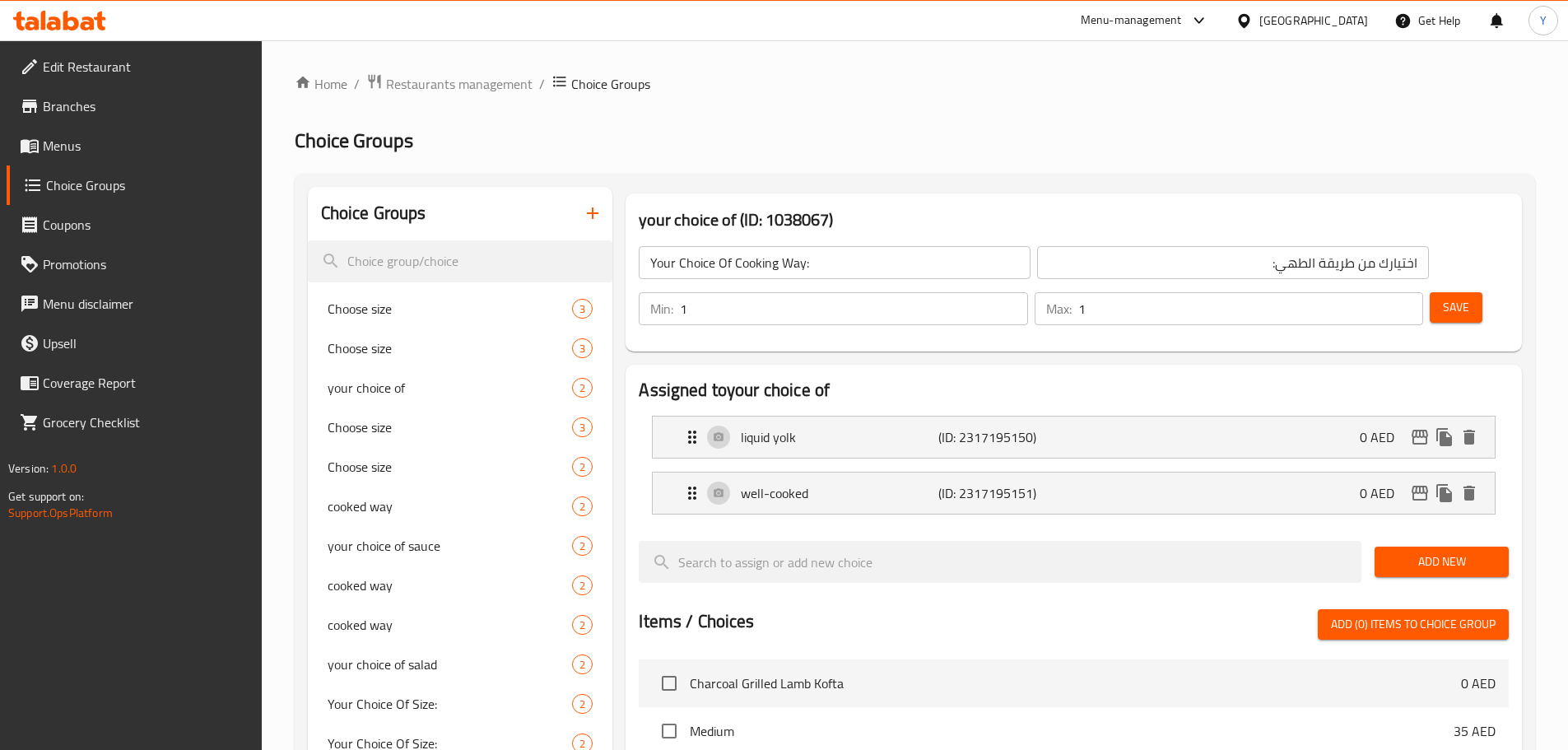
click at [1157, 103] on div "Home / Restaurants management / Choice Groups Choice Groups Choice Groups Choos…" at bounding box center [914, 662] width 1240 height 1179
click at [1443, 297] on span "Save" at bounding box center [1457, 307] width 27 height 20
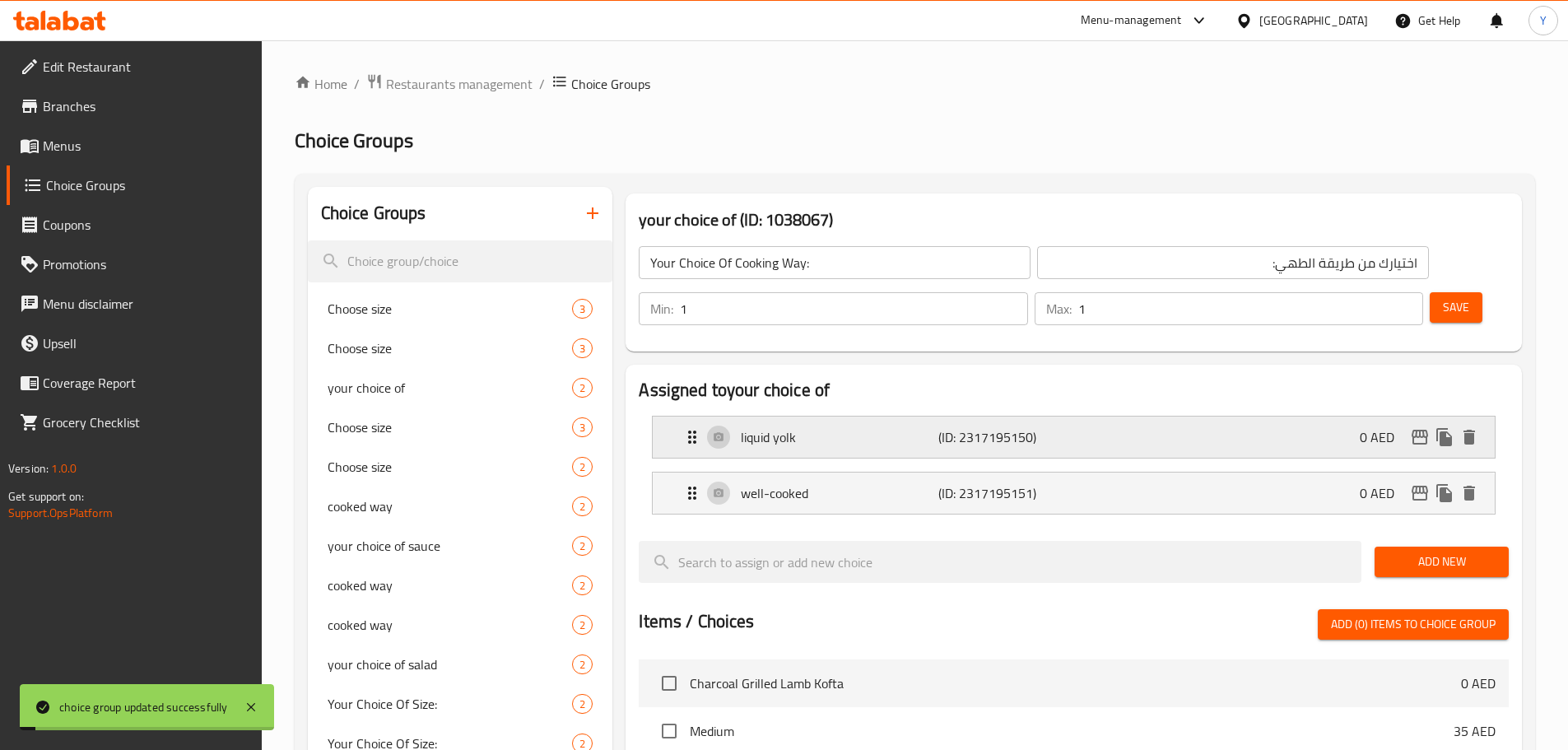
click at [927, 417] on div "liquid yolk (ID: 2317195150) 0 AED" at bounding box center [1078, 437] width 793 height 42
click at [902, 484] on p "well-cooked" at bounding box center [839, 494] width 197 height 19
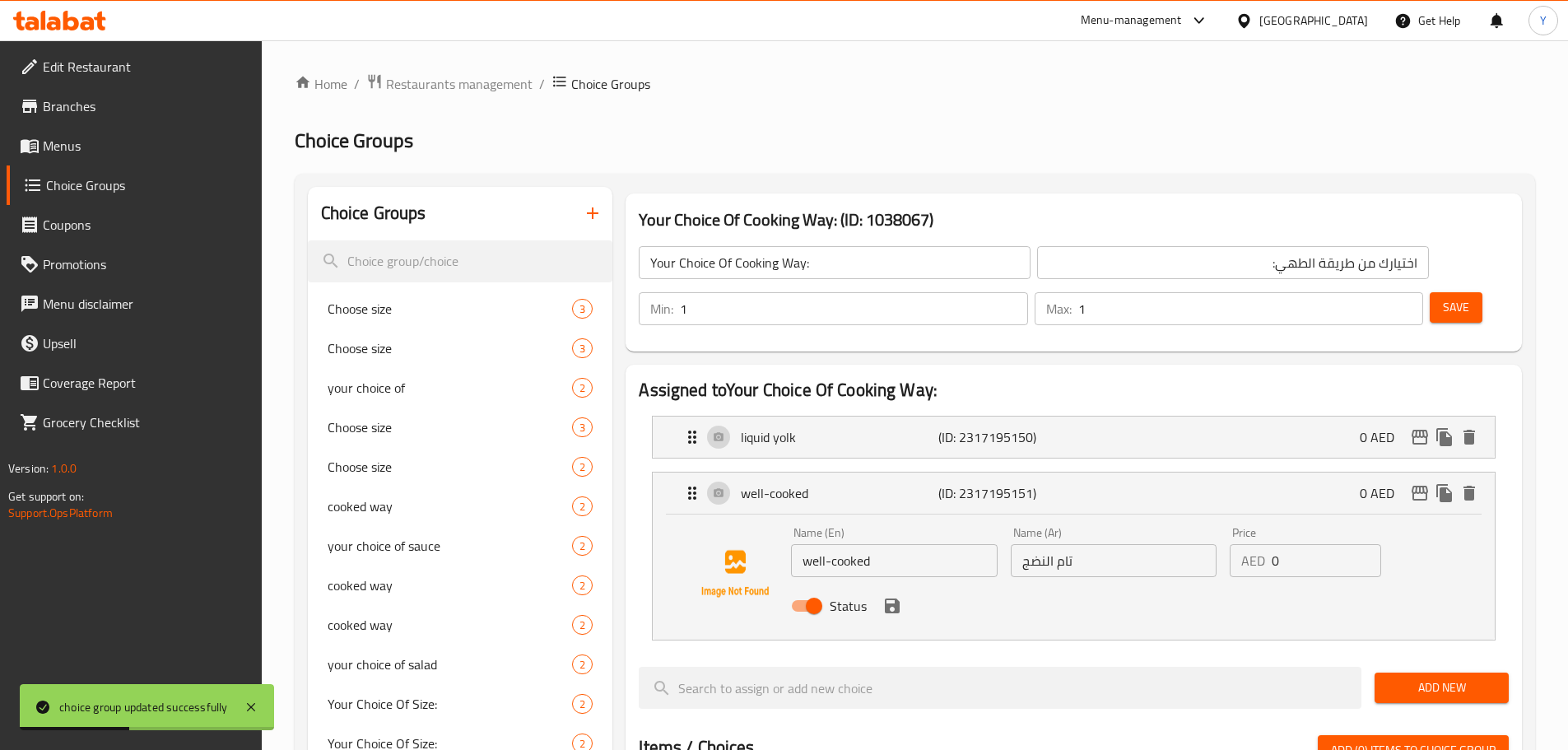
click at [1050, 117] on div "Home / Restaurants management / Choice Groups Choice Groups Choice Groups Choos…" at bounding box center [914, 725] width 1240 height 1305
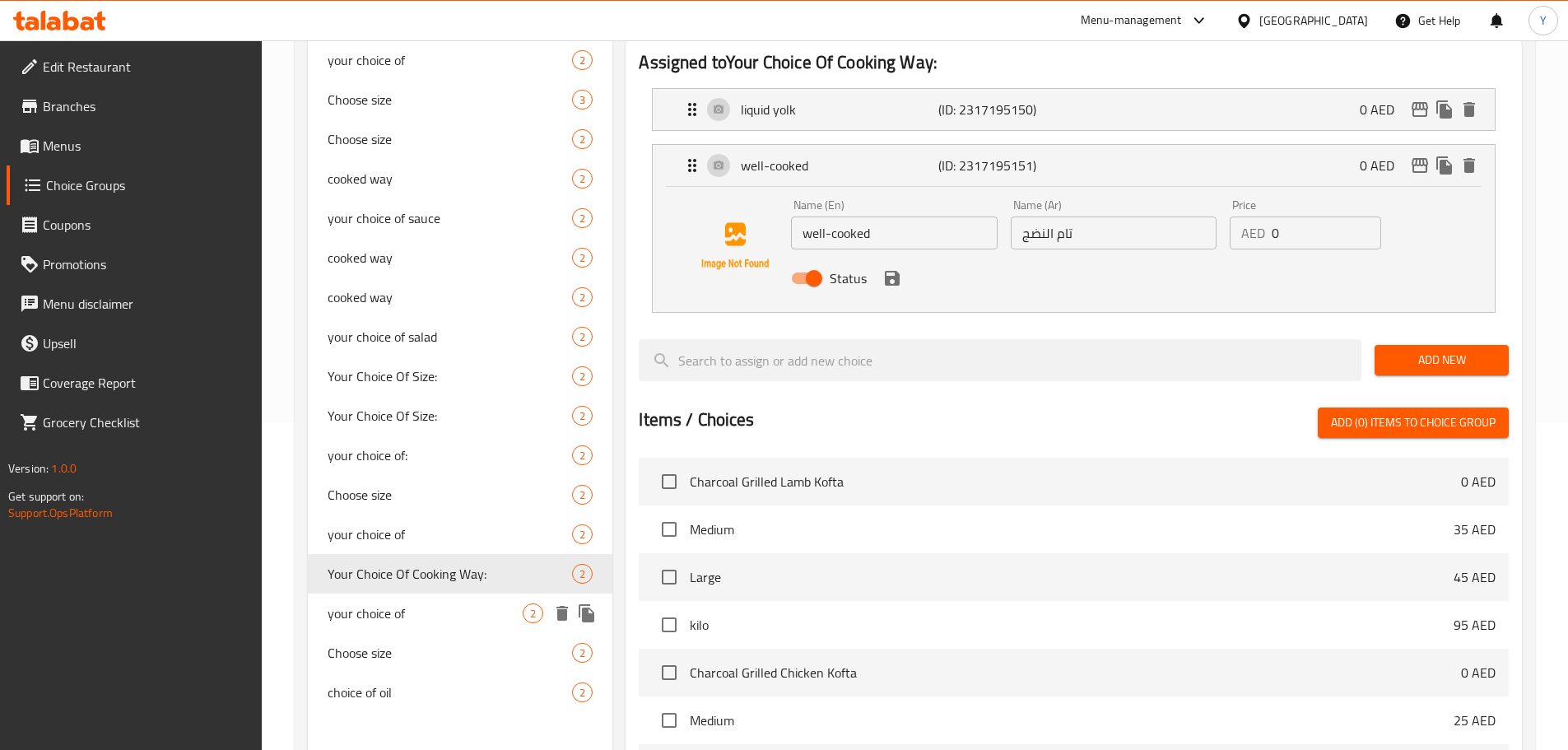
scroll to position [494, 0]
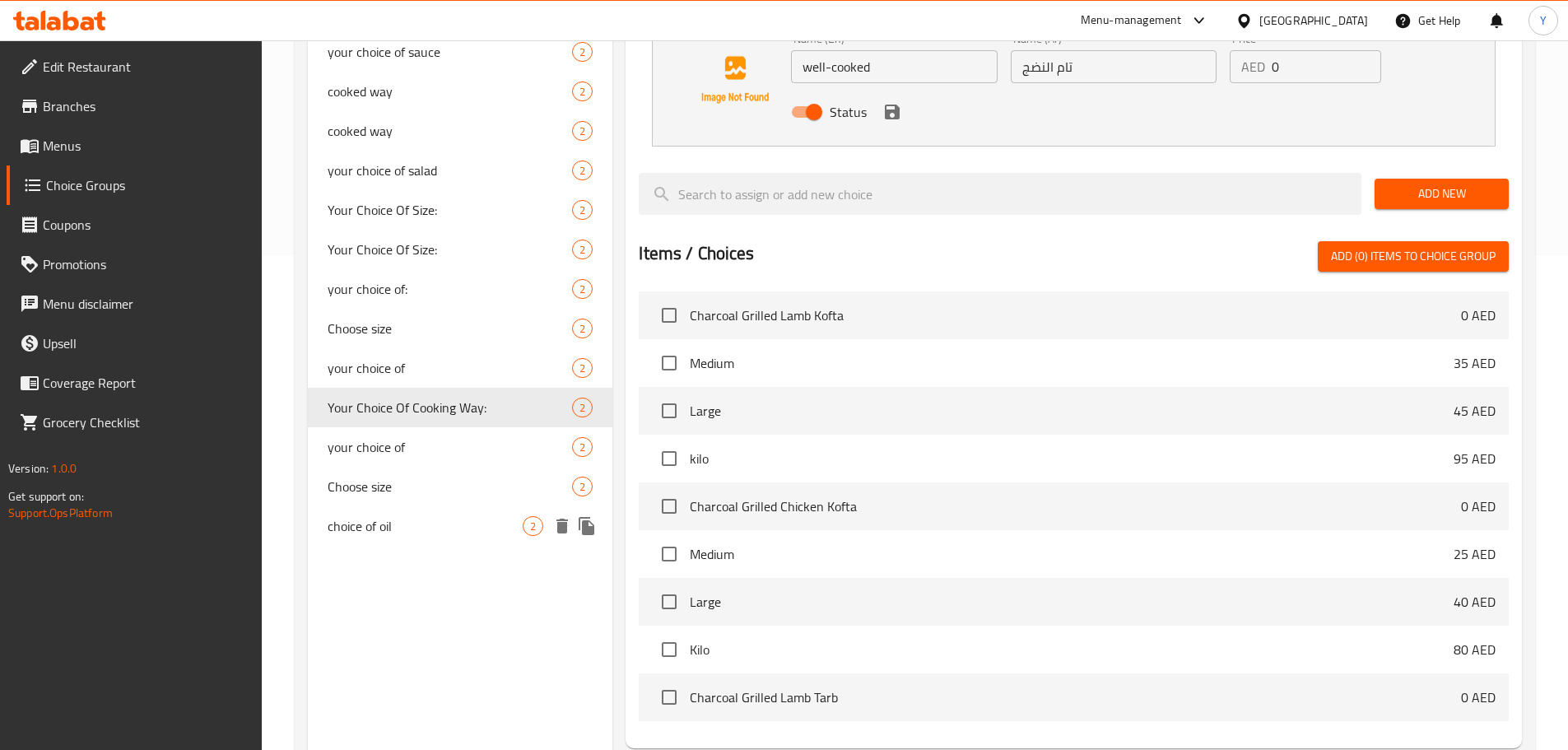
click at [413, 525] on span "choice of oil" at bounding box center [426, 526] width 196 height 19
type input "choice of oil"
type input "اختار الزيت"
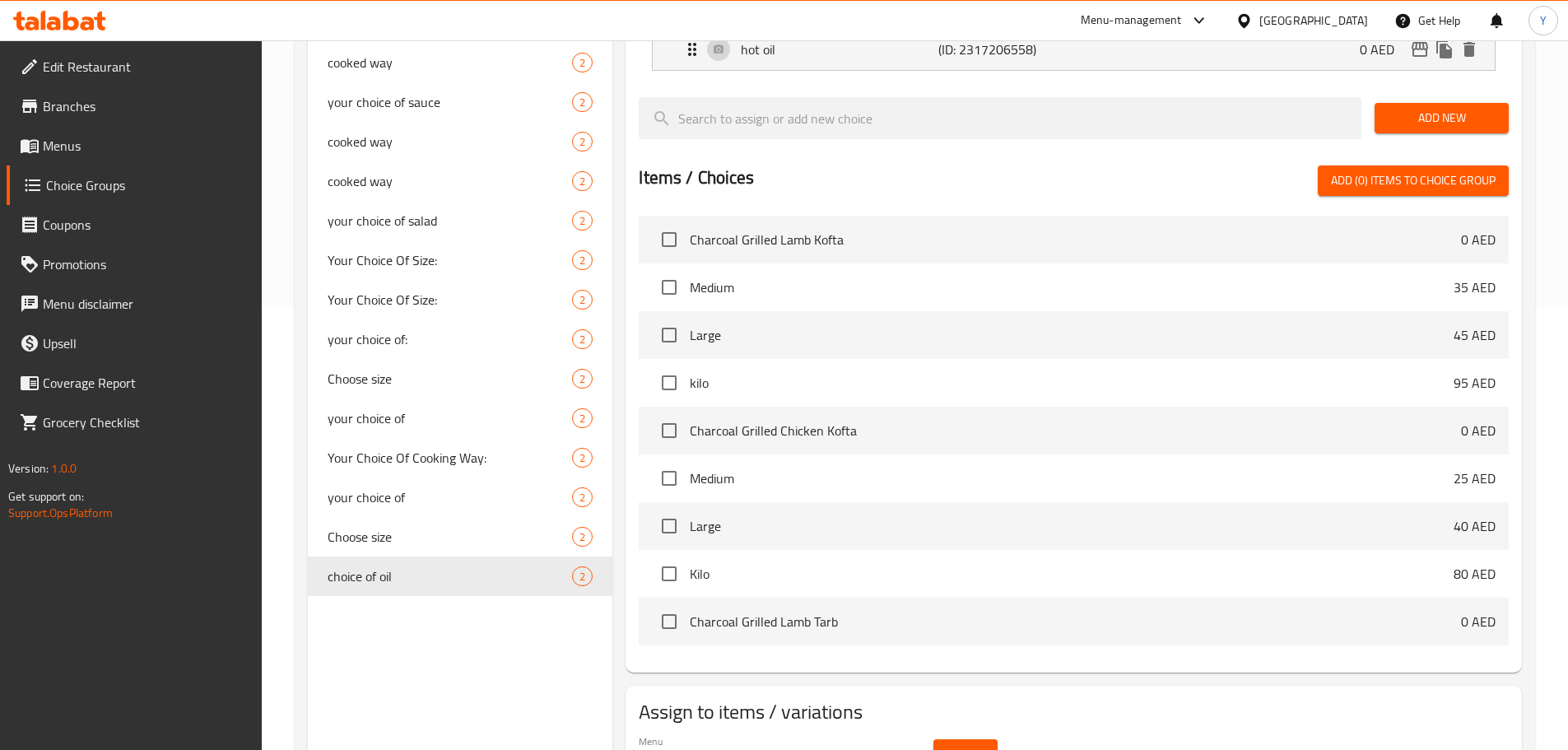
scroll to position [0, 0]
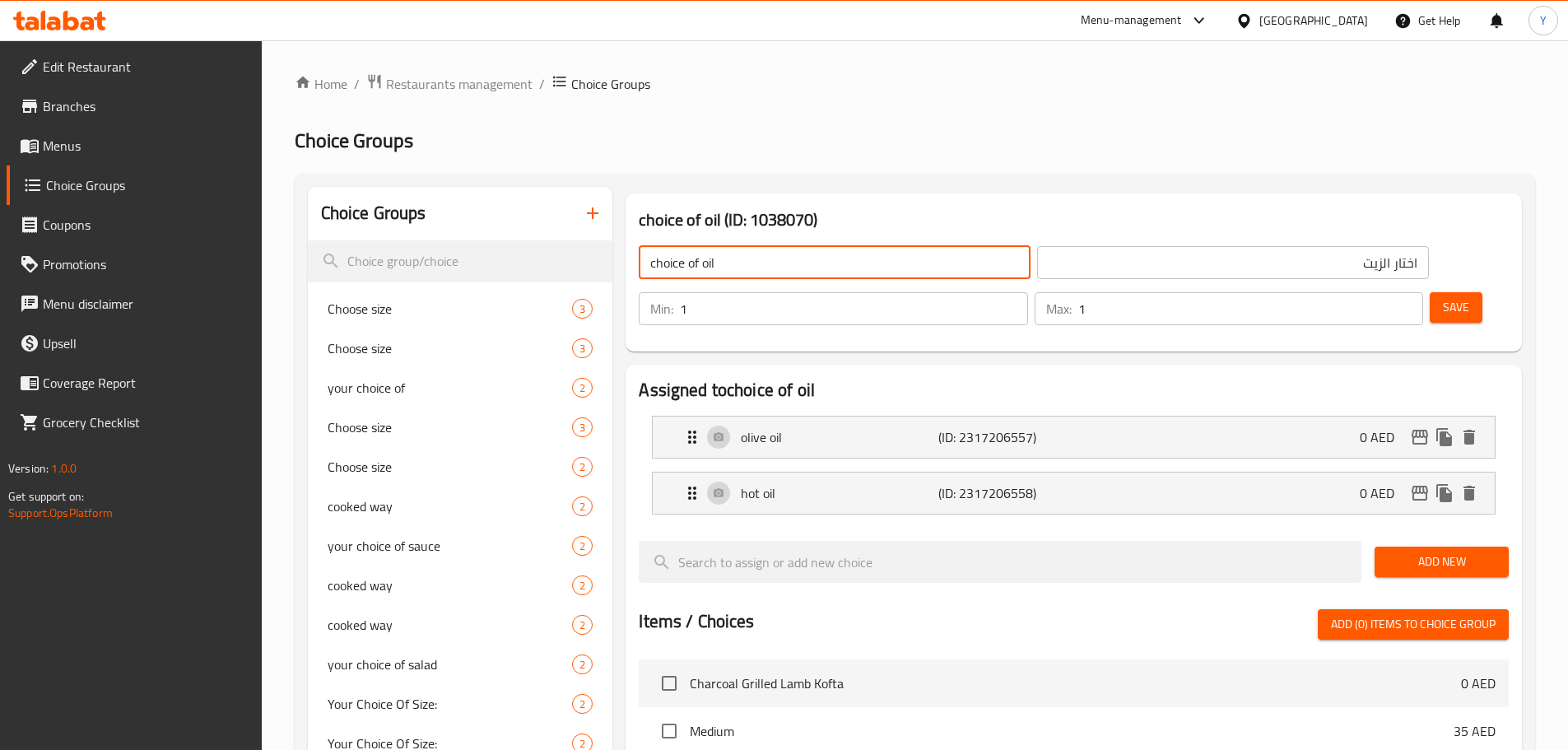
click at [657, 263] on input "choice of oil" at bounding box center [834, 262] width 392 height 33
type input "Your Choice Of Oil:"
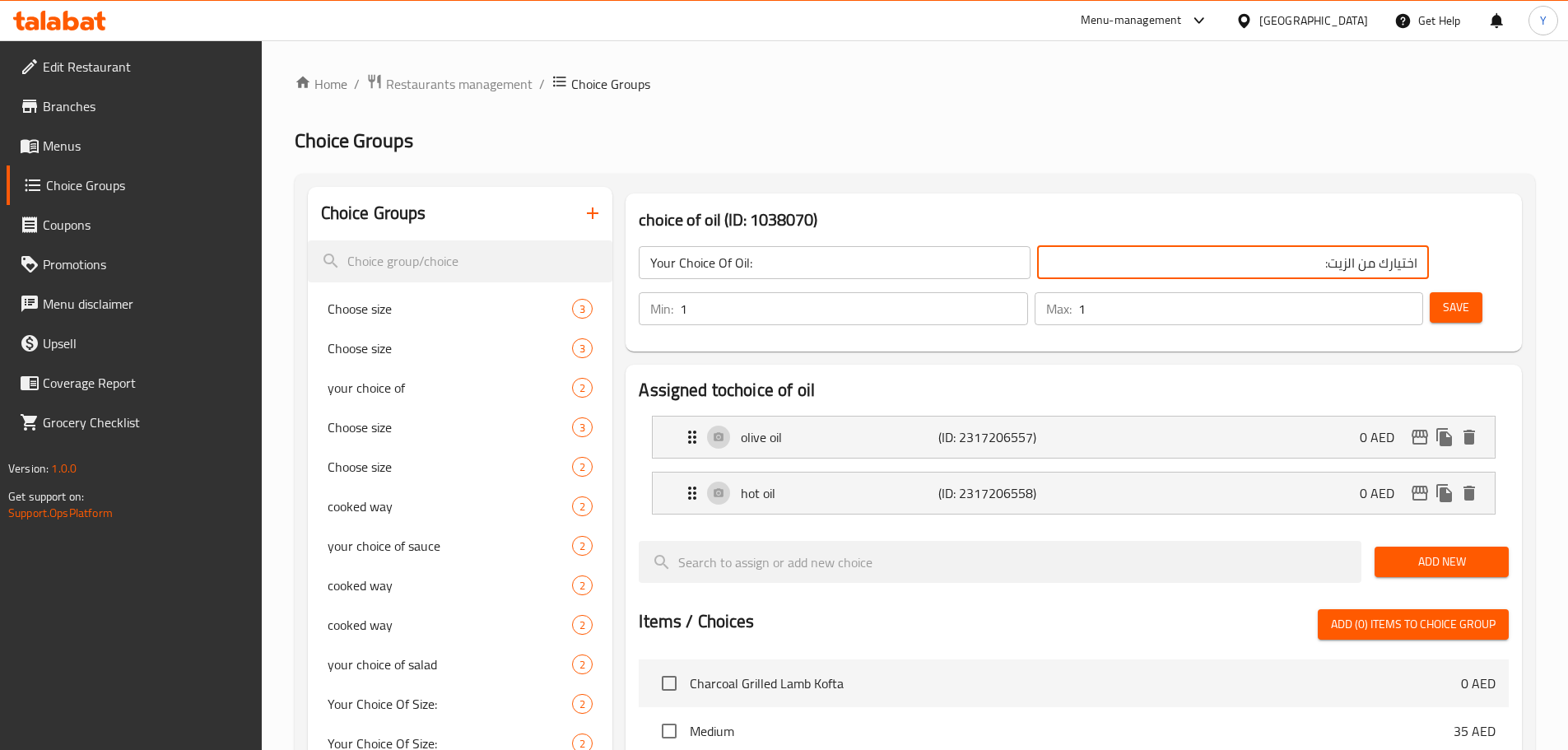
type input "اختيارك من الزيت:"
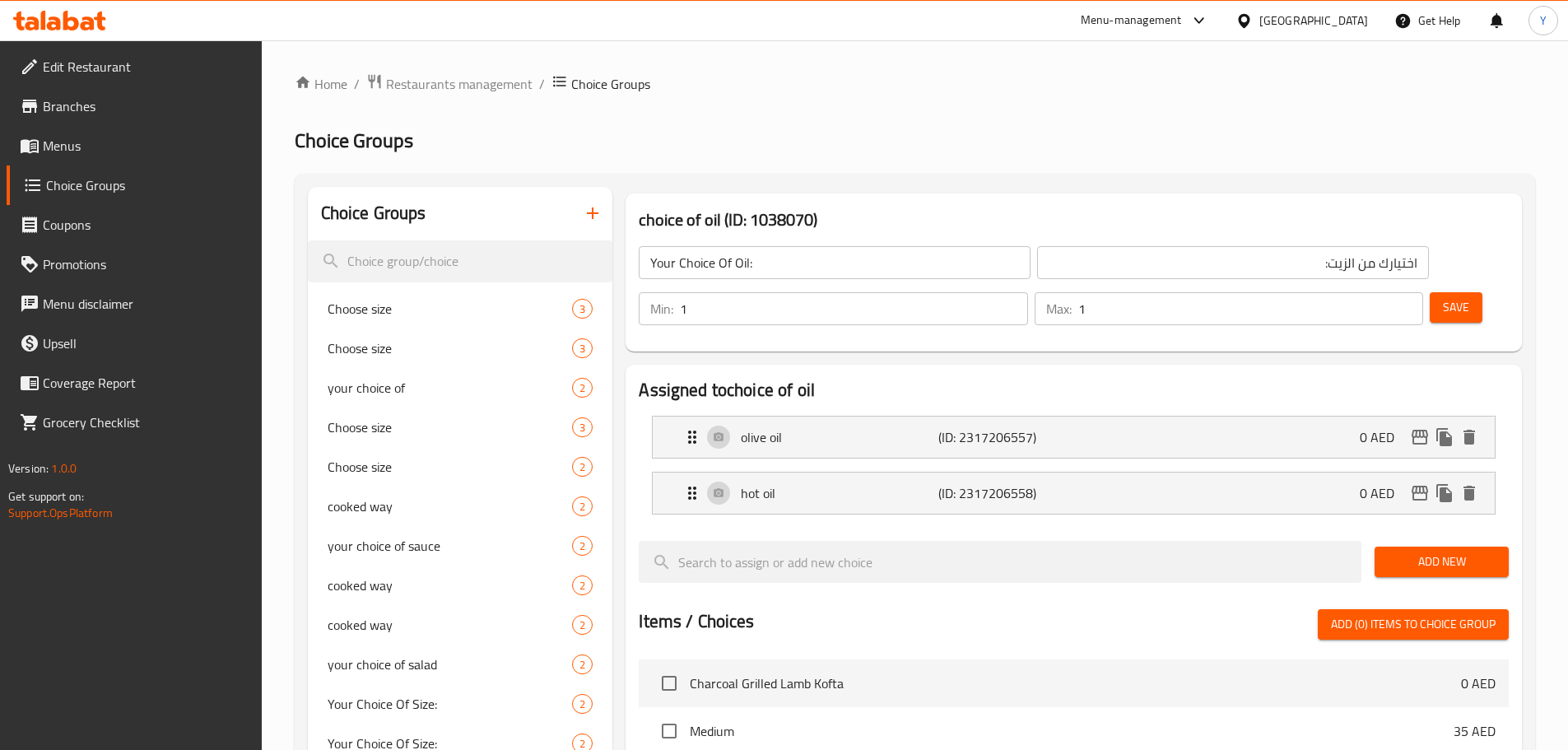
click at [794, 480] on nav "olive oil (ID: 2317206557) 0 AED Name (En) olive oil Name (En) Name (Ar) زيت ال…" at bounding box center [1074, 465] width 870 height 126
click at [820, 469] on li "hot oil (ID: 2317206558) 0 AED Name (En) hot oil Name (En) Name (Ar) الزيت الحا…" at bounding box center [1074, 493] width 870 height 56
click at [841, 484] on p "hot oil" at bounding box center [839, 494] width 197 height 19
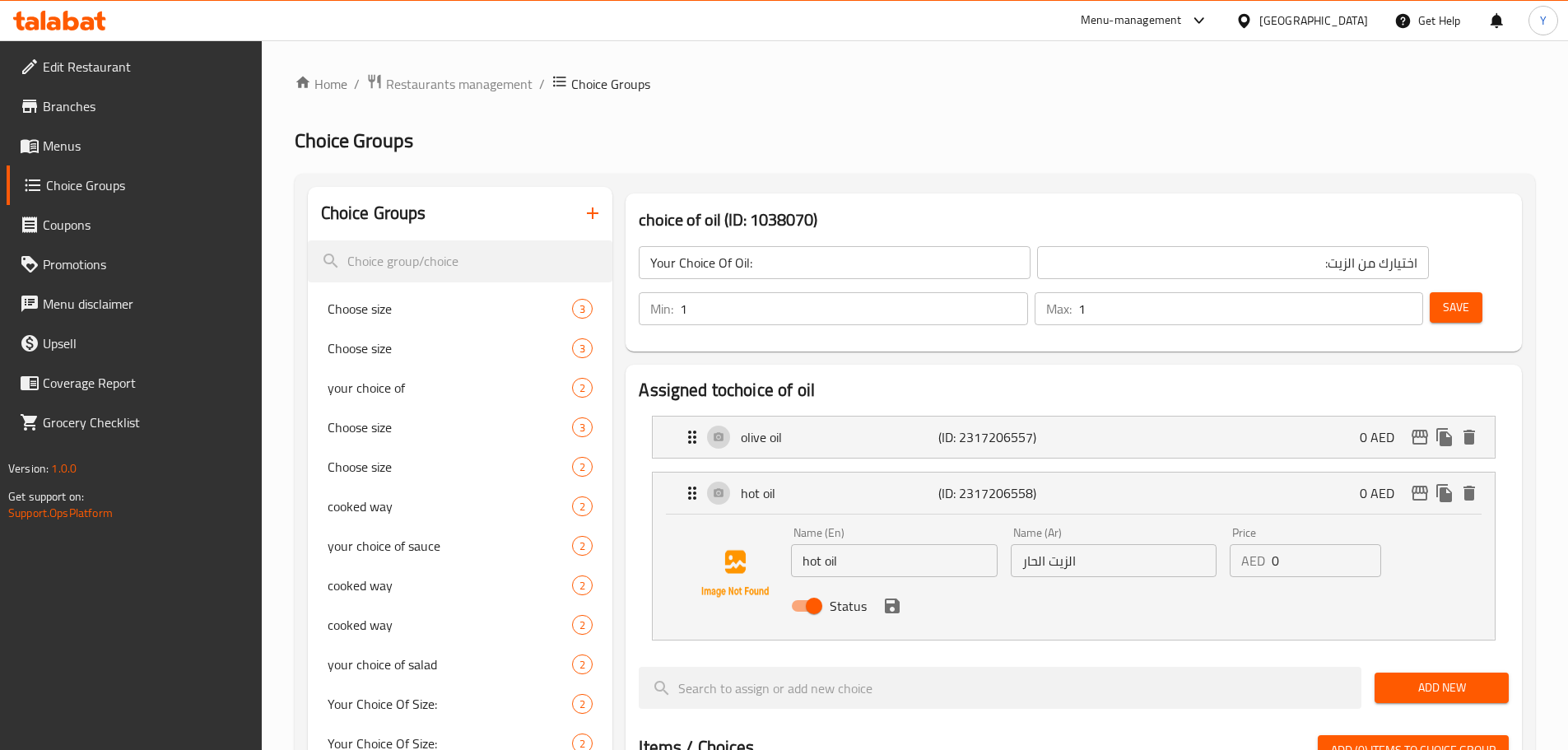
click at [870, 545] on input "hot oil" at bounding box center [894, 561] width 206 height 33
paste input "Flaxseed Oil"
click at [940, 427] on p "(ID: 2317206557)" at bounding box center [1004, 437] width 132 height 19
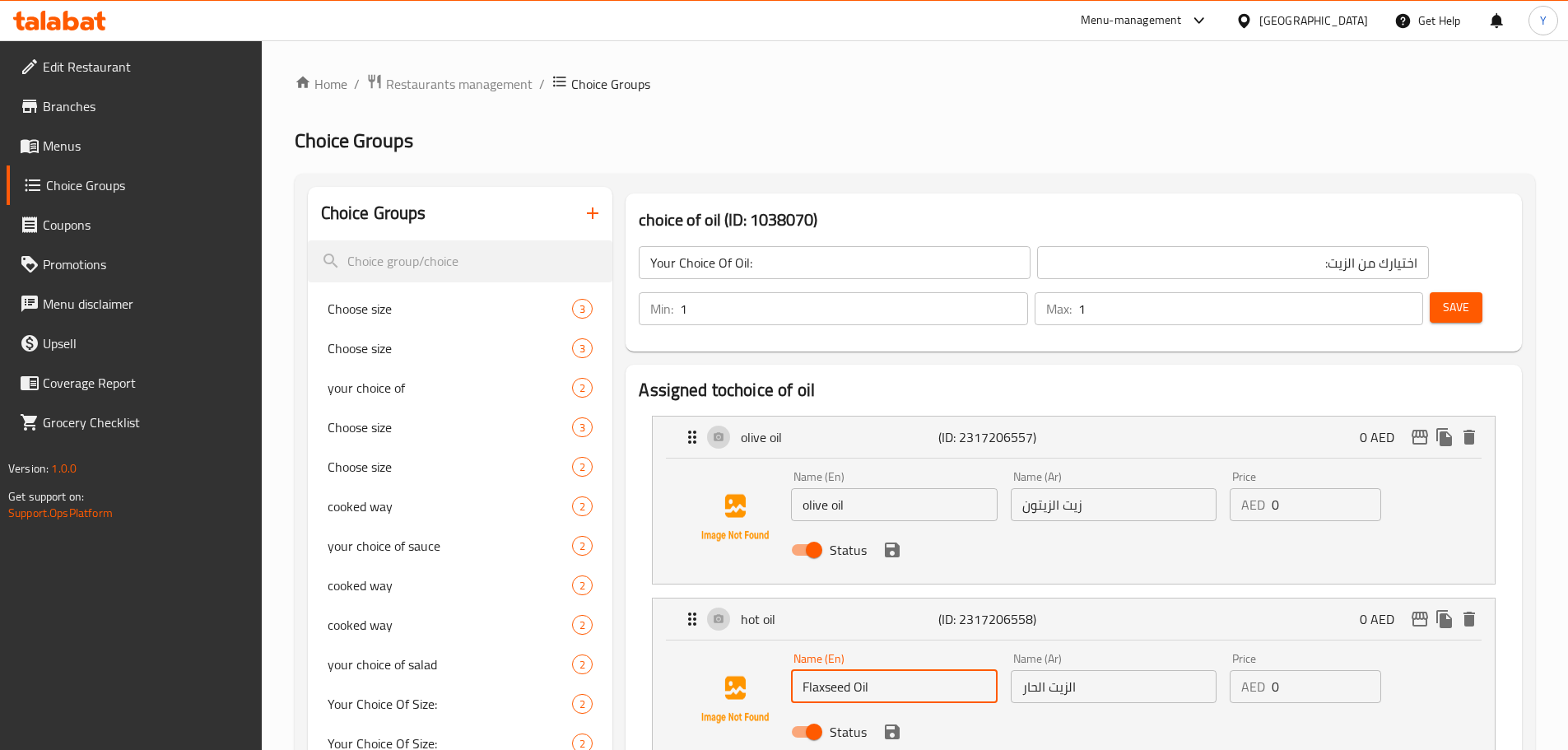
type input "Flaxseed Oil"
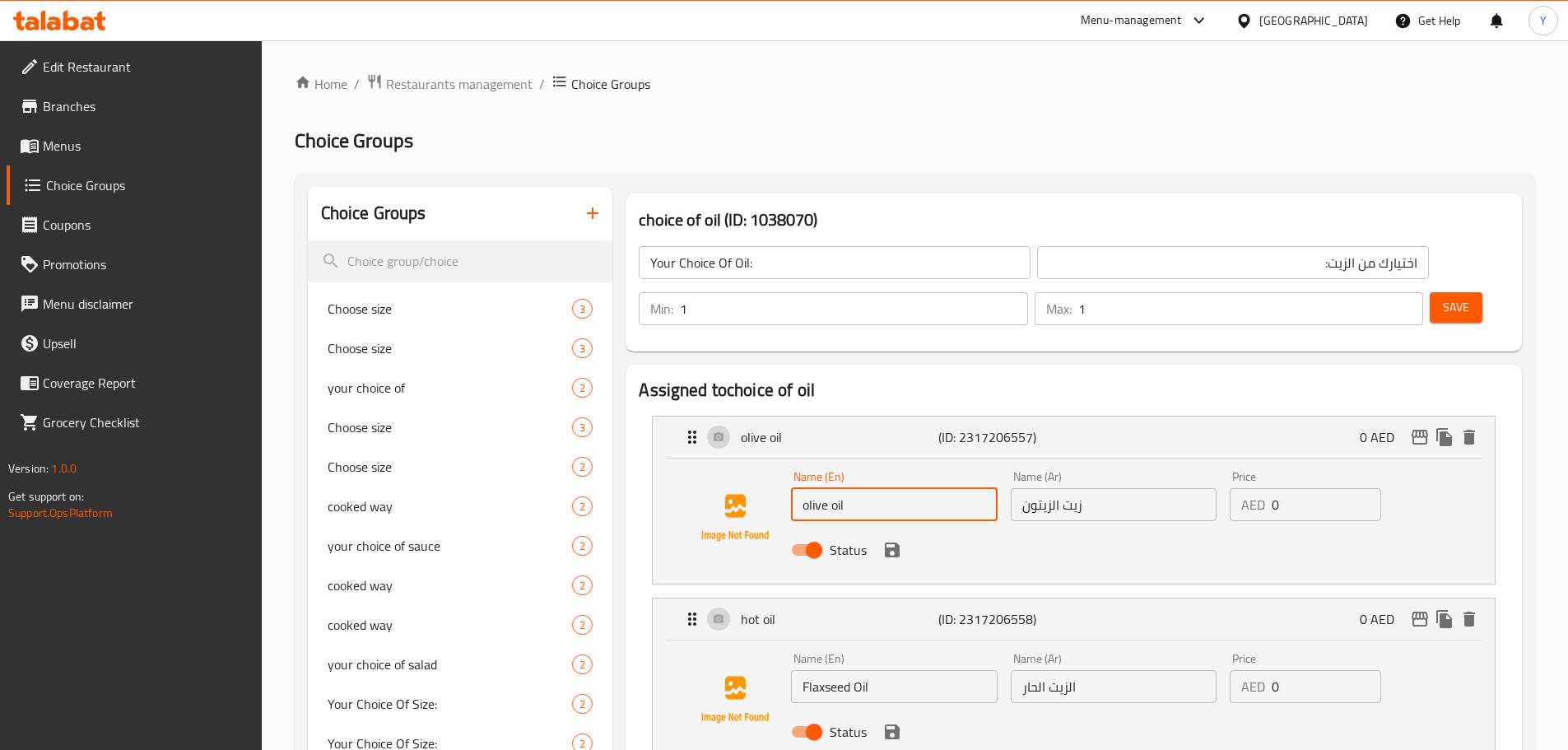
click at [879, 488] on input "olive oil" at bounding box center [894, 504] width 206 height 33
paste input "O"
click at [841, 488] on input "Olive oil" at bounding box center [894, 504] width 206 height 33
click at [892, 540] on icon "save" at bounding box center [892, 550] width 19 height 19
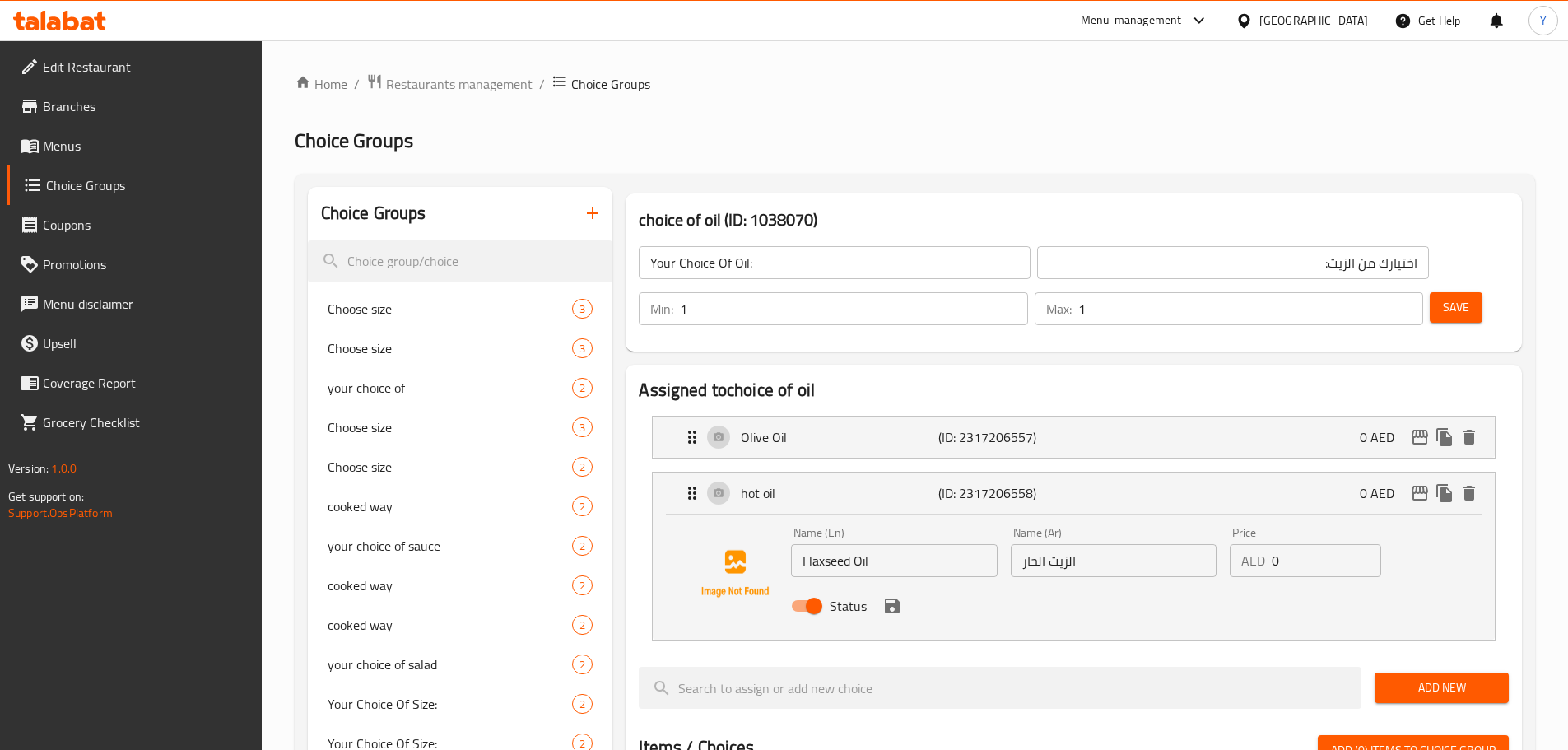
type input "Olive Oil"
click at [892, 596] on icon "save" at bounding box center [892, 606] width 19 height 19
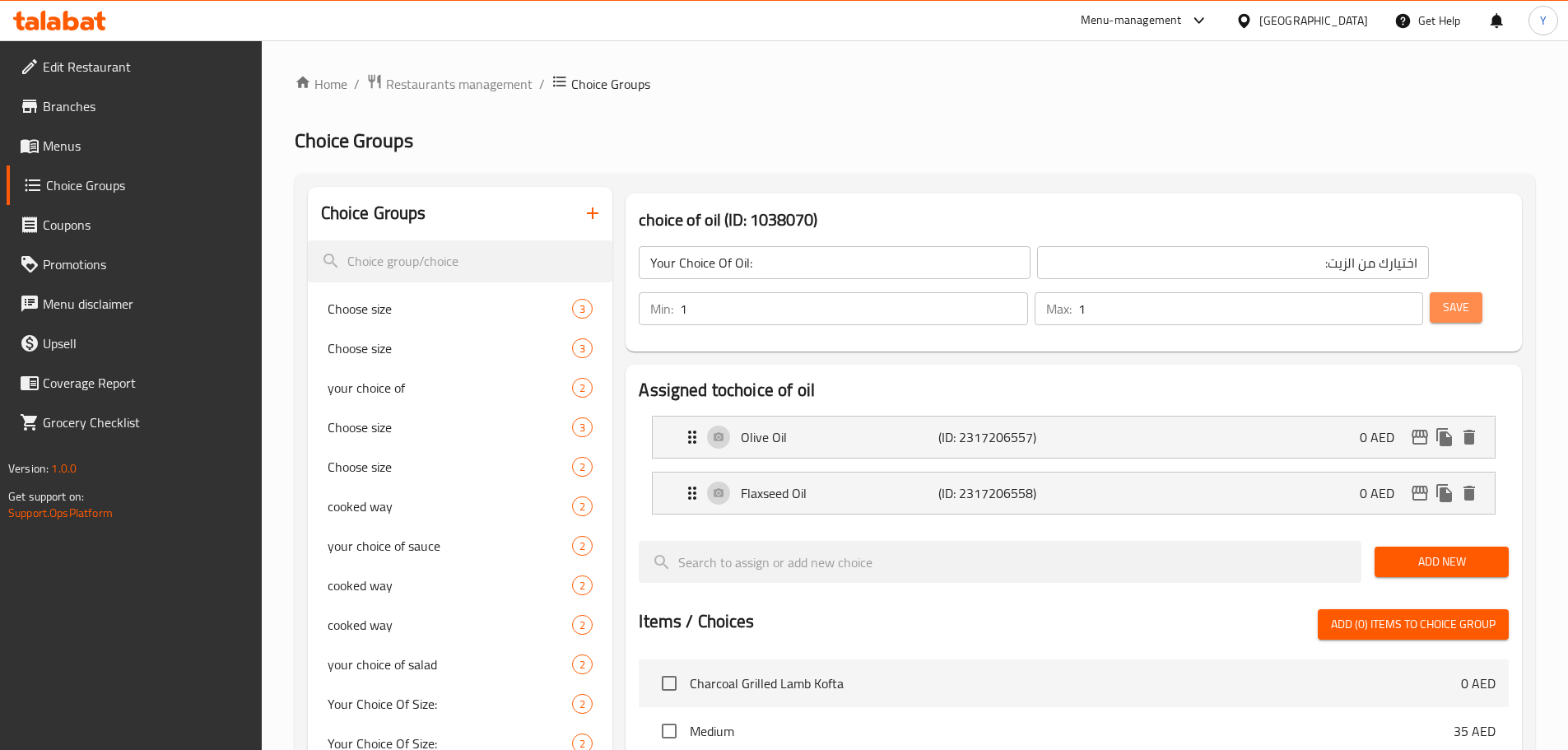
click at [1443, 297] on span "Save" at bounding box center [1457, 307] width 27 height 20
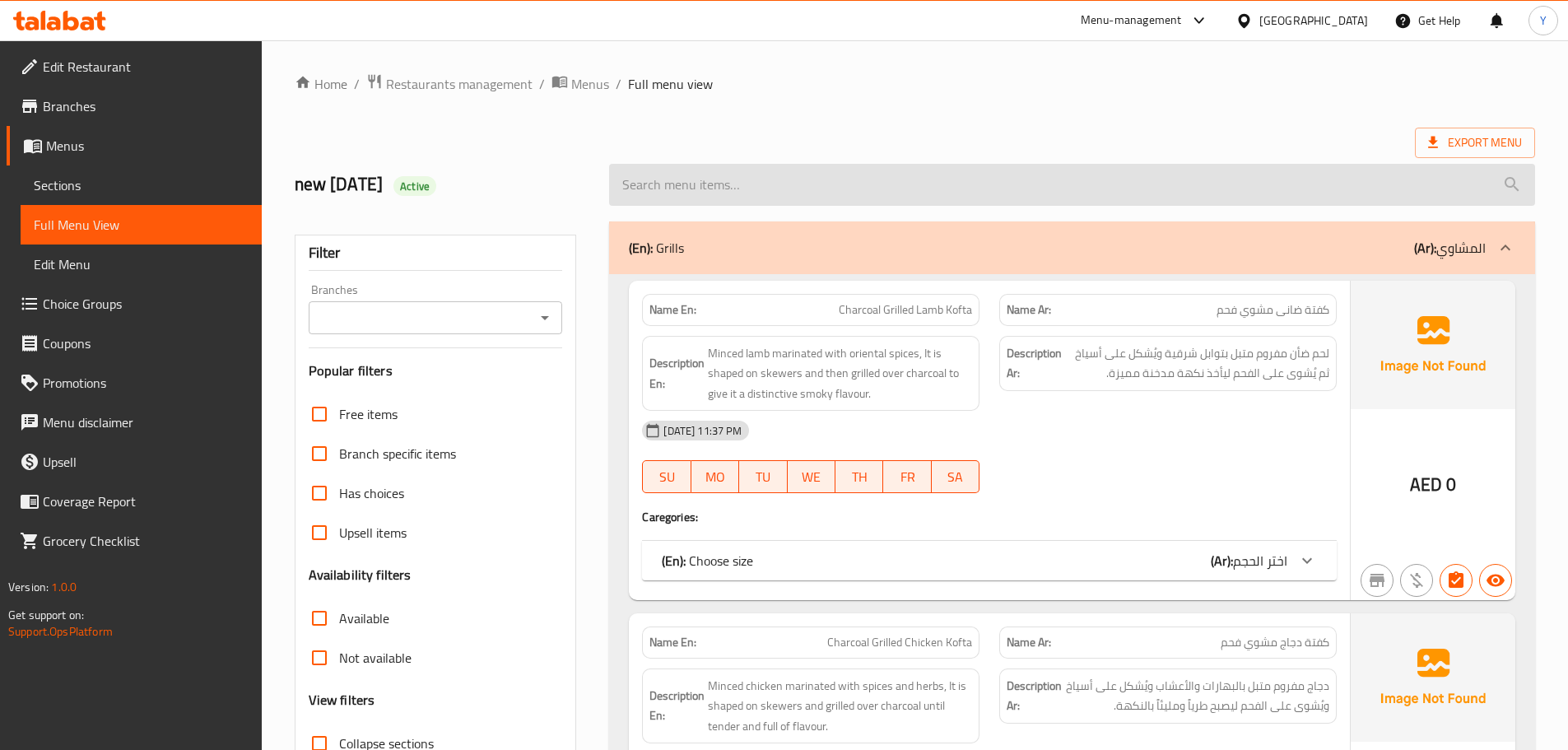
click at [992, 185] on input "search" at bounding box center [1072, 184] width 926 height 42
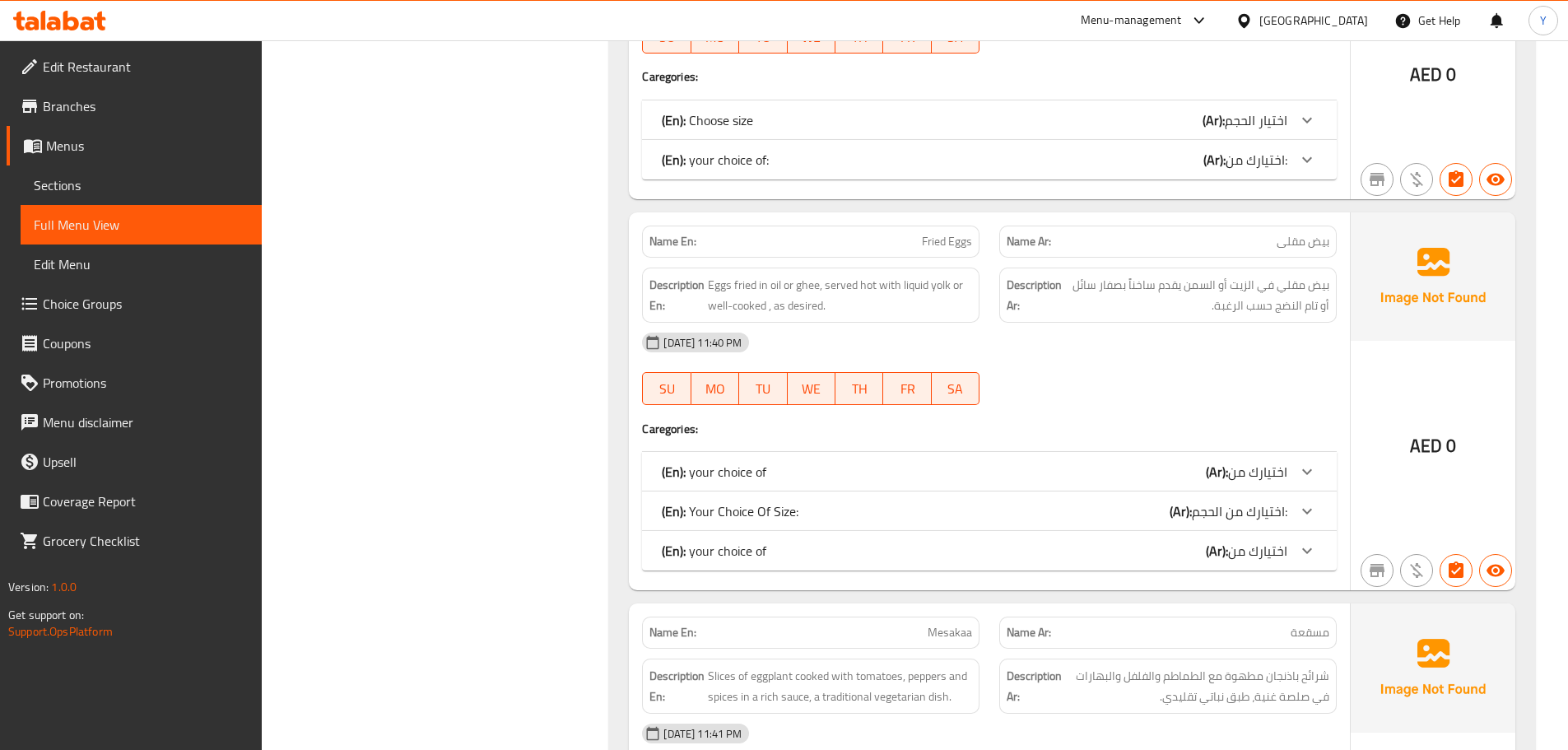
scroll to position [13283, 0]
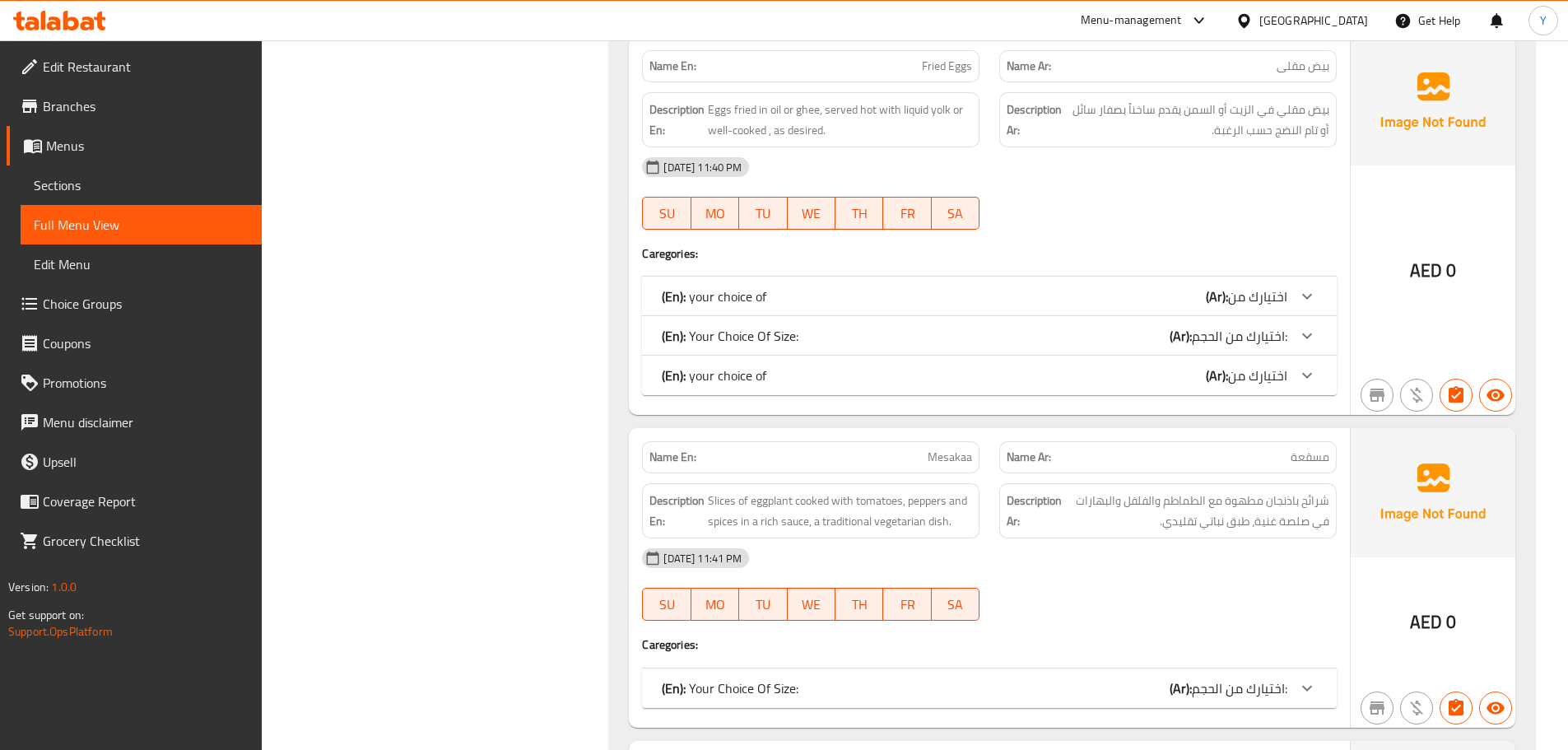
click at [1166, 287] on div "(En): your choice of (Ar): اختيارك من" at bounding box center [975, 296] width 626 height 19
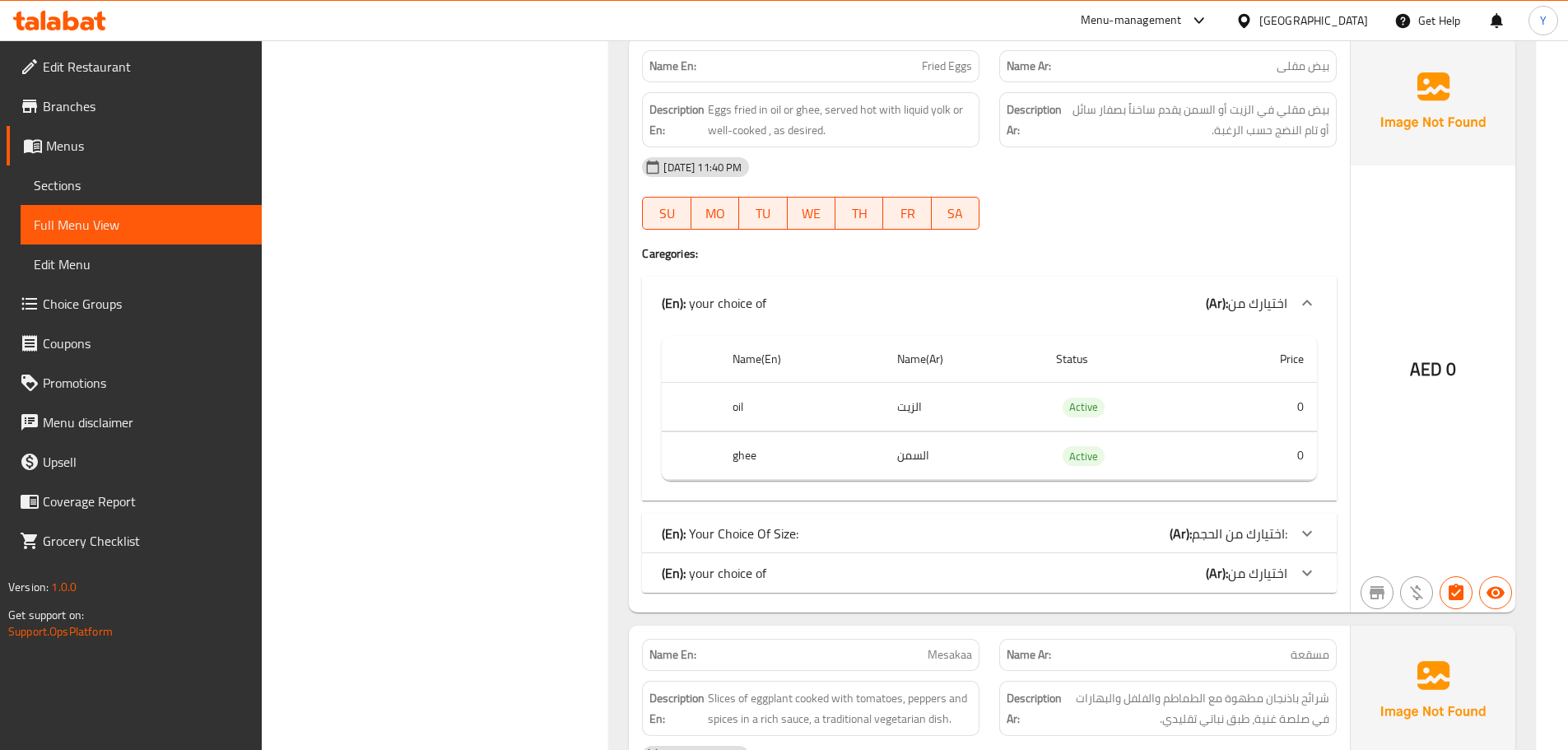
click at [1069, 563] on div "(En): your choice of (Ar): اختيارك من" at bounding box center [975, 573] width 626 height 19
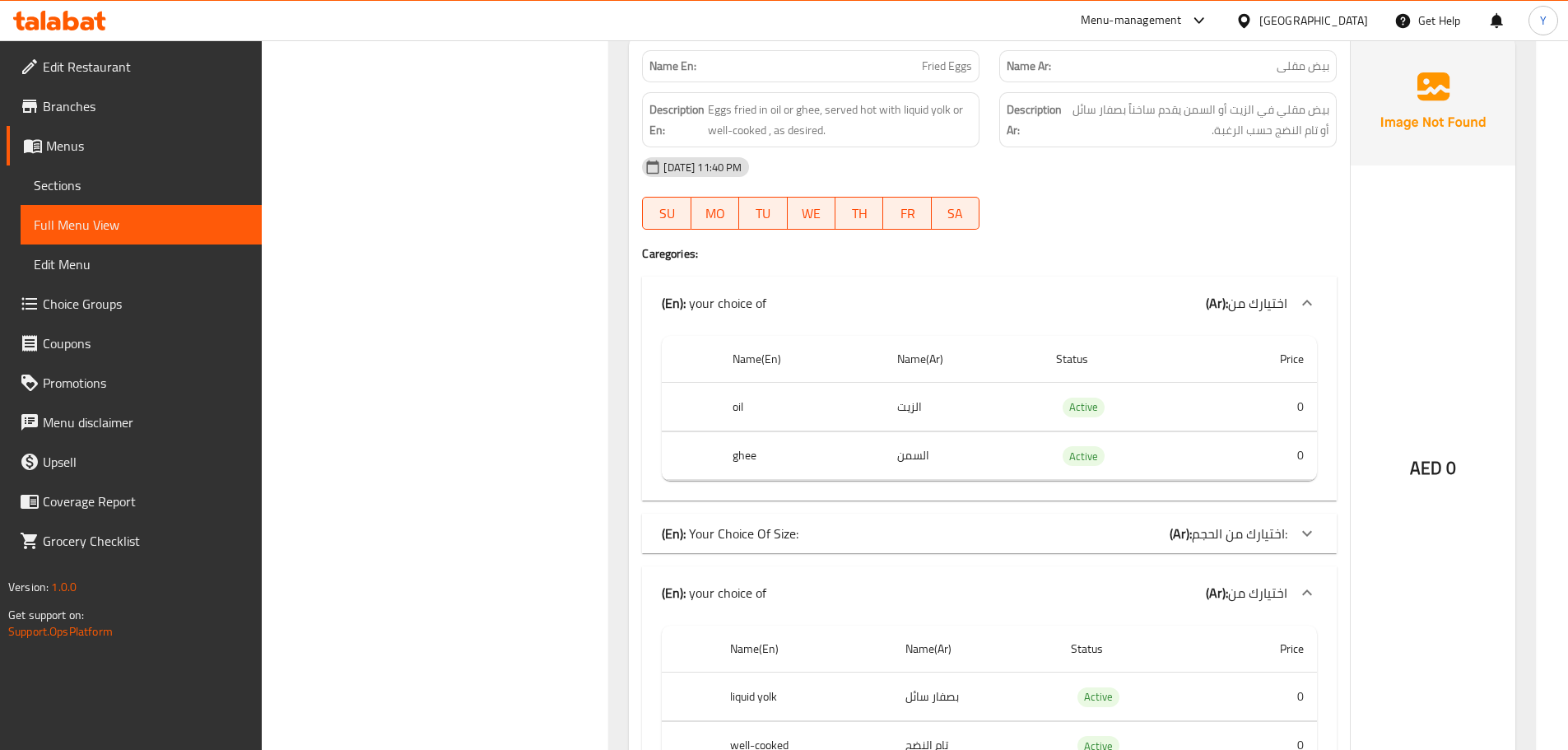
click at [1009, 514] on div "(En): Your Choice Of Size: (Ar): اختيارك من الحجم:" at bounding box center [989, 533] width 695 height 40
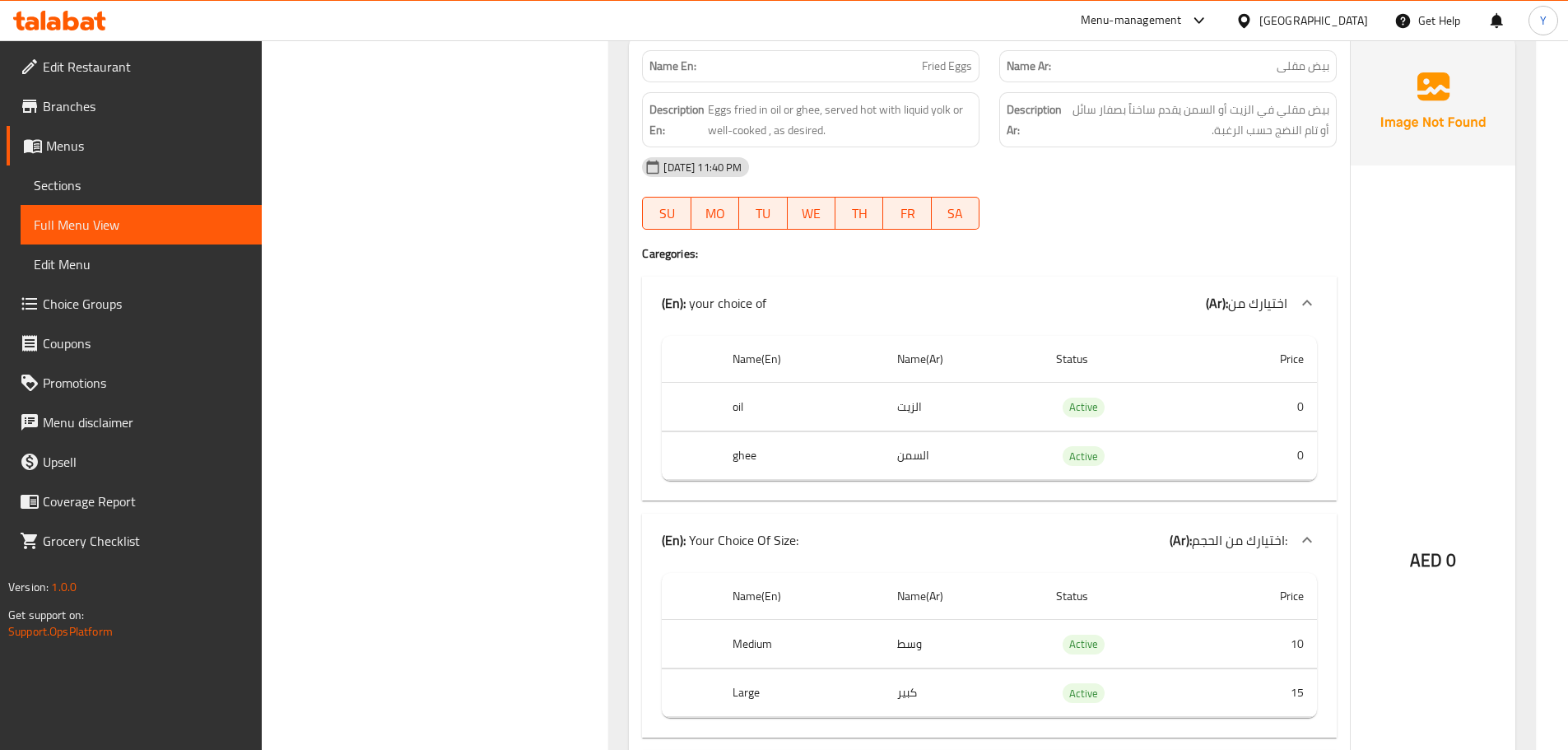
scroll to position [13201, 0]
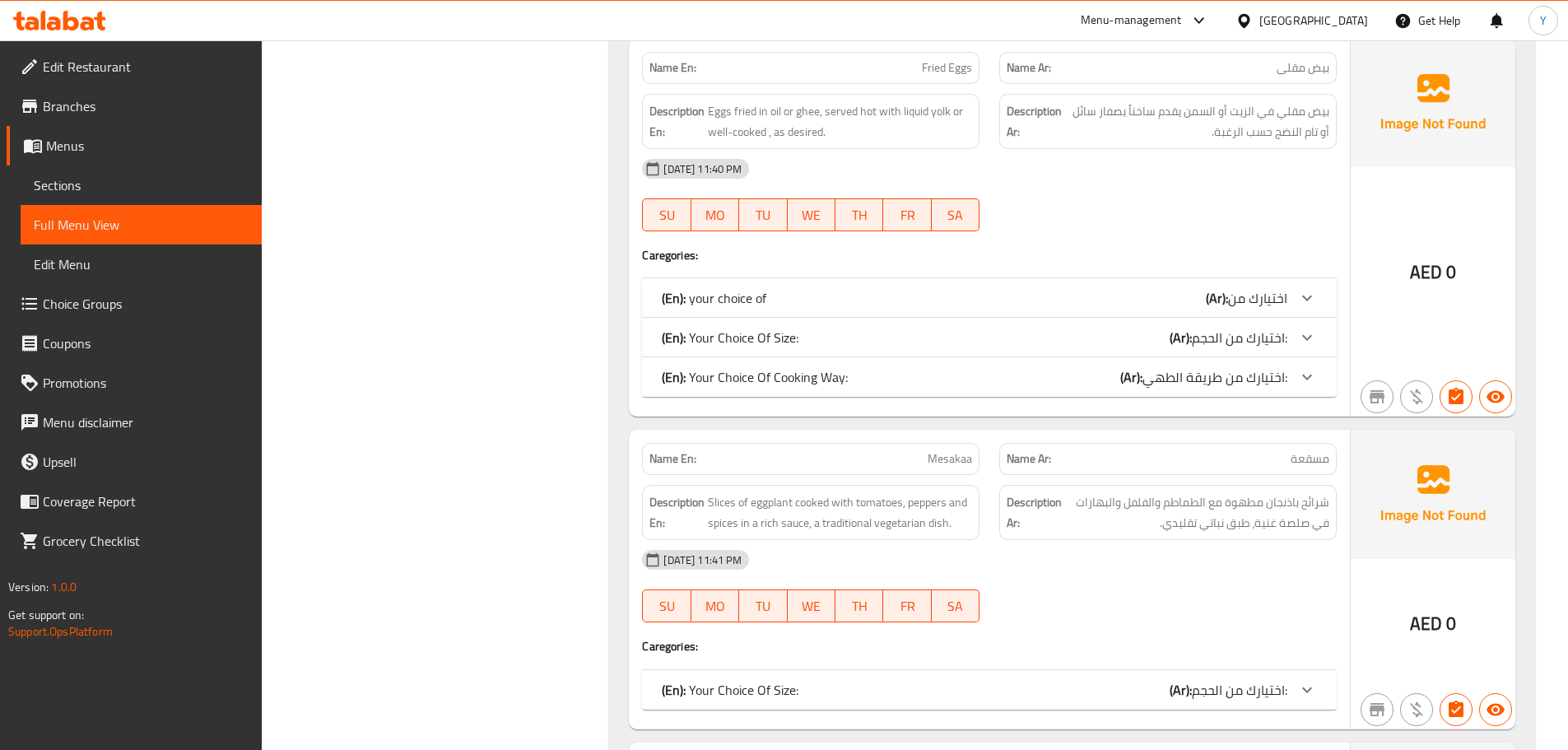
scroll to position [13201, 0]
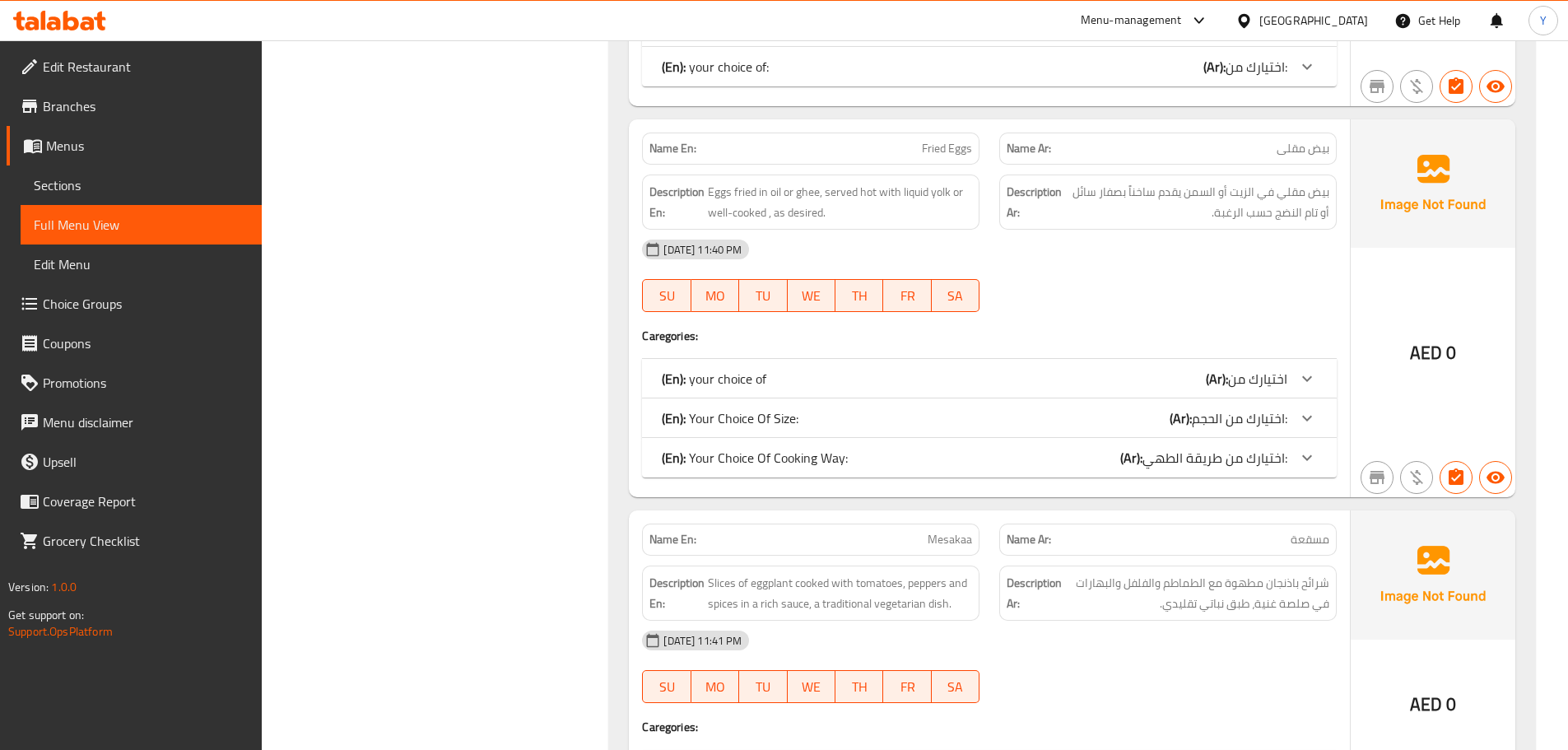
click at [1173, 369] on div "(En): your choice of (Ar): اختيارك من" at bounding box center [975, 379] width 626 height 19
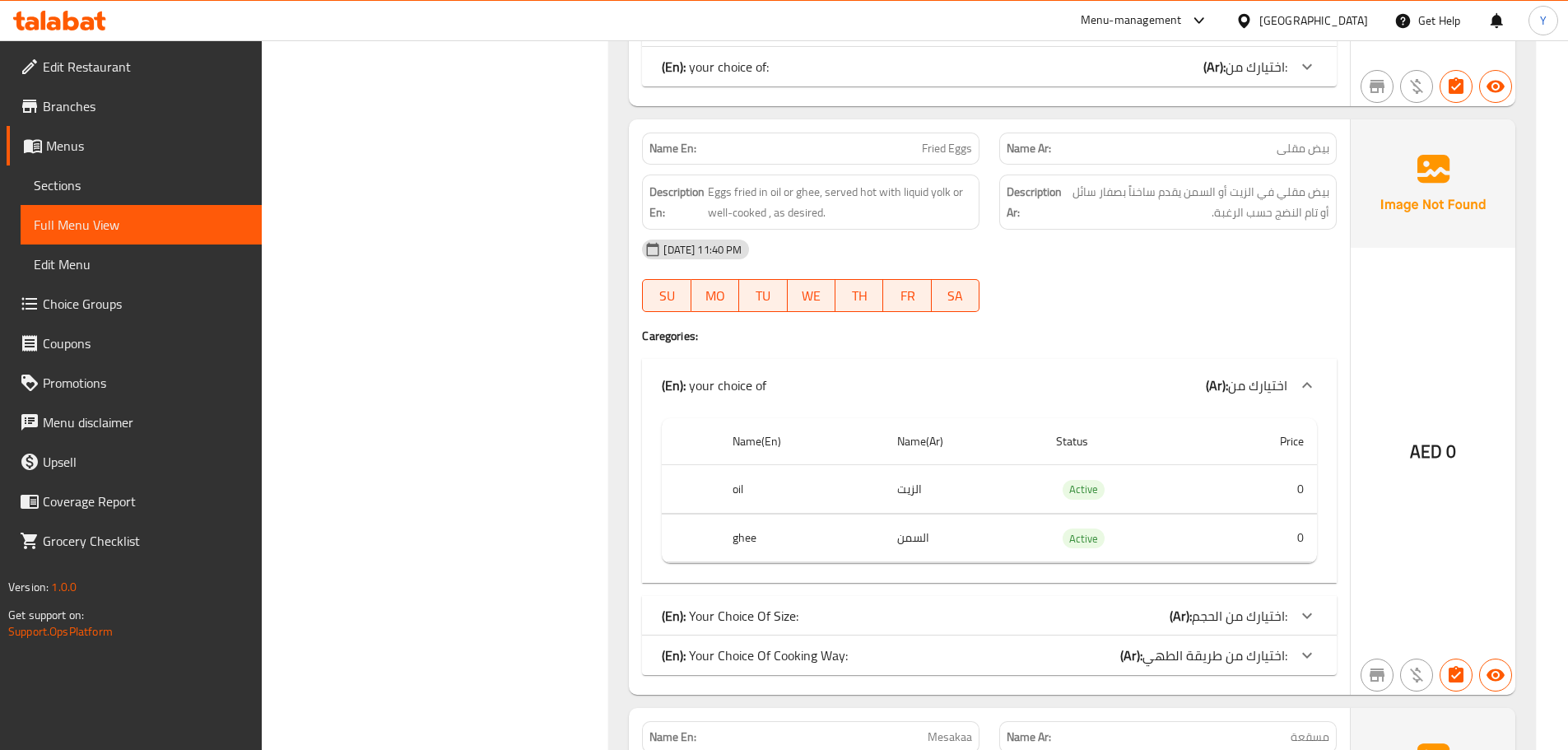
click at [952, 567] on div "Name En: Fried Eggs Name Ar: بيض مقلى Description En: Eggs fried in oil or ghee…" at bounding box center [989, 407] width 721 height 576
click at [955, 596] on div "(En): Your Choice Of Size: (Ar): اختيارك من الحجم:" at bounding box center [989, 616] width 695 height 40
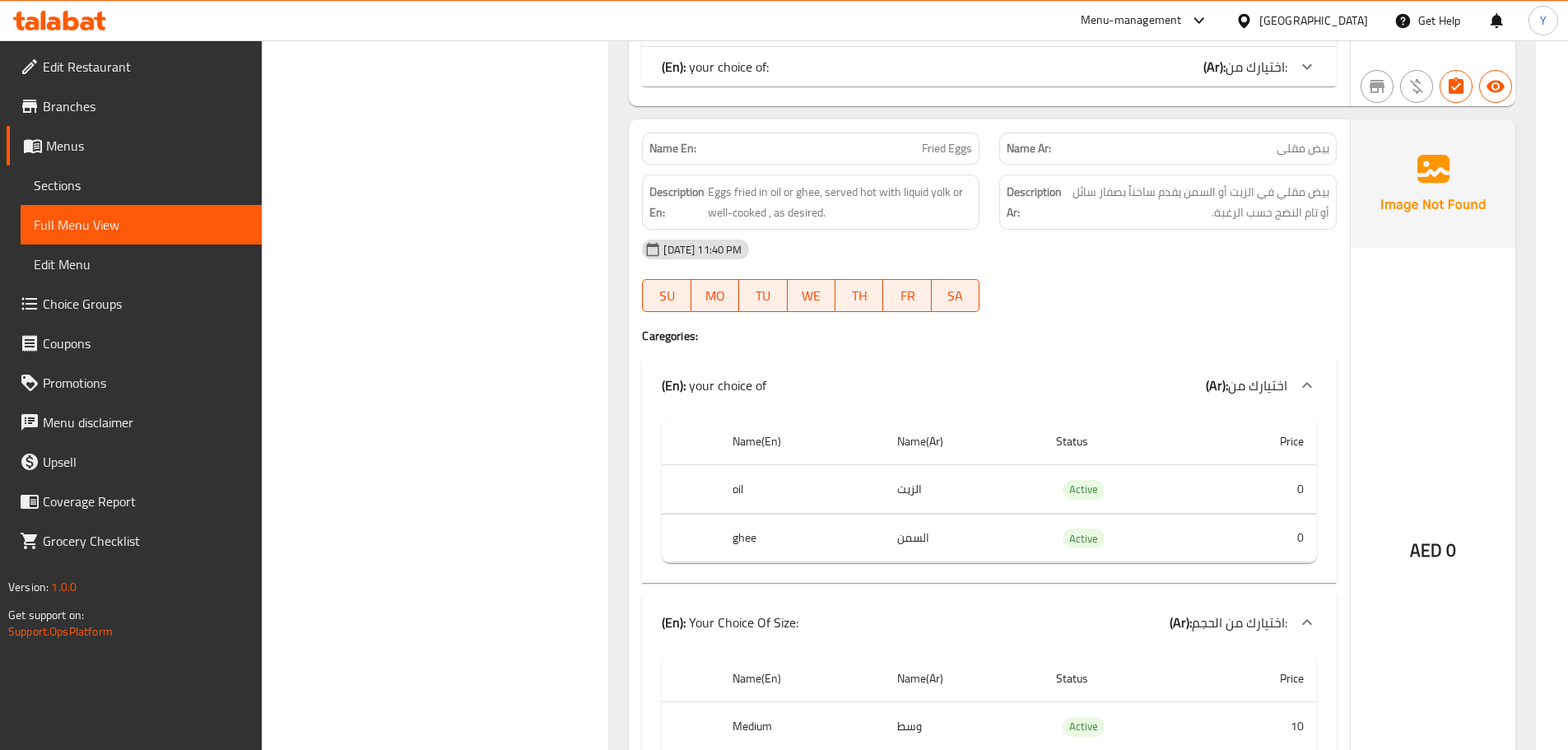
scroll to position [13283, 0]
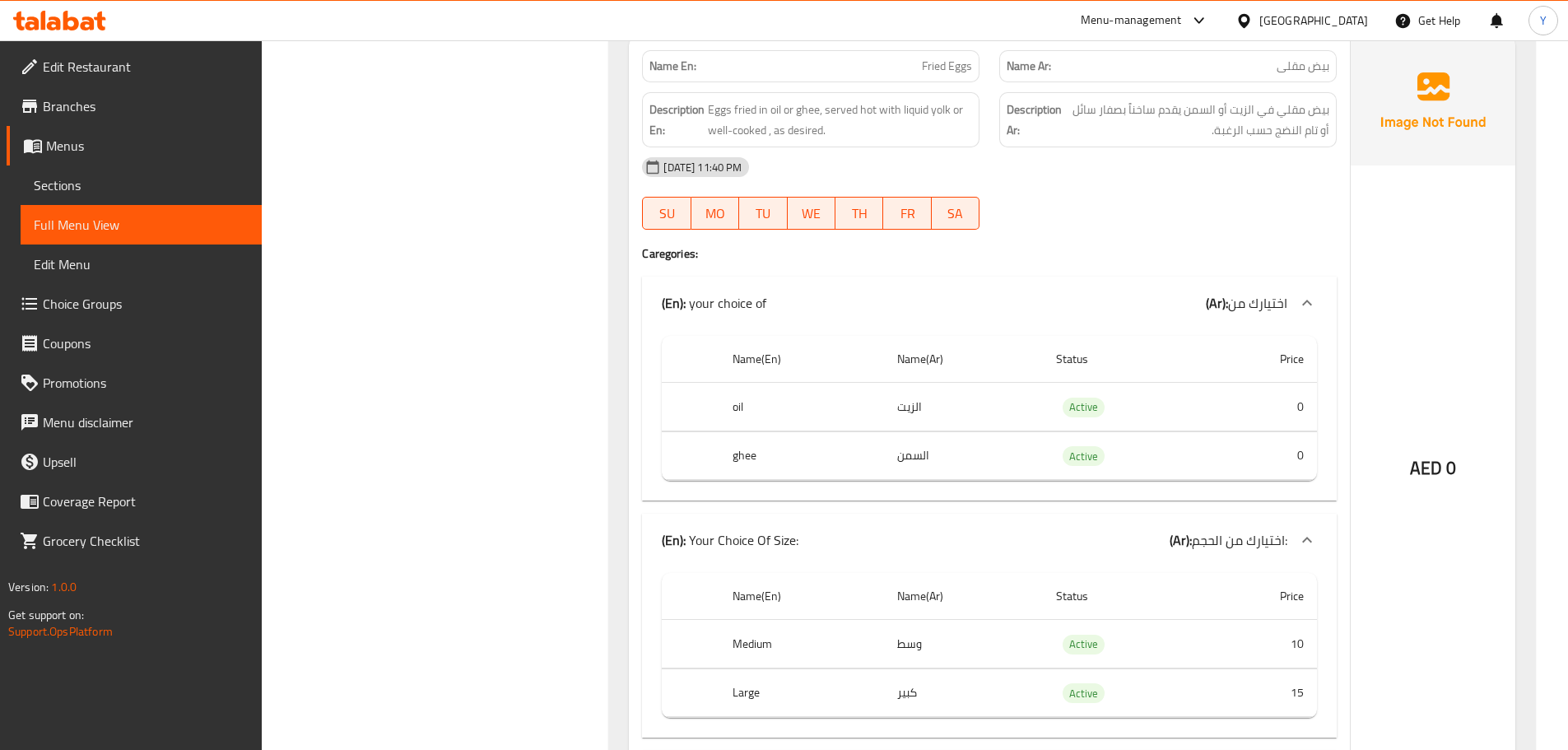
click at [1024, 109] on strong "Description Ar:" at bounding box center [1034, 120] width 55 height 41
click at [881, 100] on span "Eggs fried in oil or ghee, served hot with liquid yolk or well-cooked , as desi…" at bounding box center [840, 120] width 264 height 41
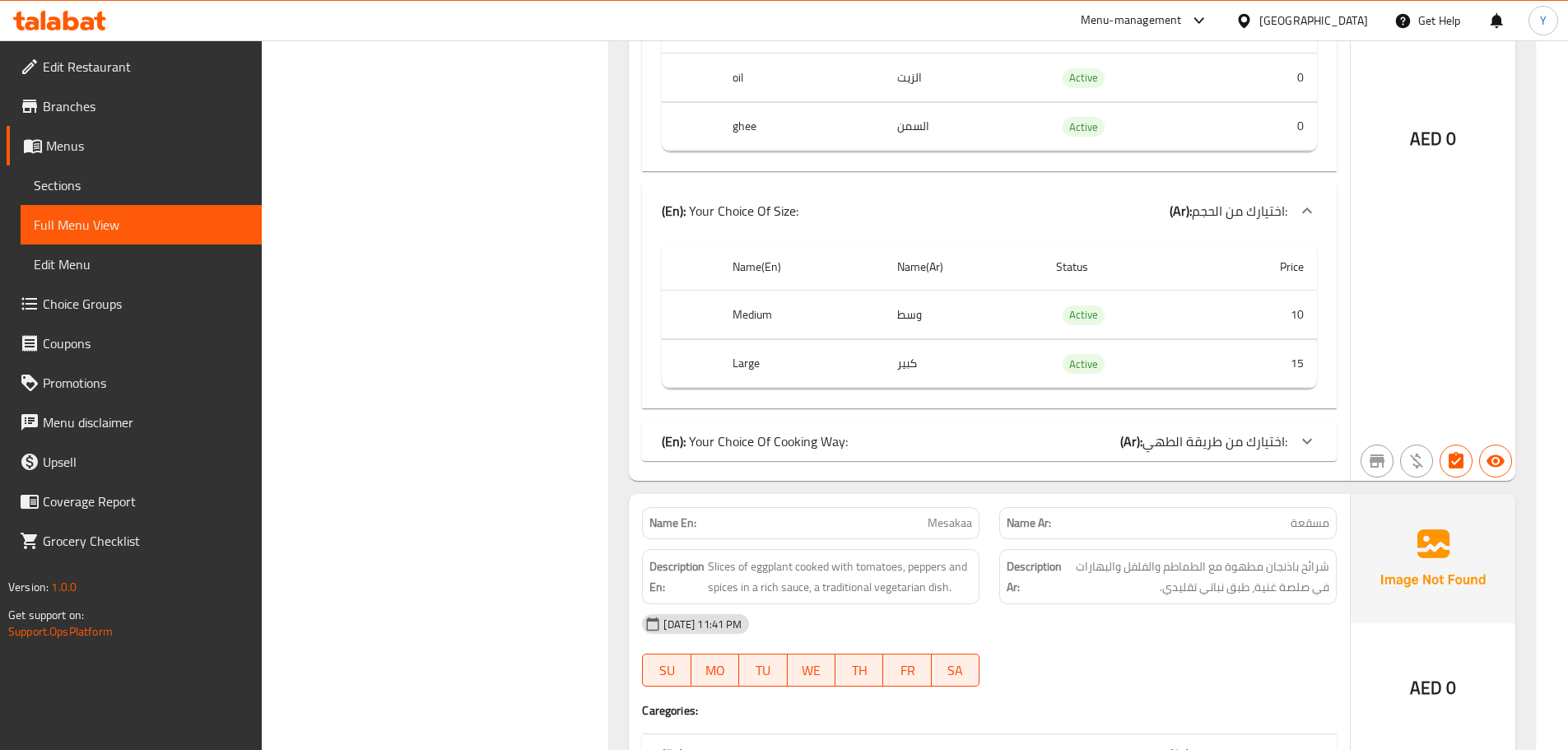
click at [983, 432] on div "(En): Your Choice Of Cooking Way: (Ar): اختيارك من طريقة الطهي:" at bounding box center [975, 441] width 626 height 19
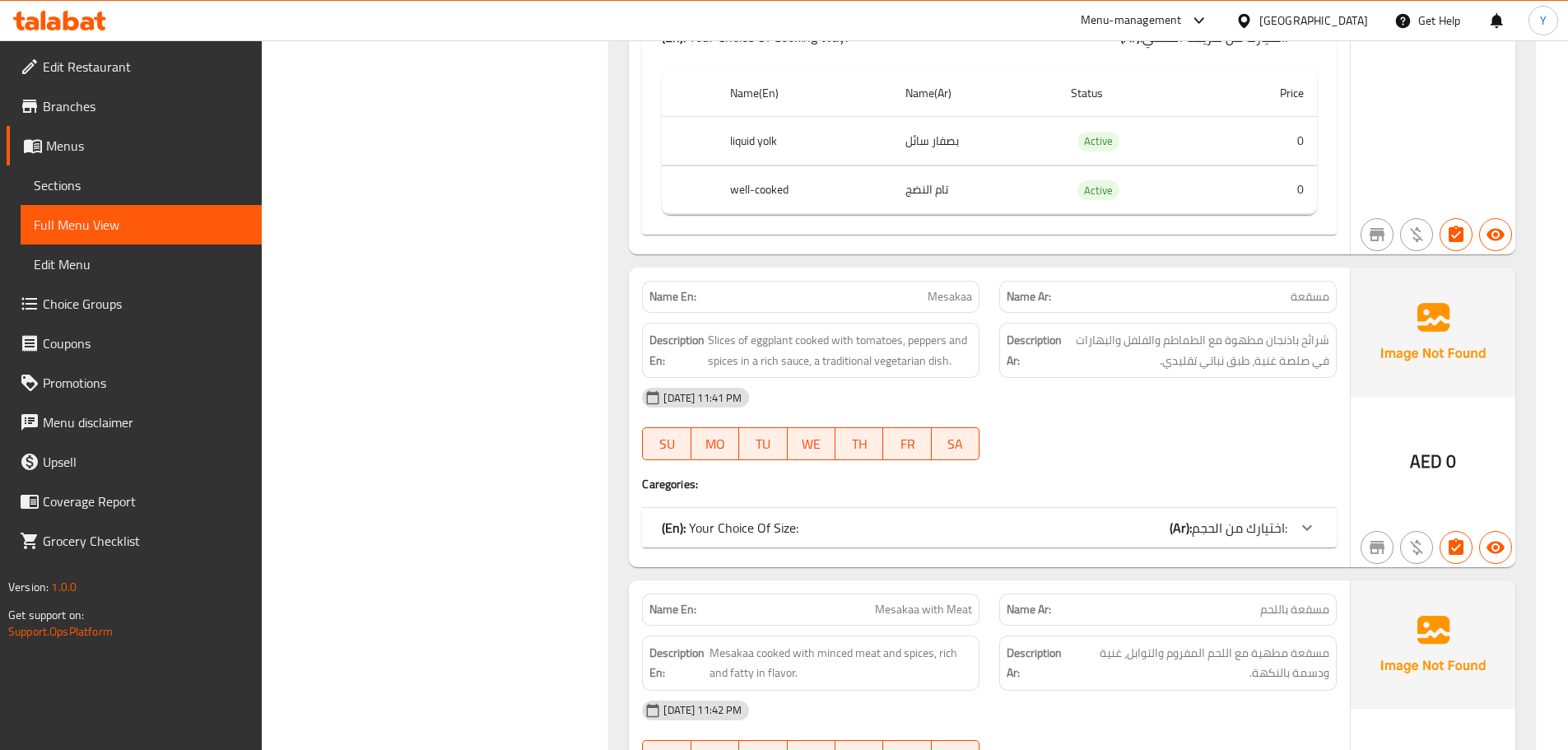
scroll to position [14025, 0]
drag, startPoint x: 1028, startPoint y: 454, endPoint x: 1041, endPoint y: 455, distance: 13.0
click at [1028, 454] on div "Name En: Mesakaa Name Ar: مسقعة Description En: Slices of eggplant cooked with …" at bounding box center [989, 417] width 721 height 299
drag, startPoint x: 1204, startPoint y: 494, endPoint x: 1199, endPoint y: 518, distance: 24.5
click at [1202, 508] on div "(En): Your Choice Of Size: (Ar): اختيارك من الحجم:" at bounding box center [989, 527] width 695 height 40
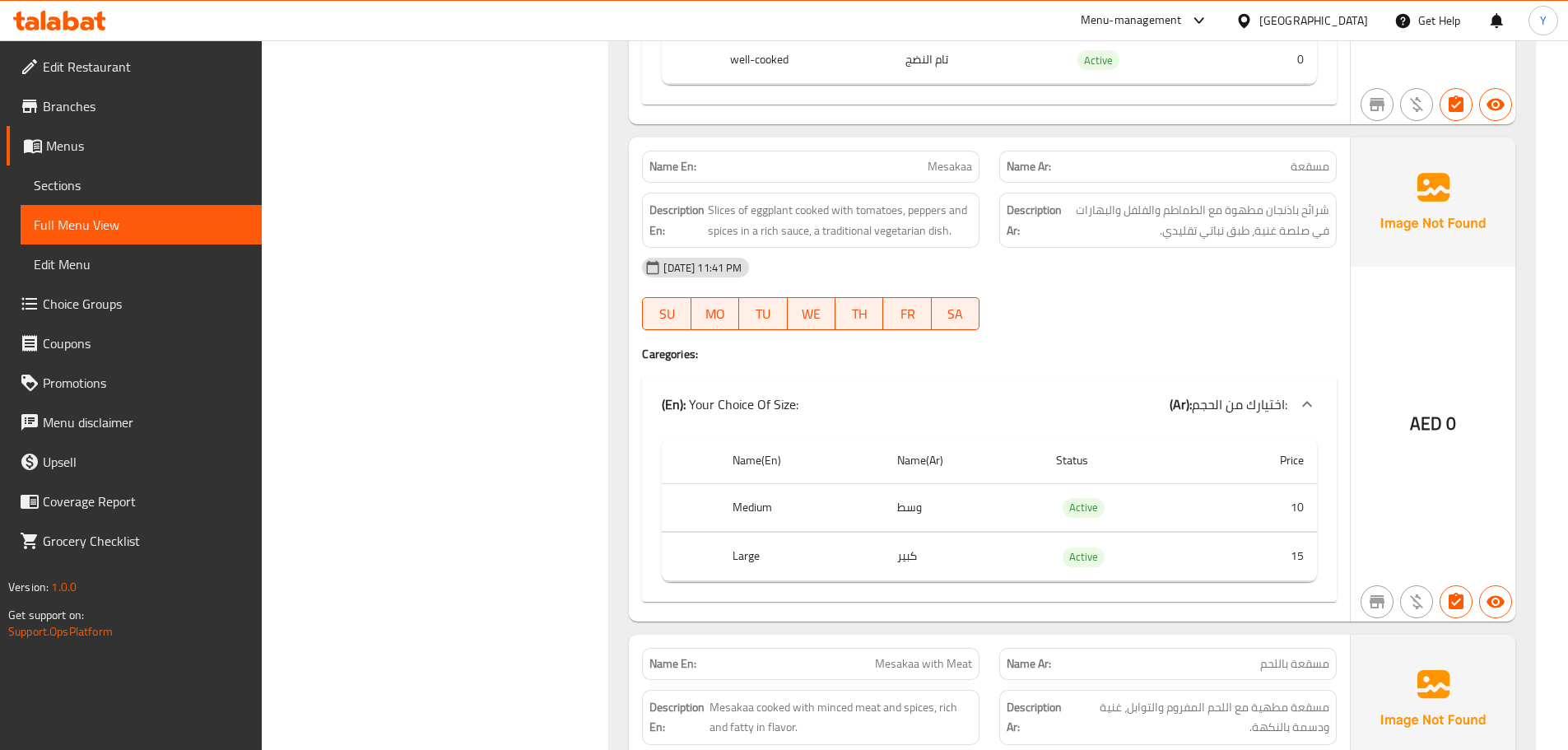
scroll to position [14127, 0]
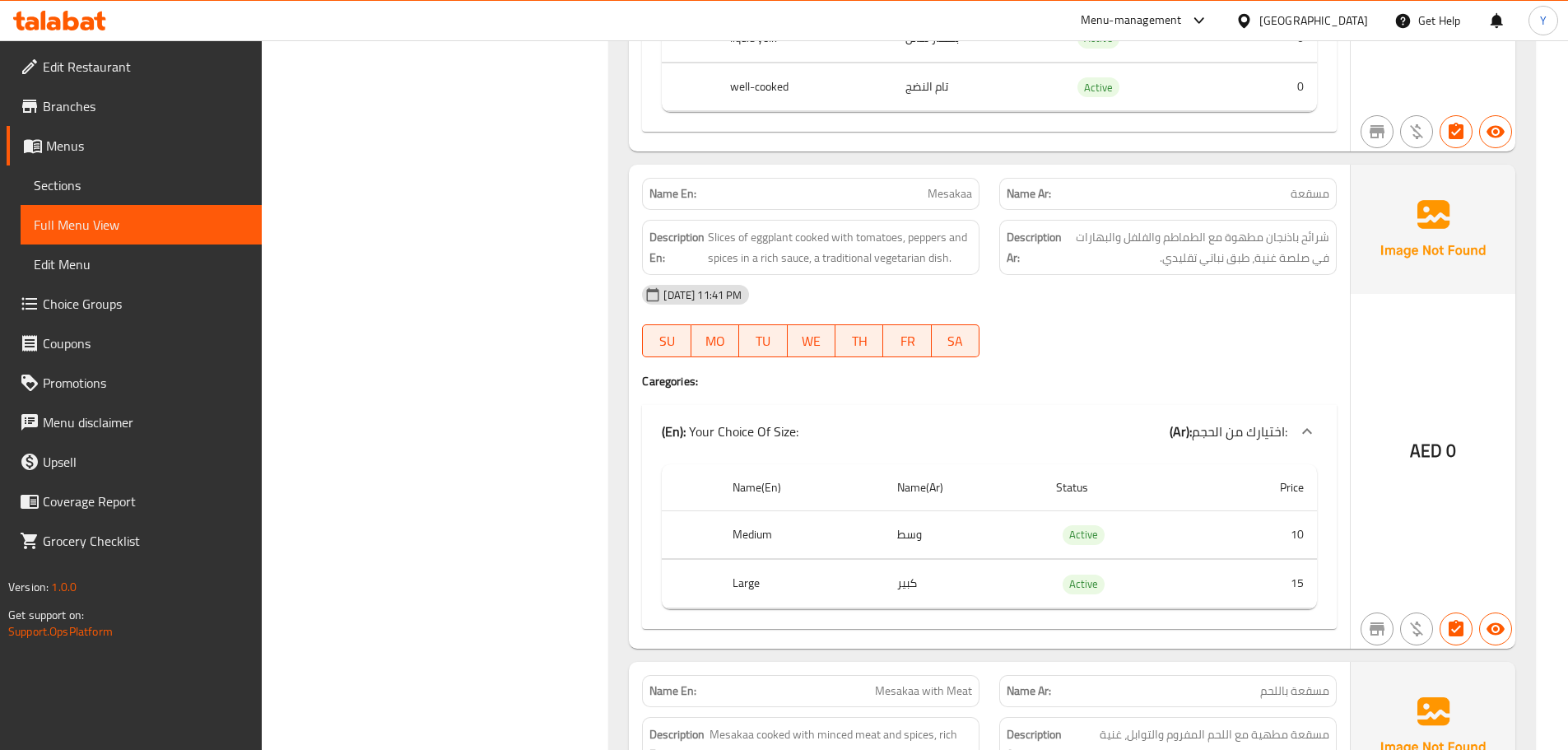
click at [1220, 300] on div "29-09-2025 11:41 PM SU MO TU WE TH FR SA" at bounding box center [989, 321] width 714 height 92
drag, startPoint x: 782, startPoint y: 241, endPoint x: 834, endPoint y: 260, distance: 55.4
click at [834, 260] on div "Name En: Mesakaa Name Ar: مسقعة Description En: Slices of eggplant cooked with …" at bounding box center [989, 406] width 721 height 484
click at [1184, 275] on div "[DATE] 11:41 PM" at bounding box center [989, 295] width 714 height 40
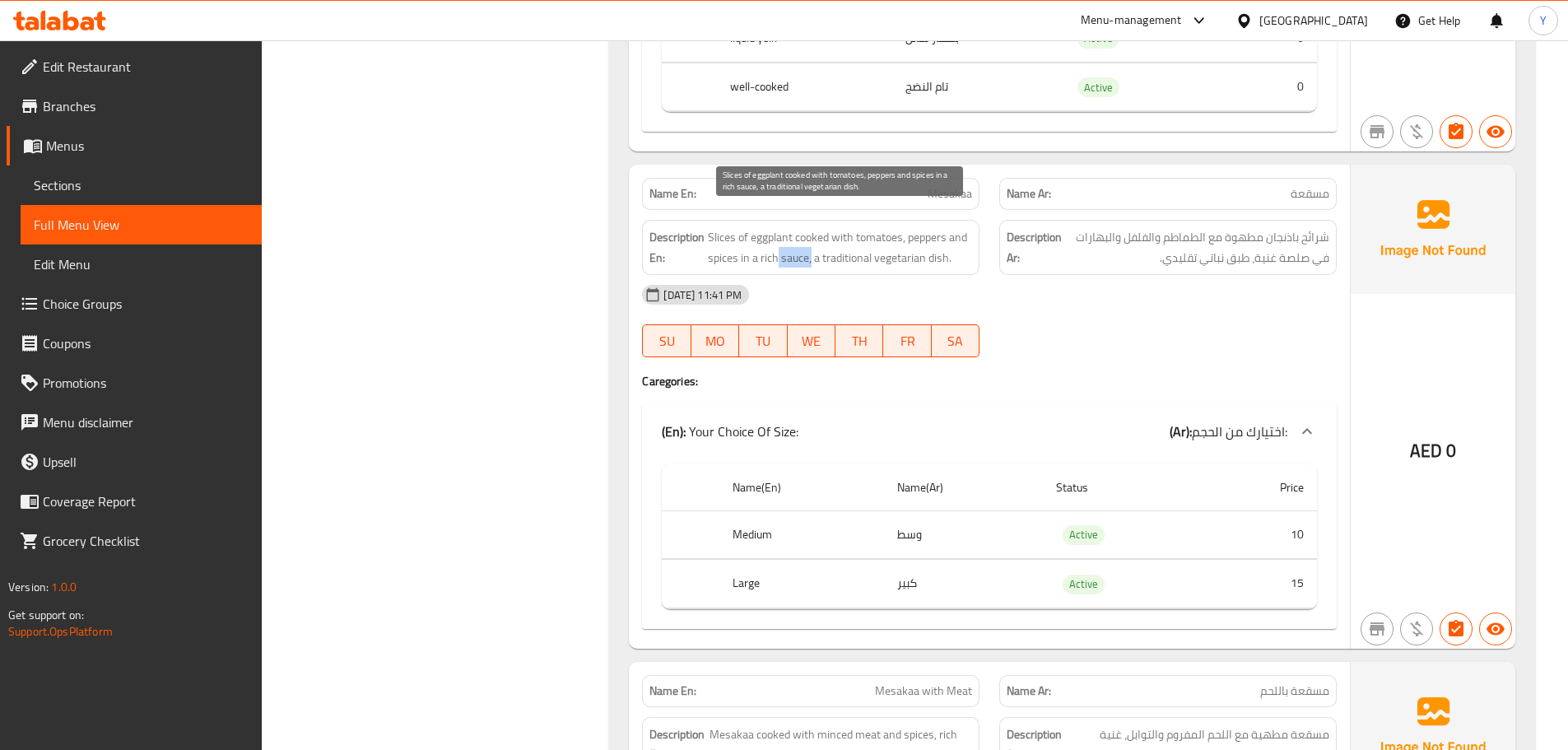
drag, startPoint x: 775, startPoint y: 241, endPoint x: 928, endPoint y: 261, distance: 154.3
click at [844, 246] on span "Slices of eggplant cooked with tomatoes, peppers and spices in a rich sauce, a …" at bounding box center [840, 248] width 264 height 41
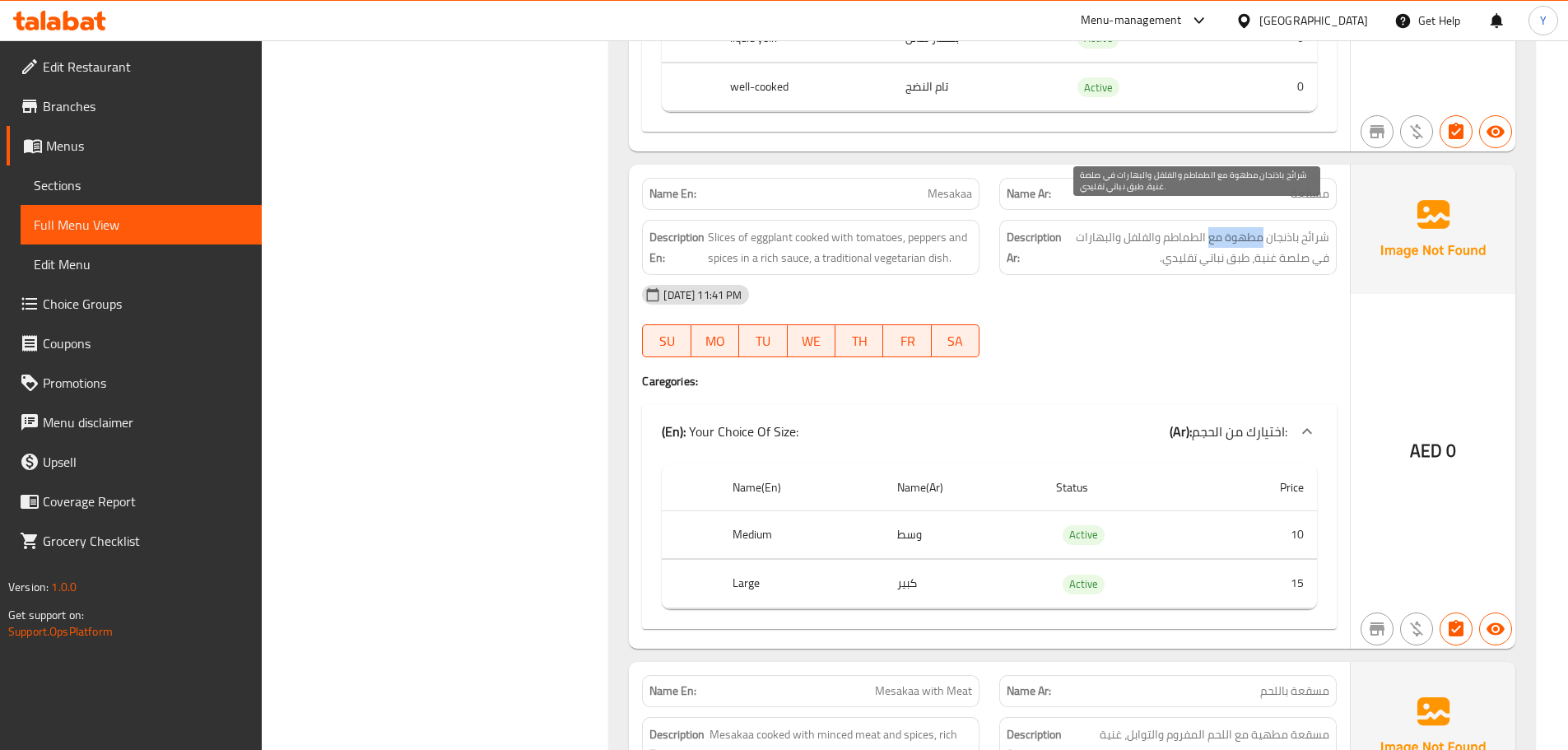
drag, startPoint x: 1262, startPoint y: 223, endPoint x: 1181, endPoint y: 226, distance: 81.1
click at [1194, 227] on span "شرائح باذنجان مطهوة مع الطماطم والفلفل والبهارات في صلصة غنية، طبق نباتي تقليدي." at bounding box center [1197, 248] width 264 height 41
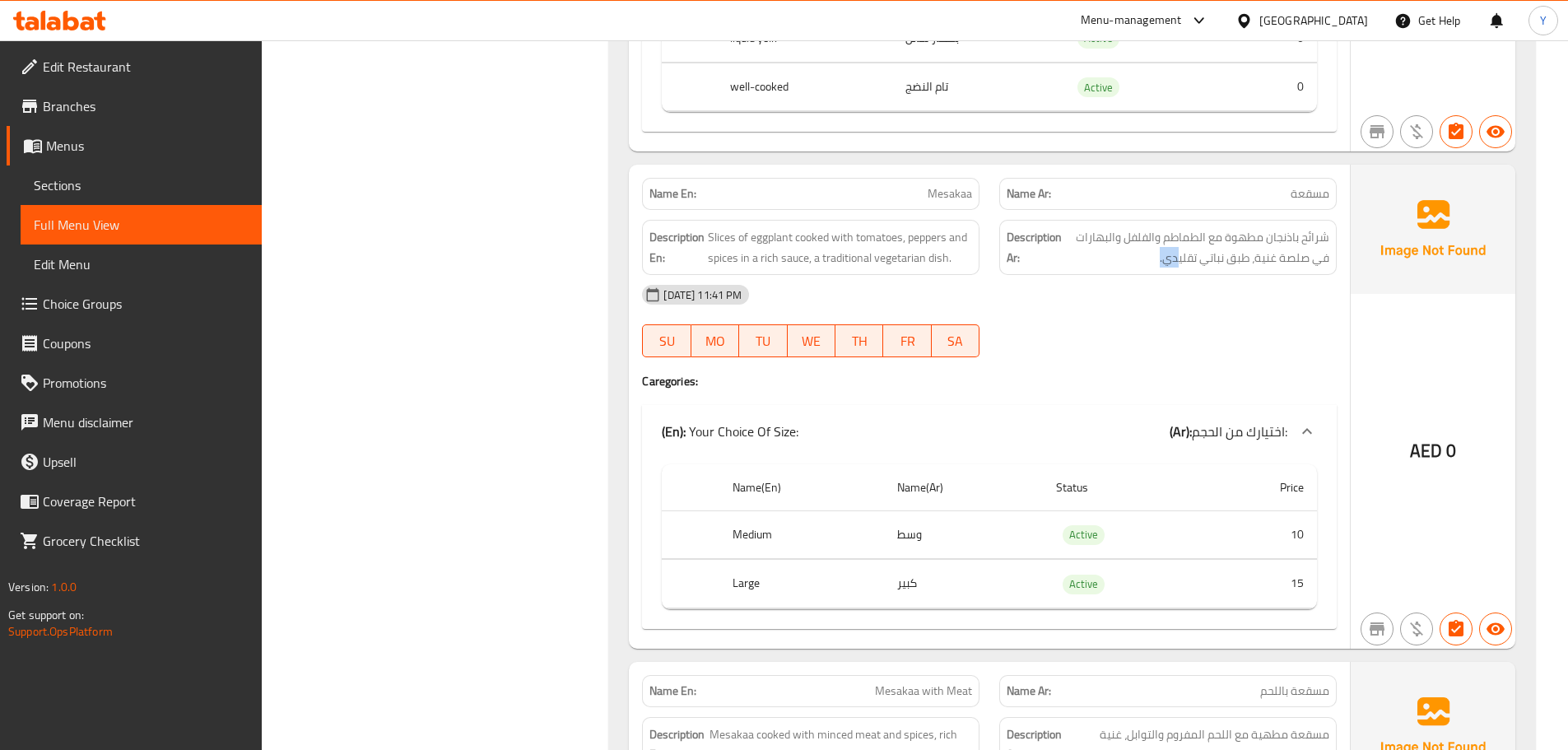
drag, startPoint x: 1041, startPoint y: 250, endPoint x: 1008, endPoint y: 250, distance: 33.0
click at [1022, 250] on div "Description Ar: شرائح باذنجان مطهوة مع الطماطم والفلفل والبهارات في صلصة غنية، …" at bounding box center [1168, 248] width 338 height 55
drag, startPoint x: 1080, startPoint y: 393, endPoint x: 1220, endPoint y: 341, distance: 149.3
click at [1080, 405] on div "(En): Your Choice Of Size: (Ar): اختيارك من الحجم:" at bounding box center [989, 432] width 695 height 53
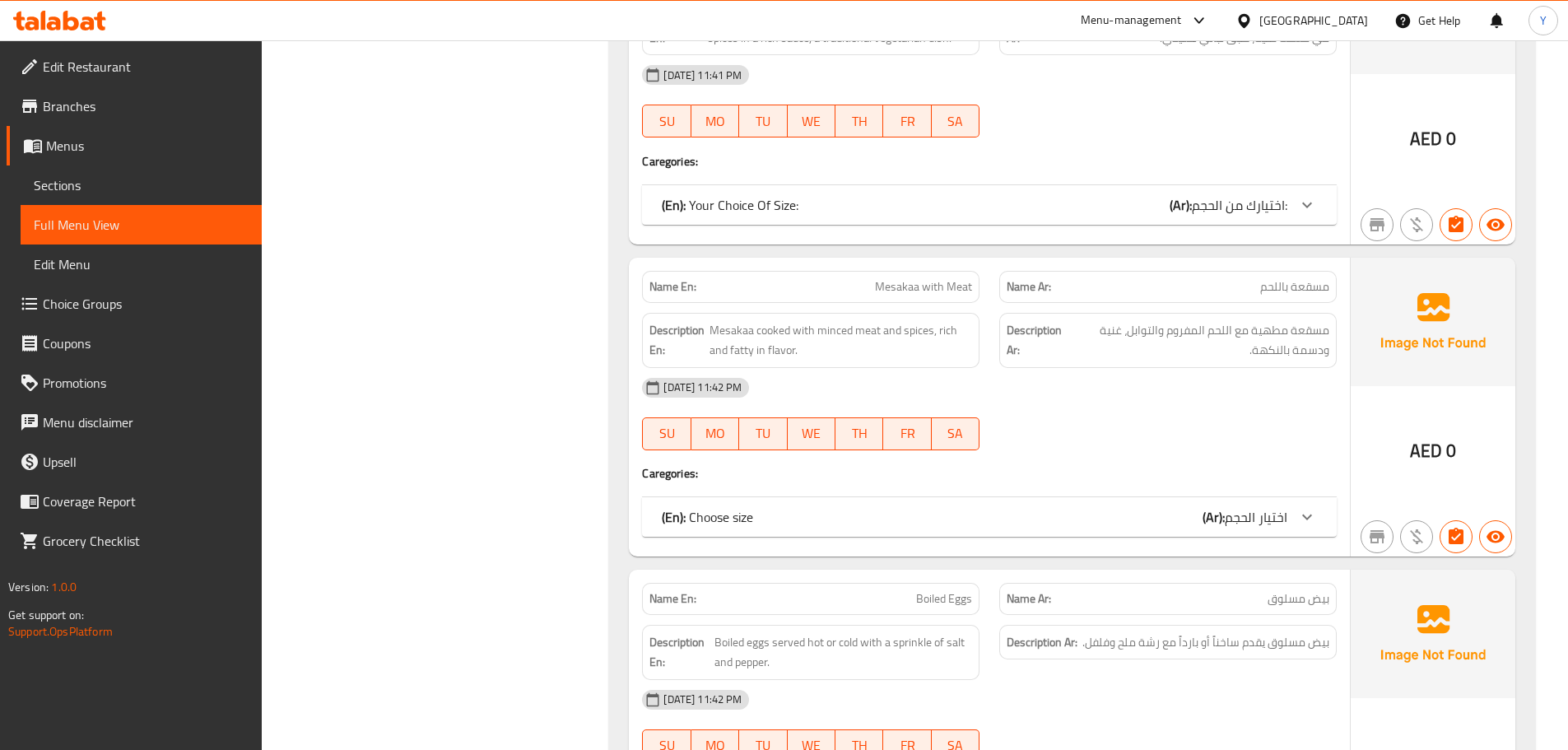
scroll to position [14354, 0]
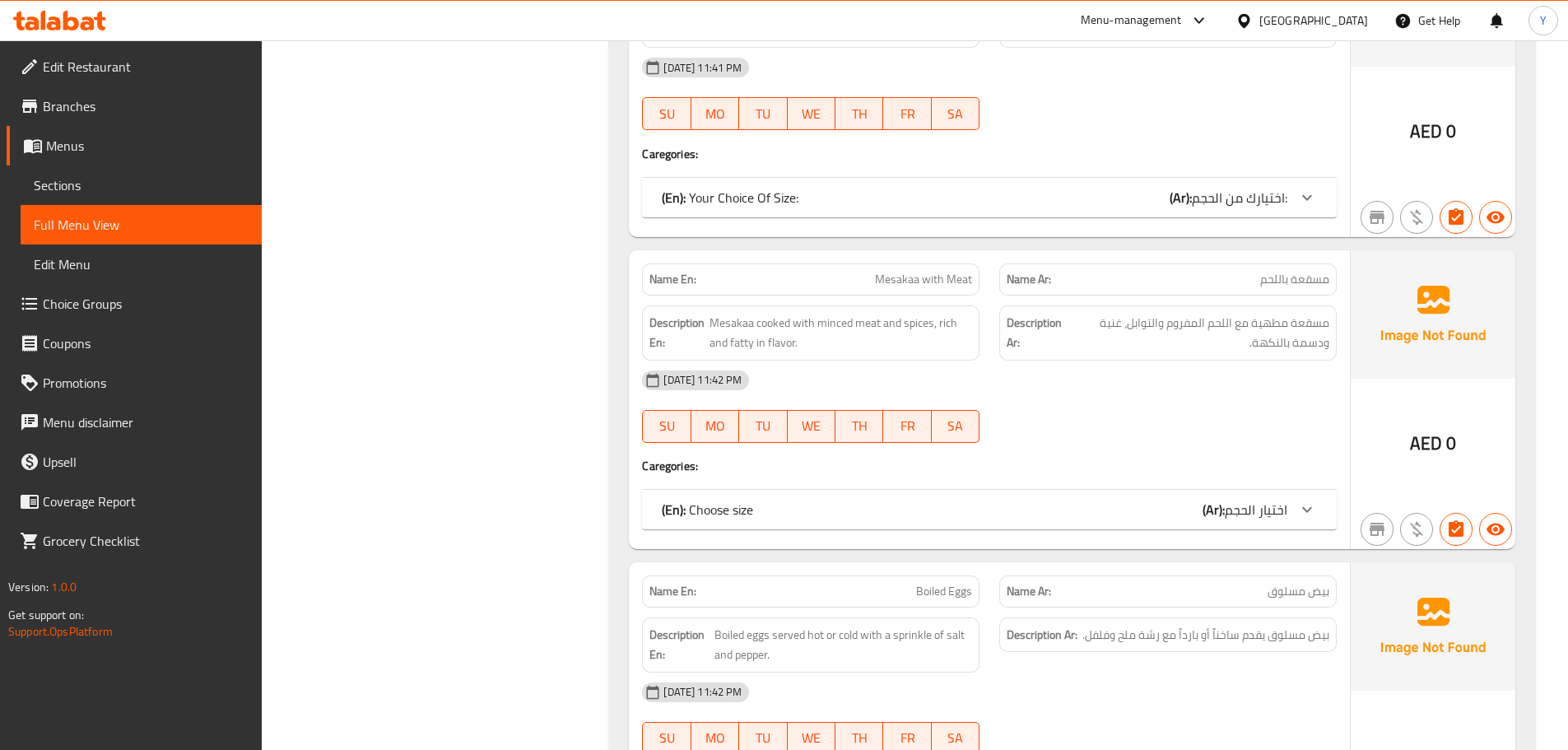
click at [1176, 468] on div "Name En: Mesakaa with Meat Name Ar: مسقعة باللحم Description En: Mesakaa cooked…" at bounding box center [989, 400] width 721 height 299
click at [1163, 500] on div "(En): Choose size (Ar): اختيار الحجم" at bounding box center [975, 509] width 626 height 19
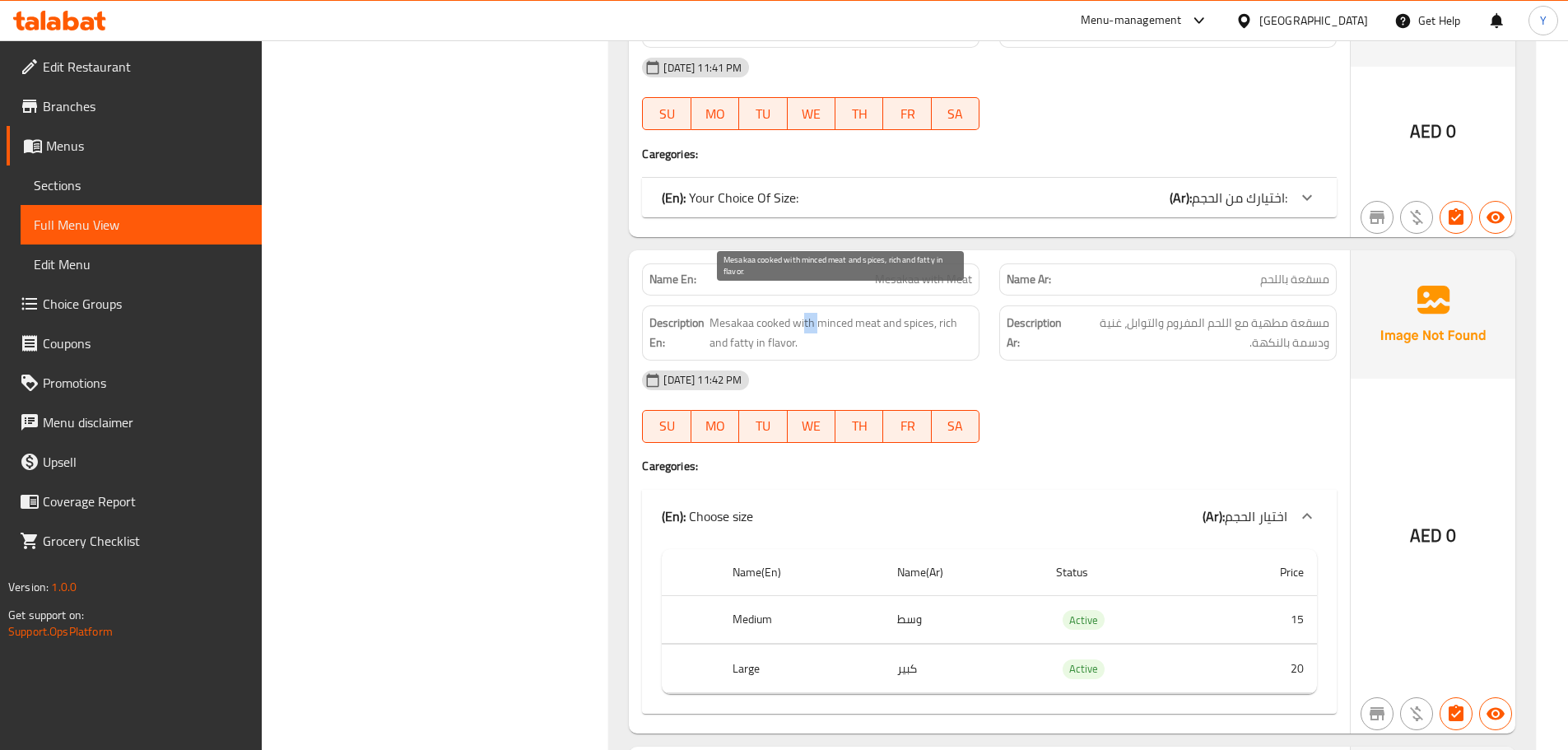
click at [803, 313] on span "Mesakaa cooked with minced meat and spices, rich and fatty in flavor." at bounding box center [841, 333] width 263 height 41
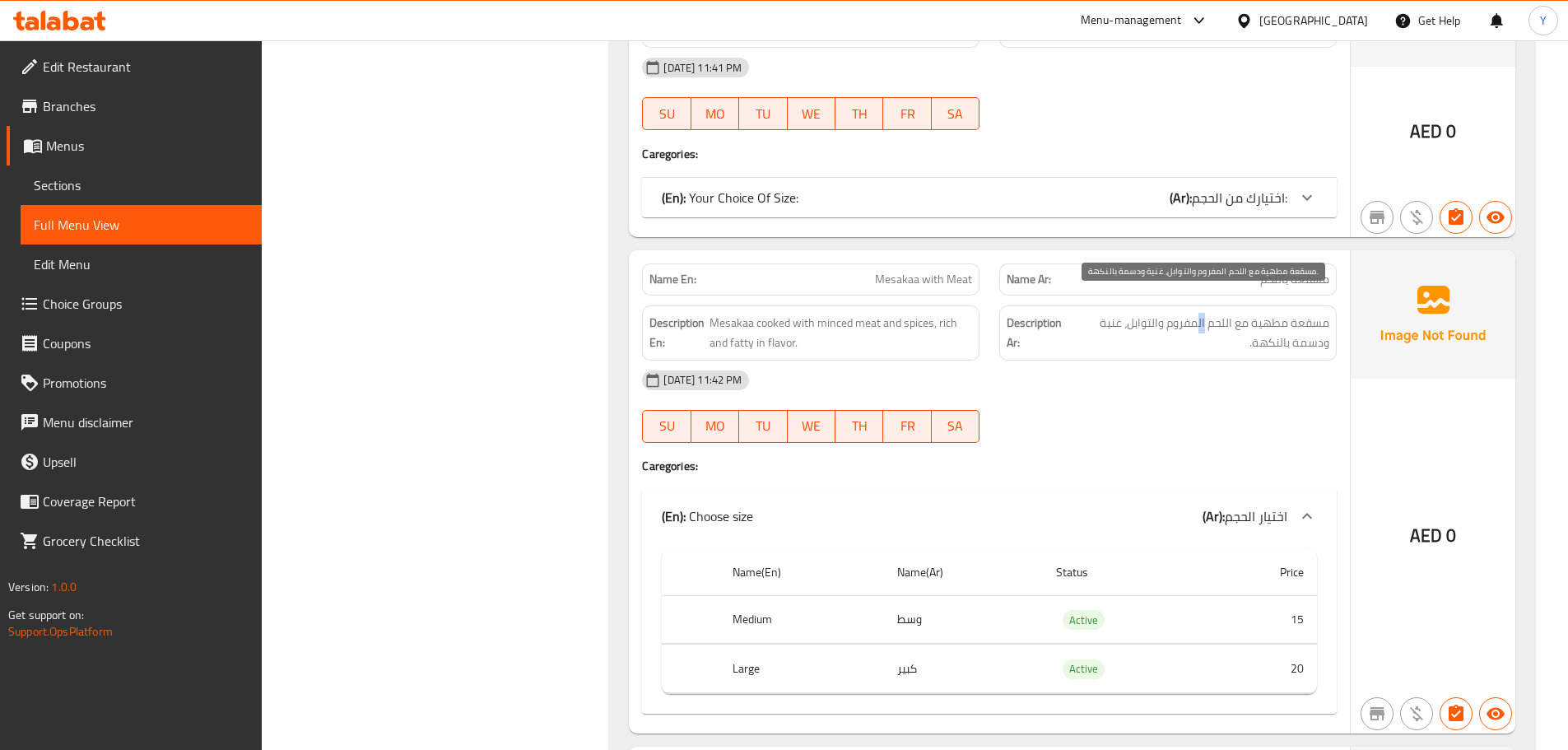
drag, startPoint x: 1206, startPoint y: 307, endPoint x: 1179, endPoint y: 310, distance: 27.2
click at [1195, 313] on span "مسقعة مطهية مع اللحم المفروم والتوابل، غنية ودسمة بالنكهة." at bounding box center [1199, 333] width 260 height 41
drag, startPoint x: 1031, startPoint y: 317, endPoint x: 940, endPoint y: 317, distance: 91.0
click at [940, 317] on div "Description En: Mesakaa cooked with minced meat and spices, rich and fatty in f…" at bounding box center [989, 333] width 714 height 75
drag, startPoint x: 1093, startPoint y: 310, endPoint x: 1099, endPoint y: 319, distance: 10.8
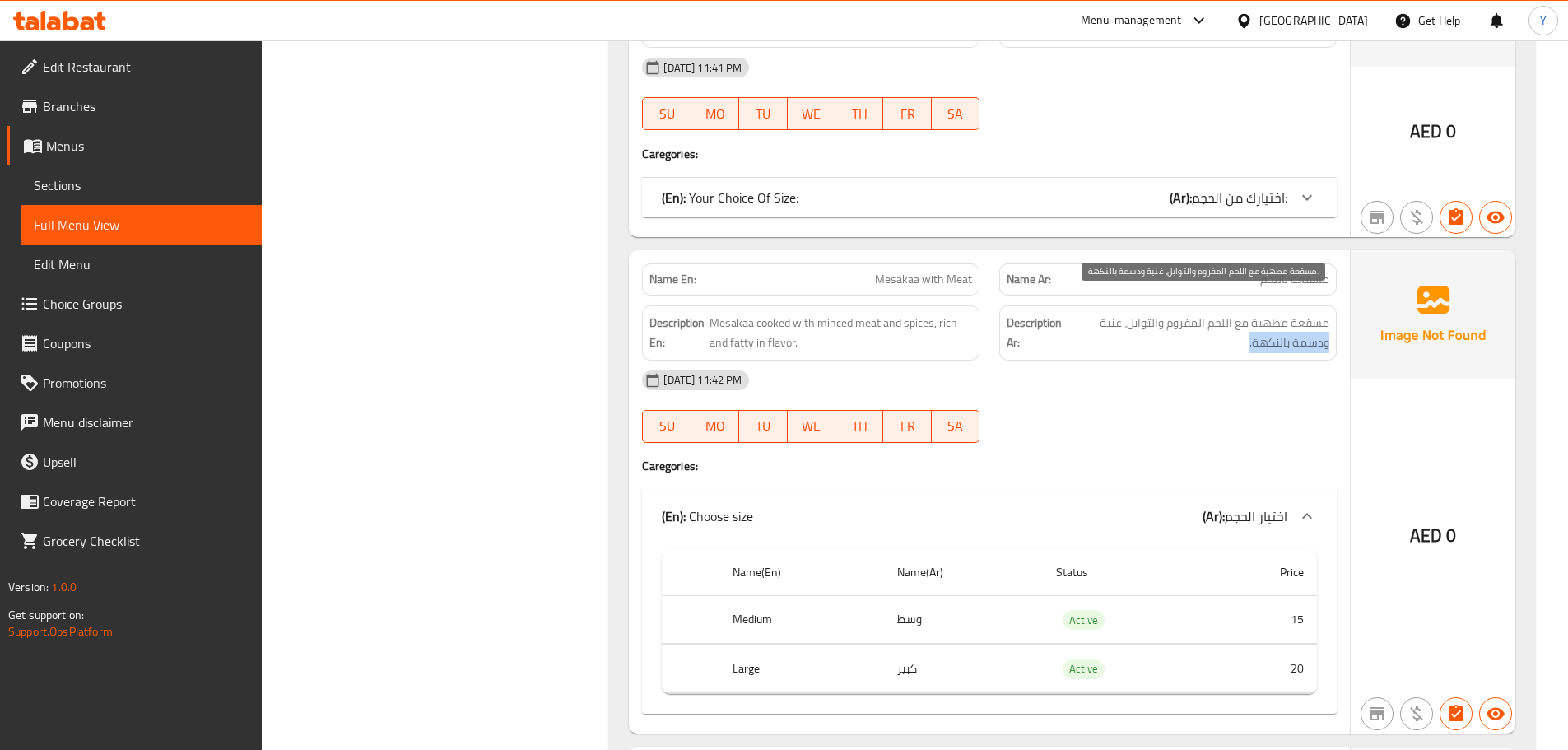
click at [1099, 319] on span "مسقعة مطهية مع اللحم المفروم والتوابل، غنية ودسمة بالنكهة." at bounding box center [1199, 333] width 260 height 41
drag, startPoint x: 773, startPoint y: 328, endPoint x: 775, endPoint y: 346, distance: 18.1
click at [775, 346] on div "Name En: Mesakaa with Meat Name Ar: مسقعة باللحم Description En: Mesakaa cooked…" at bounding box center [989, 492] width 721 height 484
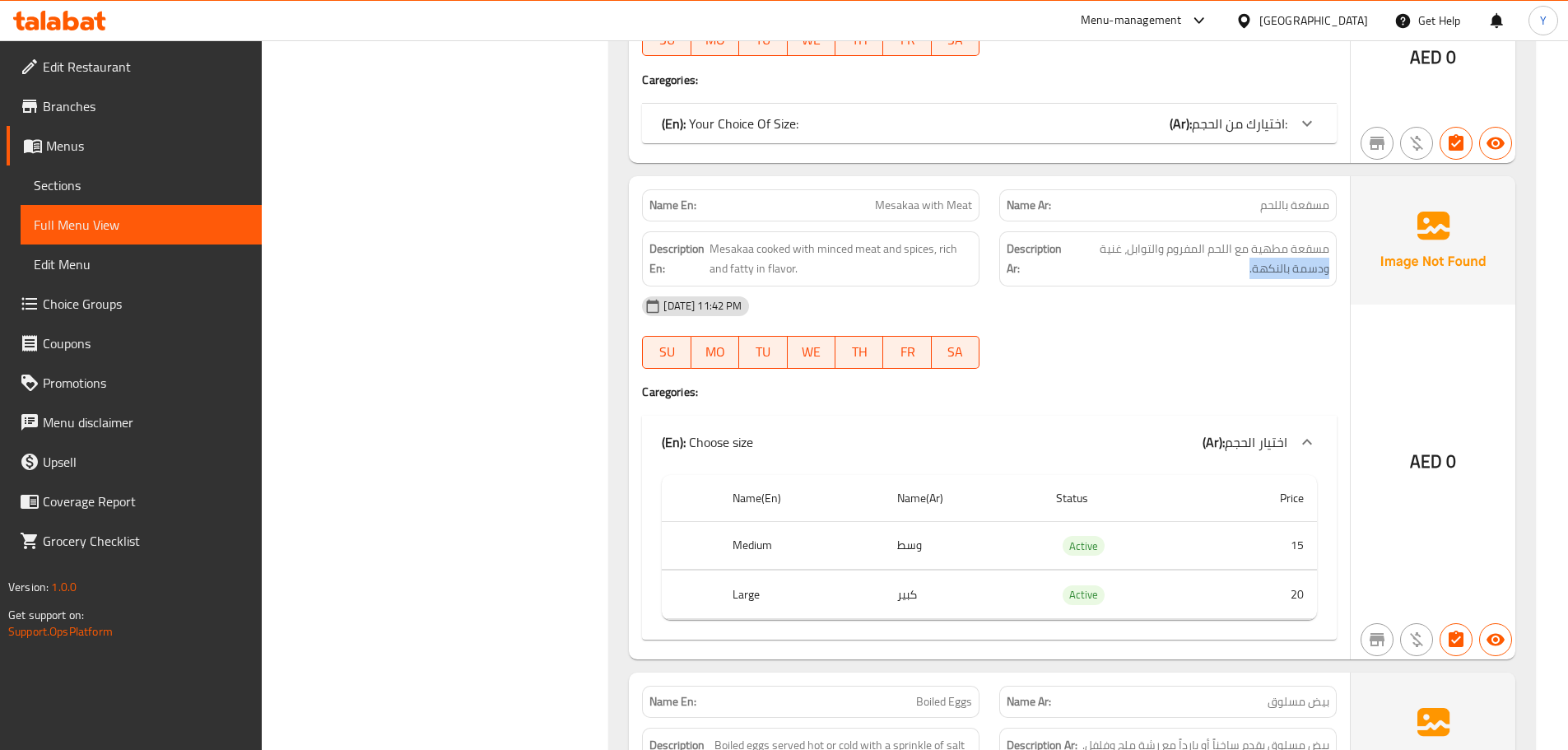
scroll to position [14519, 0]
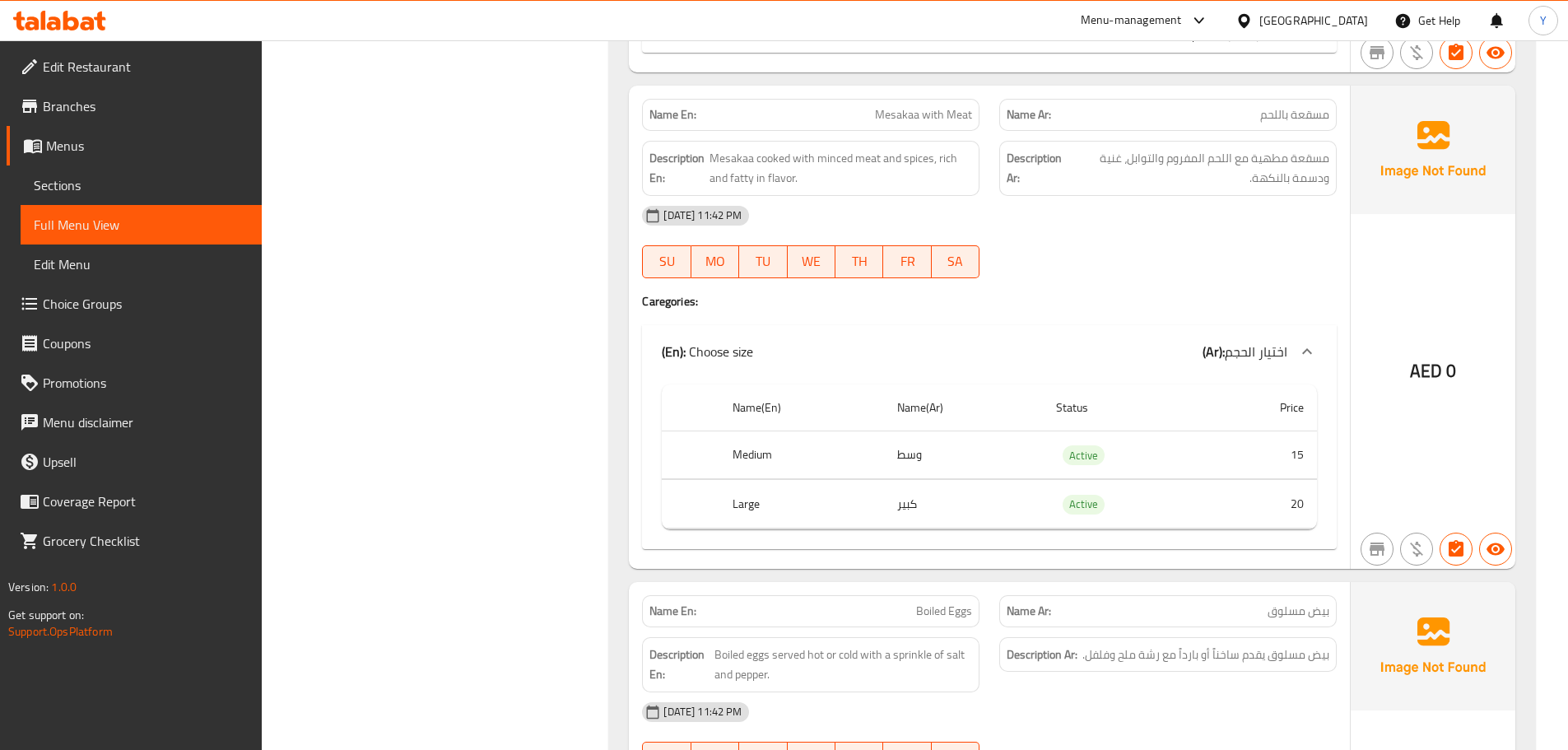
click at [1230, 234] on div "29-09-2025 11:42 PM SU MO TU WE TH FR SA" at bounding box center [989, 242] width 714 height 92
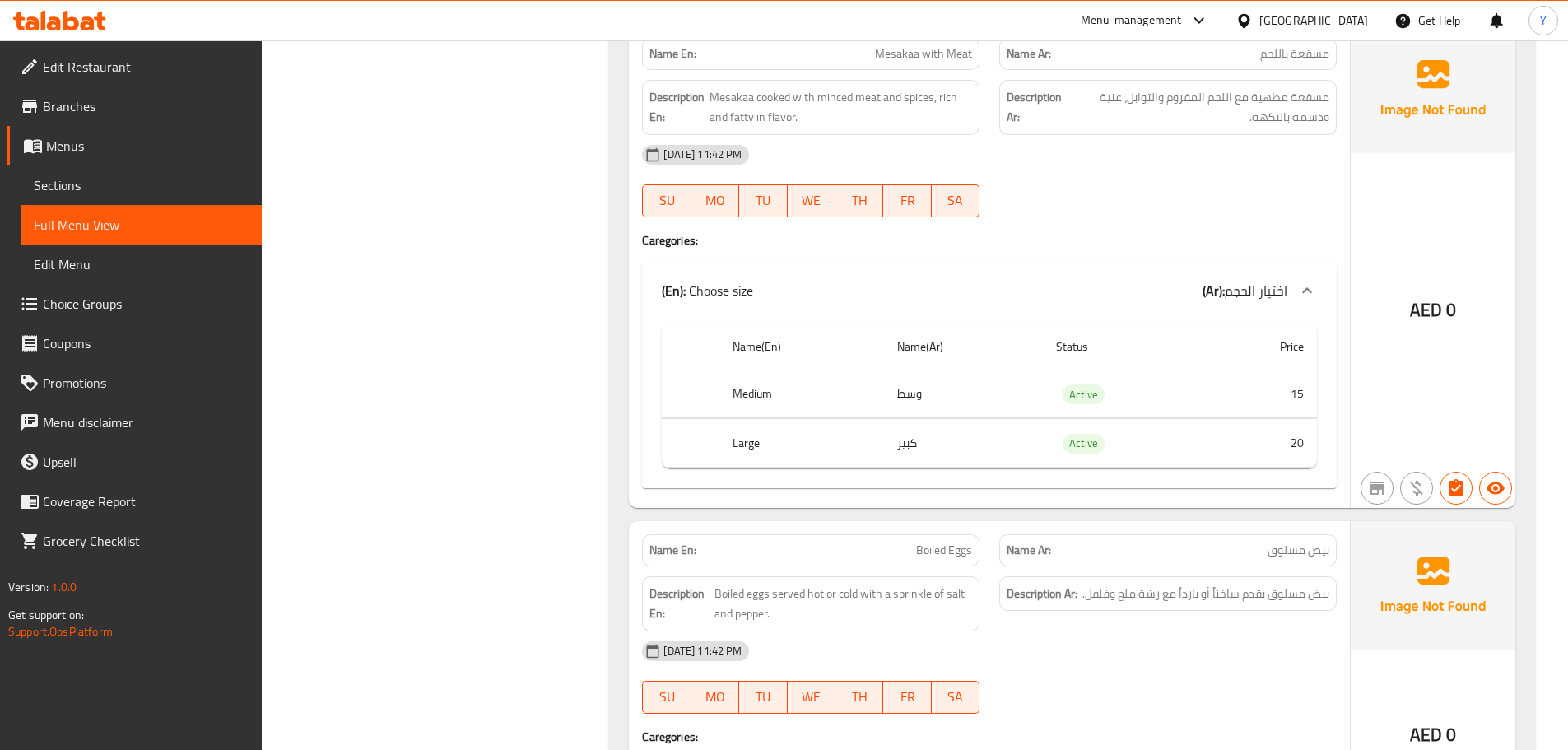
scroll to position [14849, 0]
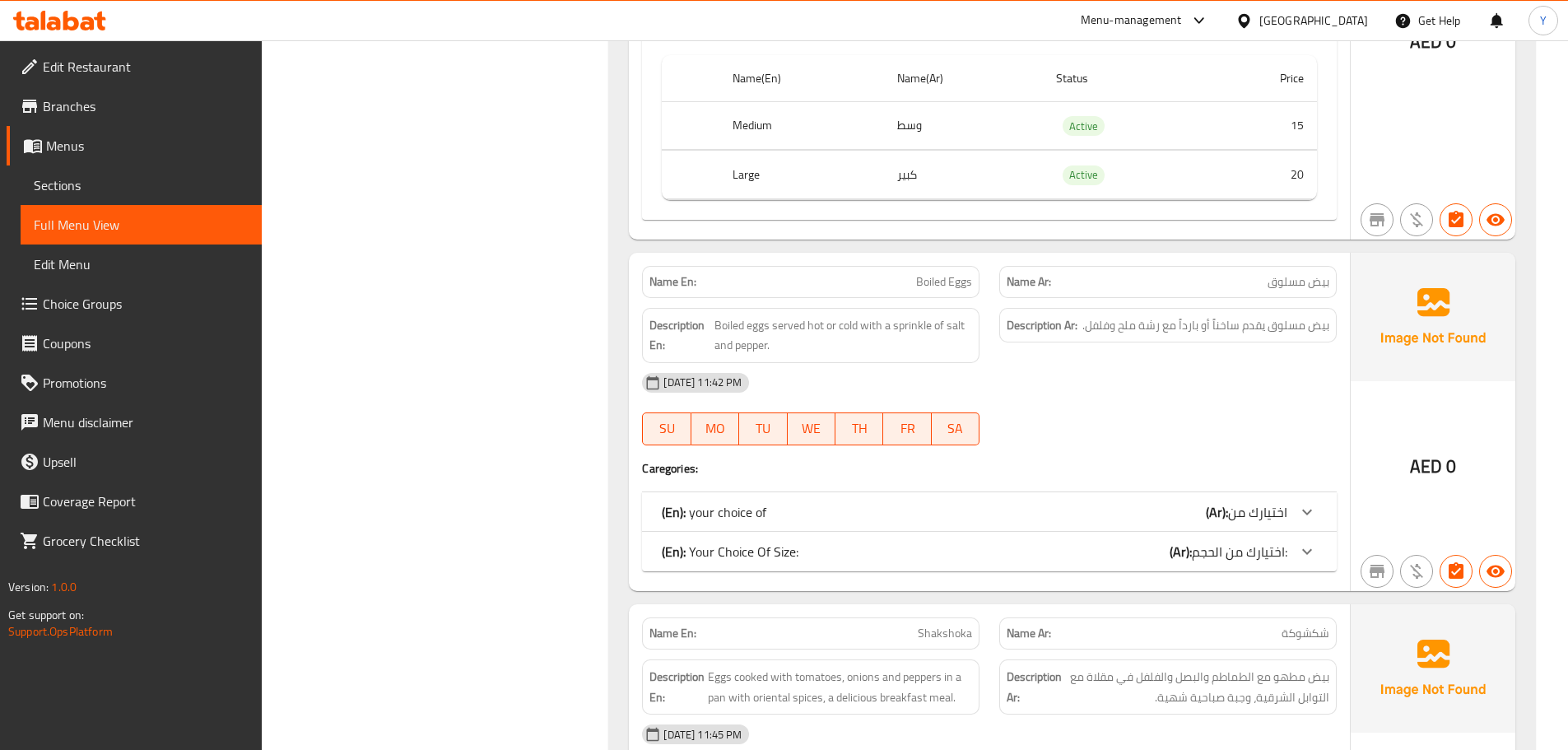
click at [1232, 501] on span "اختيارك من" at bounding box center [1257, 512] width 59 height 25
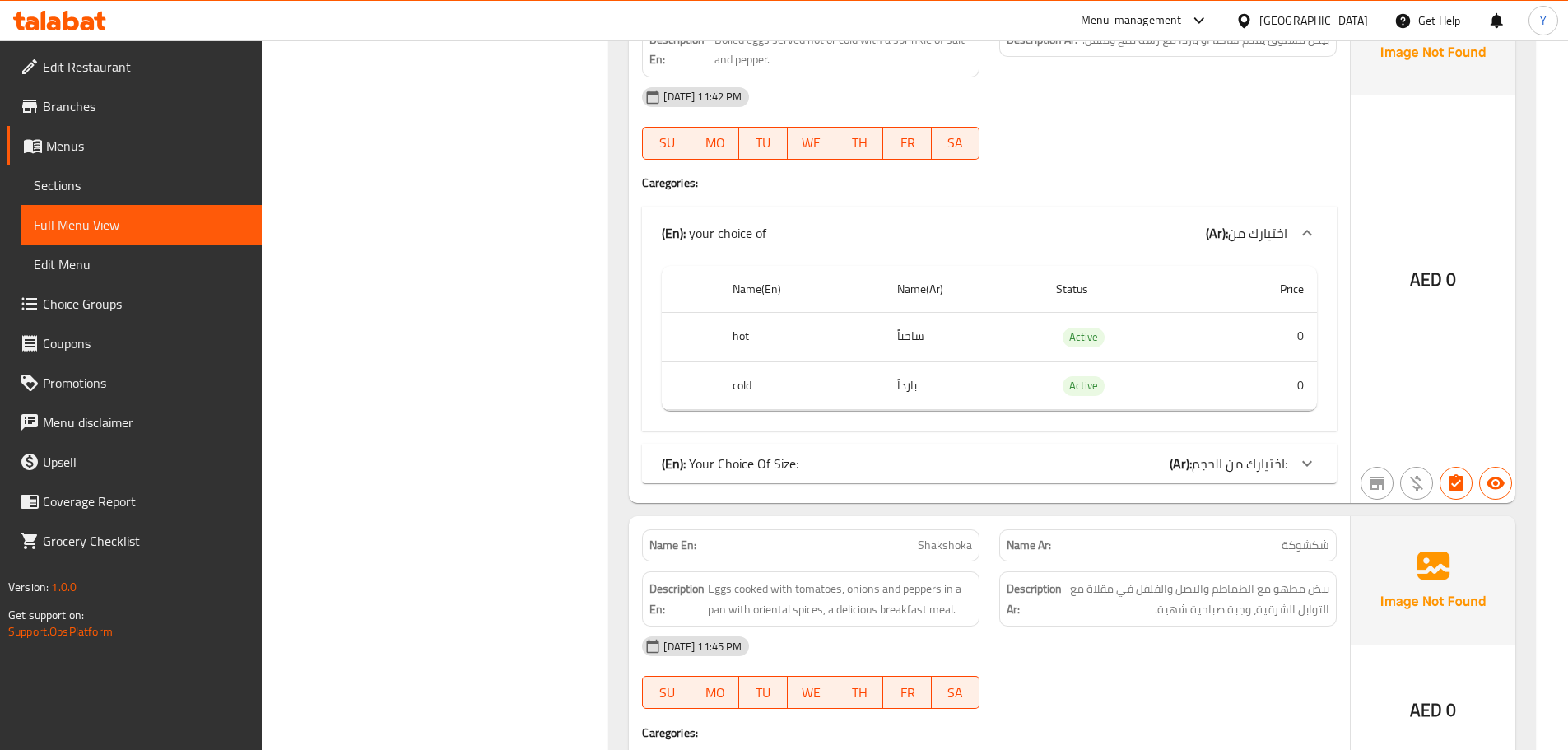
scroll to position [15178, 0]
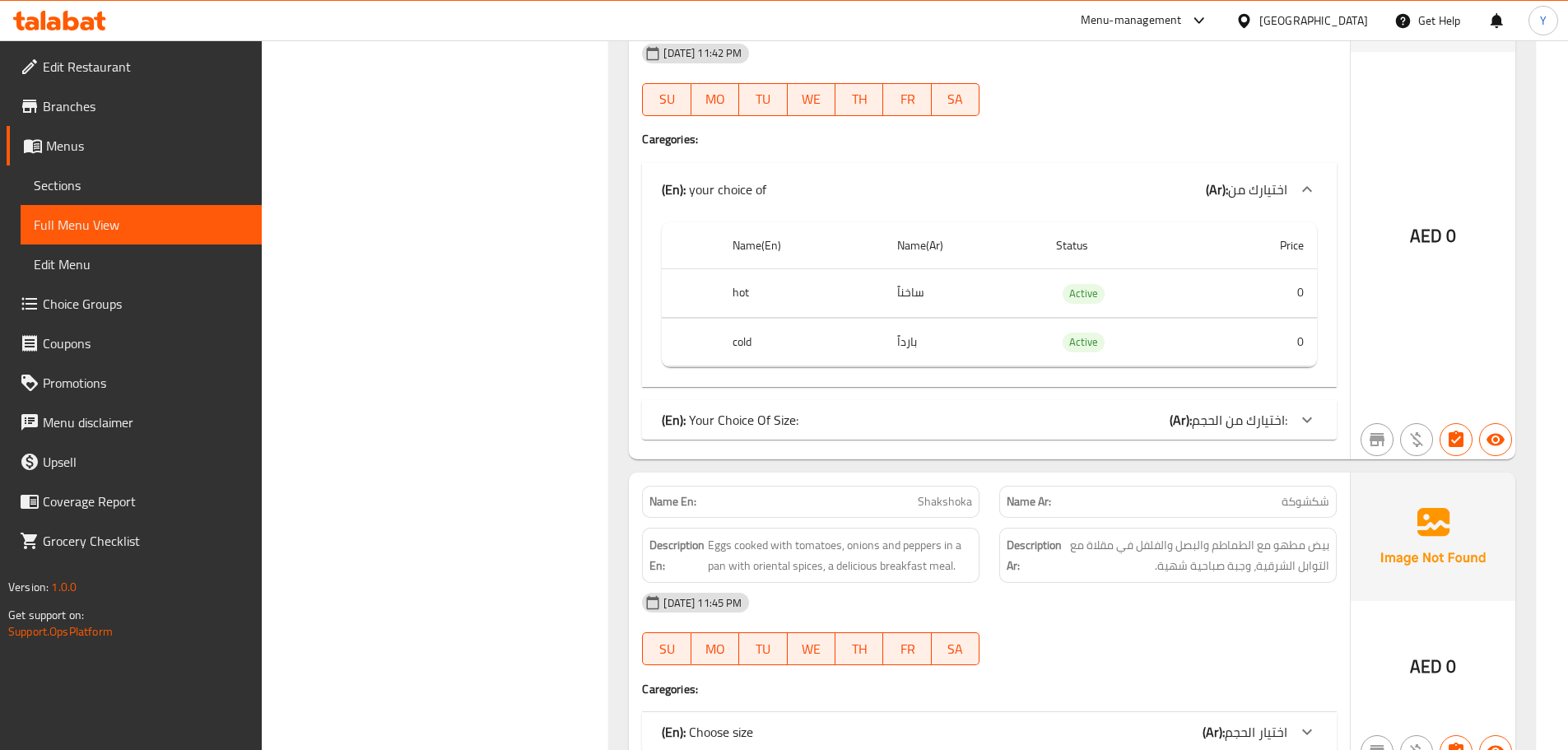
click at [1209, 408] on span "اختيارك من الحجم:" at bounding box center [1239, 420] width 95 height 25
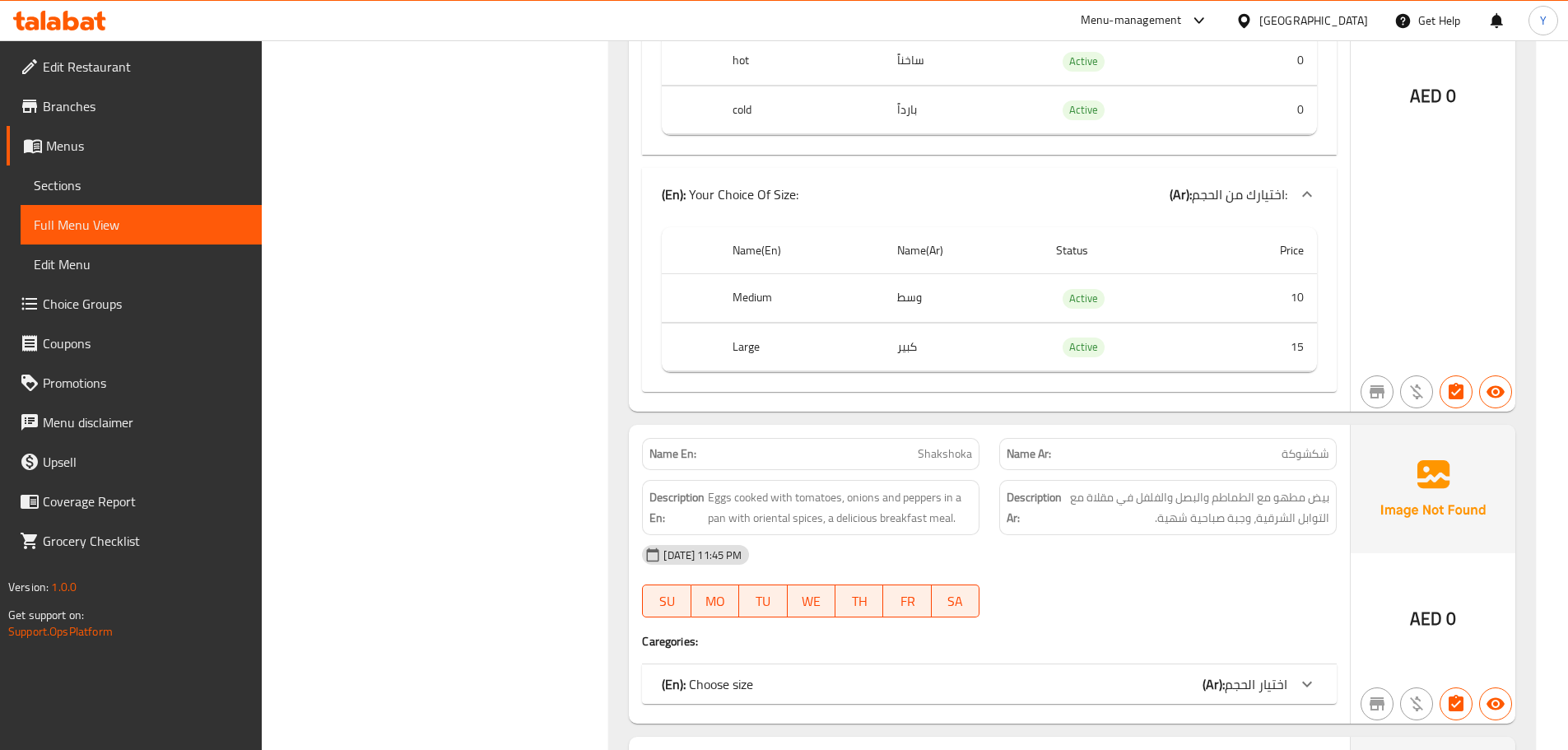
scroll to position [15425, 0]
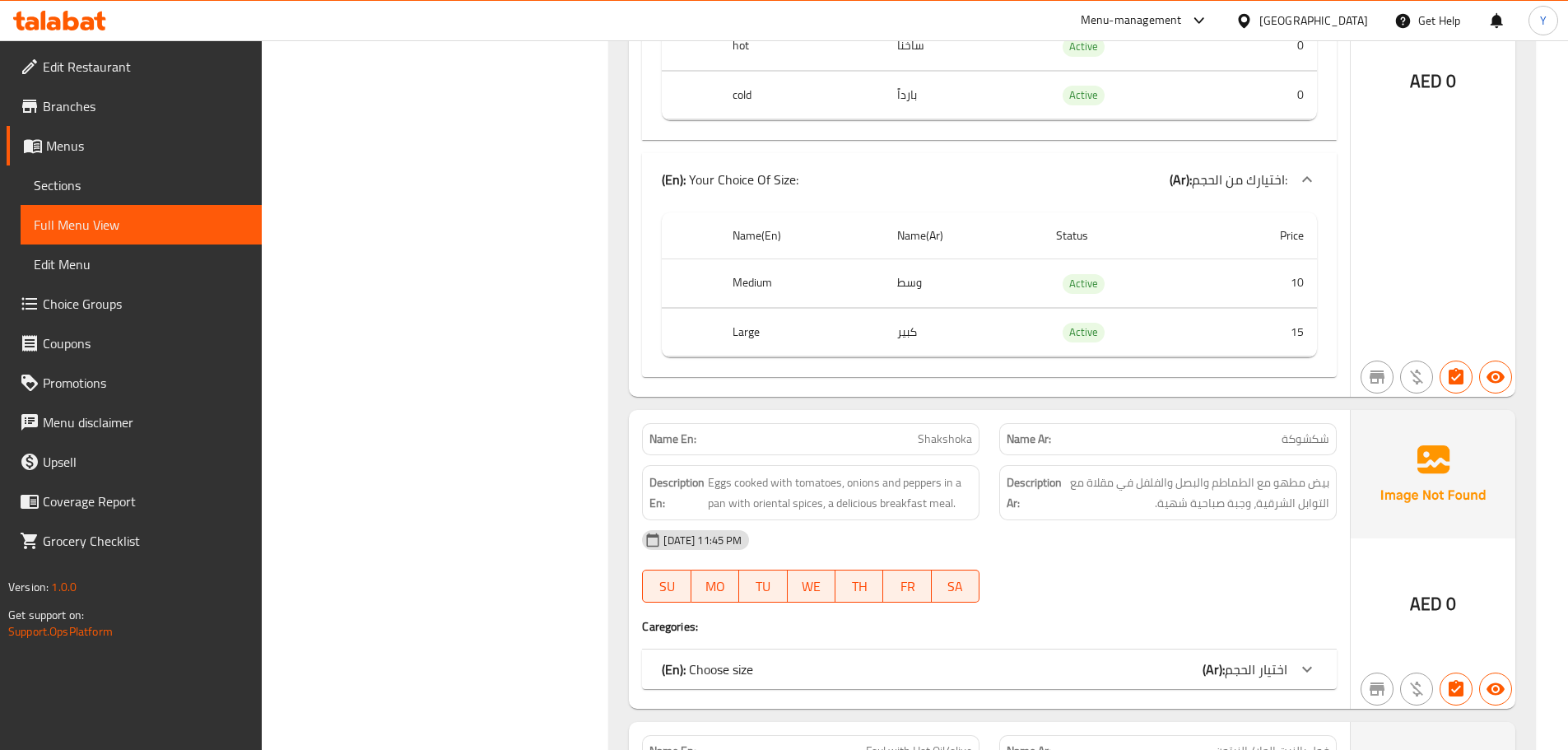
click at [1204, 455] on div "Description Ar: بيض مطهو مع الطماطم والبصل والفلفل في مقلاة مع التوابل الشرقية،…" at bounding box center [1168, 493] width 357 height 75
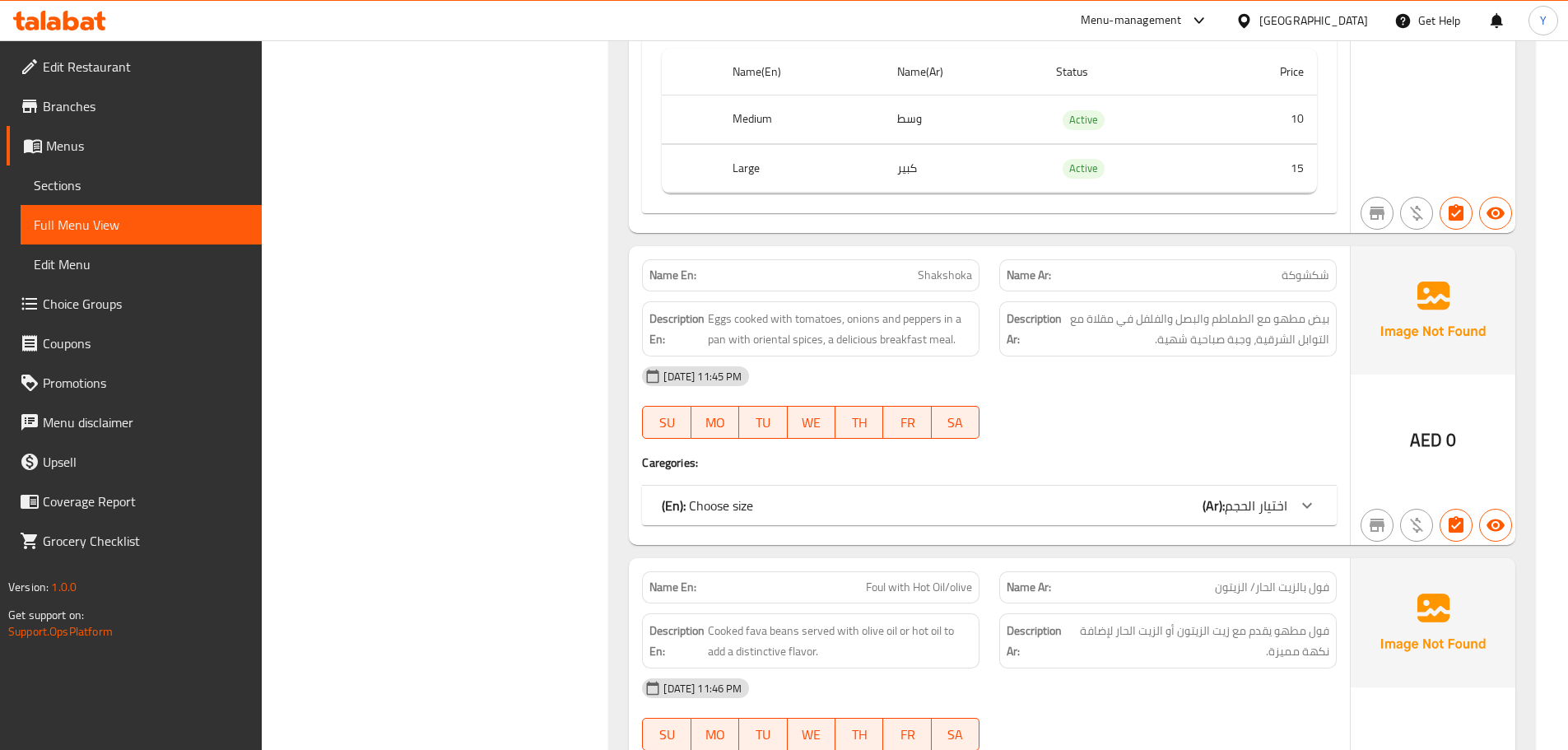
scroll to position [15590, 0]
click at [1235, 462] on div "Name En: Shakshoka Name Ar: شكشوكة Description En: Eggs cooked with tomatoes, o…" at bounding box center [989, 395] width 721 height 299
click at [1234, 493] on span "اختيار الحجم" at bounding box center [1256, 505] width 63 height 25
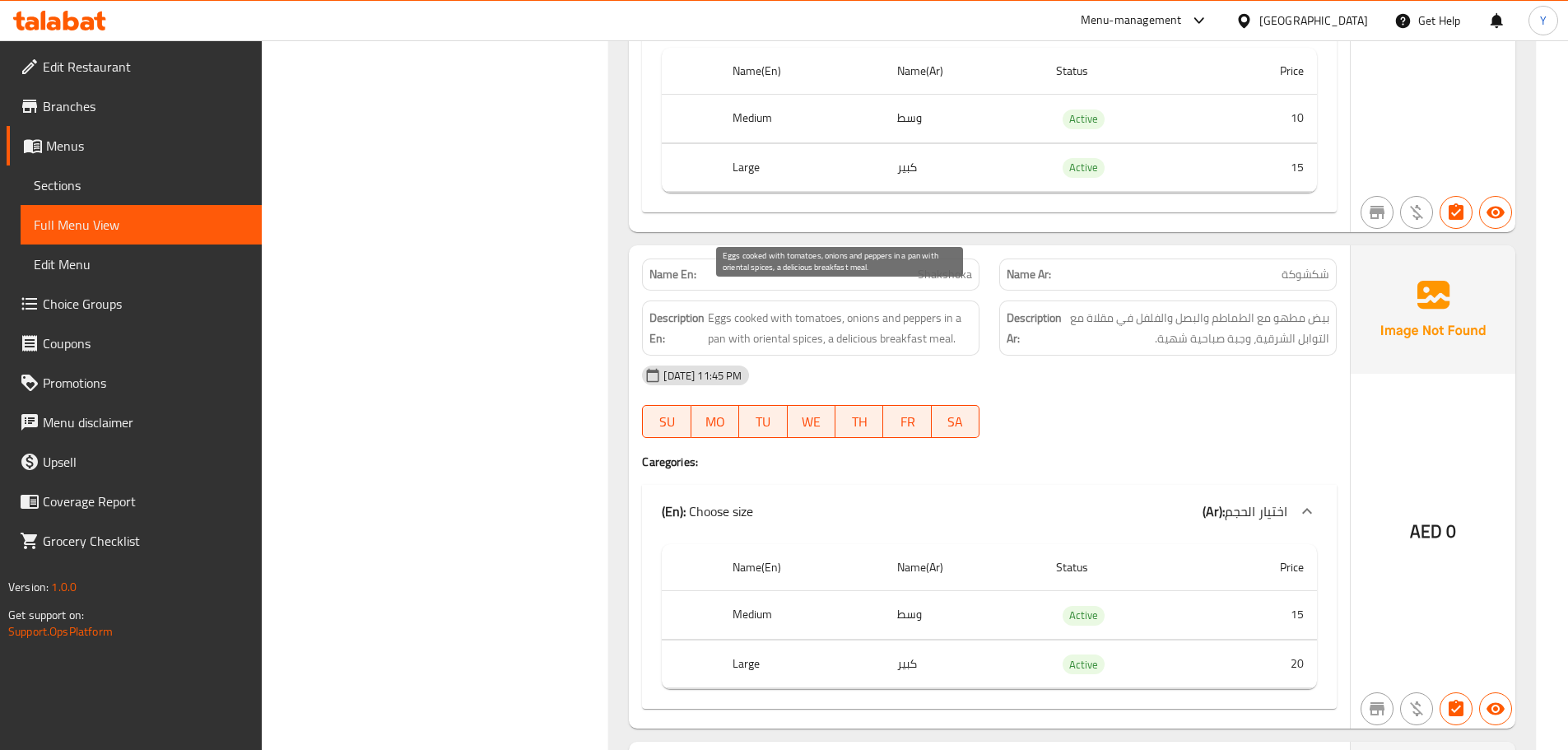
click at [740, 308] on span "Eggs cooked with tomatoes, onions and peppers in a pan with oriental spices, a …" at bounding box center [840, 328] width 264 height 41
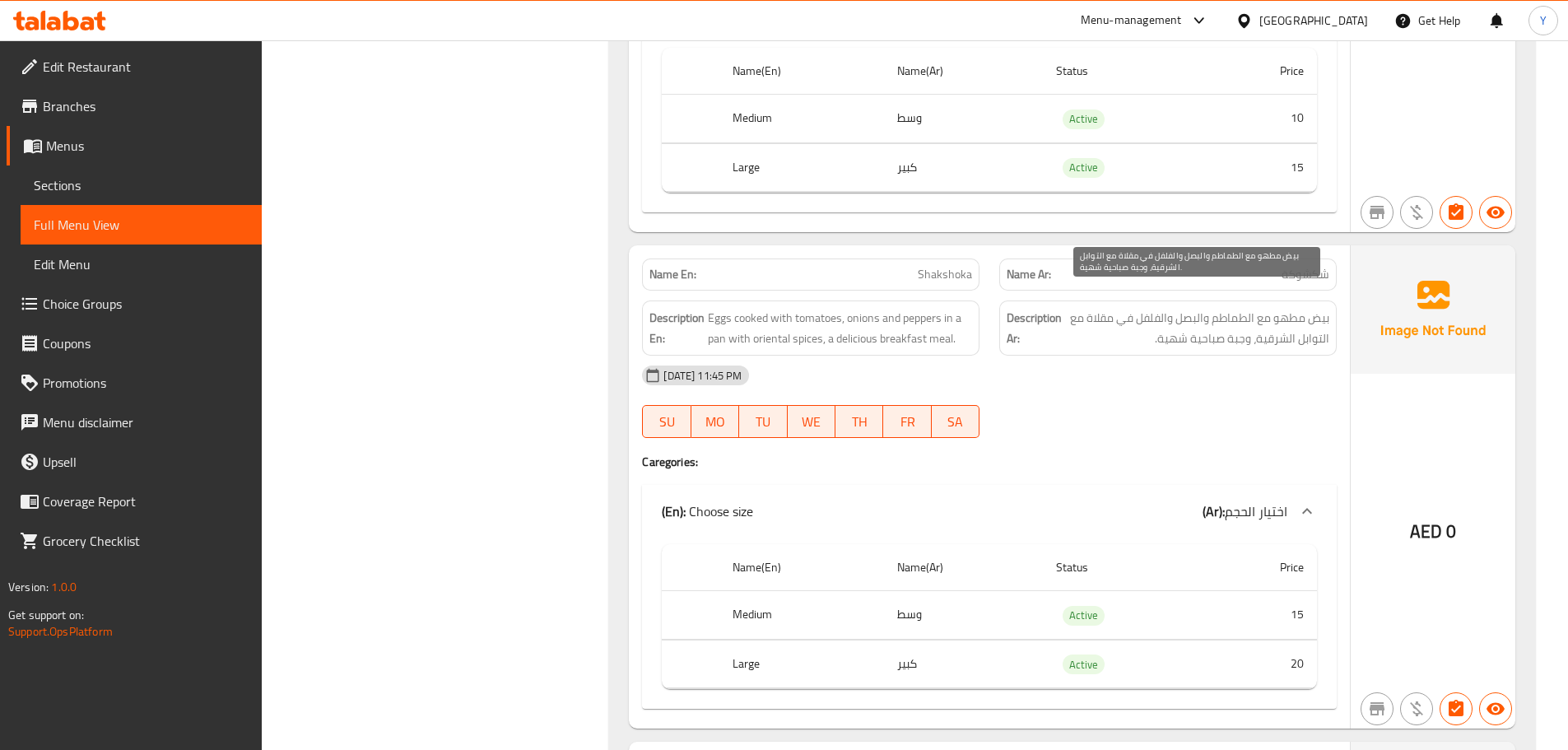
drag, startPoint x: 1230, startPoint y: 303, endPoint x: 1218, endPoint y: 305, distance: 12.2
click at [1218, 308] on span "بيض مطهو مع الطماطم والبصل والفلفل في مقلاة مع التوابل الشرقية، وجبة صباحية شهي…" at bounding box center [1197, 328] width 264 height 41
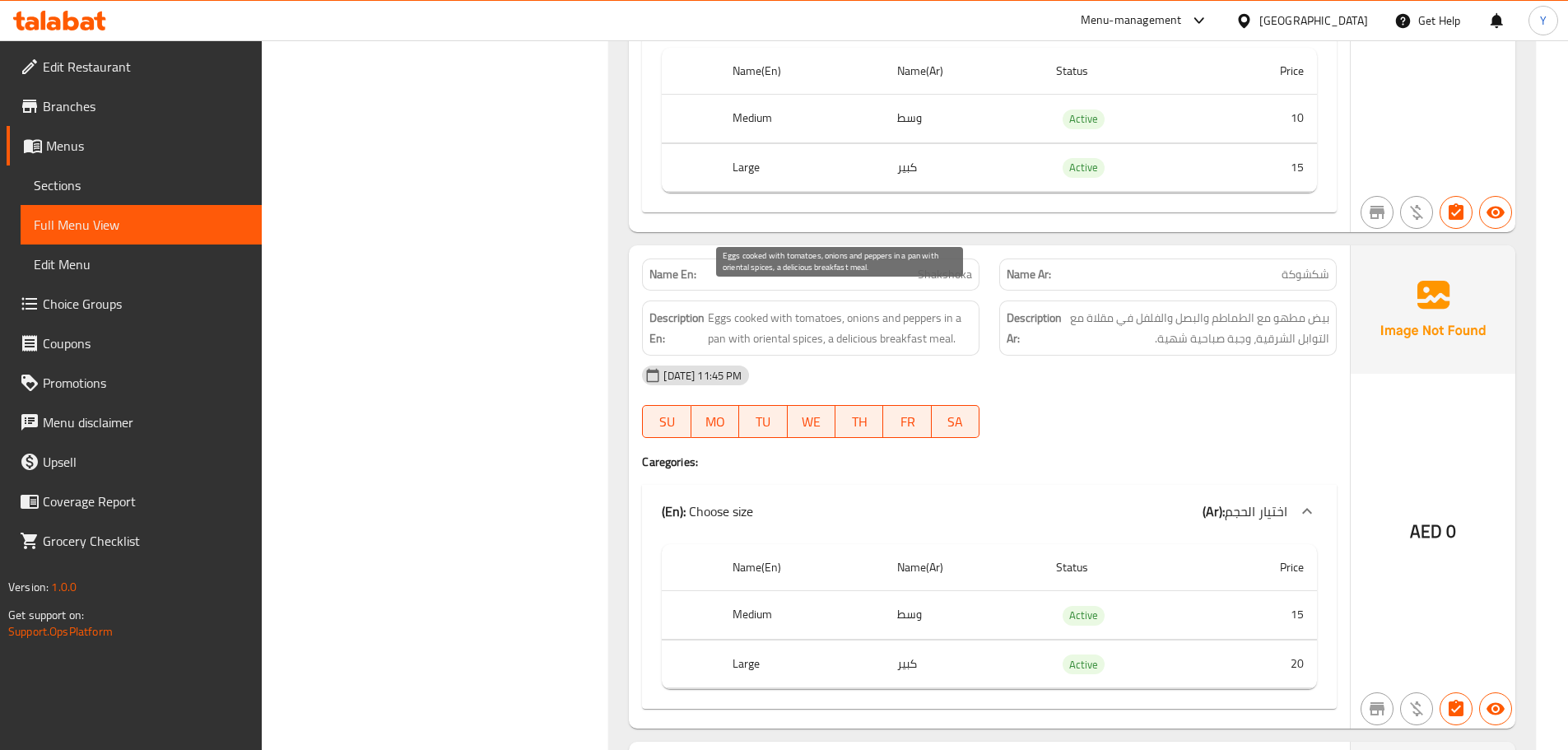
drag, startPoint x: 883, startPoint y: 305, endPoint x: 901, endPoint y: 310, distance: 18.7
click at [883, 308] on span "Eggs cooked with tomatoes, onions and peppers in a pan with oriental spices, a …" at bounding box center [840, 328] width 264 height 41
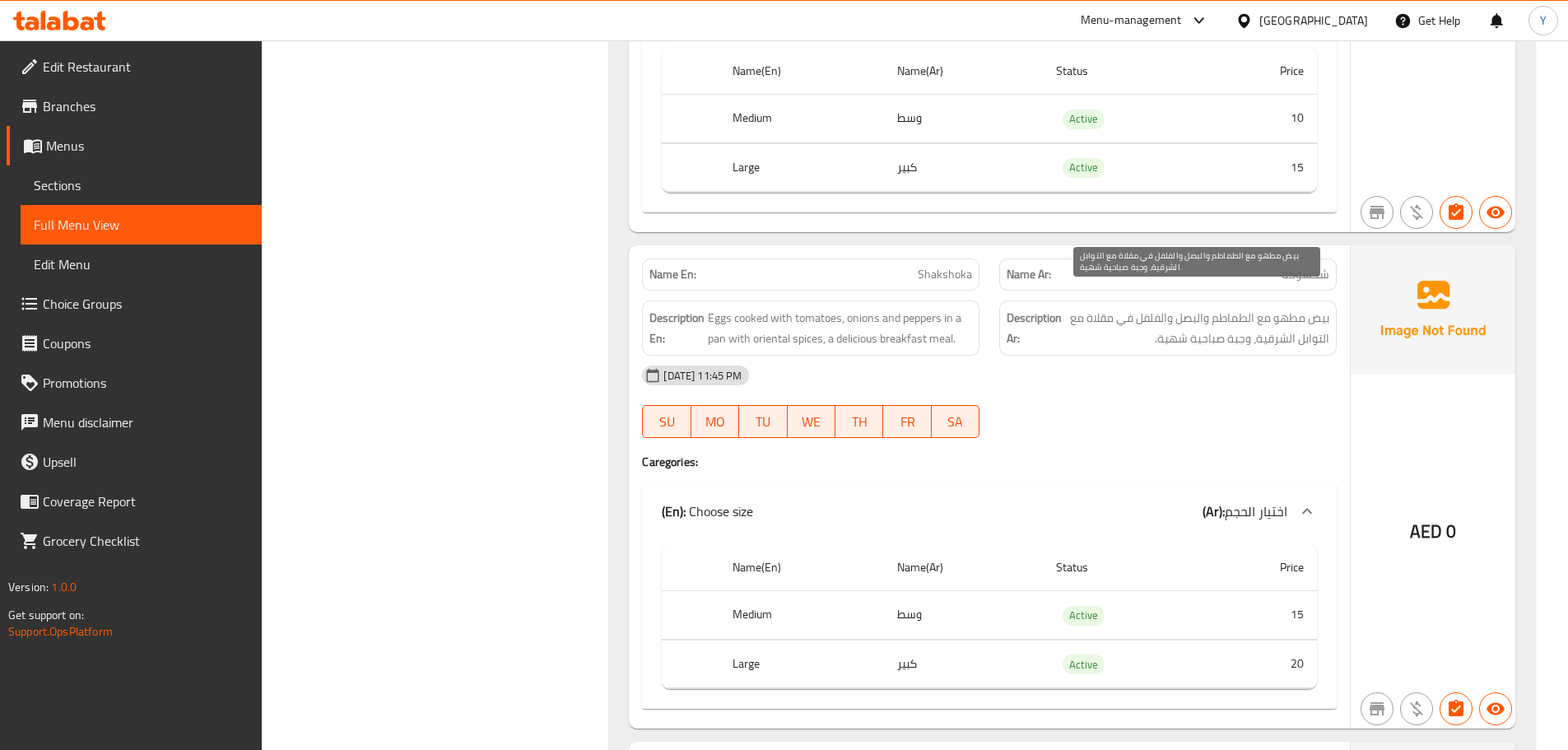
click at [1167, 308] on span "بيض مطهو مع الطماطم والبصل والفلفل في مقلاة مع التوابل الشرقية، وجبة صباحية شهي…" at bounding box center [1197, 328] width 264 height 41
click at [1125, 308] on span "بيض مطهو مع الطماطم والبصل والفلفل في مقلاة مع التوابل الشرقية، وجبة صباحية شهي…" at bounding box center [1197, 328] width 264 height 41
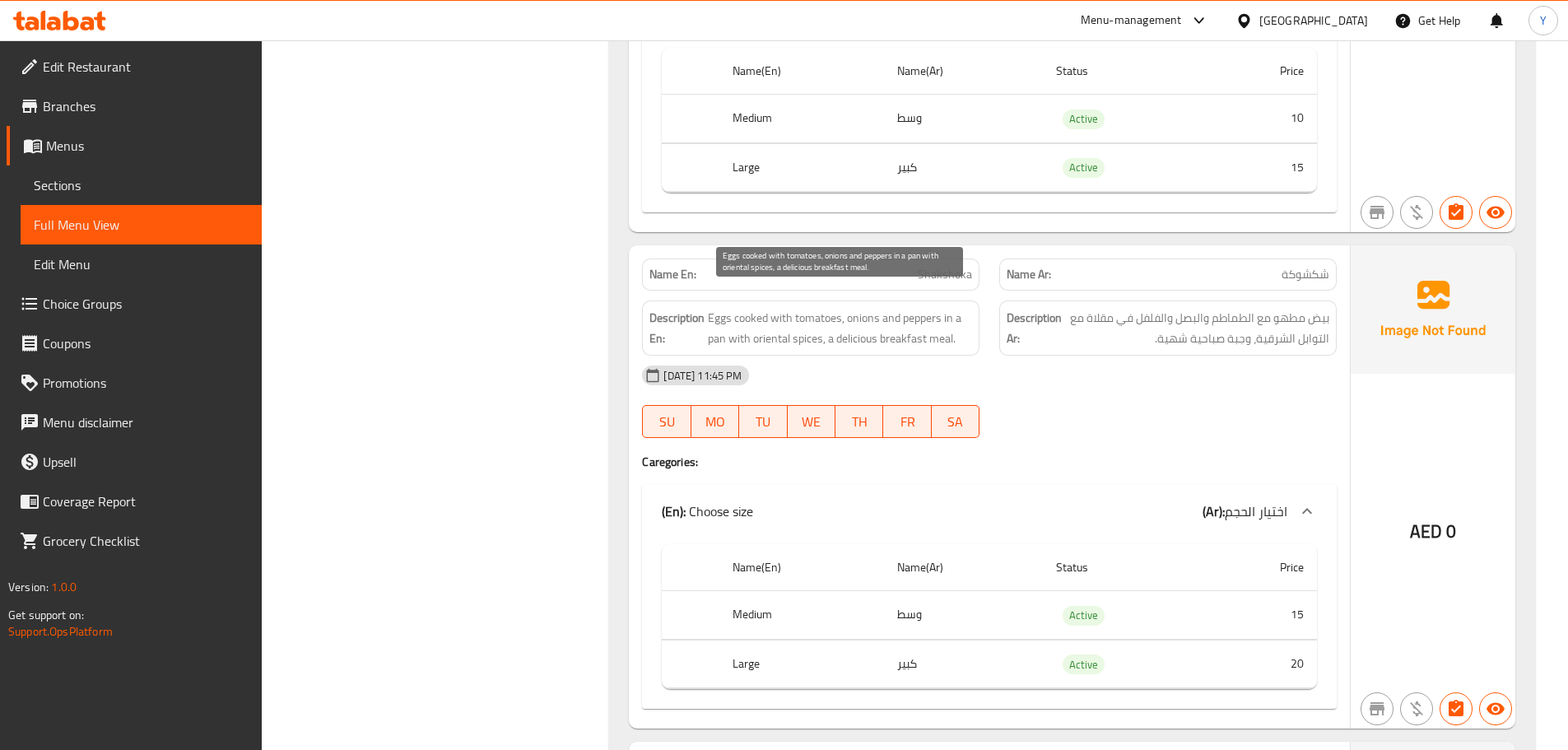
click at [795, 325] on span "Eggs cooked with tomatoes, onions and peppers in a pan with oriental spices, a …" at bounding box center [840, 328] width 264 height 41
drag, startPoint x: 868, startPoint y: 321, endPoint x: 930, endPoint y: 321, distance: 62.0
click at [930, 321] on span "Eggs cooked with tomatoes, onions and peppers in a pan with oriental spices, a …" at bounding box center [840, 328] width 264 height 41
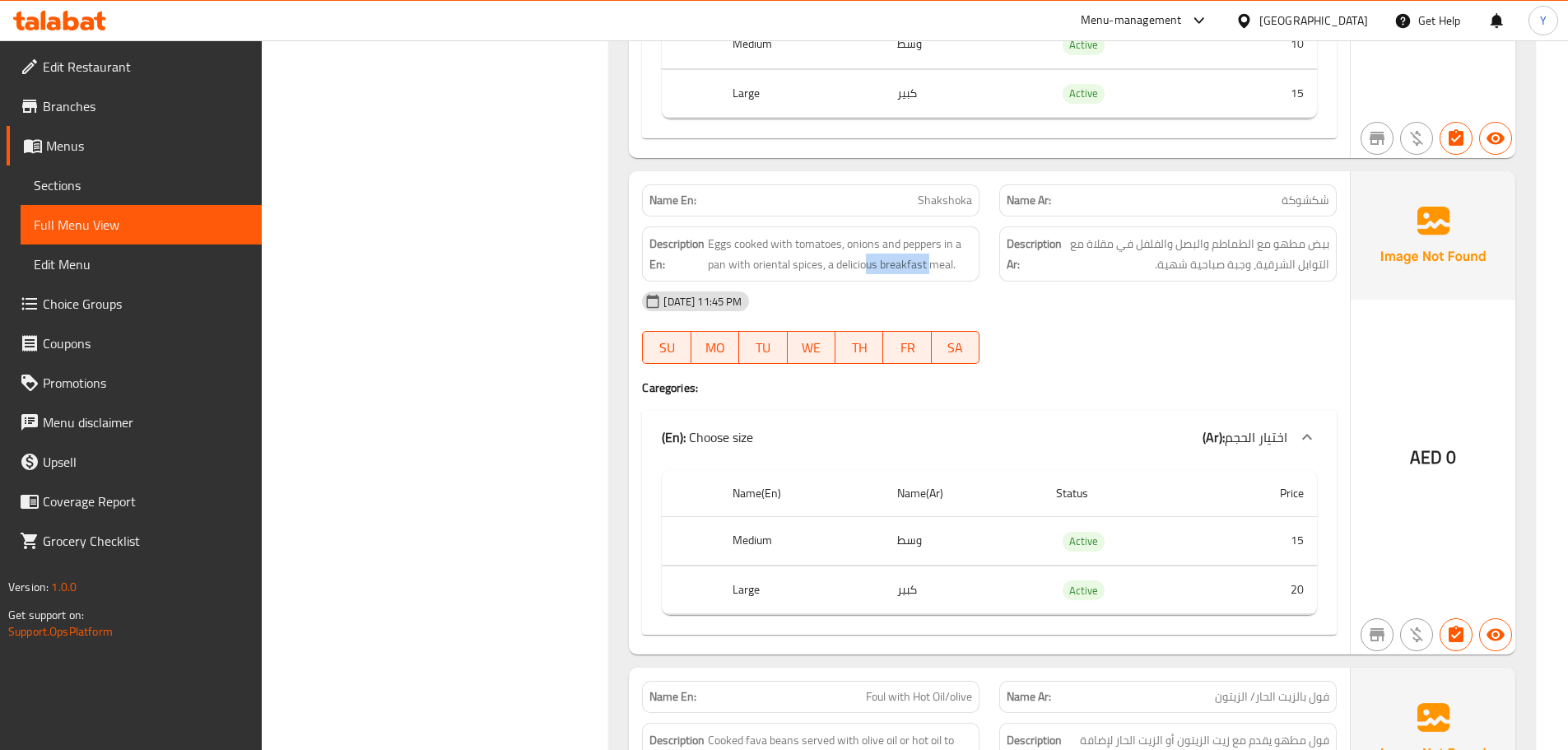
scroll to position [15754, 0]
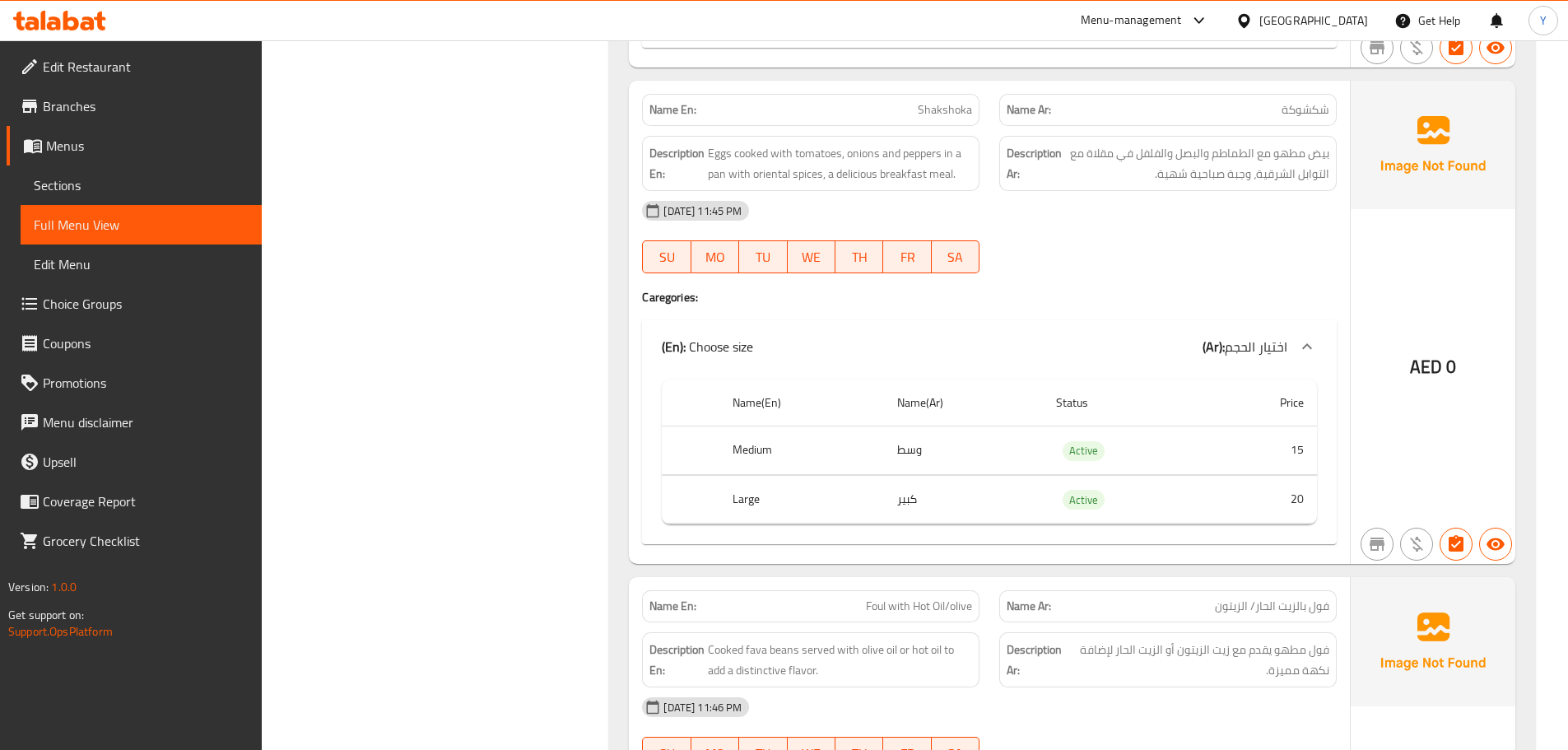
drag, startPoint x: 1226, startPoint y: 280, endPoint x: 1248, endPoint y: 273, distance: 23.1
click at [1226, 289] on h4 "Caregories:" at bounding box center [989, 297] width 695 height 17
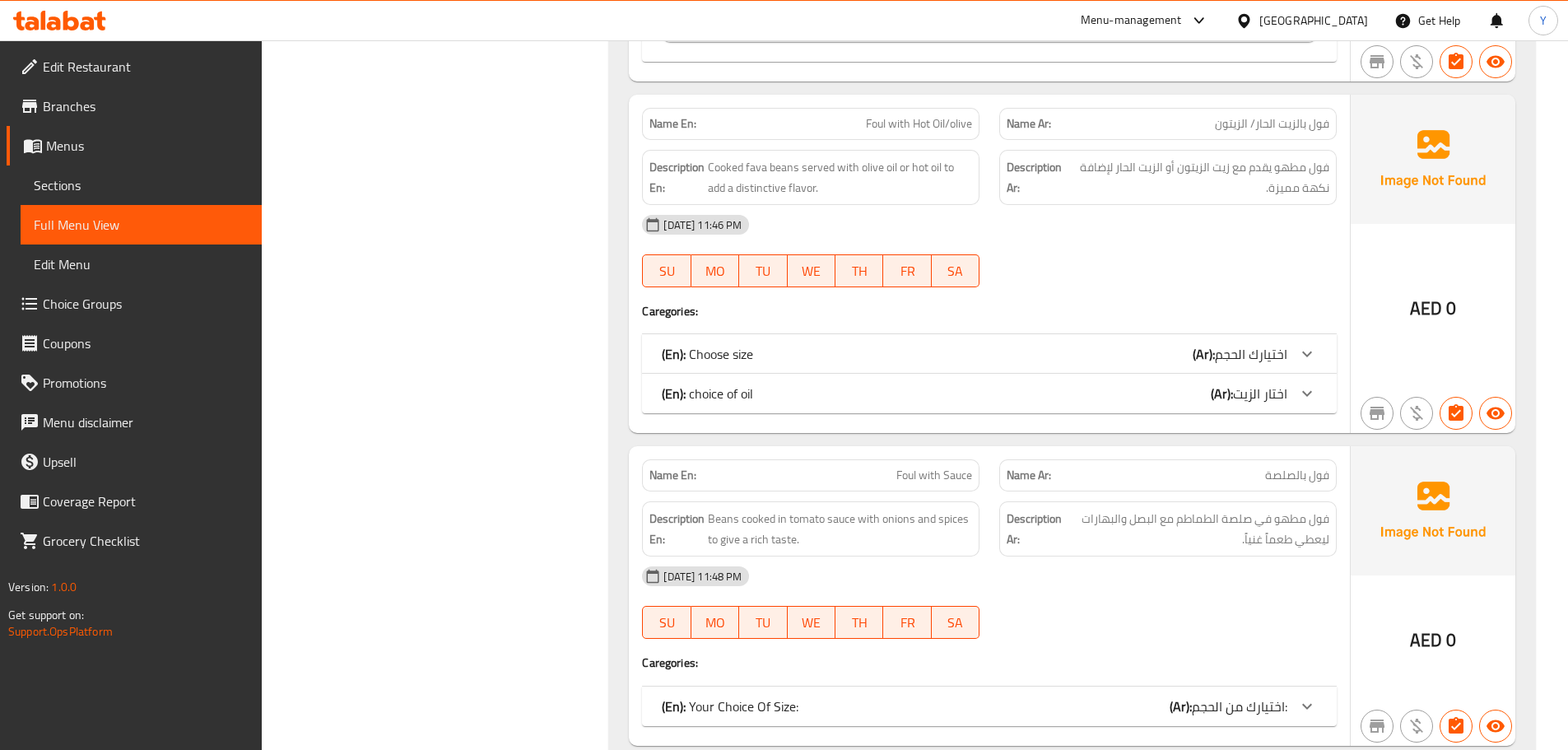
scroll to position [16167, 0]
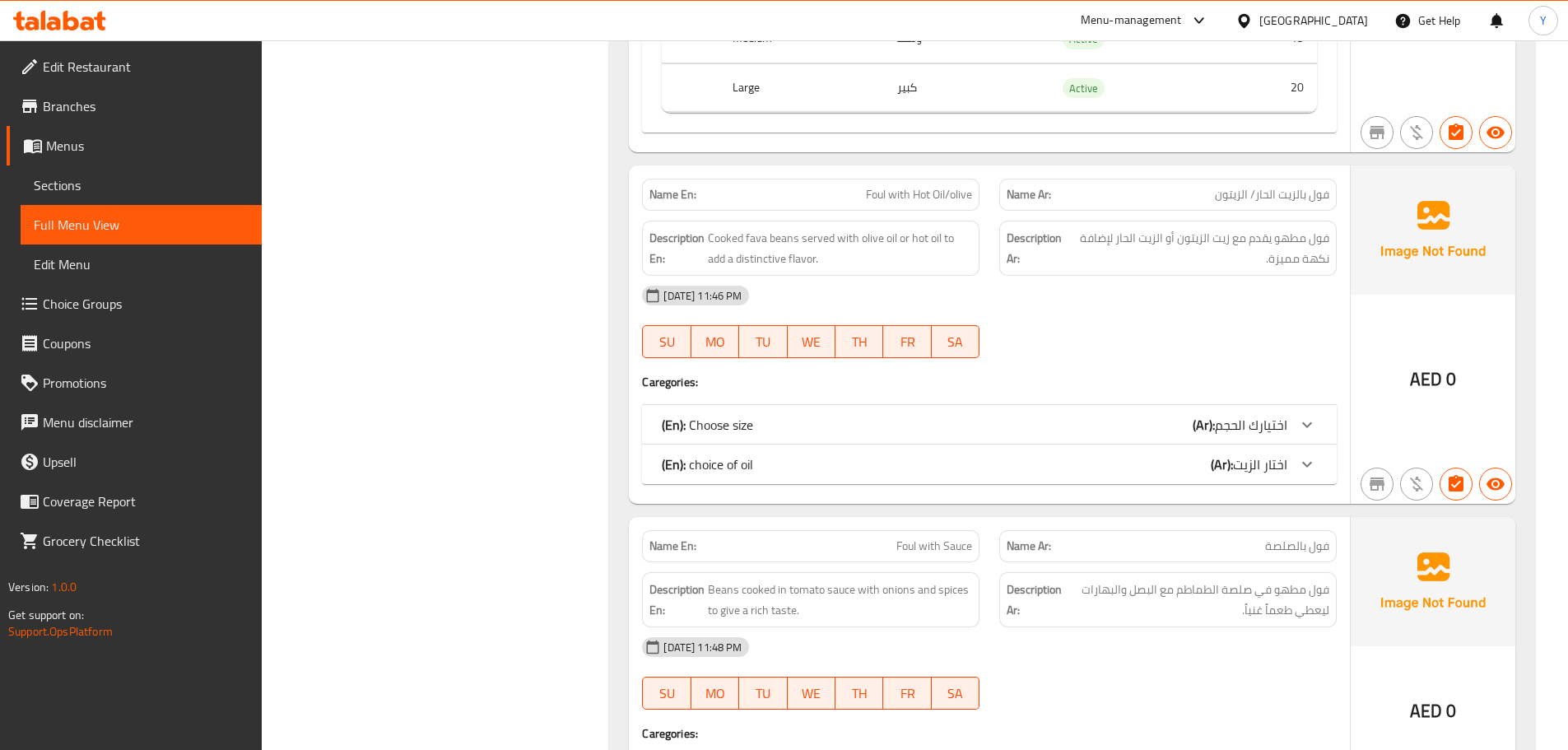
click at [887, 186] on span "Foul with Hot Oil/olive" at bounding box center [919, 195] width 106 height 18
copy span "Foul with Hot Oil/olive"
click at [1290, 416] on div at bounding box center [1306, 425] width 40 height 40
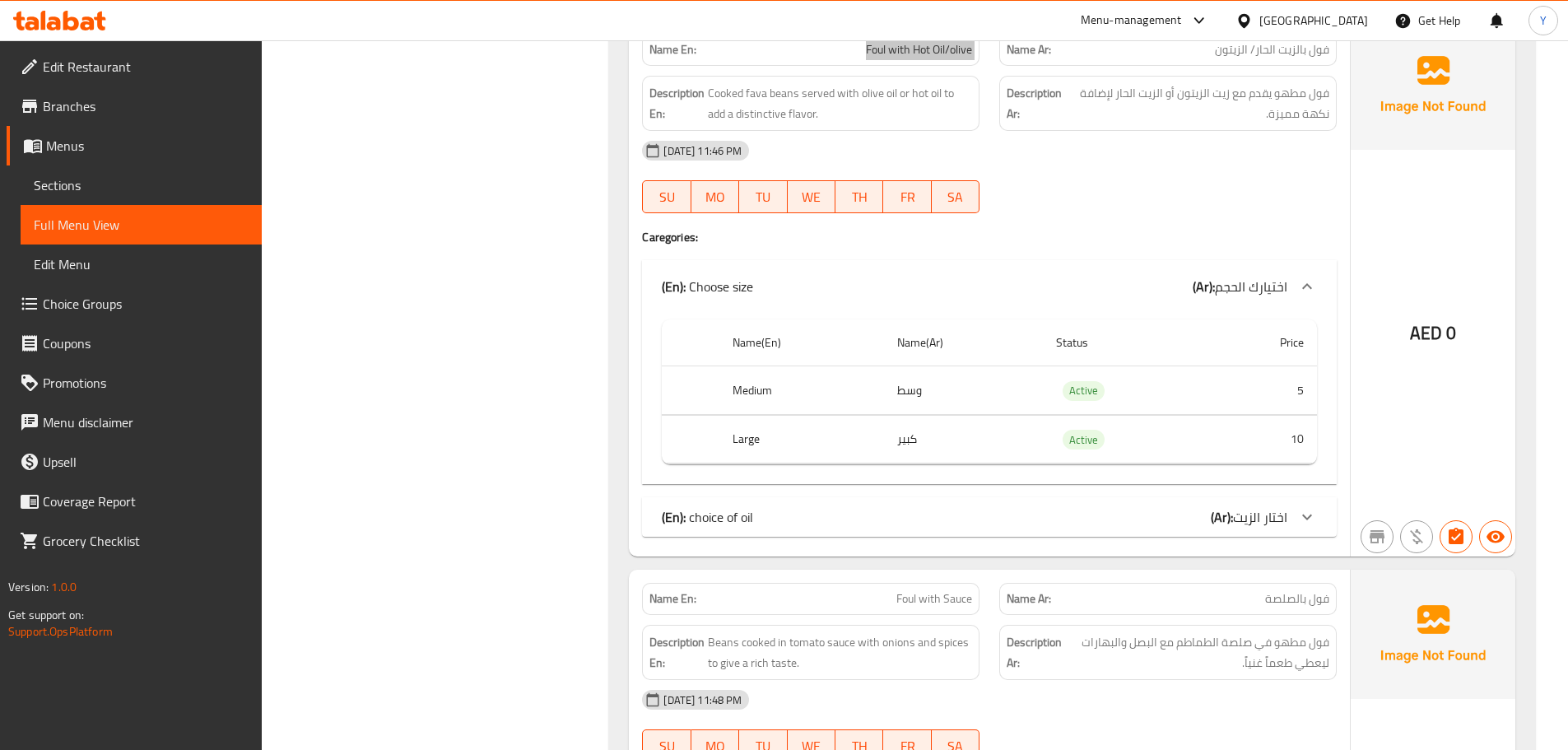
scroll to position [16496, 0]
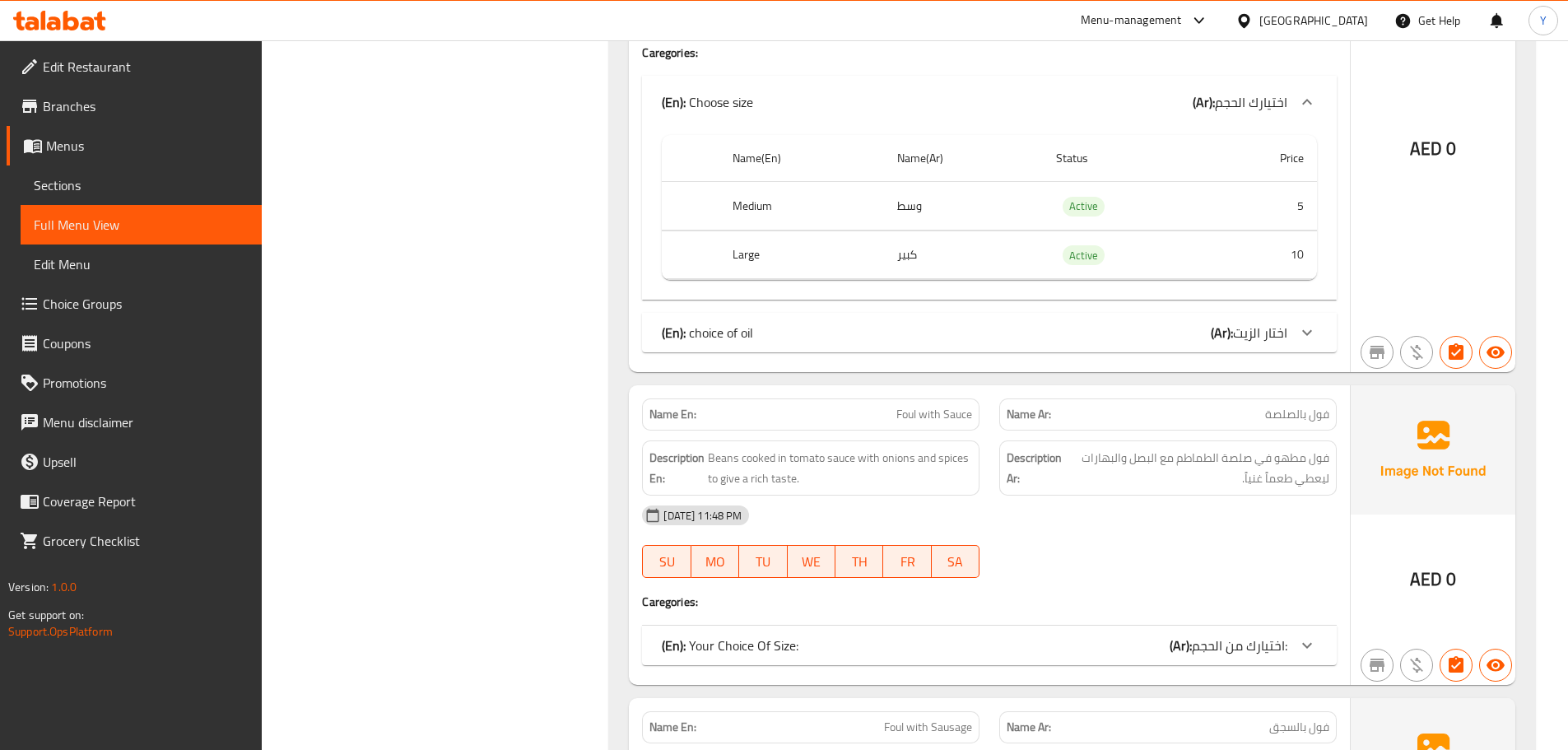
click at [1245, 320] on span "اختار الزيت" at bounding box center [1260, 333] width 54 height 25
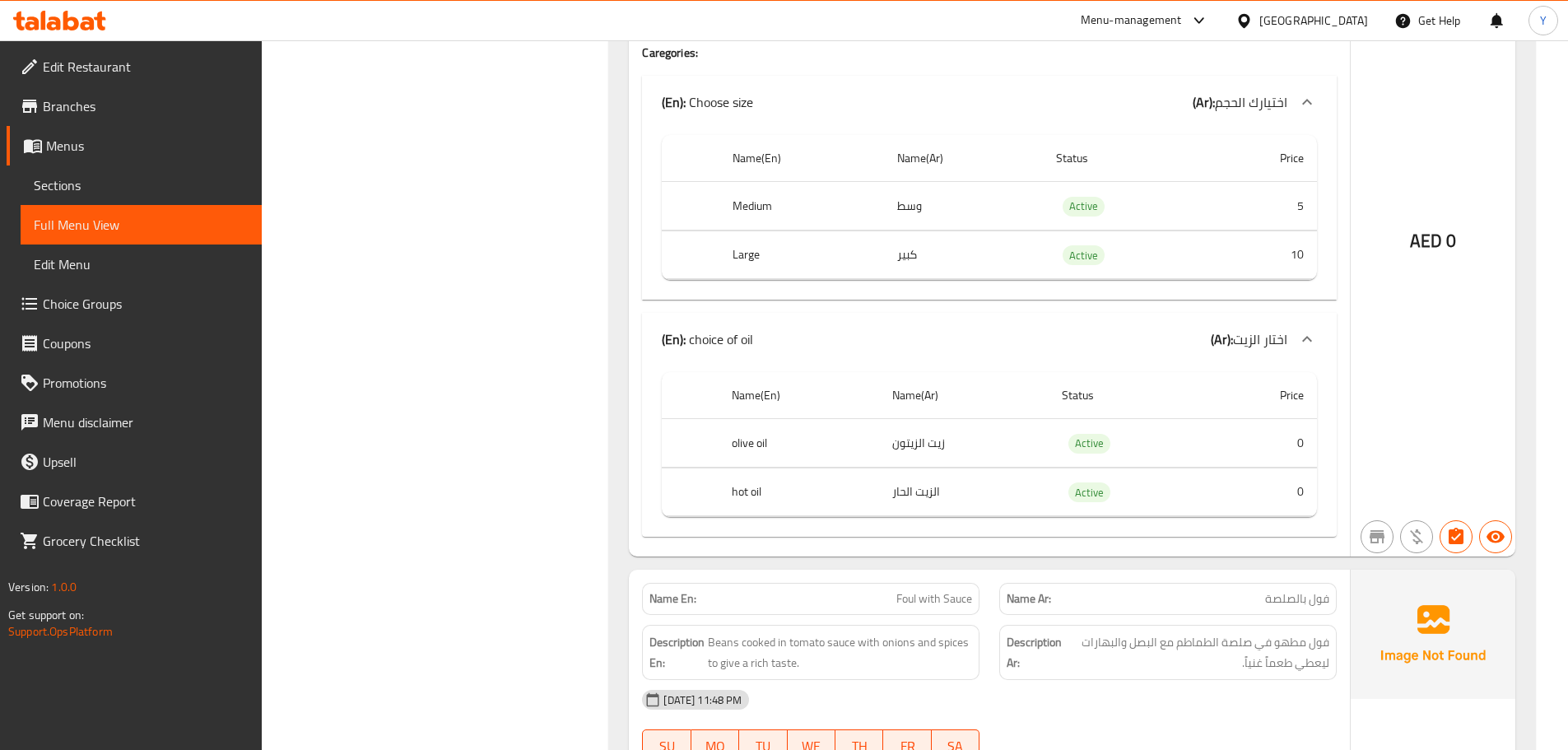
click at [942, 573] on div "Name En: Foul with Sauce" at bounding box center [811, 599] width 357 height 52
copy span "Foul with Sauce"
click at [1153, 632] on span "فول مطهو في صلصة الطماطم مع البصل والبهارات ليعطي طعماً غنياً." at bounding box center [1197, 653] width 264 height 41
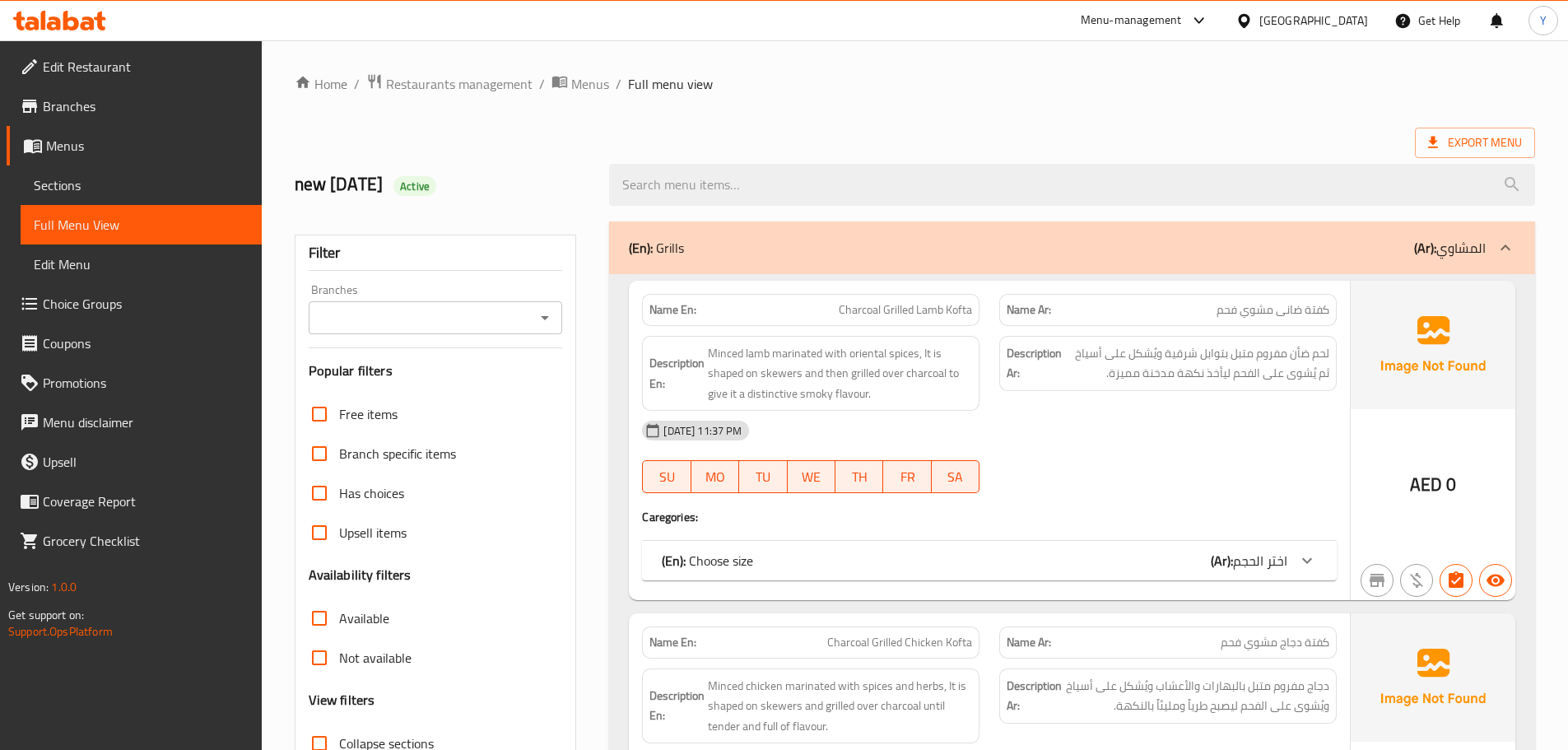
click at [1158, 486] on div at bounding box center [1168, 494] width 357 height 19
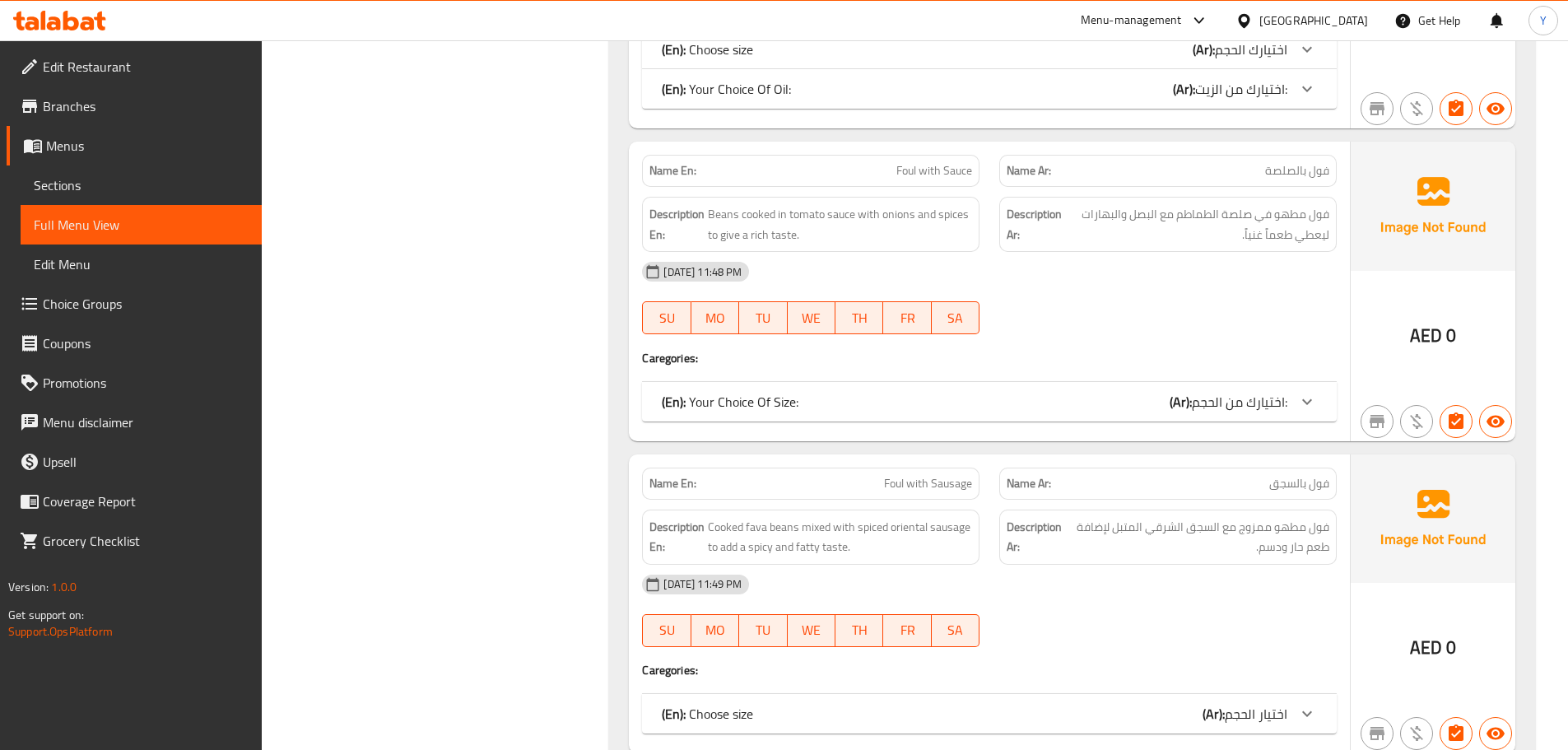
scroll to position [15151, 0]
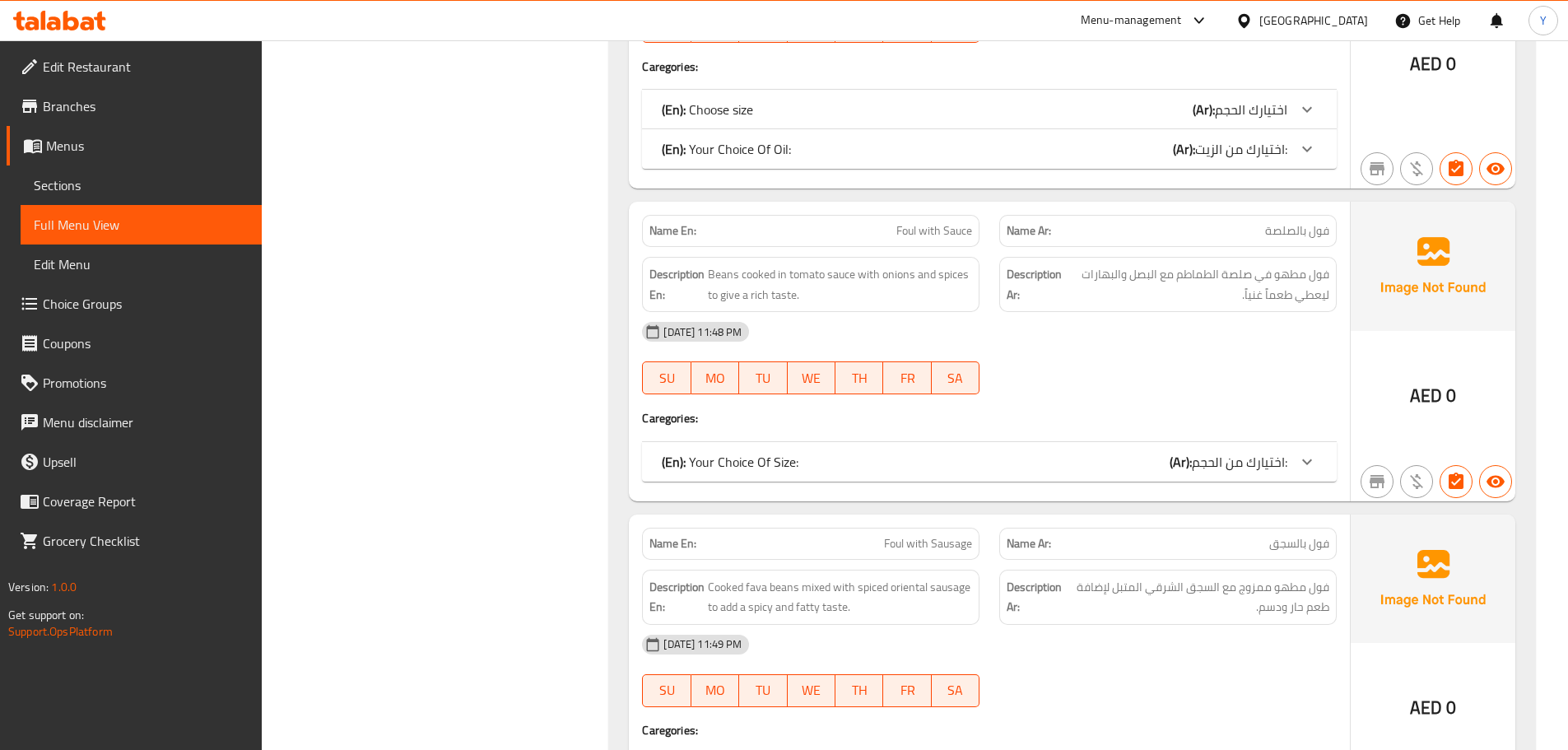
click at [1163, 452] on div "(En): Your Choice Of Size: (Ar): اختيارك من الحجم:" at bounding box center [975, 462] width 626 height 19
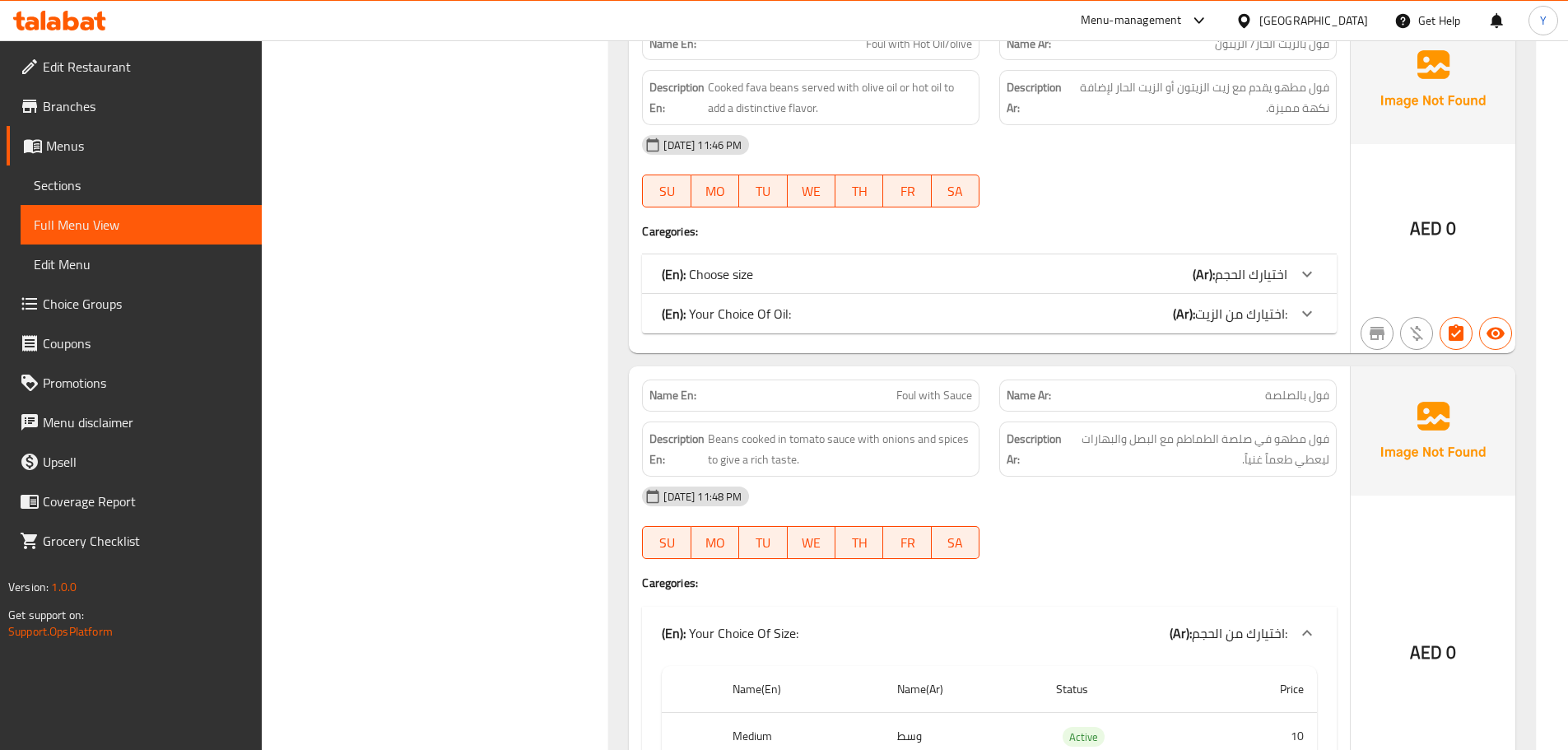
click at [1233, 324] on div "Name En: Foul with Hot Oil/olive Name Ar: فول بالزيت الحار/ الزيتون Description…" at bounding box center [989, 184] width 721 height 339
click at [1233, 302] on span "اختيارك من الزيت:" at bounding box center [1241, 314] width 92 height 25
click at [1247, 387] on tbody "Olive Oil زيت الزيتون Active 0 Flaxseed Oil الزيت الحار Active 0" at bounding box center [989, 436] width 655 height 98
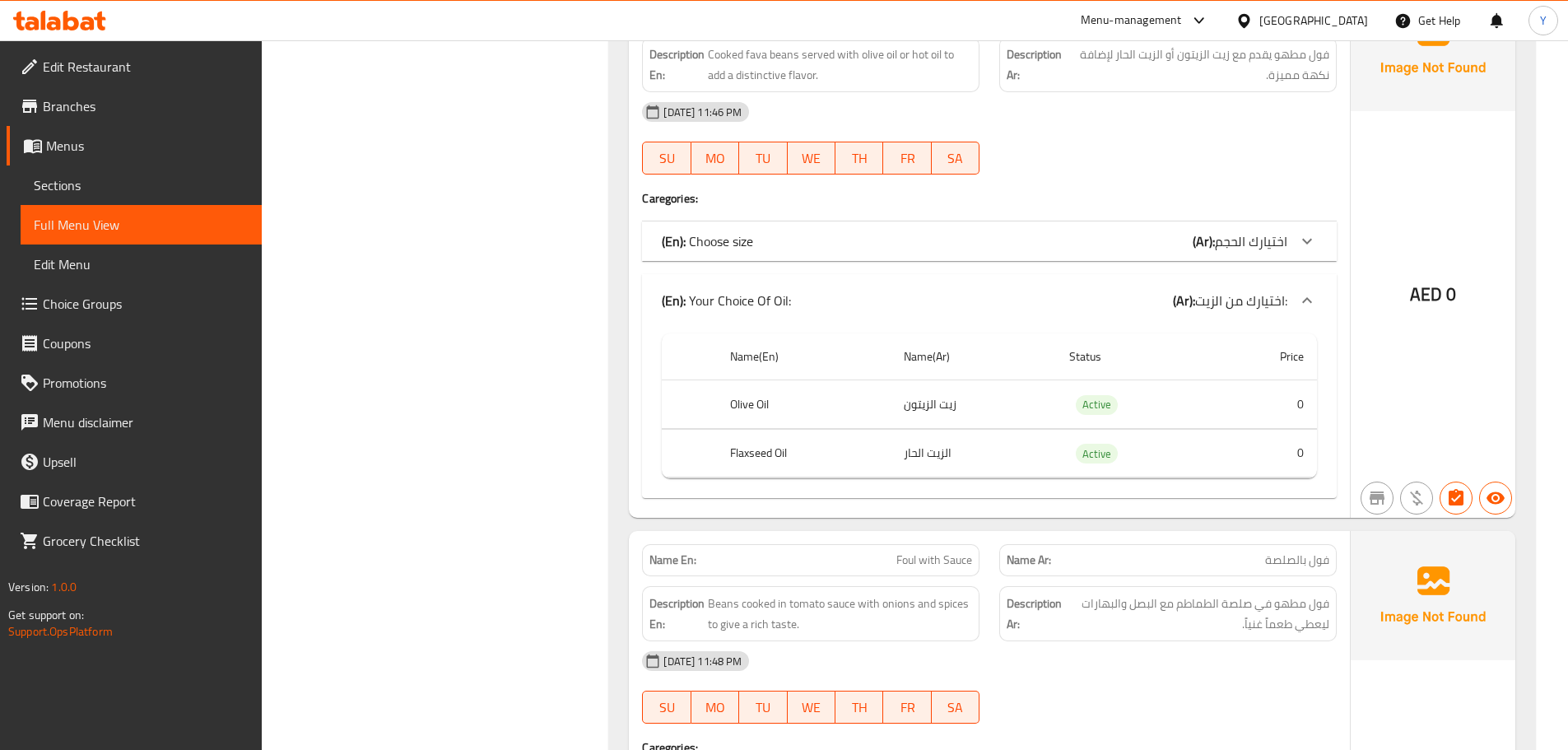
click at [1199, 229] on b "(Ar):" at bounding box center [1203, 241] width 22 height 25
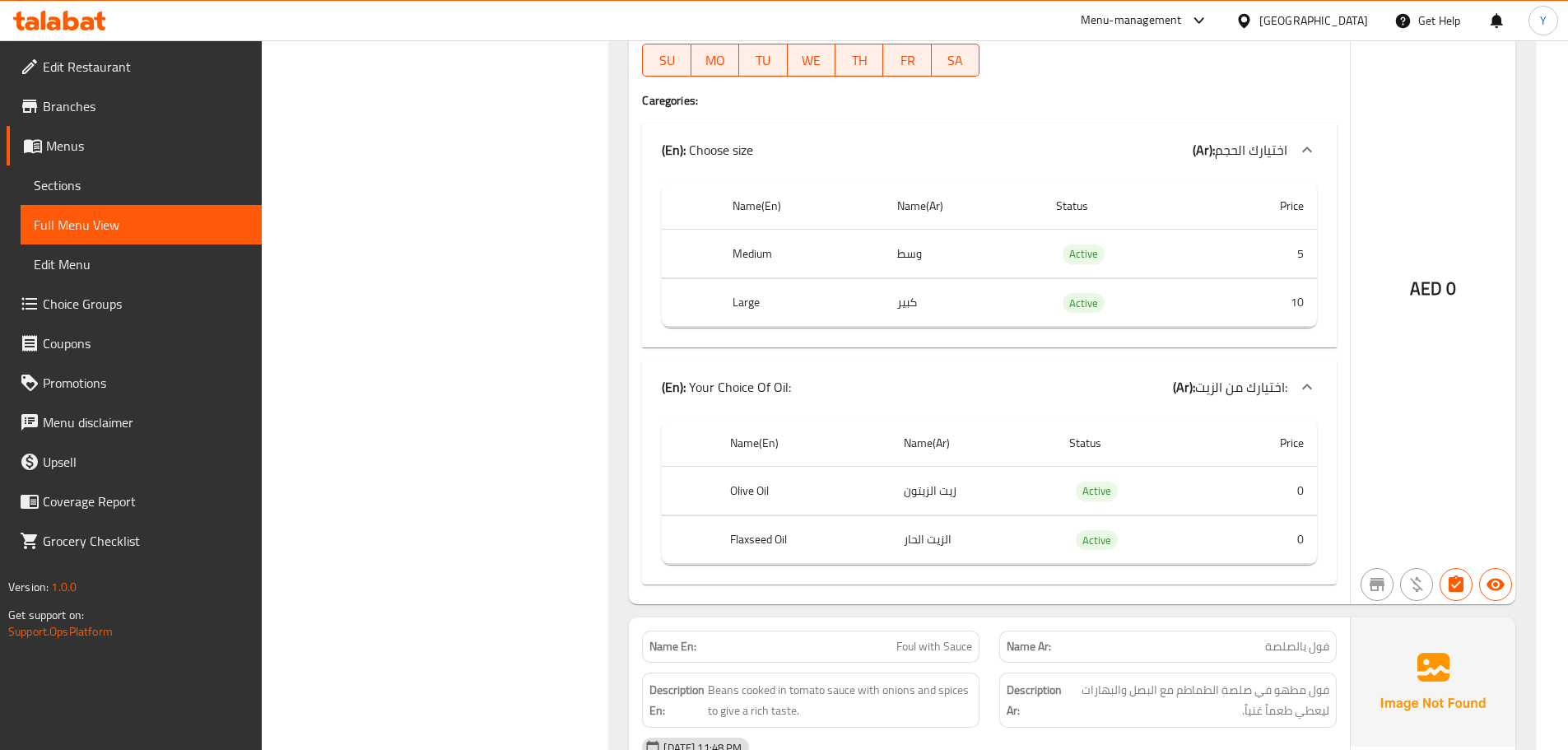
scroll to position [15039, 0]
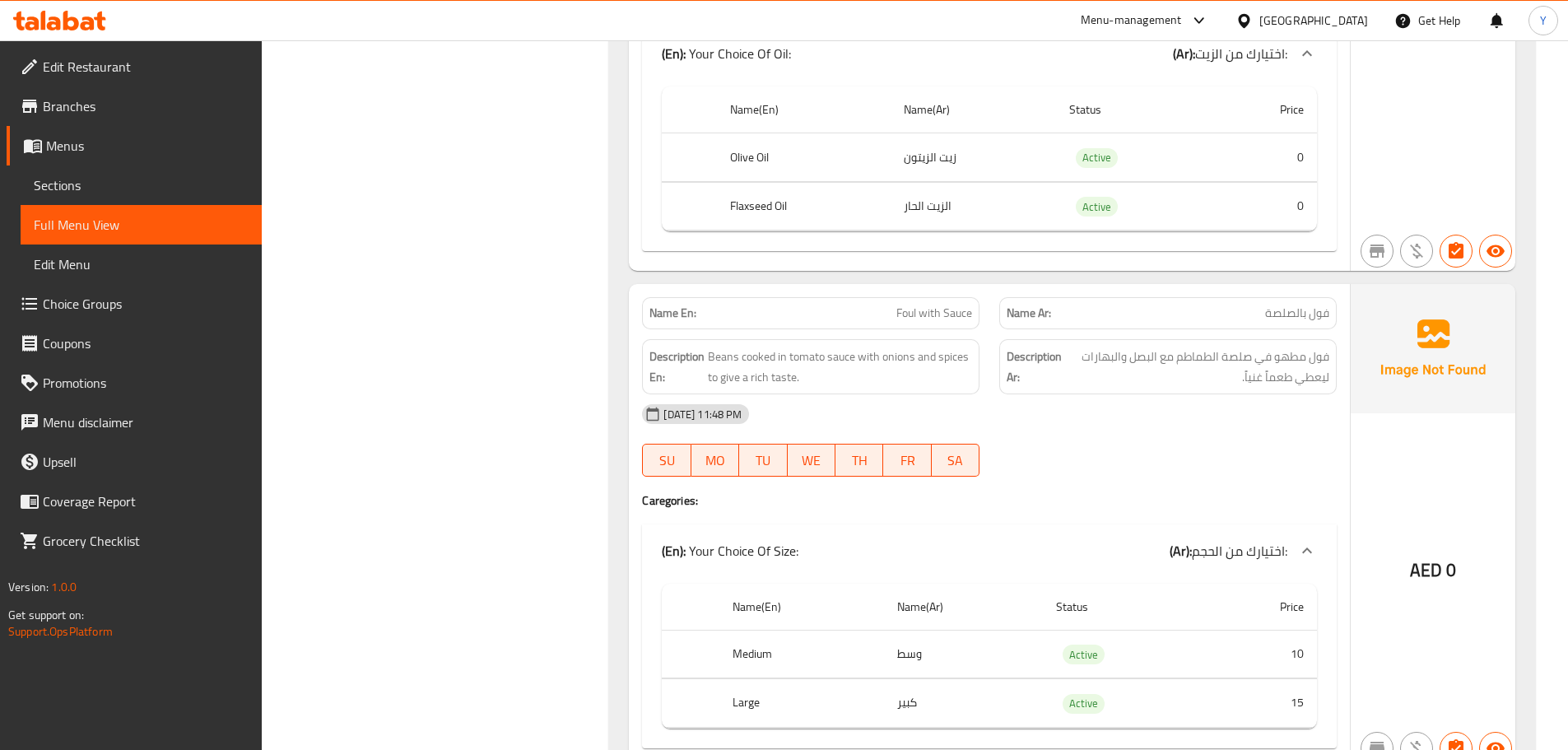
click at [1101, 370] on div "Description Ar: فول مطهو في صلصة الطماطم مع البصل والبهارات ليعطي طعماً غنياً." at bounding box center [1168, 367] width 338 height 55
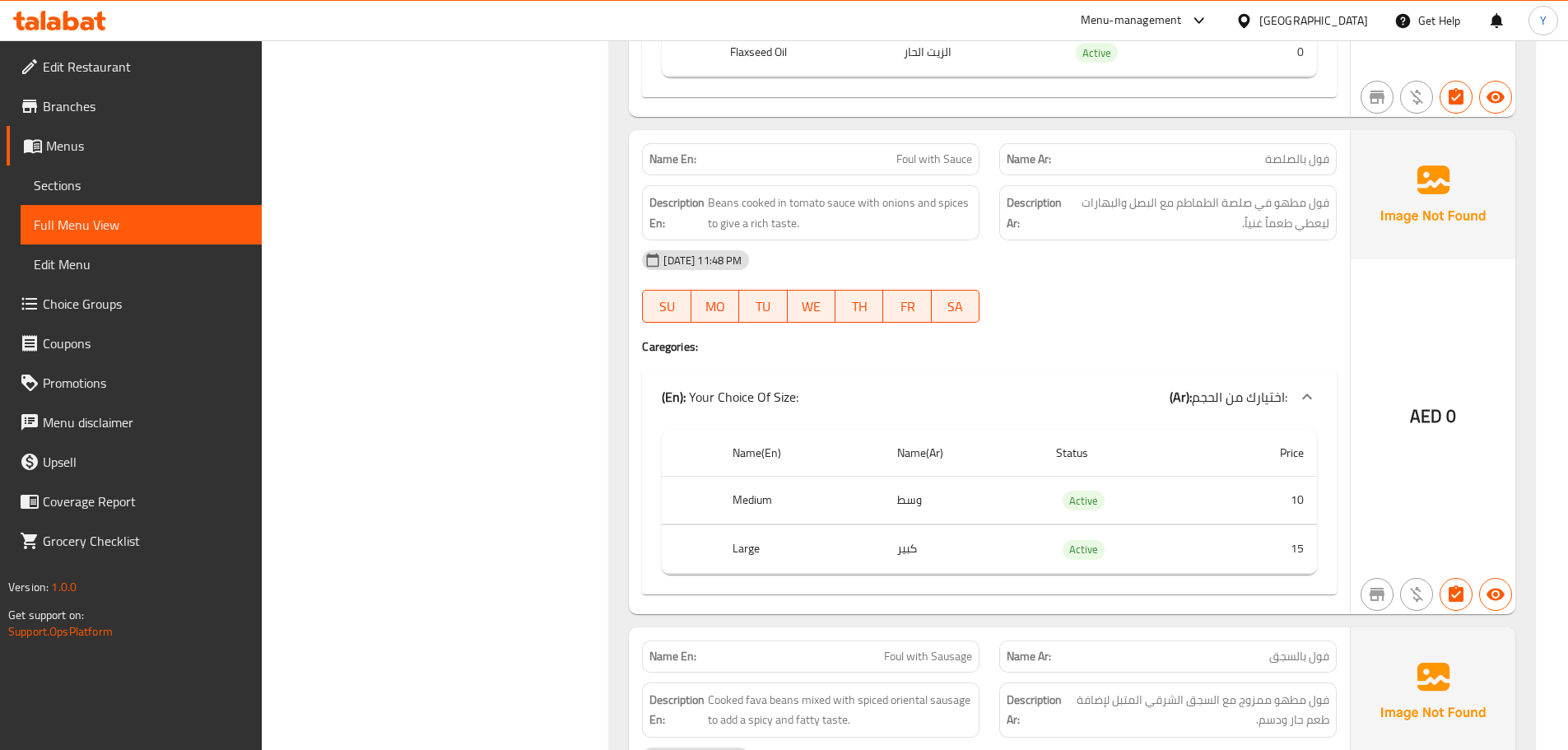
scroll to position [15616, 0]
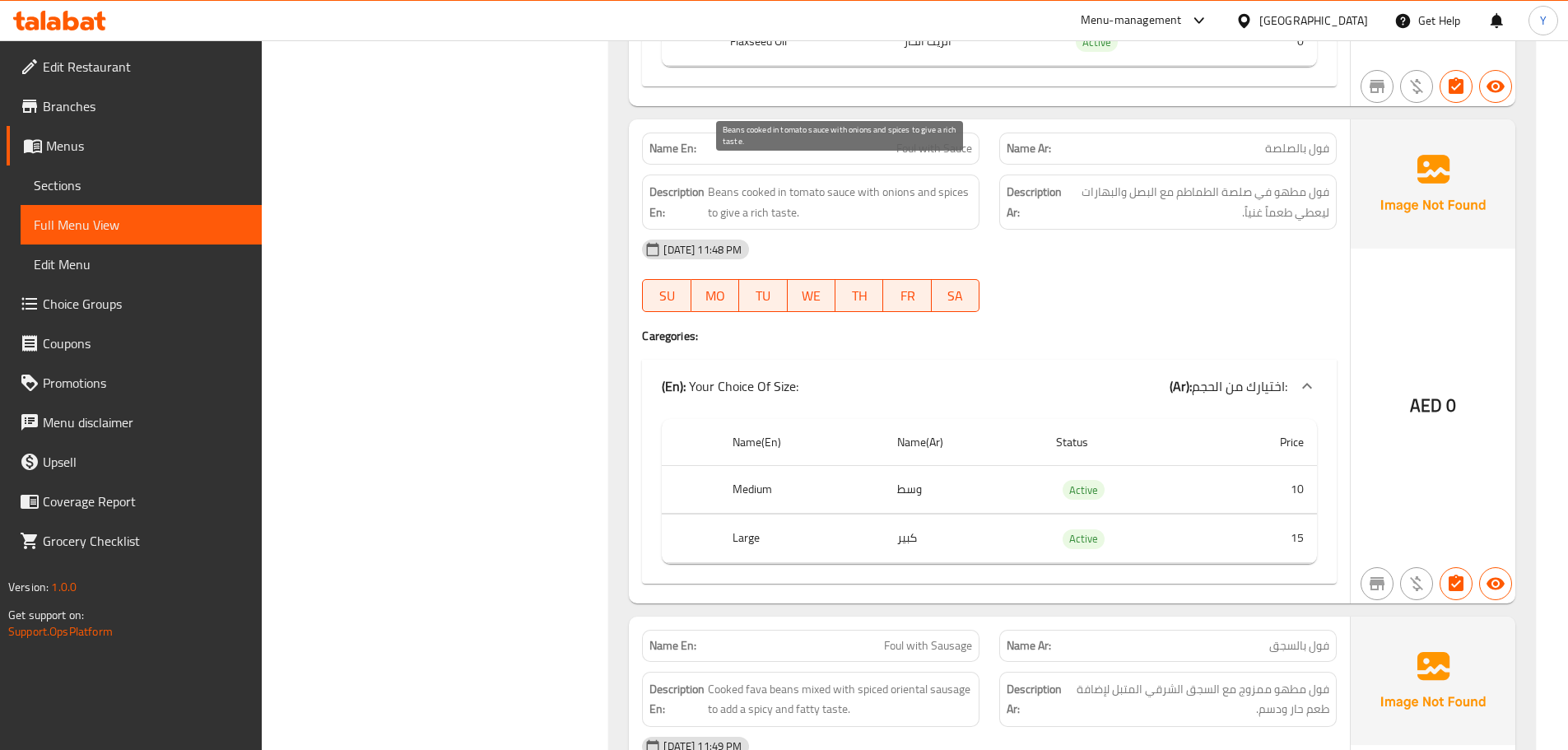
click at [917, 140] on span "Foul with Sauce" at bounding box center [934, 149] width 76 height 18
copy span "Foul with Sauce"
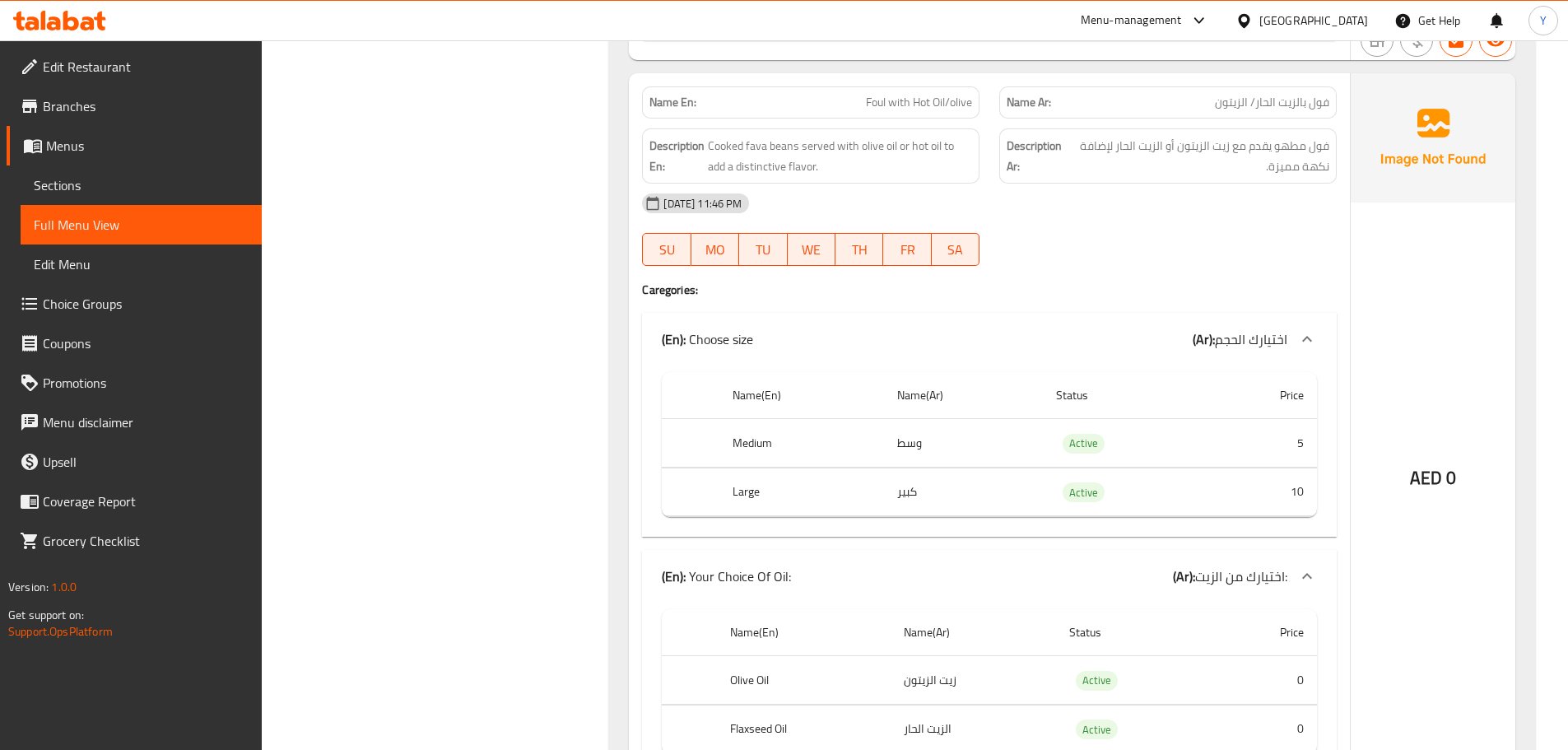
scroll to position [14957, 0]
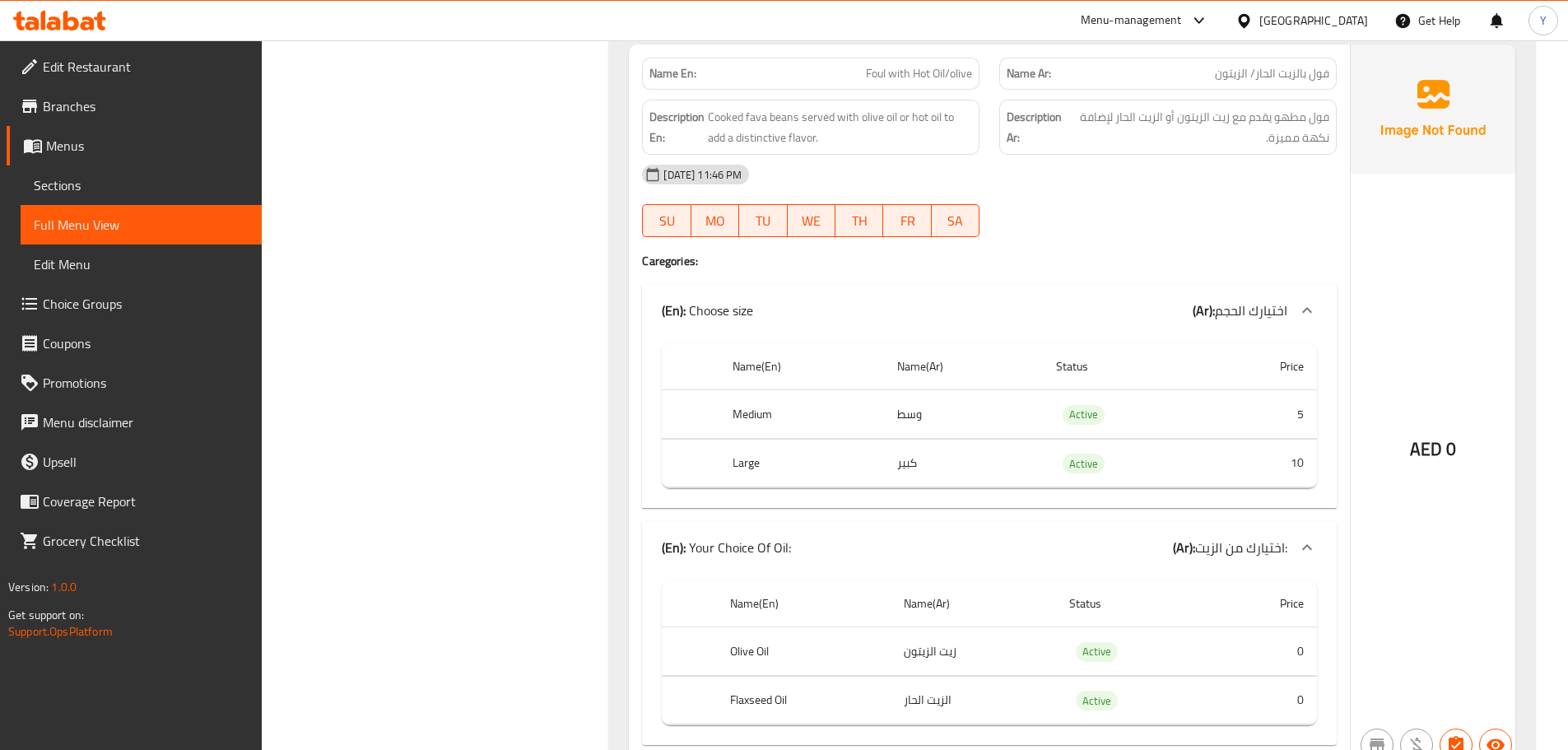
click at [745, 677] on th "Flaxseed Oil" at bounding box center [803, 700] width 173 height 49
click at [890, 65] on span "Foul with Hot Oil/olive" at bounding box center [919, 74] width 106 height 18
copy span "Foul with Hot Oil/olive"
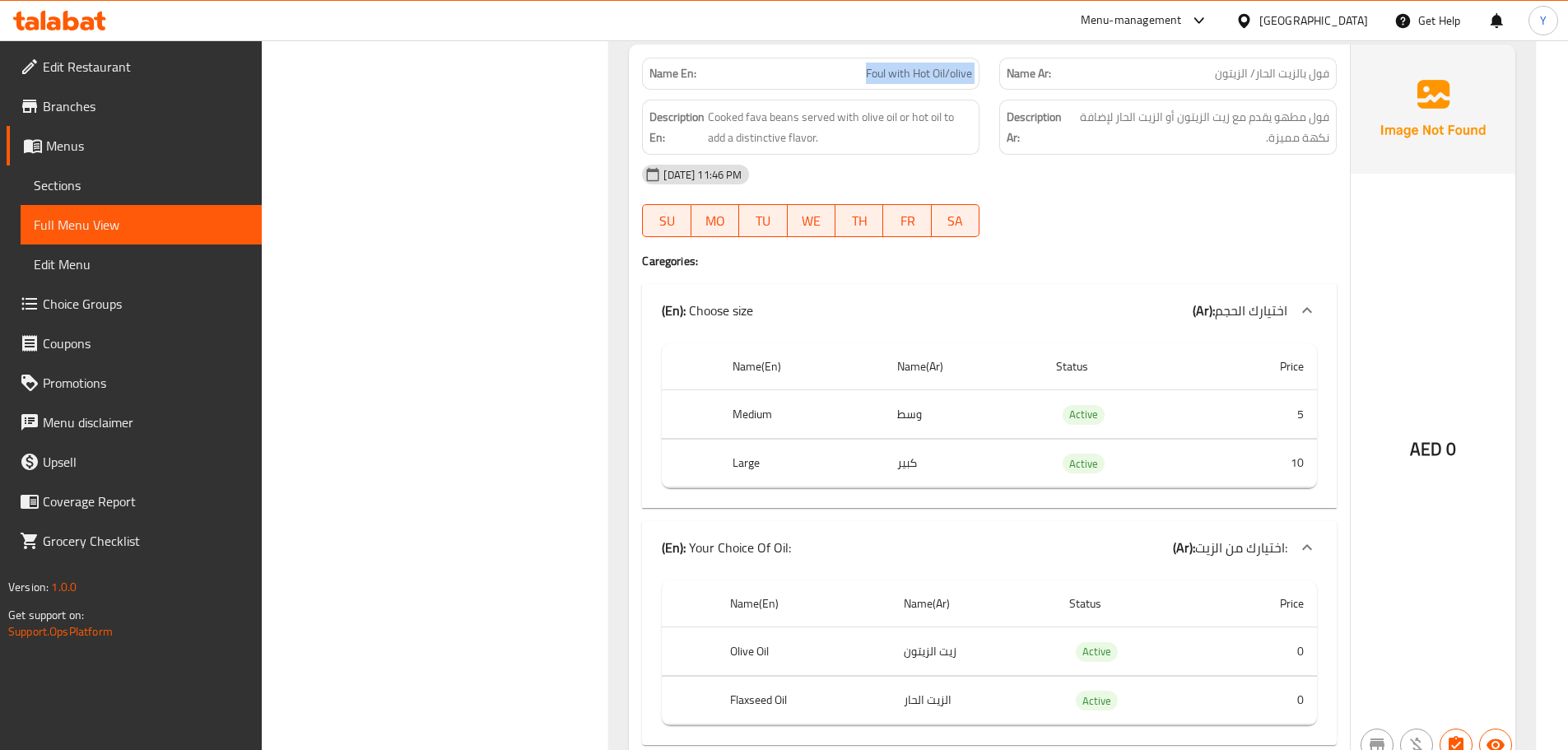
click at [890, 65] on span "Foul with Hot Oil/olive" at bounding box center [919, 74] width 106 height 18
click at [758, 710] on div "Name(En) Name(Ar) Status Price Olive Oil زيت الزيتون Active 0 Flaxseed Oil الزي…" at bounding box center [989, 660] width 695 height 172
click at [801, 646] on th "Olive Oil" at bounding box center [803, 652] width 173 height 49
click at [745, 687] on th "Flaxseed Oil" at bounding box center [803, 700] width 173 height 49
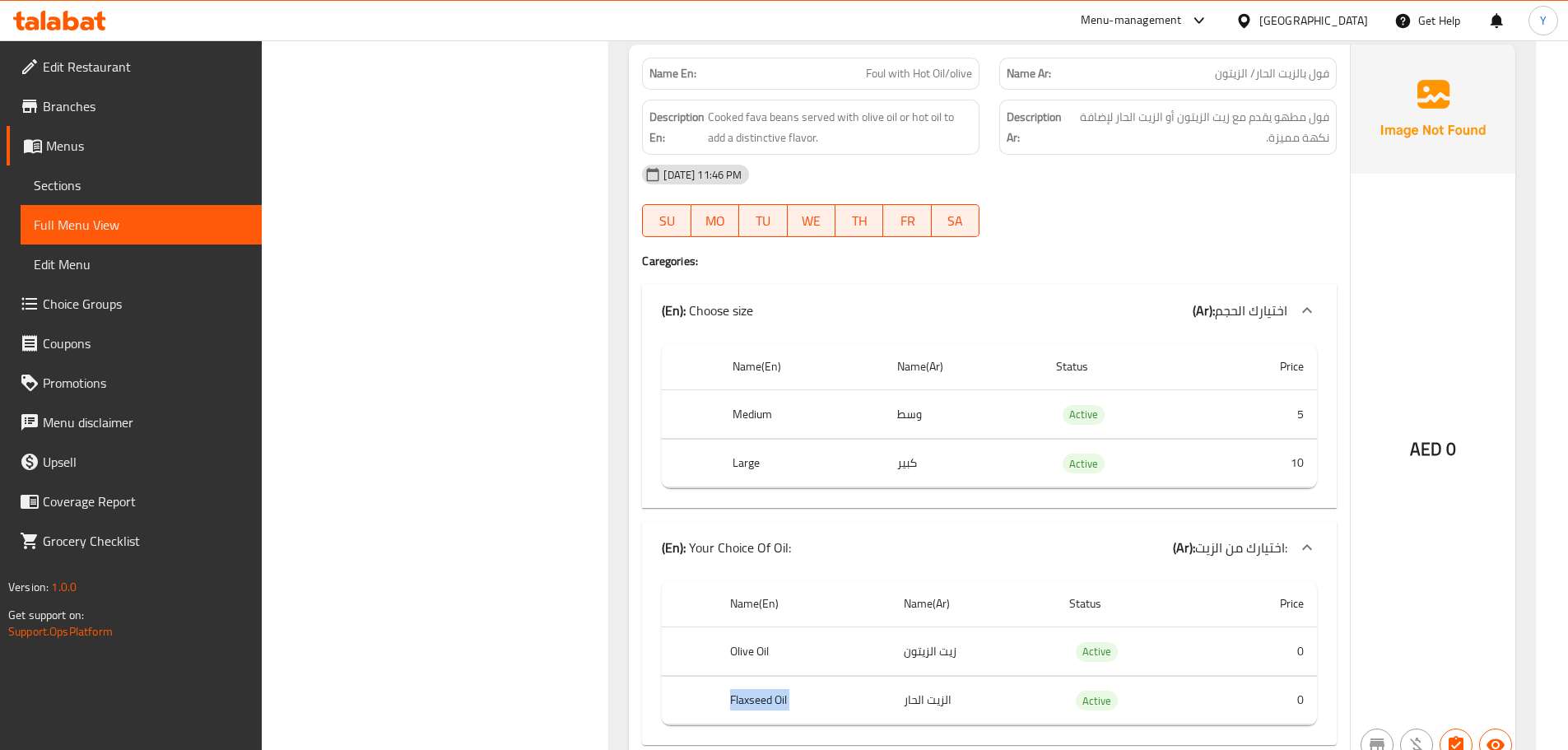
click at [745, 687] on th "Flaxseed Oil" at bounding box center [803, 700] width 173 height 49
copy th "Flaxseed Oil"
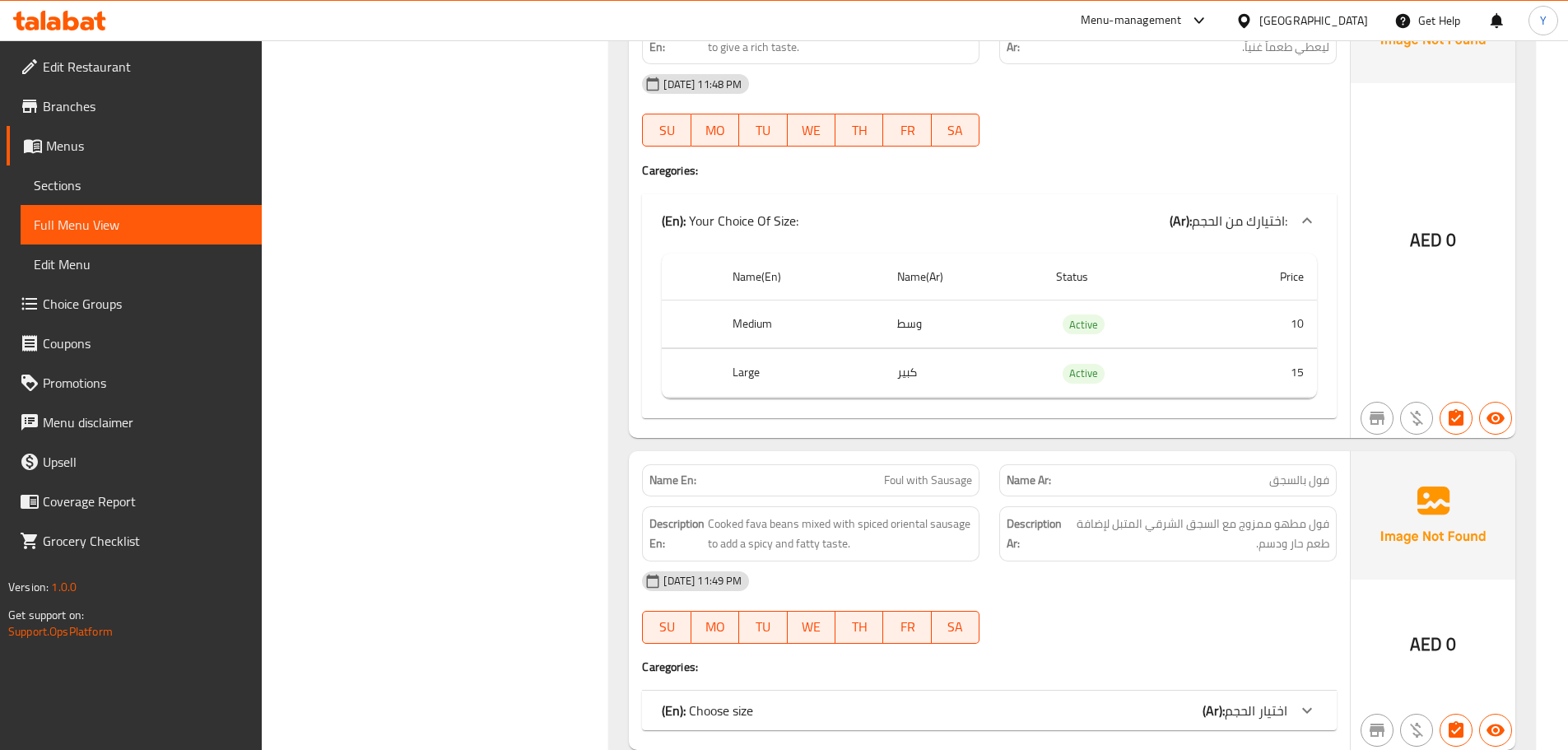
scroll to position [15945, 0]
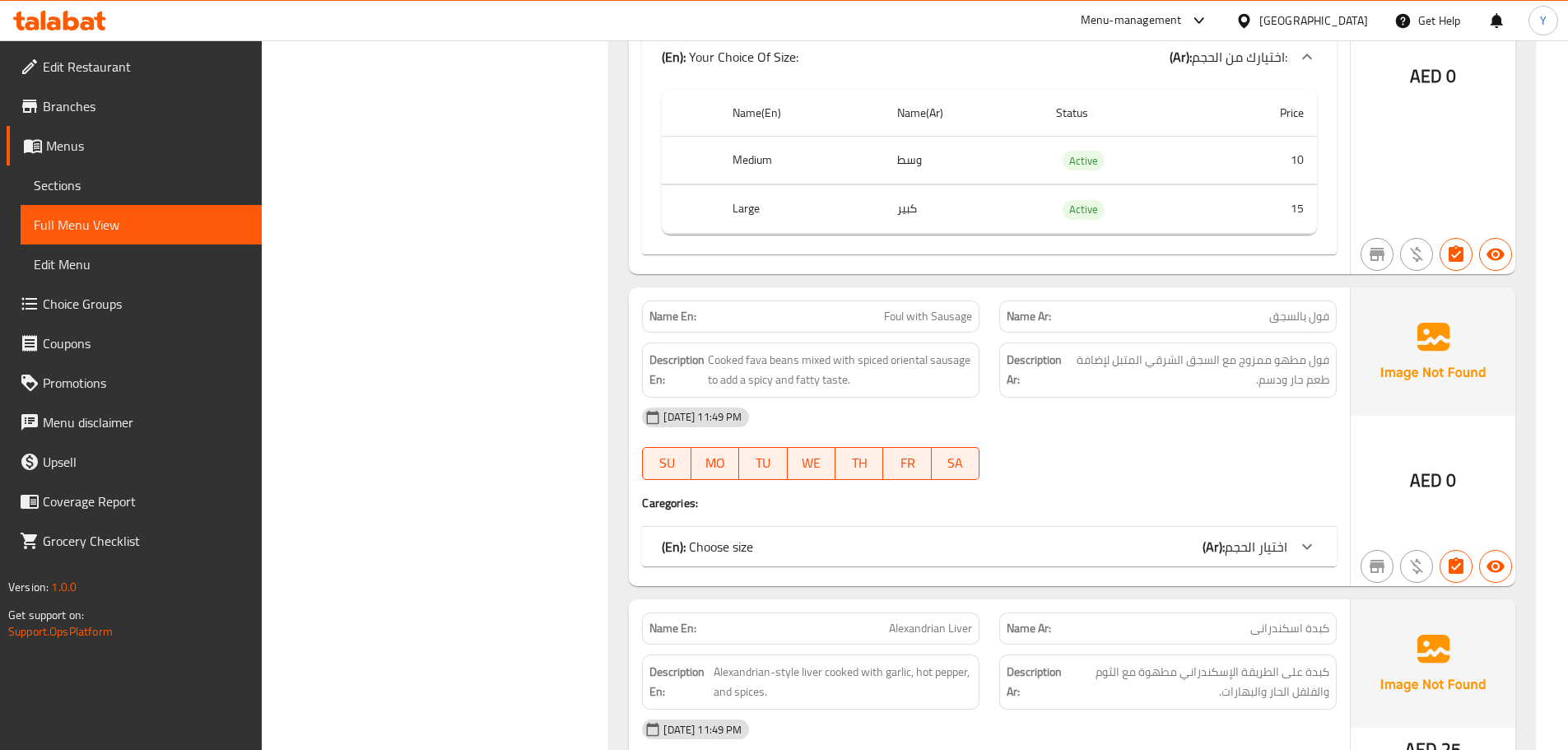
click at [1111, 436] on div "[DATE] 11:49 PM SU MO TU WE TH FR SA" at bounding box center [989, 444] width 714 height 92
click at [1165, 537] on div "(En): Choose size (Ar): اختيار الحجم" at bounding box center [975, 547] width 626 height 19
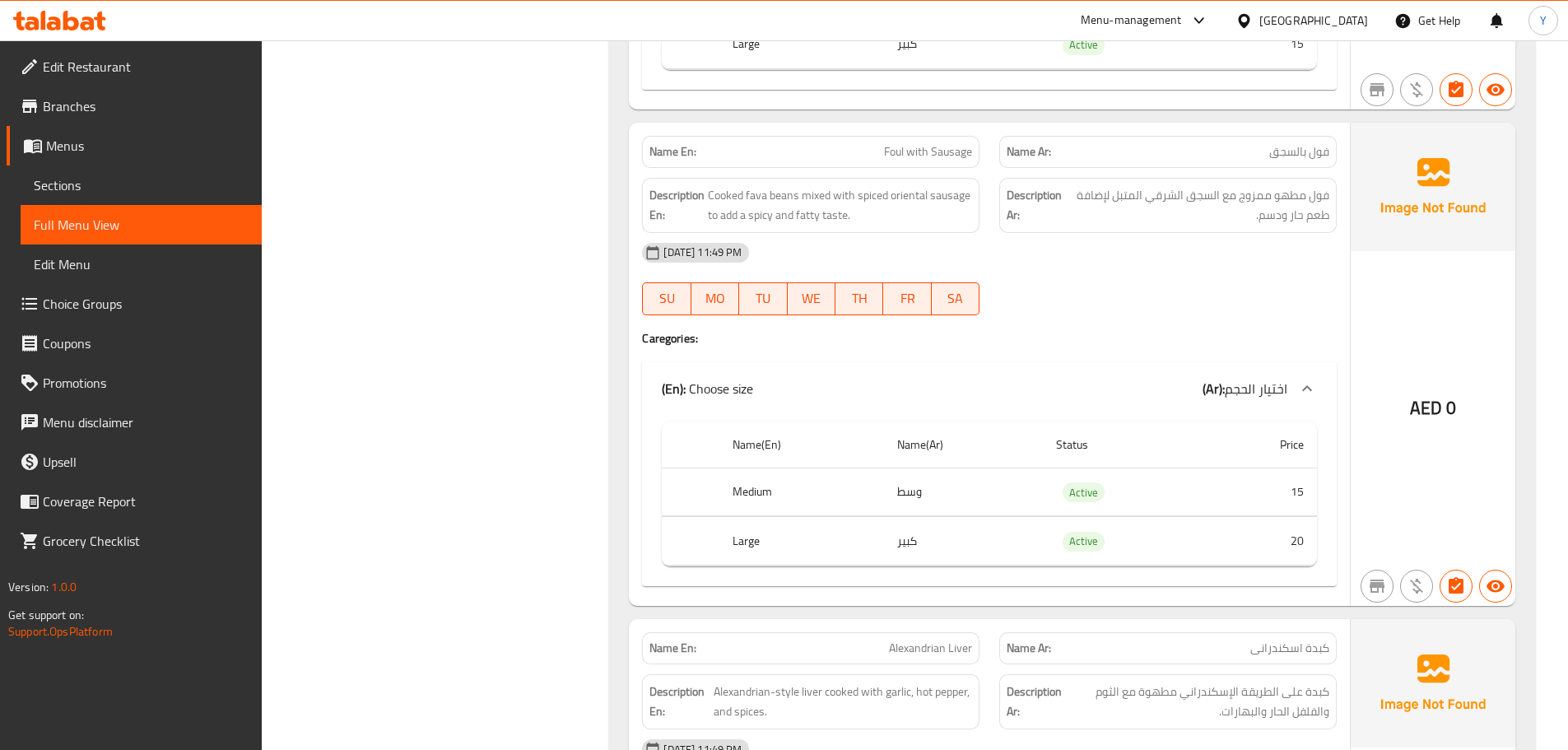
scroll to position [16027, 0]
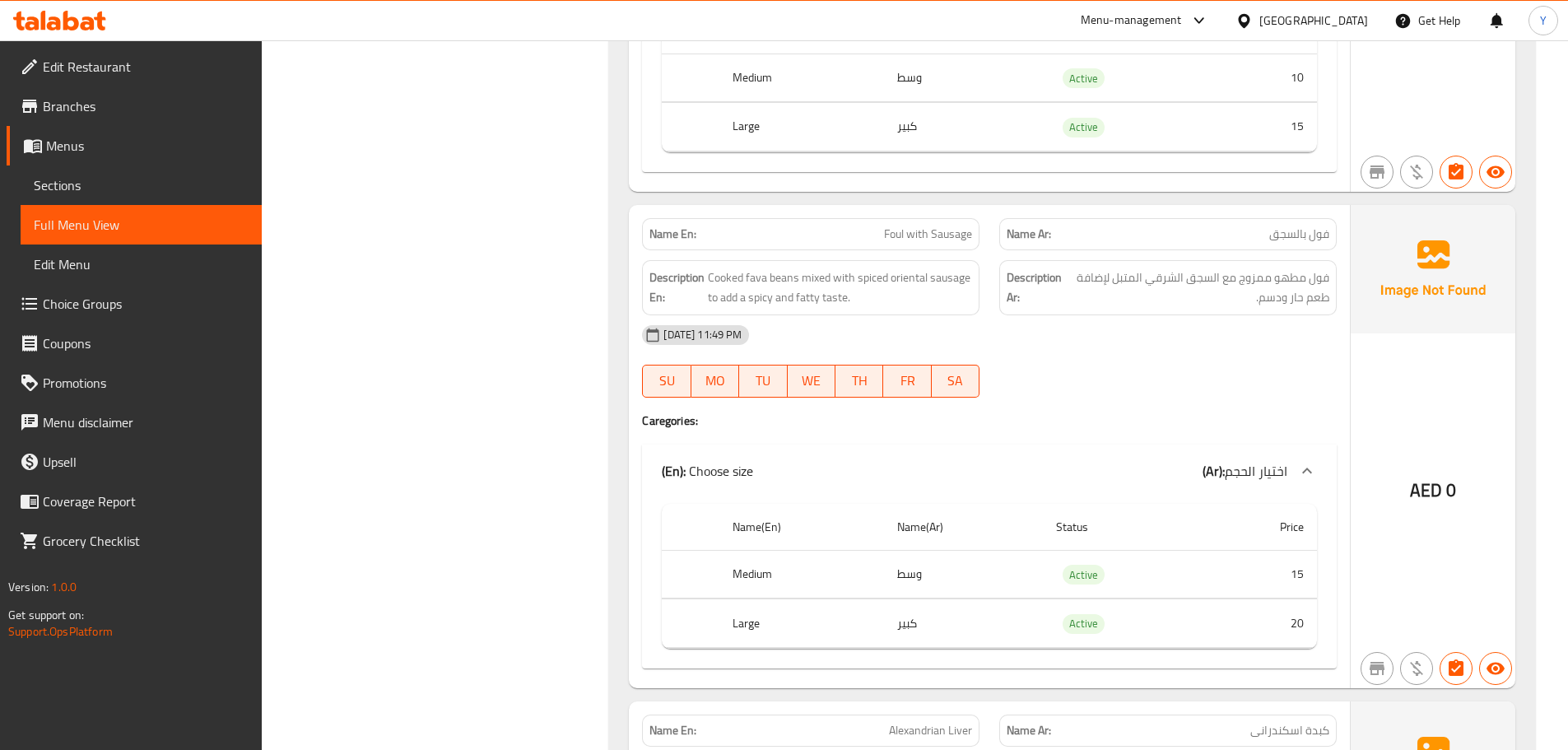
click at [869, 250] on div "Description En: Cooked fava beans mixed with spiced oriental sausage to add a s…" at bounding box center [811, 287] width 357 height 75
click at [878, 226] on p "Name En: Foul with Sausage" at bounding box center [811, 234] width 323 height 18
copy span "Foul with Sausage"
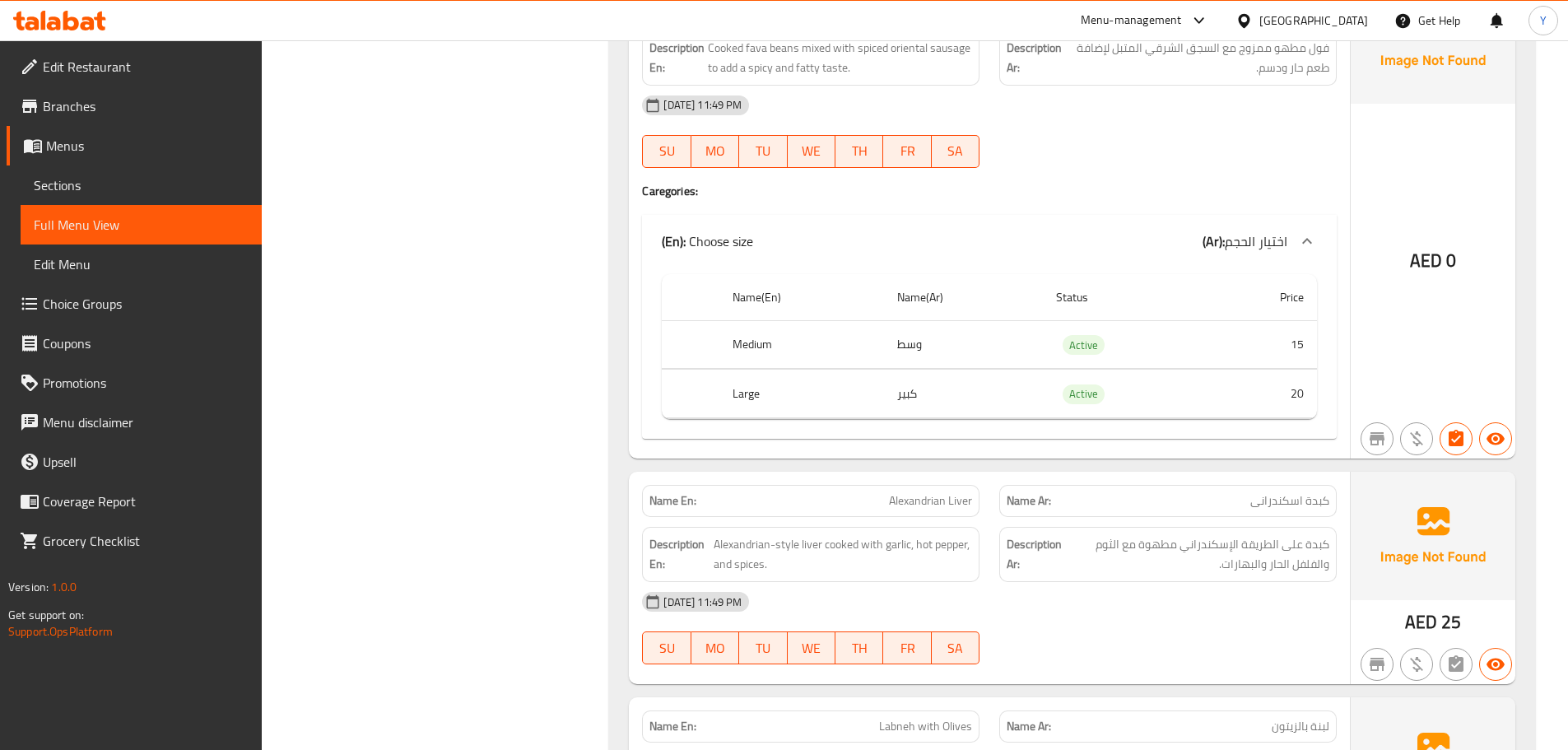
scroll to position [16274, 0]
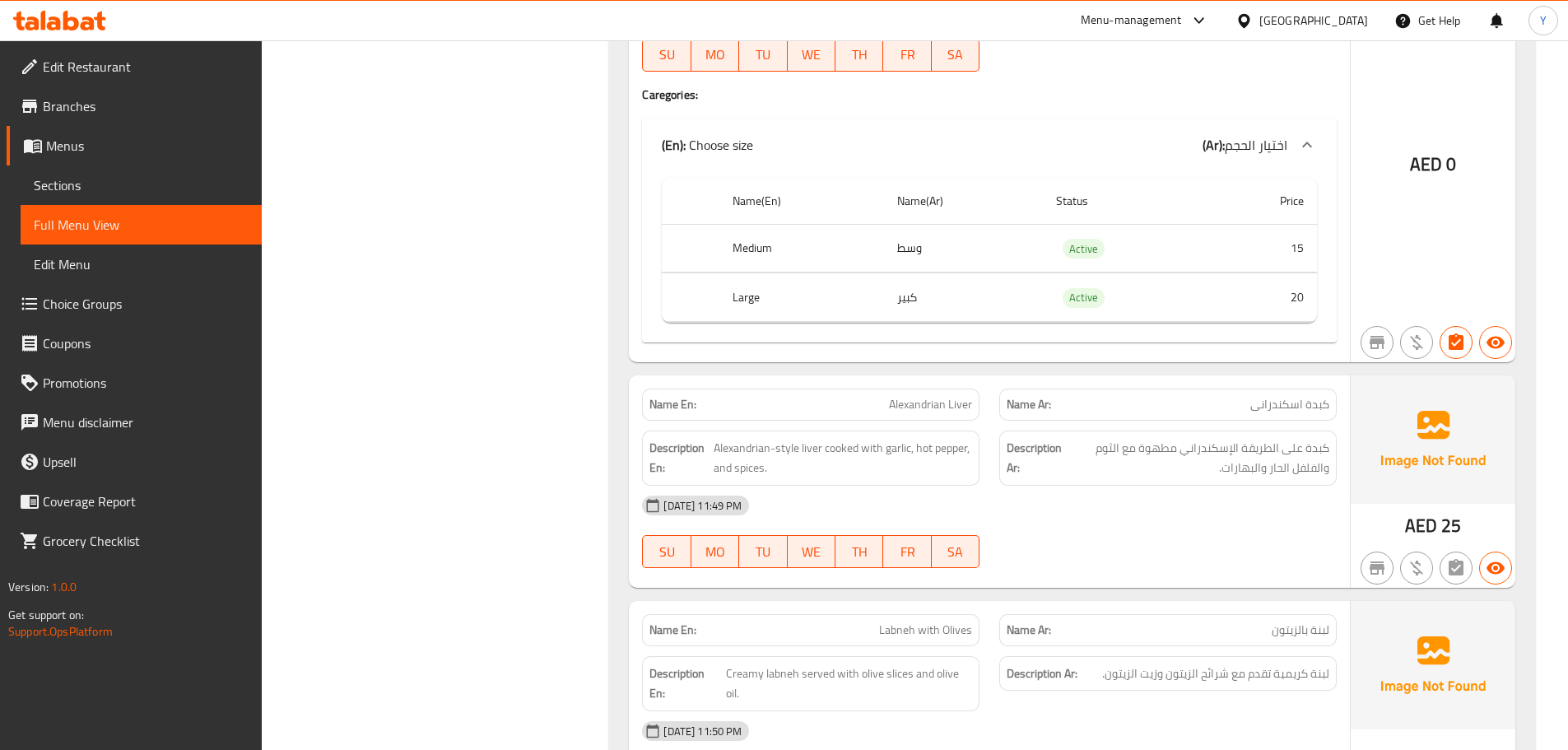
scroll to position [16439, 0]
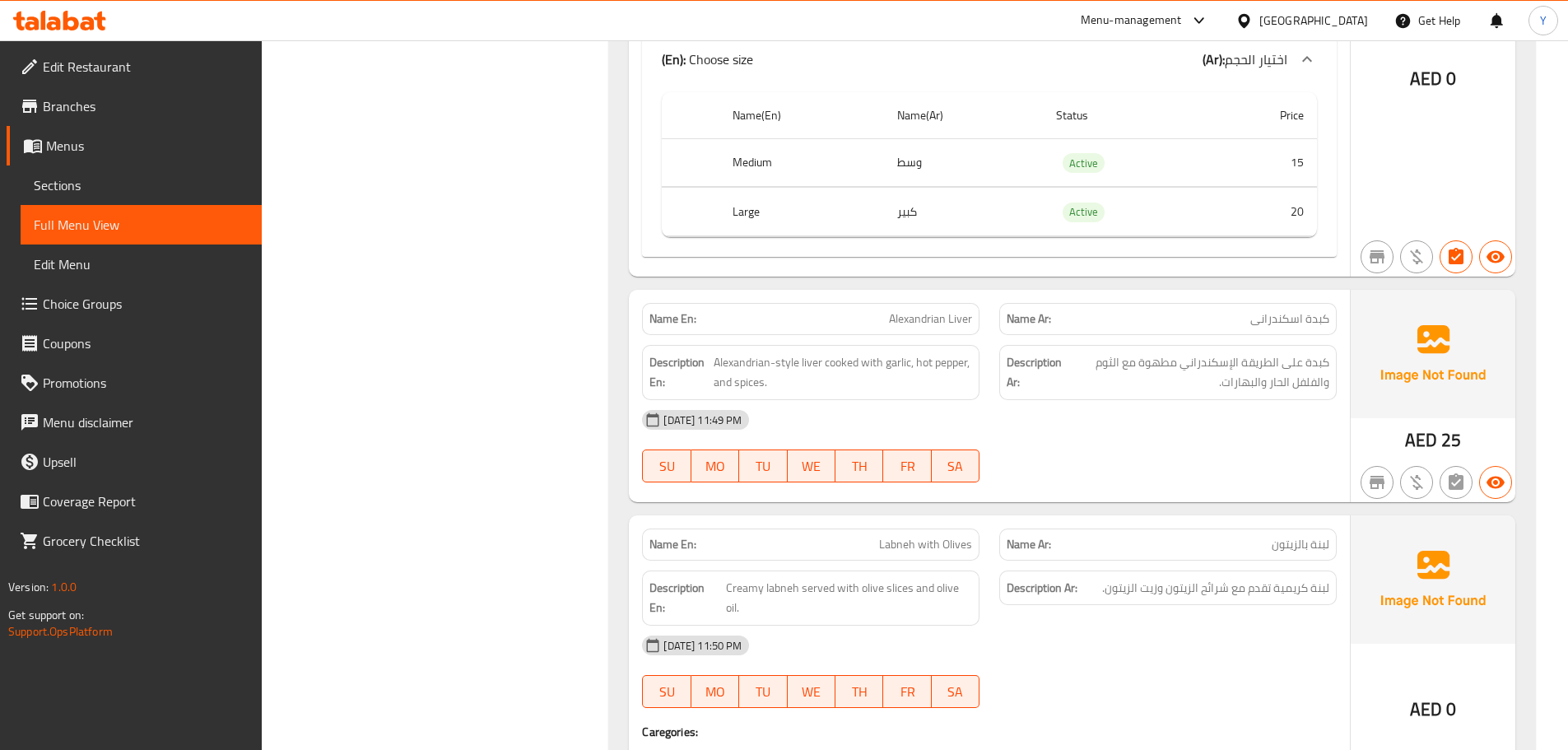
click at [922, 310] on span "Alexandrian Liver" at bounding box center [931, 319] width 83 height 18
copy span "Alexandrian Liver"
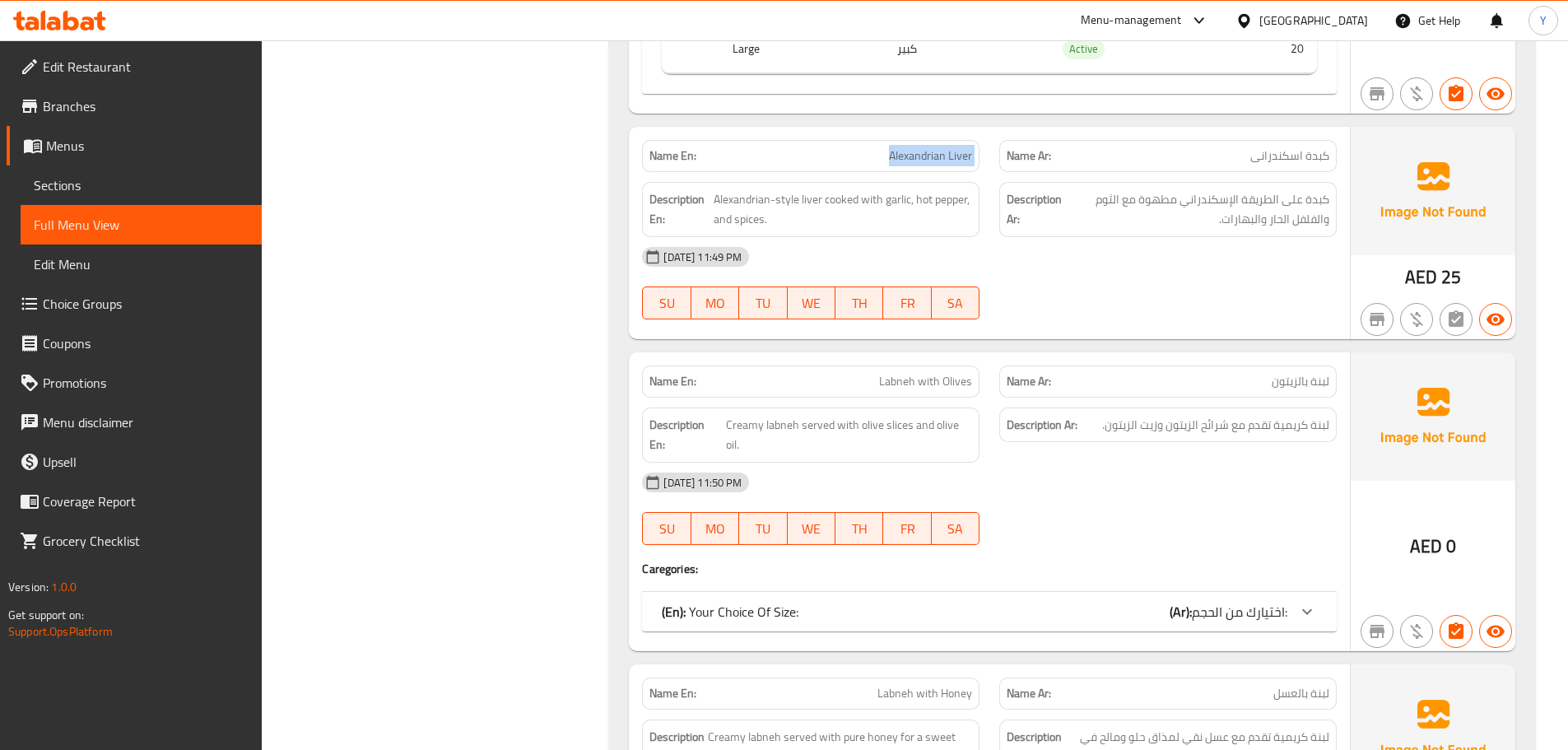
scroll to position [16603, 0]
click at [1187, 463] on div "[DATE] 11:50 PM" at bounding box center [989, 481] width 714 height 40
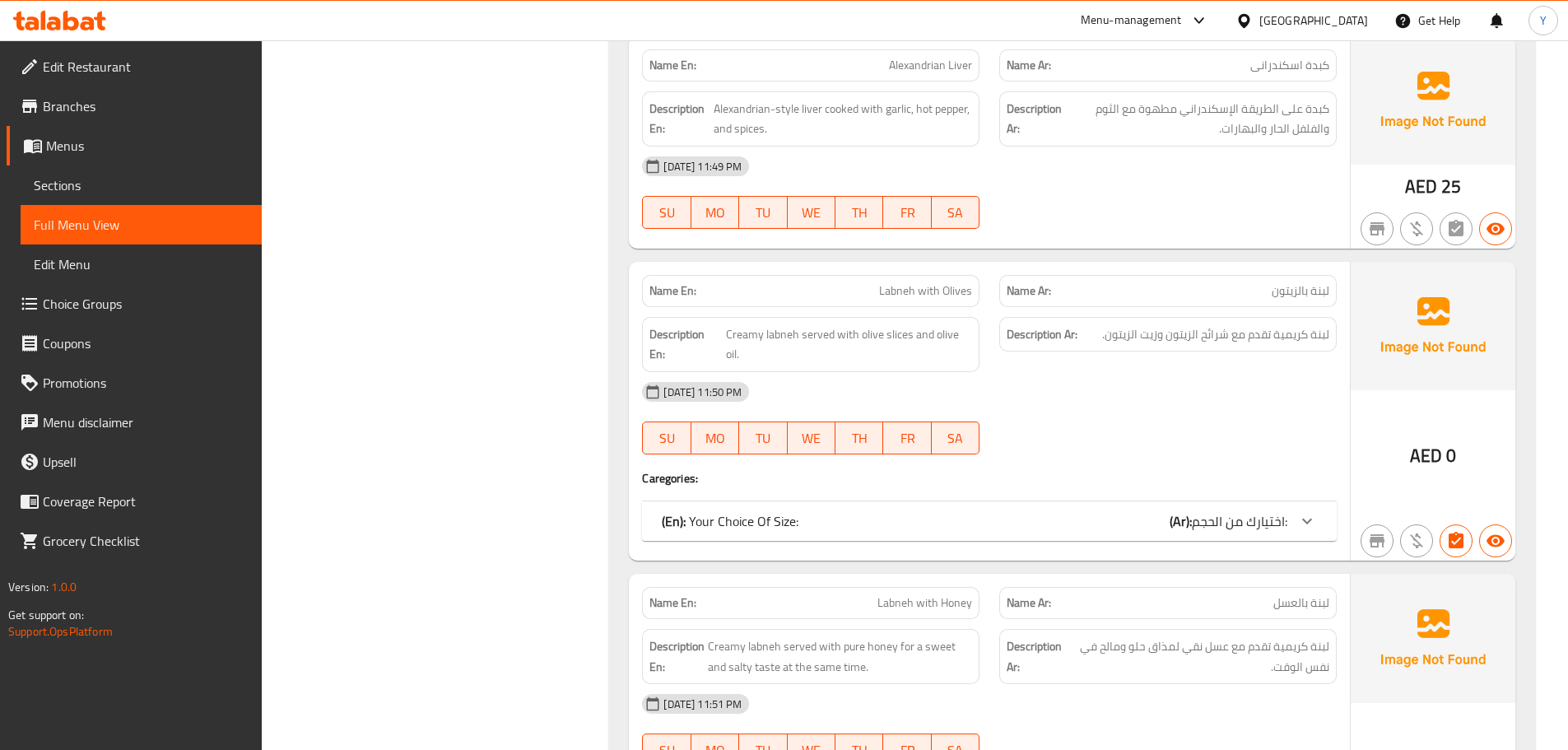
scroll to position [16851, 0]
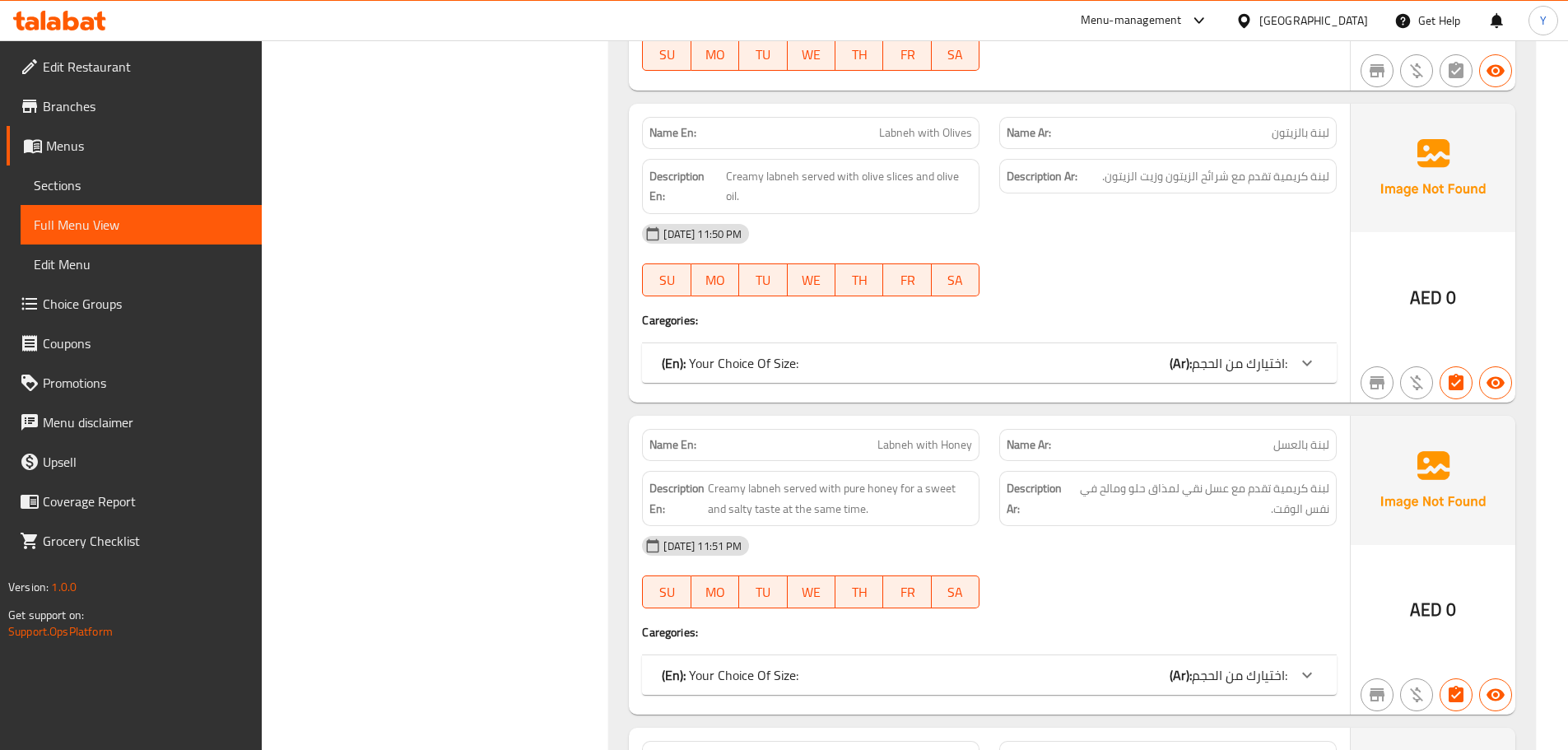
drag, startPoint x: 1204, startPoint y: 540, endPoint x: 1204, endPoint y: 549, distance: 9.0
click at [1204, 548] on div "[DATE] 11:51 PM SU MO TU WE TH FR SA" at bounding box center [989, 572] width 714 height 92
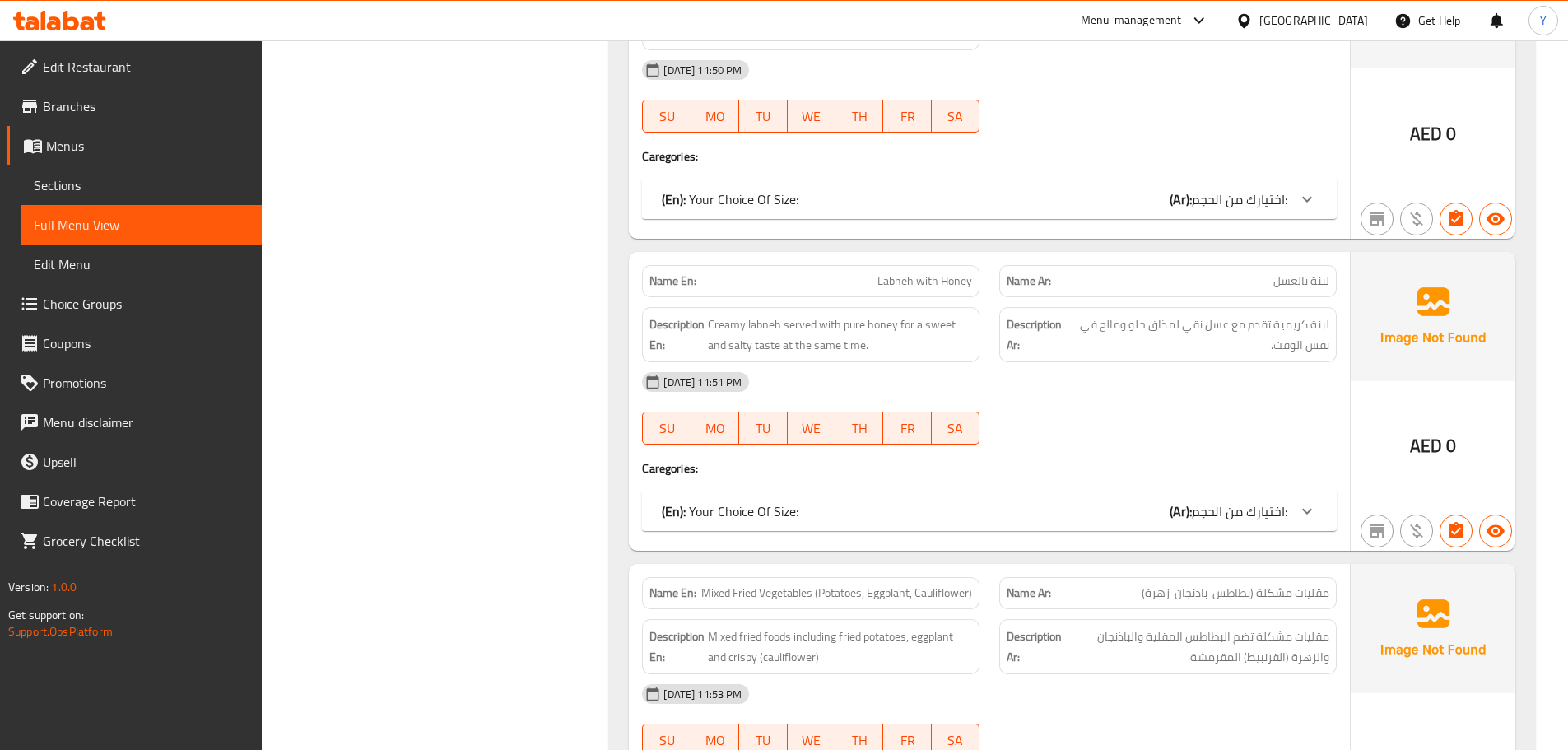
scroll to position [17016, 0]
click at [1190, 516] on div "Name En: Labneh with Honey Name Ar: لبنة بالعسل Description En: Creamy labneh s…" at bounding box center [989, 401] width 721 height 299
click at [1210, 498] on span "اختيارك من الحجم:" at bounding box center [1239, 510] width 95 height 25
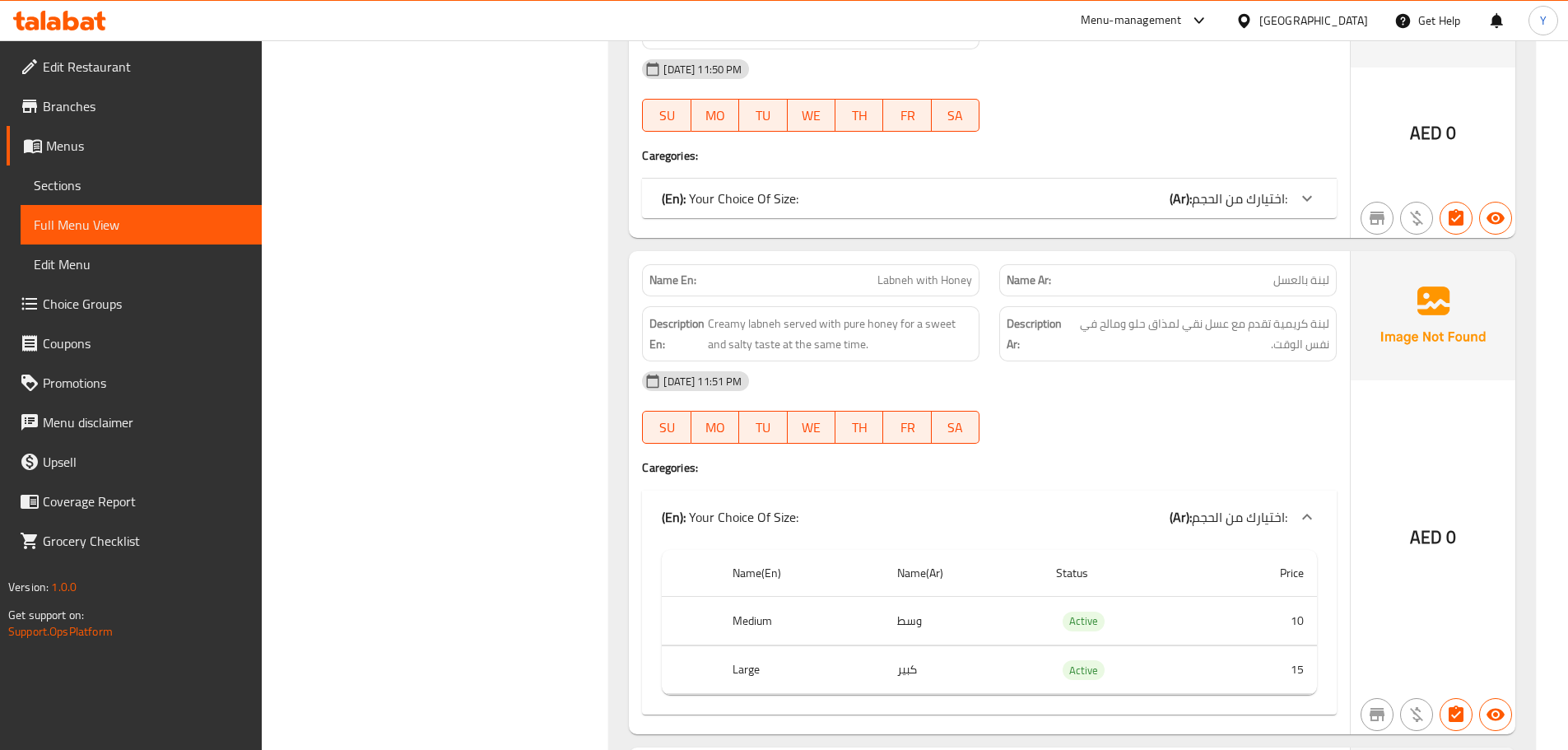
click at [1252, 397] on div "[DATE] 11:51 PM SU MO TU WE TH FR SA" at bounding box center [989, 408] width 714 height 92
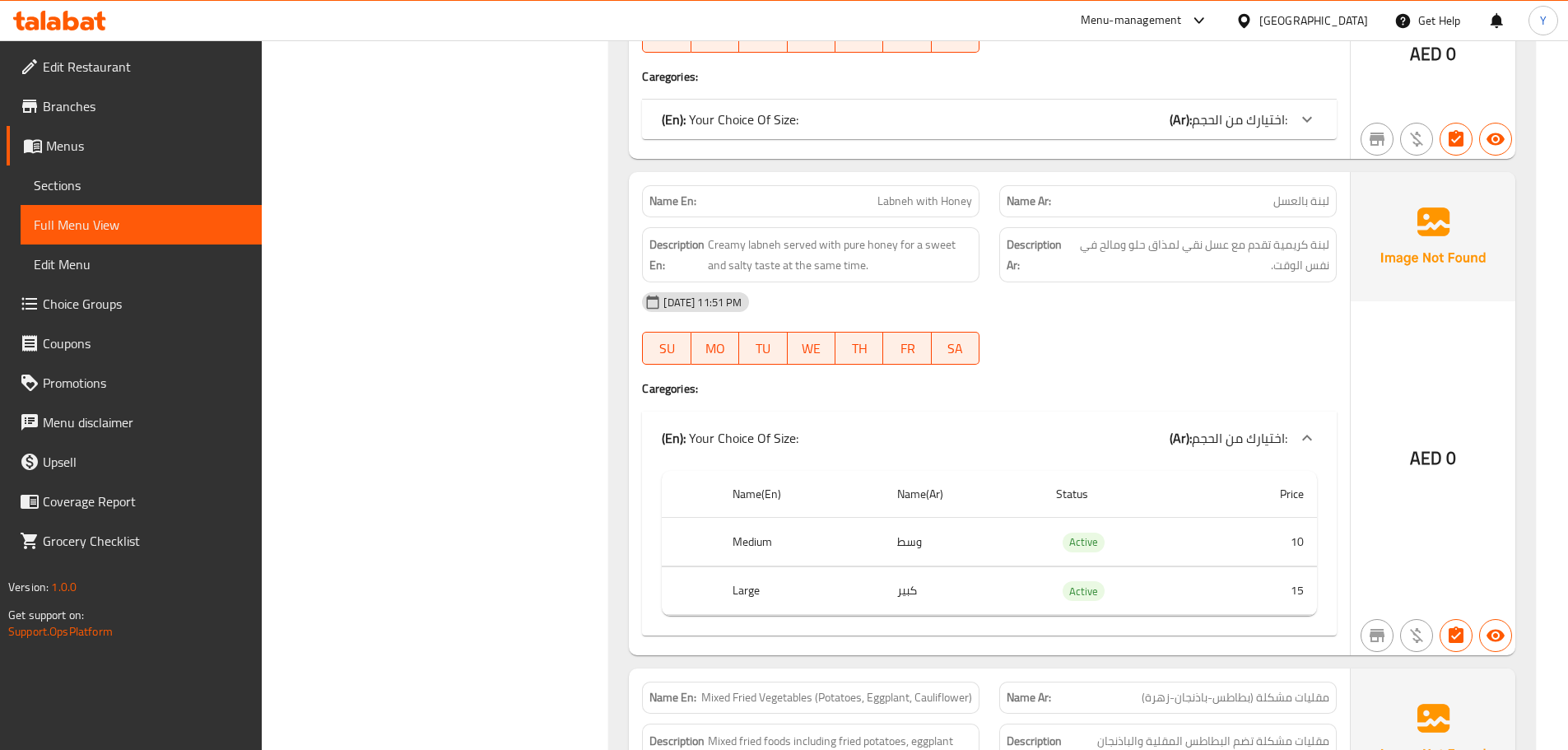
scroll to position [17180, 0]
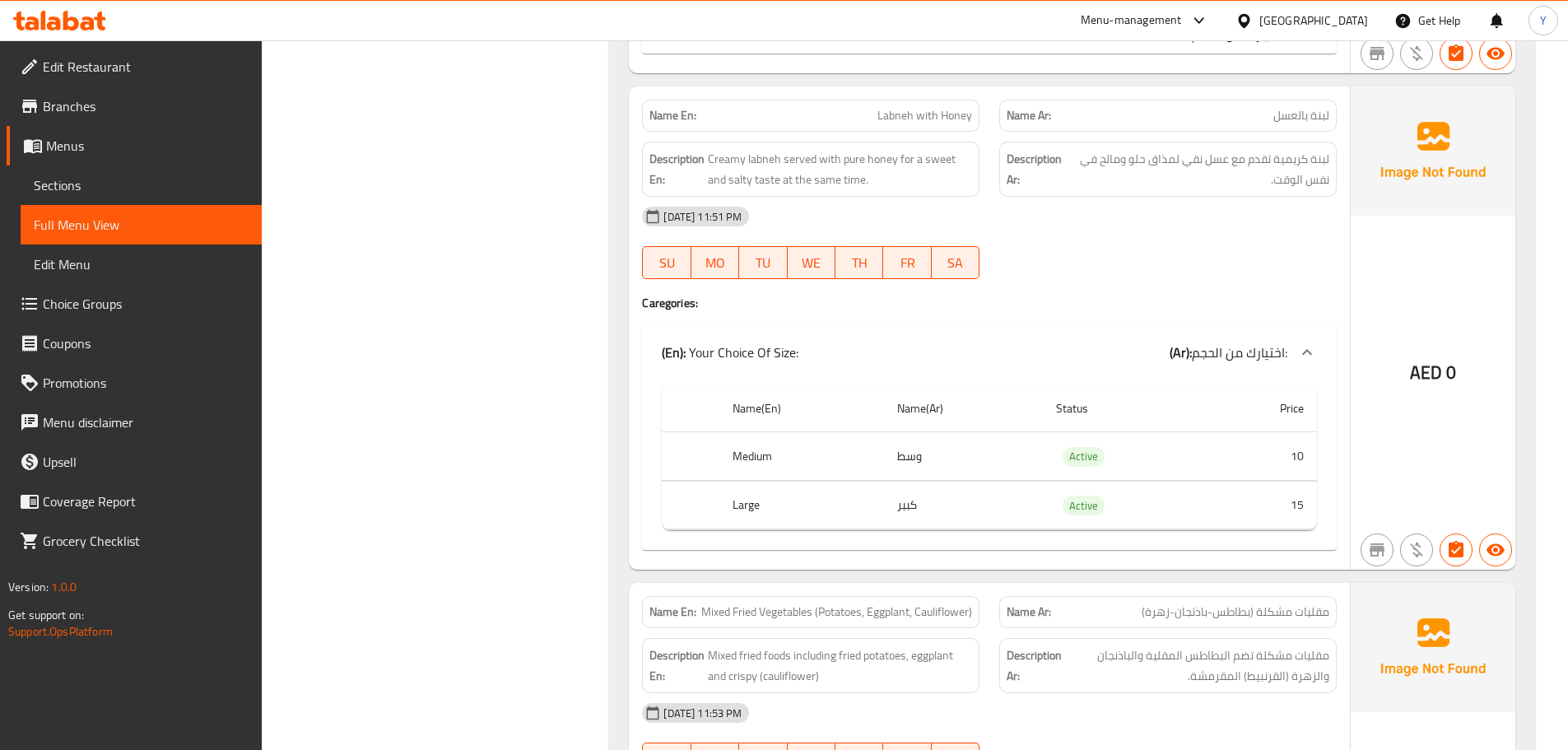
click at [1187, 222] on div "[DATE] 11:51 PM SU MO TU WE TH FR SA" at bounding box center [989, 243] width 714 height 92
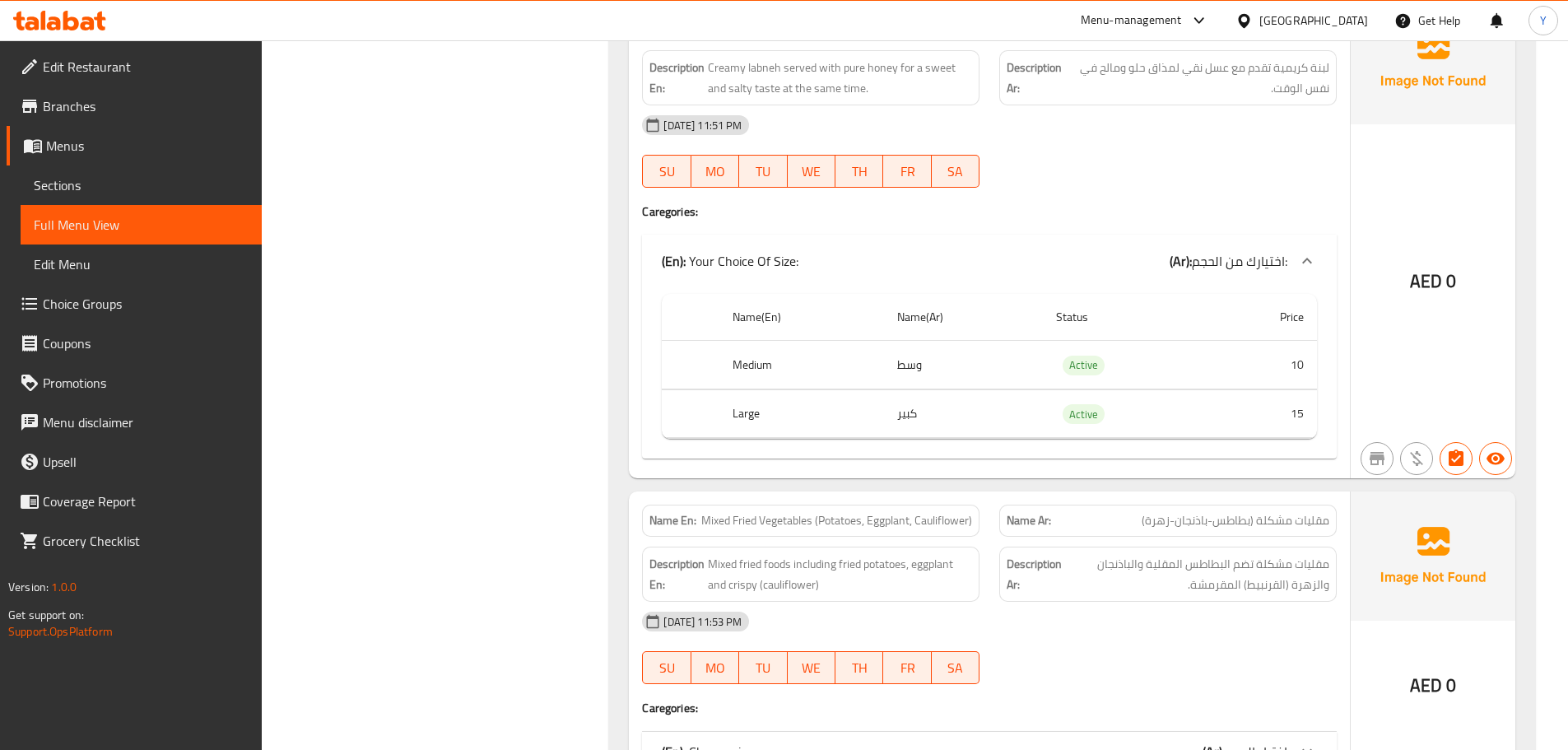
scroll to position [17346, 0]
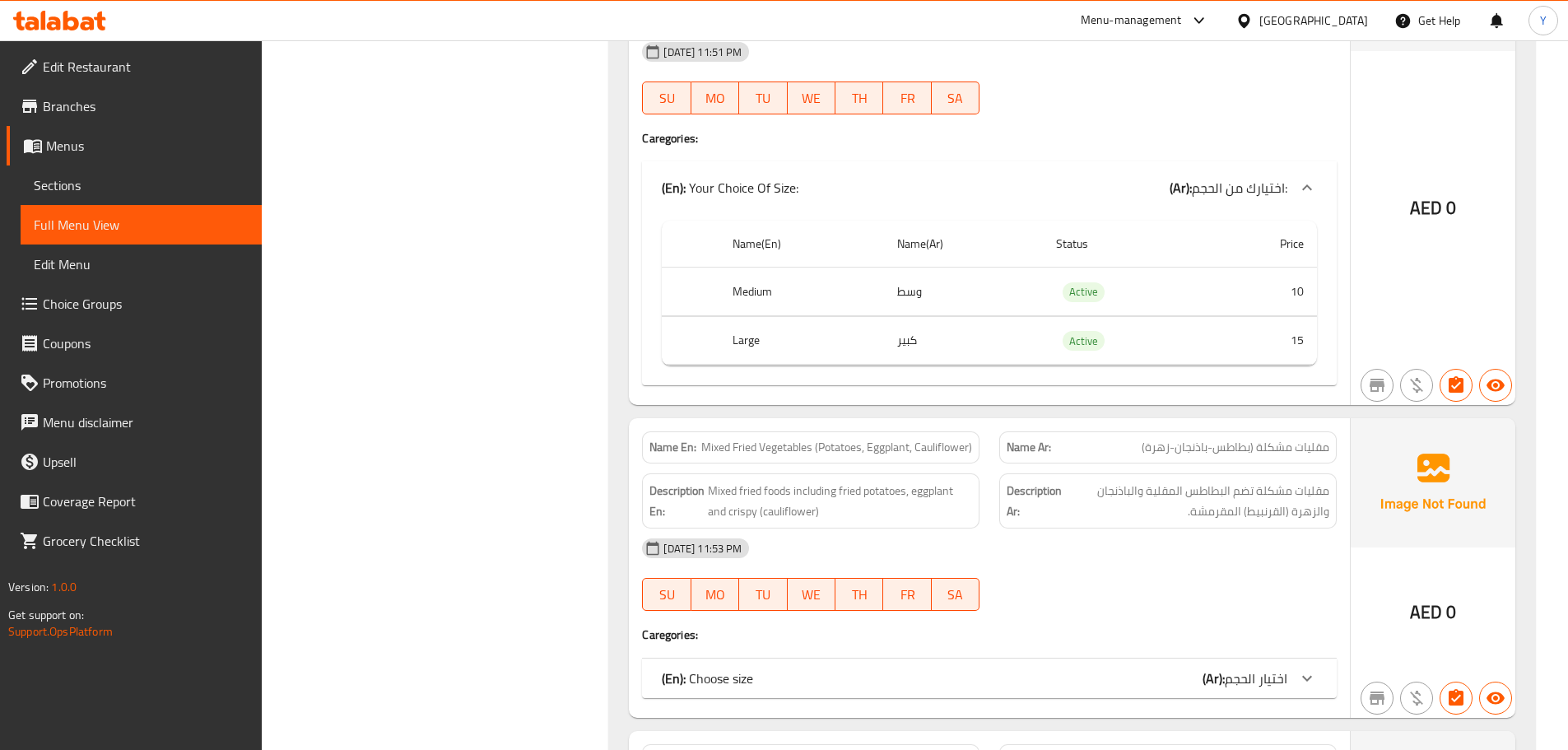
click at [1312, 439] on span "مقليات مشكلة (بطاطس-باذنجان-زهرة)" at bounding box center [1236, 448] width 187 height 18
click at [1237, 439] on span "مقليات مشكلة (بطاطس-باذنجان-زهرة)" at bounding box center [1236, 448] width 187 height 18
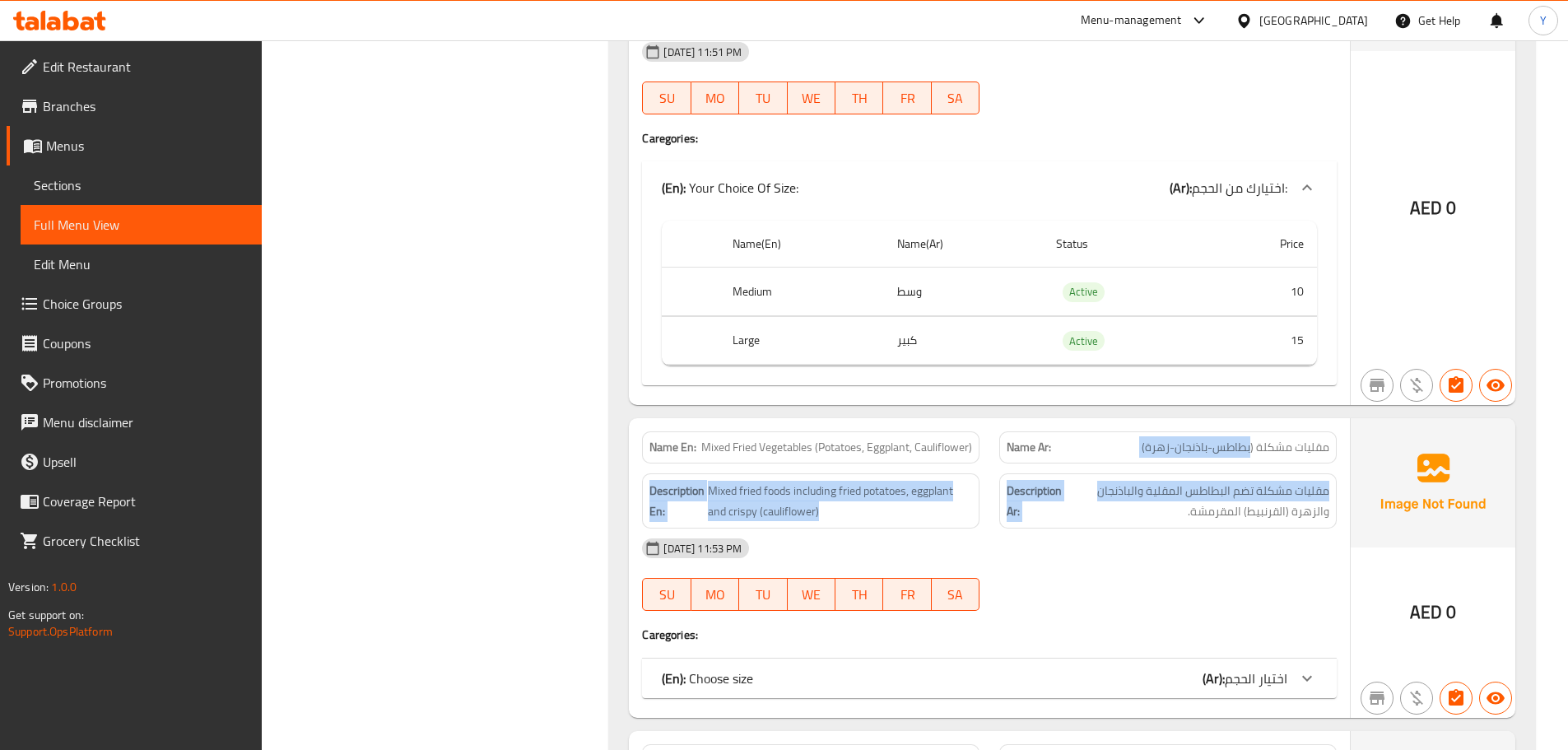
drag, startPoint x: 1237, startPoint y: 435, endPoint x: 1129, endPoint y: 447, distance: 108.7
click at [1129, 447] on div "Name En: Mixed Fried Vegetables (Potatoes, Eggplant, Cauliflower) Name Ar: مقلي…" at bounding box center [989, 568] width 721 height 299
click at [1162, 439] on span "مقليات مشكلة (بطاطس-باذنجان-زهرة)" at bounding box center [1236, 448] width 187 height 18
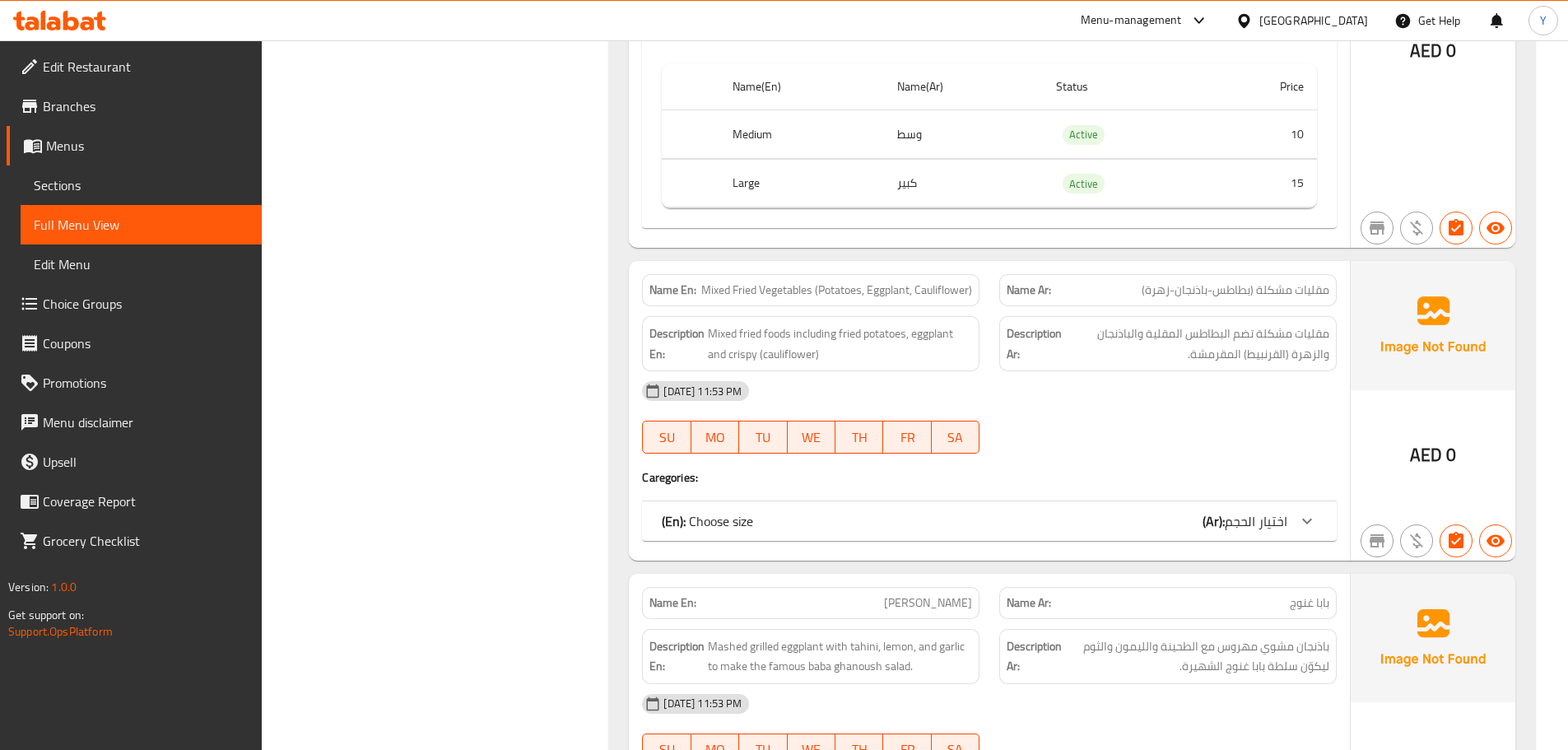
scroll to position [17510, 0]
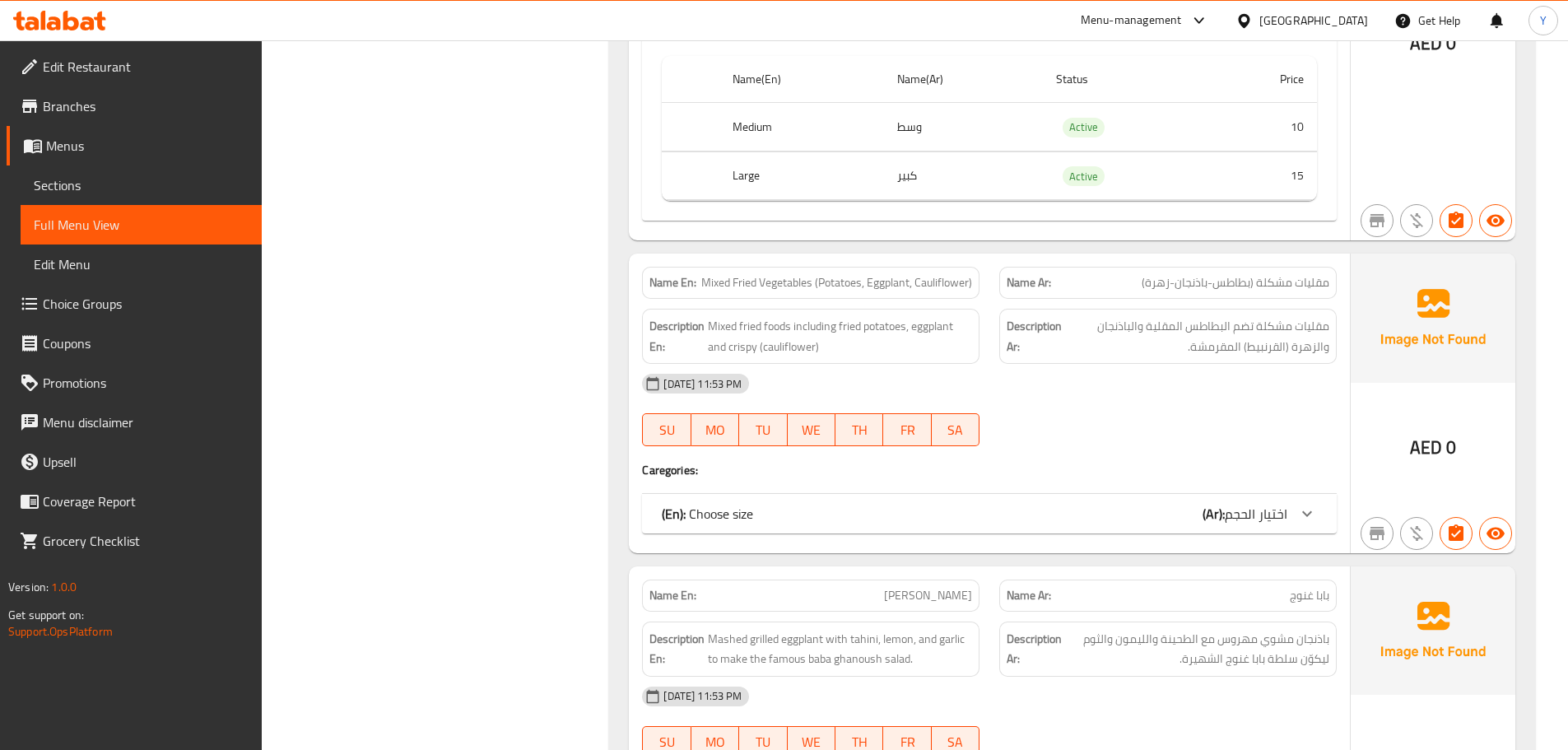
drag, startPoint x: 1168, startPoint y: 543, endPoint x: 1155, endPoint y: 516, distance: 30.0
click at [1169, 494] on div "(En): Choose size (Ar): اختيار الحجم" at bounding box center [989, 514] width 695 height 40
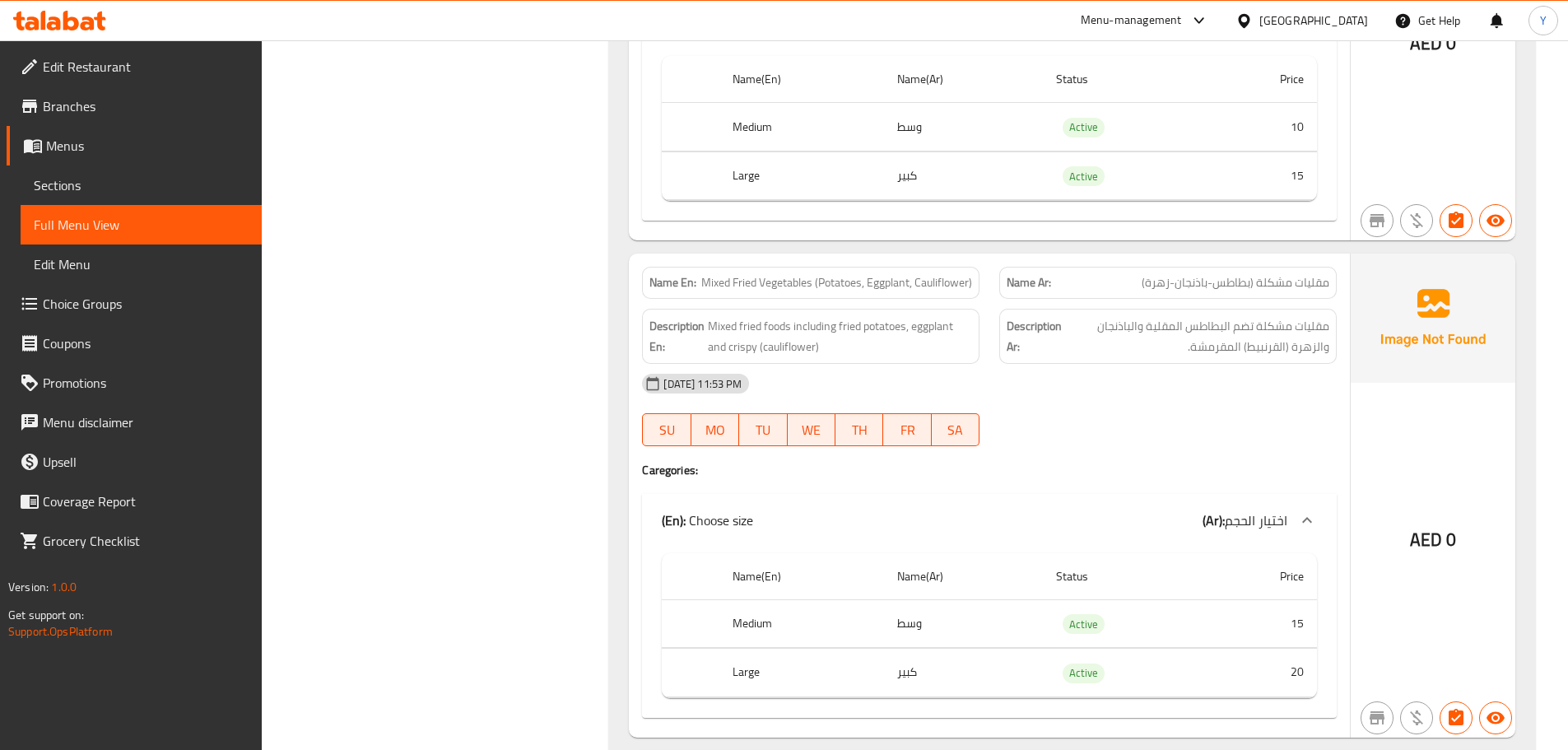
scroll to position [17675, 0]
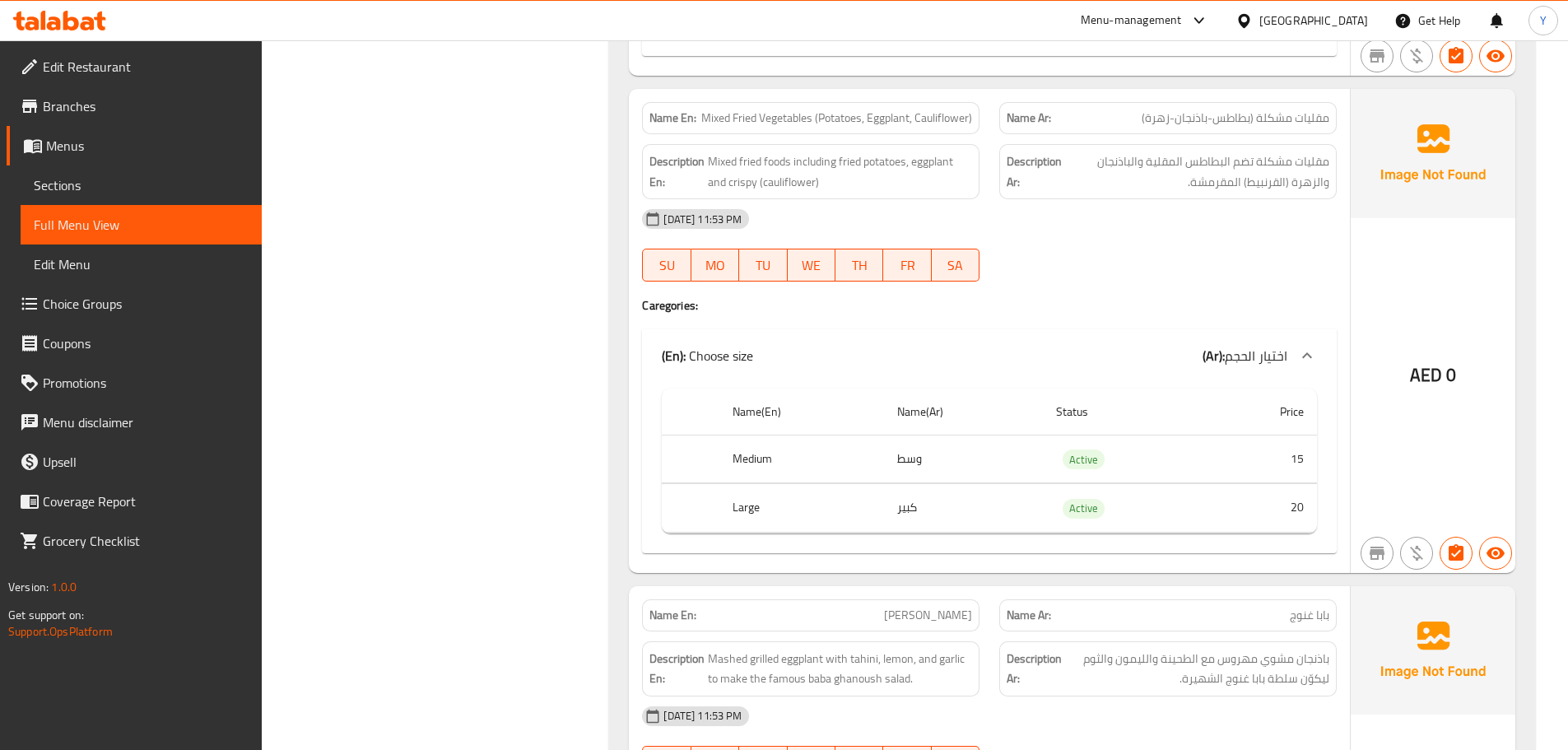
click at [1204, 631] on div "Description Ar: باذنجان مشوي مهروس مع الطحينة والليمون والثوم ليكوّن سلطة بابا …" at bounding box center [1168, 669] width 357 height 75
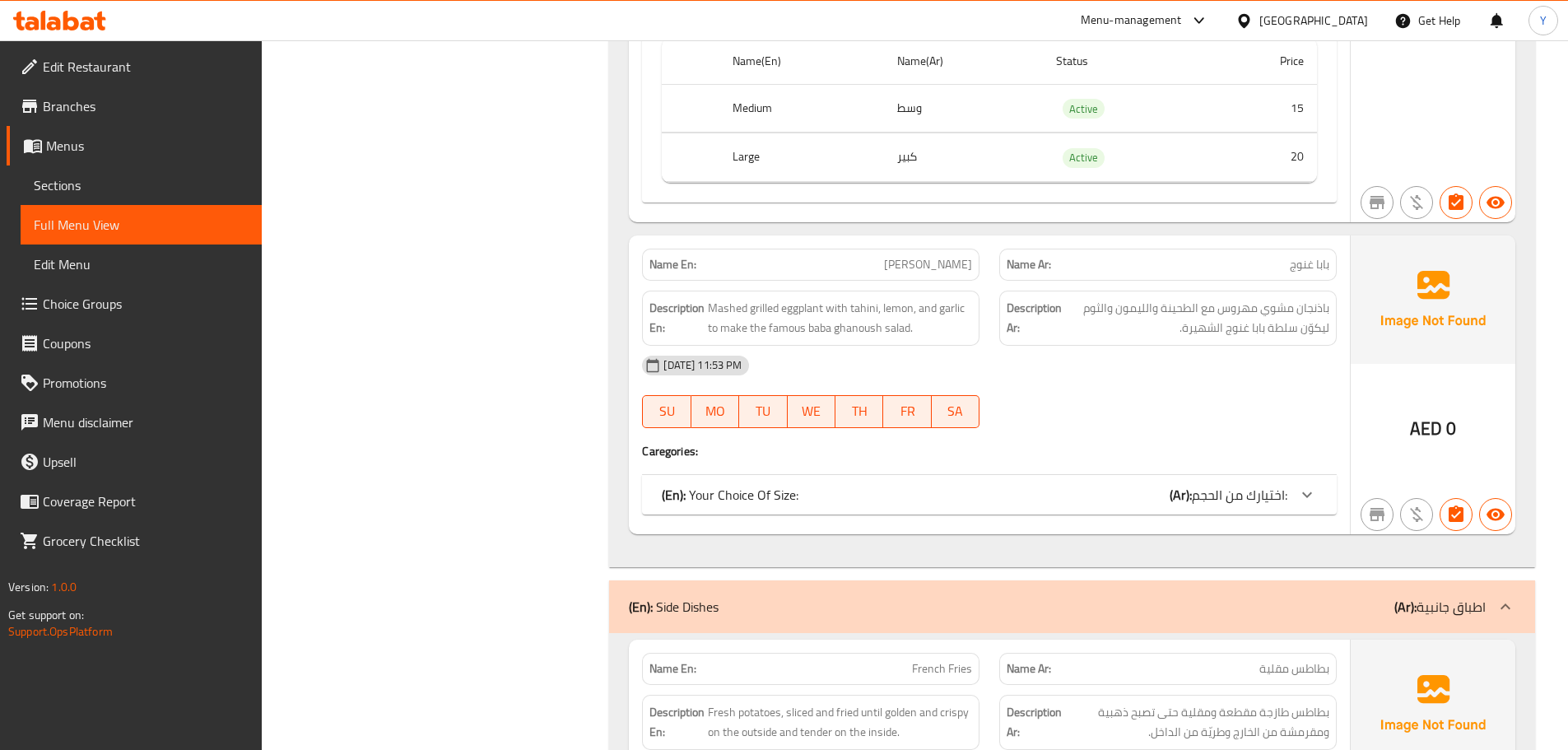
scroll to position [18087, 0]
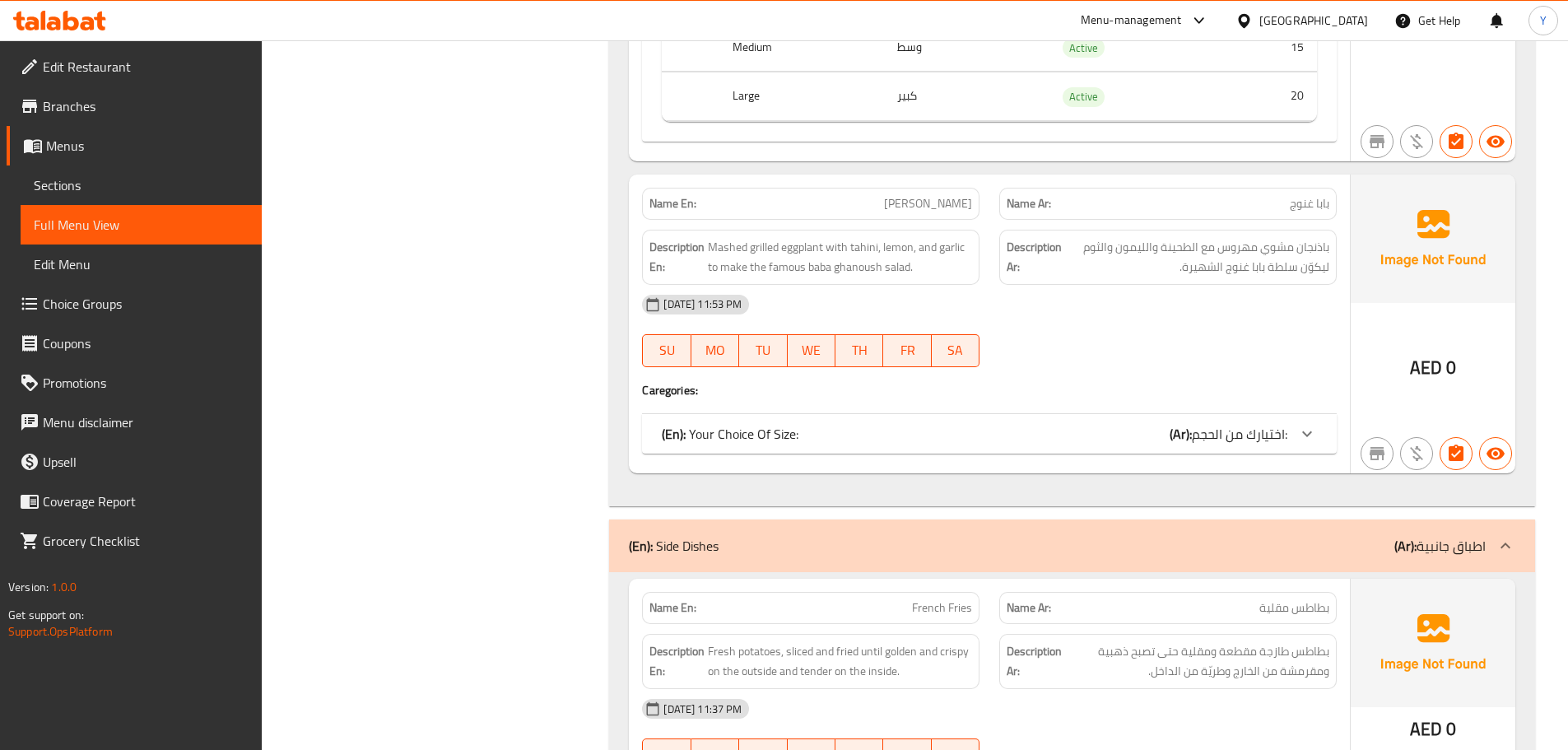
click at [1264, 422] on span "اختيارك من الحجم:" at bounding box center [1239, 434] width 95 height 25
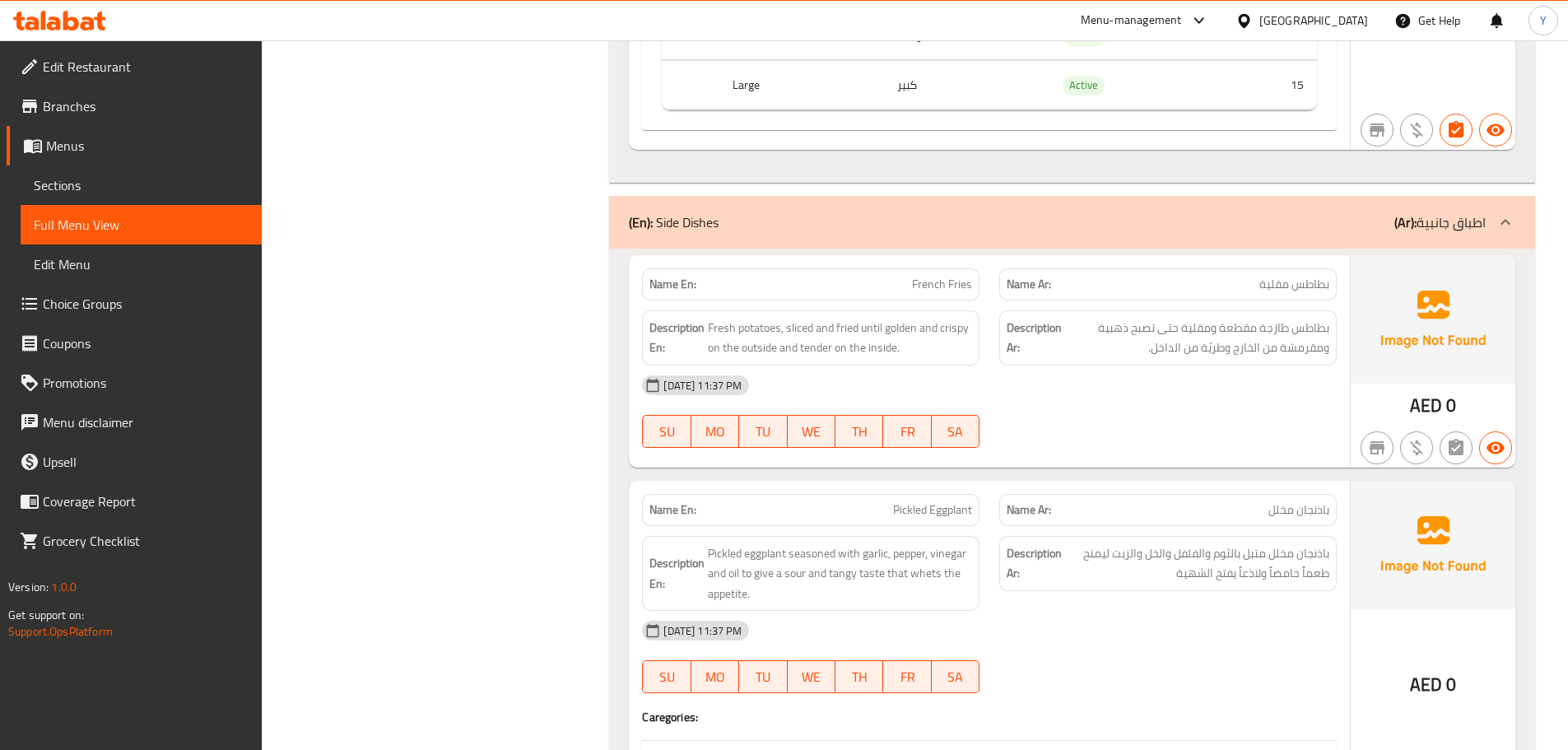
scroll to position [18690, 0]
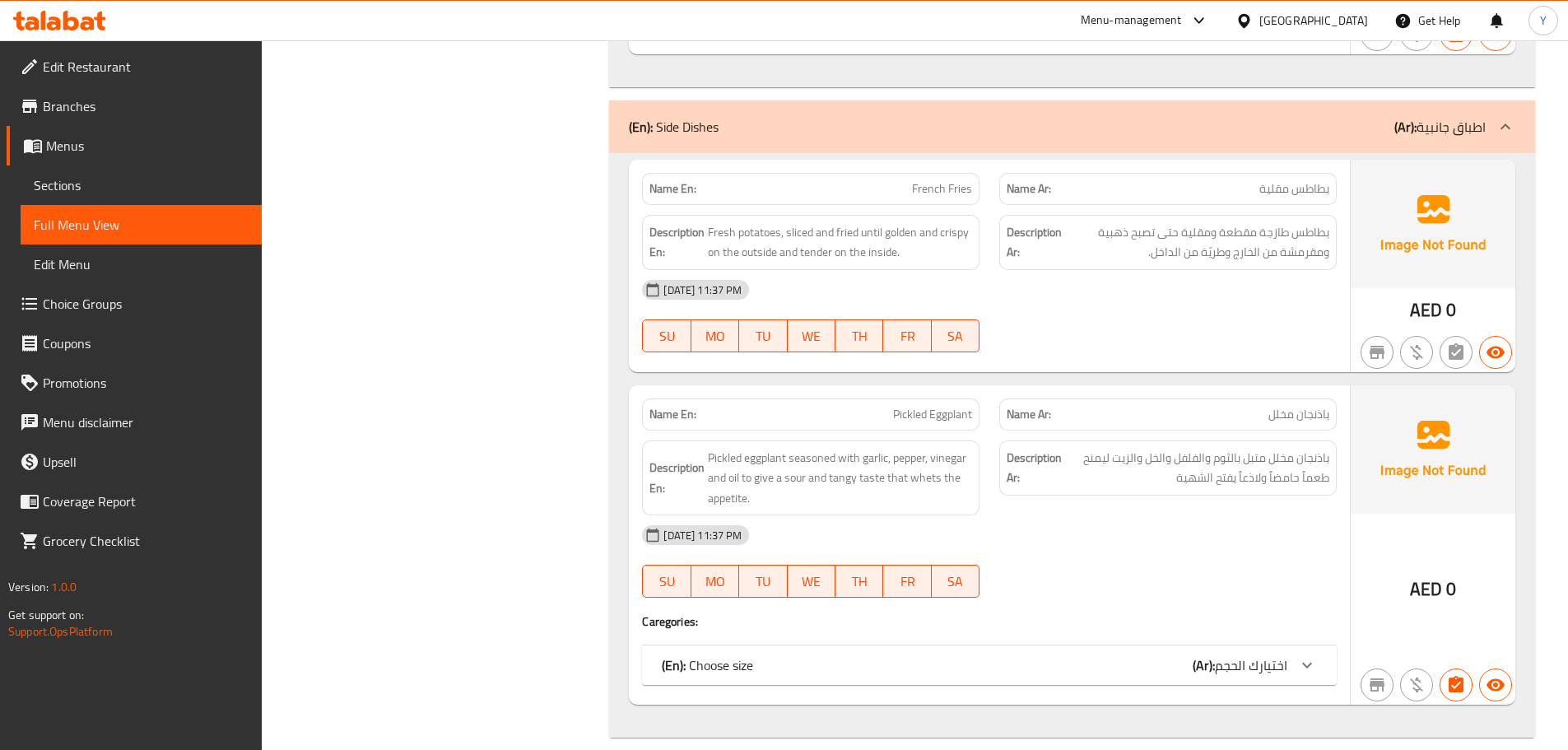
drag, startPoint x: 1386, startPoint y: 267, endPoint x: 1368, endPoint y: 279, distance: 21.6
click at [1386, 267] on img at bounding box center [1433, 224] width 164 height 128
click at [1359, 333] on div at bounding box center [1377, 352] width 40 height 40
drag, startPoint x: 976, startPoint y: 389, endPoint x: 1151, endPoint y: 484, distance: 199.1
click at [976, 399] on div "Name En: Pickled Eggplant" at bounding box center [811, 415] width 338 height 32
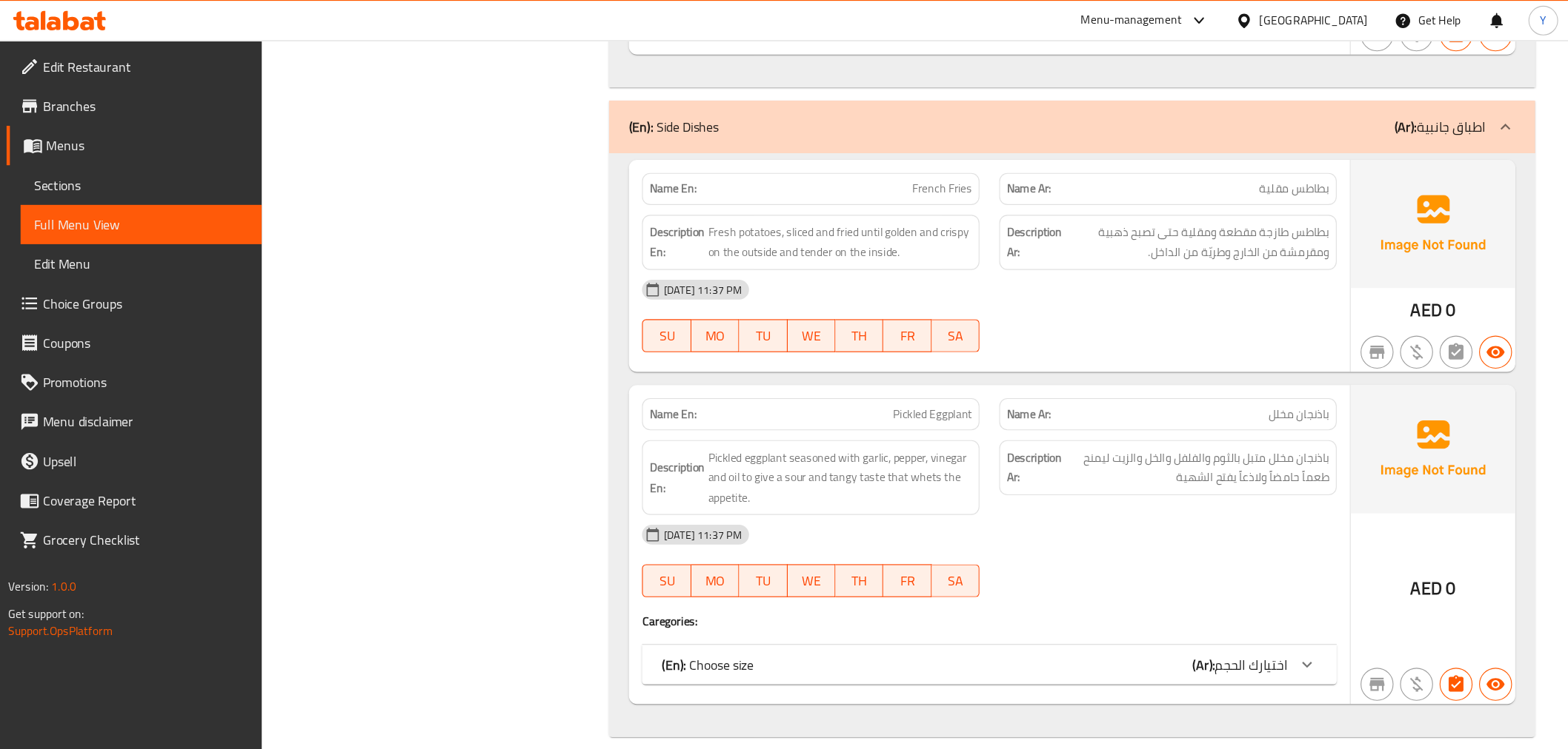
scroll to position [16451, 0]
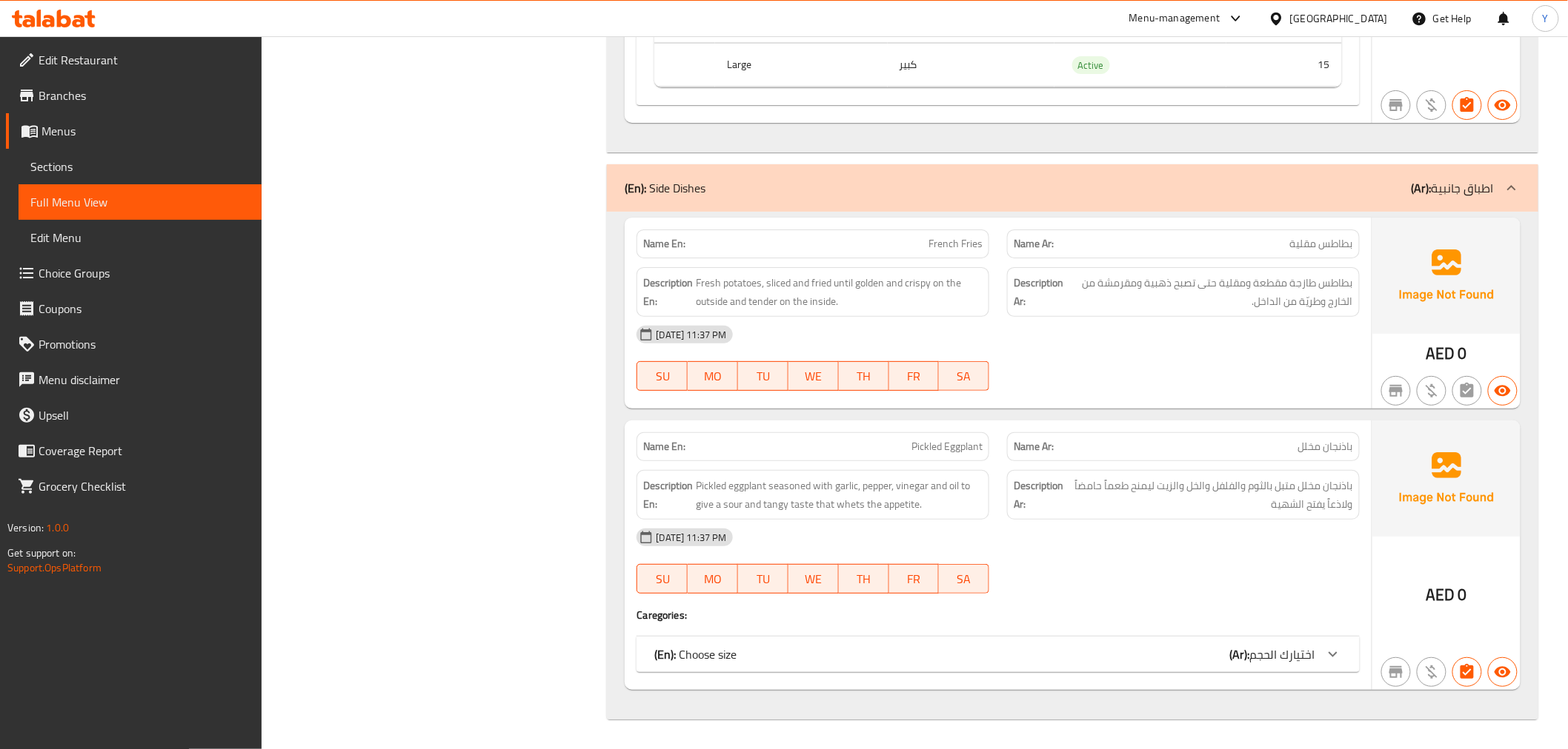
drag, startPoint x: 1183, startPoint y: 659, endPoint x: 1220, endPoint y: 590, distance: 78.3
click at [1183, 659] on div "(En): Choose size (Ar): اختيارك الحجم" at bounding box center [984, 654] width 660 height 17
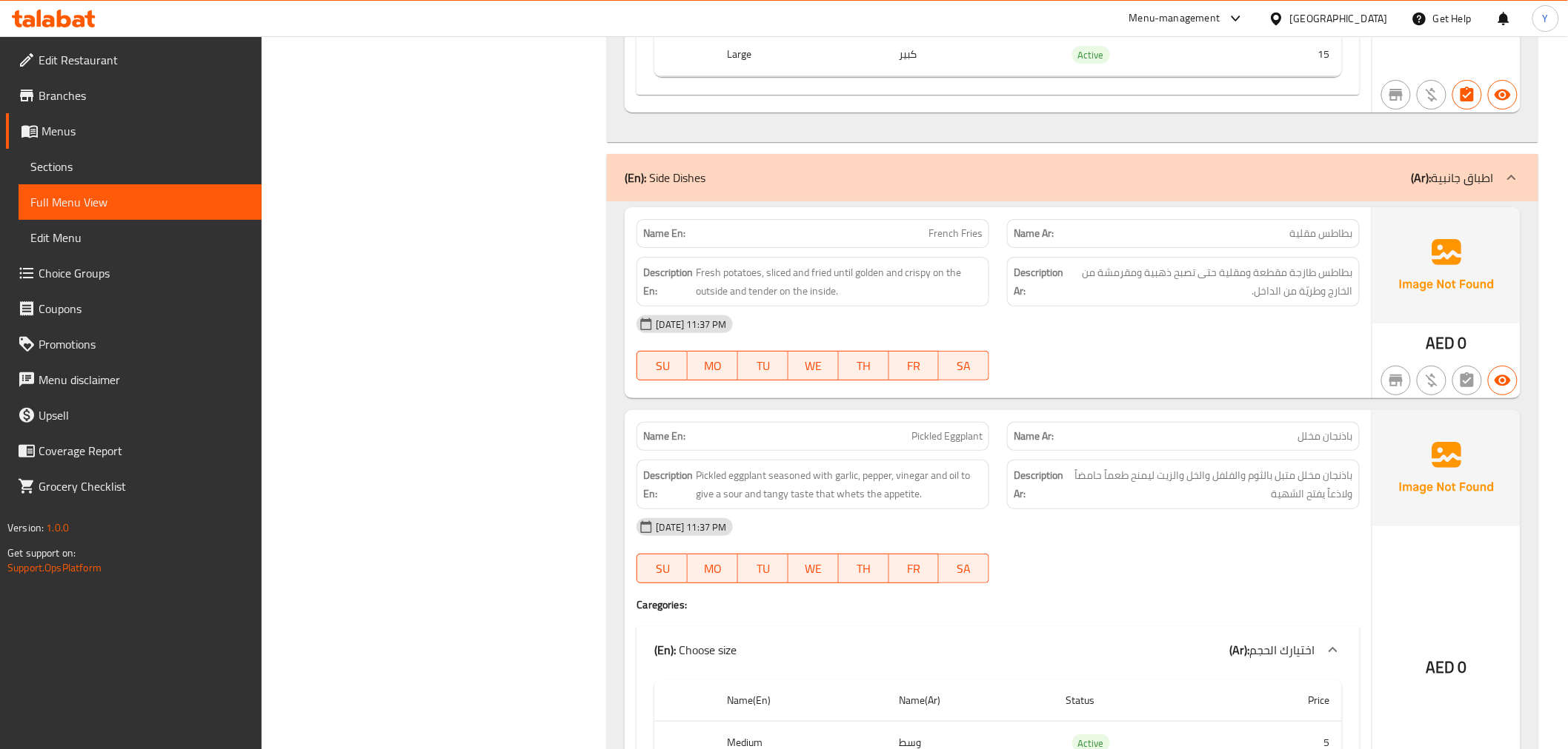
click at [1198, 294] on span "بطاطس طازجة مقطعة ومقلية حتى تصبح ذهبية ومقرمشة من الخارج وطريّة من الداخل." at bounding box center [1209, 282] width 286 height 37
click at [936, 237] on span "French Fries" at bounding box center [955, 234] width 54 height 16
copy span "French"
click at [936, 237] on span "French Fries" at bounding box center [955, 234] width 54 height 16
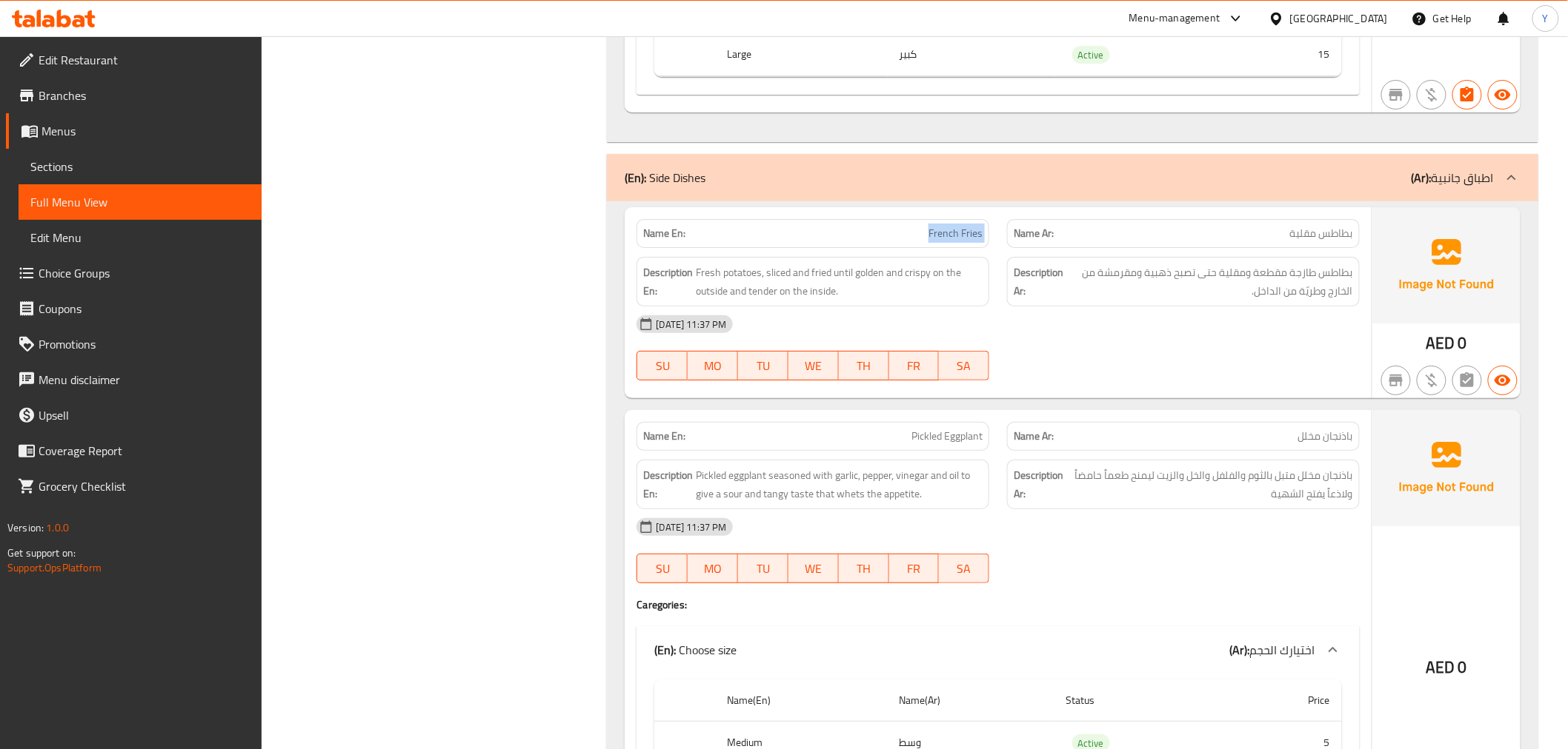
copy span "French Fries"
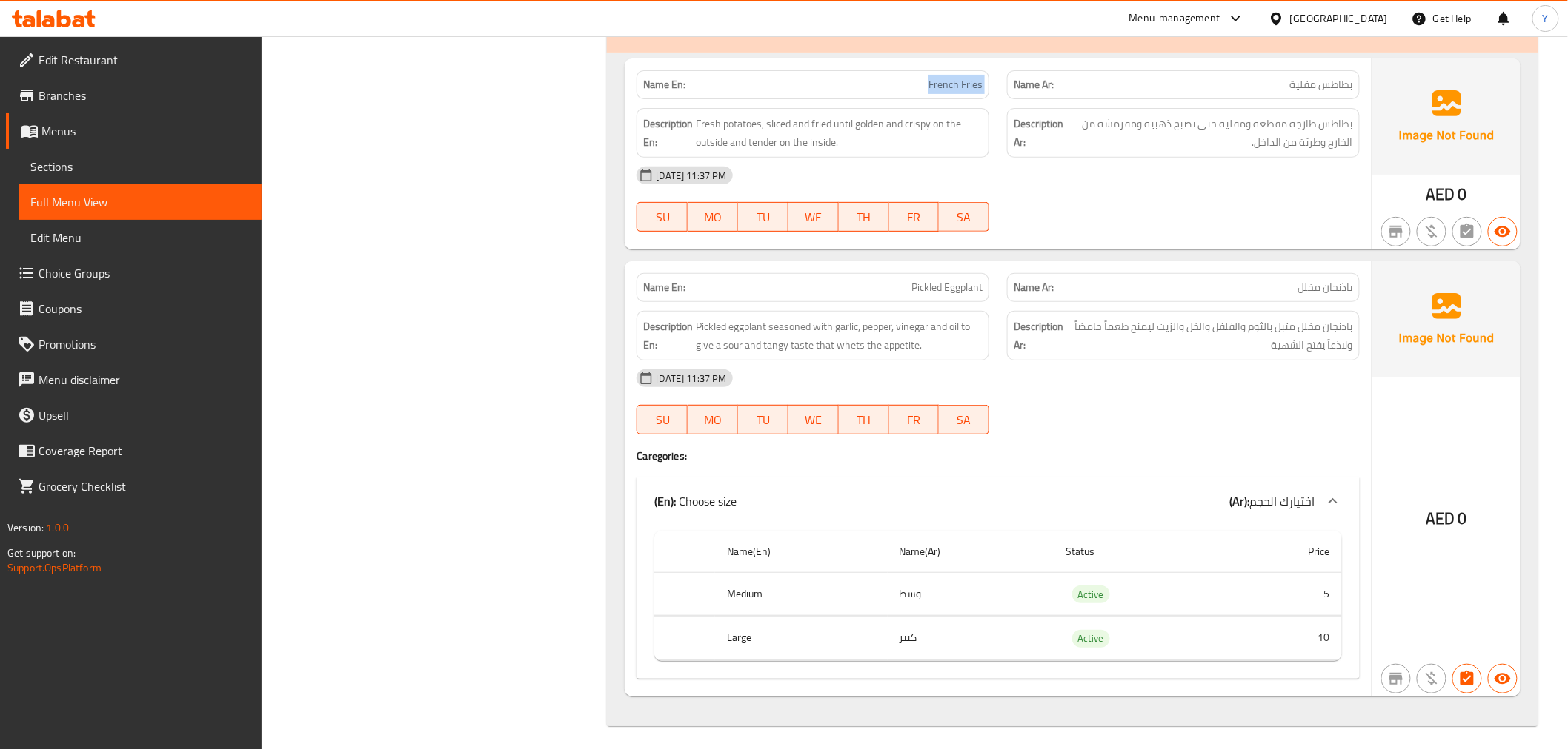
scroll to position [16617, 0]
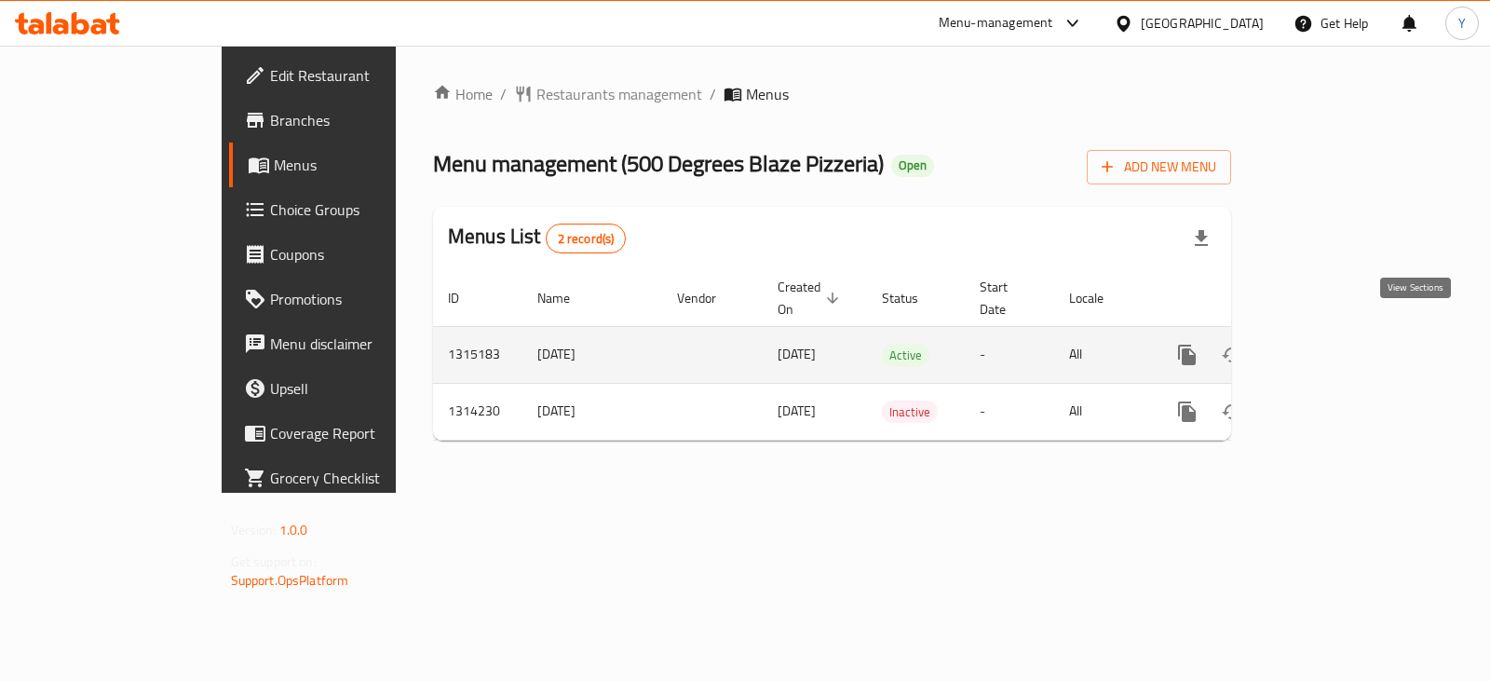
click at [1333, 344] on icon "enhanced table" at bounding box center [1321, 355] width 22 height 22
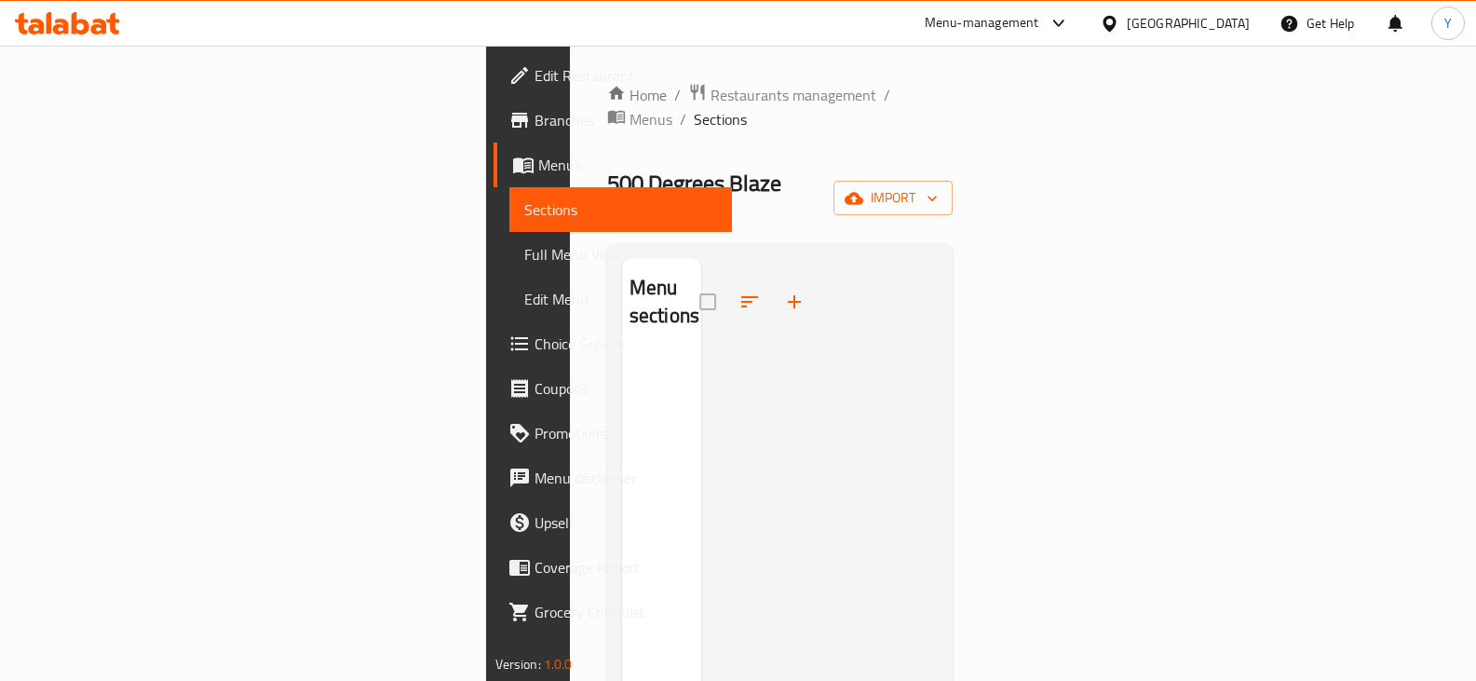
click at [524, 249] on span "Full Menu View" at bounding box center [621, 254] width 194 height 22
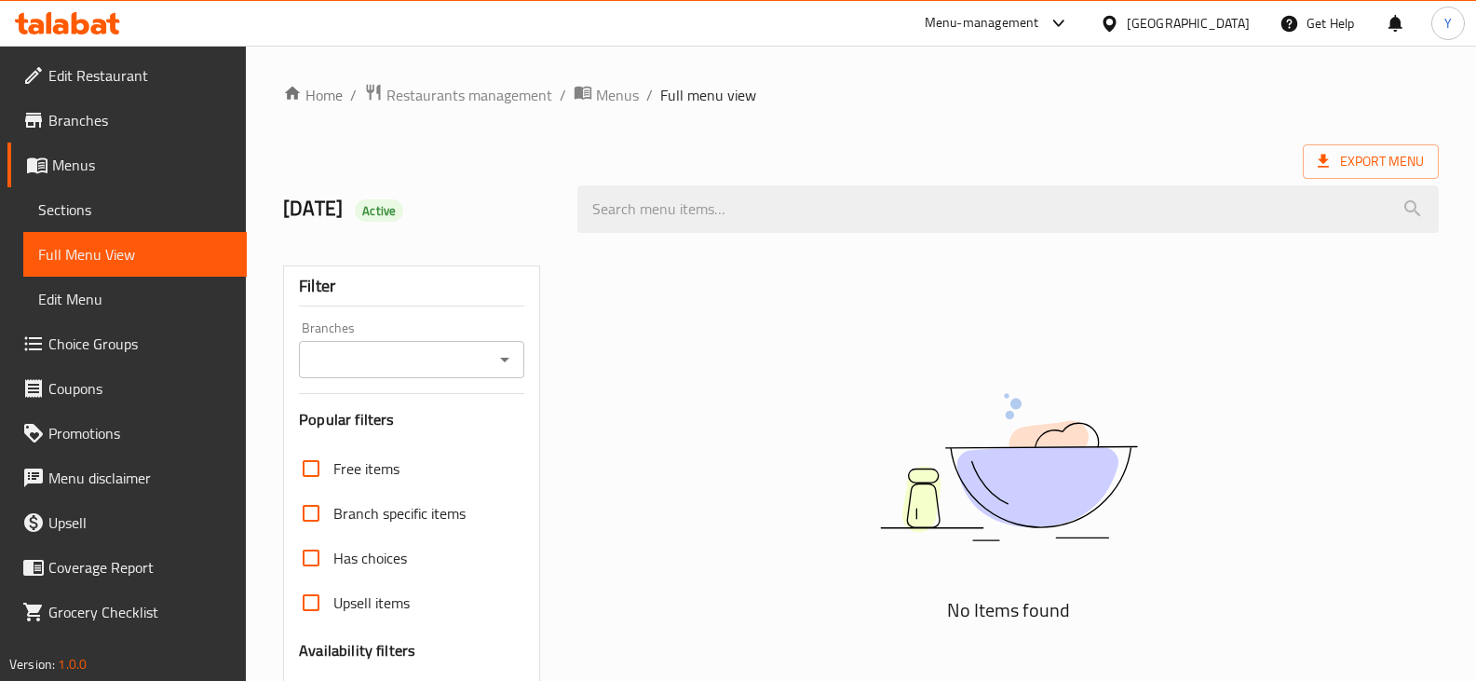
click at [81, 235] on link "Full Menu View" at bounding box center [135, 254] width 224 height 45
click at [99, 171] on span "Menus" at bounding box center [142, 165] width 180 height 22
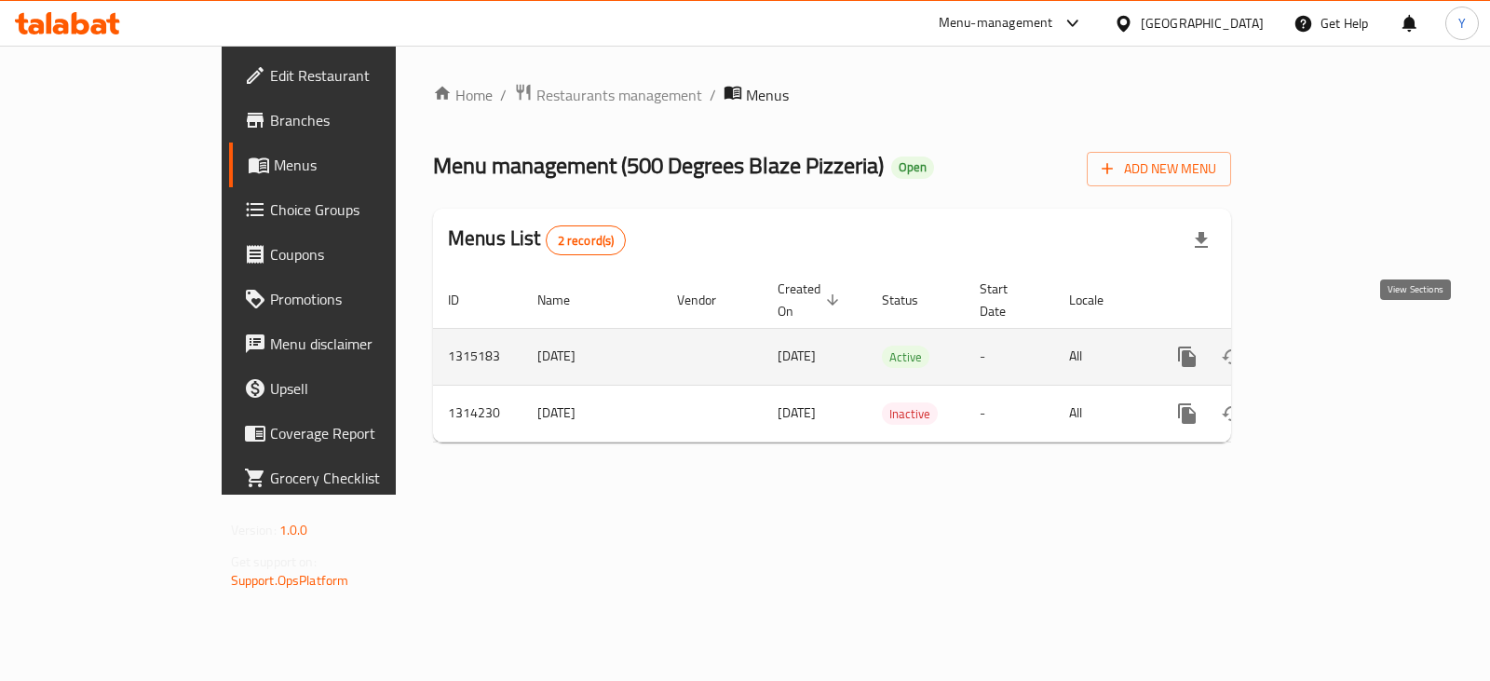
click at [1344, 334] on link "enhanced table" at bounding box center [1321, 356] width 45 height 45
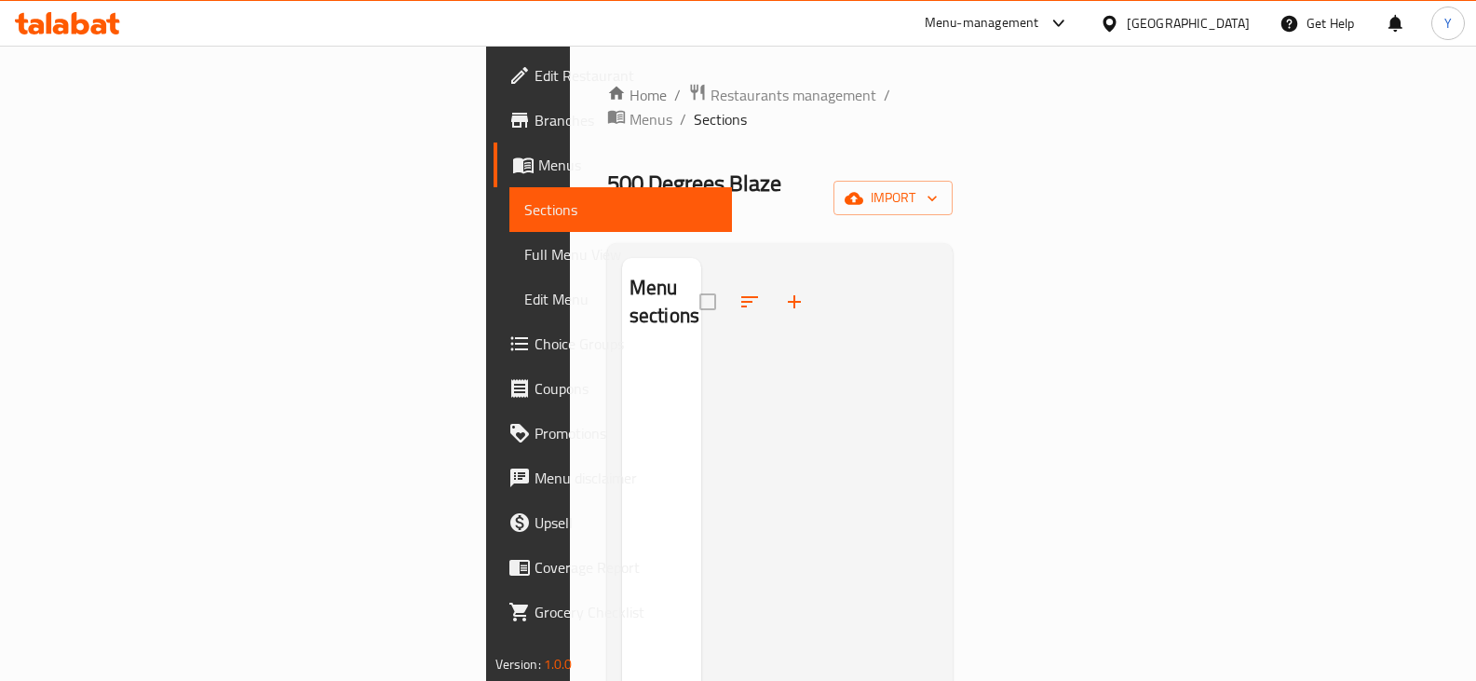
click at [524, 256] on span "Full Menu View" at bounding box center [621, 254] width 194 height 22
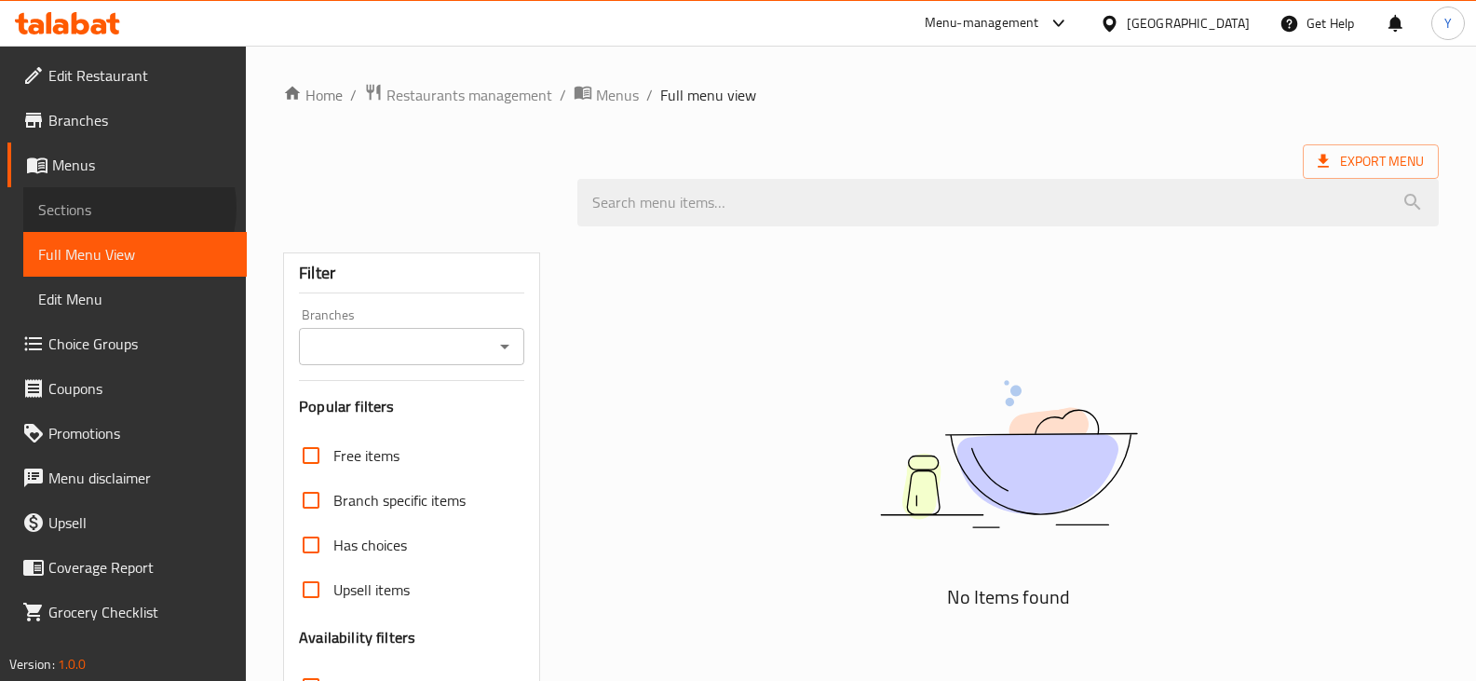
click at [120, 208] on span "Sections" at bounding box center [135, 209] width 194 height 22
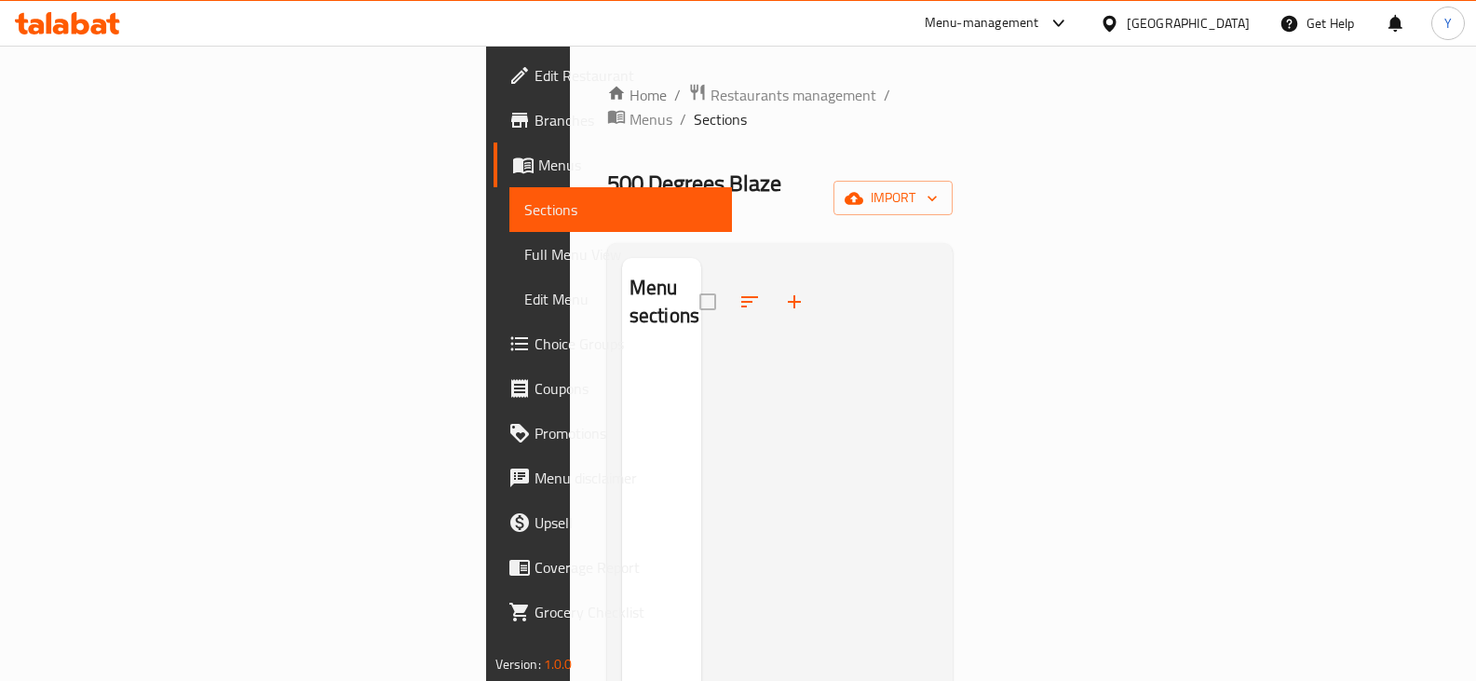
click at [538, 170] on span "Menus" at bounding box center [628, 165] width 180 height 22
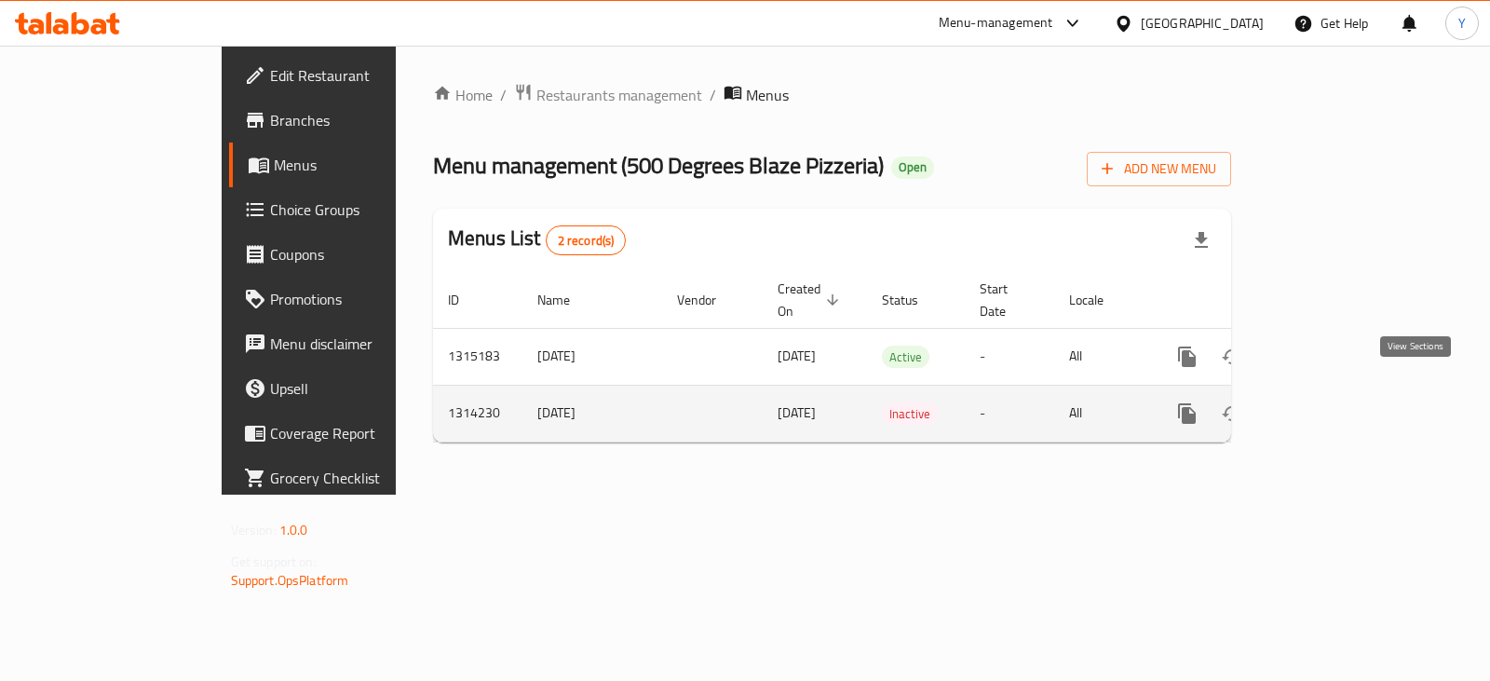
click at [1333, 402] on icon "enhanced table" at bounding box center [1321, 413] width 22 height 22
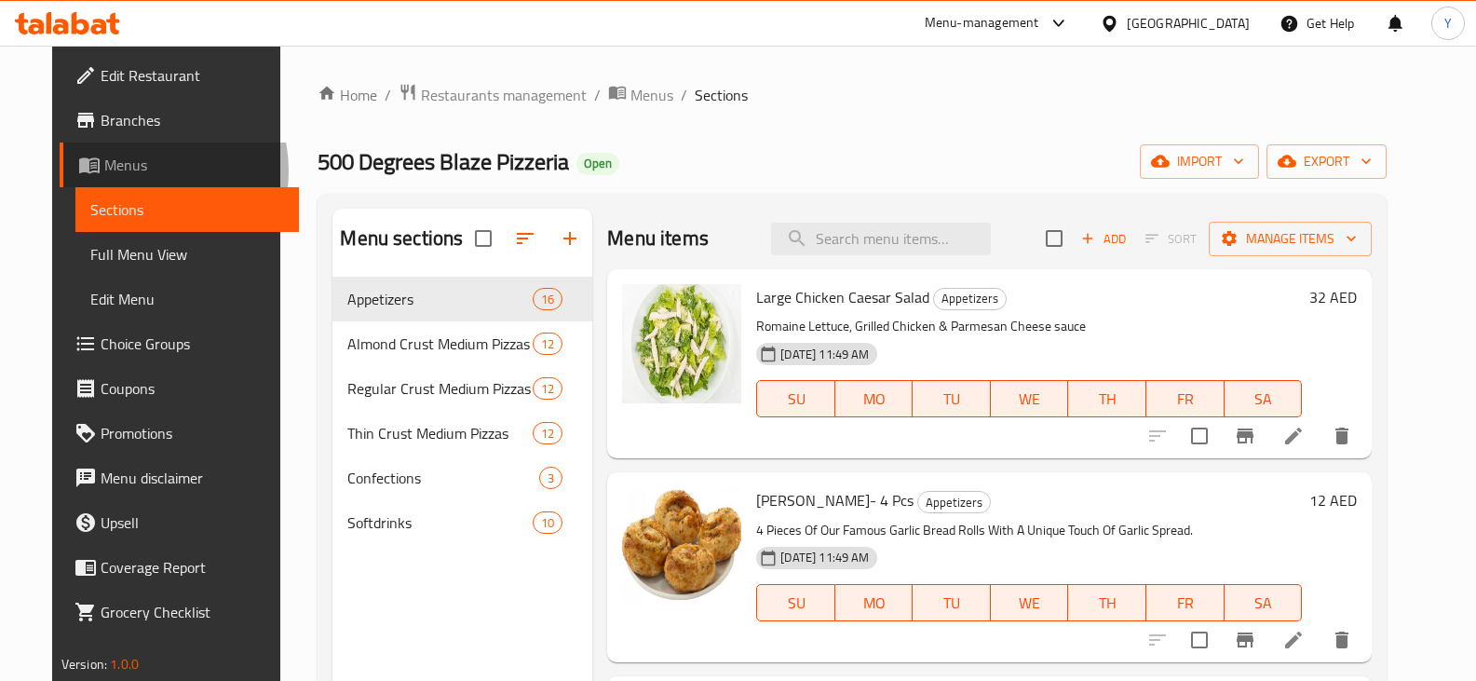
click at [104, 170] on span "Menus" at bounding box center [194, 165] width 180 height 22
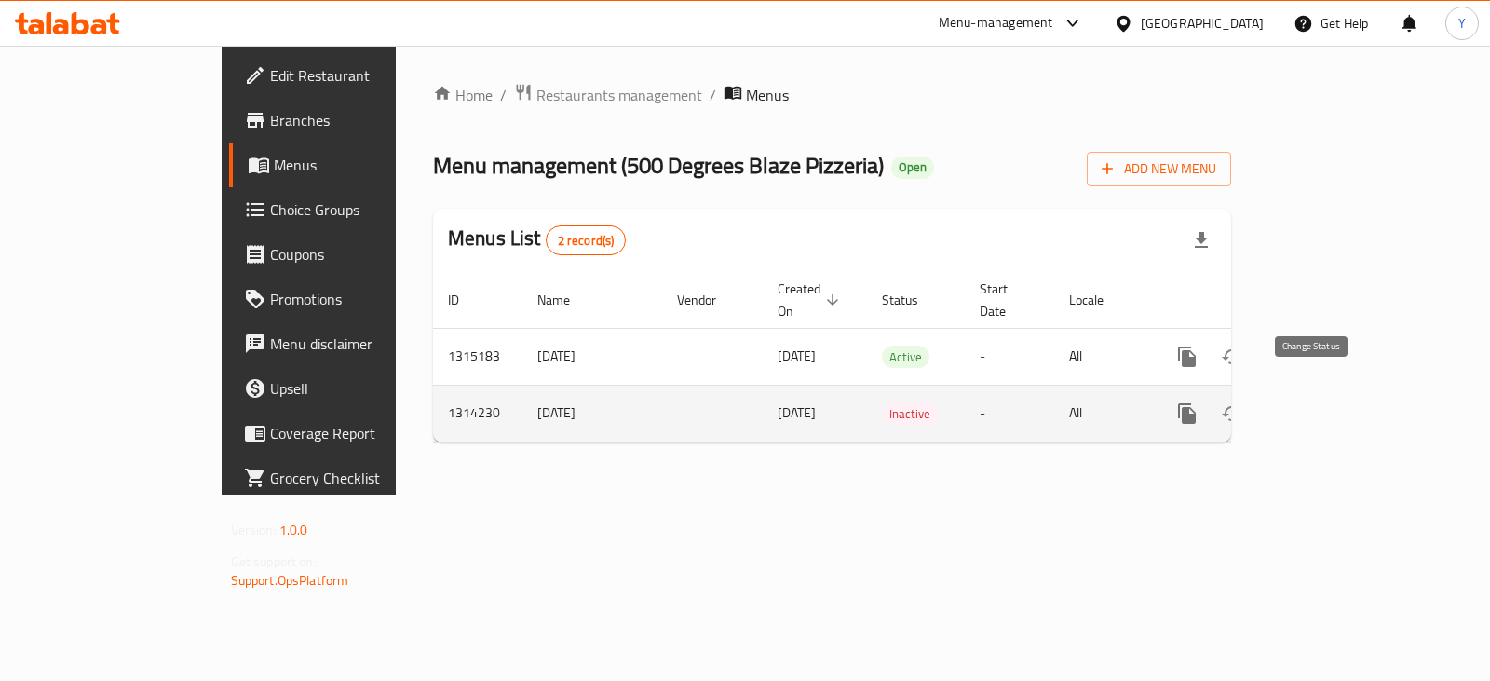
click at [1243, 402] on icon "enhanced table" at bounding box center [1232, 413] width 22 height 22
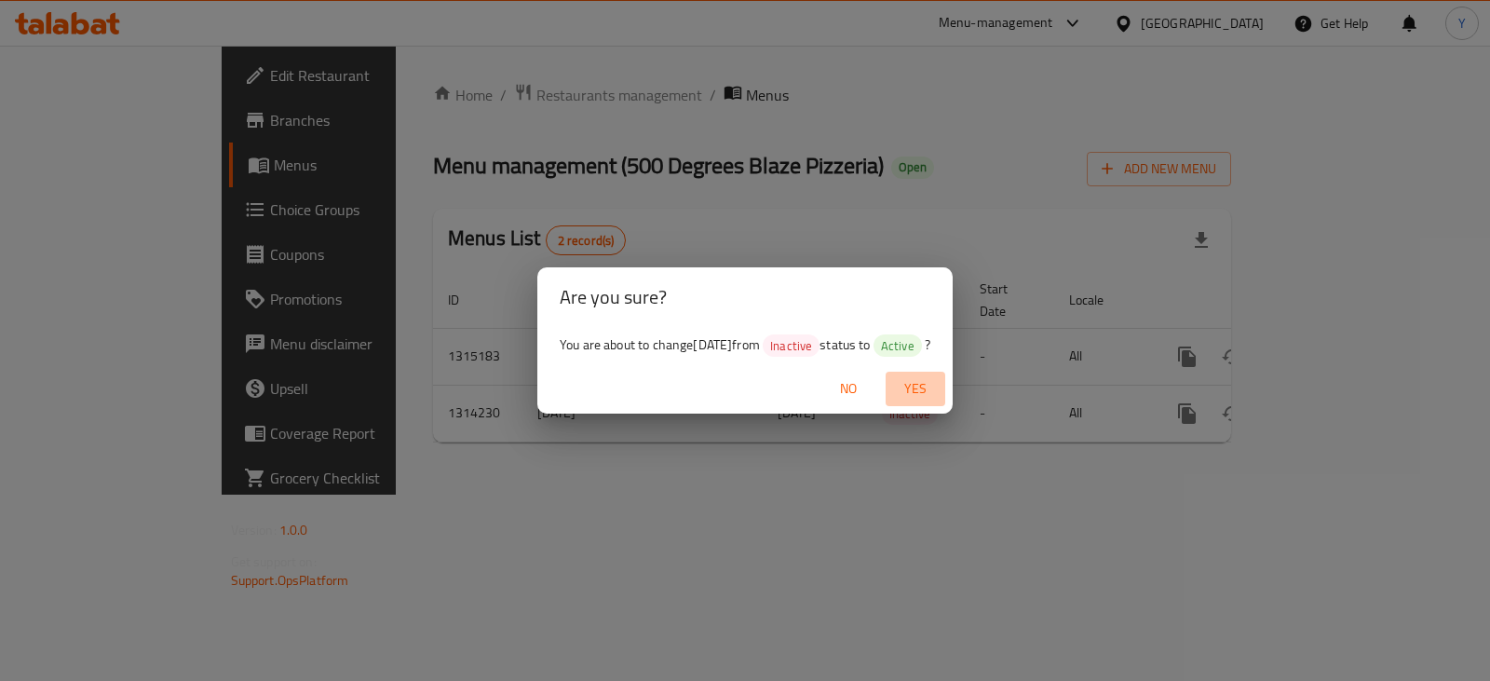
click at [920, 384] on span "Yes" at bounding box center [915, 388] width 45 height 23
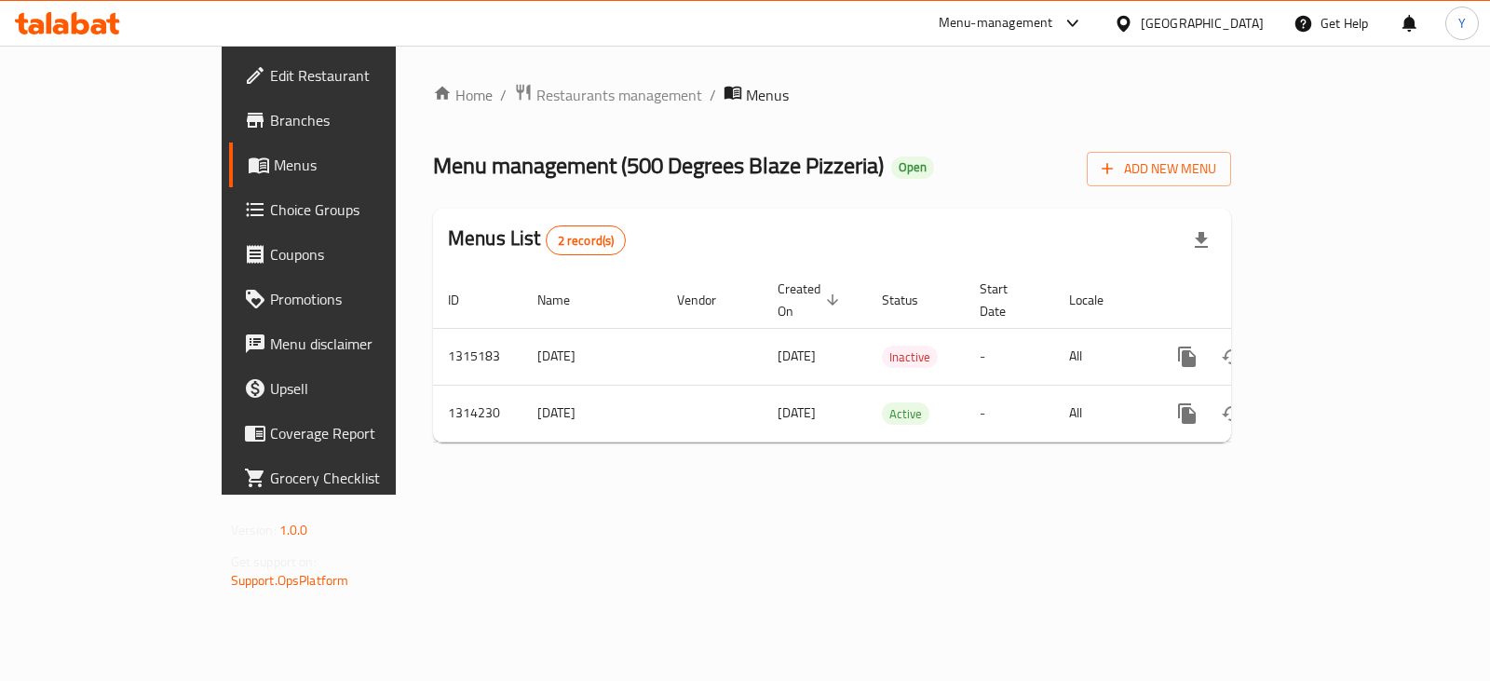
drag, startPoint x: 710, startPoint y: 449, endPoint x: 790, endPoint y: 463, distance: 81.3
click at [711, 451] on div "Home / Restaurants management / Menus Menu management ( 500 Degrees Blaze Pizze…" at bounding box center [832, 270] width 873 height 449
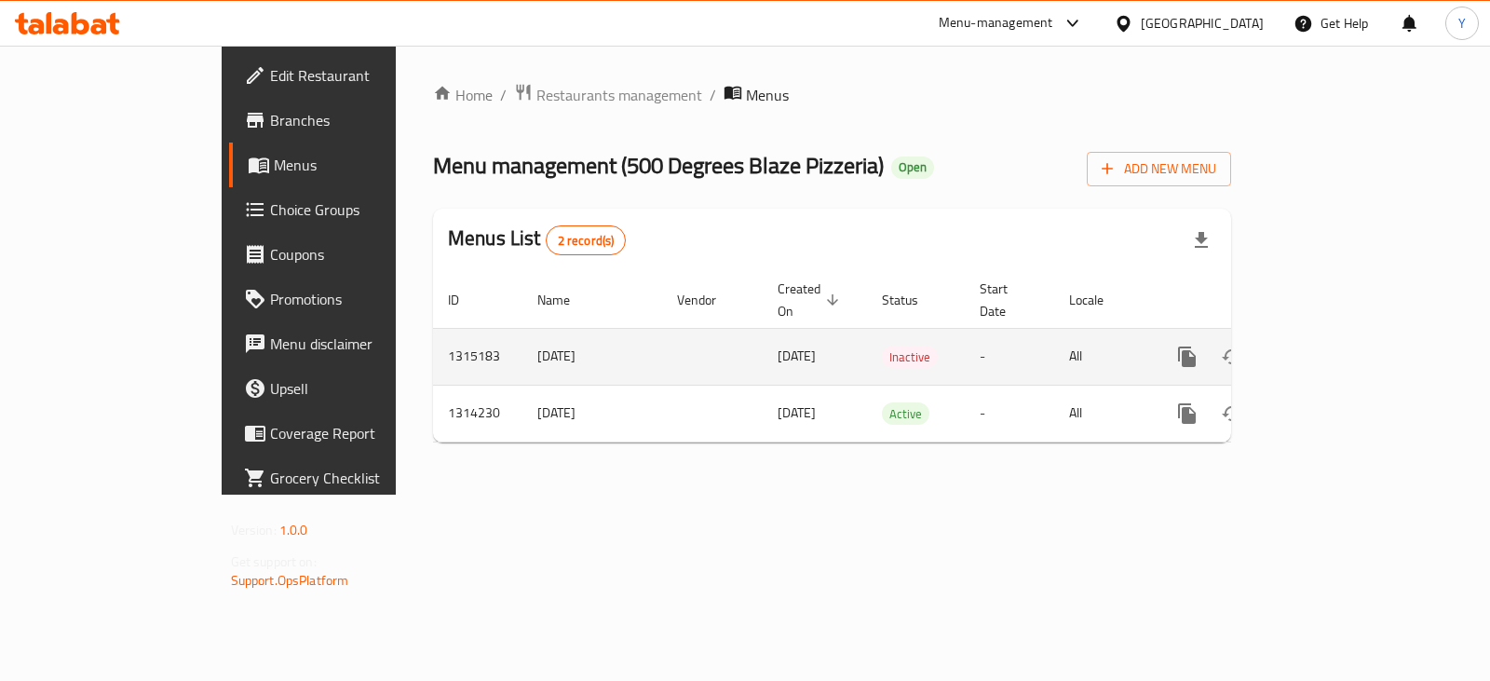
click at [522, 333] on td "30/9/2025" at bounding box center [592, 356] width 140 height 57
click at [522, 343] on td "30/9/2025" at bounding box center [592, 356] width 140 height 57
click at [433, 328] on td "1315183" at bounding box center [477, 356] width 89 height 57
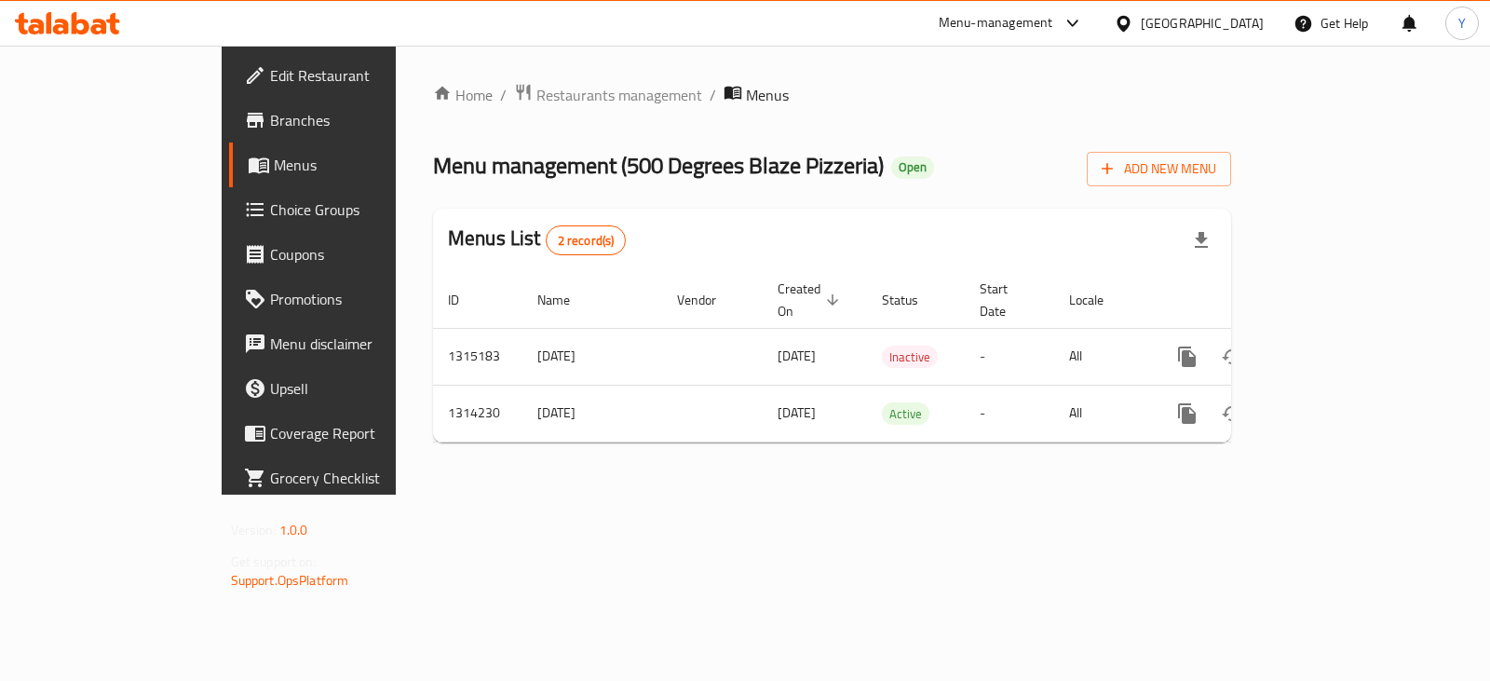
click at [396, 487] on div "Home / Restaurants management / Menus Menu management ( 500 Degrees Blaze Pizze…" at bounding box center [832, 270] width 873 height 449
click at [971, 477] on div "Home / Restaurants management / Menus Menu management ( 500 Degrees Blaze Pizze…" at bounding box center [832, 270] width 873 height 449
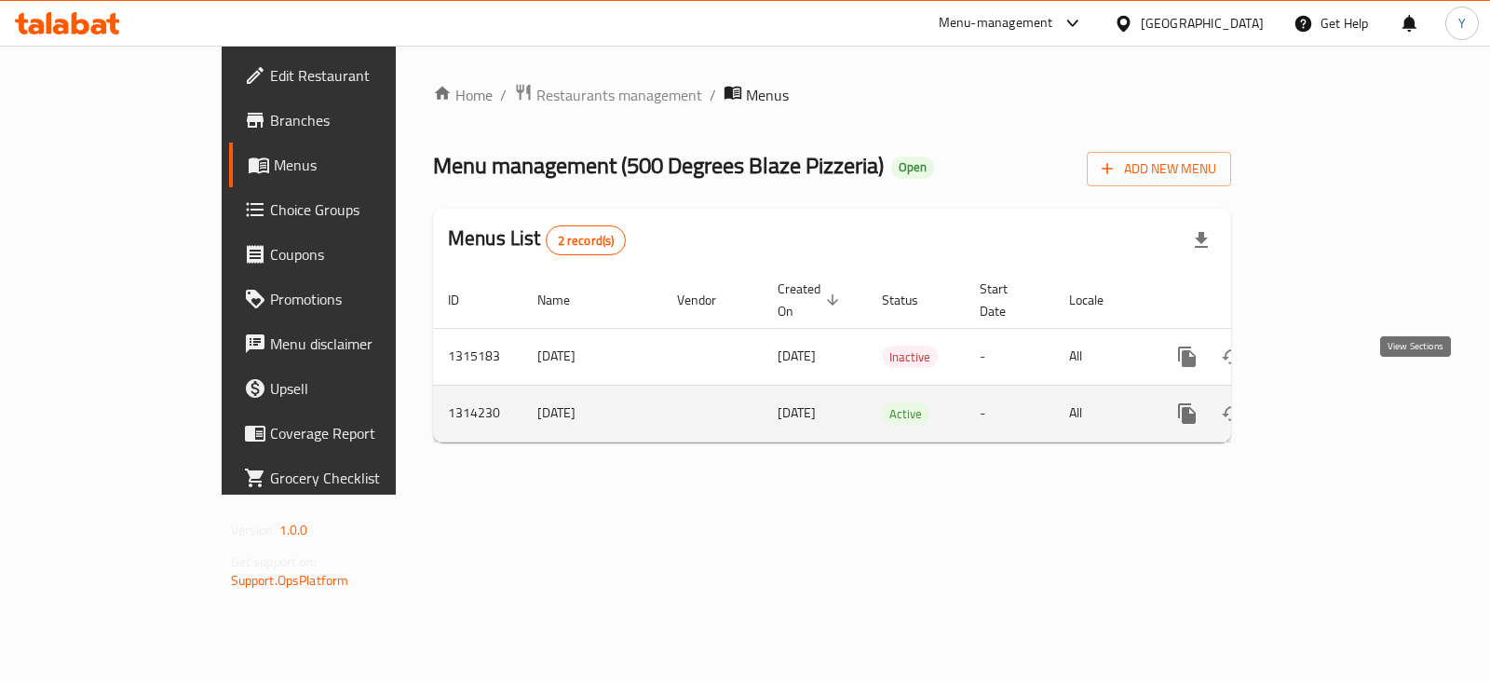
click at [1333, 402] on icon "enhanced table" at bounding box center [1321, 413] width 22 height 22
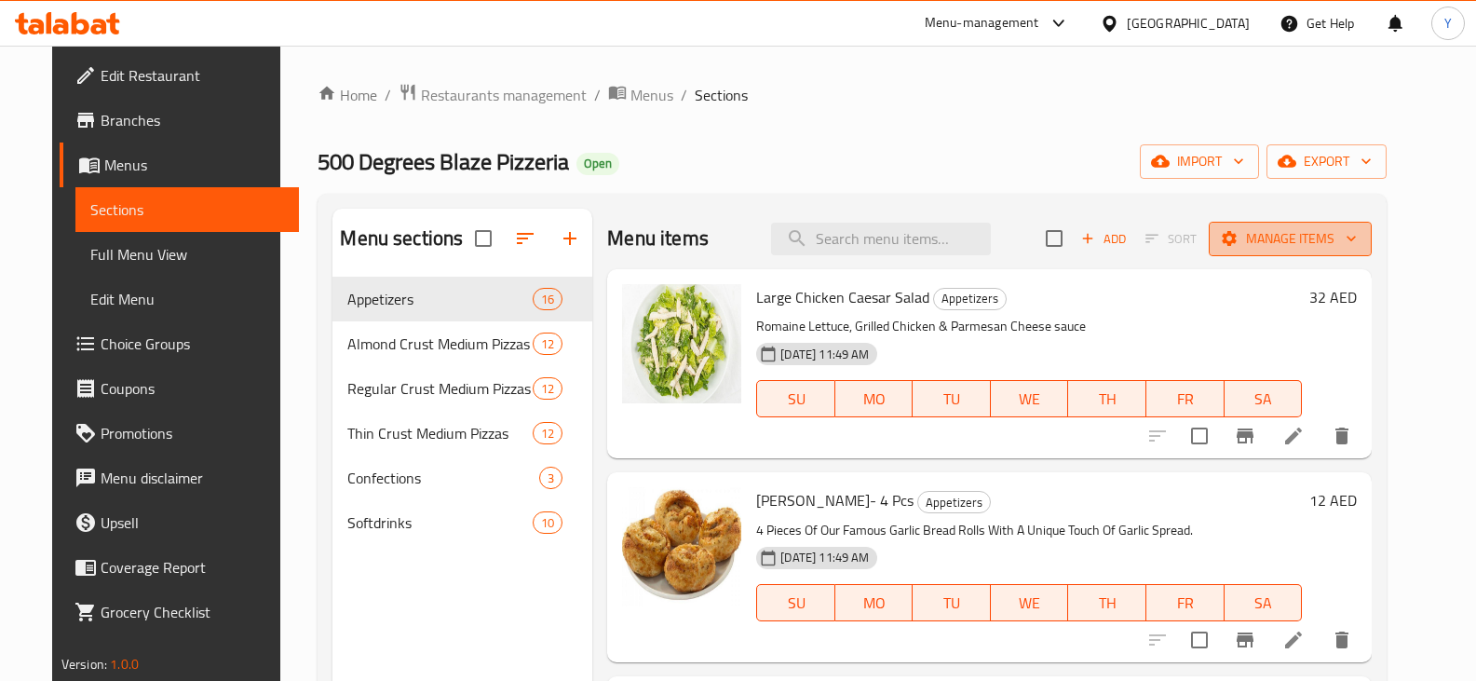
click at [1361, 236] on icon "button" at bounding box center [1351, 238] width 19 height 19
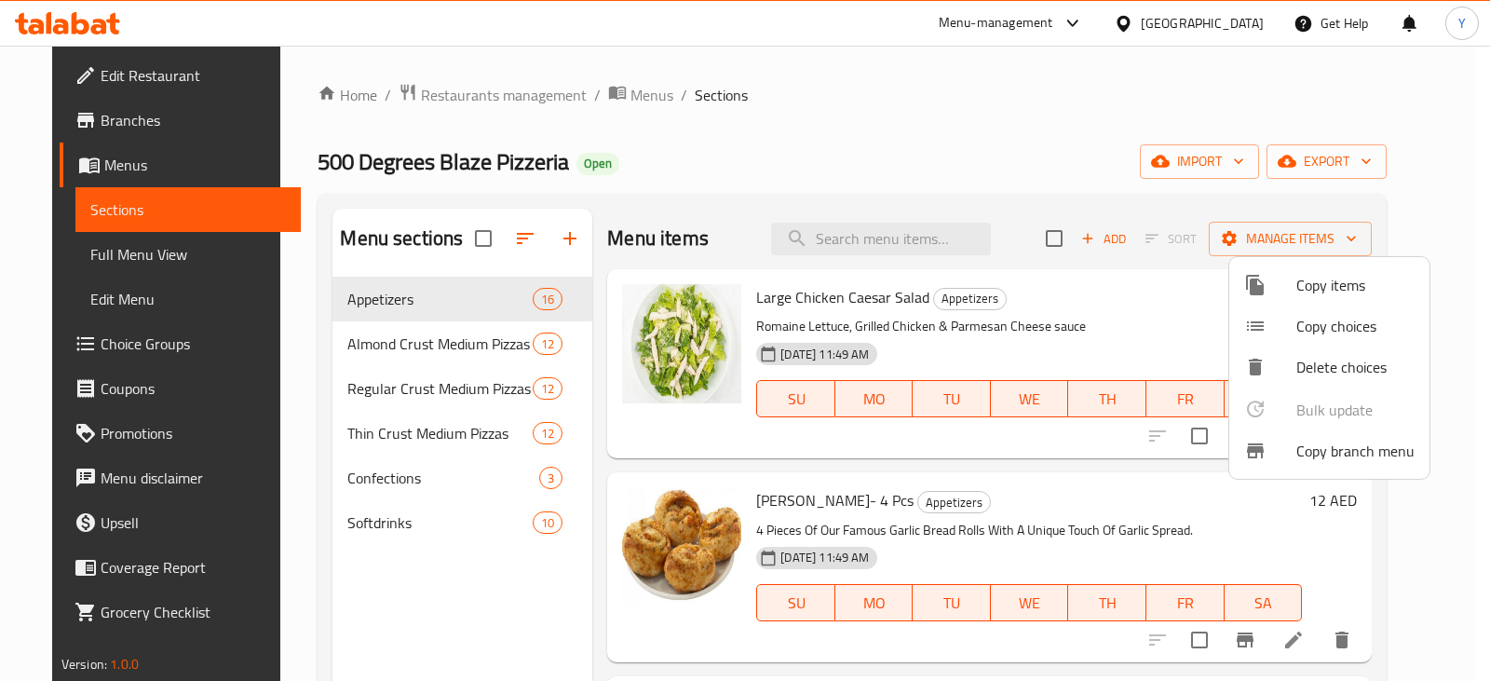
click at [1039, 175] on div at bounding box center [745, 340] width 1490 height 681
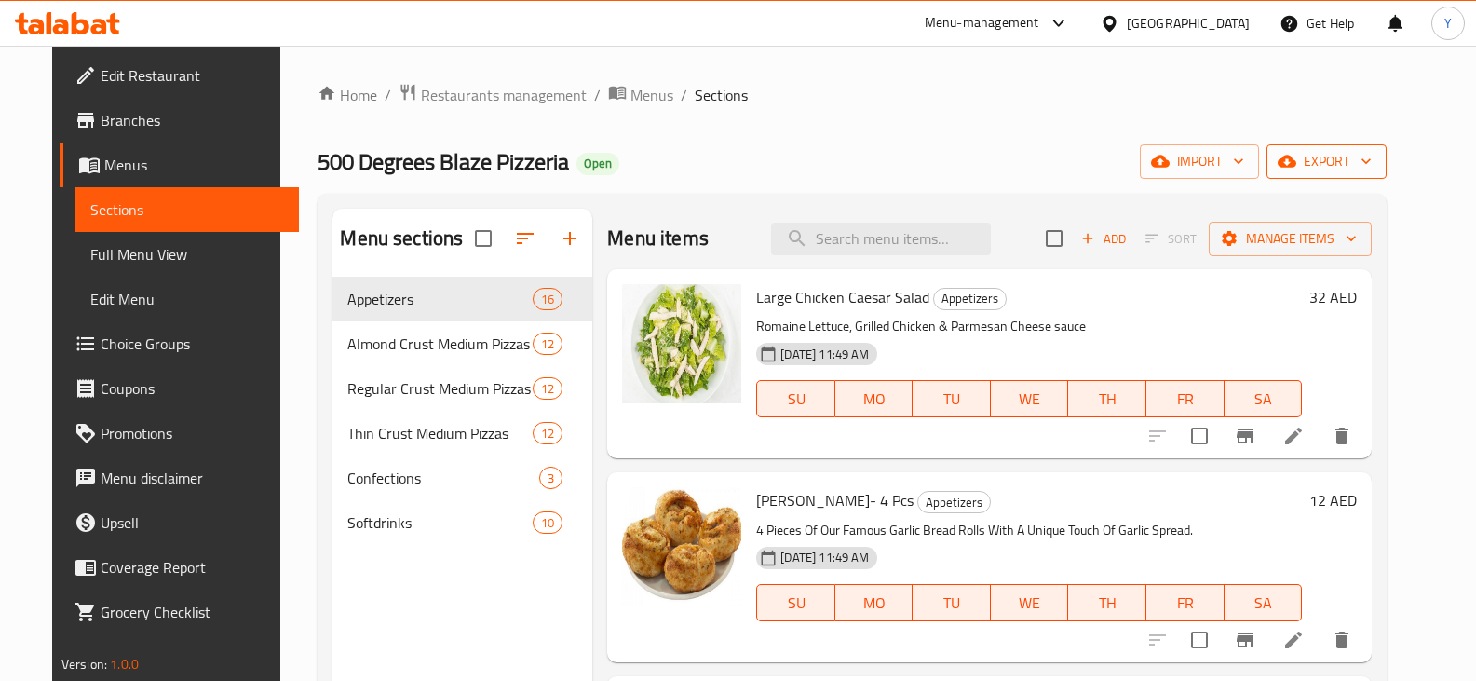
click at [1372, 171] on span "export" at bounding box center [1326, 161] width 90 height 23
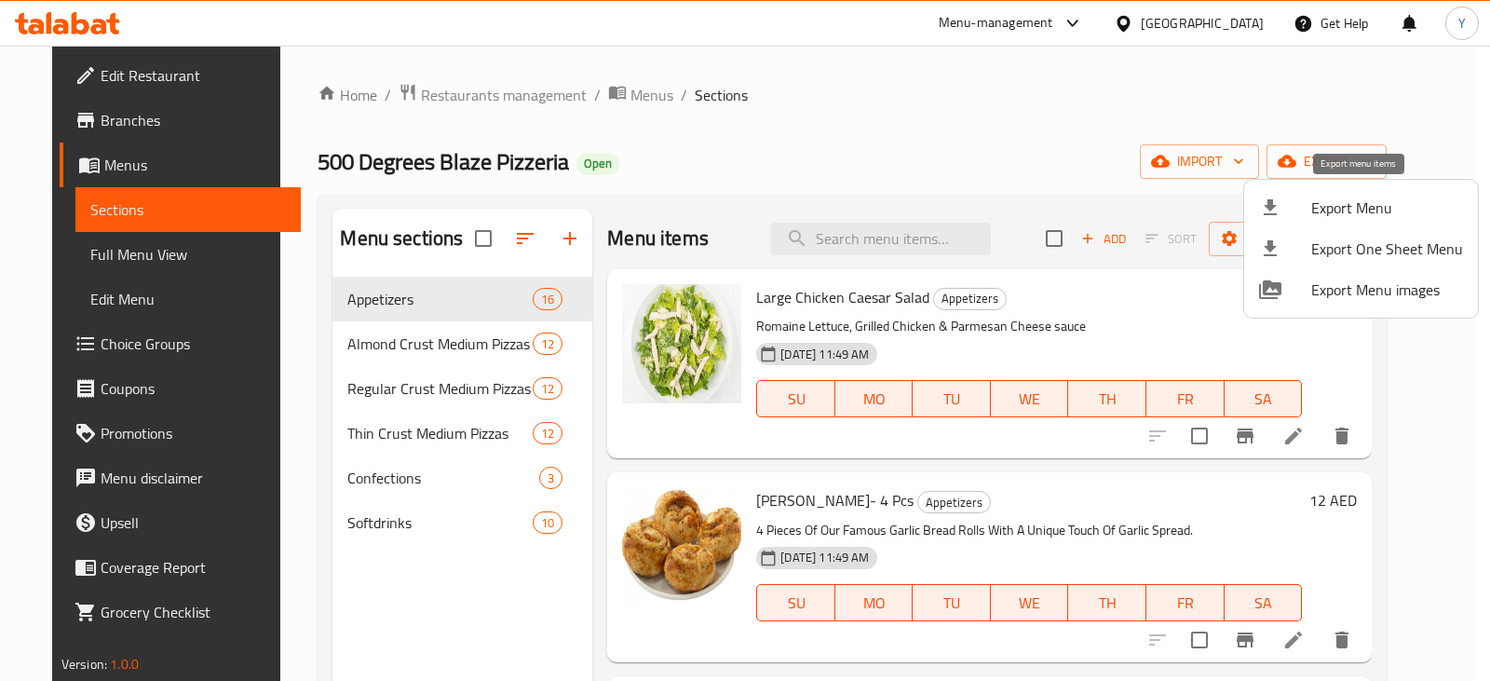
click at [1327, 204] on span "Export Menu" at bounding box center [1387, 207] width 152 height 22
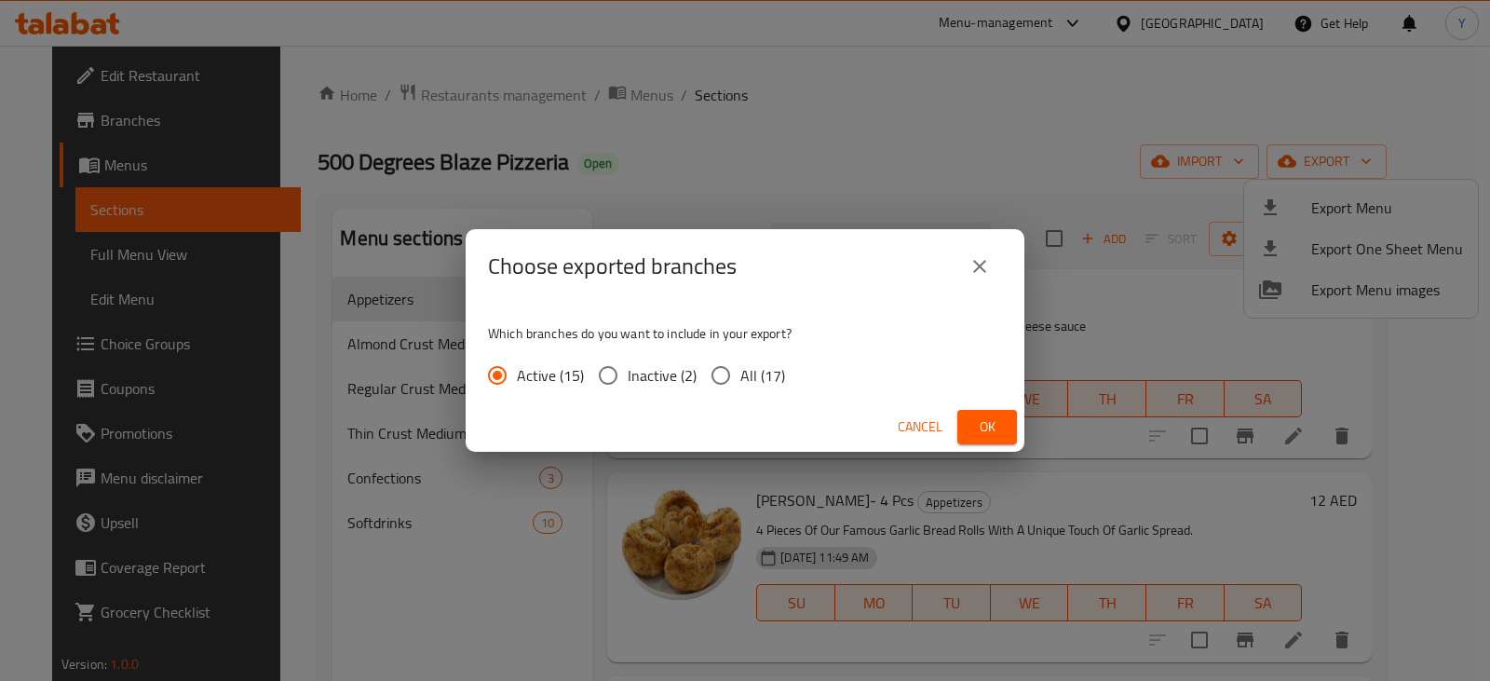
click at [767, 381] on span "All (17)" at bounding box center [762, 375] width 45 height 22
click at [740, 381] on input "All (17)" at bounding box center [720, 375] width 39 height 39
radio input "true"
click at [1012, 421] on button "Ok" at bounding box center [987, 427] width 60 height 34
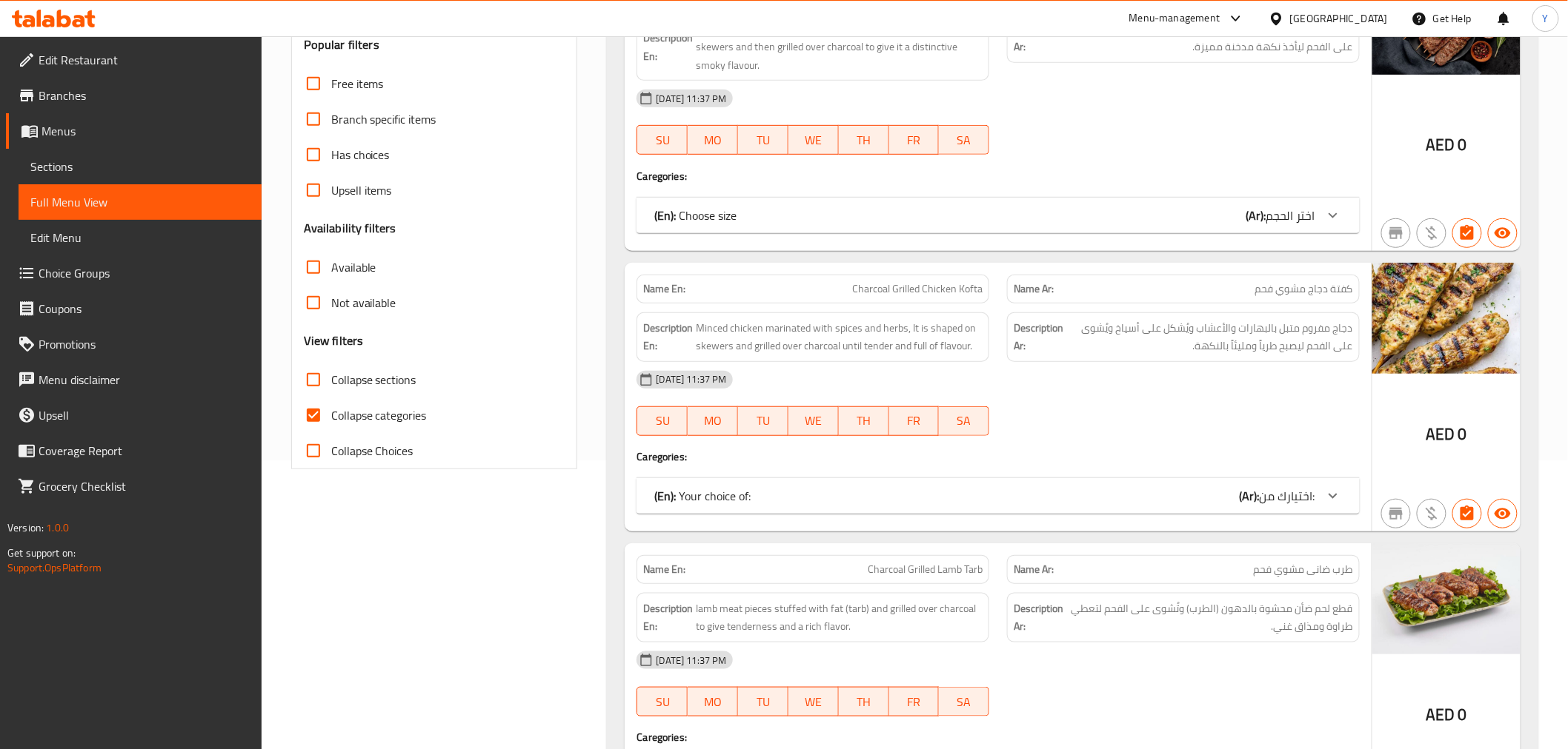
scroll to position [328, 0]
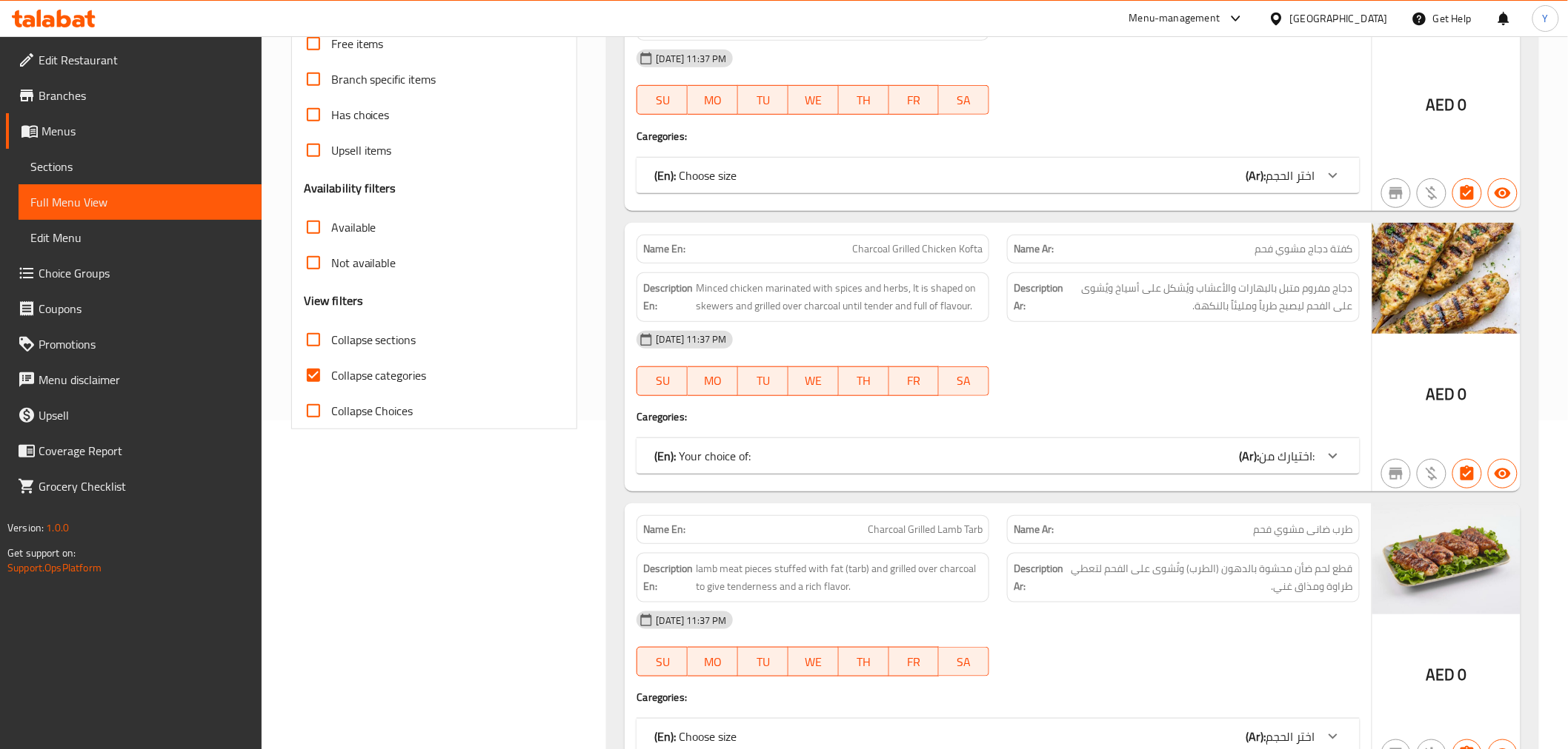
click at [415, 367] on span "Collapse categories" at bounding box center [379, 375] width 95 height 17
click at [331, 364] on input "Collapse categories" at bounding box center [313, 375] width 36 height 36
checkbox input "false"
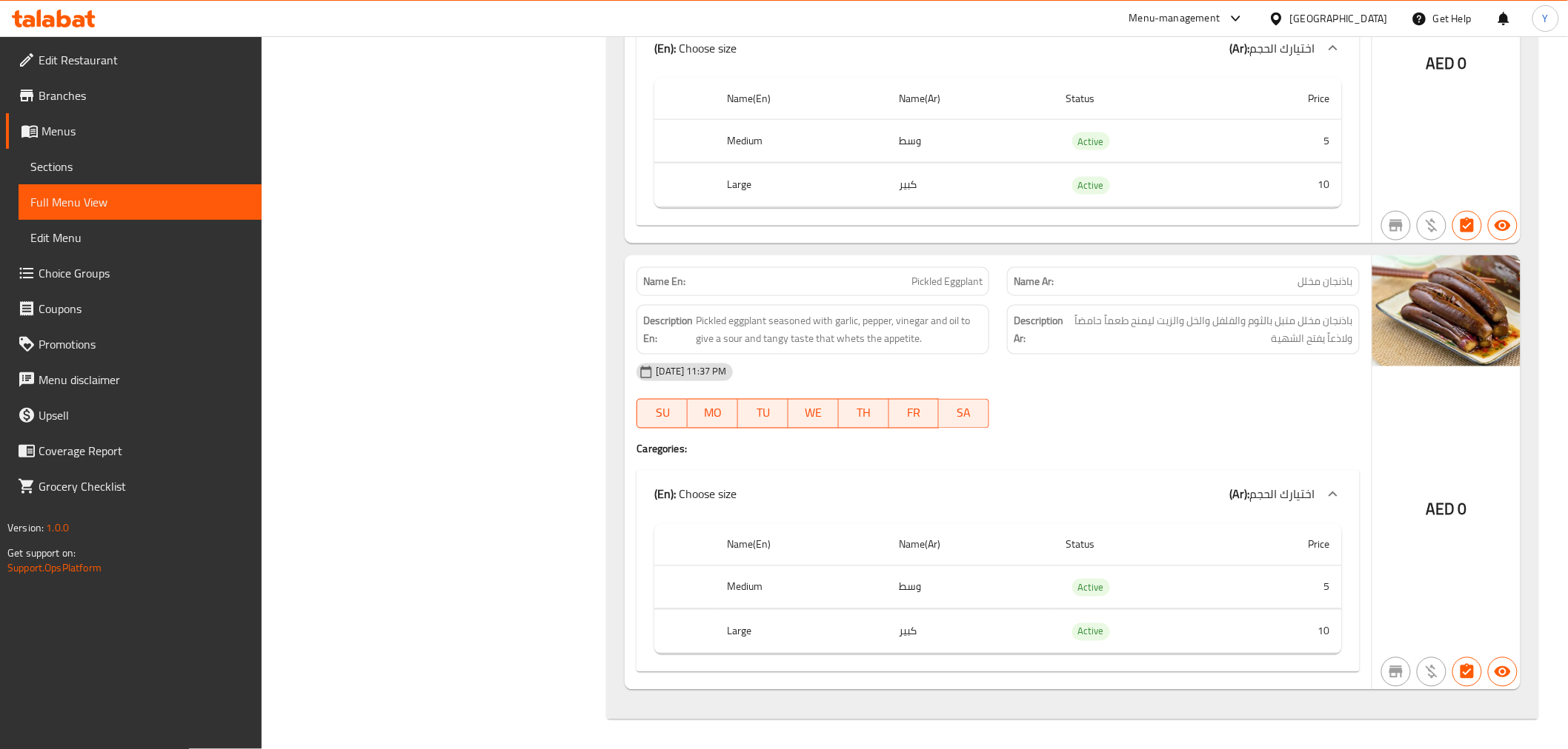
drag, startPoint x: 1099, startPoint y: 257, endPoint x: 1122, endPoint y: 788, distance: 531.5
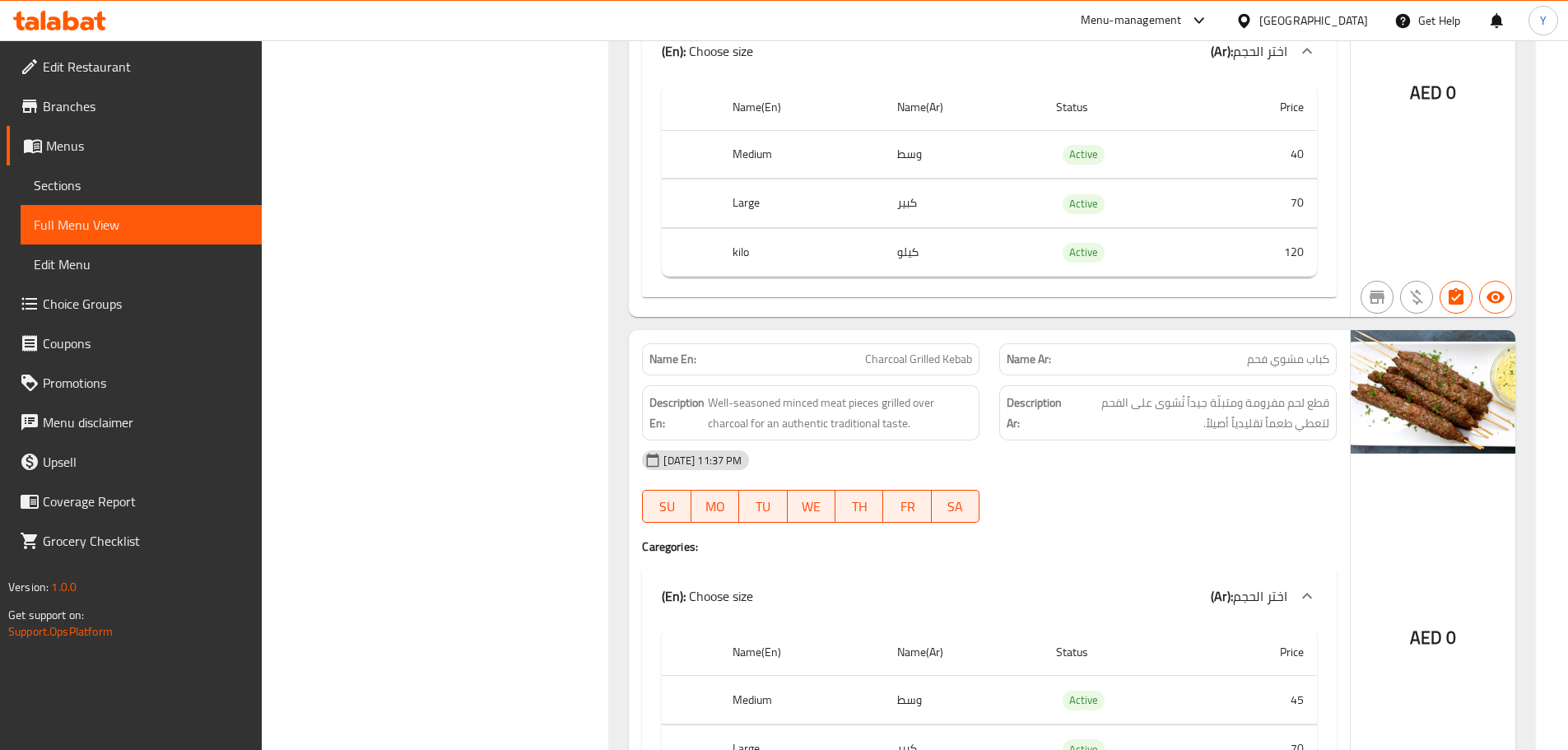
scroll to position [777, 0]
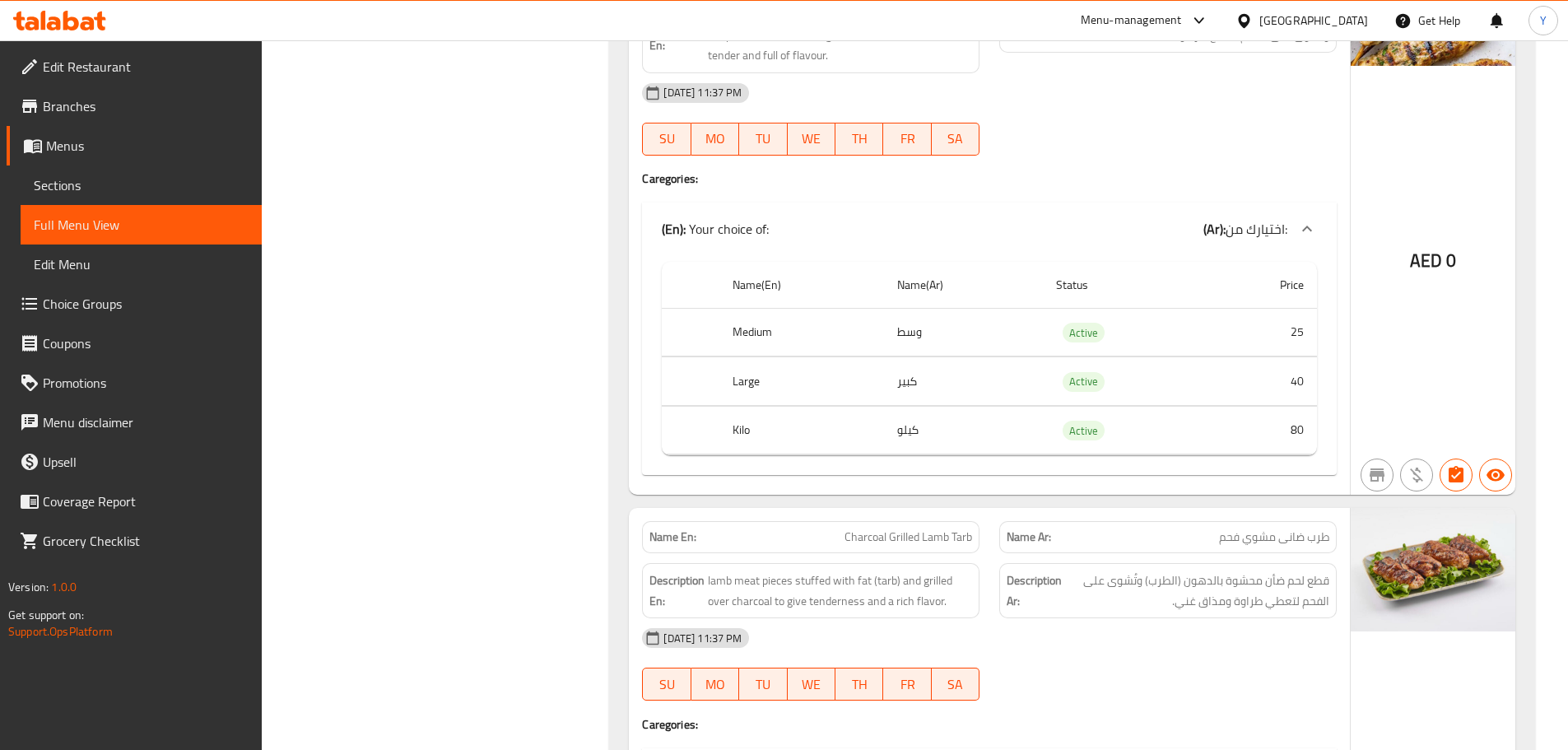
drag, startPoint x: 1144, startPoint y: 502, endPoint x: 1164, endPoint y: 313, distance: 190.1
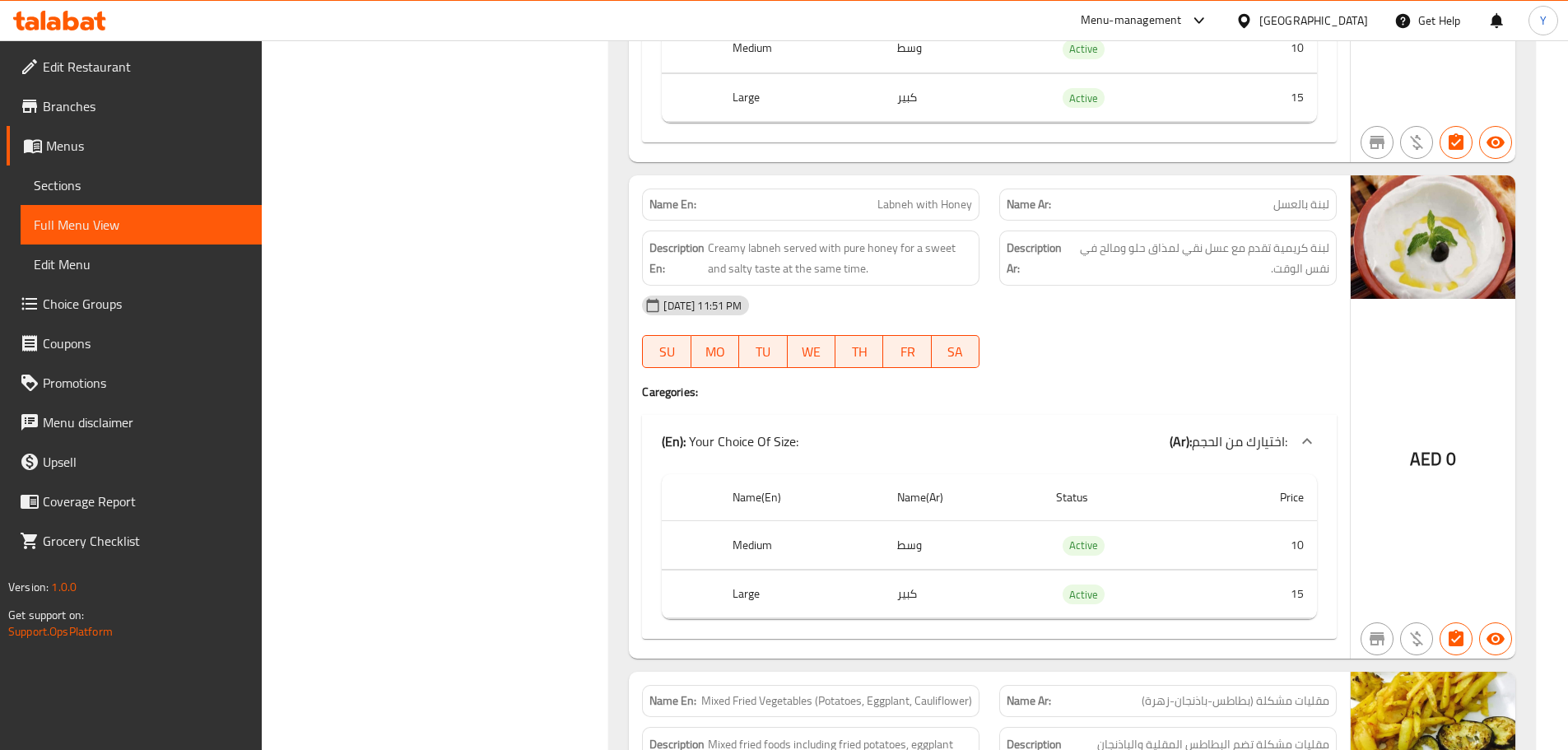
scroll to position [0, 0]
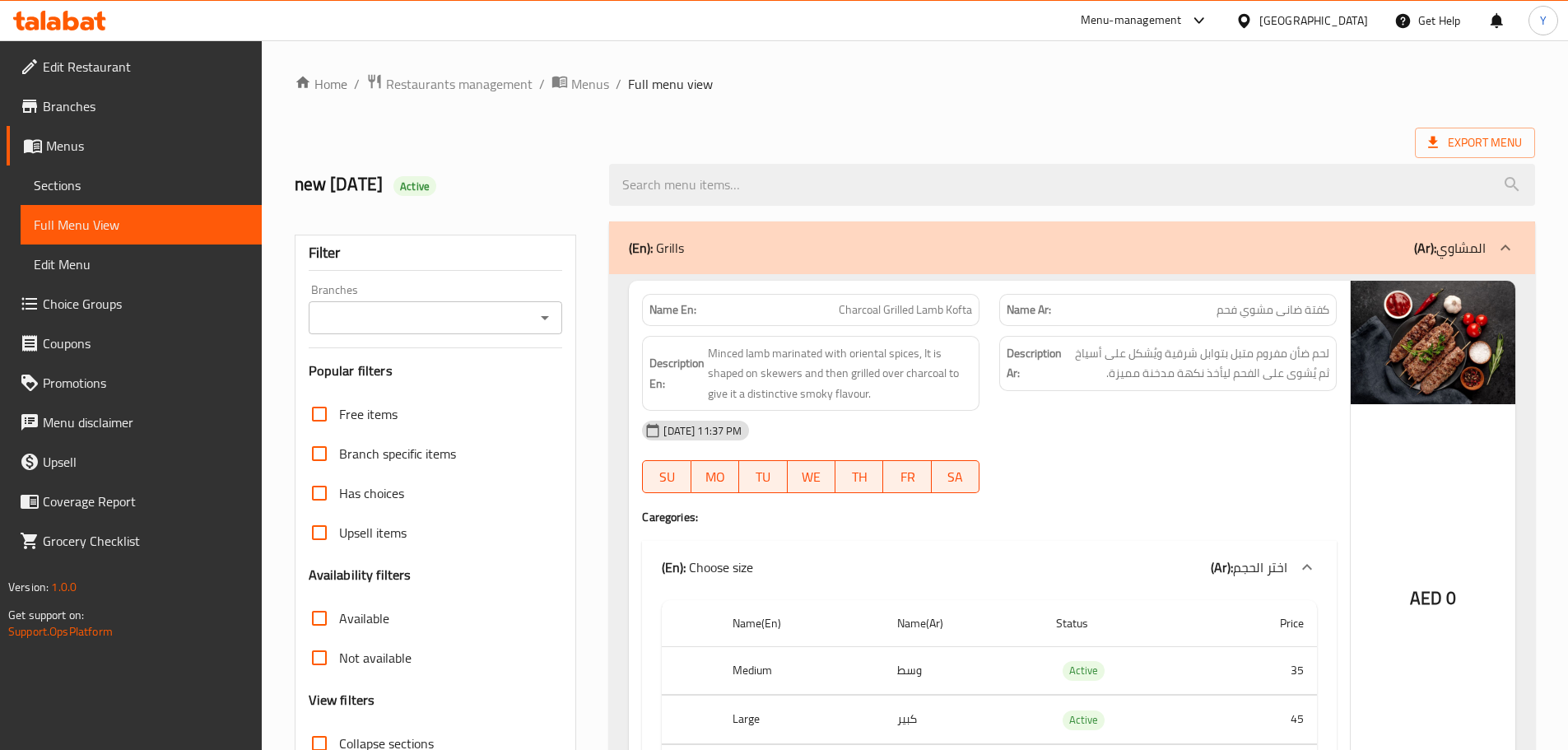
drag, startPoint x: 1075, startPoint y: 290, endPoint x: 1084, endPoint y: -100, distance: 390.1
click at [1420, 142] on span "Export Menu" at bounding box center [1475, 142] width 120 height 30
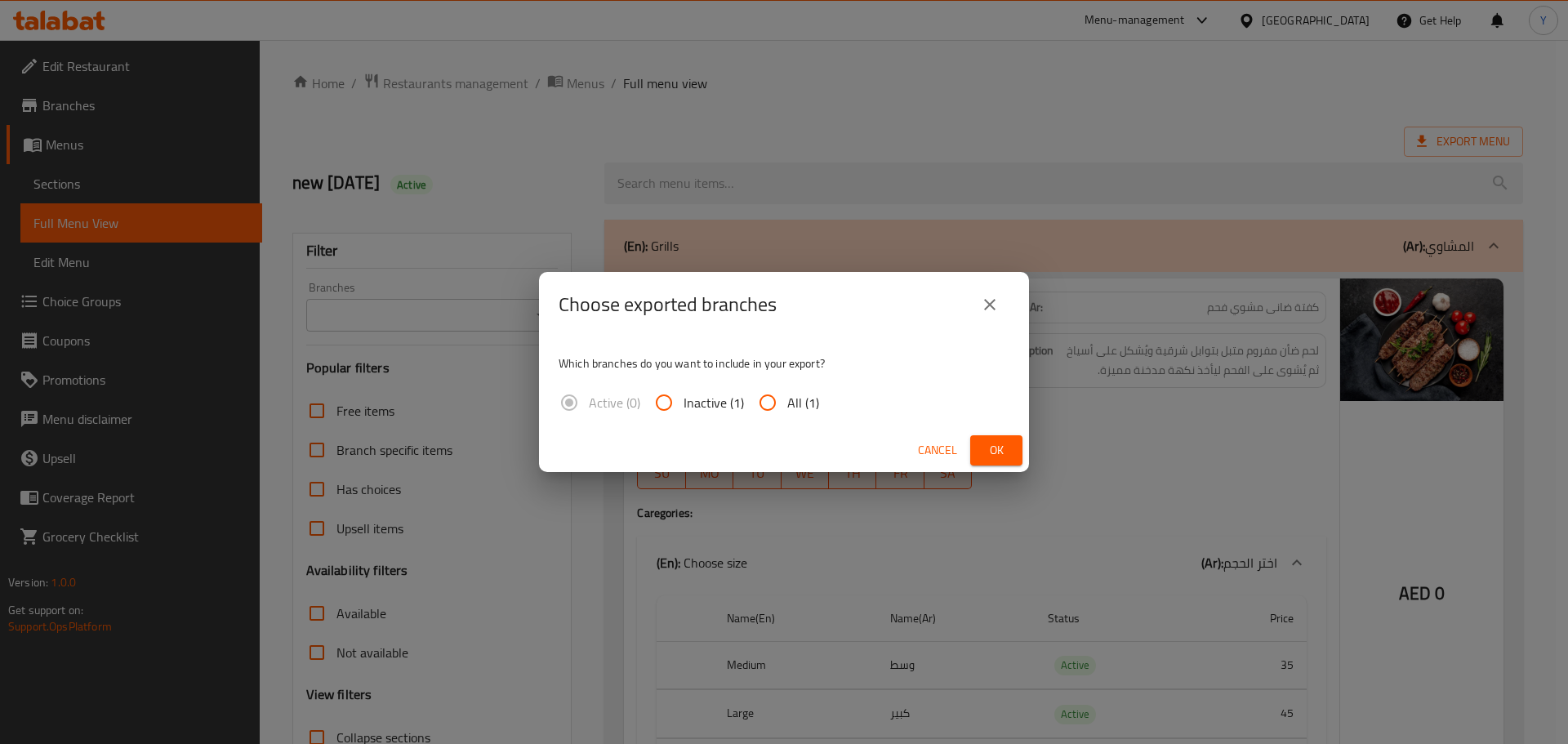
click at [995, 454] on span "Ok" at bounding box center [996, 450] width 26 height 20
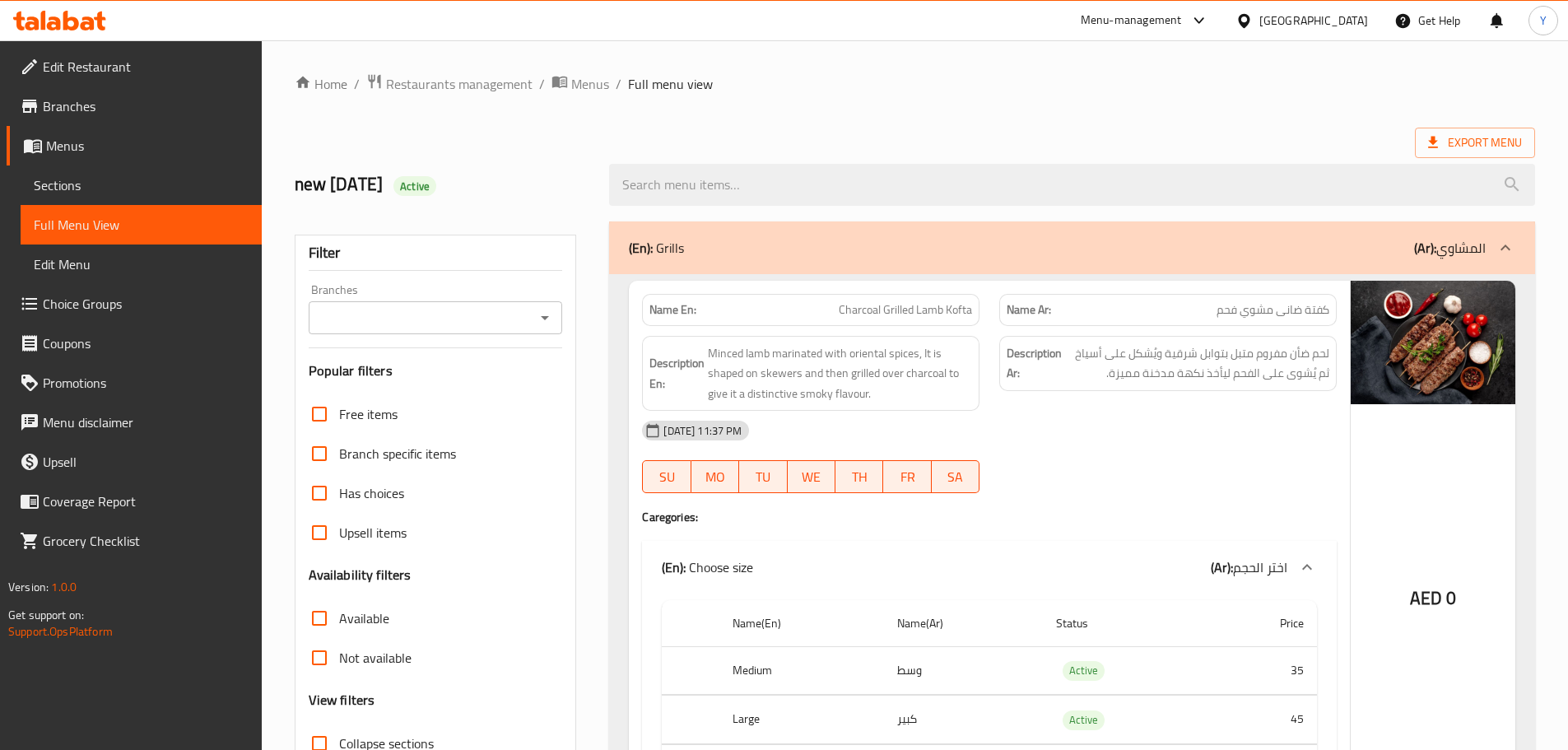
drag, startPoint x: 420, startPoint y: 195, endPoint x: 431, endPoint y: 191, distance: 11.7
click at [420, 195] on h2 "new 30/9/2025 Active" at bounding box center [442, 185] width 295 height 25
click at [433, 190] on span "Active" at bounding box center [415, 187] width 42 height 16
copy span "Active"
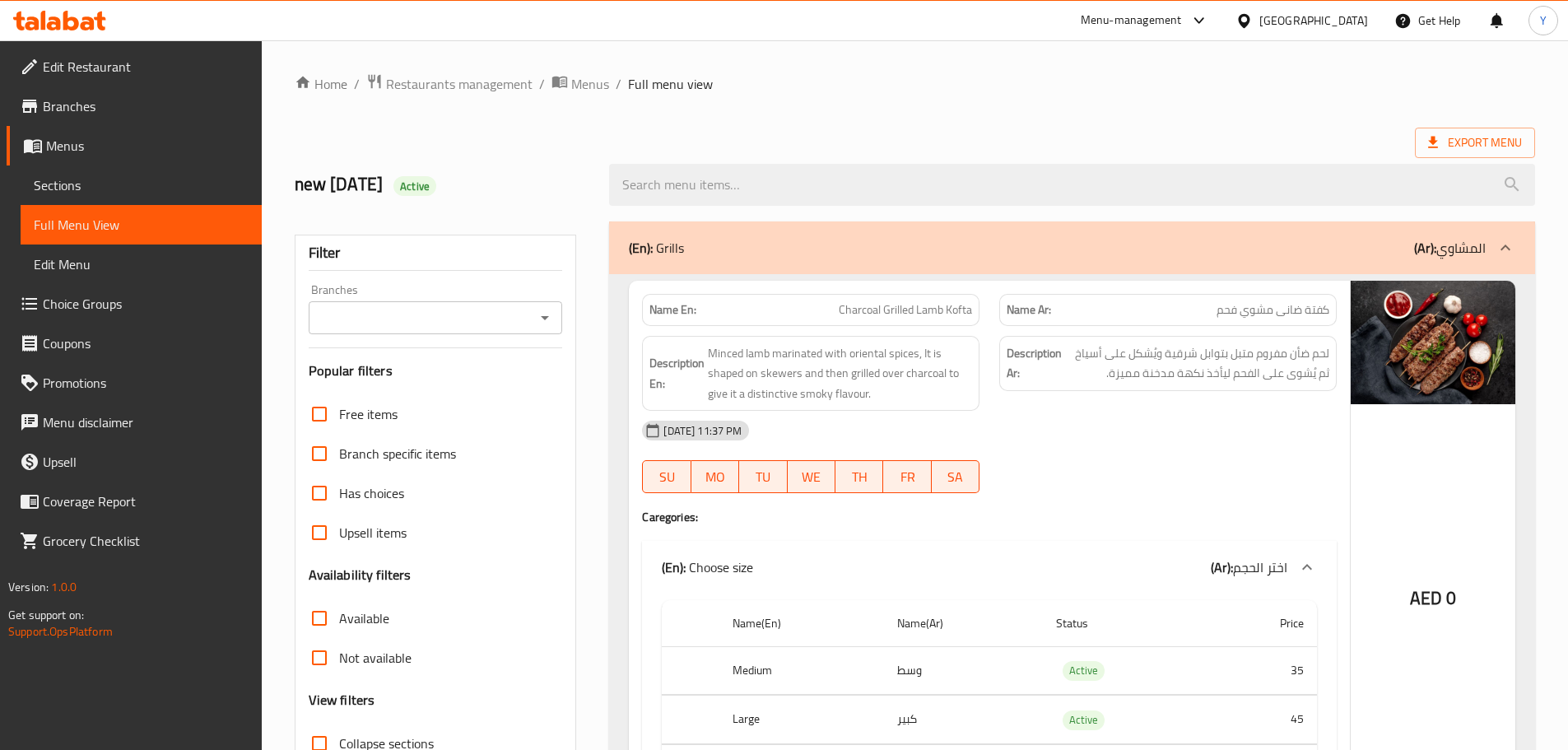
click at [491, 149] on div "new 30/9/2025 Active" at bounding box center [442, 185] width 316 height 73
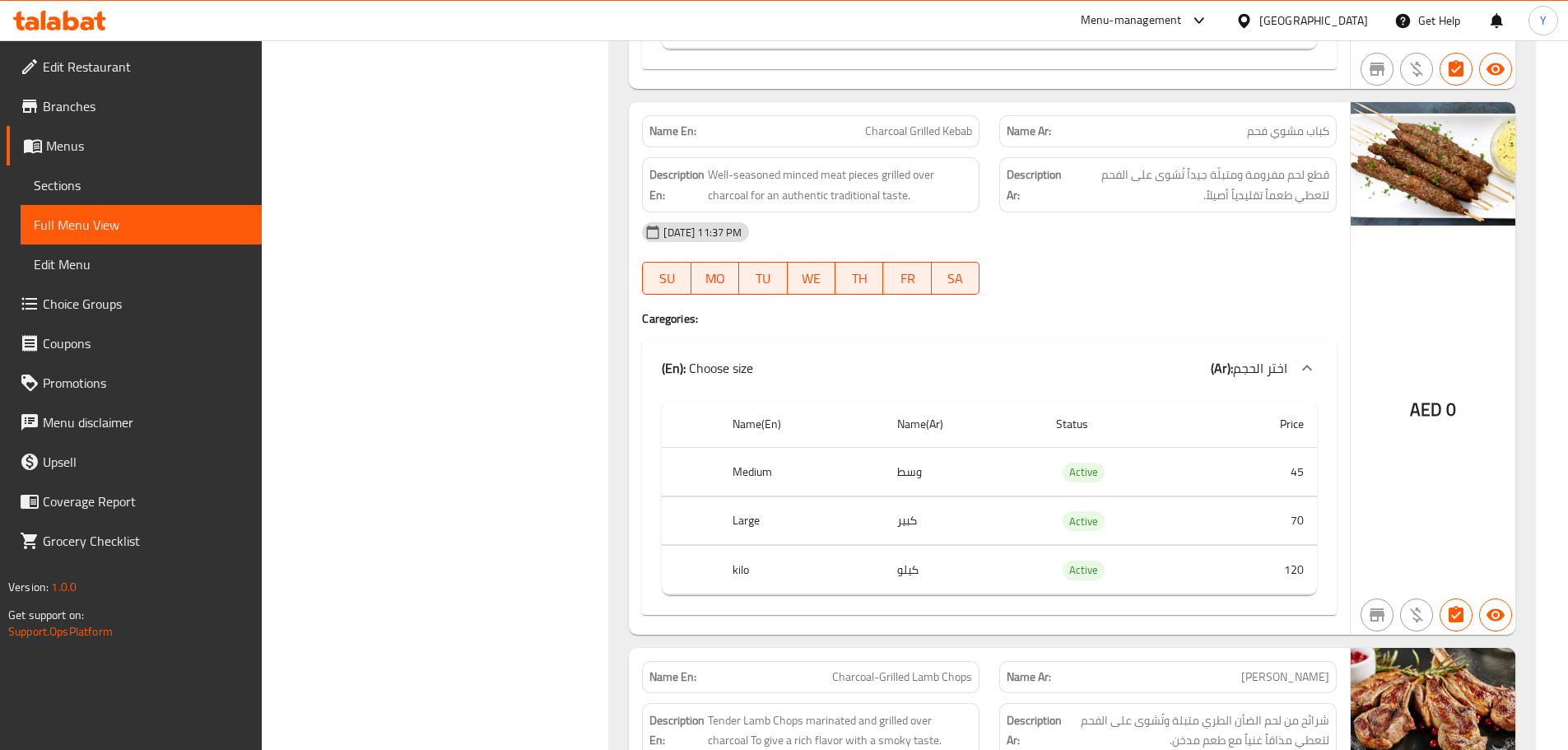
scroll to position [2059, 0]
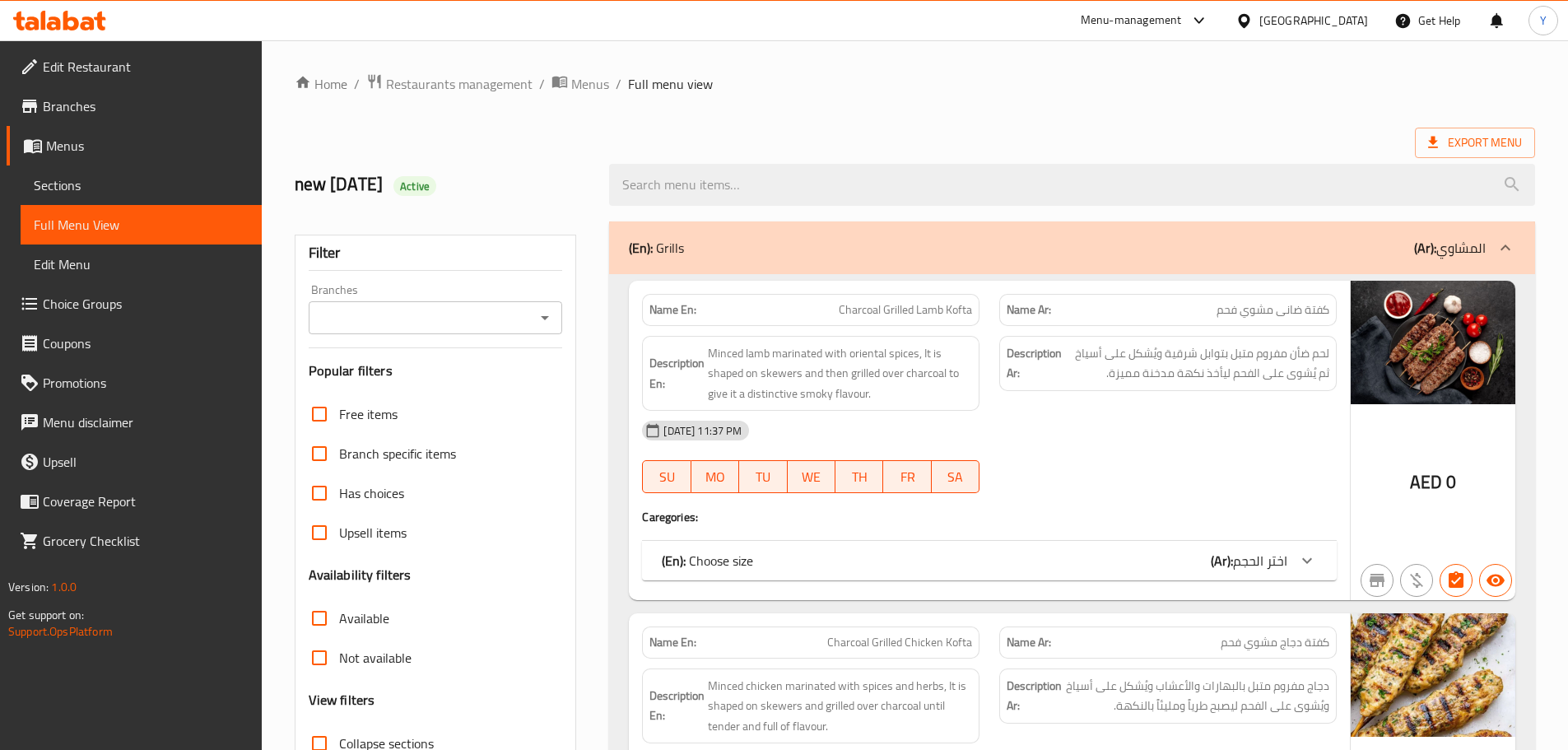
drag, startPoint x: 687, startPoint y: 538, endPoint x: 781, endPoint y: -100, distance: 644.9
click at [547, 322] on icon "Open" at bounding box center [544, 318] width 19 height 19
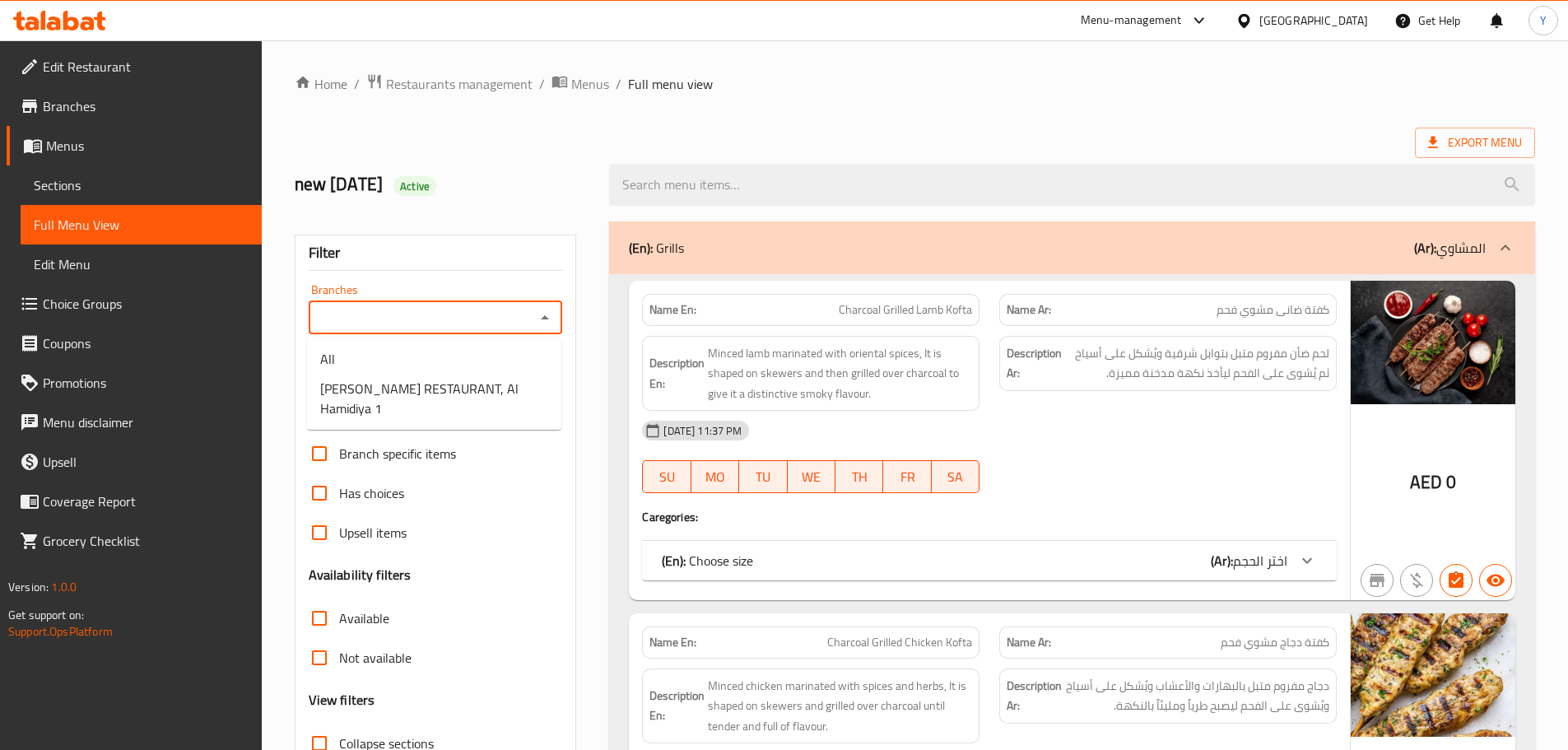
click at [909, 419] on div "[DATE] 11:37 PM" at bounding box center [989, 431] width 714 height 40
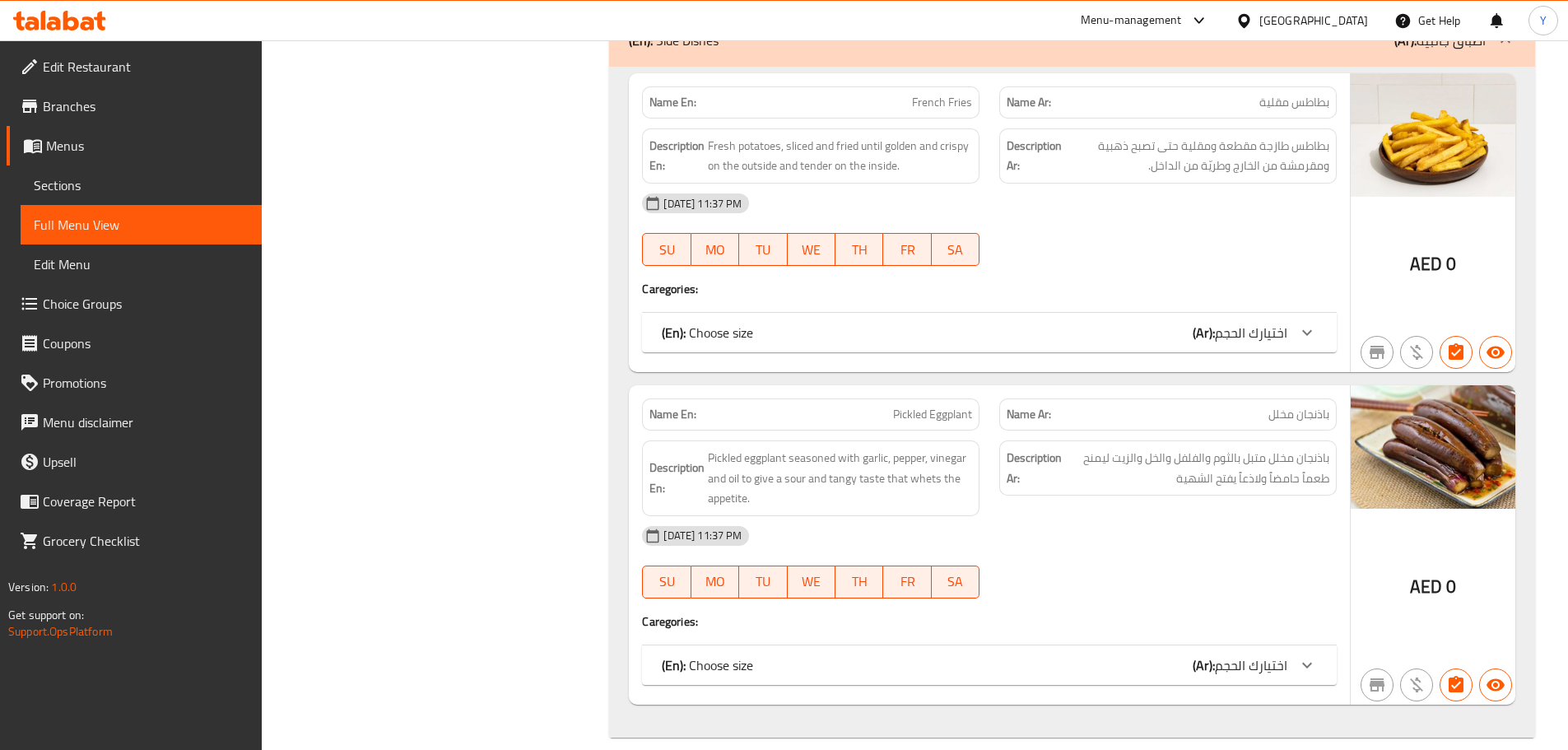
drag, startPoint x: 1213, startPoint y: 789, endPoint x: 1248, endPoint y: 789, distance: 35.0
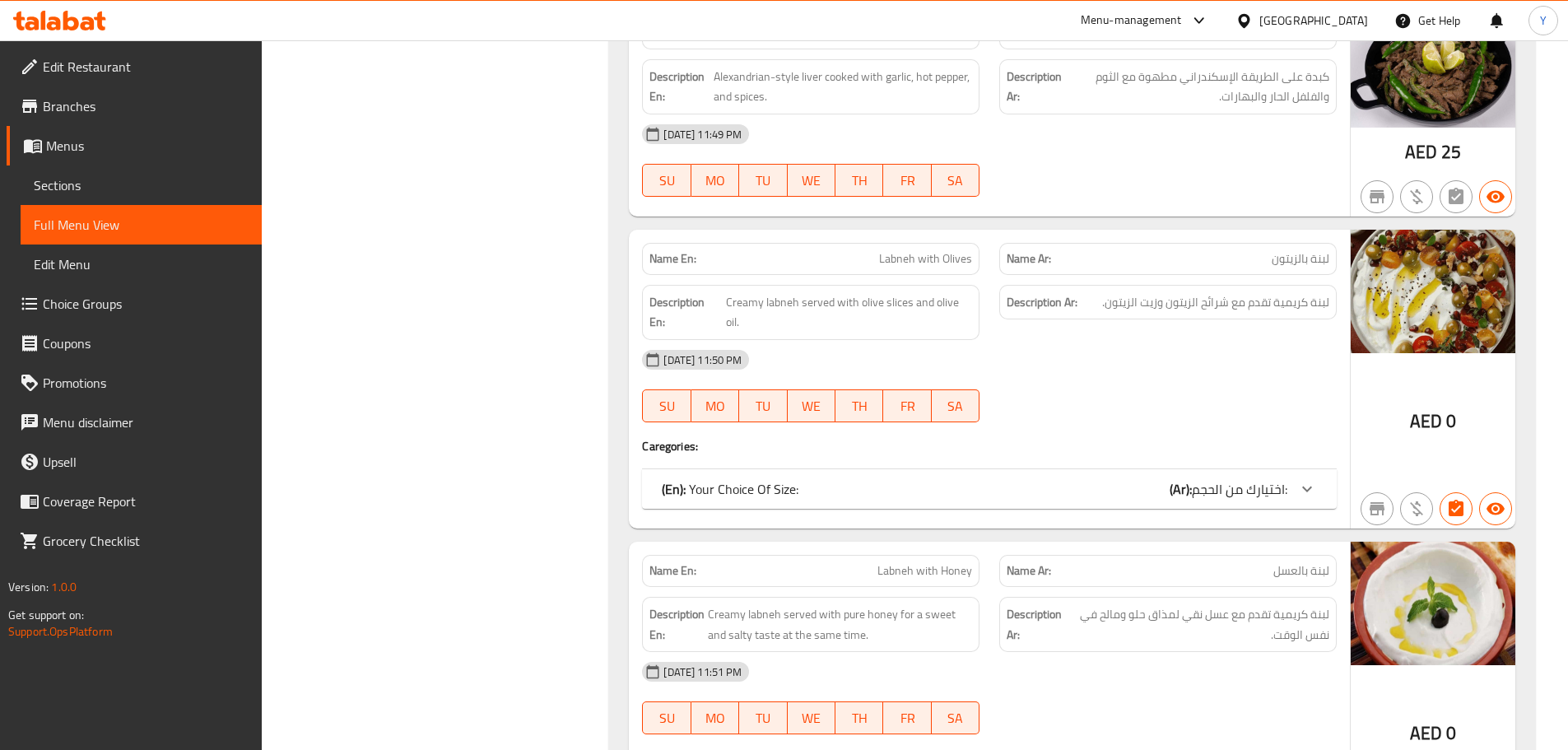
scroll to position [15742, 0]
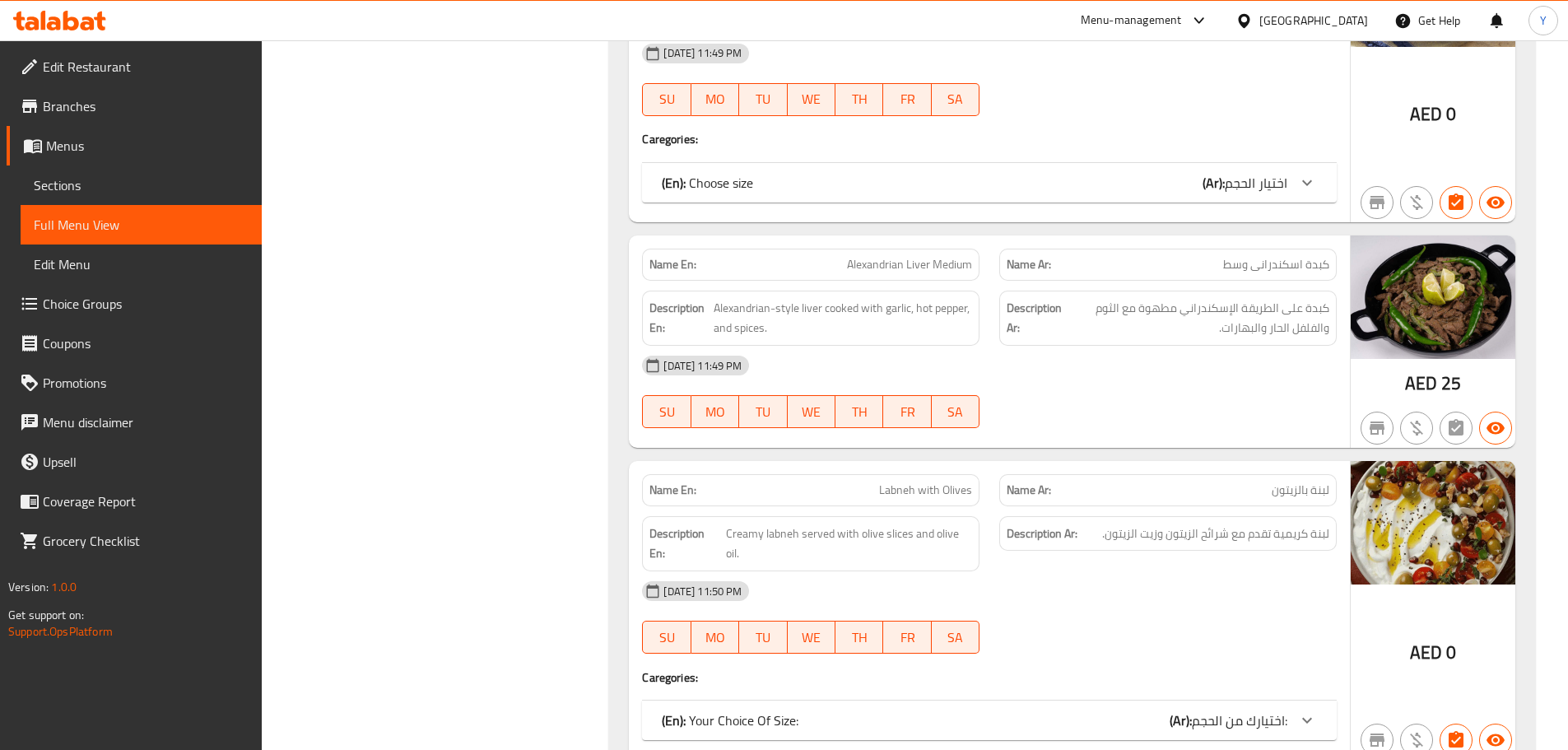
click at [913, 256] on span "Alexandrian Liver Medium" at bounding box center [910, 265] width 126 height 18
copy span "Alexandrian Liver"
drag, startPoint x: 913, startPoint y: 242, endPoint x: 821, endPoint y: 241, distance: 92.0
click at [821, 256] on p "Name En: Alexandrian Liver Medium" at bounding box center [811, 265] width 323 height 18
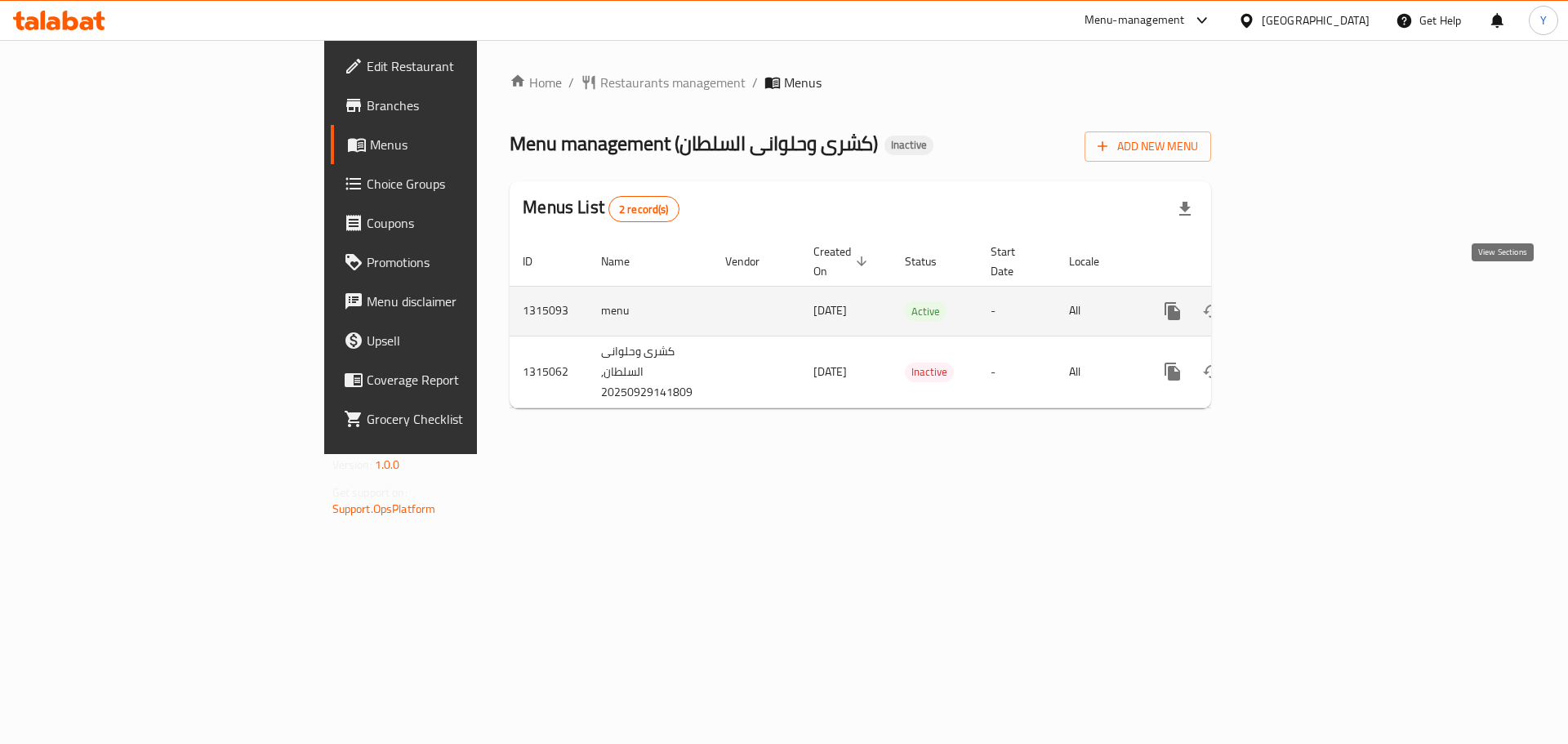
click at [1310, 291] on link "enhanced table" at bounding box center [1290, 311] width 39 height 39
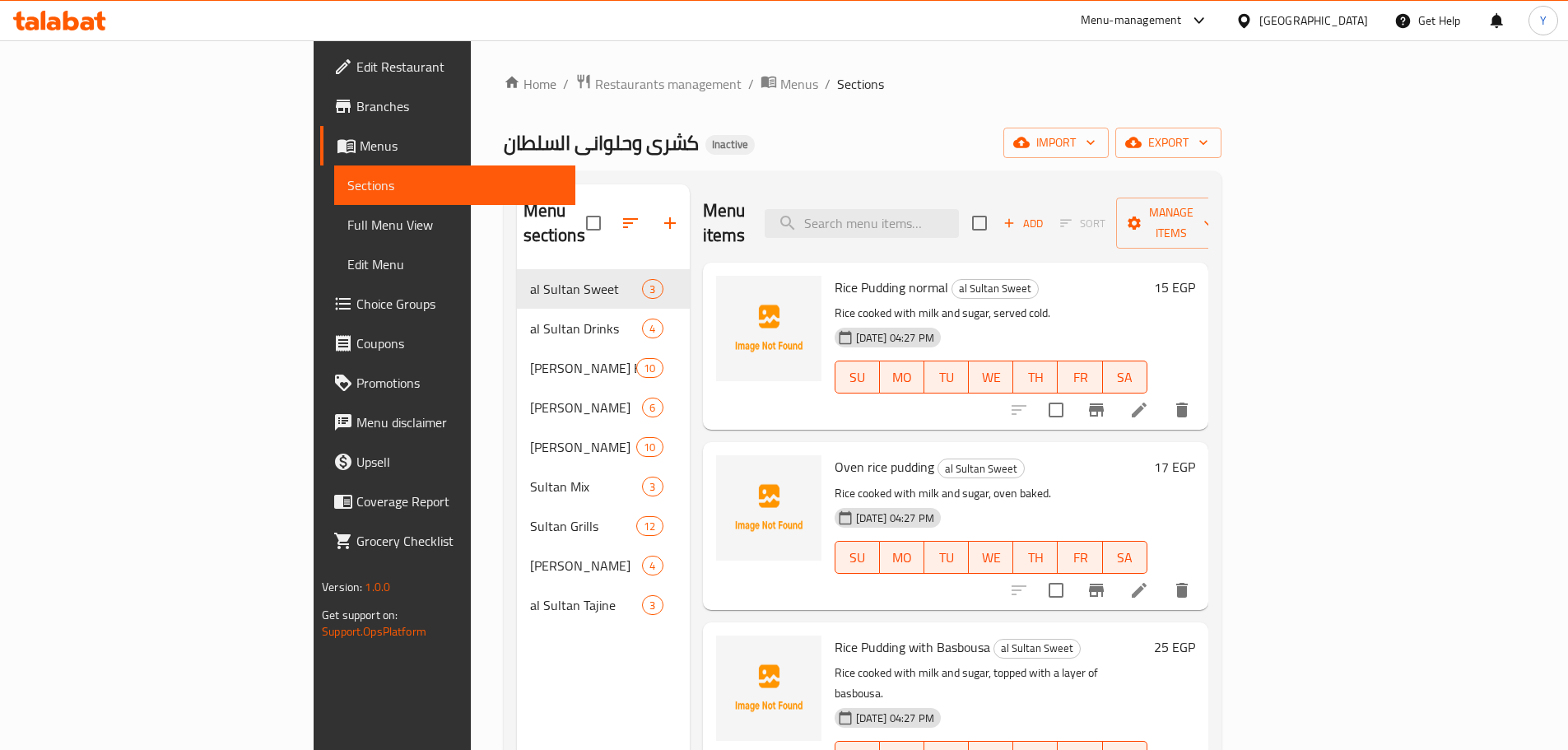
click at [347, 222] on span "Full Menu View" at bounding box center [454, 225] width 215 height 19
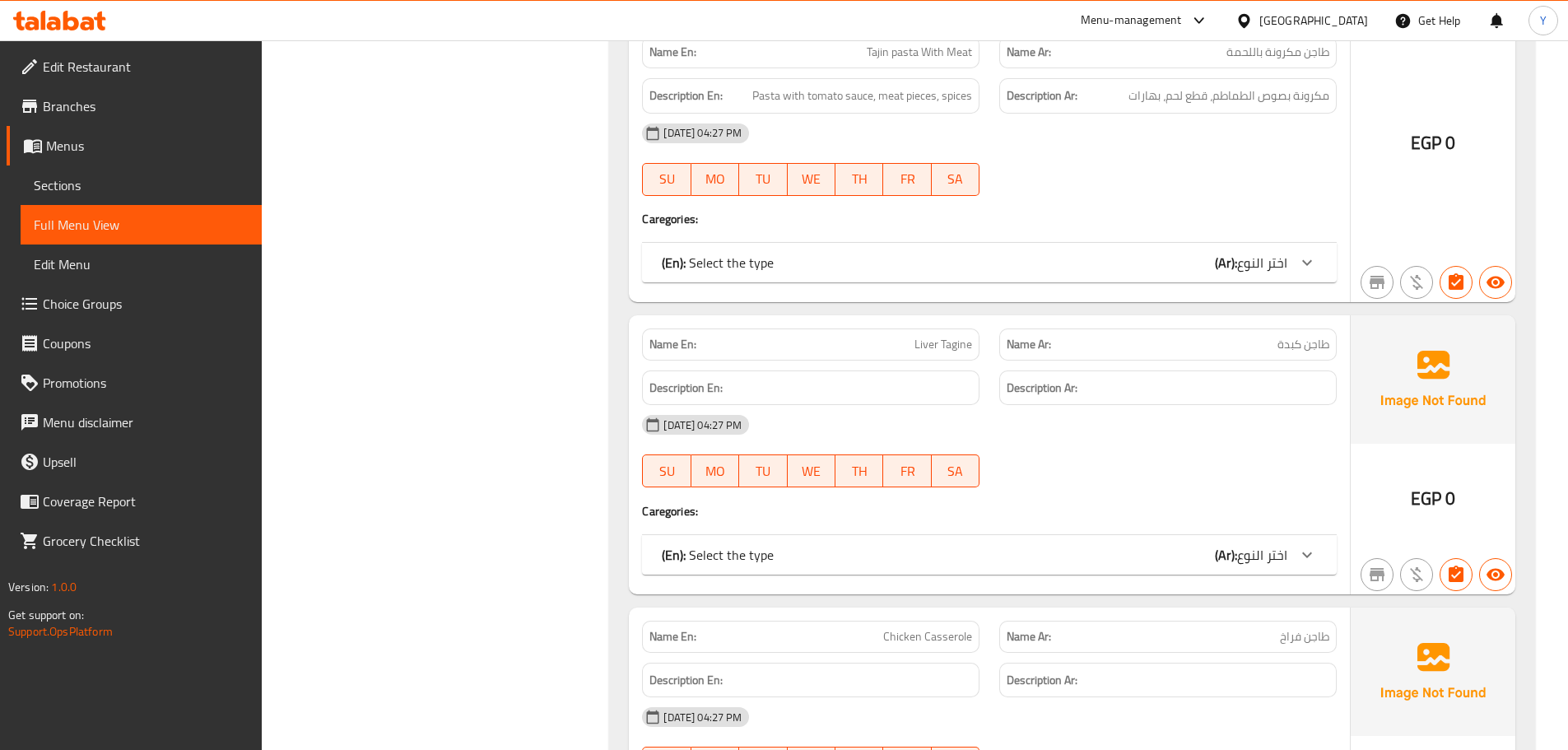
drag, startPoint x: 1084, startPoint y: 385, endPoint x: 1113, endPoint y: 770, distance: 386.1
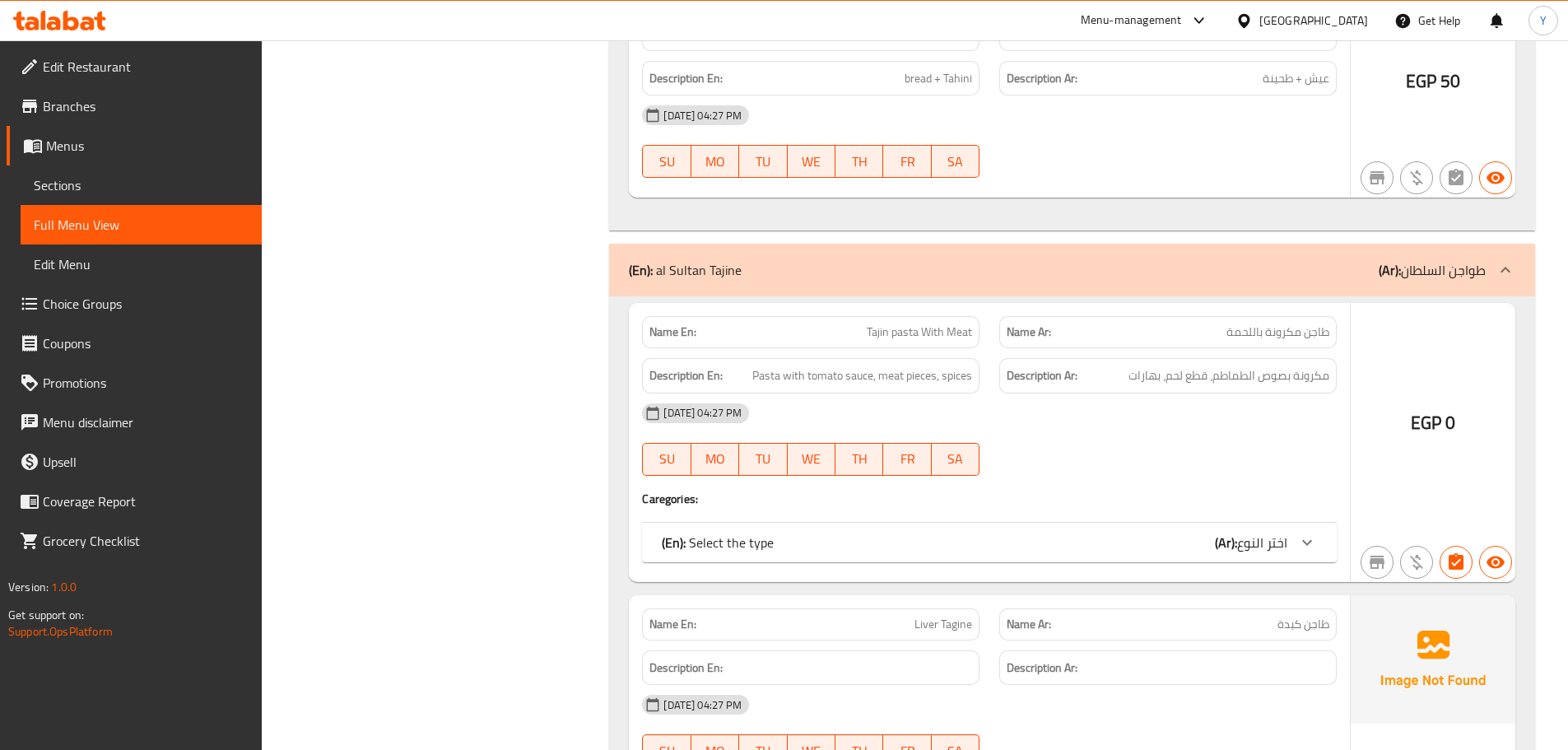
scroll to position [12116, 0]
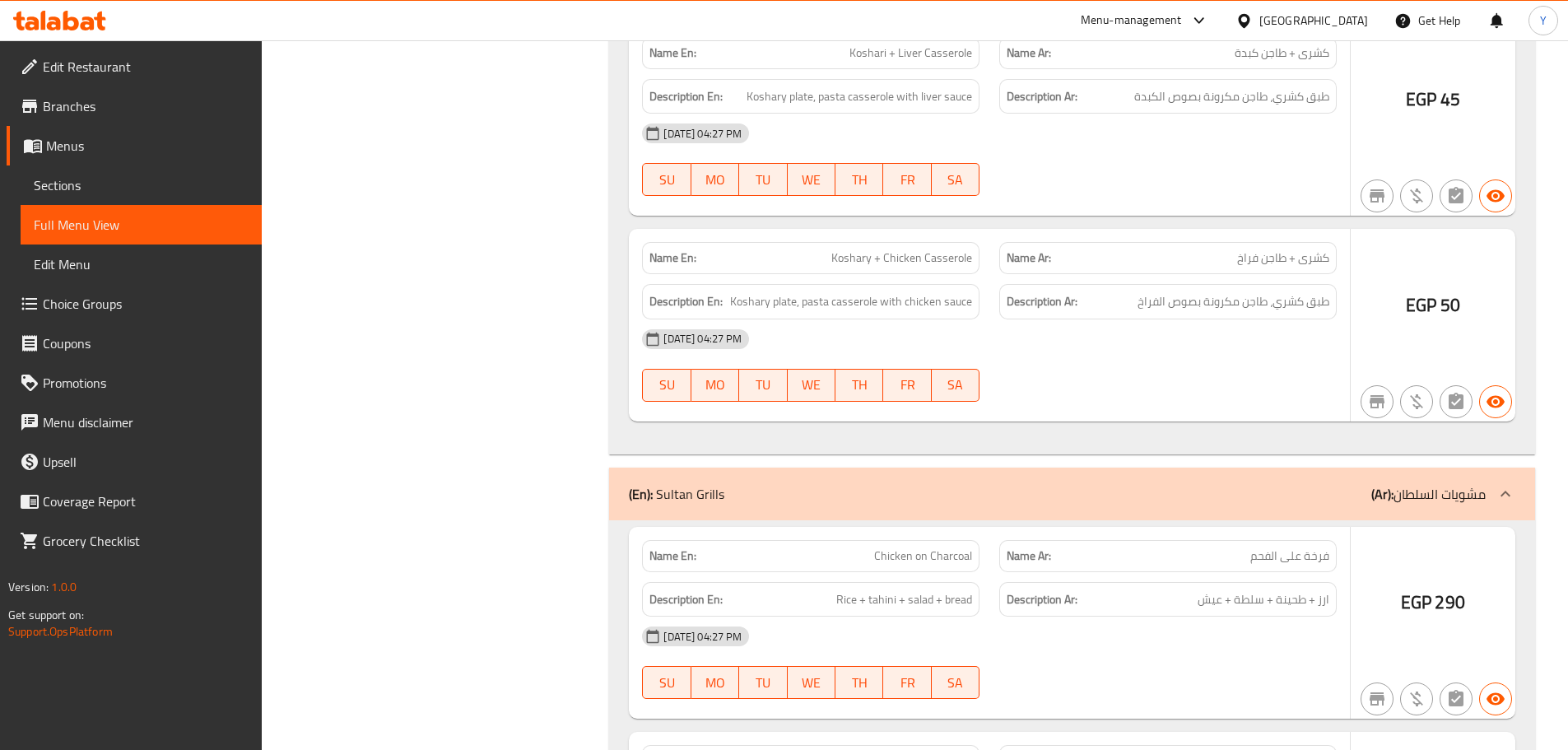
drag, startPoint x: 602, startPoint y: 456, endPoint x: 605, endPoint y: 175, distance: 281.0
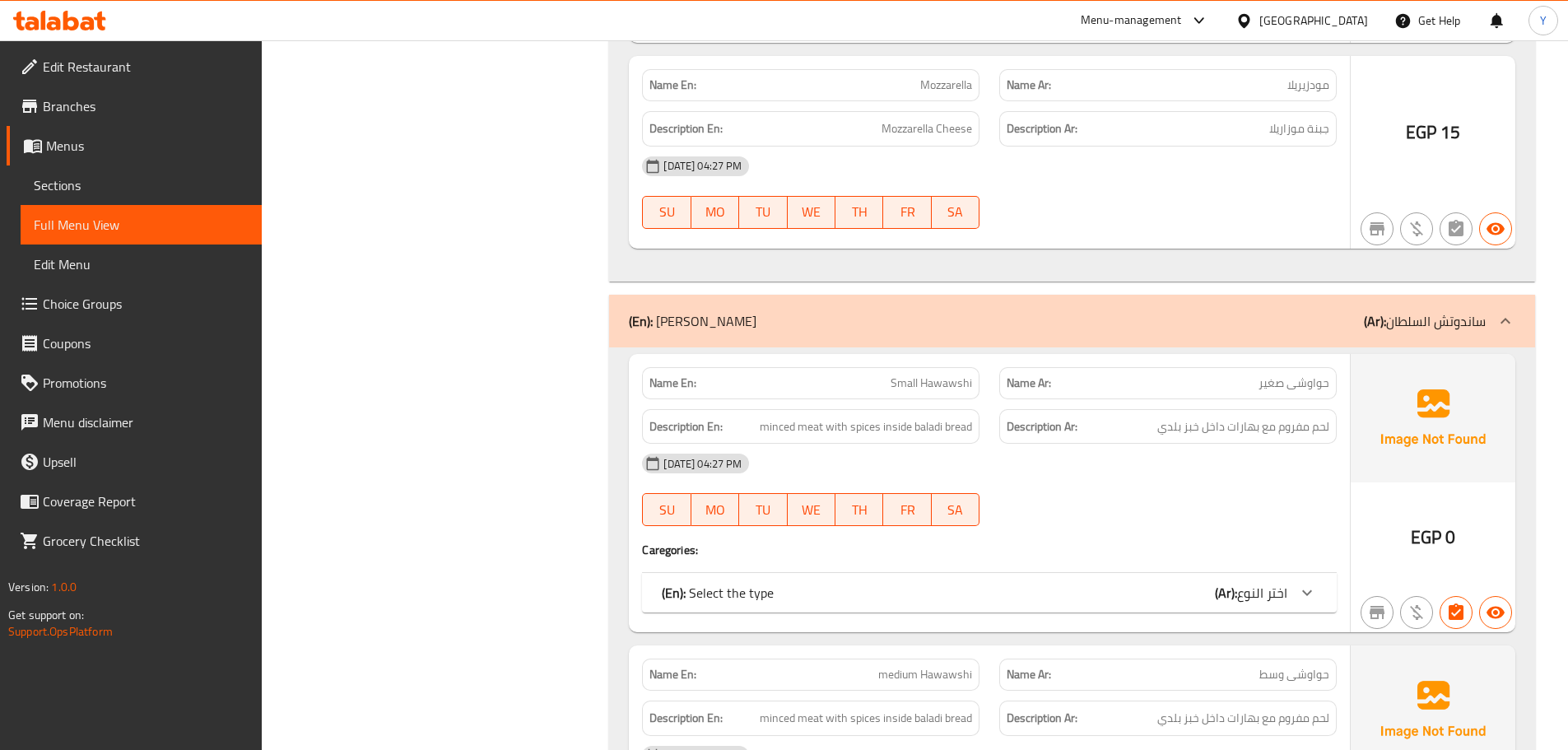
scroll to position [3732, 0]
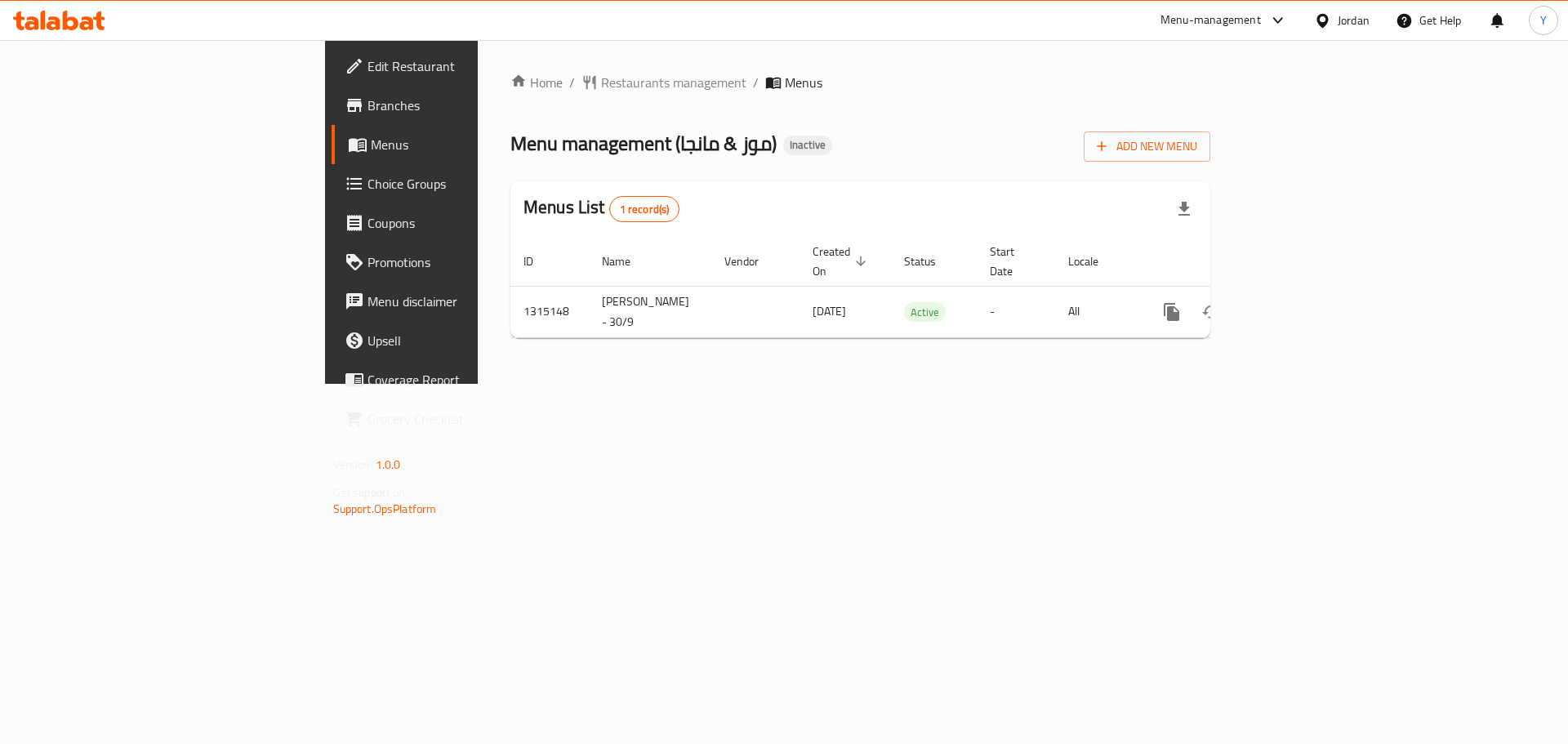
click at [367, 70] on span "Edit Restaurant" at bounding box center [471, 66] width 207 height 19
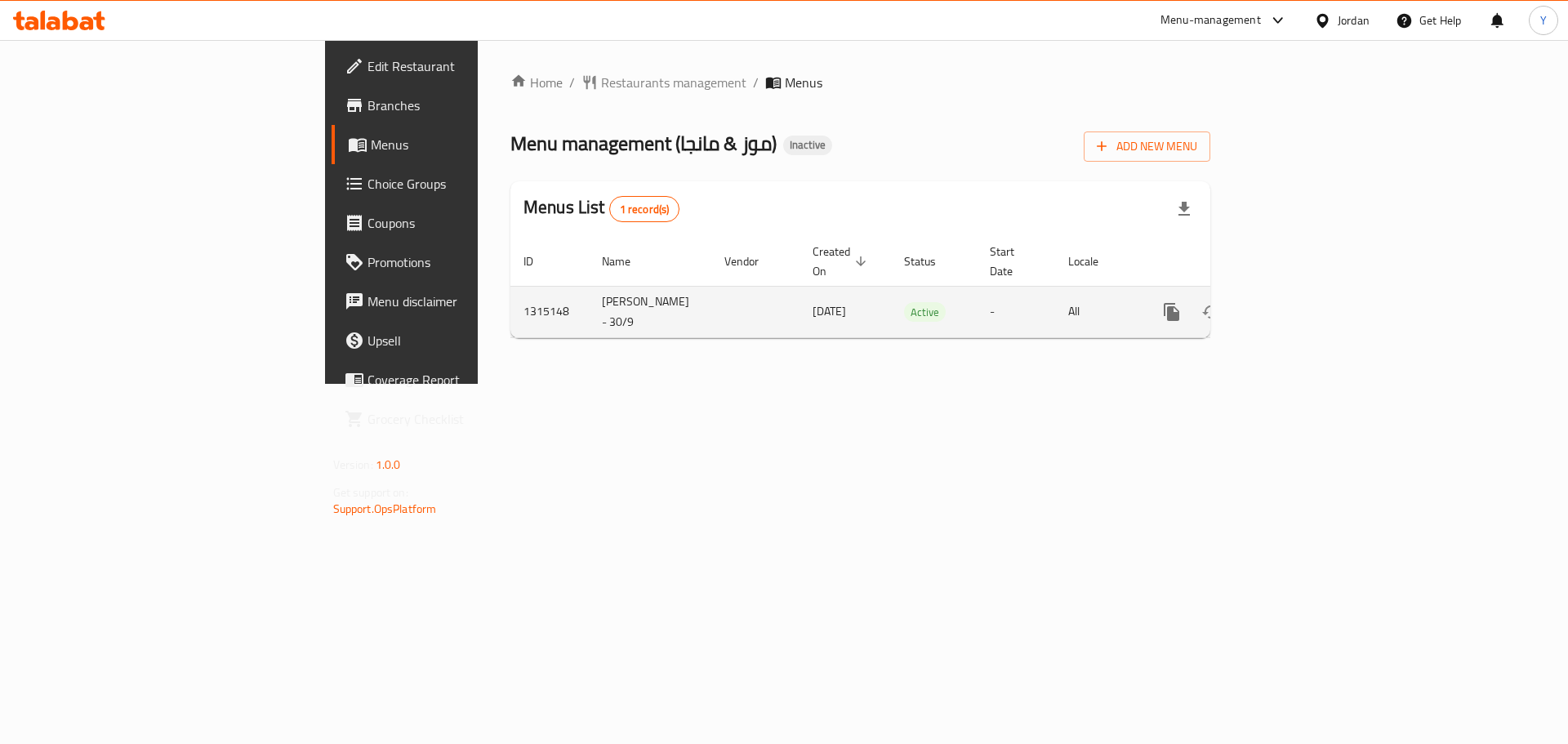
click at [1309, 302] on link "enhanced table" at bounding box center [1289, 311] width 39 height 39
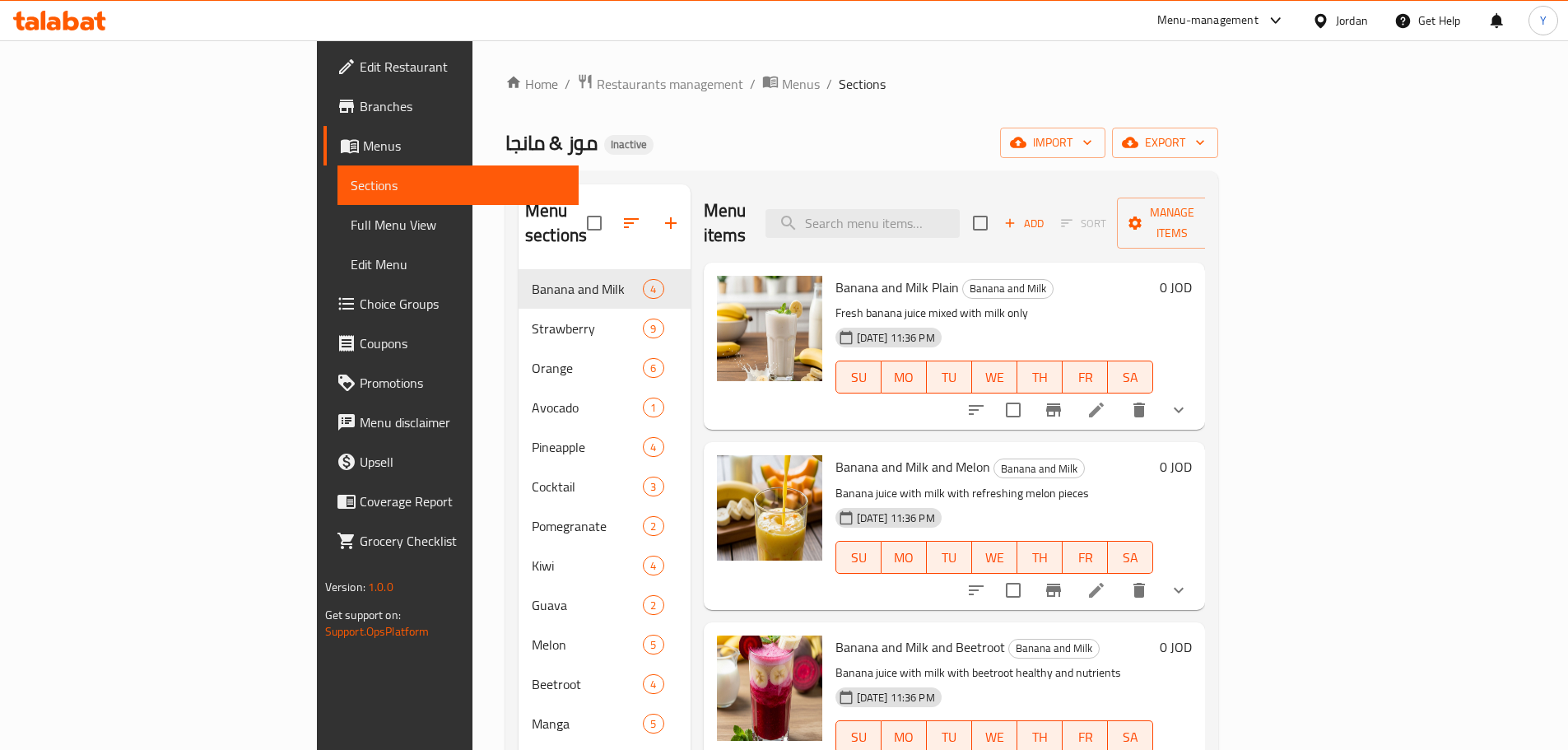
click at [717, 334] on img at bounding box center [769, 328] width 105 height 105
click at [351, 218] on span "Full Menu View" at bounding box center [458, 225] width 215 height 19
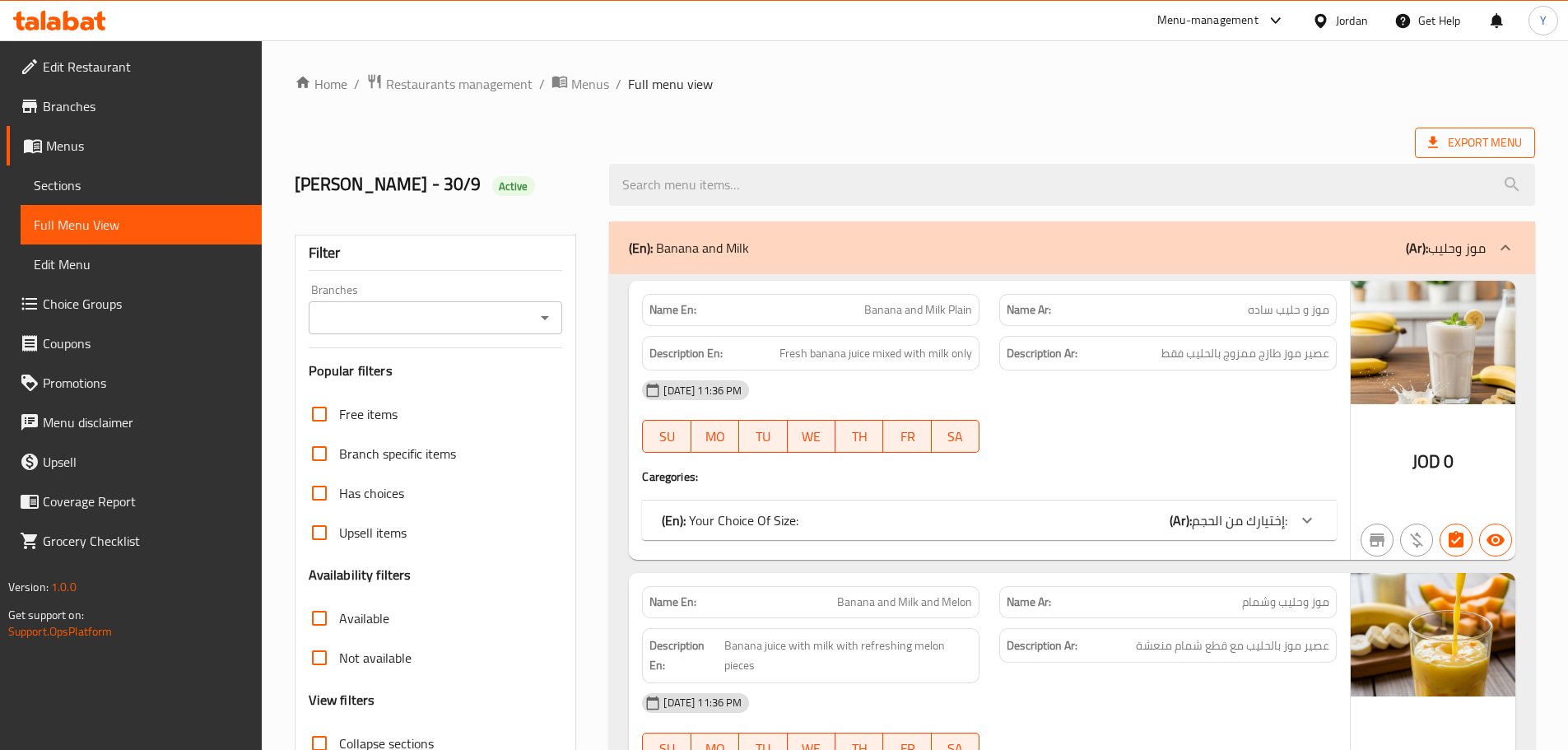
click at [1511, 152] on span "Export Menu" at bounding box center [1475, 142] width 94 height 20
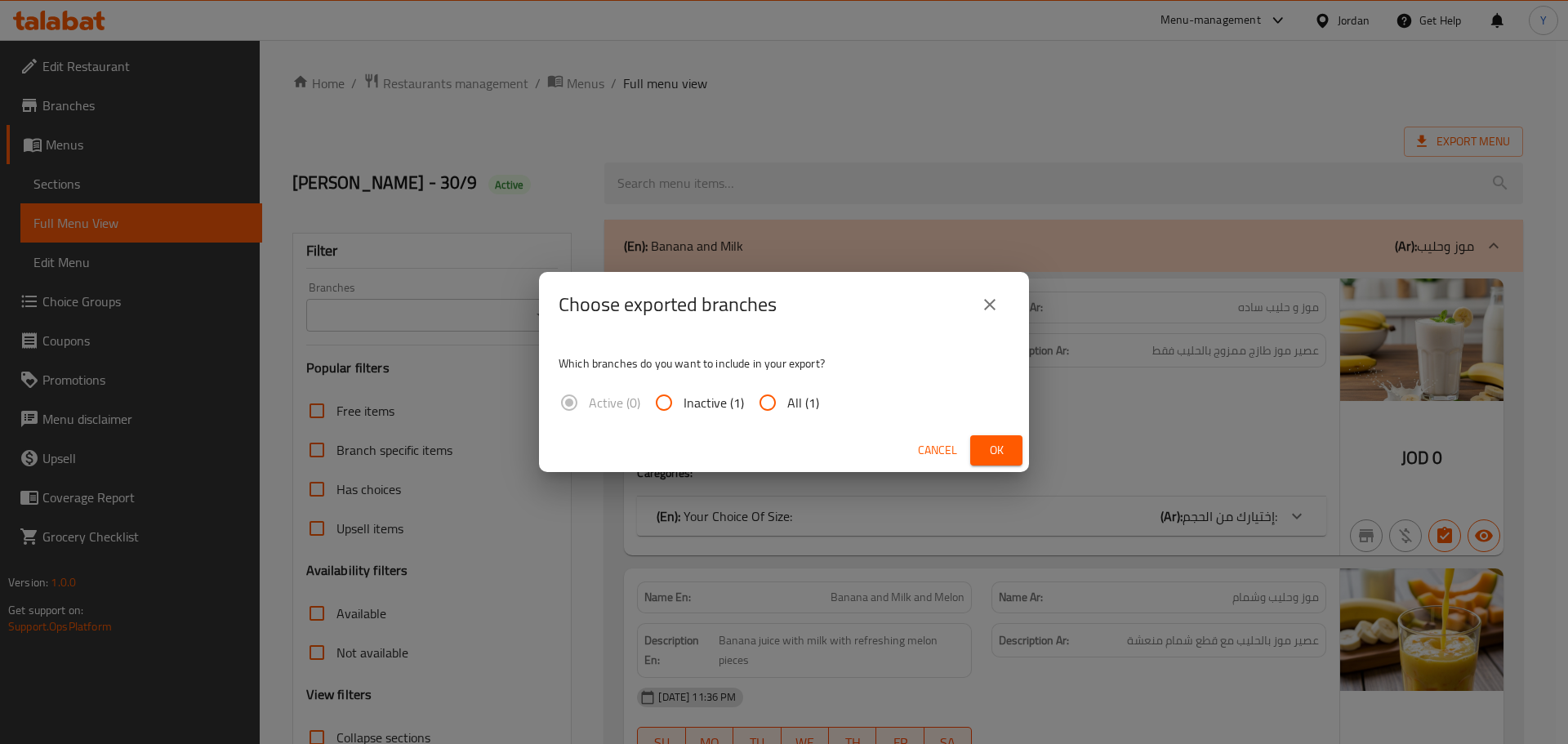
click at [1000, 445] on span "Ok" at bounding box center [996, 450] width 26 height 20
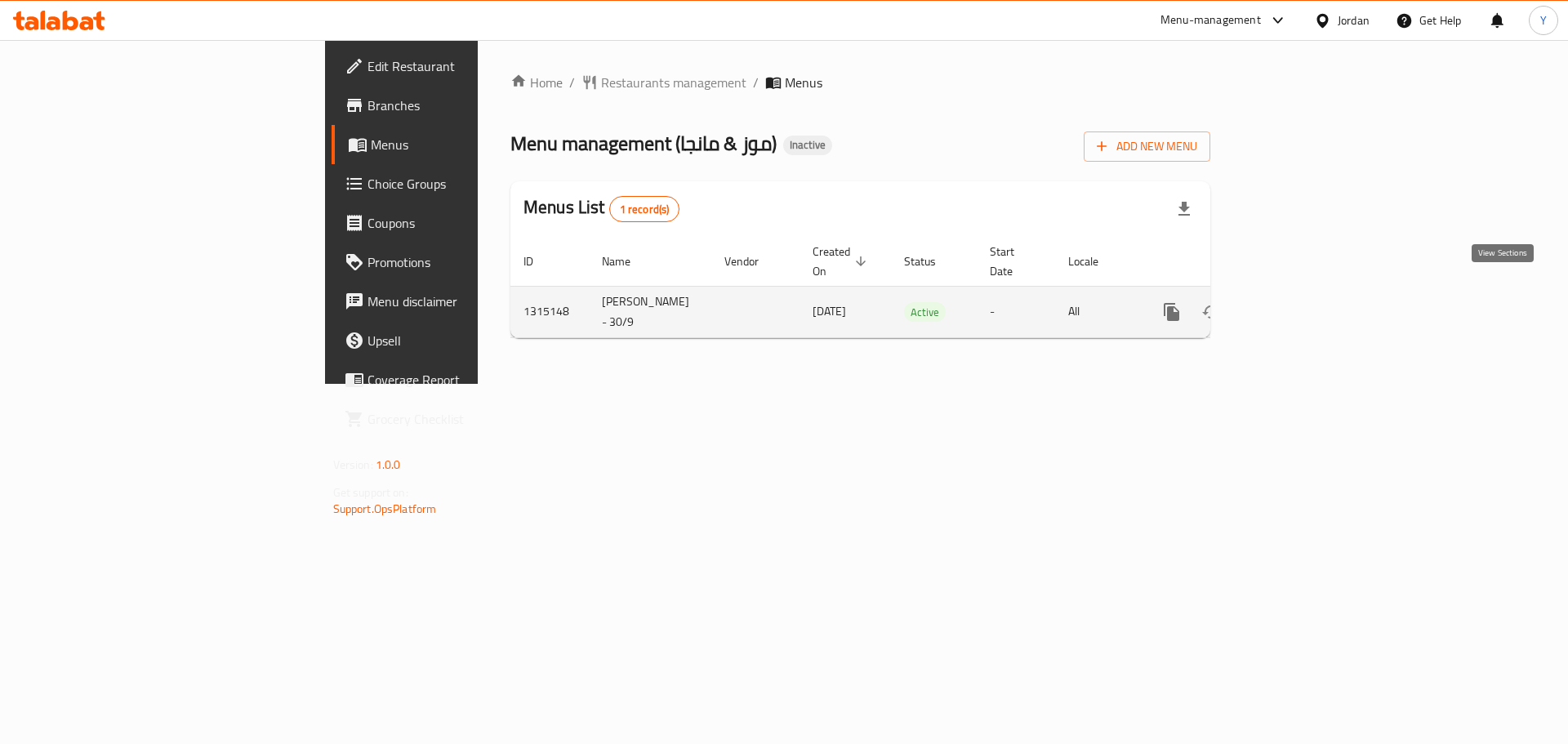
click at [1300, 303] on icon "enhanced table" at bounding box center [1289, 312] width 19 height 19
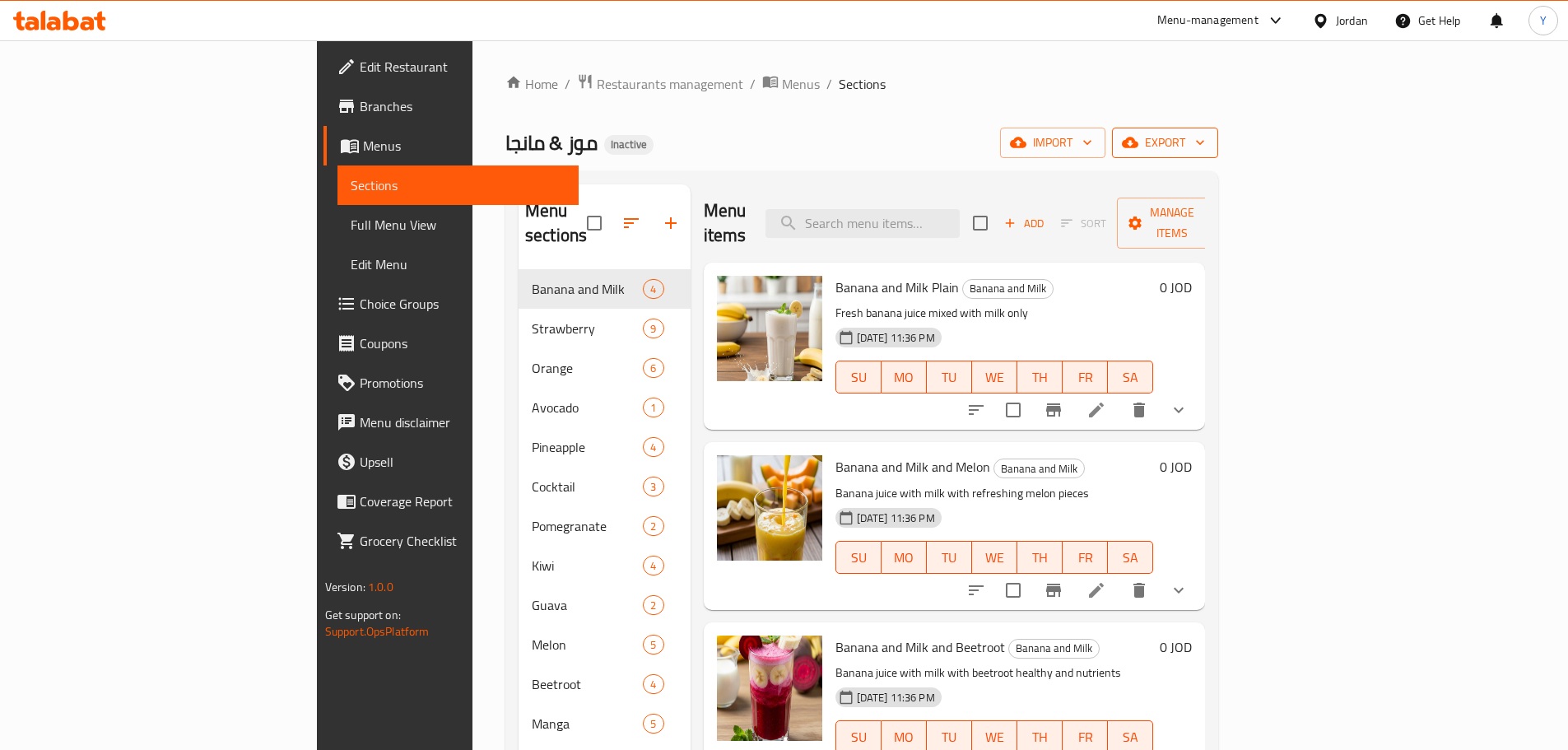
click at [1218, 131] on button "export" at bounding box center [1165, 142] width 106 height 30
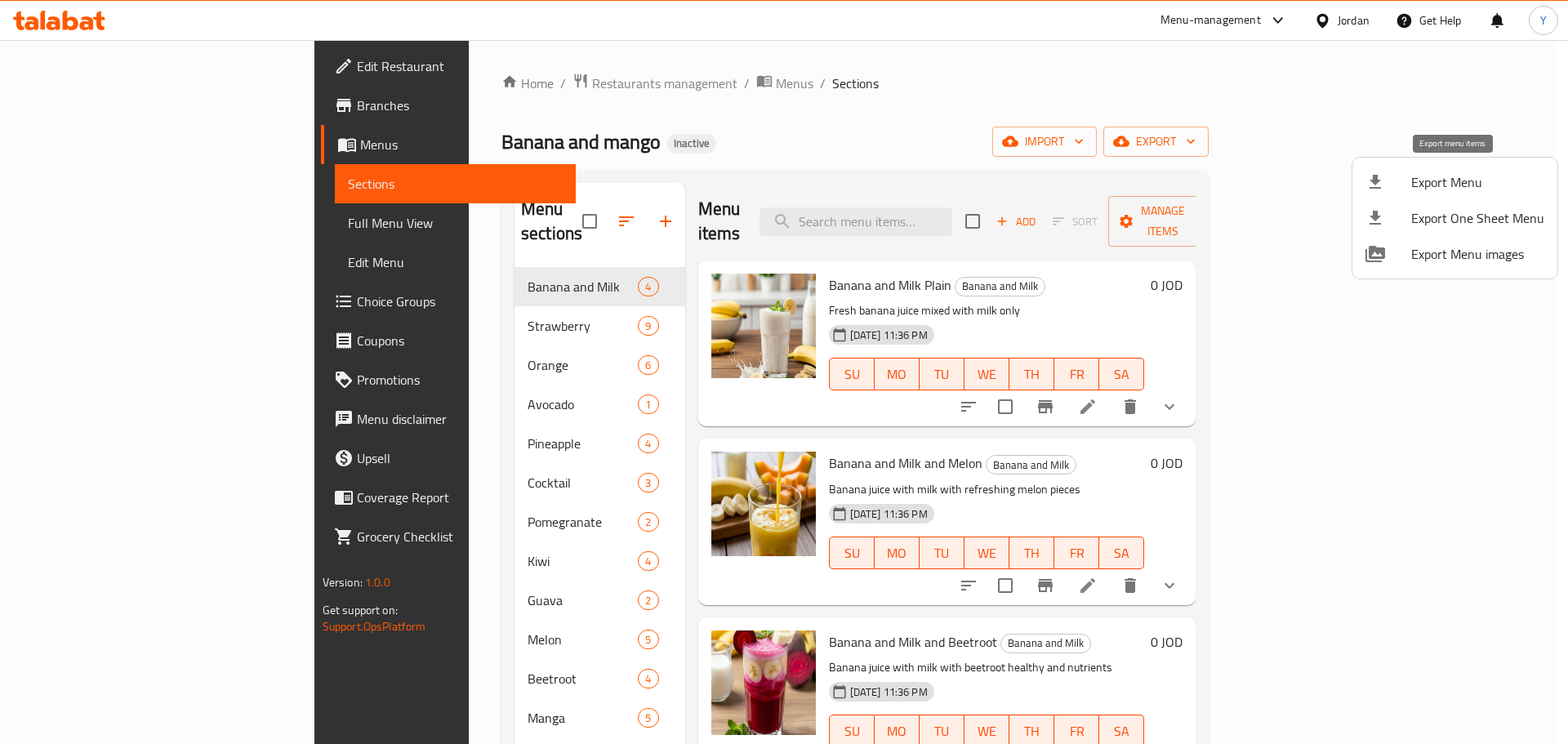
click at [1443, 182] on span "Export Menu" at bounding box center [1478, 182] width 133 height 19
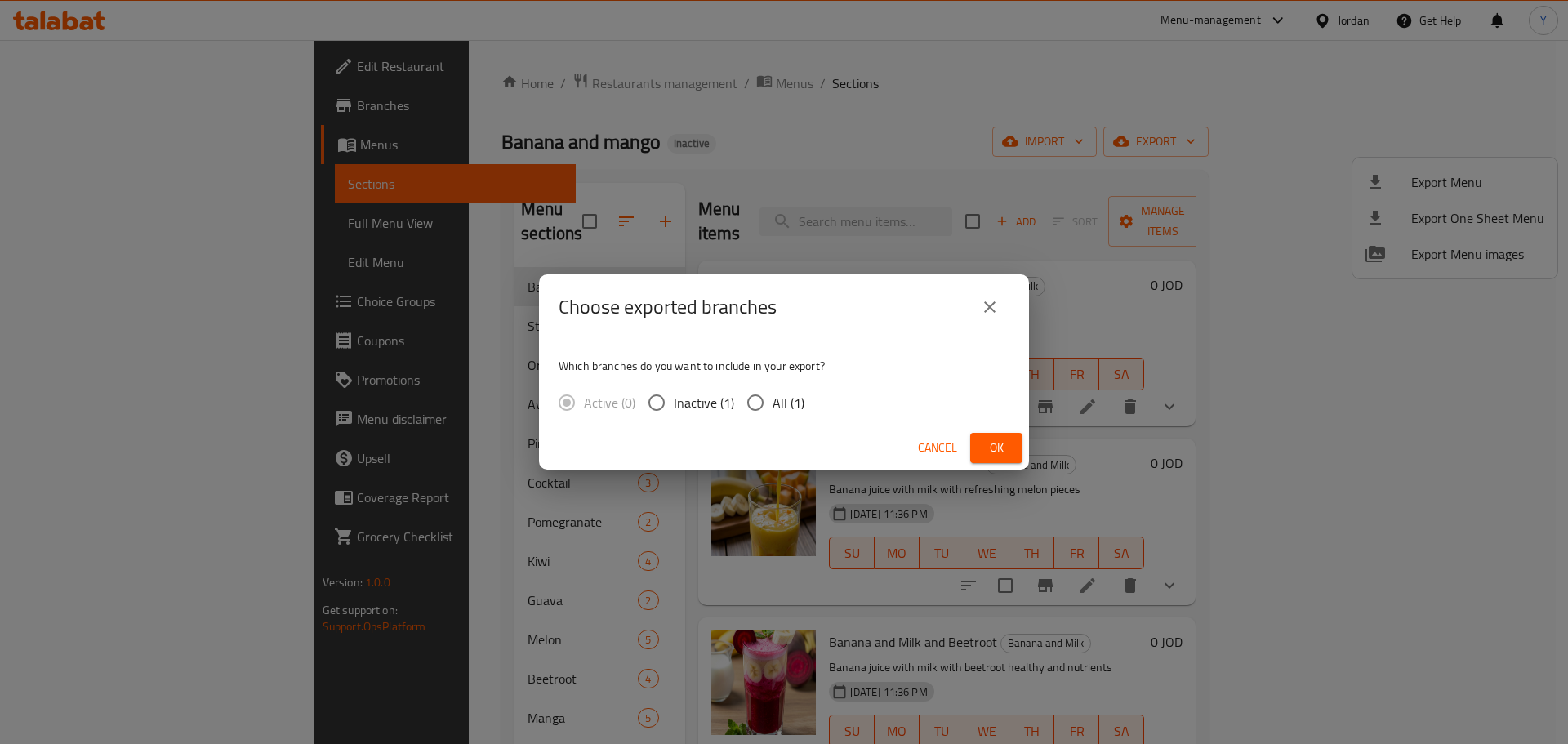
click at [1000, 442] on span "Ok" at bounding box center [996, 447] width 26 height 20
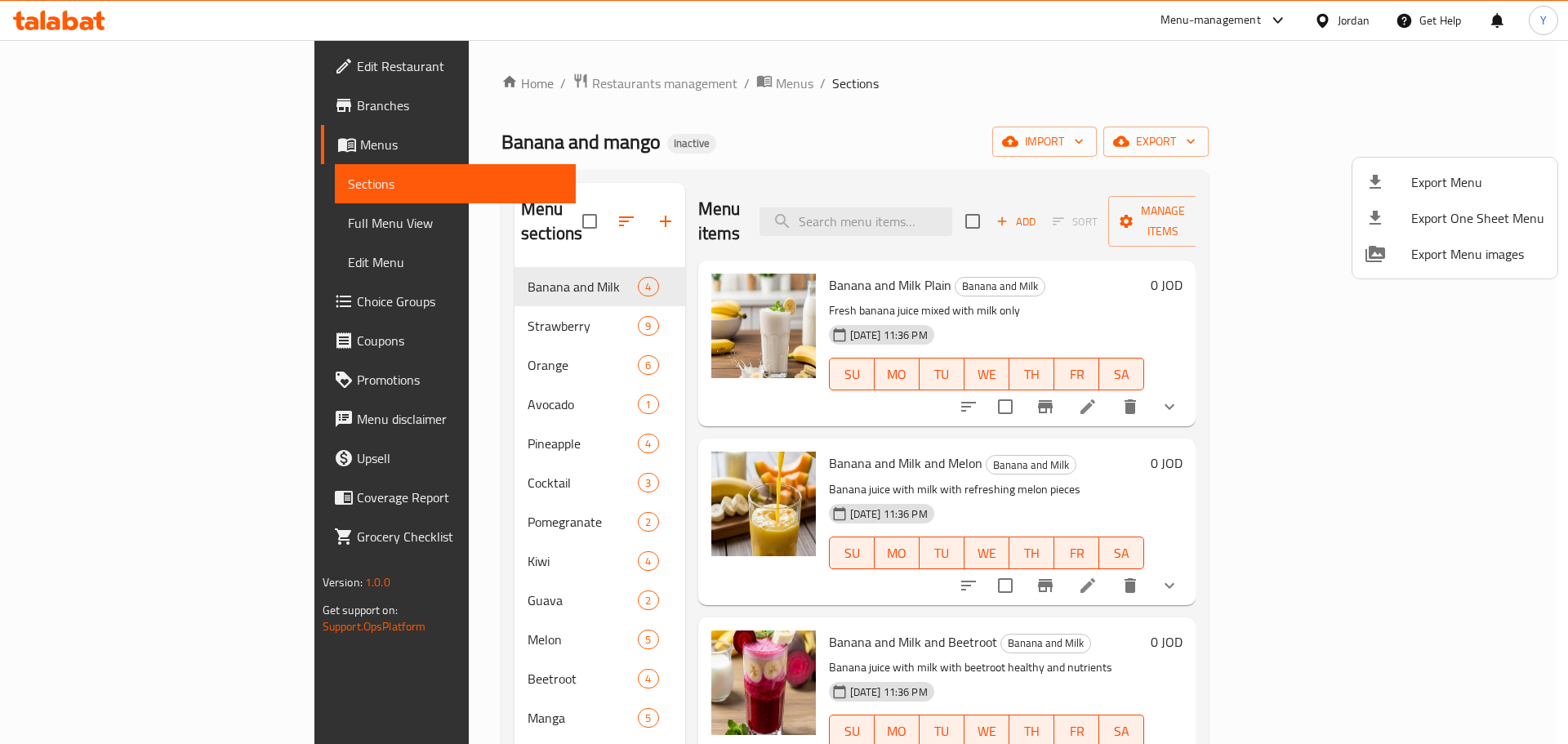
click at [941, 102] on div at bounding box center [784, 372] width 1568 height 744
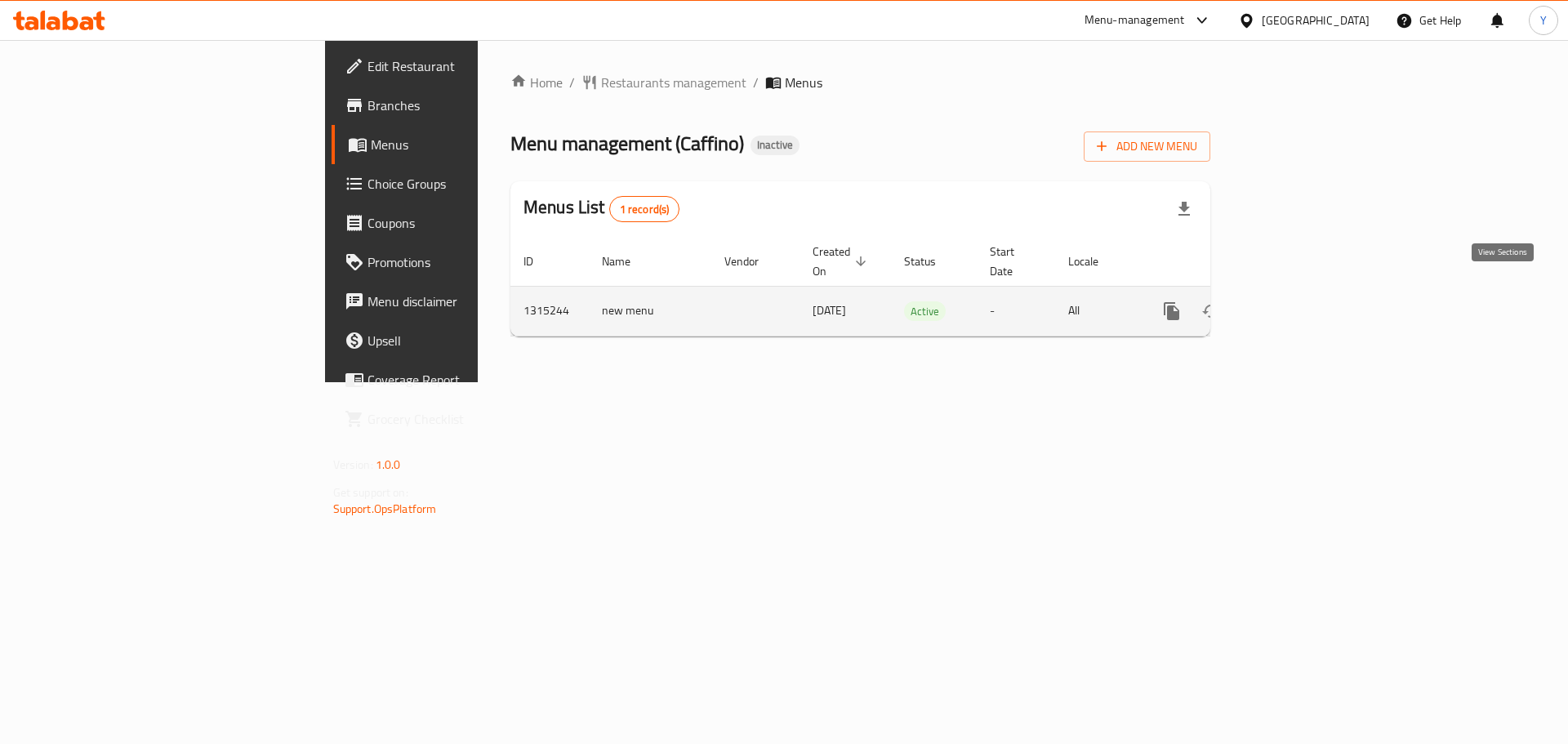
click at [1300, 302] on icon "enhanced table" at bounding box center [1289, 311] width 19 height 19
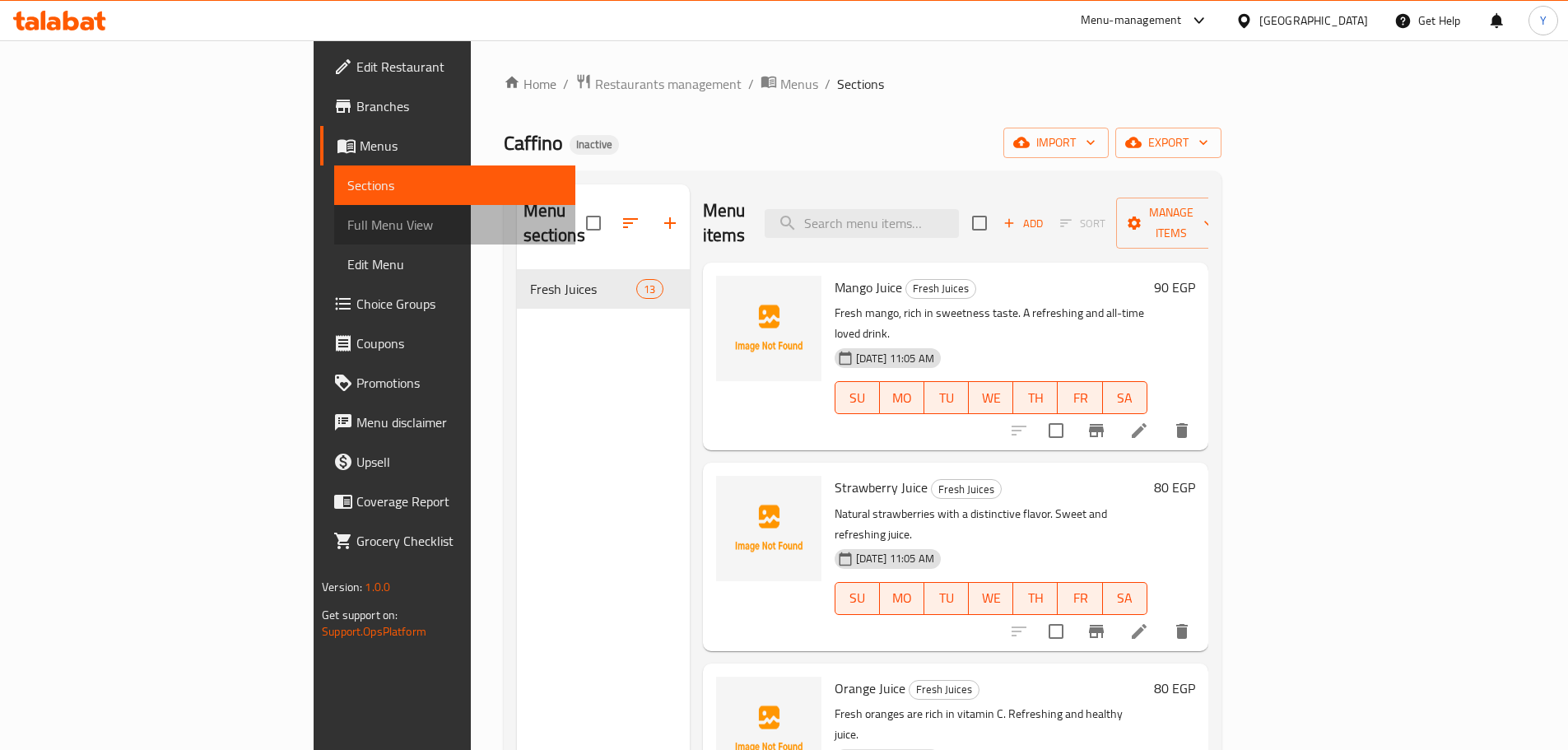
click at [347, 222] on span "Full Menu View" at bounding box center [454, 225] width 215 height 19
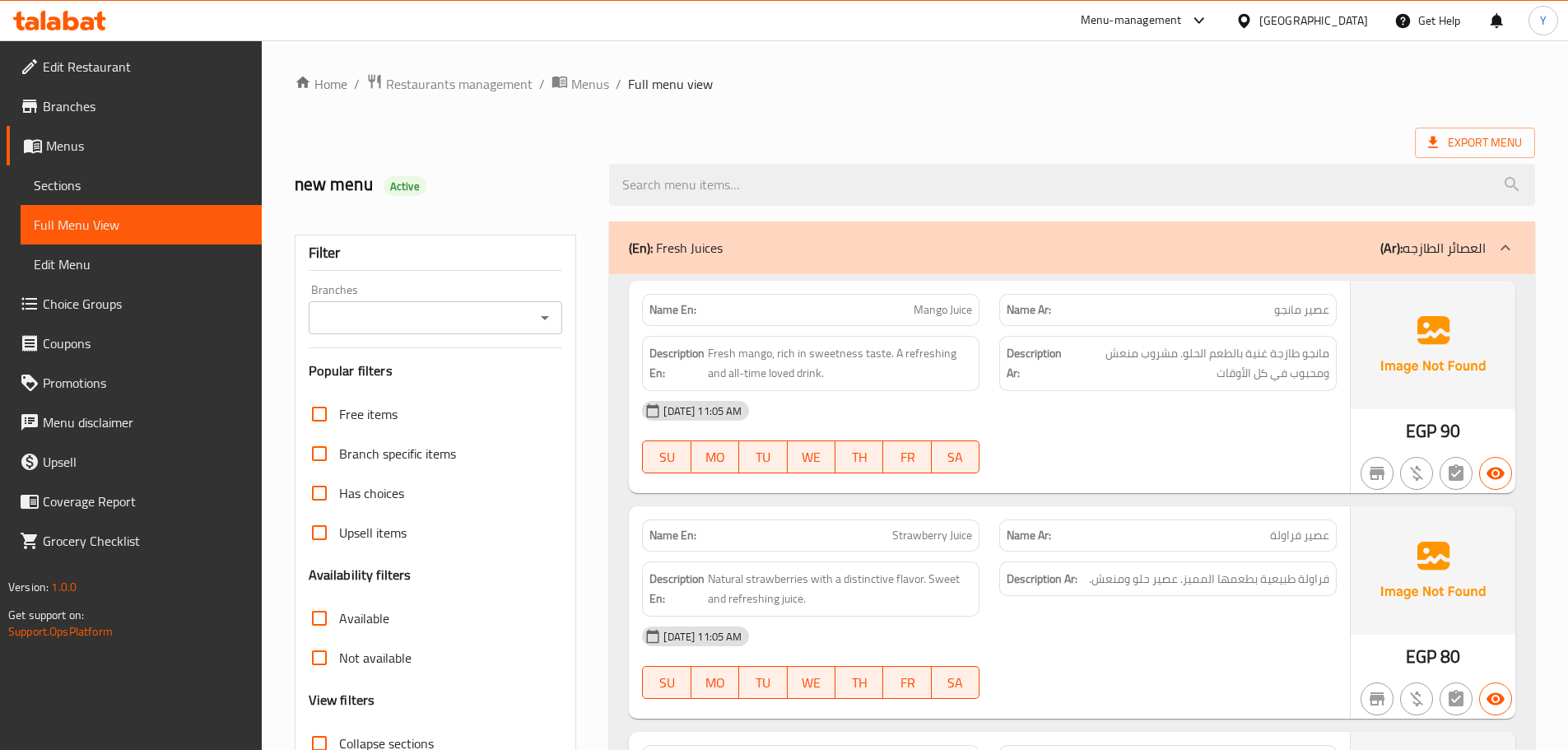
click at [1033, 136] on div "Export Menu" at bounding box center [914, 142] width 1240 height 30
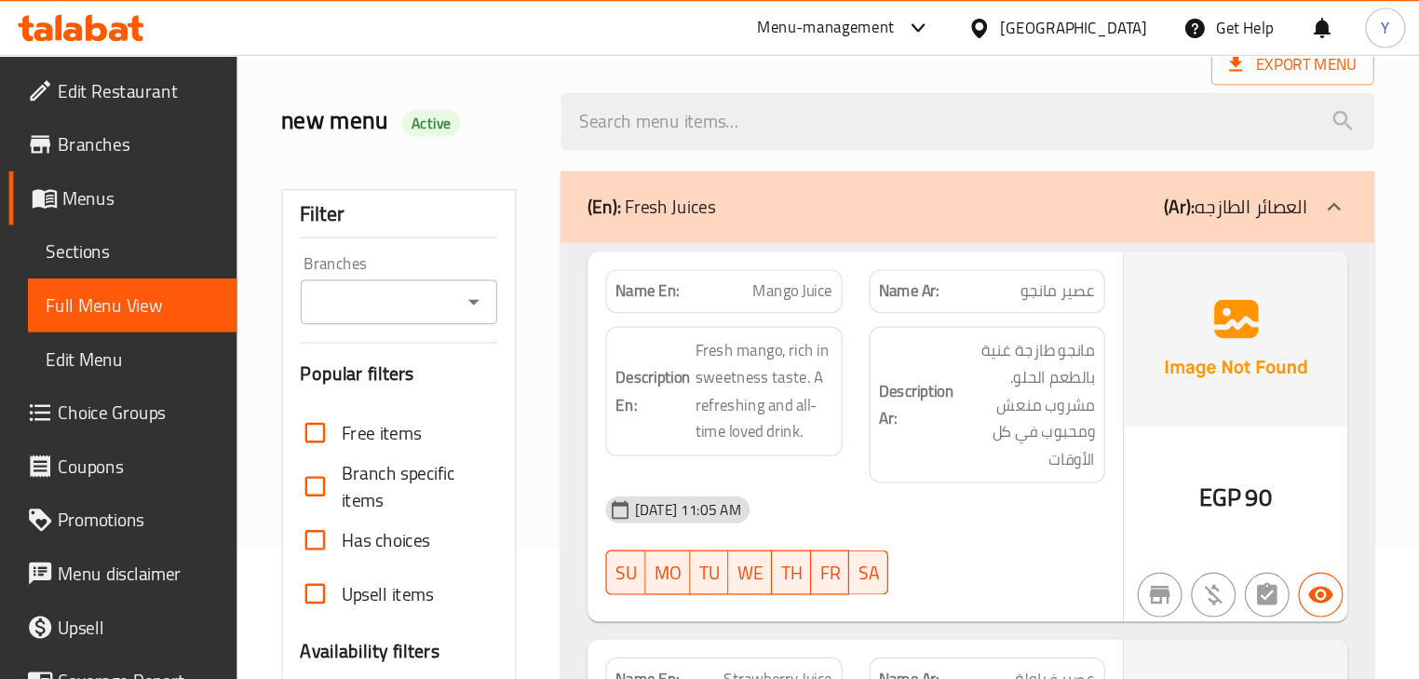
scroll to position [108, 0]
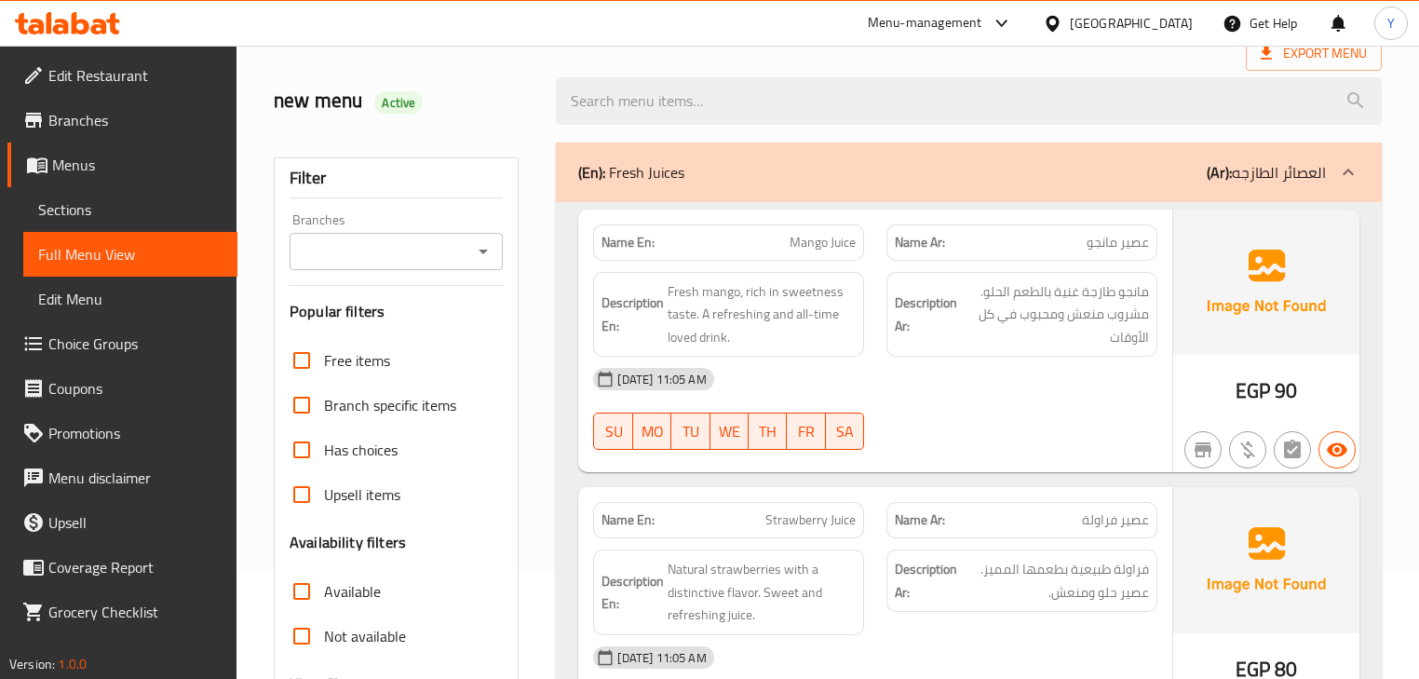
click at [899, 358] on div "[DATE] 11:05 AM" at bounding box center [875, 379] width 586 height 45
click at [1027, 365] on div "[DATE] 11:05 AM" at bounding box center [875, 379] width 586 height 45
click at [1163, 394] on div "[DATE] 11:05 AM" at bounding box center [875, 379] width 586 height 45
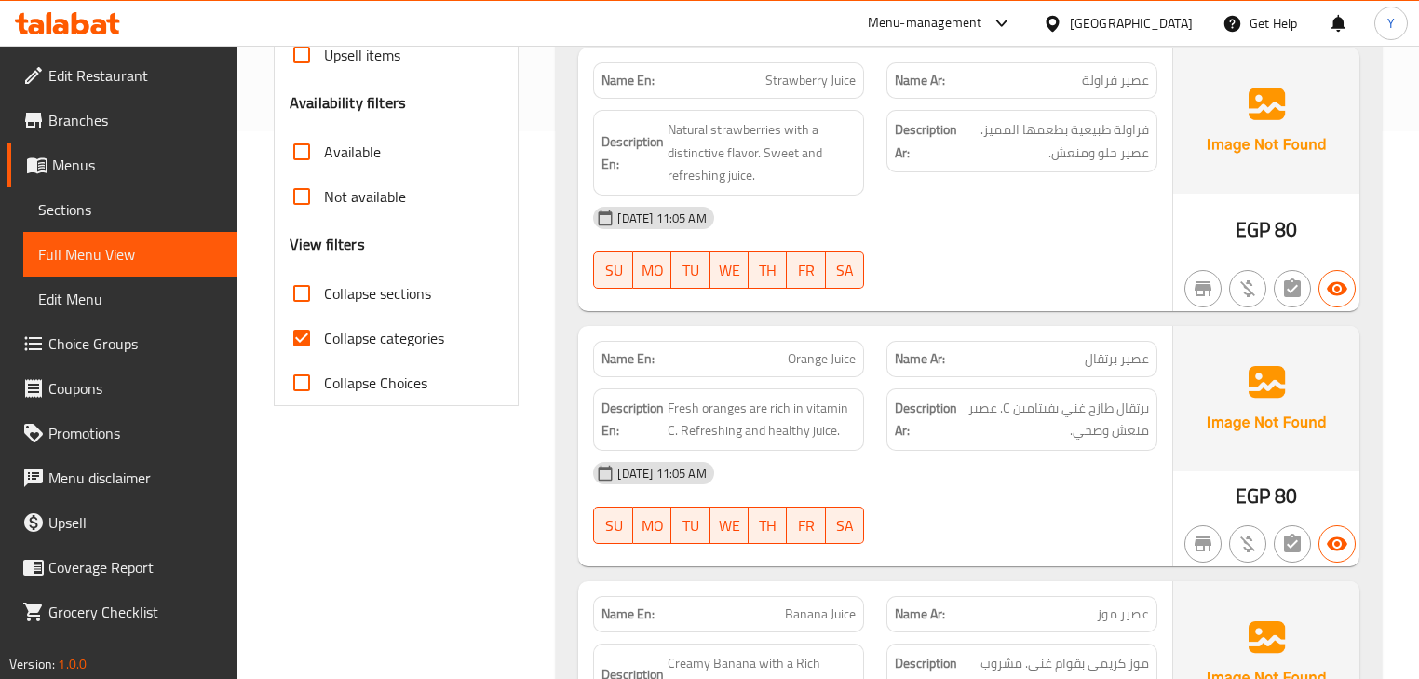
scroll to position [555, 0]
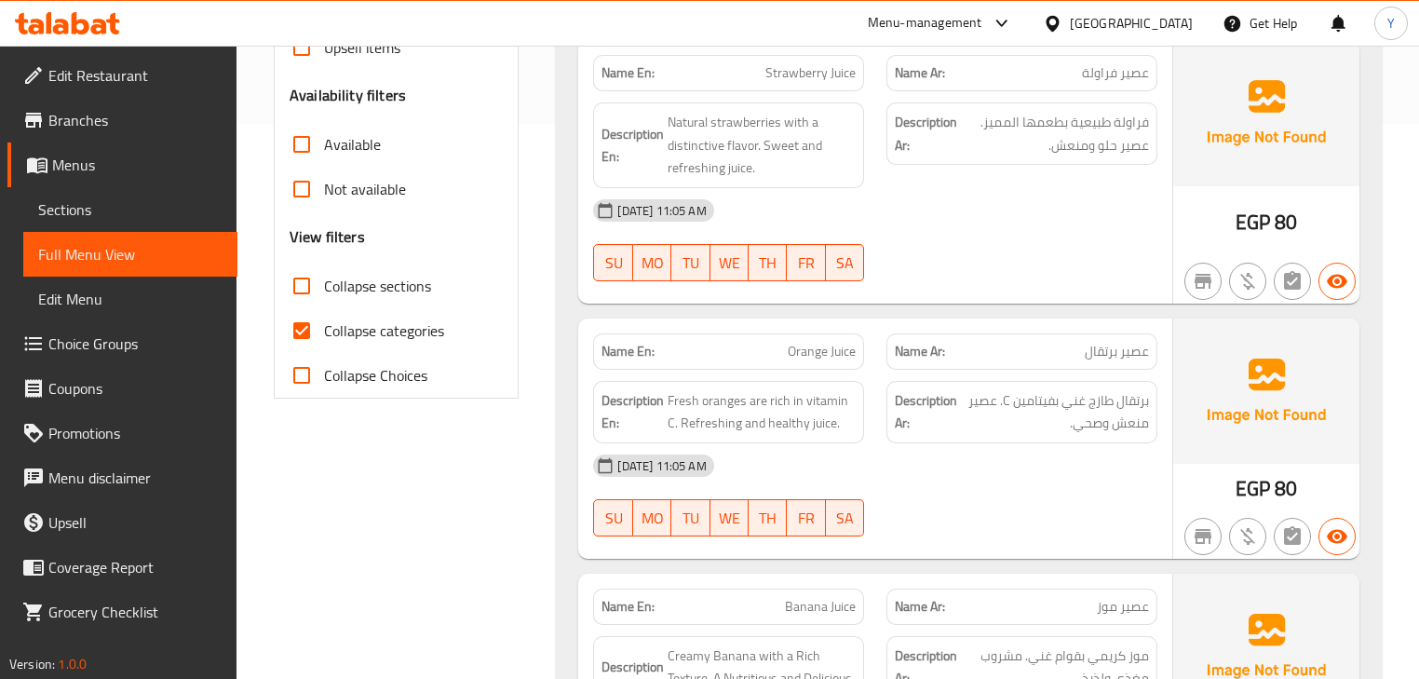
click at [1021, 481] on div "[DATE] 11:05 AM" at bounding box center [875, 465] width 586 height 45
click at [1101, 481] on div "[DATE] 11:05 AM" at bounding box center [875, 465] width 586 height 45
click at [799, 353] on span "Orange Juice" at bounding box center [822, 352] width 68 height 20
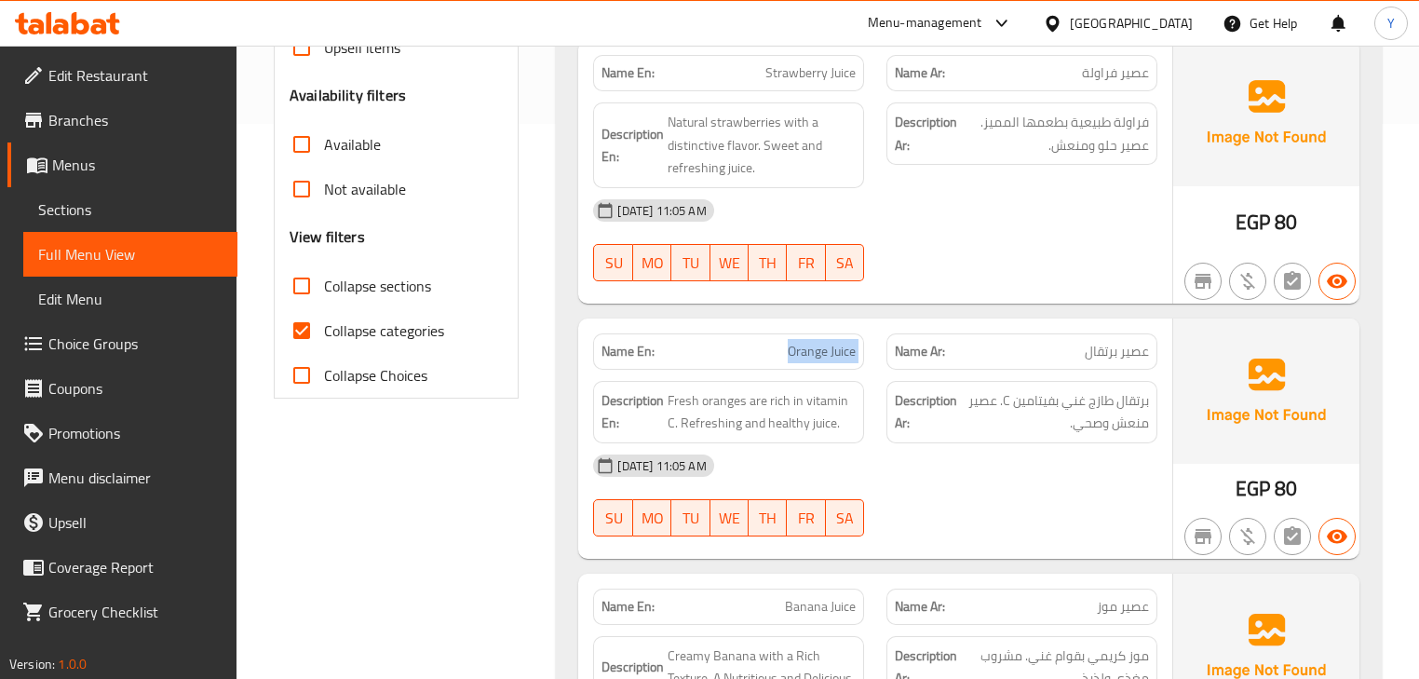
copy span "Orange Juice"
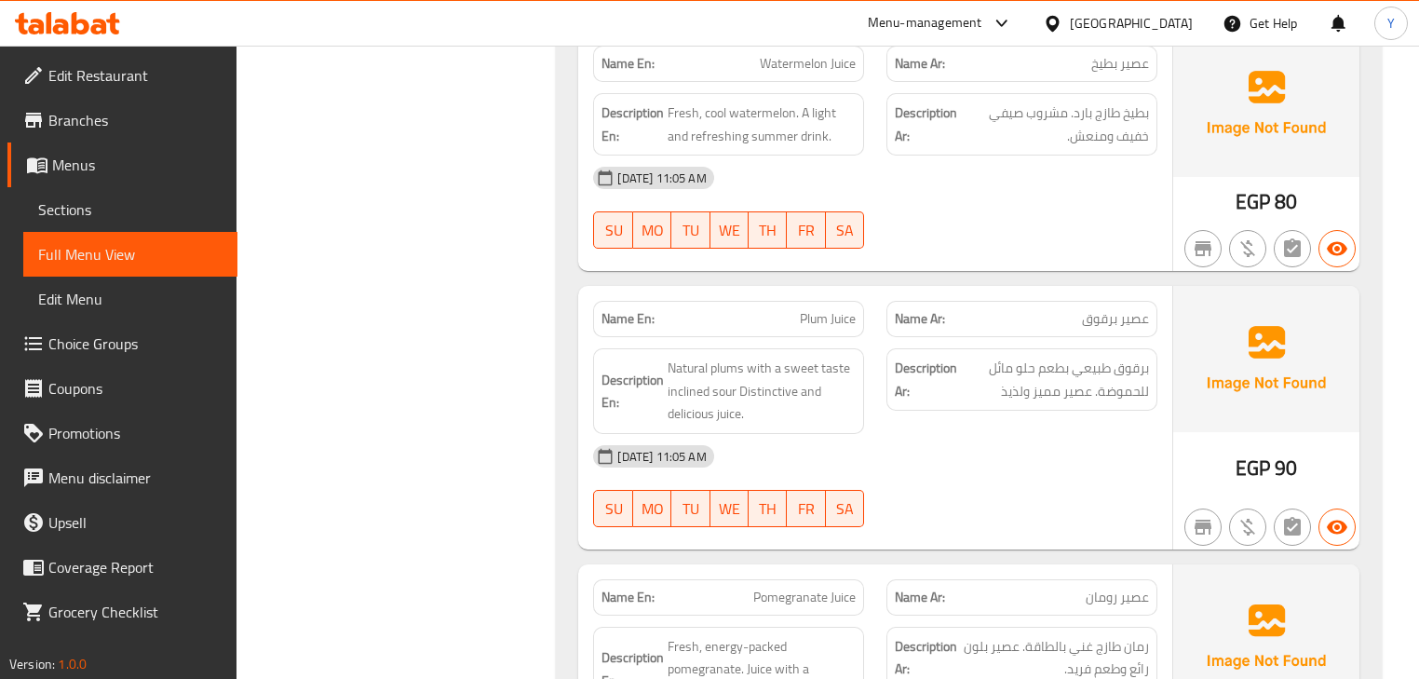
scroll to position [2220, 0]
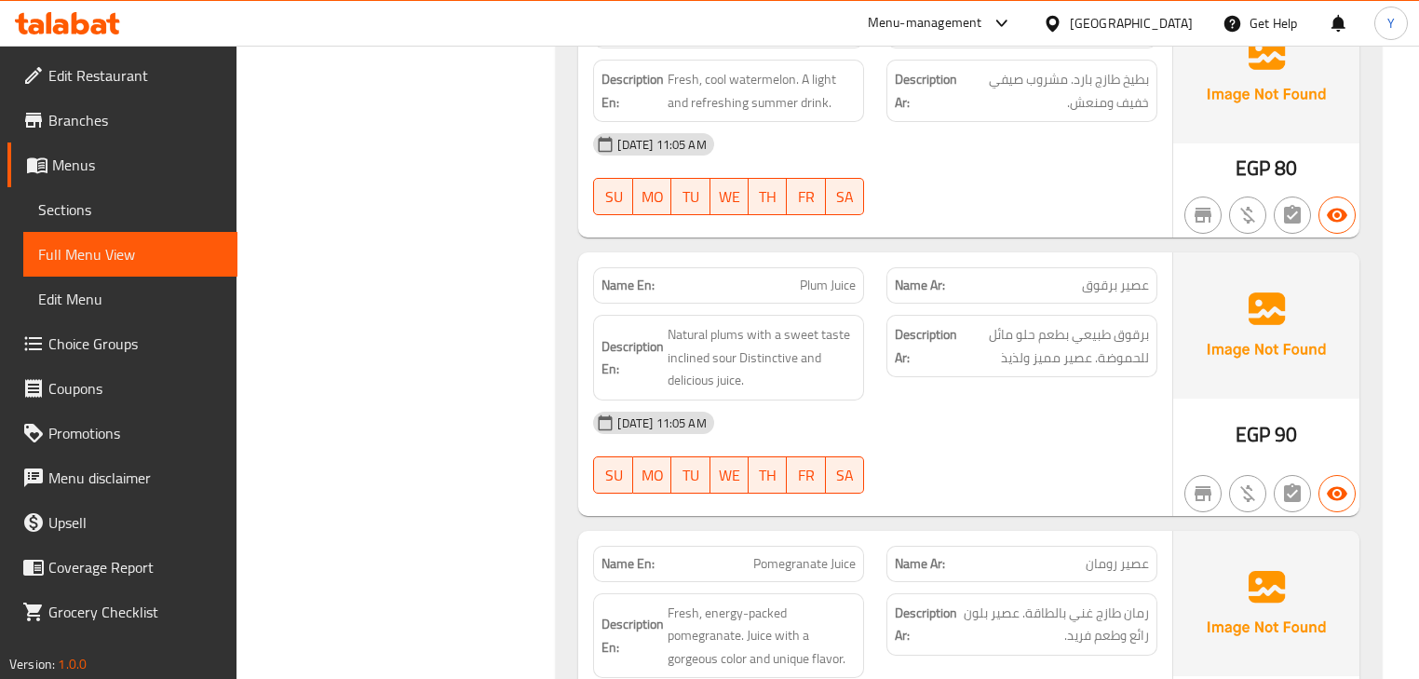
click at [820, 276] on span "Plum Juice" at bounding box center [828, 286] width 56 height 20
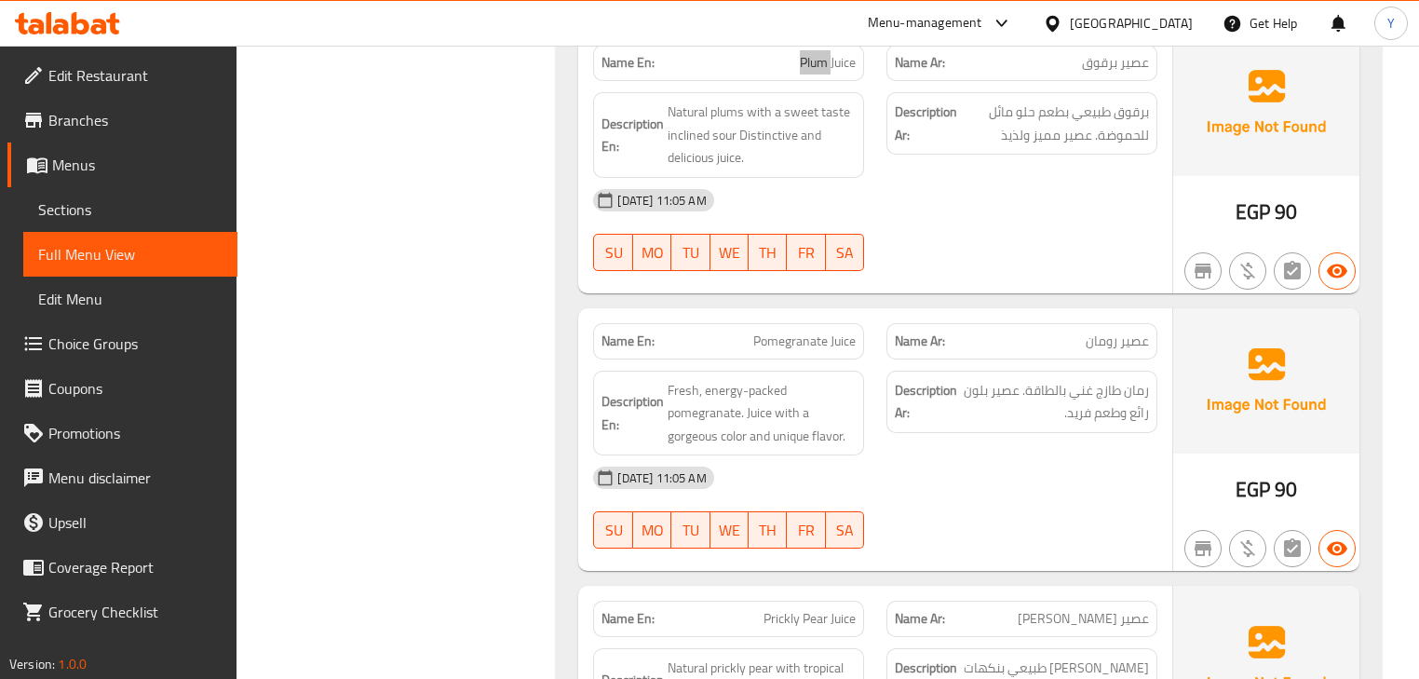
scroll to position [2444, 0]
drag, startPoint x: 924, startPoint y: 562, endPoint x: 939, endPoint y: 458, distance: 105.4
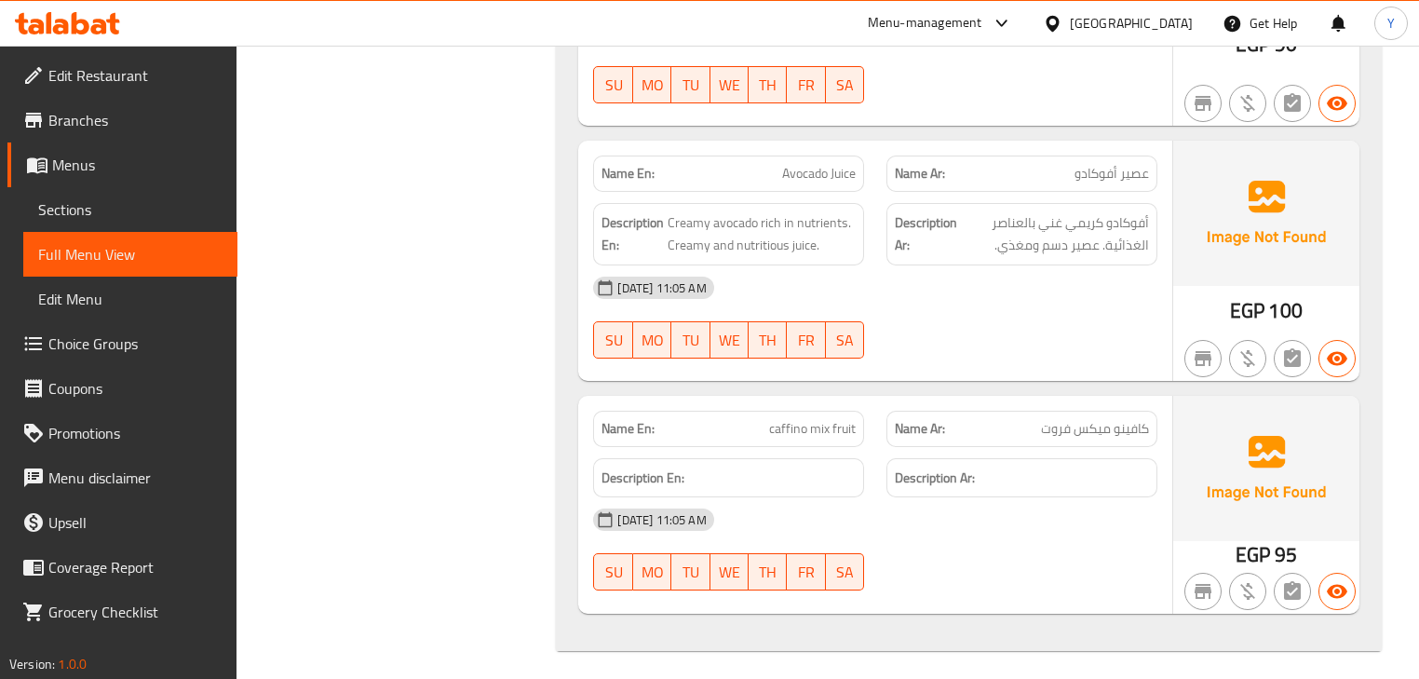
scroll to position [1157, 0]
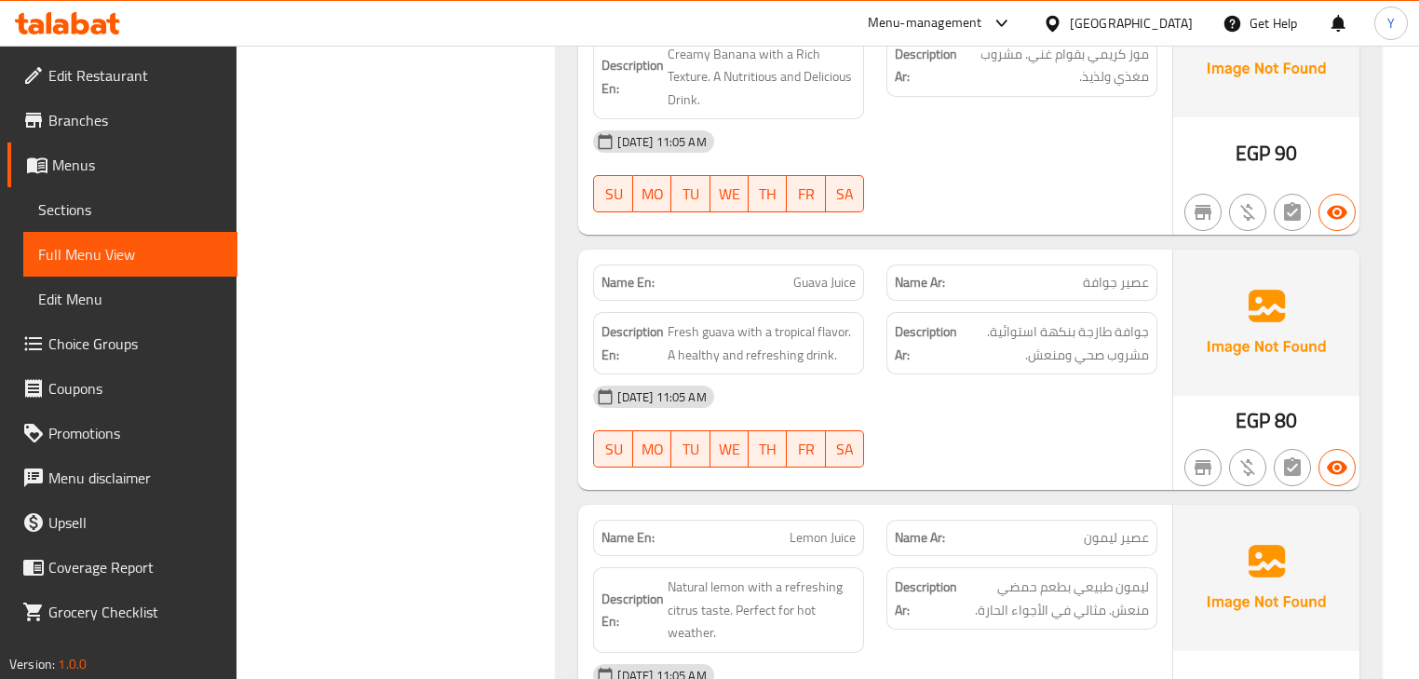
click at [1039, 458] on div at bounding box center [1021, 467] width 293 height 22
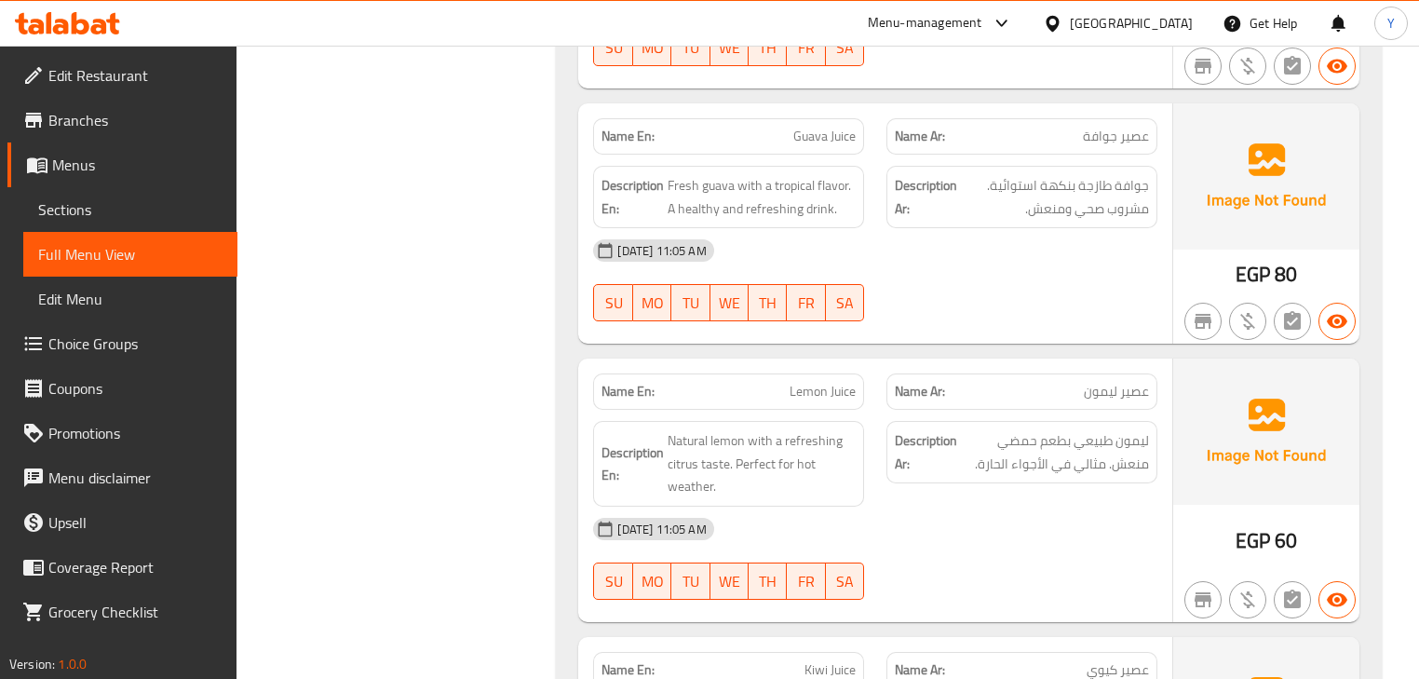
scroll to position [1306, 0]
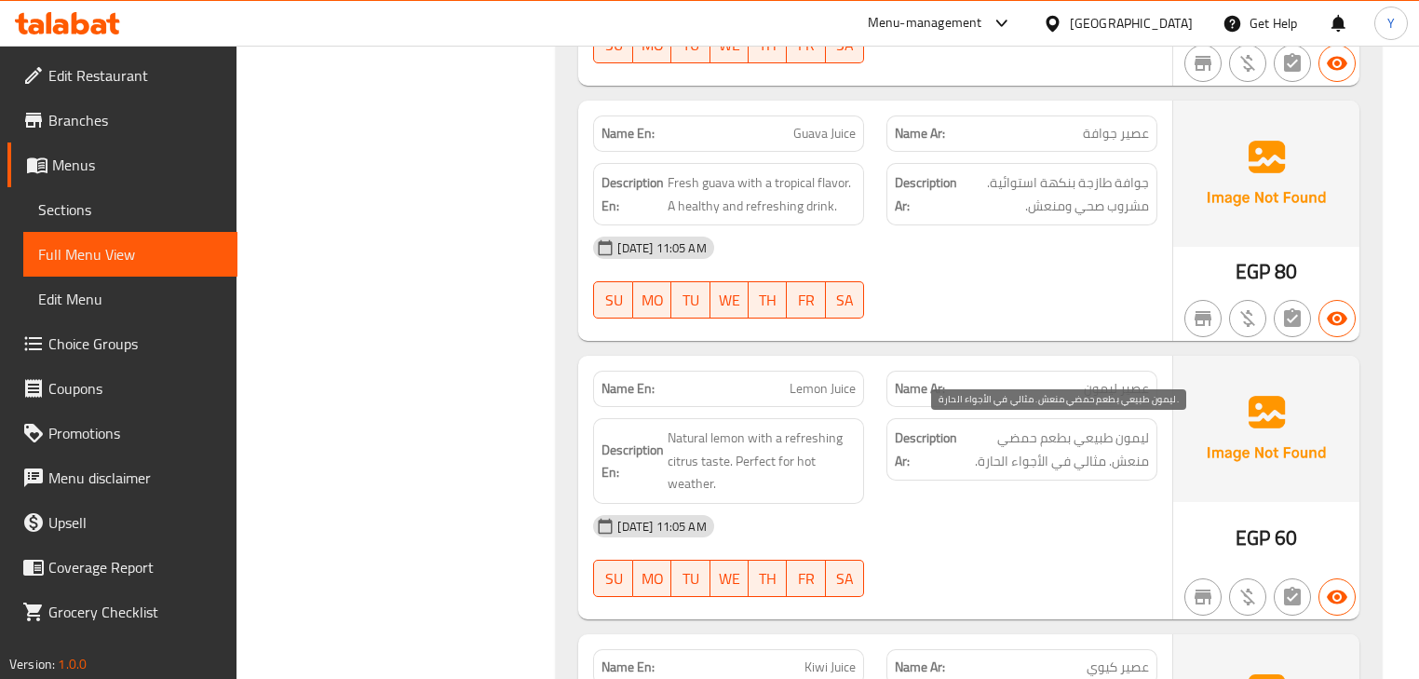
click at [1032, 440] on span "ليمون طبيعي بطعم حمضي منعش. مثالي في الأجواء الحارة." at bounding box center [1055, 450] width 188 height 46
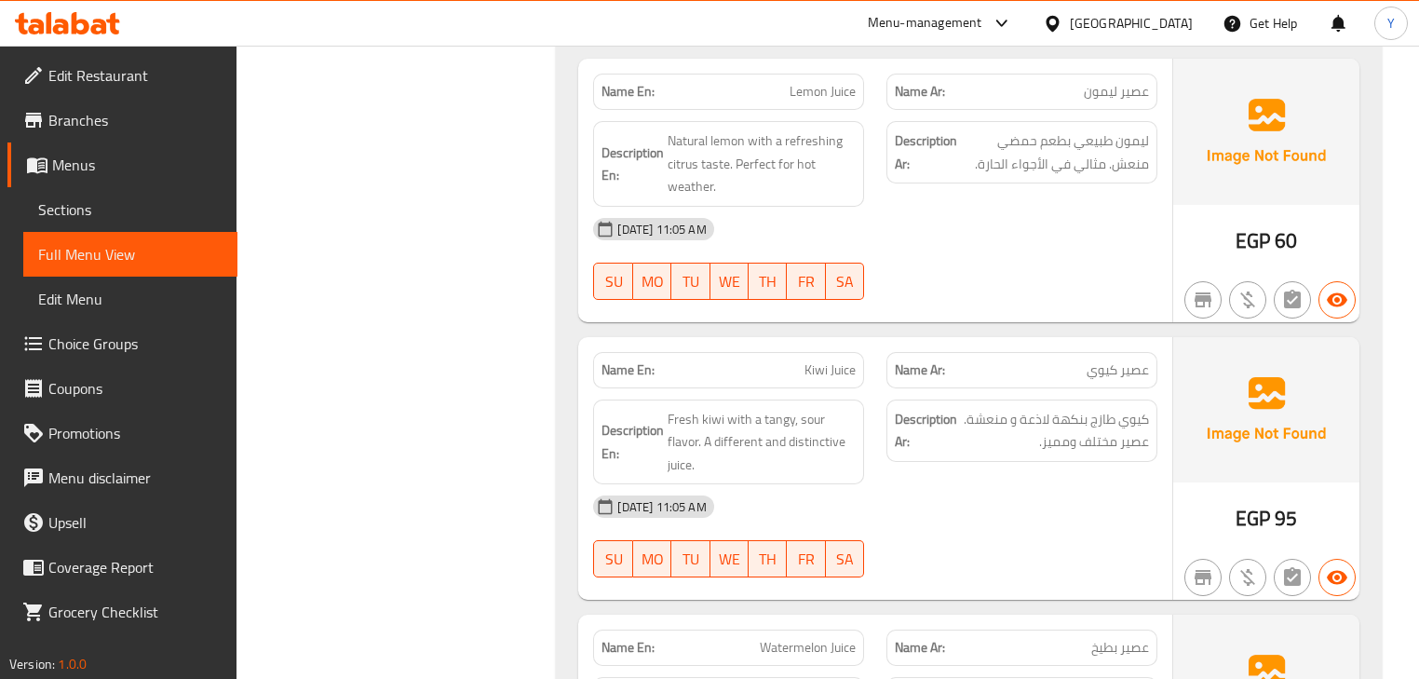
scroll to position [1604, 0]
click at [825, 375] on span "Kiwi Juice" at bounding box center [830, 369] width 51 height 20
click at [823, 371] on span "Kiwi Juice" at bounding box center [830, 369] width 51 height 20
click at [792, 329] on div "Name En: Mango Juice Name Ar: عصير مانجو Description En: Fresh mango, rich in s…" at bounding box center [968, 459] width 825 height 3507
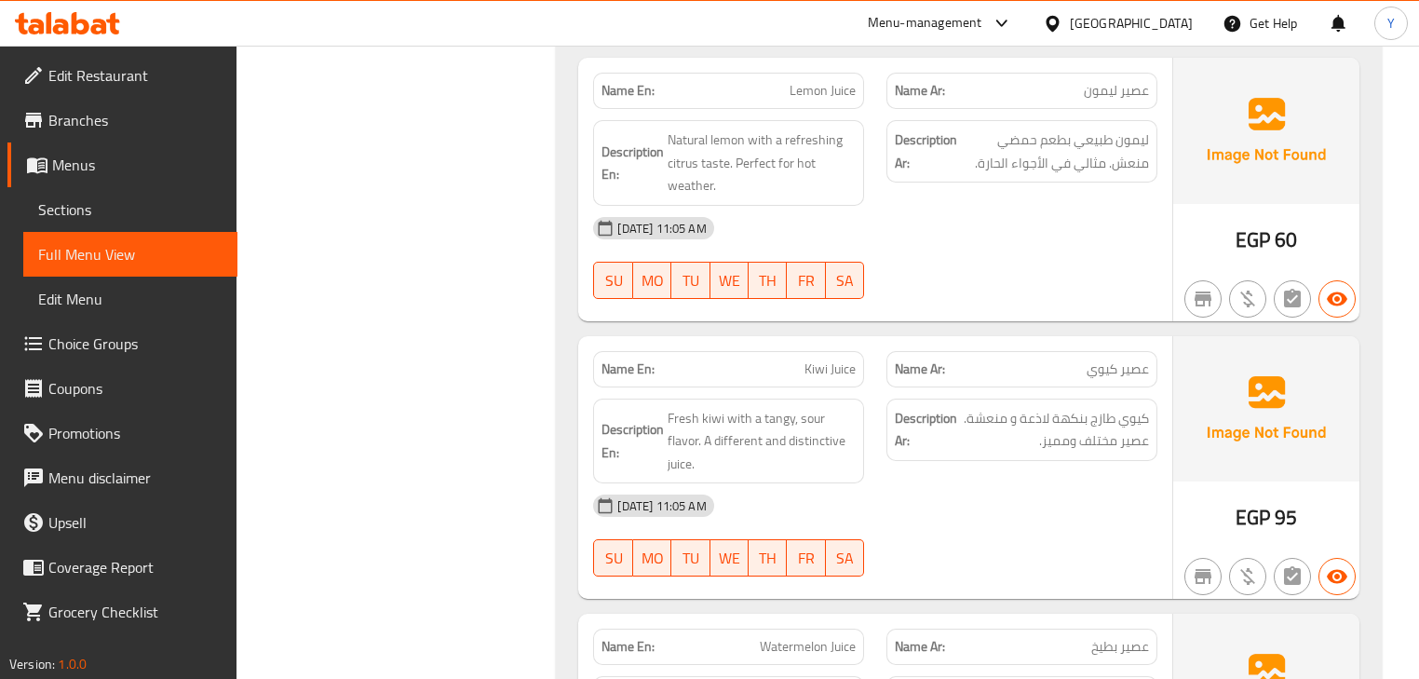
click at [799, 359] on p "Name En: Kiwi Juice" at bounding box center [729, 369] width 254 height 20
copy span "Kiwi Juice"
click at [983, 523] on div "30-09-2025 11:05 AM SU MO TU WE TH FR SA" at bounding box center [875, 535] width 586 height 104
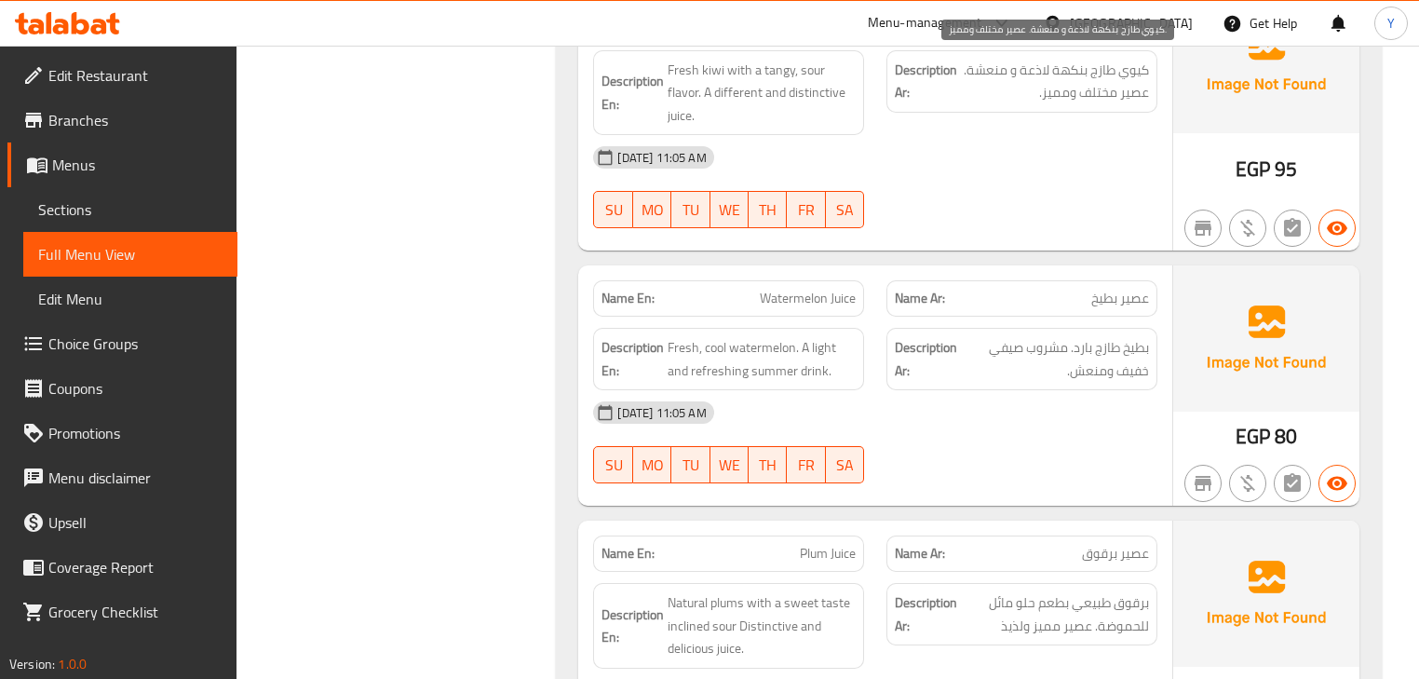
scroll to position [2022, 0]
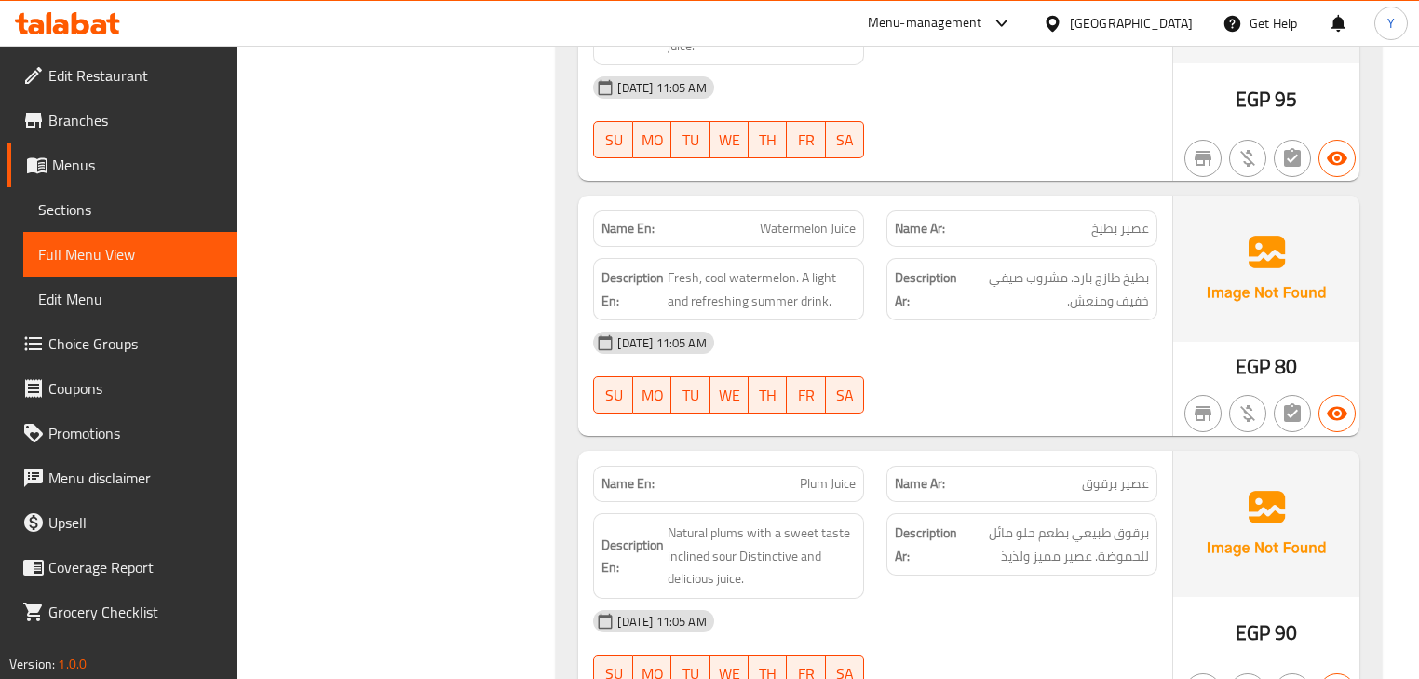
click at [1163, 459] on div "Name Ar: عصير برقوق" at bounding box center [1021, 483] width 293 height 59
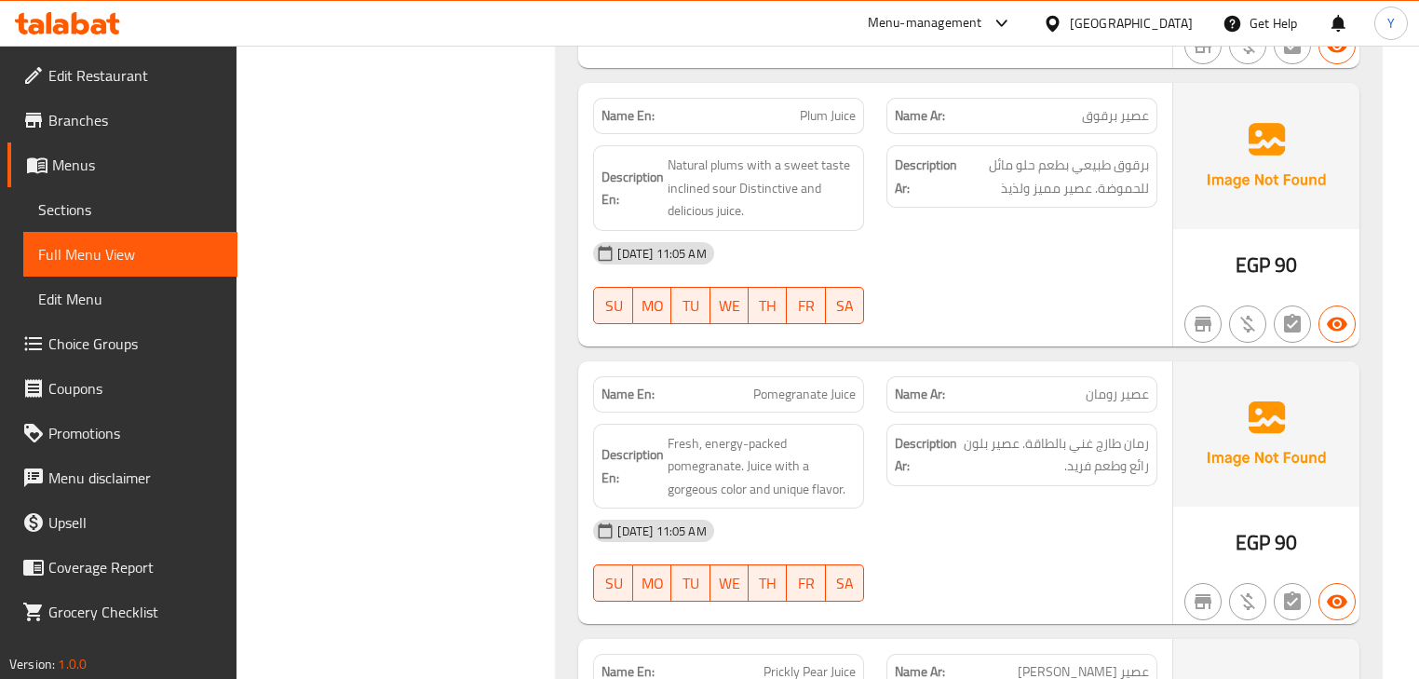
scroll to position [2469, 0]
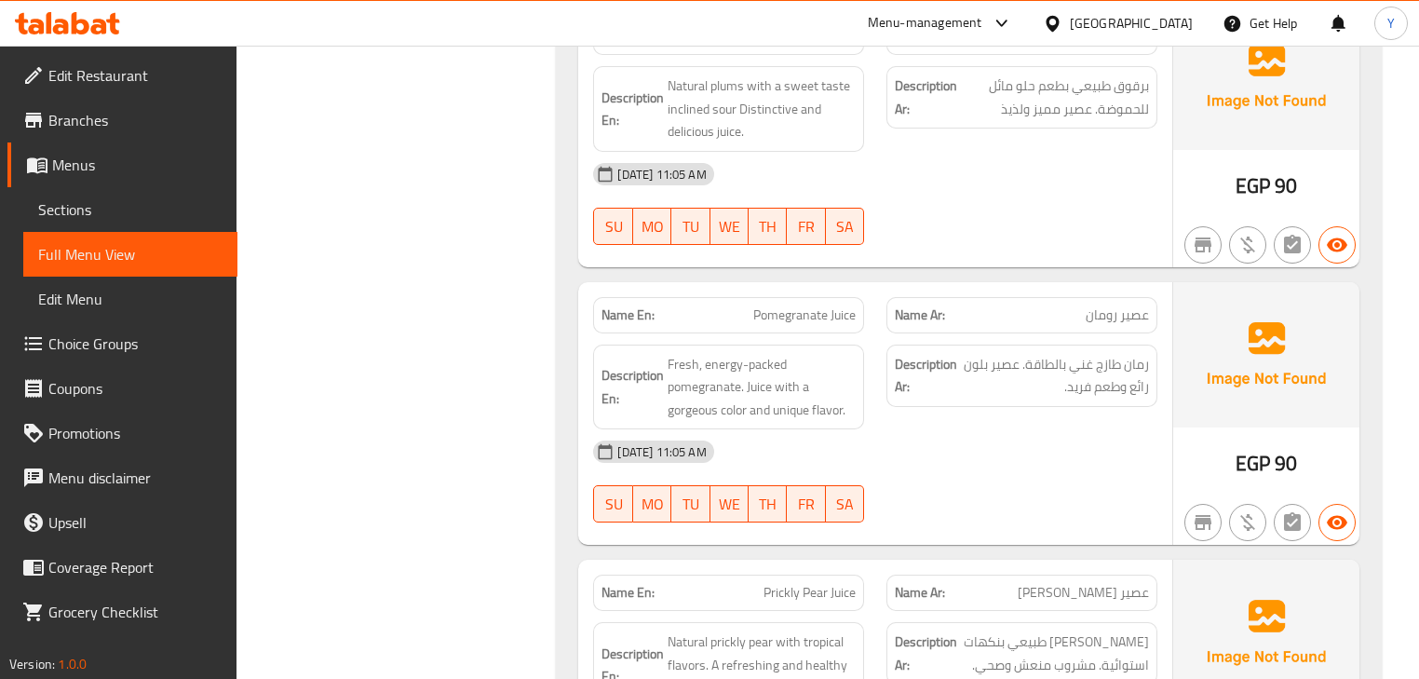
click at [957, 305] on p "Name Ar: عصير رومان" at bounding box center [1022, 315] width 254 height 20
click at [1075, 511] on div at bounding box center [1021, 522] width 293 height 22
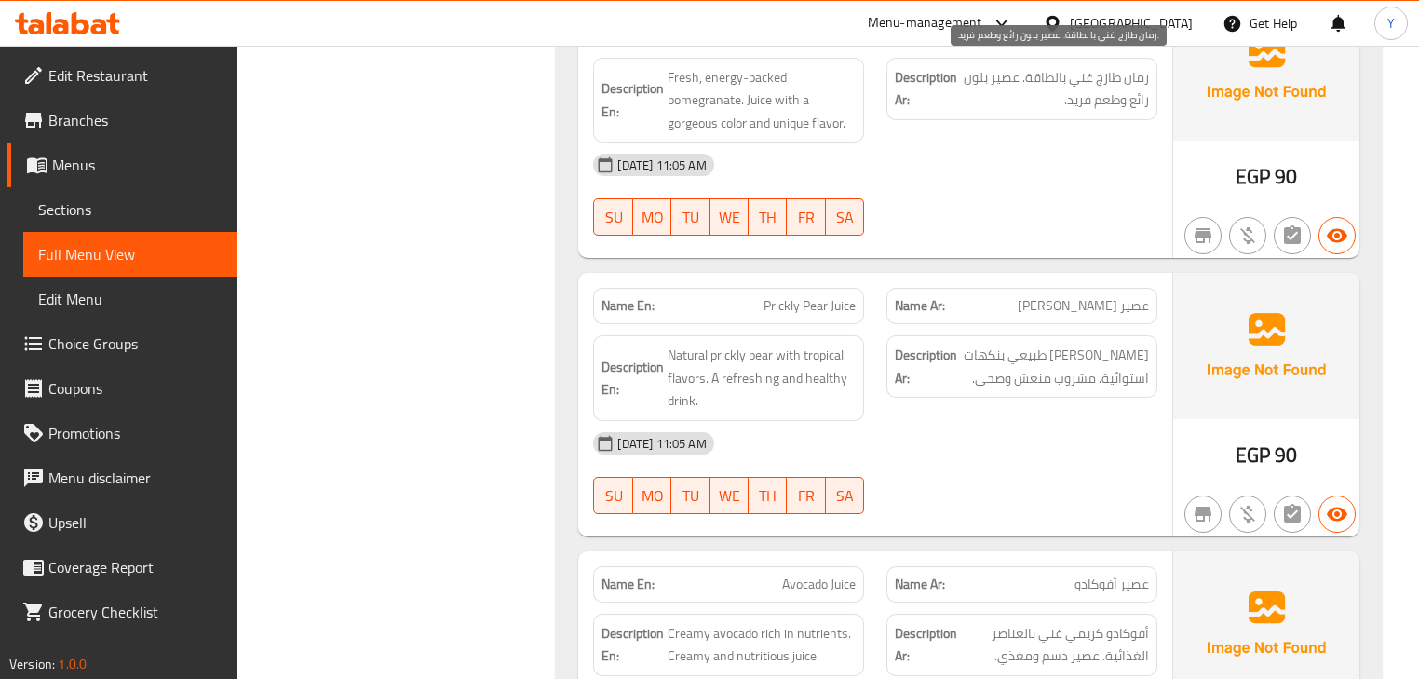
scroll to position [2767, 0]
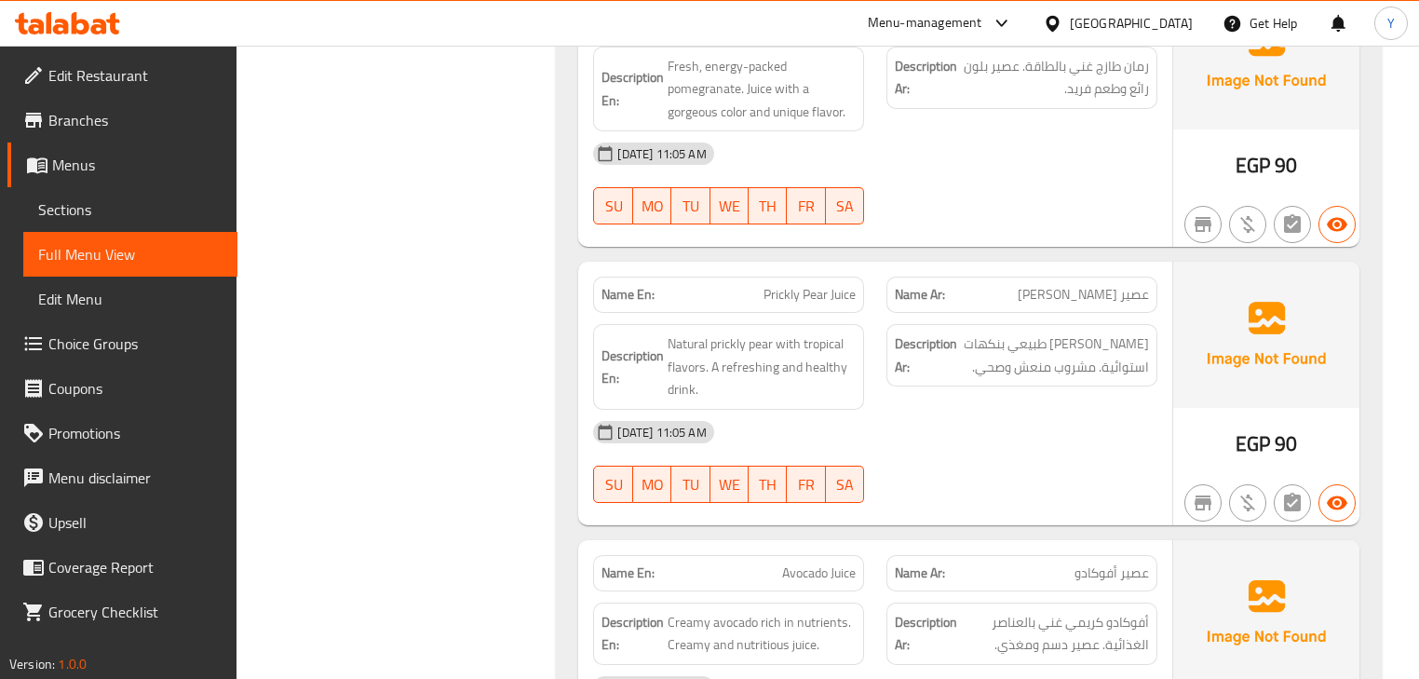
drag, startPoint x: 969, startPoint y: 490, endPoint x: 1000, endPoint y: 487, distance: 31.8
click at [969, 492] on div at bounding box center [1021, 503] width 293 height 22
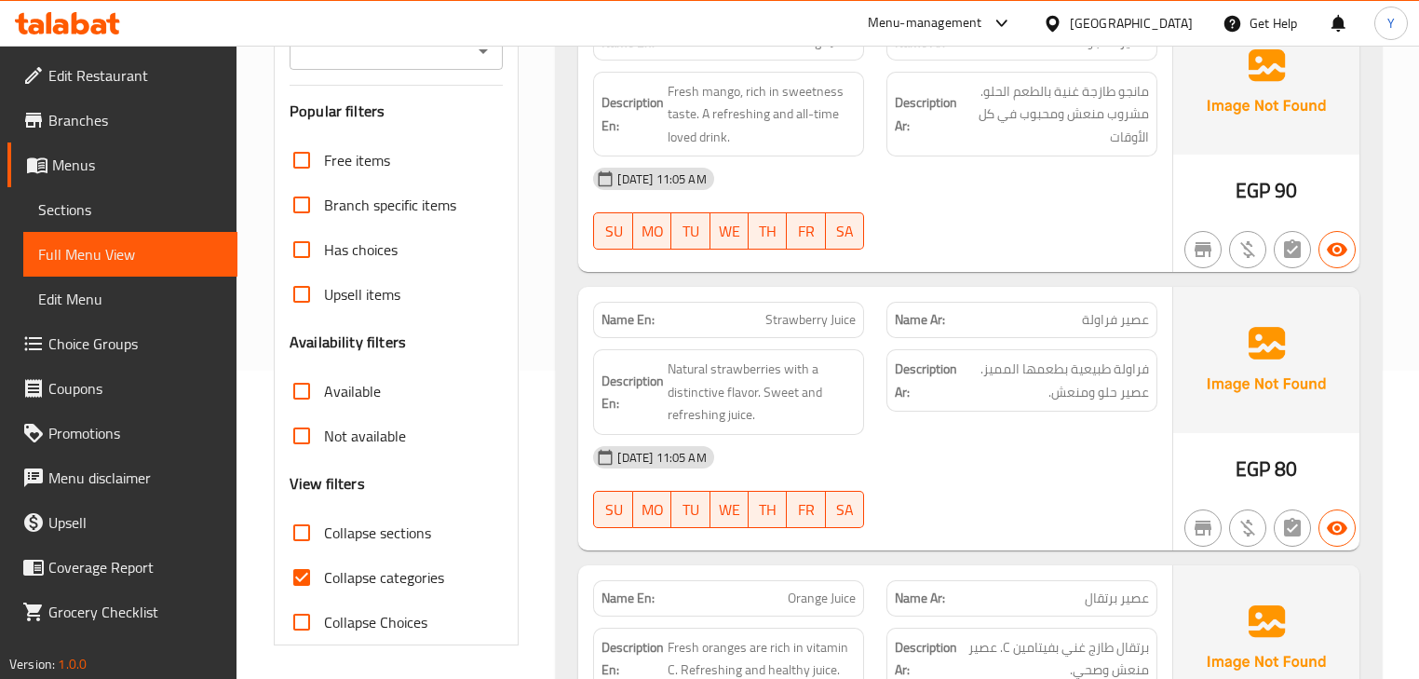
scroll to position [159, 0]
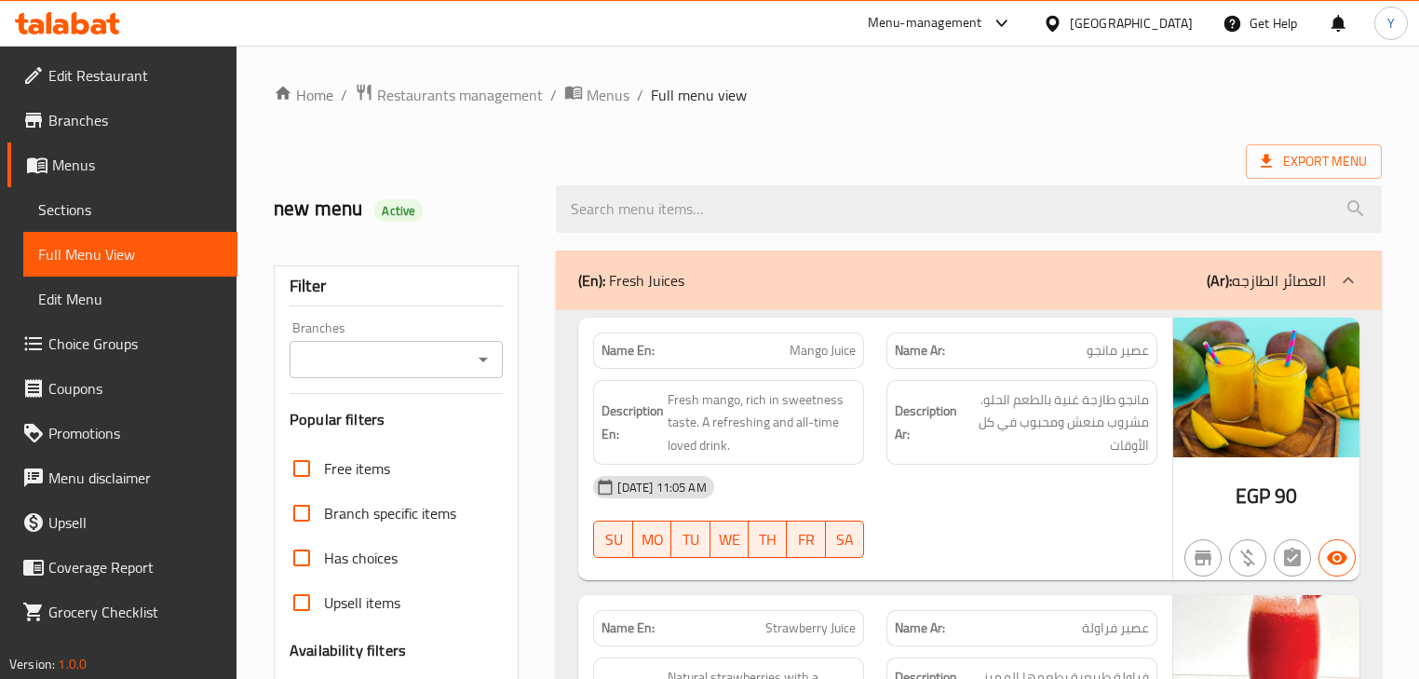
click at [104, 208] on span "Sections" at bounding box center [130, 209] width 184 height 22
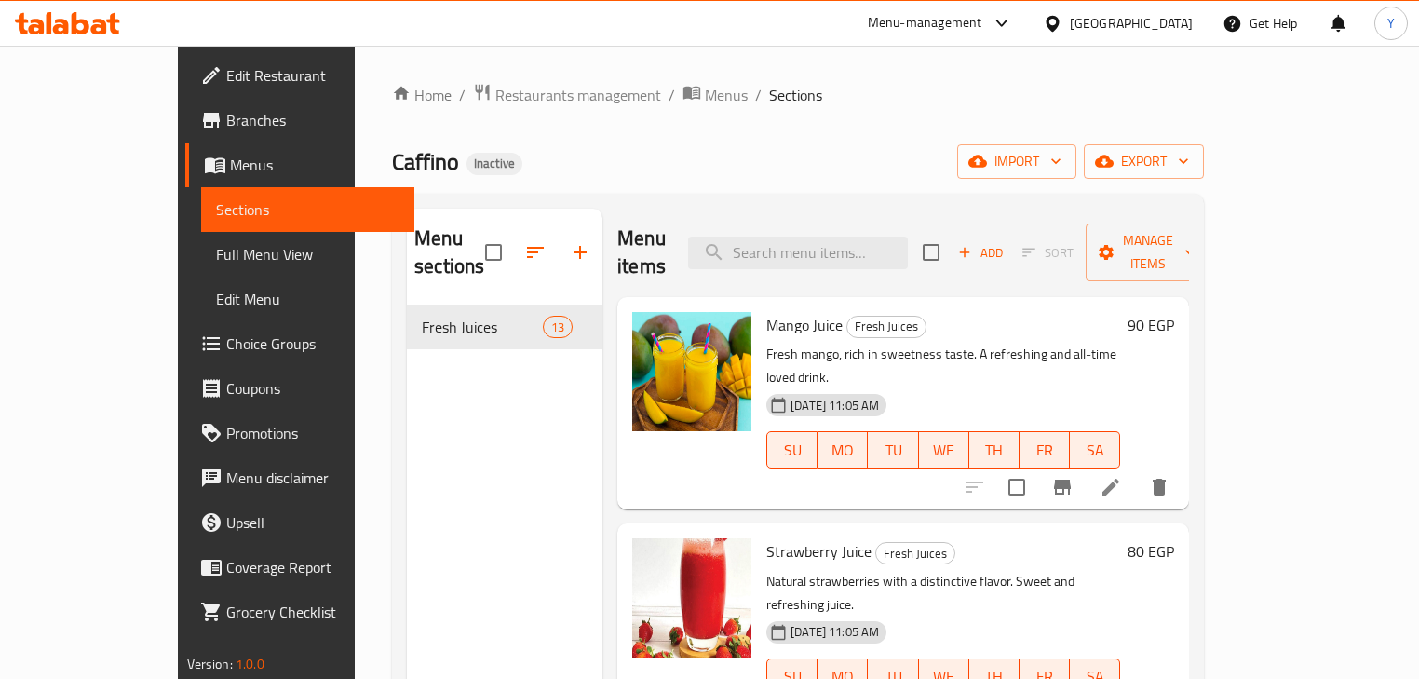
click at [906, 125] on div "Home / Restaurants management / Menus / Sections Caffino Inactive import export…" at bounding box center [798, 493] width 812 height 820
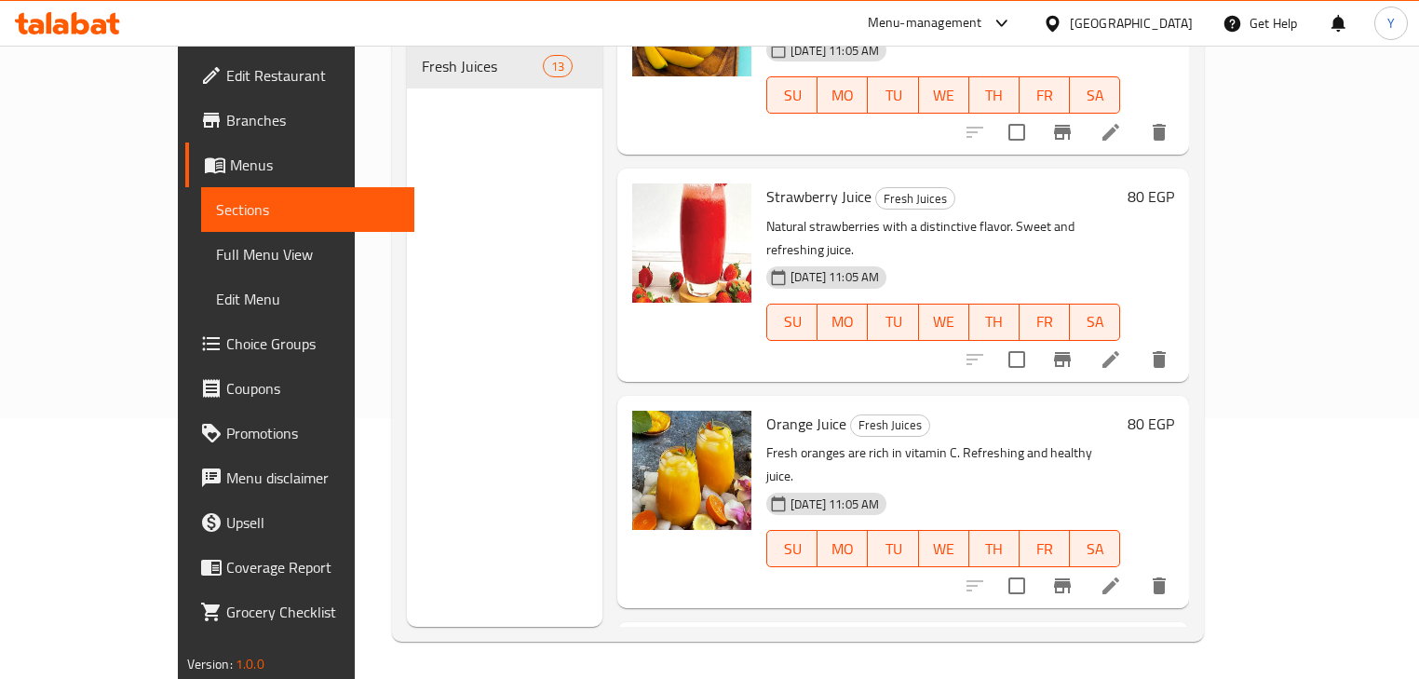
scroll to position [149, 0]
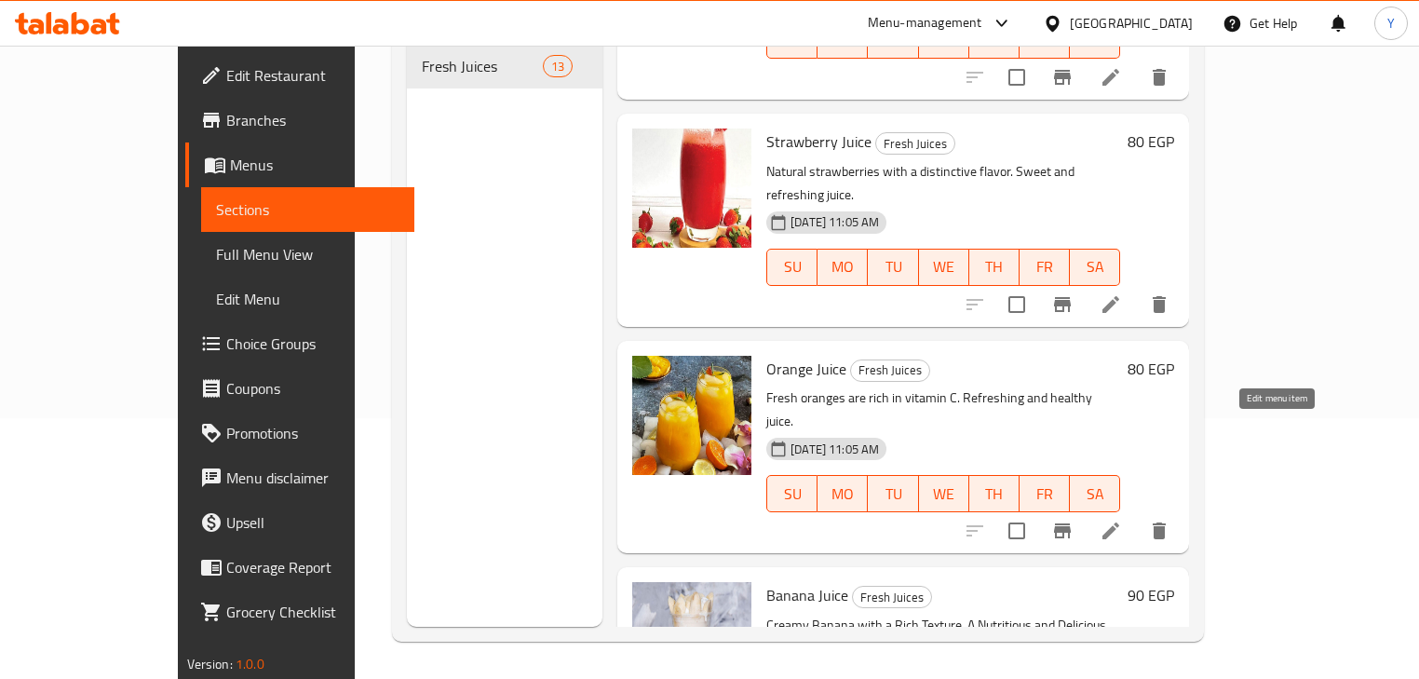
click at [1122, 520] on icon at bounding box center [1111, 531] width 22 height 22
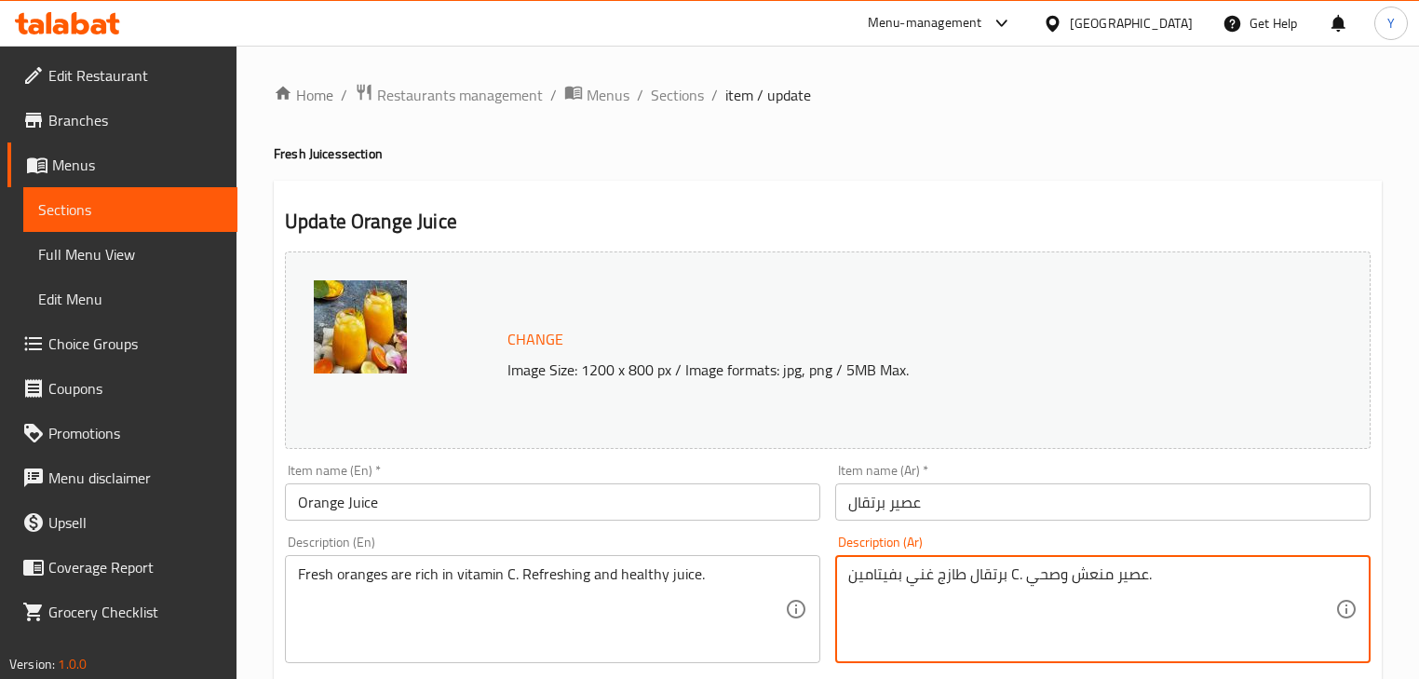
drag, startPoint x: 1053, startPoint y: 588, endPoint x: 1032, endPoint y: 592, distance: 21.9
click at [1012, 574] on textarea "برتقال طازج غني بفيتامين C. عصير منعش وصحي." at bounding box center [1091, 609] width 487 height 88
type textarea "برتقال طازج غني بفيتامين سي. عصير منعش وصحي."
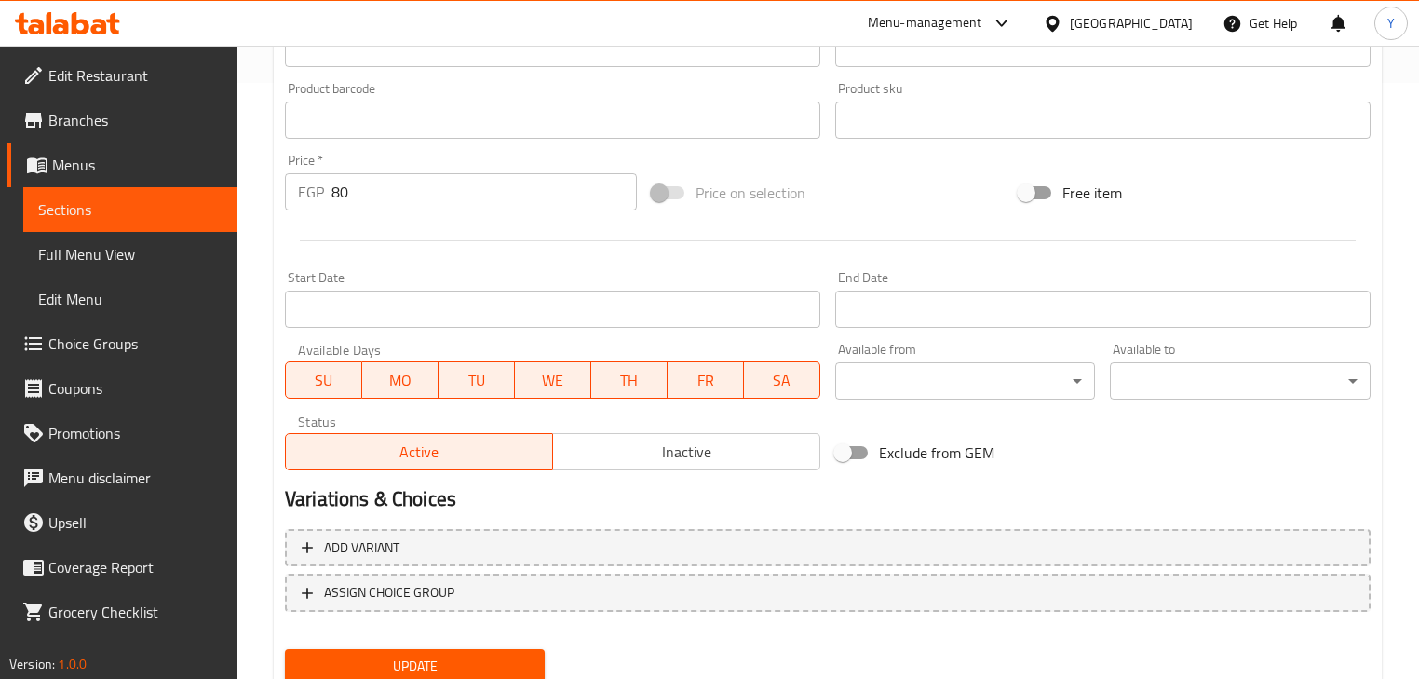
click at [476, 664] on span "Update" at bounding box center [415, 666] width 230 height 23
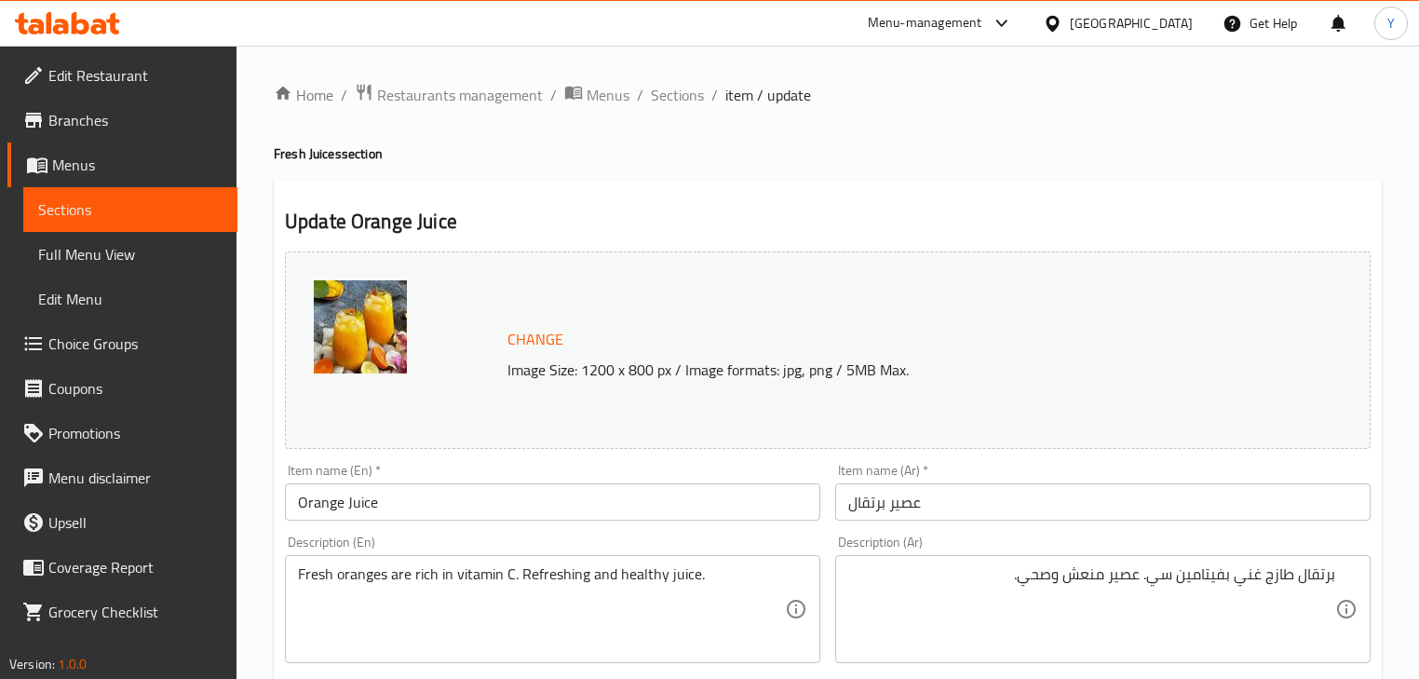
click at [991, 149] on h4 "Fresh Juices section" at bounding box center [828, 153] width 1108 height 19
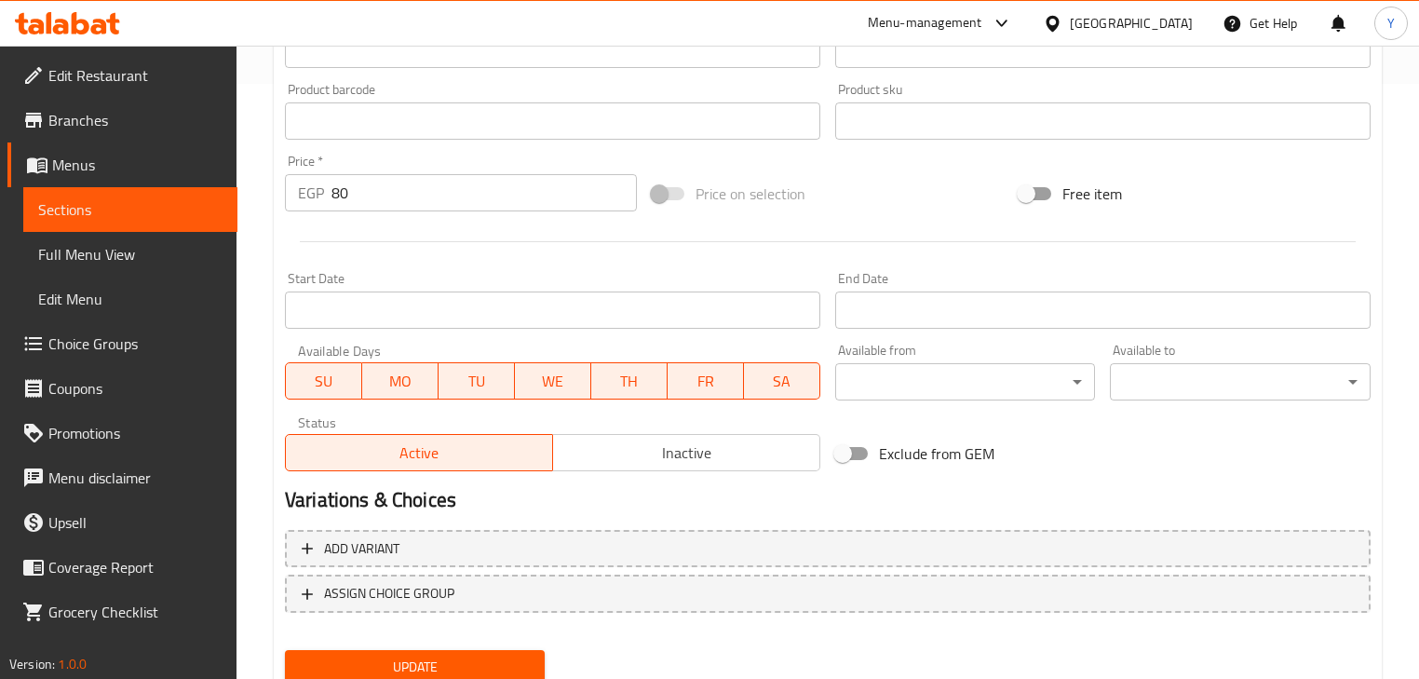
scroll to position [663, 0]
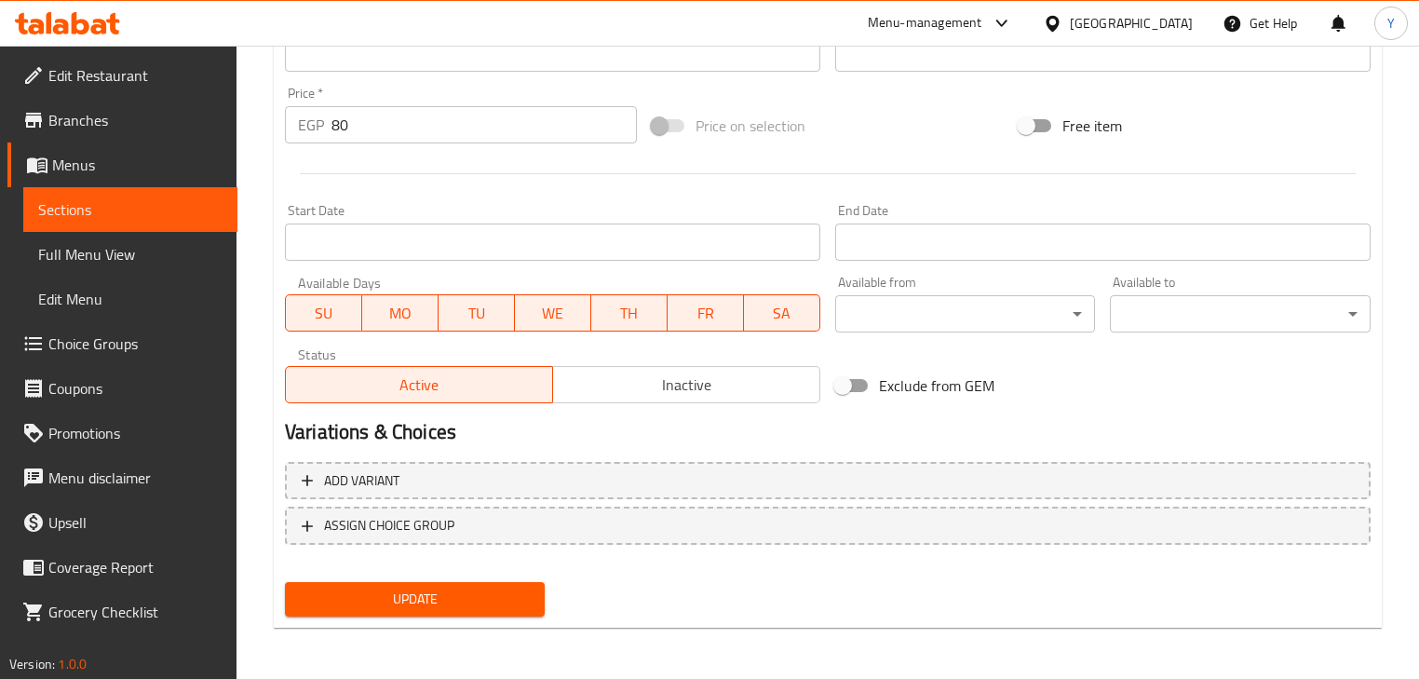
click at [440, 608] on span "Update" at bounding box center [415, 599] width 230 height 23
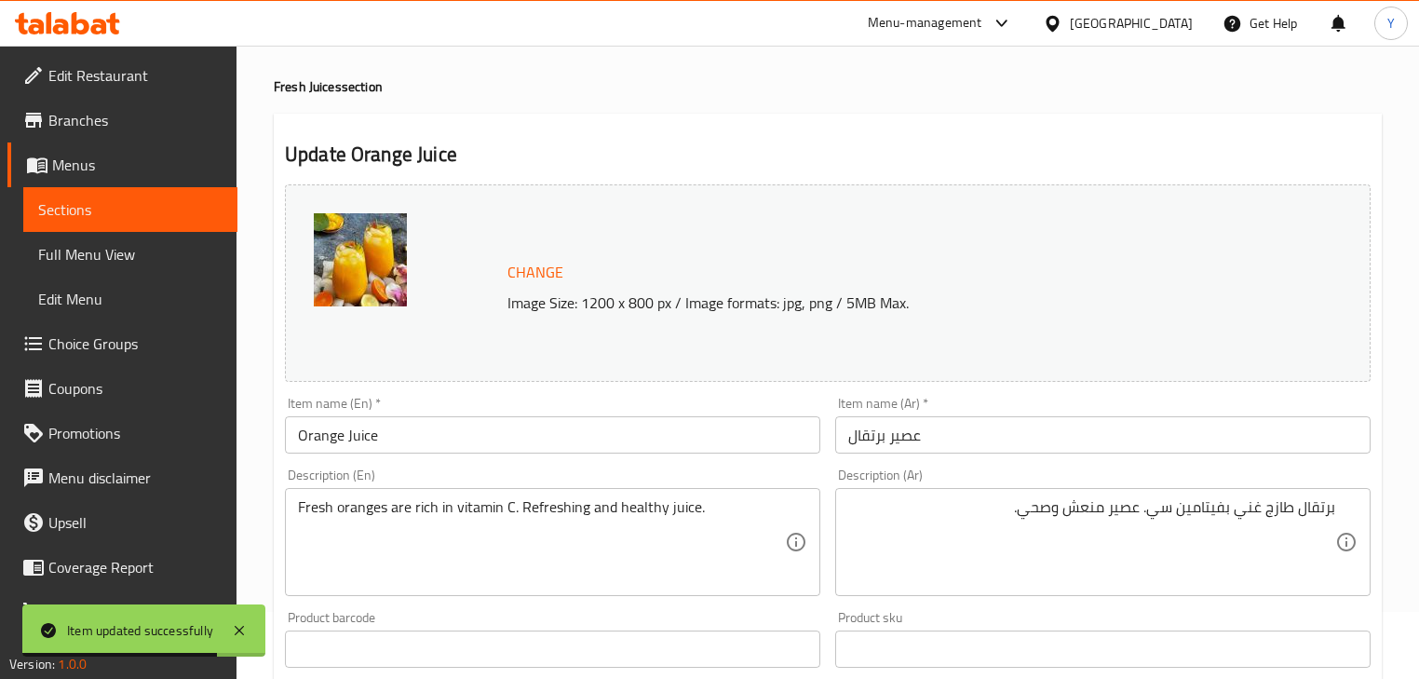
scroll to position [0, 0]
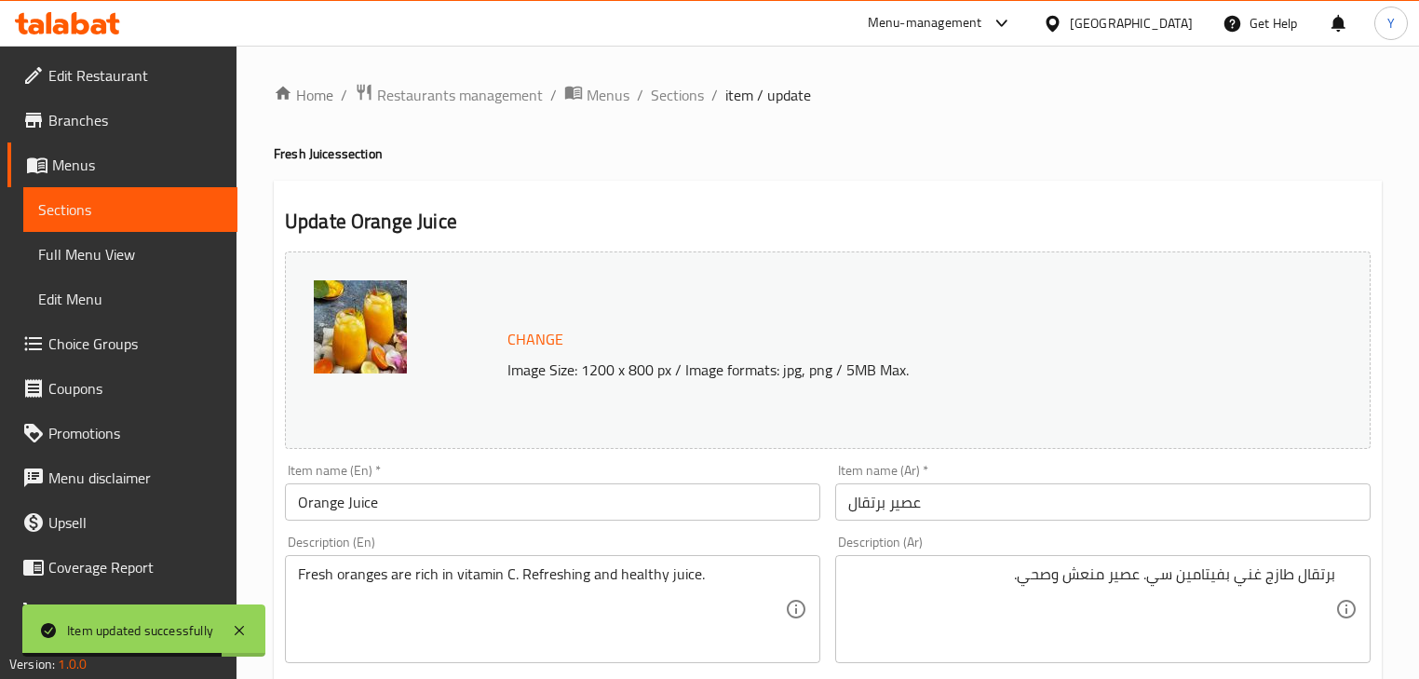
click at [644, 91] on ol "Home / Restaurants management / Menus / Sections / item / update" at bounding box center [828, 95] width 1108 height 24
click at [674, 97] on span "Sections" at bounding box center [677, 95] width 53 height 22
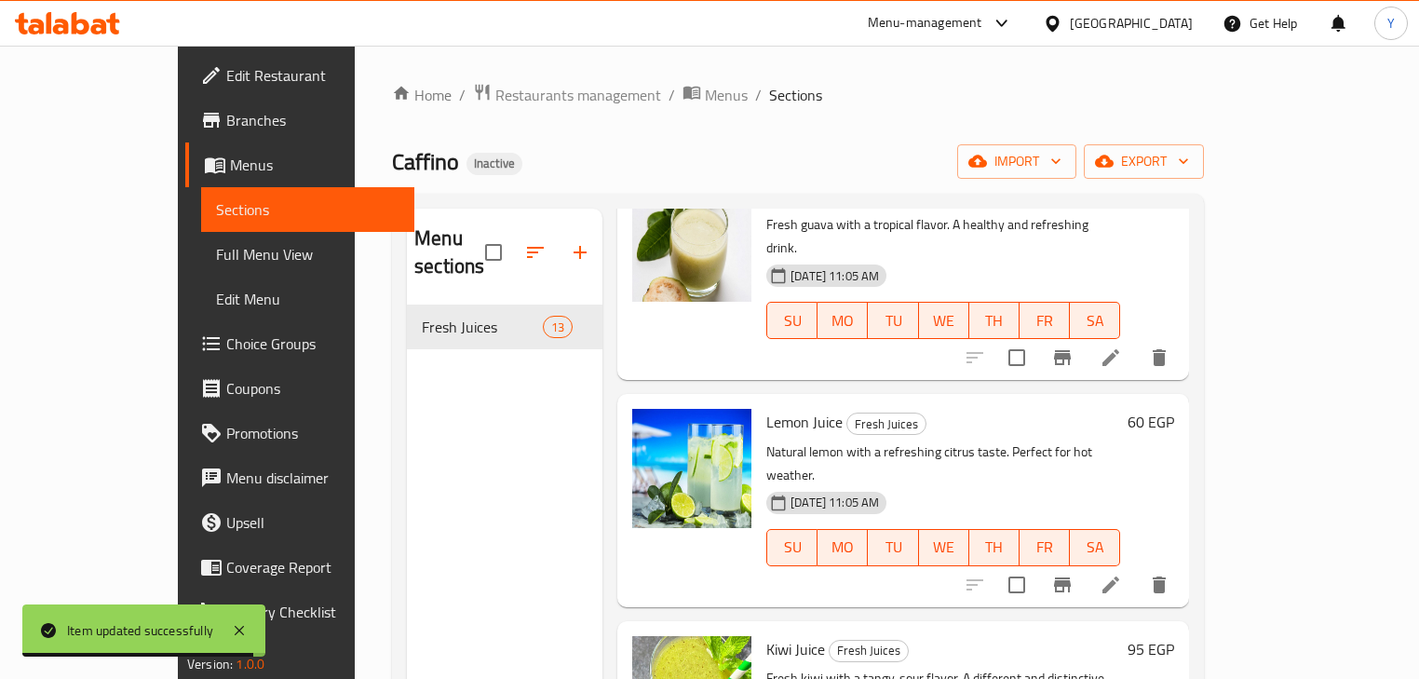
scroll to position [1118, 0]
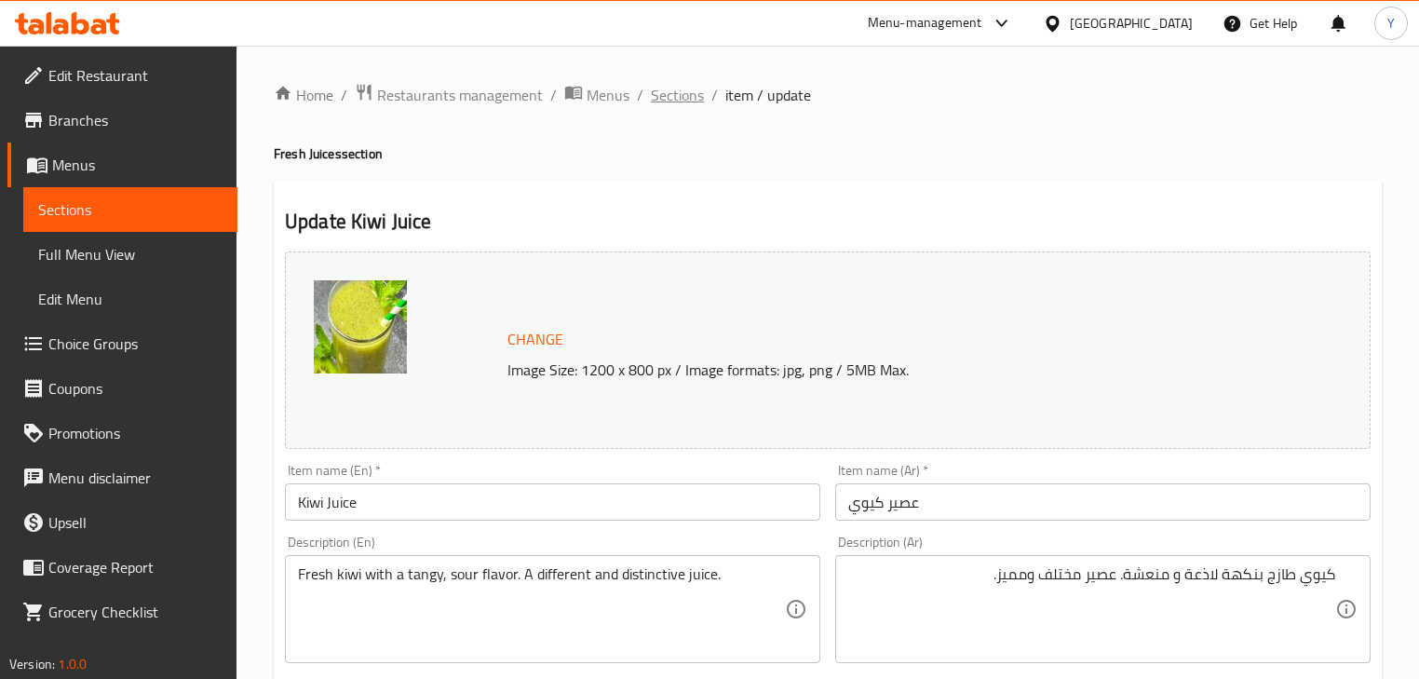
click at [674, 102] on span "Sections" at bounding box center [677, 95] width 53 height 22
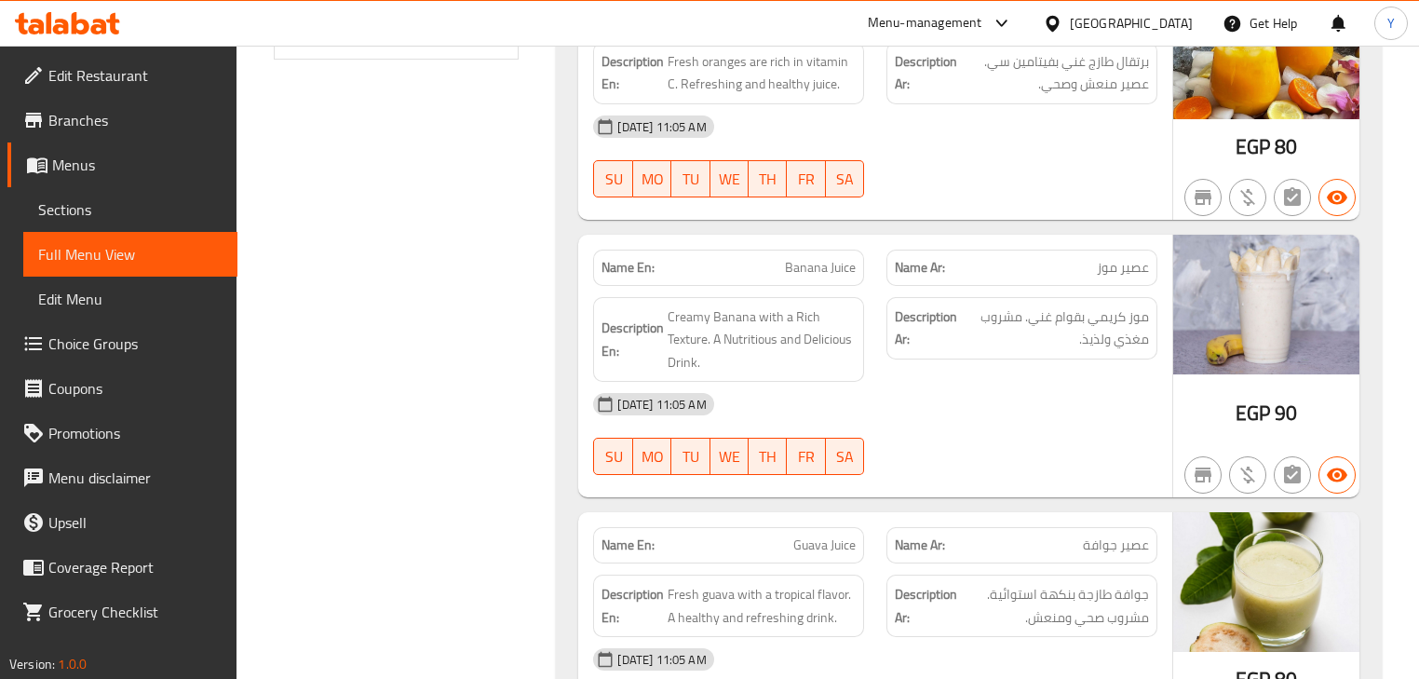
scroll to position [522, 0]
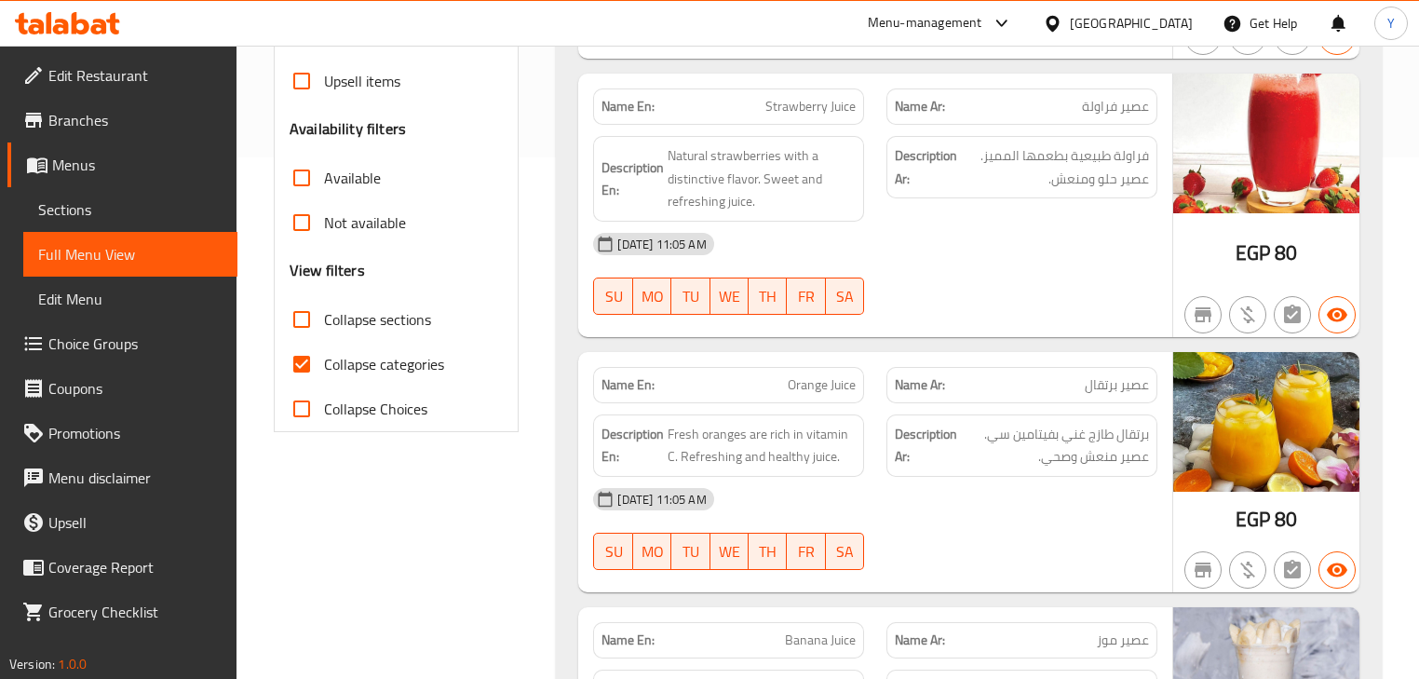
click at [373, 357] on span "Collapse categories" at bounding box center [384, 364] width 120 height 22
click at [324, 357] on input "Collapse categories" at bounding box center [301, 364] width 45 height 45
checkbox input "false"
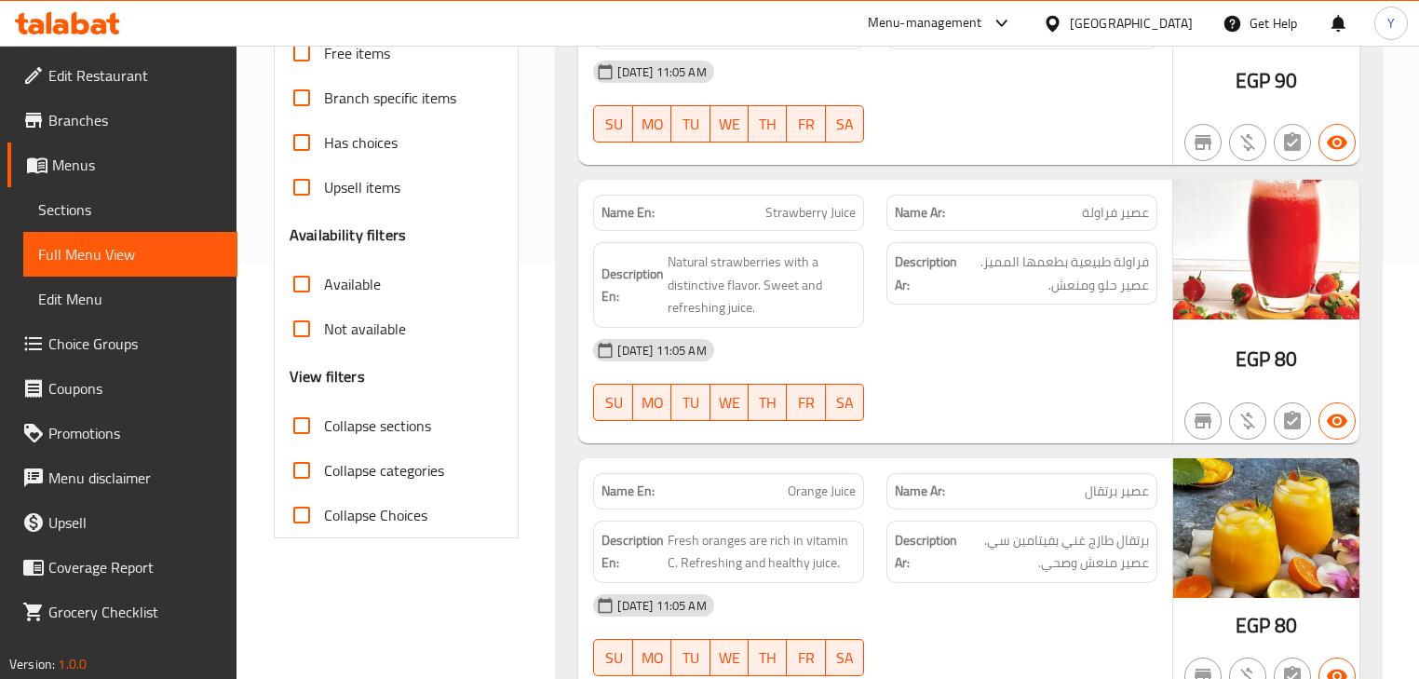
drag, startPoint x: 1009, startPoint y: 333, endPoint x: 1052, endPoint y: 210, distance: 131.1
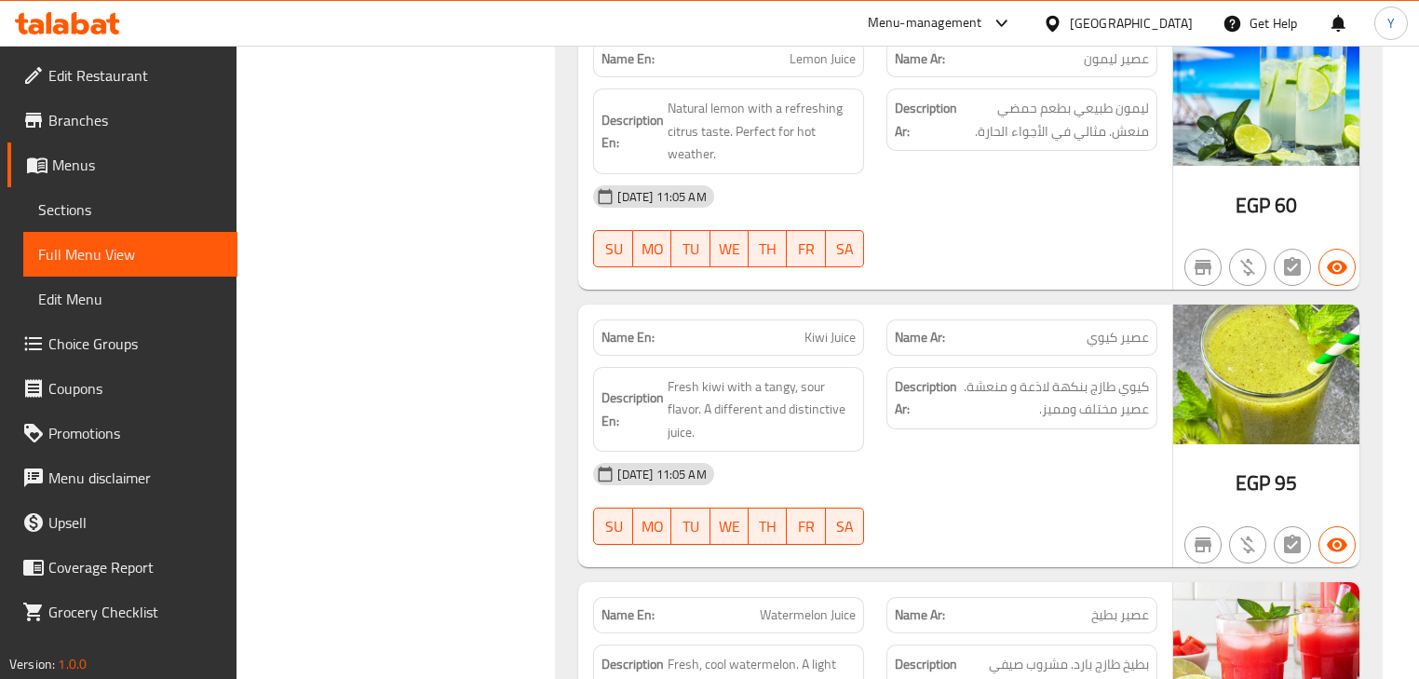
scroll to position [1469, 0]
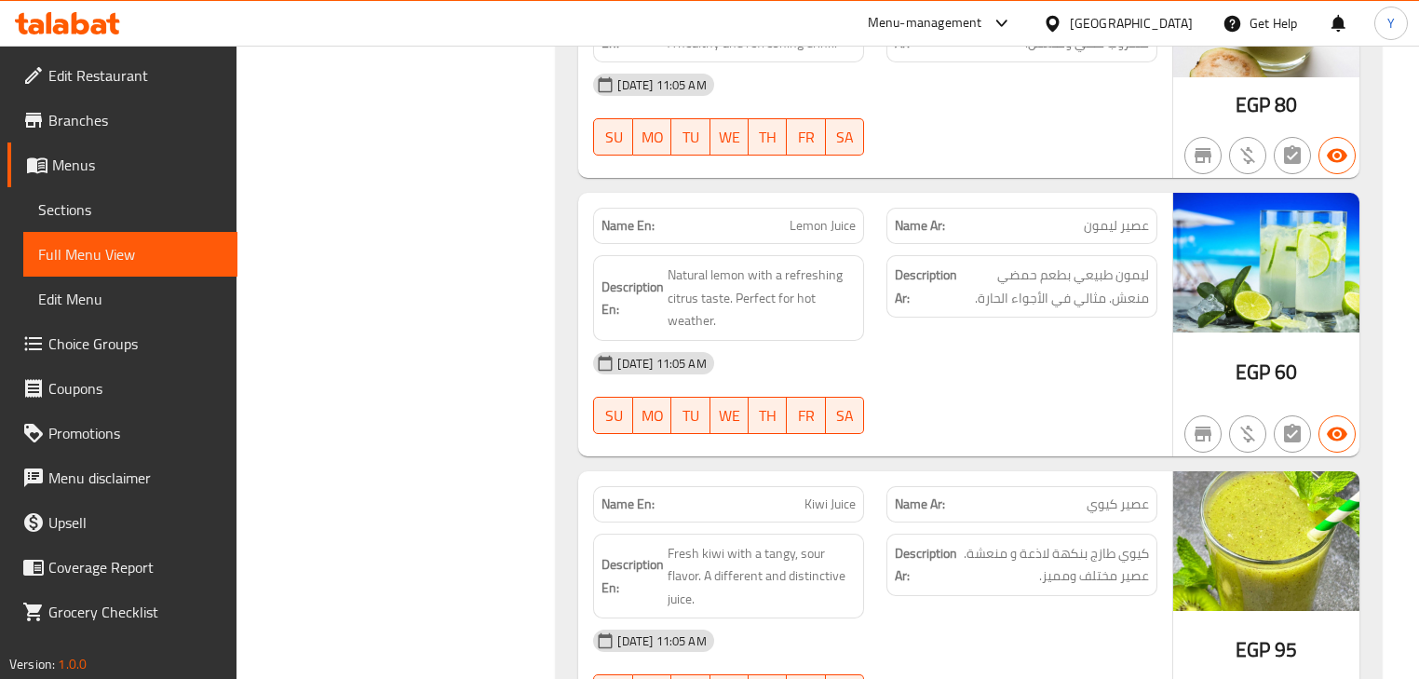
click at [626, 216] on strong "Name En:" at bounding box center [628, 226] width 53 height 20
copy strong "Name En:"
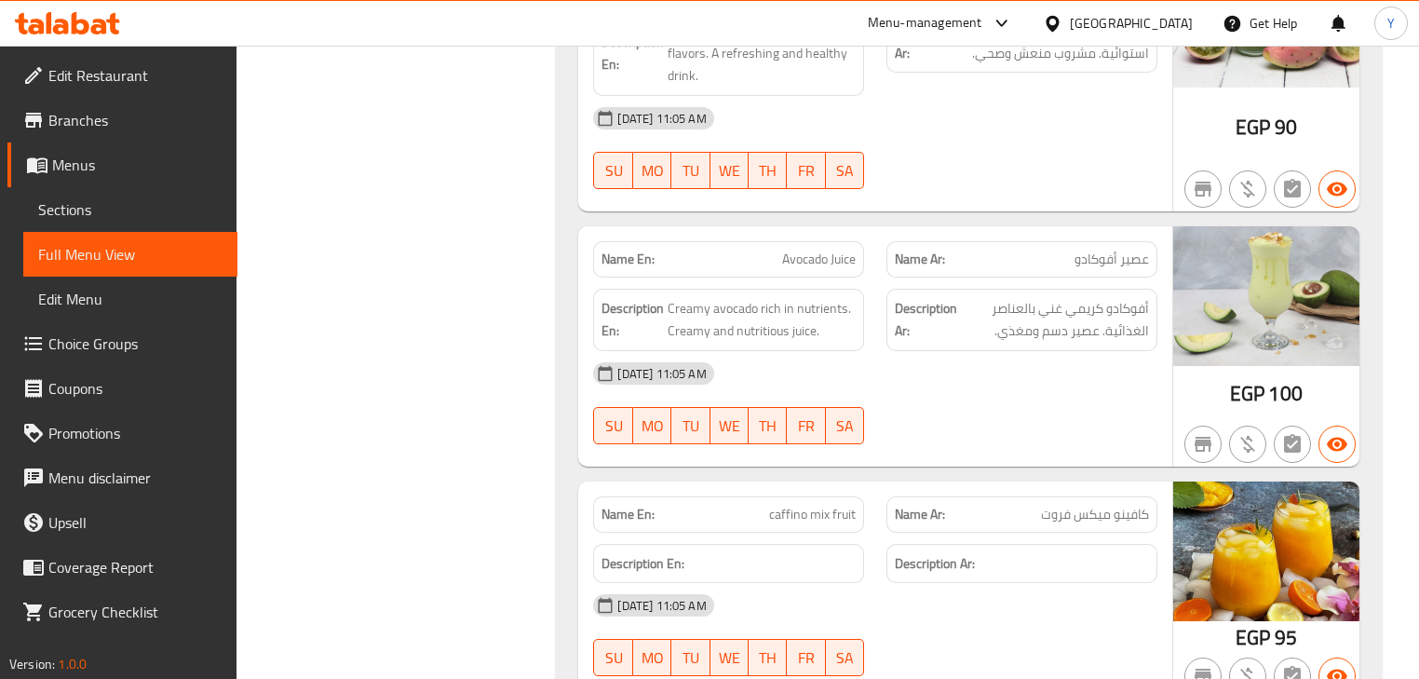
scroll to position [3165, 0]
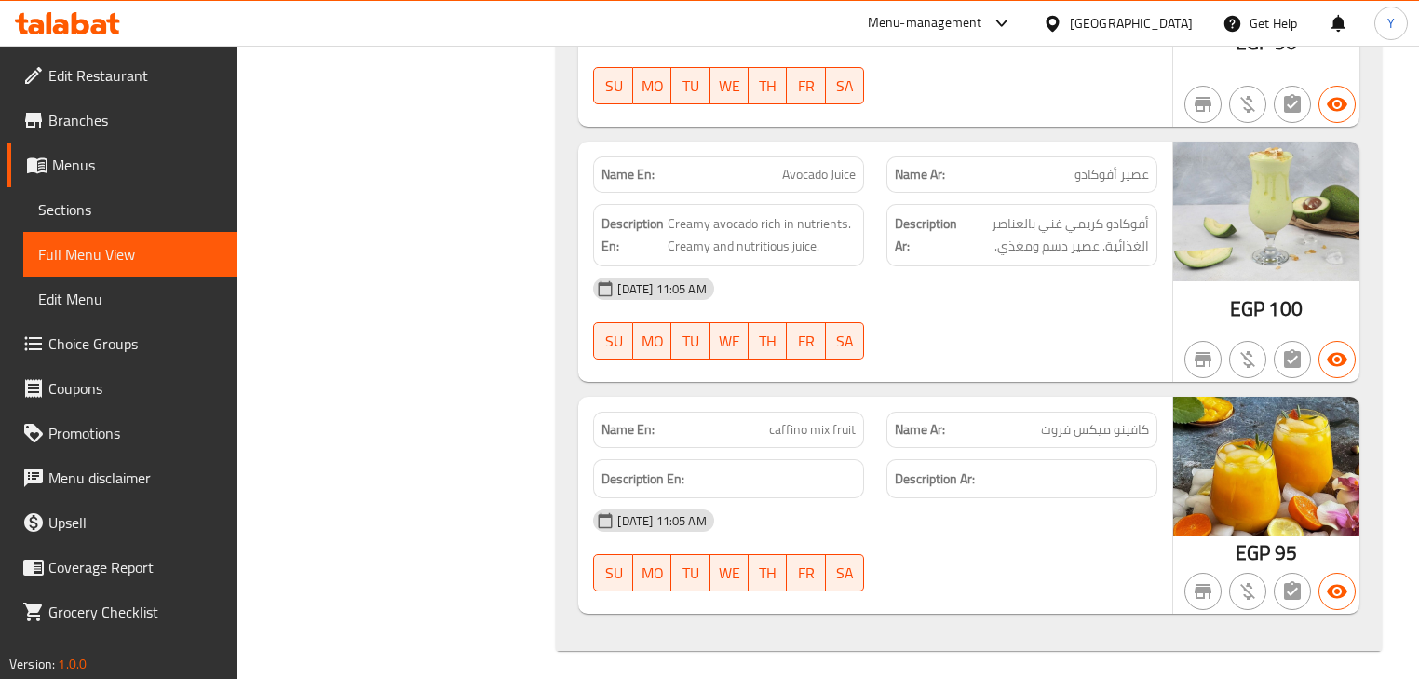
click at [1167, 165] on div "Name Ar: عصير أفوكادو" at bounding box center [1021, 174] width 293 height 59
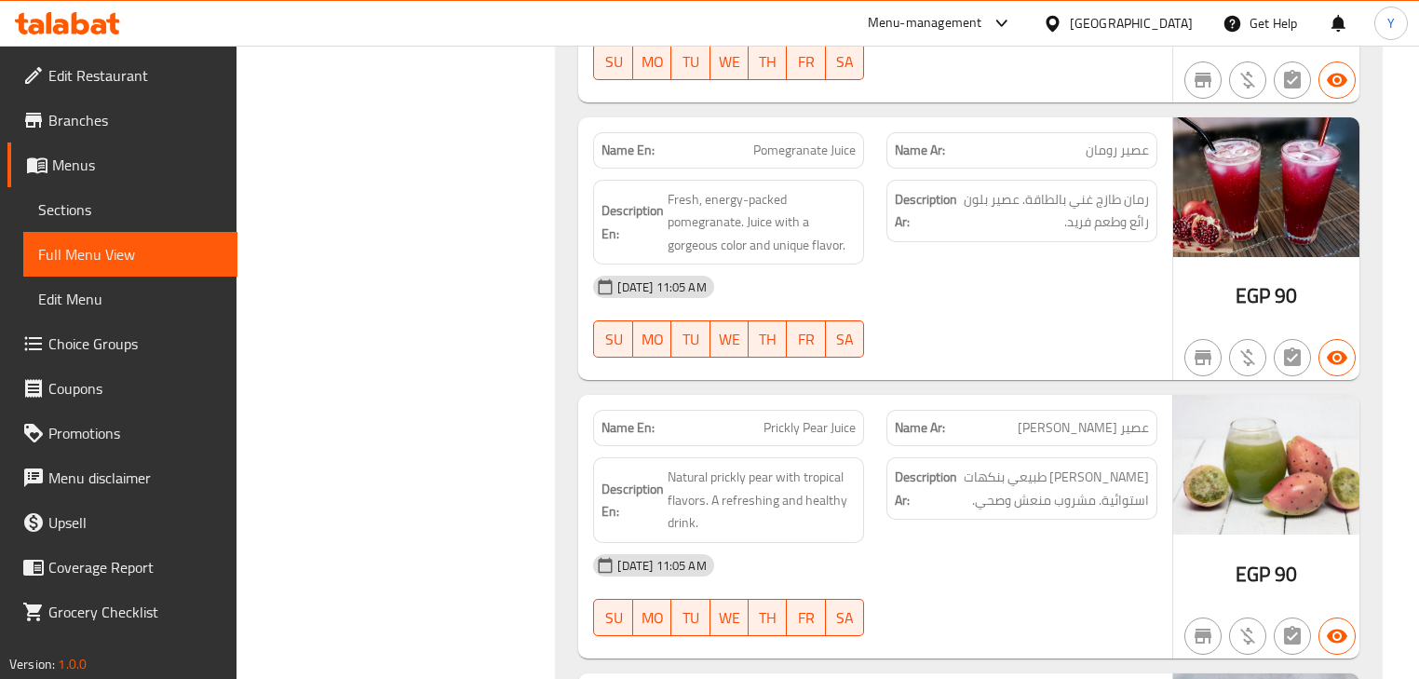
scroll to position [0, 0]
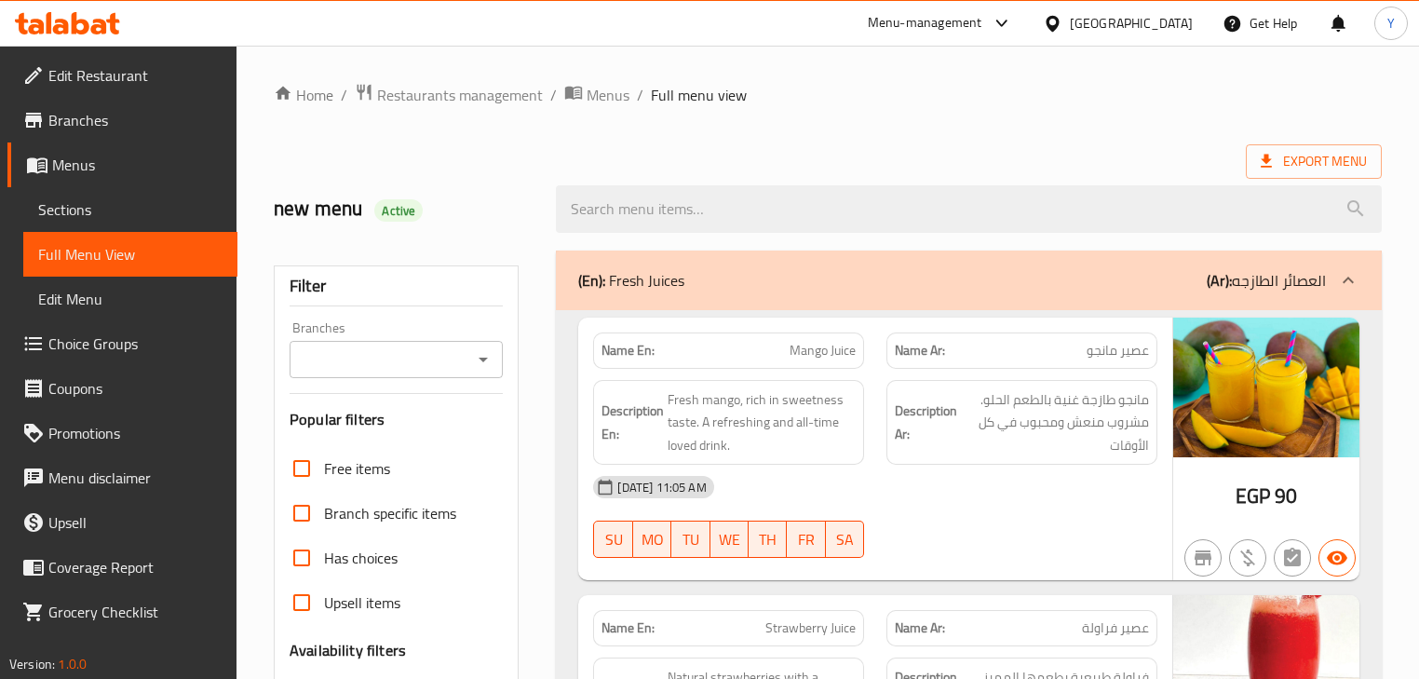
drag, startPoint x: 1046, startPoint y: 499, endPoint x: 1175, endPoint y: 0, distance: 515.7
click at [1330, 157] on span "Export Menu" at bounding box center [1314, 161] width 106 height 23
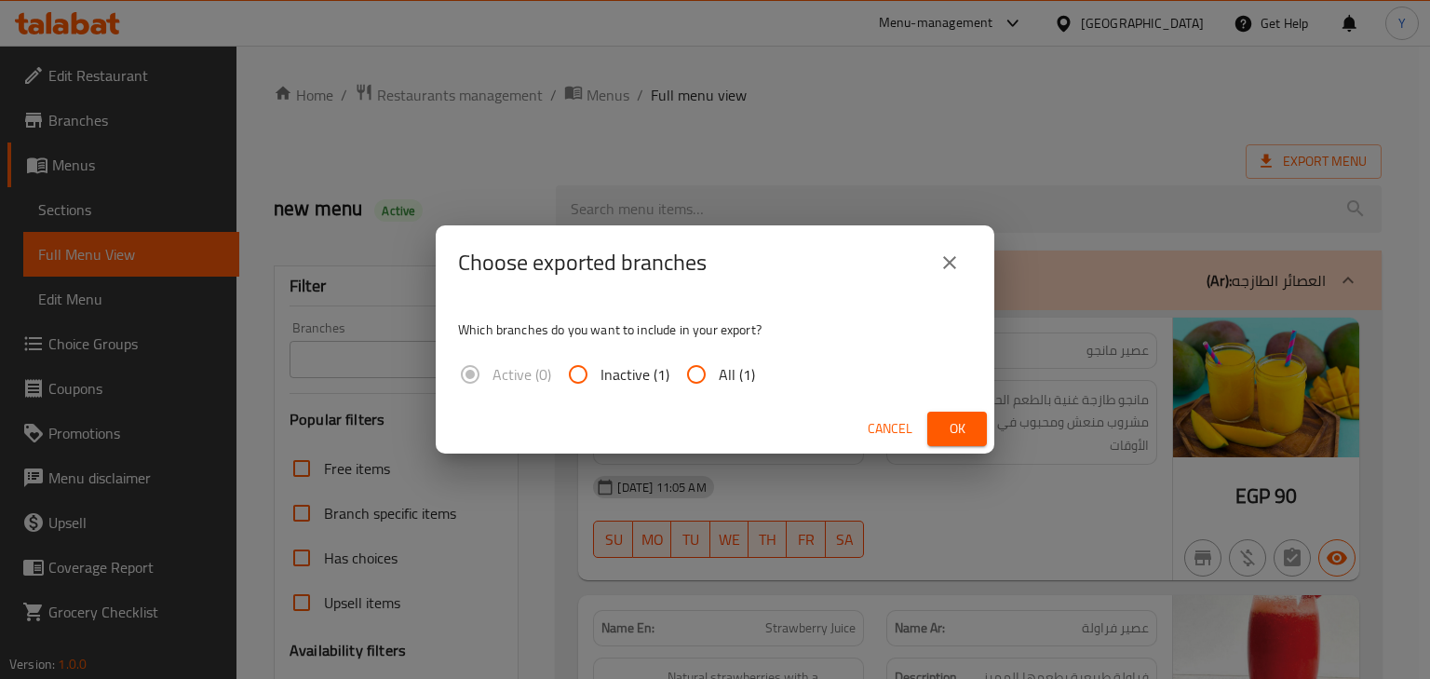
click at [966, 447] on div "Cancel Ok" at bounding box center [715, 428] width 559 height 49
click at [977, 398] on div "Which branches do you want to include in your export? Active (0) Inactive (1) A…" at bounding box center [715, 352] width 559 height 104
click at [976, 408] on div "Cancel Ok" at bounding box center [715, 428] width 559 height 49
click at [976, 421] on button "Ok" at bounding box center [958, 429] width 60 height 34
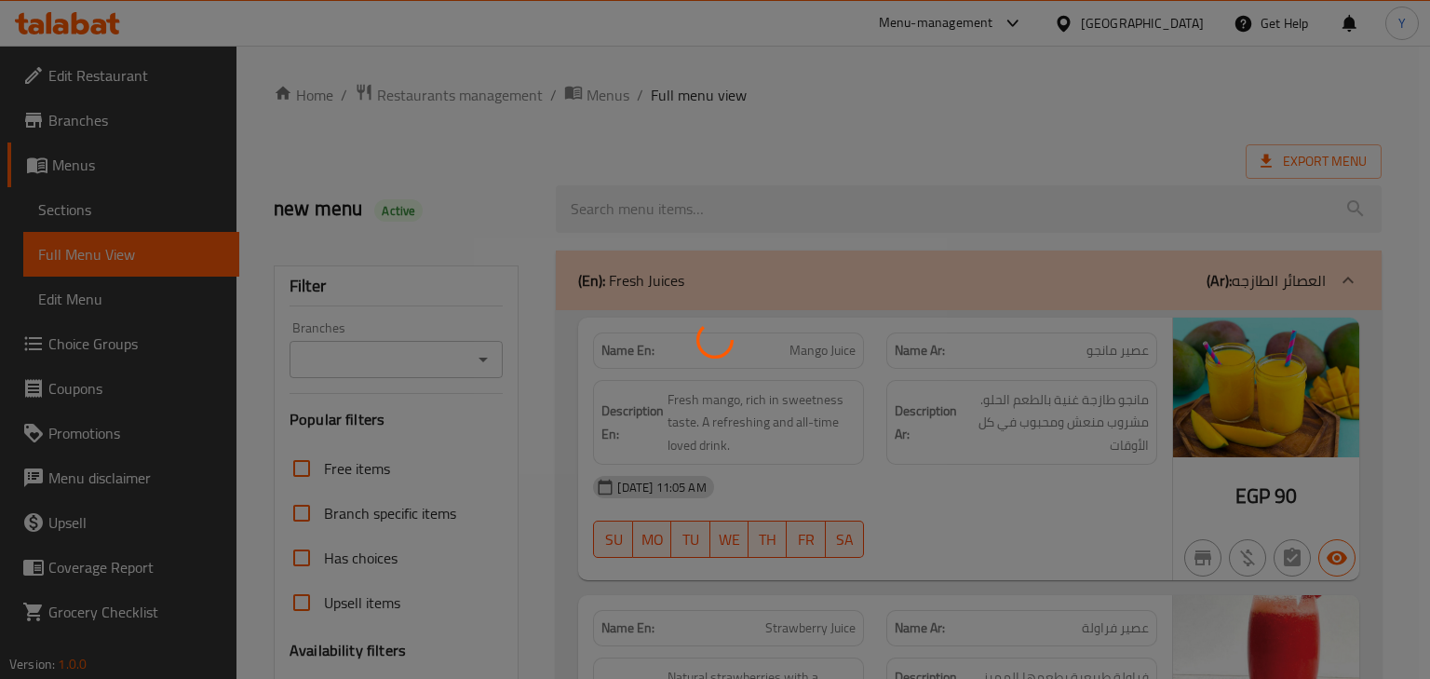
click at [1009, 428] on div at bounding box center [715, 339] width 1430 height 679
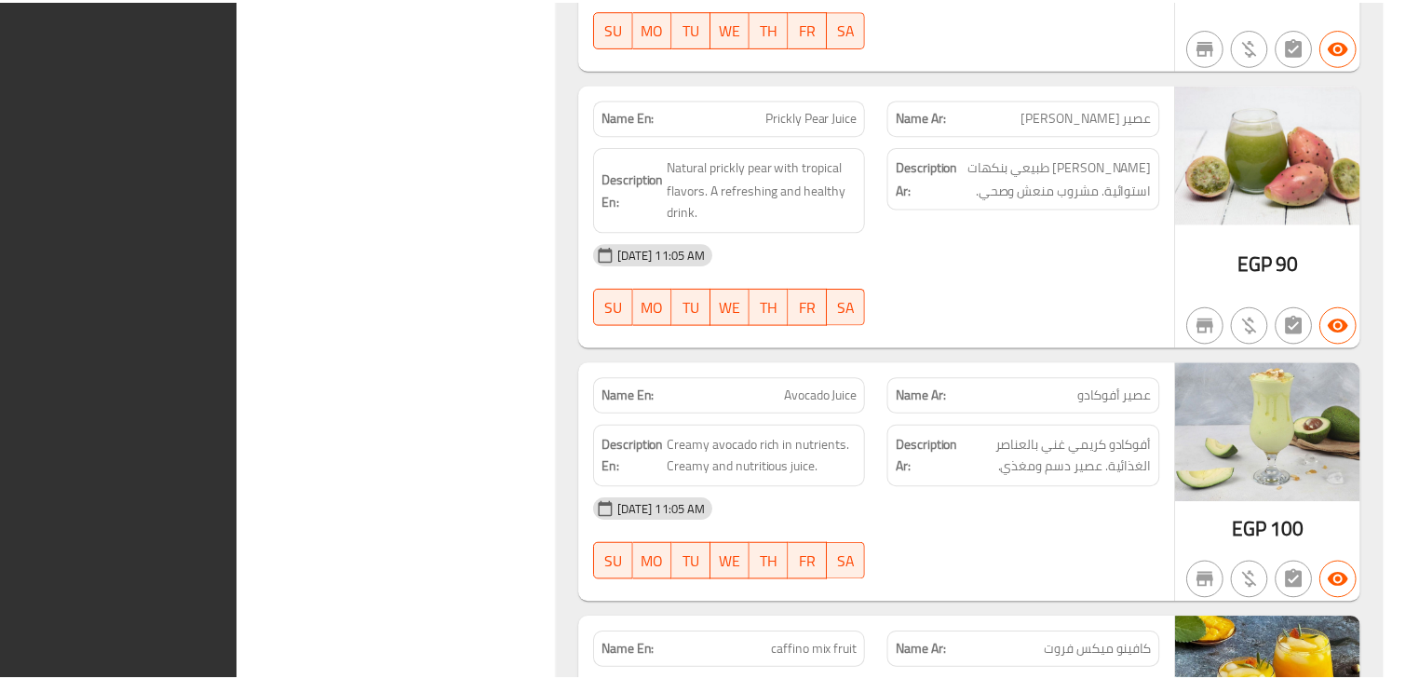
scroll to position [3142, 0]
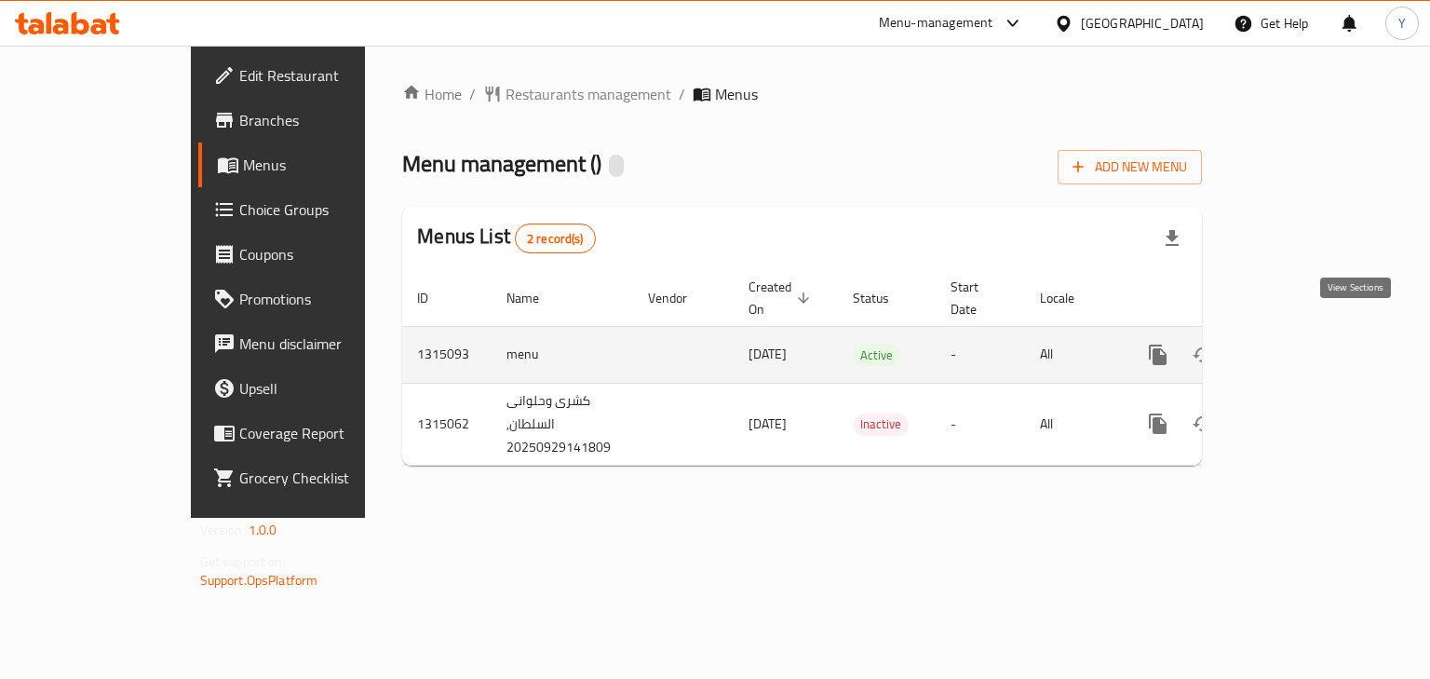
click at [1304, 344] on icon "enhanced table" at bounding box center [1292, 355] width 22 height 22
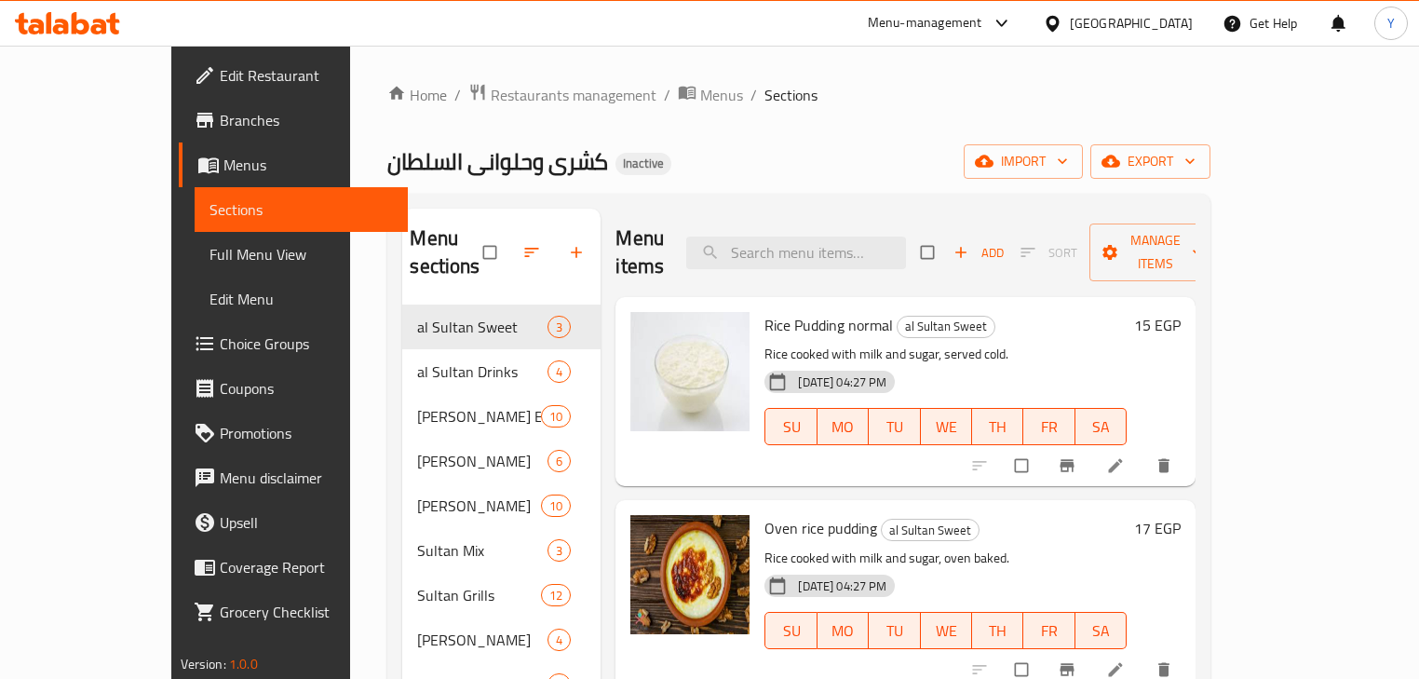
click at [210, 264] on span "Full Menu View" at bounding box center [302, 254] width 184 height 22
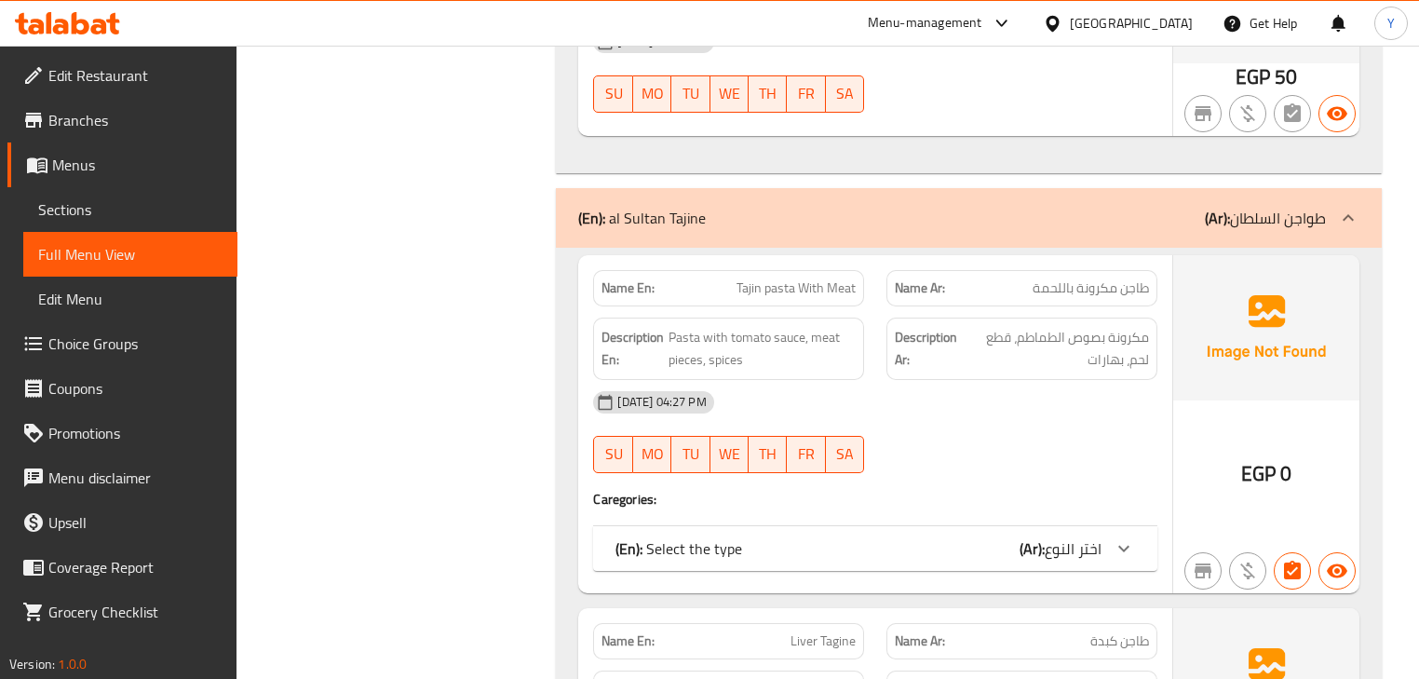
drag, startPoint x: 771, startPoint y: 678, endPoint x: 822, endPoint y: 713, distance: 62.3
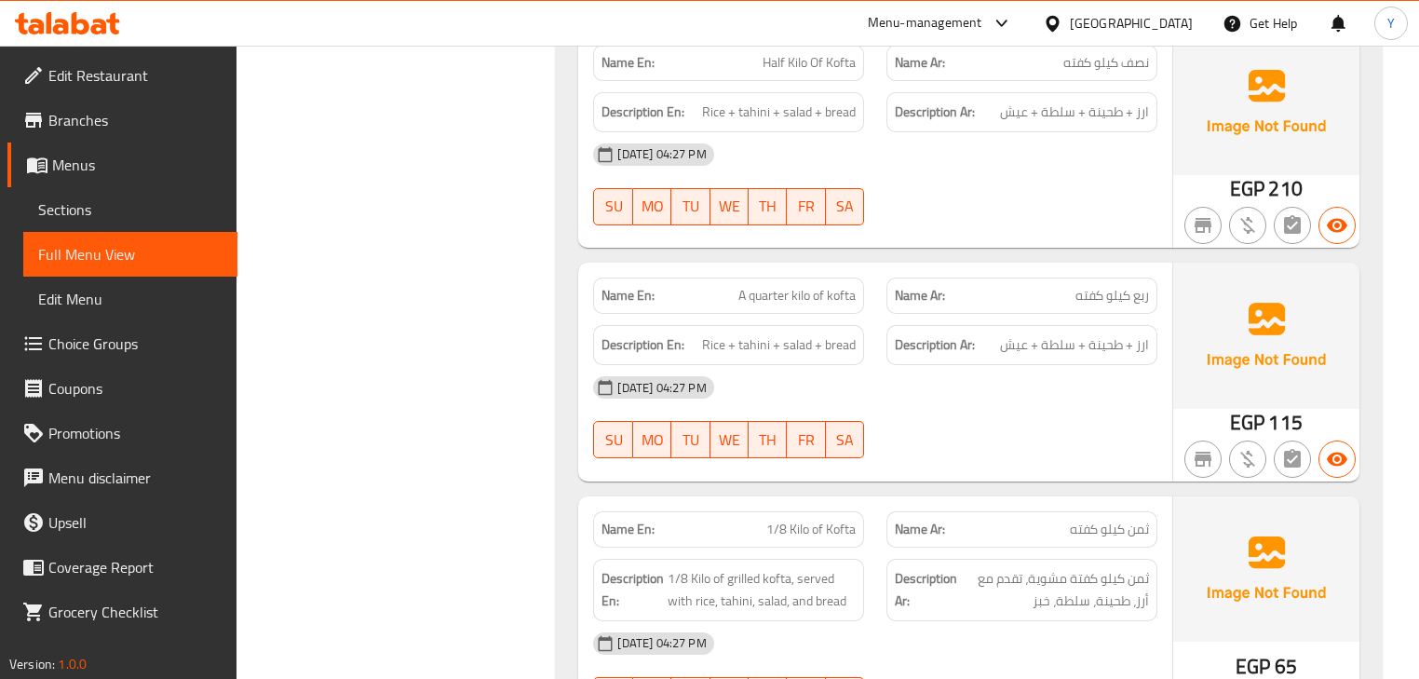
scroll to position [12816, 0]
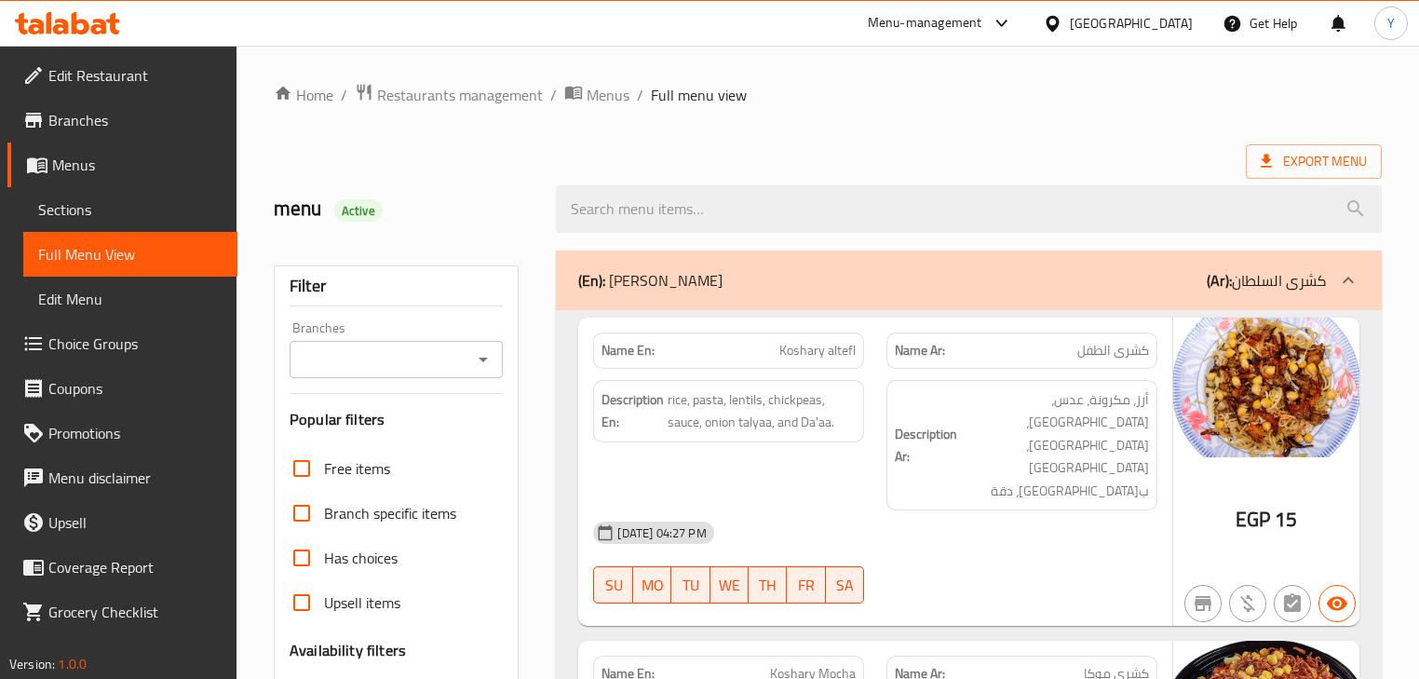
drag, startPoint x: 1056, startPoint y: 493, endPoint x: 1144, endPoint y: -90, distance: 589.5
click at [1339, 150] on span "Export Menu" at bounding box center [1314, 161] width 106 height 23
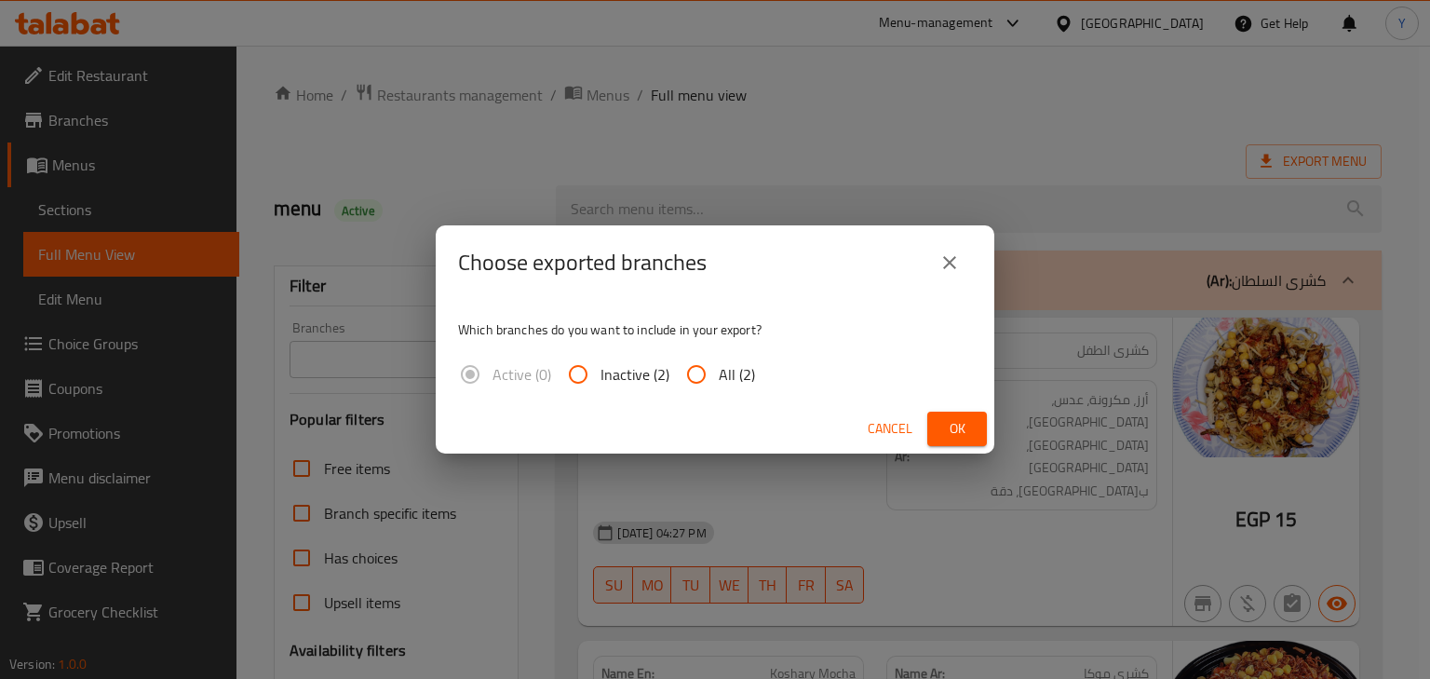
click at [1118, 120] on div "Choose exported branches Which branches do you want to include in your export? …" at bounding box center [715, 339] width 1430 height 679
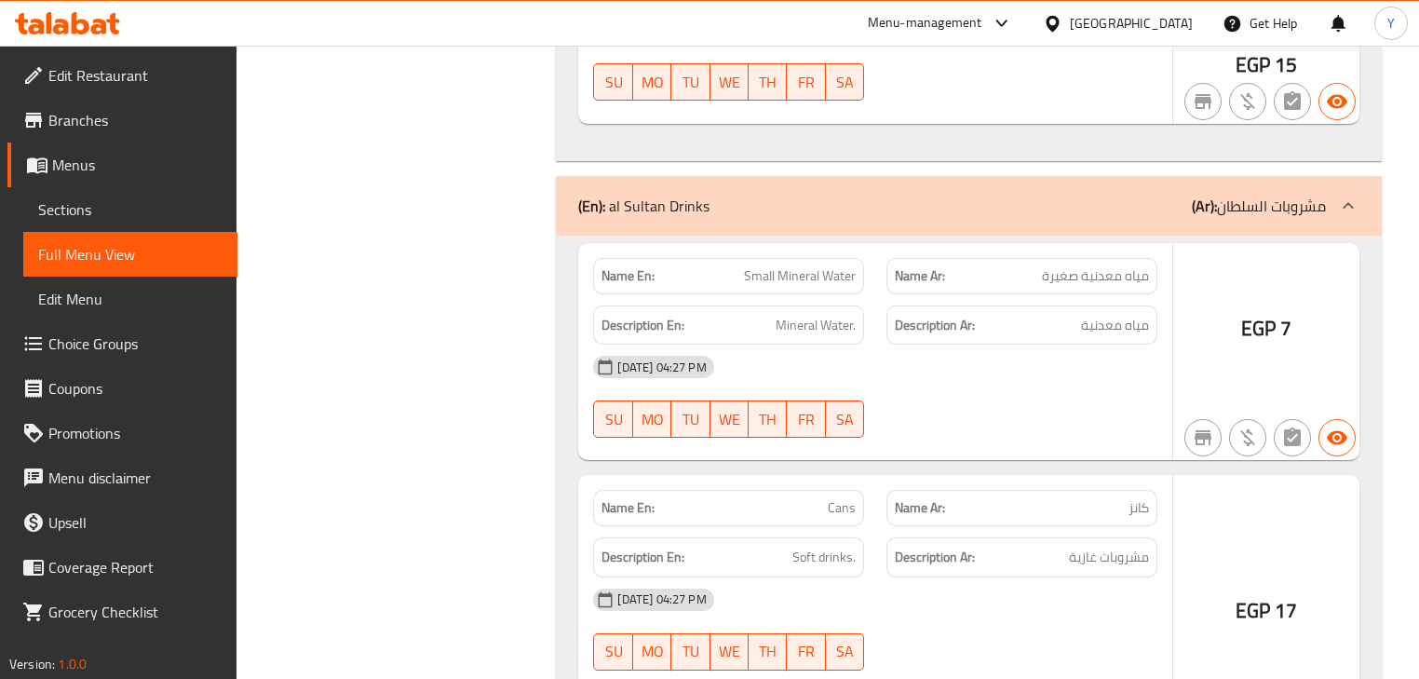
drag, startPoint x: 1023, startPoint y: 113, endPoint x: 1006, endPoint y: 713, distance: 600.9
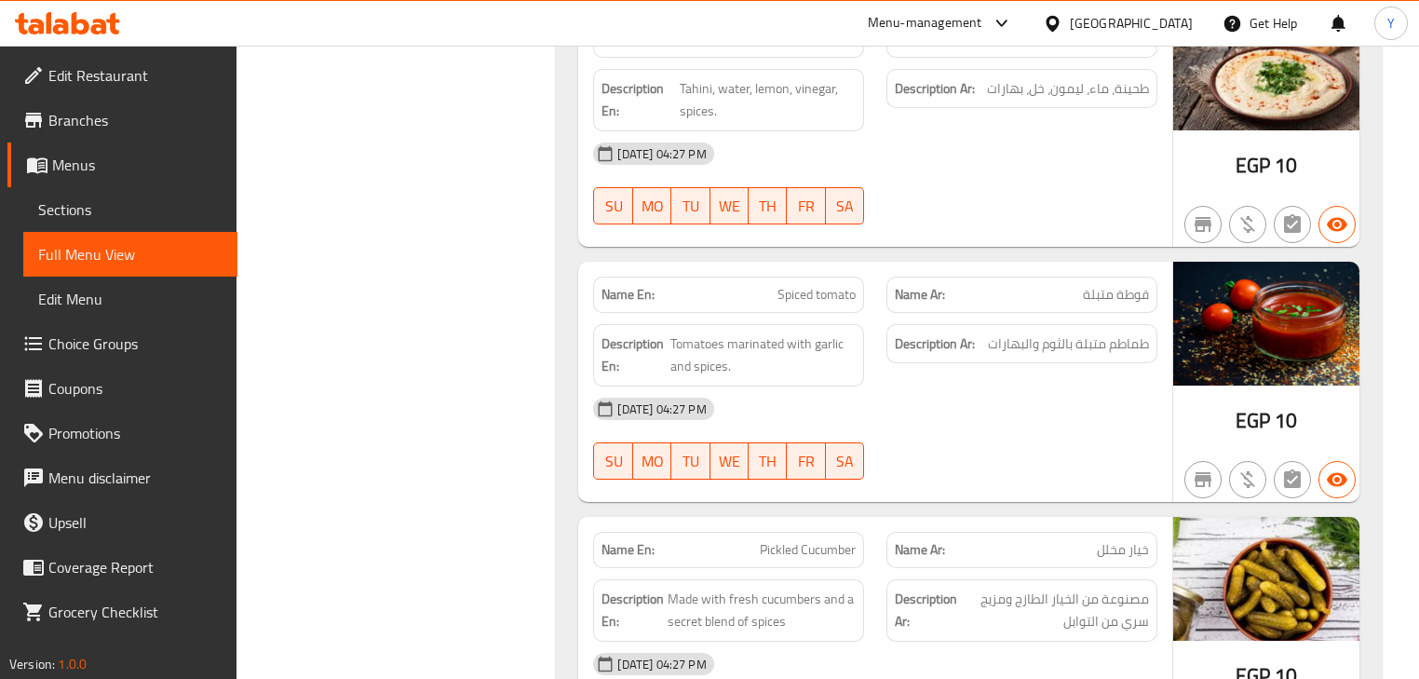
scroll to position [13558, 0]
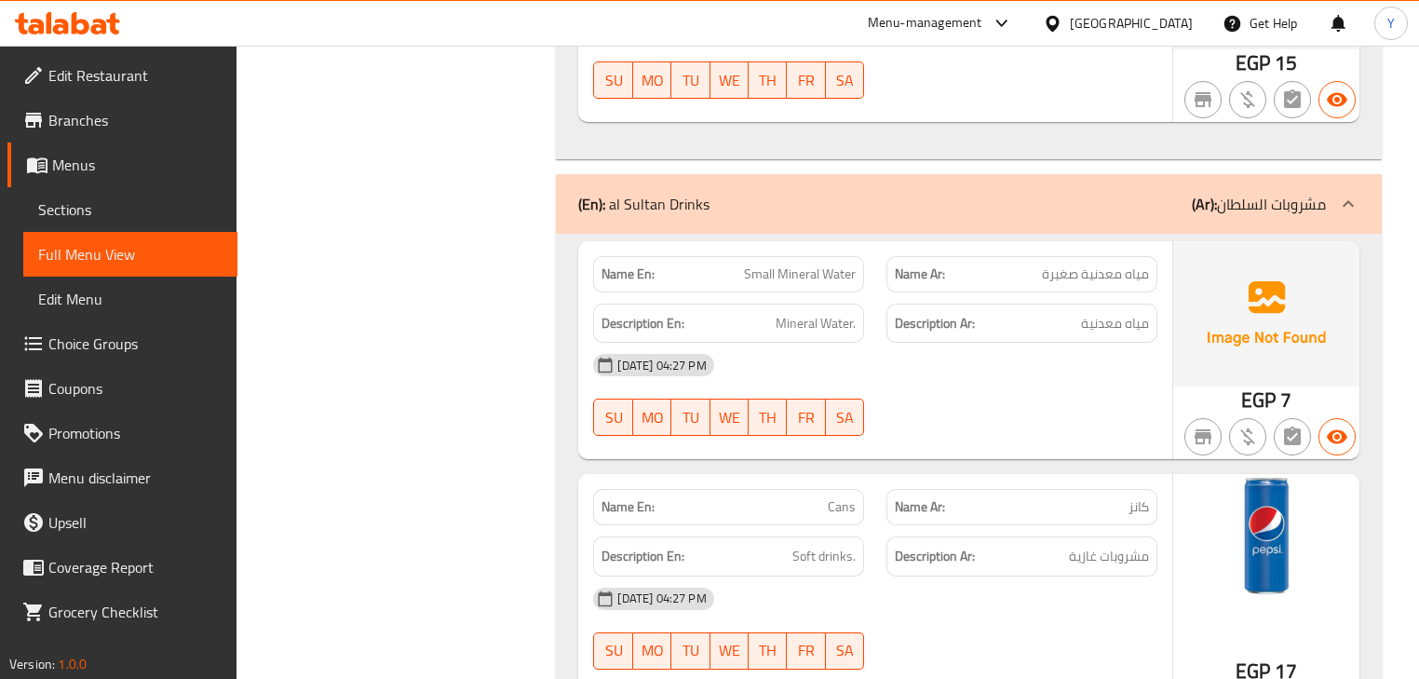
drag, startPoint x: 1069, startPoint y: 225, endPoint x: 1092, endPoint y: 630, distance: 404.8
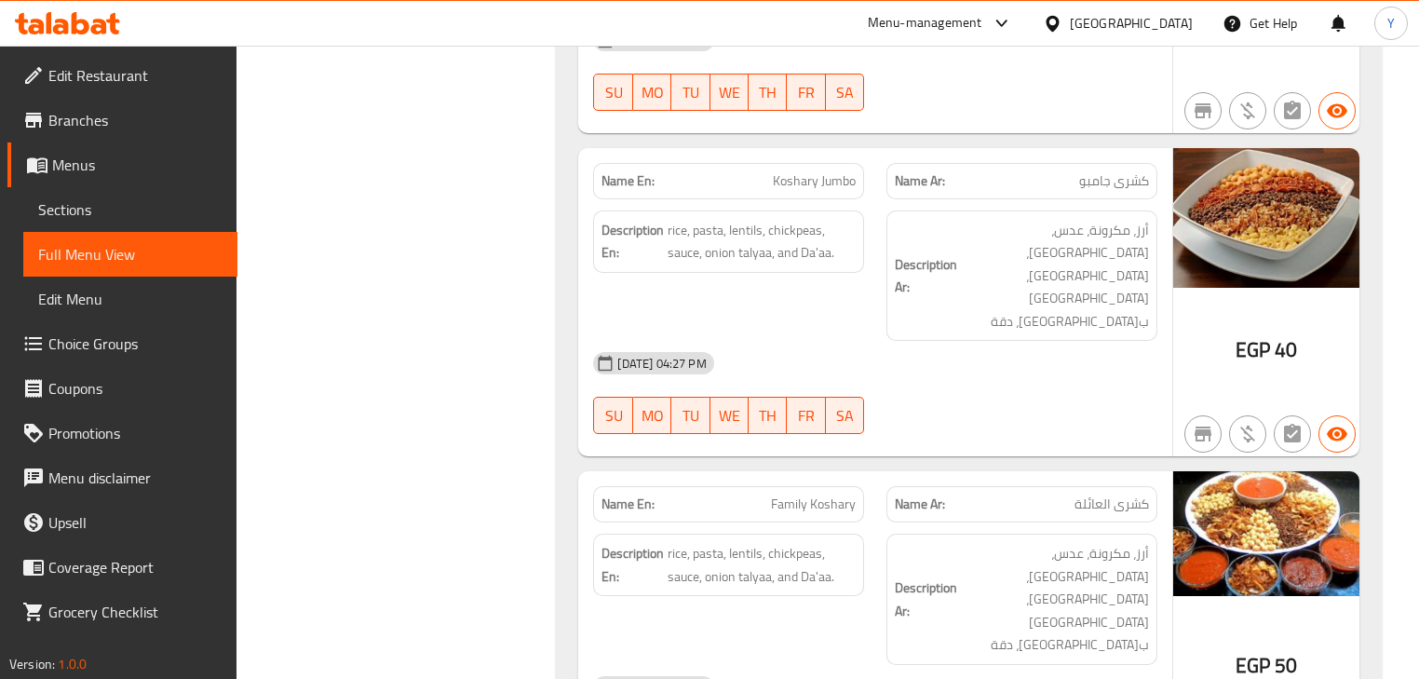
scroll to position [0, 0]
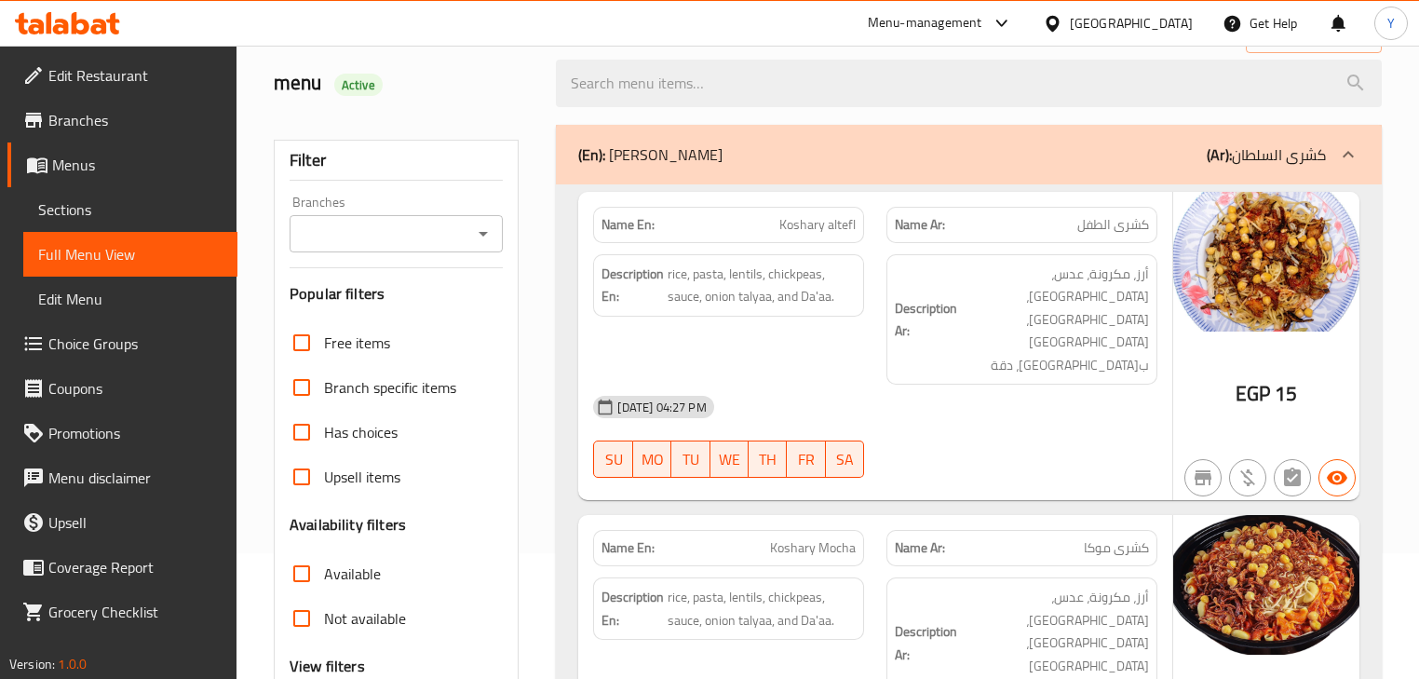
drag, startPoint x: 1072, startPoint y: 471, endPoint x: 1119, endPoint y: 104, distance: 370.0
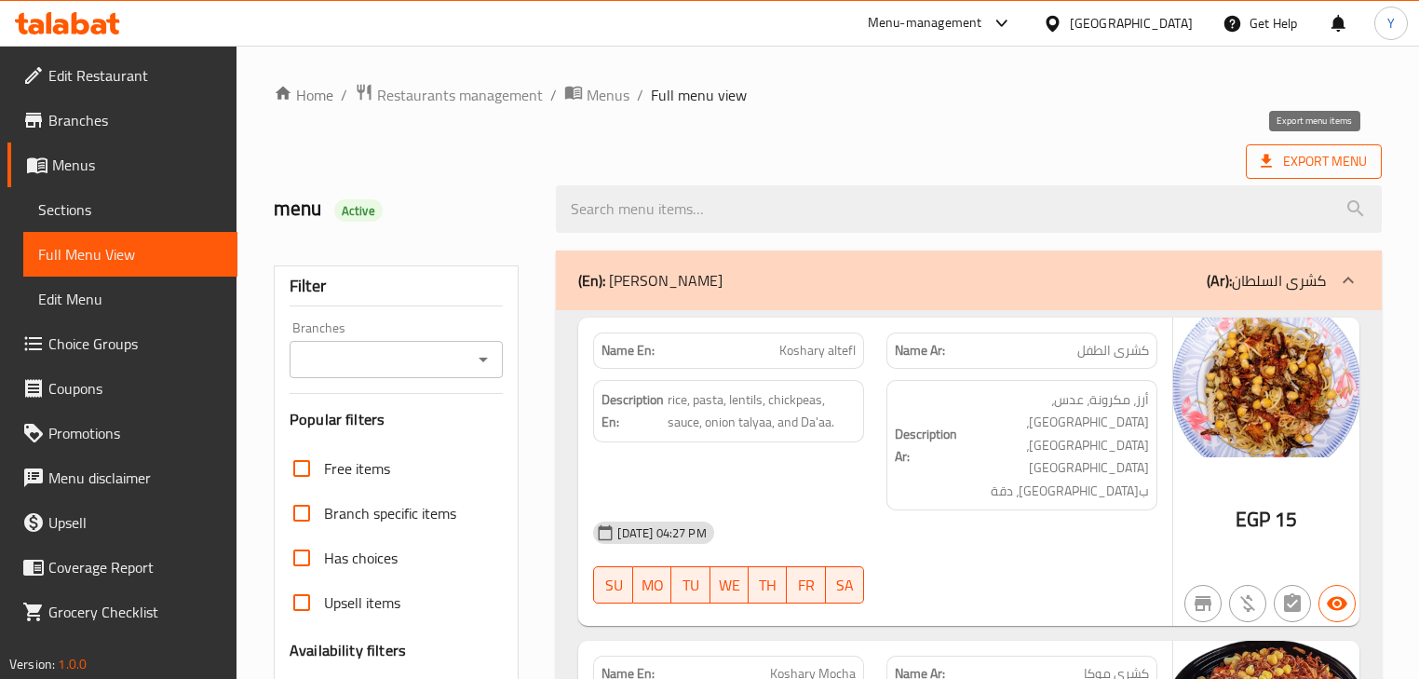
click at [1273, 169] on icon at bounding box center [1266, 161] width 19 height 19
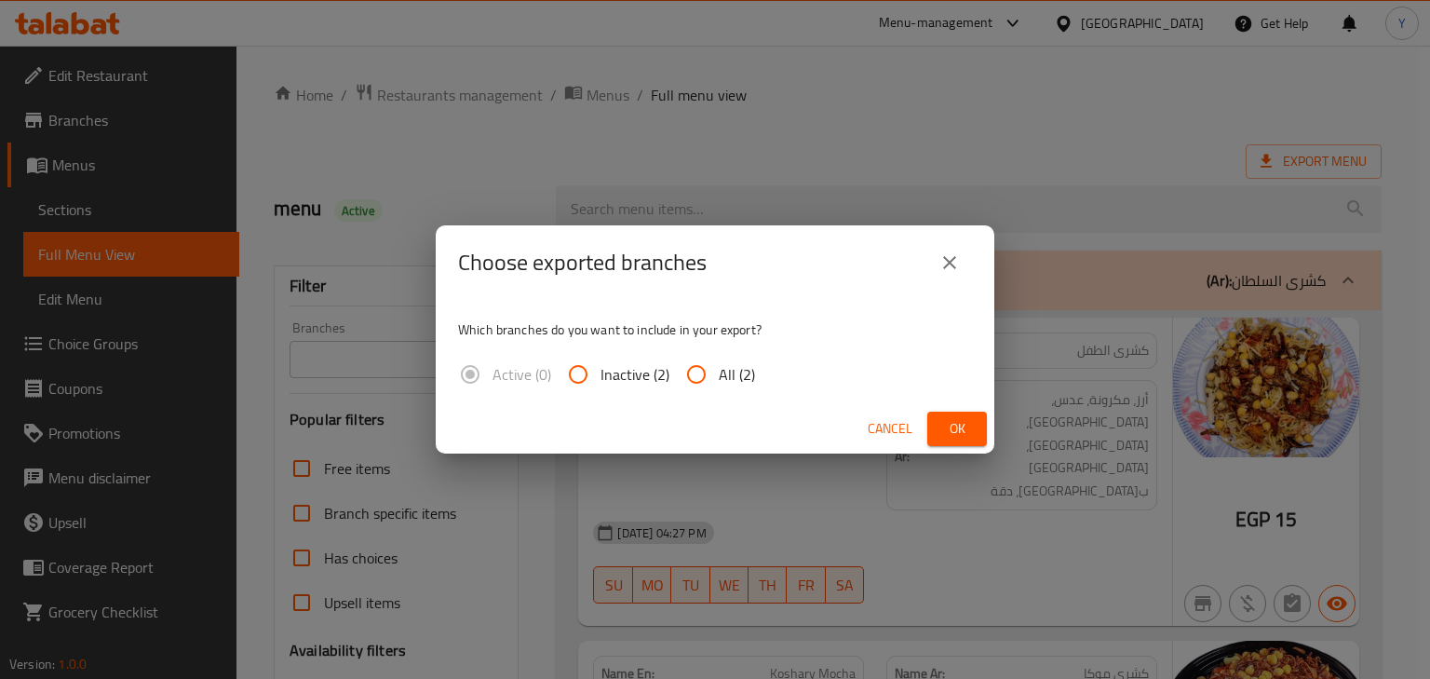
click at [980, 421] on button "Ok" at bounding box center [958, 429] width 60 height 34
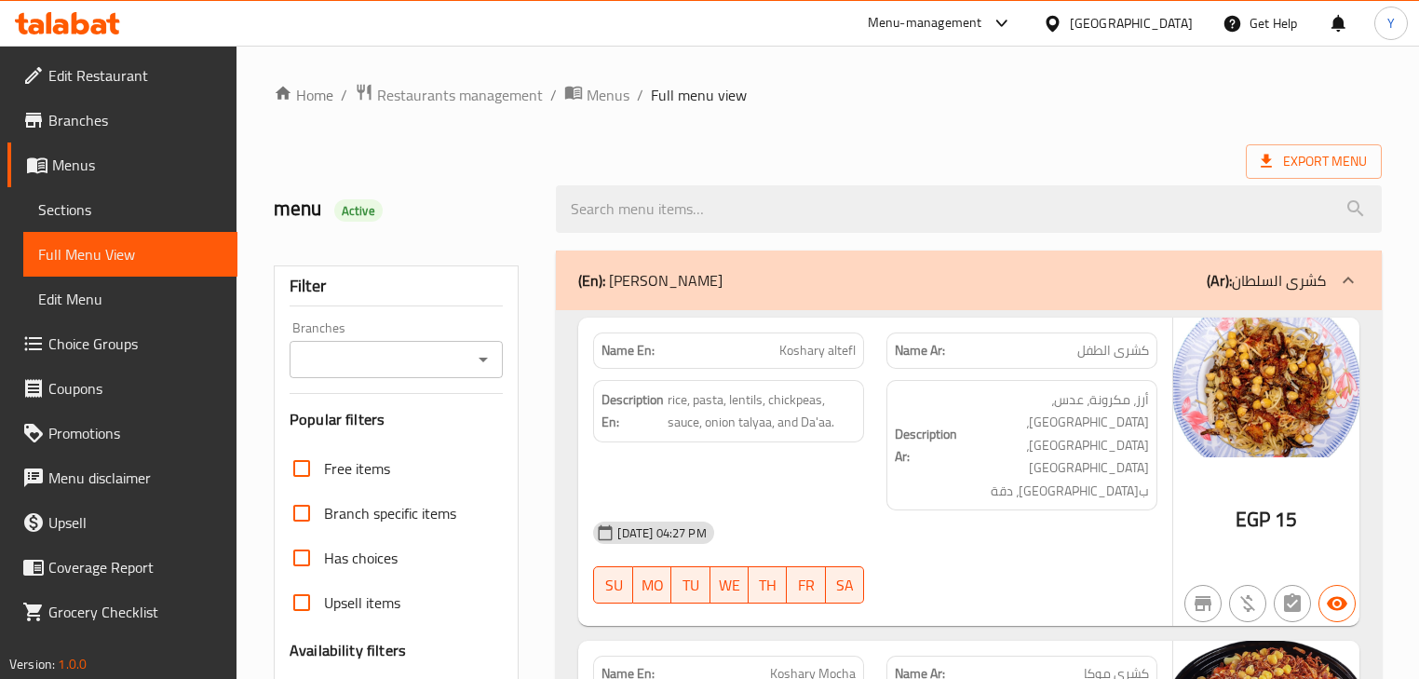
click at [107, 75] on span "Edit Restaurant" at bounding box center [135, 75] width 174 height 22
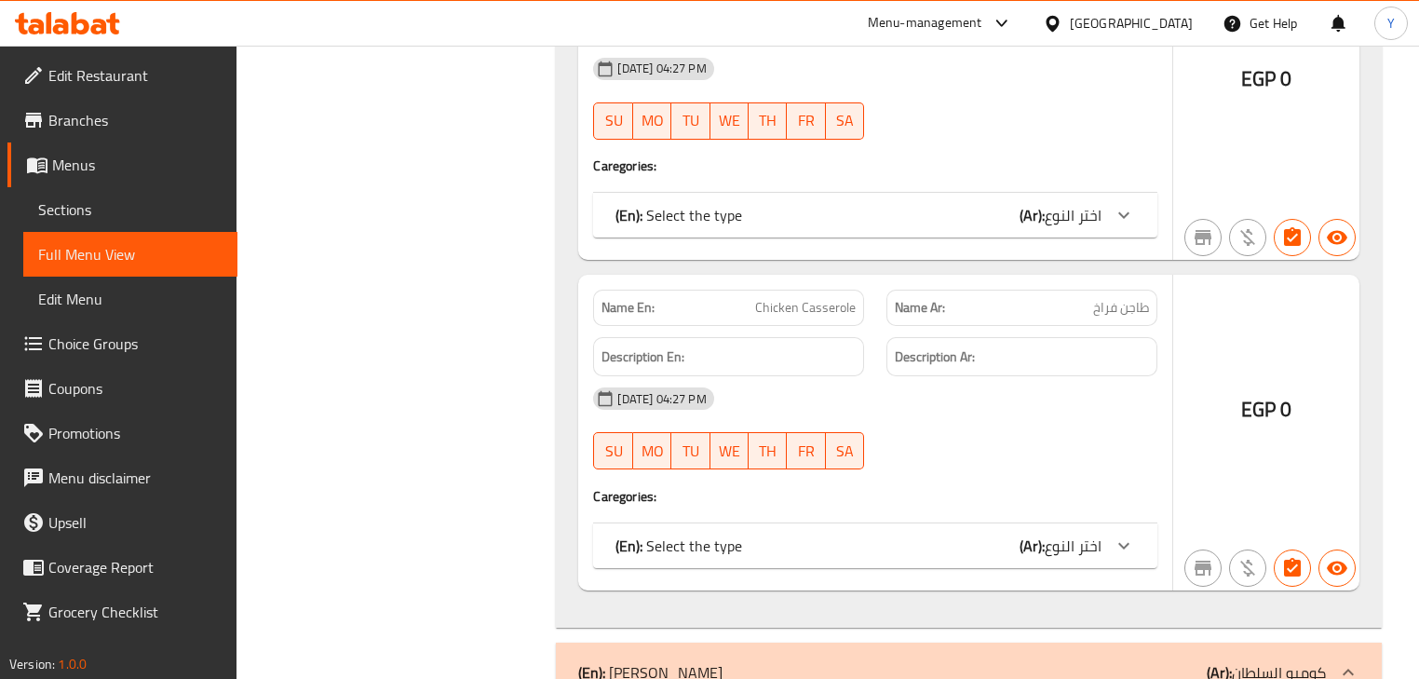
drag, startPoint x: 927, startPoint y: 123, endPoint x: 942, endPoint y: 570, distance: 447.3
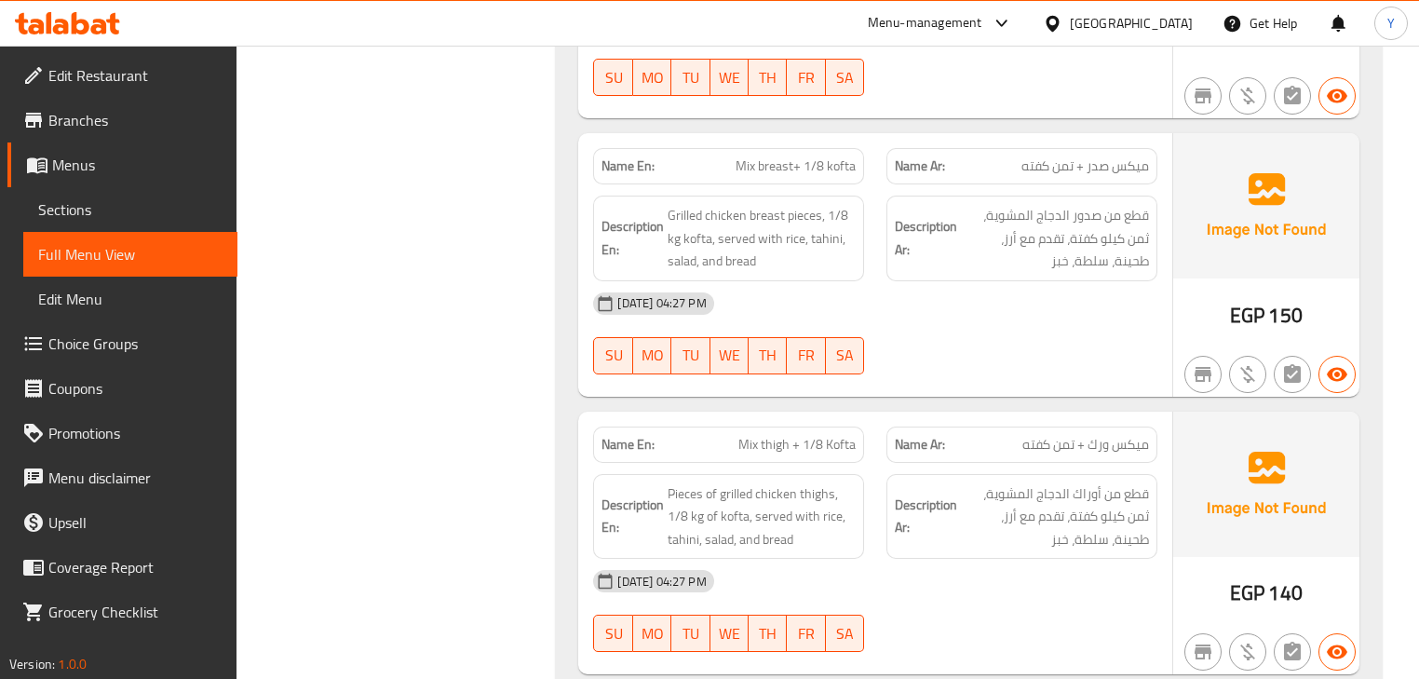
drag, startPoint x: 1006, startPoint y: 533, endPoint x: 955, endPoint y: 169, distance: 366.8
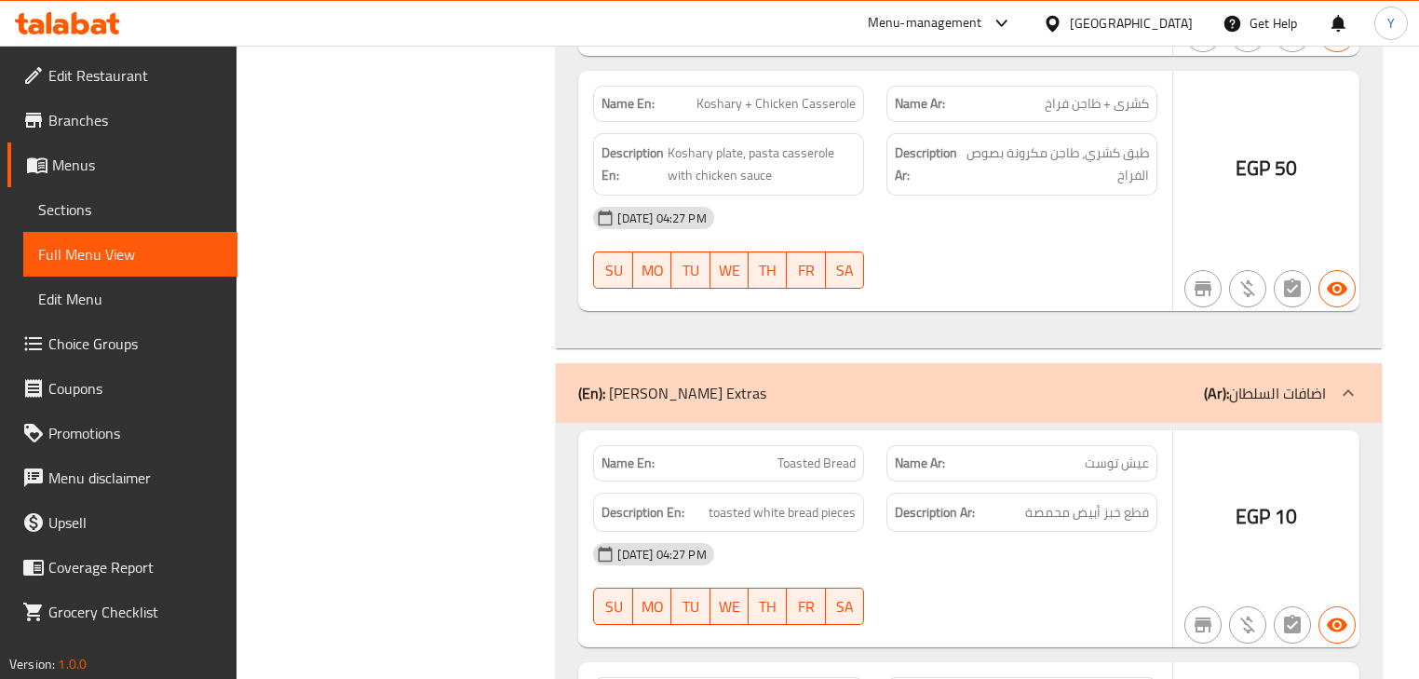
drag, startPoint x: 1039, startPoint y: 229, endPoint x: 1097, endPoint y: 611, distance: 386.2
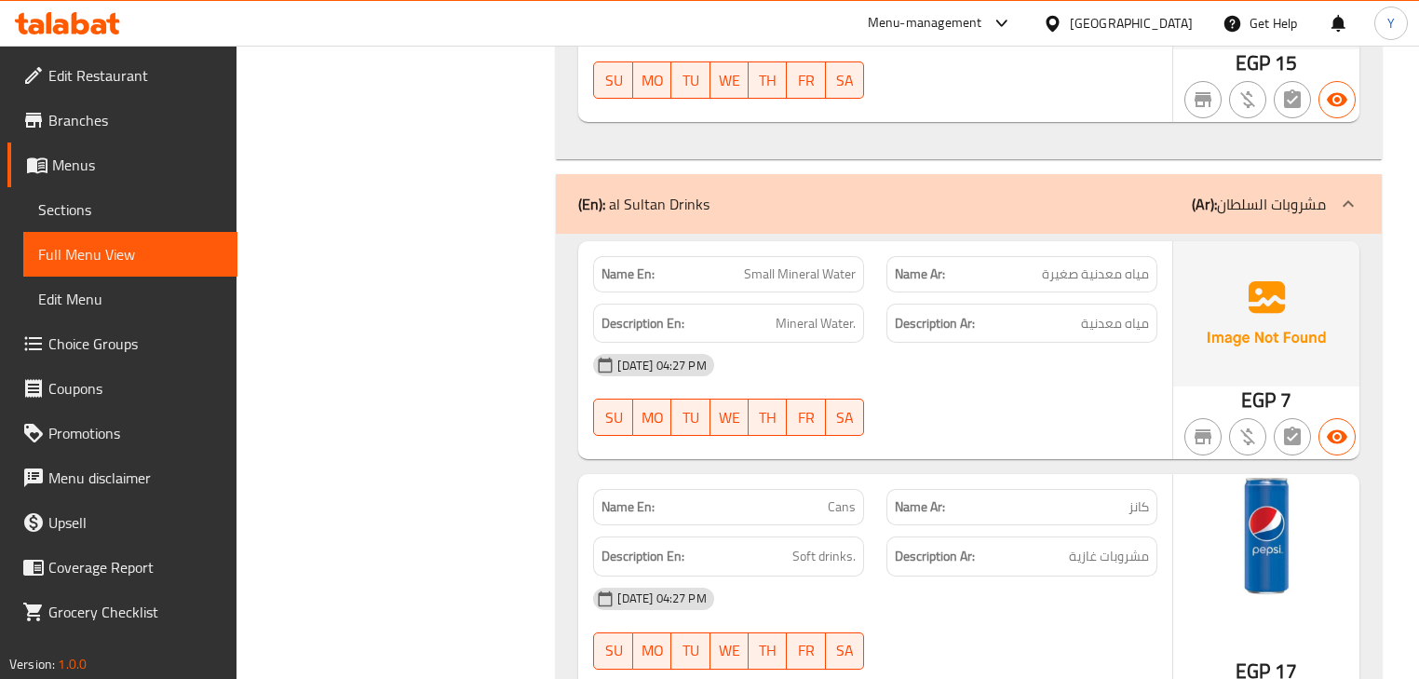
drag, startPoint x: 1078, startPoint y: 235, endPoint x: 1157, endPoint y: 562, distance: 336.1
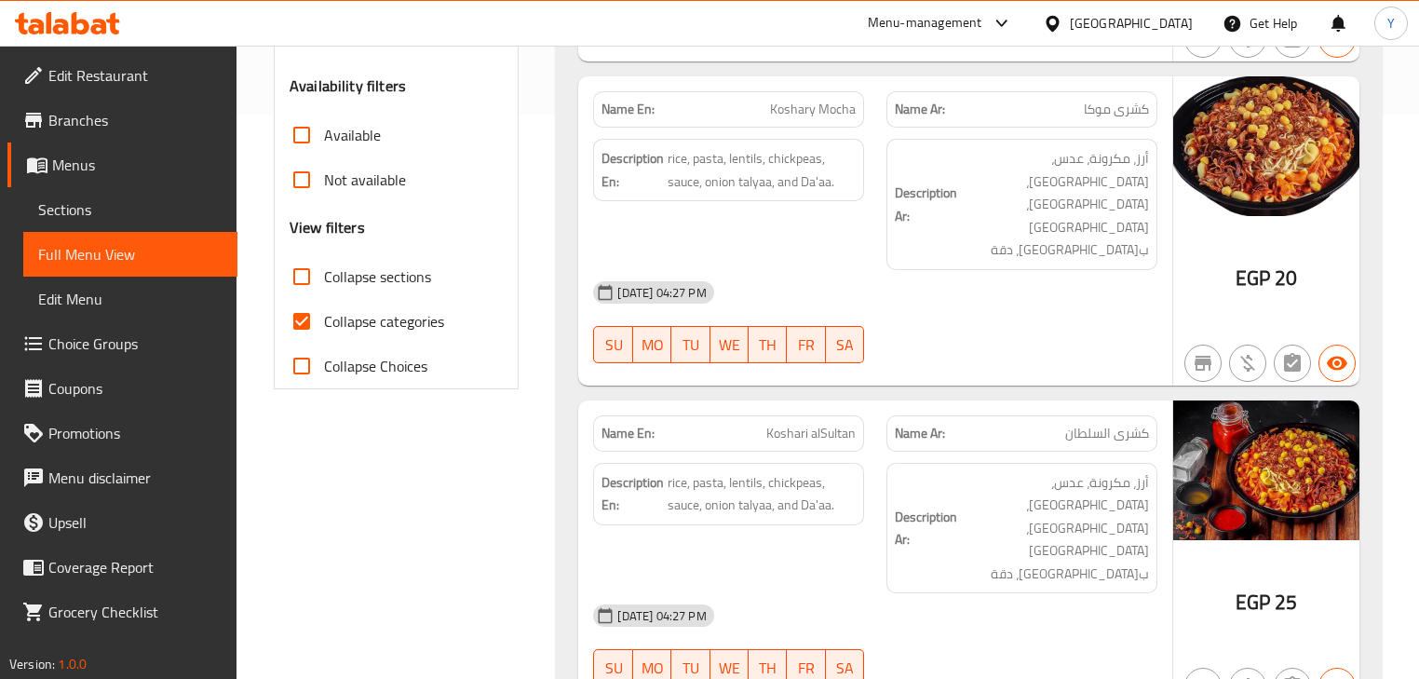
scroll to position [0, 0]
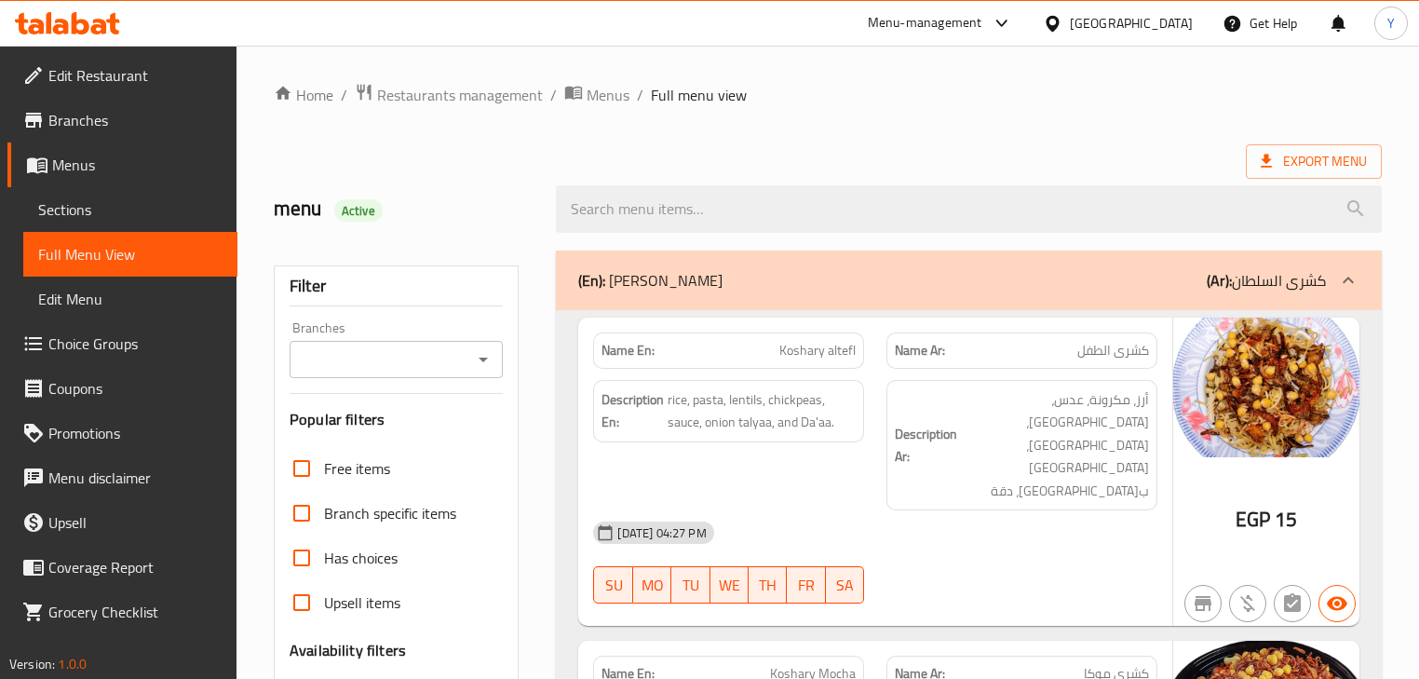
drag, startPoint x: 1117, startPoint y: 304, endPoint x: 1151, endPoint y: -88, distance: 392.6
click at [1299, 168] on span "Export Menu" at bounding box center [1314, 161] width 106 height 23
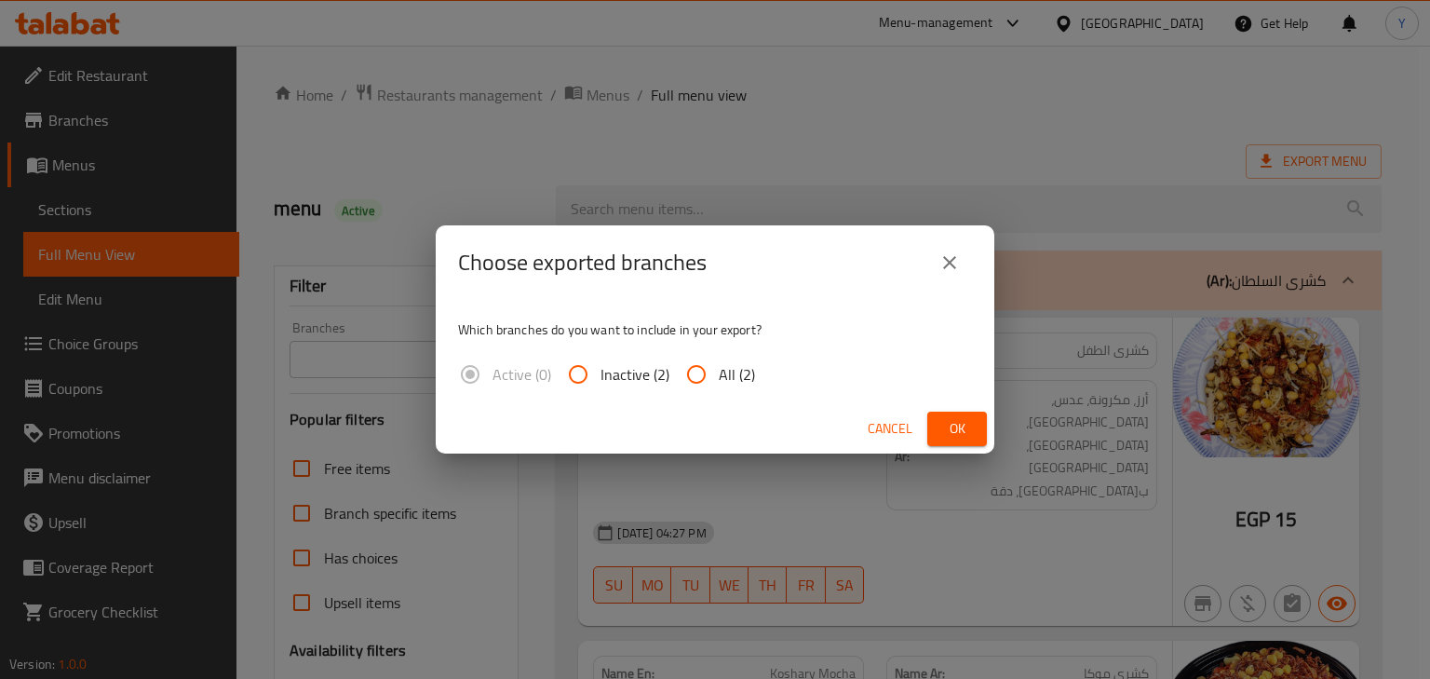
click at [963, 428] on span "Ok" at bounding box center [957, 428] width 30 height 23
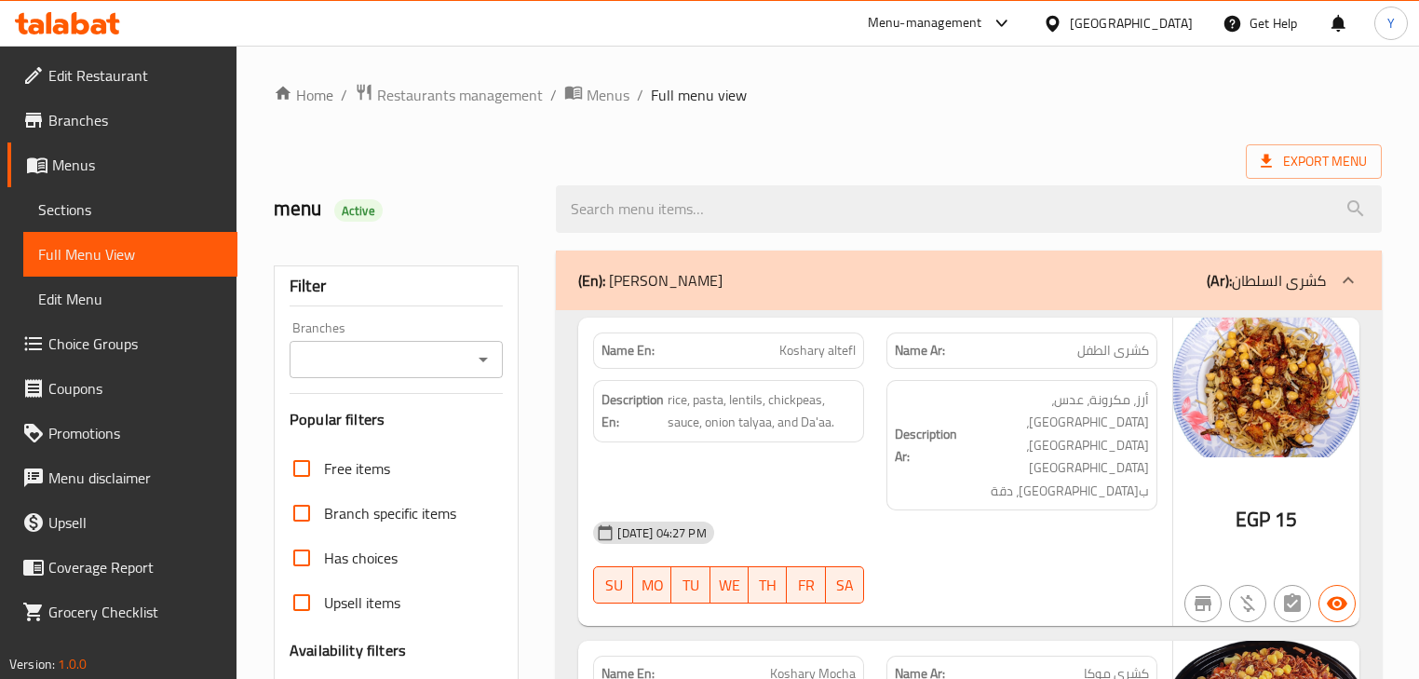
click at [987, 90] on ol "Home / Restaurants management / Menus / Full menu view" at bounding box center [828, 95] width 1108 height 24
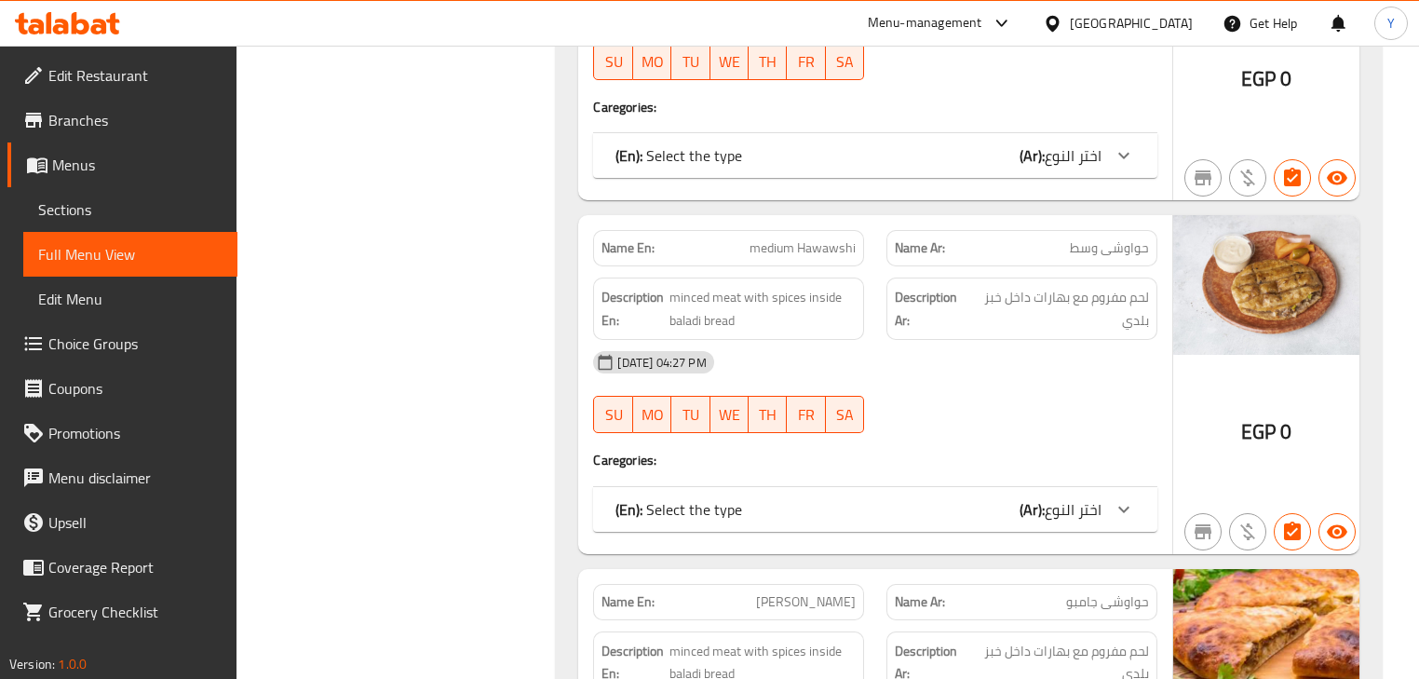
drag, startPoint x: 991, startPoint y: 679, endPoint x: 996, endPoint y: 702, distance: 23.7
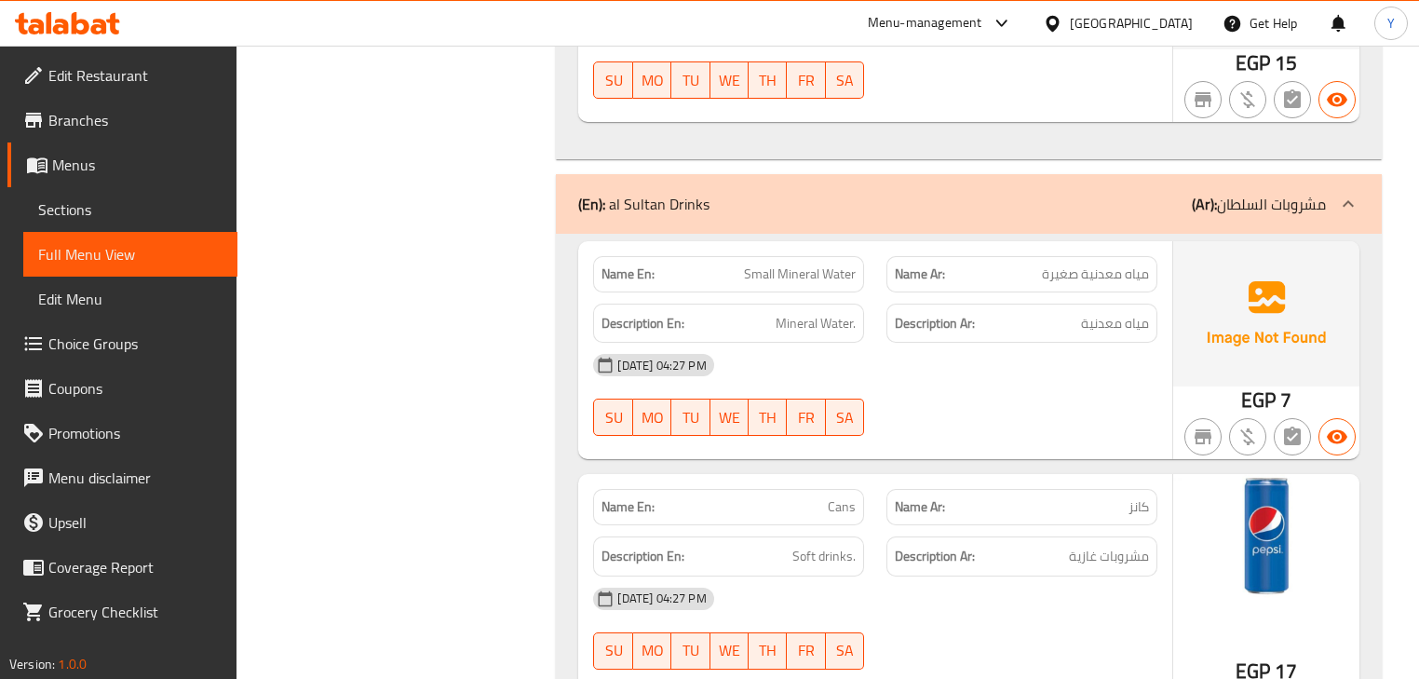
drag, startPoint x: 1073, startPoint y: 237, endPoint x: 1115, endPoint y: 713, distance: 478.6
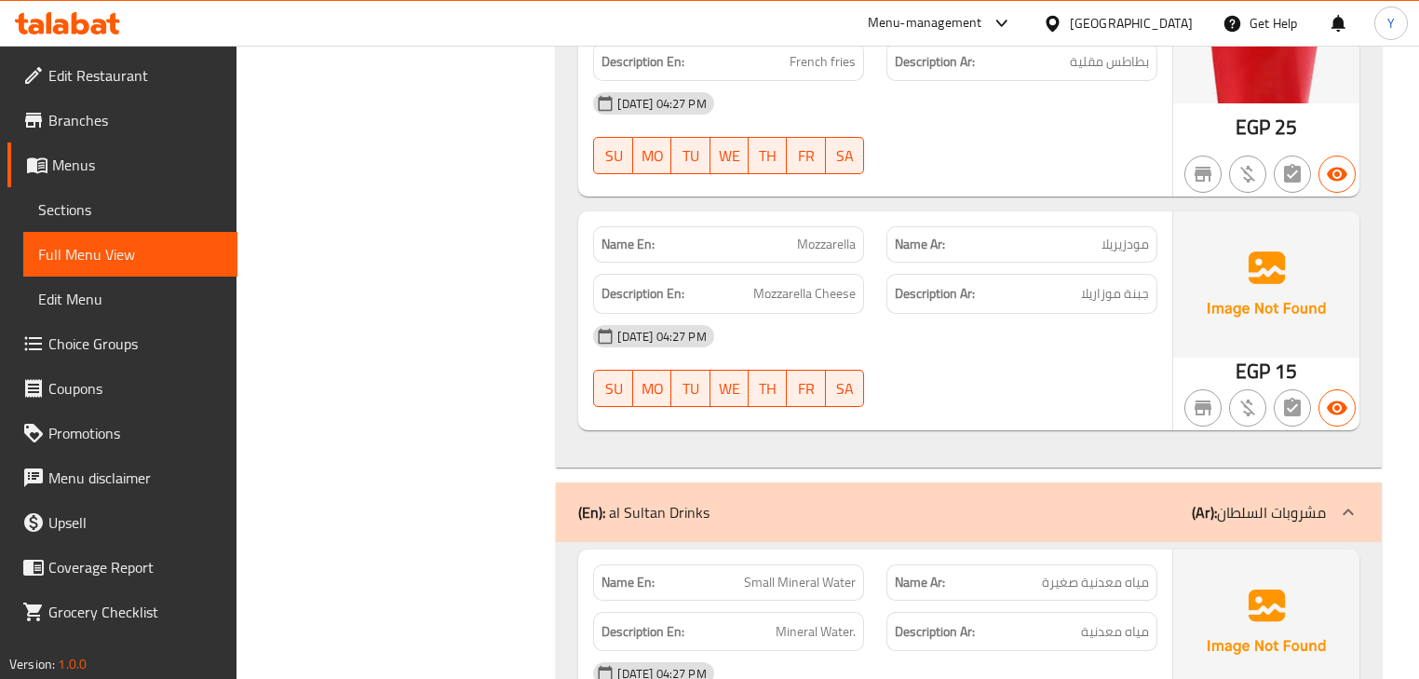
scroll to position [14303, 0]
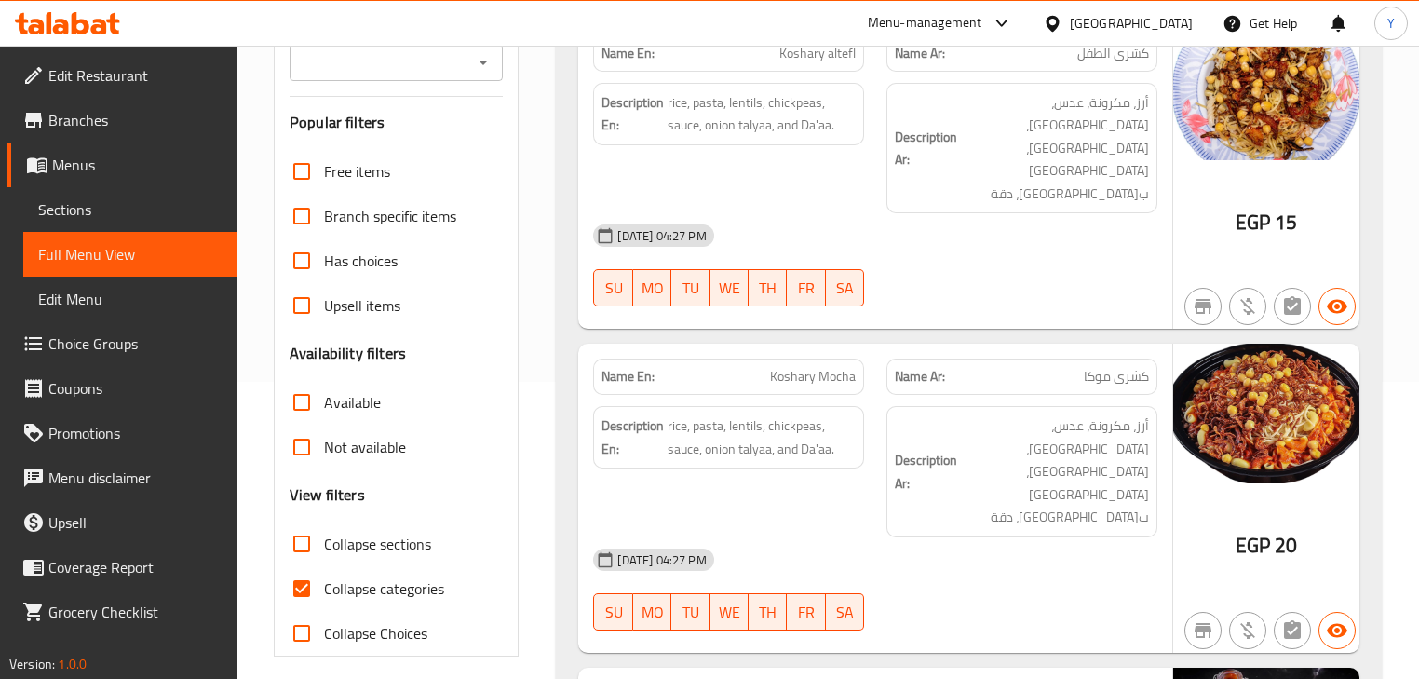
scroll to position [373, 0]
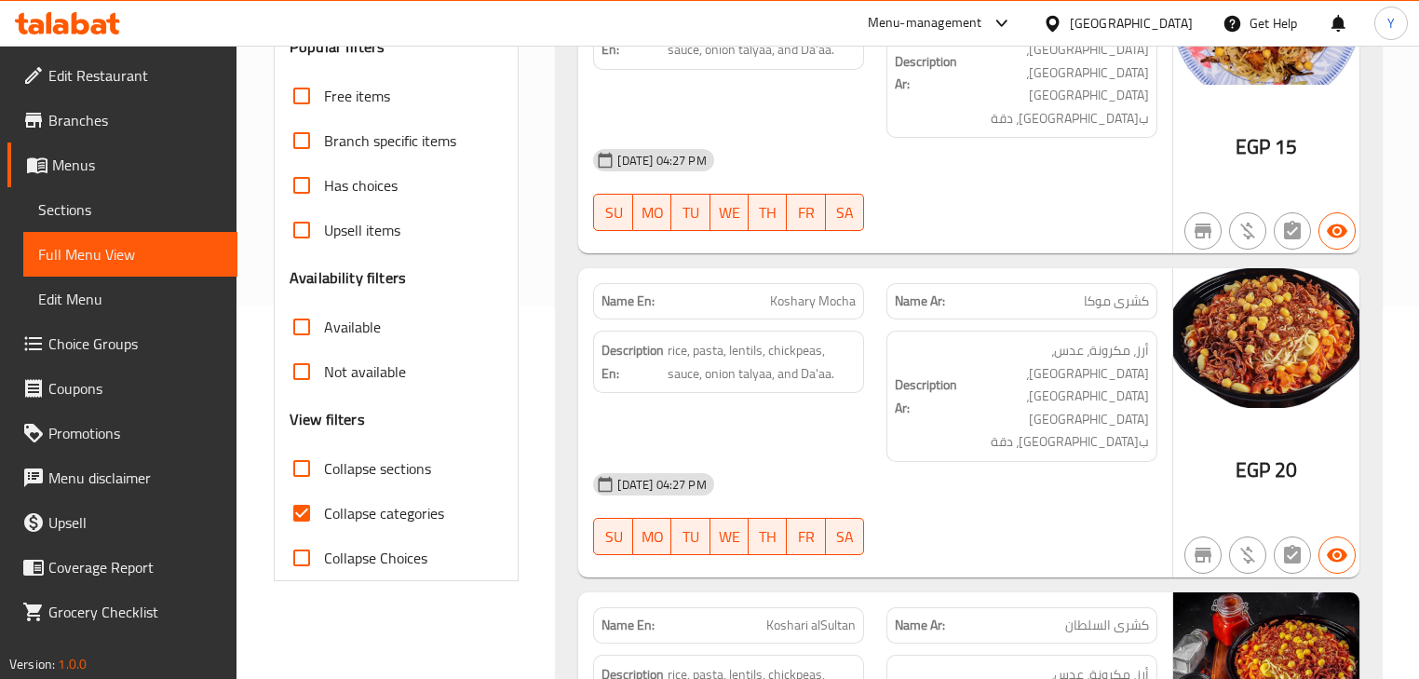
click at [320, 521] on input "Collapse categories" at bounding box center [301, 513] width 45 height 45
checkbox input "false"
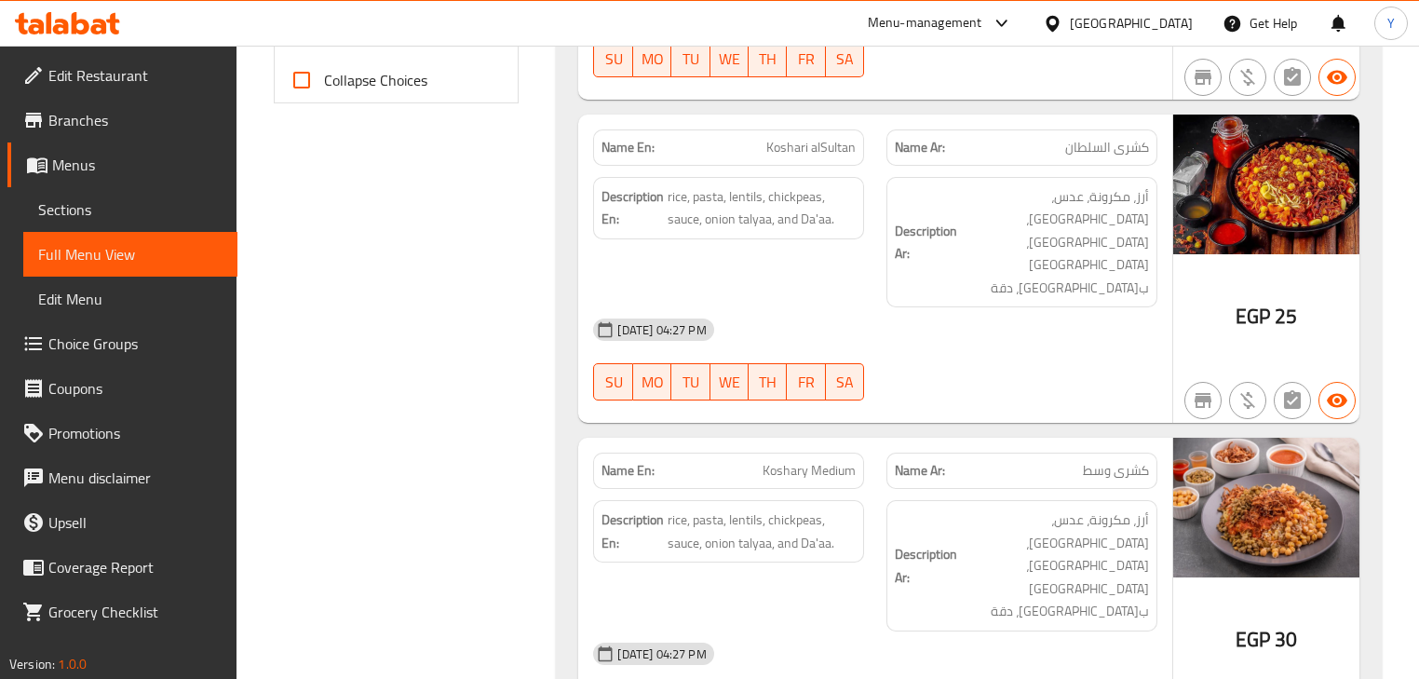
scroll to position [0, 0]
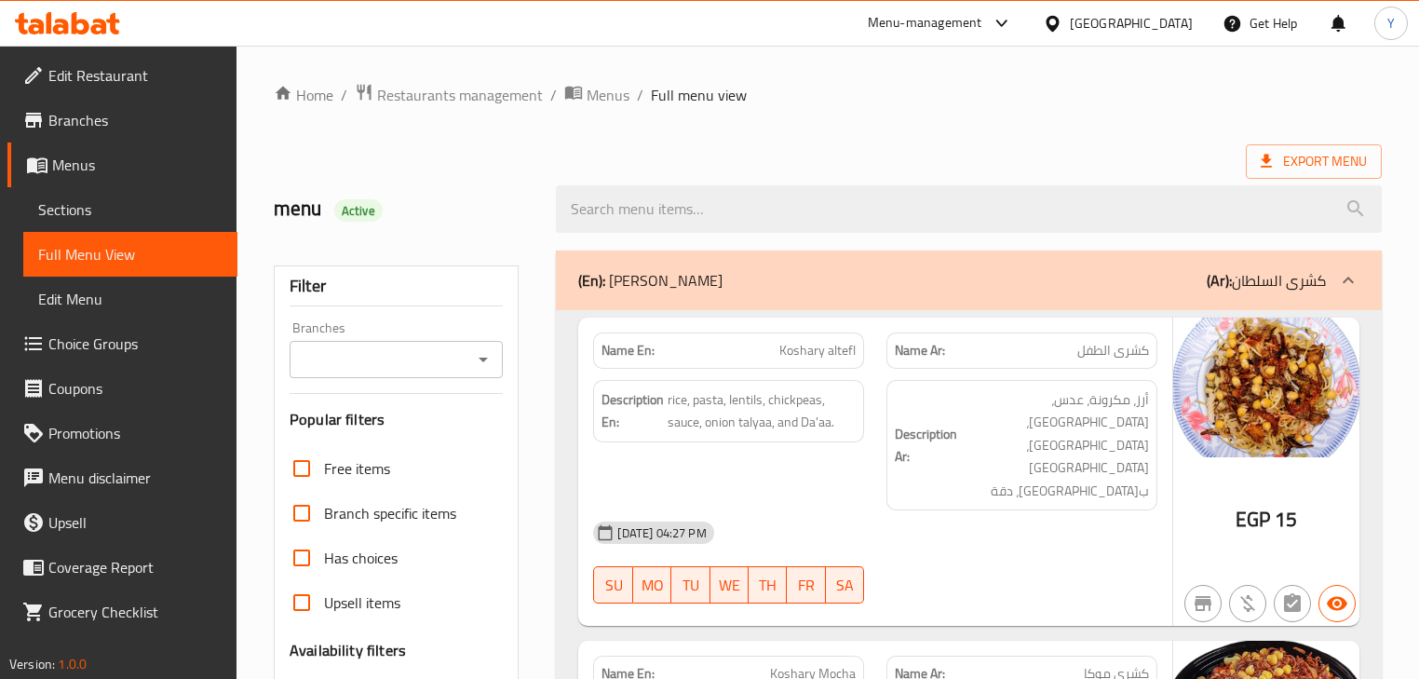
drag, startPoint x: 934, startPoint y: 18, endPoint x: 971, endPoint y: -90, distance: 114.3
click at [1281, 172] on span "Export Menu" at bounding box center [1314, 161] width 106 height 23
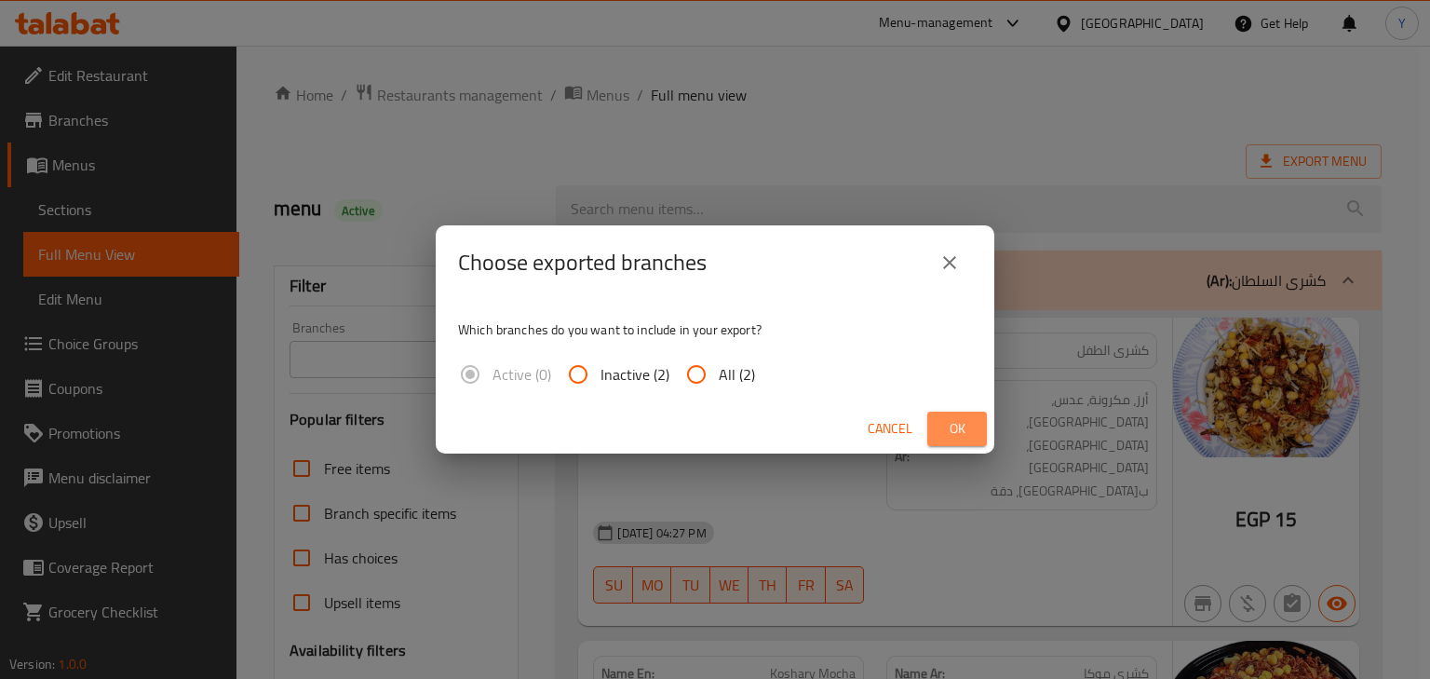
click at [980, 422] on button "Ok" at bounding box center [958, 429] width 60 height 34
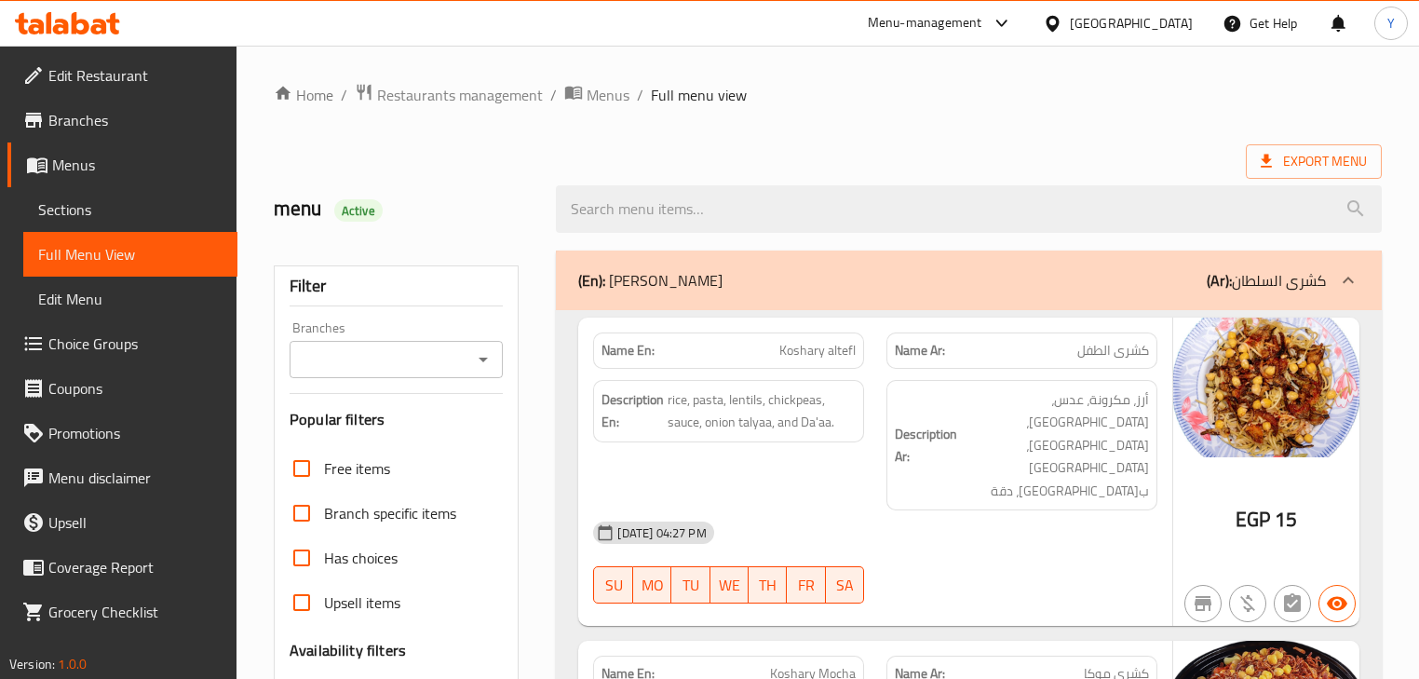
drag, startPoint x: 999, startPoint y: 98, endPoint x: 1086, endPoint y: 84, distance: 87.7
click at [999, 98] on ol "Home / Restaurants management / Menus / Full menu view" at bounding box center [828, 95] width 1108 height 24
